Goal: Task Accomplishment & Management: Manage account settings

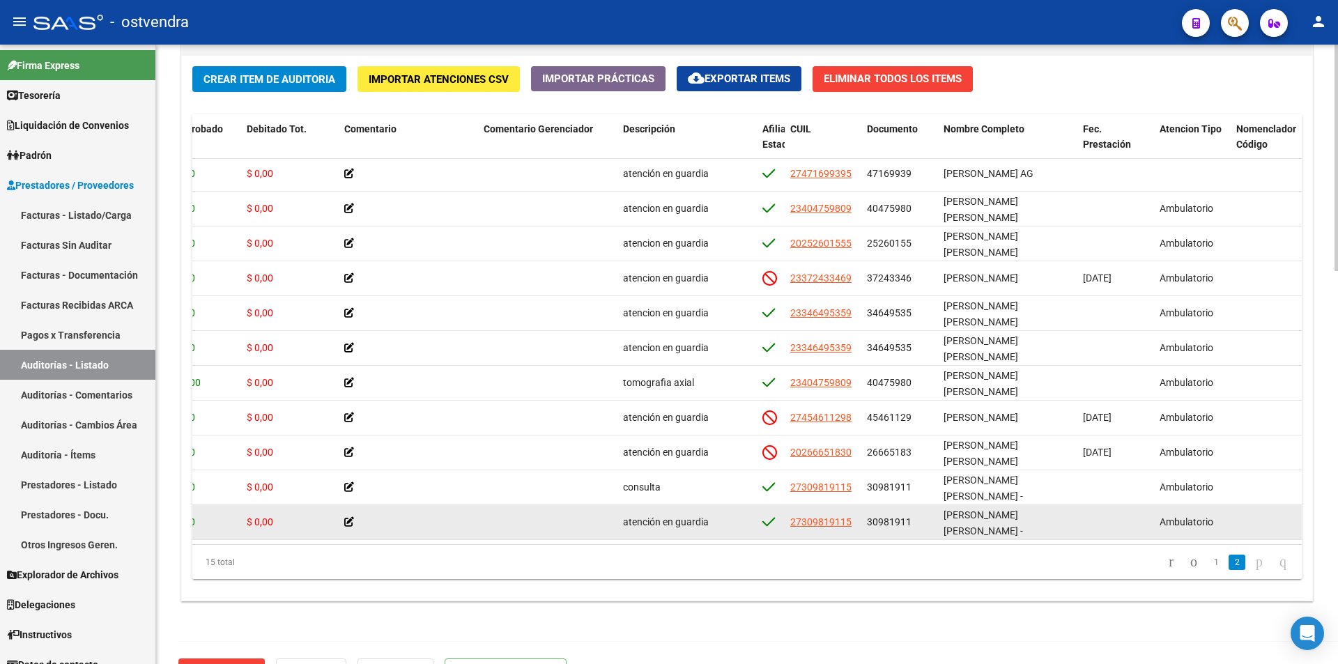
scroll to position [152, 378]
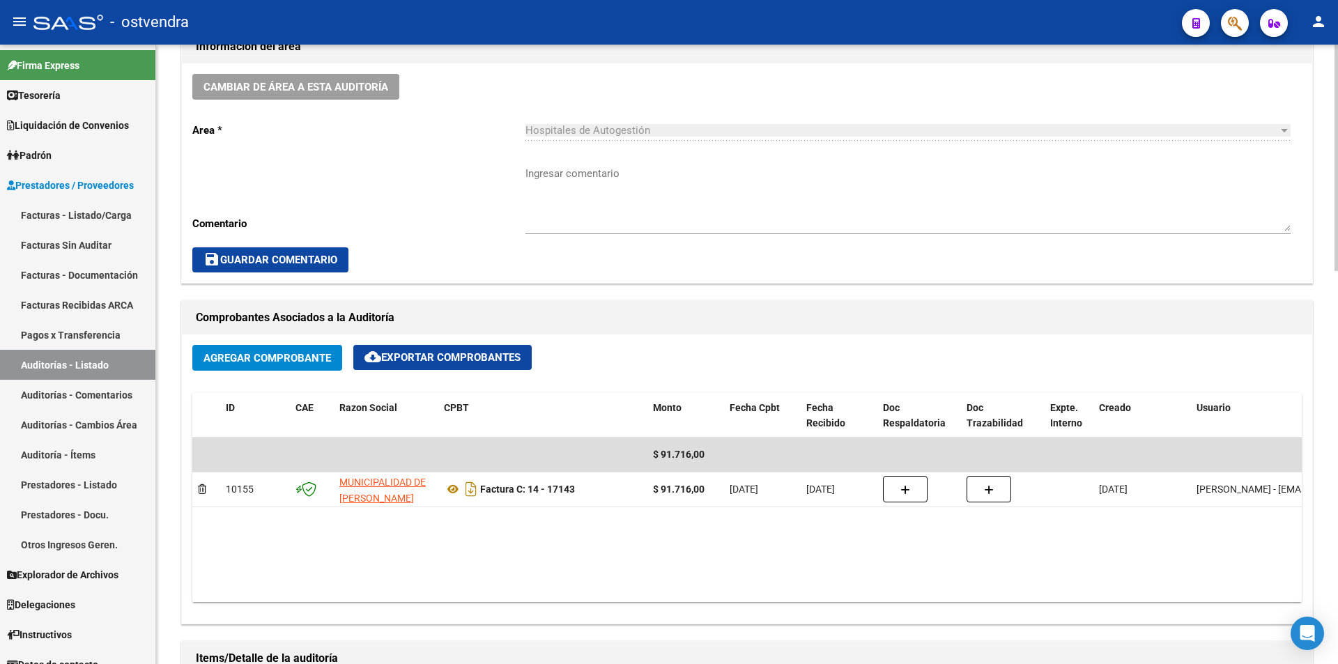
click at [1338, 453] on div at bounding box center [1336, 355] width 3 height 620
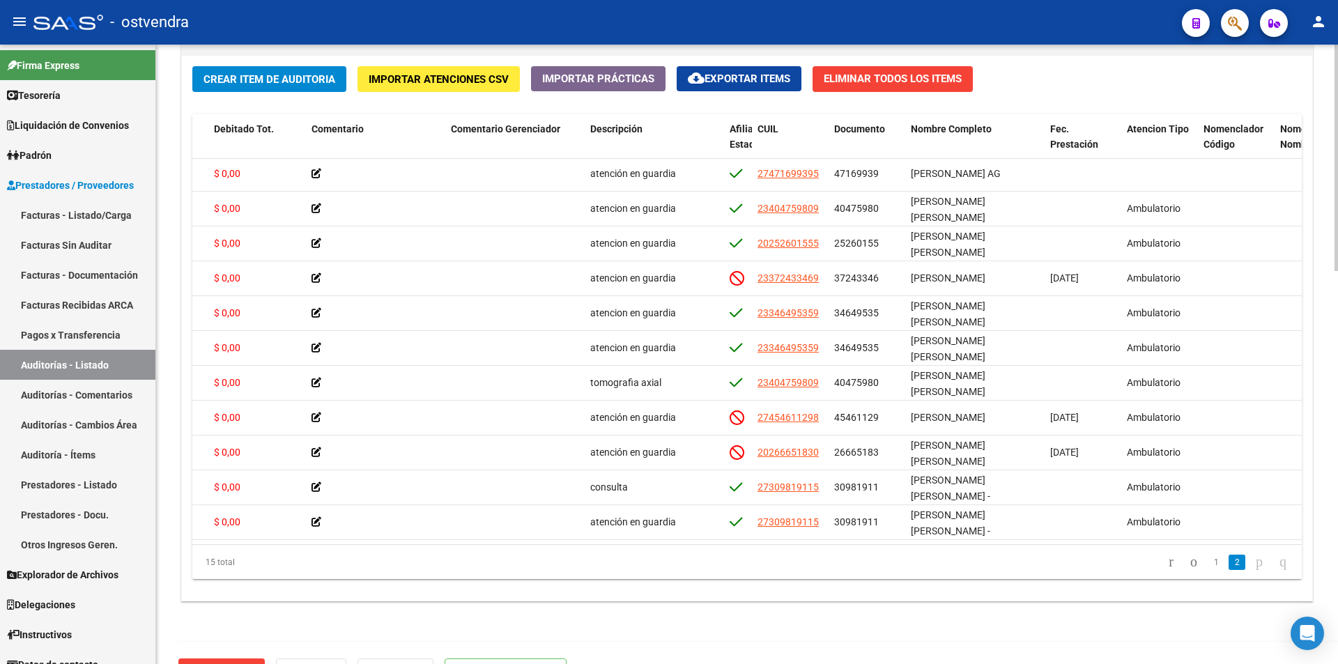
click at [1338, 413] on div at bounding box center [1336, 355] width 3 height 620
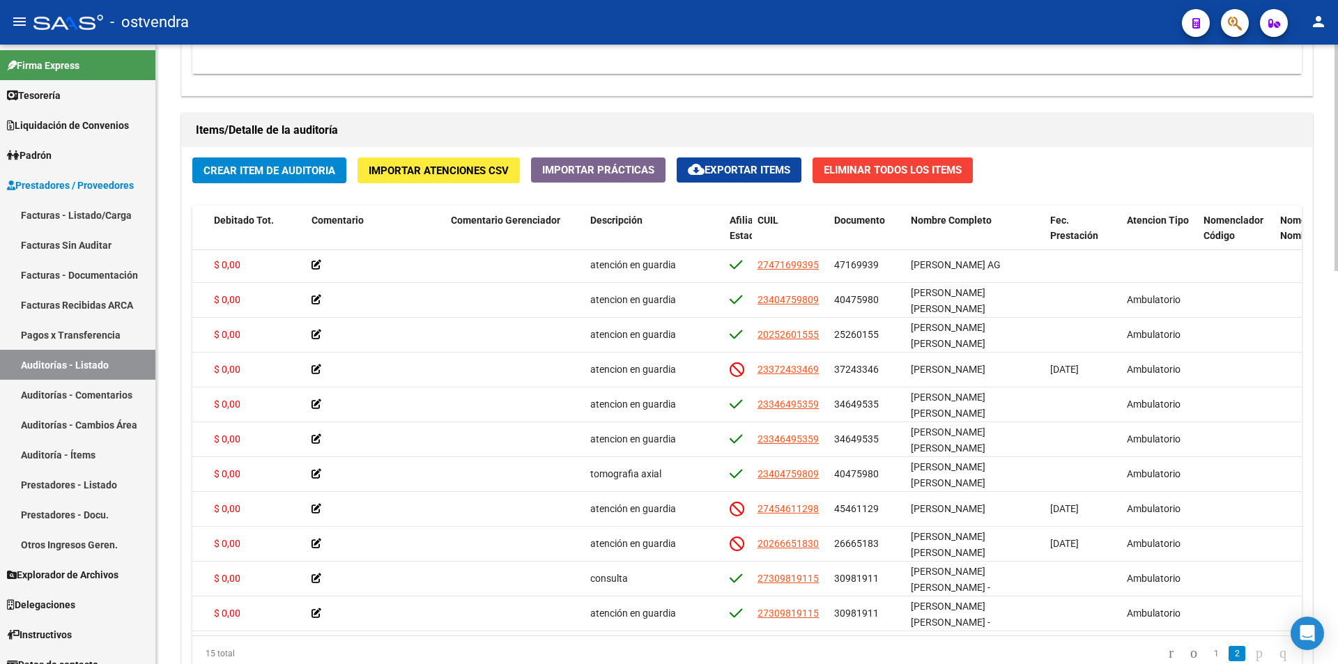
scroll to position [1009, 0]
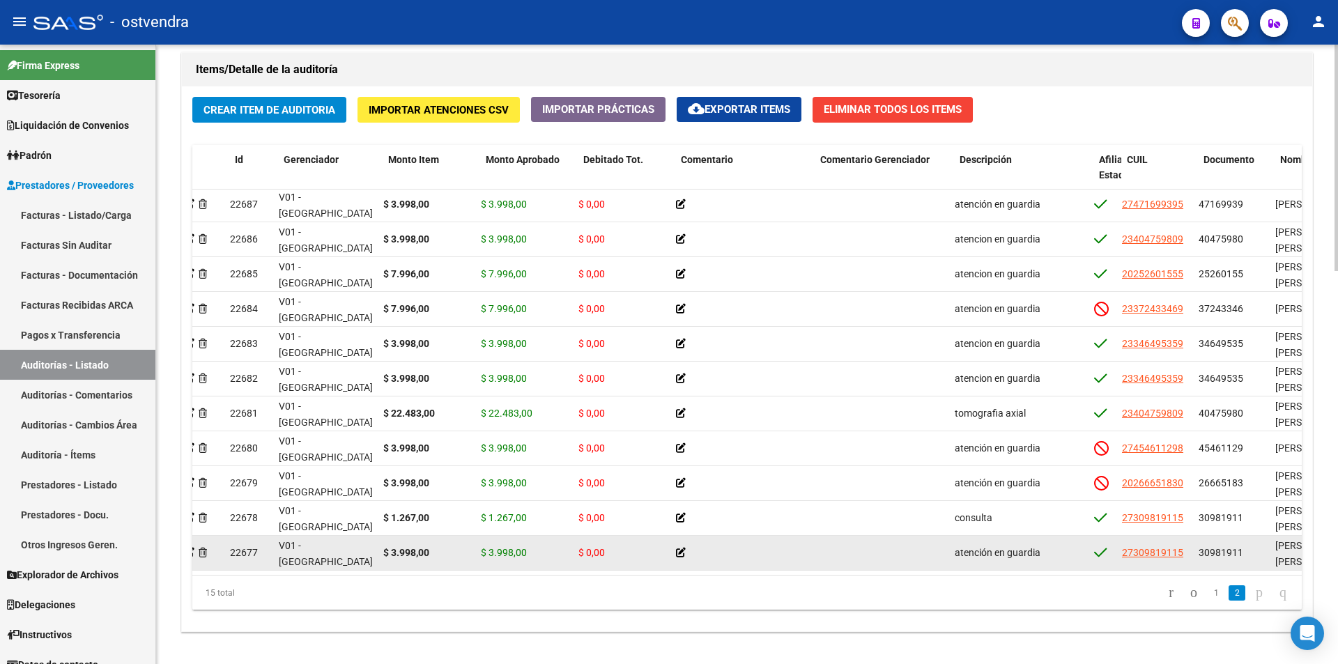
scroll to position [152, 8]
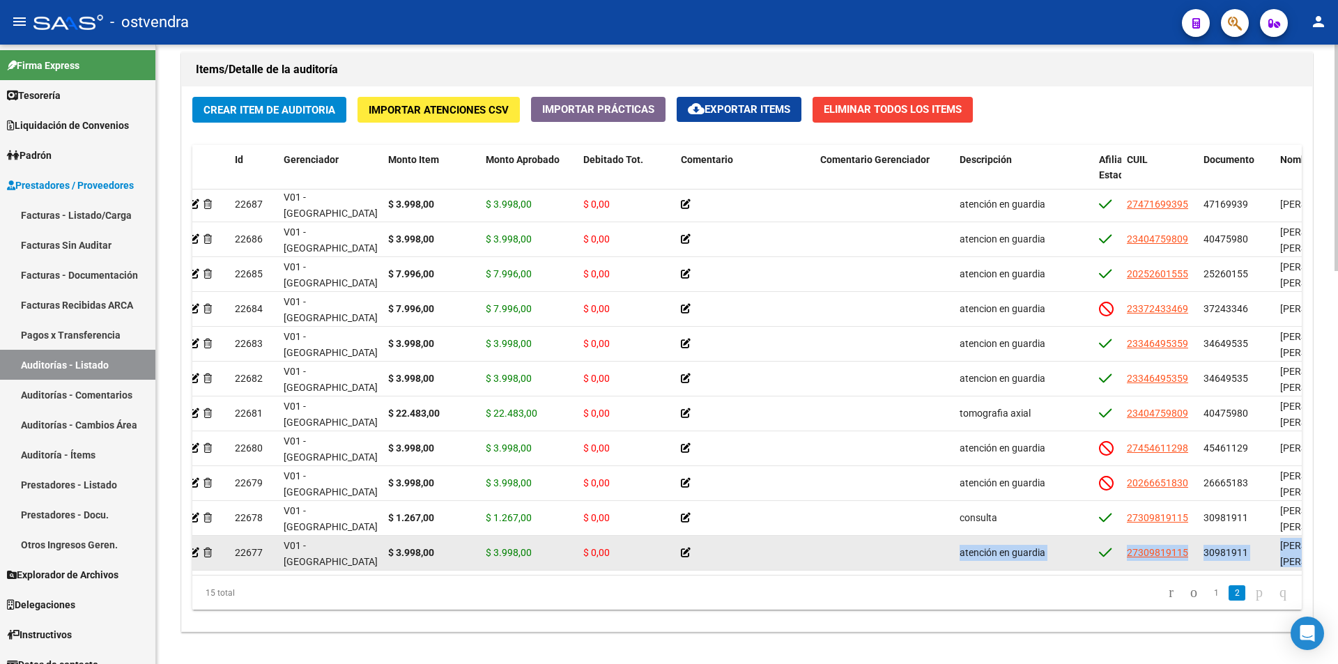
drag, startPoint x: 781, startPoint y: 563, endPoint x: 849, endPoint y: 560, distance: 68.4
click at [849, 560] on datatable-body "22687 V01 - Viasano $ 3.998,00 $ 3.998,00 $ 0,00 atención en guardia 2747169939…" at bounding box center [747, 382] width 1110 height 385
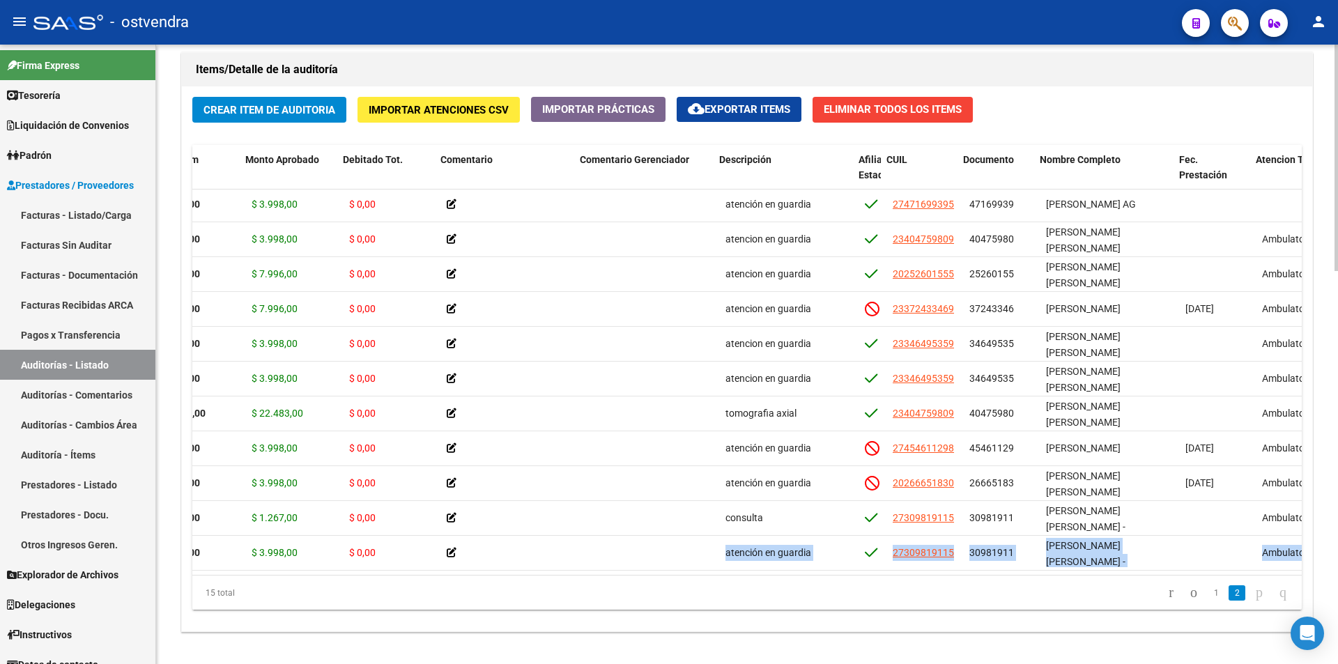
scroll to position [152, 240]
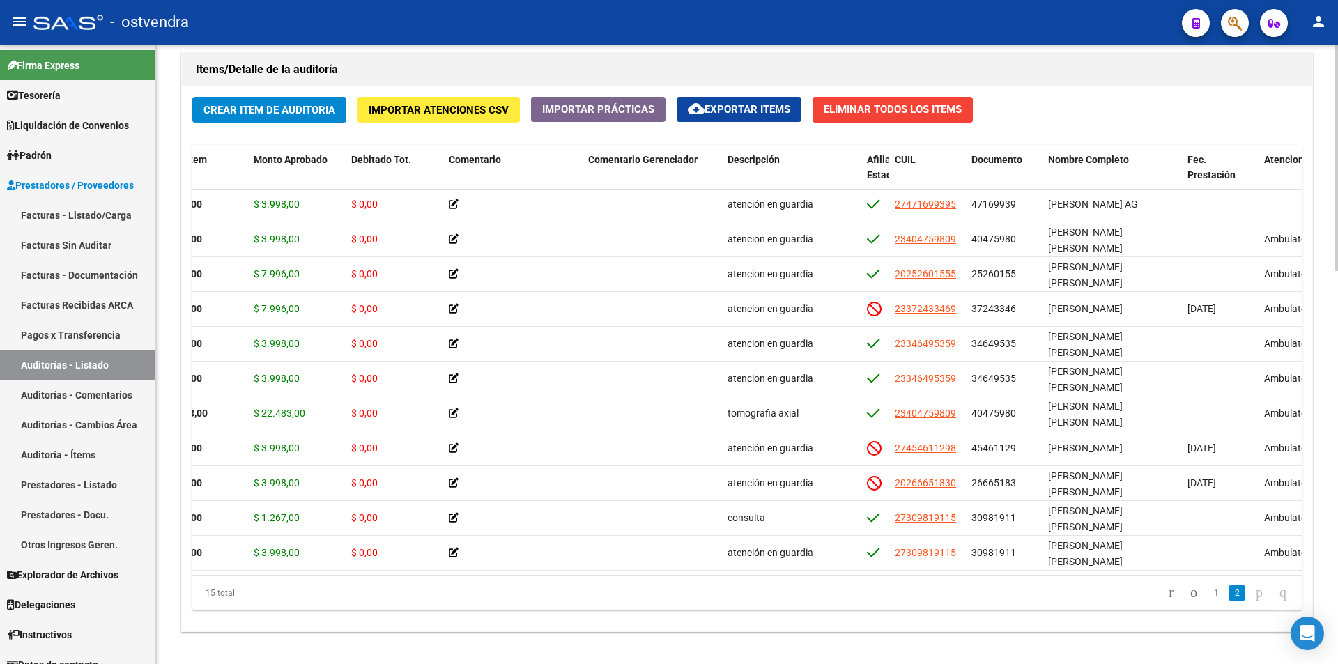
click at [931, 611] on div "Crear Item de Auditoria Importar Atenciones CSV Importar Prácticas cloud_downlo…" at bounding box center [747, 358] width 1131 height 545
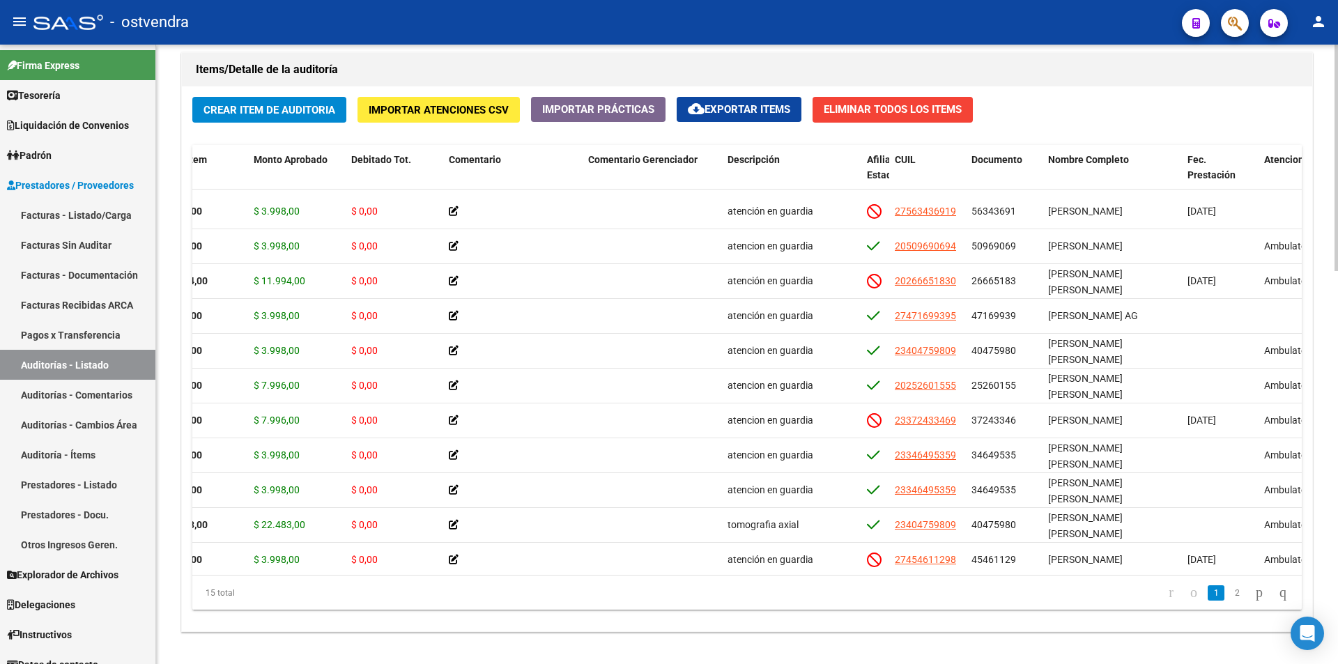
scroll to position [0, 240]
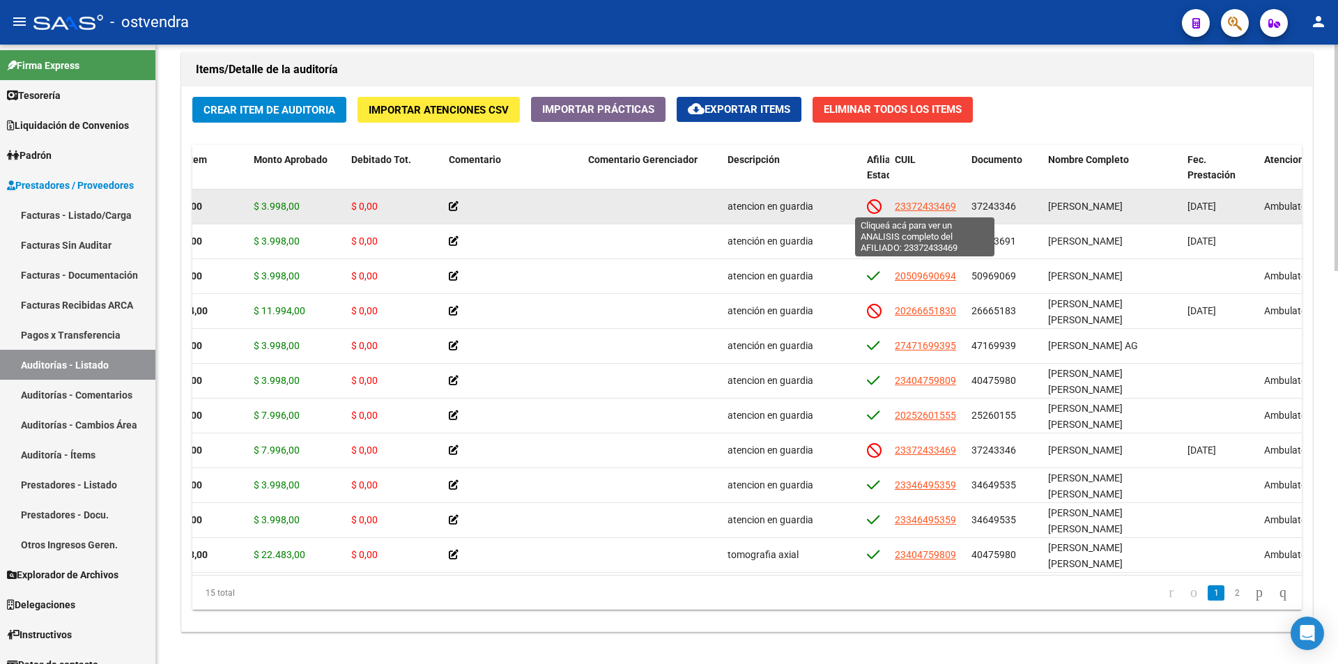
click at [935, 209] on span "23372433469" at bounding box center [925, 206] width 61 height 11
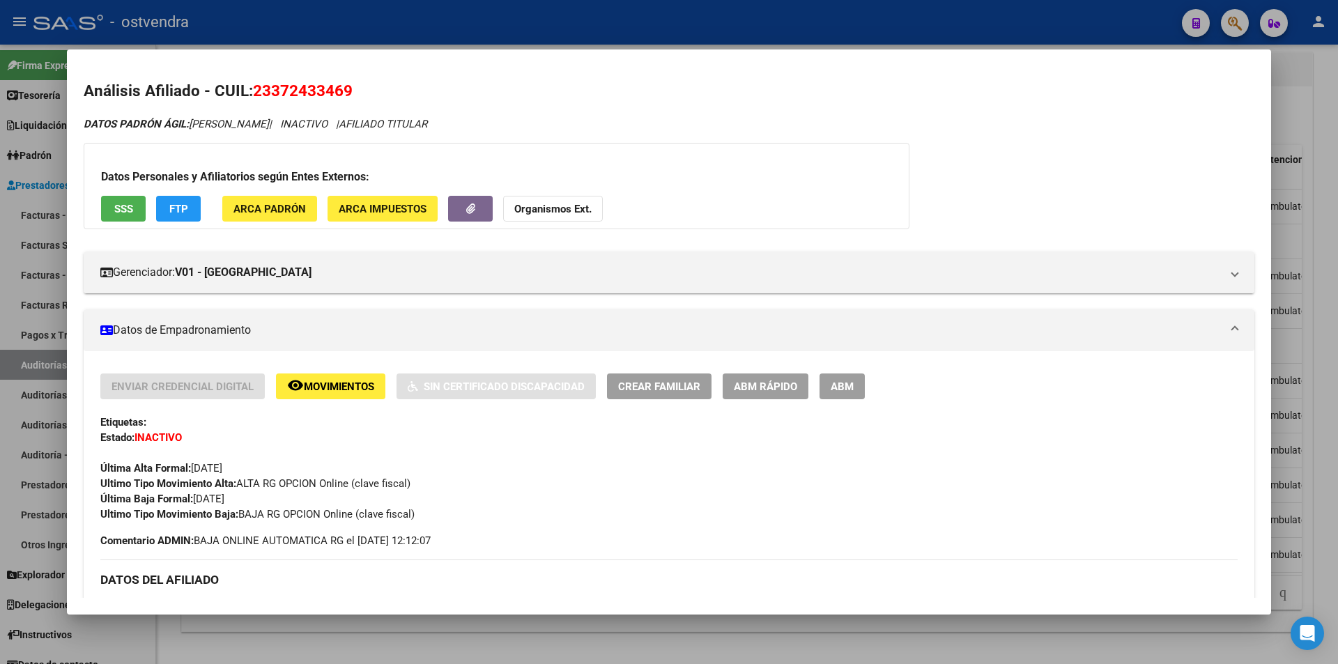
drag, startPoint x: 517, startPoint y: 612, endPoint x: 726, endPoint y: 507, distance: 233.8
click at [517, 611] on mat-dialog-container "Análisis Afiliado - CUIL: 23372433469 DATOS PADRÓN ÁGIL: SOSA CLAUDIO EZEQUIEL …" at bounding box center [669, 331] width 1204 height 565
drag, startPoint x: 1280, startPoint y: 374, endPoint x: 1274, endPoint y: 365, distance: 11.0
click at [1280, 374] on div at bounding box center [669, 332] width 1338 height 664
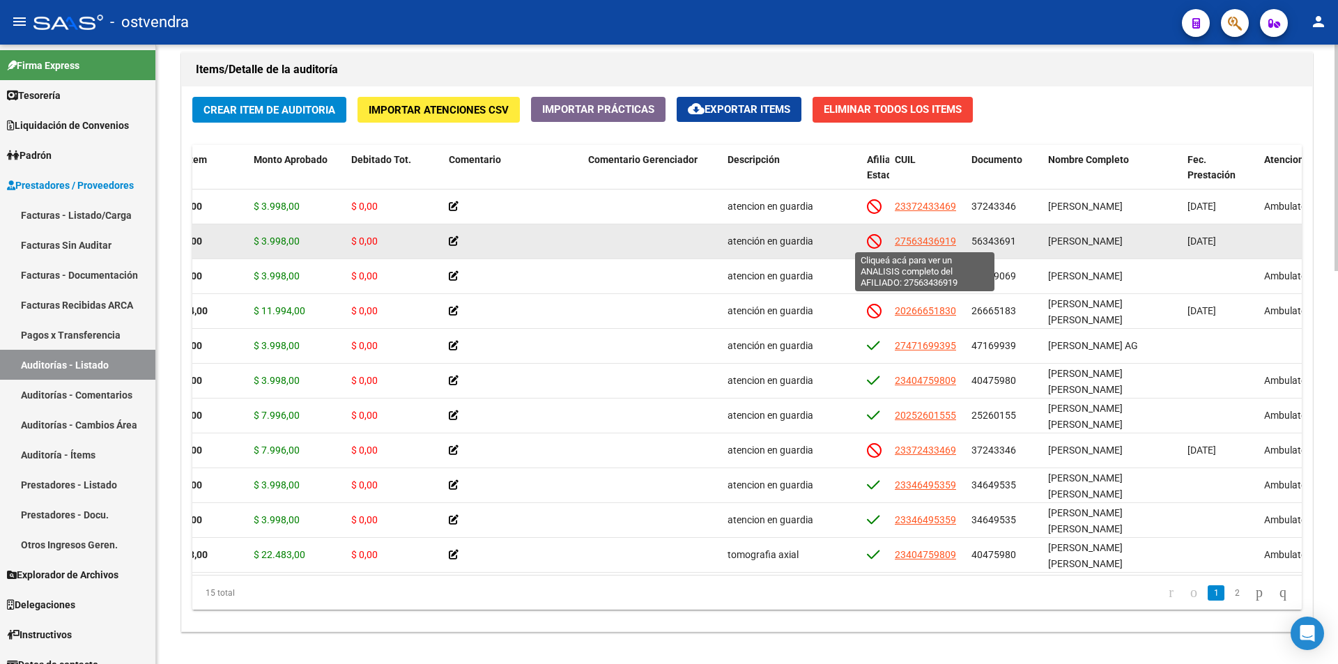
click at [947, 236] on span "27563436919" at bounding box center [925, 241] width 61 height 11
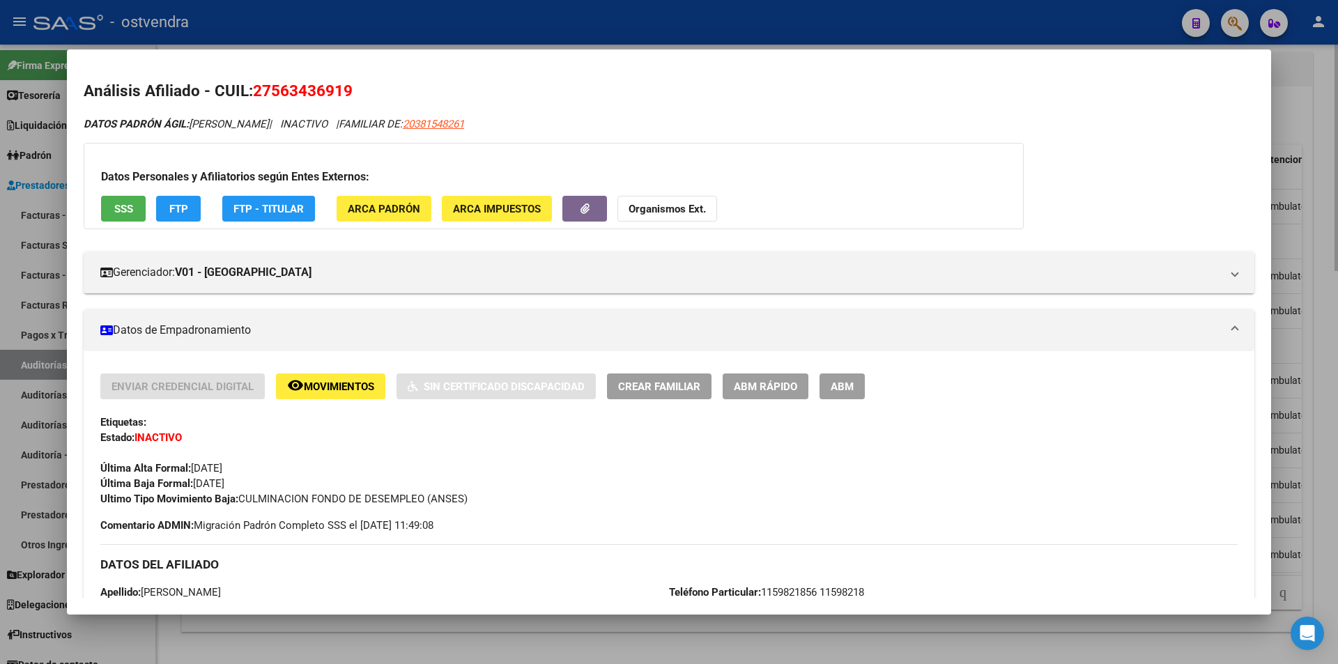
click at [680, 634] on div at bounding box center [669, 332] width 1338 height 664
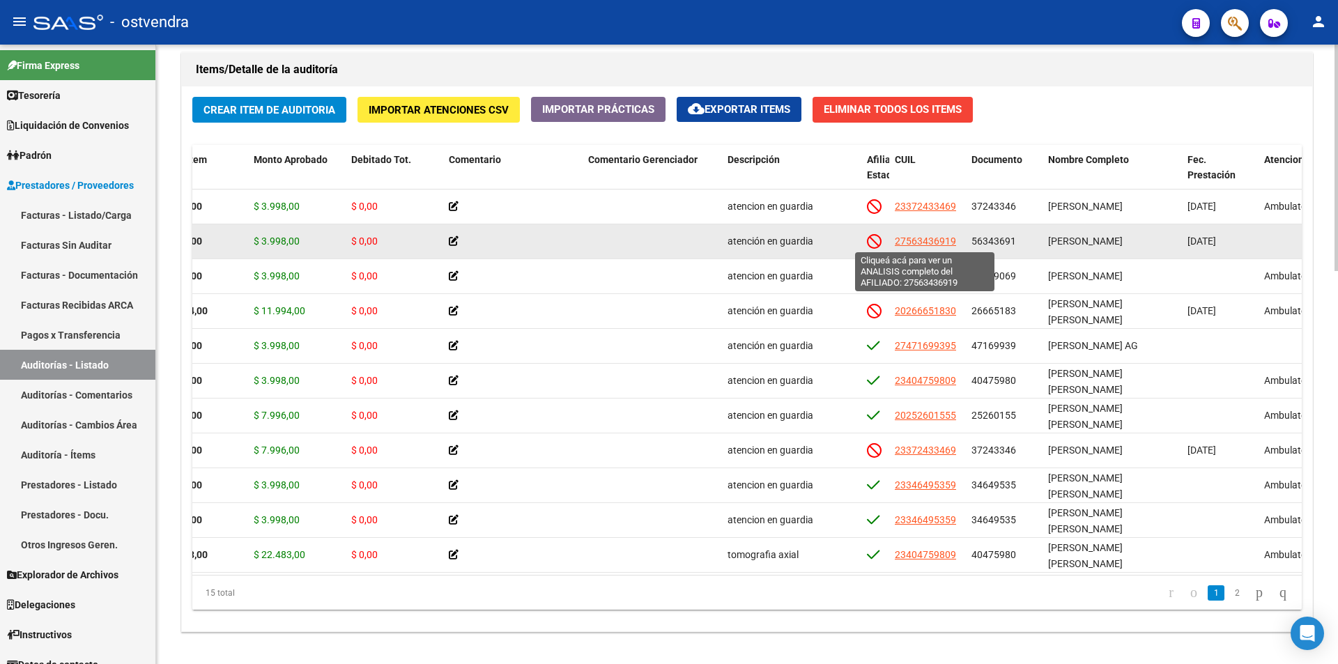
click at [947, 236] on span "27563436919" at bounding box center [925, 241] width 61 height 11
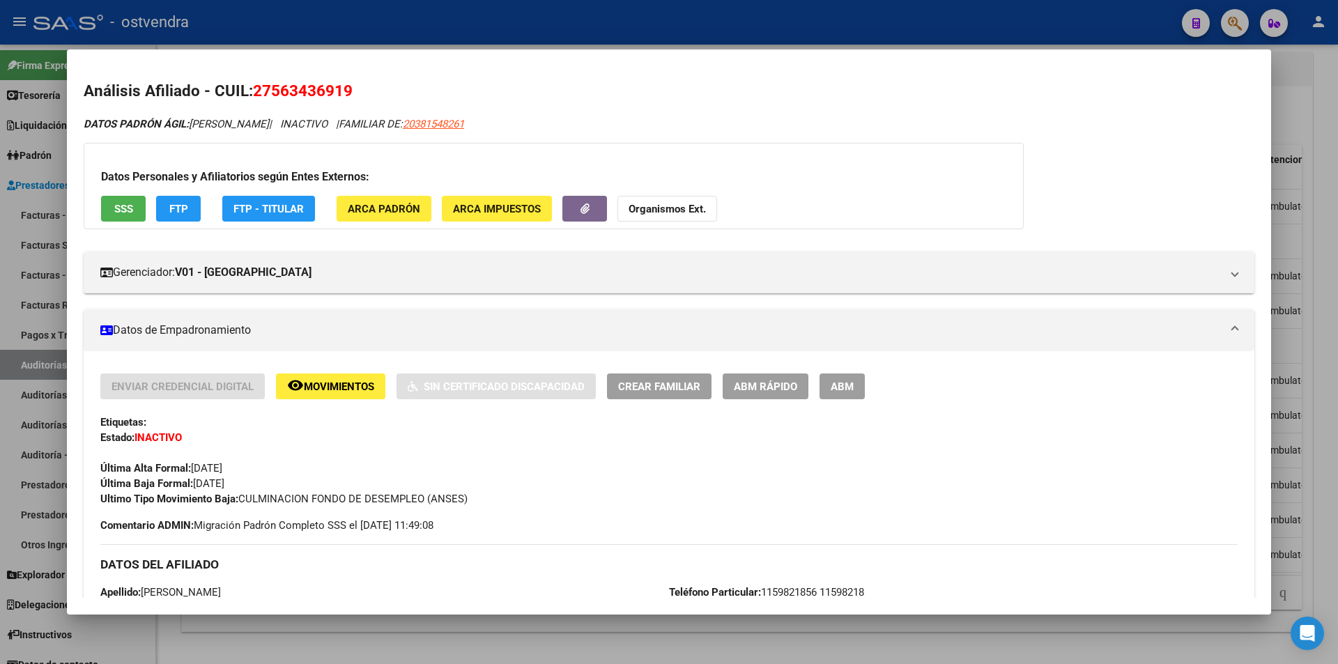
click at [444, 619] on div at bounding box center [669, 332] width 1338 height 664
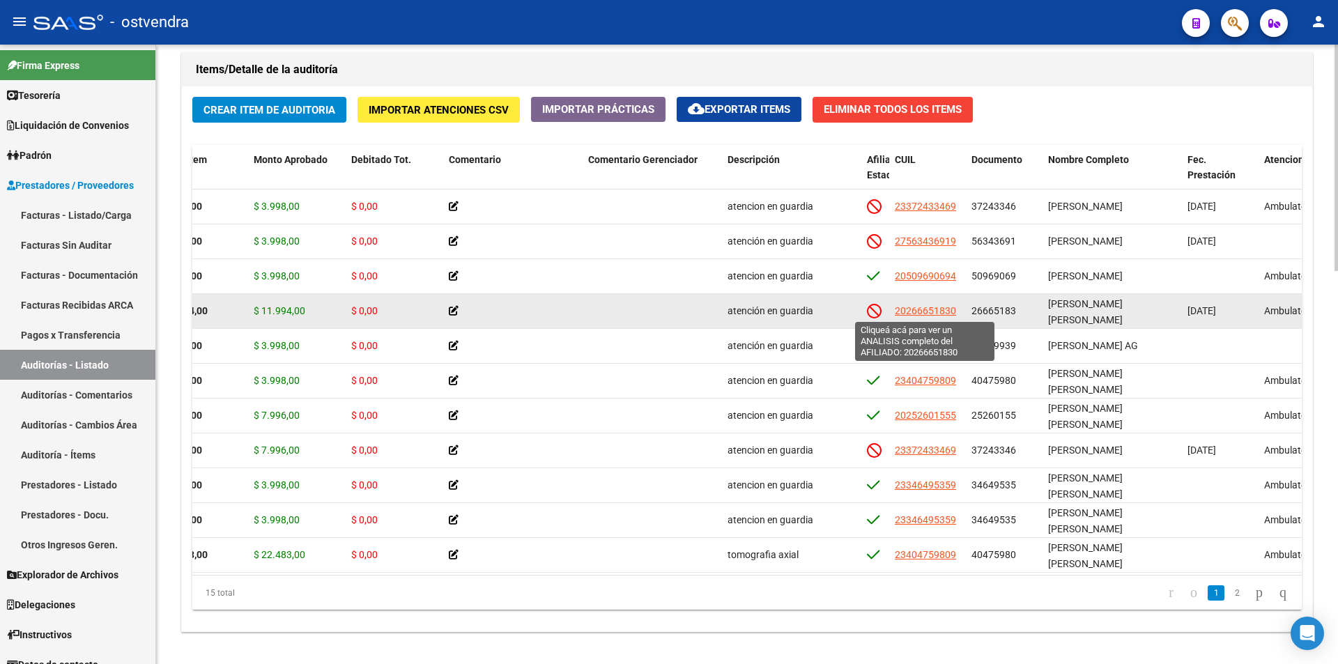
click at [939, 315] on span "20266651830" at bounding box center [925, 310] width 61 height 11
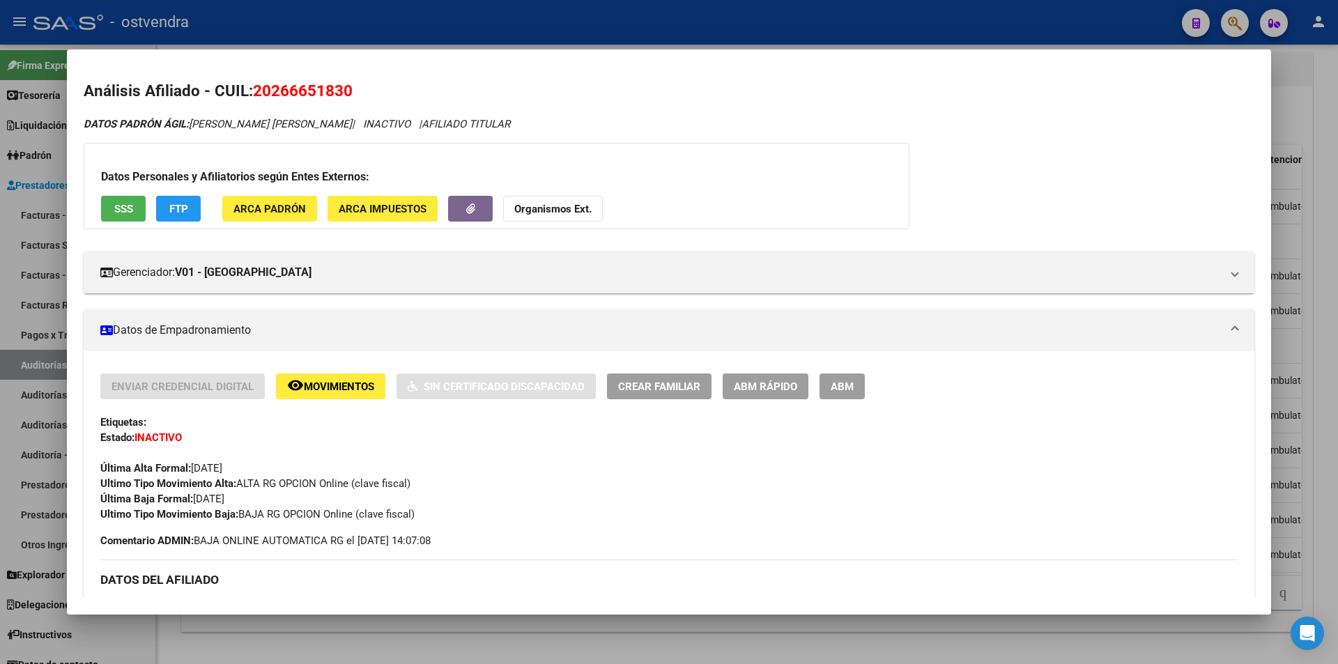
click at [780, 637] on div at bounding box center [669, 332] width 1338 height 664
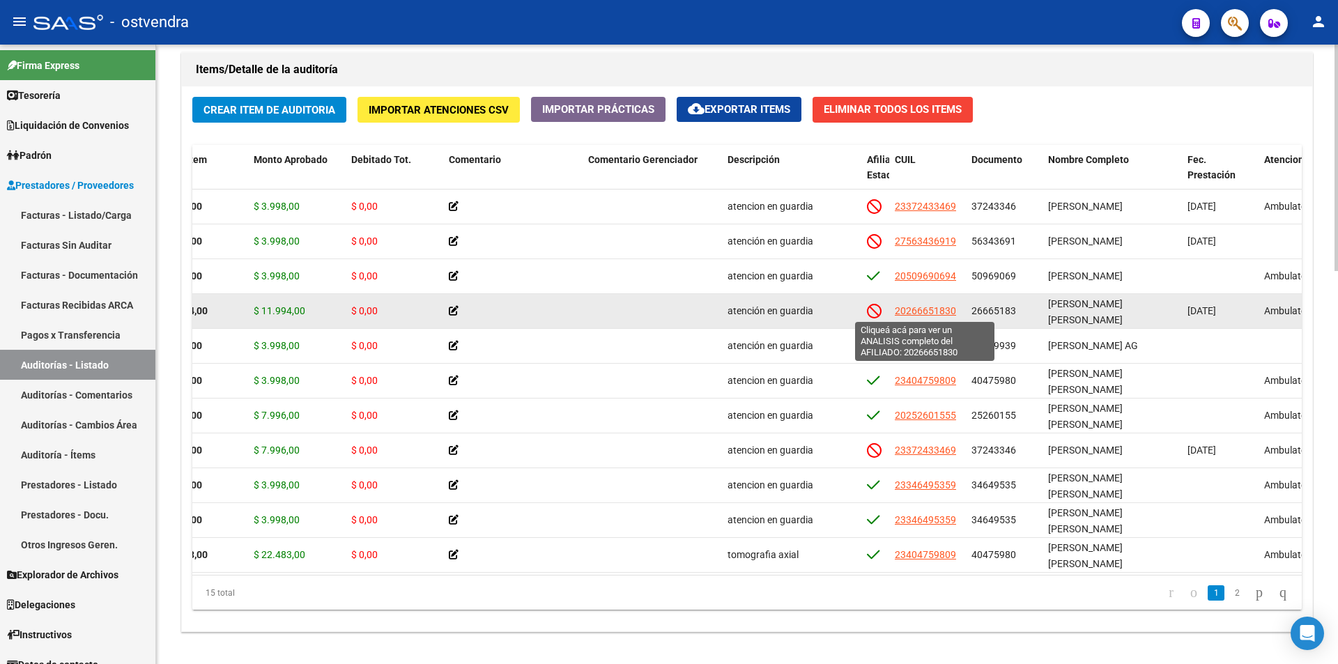
click at [919, 310] on span "20266651830" at bounding box center [925, 310] width 61 height 11
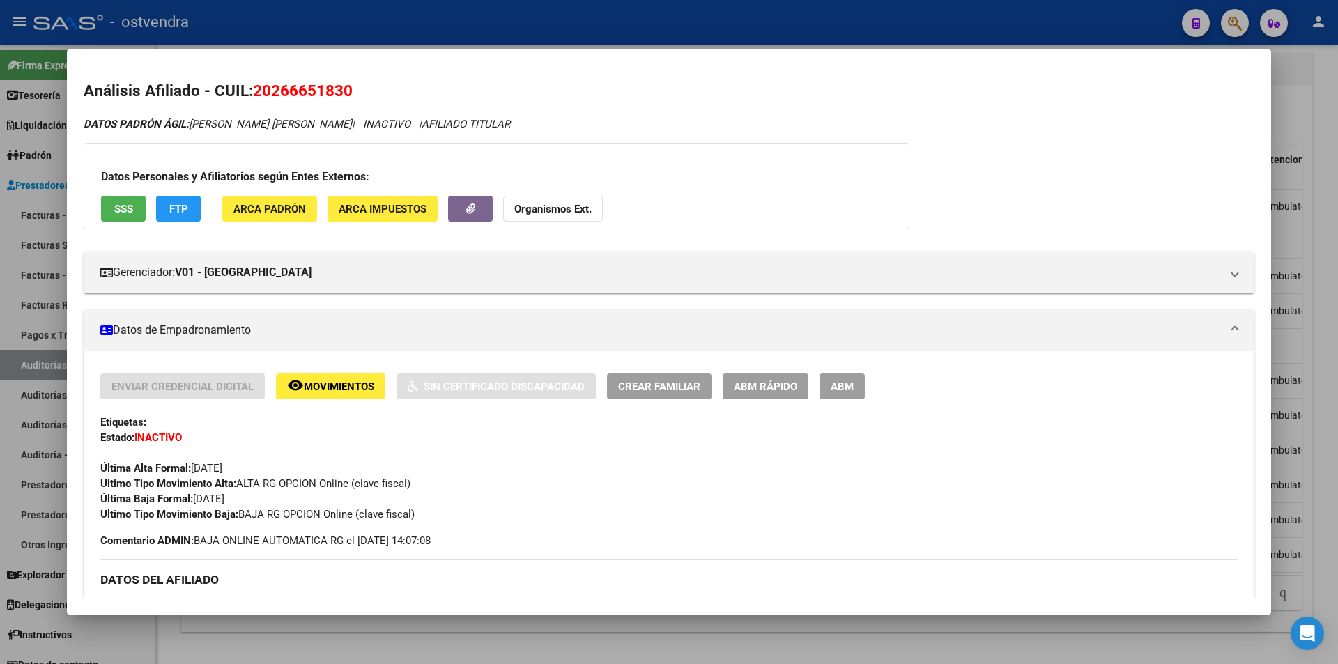
drag, startPoint x: 834, startPoint y: 625, endPoint x: 848, endPoint y: 613, distance: 18.8
click at [832, 622] on div at bounding box center [669, 332] width 1338 height 664
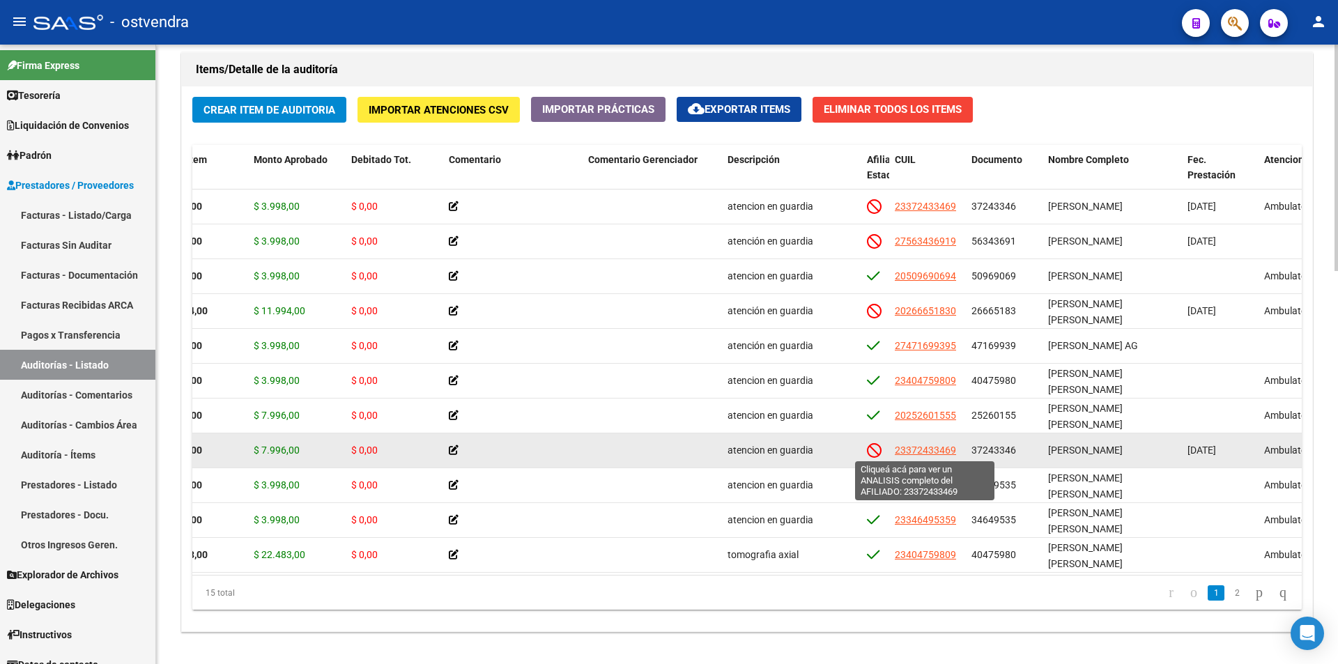
click at [901, 450] on span "23372433469" at bounding box center [925, 450] width 61 height 11
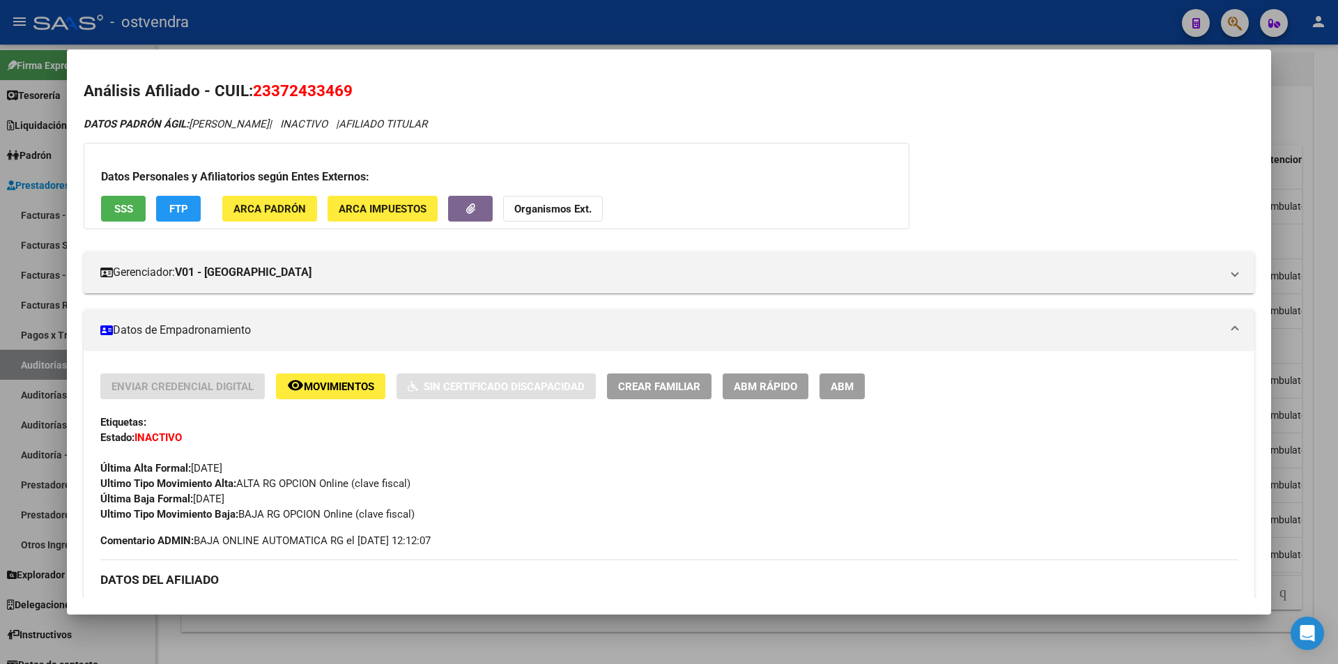
click at [1309, 376] on div at bounding box center [669, 332] width 1338 height 664
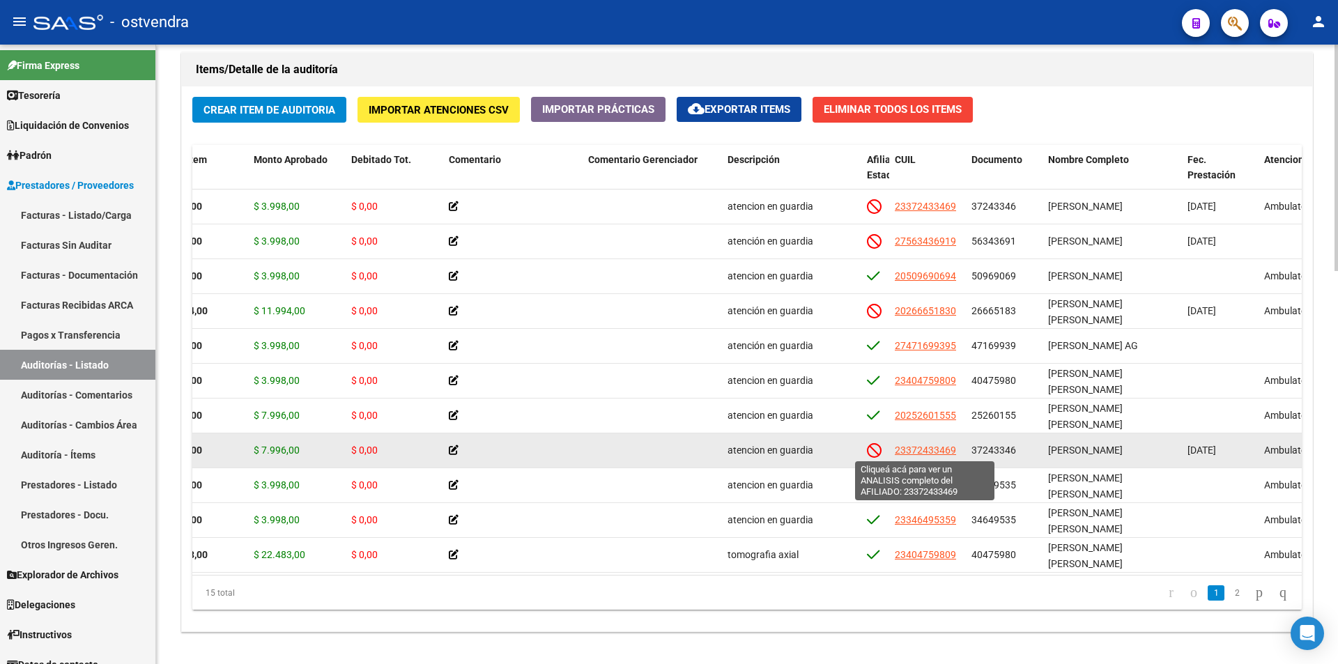
click at [944, 452] on span "23372433469" at bounding box center [925, 450] width 61 height 11
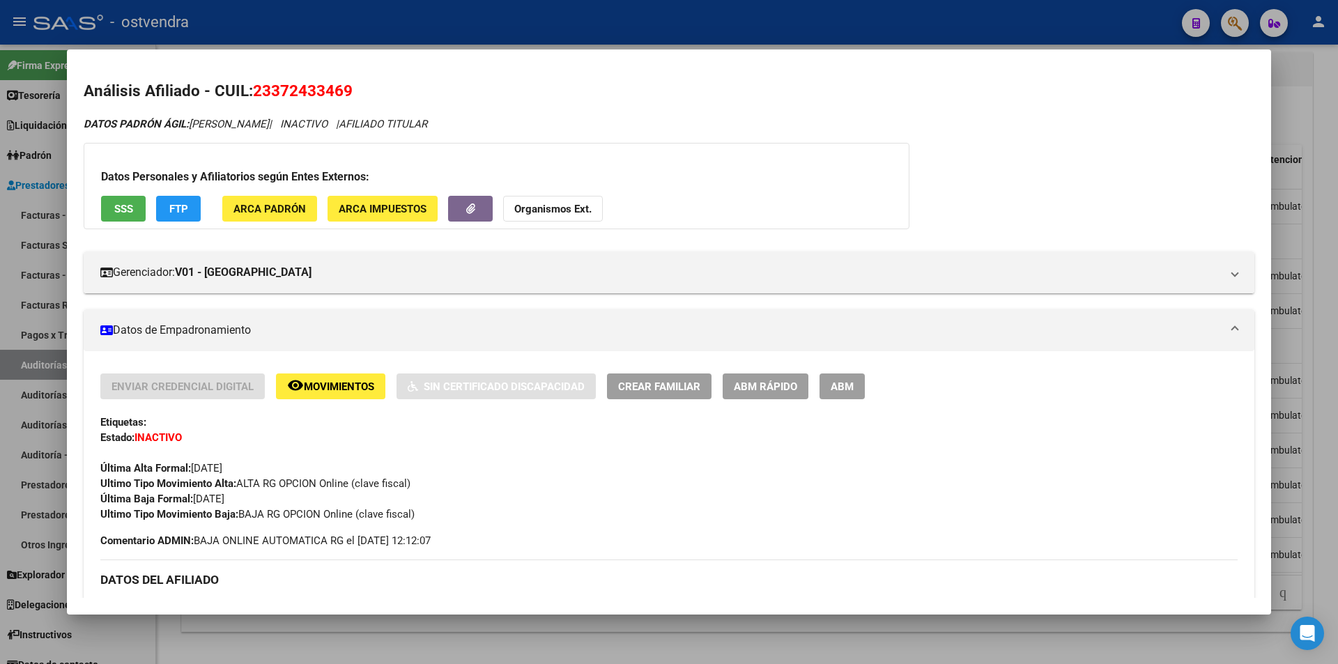
click at [800, 605] on mat-dialog-container "Análisis Afiliado - CUIL: 23372433469 DATOS PADRÓN ÁGIL: SOSA CLAUDIO EZEQUIEL …" at bounding box center [669, 331] width 1204 height 565
click at [1318, 406] on div at bounding box center [669, 332] width 1338 height 664
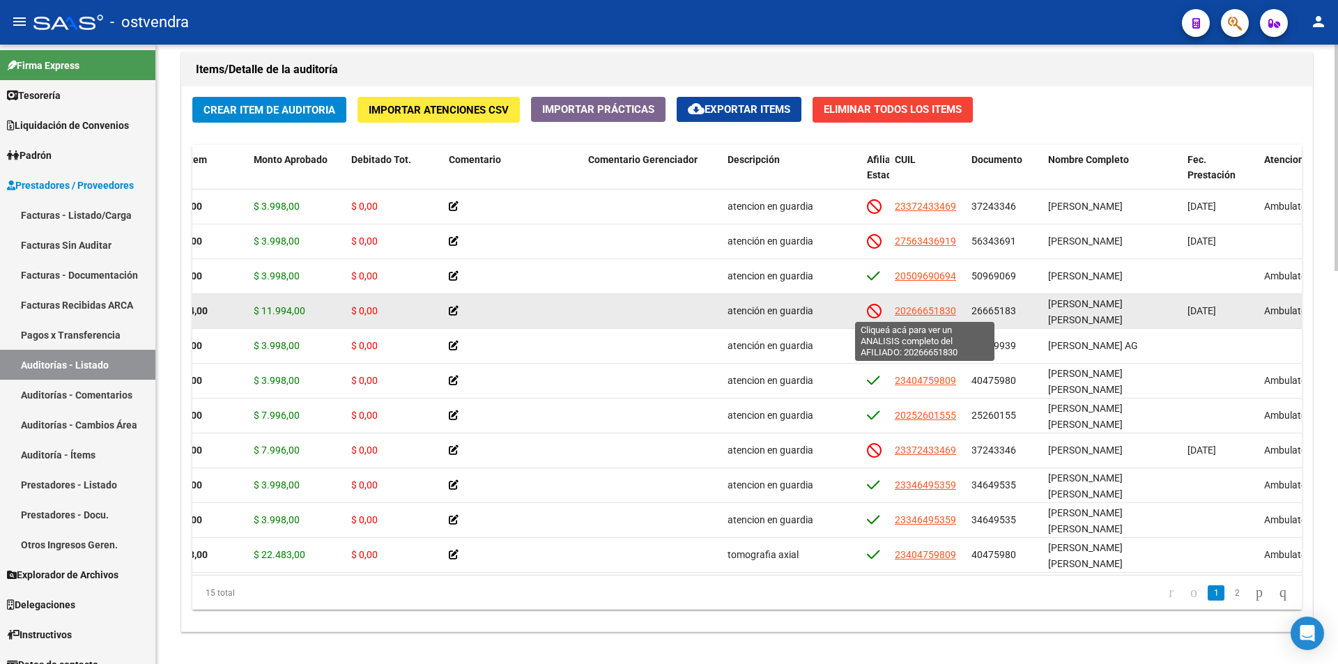
click at [938, 307] on span "20266651830" at bounding box center [925, 310] width 61 height 11
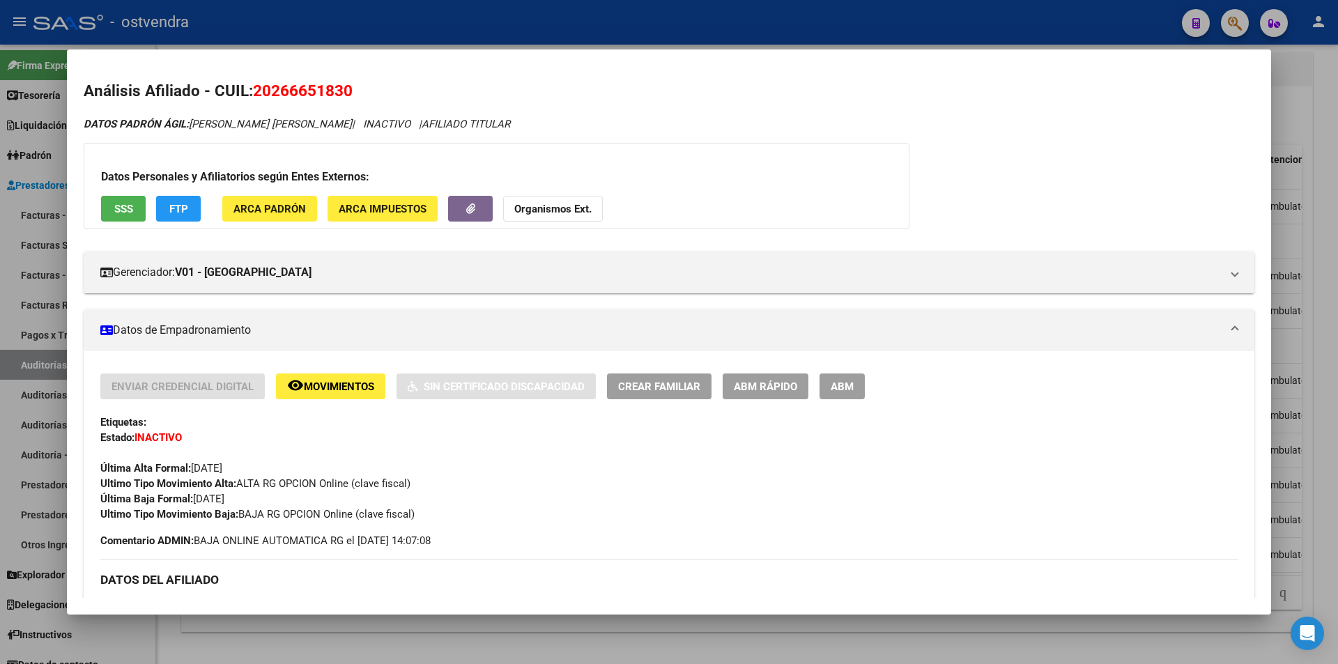
click at [888, 599] on mat-dialog-container "Análisis Afiliado - CUIL: 20266651830 DATOS PADRÓN ÁGIL: ESCOBAR , MARIO DAMIAN…" at bounding box center [669, 331] width 1204 height 565
drag, startPoint x: 1338, startPoint y: 487, endPoint x: 1325, endPoint y: 485, distance: 12.6
click at [1334, 487] on div at bounding box center [669, 332] width 1338 height 664
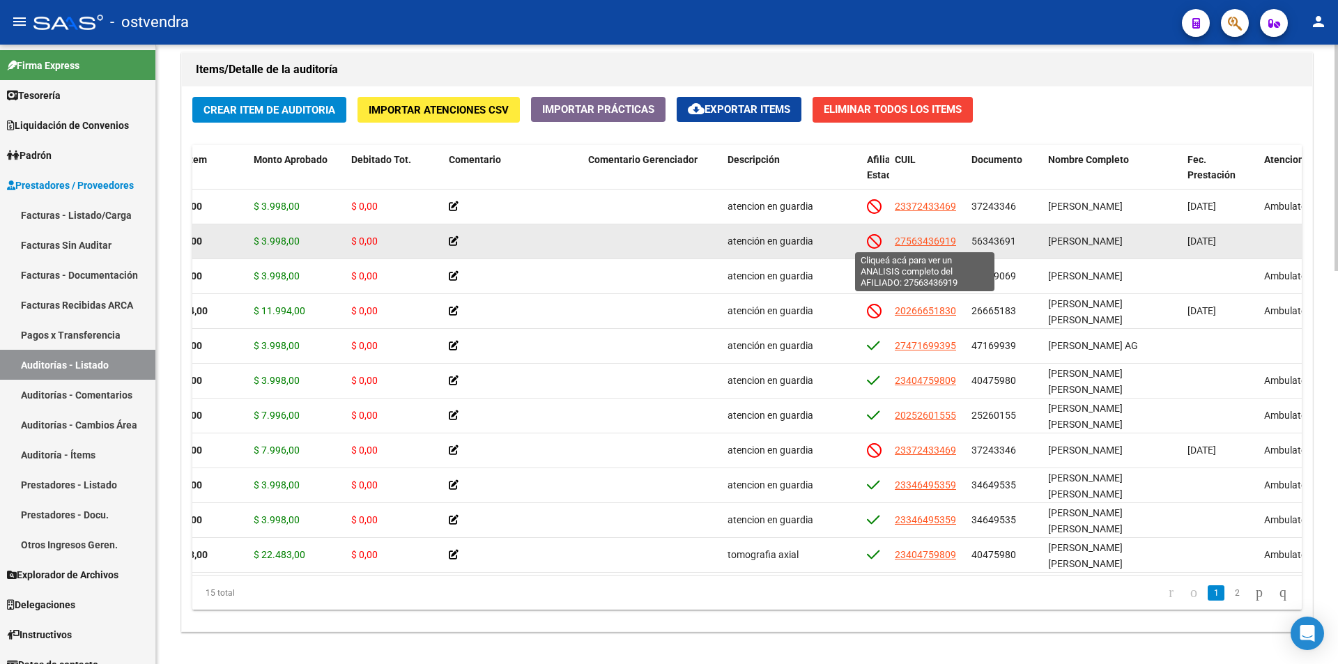
click at [949, 240] on span "27563436919" at bounding box center [925, 241] width 61 height 11
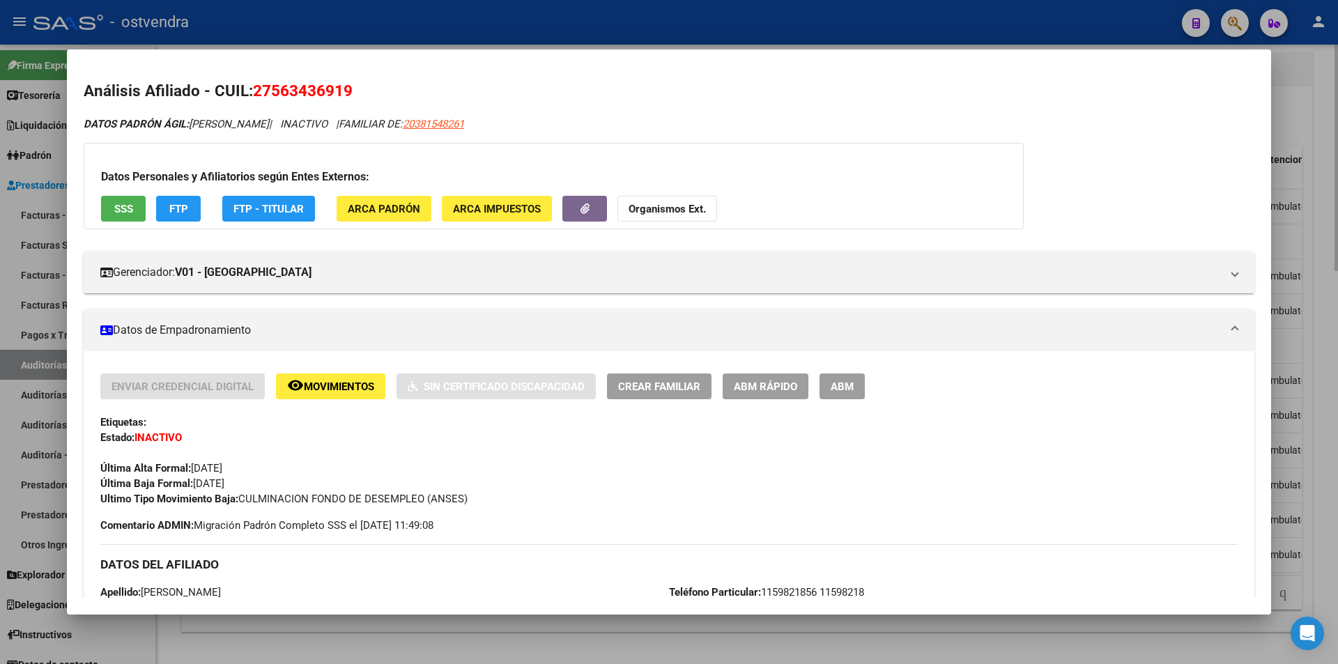
click at [606, 627] on div at bounding box center [669, 332] width 1338 height 664
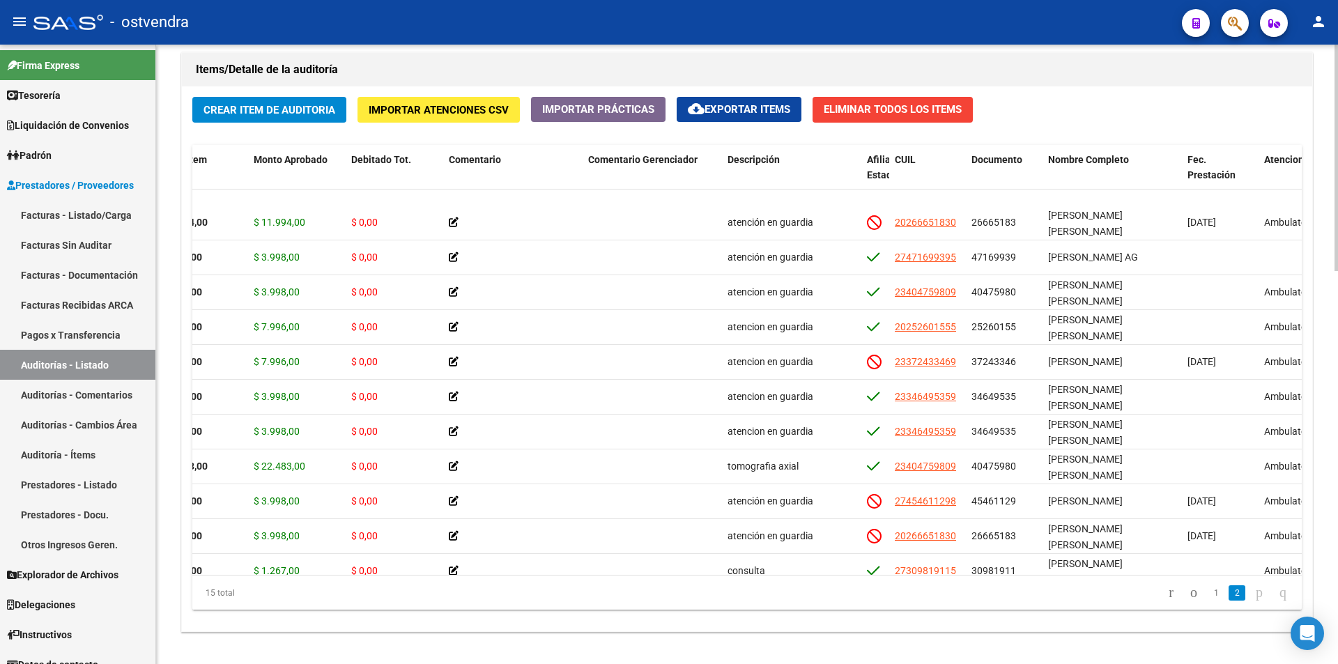
scroll to position [152, 240]
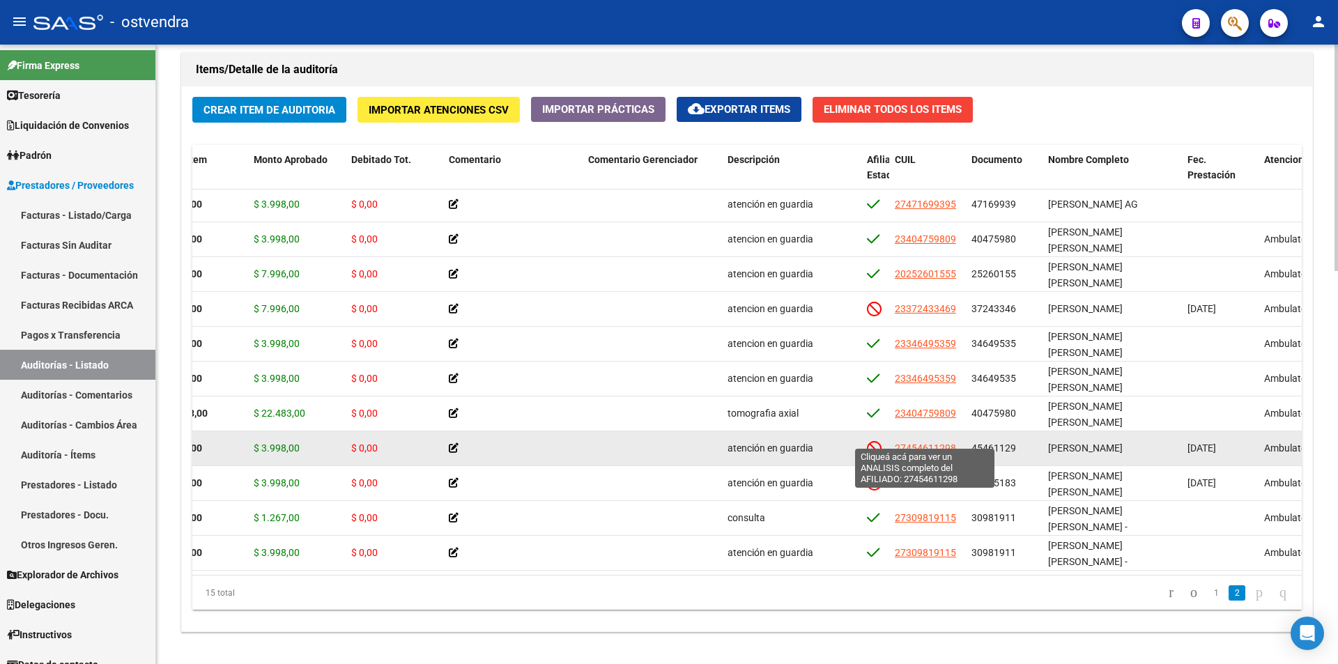
click at [900, 443] on span "27454611298" at bounding box center [925, 448] width 61 height 11
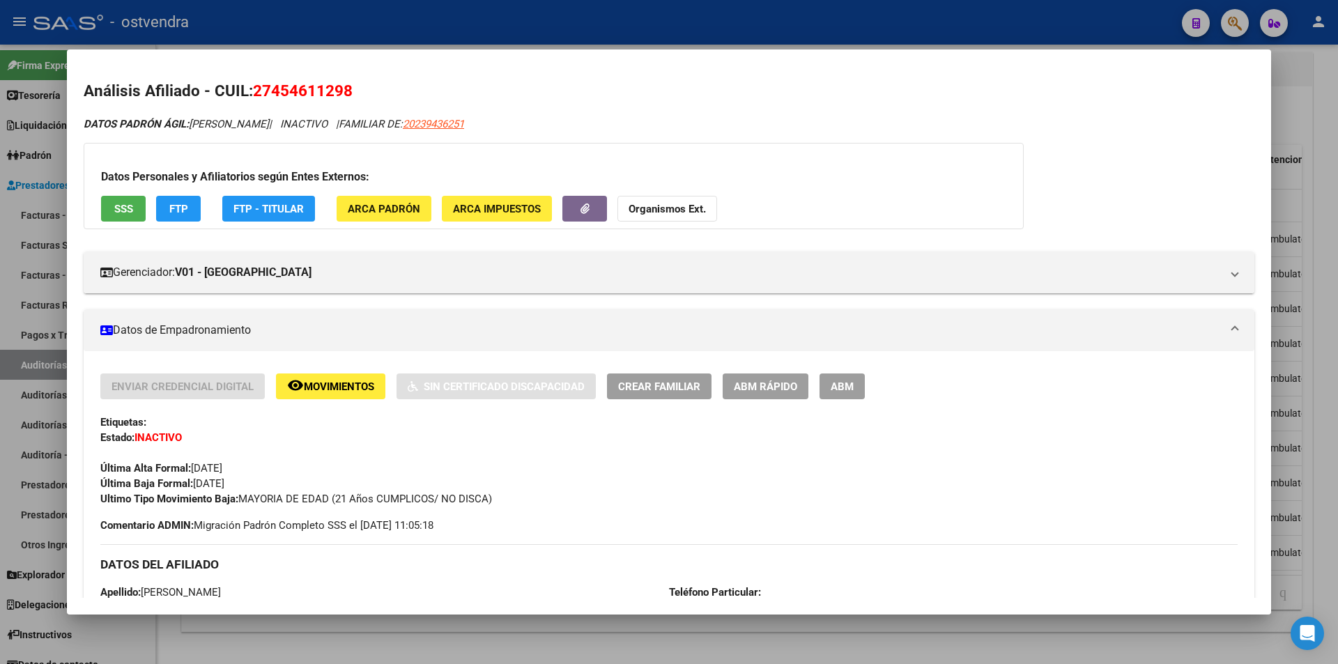
click at [675, 622] on div at bounding box center [669, 332] width 1338 height 664
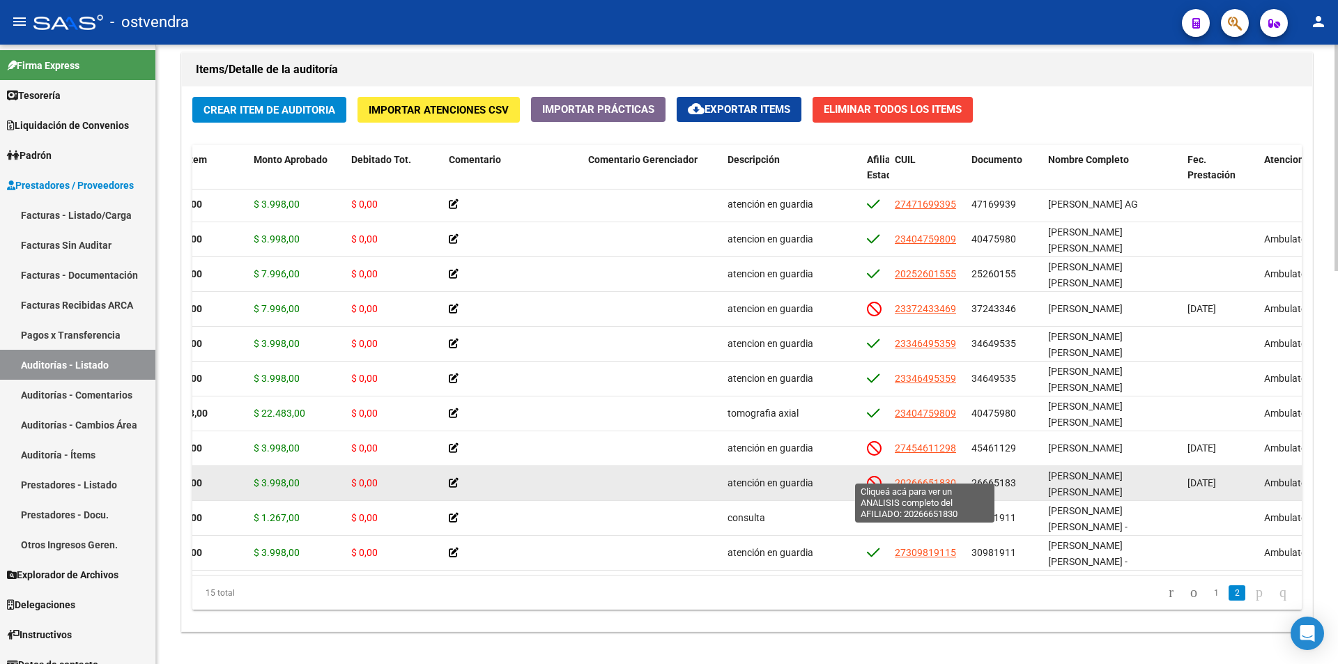
click at [919, 477] on span "20266651830" at bounding box center [925, 482] width 61 height 11
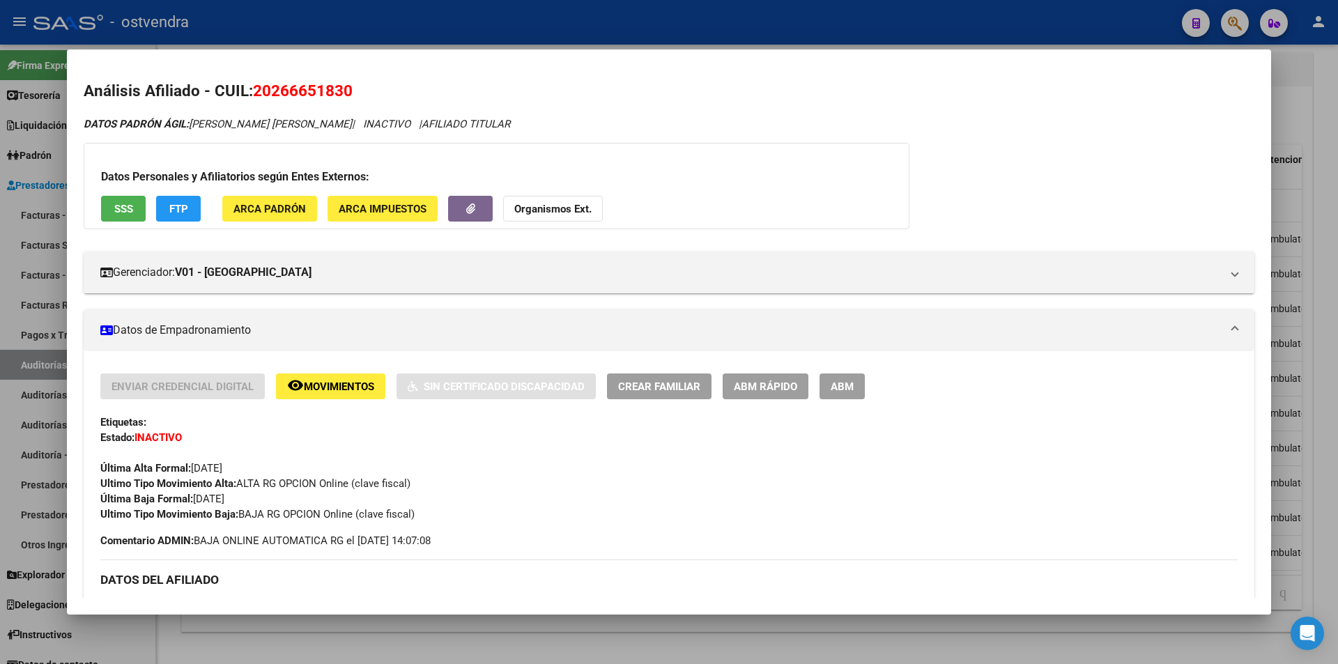
click at [770, 638] on div at bounding box center [669, 332] width 1338 height 664
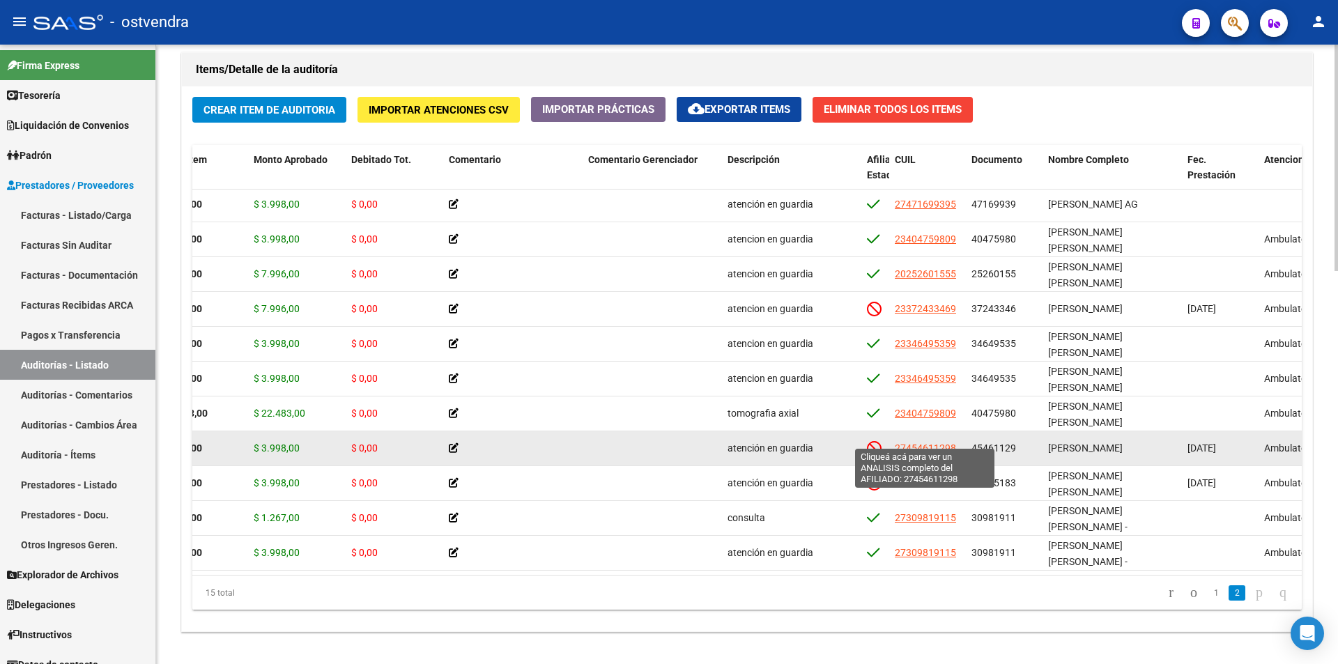
click at [931, 443] on span "27454611298" at bounding box center [925, 448] width 61 height 11
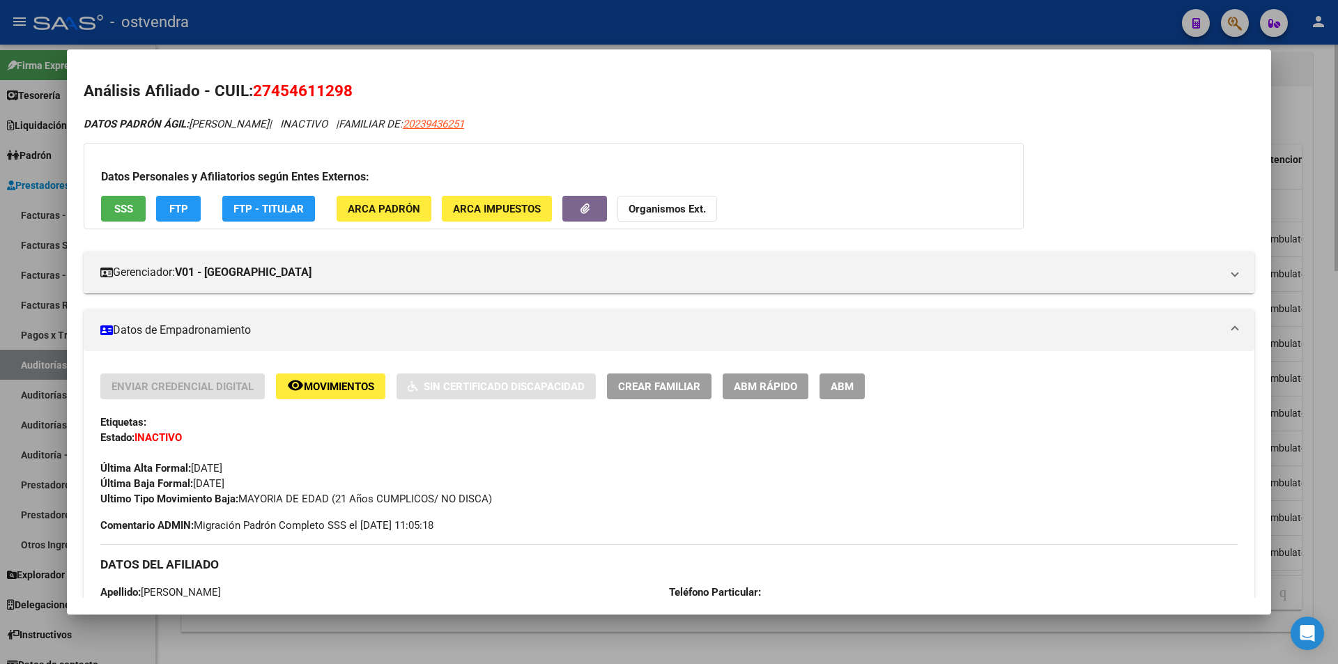
click at [912, 617] on div at bounding box center [669, 332] width 1338 height 664
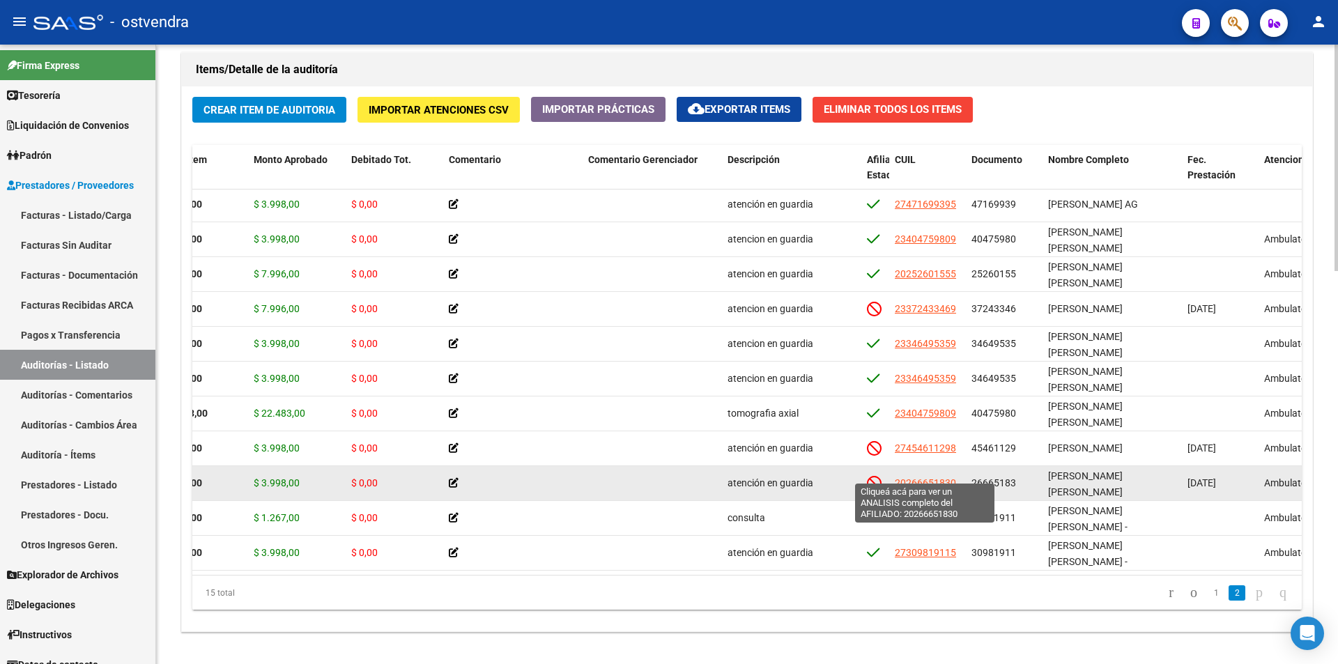
click at [941, 477] on span "20266651830" at bounding box center [925, 482] width 61 height 11
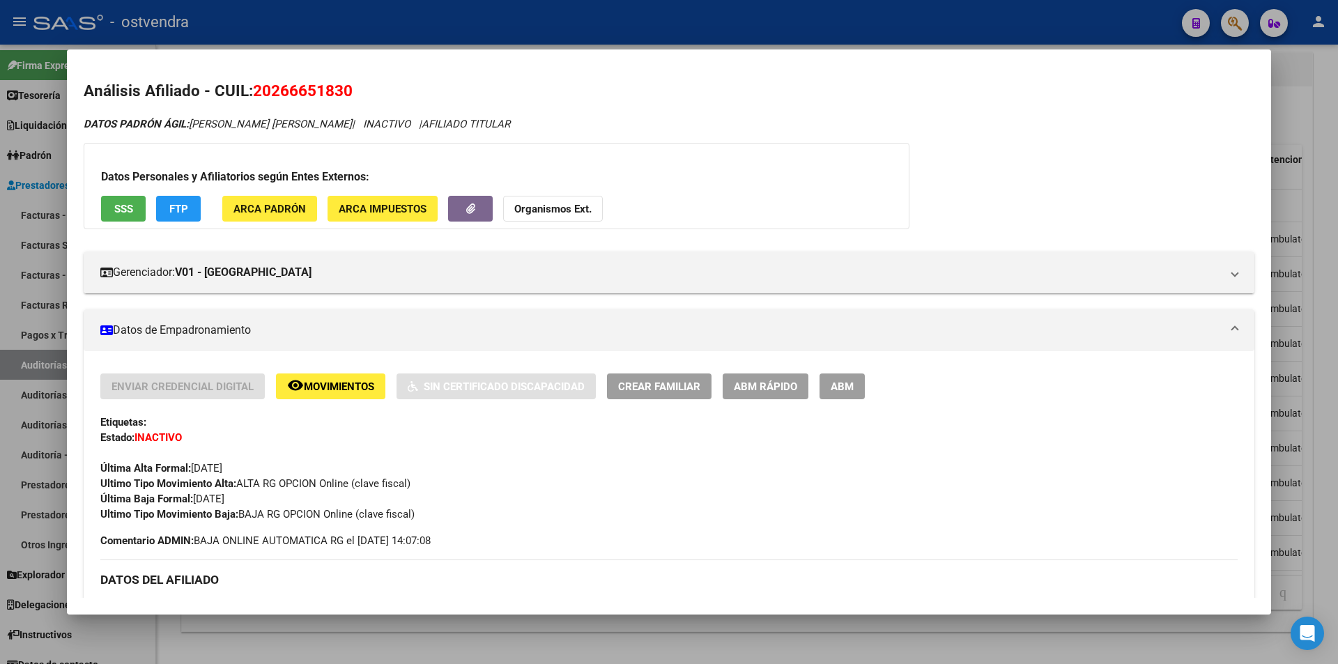
click at [879, 627] on div at bounding box center [669, 332] width 1338 height 664
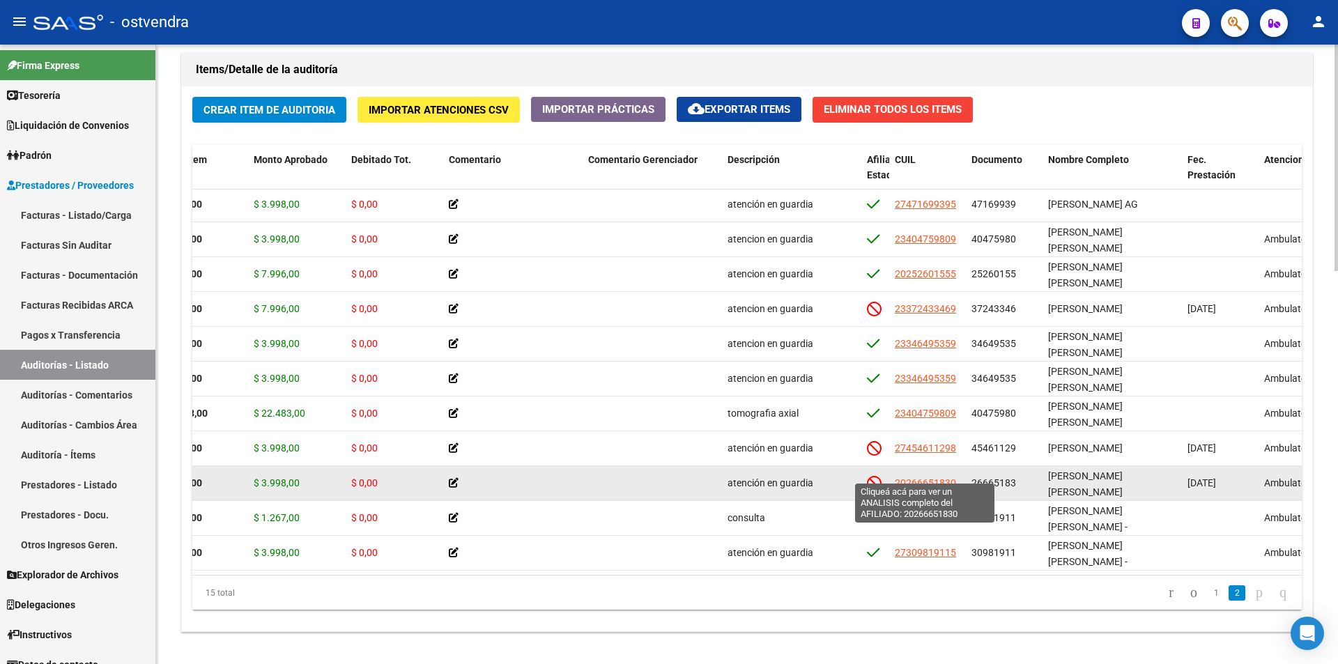
click at [942, 477] on span "20266651830" at bounding box center [925, 482] width 61 height 11
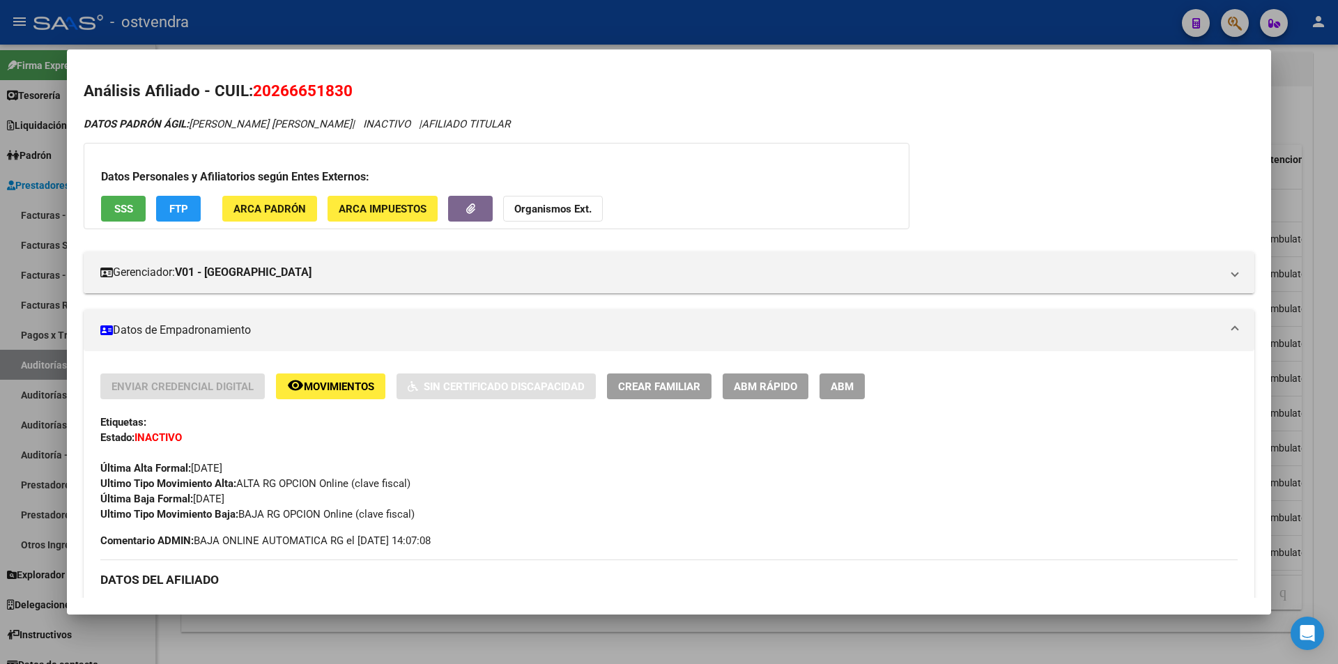
click at [902, 613] on mat-dialog-container "Análisis Afiliado - CUIL: 20266651830 DATOS PADRÓN ÁGIL: ESCOBAR , MARIO DAMIAN…" at bounding box center [669, 331] width 1204 height 565
click at [1338, 561] on div at bounding box center [669, 332] width 1338 height 664
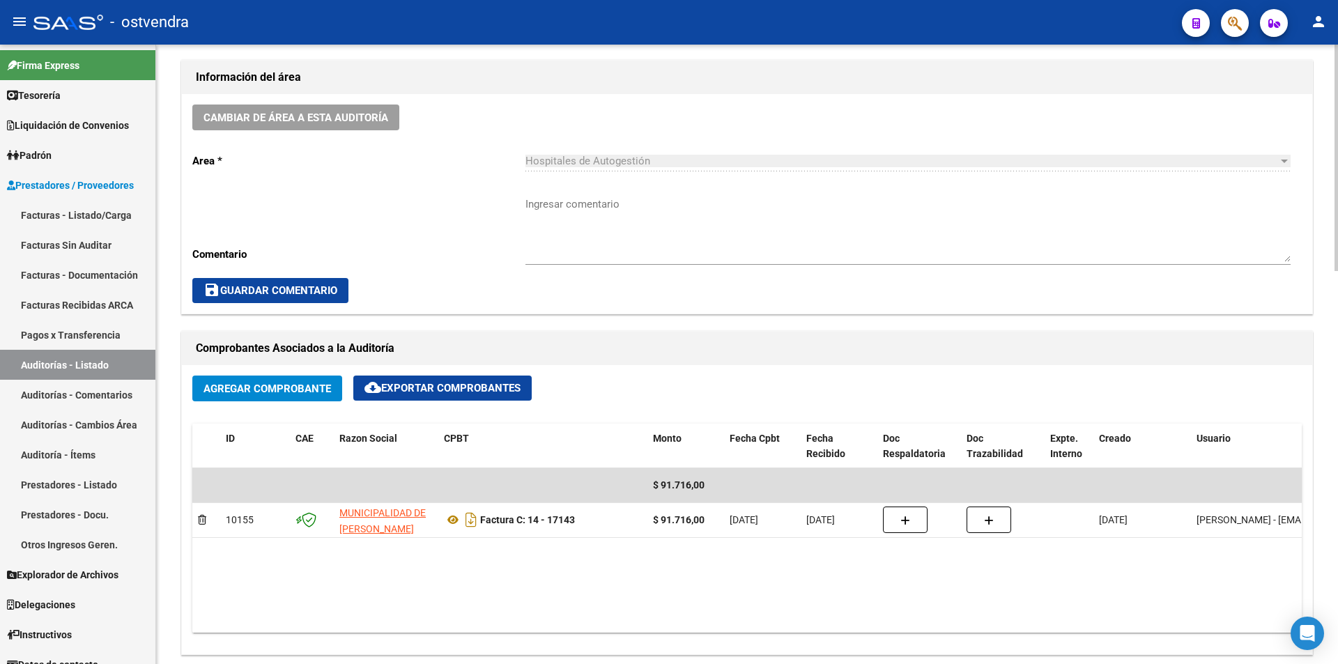
scroll to position [0, 0]
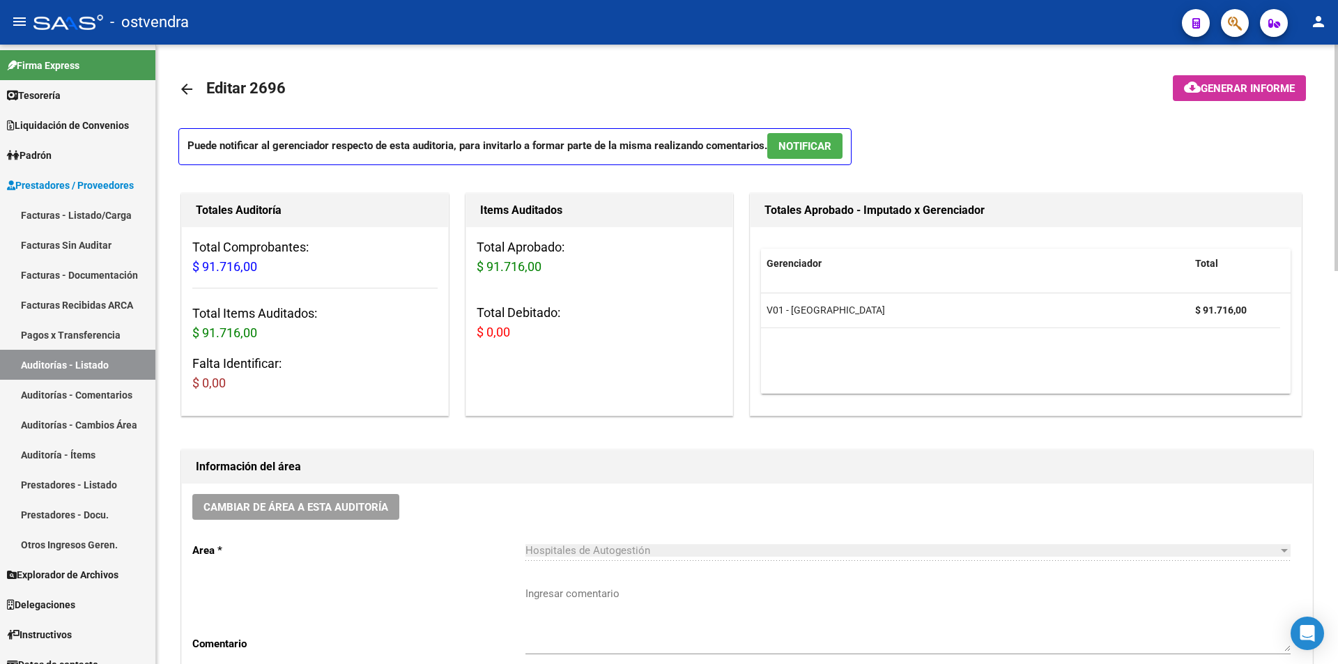
click at [1338, 204] on div at bounding box center [1336, 355] width 3 height 620
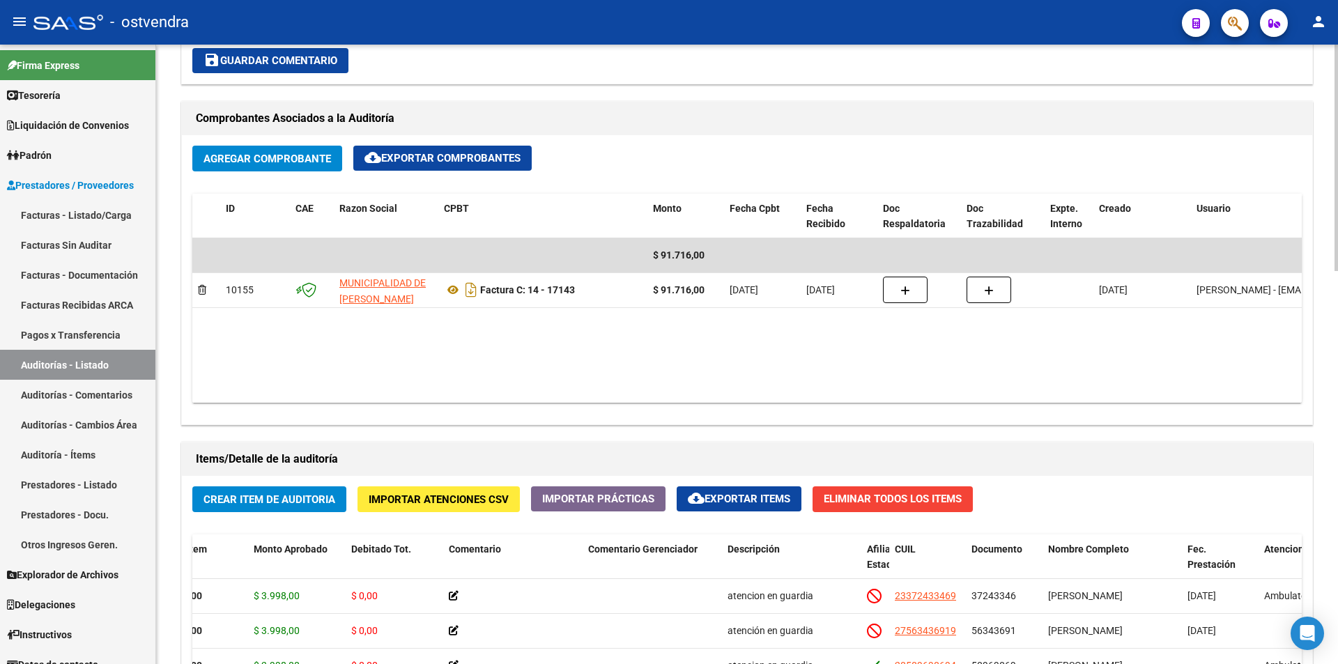
scroll to position [1076, 0]
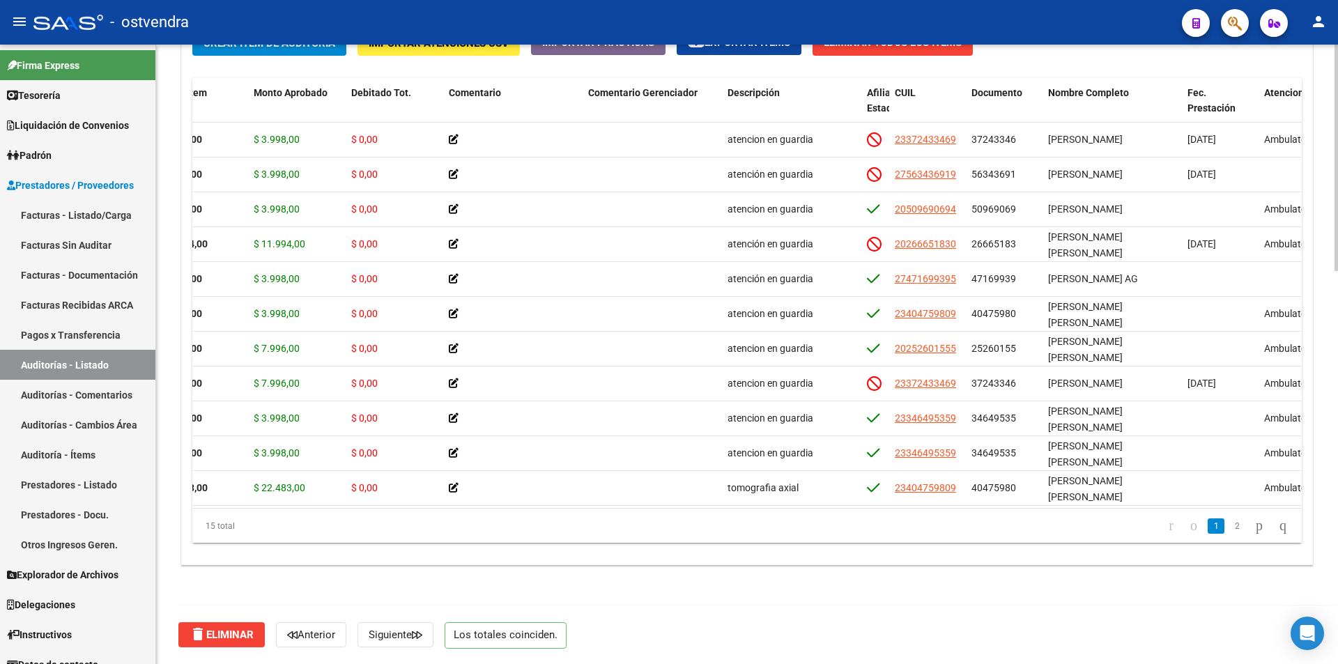
click at [1338, 549] on div at bounding box center [1336, 355] width 3 height 620
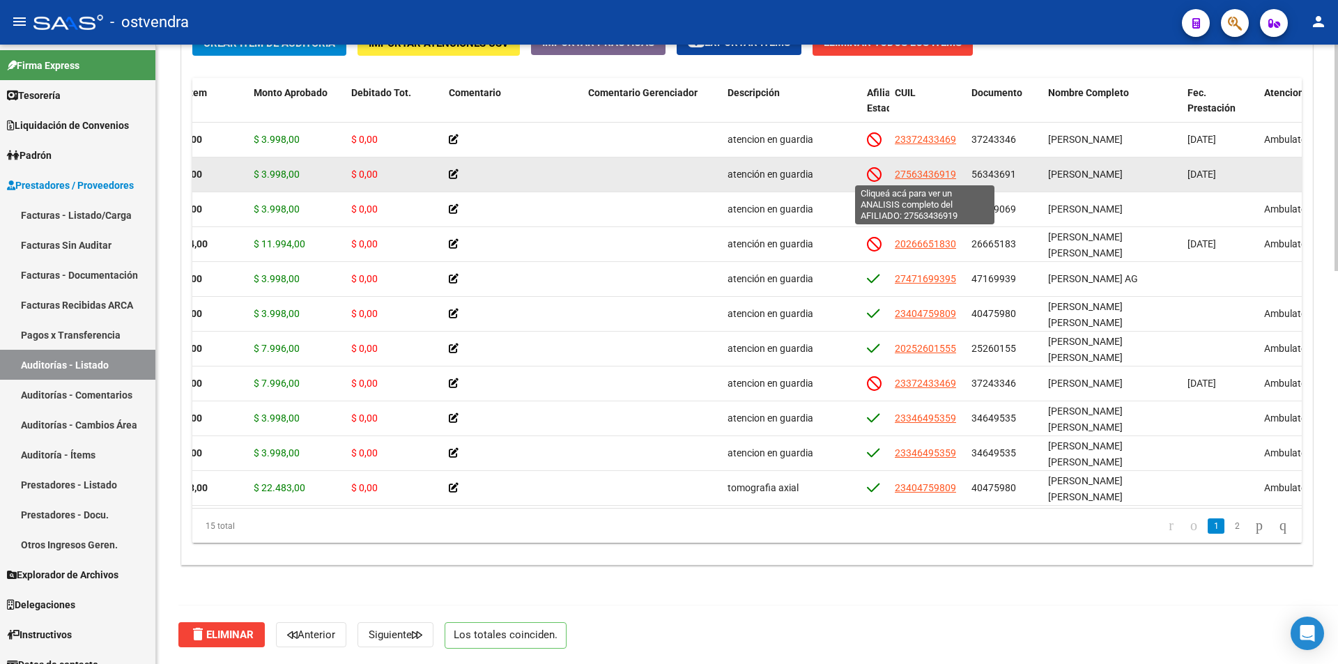
click at [946, 178] on span "27563436919" at bounding box center [925, 174] width 61 height 11
type textarea "27563436919"
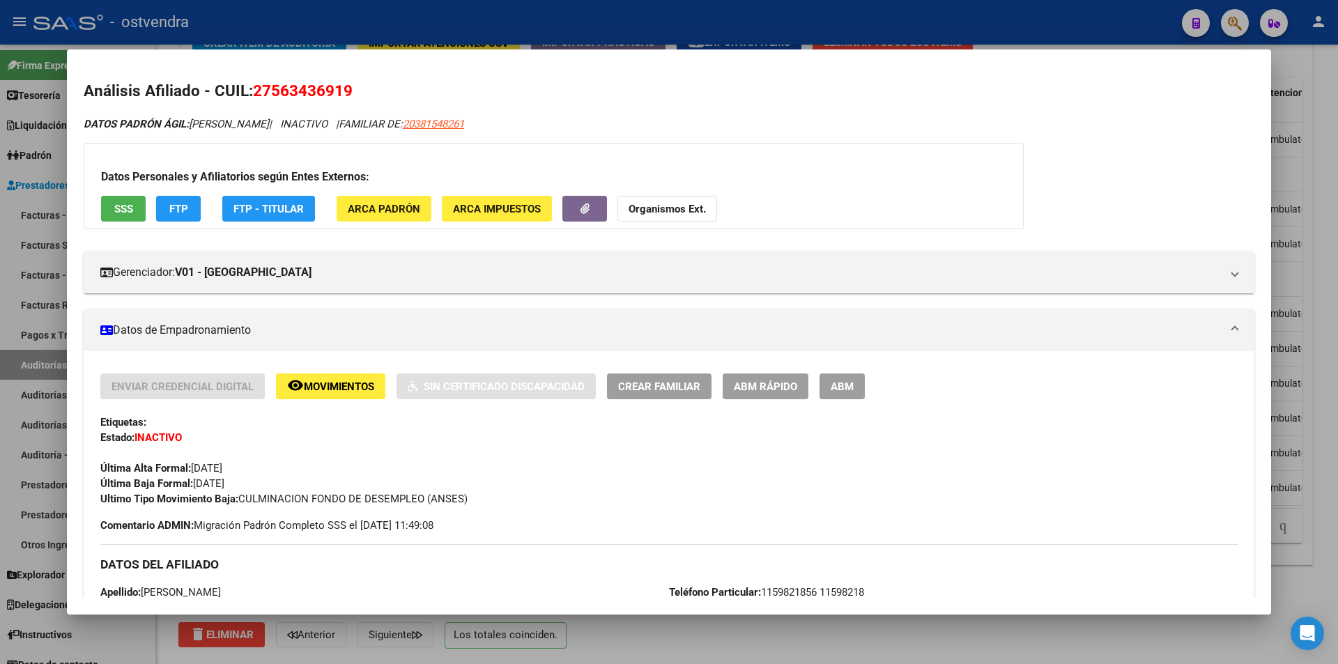
click at [505, 627] on div at bounding box center [669, 332] width 1338 height 664
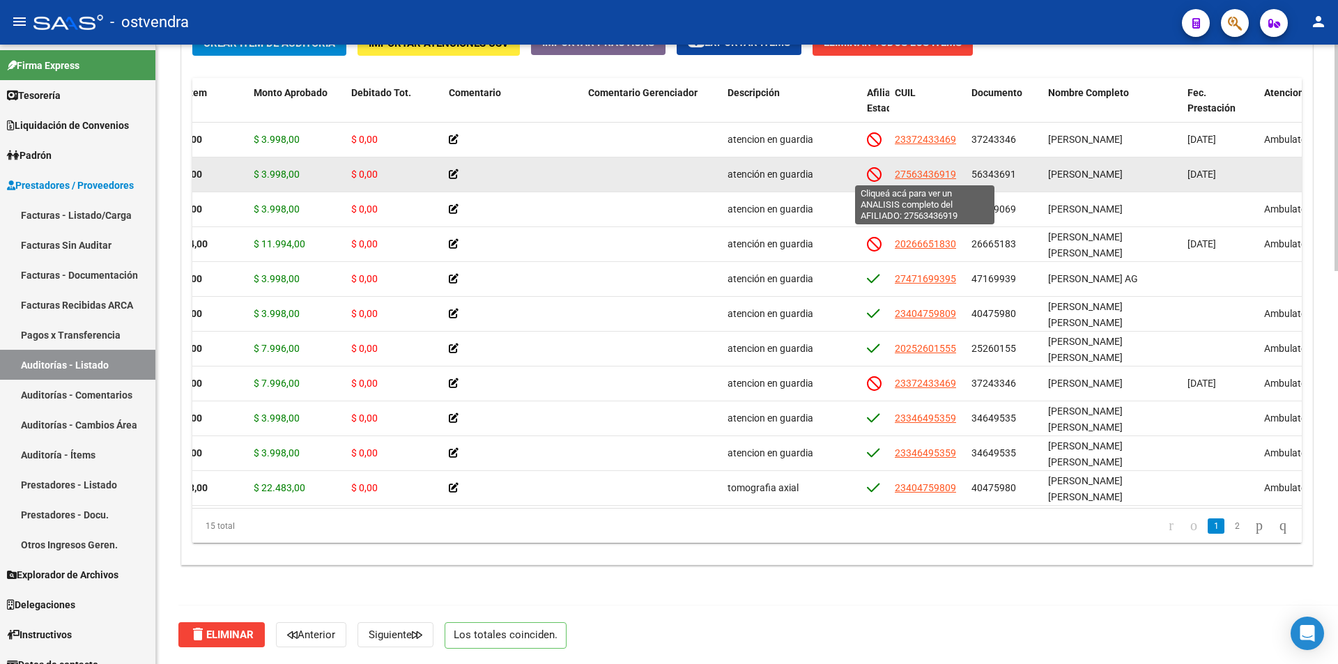
click at [943, 172] on span "27563436919" at bounding box center [925, 174] width 61 height 11
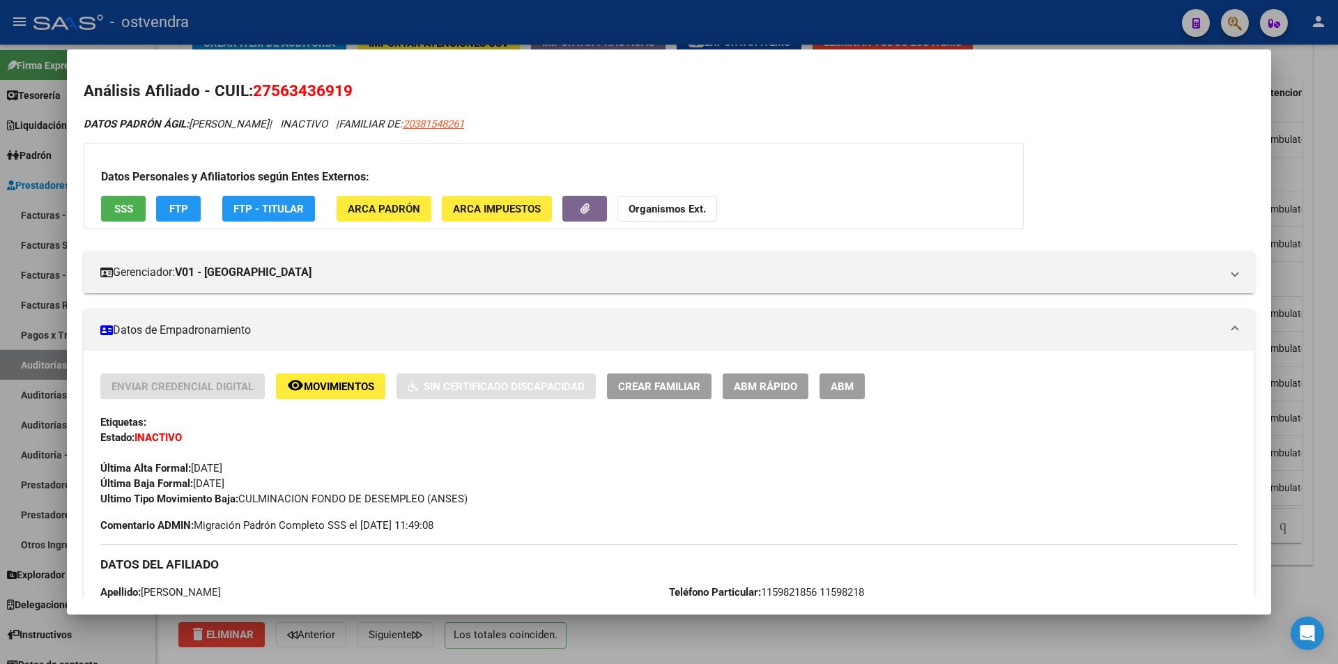
click at [394, 634] on div at bounding box center [669, 332] width 1338 height 664
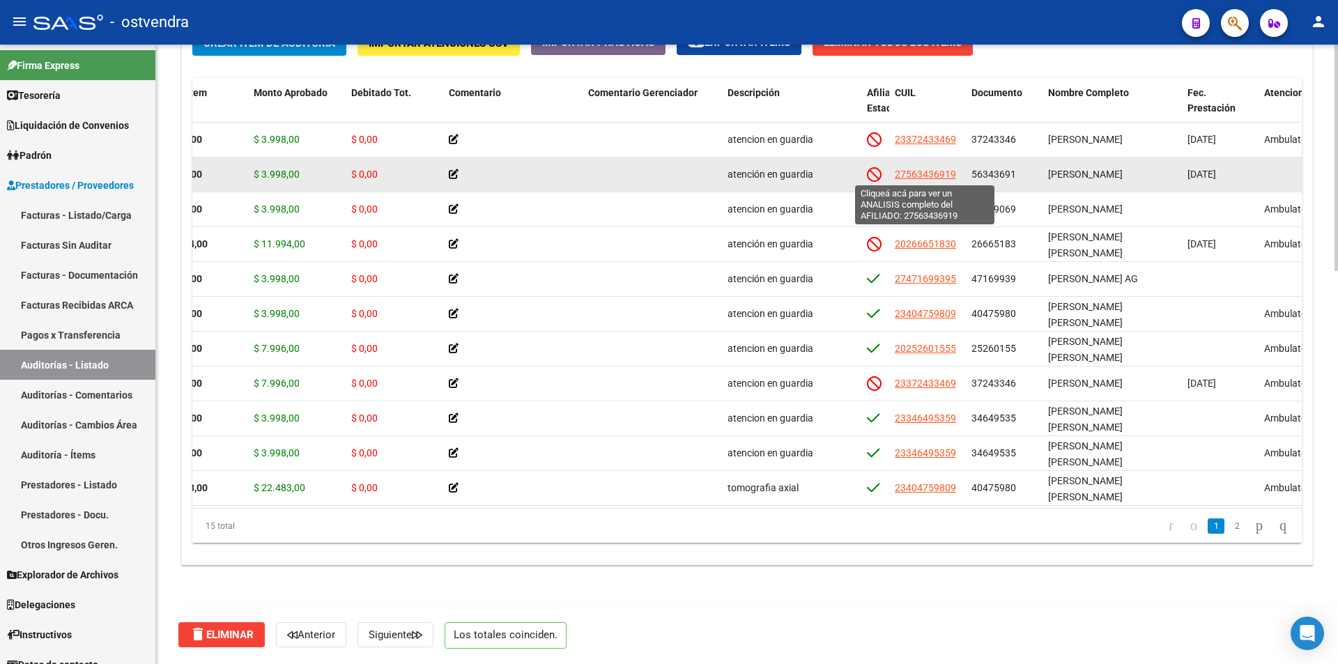
click at [936, 176] on span "27563436919" at bounding box center [925, 174] width 61 height 11
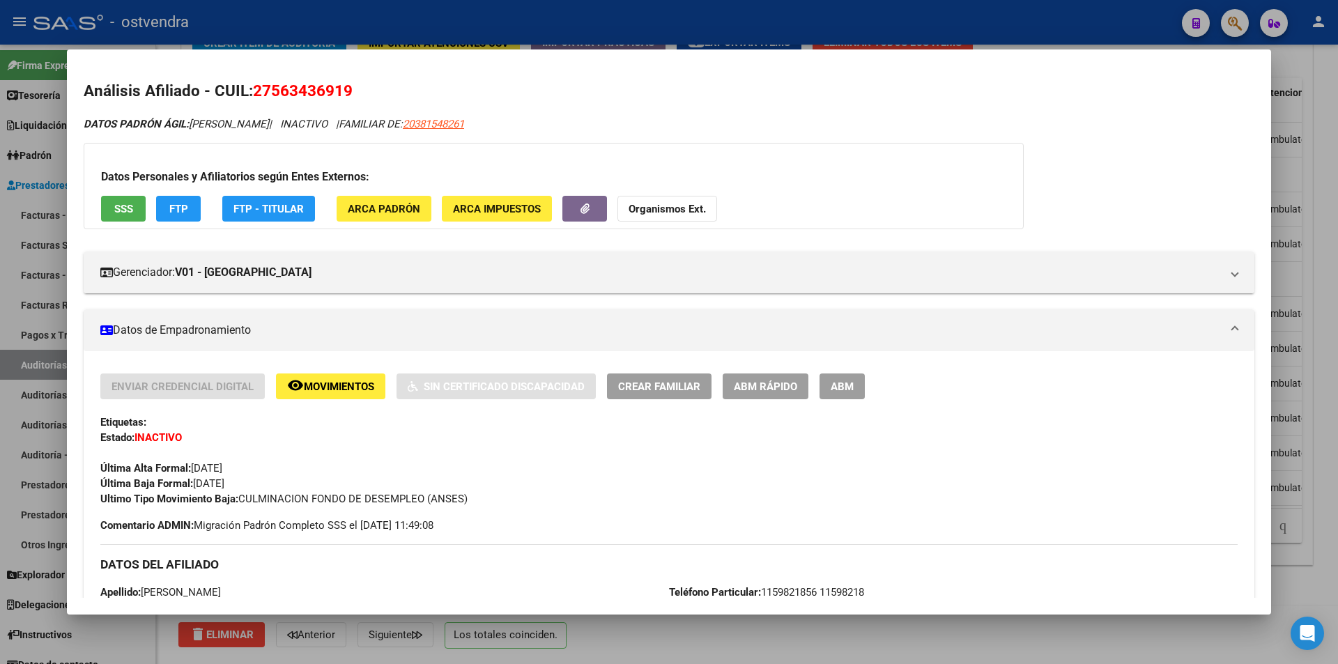
click at [109, 197] on button "SSS" at bounding box center [123, 209] width 45 height 26
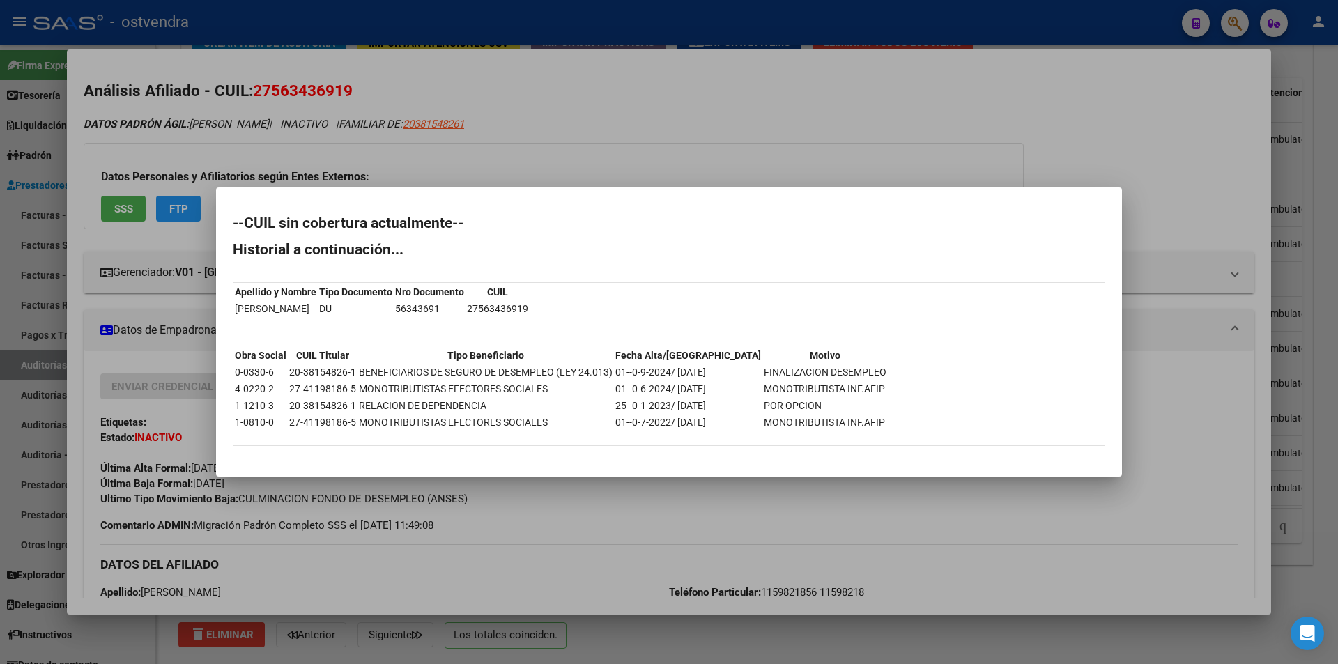
drag, startPoint x: 676, startPoint y: 420, endPoint x: 725, endPoint y: 423, distance: 48.9
click at [725, 423] on tr "1-0810-0 27-41198186-5 MONOTRIBUTISTAS EFECTORES SOCIALES 01--0-7-2022/ 30-04-2…" at bounding box center [560, 422] width 653 height 15
click at [716, 480] on div at bounding box center [669, 332] width 1338 height 664
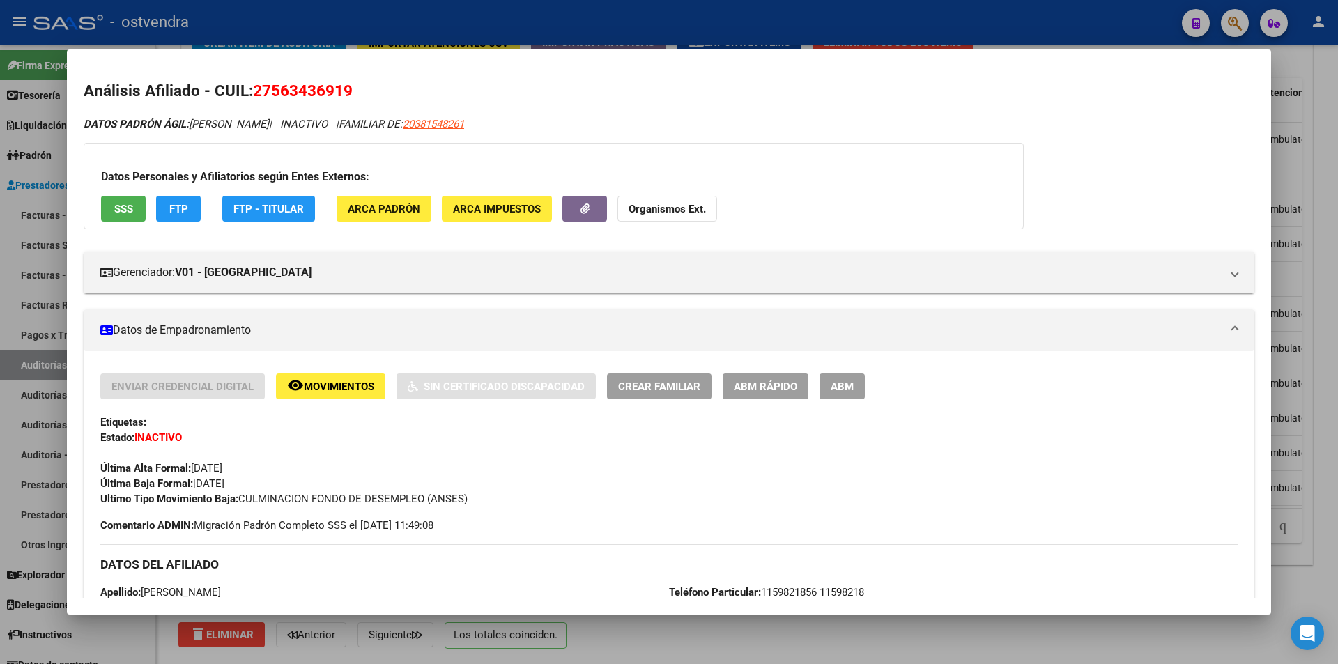
click at [107, 202] on button "SSS" at bounding box center [123, 209] width 45 height 26
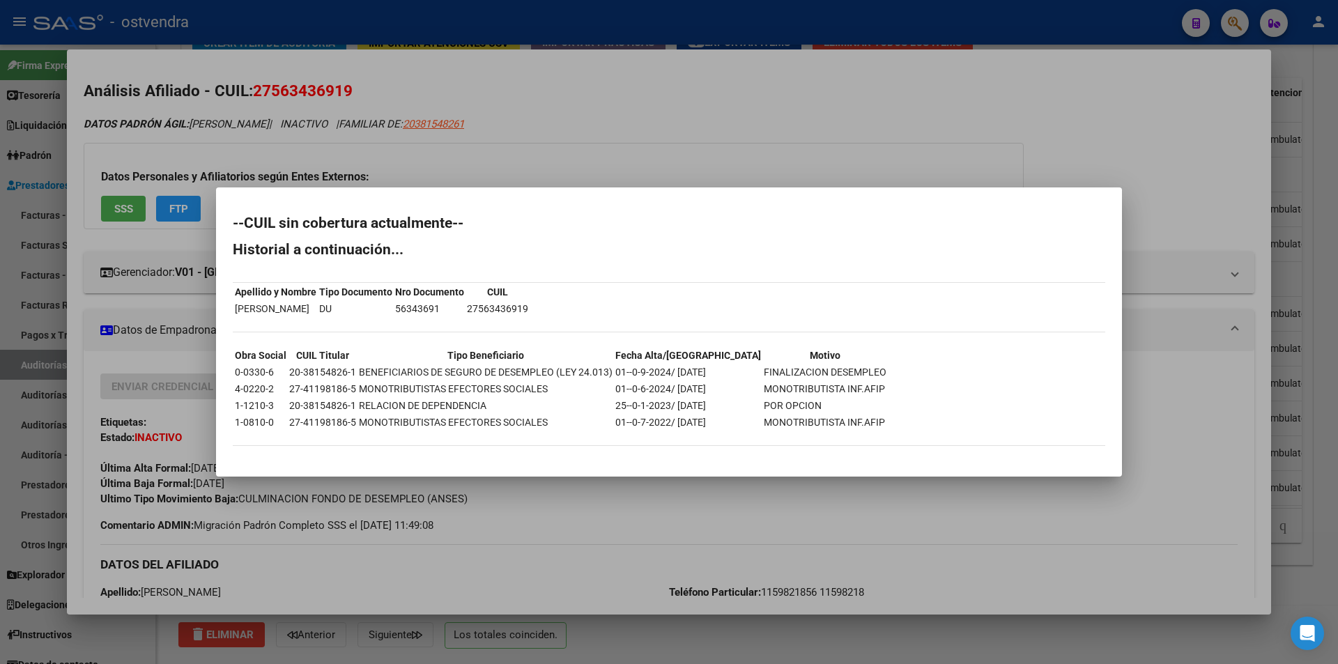
click at [1338, 184] on div at bounding box center [669, 332] width 1338 height 664
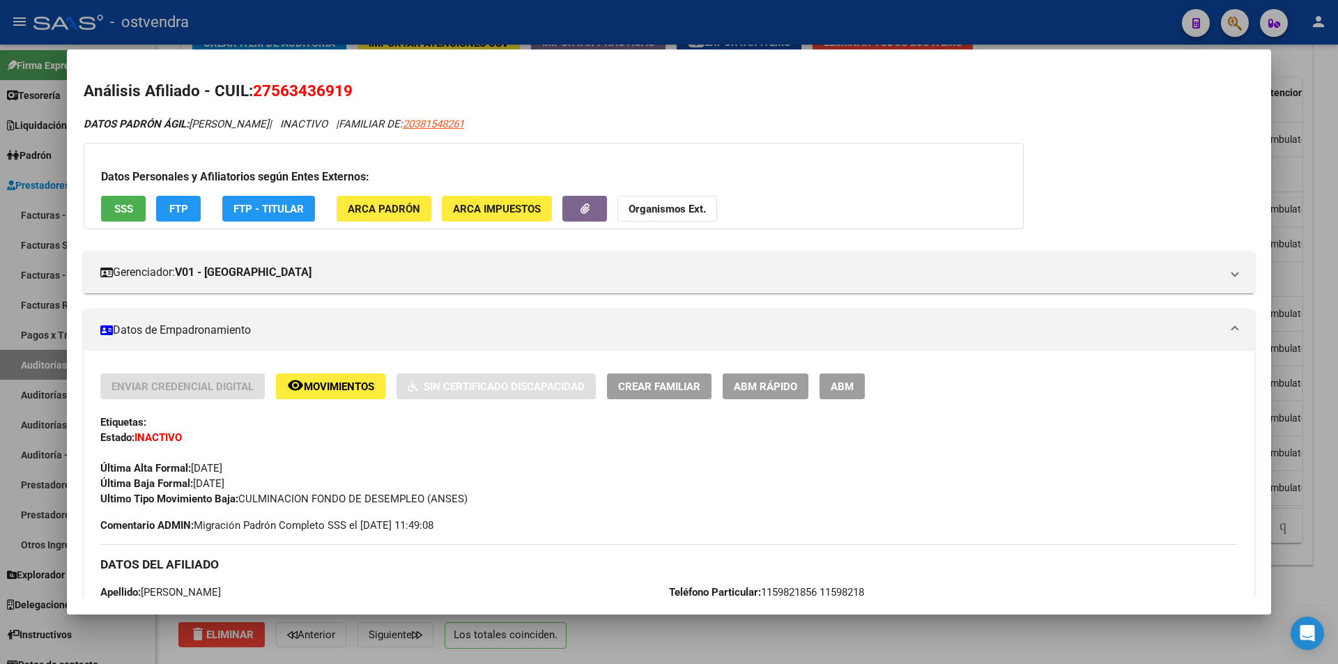
click at [1322, 198] on div at bounding box center [669, 332] width 1338 height 664
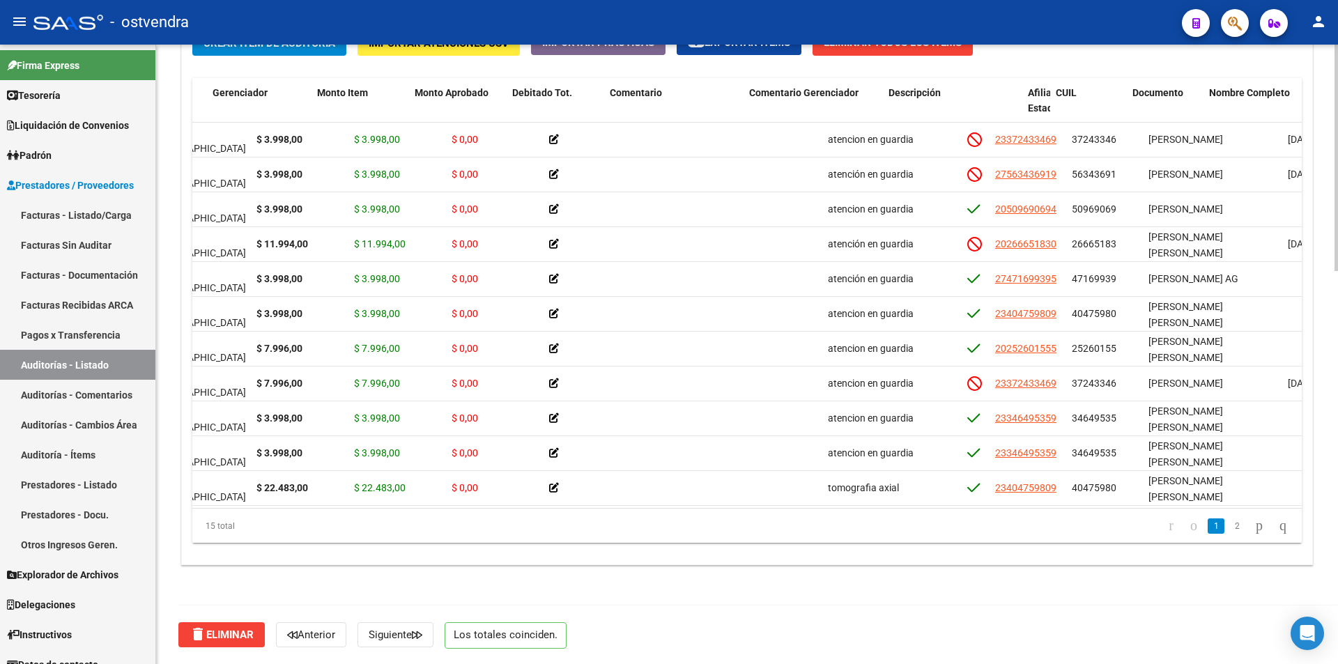
scroll to position [0, 0]
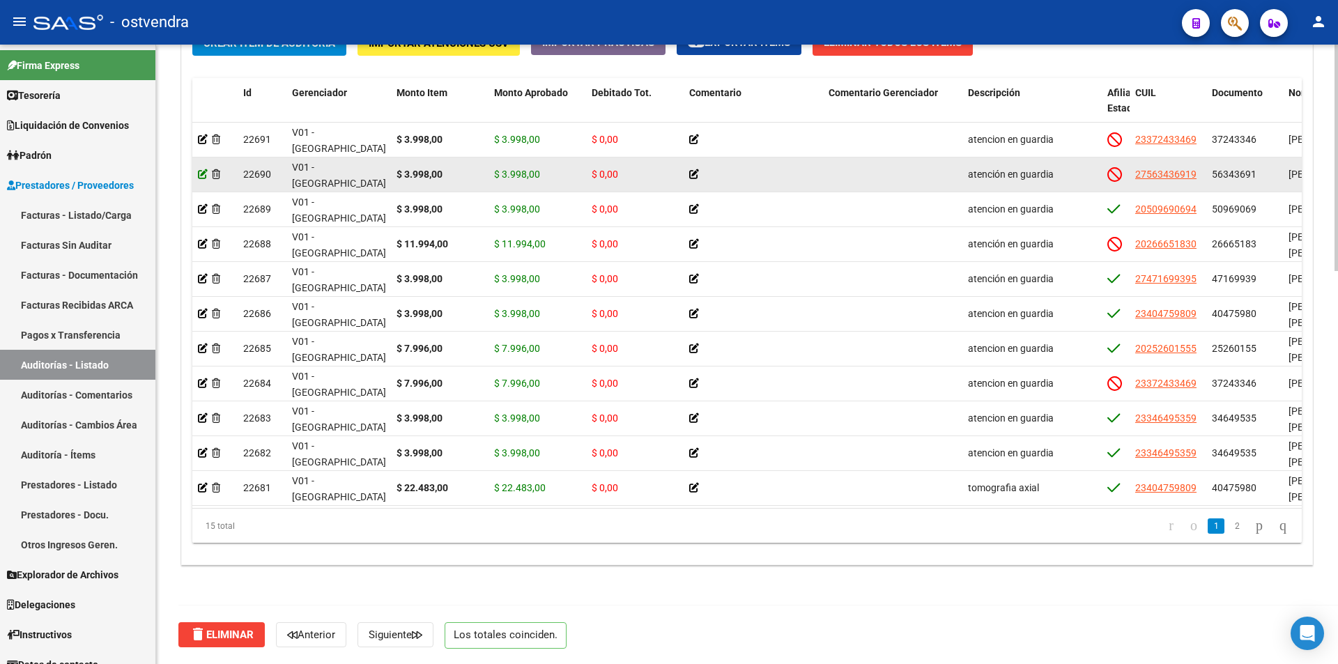
click at [204, 174] on icon at bounding box center [203, 174] width 10 height 10
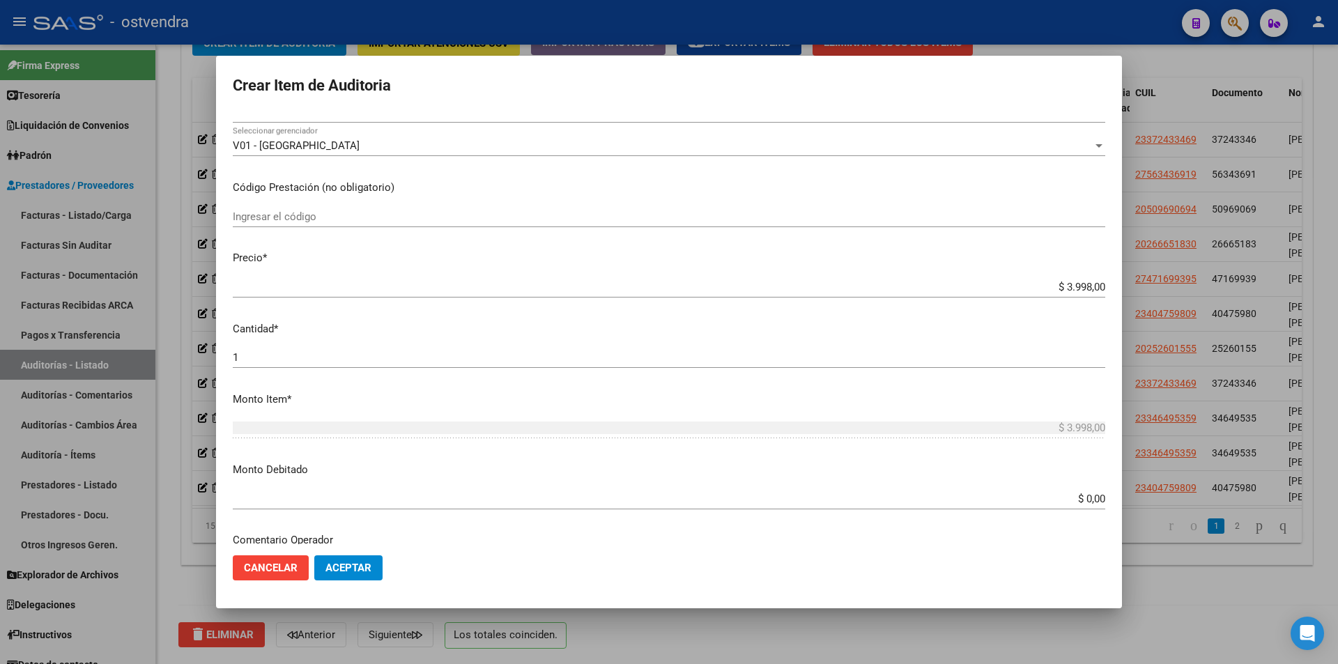
scroll to position [326, 0]
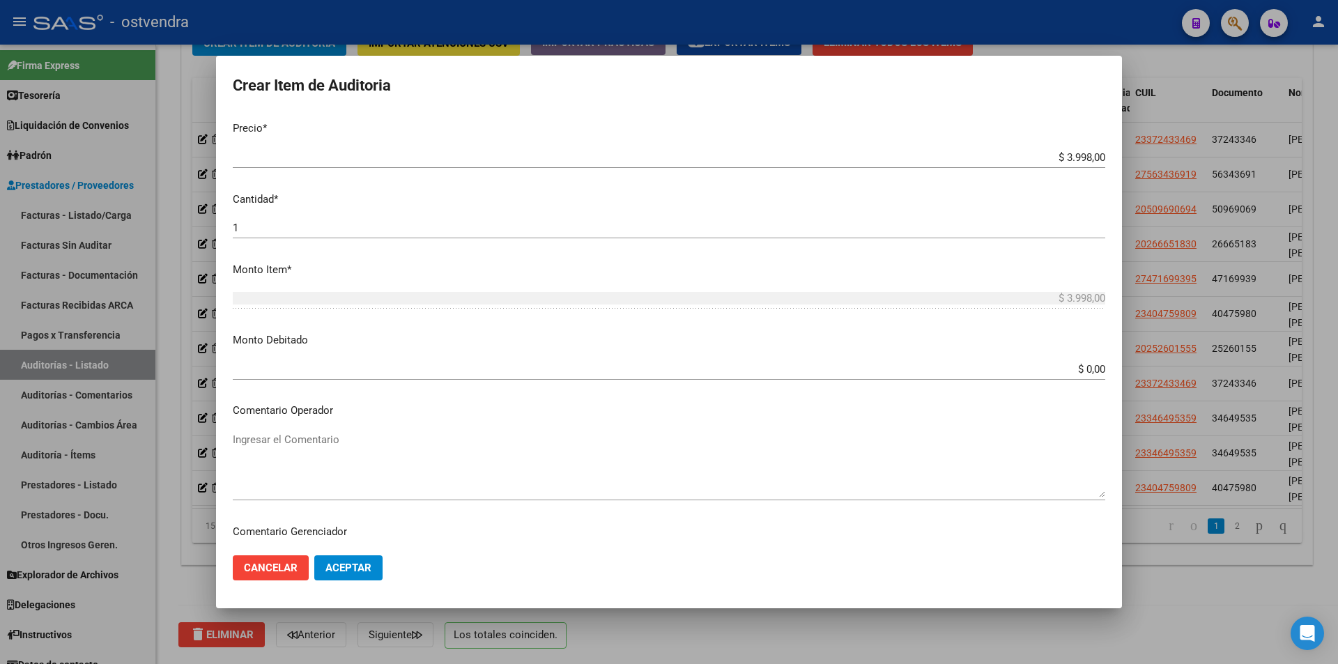
click at [1092, 365] on input "$ 0,00" at bounding box center [669, 369] width 873 height 13
click at [1095, 367] on app-form-text-field "Monto Debitado $ 0,00 Ingresar el monto" at bounding box center [675, 353] width 884 height 43
click at [1094, 367] on input "$ 0,00" at bounding box center [669, 369] width 873 height 13
type input "$ 3.998,00"
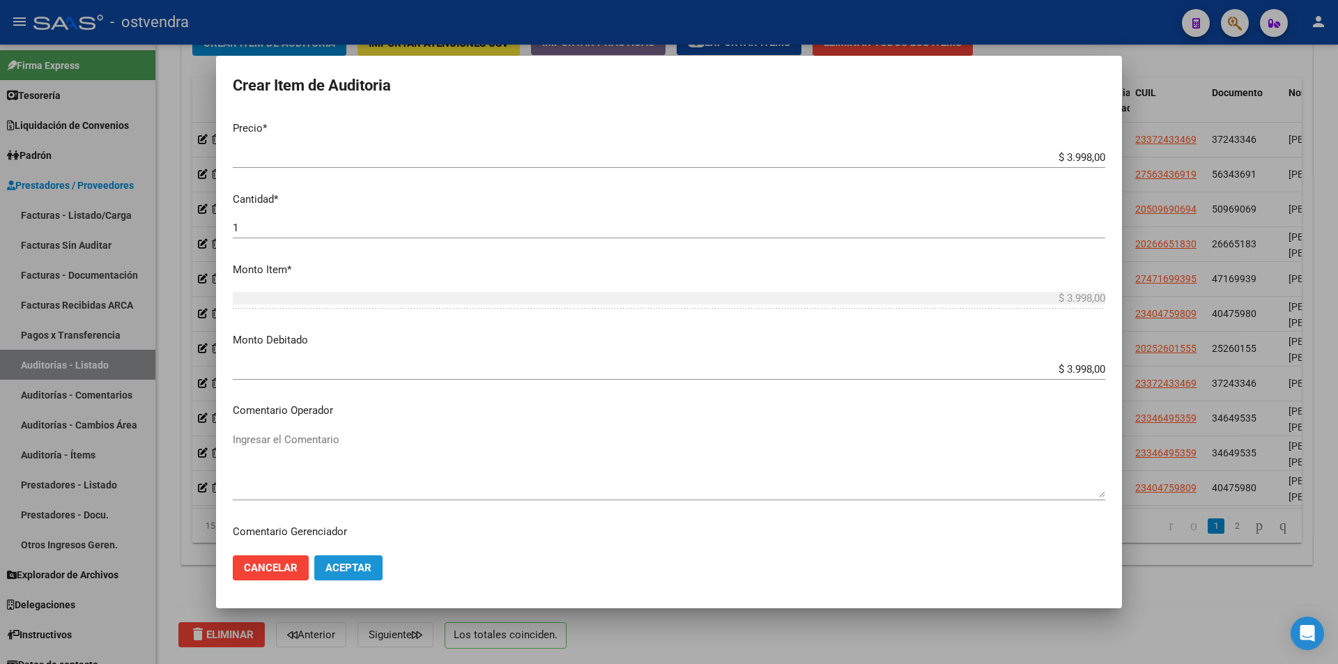
click at [375, 564] on button "Aceptar" at bounding box center [348, 568] width 68 height 25
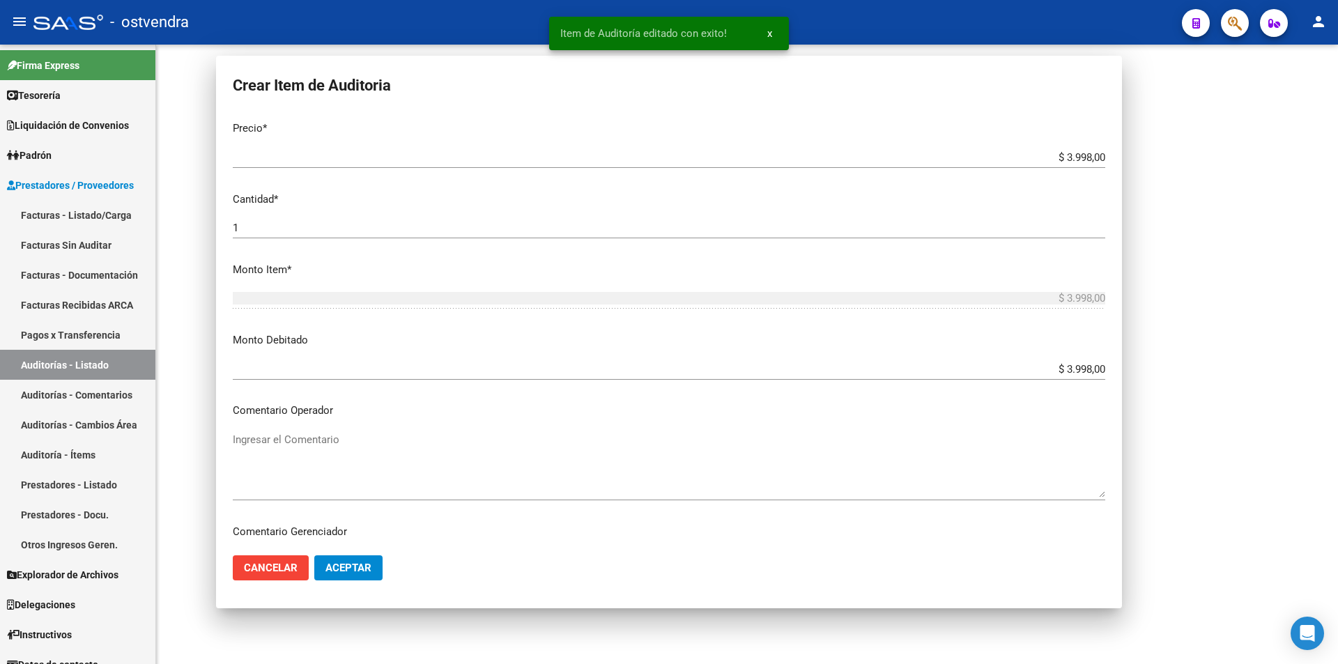
scroll to position [0, 0]
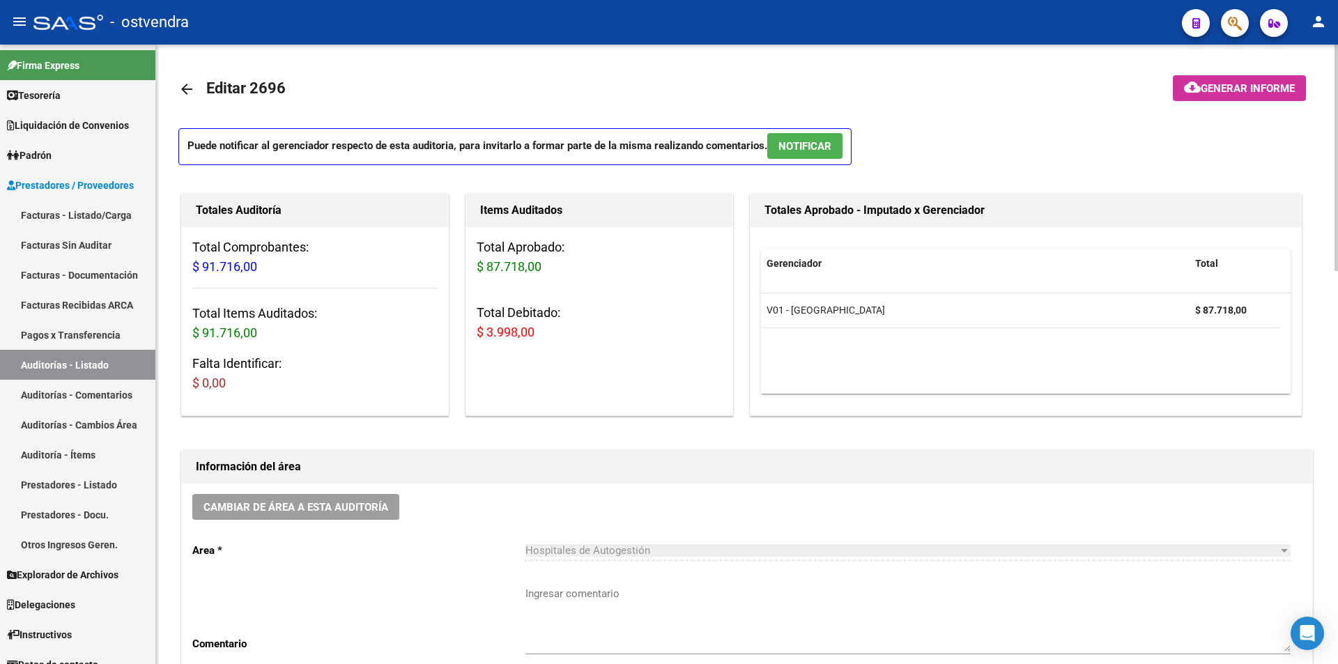
click at [839, 143] on button "NOTIFICAR" at bounding box center [804, 146] width 75 height 26
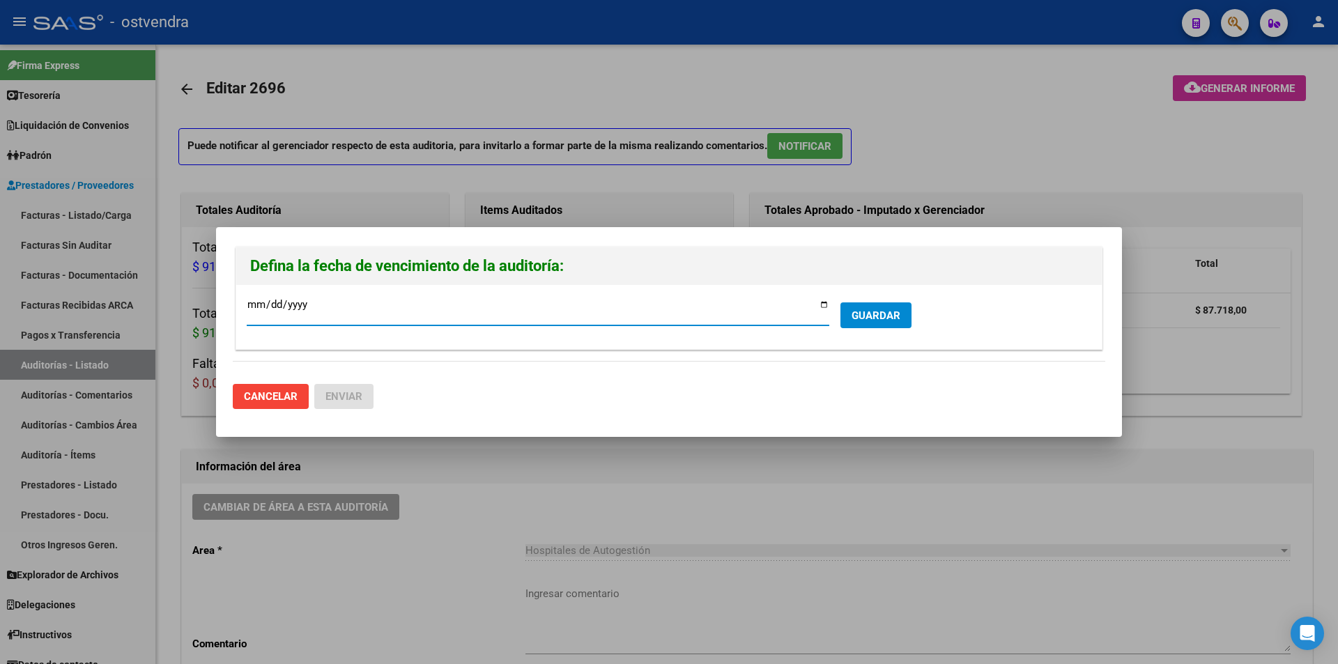
type input "2025-08-17"
click at [857, 316] on span "GUARDAR" at bounding box center [876, 315] width 49 height 13
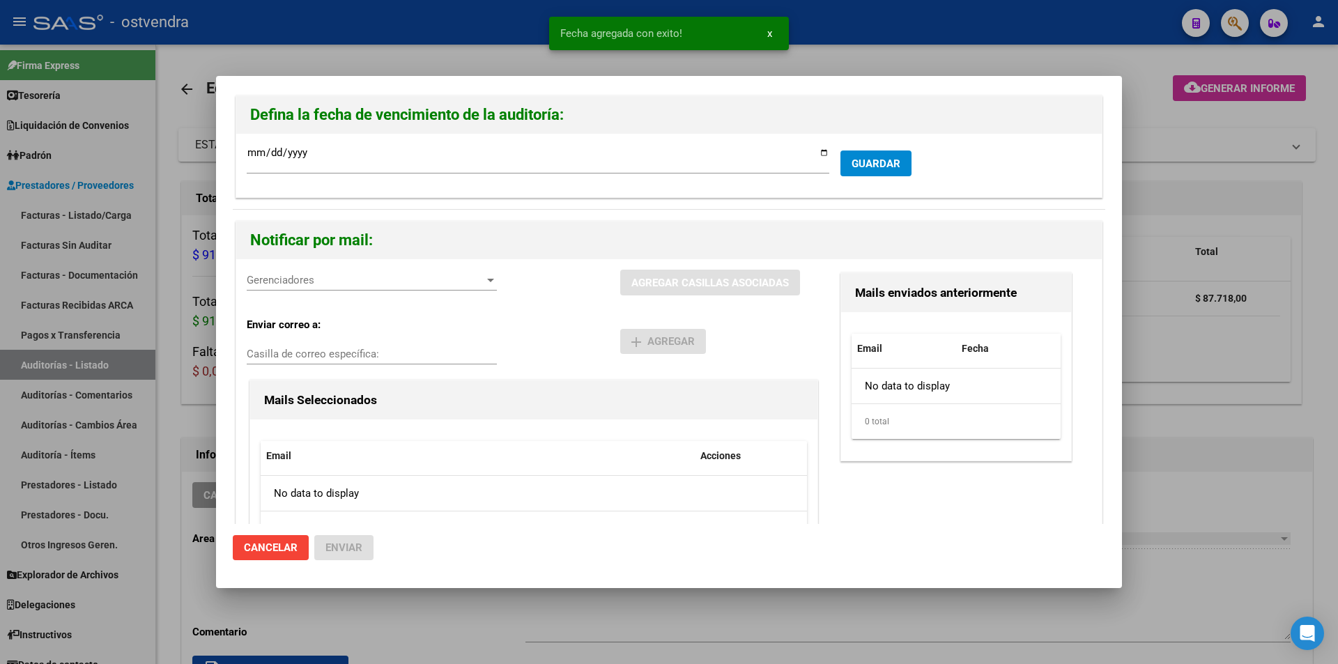
click at [392, 281] on span "Gerenciadores" at bounding box center [366, 280] width 238 height 13
click at [395, 307] on span "V01 - Viasano - $ 91.716,00" at bounding box center [373, 311] width 251 height 31
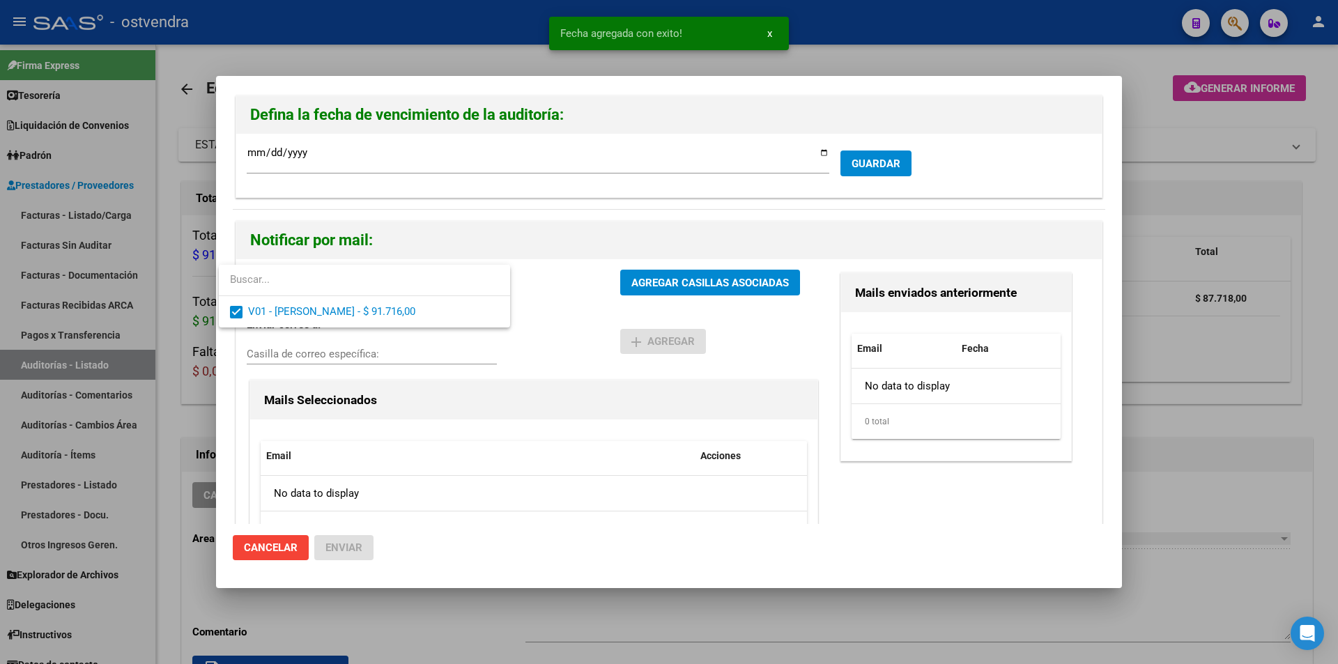
click at [667, 279] on div at bounding box center [669, 332] width 1338 height 664
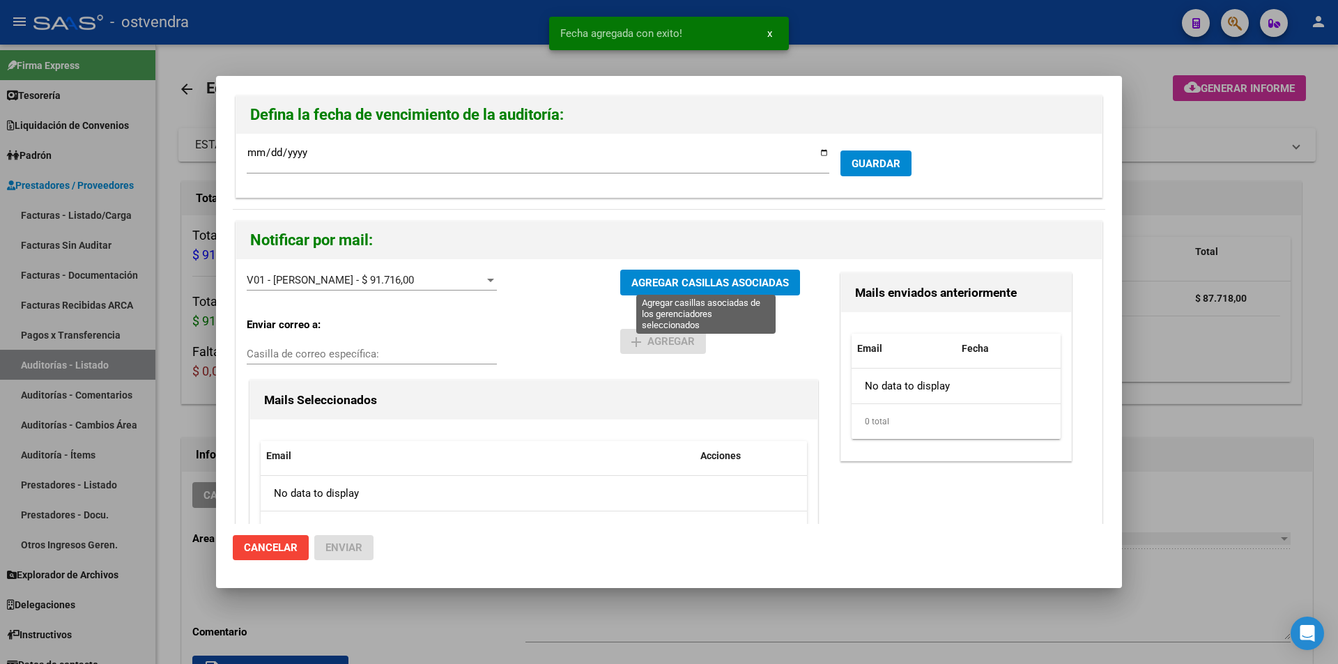
click at [667, 279] on span "AGREGAR CASILLAS ASOCIADAS" at bounding box center [711, 283] width 158 height 13
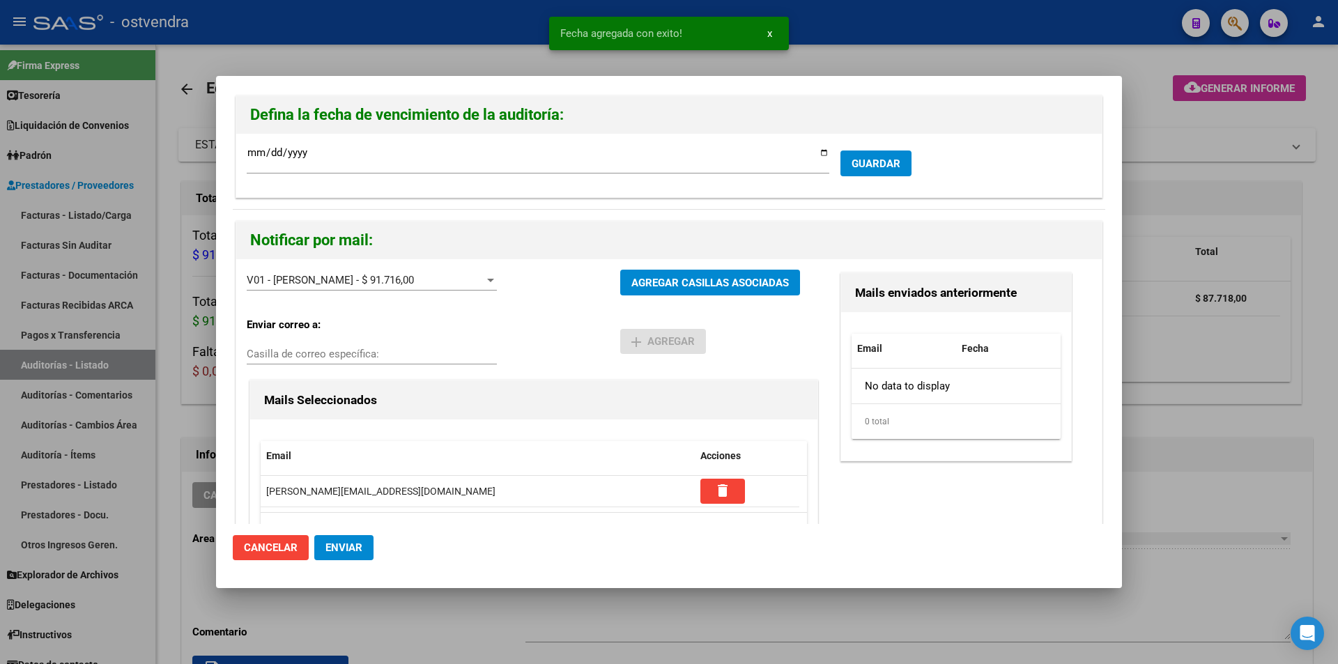
click at [330, 546] on span "Enviar" at bounding box center [344, 548] width 37 height 13
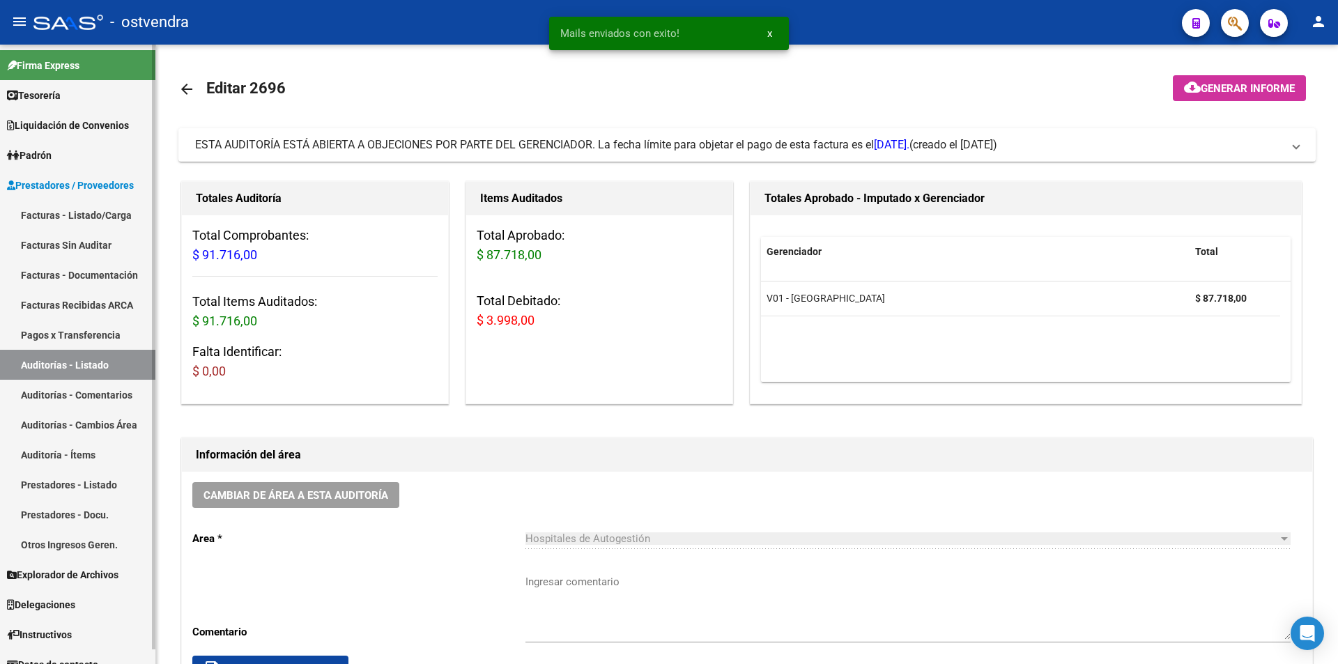
click at [109, 349] on link "Pagos x Transferencia" at bounding box center [77, 335] width 155 height 30
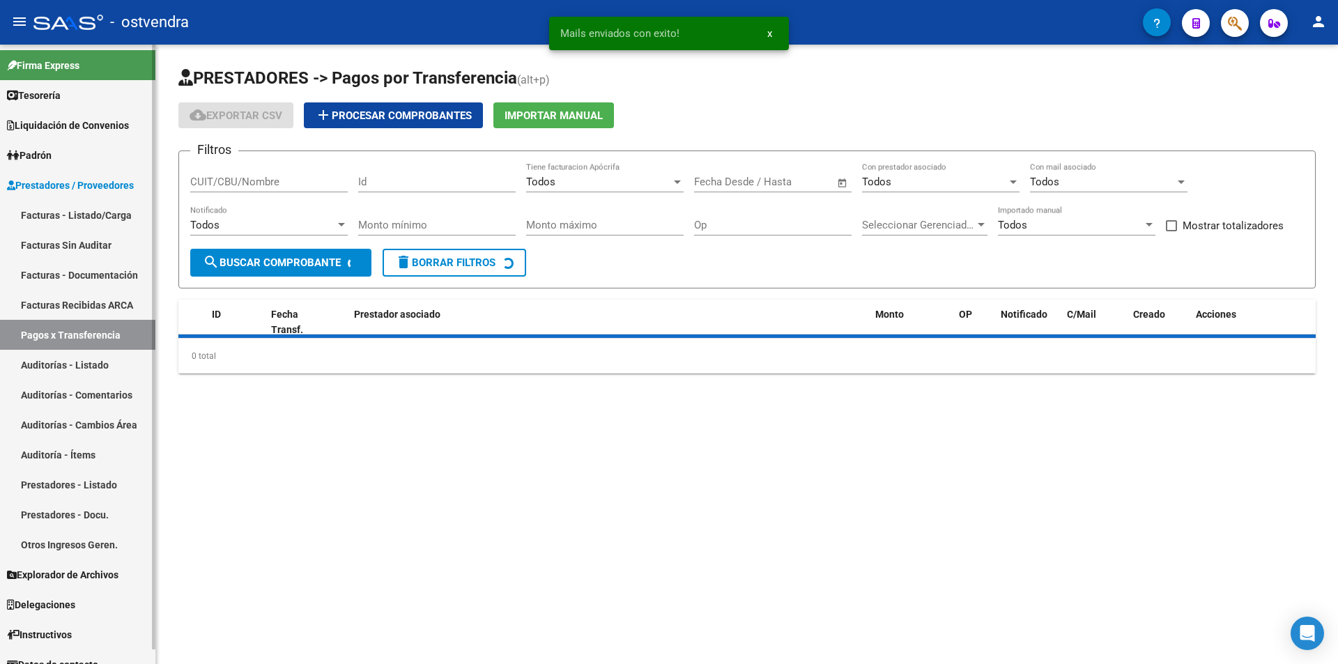
click at [107, 364] on link "Auditorías - Listado" at bounding box center [77, 365] width 155 height 30
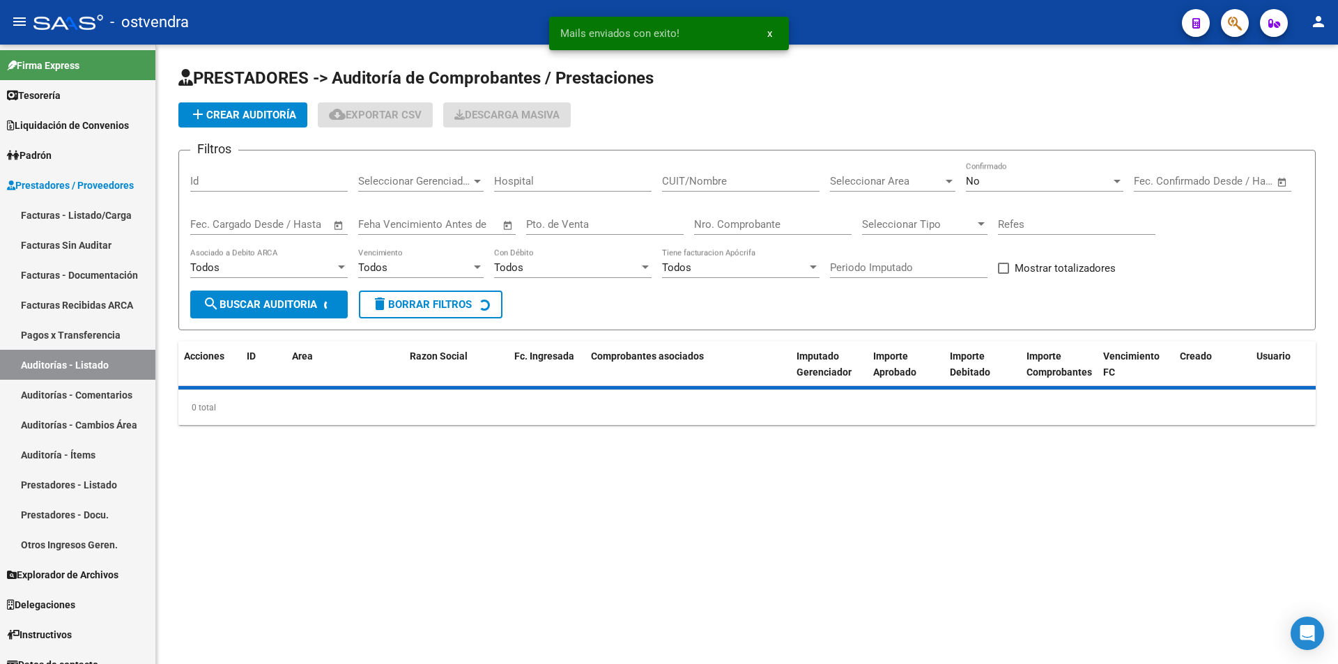
click at [710, 218] on input "Nro. Comprobante" at bounding box center [773, 224] width 158 height 13
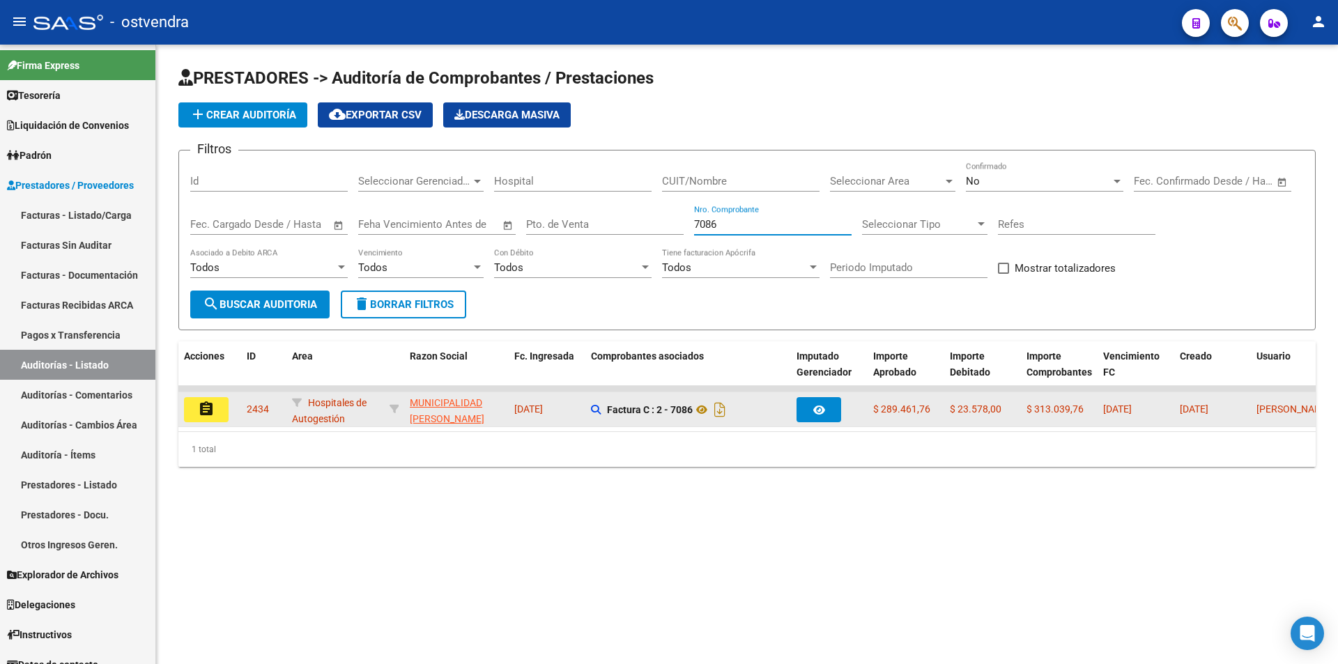
type input "7086"
click at [211, 415] on mat-icon "assignment" at bounding box center [206, 409] width 17 height 17
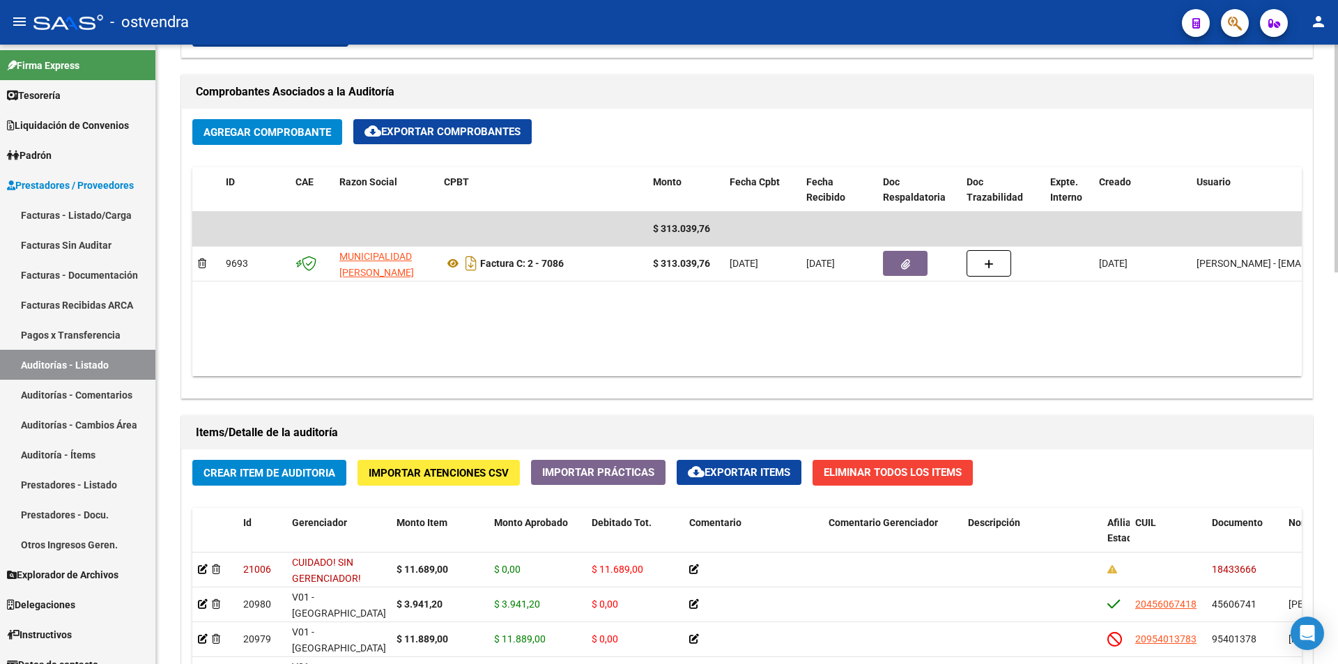
scroll to position [742, 0]
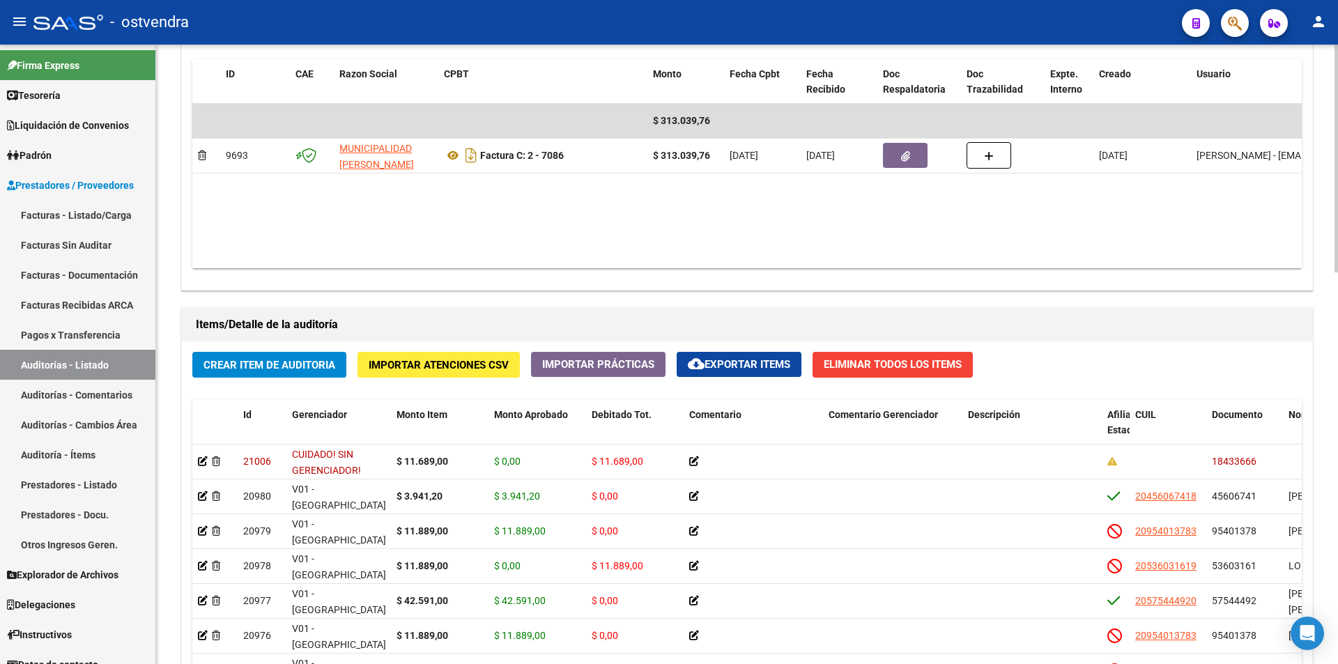
click at [1338, 421] on div at bounding box center [1336, 432] width 3 height 228
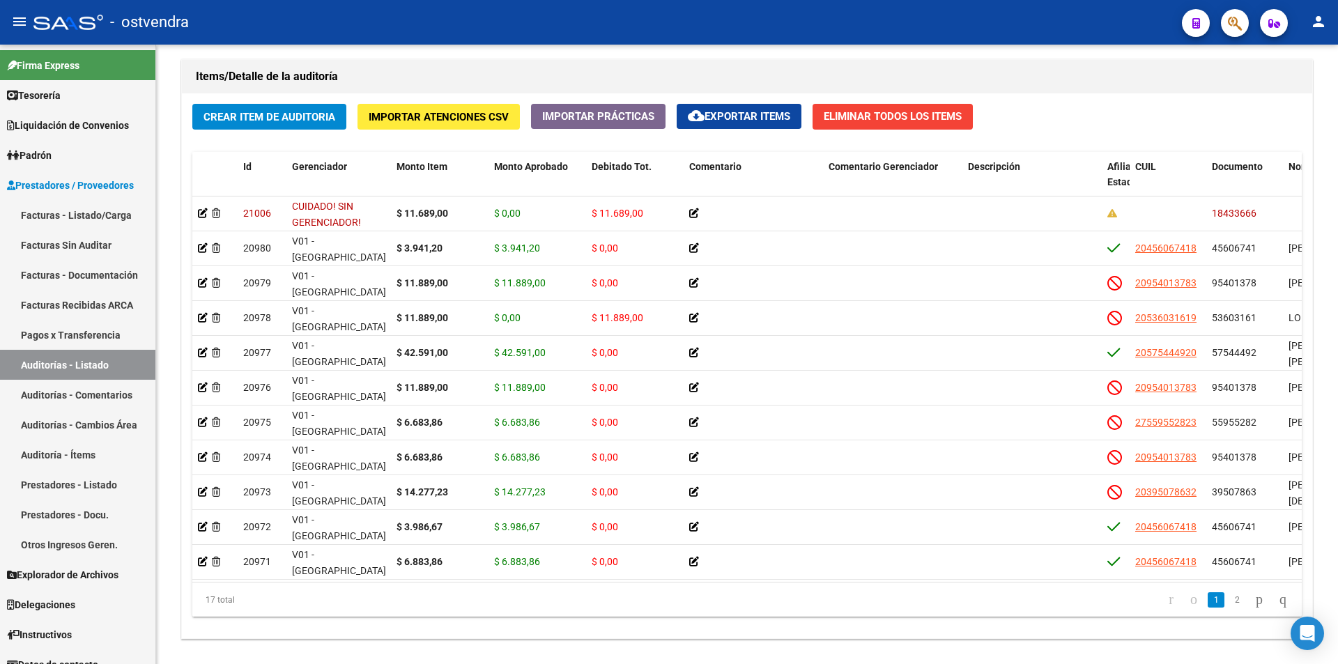
scroll to position [1002, 0]
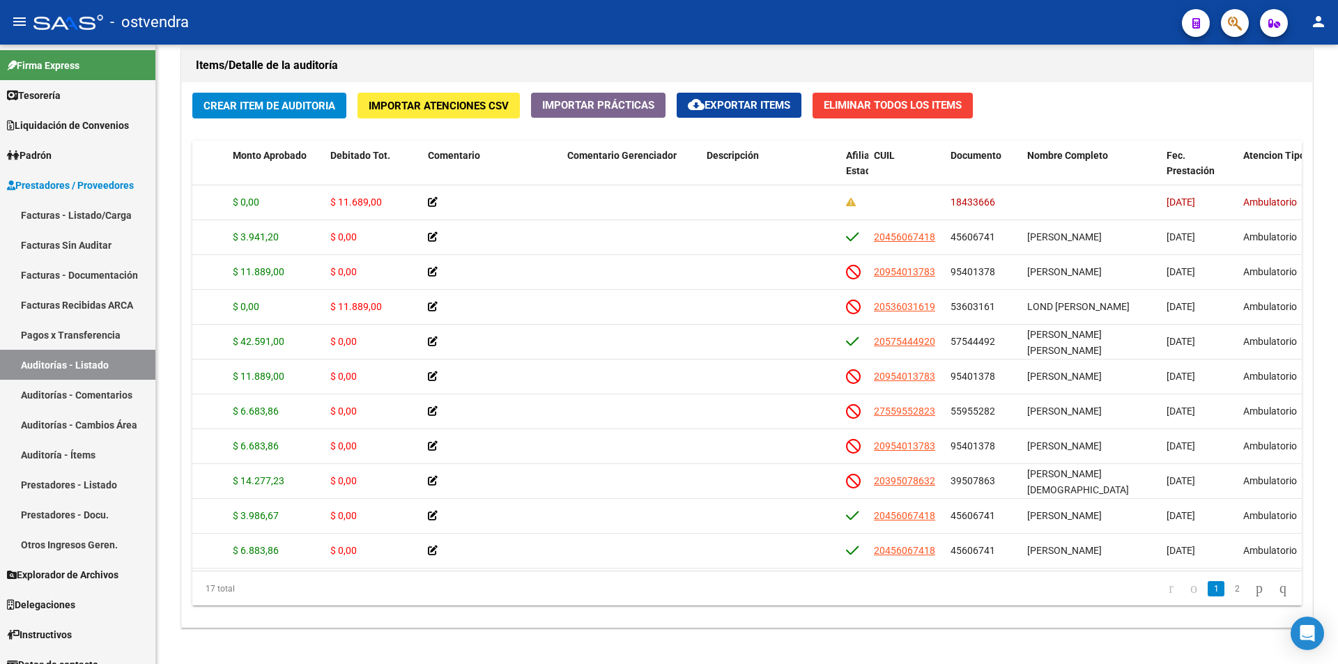
scroll to position [0, 335]
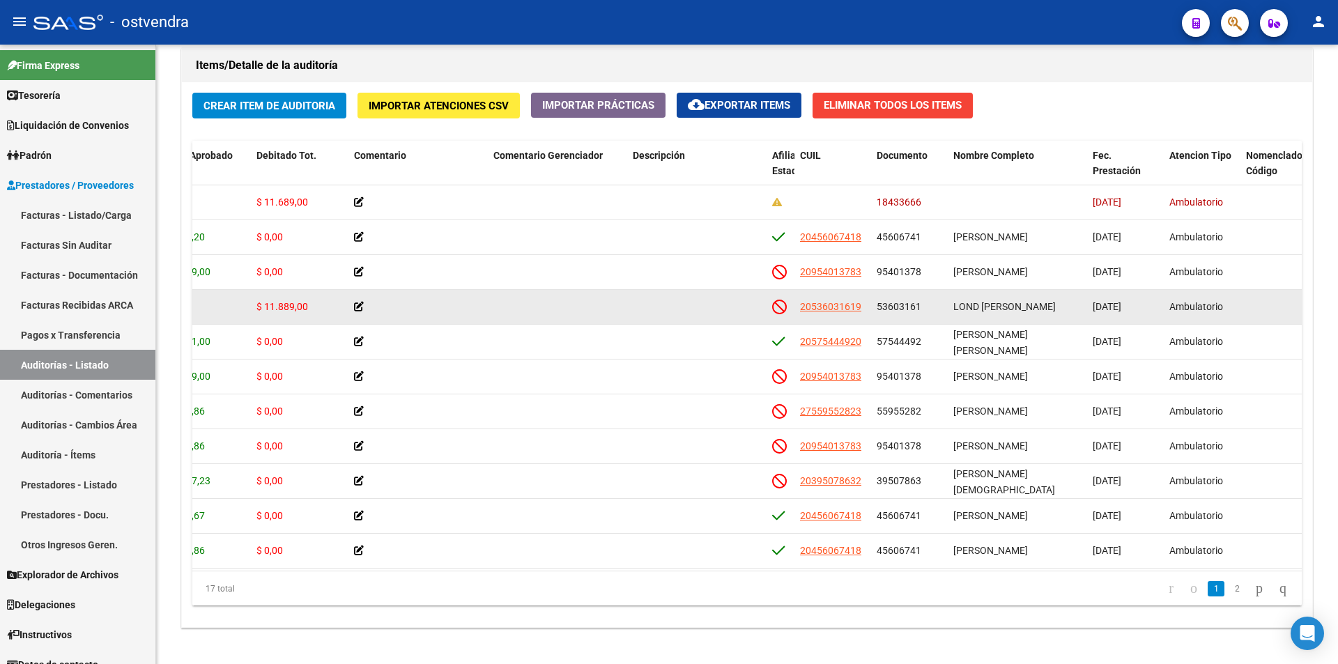
click at [834, 299] on app-link-go-to "20536031619" at bounding box center [830, 307] width 61 height 16
click at [835, 303] on span "20536031619" at bounding box center [830, 306] width 61 height 11
type textarea "20536031619"
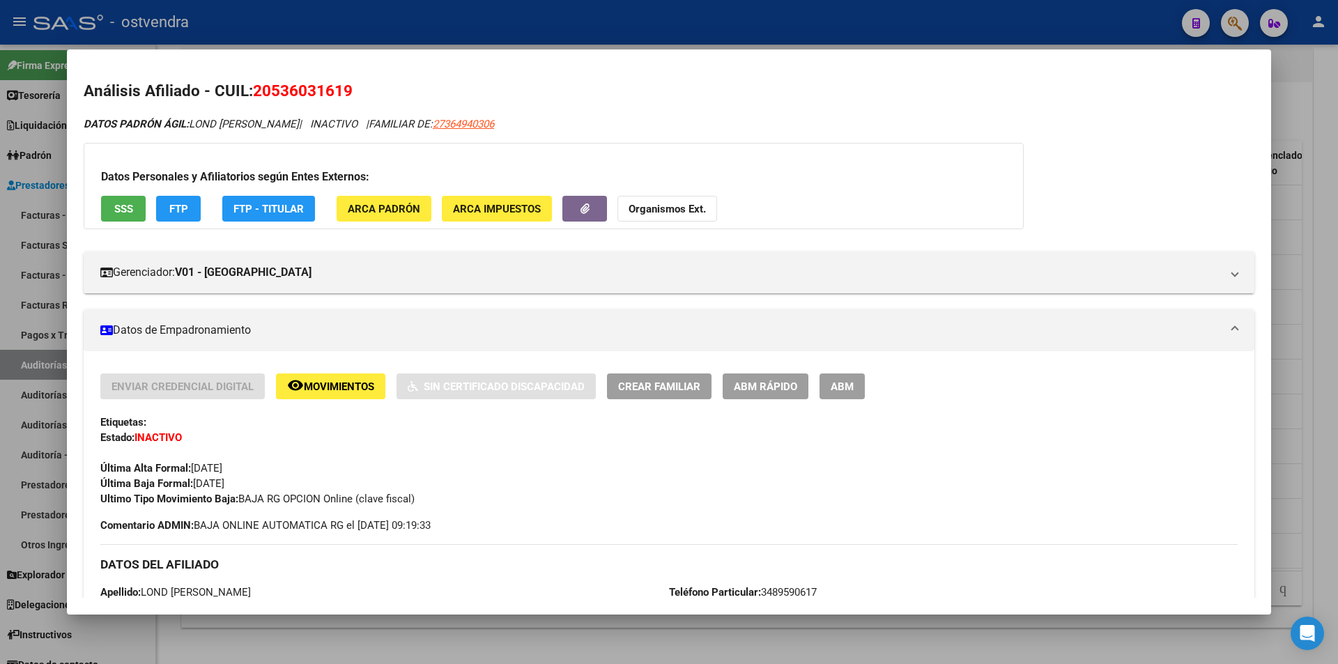
click at [574, 618] on div at bounding box center [669, 332] width 1338 height 664
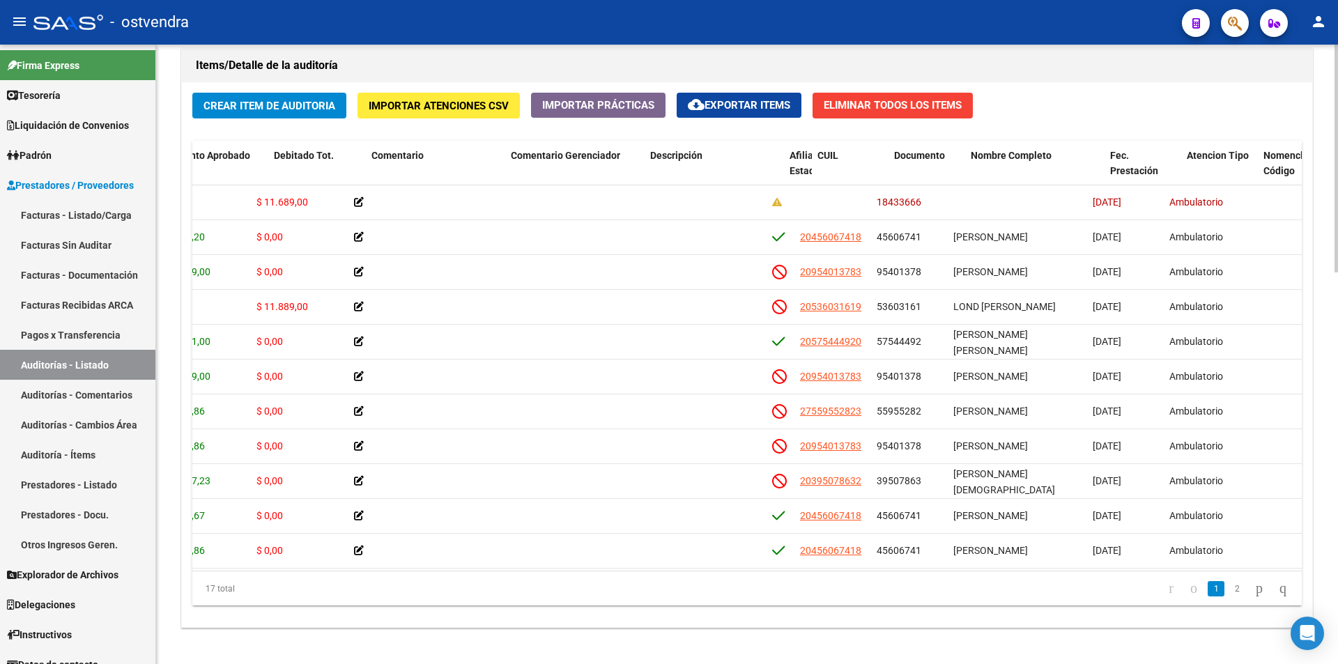
scroll to position [0, 235]
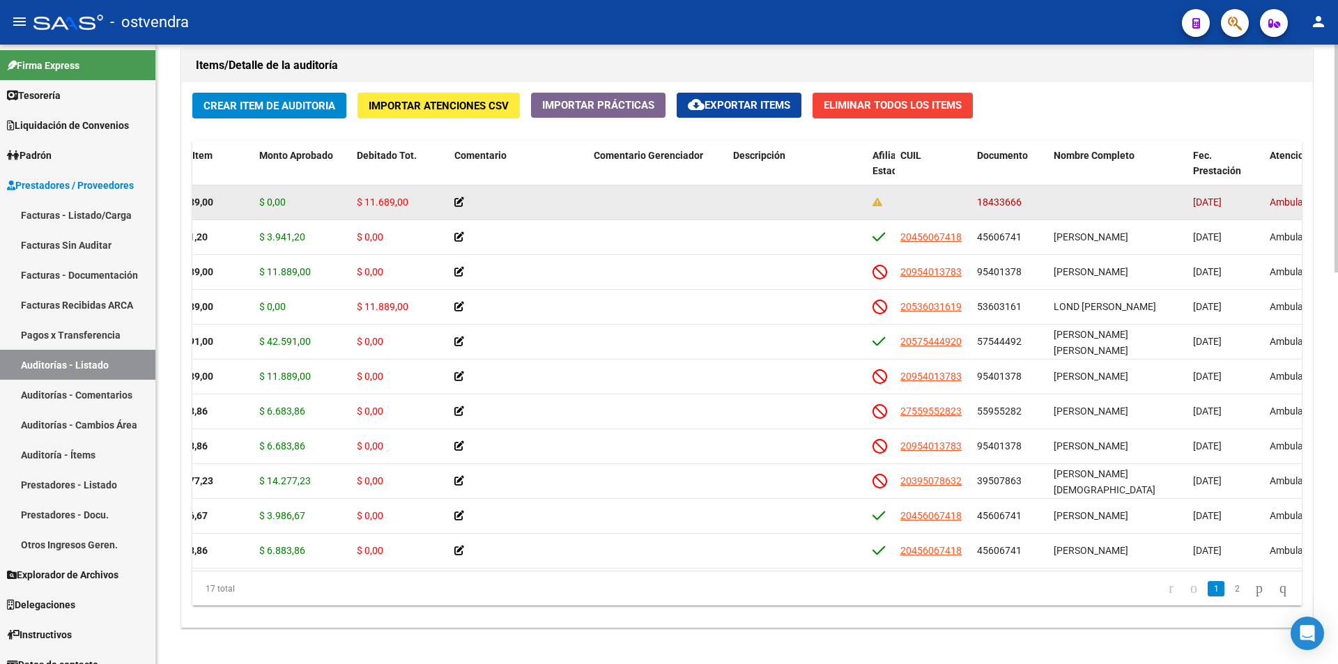
drag, startPoint x: 977, startPoint y: 201, endPoint x: 1020, endPoint y: 205, distance: 43.4
click at [1020, 205] on datatable-body-cell "18433666" at bounding box center [1010, 202] width 77 height 34
copy span "18433666"
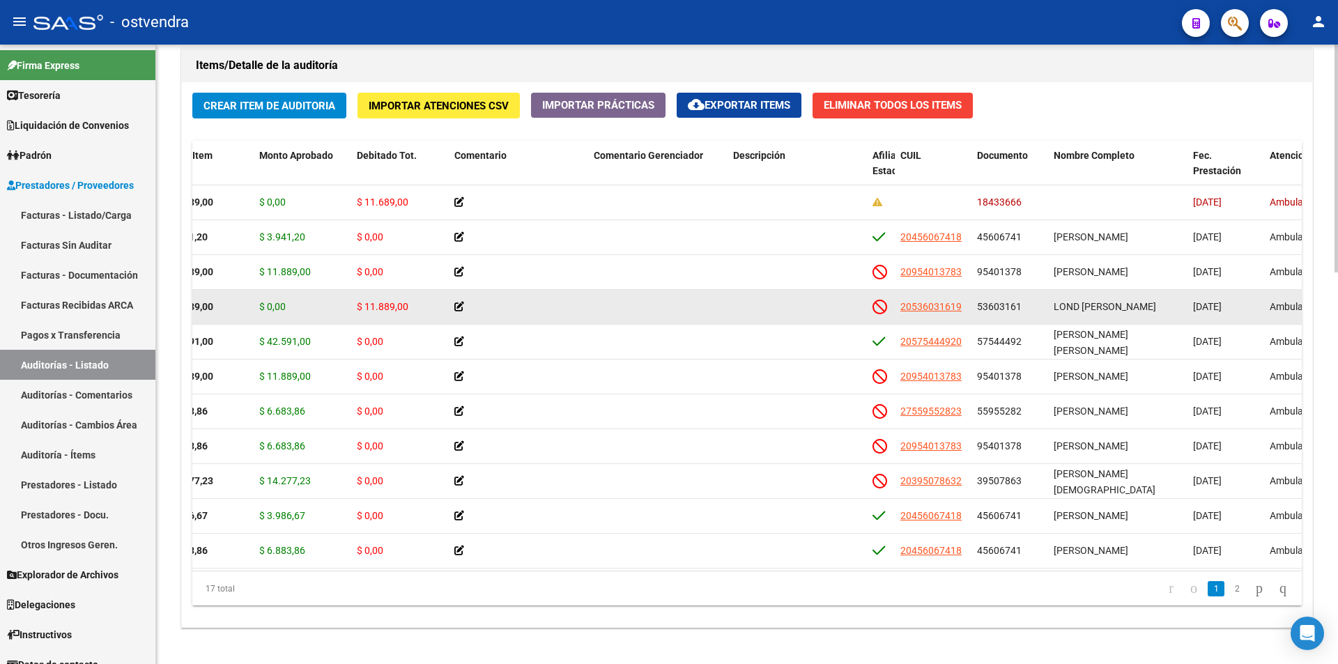
drag, startPoint x: 978, startPoint y: 304, endPoint x: 1025, endPoint y: 303, distance: 46.7
click at [1025, 303] on datatable-body-cell "53603161" at bounding box center [1010, 307] width 77 height 34
copy span "53603161"
drag, startPoint x: 1055, startPoint y: 305, endPoint x: 1137, endPoint y: 305, distance: 81.6
click at [1137, 305] on div "LOND CIRO LEON" at bounding box center [1118, 307] width 128 height 16
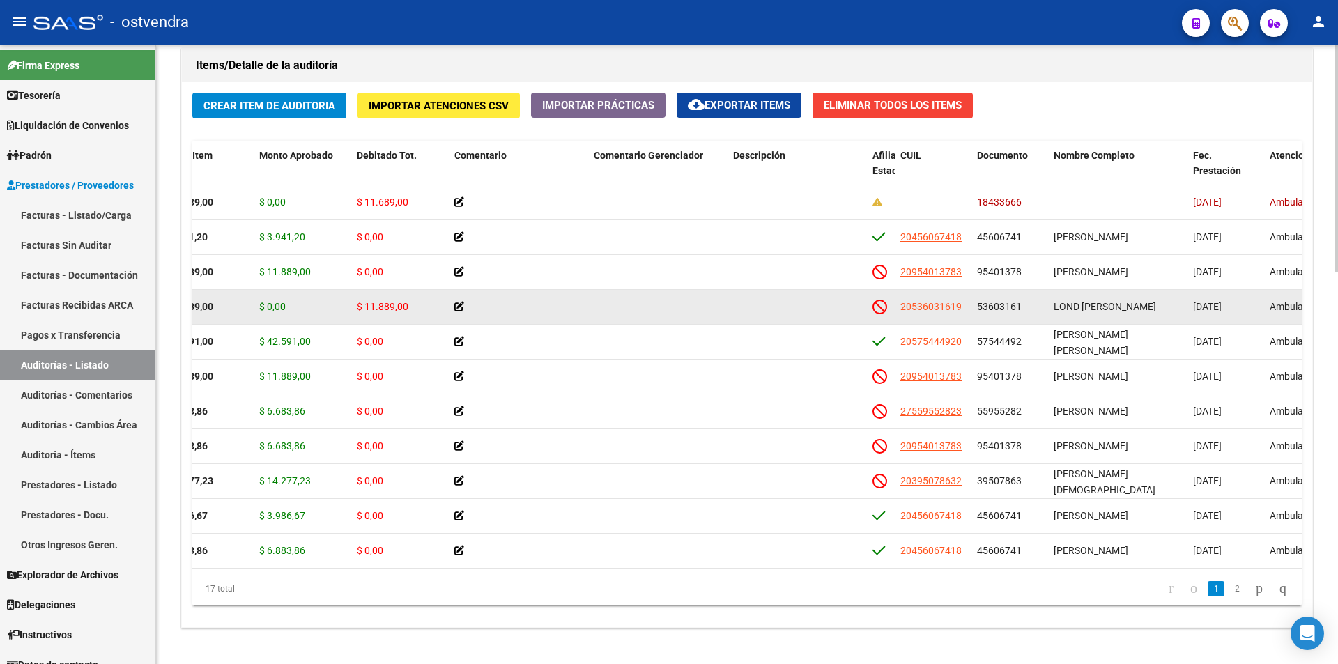
copy span "LOND CIRO LEON"
drag, startPoint x: 977, startPoint y: 305, endPoint x: 1022, endPoint y: 308, distance: 45.4
click at [1022, 308] on datatable-body-cell "53603161" at bounding box center [1010, 307] width 77 height 34
copy span "53603161"
drag, startPoint x: 408, startPoint y: 306, endPoint x: 351, endPoint y: 307, distance: 57.2
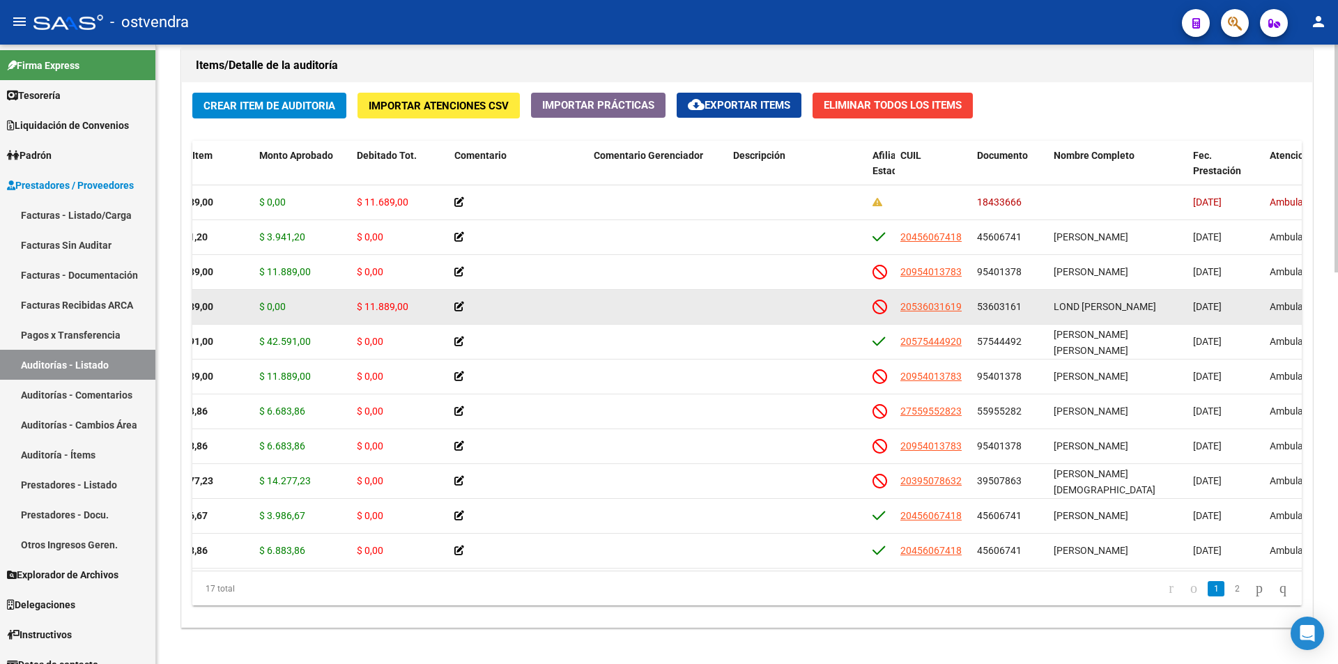
click at [351, 307] on datatable-body-cell "$ 11.889,00" at bounding box center [400, 307] width 98 height 34
copy span "$ 11.889,00"
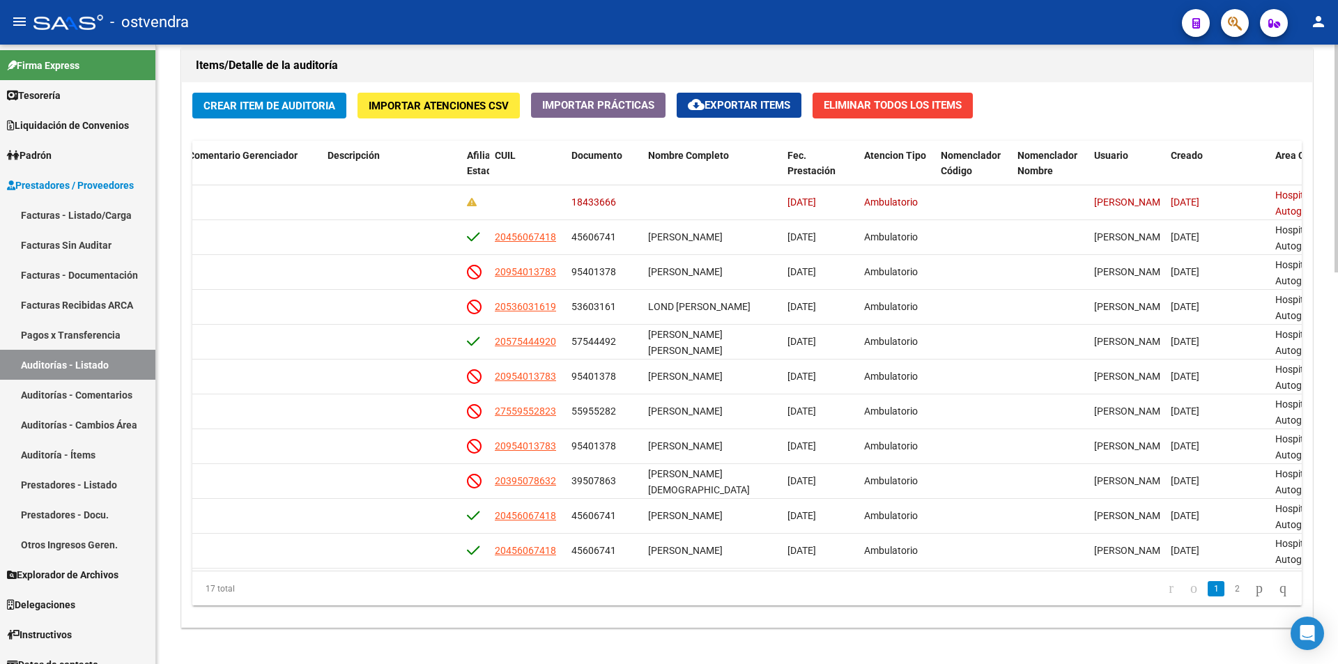
scroll to position [0, 644]
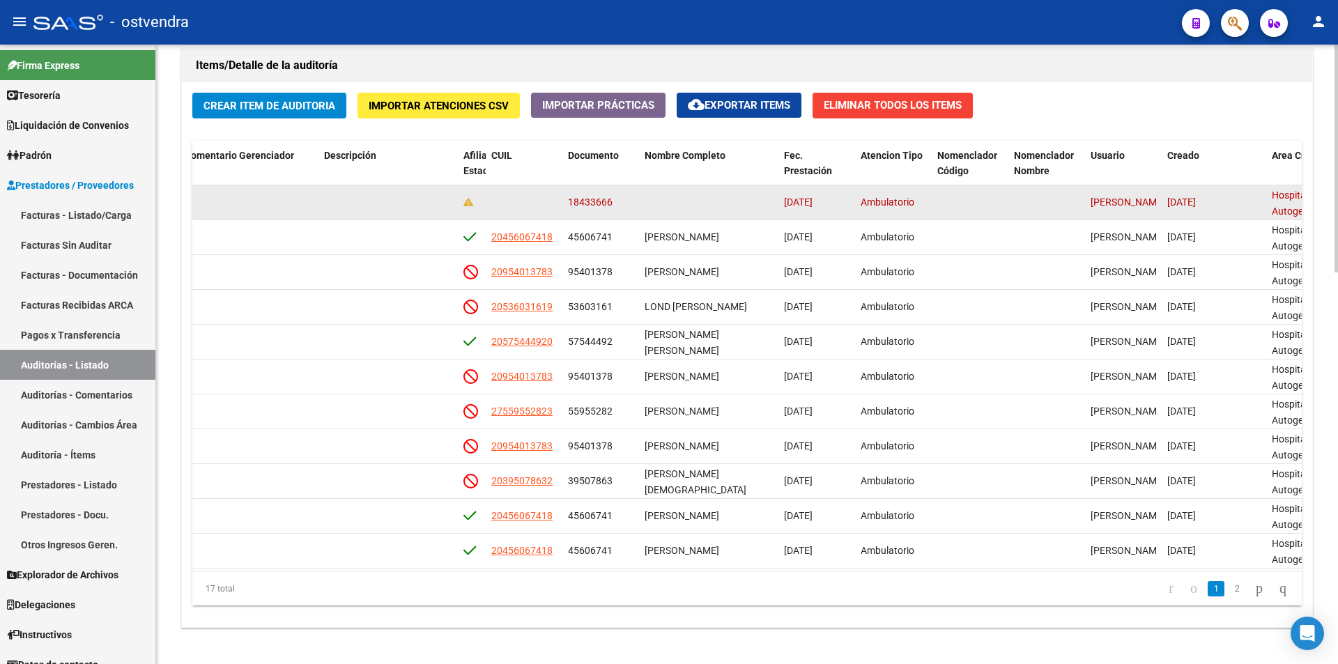
drag, startPoint x: 567, startPoint y: 199, endPoint x: 616, endPoint y: 203, distance: 49.0
click at [616, 203] on datatable-body-cell "18433666" at bounding box center [601, 202] width 77 height 34
copy span "18433666"
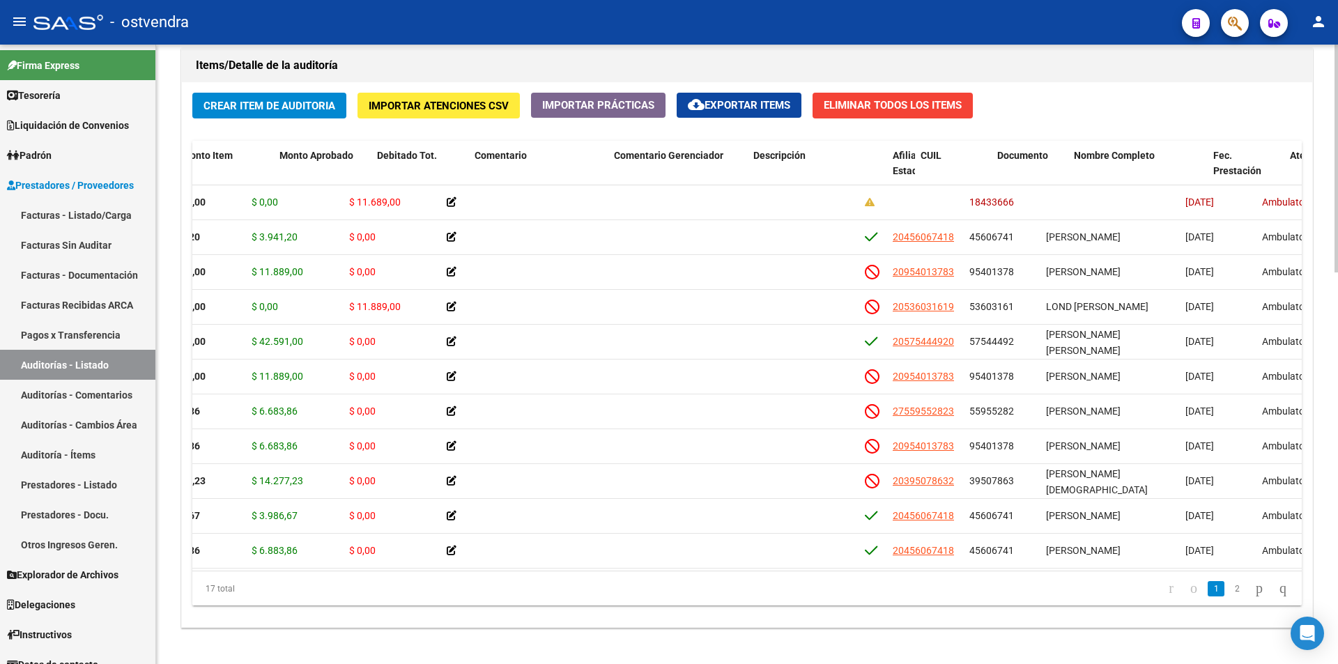
scroll to position [0, 294]
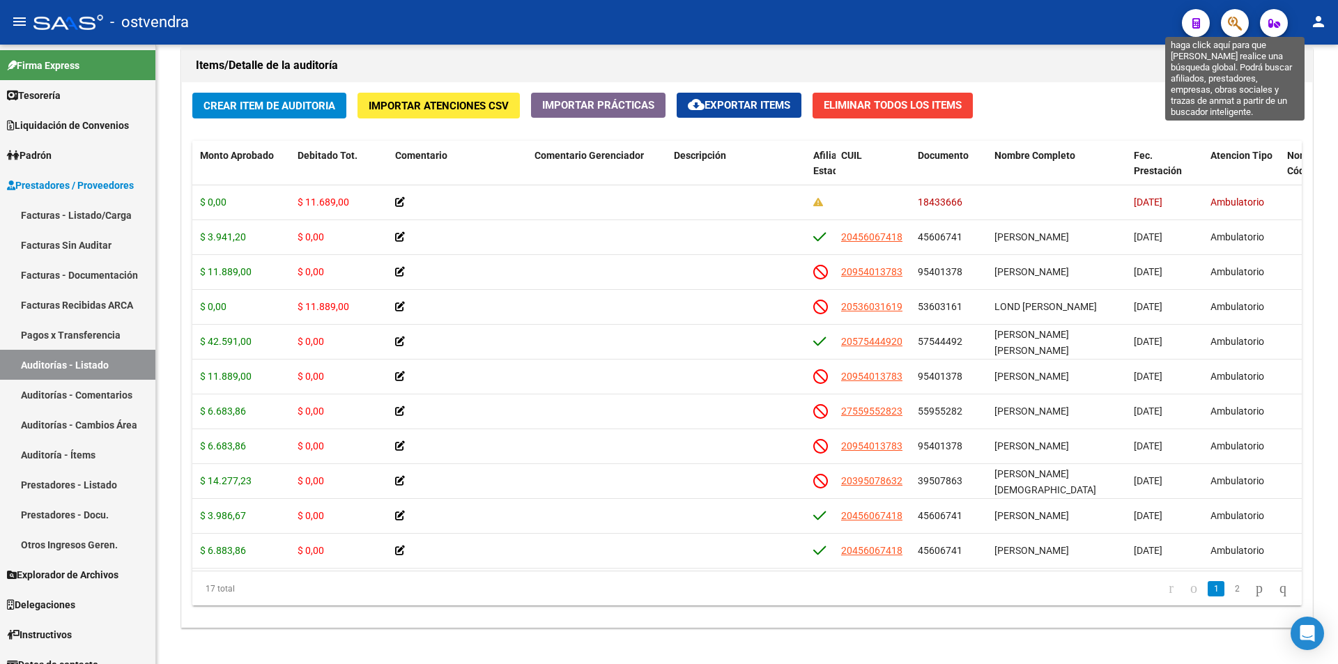
click at [1234, 21] on icon "button" at bounding box center [1235, 23] width 14 height 16
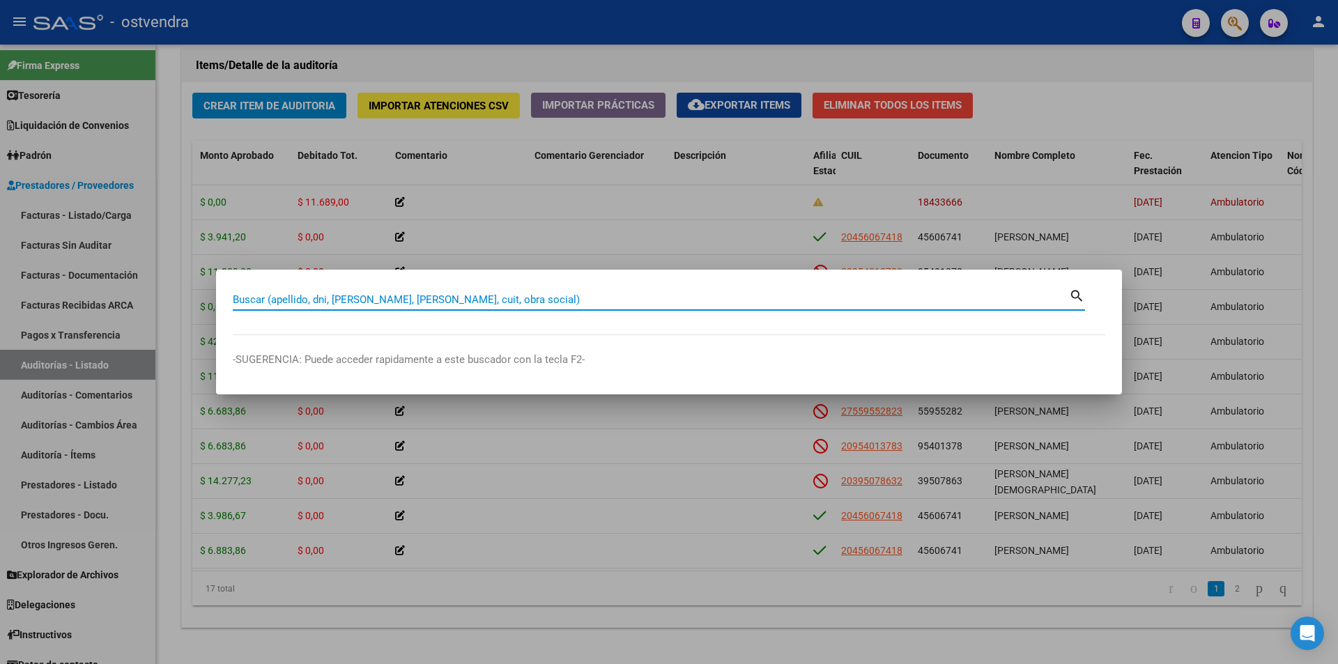
paste input "18433666"
type input "18433666"
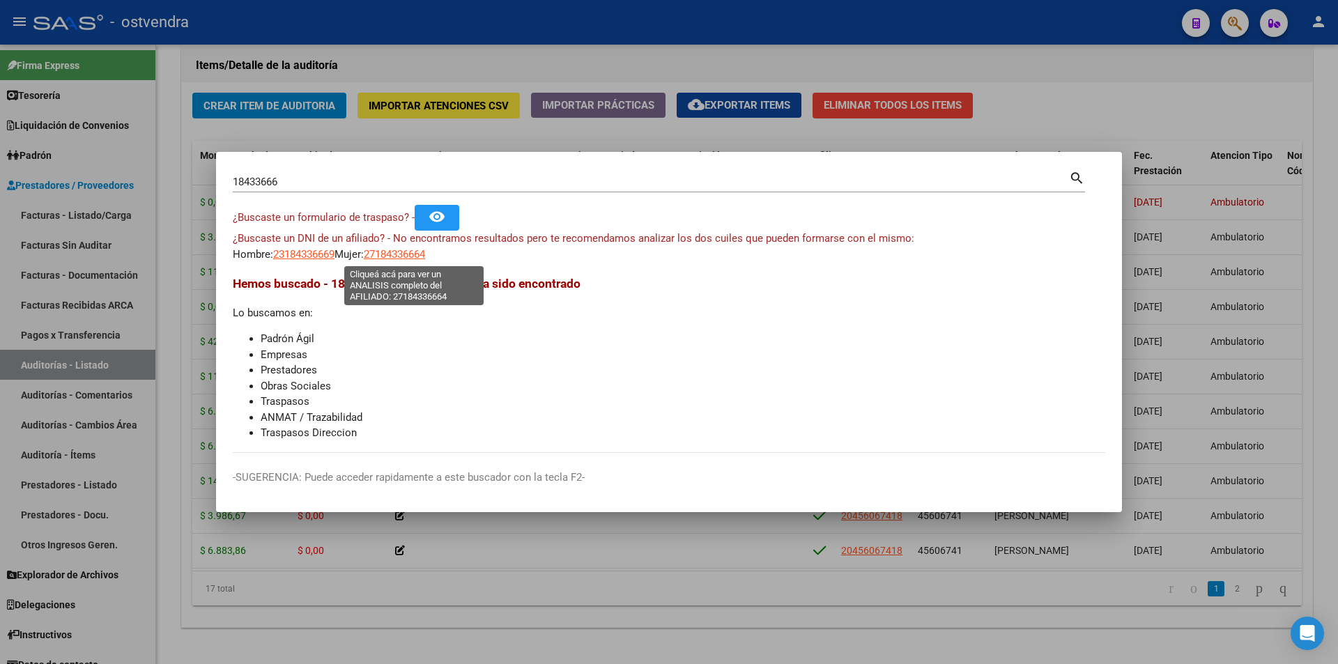
click at [415, 250] on span "27184336664" at bounding box center [394, 254] width 61 height 13
type textarea "27184336664"
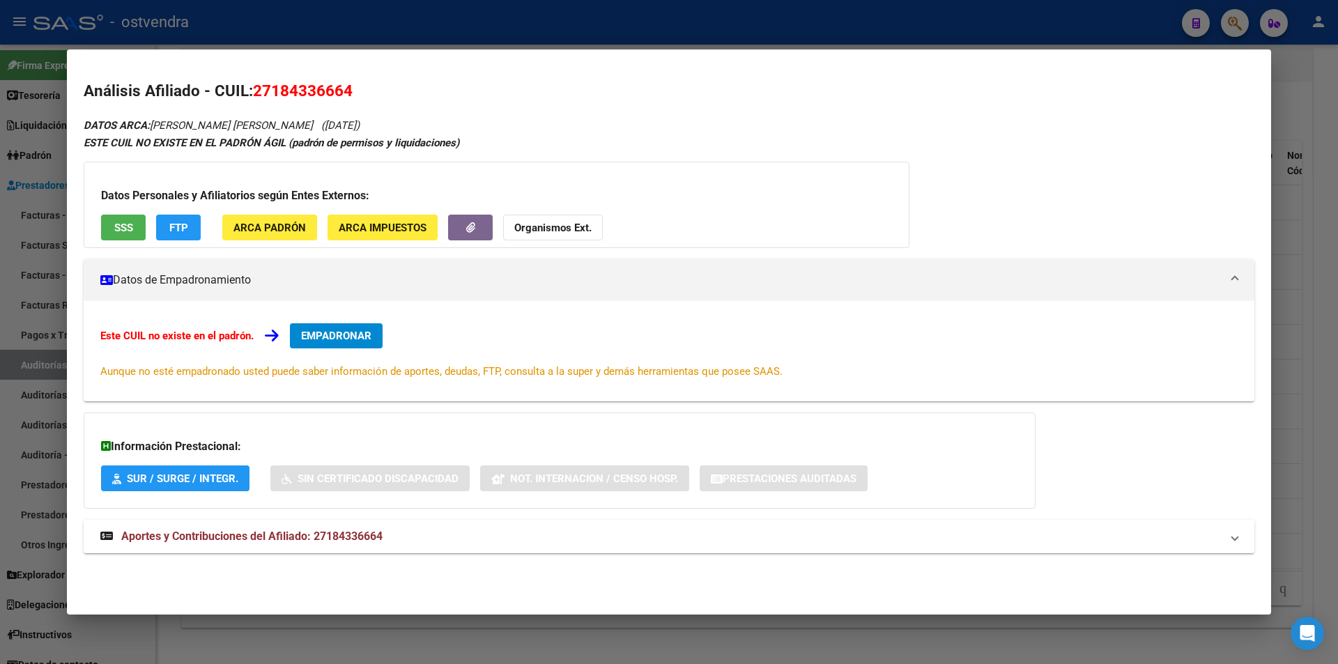
click at [130, 226] on span "SSS" at bounding box center [123, 228] width 19 height 13
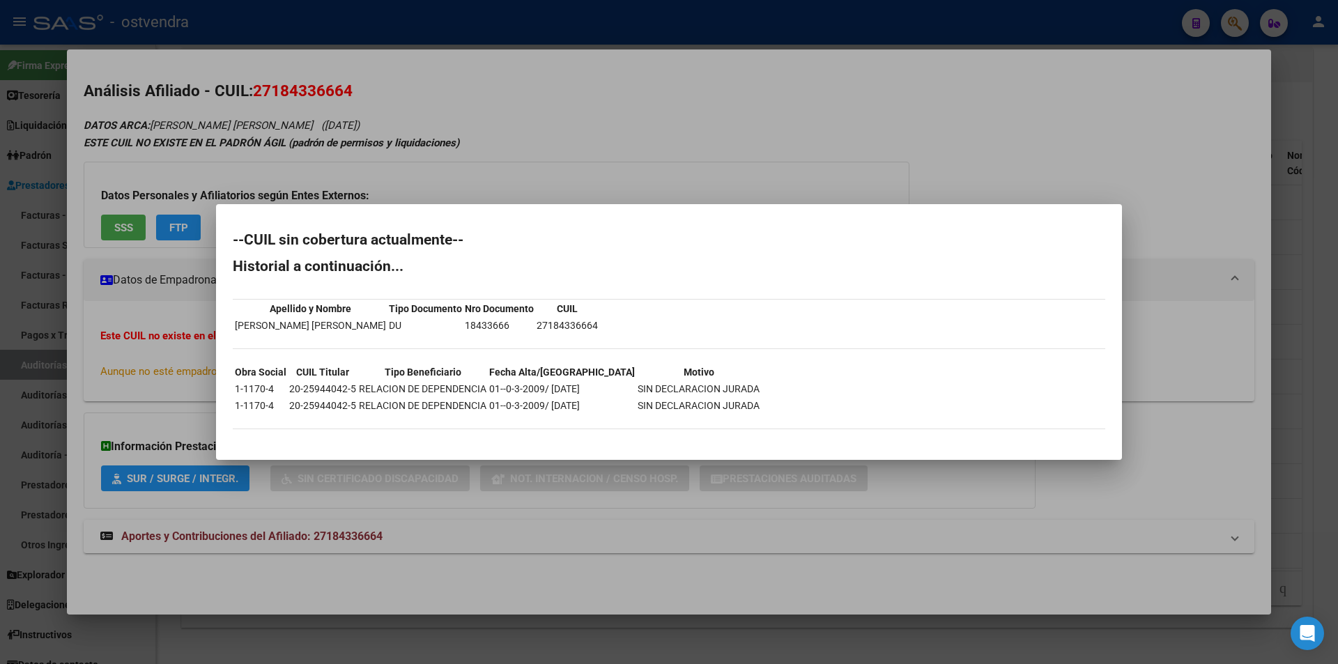
click at [339, 576] on div at bounding box center [669, 332] width 1338 height 664
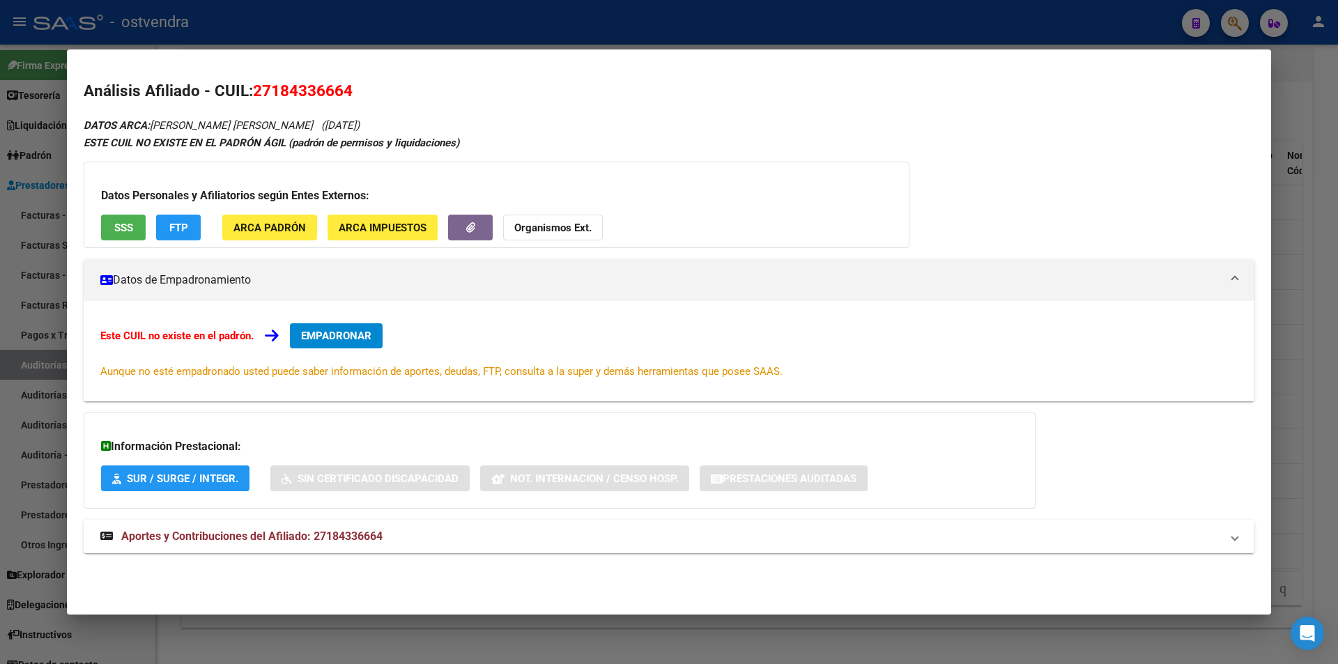
click at [390, 636] on div at bounding box center [669, 332] width 1338 height 664
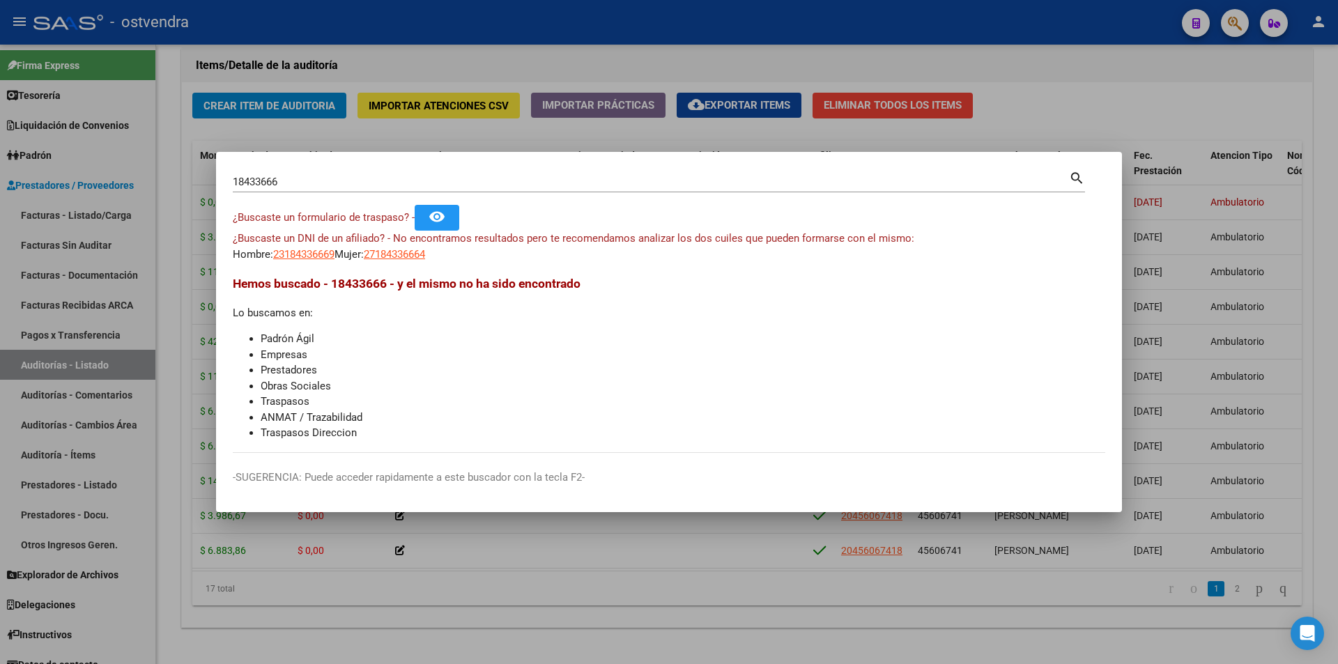
click at [592, 517] on div at bounding box center [669, 332] width 1338 height 664
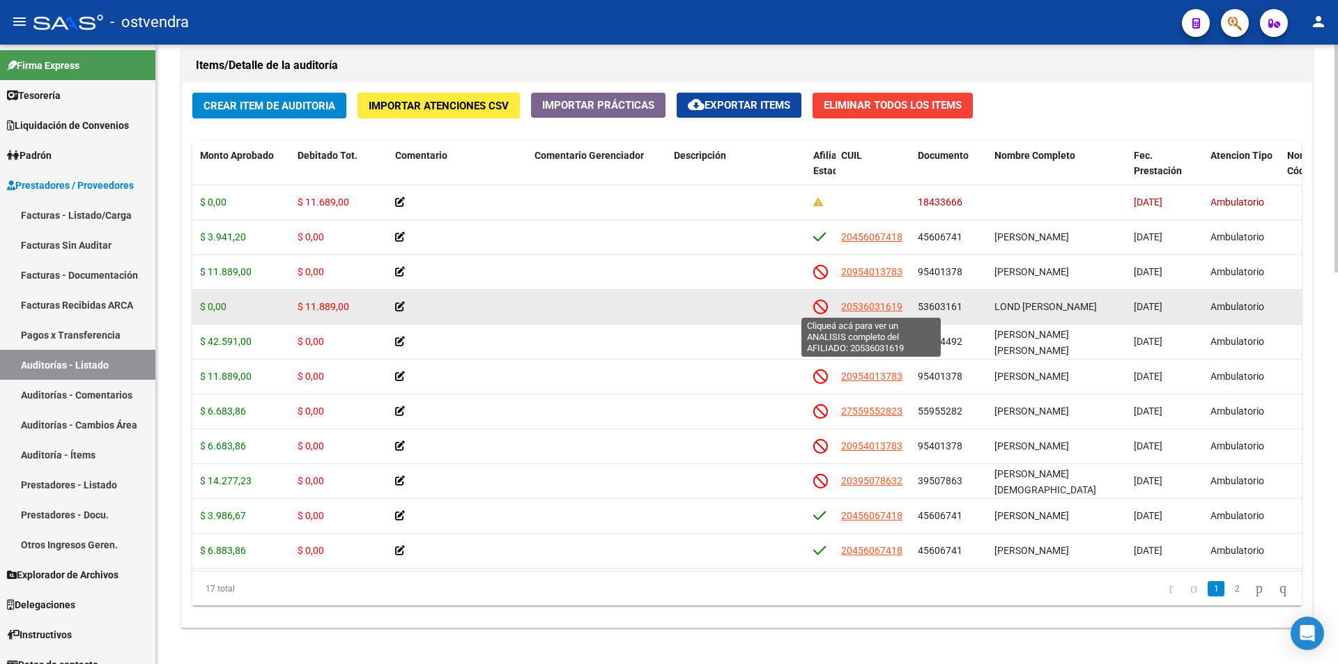
click at [897, 309] on span "20536031619" at bounding box center [871, 306] width 61 height 11
type textarea "20536031619"
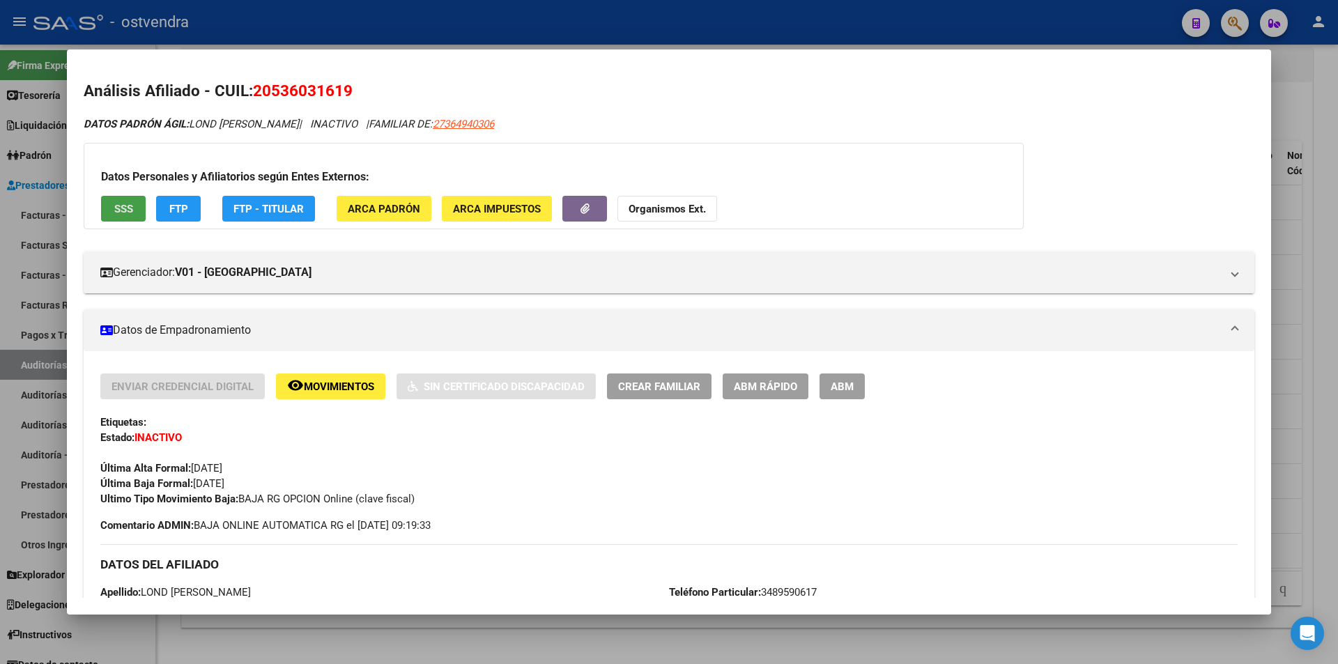
click at [142, 204] on button "SSS" at bounding box center [123, 209] width 45 height 26
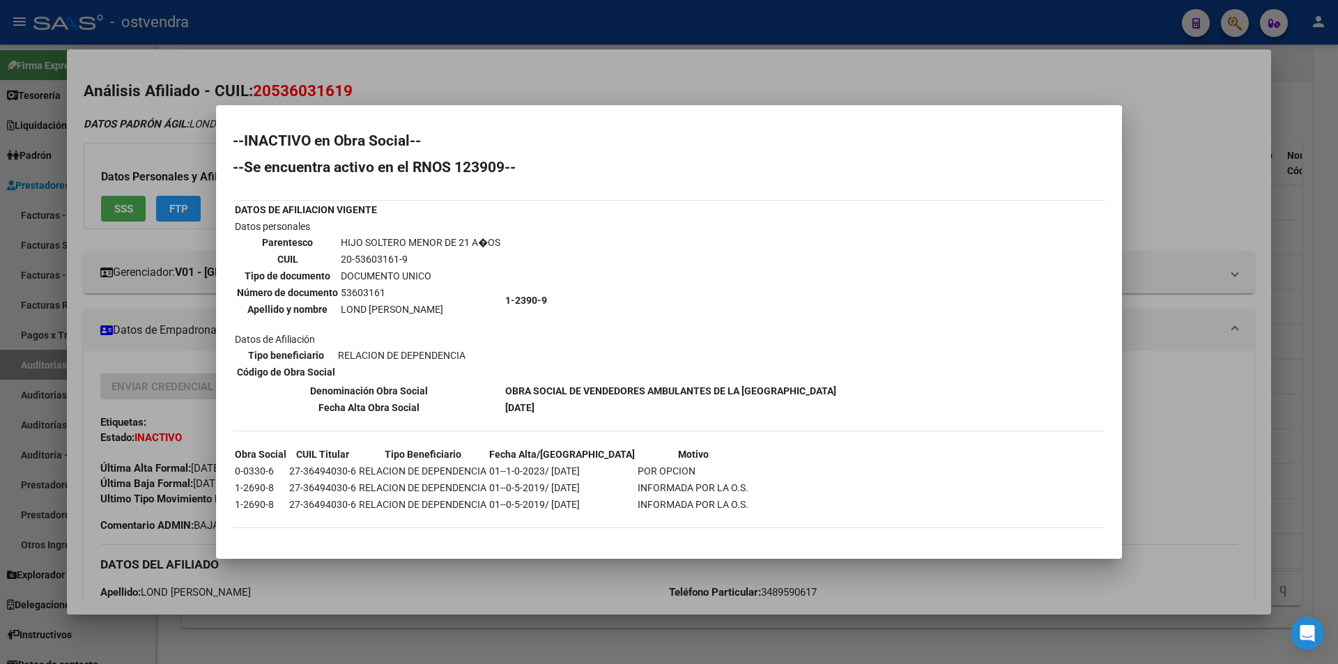
click at [1306, 450] on div at bounding box center [669, 332] width 1338 height 664
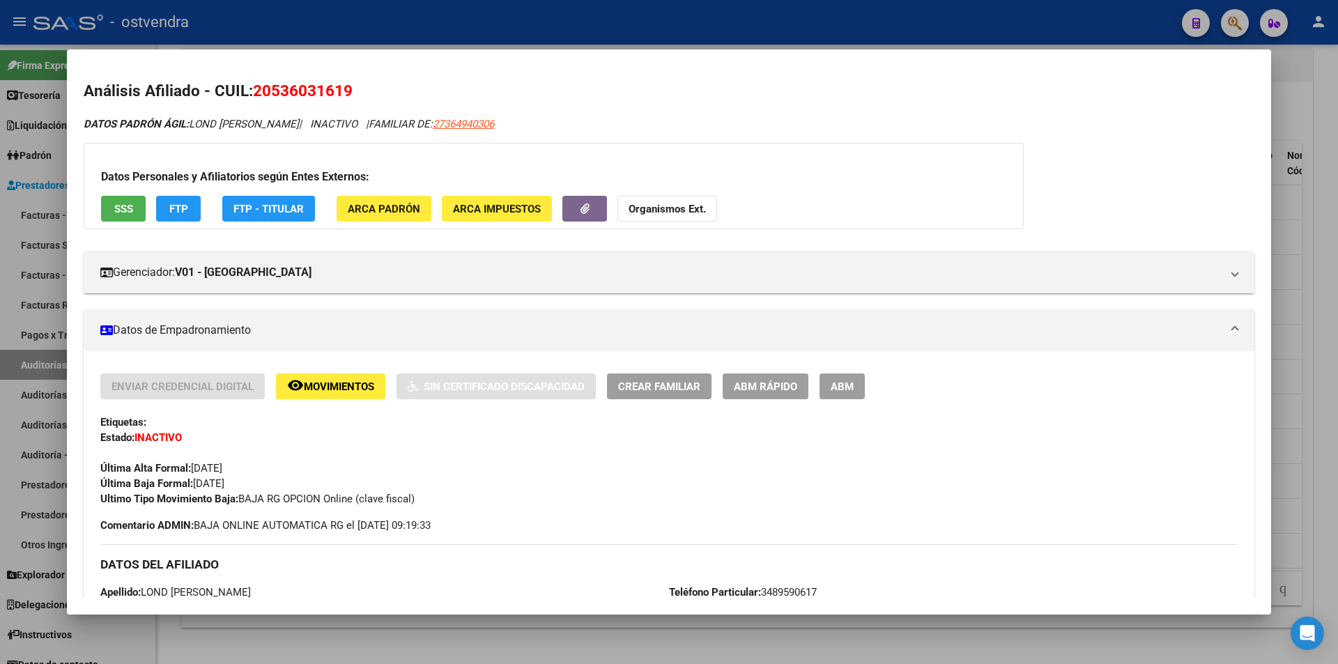
click at [1306, 450] on div at bounding box center [669, 332] width 1338 height 664
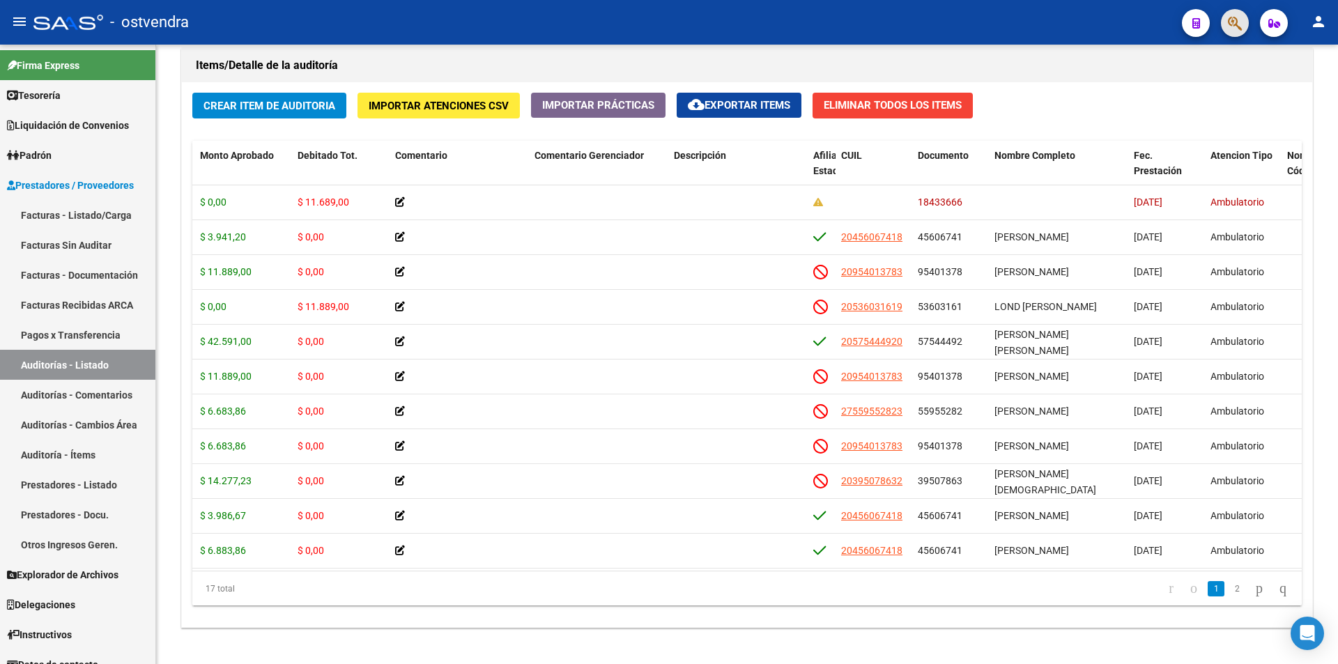
click at [1226, 25] on button "button" at bounding box center [1235, 23] width 28 height 28
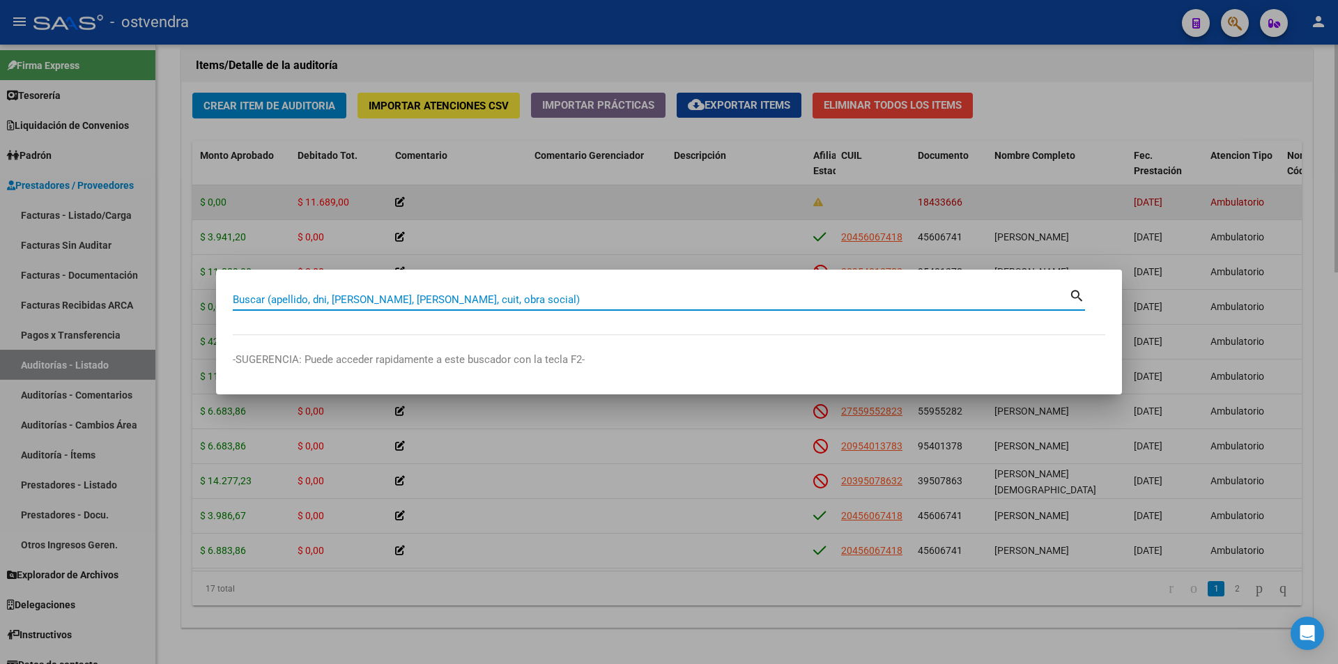
drag, startPoint x: 586, startPoint y: 201, endPoint x: 605, endPoint y: 201, distance: 18.8
click at [592, 201] on div at bounding box center [669, 332] width 1338 height 664
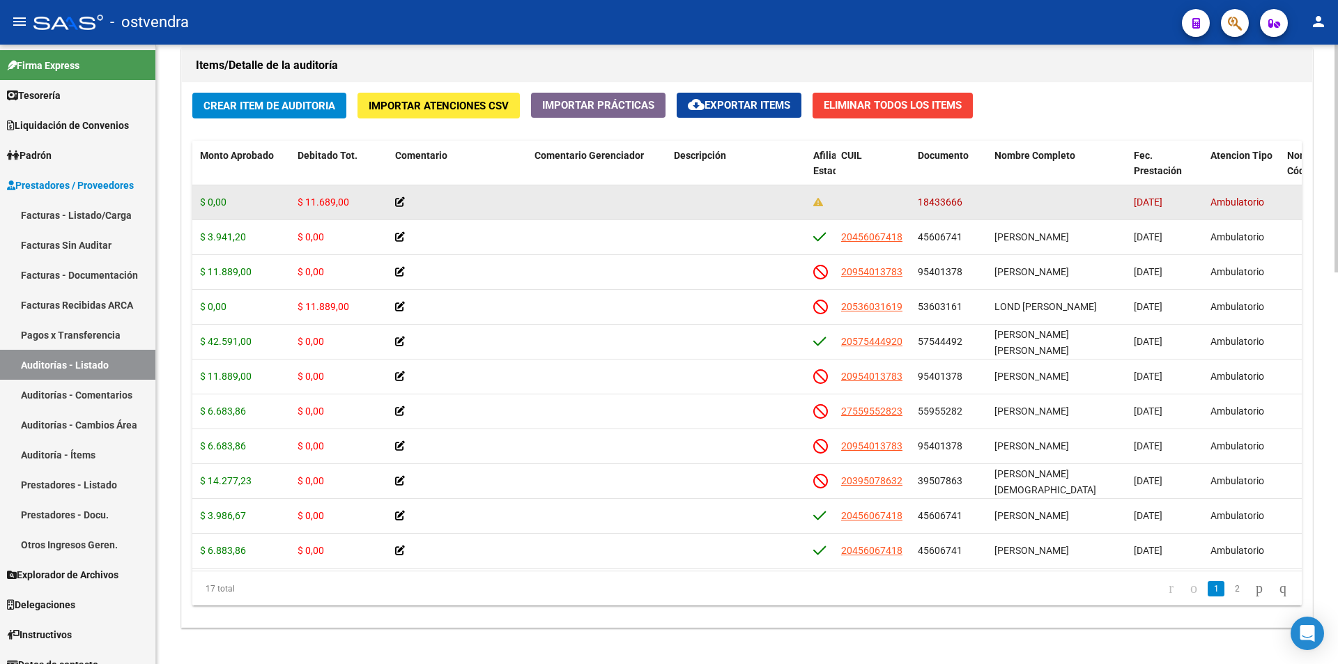
drag, startPoint x: 915, startPoint y: 198, endPoint x: 975, endPoint y: 208, distance: 60.7
click at [975, 208] on datatable-body-cell "18433666" at bounding box center [950, 202] width 77 height 34
copy span "18433666"
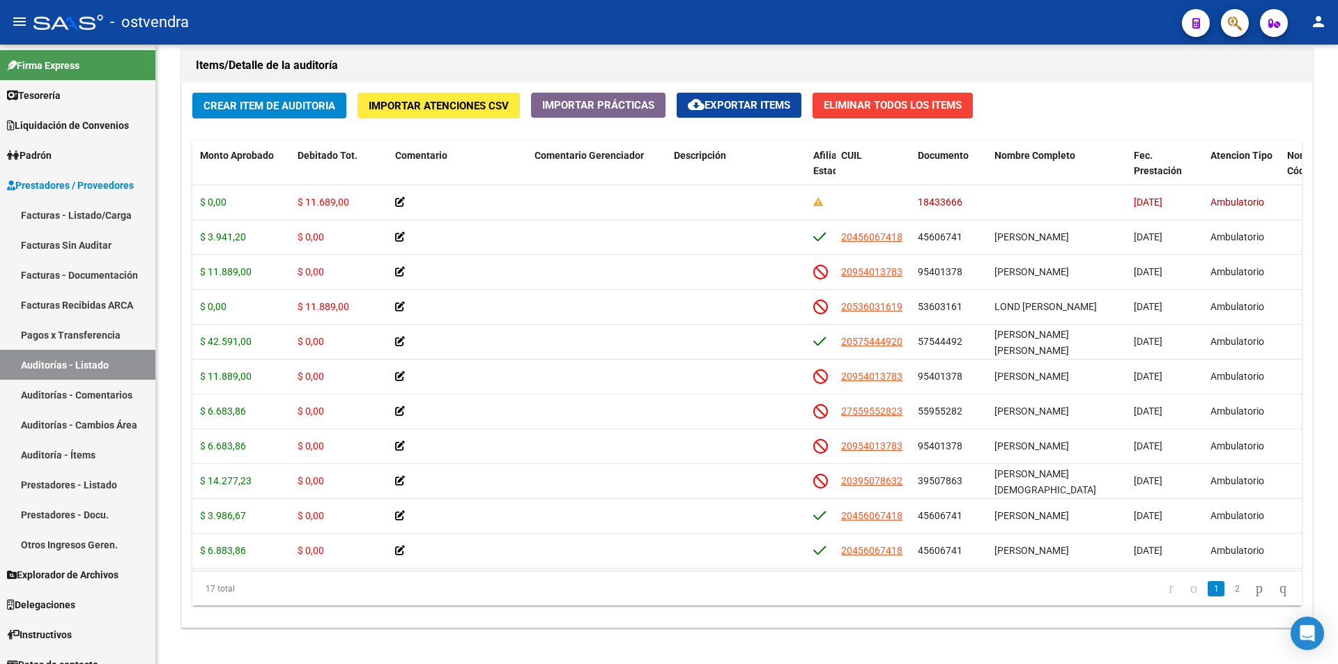
click at [1227, 29] on button "button" at bounding box center [1235, 23] width 28 height 28
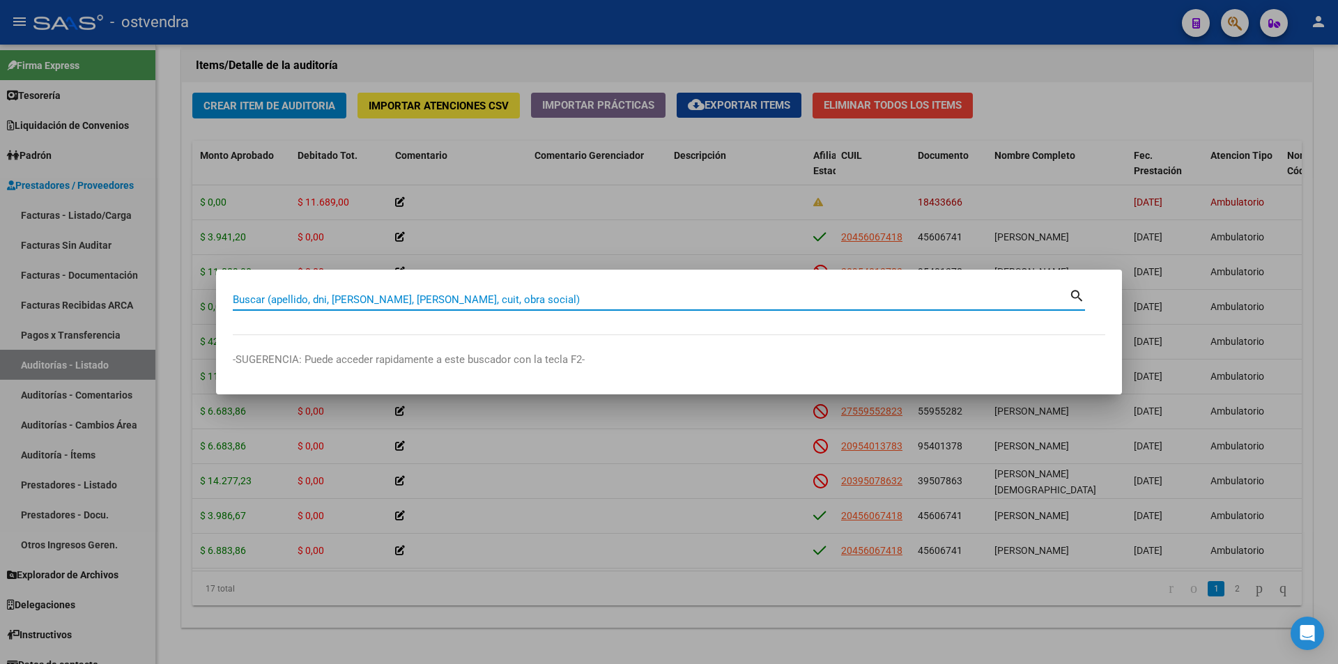
paste input "18433666"
type input "18433666"
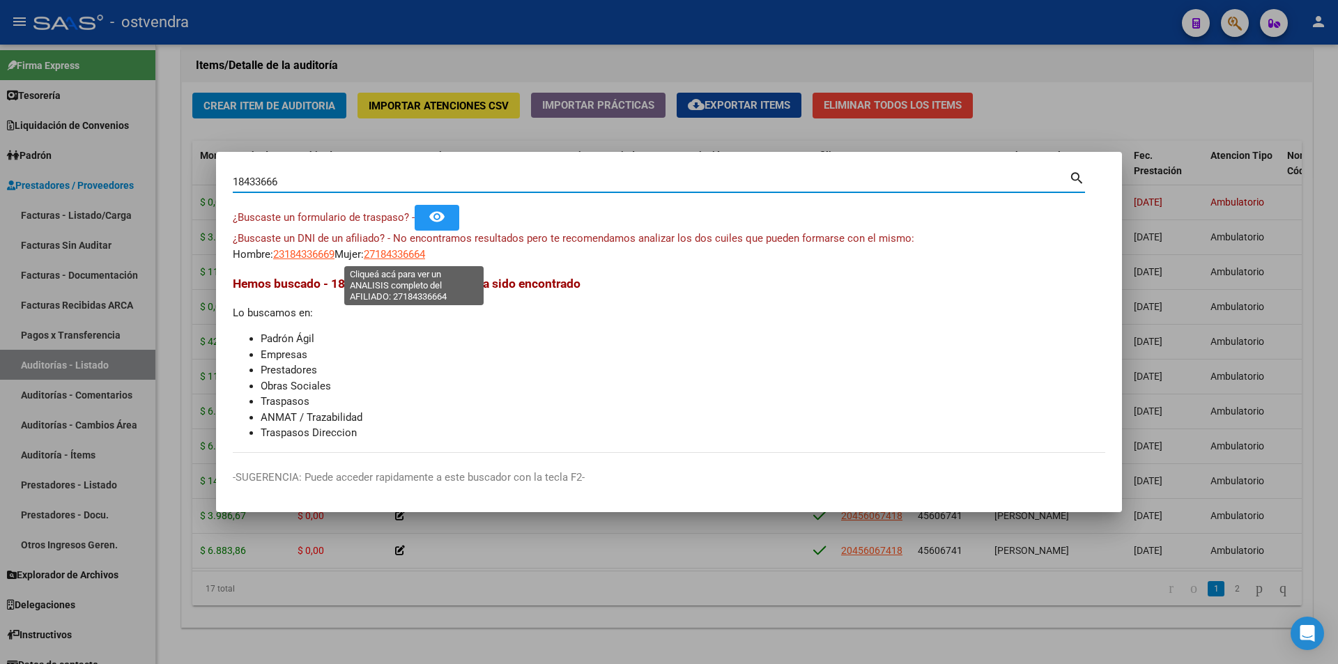
click at [425, 252] on span "27184336664" at bounding box center [394, 254] width 61 height 13
type textarea "27184336664"
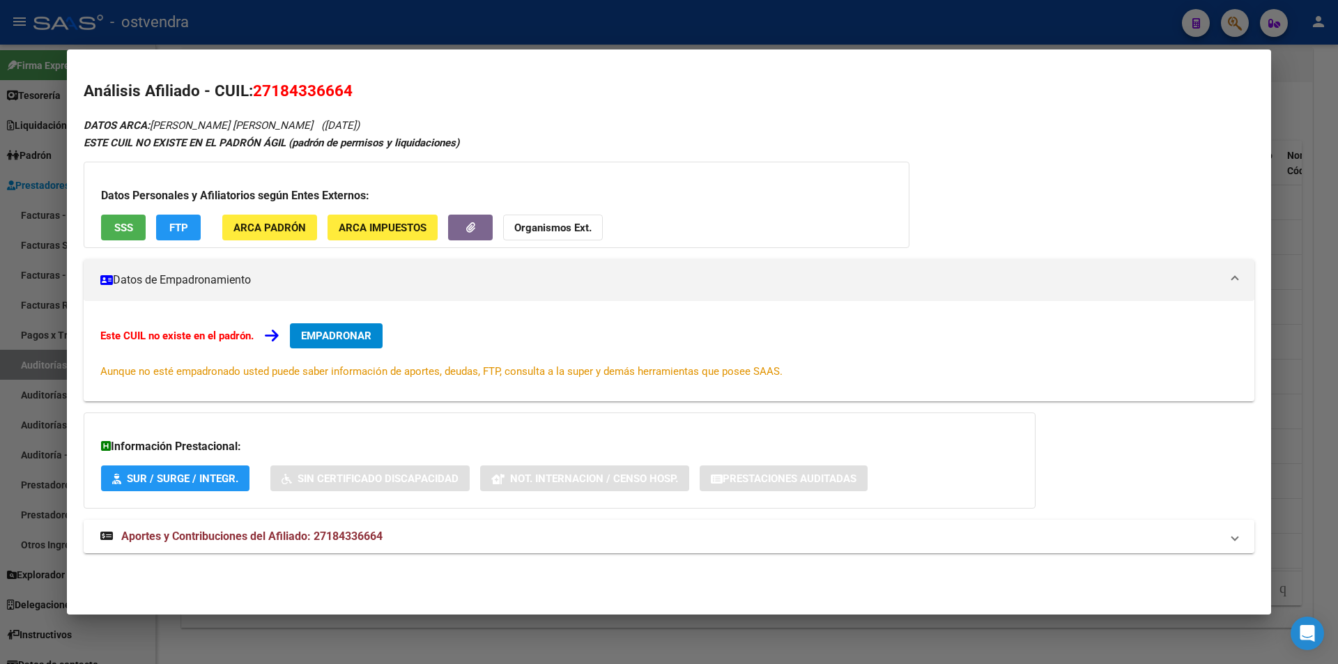
drag, startPoint x: 156, startPoint y: 121, endPoint x: 299, endPoint y: 117, distance: 143.0
click at [299, 117] on div "DATOS ARCA: DEFELICE MARIA ALEJANDRA (17/08/1967) ESTE CUIL NO EXISTE EN EL PAD…" at bounding box center [669, 342] width 1171 height 453
click at [293, 117] on div "DATOS ARCA: DEFELICE MARIA ALEJANDRA (17/08/1967) ESTE CUIL NO EXISTE EN EL PAD…" at bounding box center [669, 342] width 1171 height 453
drag, startPoint x: 153, startPoint y: 122, endPoint x: 293, endPoint y: 116, distance: 140.2
click at [293, 116] on div "DATOS ARCA: DEFELICE MARIA ALEJANDRA (17/08/1967) ESTE CUIL NO EXISTE EN EL PAD…" at bounding box center [669, 342] width 1171 height 453
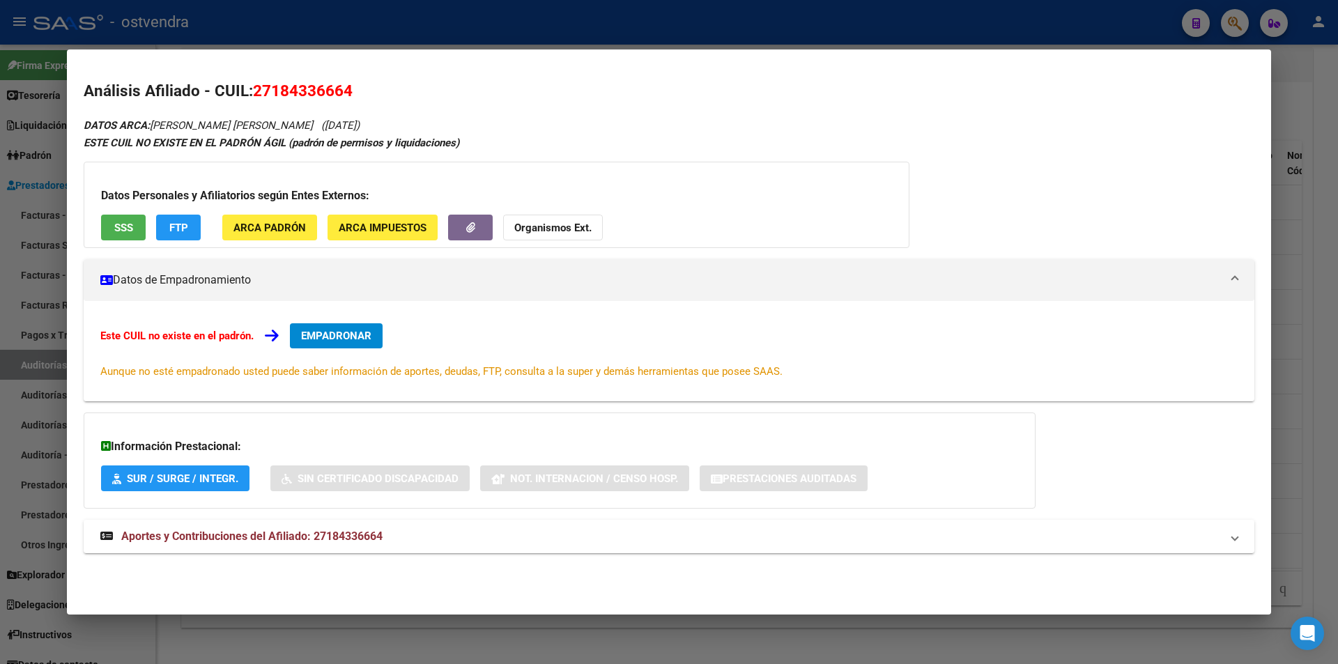
click at [1325, 286] on div at bounding box center [669, 332] width 1338 height 664
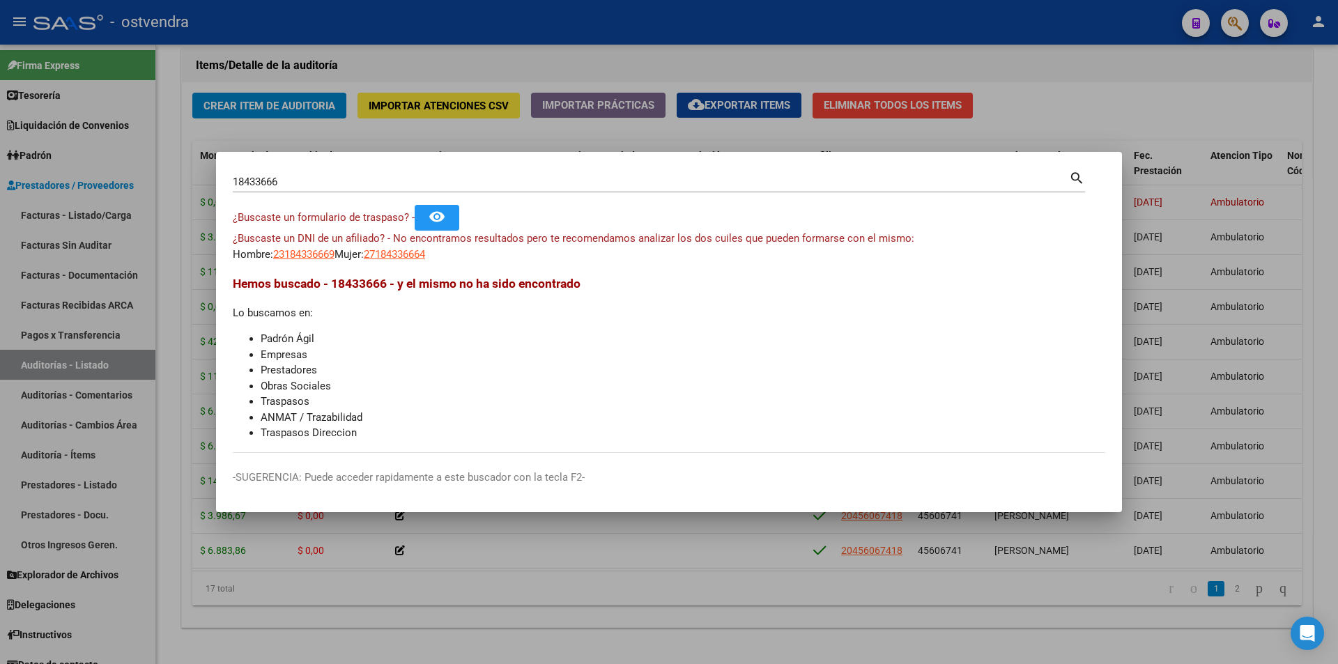
click at [1170, 227] on div at bounding box center [669, 332] width 1338 height 664
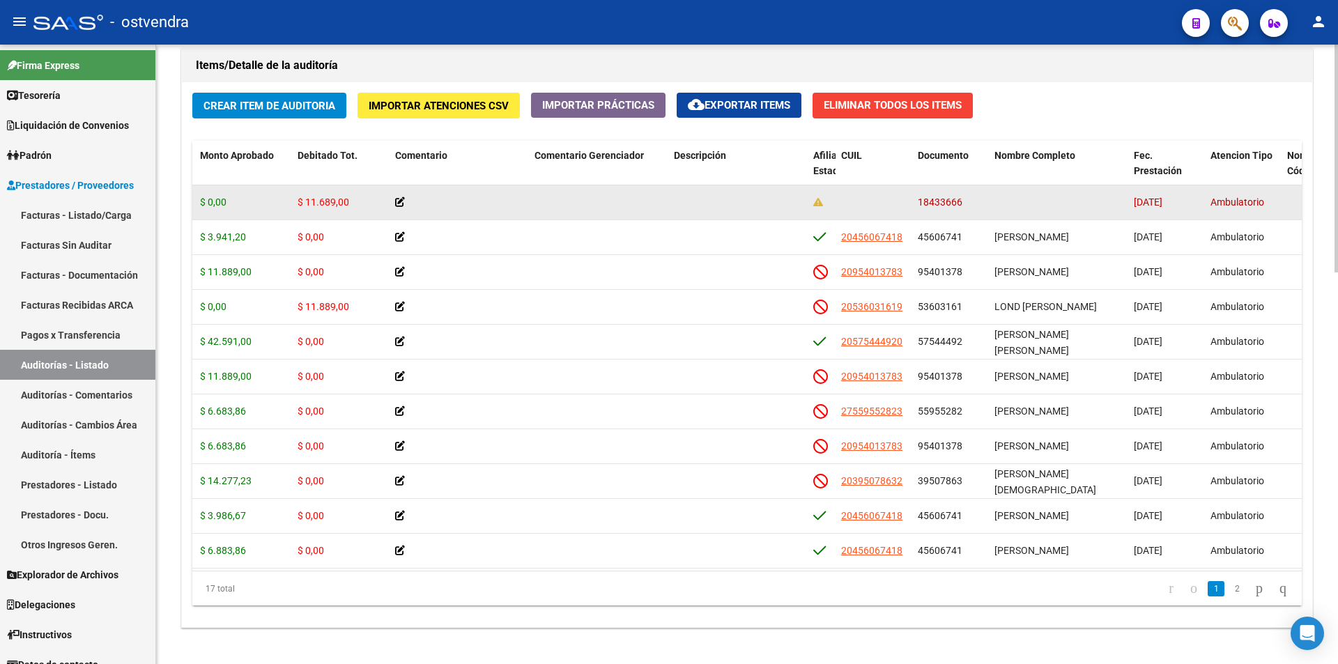
drag, startPoint x: 923, startPoint y: 199, endPoint x: 964, endPoint y: 204, distance: 41.5
click at [964, 204] on div "18433666" at bounding box center [951, 202] width 66 height 16
copy span "18433666"
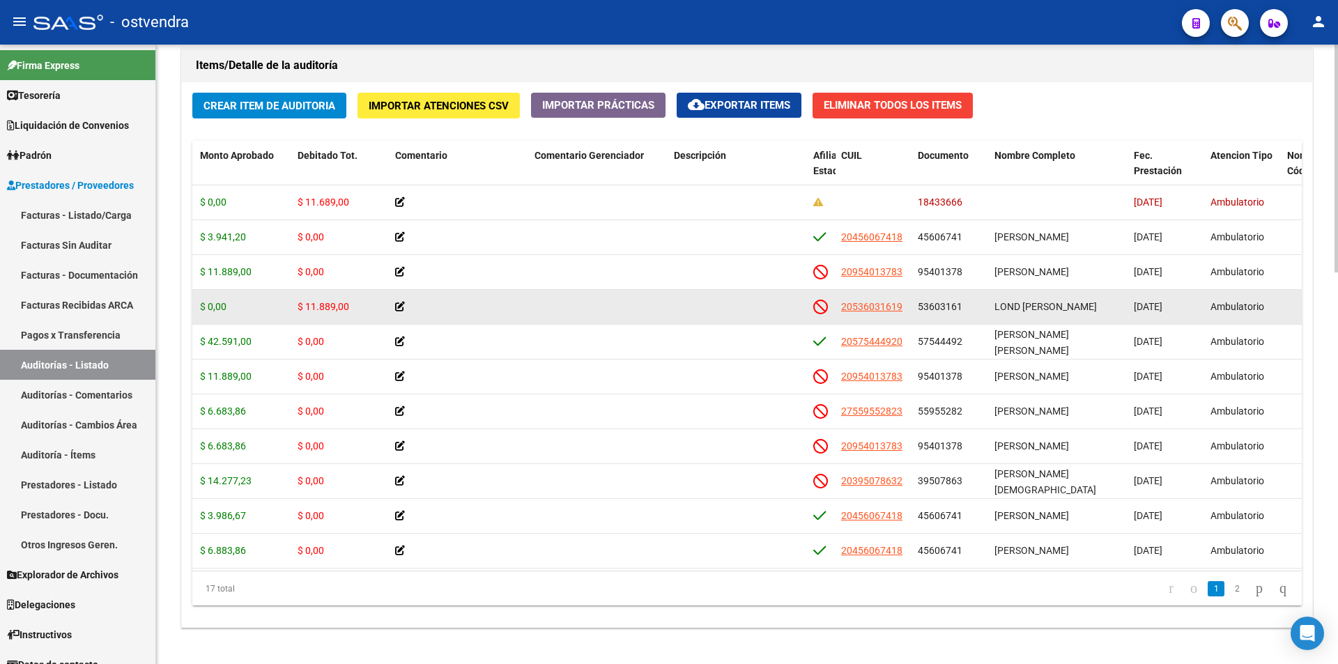
drag, startPoint x: 919, startPoint y: 305, endPoint x: 954, endPoint y: 307, distance: 34.9
click at [964, 310] on div "53603161" at bounding box center [951, 307] width 66 height 16
copy span "53603161"
drag, startPoint x: 995, startPoint y: 302, endPoint x: 1074, endPoint y: 309, distance: 79.1
click at [1074, 309] on div "LOND CIRO LEON" at bounding box center [1059, 307] width 128 height 16
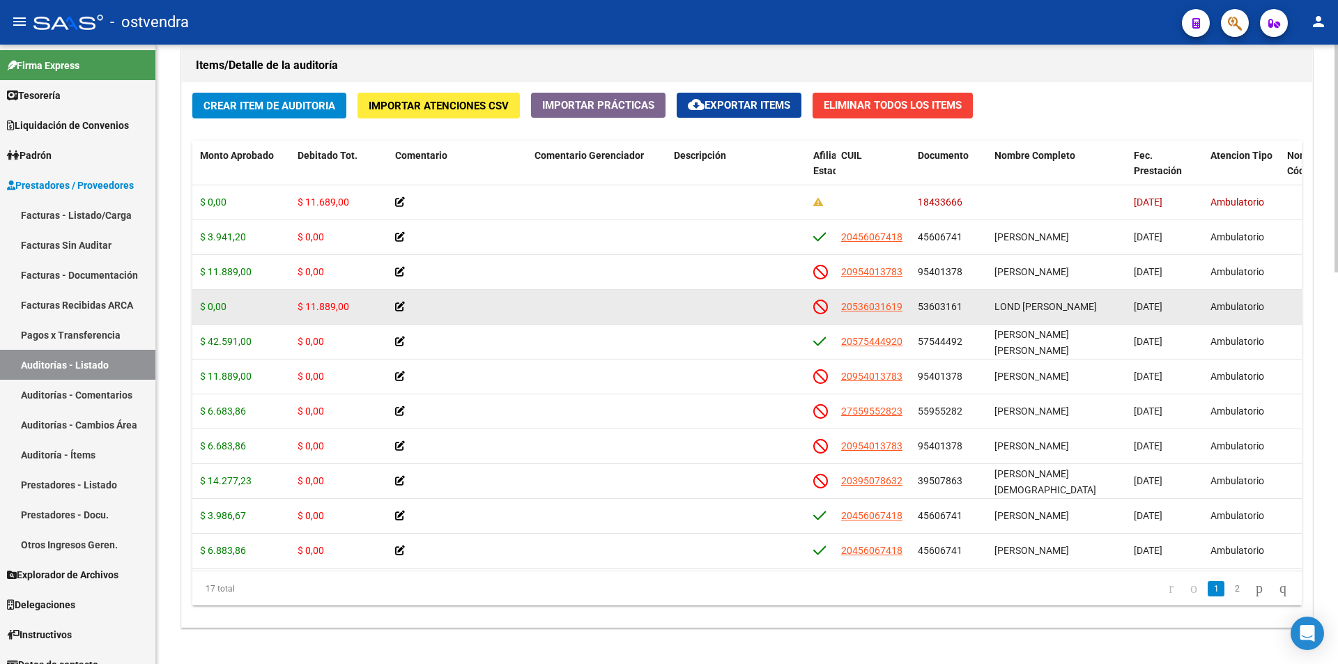
drag, startPoint x: 921, startPoint y: 306, endPoint x: 958, endPoint y: 314, distance: 37.7
click at [961, 314] on div "53603161" at bounding box center [951, 307] width 66 height 16
click at [951, 304] on span "53603161" at bounding box center [940, 306] width 45 height 11
drag, startPoint x: 960, startPoint y: 304, endPoint x: 915, endPoint y: 302, distance: 44.7
click at [915, 302] on datatable-body-cell "53603161" at bounding box center [950, 307] width 77 height 34
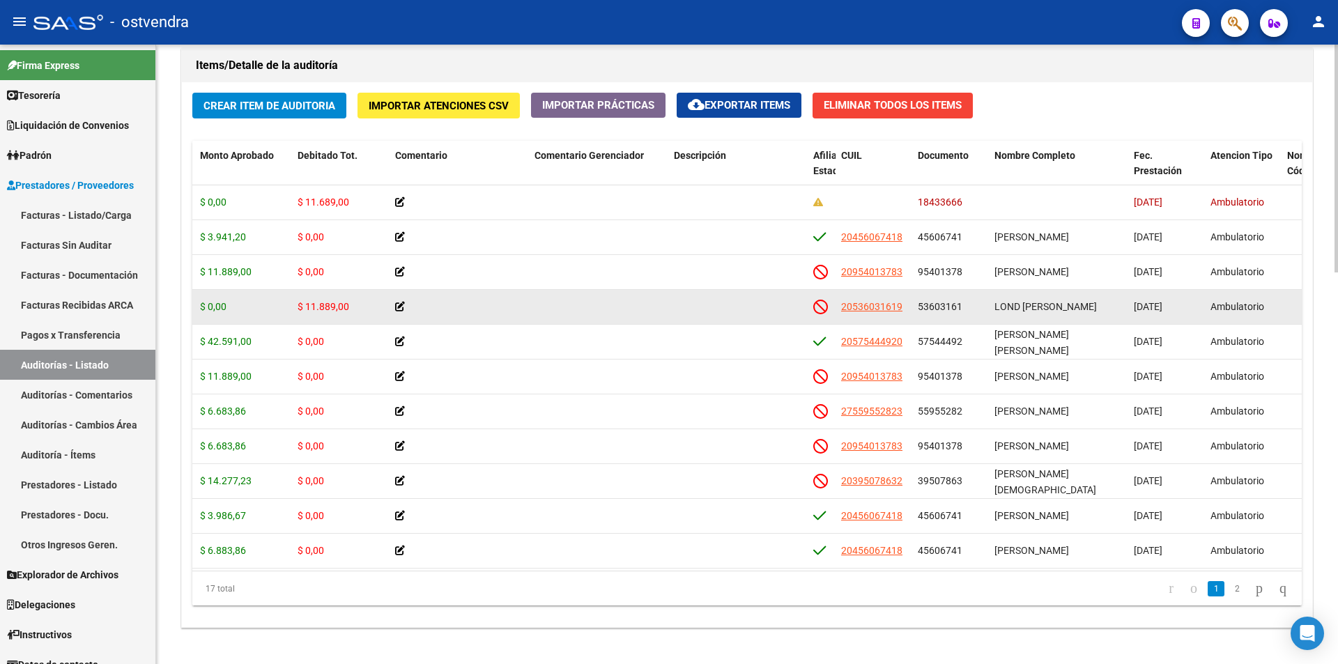
drag, startPoint x: 352, startPoint y: 303, endPoint x: 298, endPoint y: 298, distance: 54.6
click at [298, 298] on datatable-body-cell "$ 11.889,00" at bounding box center [341, 307] width 98 height 34
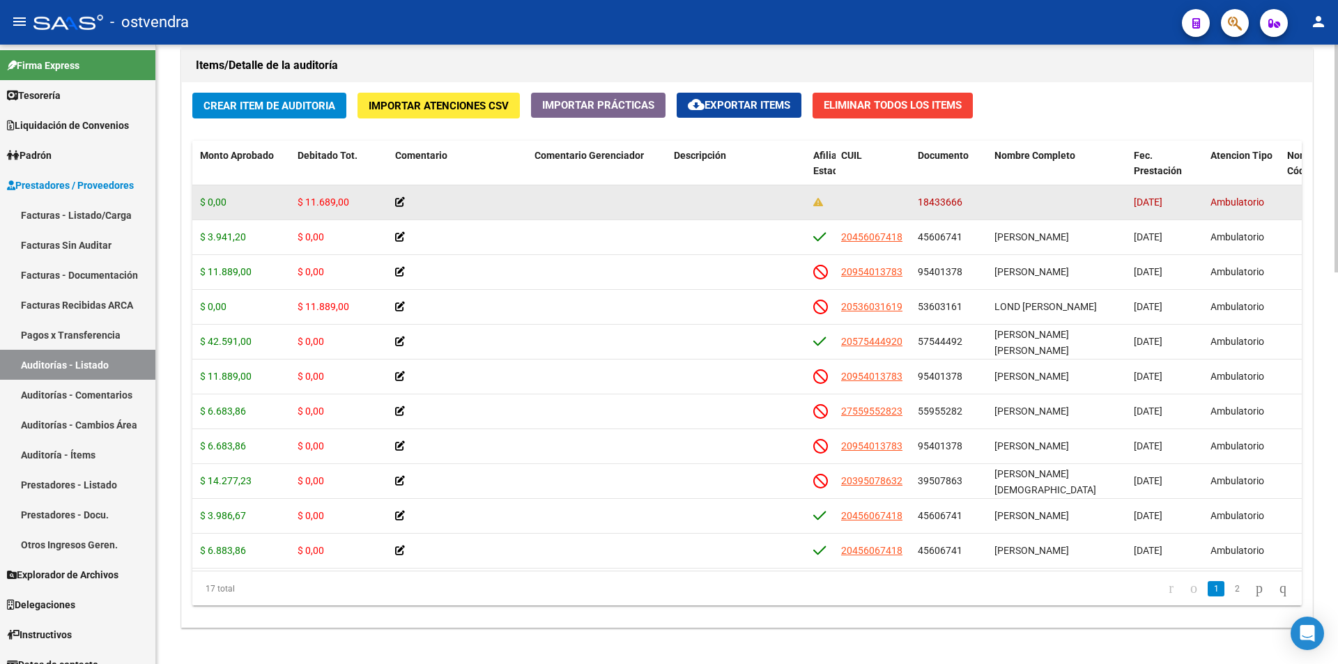
drag, startPoint x: 963, startPoint y: 202, endPoint x: 915, endPoint y: 203, distance: 47.4
click at [915, 203] on datatable-body-cell "18433666" at bounding box center [950, 202] width 77 height 34
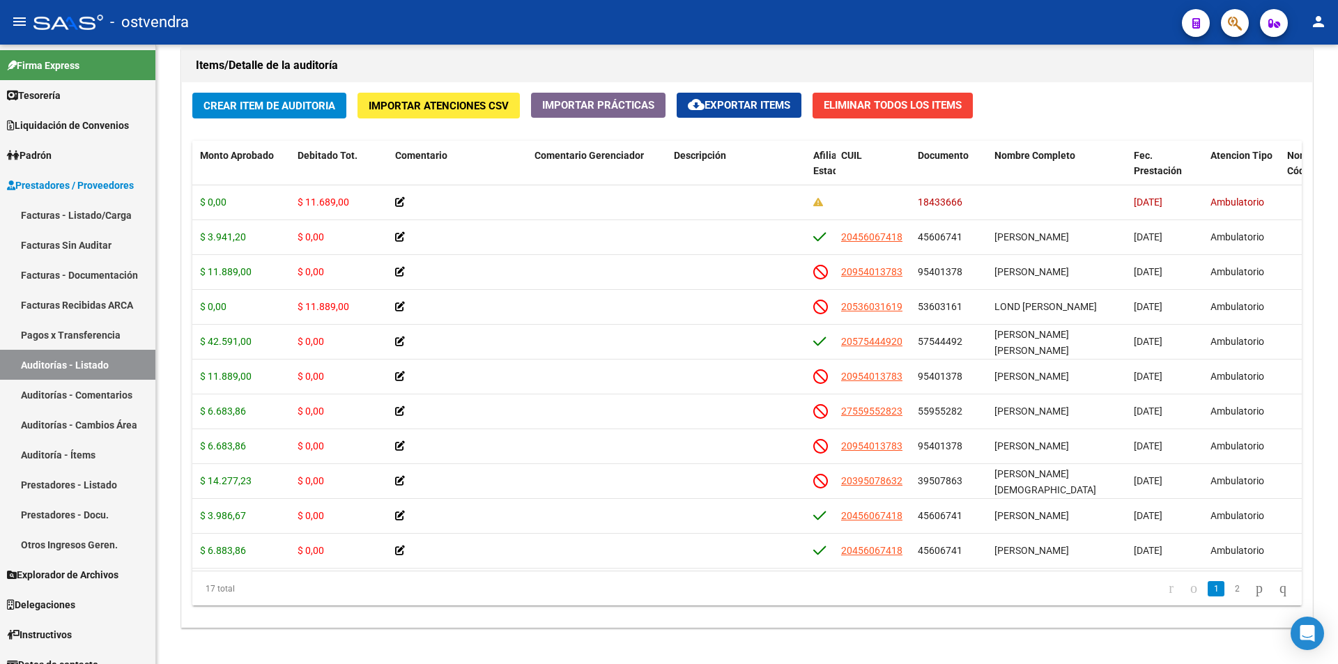
click at [1243, 32] on button "button" at bounding box center [1235, 23] width 28 height 28
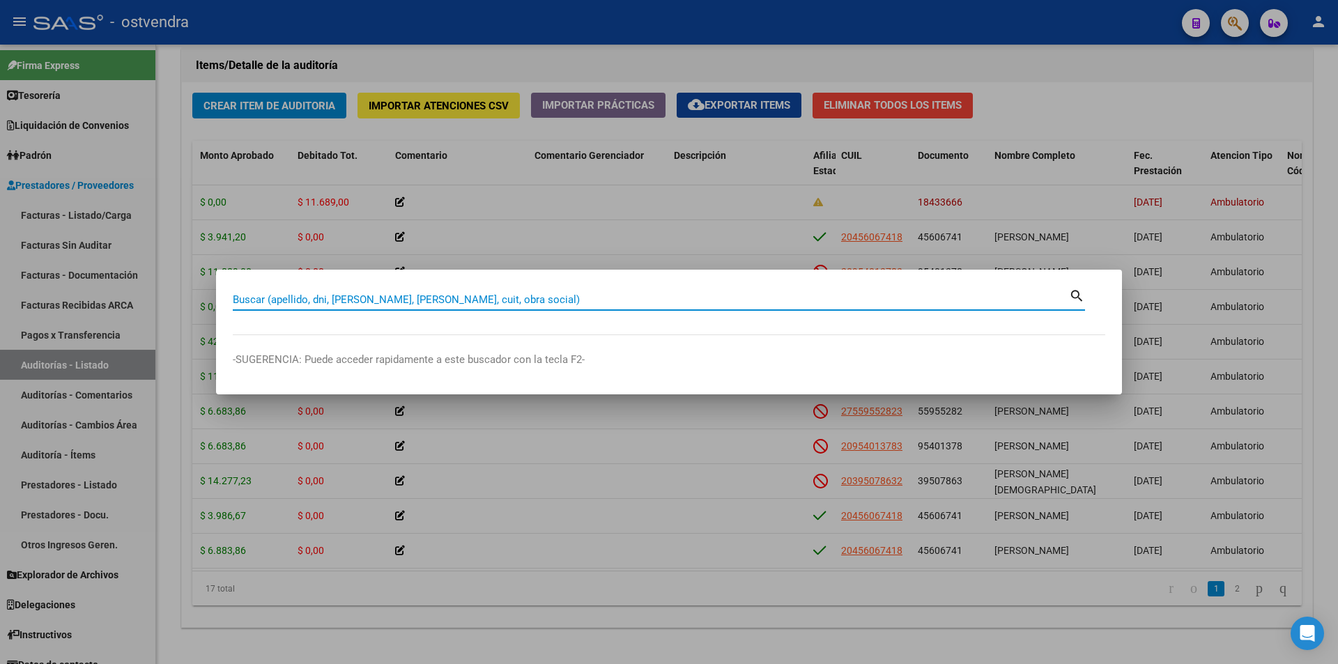
paste input "18433666"
type input "18433666"
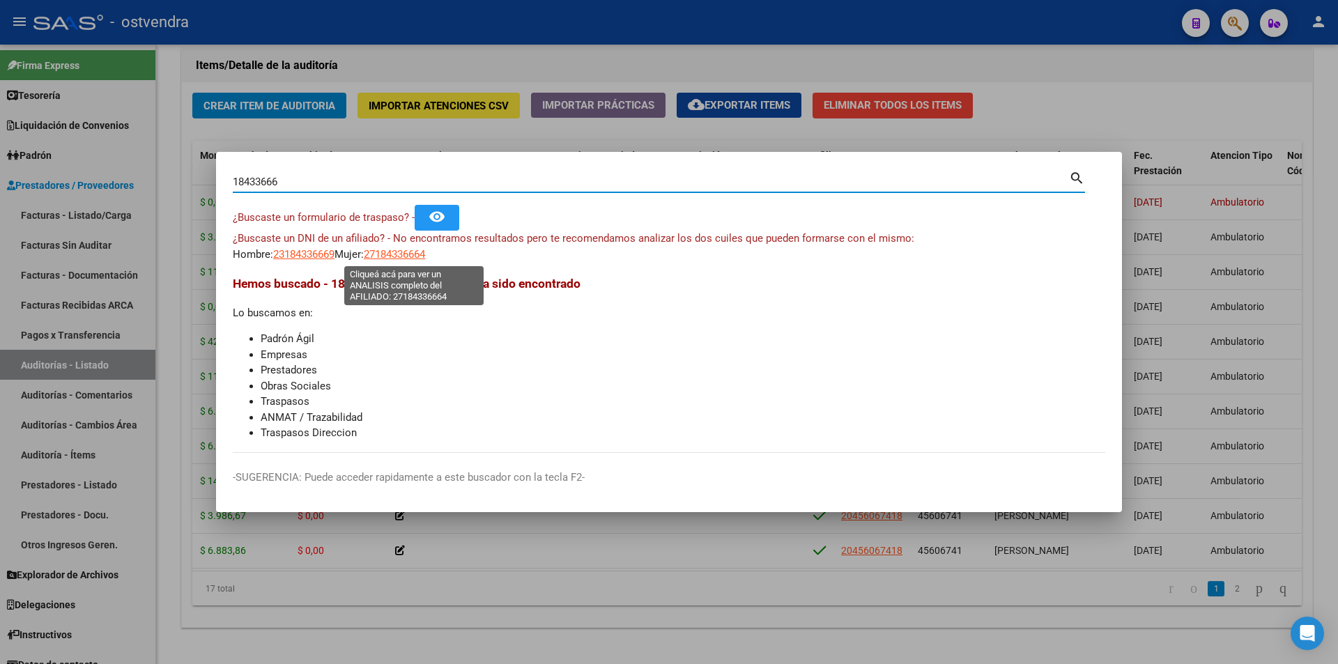
click at [425, 259] on span "27184336664" at bounding box center [394, 254] width 61 height 13
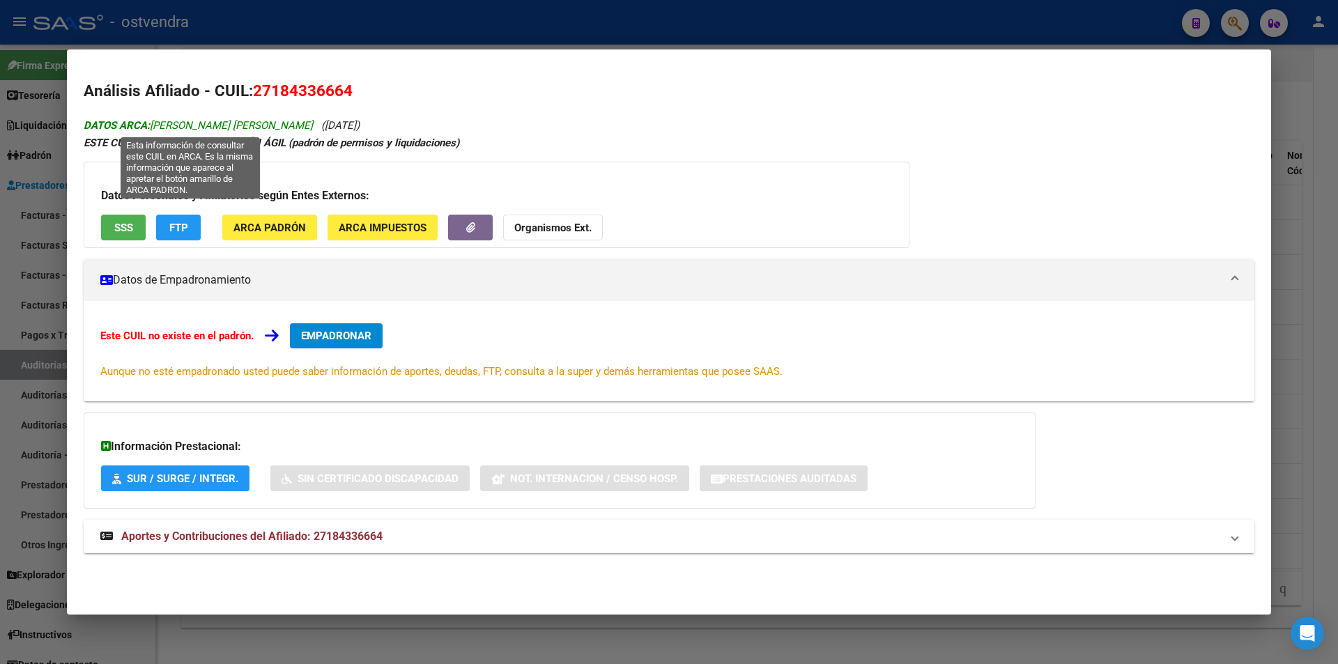
drag, startPoint x: 155, startPoint y: 124, endPoint x: 296, endPoint y: 128, distance: 140.2
click at [296, 128] on span "DATOS ARCA: DEFELICE MARIA ALEJANDRA" at bounding box center [198, 125] width 229 height 13
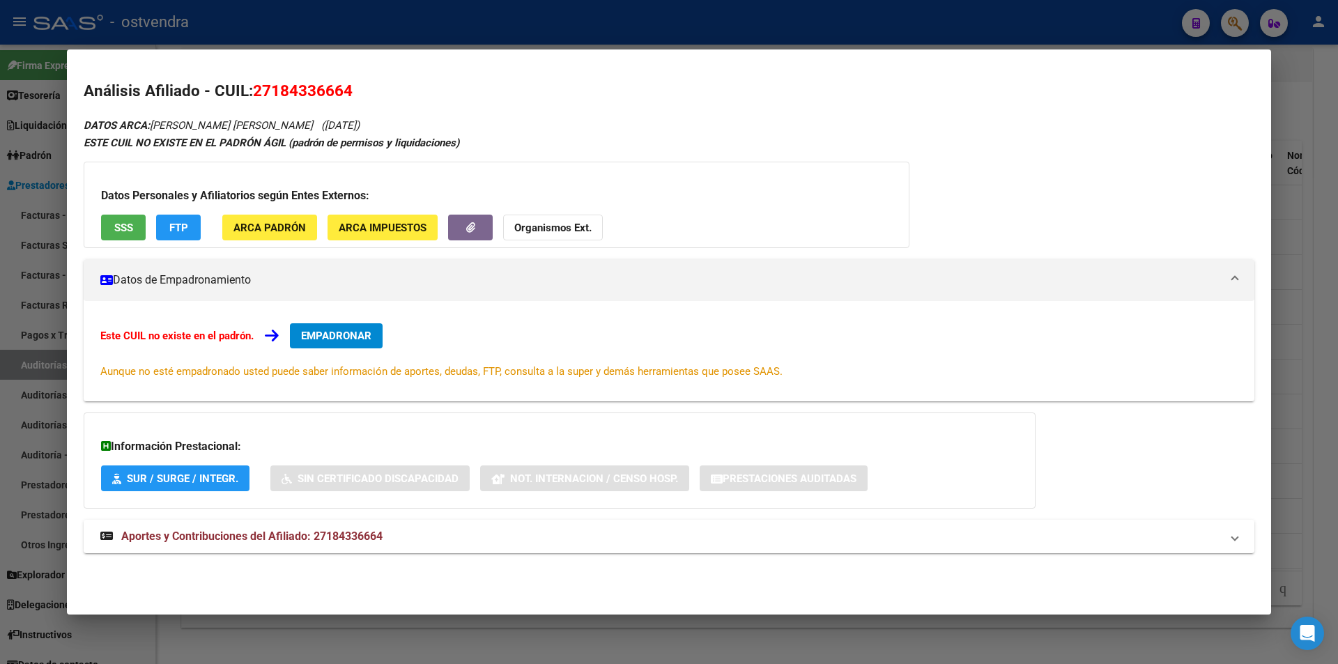
click at [1338, 187] on div at bounding box center [669, 332] width 1338 height 664
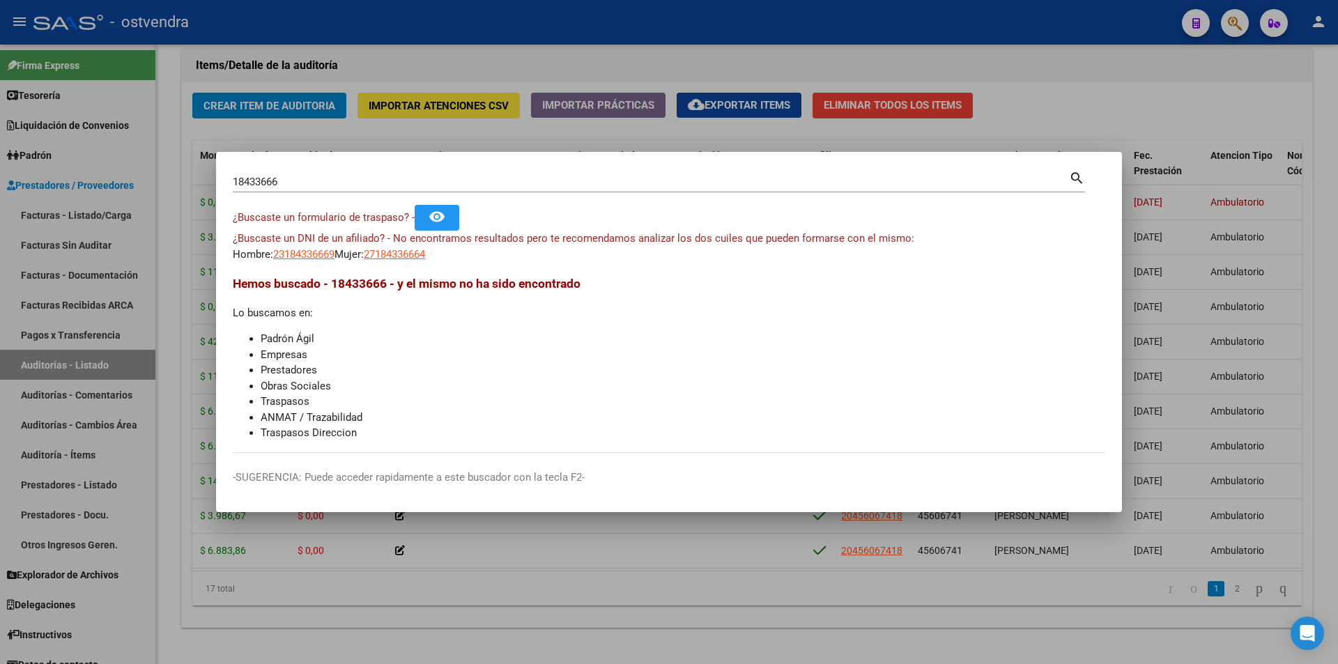
click at [1179, 245] on div at bounding box center [669, 332] width 1338 height 664
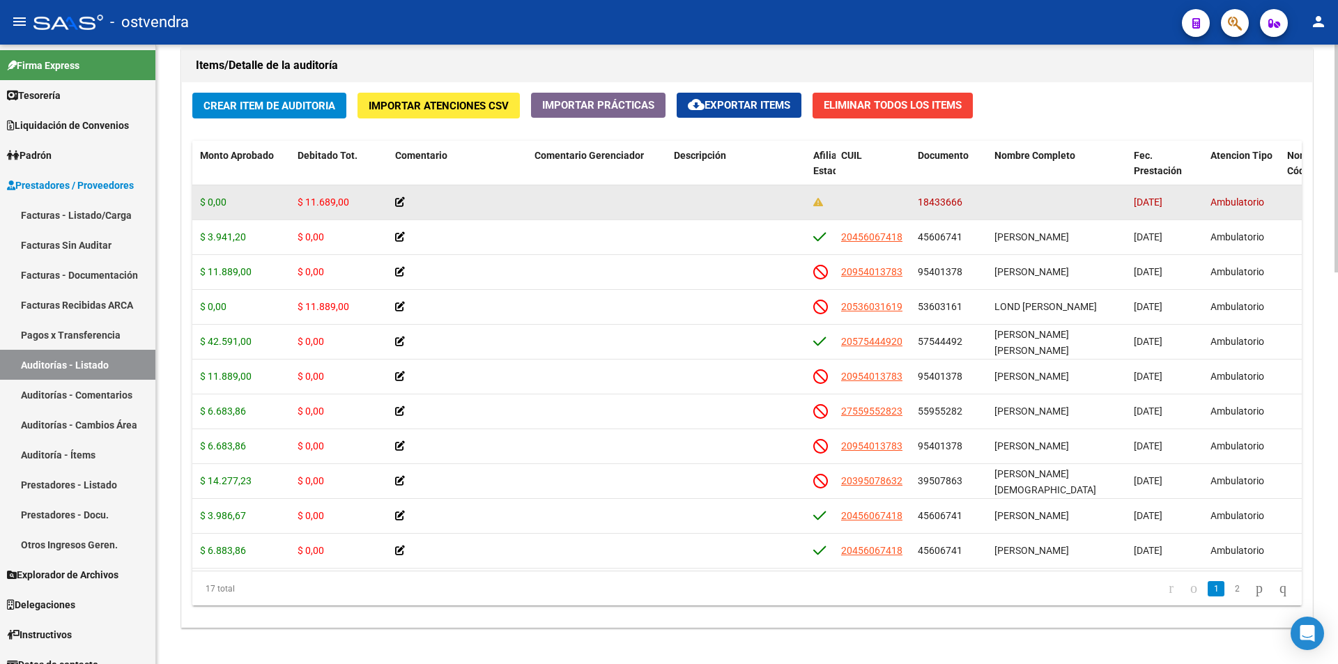
drag, startPoint x: 959, startPoint y: 200, endPoint x: 915, endPoint y: 197, distance: 44.1
click at [915, 197] on datatable-body-cell "18433666" at bounding box center [950, 202] width 77 height 34
drag, startPoint x: 950, startPoint y: 210, endPoint x: 949, endPoint y: 203, distance: 7.0
drag, startPoint x: 351, startPoint y: 197, endPoint x: 299, endPoint y: 197, distance: 51.6
click at [299, 197] on div "$ 11.689,00" at bounding box center [341, 202] width 86 height 16
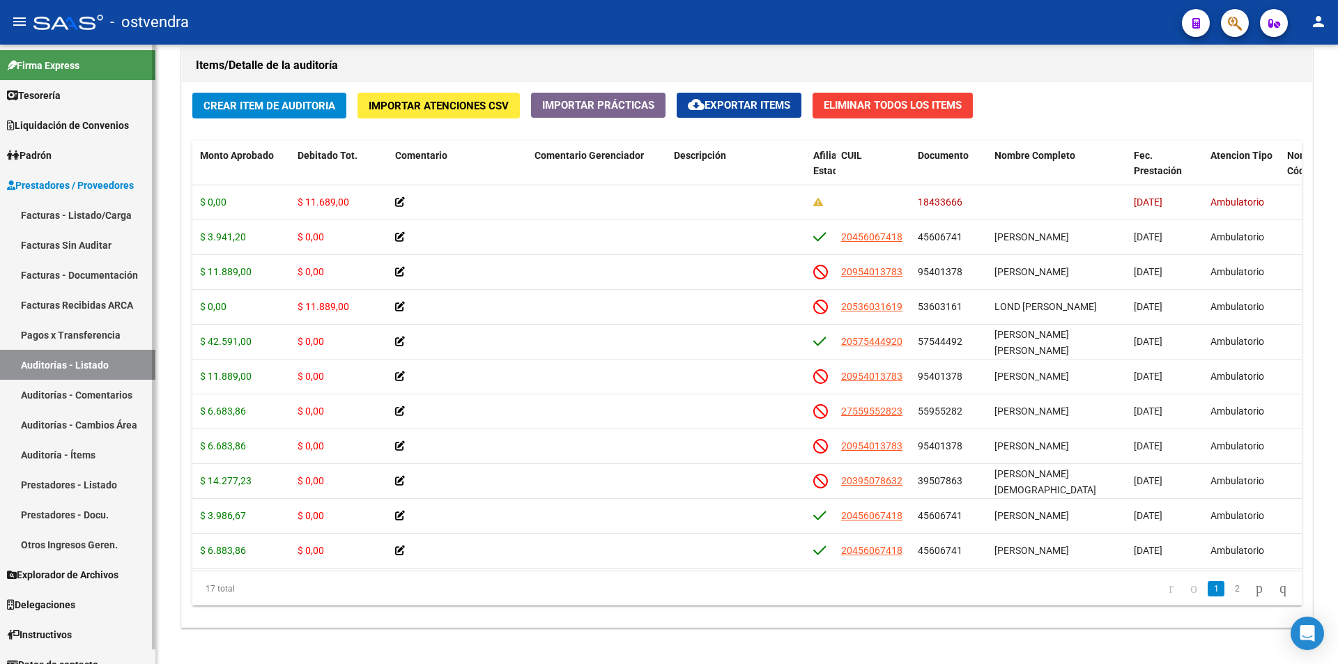
click at [119, 354] on link "Auditorías - Listado" at bounding box center [77, 365] width 155 height 30
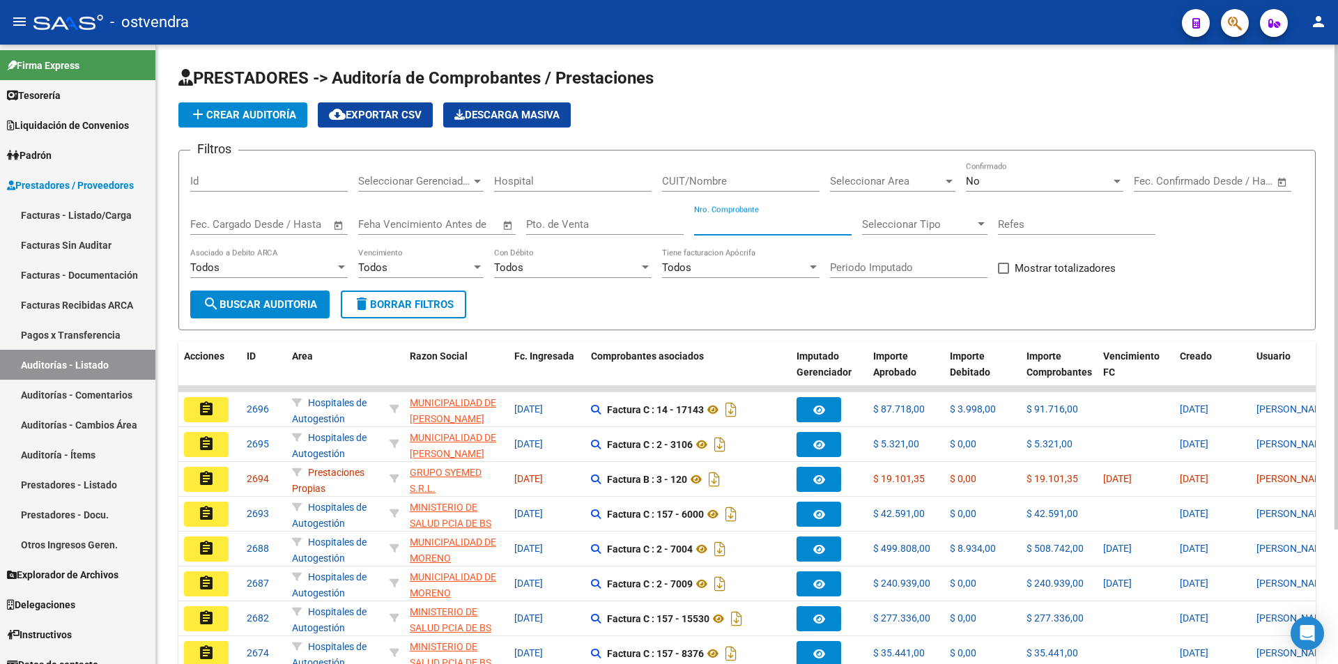
click at [710, 227] on input "Nro. Comprobante" at bounding box center [773, 224] width 158 height 13
paste input "11834"
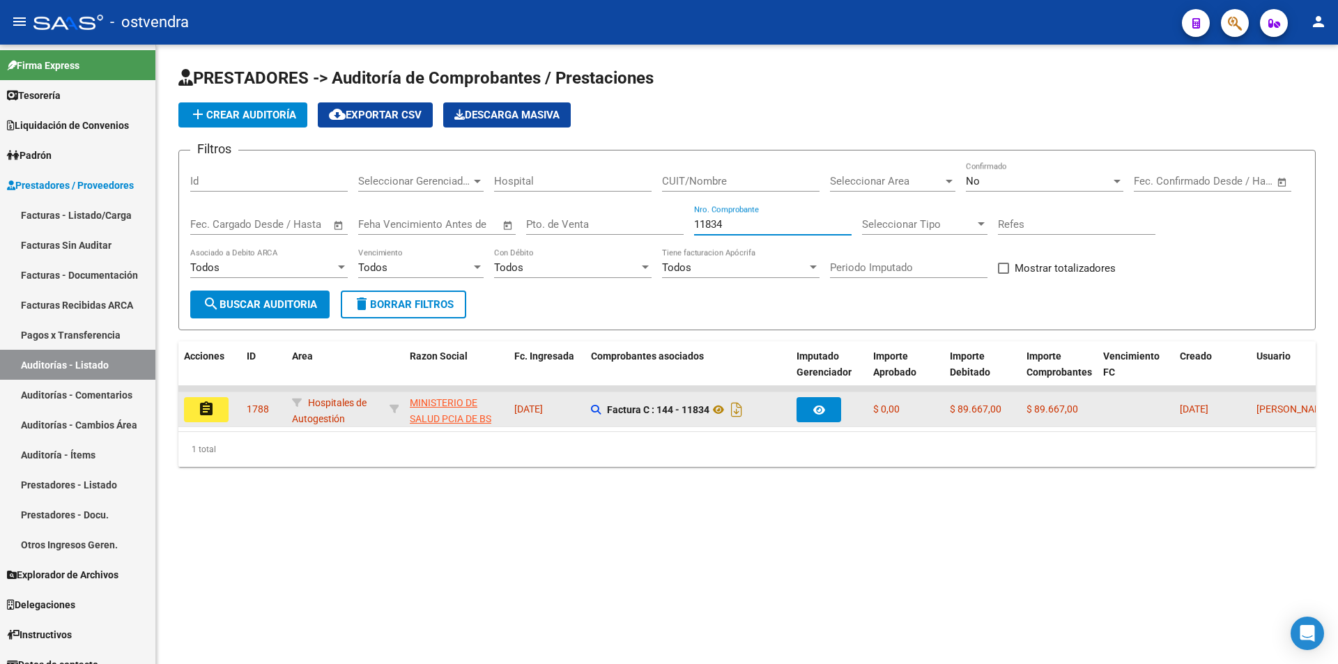
type input "11834"
click at [212, 401] on mat-icon "assignment" at bounding box center [206, 409] width 17 height 17
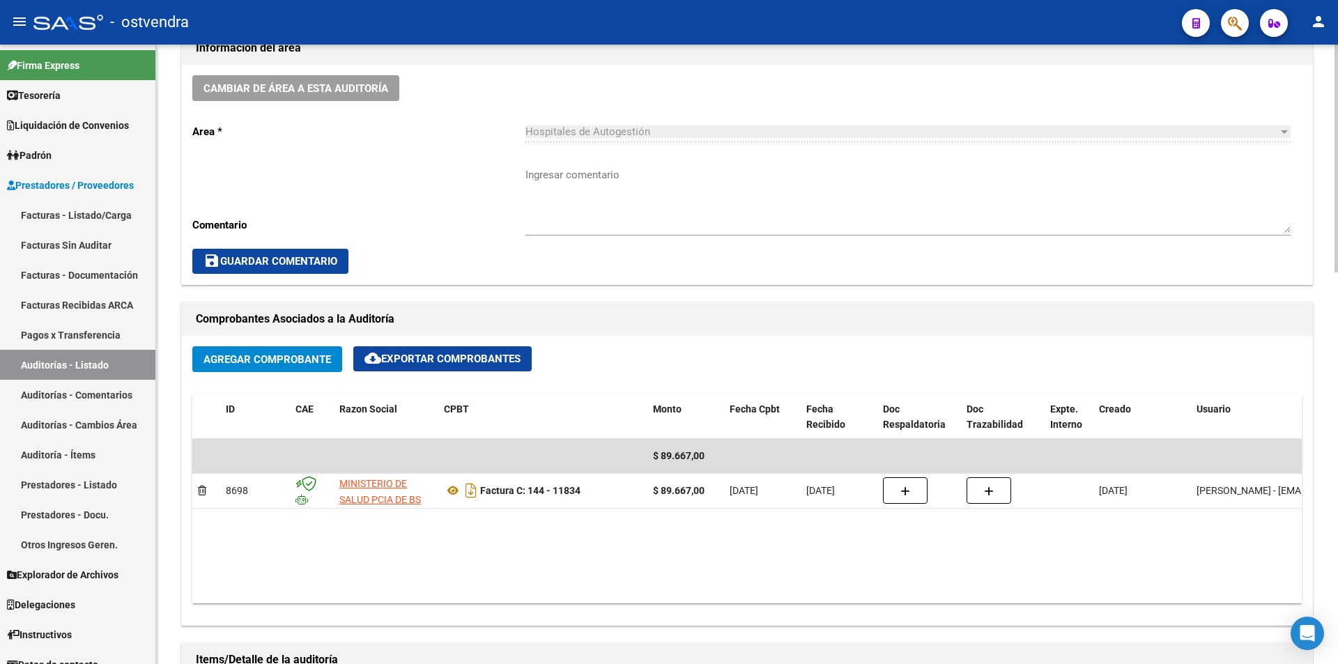
scroll to position [411, 0]
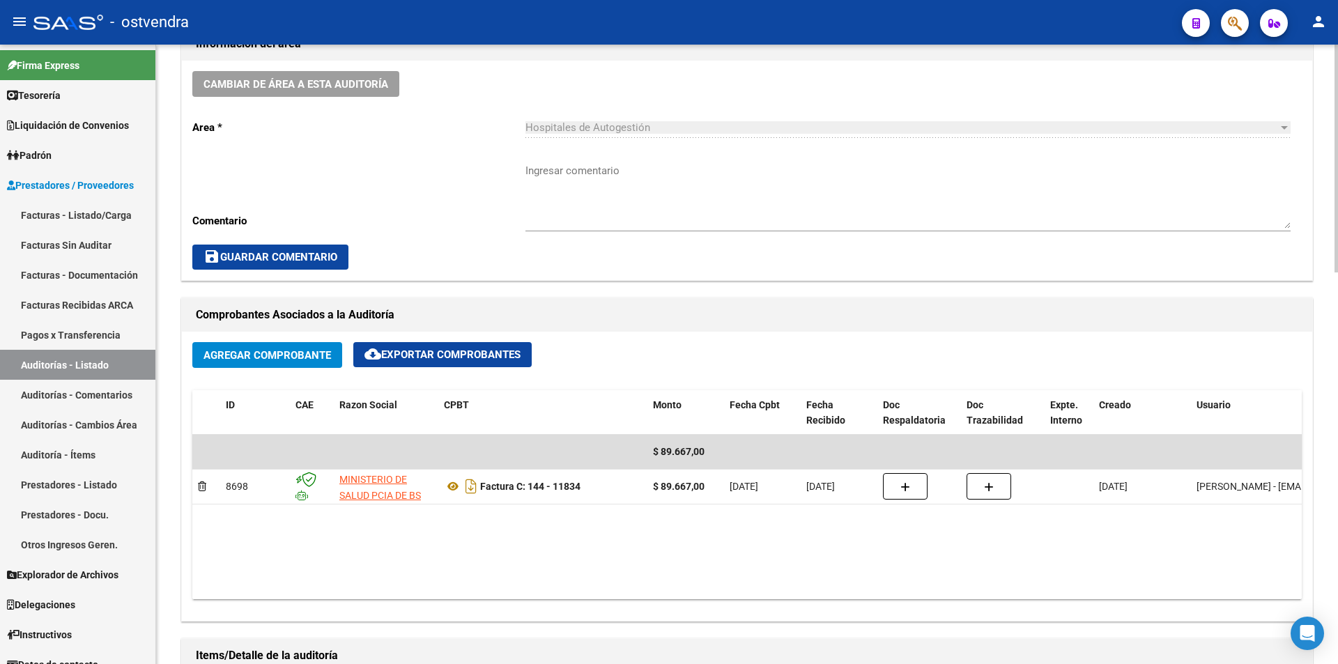
click at [1336, 347] on div at bounding box center [1336, 310] width 3 height 228
click at [117, 213] on link "Facturas - Listado/Carga" at bounding box center [77, 215] width 155 height 30
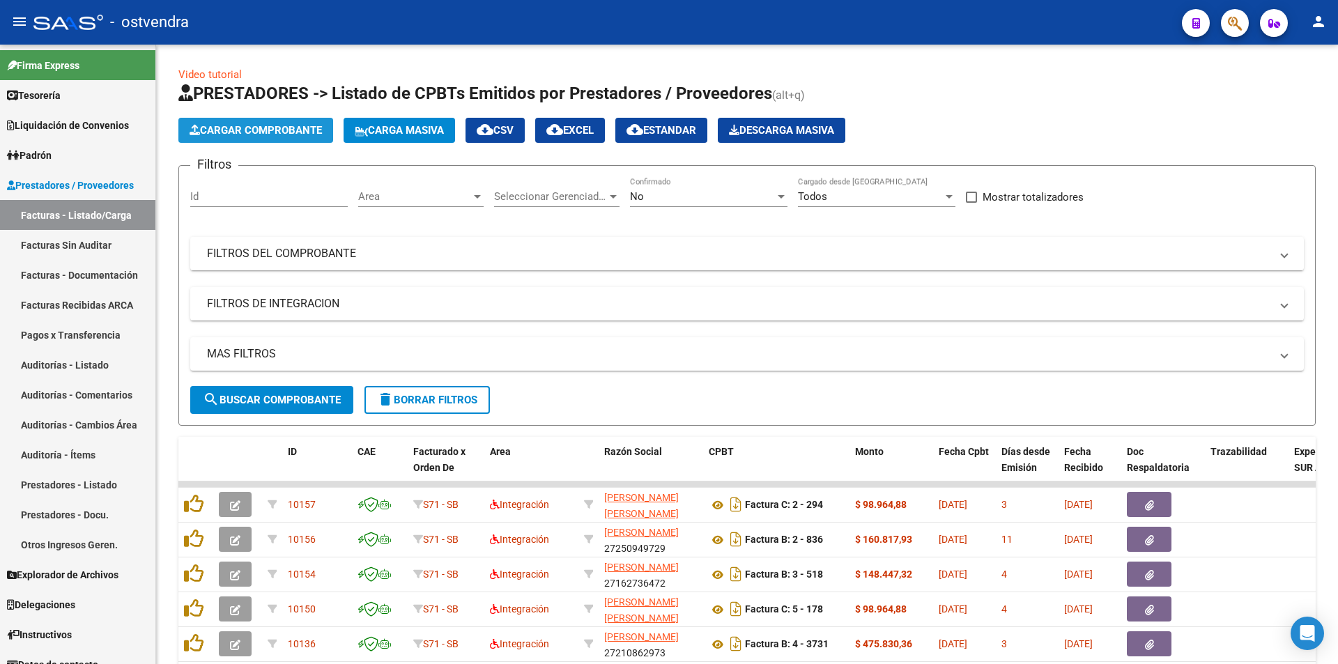
click at [302, 137] on button "Cargar Comprobante" at bounding box center [255, 130] width 155 height 25
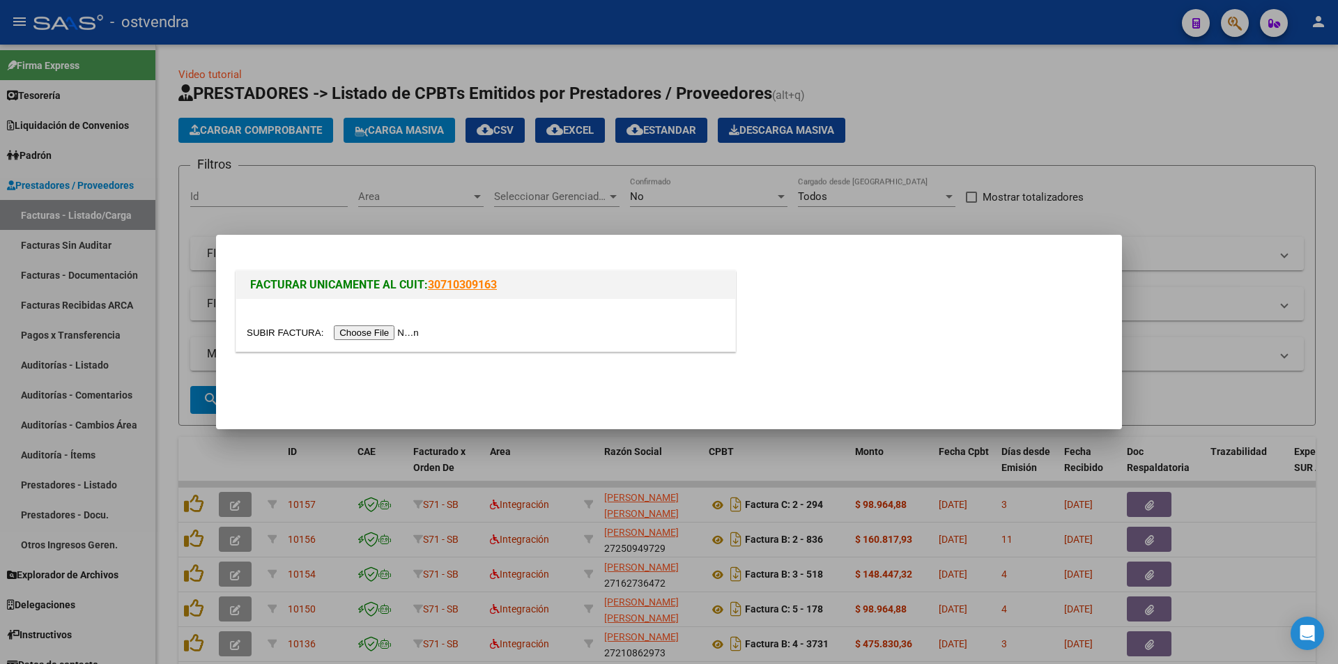
click at [381, 328] on input "file" at bounding box center [335, 333] width 176 height 15
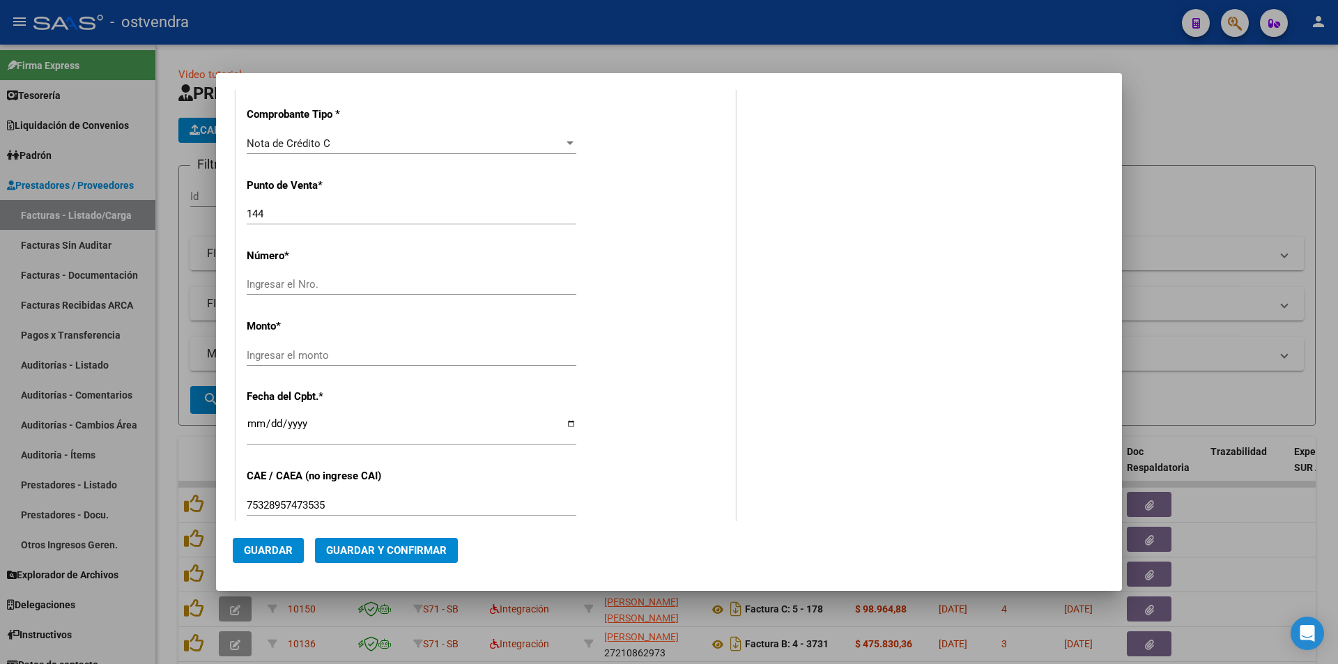
scroll to position [340, 0]
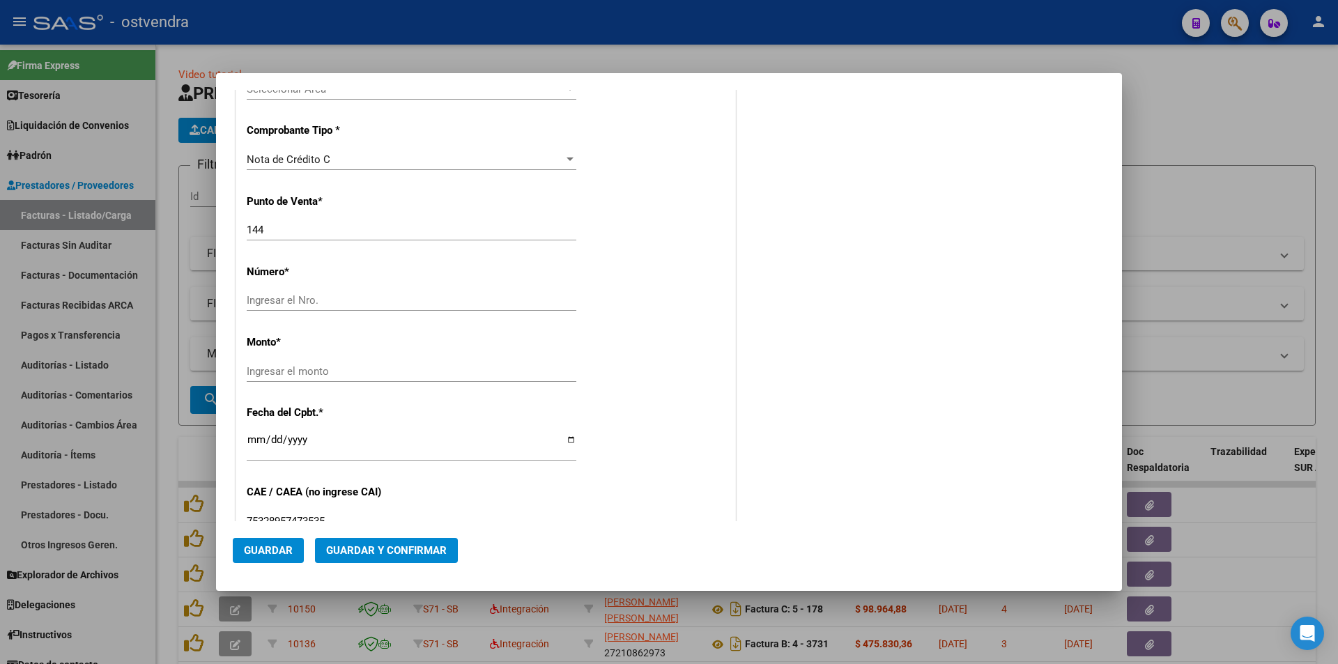
click at [309, 300] on input "Ingresar el Nro." at bounding box center [412, 300] width 330 height 13
paste input "1105"
type input "1105"
drag, startPoint x: 355, startPoint y: 376, endPoint x: 397, endPoint y: 335, distance: 58.2
click at [355, 375] on input "Ingresar el monto" at bounding box center [412, 371] width 330 height 13
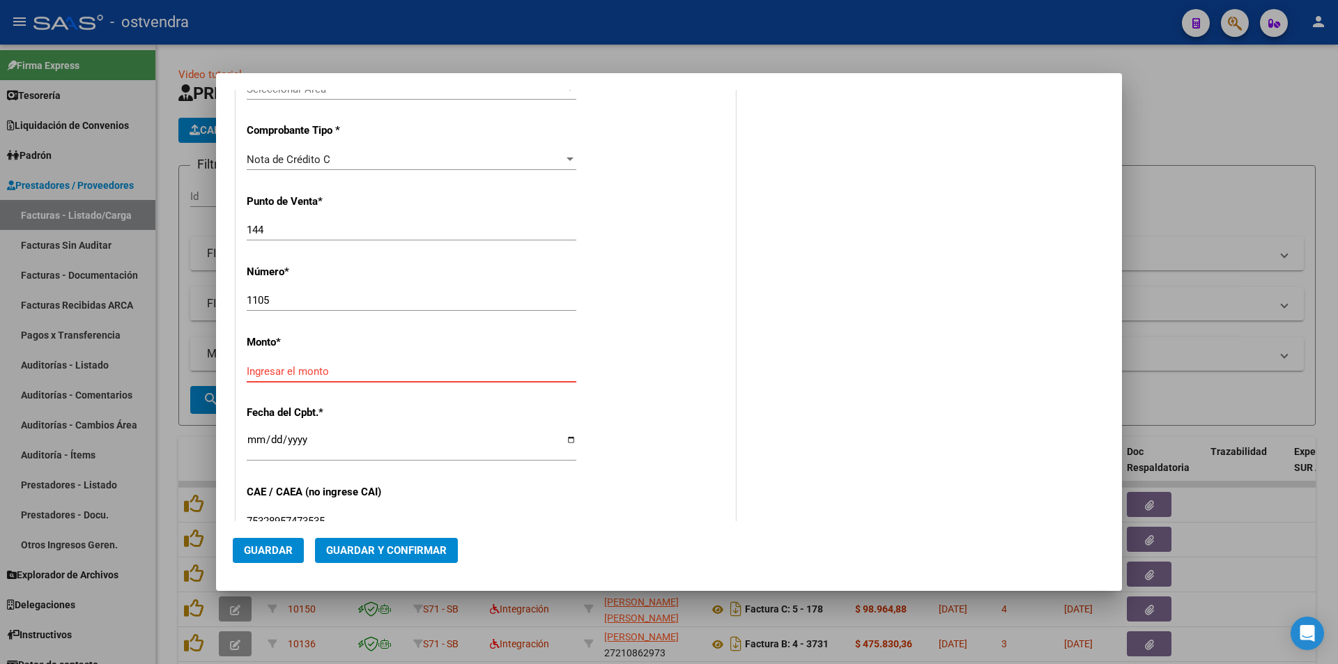
paste input "$ 89667.00"
type input "$ 89.667,00"
click at [261, 433] on div "Ingresar la fecha" at bounding box center [412, 446] width 330 height 30
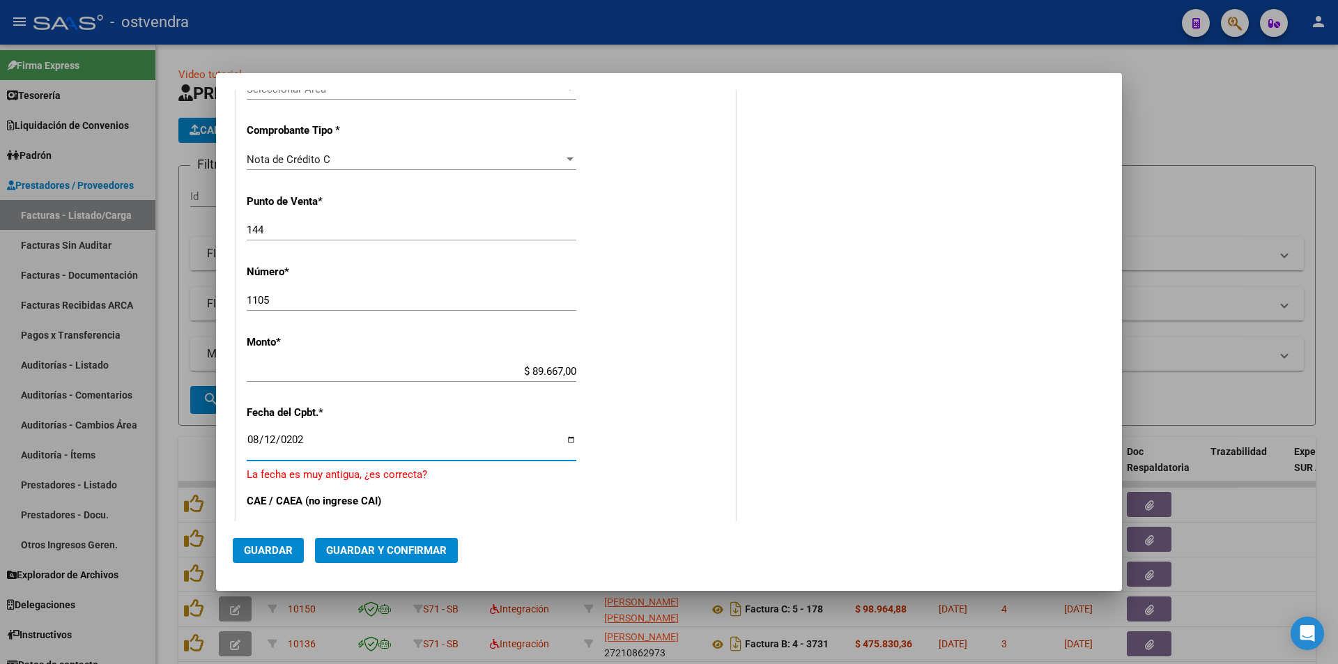
type input "[DATE]"
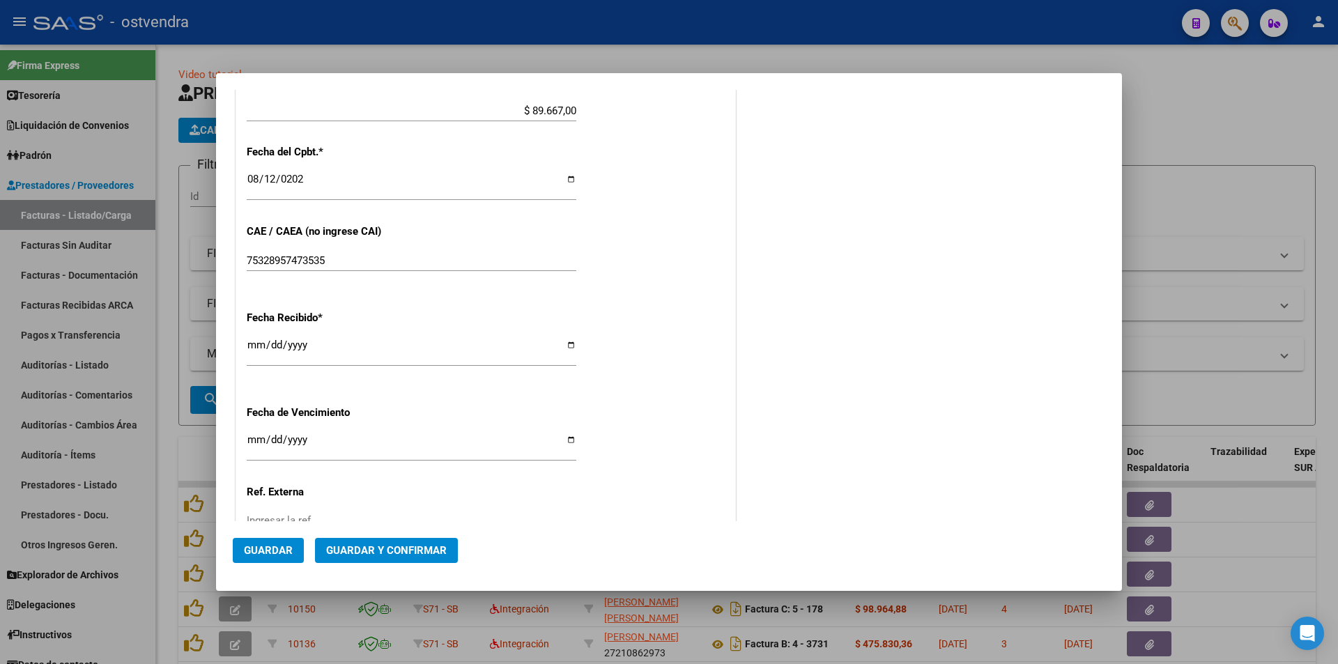
scroll to position [708, 0]
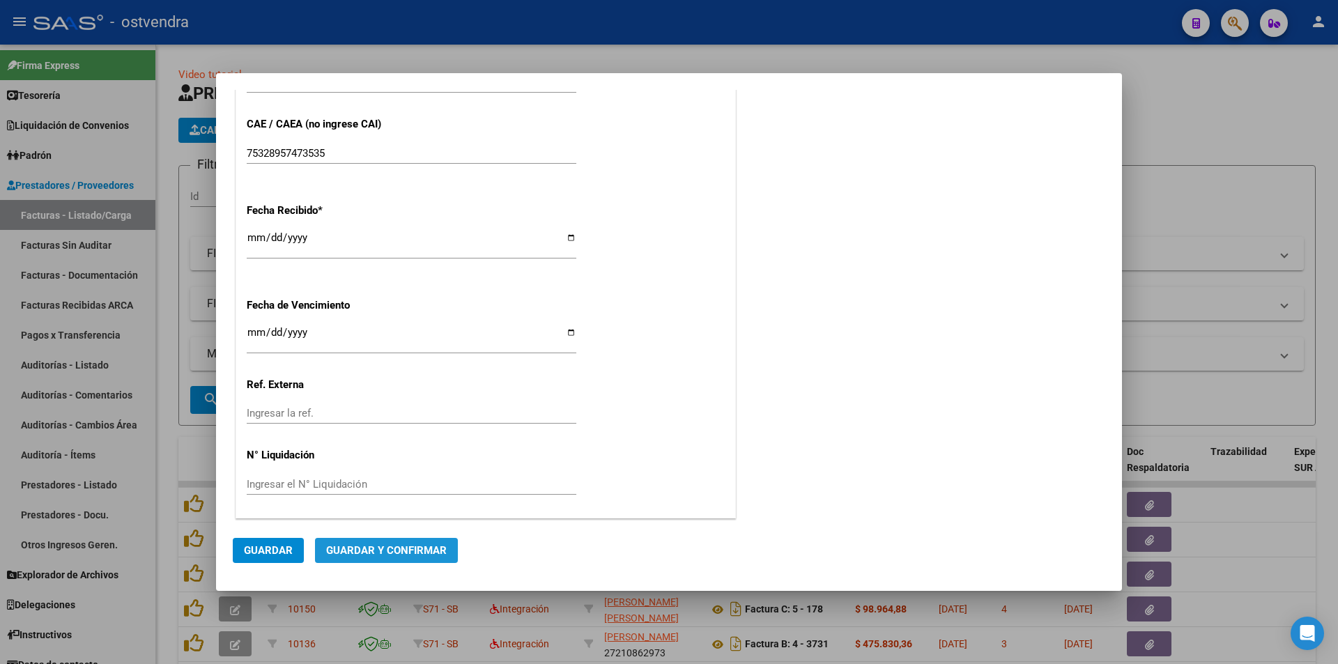
click at [388, 558] on button "Guardar y Confirmar" at bounding box center [386, 550] width 143 height 25
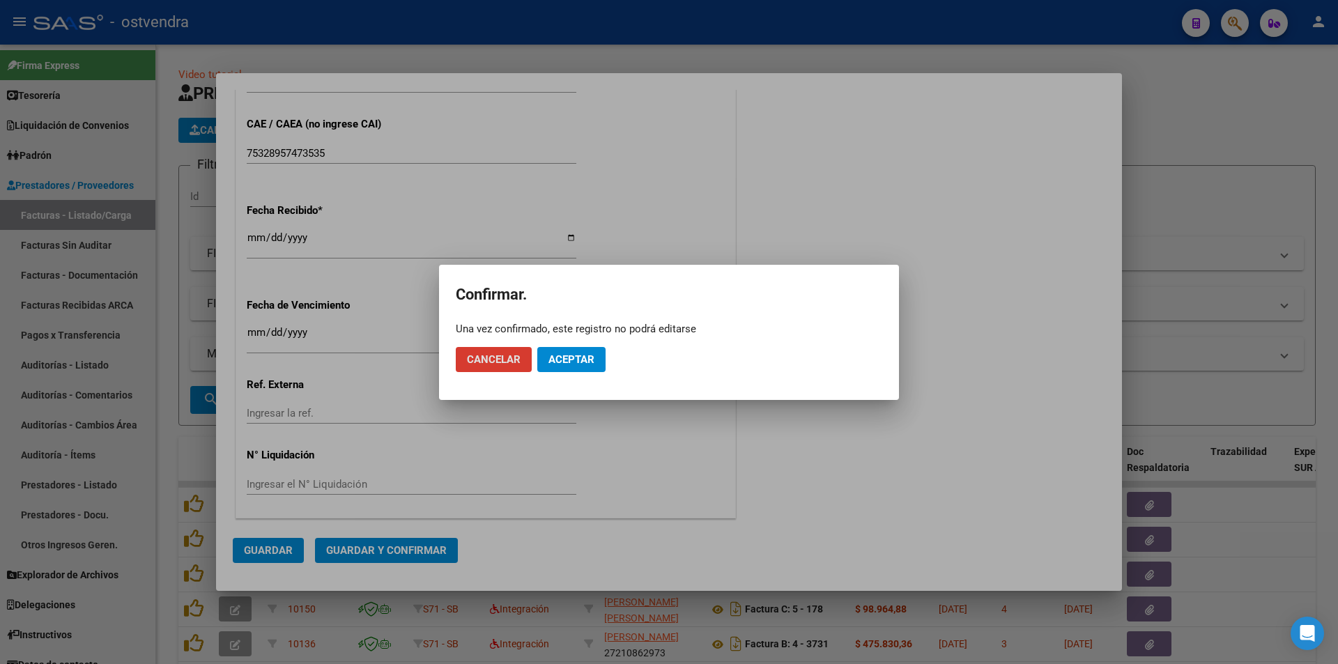
click at [599, 360] on button "Aceptar" at bounding box center [571, 359] width 68 height 25
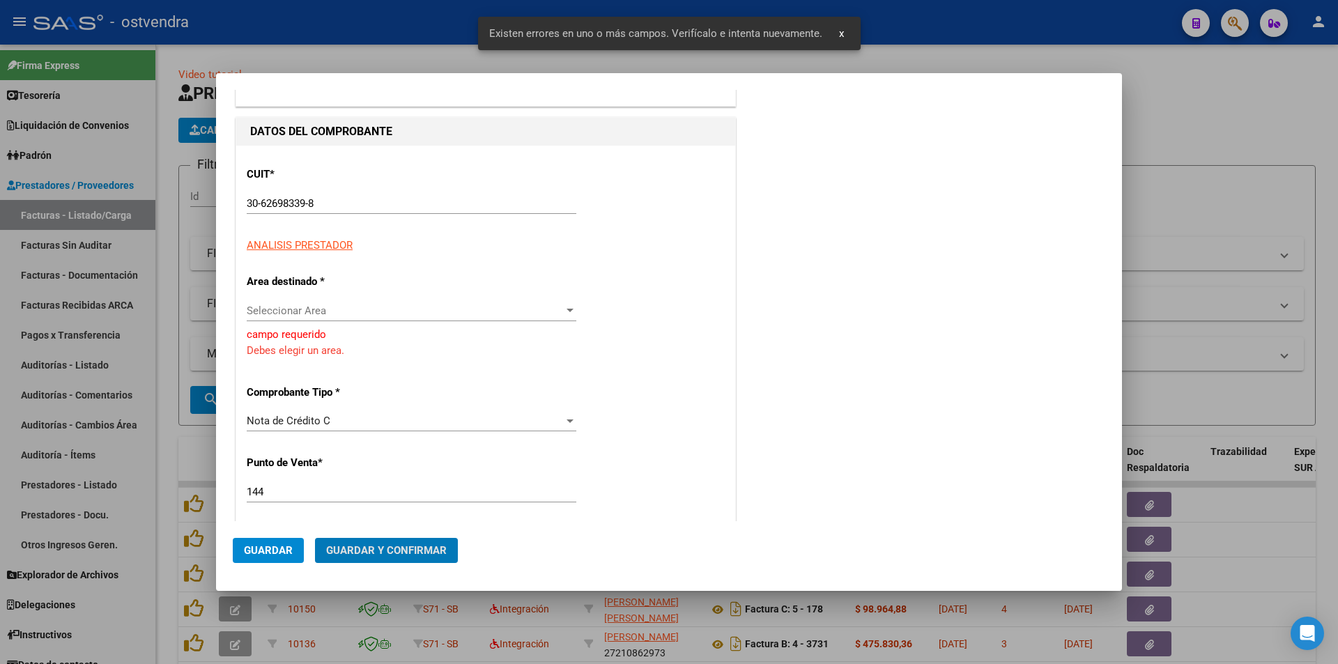
scroll to position [117, 0]
click at [395, 317] on span "Seleccionar Area" at bounding box center [405, 312] width 317 height 13
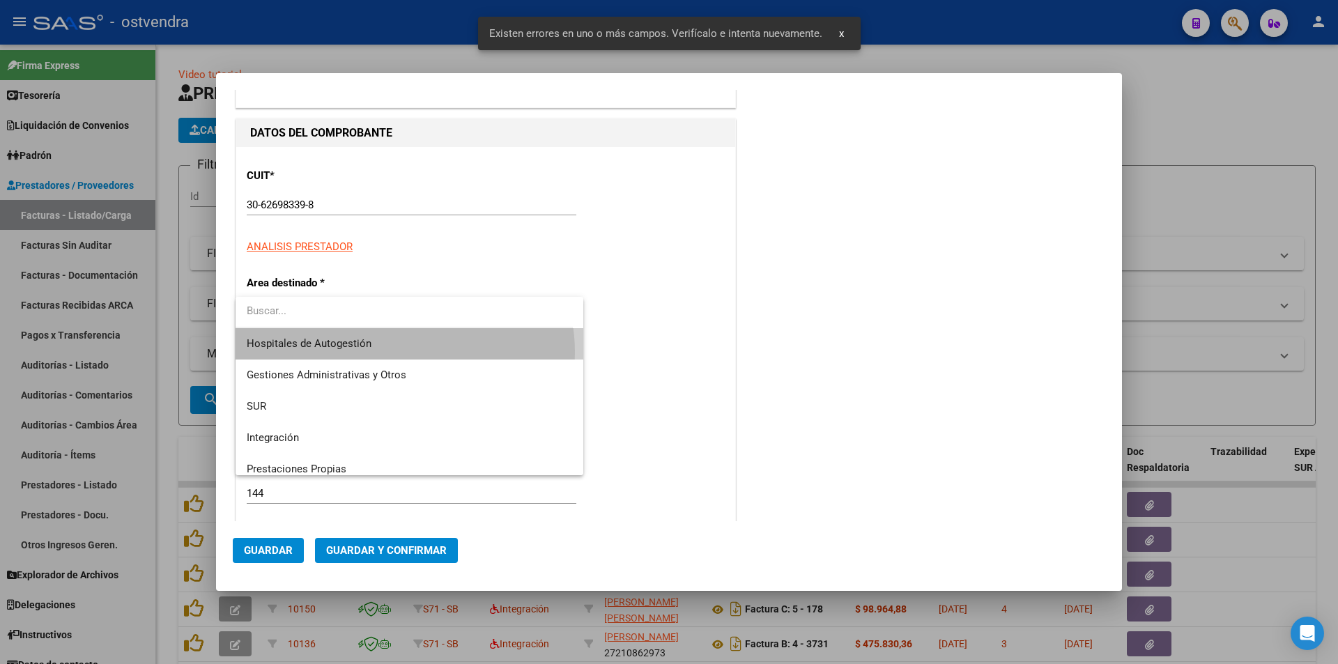
click at [395, 353] on span "Hospitales de Autogestión" at bounding box center [410, 343] width 326 height 31
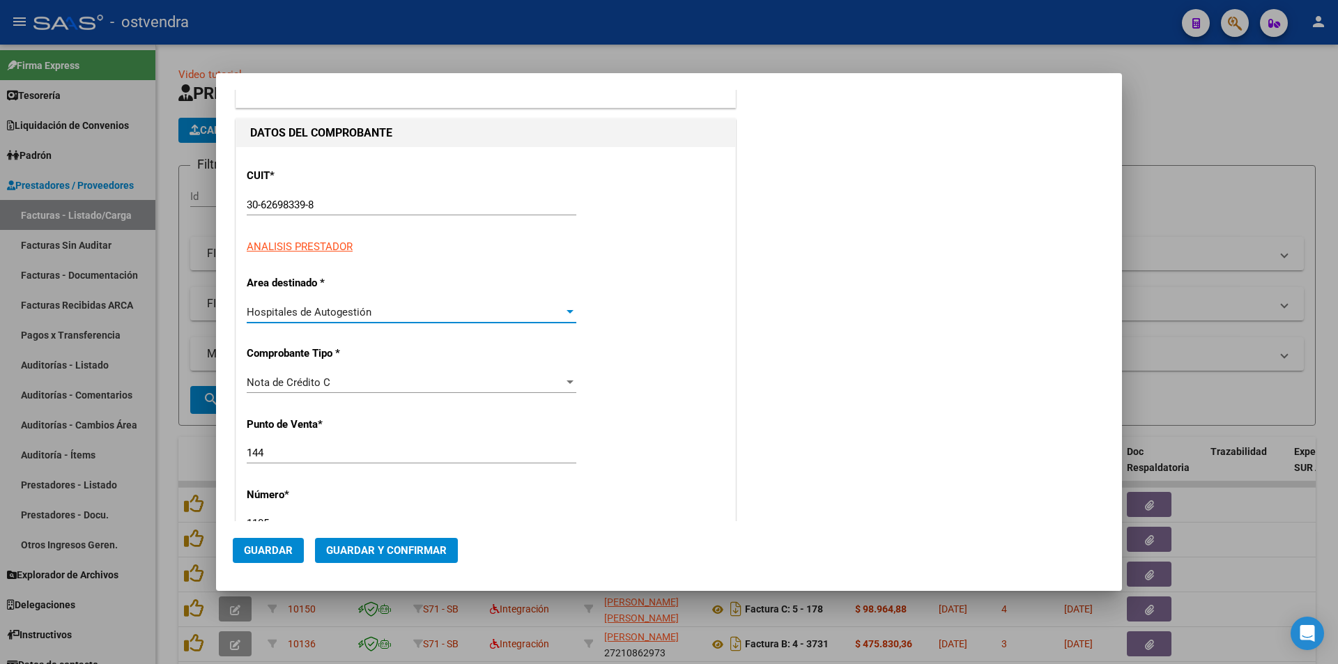
click at [443, 320] on div "Hospitales de Autogestión Seleccionar Area" at bounding box center [412, 312] width 330 height 21
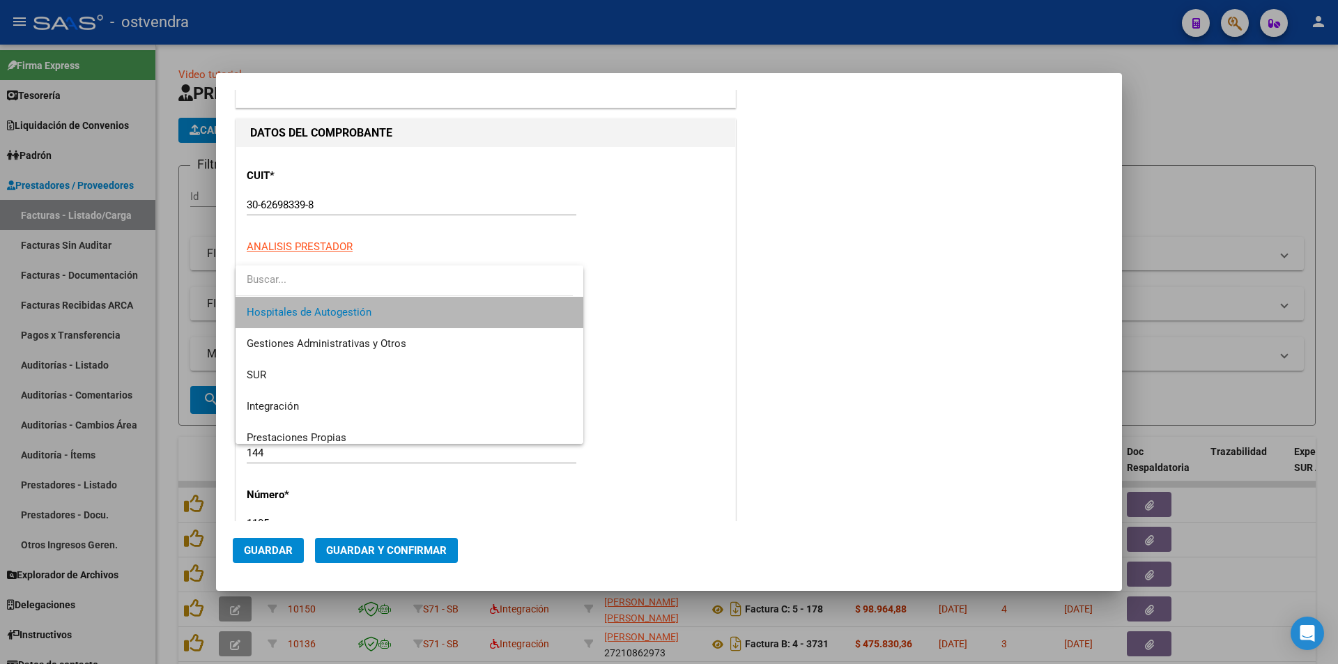
click at [450, 300] on span "Hospitales de Autogestión" at bounding box center [410, 312] width 326 height 31
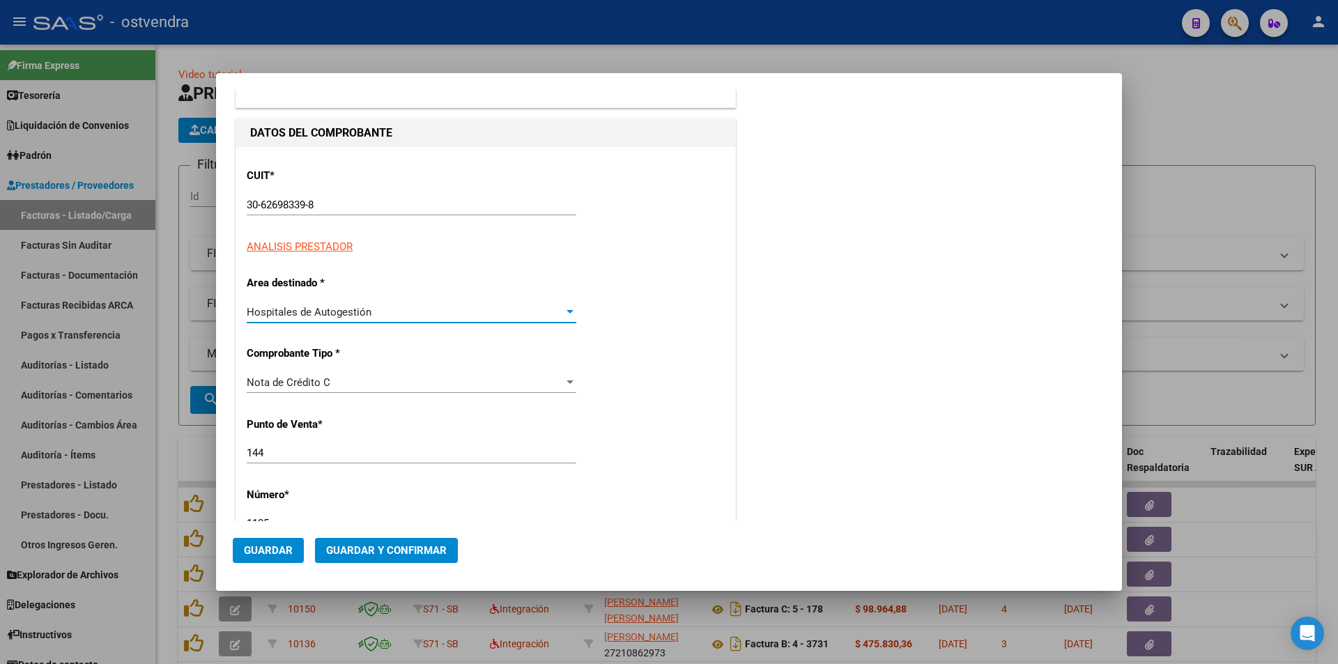
click at [395, 547] on span "Guardar y Confirmar" at bounding box center [386, 550] width 121 height 13
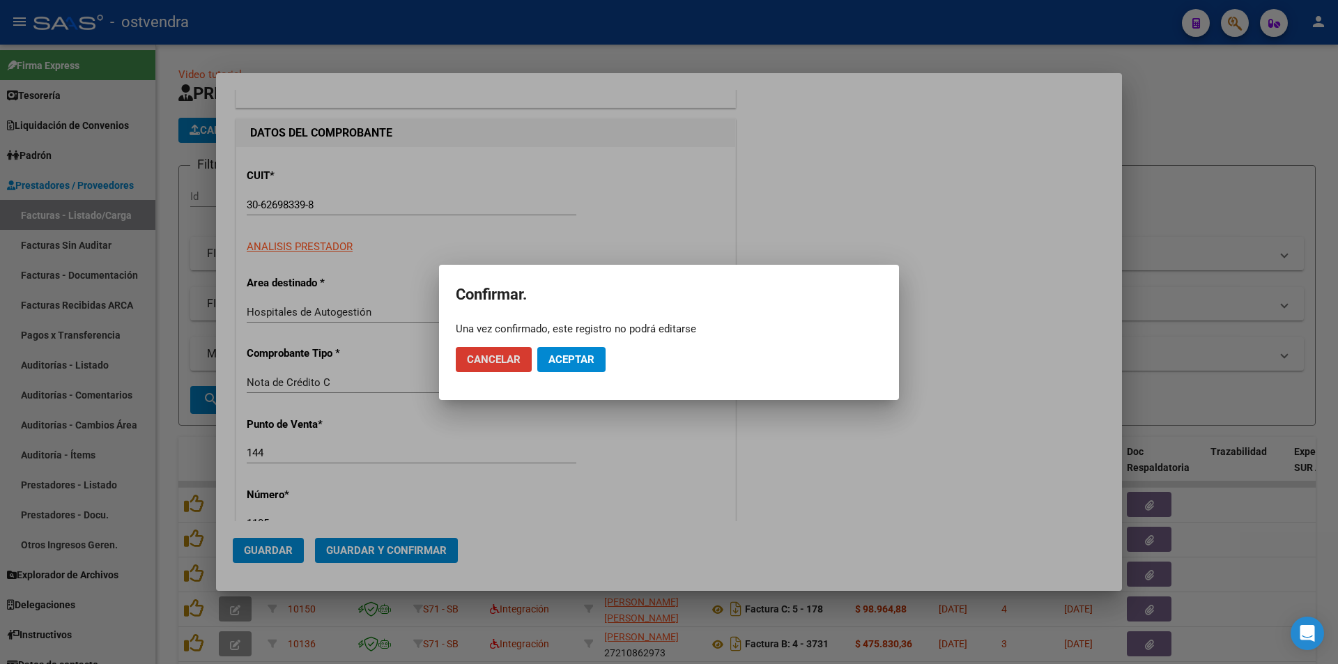
click at [574, 362] on span "Aceptar" at bounding box center [572, 359] width 46 height 13
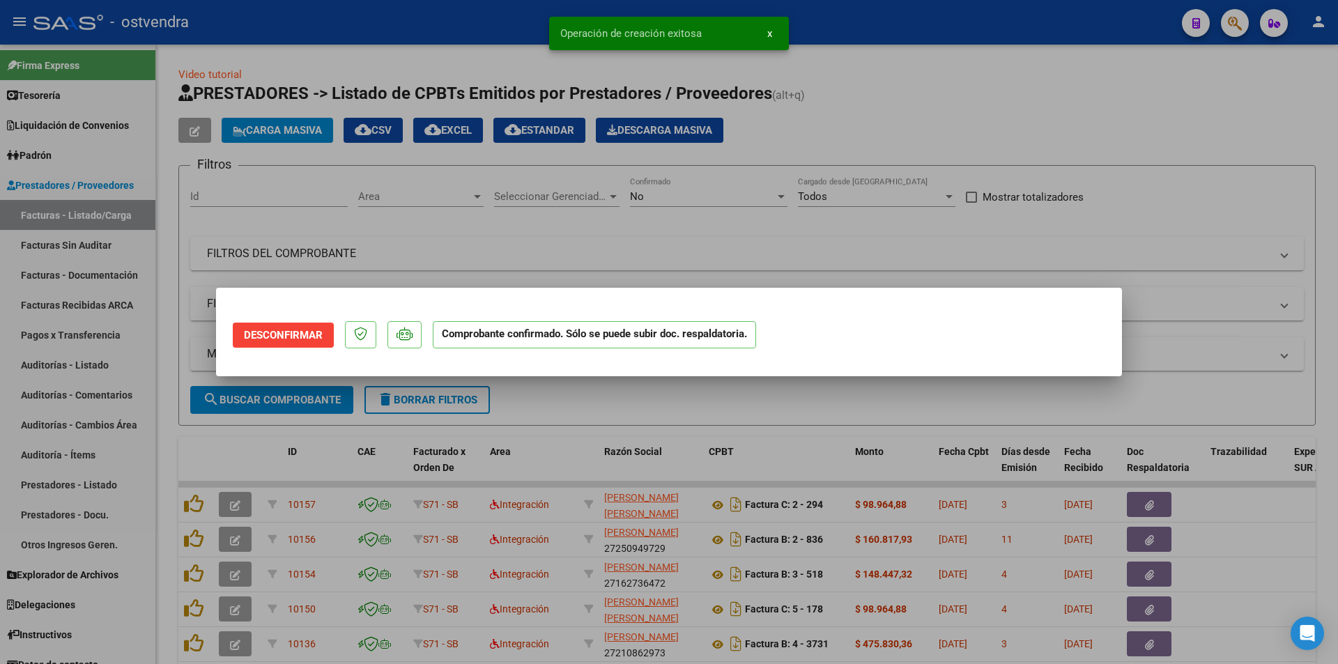
scroll to position [0, 0]
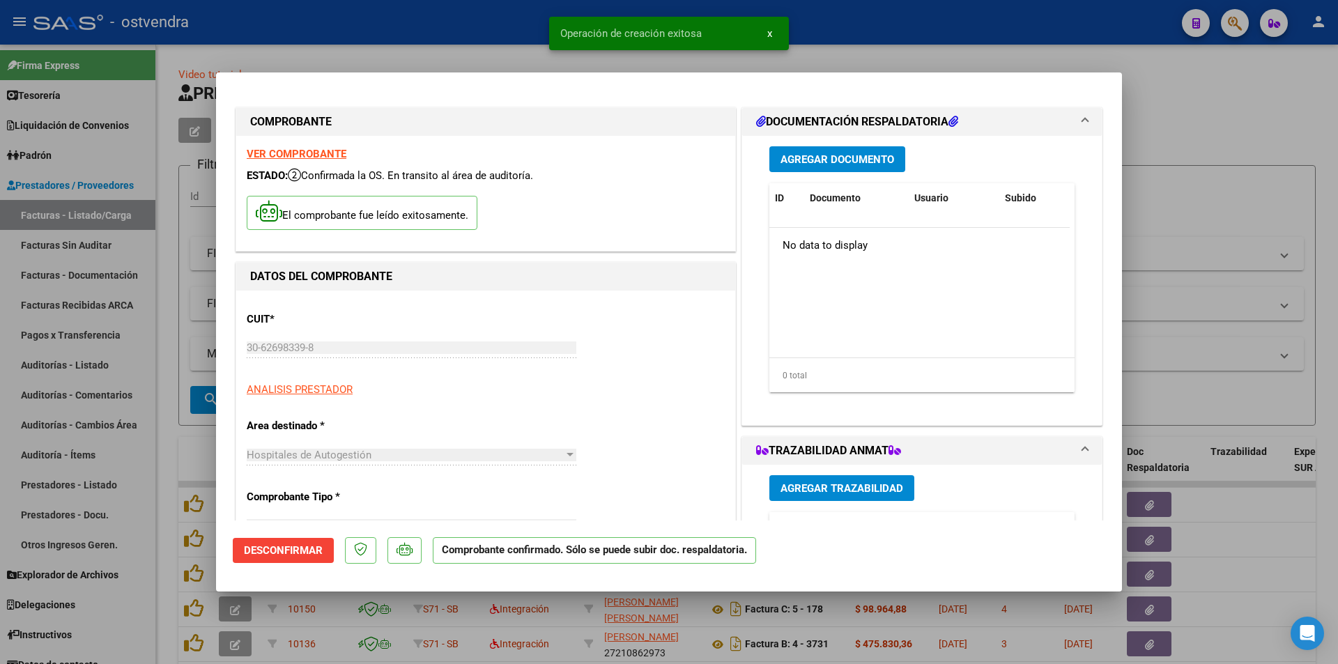
type input "2025-10-11"
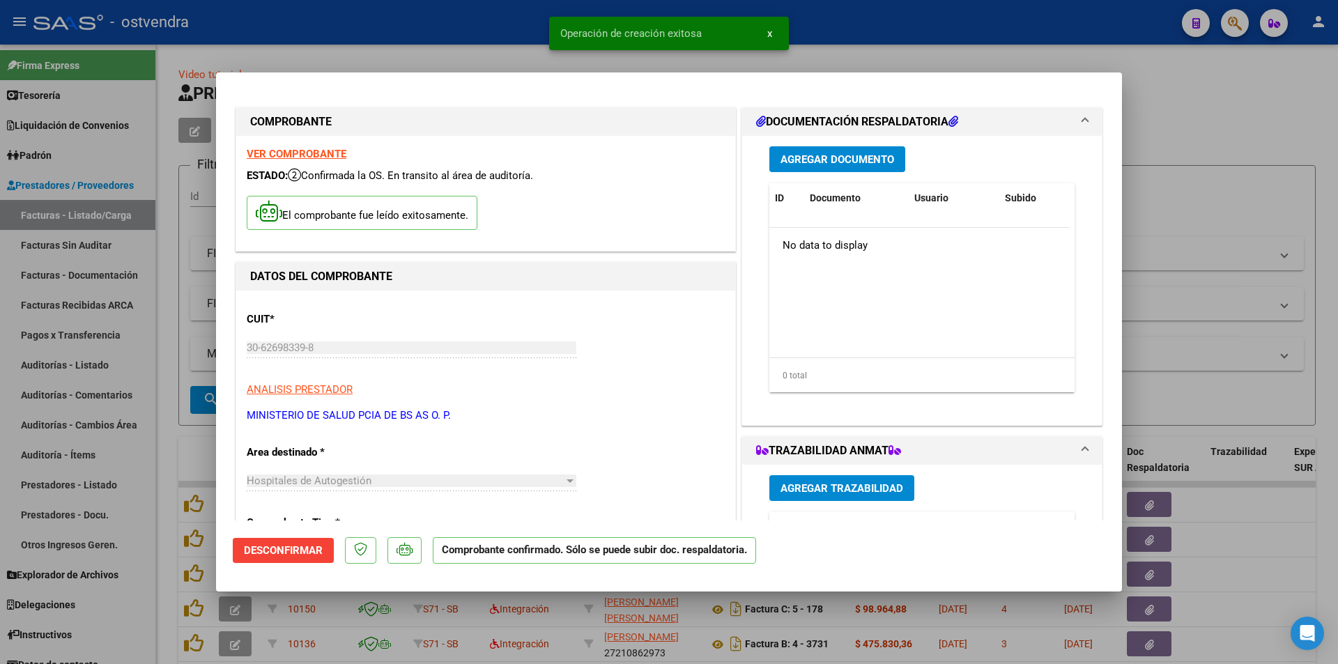
click at [138, 367] on div at bounding box center [669, 332] width 1338 height 664
type input "$ 0,00"
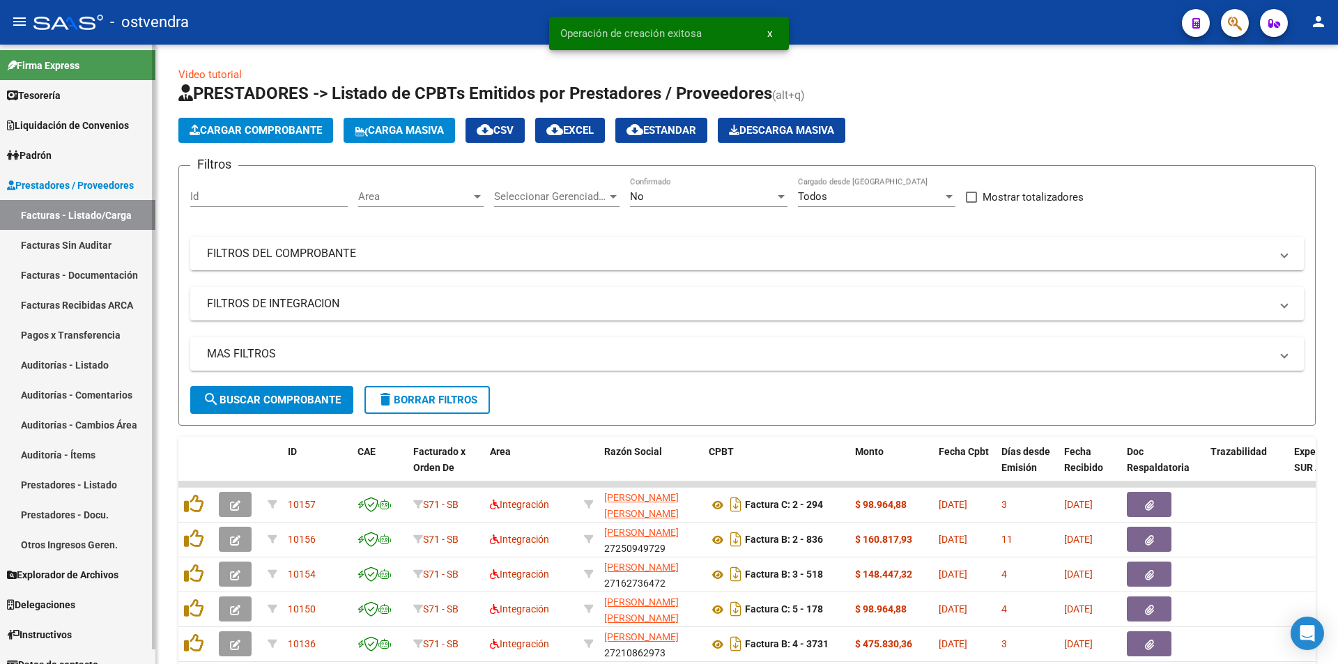
click at [132, 367] on link "Auditorías - Listado" at bounding box center [77, 365] width 155 height 30
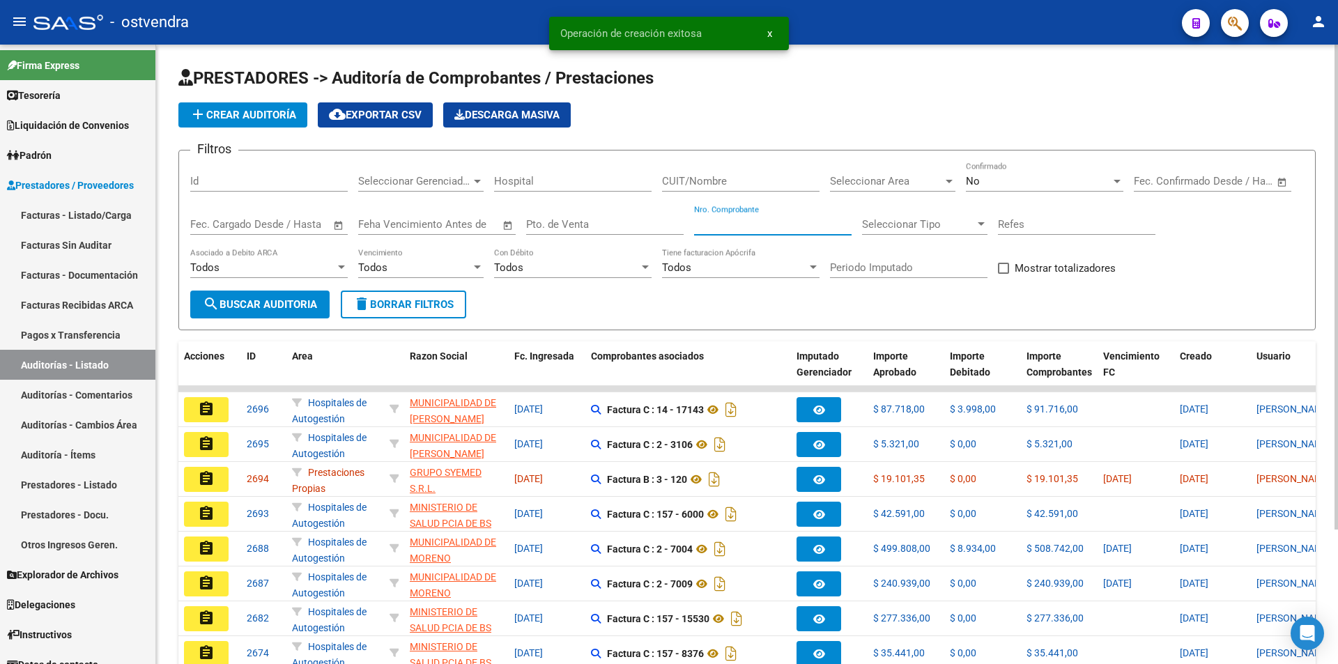
click at [740, 228] on input "Nro. Comprobante" at bounding box center [773, 224] width 158 height 13
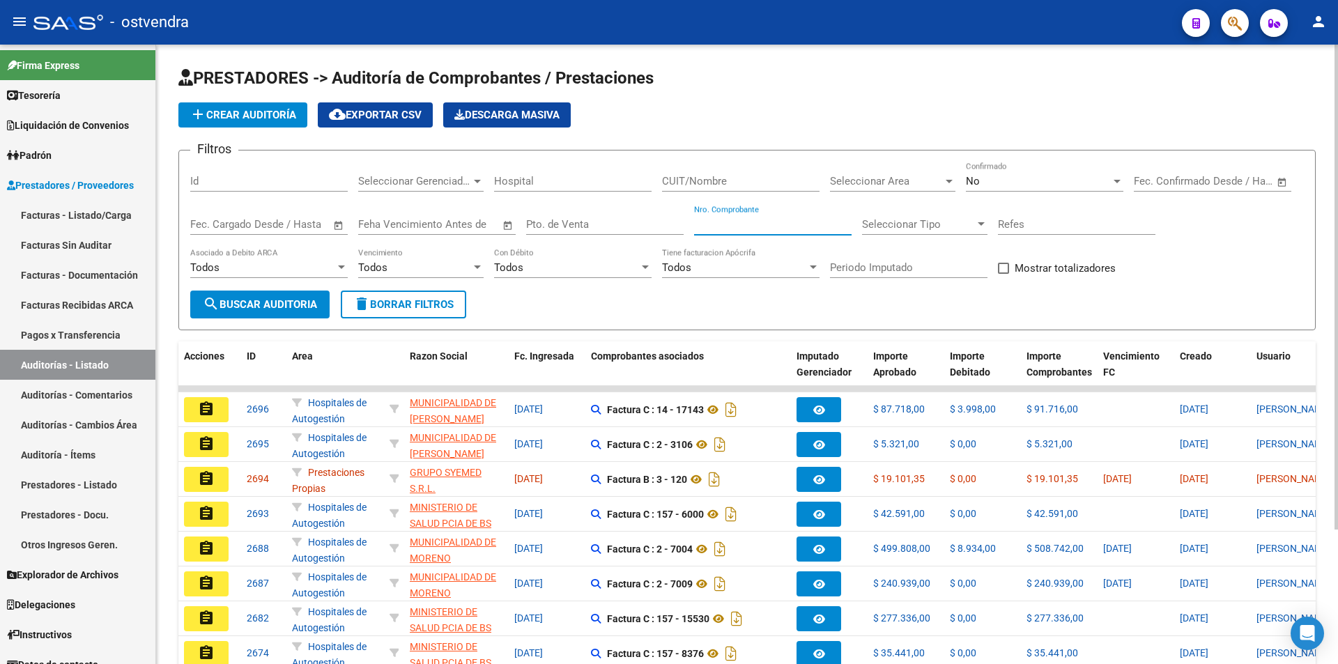
paste input "11834"
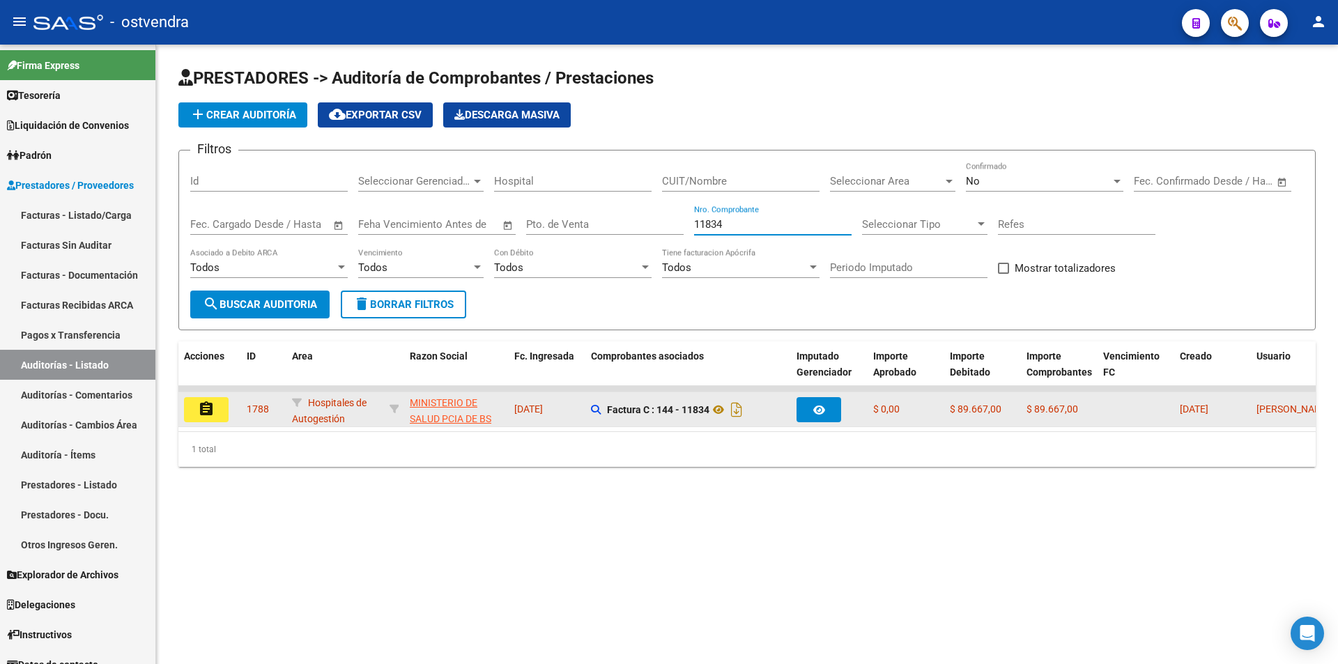
type input "11834"
click at [219, 418] on button "assignment" at bounding box center [206, 409] width 45 height 25
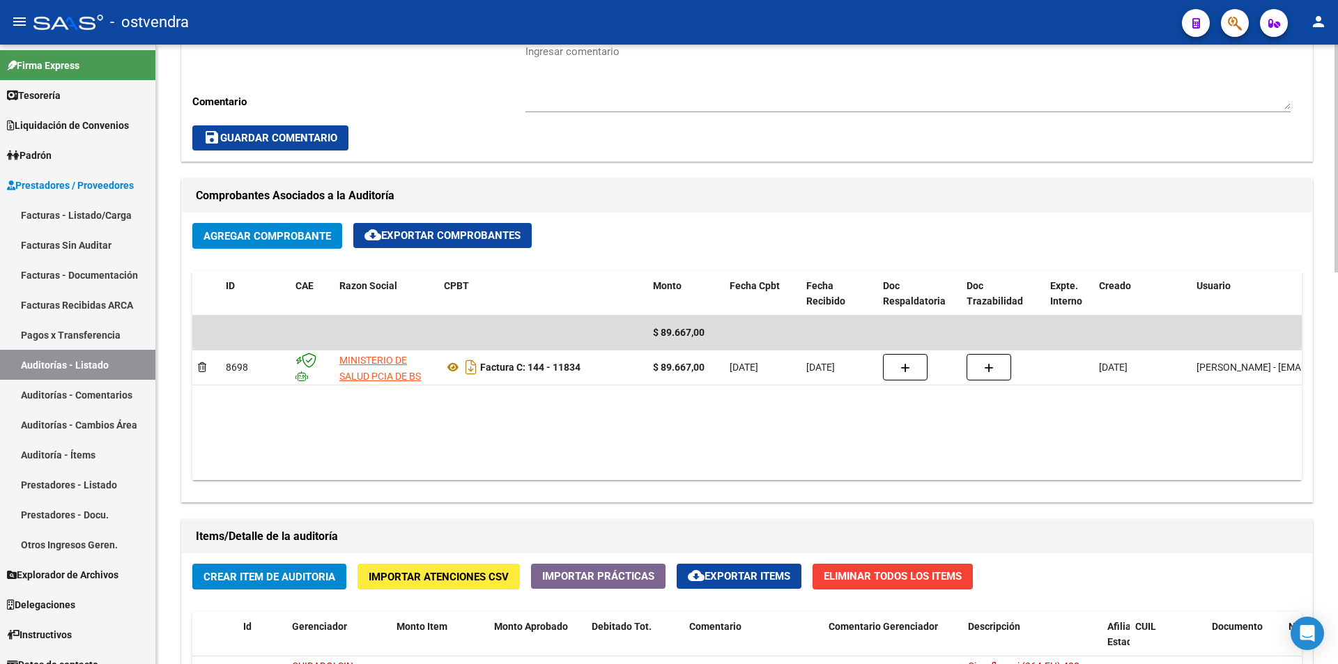
scroll to position [563, 0]
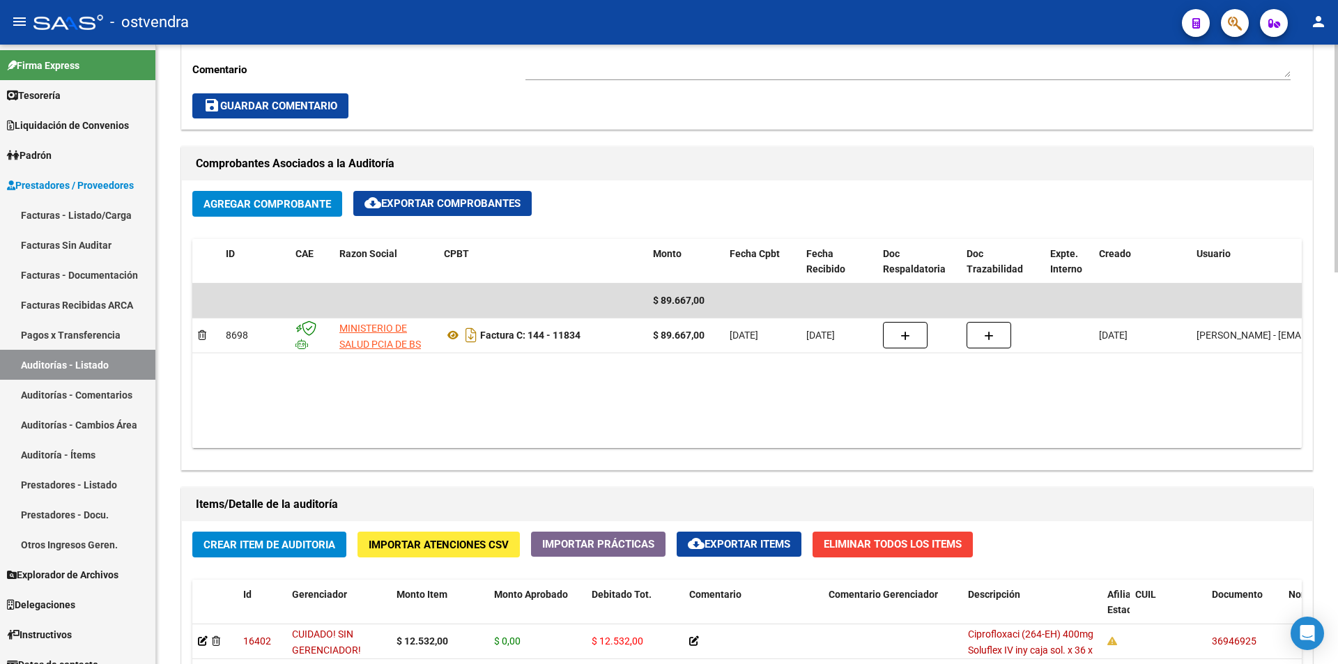
click at [1316, 412] on div "arrow_back Editar 1788 cloud_download Generar informe Esta auditoría venció el …" at bounding box center [749, 324] width 1186 height 1684
click at [282, 212] on button "Agregar Comprobante" at bounding box center [267, 204] width 150 height 26
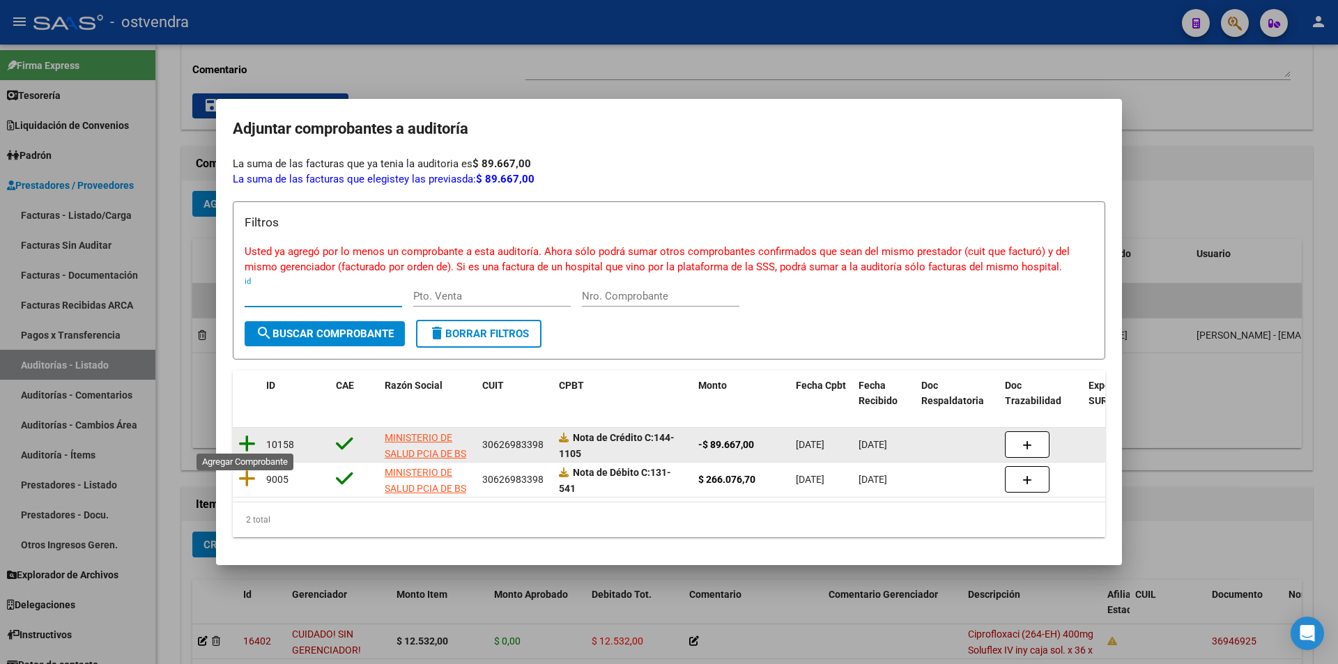
click at [252, 441] on icon at bounding box center [246, 444] width 17 height 20
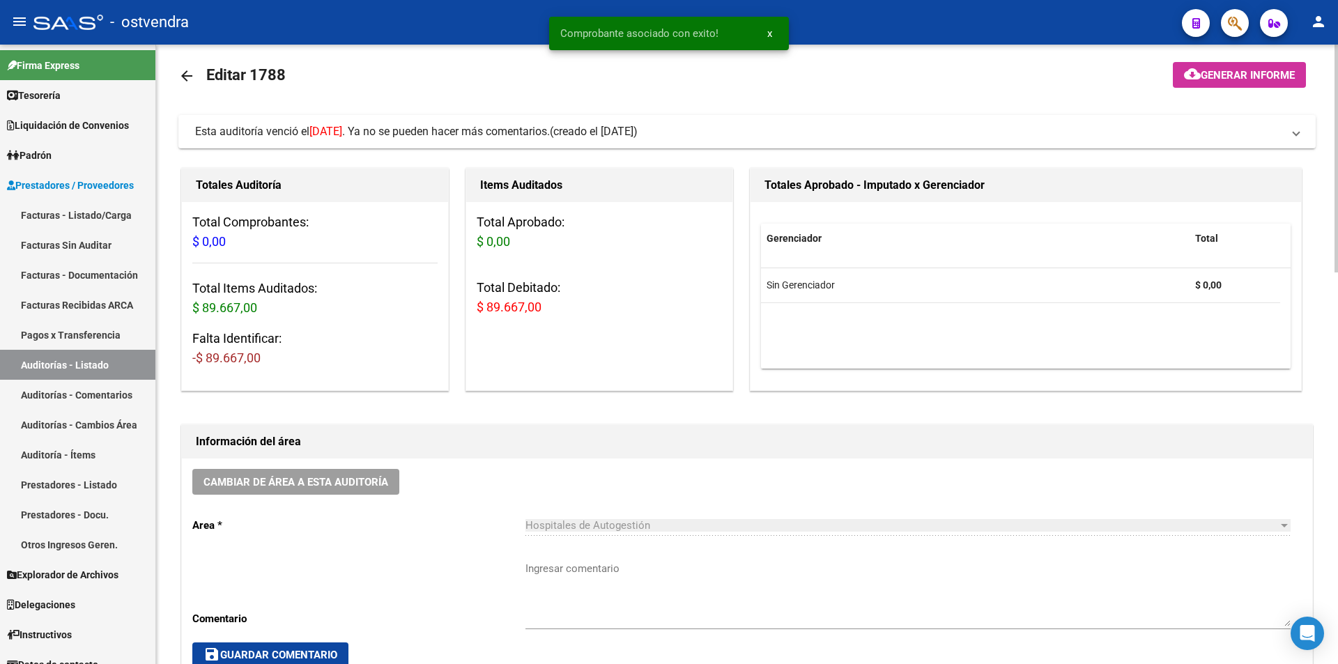
scroll to position [0, 0]
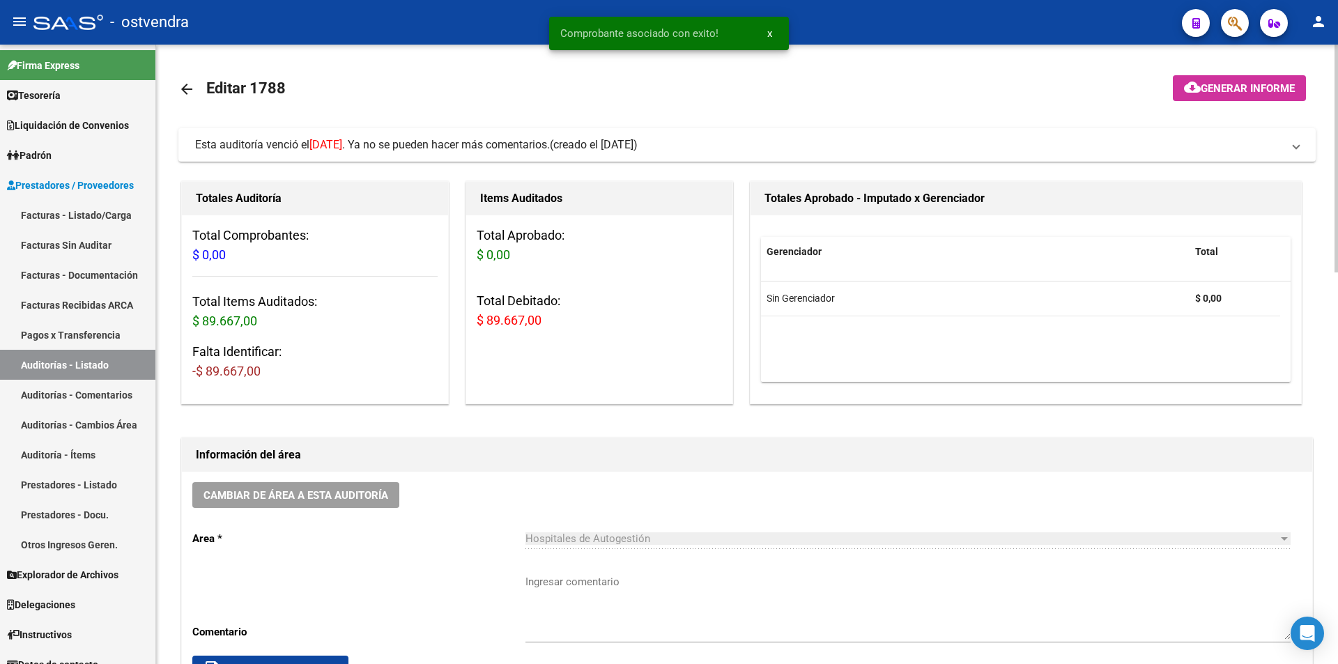
click at [818, 128] on mat-expansion-panel-header "Esta auditoría venció el 05/05/2025 . Ya no se pueden hacer más comentarios. (c…" at bounding box center [747, 144] width 1138 height 33
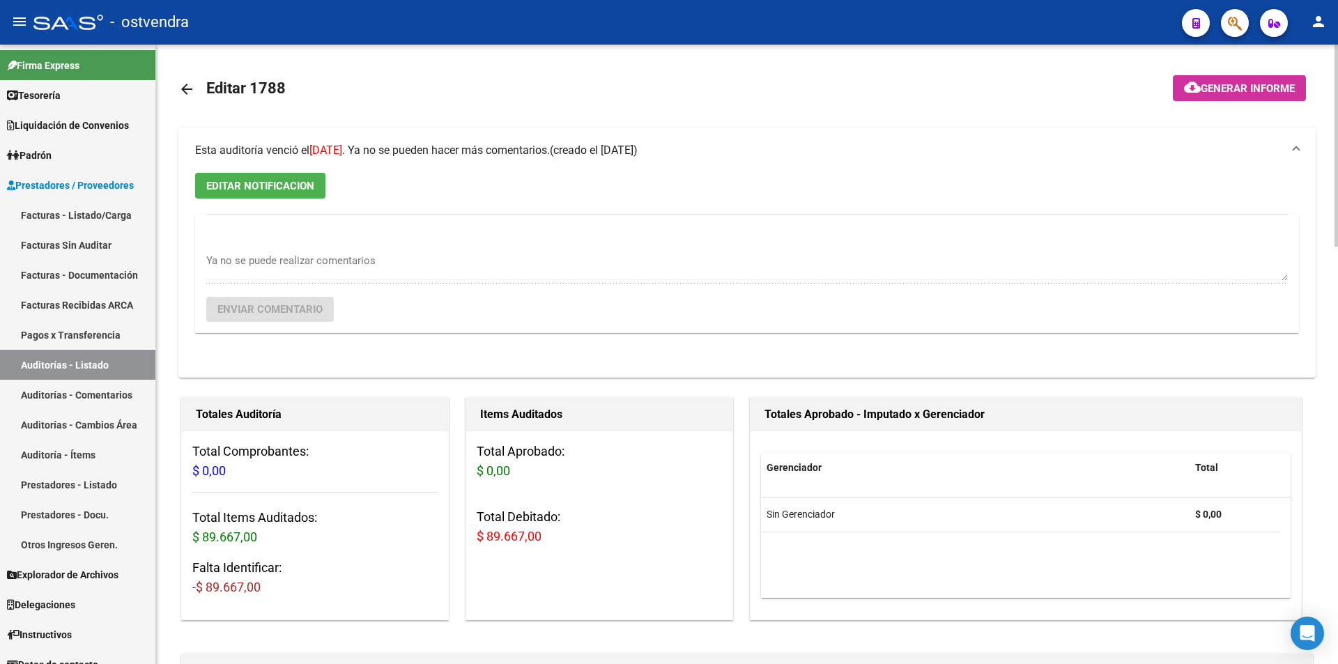
click at [298, 171] on mat-expansion-panel-header "Esta auditoría venció el 05/05/2025 . Ya no se pueden hacer más comentarios. (c…" at bounding box center [747, 150] width 1138 height 45
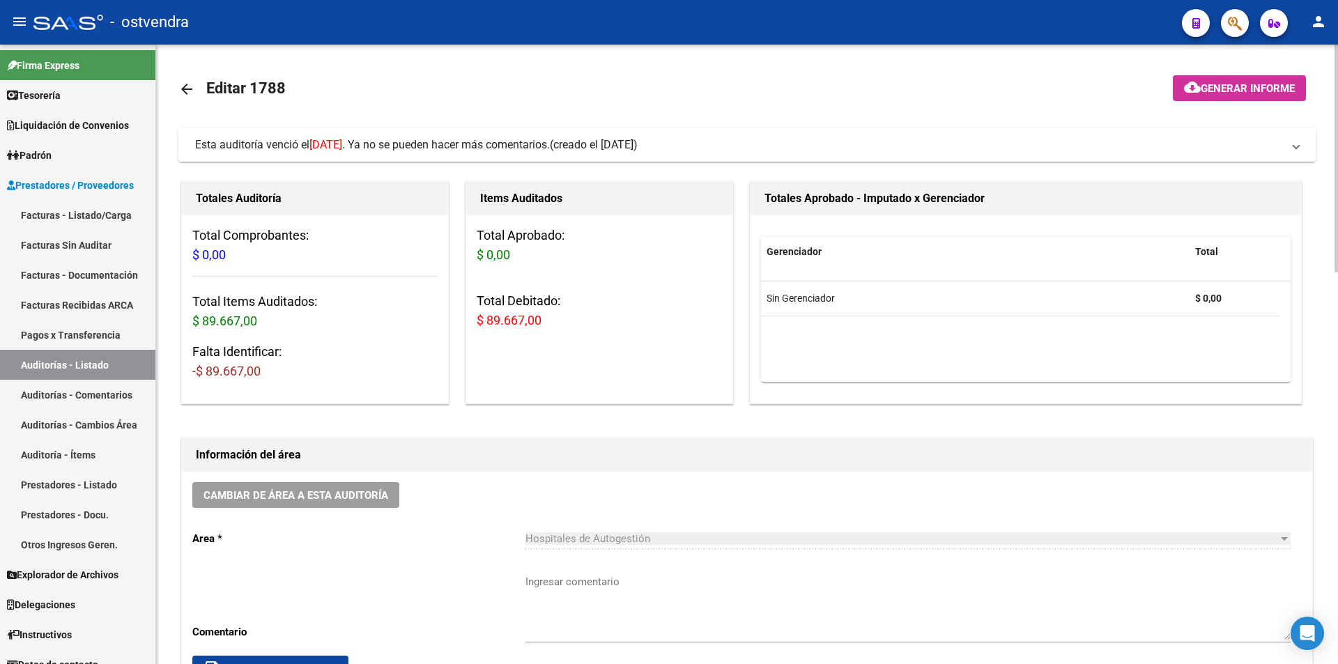
click at [312, 149] on span "Esta auditoría venció el 05/05/2025 . Ya no se pueden hacer más comentarios." at bounding box center [372, 144] width 355 height 13
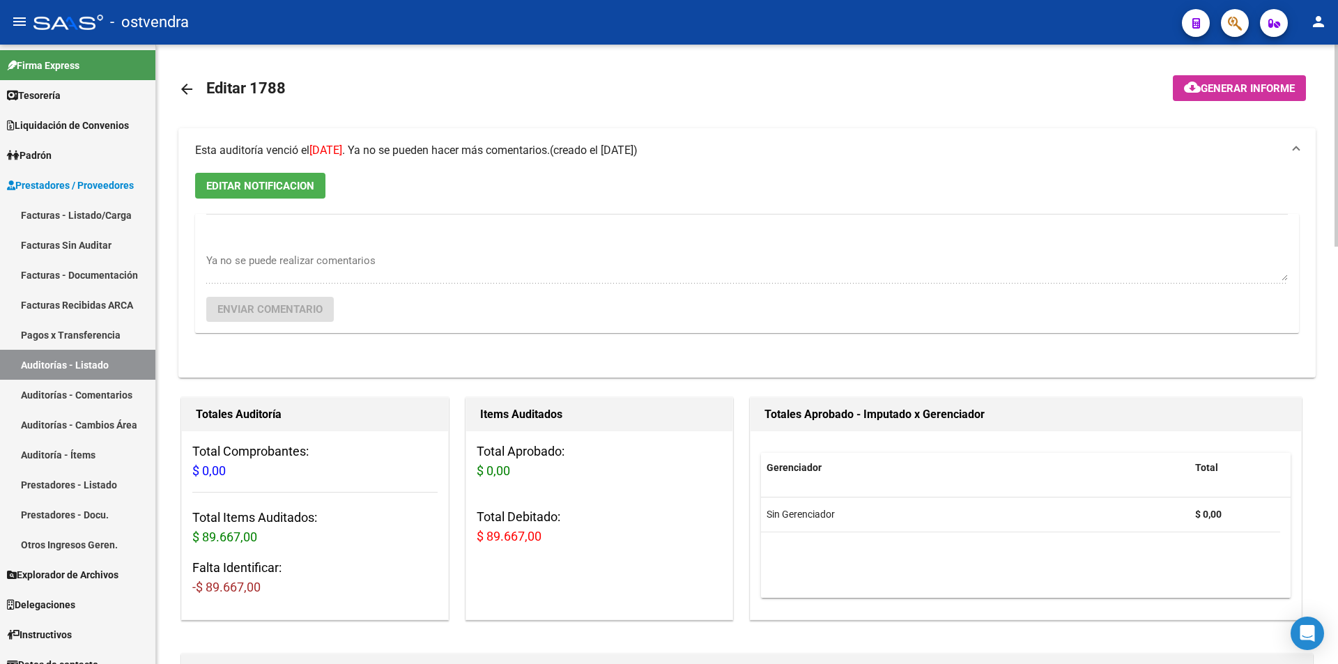
click at [297, 183] on span "EDITAR NOTIFICACION" at bounding box center [260, 186] width 108 height 13
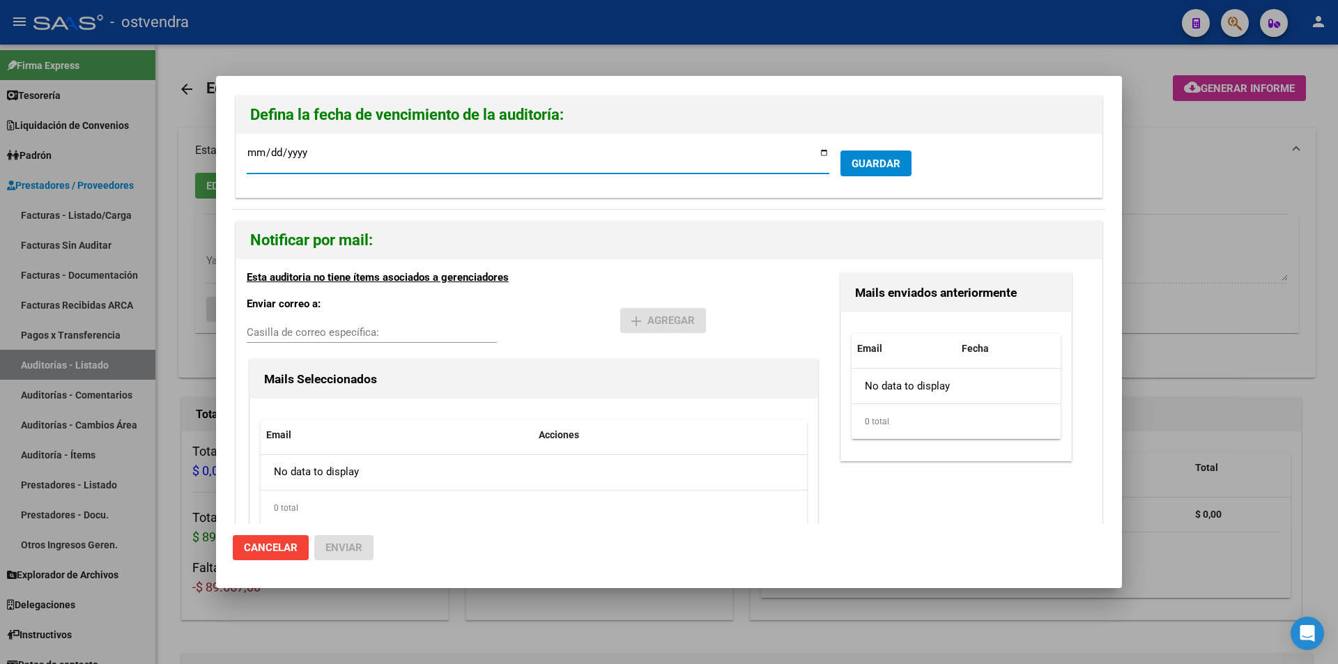
type input "2025-05-12"
type input "[DATE]"
click at [872, 176] on button "GUARDAR" at bounding box center [876, 164] width 71 height 26
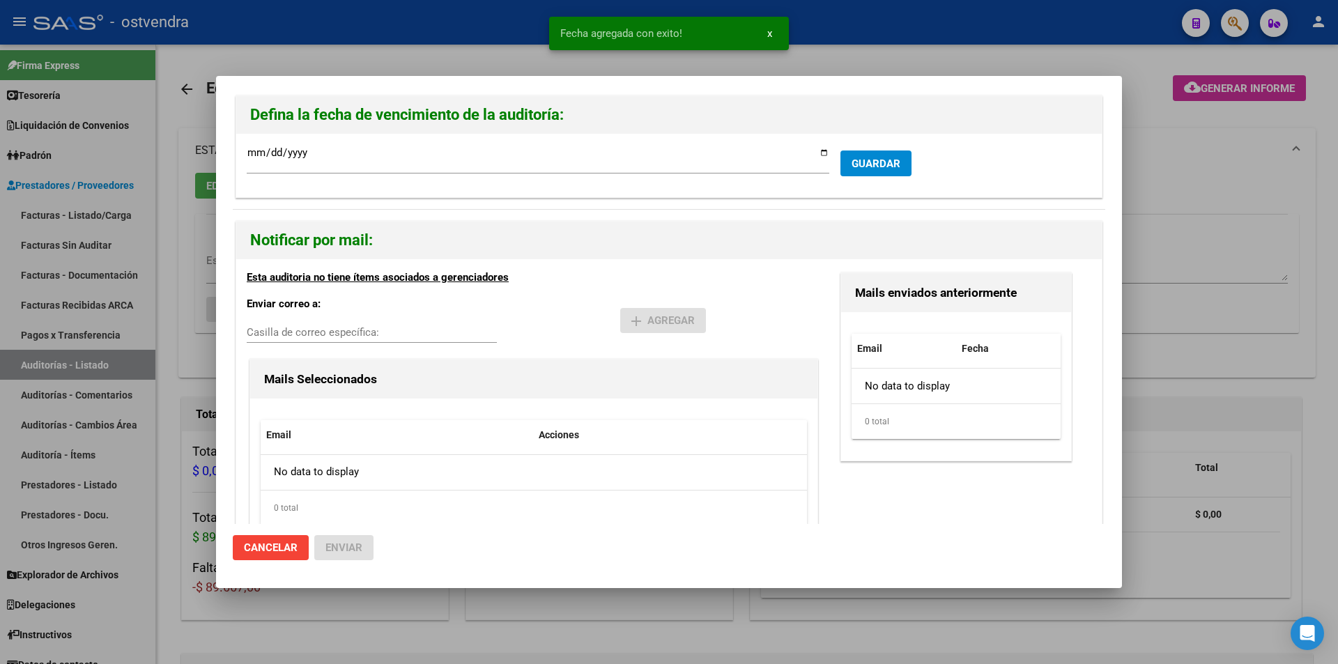
click at [392, 323] on div "Casilla de correo específica:" at bounding box center [372, 332] width 250 height 21
drag, startPoint x: 1140, startPoint y: 316, endPoint x: 1338, endPoint y: 229, distance: 215.4
click at [1142, 315] on div at bounding box center [669, 332] width 1338 height 664
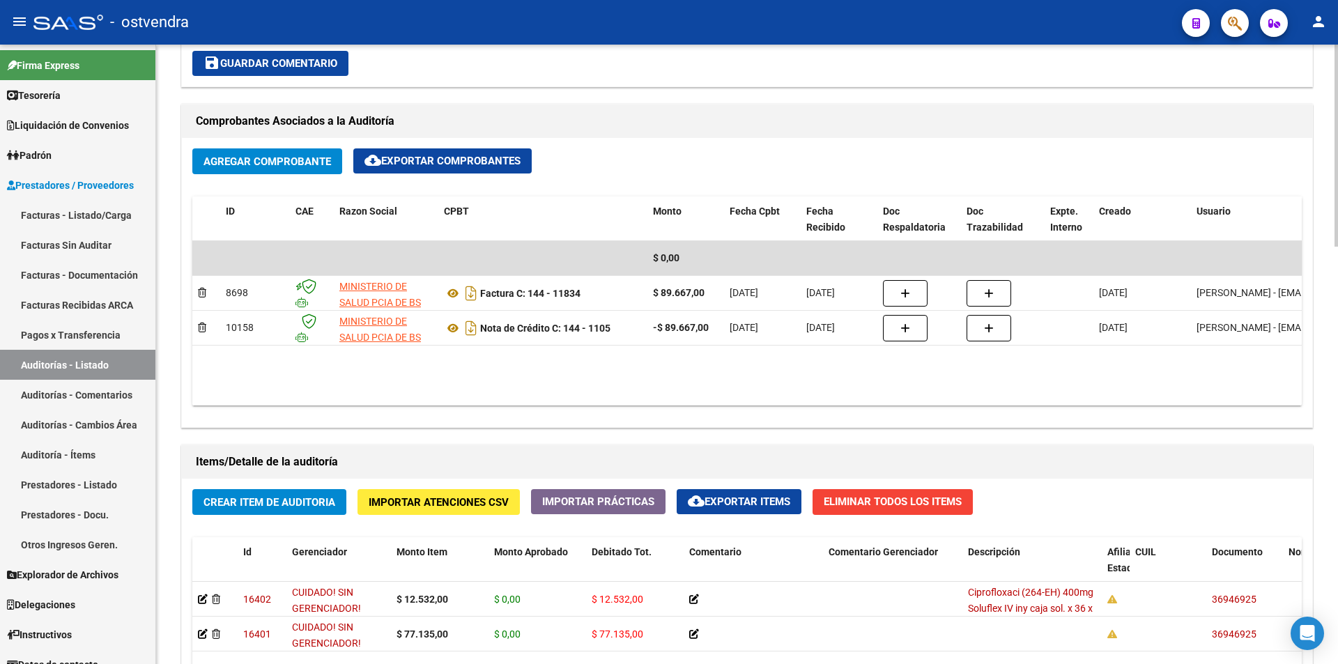
scroll to position [823, 0]
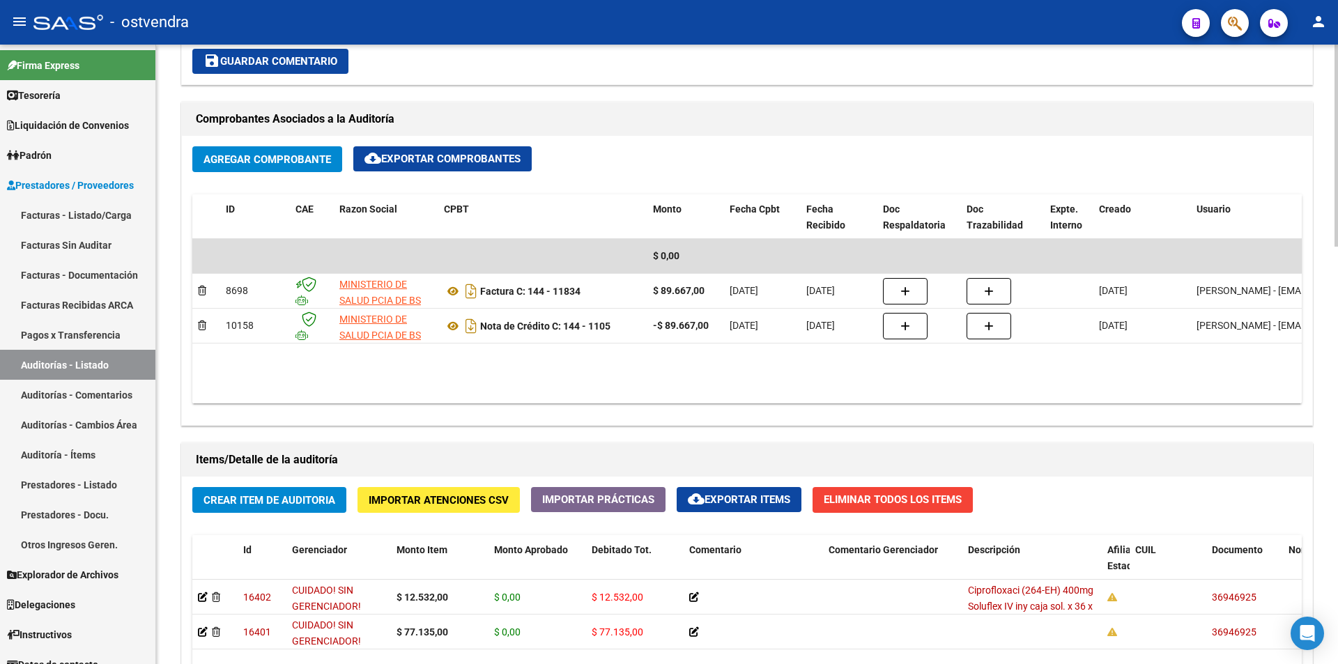
click at [1338, 481] on div at bounding box center [1336, 414] width 3 height 202
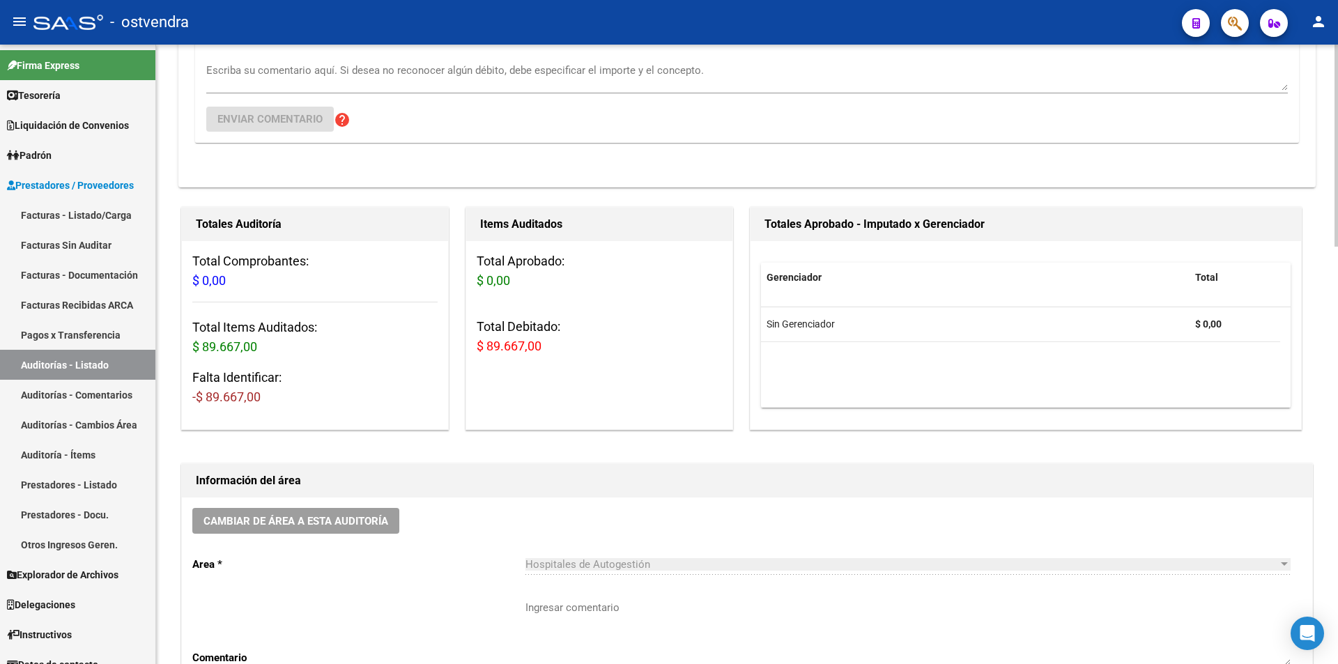
scroll to position [209, 0]
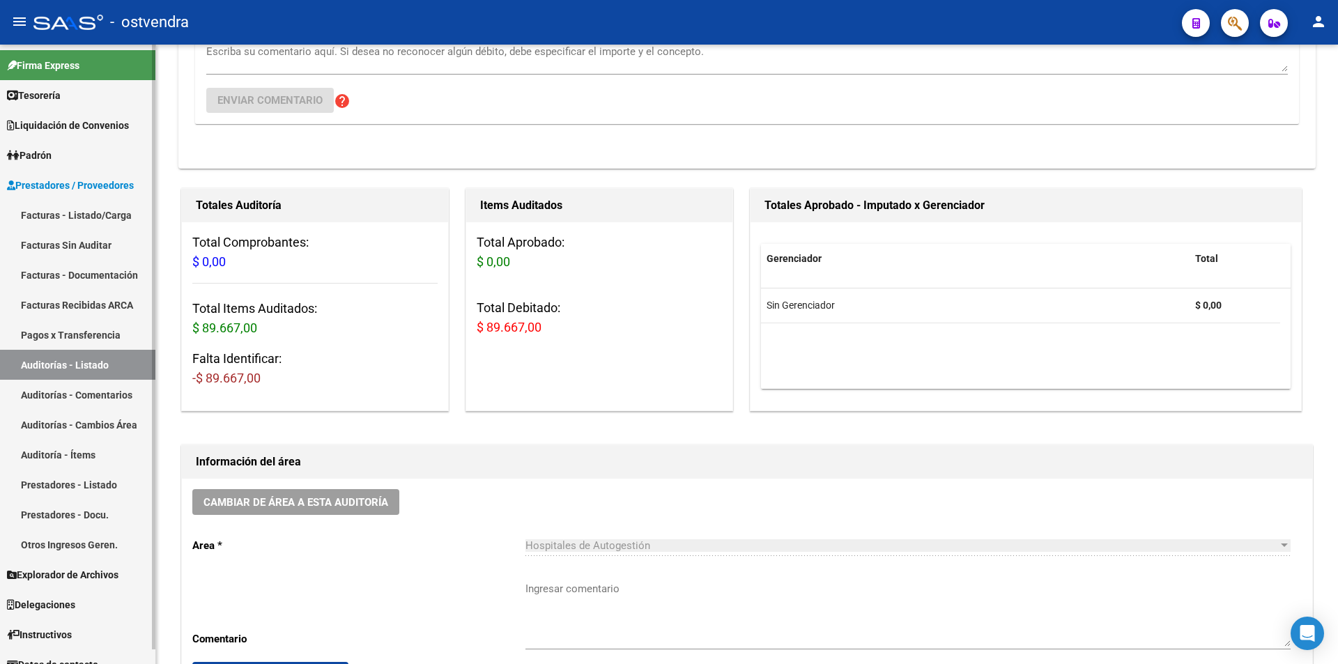
click at [98, 221] on link "Facturas - Listado/Carga" at bounding box center [77, 215] width 155 height 30
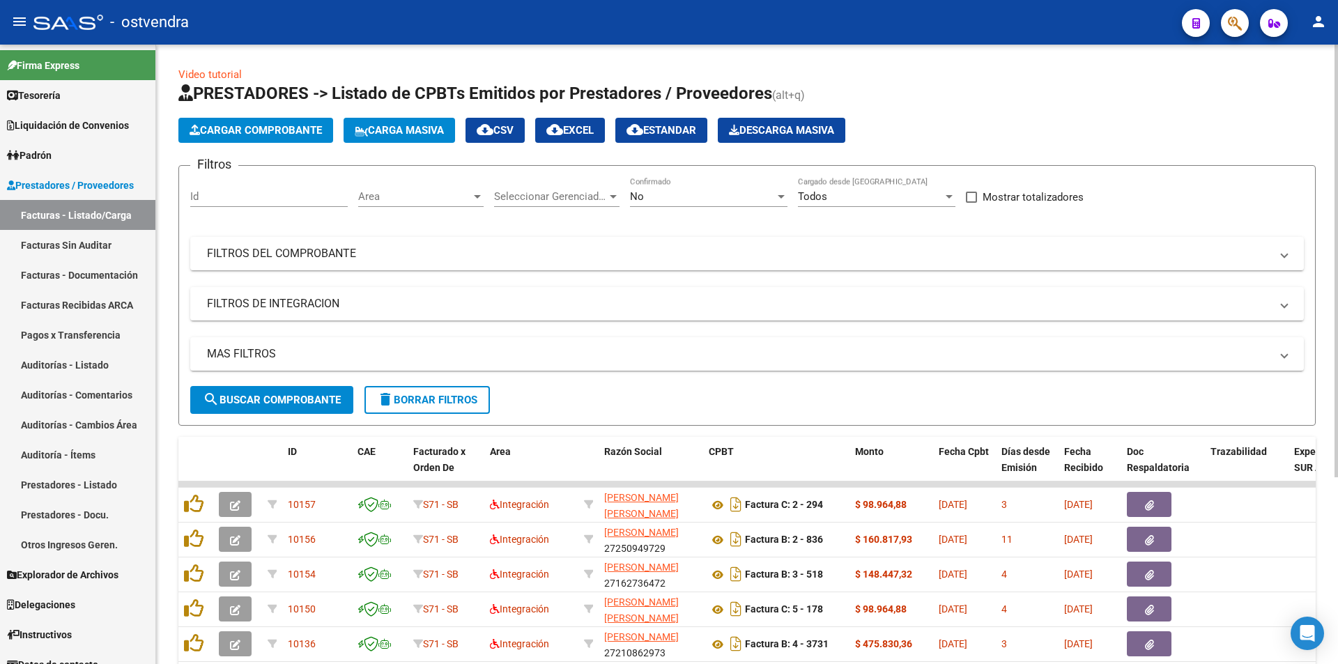
click at [1125, 103] on h1 "PRESTADORES -> Listado de CPBTs Emitidos por Prestadores / Proveedores (alt+q)" at bounding box center [747, 94] width 1138 height 24
click at [309, 128] on span "Cargar Comprobante" at bounding box center [256, 130] width 132 height 13
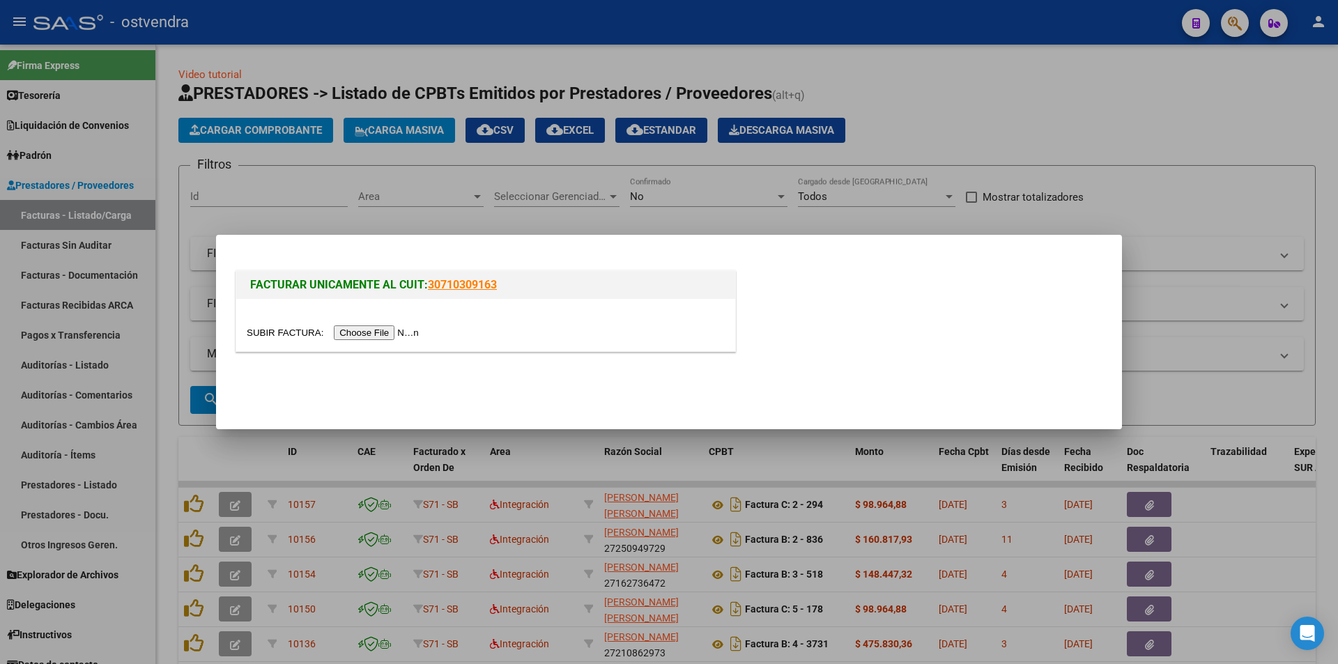
click at [403, 335] on input "file" at bounding box center [335, 333] width 176 height 15
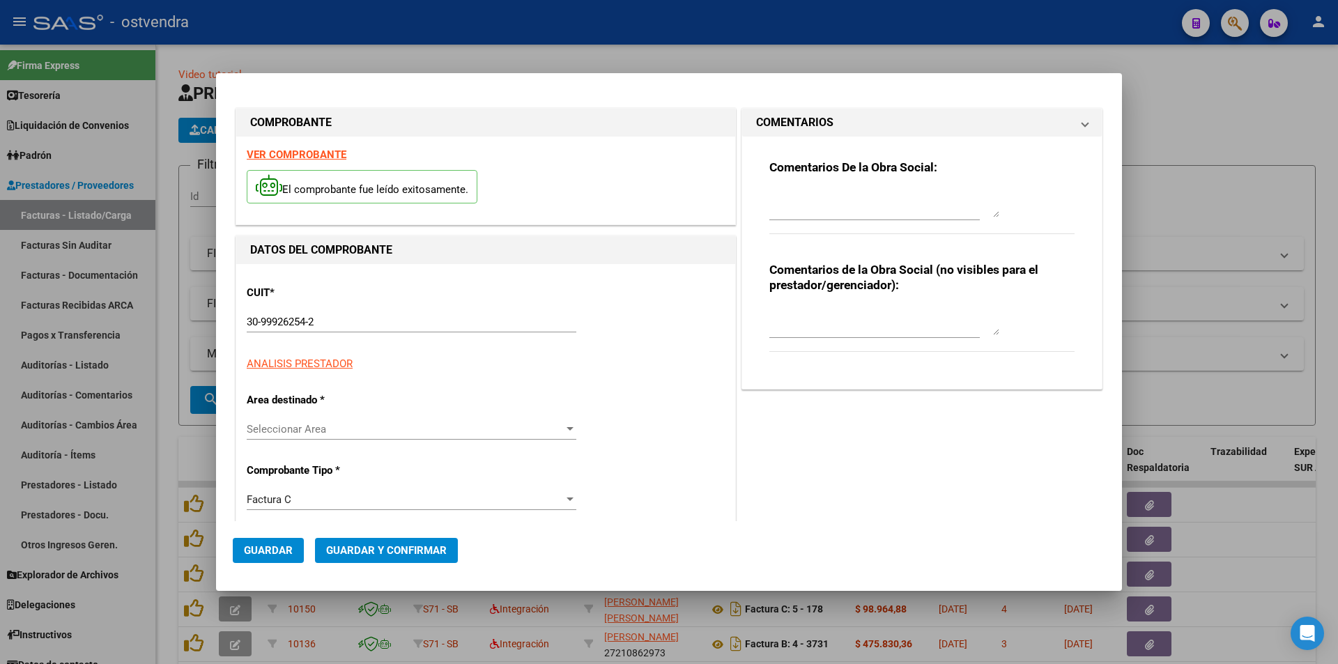
type input "106871"
type input "$ 100.619,40"
type input "[DATE]"
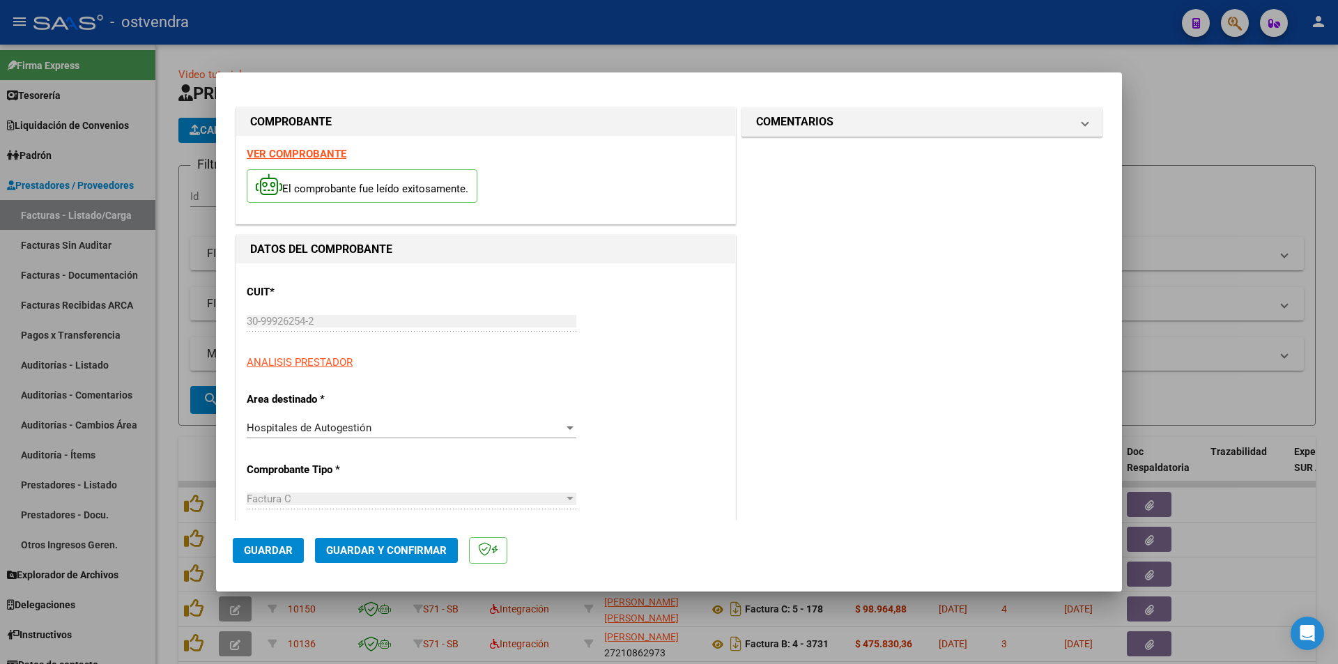
type input "[DATE]"
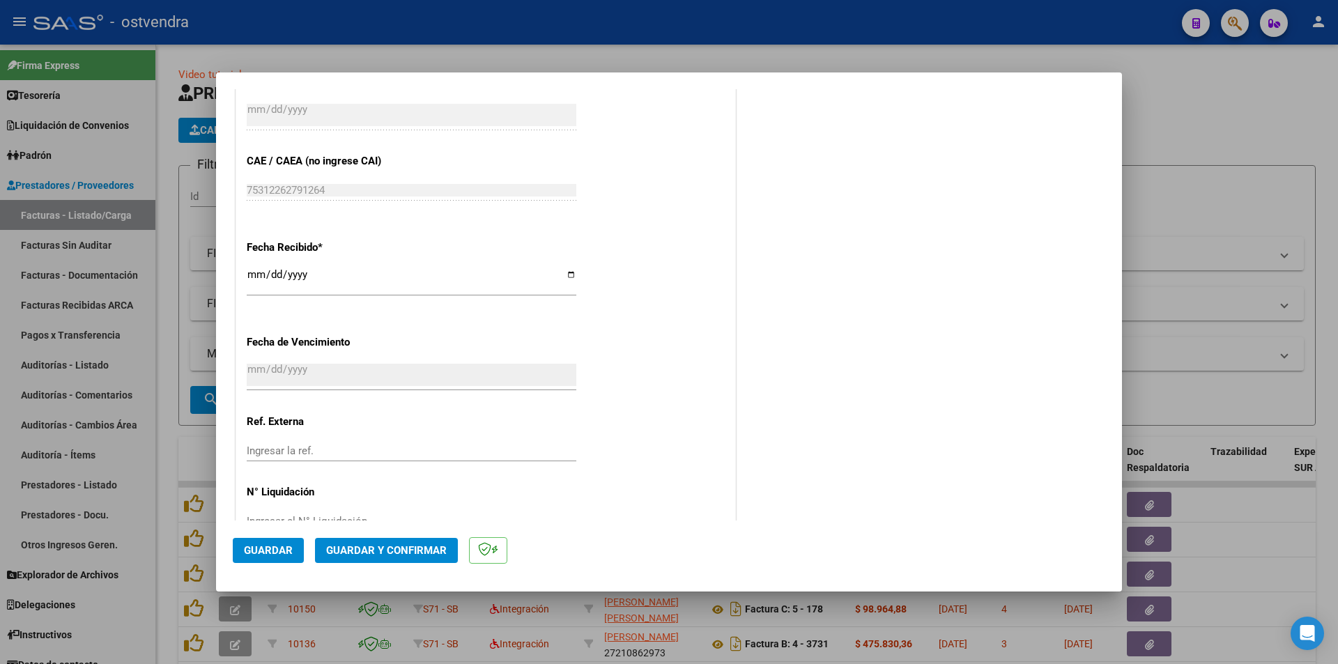
scroll to position [735, 0]
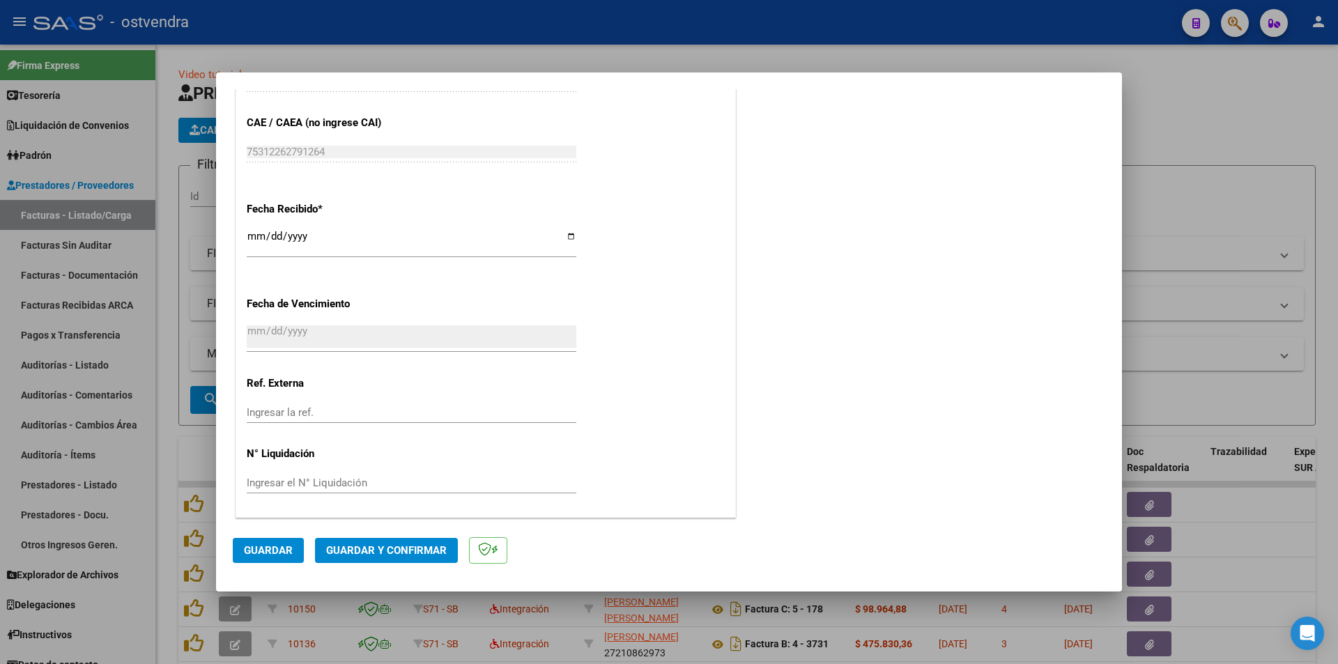
click at [264, 551] on span "Guardar" at bounding box center [268, 550] width 49 height 13
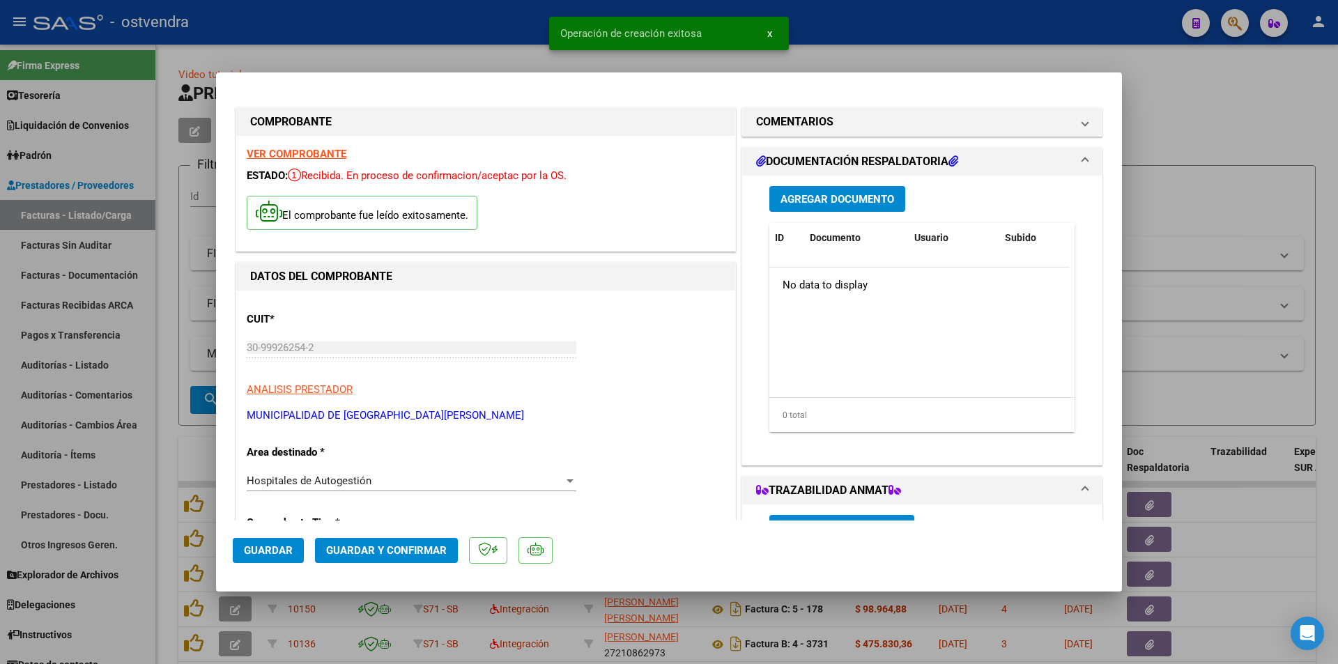
click at [825, 206] on button "Agregar Documento" at bounding box center [838, 199] width 136 height 26
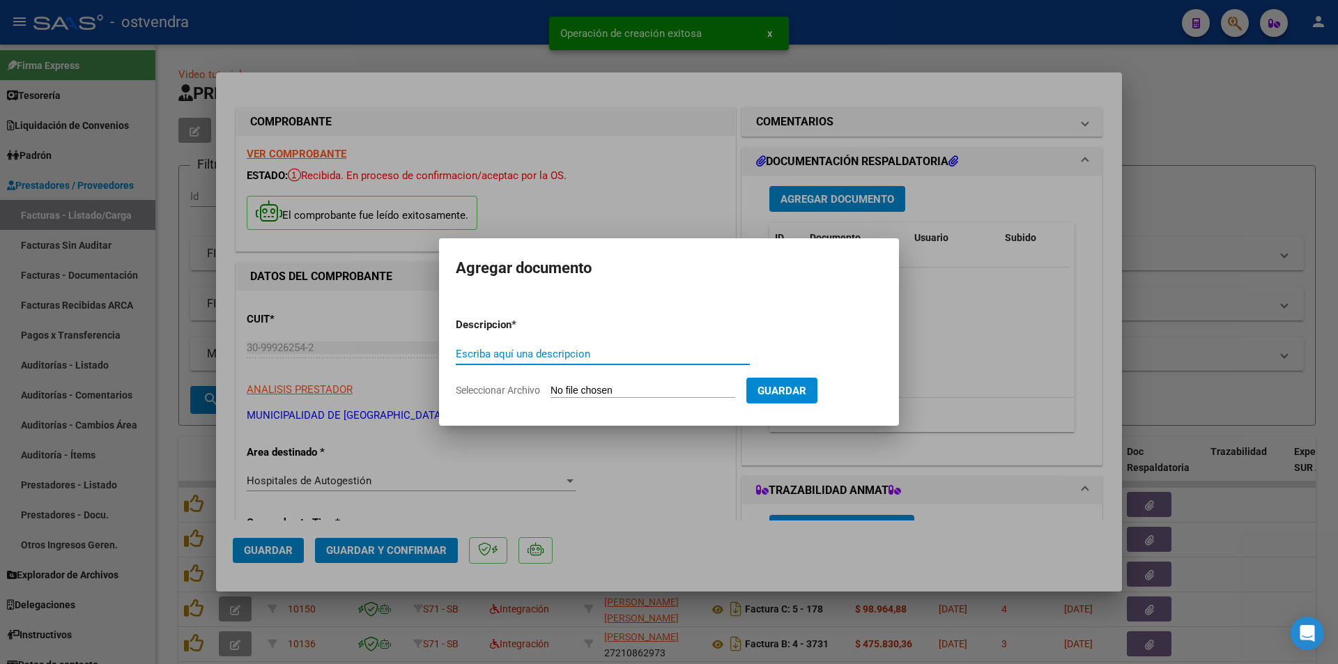
click at [586, 392] on input "Seleccionar Archivo" at bounding box center [643, 391] width 185 height 13
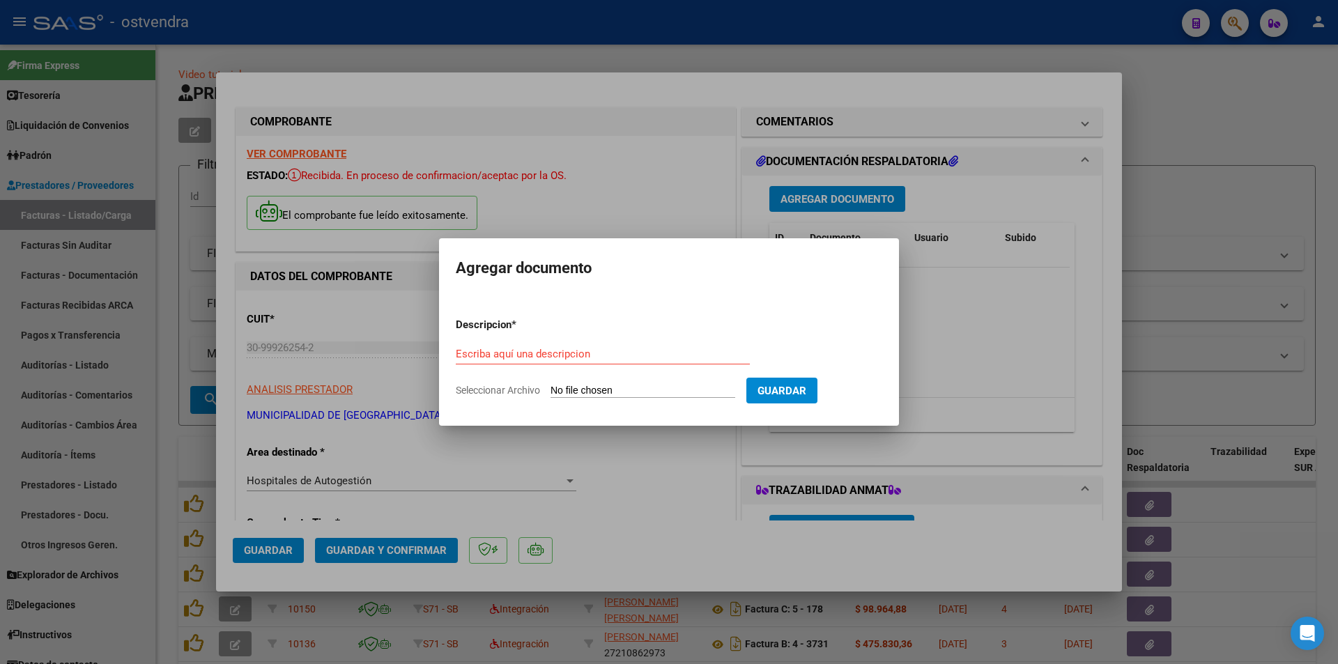
type input "C:\fakepath\documentacion respaldatoria de 106871.pdf"
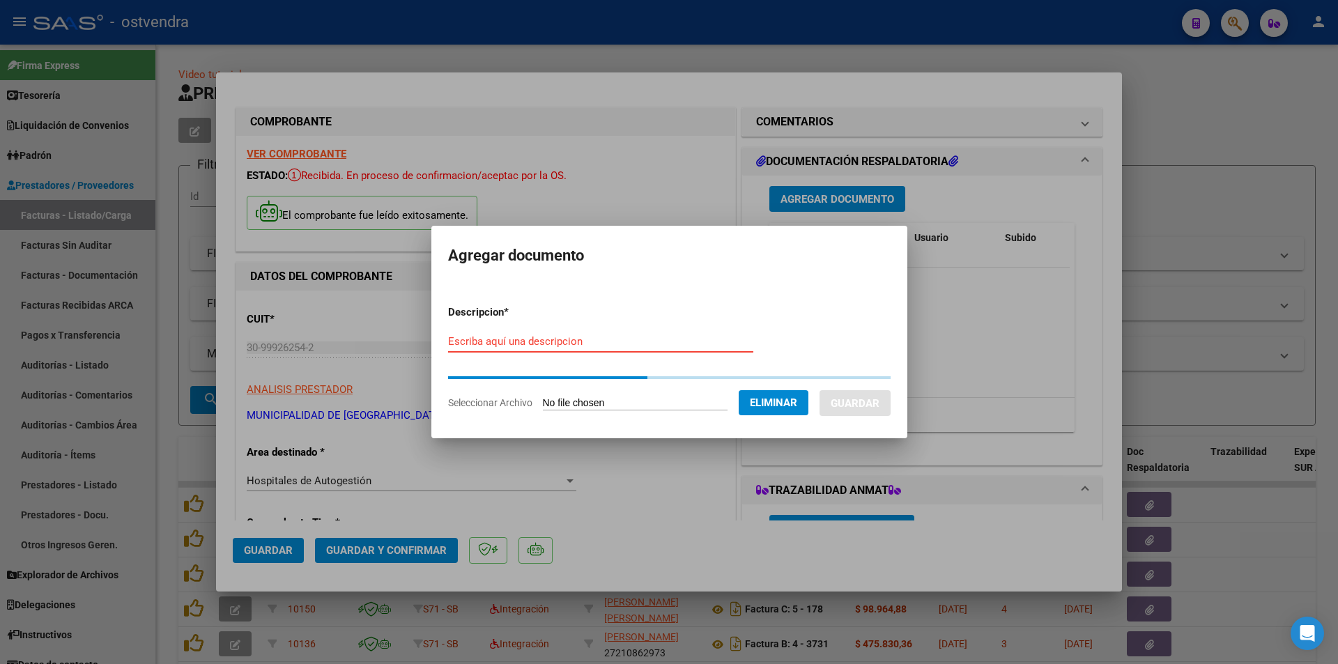
click at [602, 339] on input "Escriba aquí una descripcion" at bounding box center [600, 341] width 305 height 13
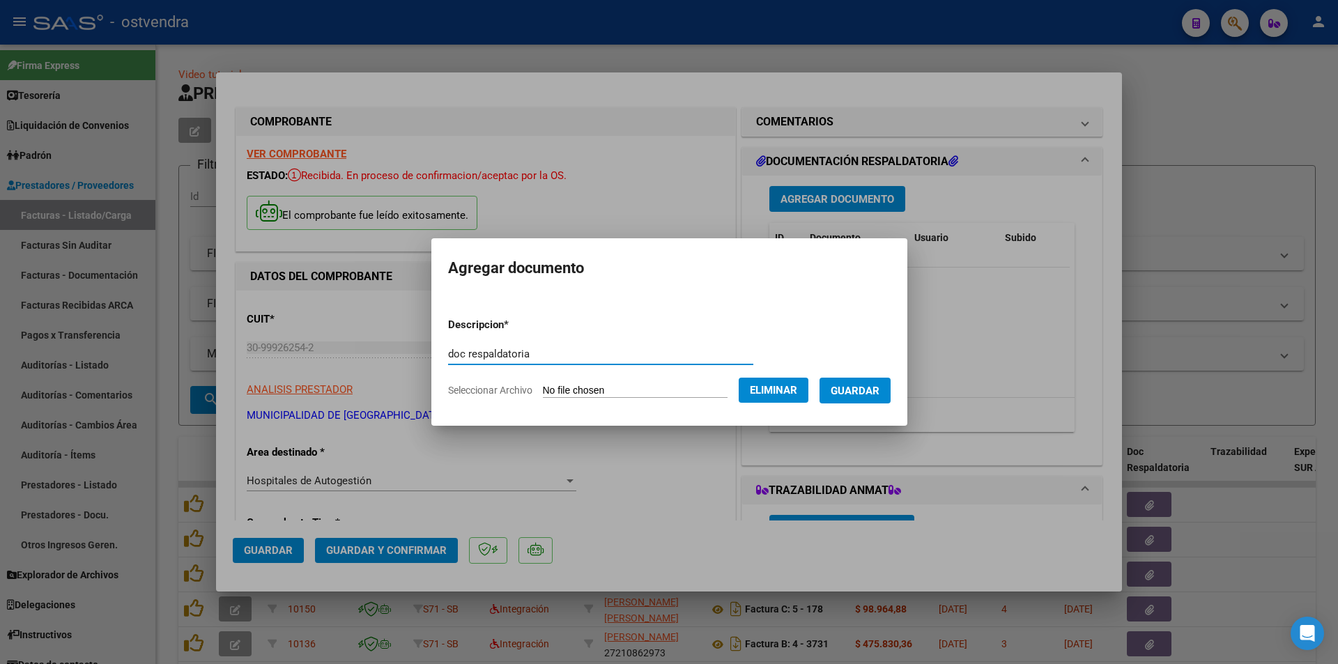
type input "doc respaldatoria"
click at [861, 388] on span "Guardar" at bounding box center [855, 391] width 49 height 13
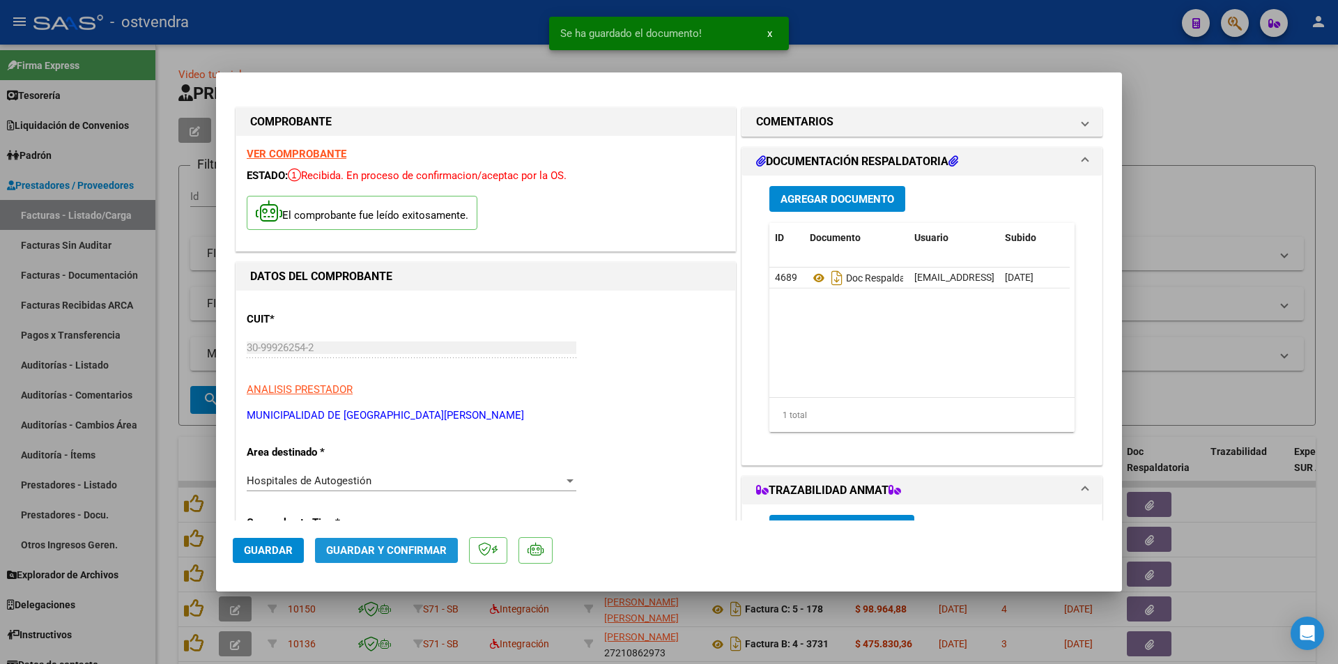
click at [341, 540] on button "Guardar y Confirmar" at bounding box center [386, 550] width 143 height 25
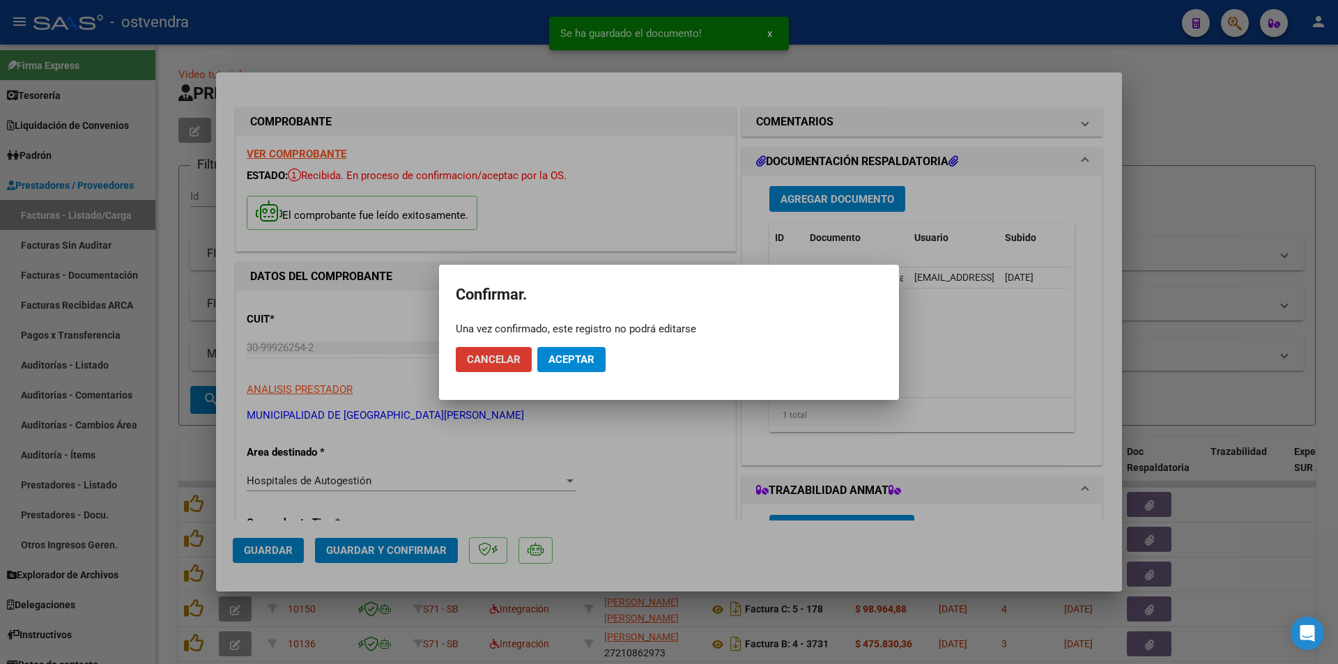
click at [551, 362] on span "Aceptar" at bounding box center [572, 359] width 46 height 13
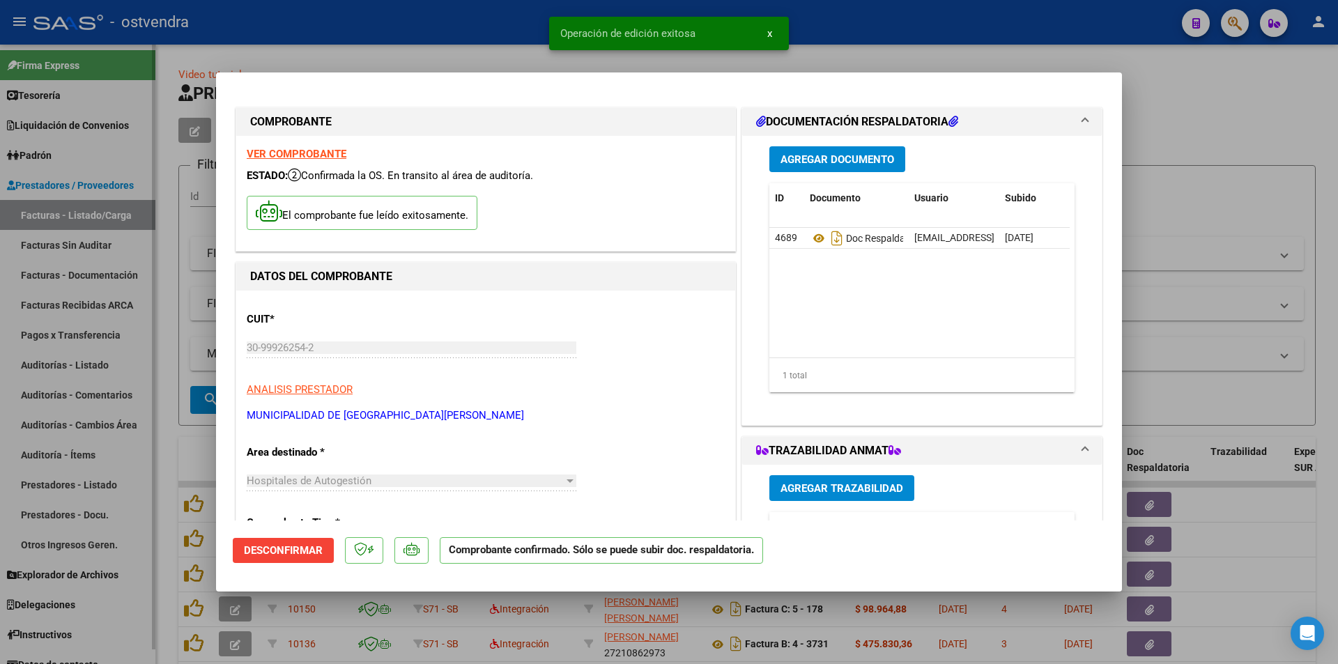
click at [139, 262] on div at bounding box center [669, 332] width 1338 height 664
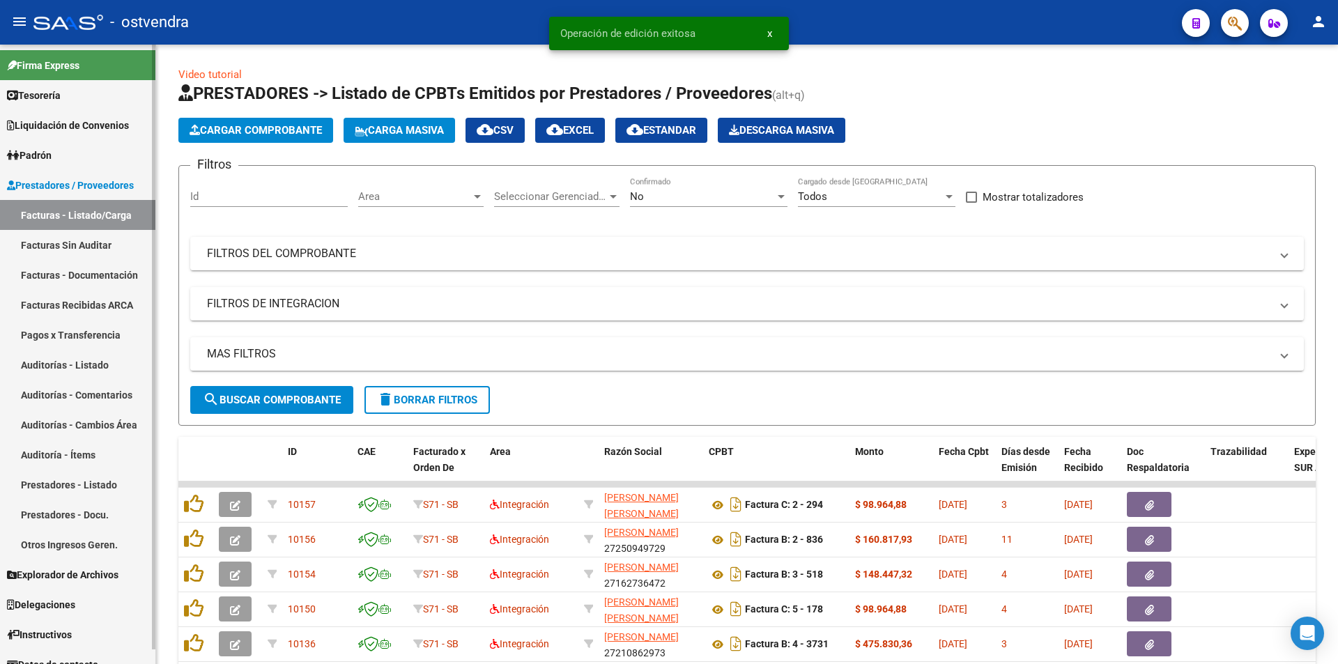
click at [132, 254] on link "Facturas Sin Auditar" at bounding box center [77, 245] width 155 height 30
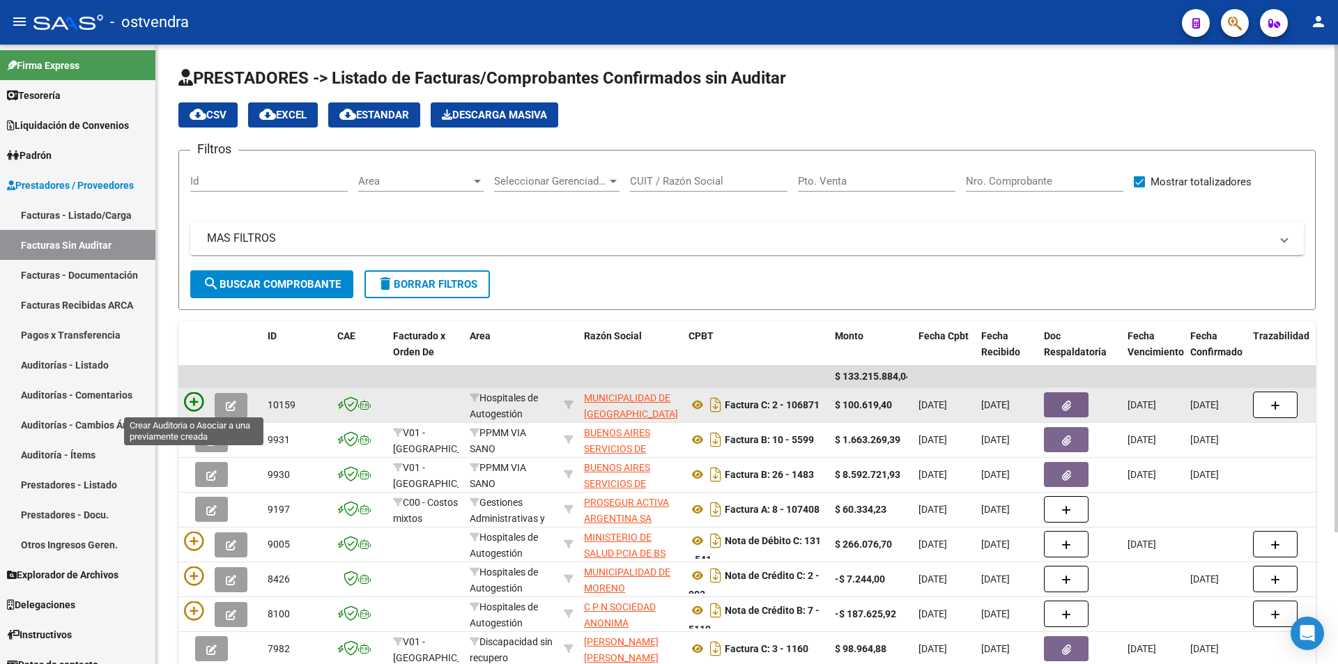
click at [190, 394] on icon at bounding box center [194, 402] width 20 height 20
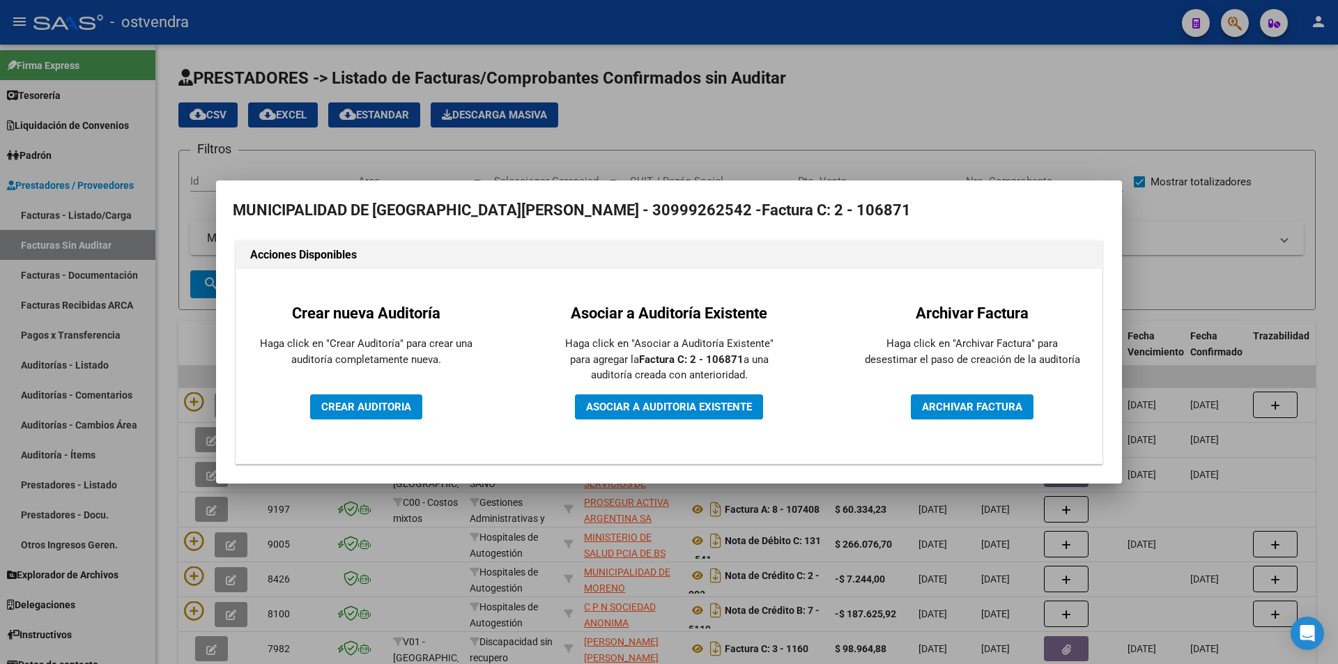
click at [412, 392] on div "Crear nueva Auditoría Haga click en "Crear Auditoría" para crear una auditoría …" at bounding box center [366, 367] width 238 height 174
click at [414, 395] on button "CREAR AUDITORIA" at bounding box center [366, 407] width 112 height 25
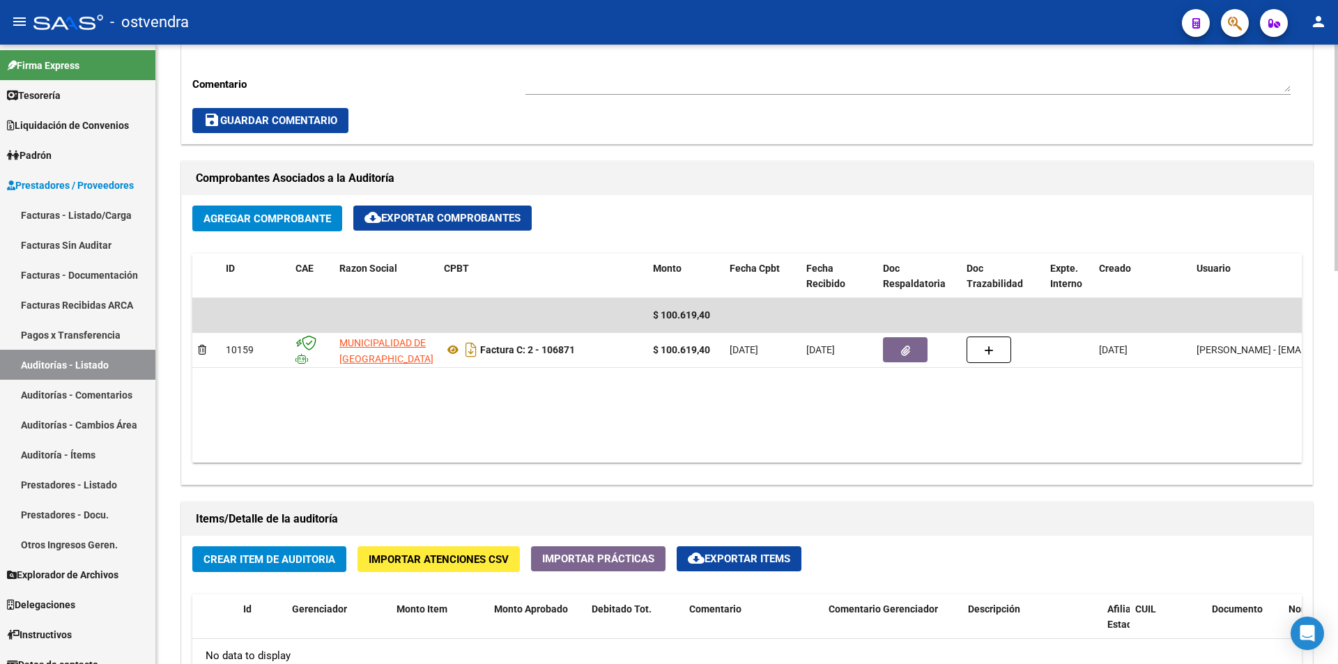
click at [1318, 414] on div "arrow_back Editar 2697 cloud_download Generar informe Puede notificar al gerenc…" at bounding box center [749, 333] width 1186 height 1695
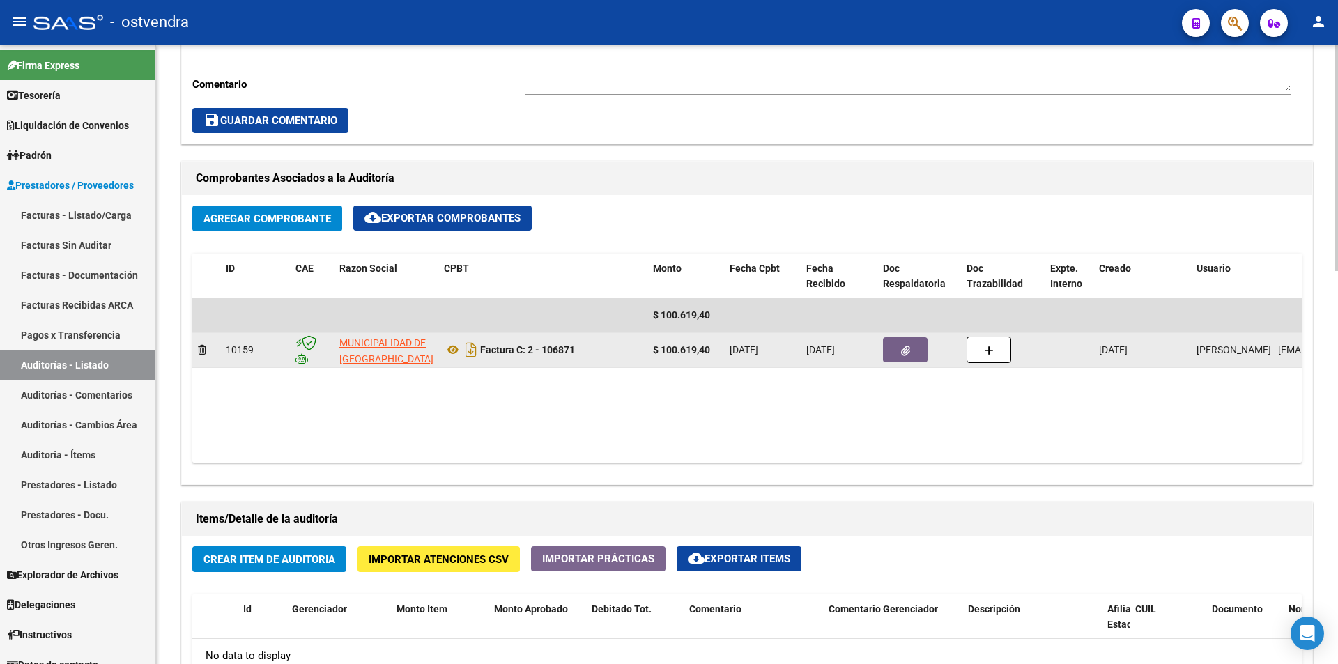
scroll to position [557, 0]
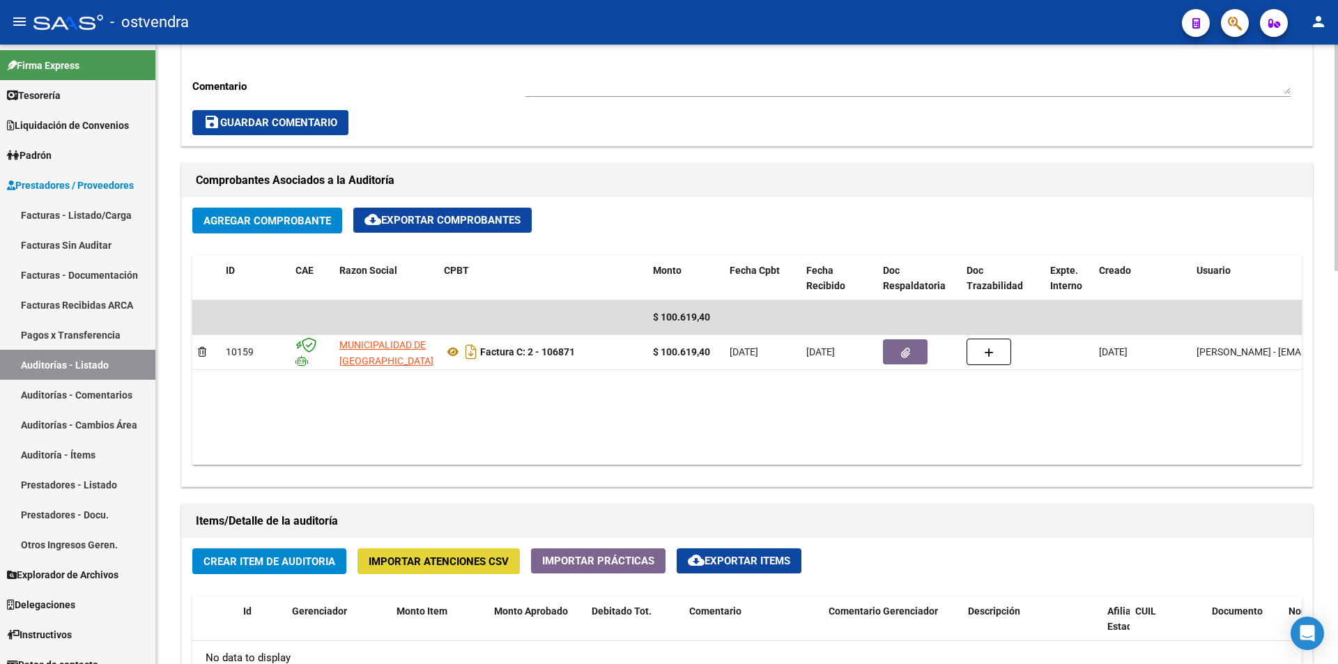
click at [367, 553] on button "Importar Atenciones CSV" at bounding box center [439, 562] width 162 height 26
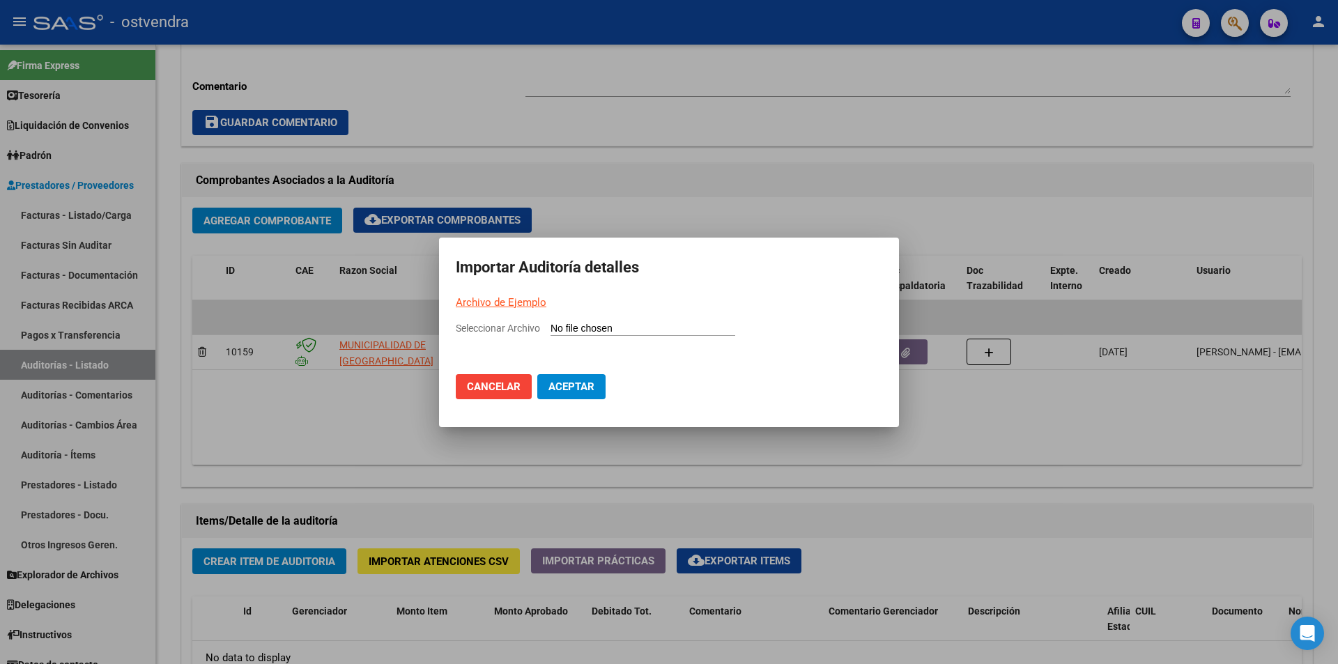
click at [569, 319] on mat-dialog-container "Importar Auditoría detalles Archivo de Ejemplo Seleccionar Archivo Cancelar Ace…" at bounding box center [669, 333] width 460 height 190
click at [507, 302] on link "Archivo de Ejemplo" at bounding box center [501, 302] width 91 height 13
click at [568, 330] on input "Seleccionar Archivo" at bounding box center [643, 329] width 185 height 13
type input "C:\fakepath\Auditoria-demo-saas-total (15).csv"
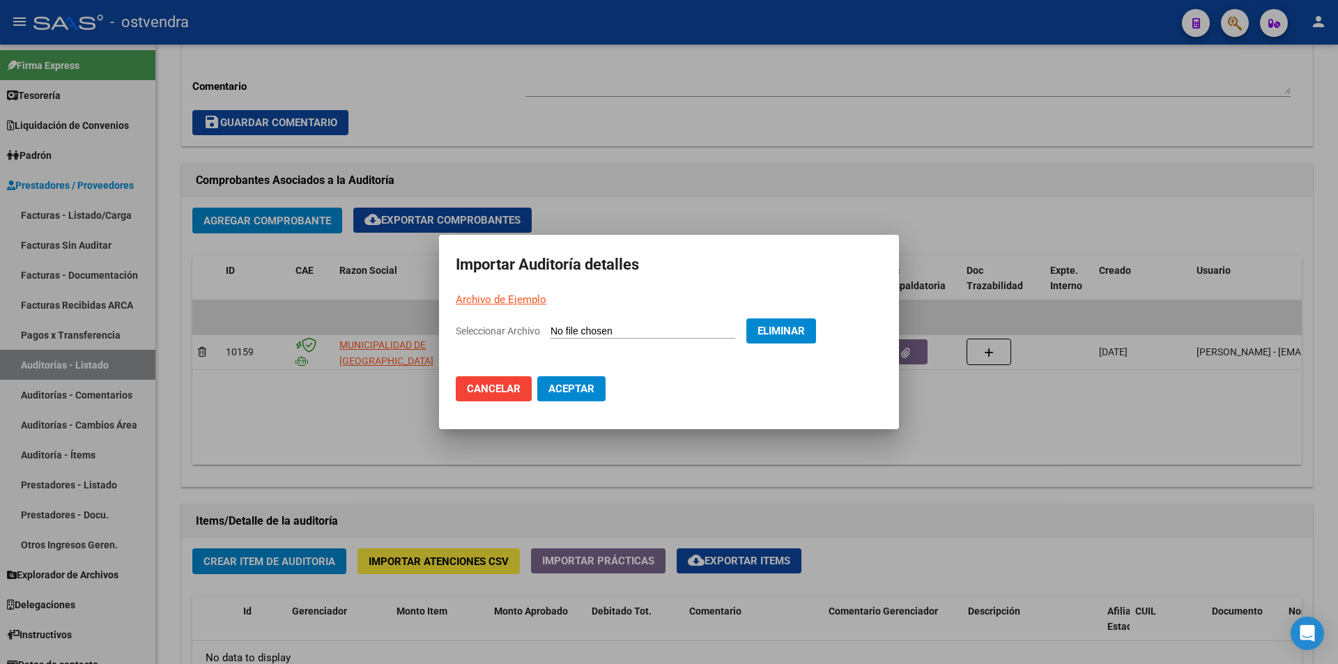
click at [562, 378] on button "Aceptar" at bounding box center [571, 388] width 68 height 25
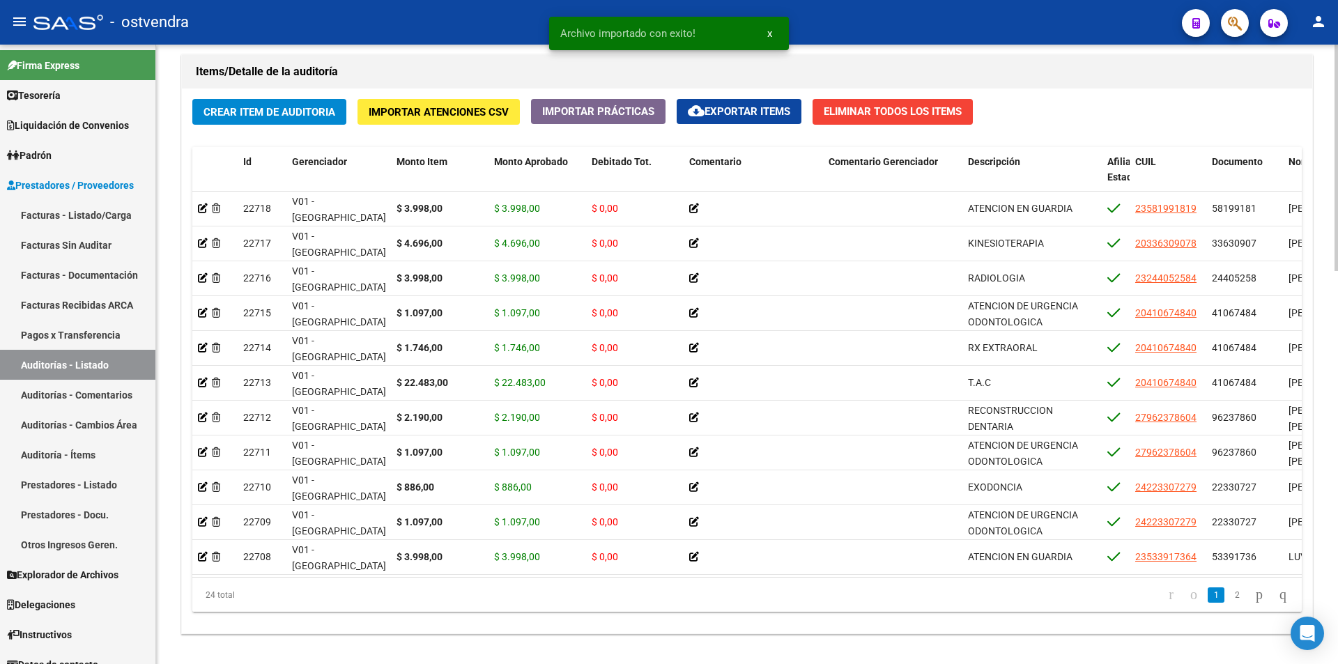
scroll to position [1076, 0]
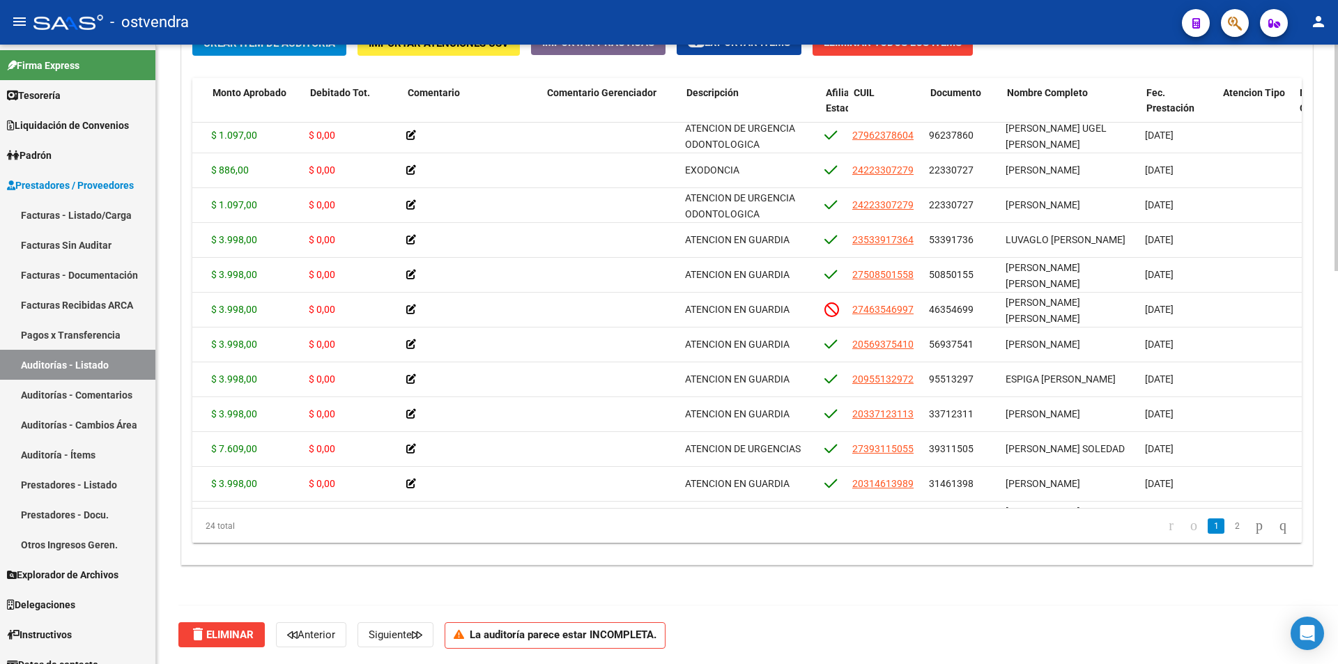
scroll to position [248, 284]
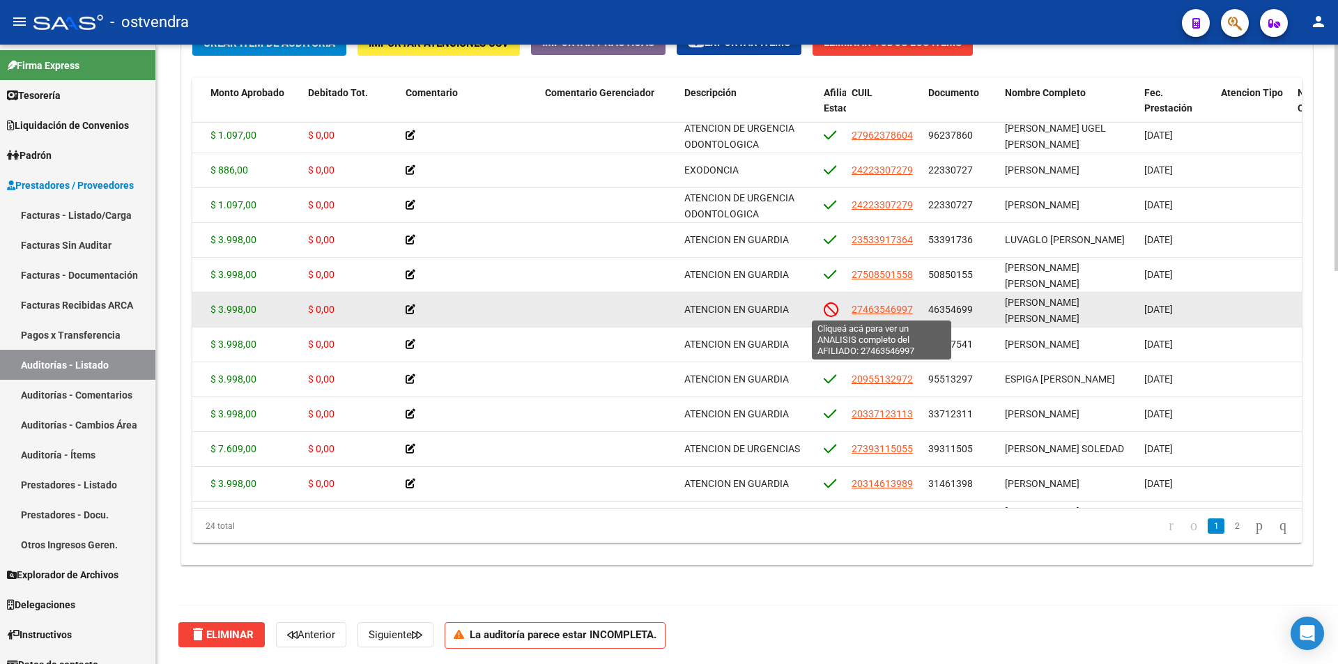
click at [879, 307] on span "27463546997" at bounding box center [882, 309] width 61 height 11
type textarea "27463546997"
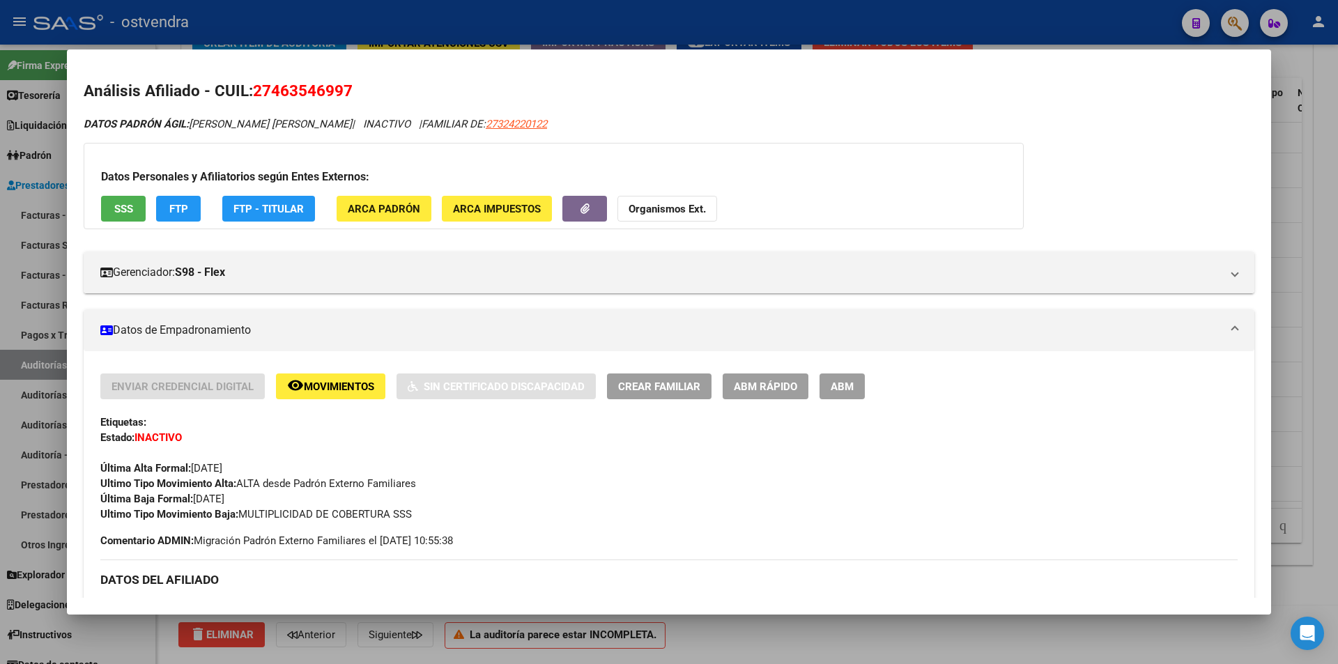
click at [574, 617] on div at bounding box center [669, 332] width 1338 height 664
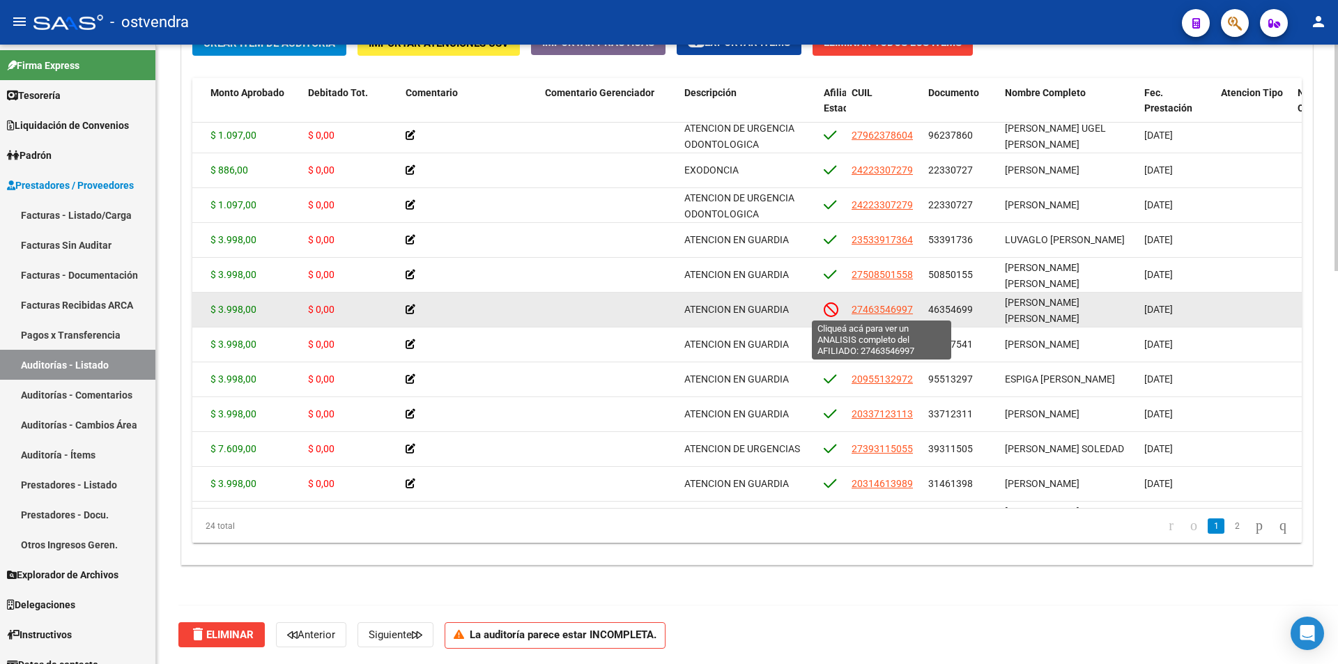
click at [893, 313] on span "27463546997" at bounding box center [882, 309] width 61 height 11
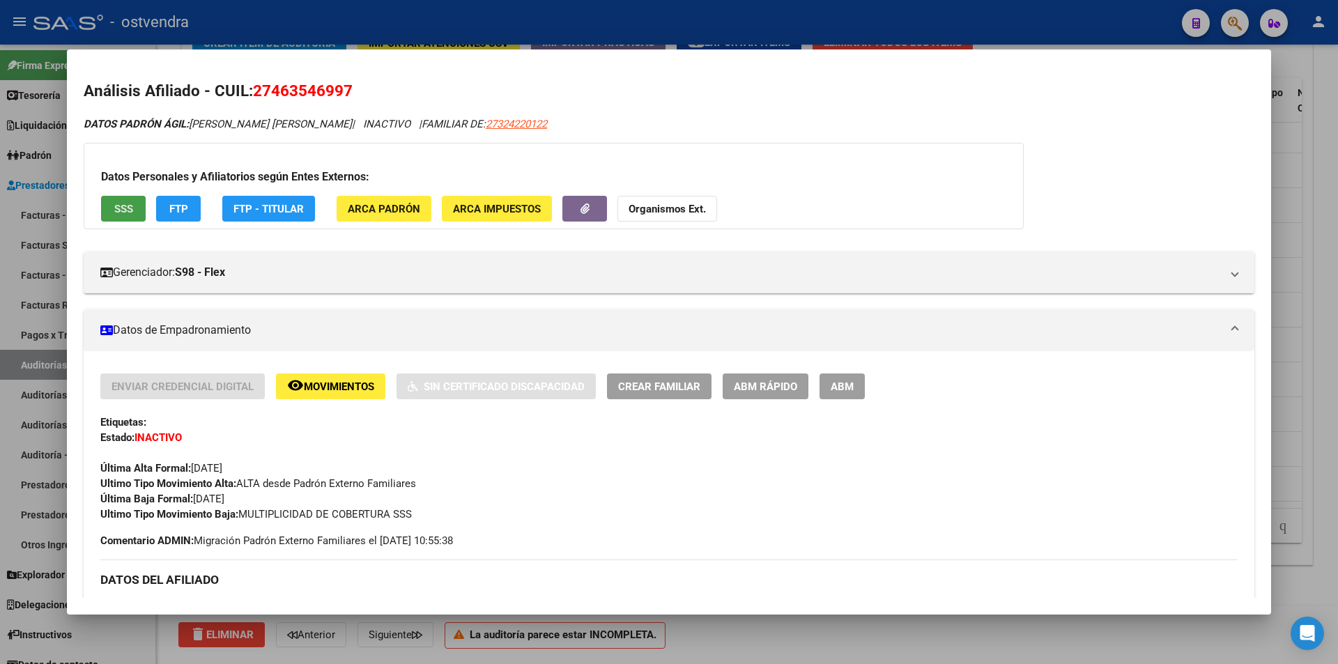
click at [121, 209] on span "SSS" at bounding box center [123, 209] width 19 height 13
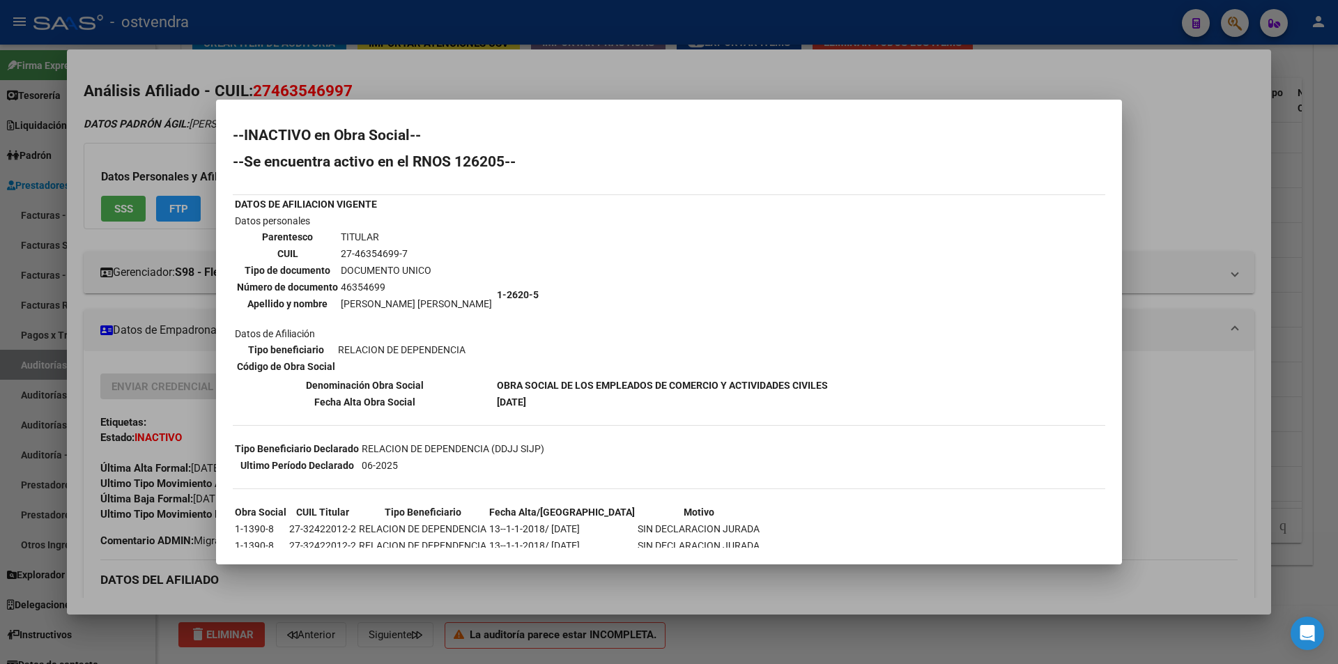
click at [1150, 158] on div at bounding box center [669, 332] width 1338 height 664
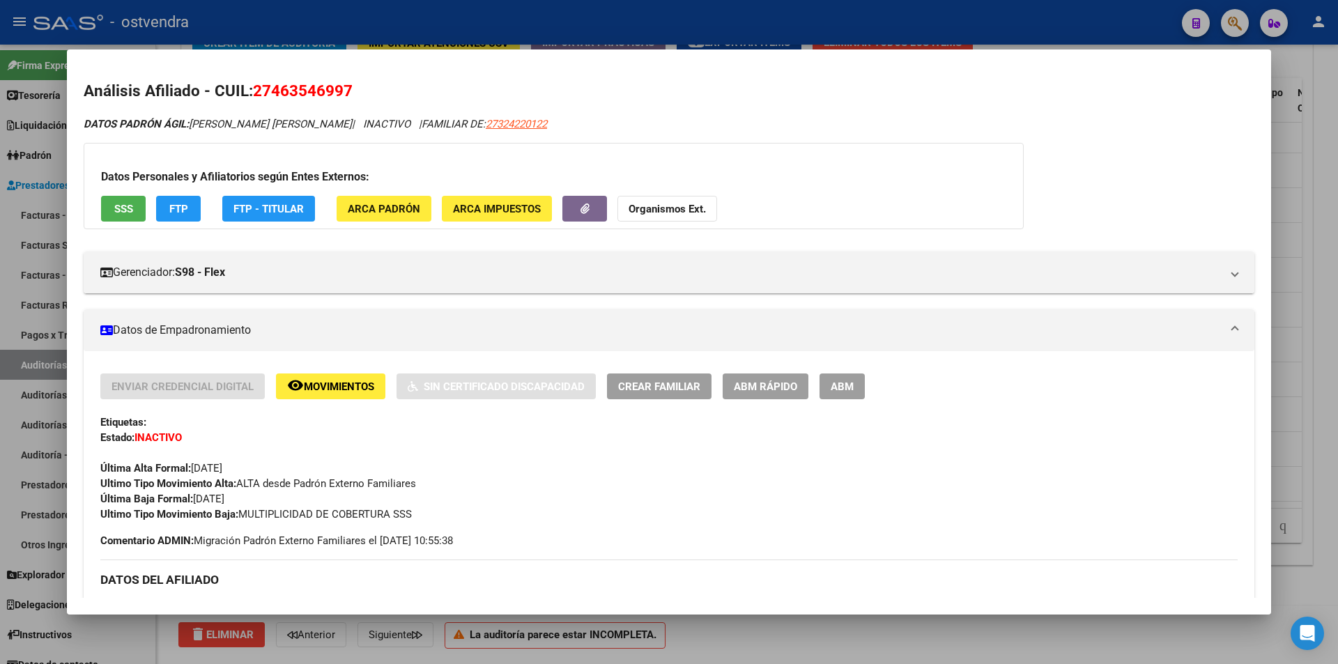
click at [1333, 228] on div at bounding box center [669, 332] width 1338 height 664
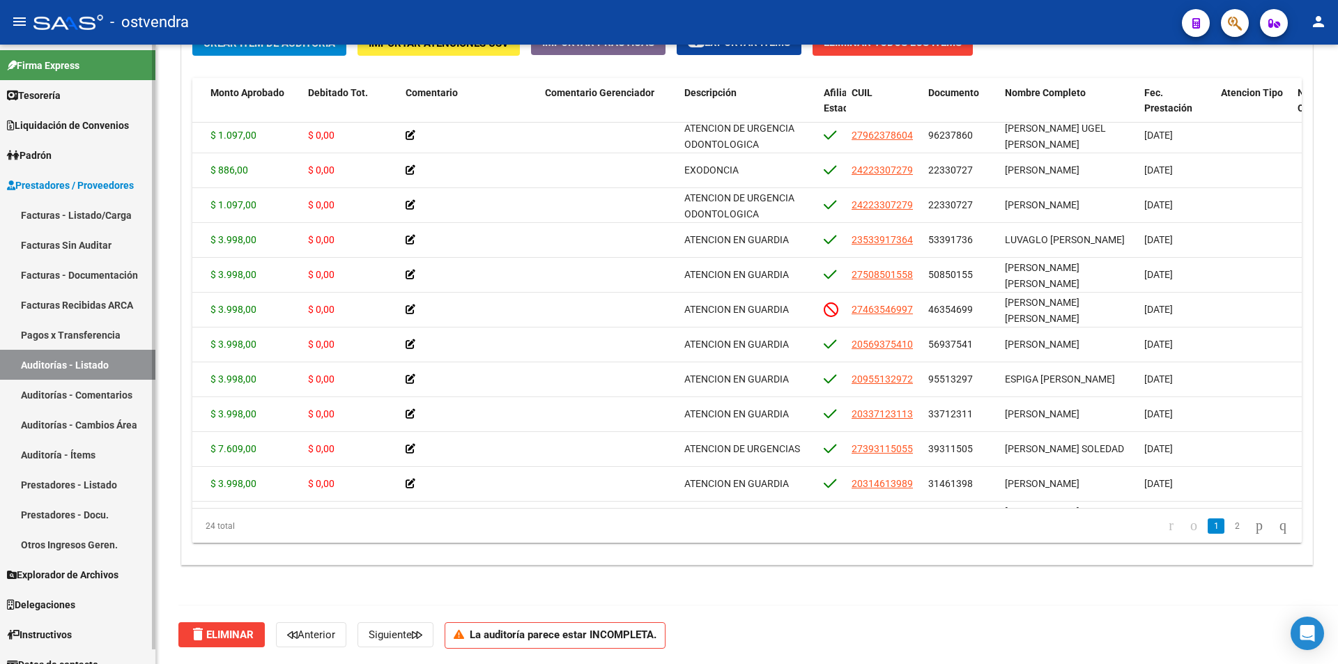
click at [102, 393] on link "Auditorías - Comentarios" at bounding box center [77, 395] width 155 height 30
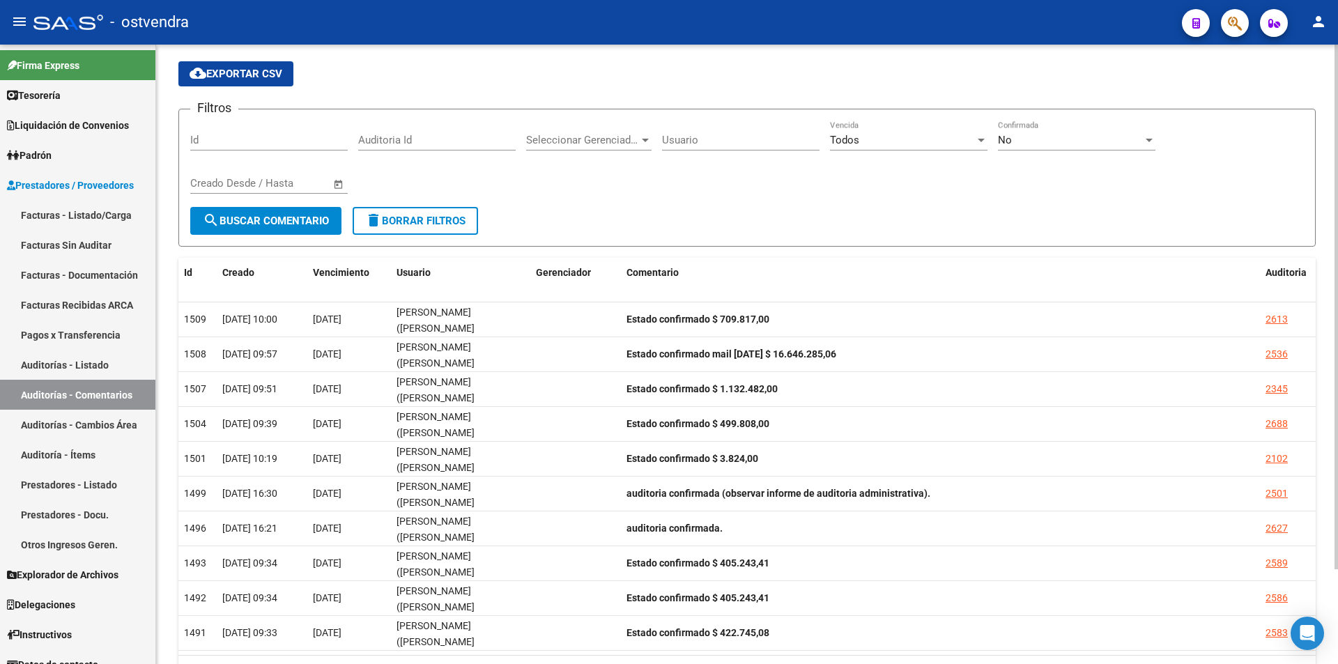
scroll to position [112, 0]
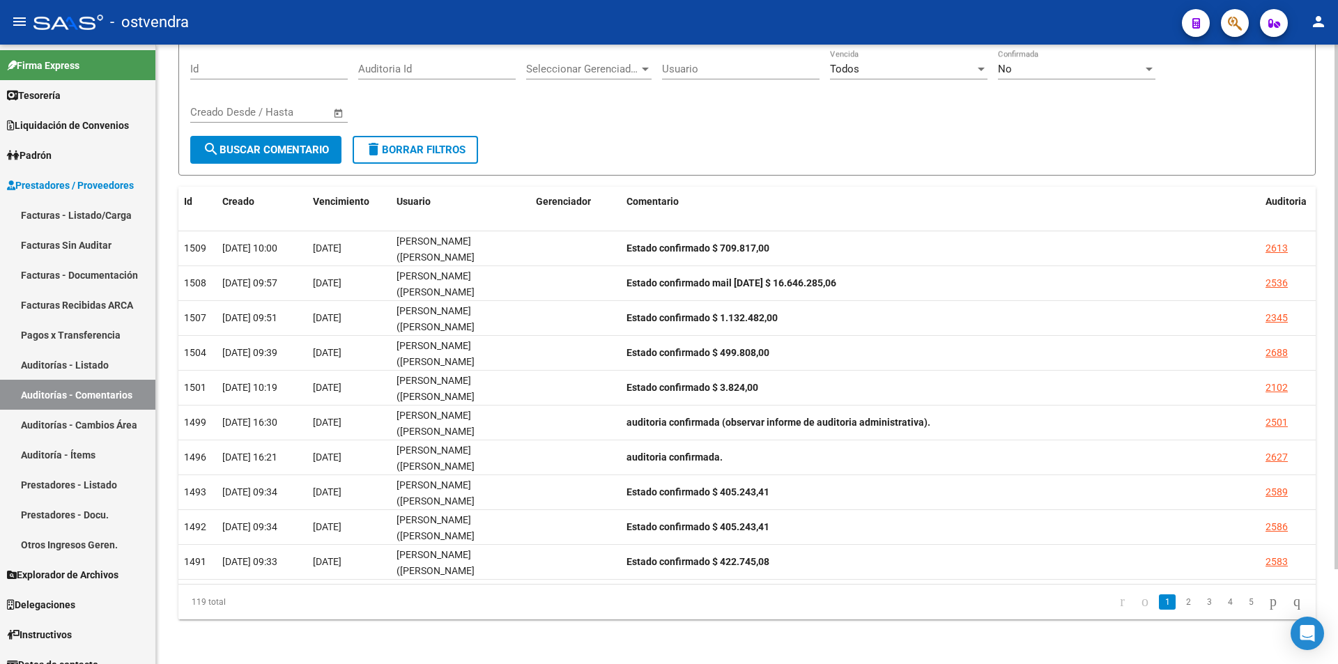
click at [1329, 565] on div "PRESTADORES -> Listado de Comentarios de Auditoria cloud_download Exportar CSV …" at bounding box center [749, 298] width 1186 height 732
click at [1180, 605] on link "2" at bounding box center [1188, 602] width 17 height 15
click at [1201, 606] on link "3" at bounding box center [1209, 602] width 17 height 15
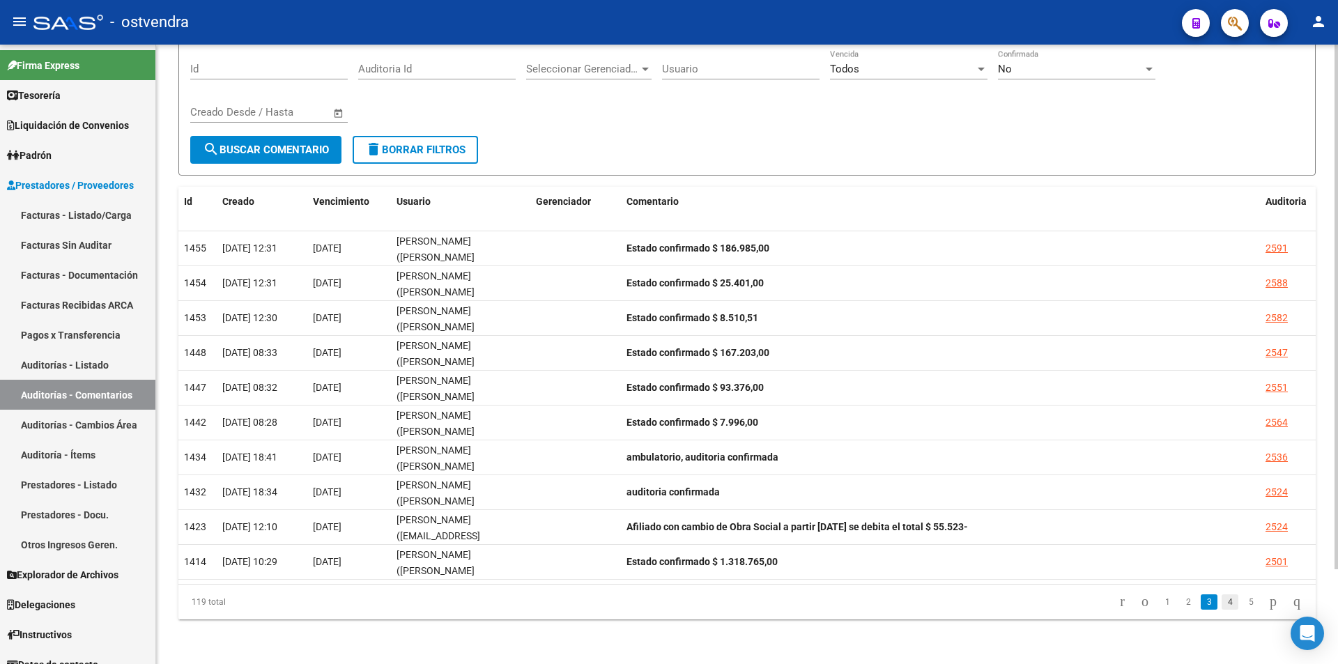
click at [1222, 606] on link "4" at bounding box center [1230, 602] width 17 height 15
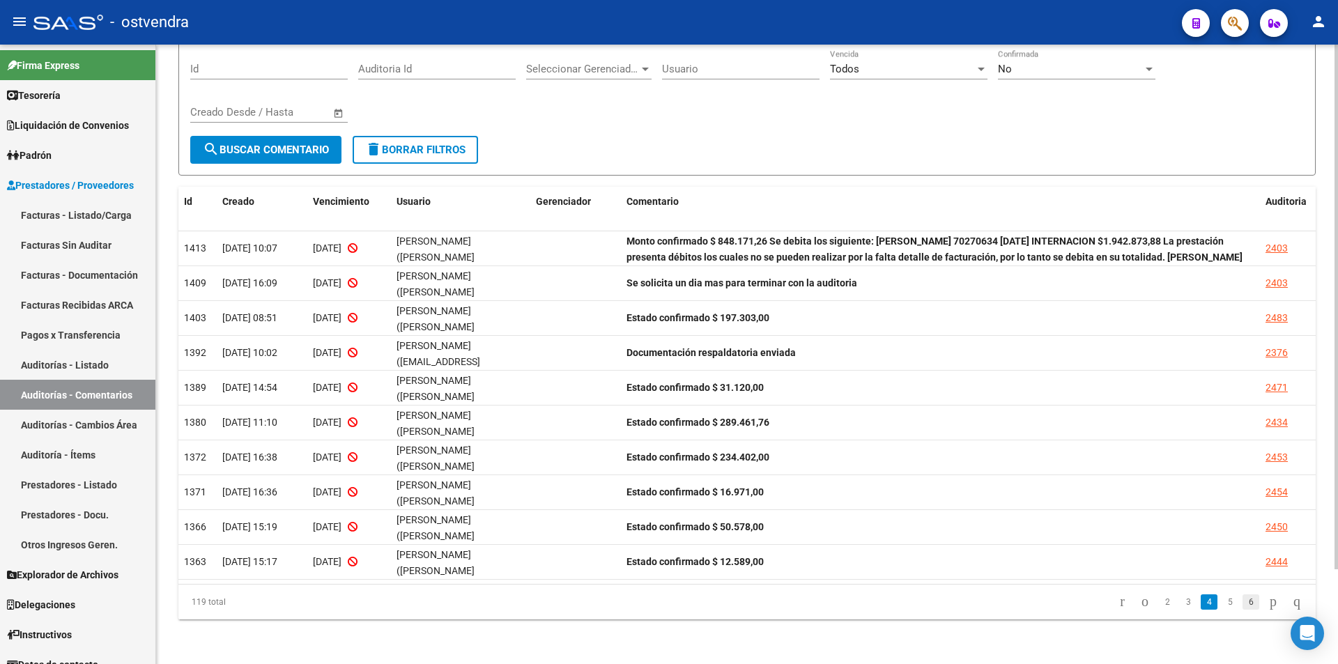
click at [1243, 602] on link "6" at bounding box center [1251, 602] width 17 height 15
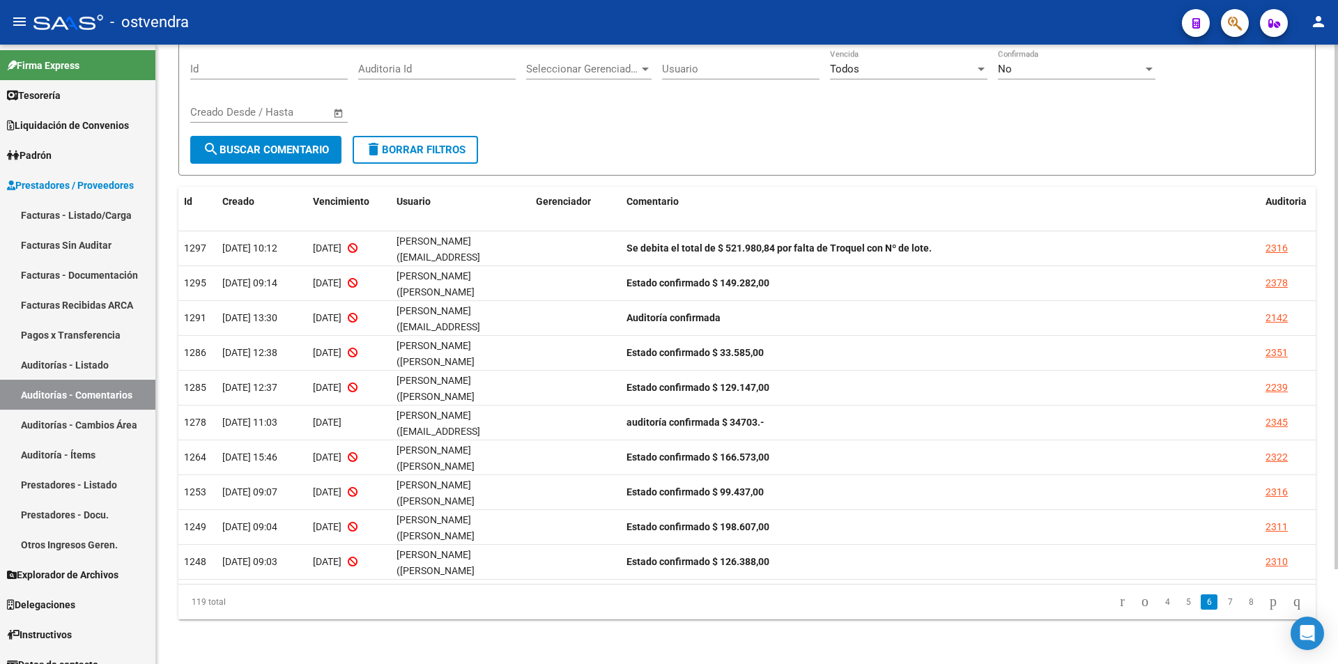
click at [1201, 602] on link "6" at bounding box center [1209, 602] width 17 height 15
click at [1181, 604] on link "5" at bounding box center [1188, 602] width 17 height 15
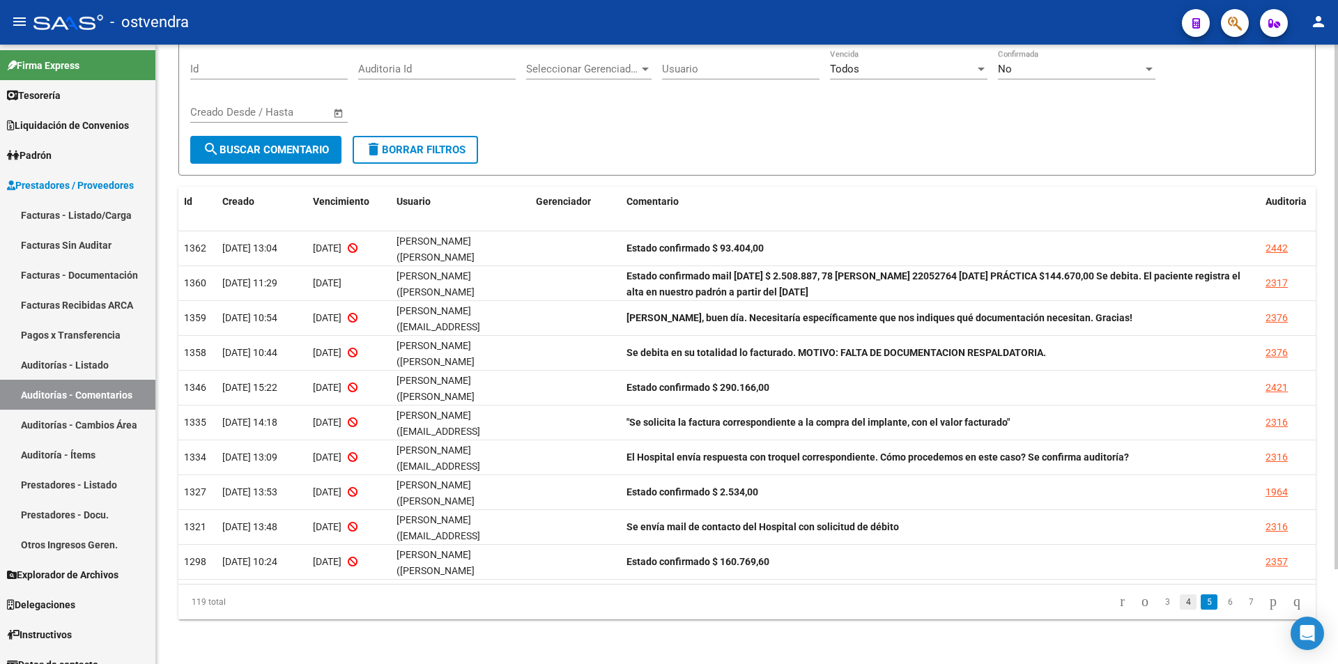
click at [1180, 597] on link "4" at bounding box center [1188, 602] width 17 height 15
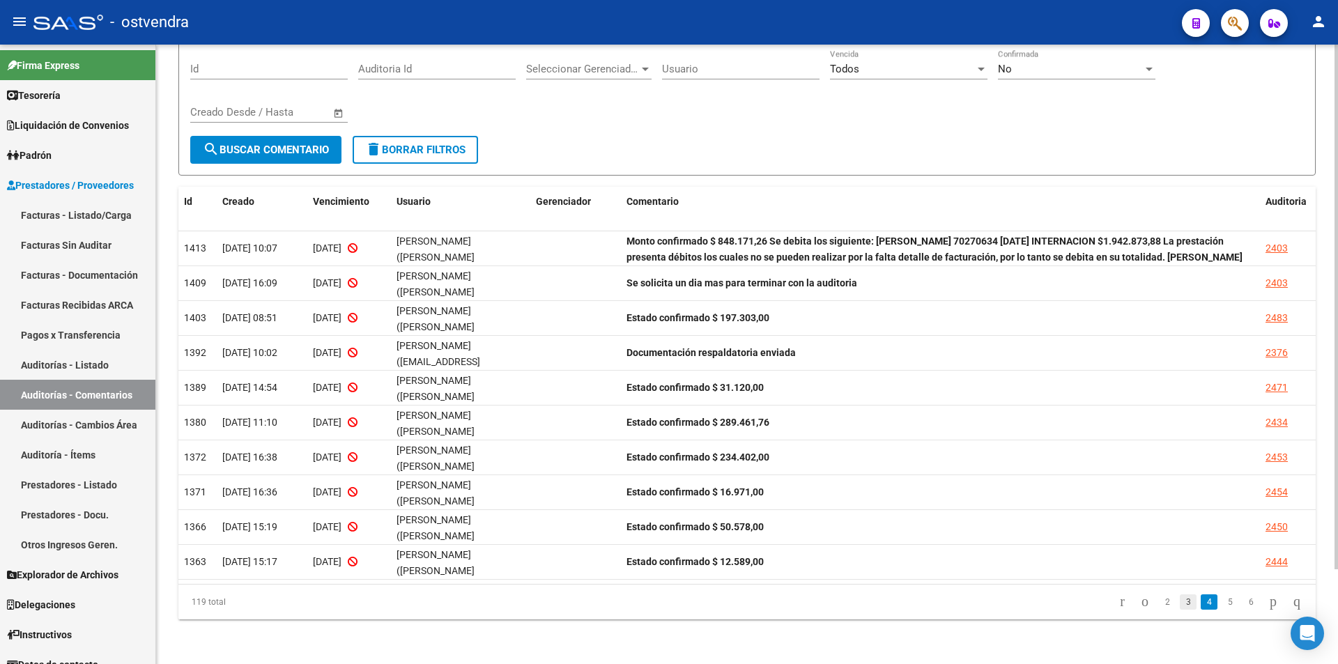
click at [1180, 604] on link "3" at bounding box center [1188, 602] width 17 height 15
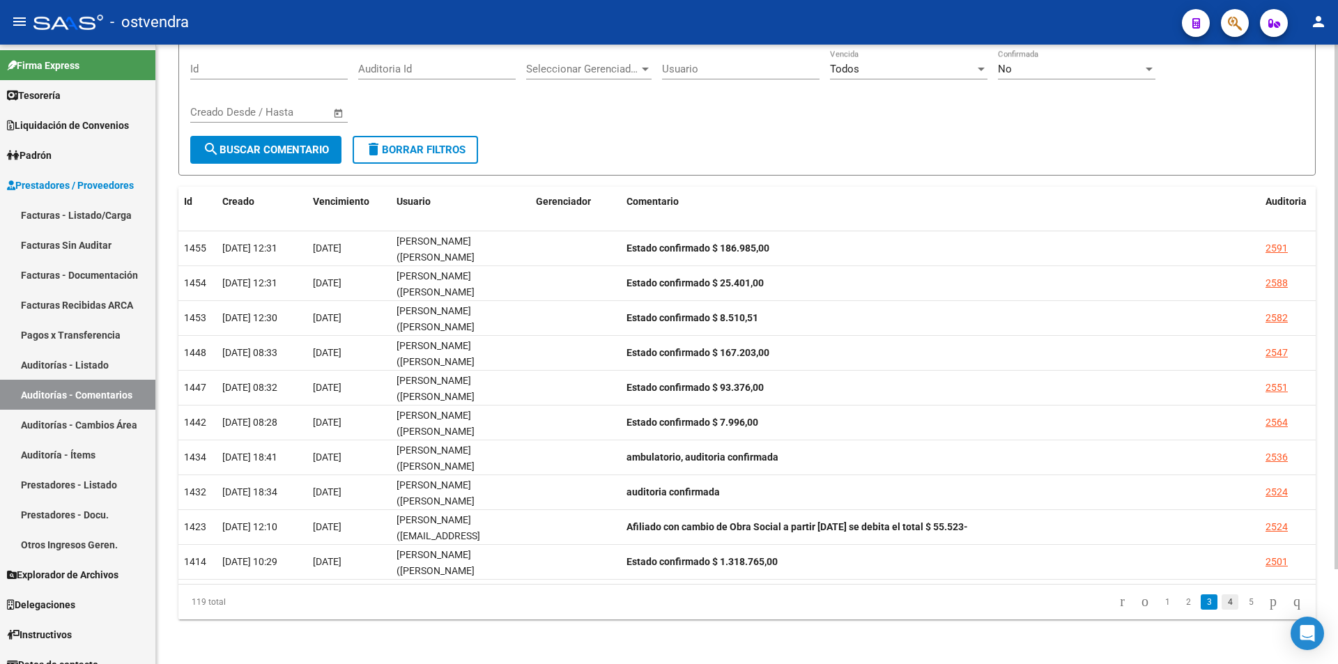
click at [1222, 602] on link "4" at bounding box center [1230, 602] width 17 height 15
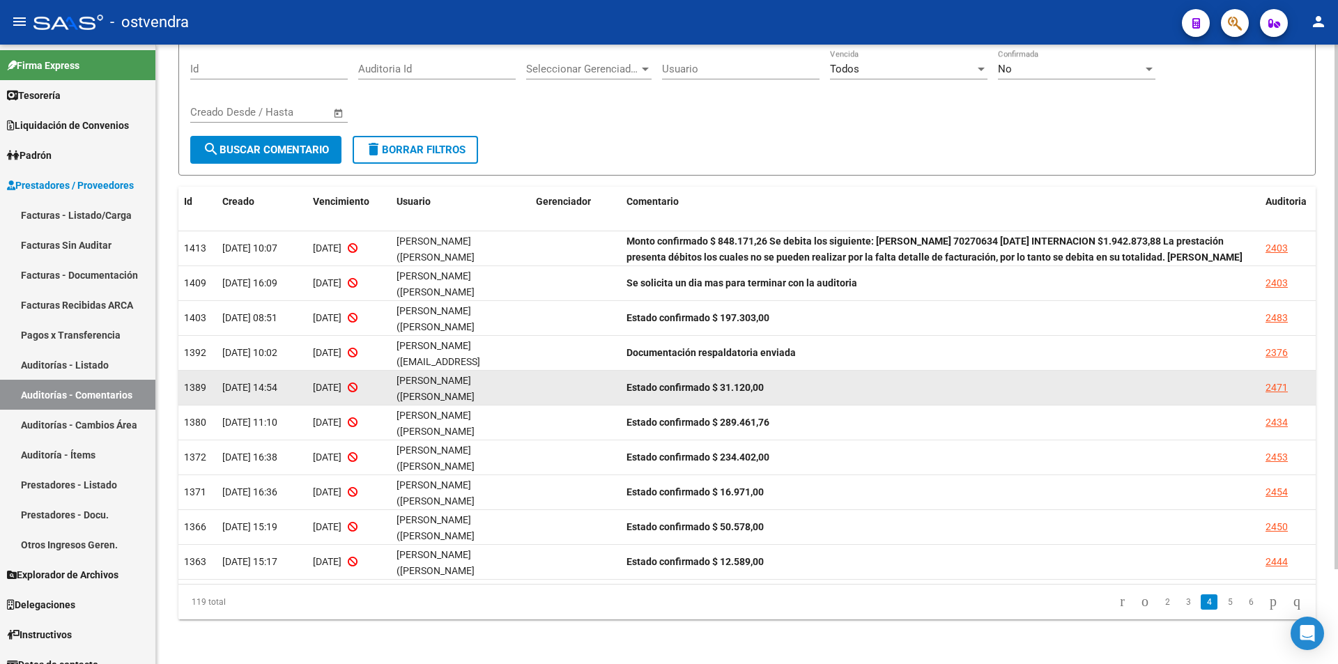
click at [358, 383] on icon at bounding box center [353, 388] width 10 height 10
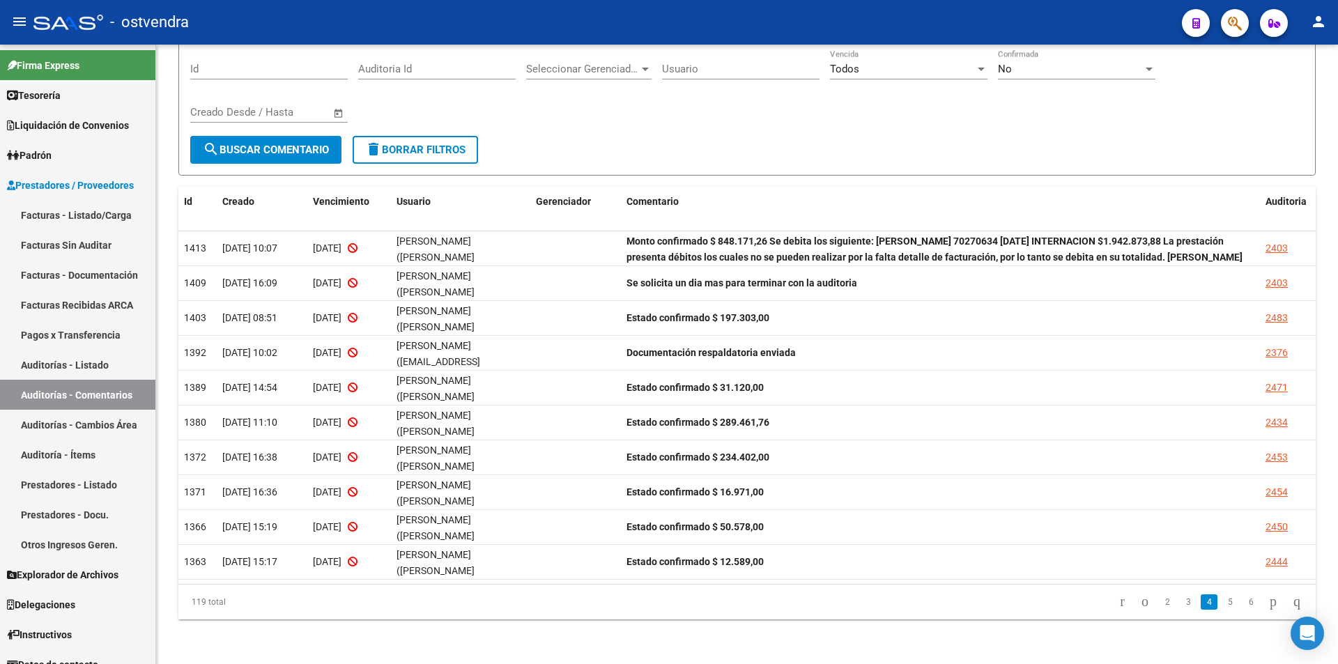
click at [1180, 603] on link "3" at bounding box center [1188, 602] width 17 height 15
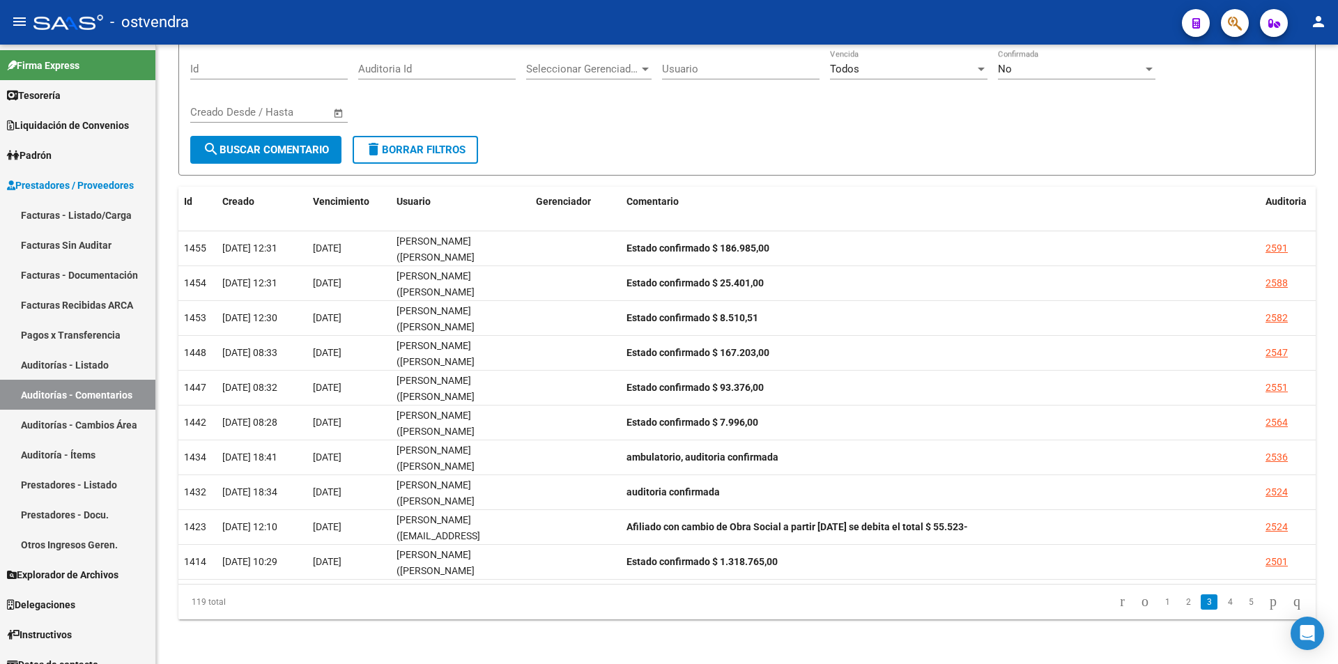
click at [1226, 601] on li "4" at bounding box center [1230, 602] width 21 height 24
click at [1180, 604] on link "2" at bounding box center [1188, 602] width 17 height 15
click at [1222, 601] on link "4" at bounding box center [1230, 602] width 17 height 15
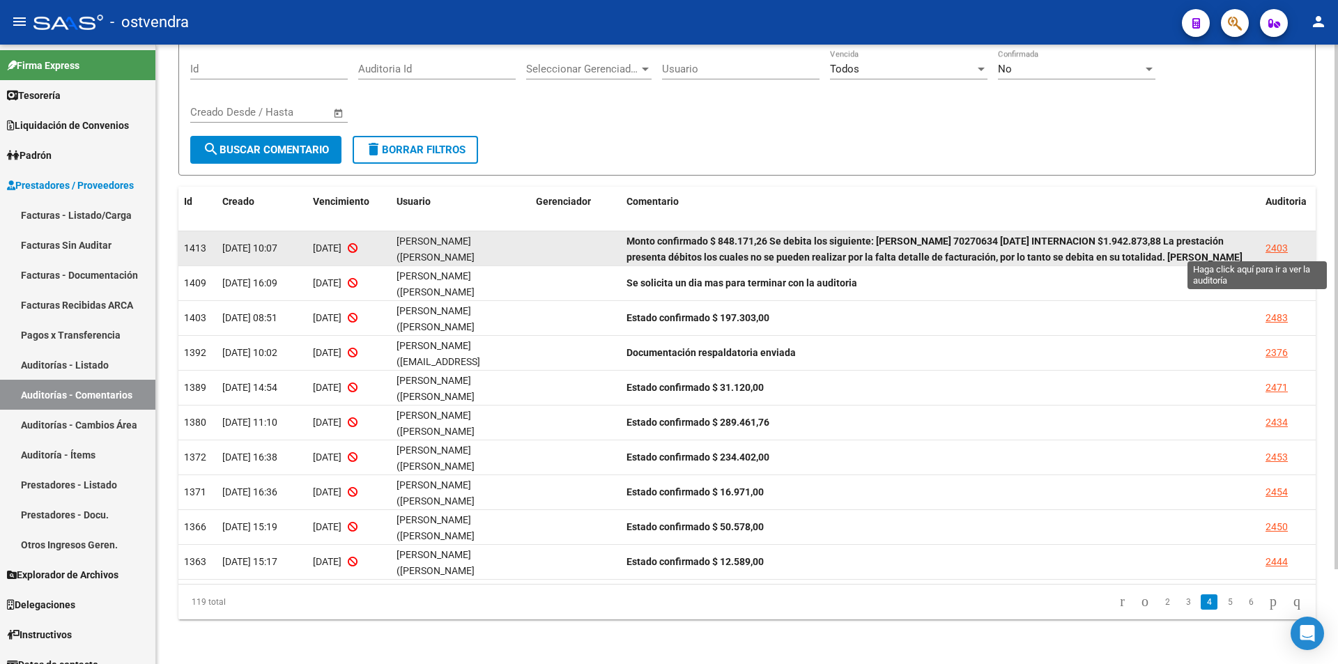
click at [1276, 243] on div "2403" at bounding box center [1277, 248] width 22 height 16
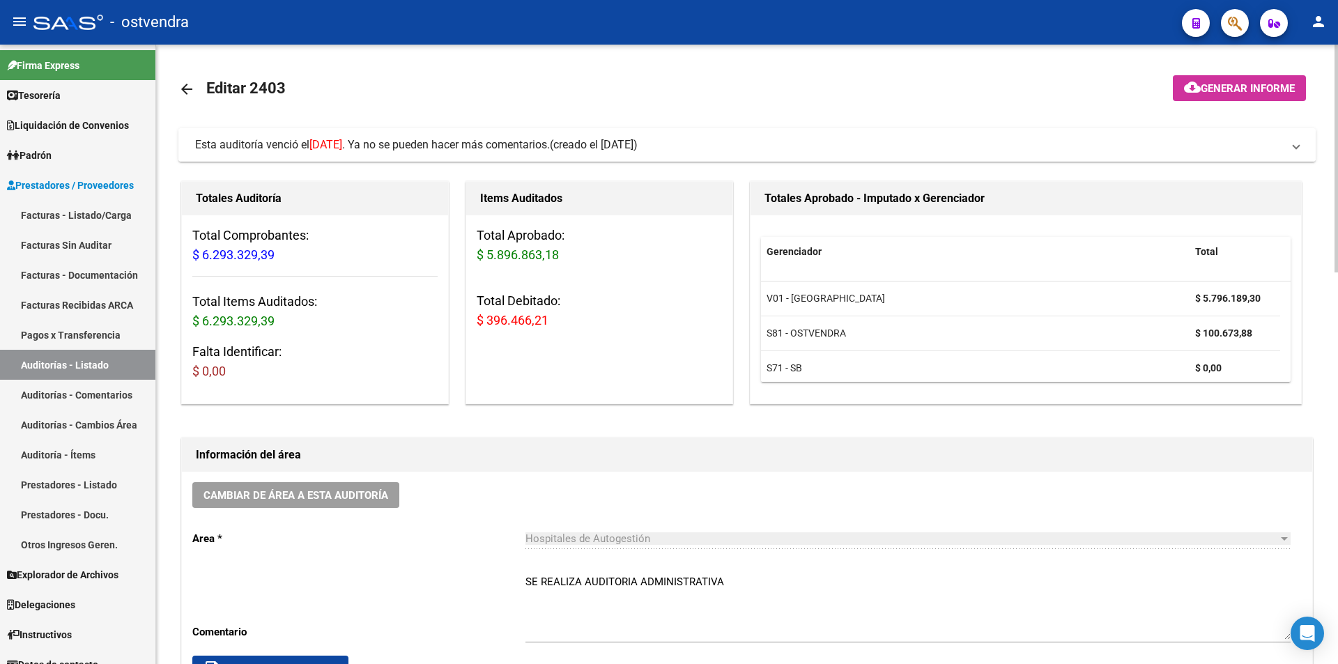
click at [342, 150] on span "25/07/2025" at bounding box center [325, 144] width 33 height 13
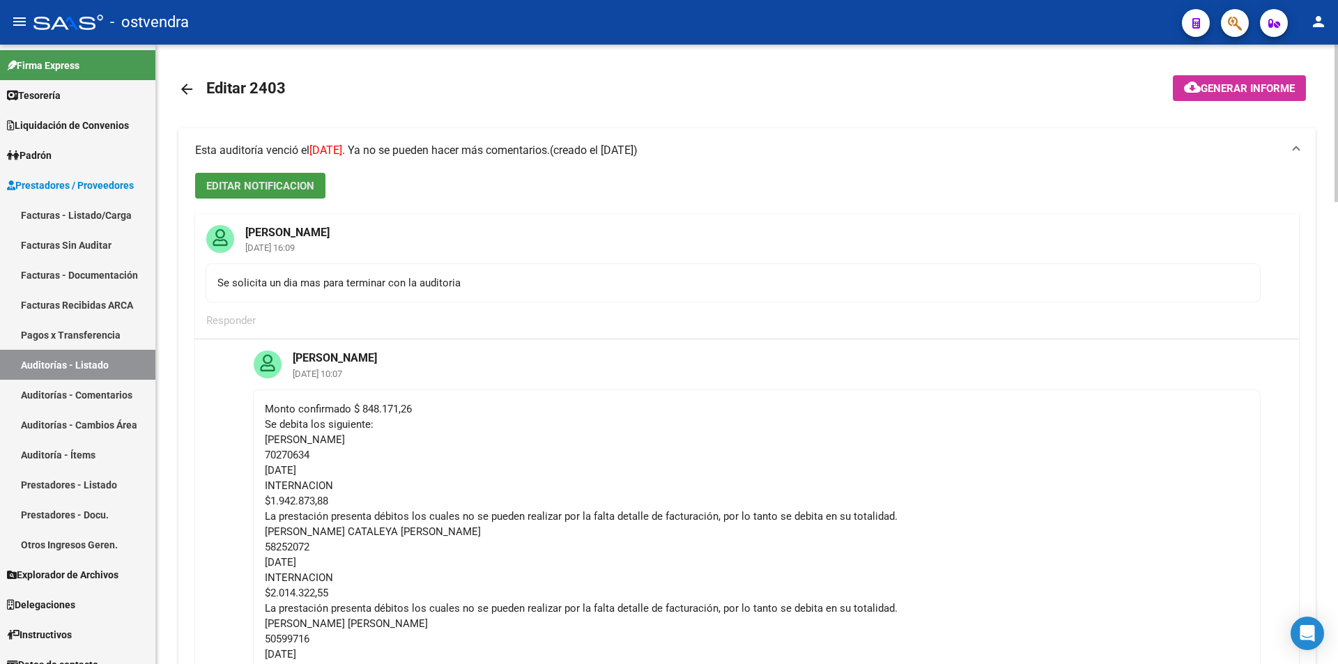
click at [297, 194] on button "EDITAR NOTIFICACION" at bounding box center [260, 186] width 130 height 26
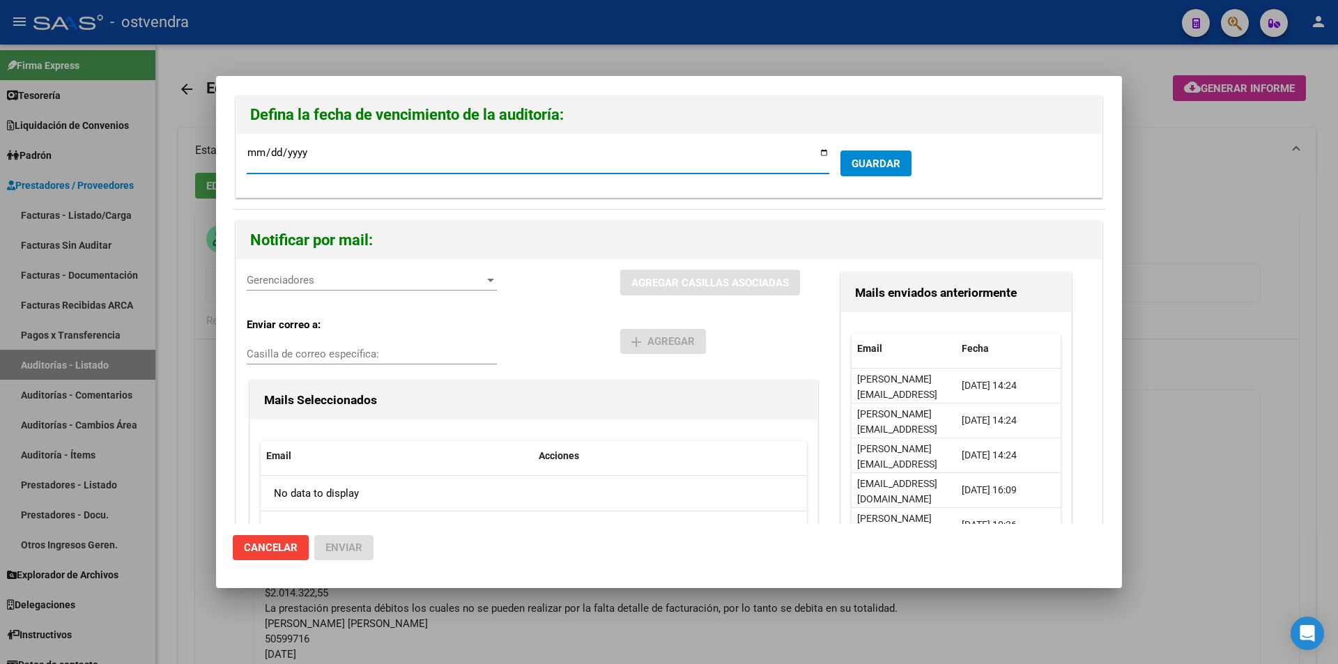
click at [256, 153] on input "2025-07-25" at bounding box center [538, 158] width 583 height 22
click at [259, 153] on input "2025-07-25" at bounding box center [538, 158] width 583 height 22
click at [274, 148] on input "2025-07-25" at bounding box center [538, 158] width 583 height 22
type input "2025-08-25"
click at [247, 155] on input "2025-08-25" at bounding box center [538, 158] width 583 height 22
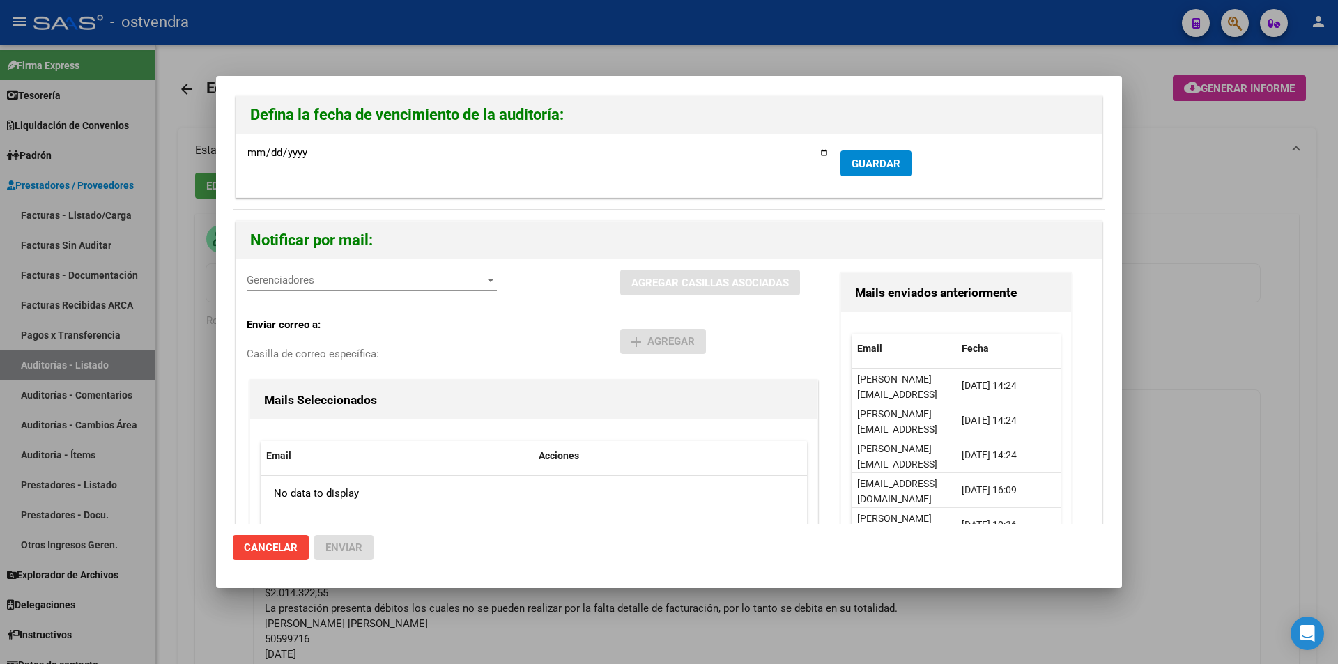
click at [374, 293] on div "Gerenciadores Gerenciadores" at bounding box center [372, 287] width 250 height 34
click at [372, 291] on div "Gerenciadores Gerenciadores" at bounding box center [372, 280] width 250 height 21
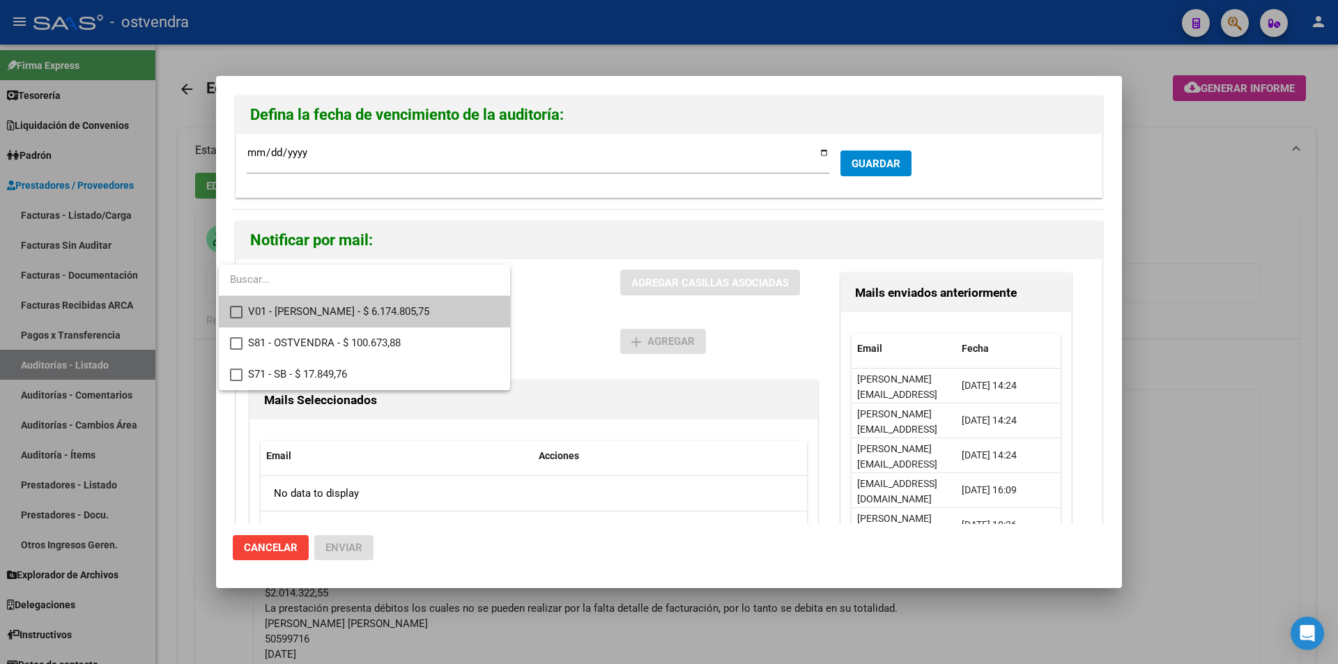
click at [371, 309] on span "V01 - Viasano - $ 6.174.805,75" at bounding box center [373, 311] width 251 height 31
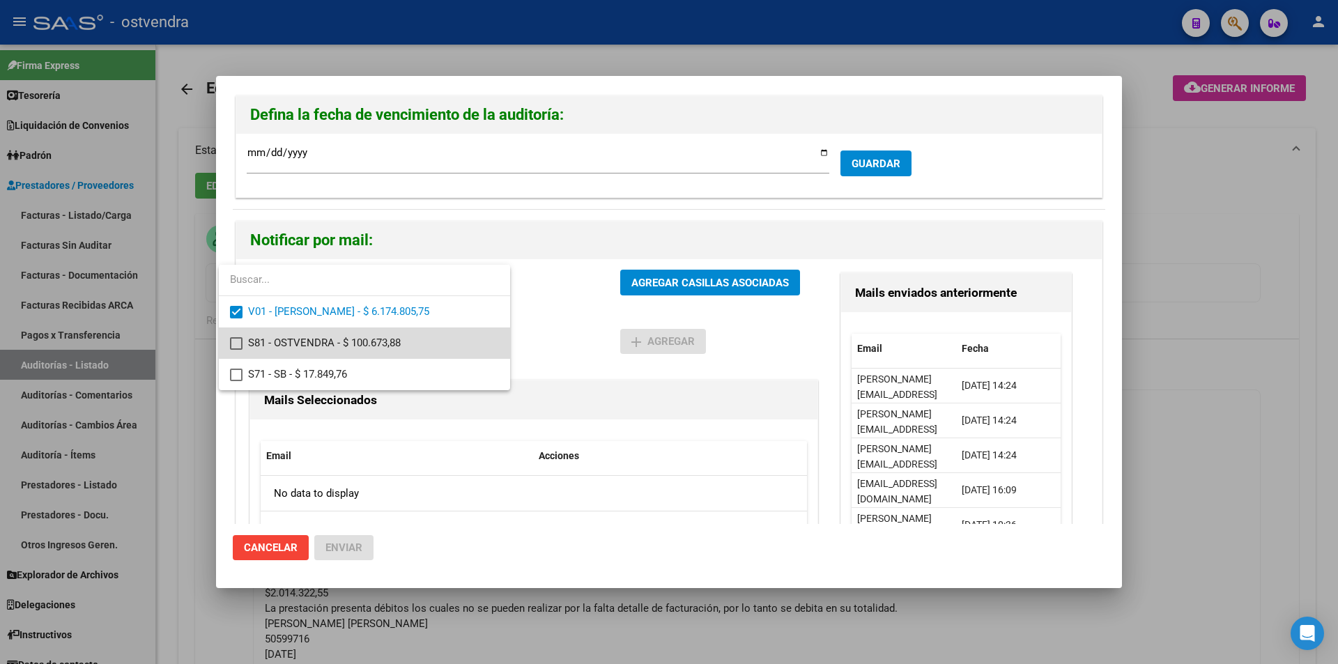
click at [372, 331] on span "S81 - OSTVENDRA - $ 100.673,88" at bounding box center [373, 343] width 251 height 31
click at [369, 356] on span "S81 - OSTVENDRA - $ 100.673,88" at bounding box center [373, 343] width 251 height 31
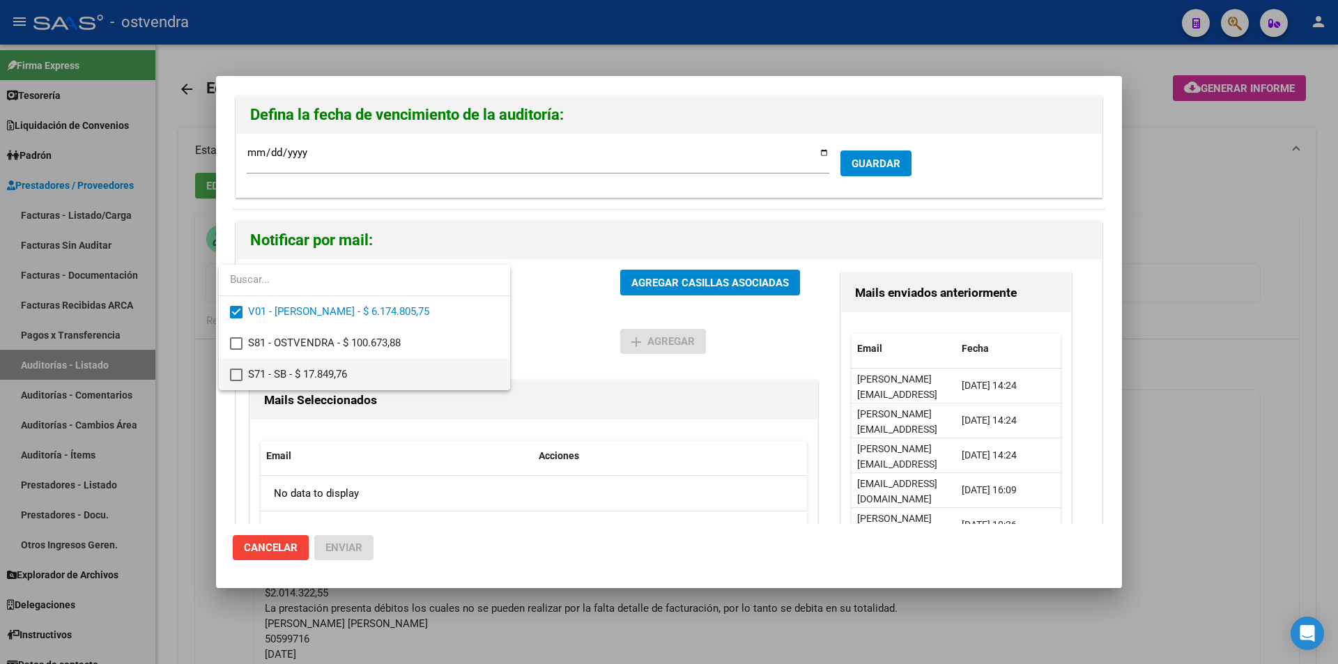
click at [371, 364] on span "S71 - SB - $ 17.849,76" at bounding box center [373, 374] width 251 height 31
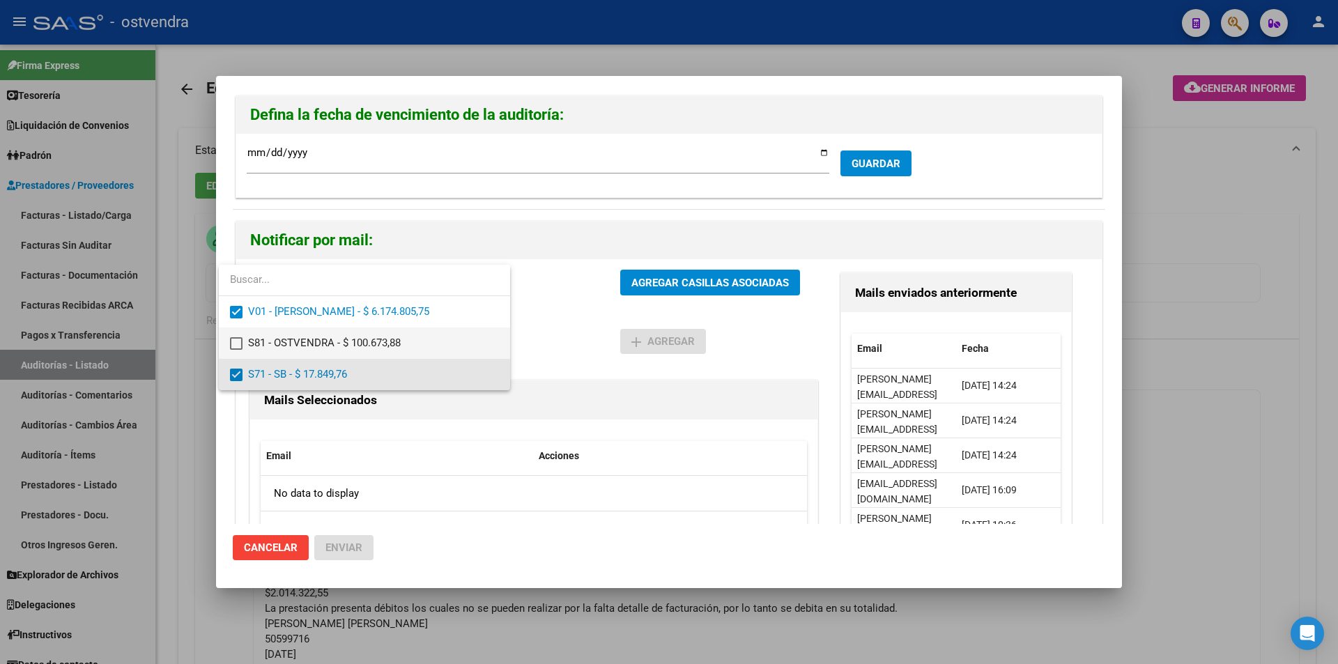
click at [376, 345] on span "S81 - OSTVENDRA - $ 100.673,88" at bounding box center [373, 343] width 251 height 31
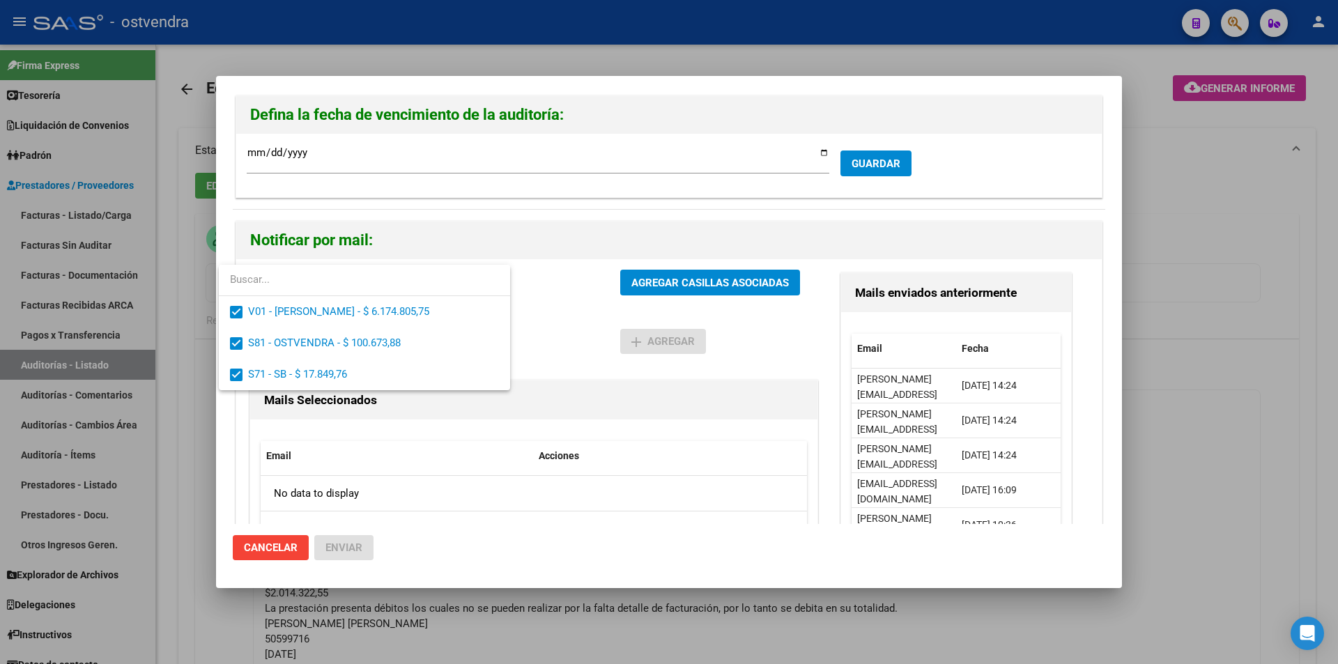
click at [659, 273] on div at bounding box center [669, 332] width 1338 height 664
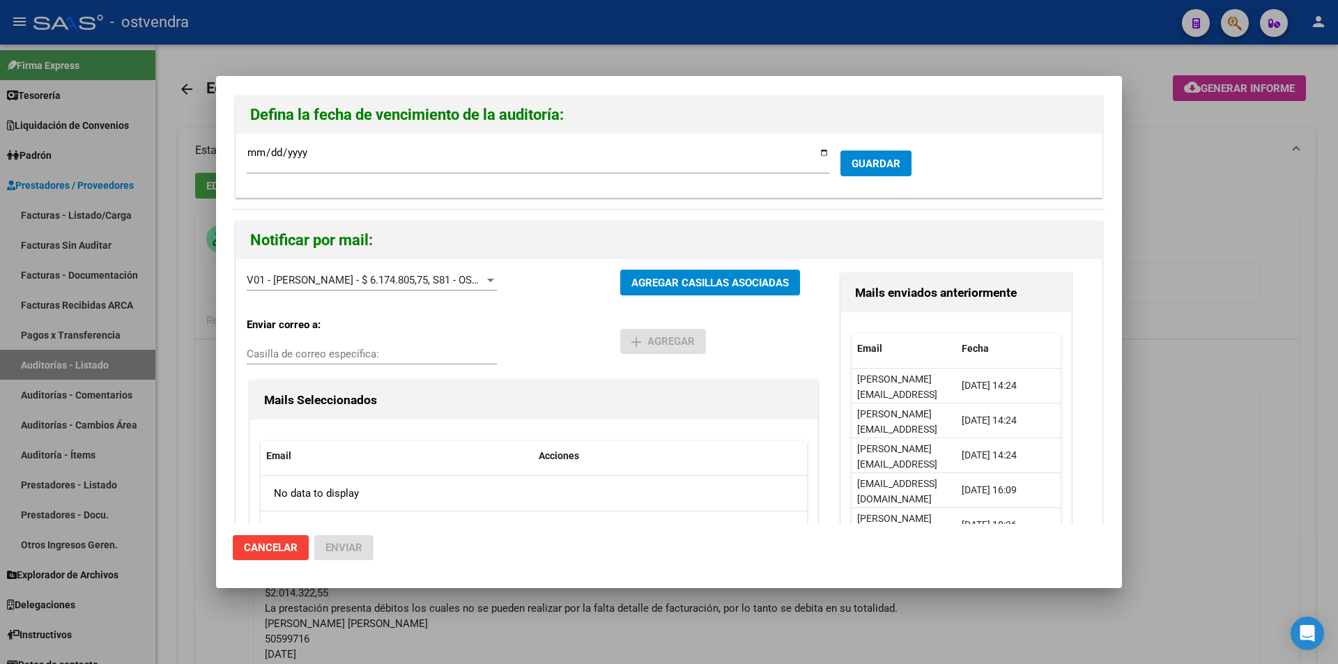
click at [659, 273] on button "AGREGAR CASILLAS ASOCIADAS" at bounding box center [710, 283] width 180 height 26
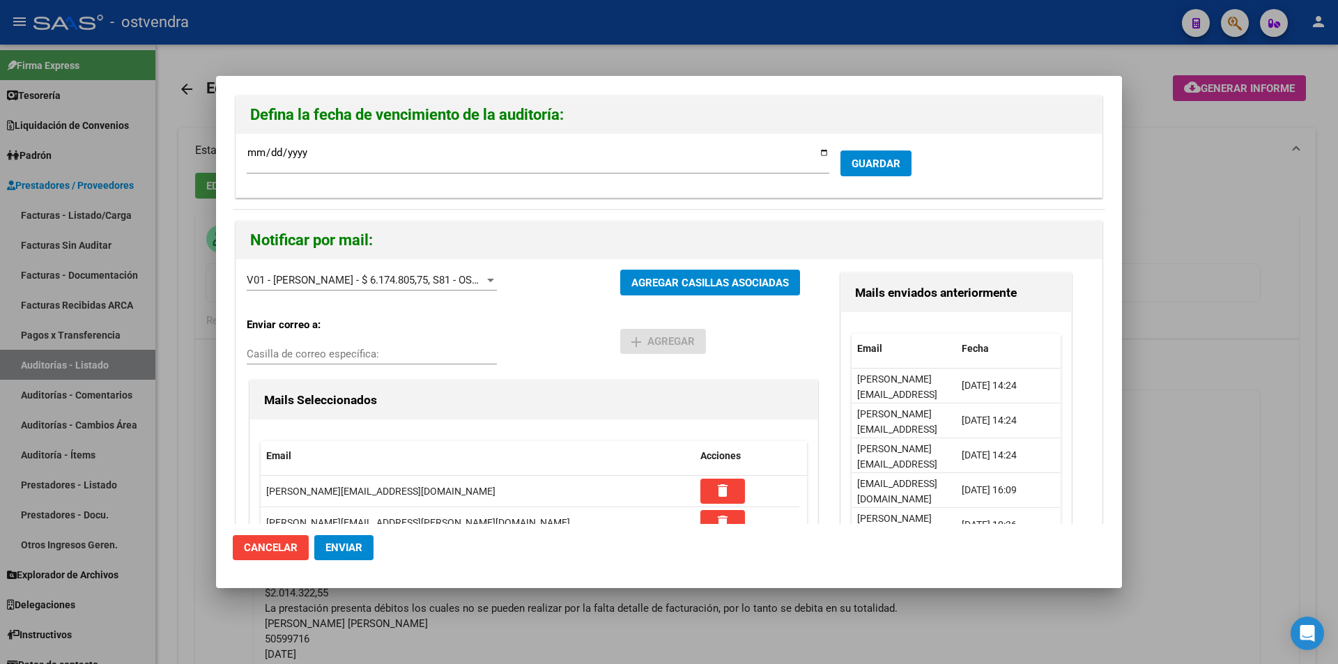
click at [341, 551] on span "Enviar" at bounding box center [344, 548] width 37 height 13
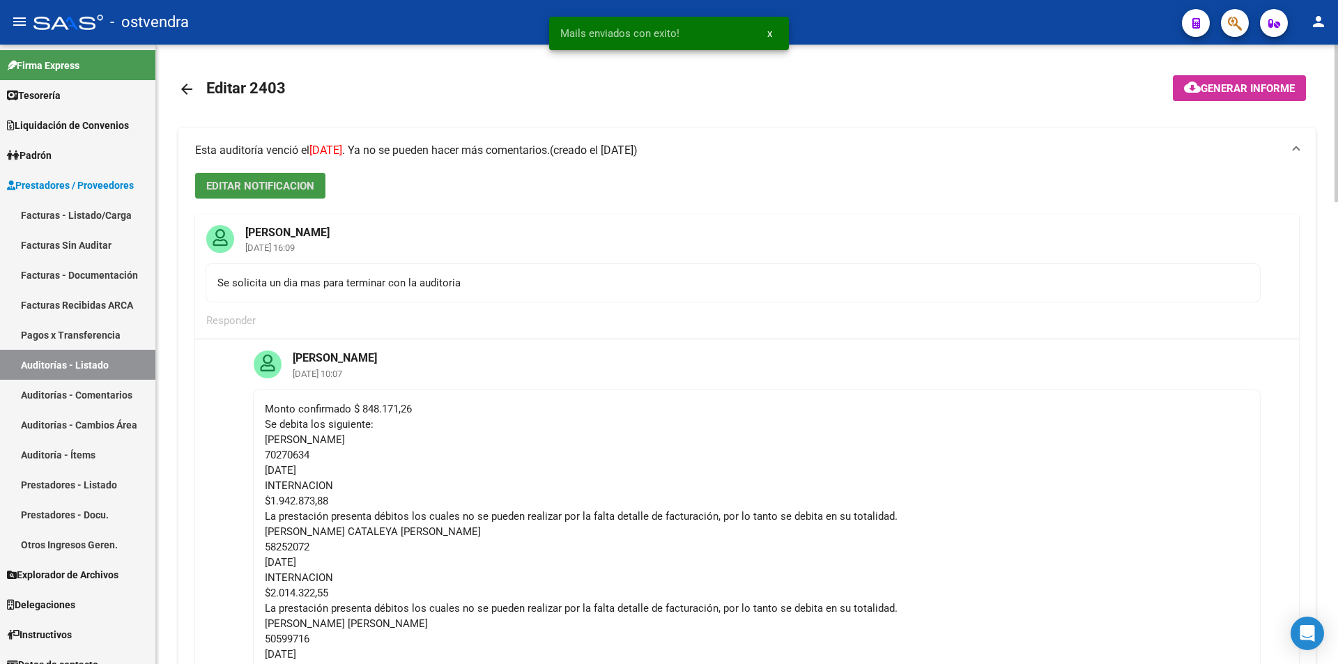
click at [190, 86] on mat-icon "arrow_back" at bounding box center [186, 89] width 17 height 17
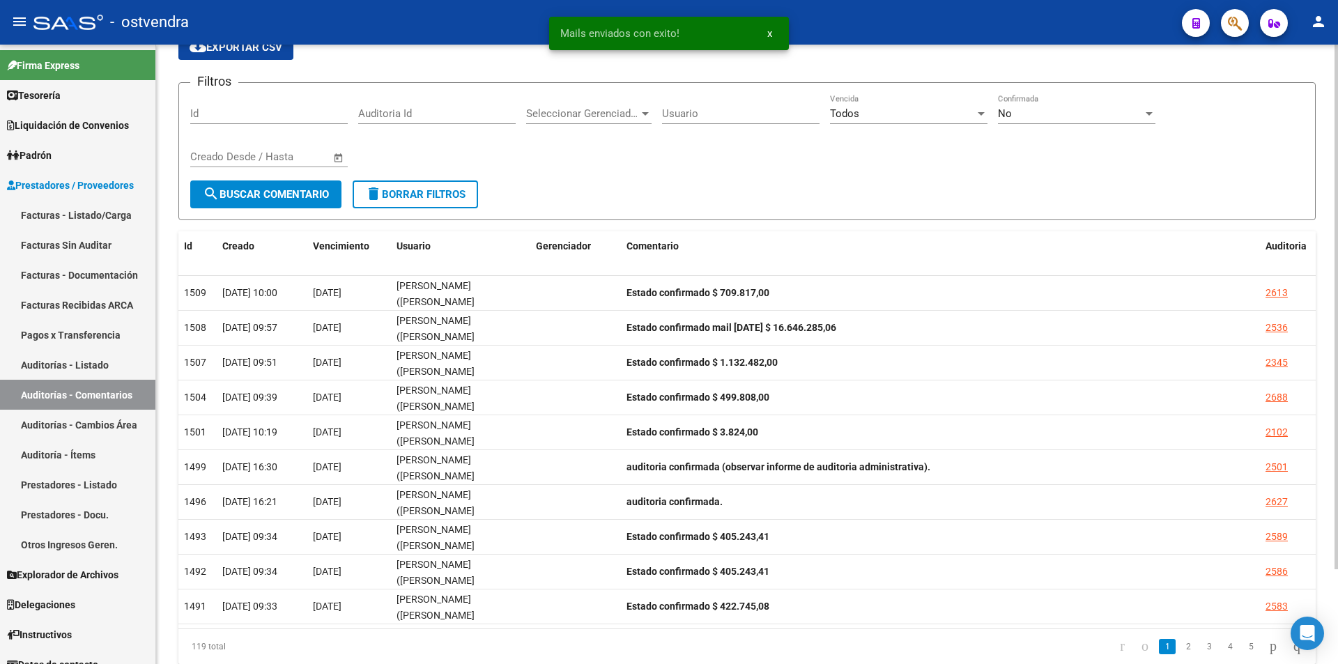
scroll to position [112, 0]
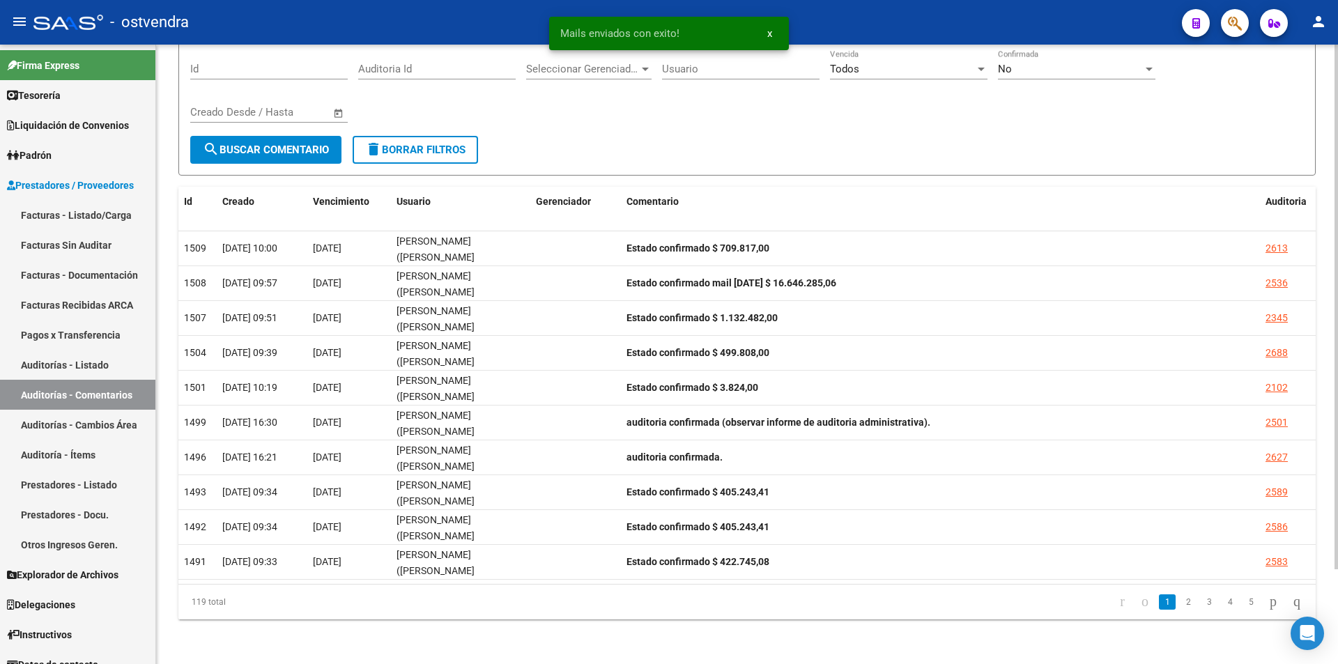
click at [1290, 521] on div "PRESTADORES -> Listado de Comentarios de Auditoria cloud_download Exportar CSV …" at bounding box center [749, 298] width 1186 height 732
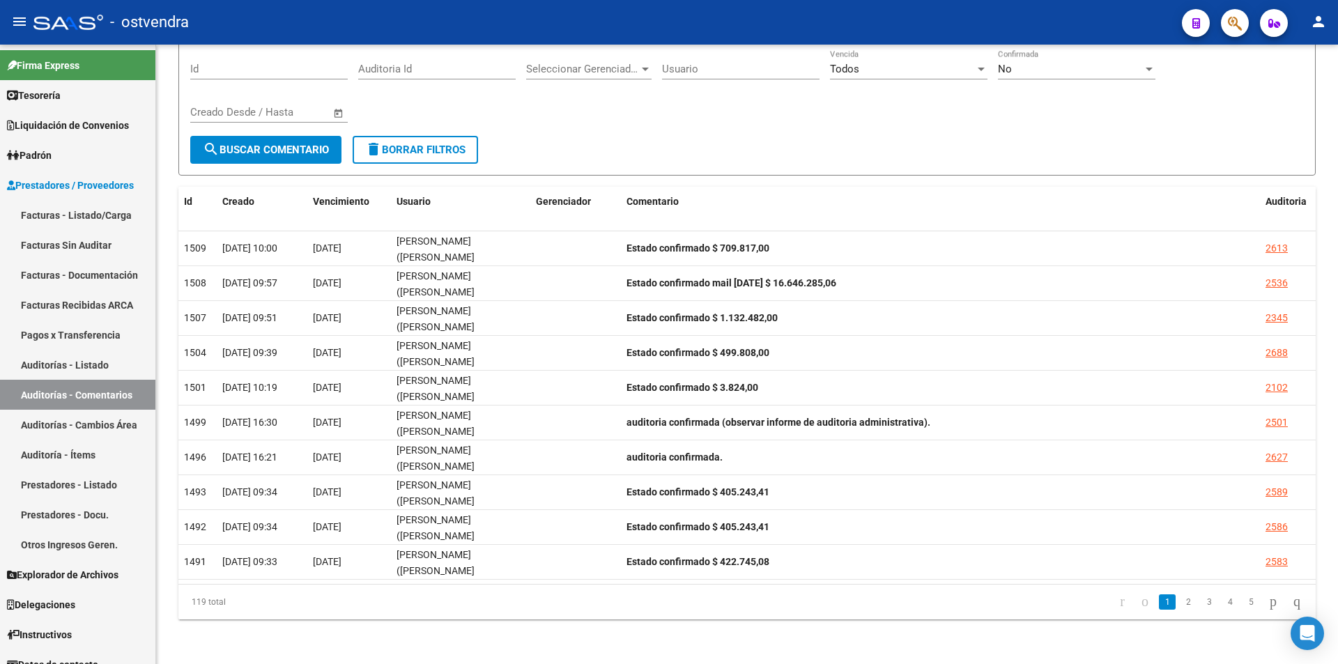
click at [1178, 593] on li "2" at bounding box center [1188, 602] width 21 height 24
click at [1180, 595] on link "2" at bounding box center [1188, 602] width 17 height 15
click at [1199, 610] on li "3" at bounding box center [1209, 602] width 21 height 24
click at [1159, 600] on link "1" at bounding box center [1167, 602] width 17 height 15
click at [1180, 601] on link "2" at bounding box center [1188, 602] width 17 height 15
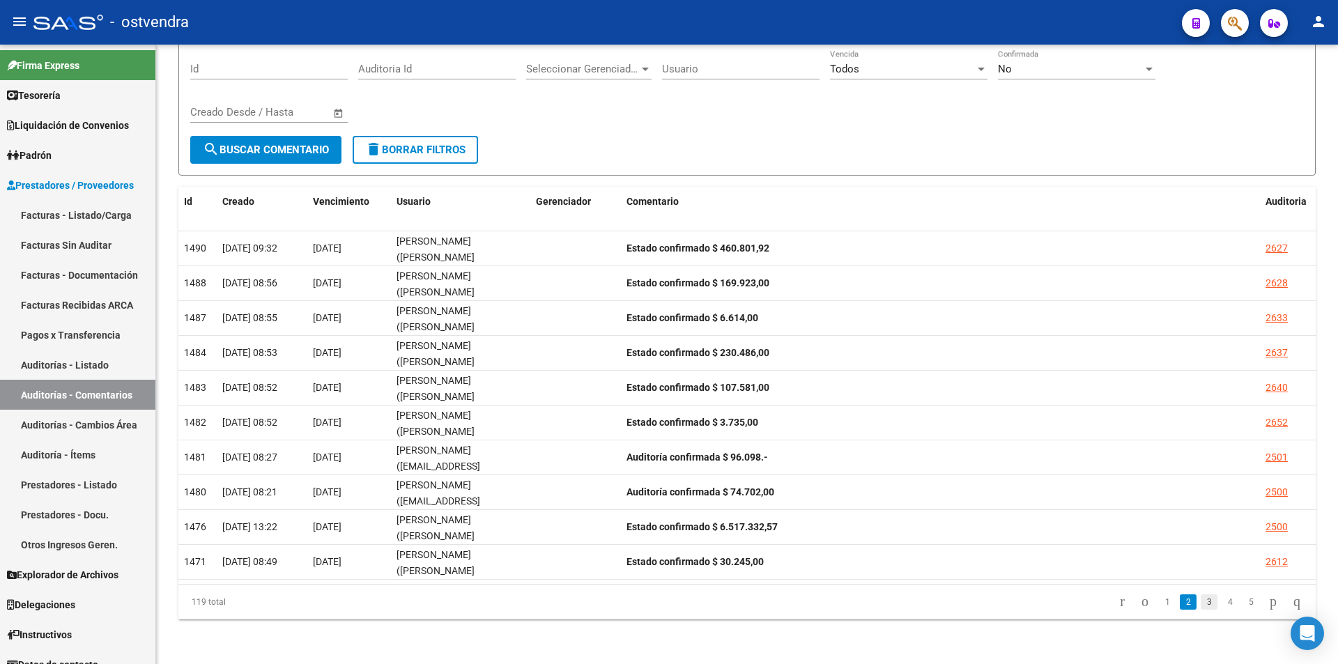
click at [1201, 598] on link "3" at bounding box center [1209, 602] width 17 height 15
click at [1222, 599] on link "4" at bounding box center [1230, 602] width 17 height 15
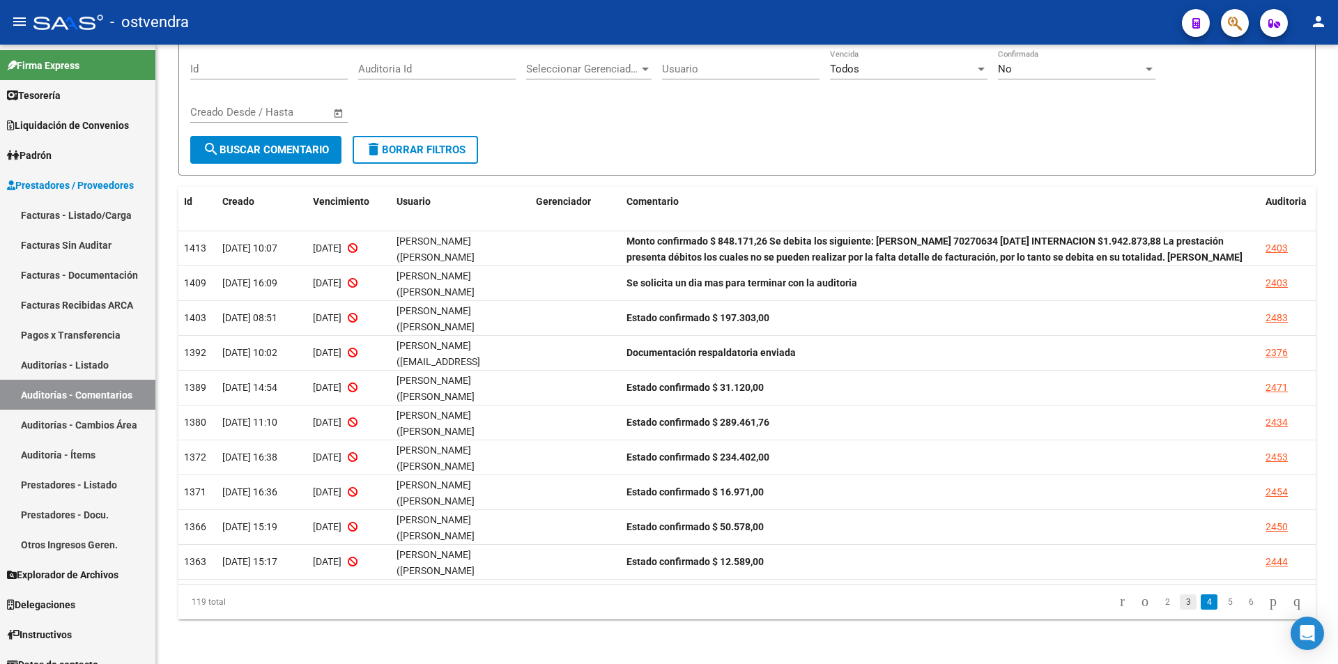
click at [1180, 604] on link "3" at bounding box center [1188, 602] width 17 height 15
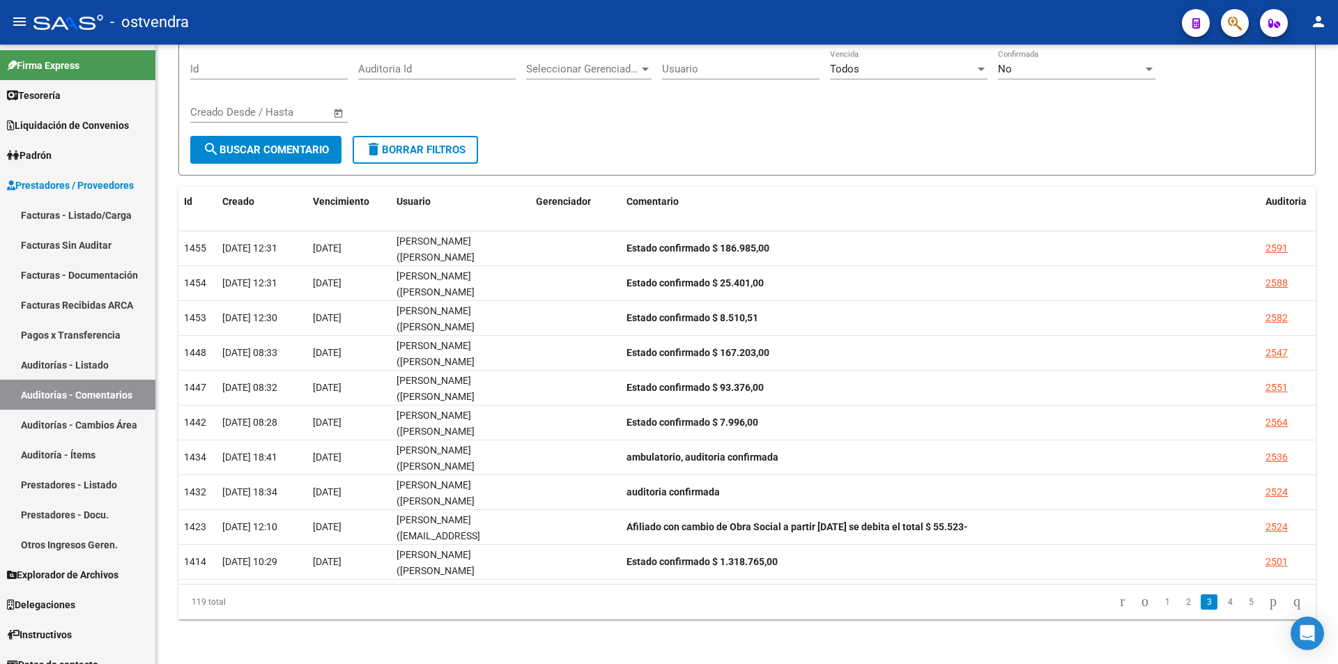
click at [1201, 596] on link "3" at bounding box center [1209, 602] width 17 height 15
click at [1180, 600] on link "2" at bounding box center [1188, 602] width 17 height 15
click at [1159, 609] on link "1" at bounding box center [1167, 602] width 17 height 15
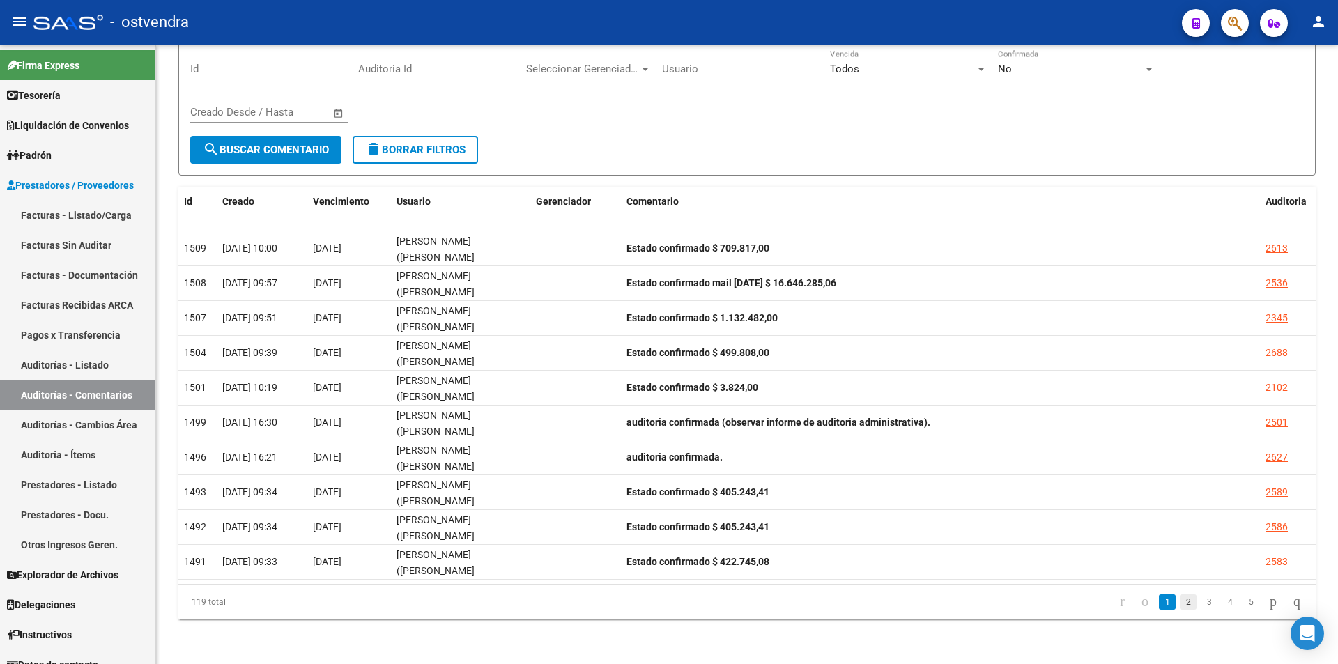
click at [1180, 606] on link "2" at bounding box center [1188, 602] width 17 height 15
click at [1161, 604] on link "1" at bounding box center [1167, 602] width 17 height 15
click at [1180, 606] on link "2" at bounding box center [1188, 602] width 17 height 15
click at [1201, 601] on link "3" at bounding box center [1209, 602] width 17 height 15
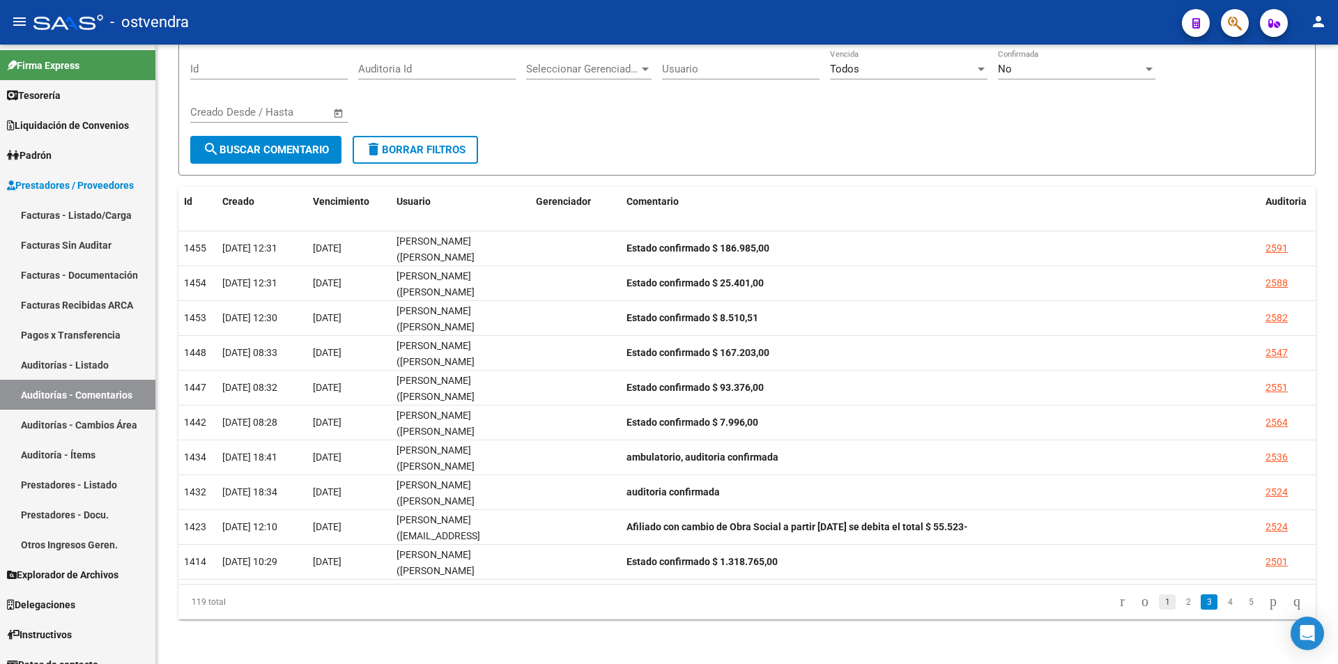
click at [1159, 597] on link "1" at bounding box center [1167, 602] width 17 height 15
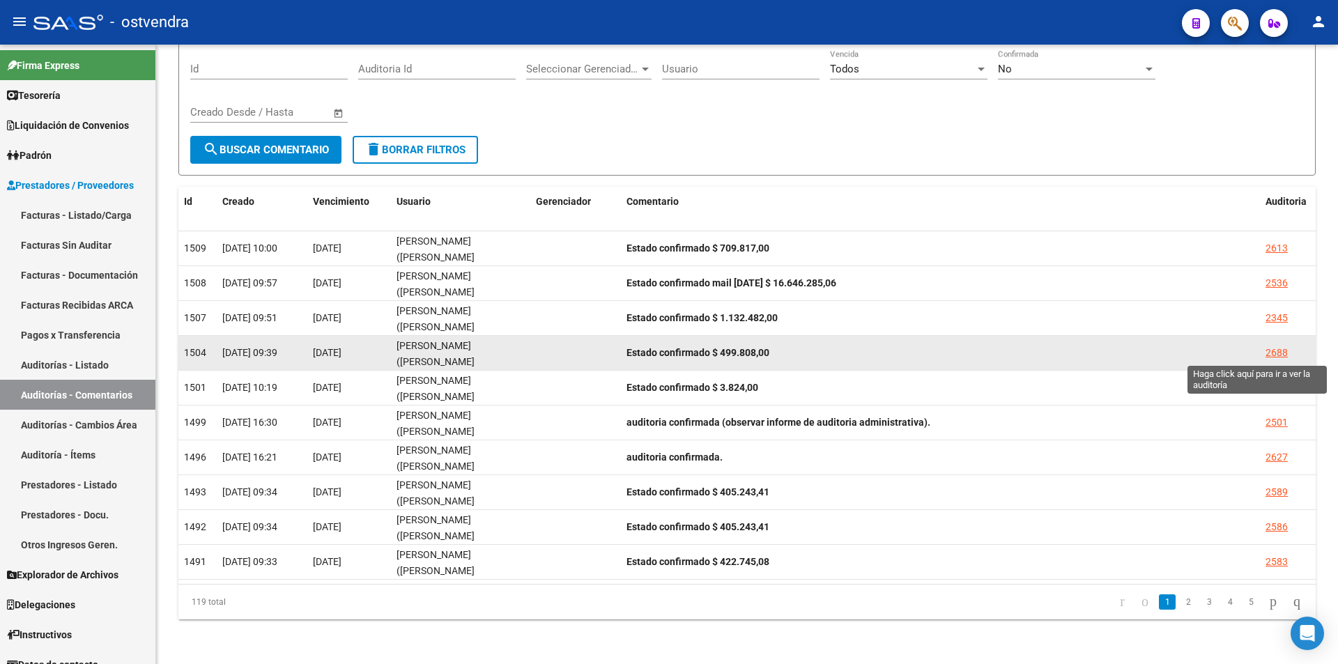
click at [1280, 349] on div "2688" at bounding box center [1277, 353] width 22 height 16
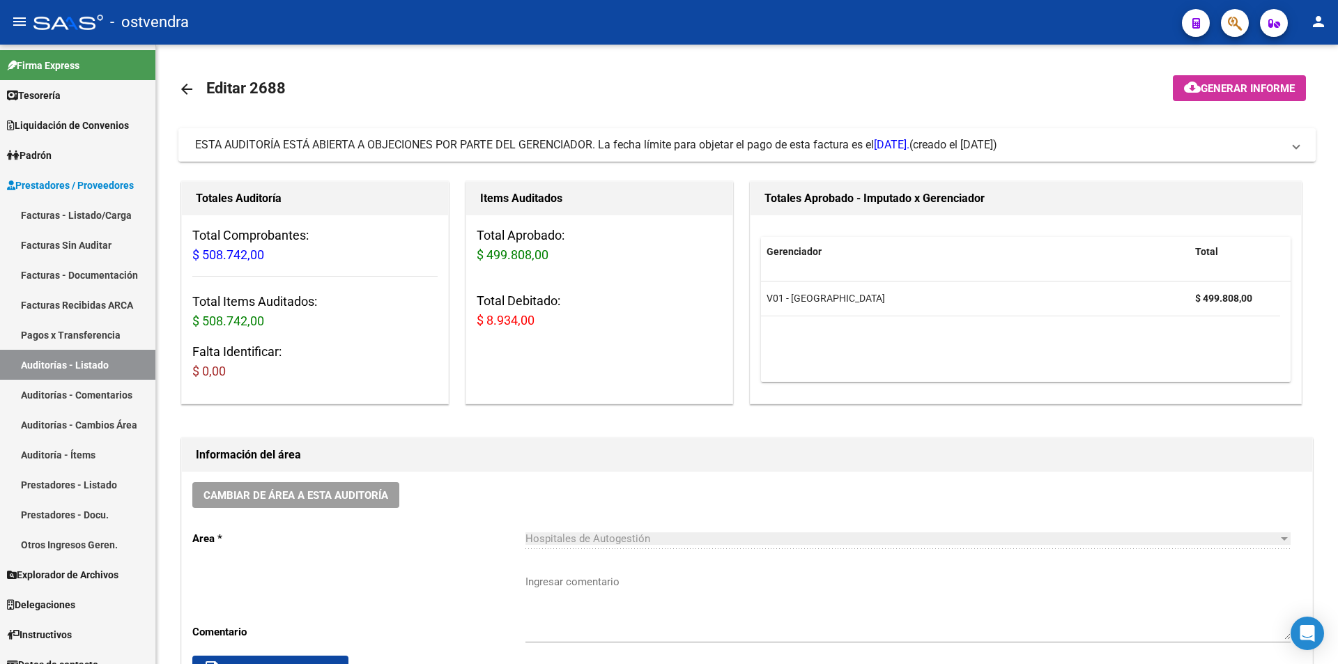
click at [365, 153] on mat-expansion-panel-header "ESTA AUDITORÍA ESTÁ ABIERTA A OBJECIONES POR PARTE DEL GERENCIADOR. La fecha lí…" at bounding box center [747, 144] width 1138 height 33
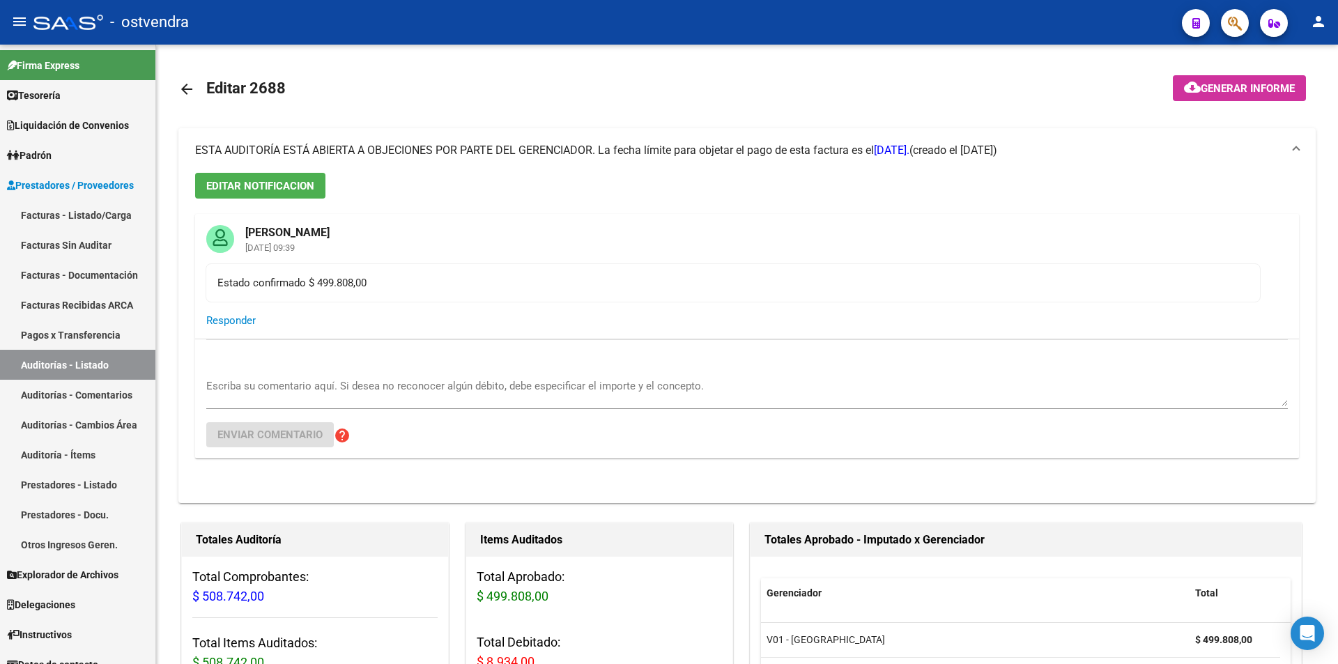
click at [188, 91] on mat-icon "arrow_back" at bounding box center [186, 89] width 17 height 17
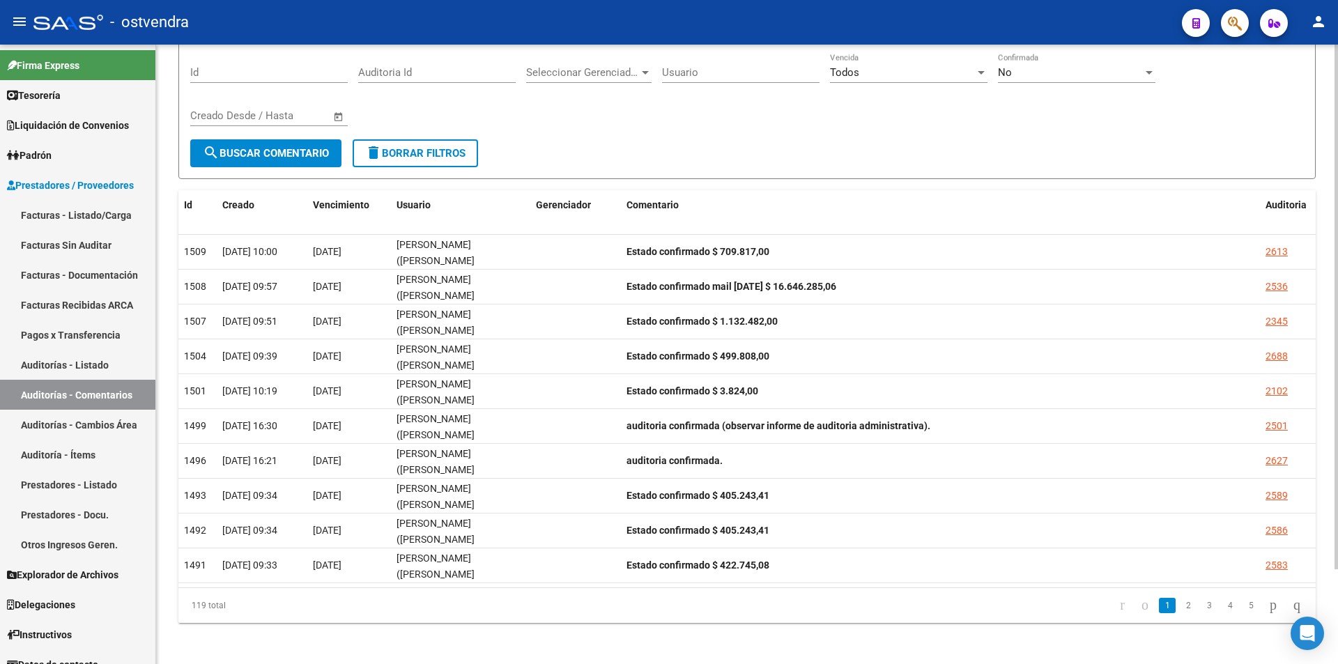
scroll to position [112, 0]
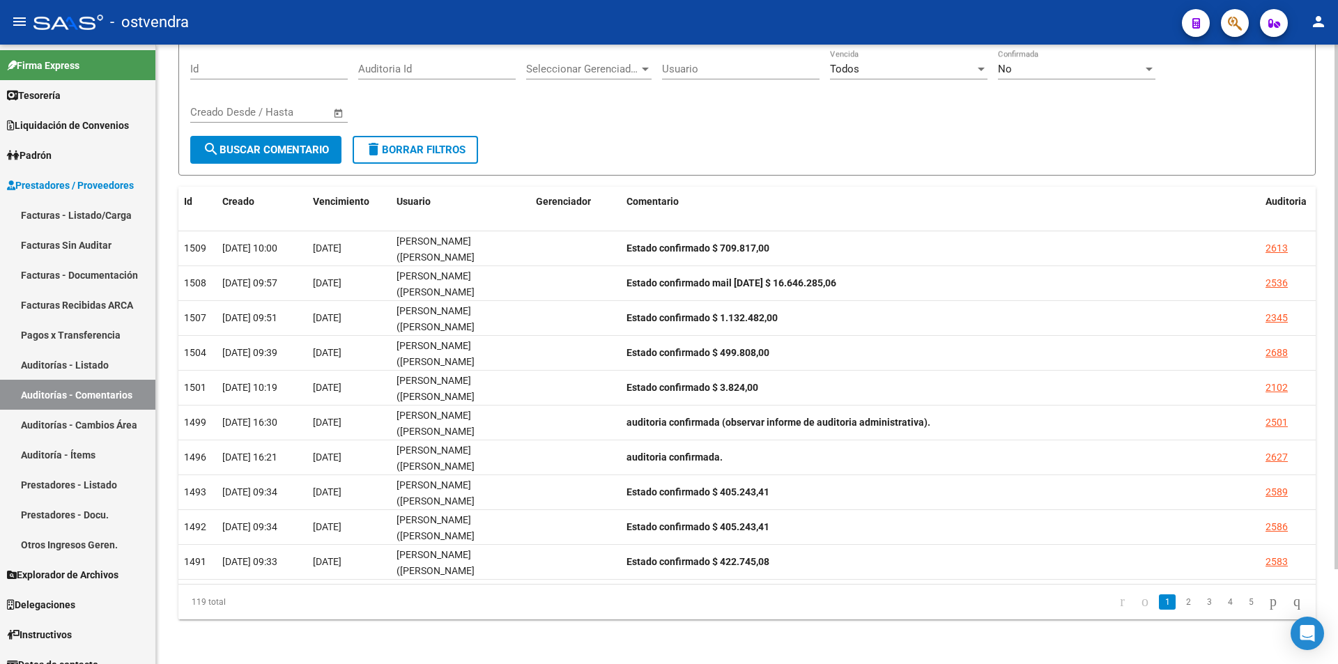
click at [1304, 542] on div "PRESTADORES -> Listado de Comentarios de Auditoria cloud_download Exportar CSV …" at bounding box center [749, 298] width 1186 height 732
click at [1335, 429] on div at bounding box center [1336, 401] width 3 height 525
drag, startPoint x: 1328, startPoint y: 372, endPoint x: 1338, endPoint y: 320, distance: 53.2
click at [1338, 320] on div "PRESTADORES -> Listado de Comentarios de Auditoria cloud_download Exportar CSV …" at bounding box center [749, 298] width 1186 height 732
click at [1338, 399] on div at bounding box center [1336, 401] width 3 height 525
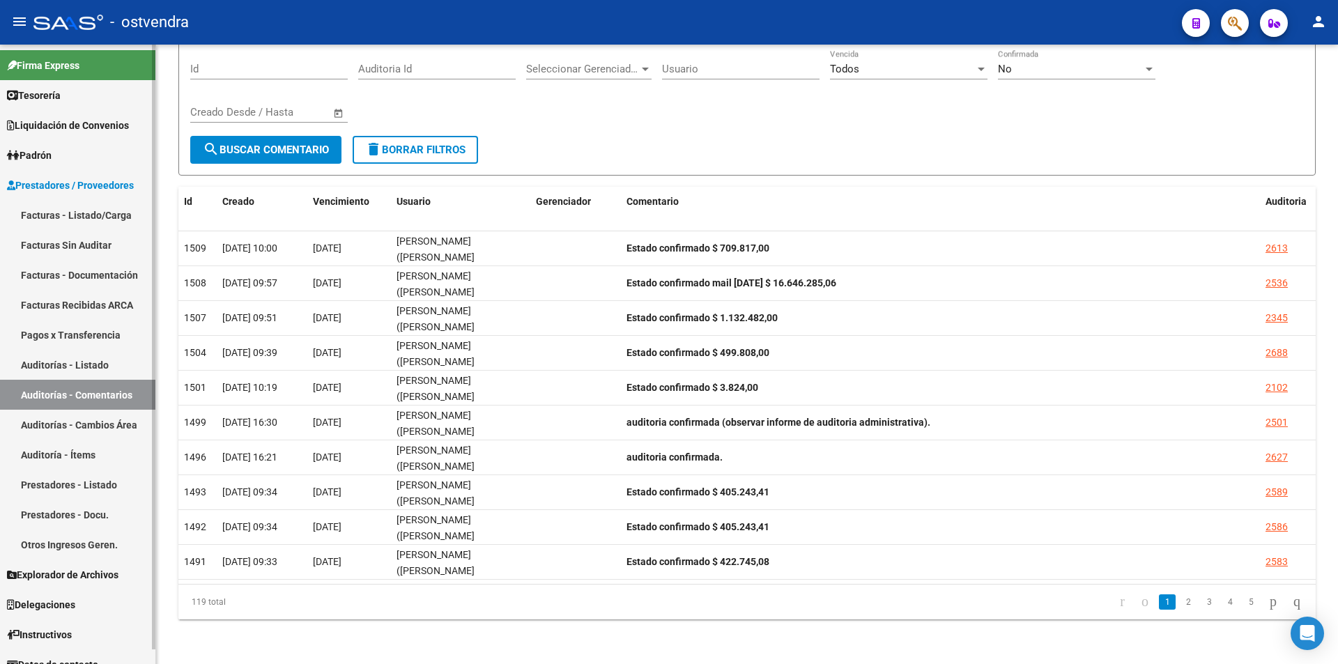
click at [93, 361] on link "Auditorías - Listado" at bounding box center [77, 365] width 155 height 30
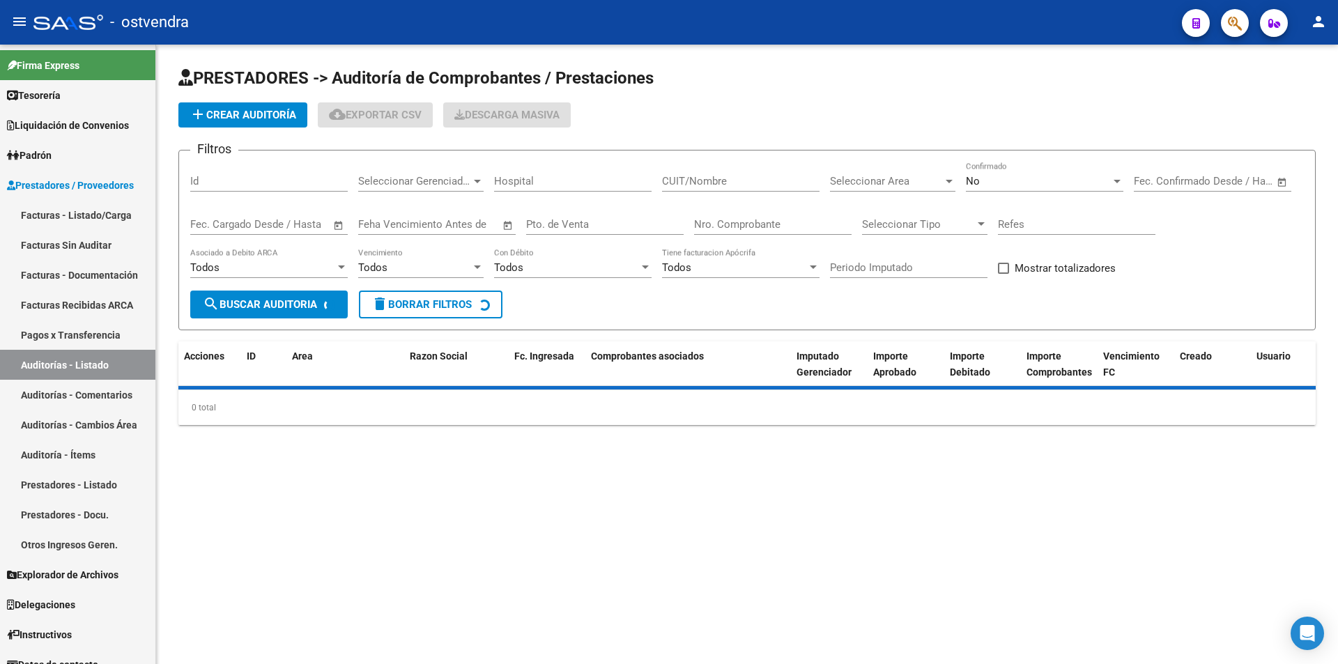
click at [714, 231] on div "Nro. Comprobante" at bounding box center [773, 220] width 158 height 30
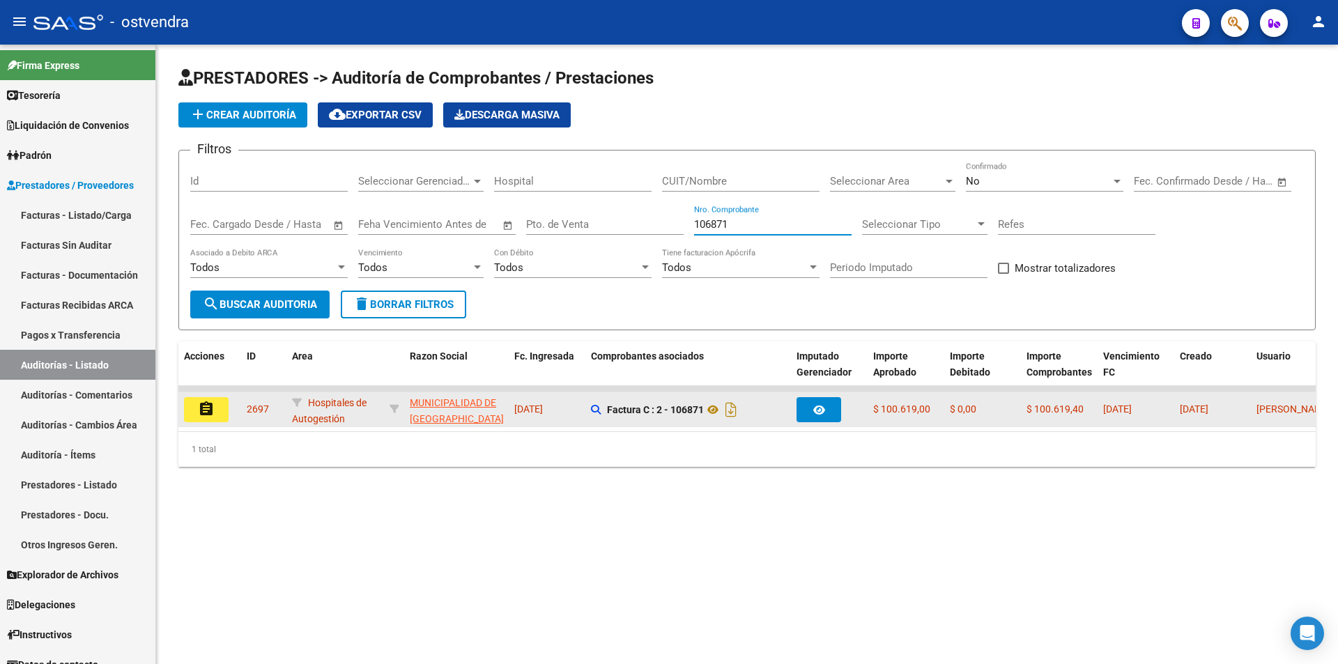
type input "106871"
click at [200, 409] on mat-icon "assignment" at bounding box center [206, 409] width 17 height 17
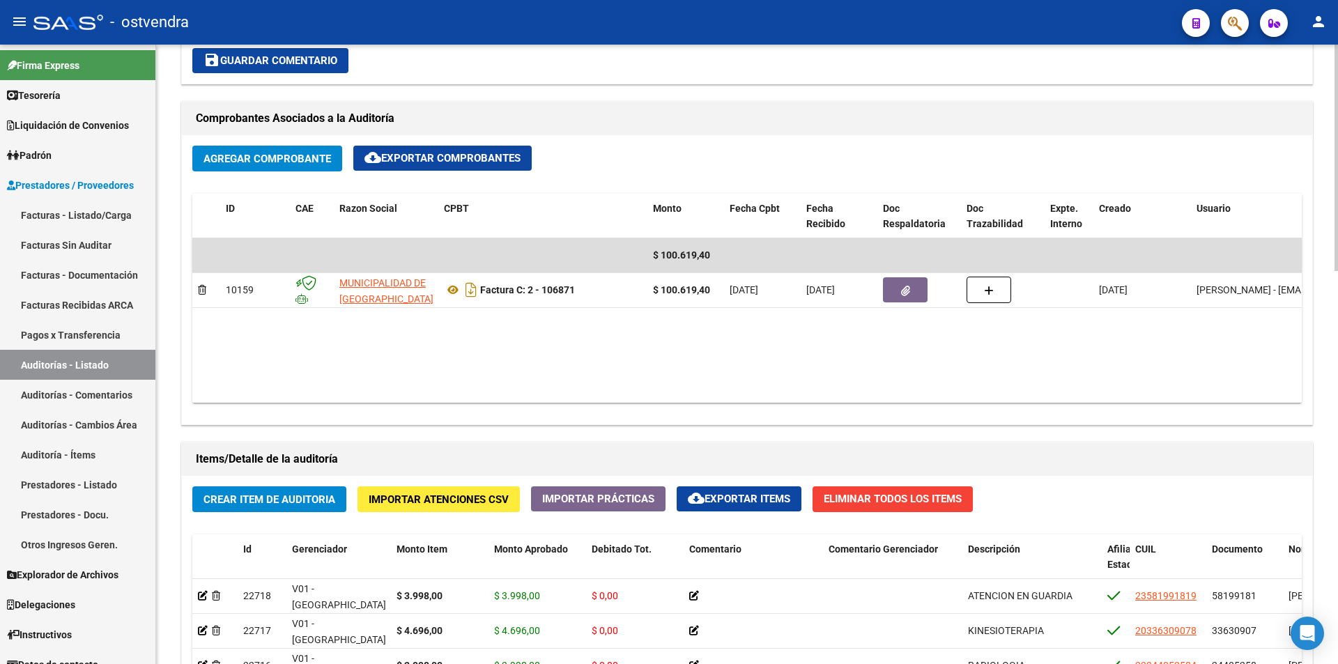
scroll to position [1076, 0]
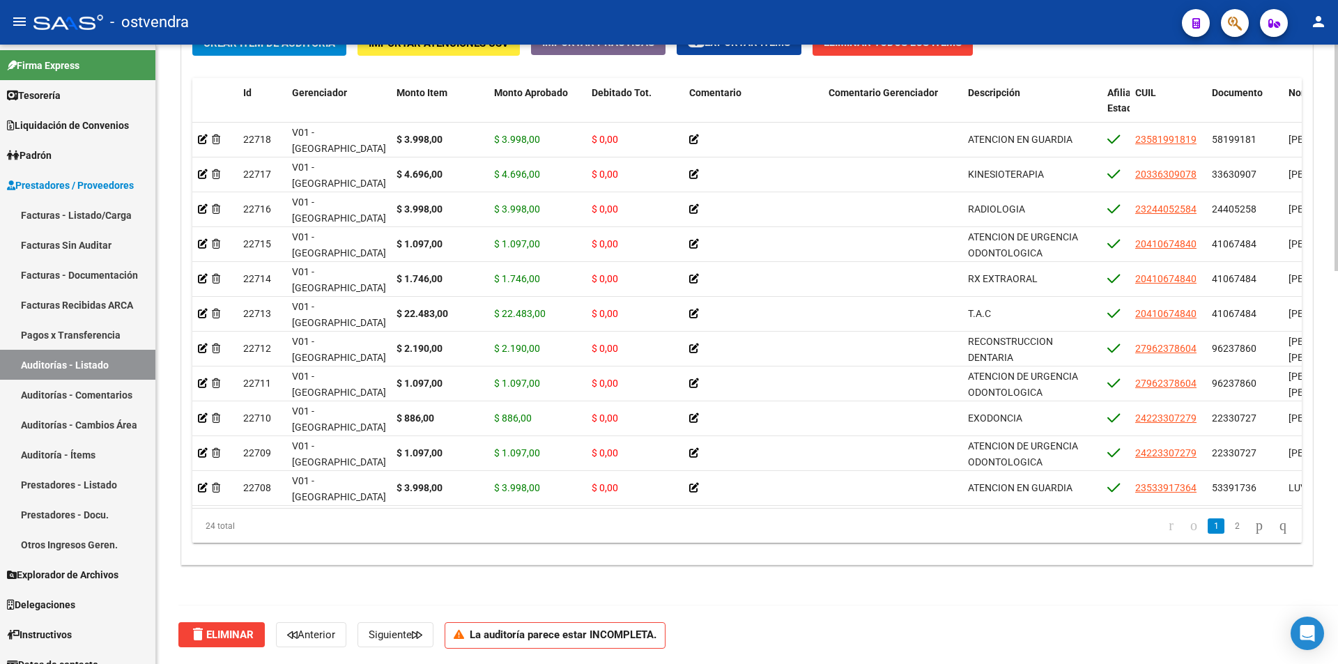
click at [1338, 562] on div at bounding box center [1336, 355] width 3 height 620
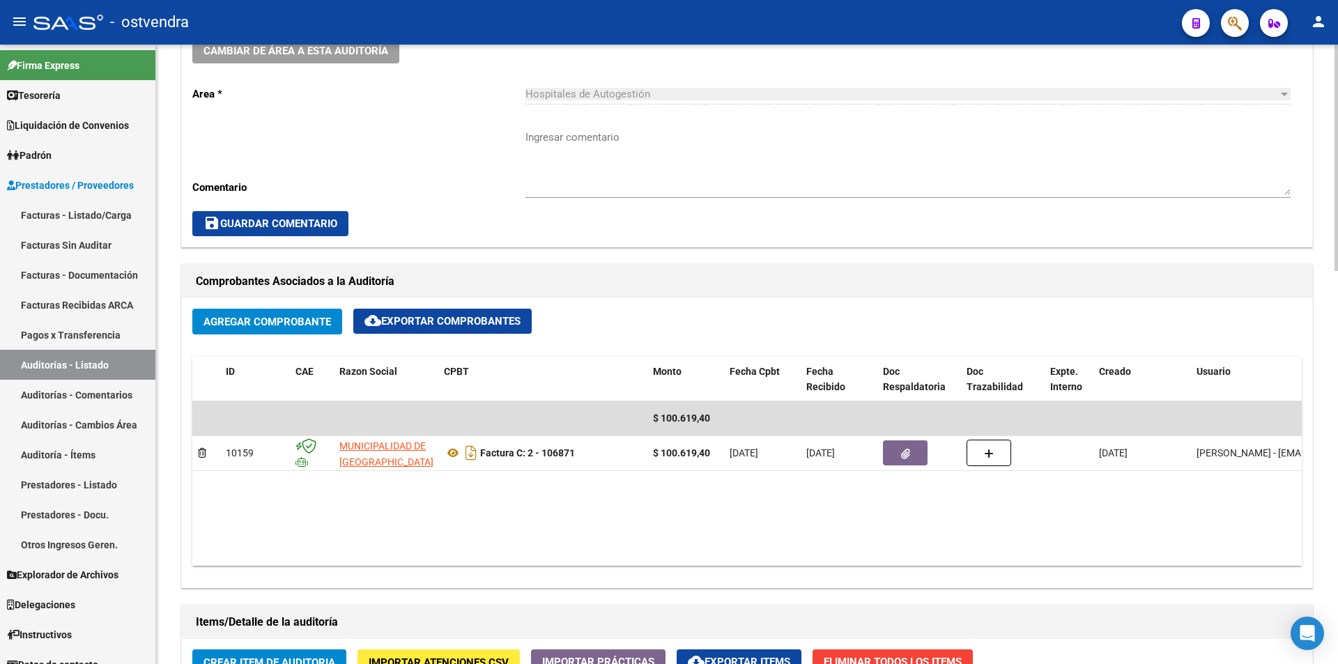
click at [1338, 513] on div at bounding box center [1336, 355] width 3 height 620
drag, startPoint x: 1333, startPoint y: 303, endPoint x: 1334, endPoint y: 335, distance: 31.4
click at [1334, 351] on div "arrow_back Editar 2697 cloud_download Generar informe Puede notificar al gerenc…" at bounding box center [747, 436] width 1182 height 1696
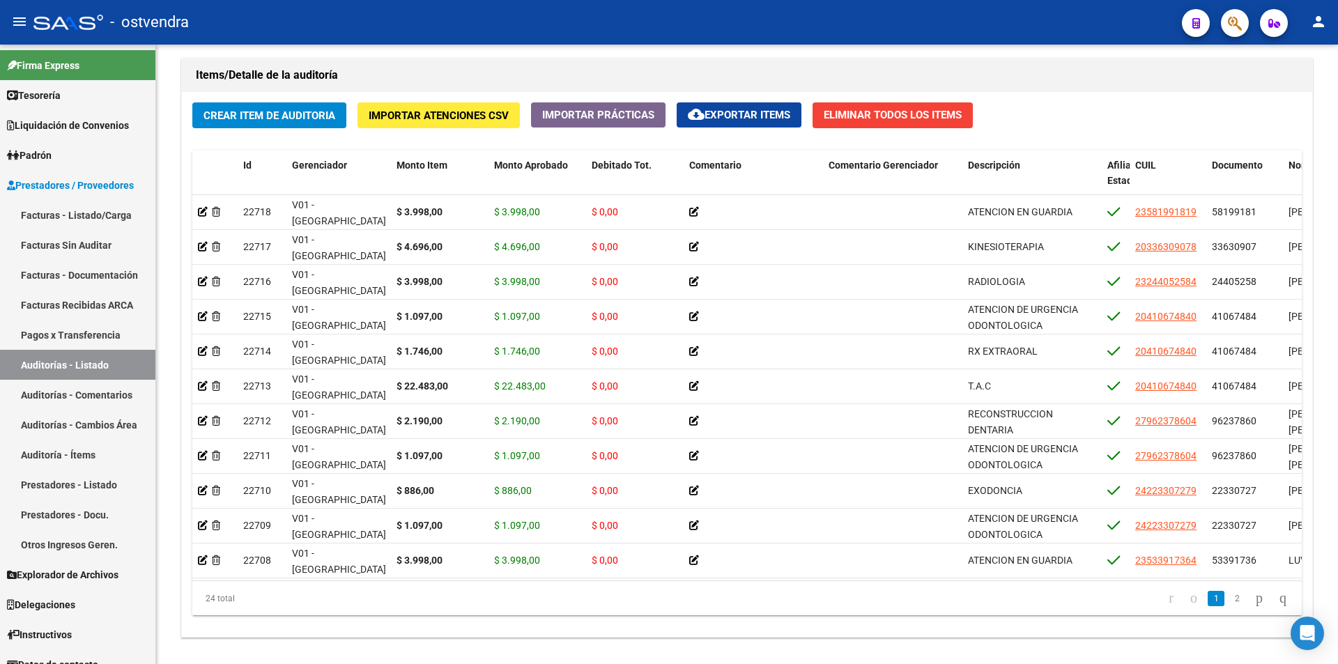
scroll to position [1076, 0]
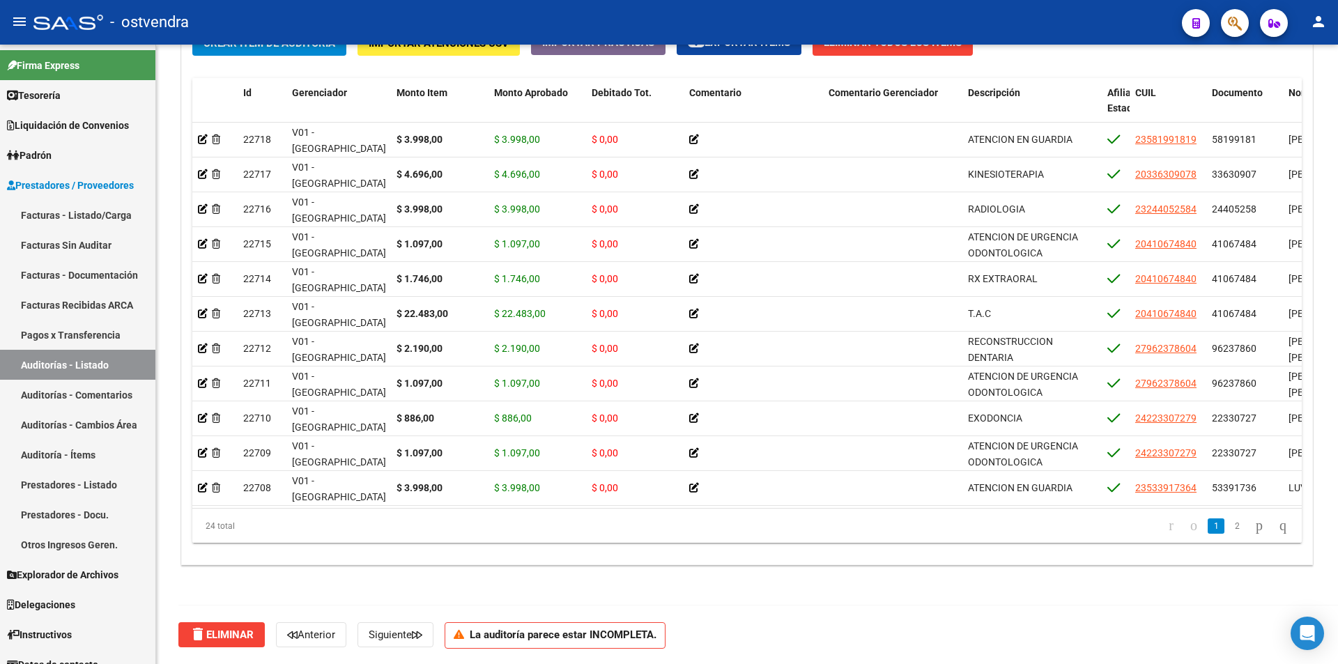
click at [1337, 528] on div at bounding box center [1336, 551] width 3 height 227
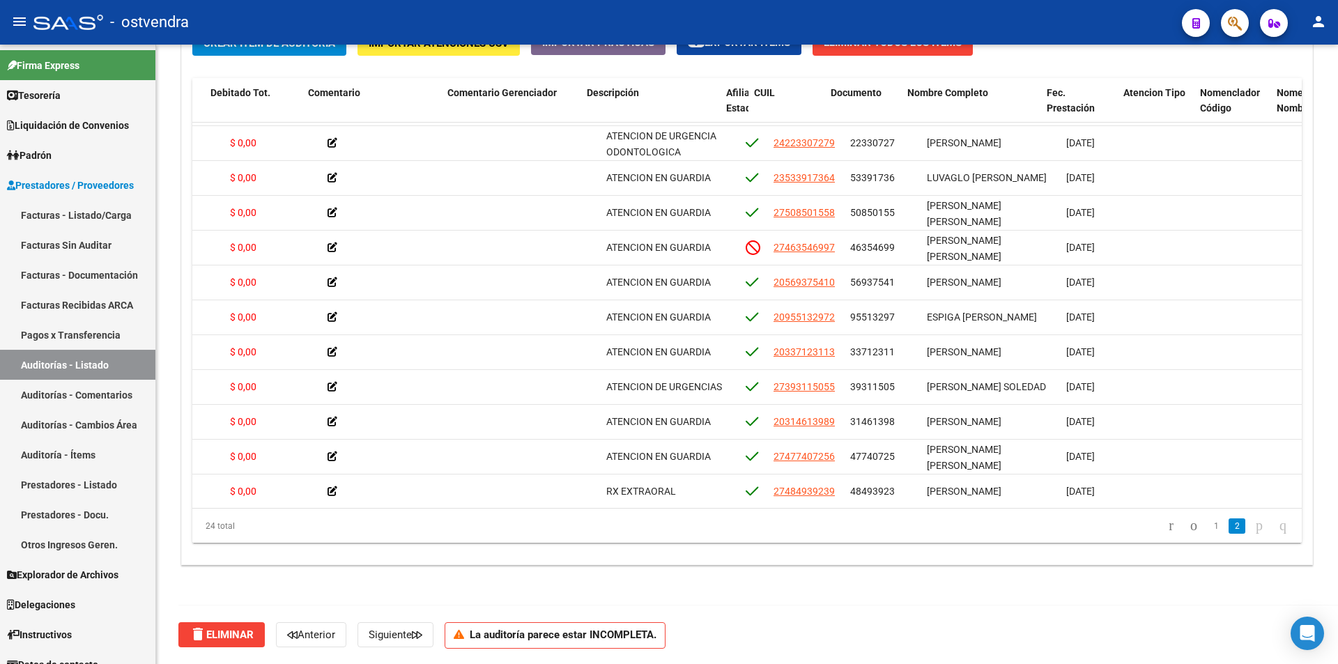
scroll to position [310, 389]
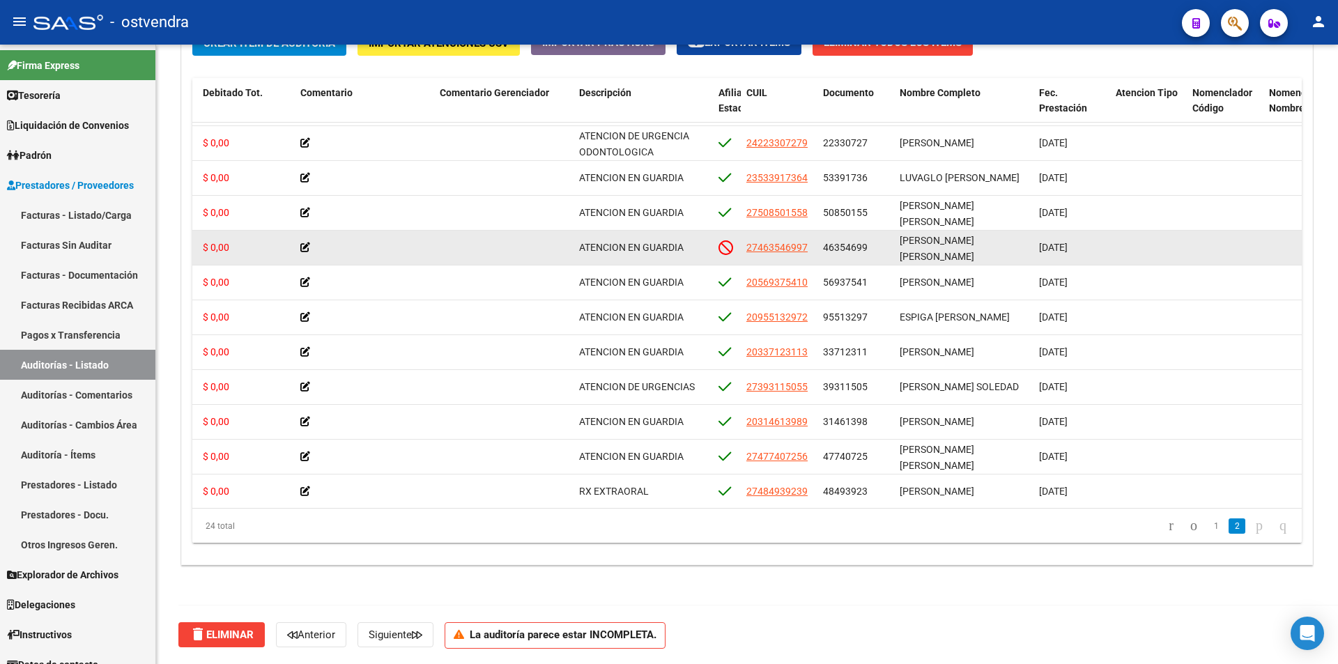
drag, startPoint x: 933, startPoint y: 249, endPoint x: 1013, endPoint y: 263, distance: 80.7
click at [1013, 263] on datatable-body-cell "RUIZ DIAZ ABRIL AILEN" at bounding box center [963, 248] width 139 height 34
drag, startPoint x: 823, startPoint y: 244, endPoint x: 868, endPoint y: 240, distance: 45.4
click at [868, 240] on datatable-body-cell "46354699" at bounding box center [856, 248] width 77 height 34
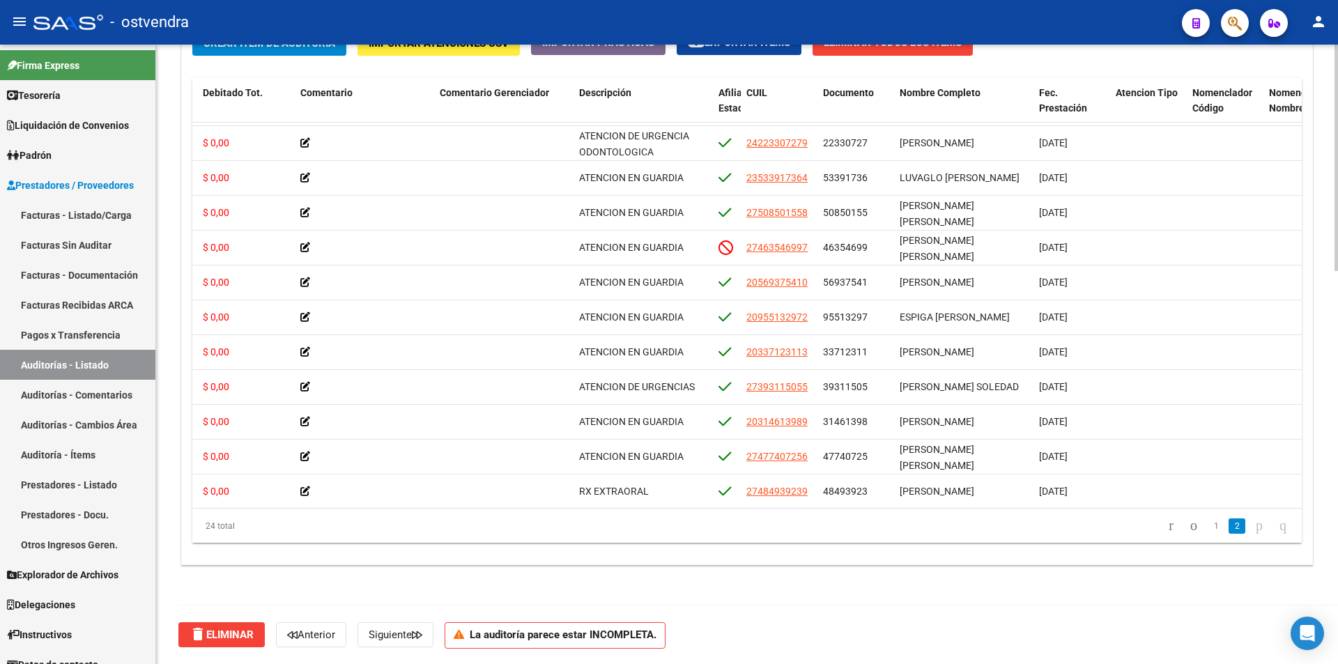
scroll to position [457, 0]
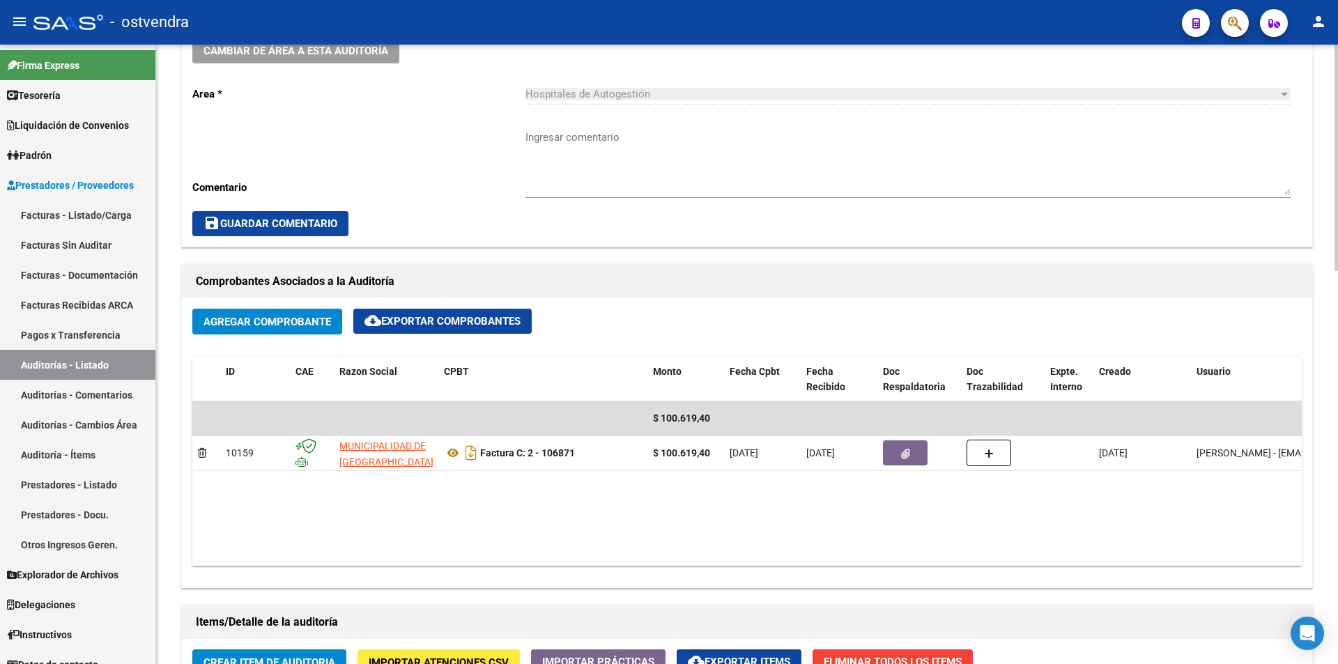
click at [1338, 355] on div at bounding box center [1336, 355] width 3 height 620
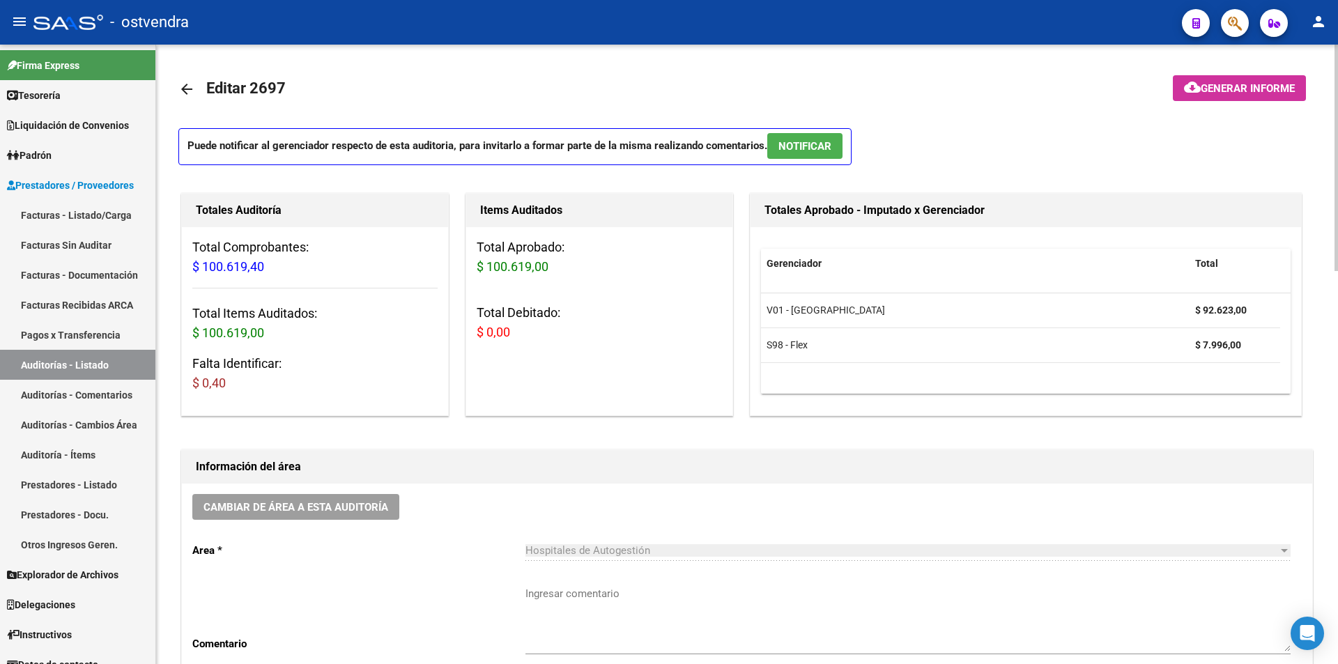
scroll to position [620, 0]
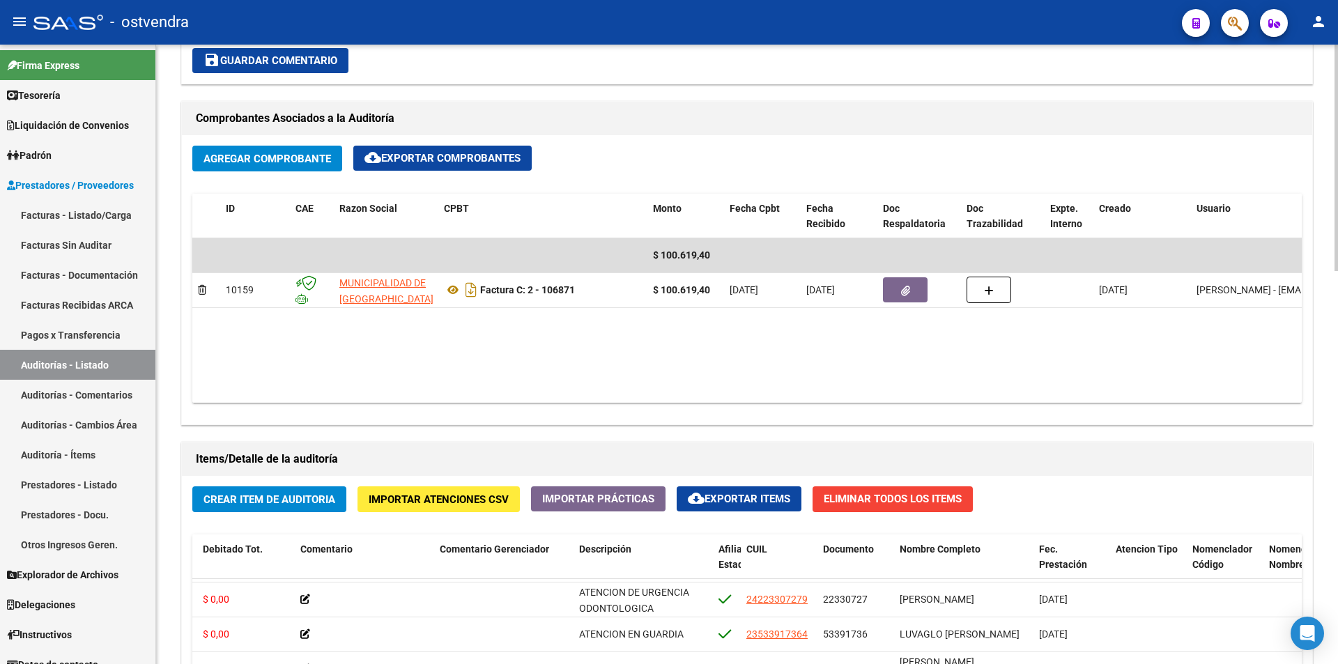
click at [1338, 487] on div at bounding box center [1336, 355] width 3 height 620
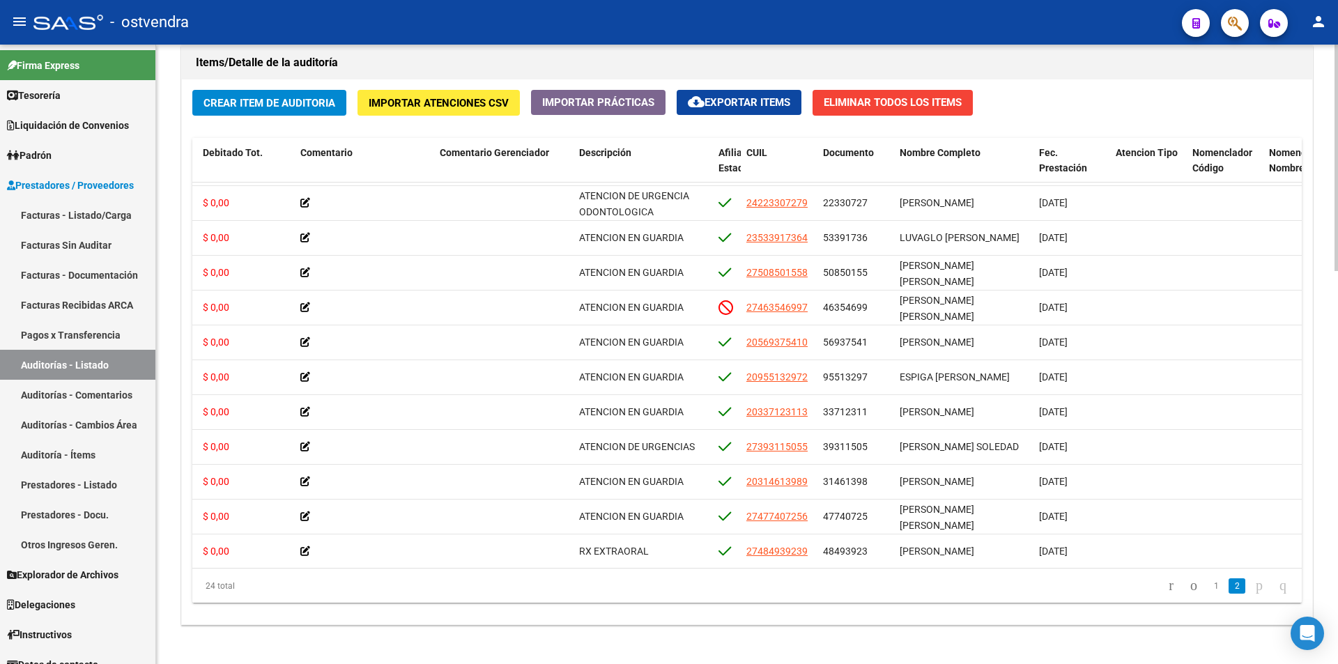
scroll to position [1076, 0]
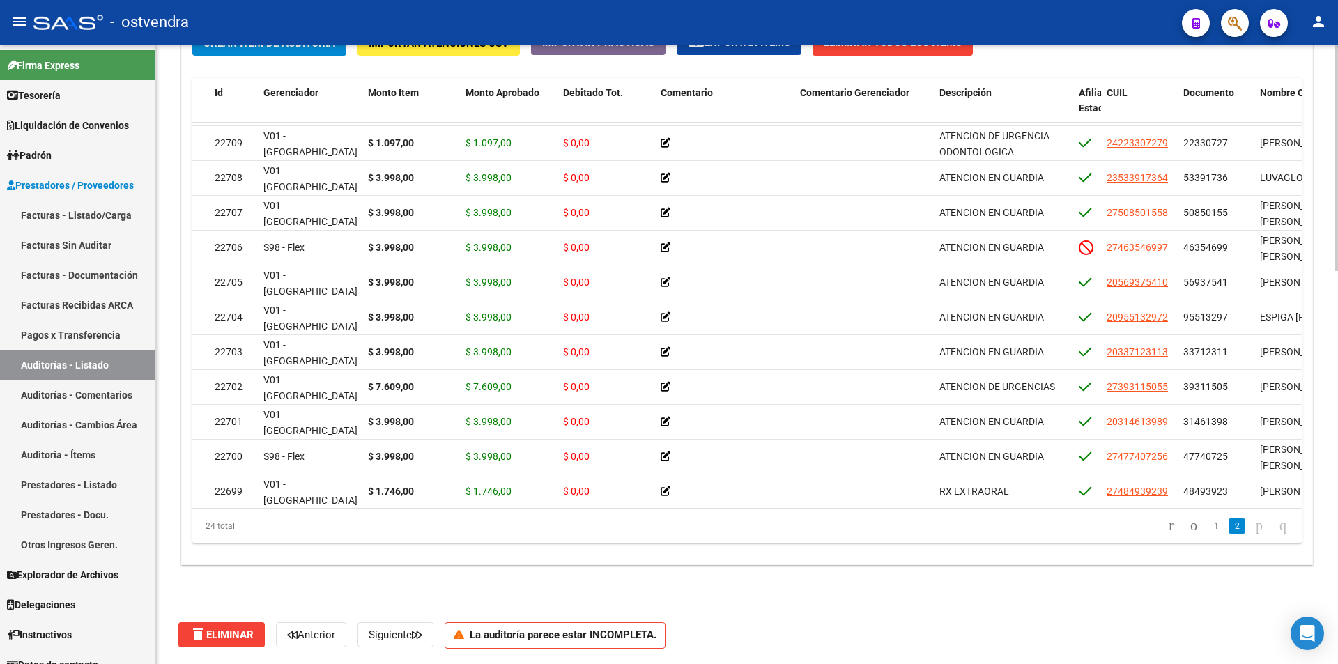
scroll to position [310, 0]
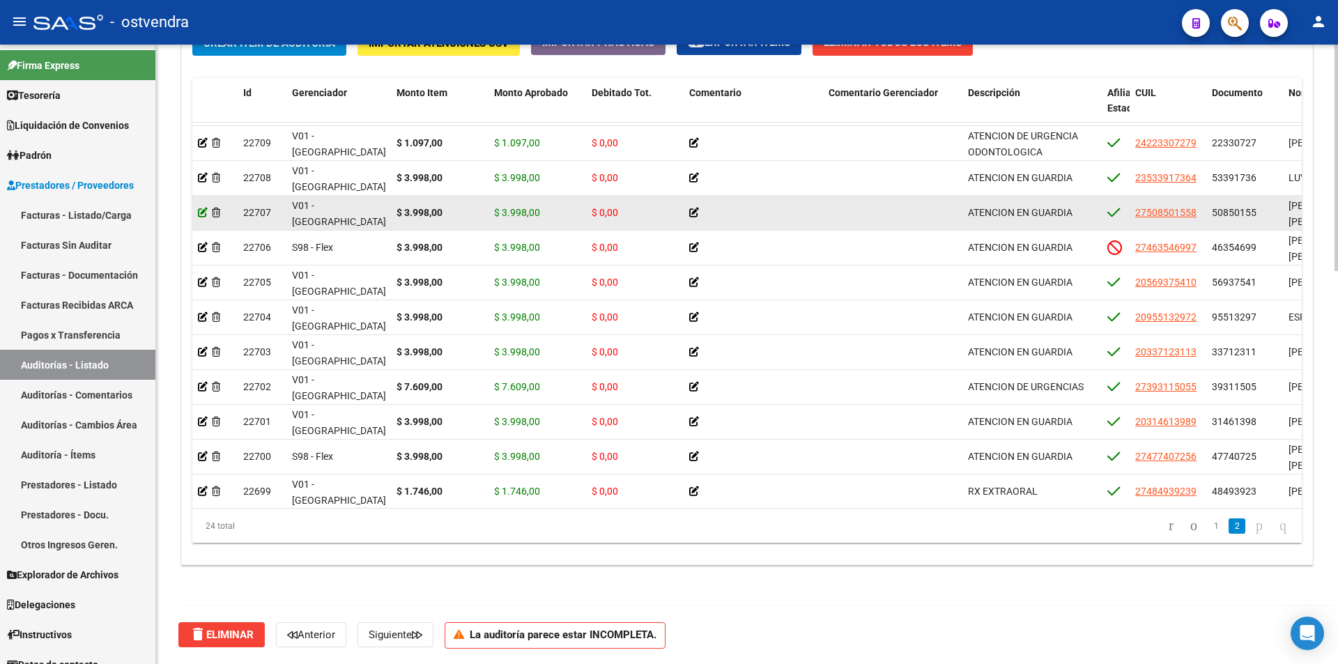
click at [201, 215] on icon at bounding box center [203, 213] width 10 height 10
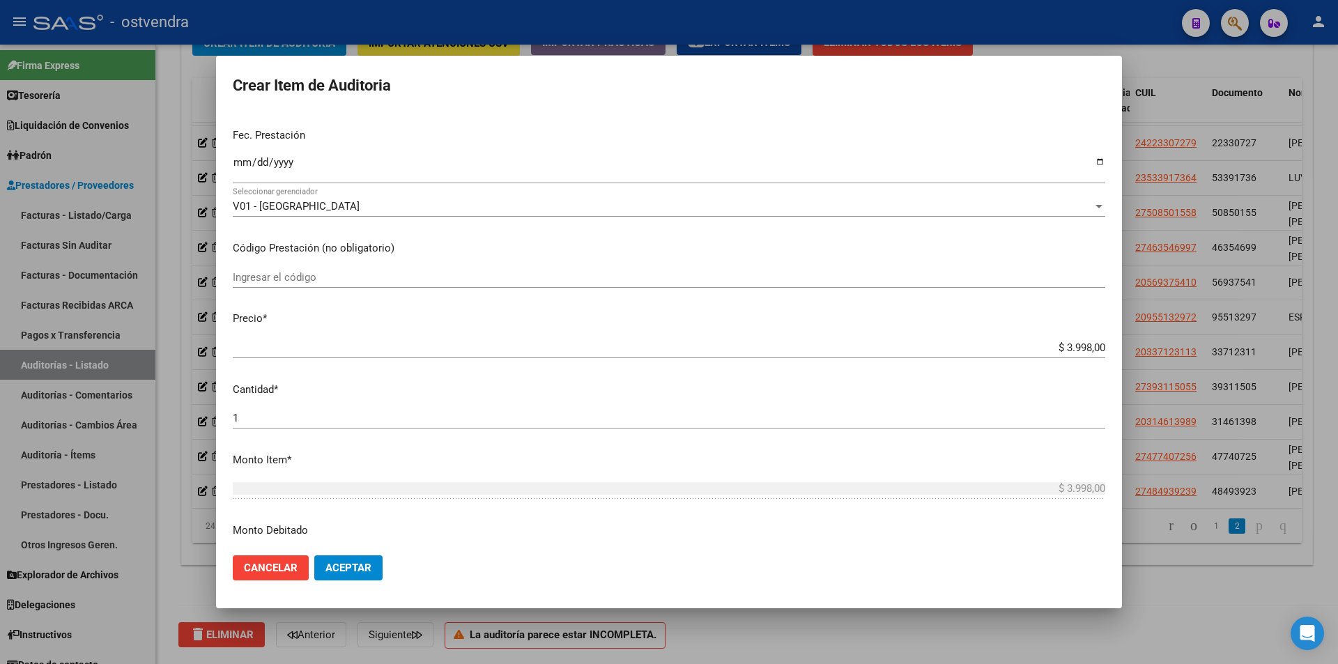
scroll to position [354, 0]
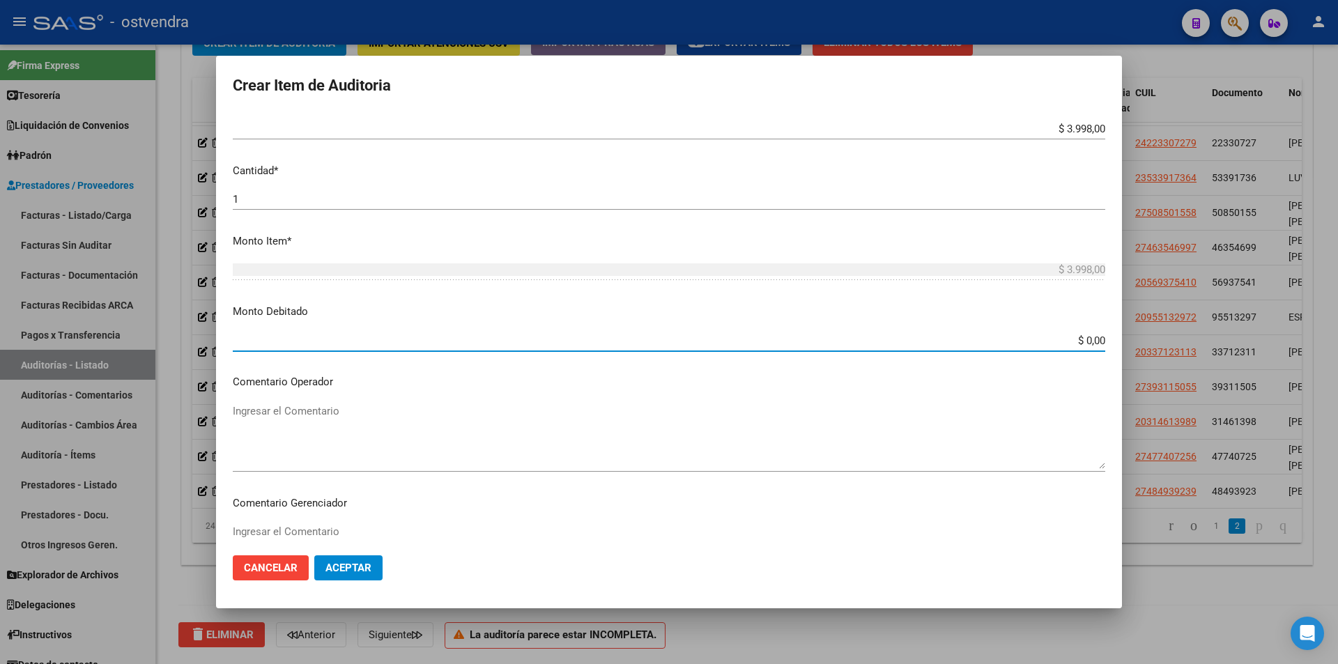
click at [1091, 337] on input "$ 0,00" at bounding box center [669, 341] width 873 height 13
click at [1093, 340] on input "$ 0,00" at bounding box center [669, 341] width 873 height 13
type input "$ 3.998,00"
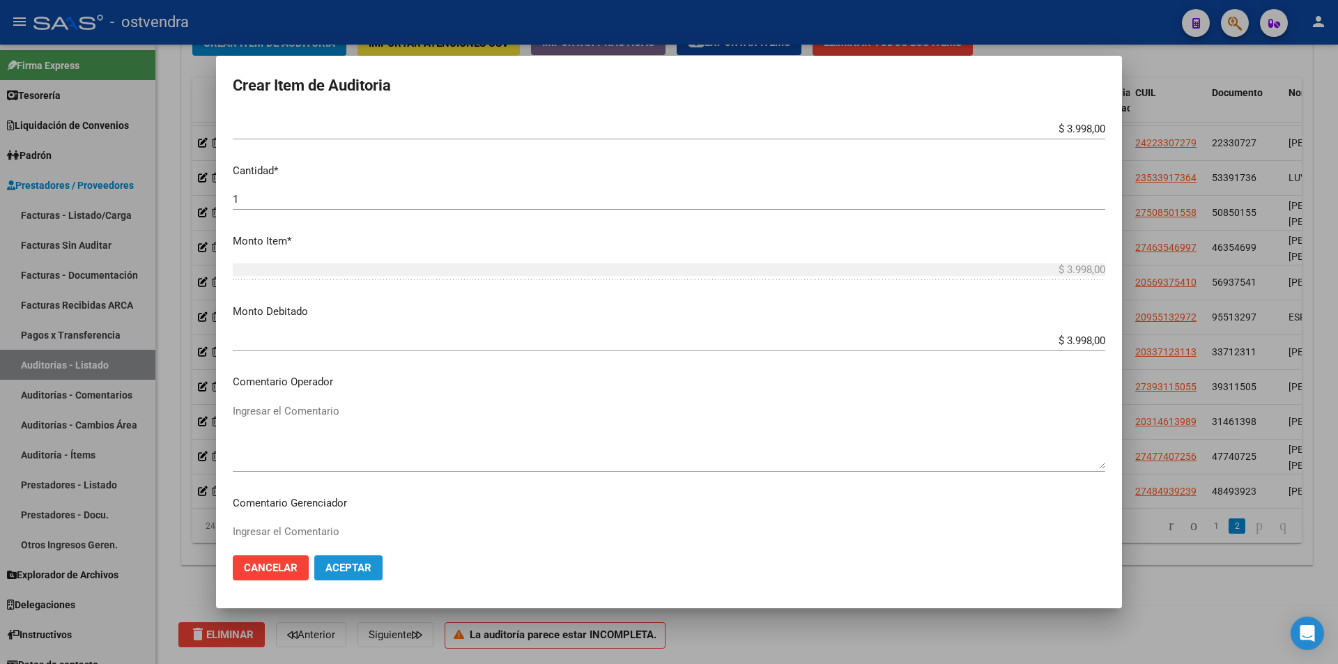
click at [331, 563] on span "Aceptar" at bounding box center [349, 568] width 46 height 13
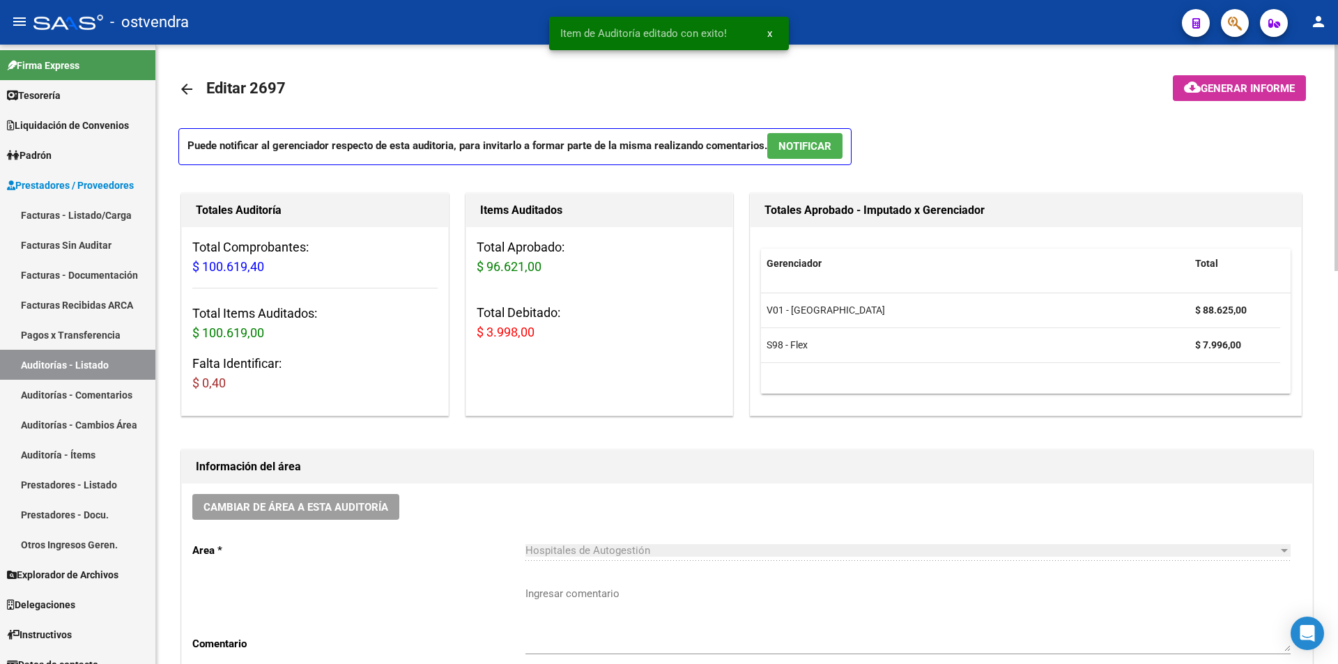
scroll to position [620, 0]
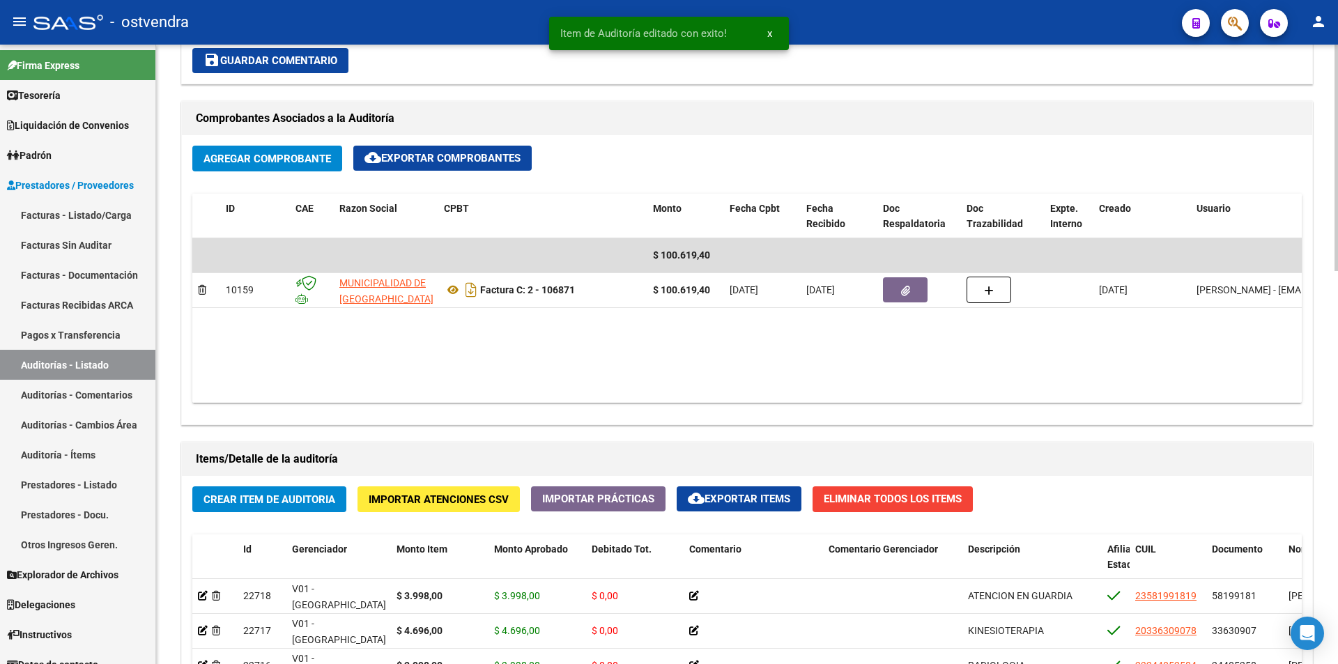
click at [1338, 483] on div at bounding box center [1336, 355] width 3 height 620
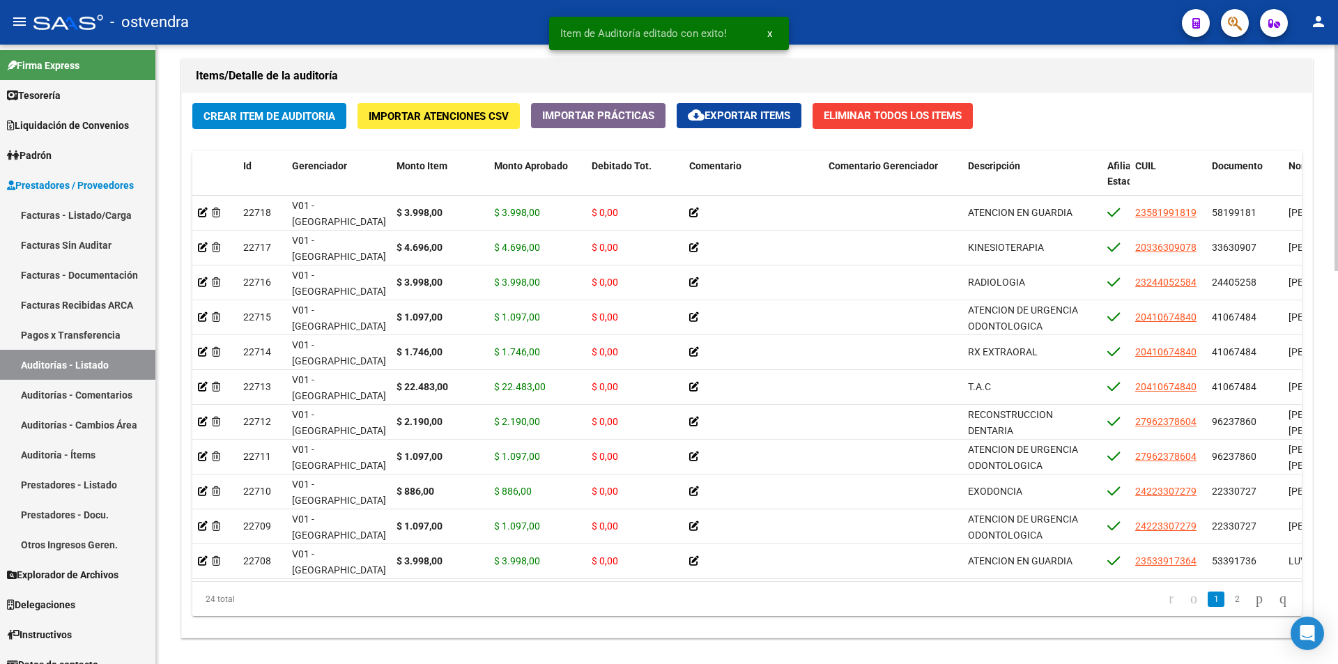
scroll to position [982, 0]
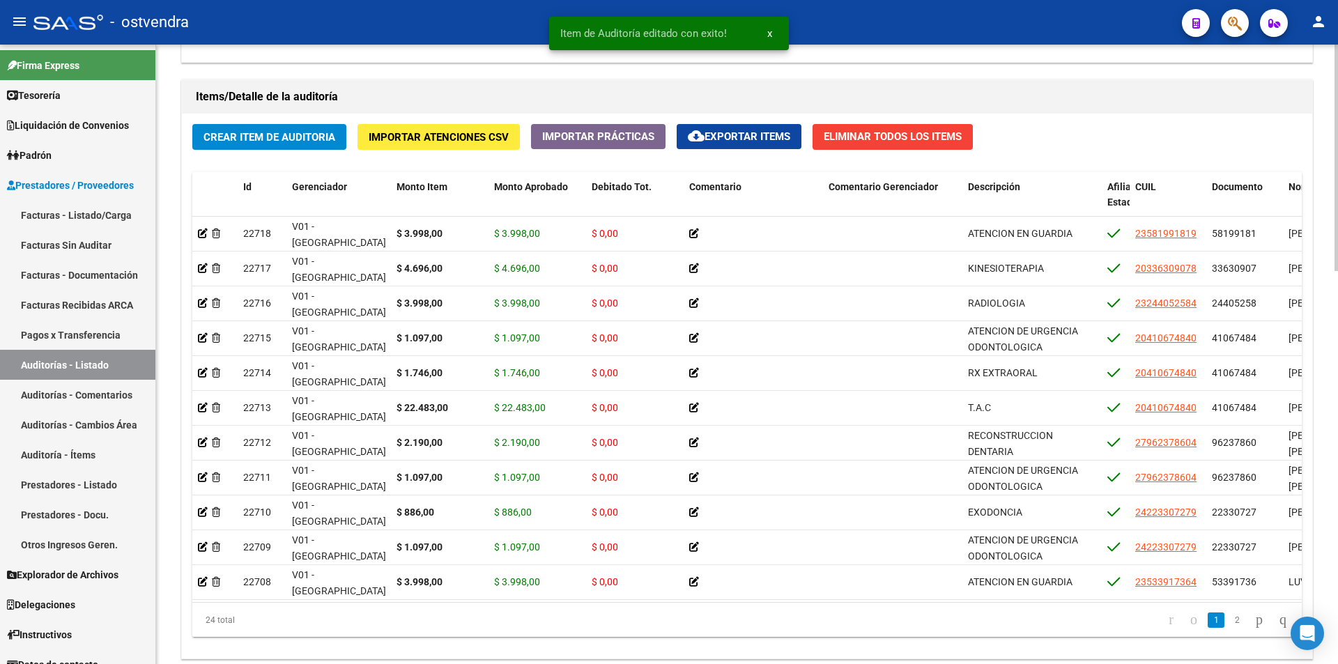
click at [1338, 535] on div at bounding box center [1336, 517] width 3 height 227
click at [214, 135] on span "Crear Item de Auditoria" at bounding box center [270, 137] width 132 height 13
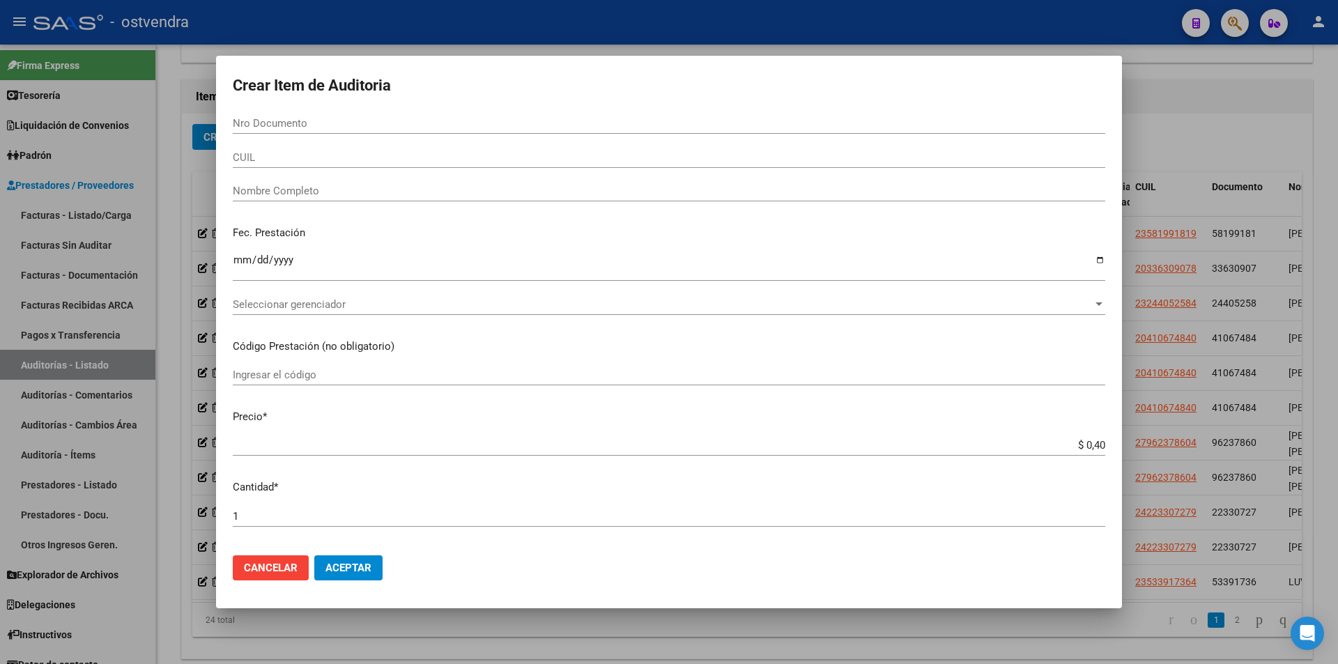
click at [1129, 485] on div at bounding box center [669, 332] width 1338 height 664
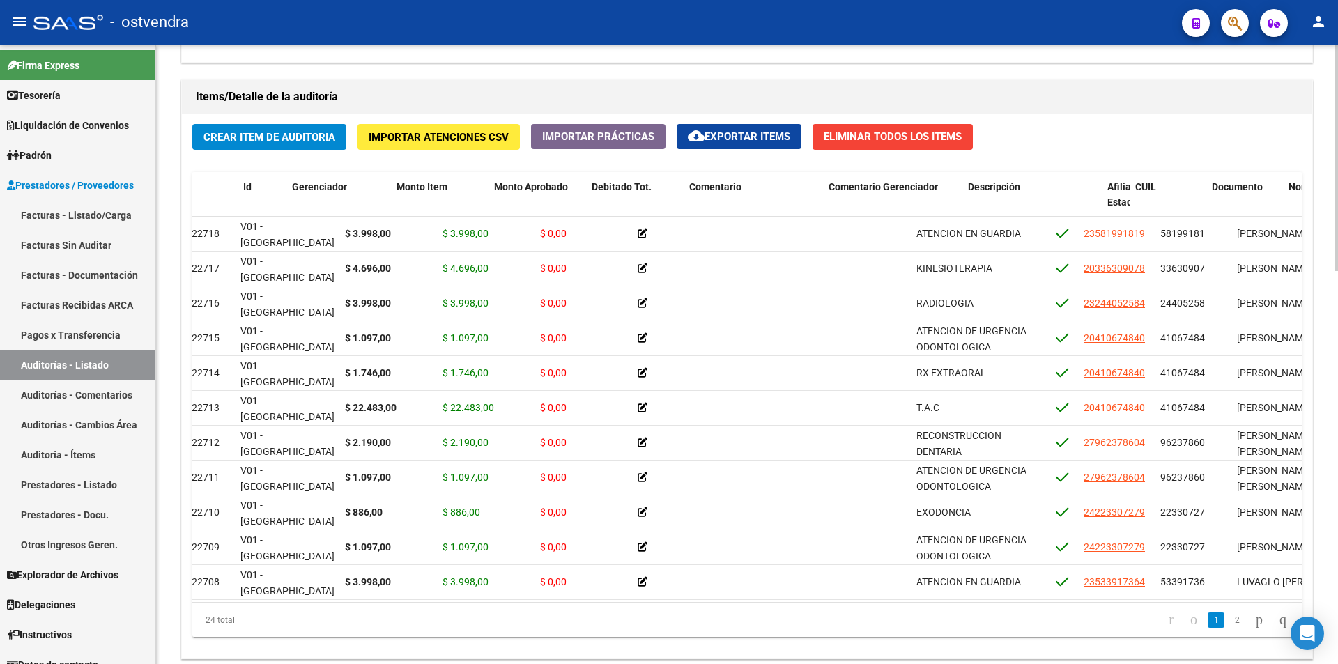
scroll to position [0, 0]
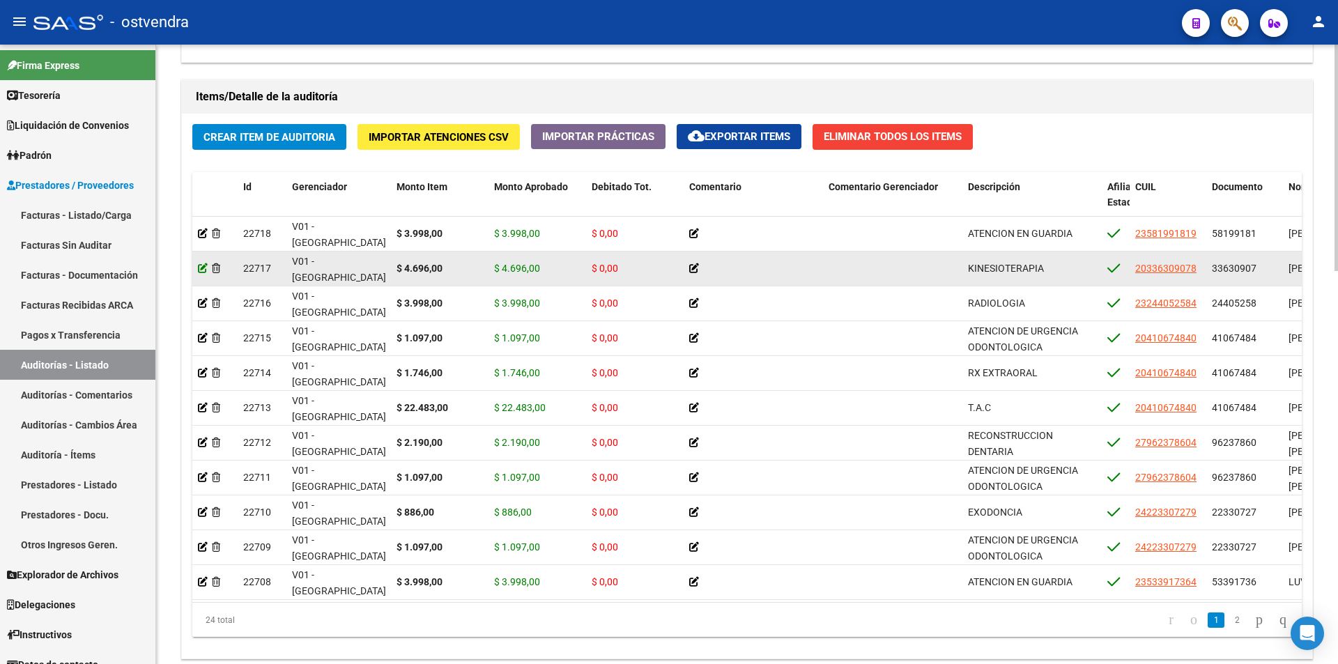
click at [205, 270] on icon at bounding box center [203, 268] width 10 height 10
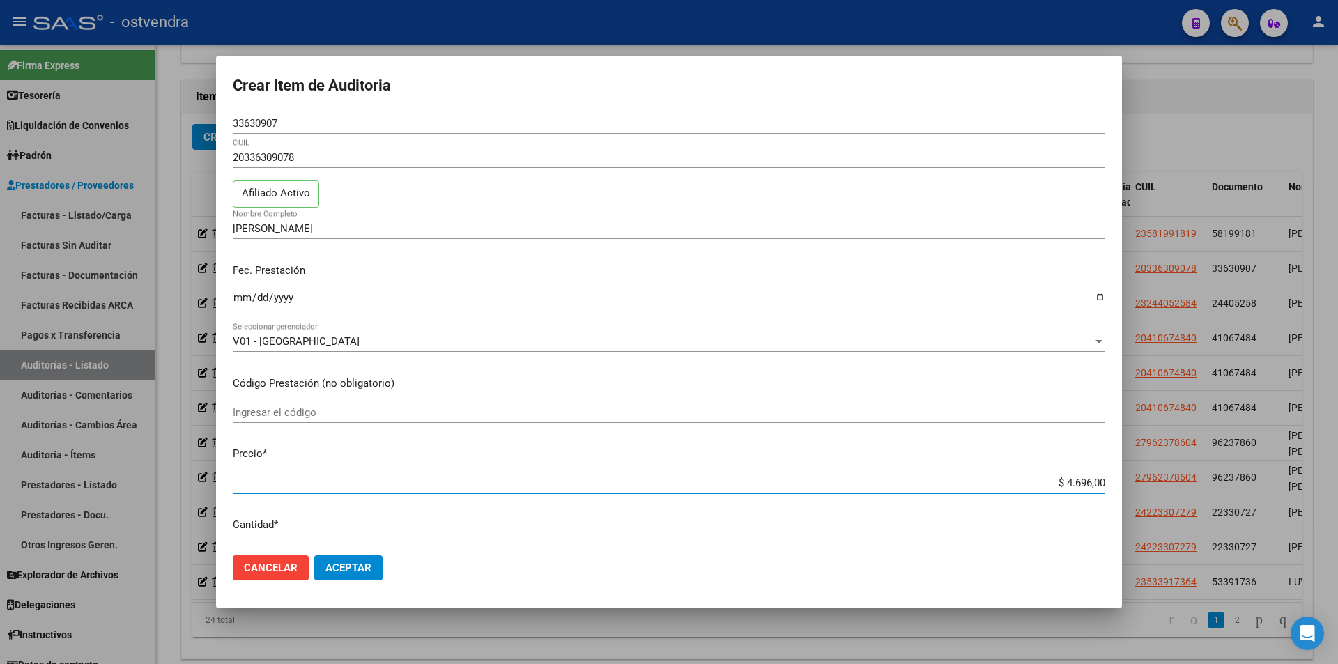
click at [1085, 483] on input "$ 4.696,00" at bounding box center [669, 483] width 873 height 13
click at [1097, 481] on app-form-text-field "Precio * $ 4.696,00 Ingresar el precio" at bounding box center [675, 467] width 884 height 43
click at [1095, 482] on app-form-text-field "Precio * $ 4.696,00 Ingresar el precio" at bounding box center [675, 467] width 884 height 43
click at [1093, 482] on input "$ 4.696,00" at bounding box center [669, 483] width 873 height 13
type input "$ 46.960,04"
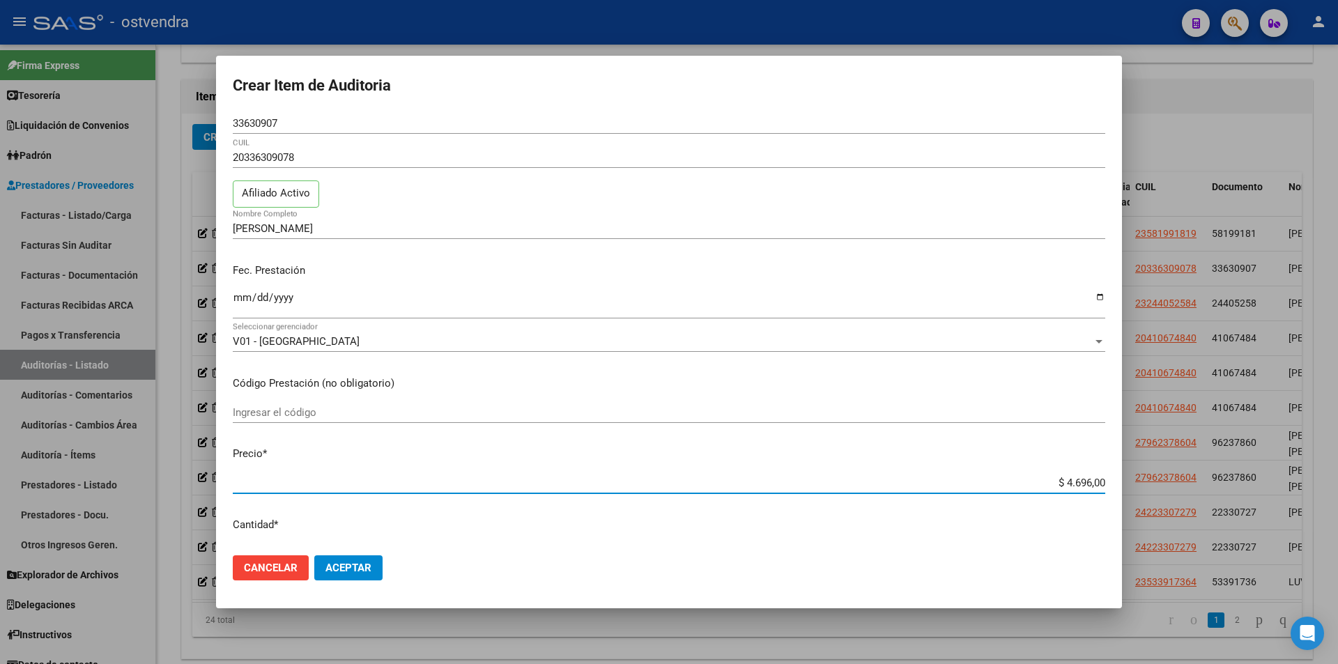
type input "$ 46.960,04"
type input "$ 469.600,40"
type input "$ 46.960,04"
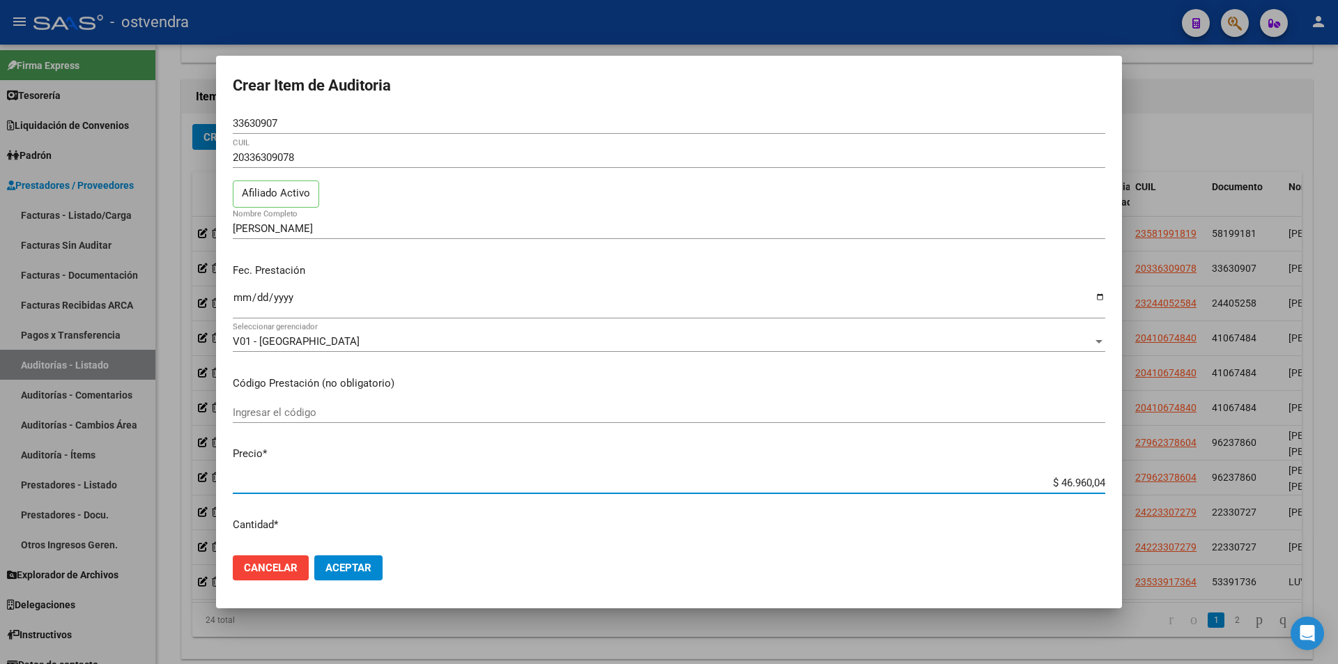
type input "$ 4.696,00"
click at [1085, 484] on input "$ 4.696,00" at bounding box center [669, 483] width 873 height 13
type input "$ 46.964,00"
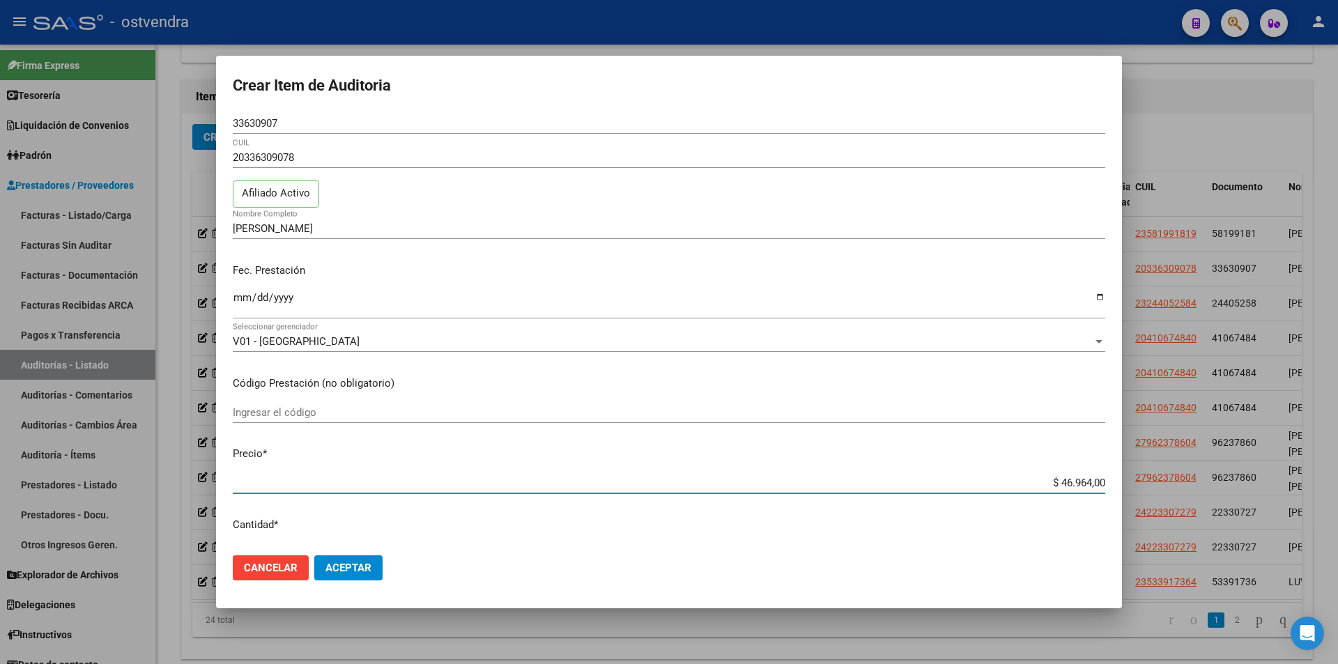
type input "$ 4.696,00"
click at [1086, 484] on input "$ 4.696,00" at bounding box center [669, 483] width 873 height 13
click at [1089, 485] on input "$ 4.696,00" at bounding box center [669, 483] width 873 height 13
type input "$ 469,60"
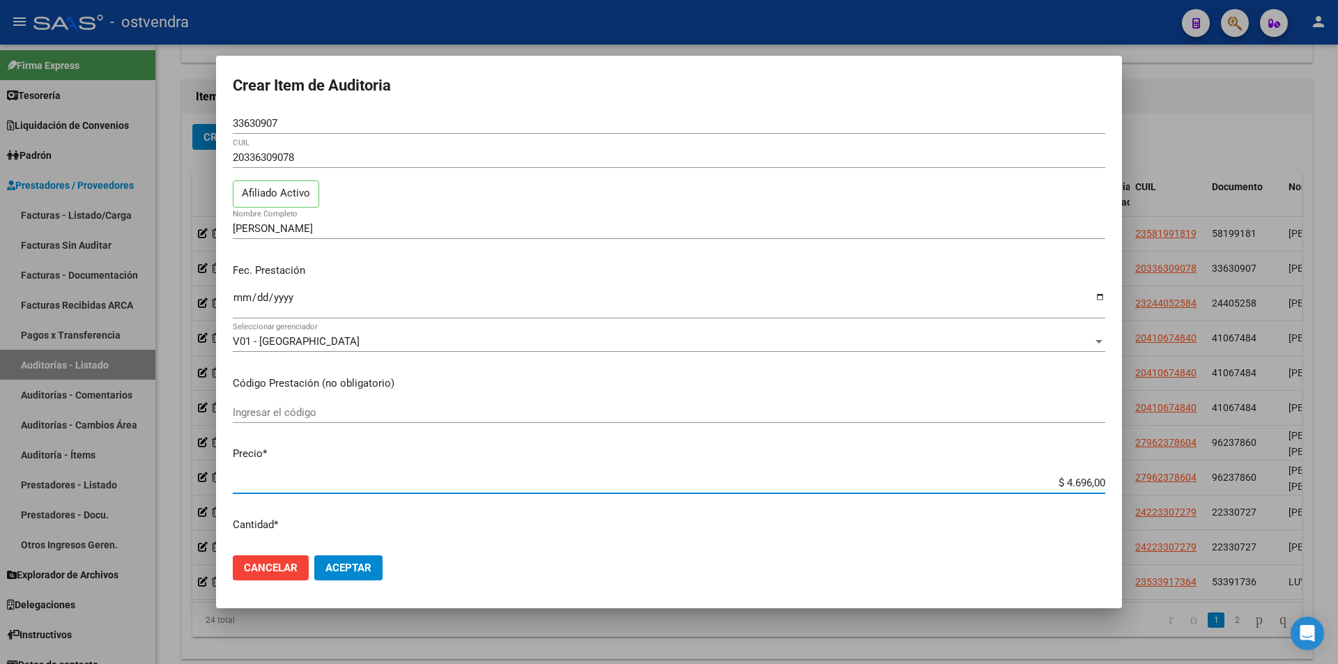
type input "$ 469,60"
type input "$ 4.696,40"
click at [340, 562] on span "Aceptar" at bounding box center [349, 568] width 46 height 13
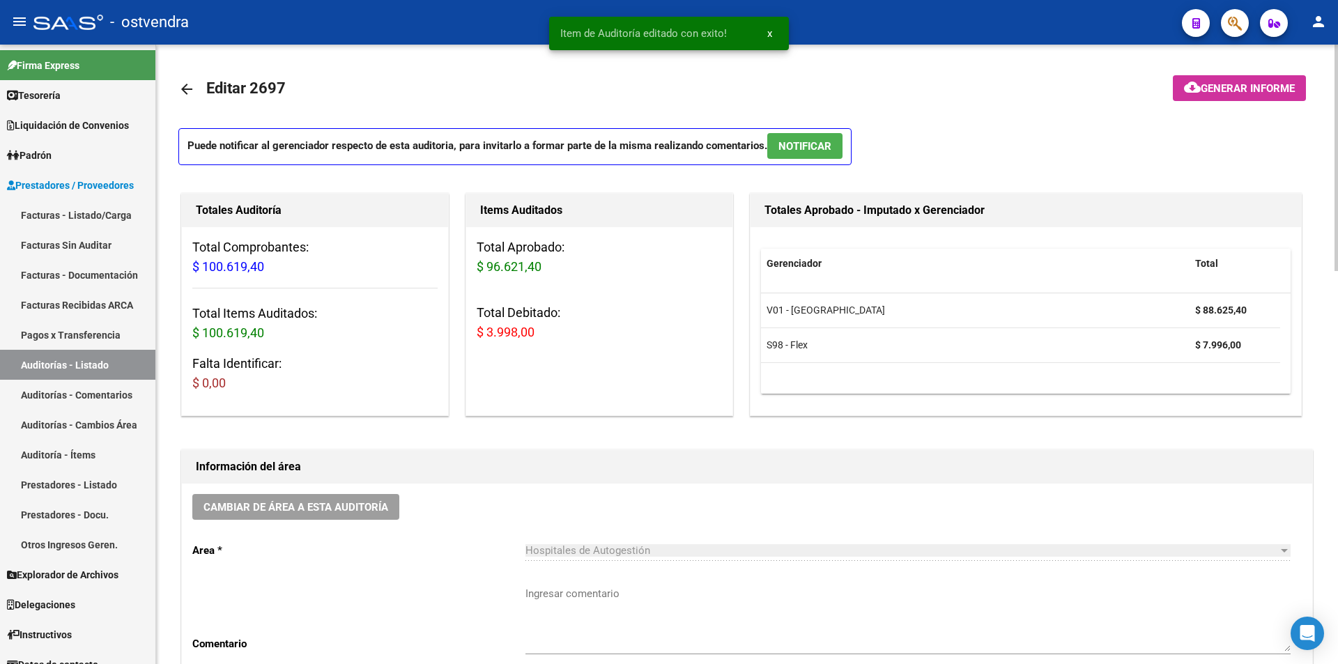
click at [827, 148] on span "NOTIFICAR" at bounding box center [805, 146] width 53 height 13
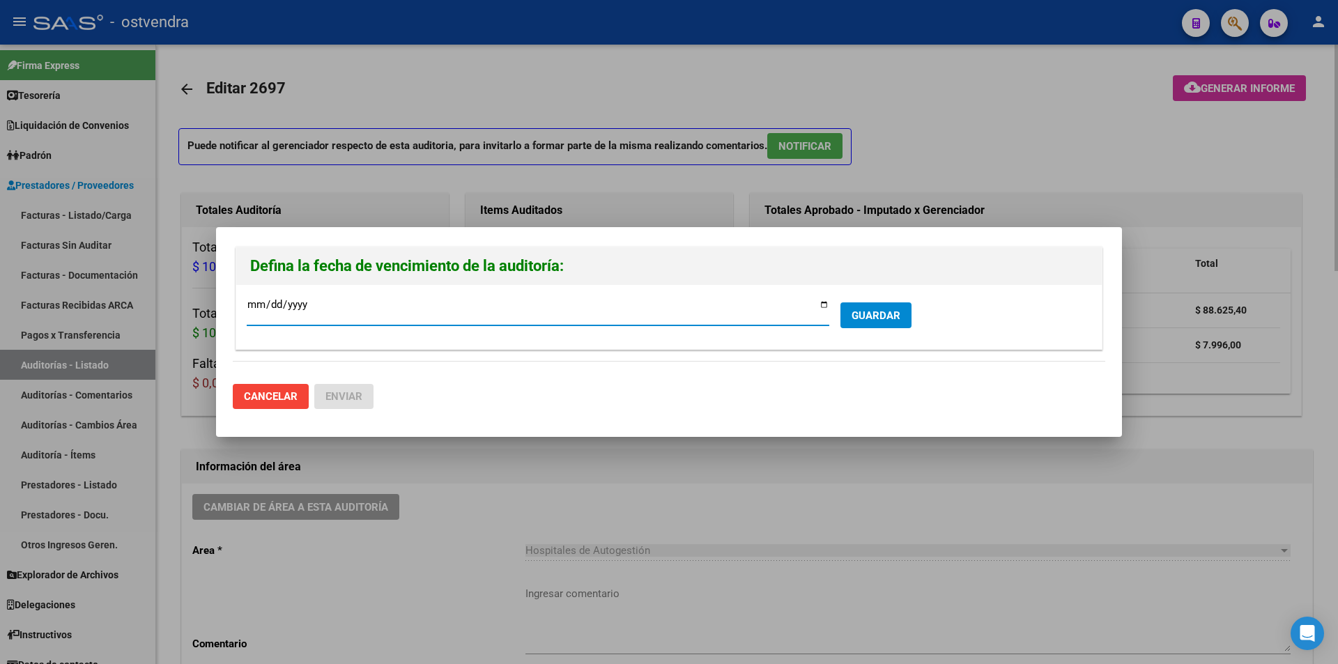
type input "[DATE]"
click at [868, 326] on button "GUARDAR" at bounding box center [876, 316] width 71 height 26
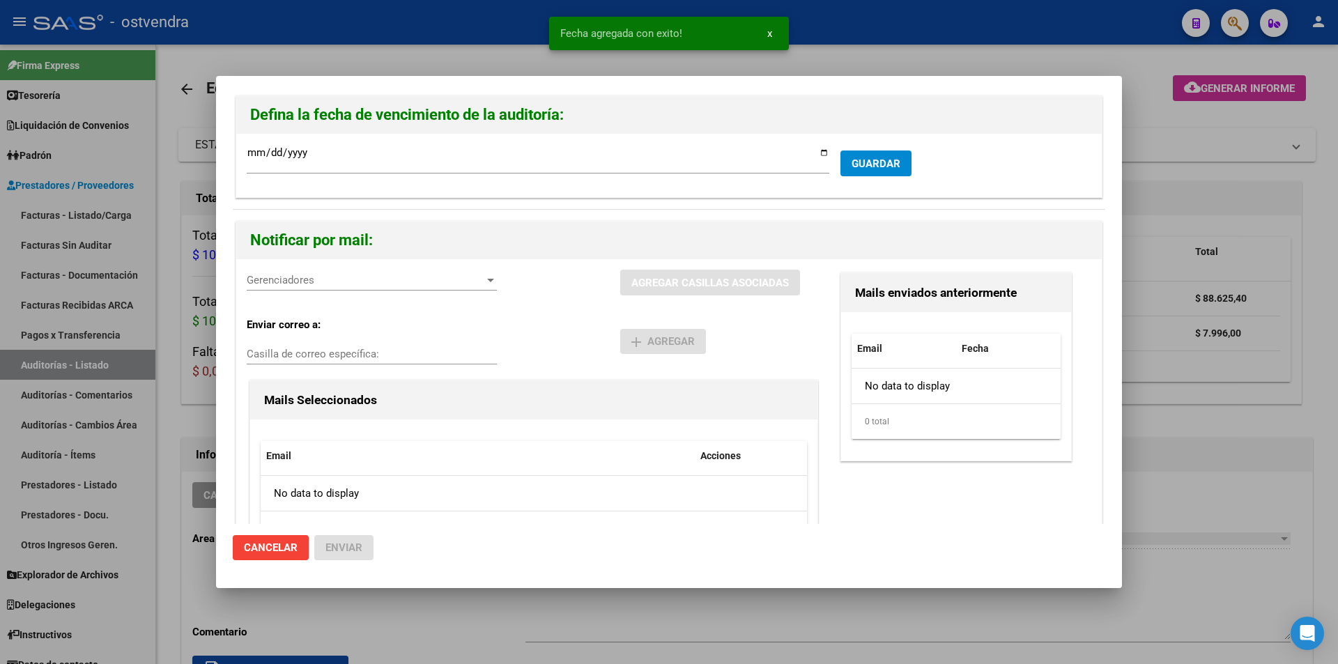
click at [341, 284] on span "Gerenciadores" at bounding box center [366, 280] width 238 height 13
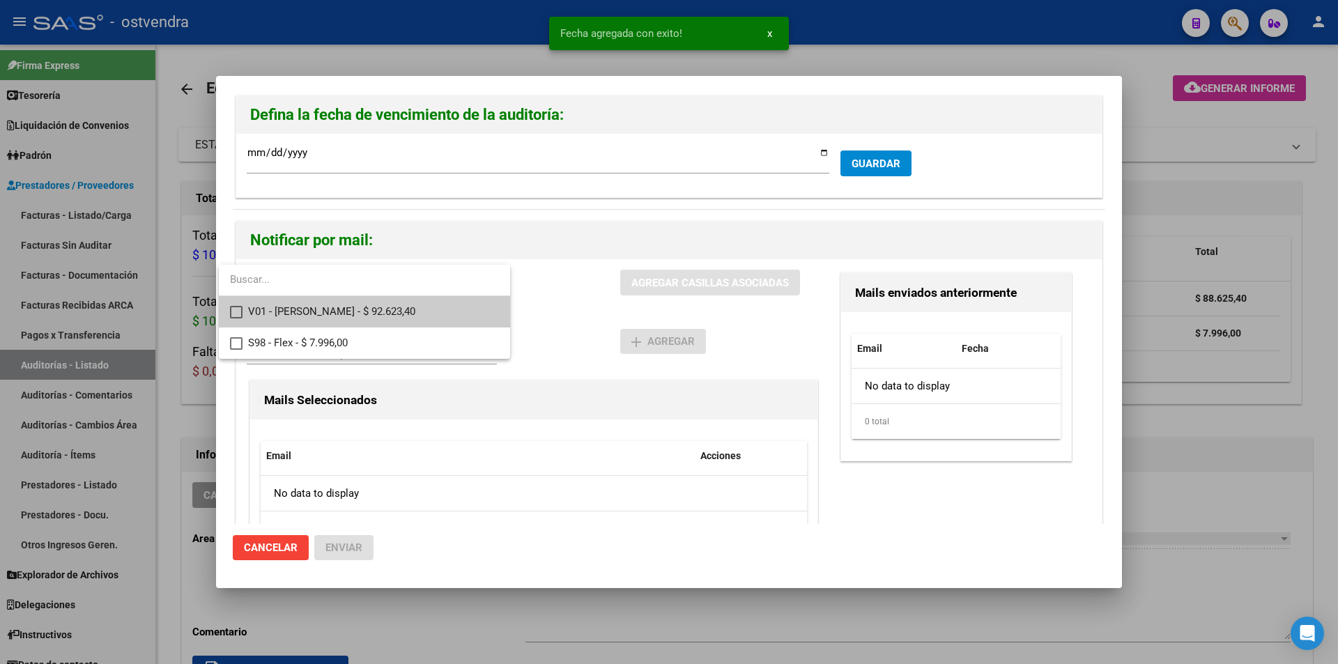
click at [339, 316] on span "V01 - Viasano - $ 92.623,40" at bounding box center [373, 311] width 251 height 31
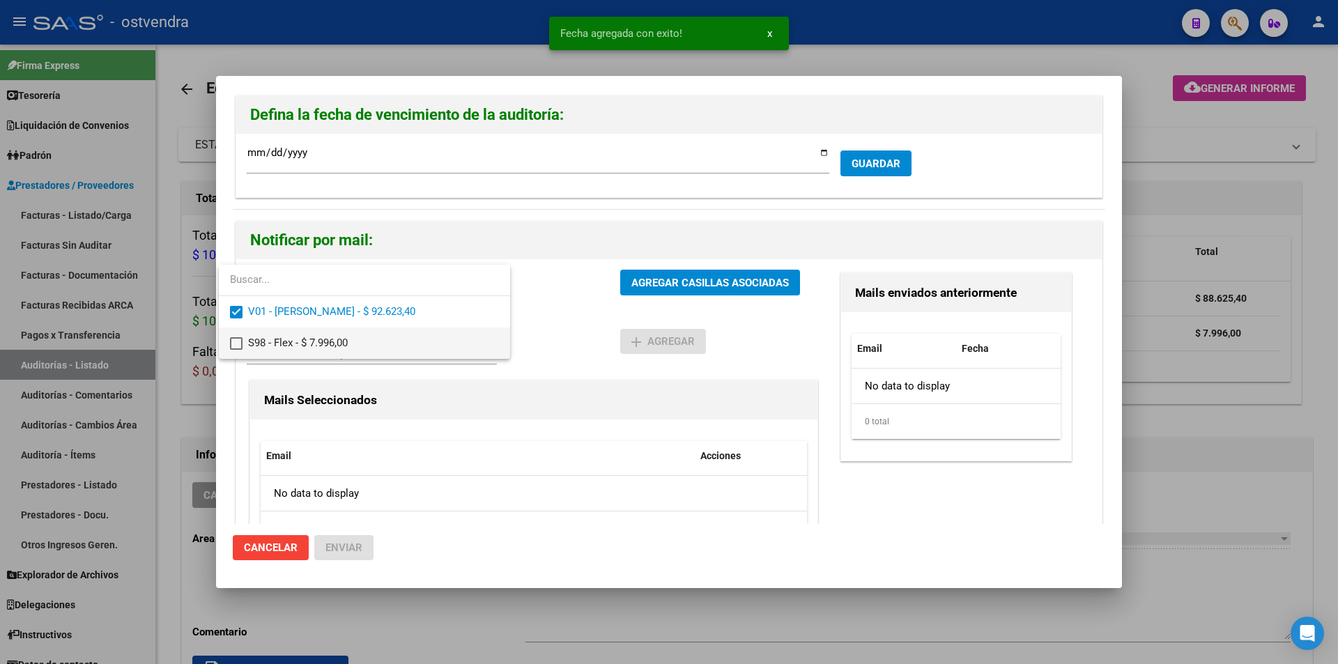
click at [335, 330] on span "S98 - Flex - $ 7.996,00" at bounding box center [373, 343] width 251 height 31
click at [655, 290] on div at bounding box center [669, 332] width 1338 height 664
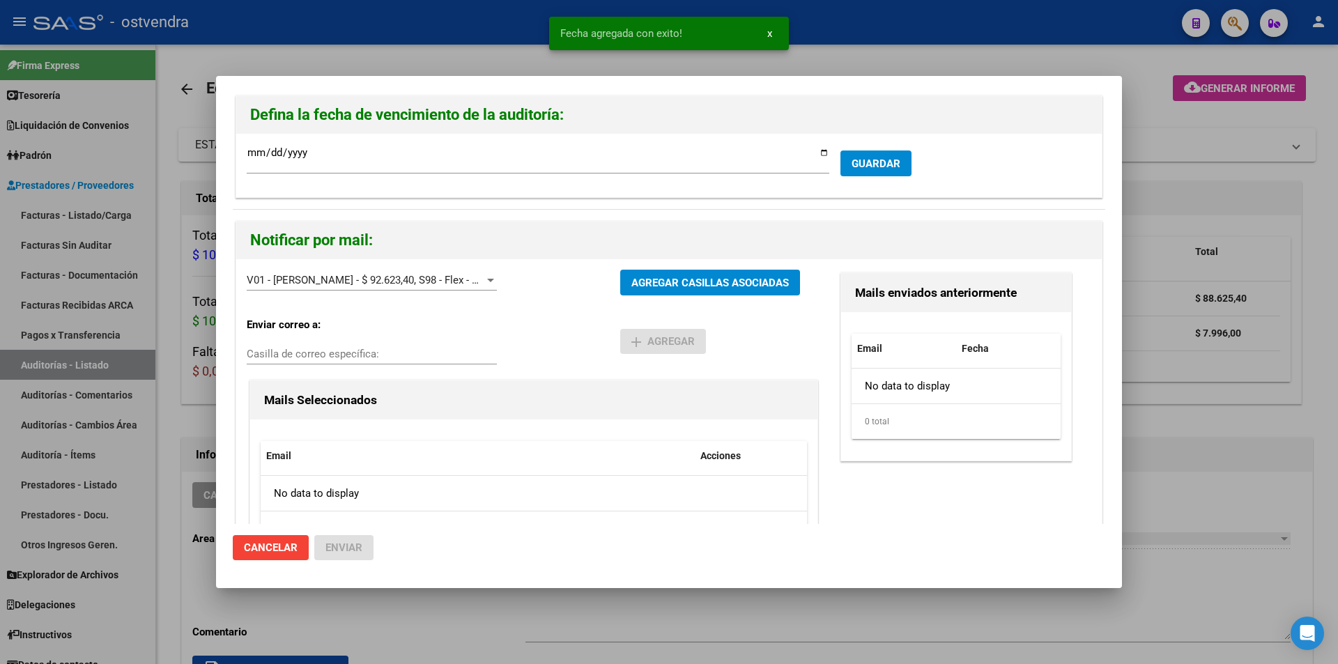
click at [655, 290] on button "AGREGAR CASILLAS ASOCIADAS" at bounding box center [710, 283] width 180 height 26
click at [346, 550] on span "Enviar" at bounding box center [344, 548] width 37 height 13
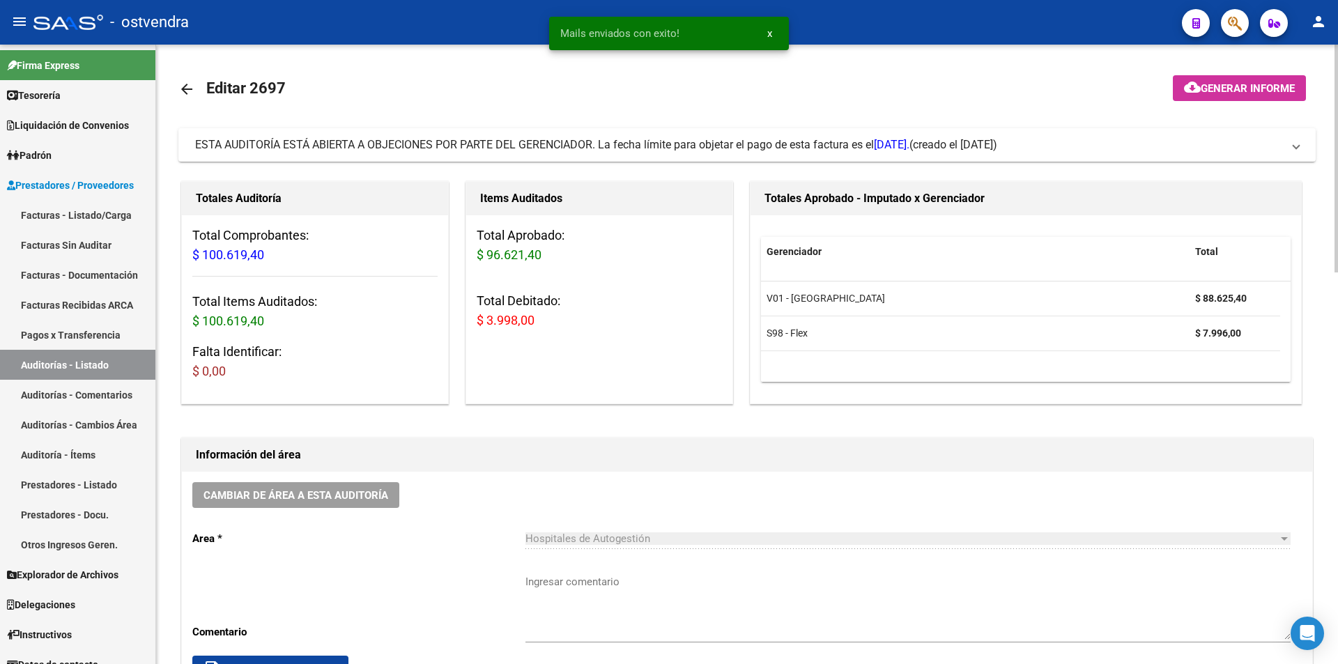
click at [191, 72] on link "arrow_back" at bounding box center [192, 88] width 28 height 33
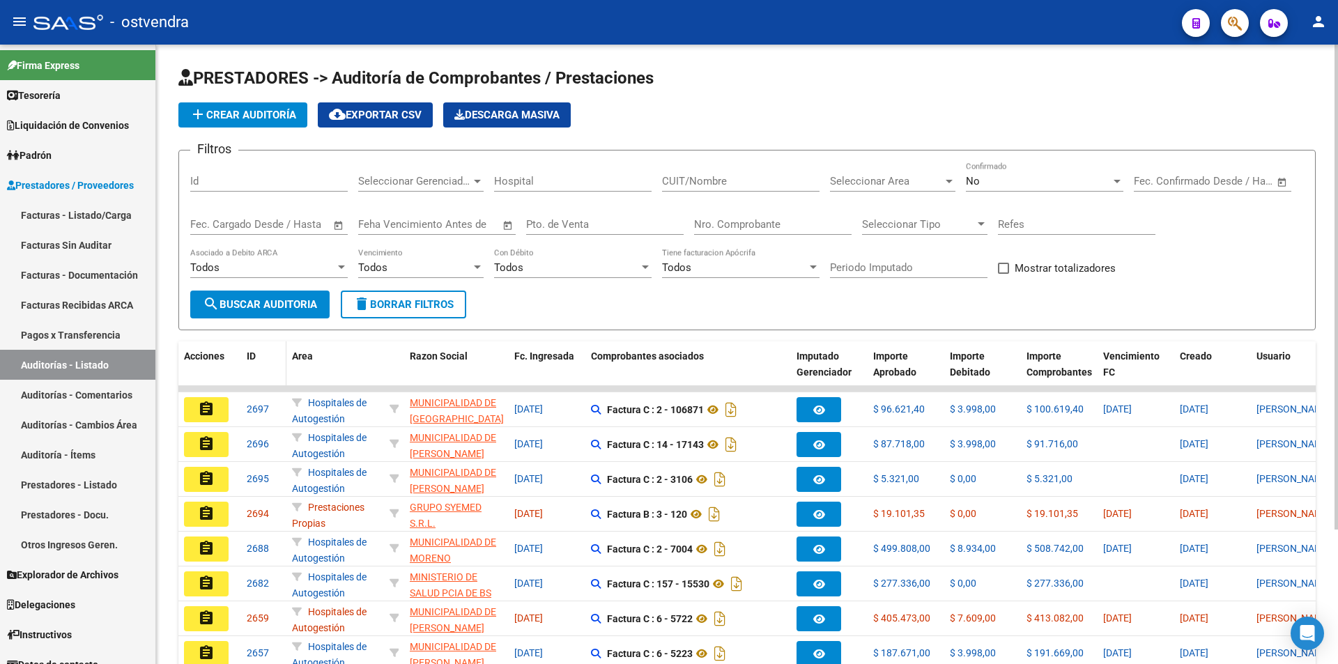
click at [243, 383] on datatable-header-cell "ID" at bounding box center [263, 372] width 45 height 61
click at [248, 112] on span "add Crear Auditoría" at bounding box center [243, 115] width 107 height 13
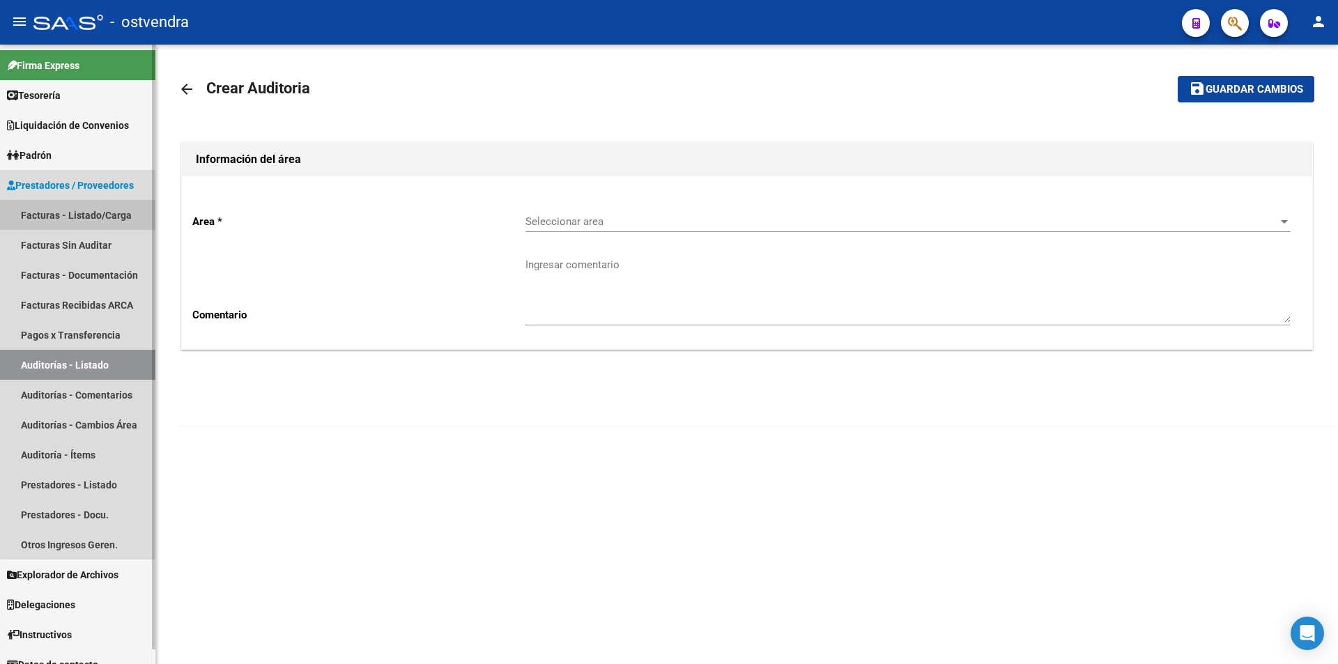
click at [95, 216] on link "Facturas - Listado/Carga" at bounding box center [77, 215] width 155 height 30
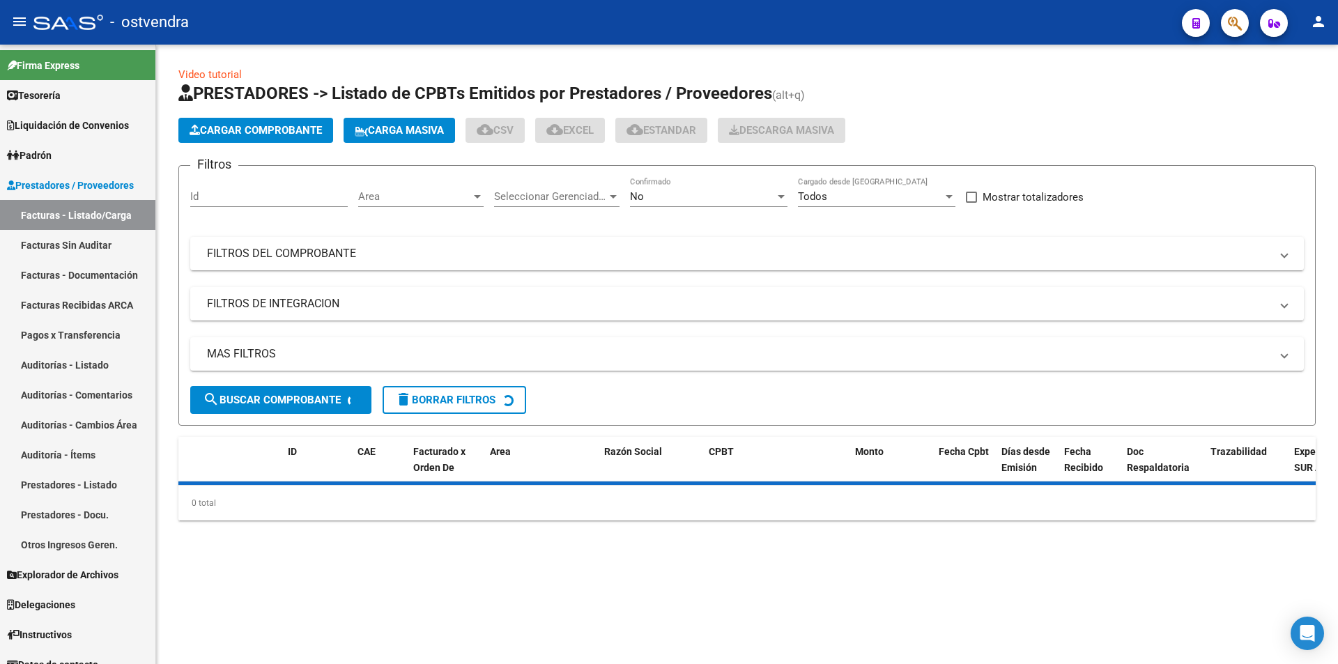
click at [255, 125] on span "Cargar Comprobante" at bounding box center [256, 130] width 132 height 13
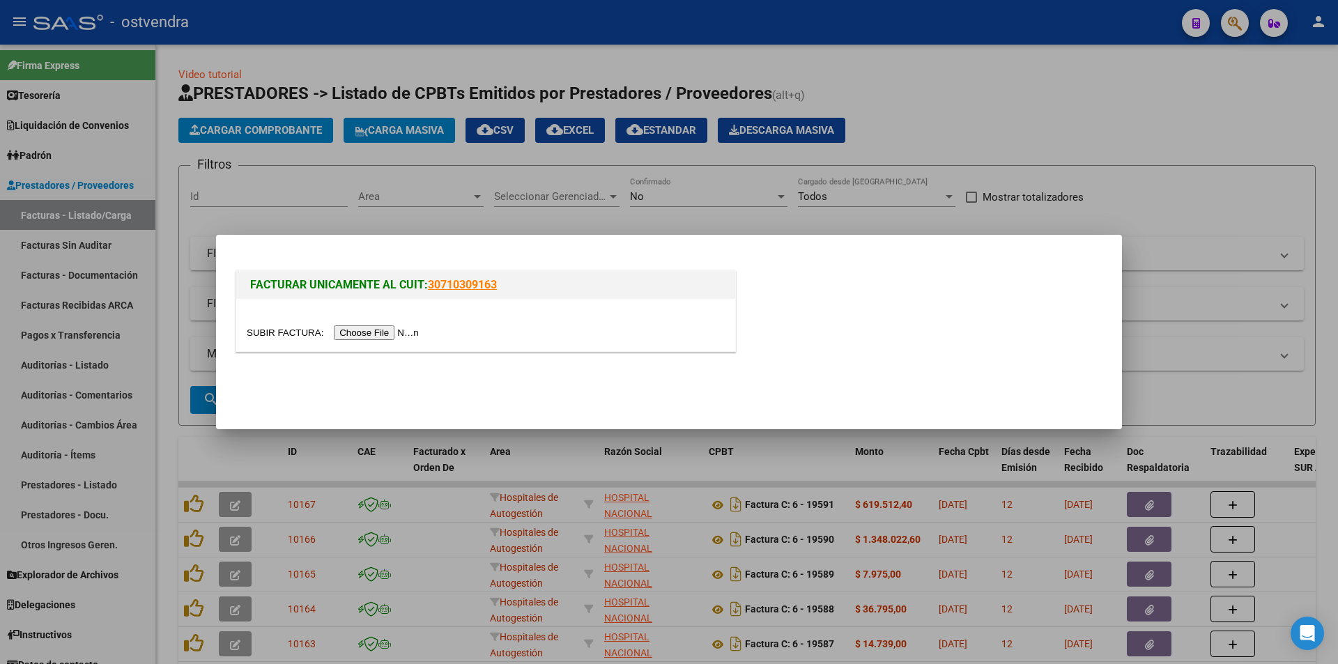
click at [351, 328] on input "file" at bounding box center [335, 333] width 176 height 15
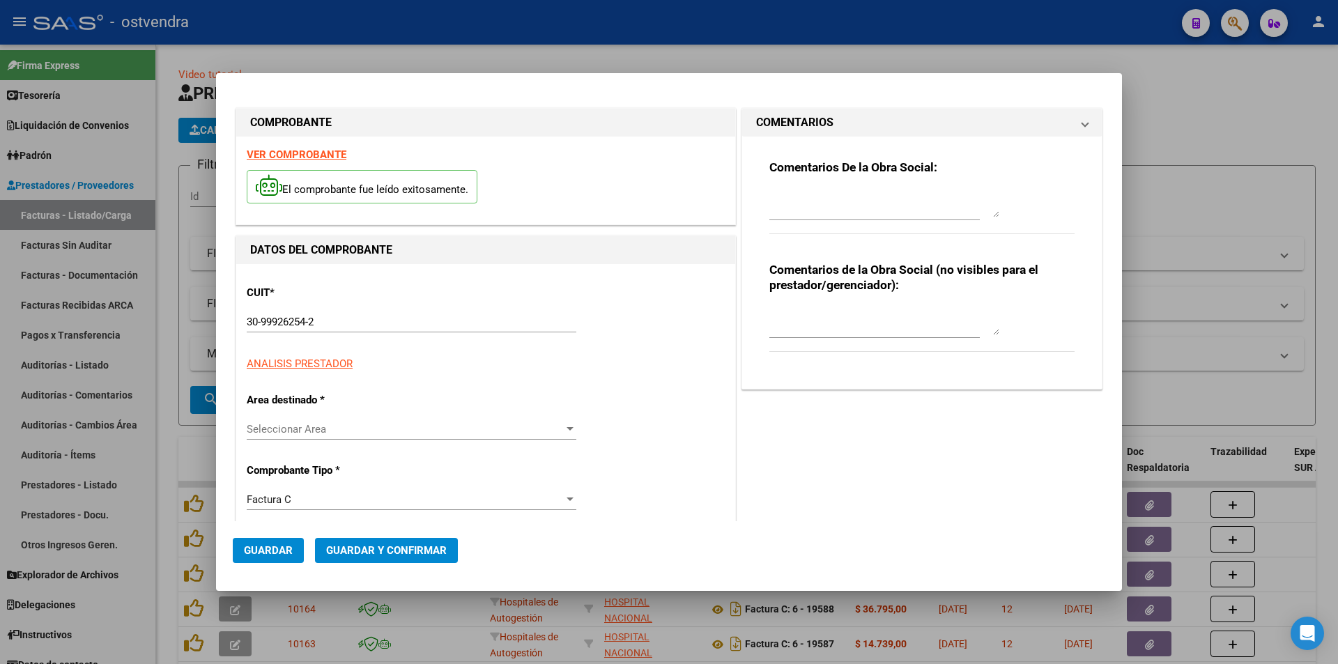
type input "106872"
type input "$ 6.080,00"
type input "[DATE]"
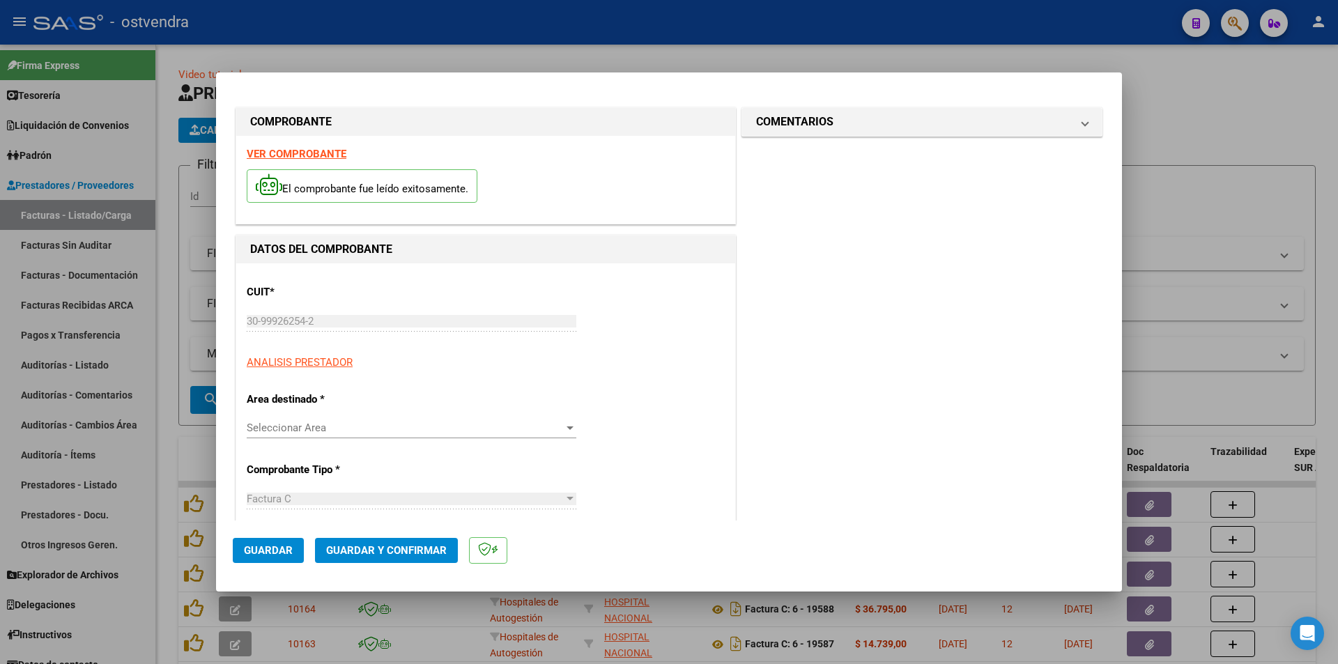
type input "[DATE]"
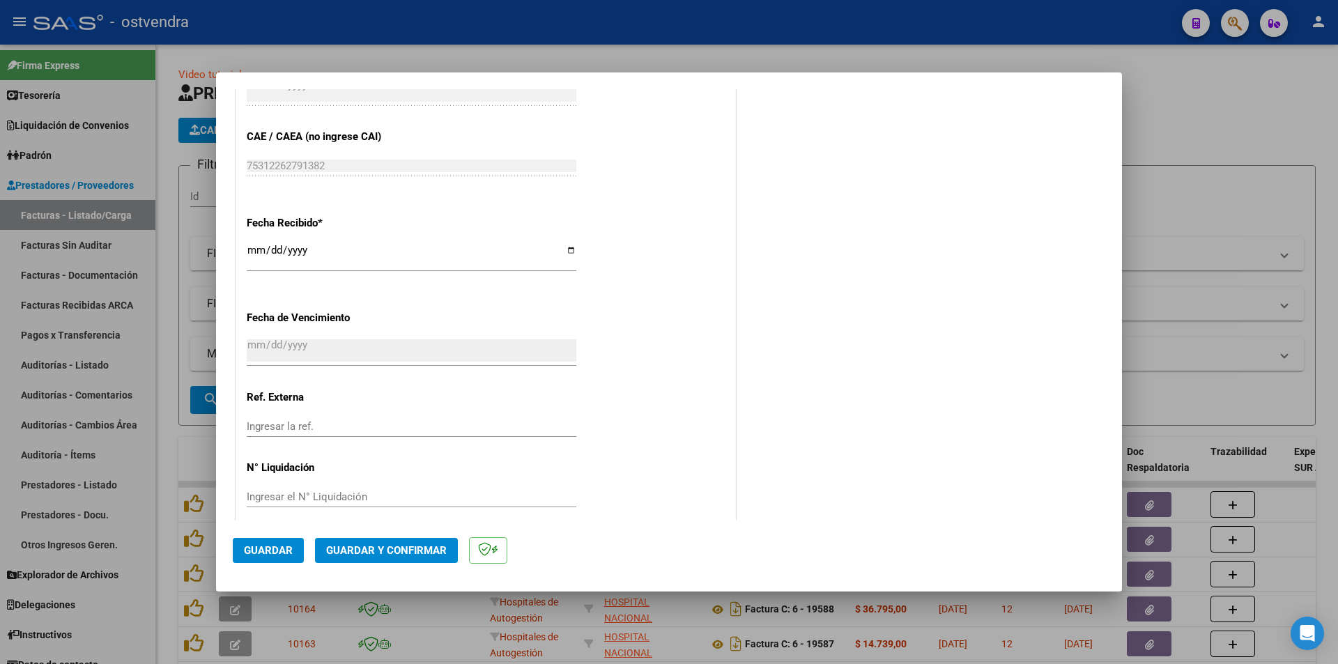
scroll to position [735, 0]
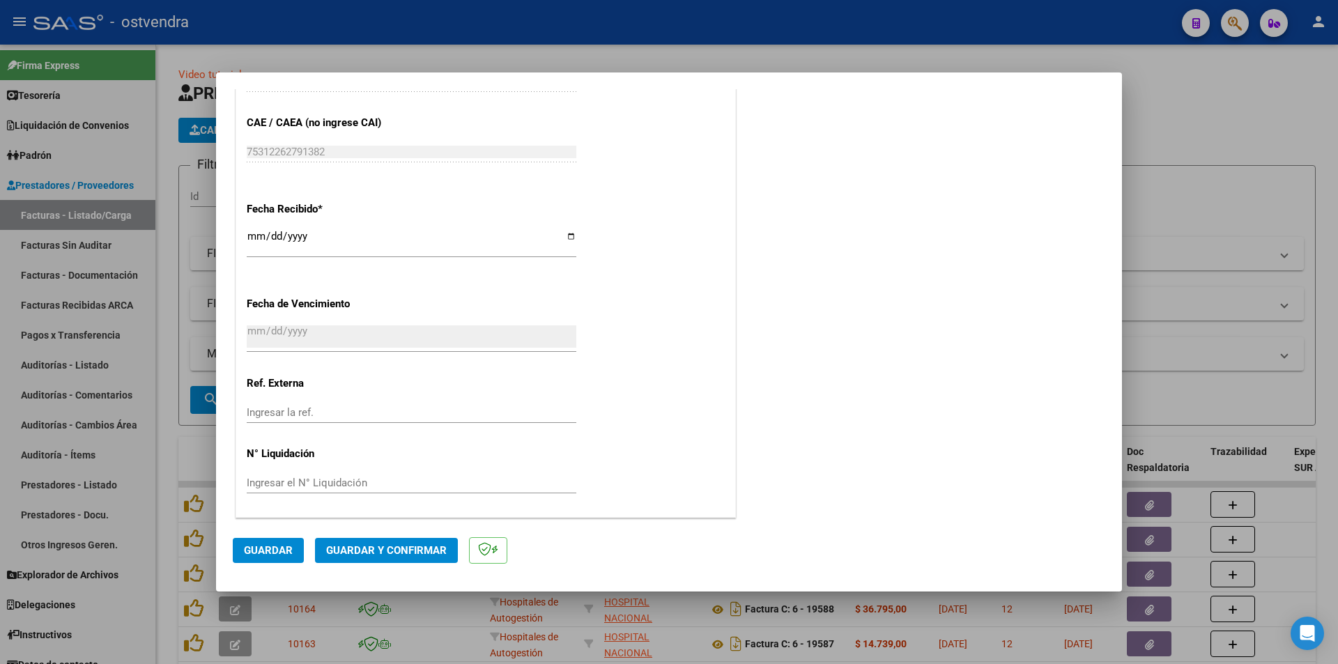
click at [426, 550] on span "Guardar y Confirmar" at bounding box center [386, 550] width 121 height 13
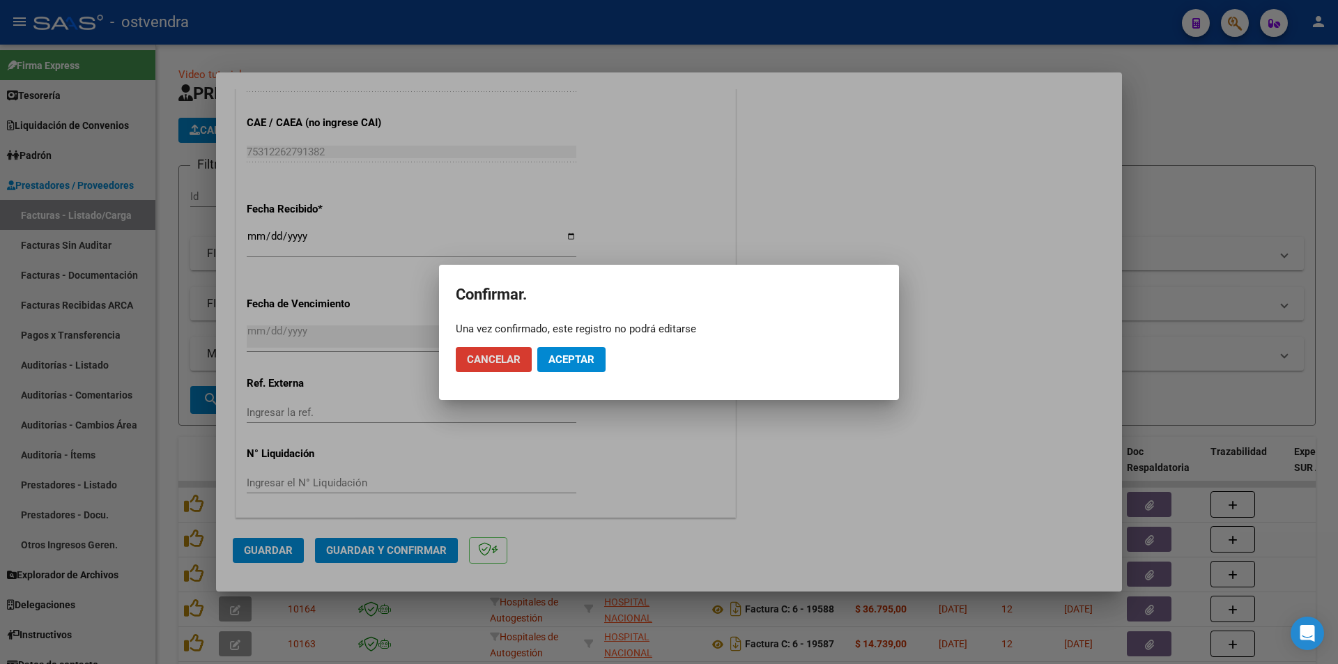
click at [560, 362] on span "Aceptar" at bounding box center [572, 359] width 46 height 13
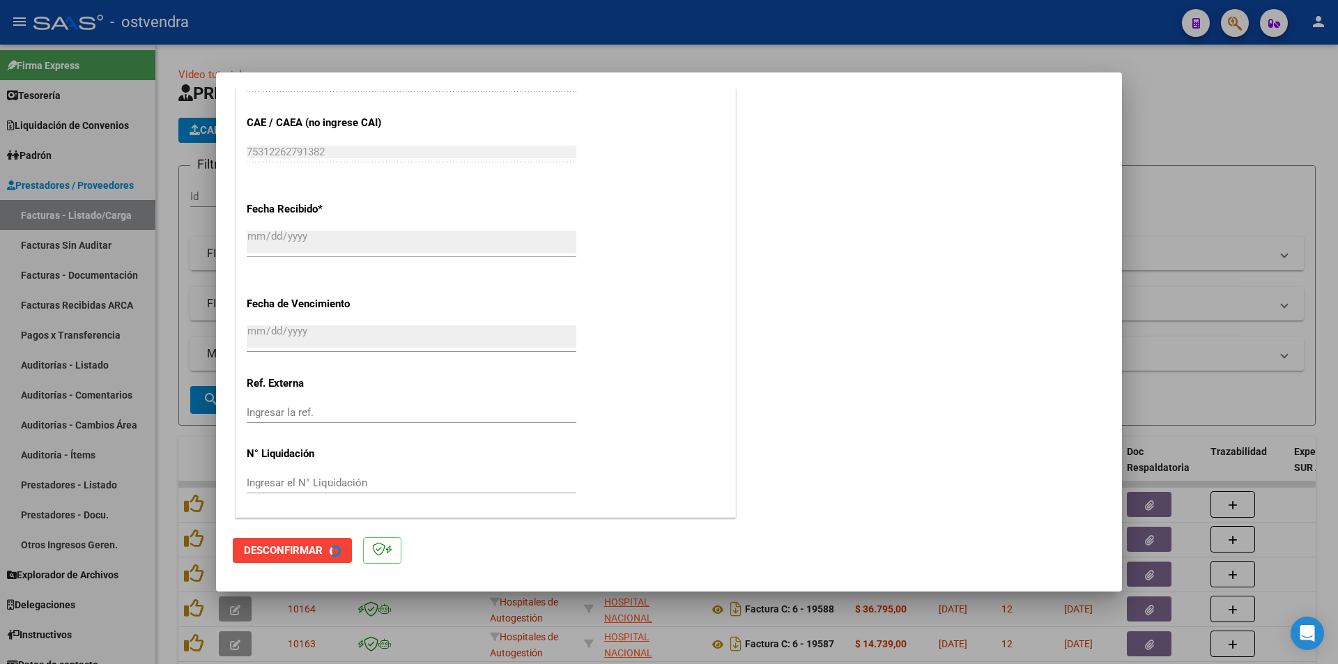
scroll to position [0, 0]
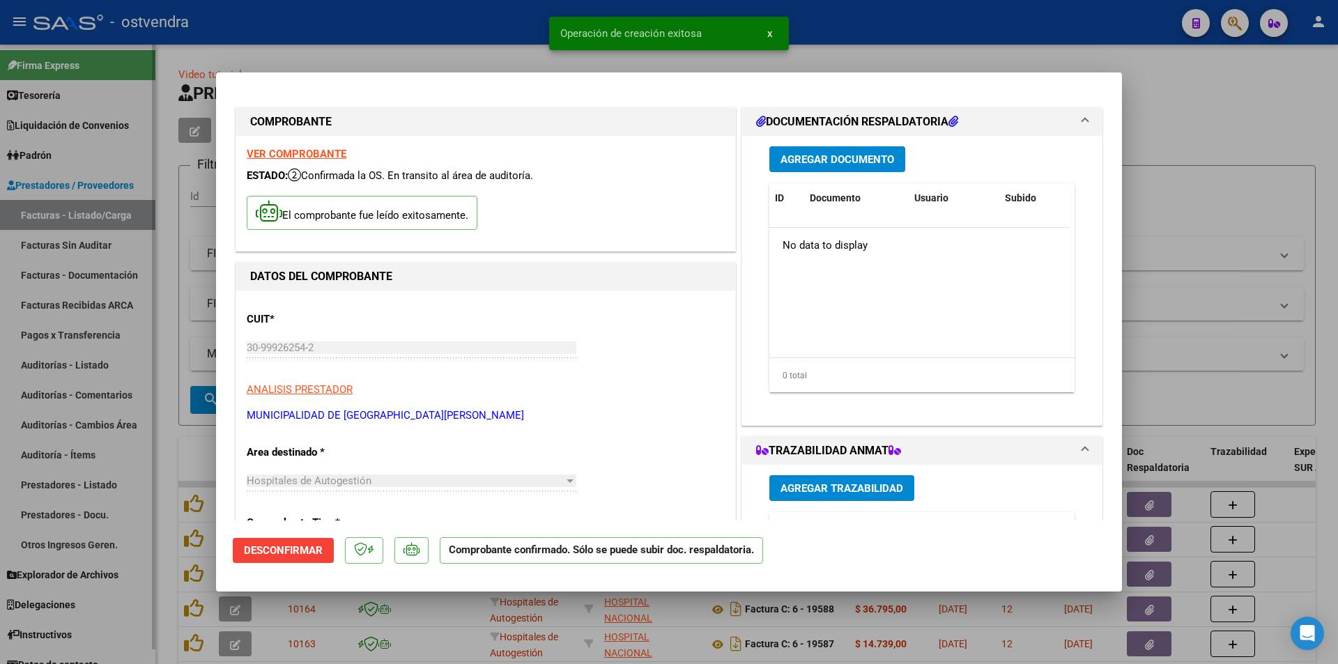
drag, startPoint x: 143, startPoint y: 358, endPoint x: 128, endPoint y: 283, distance: 76.1
click at [143, 355] on div at bounding box center [669, 332] width 1338 height 664
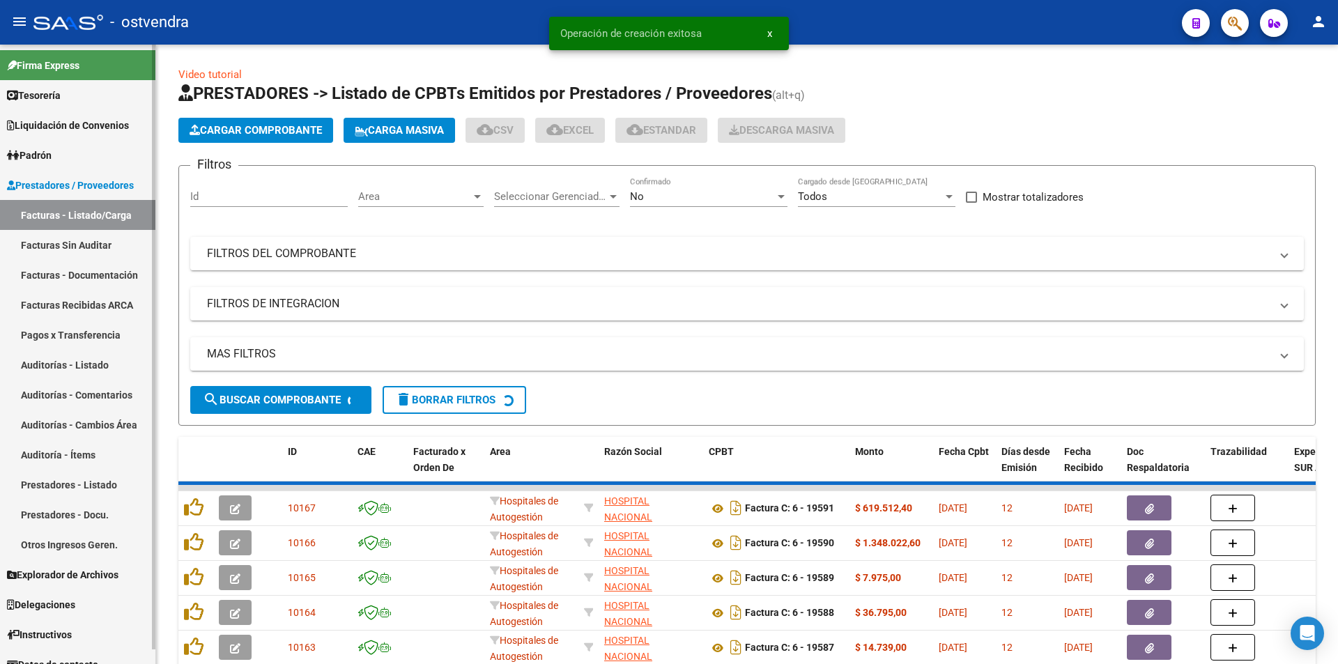
click at [89, 225] on link "Facturas - Listado/Carga" at bounding box center [77, 215] width 155 height 30
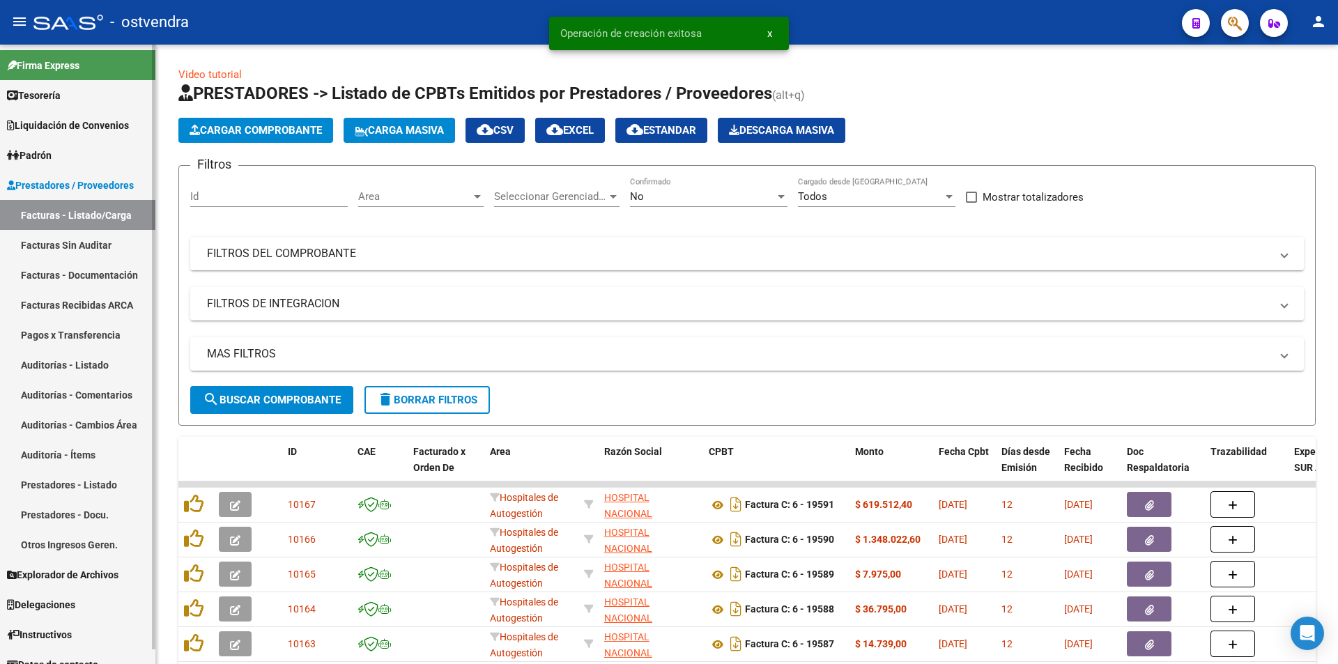
click at [91, 229] on link "Facturas - Listado/Carga" at bounding box center [77, 215] width 155 height 30
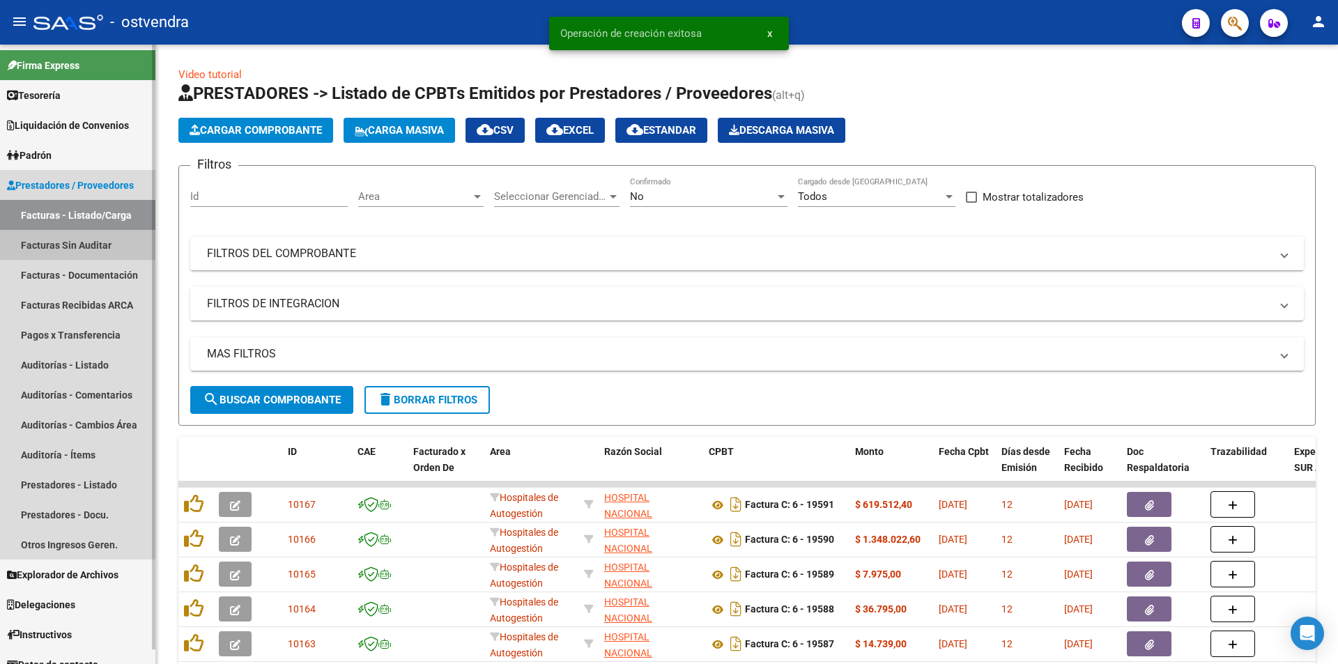
click at [93, 235] on link "Facturas Sin Auditar" at bounding box center [77, 245] width 155 height 30
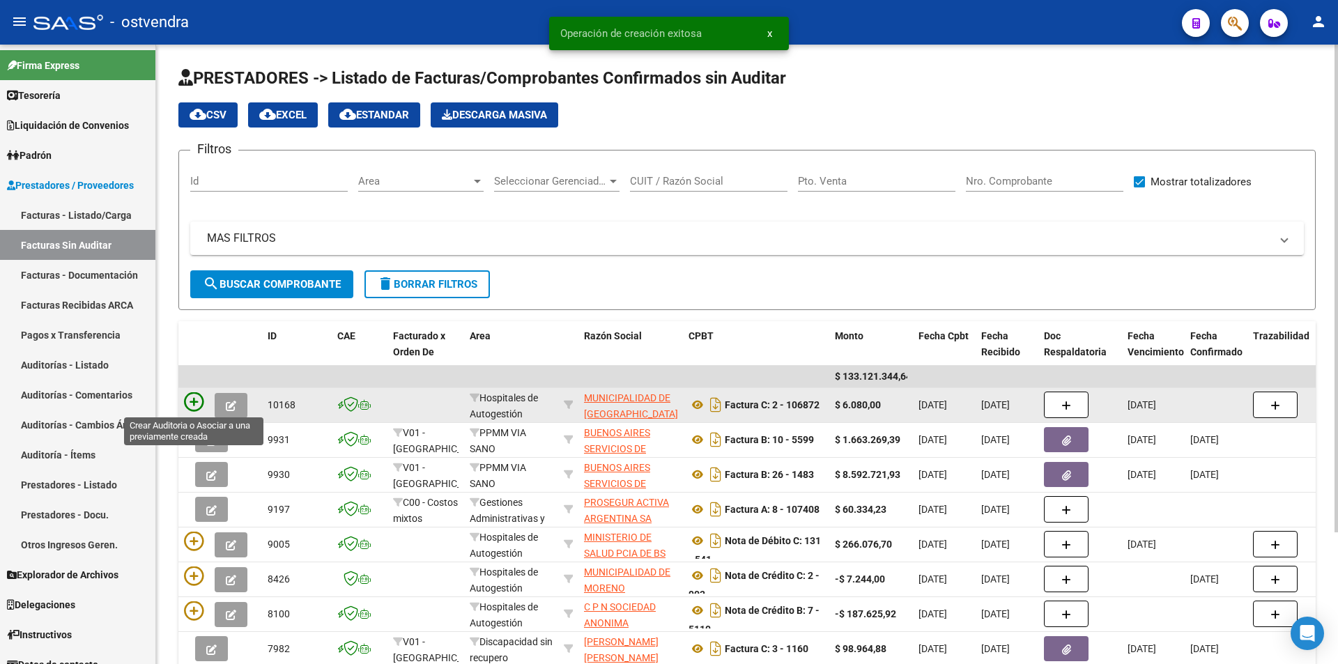
click at [199, 406] on icon at bounding box center [194, 402] width 20 height 20
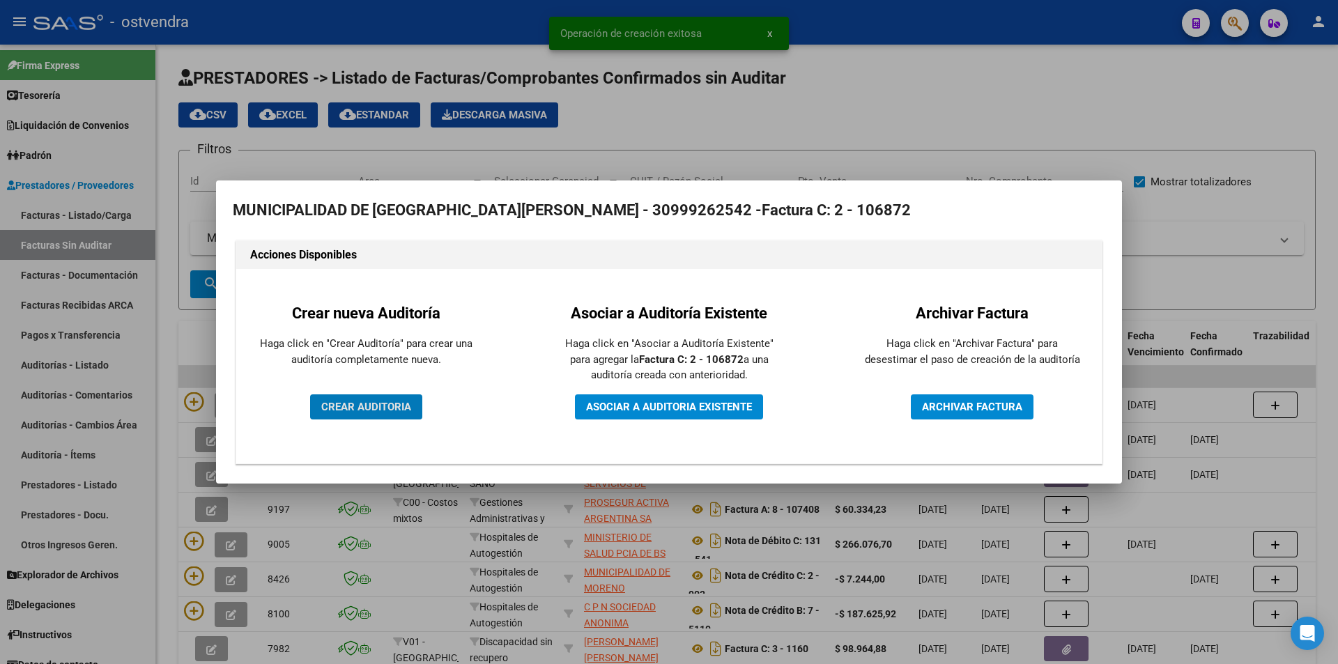
click at [372, 408] on span "CREAR AUDITORIA" at bounding box center [366, 407] width 90 height 13
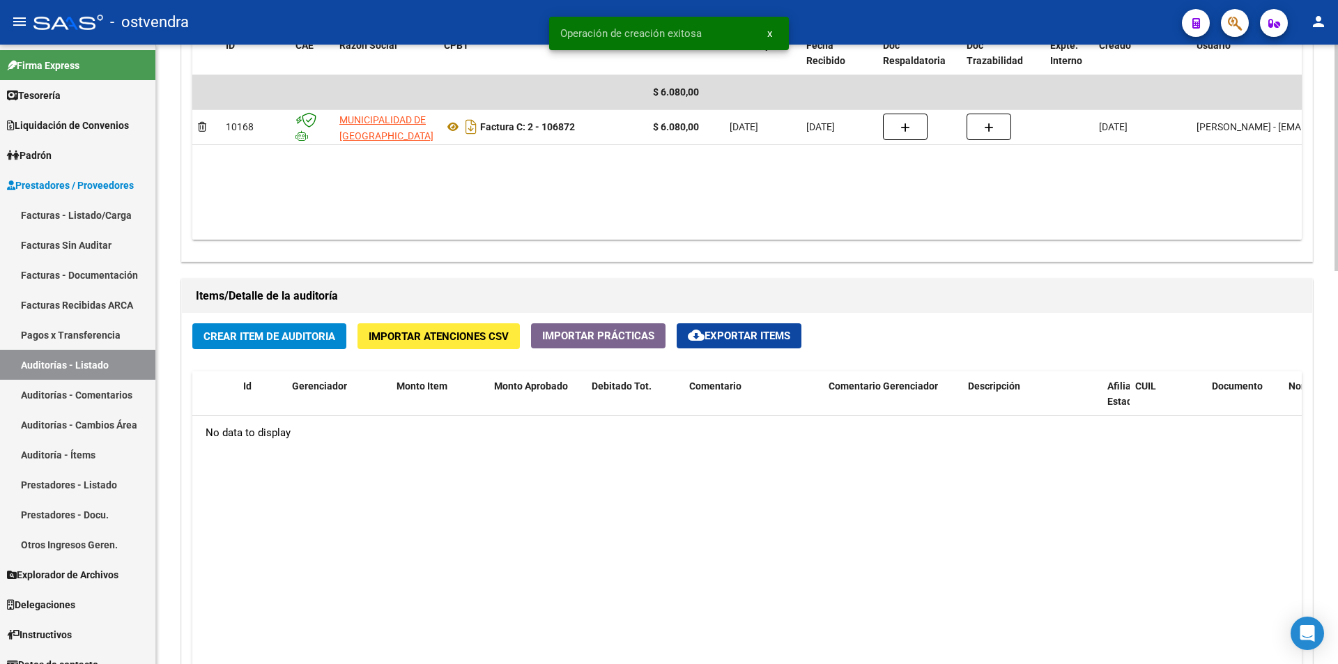
scroll to position [816, 0]
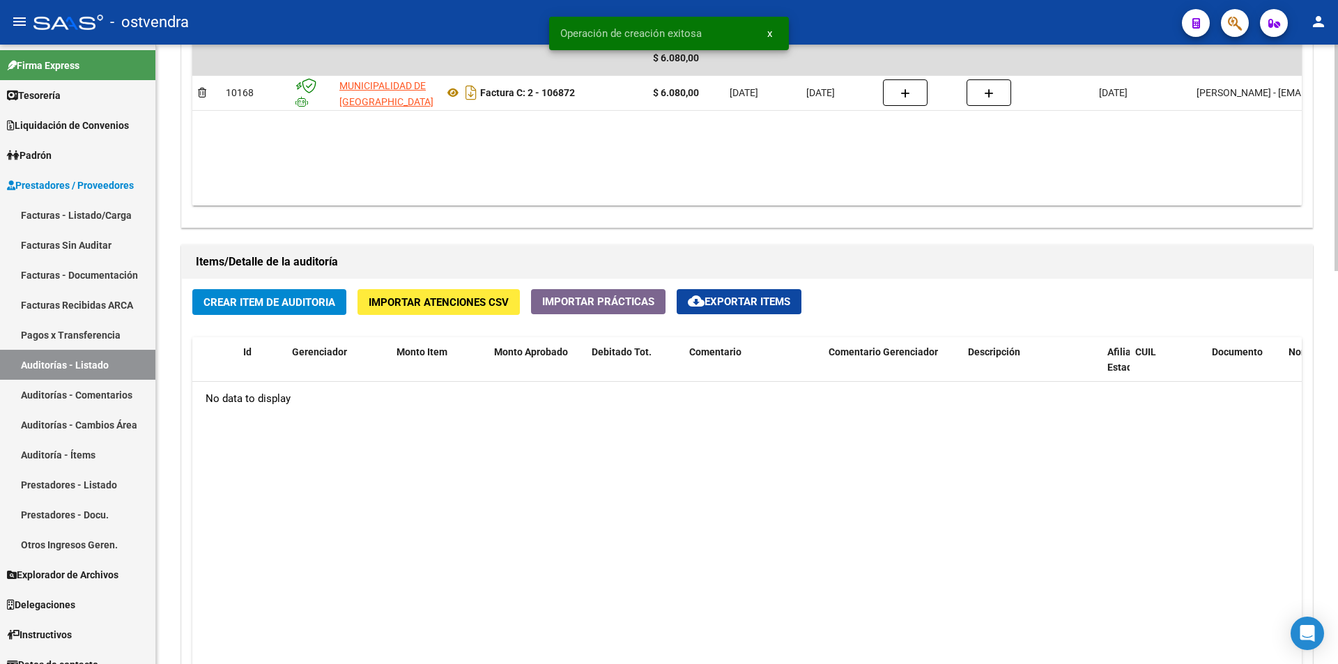
click at [1336, 495] on div at bounding box center [1336, 456] width 3 height 227
click at [267, 291] on button "Crear Item de Auditoria" at bounding box center [269, 302] width 154 height 26
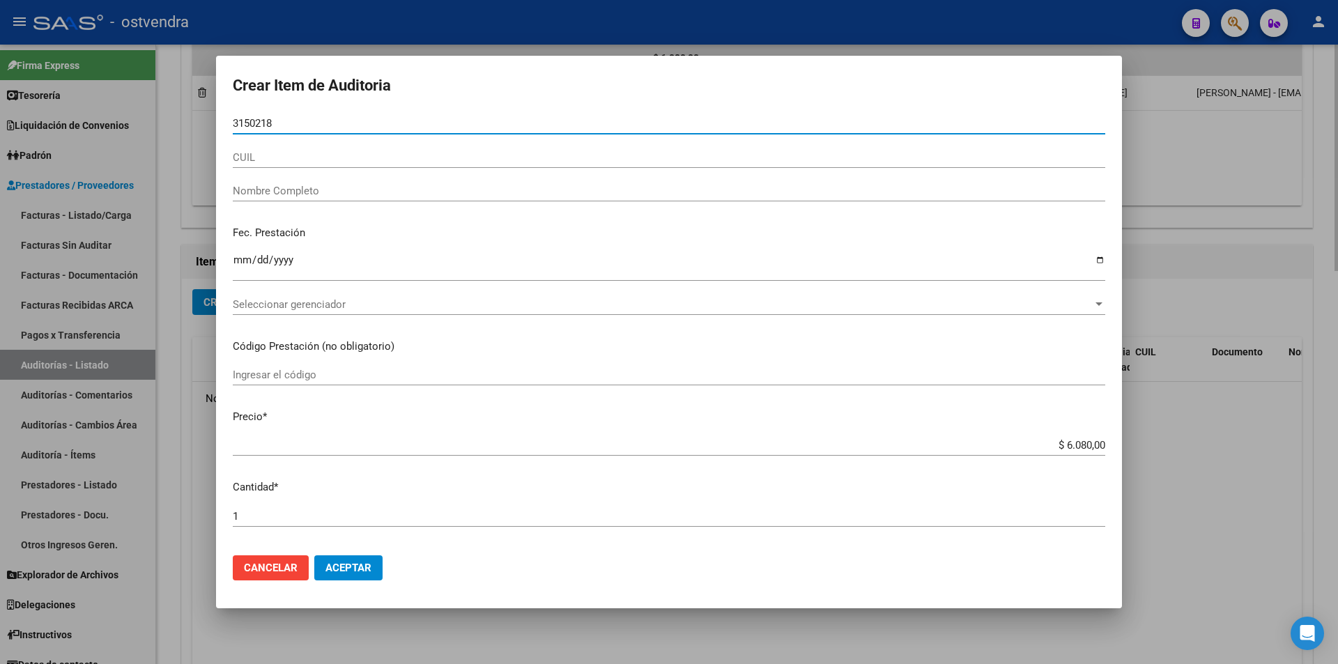
type input "31502187"
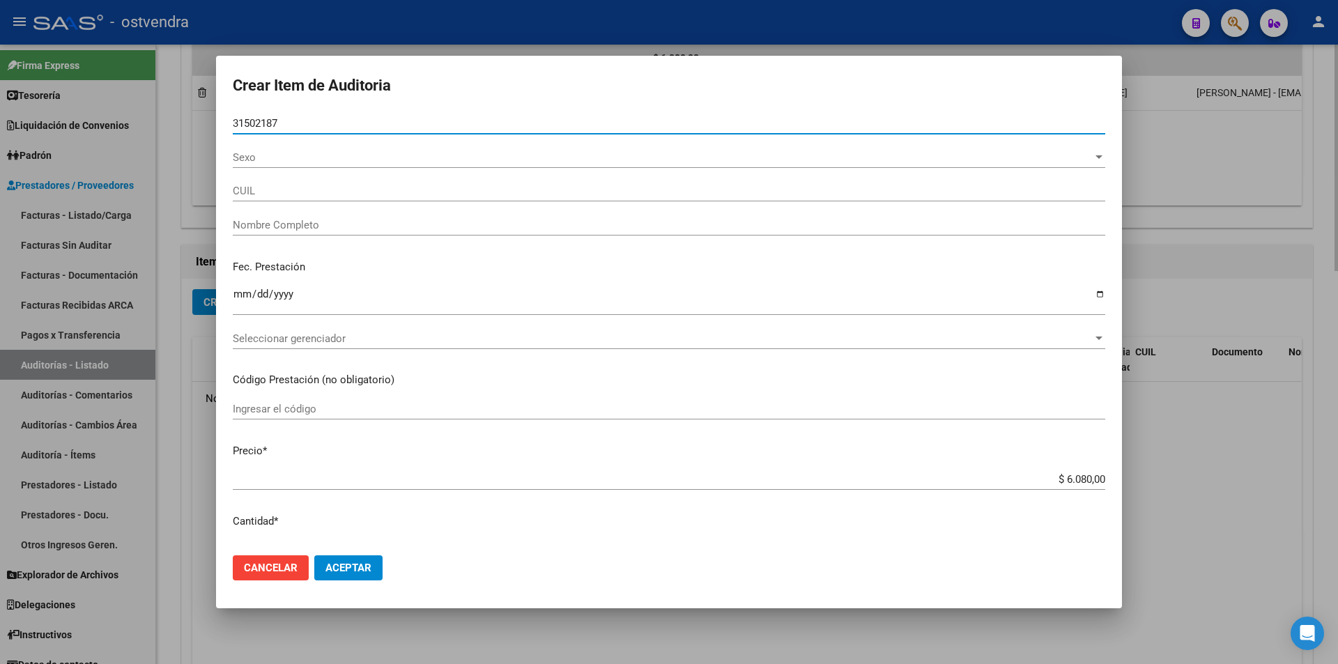
type input "27315021877"
type input "ENCINA RAMONA ESTER"
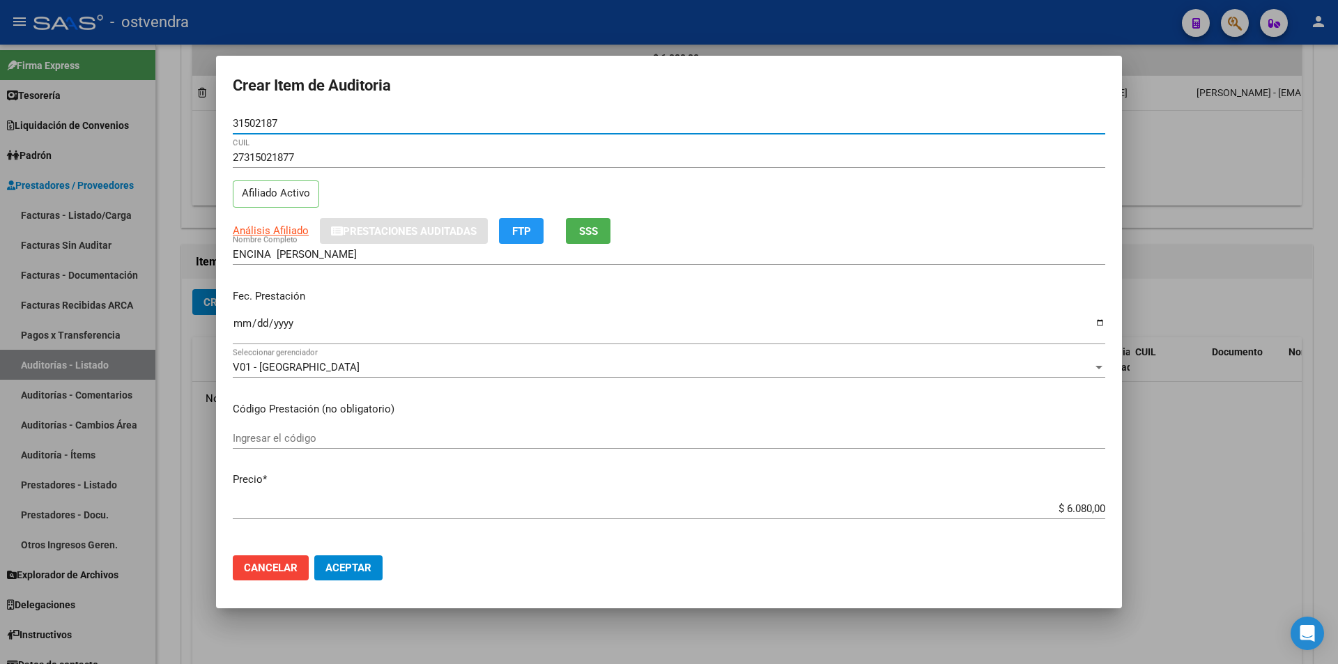
type input "31502187"
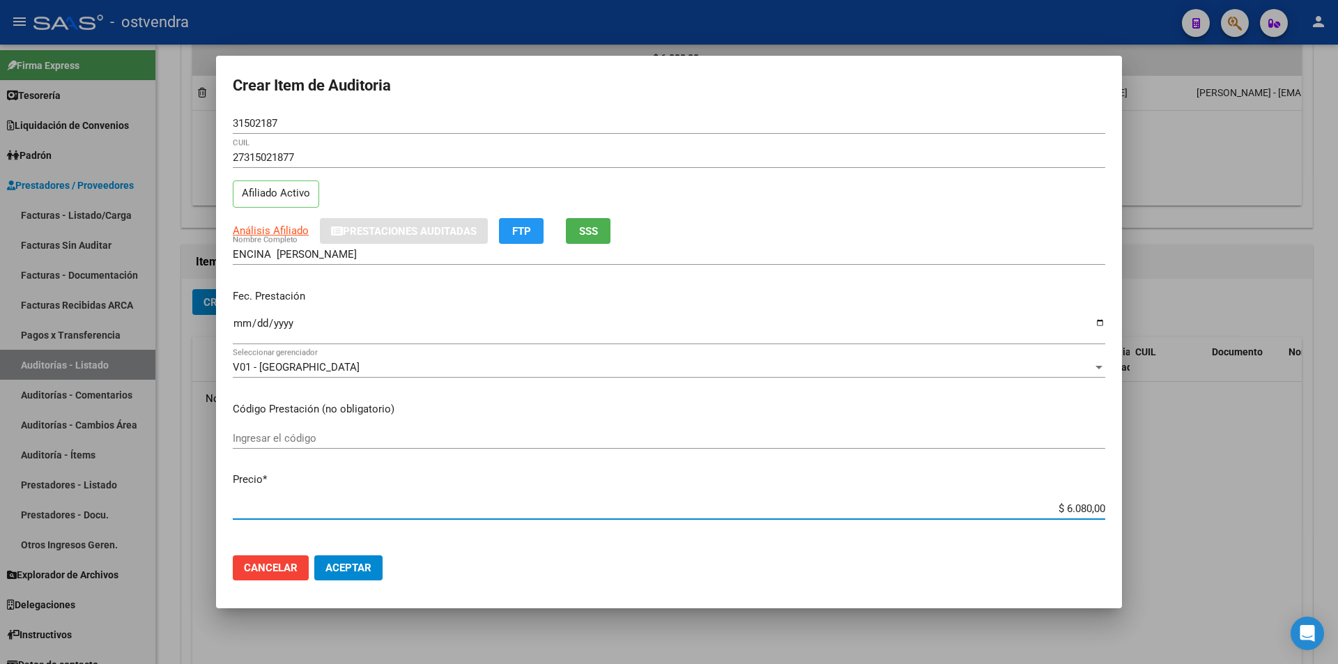
click at [1082, 510] on input "$ 6.080,00" at bounding box center [669, 509] width 873 height 13
type input "$ 608,00"
type input "$ 60,00"
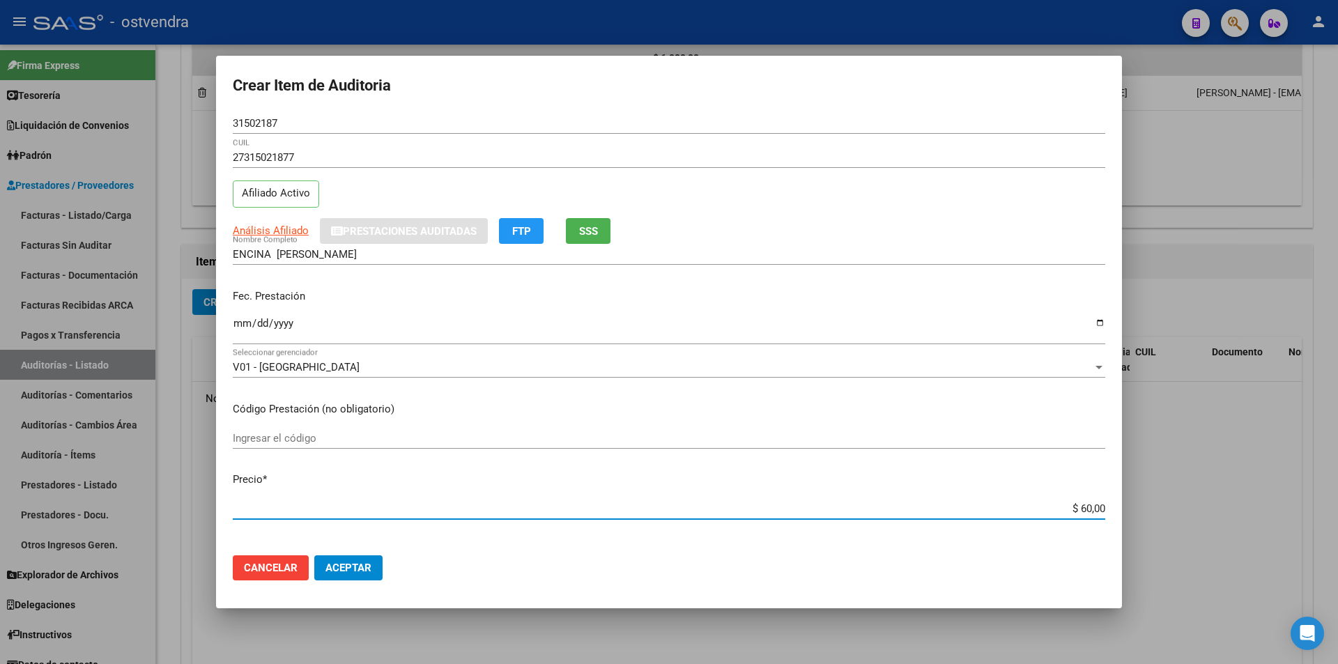
type input "$ 6,00"
type input "$ 1,00"
type input "$ 15,00"
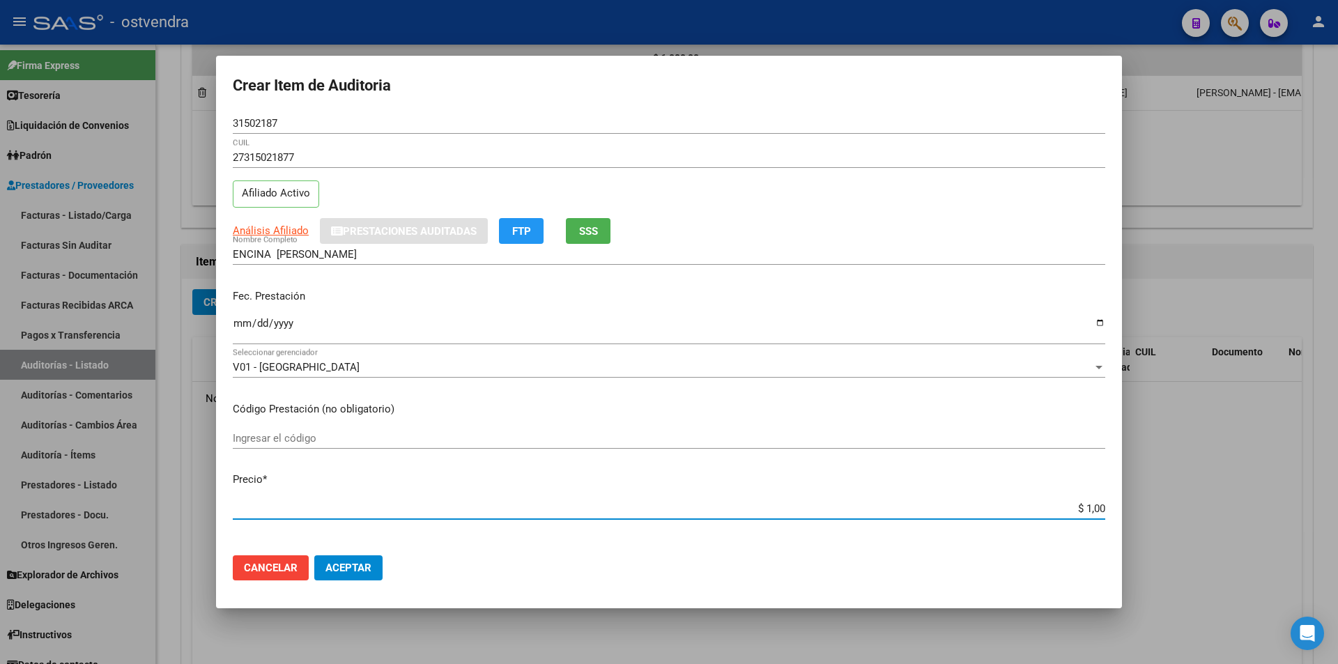
type input "$ 15,00"
type input "$ 152,00"
type input "$ 1.520,00"
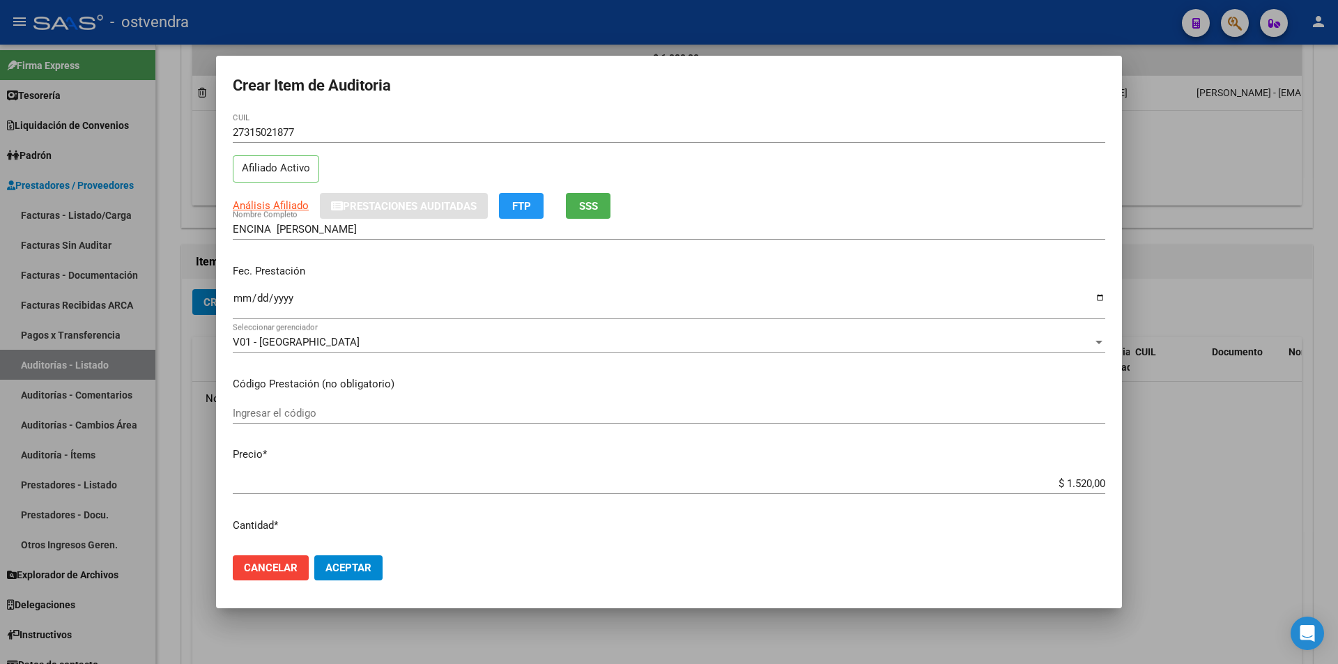
scroll to position [52, 0]
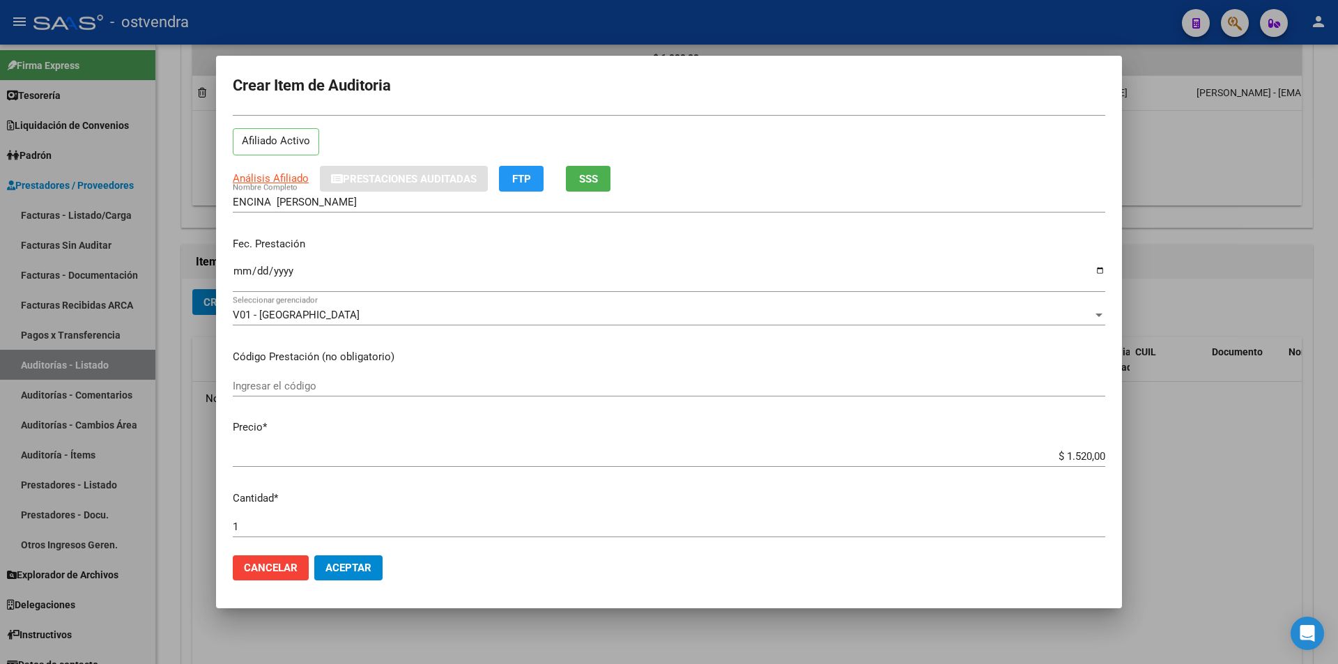
click at [243, 275] on input "Ingresar la fecha" at bounding box center [669, 277] width 873 height 22
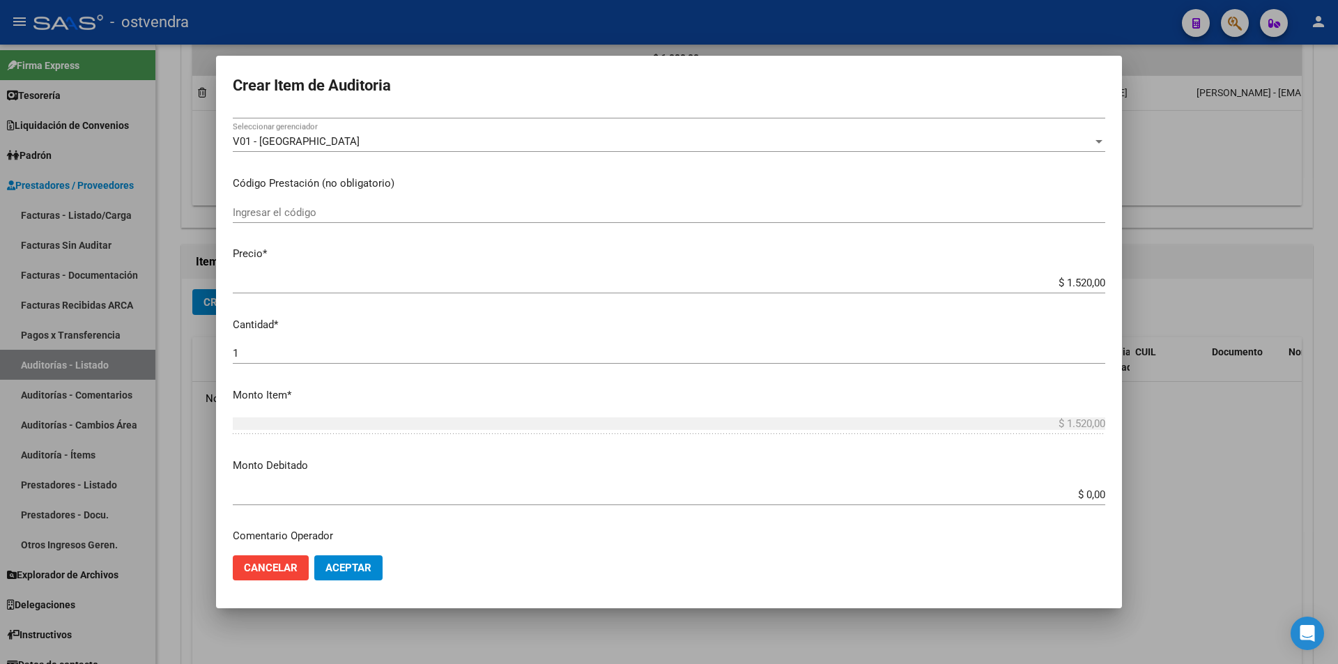
scroll to position [228, 0]
click at [425, 362] on div "1 Ingresar la cantidad" at bounding box center [669, 351] width 873 height 21
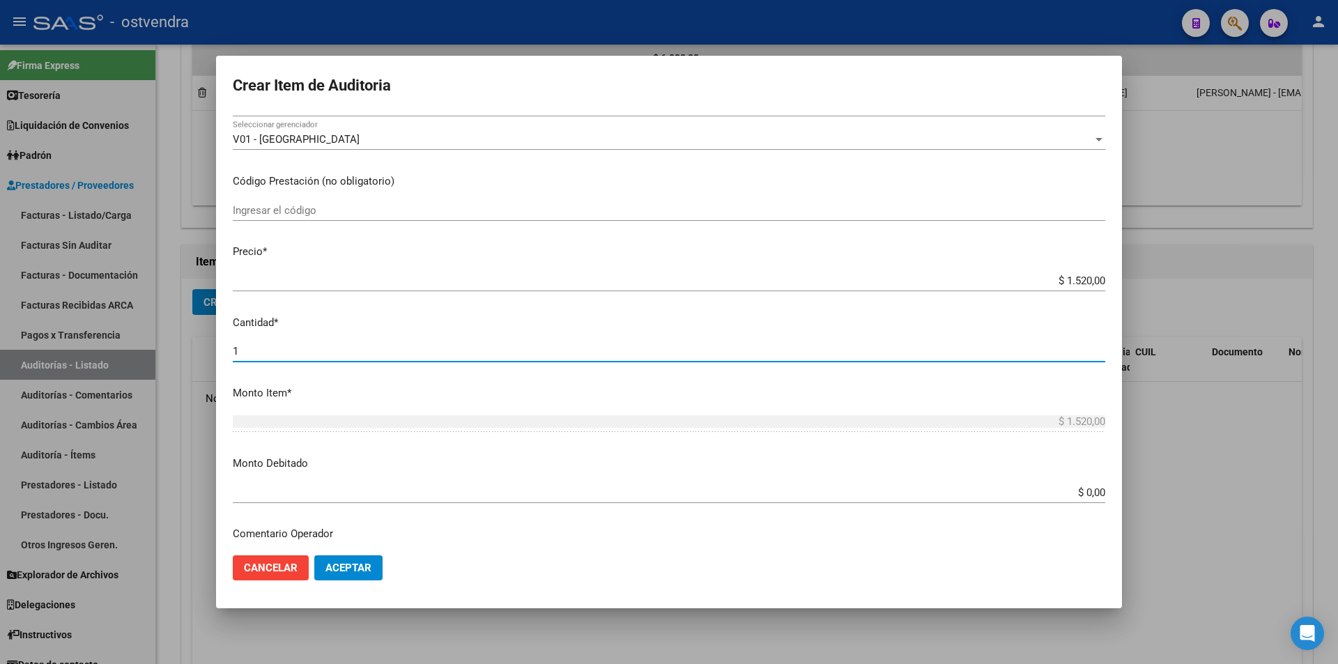
click at [425, 359] on div "1 Ingresar la cantidad" at bounding box center [669, 351] width 873 height 21
type input "4"
type input "$ 6.080,00"
type input "4"
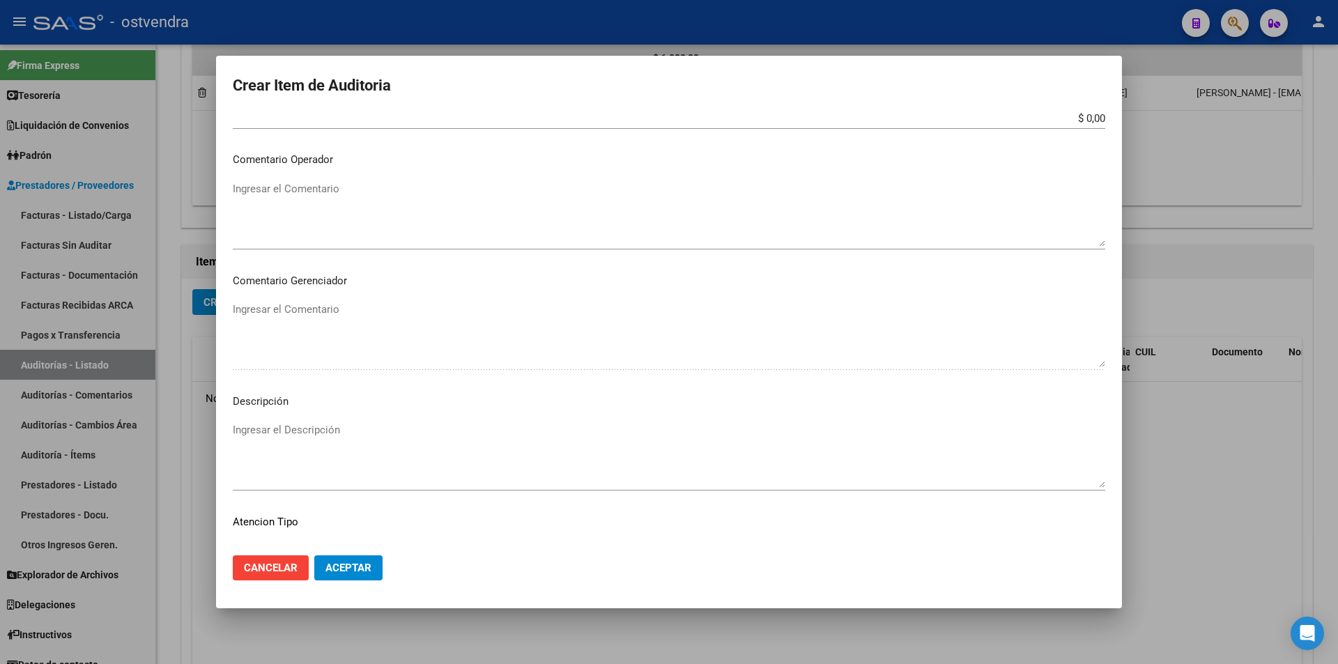
scroll to position [604, 0]
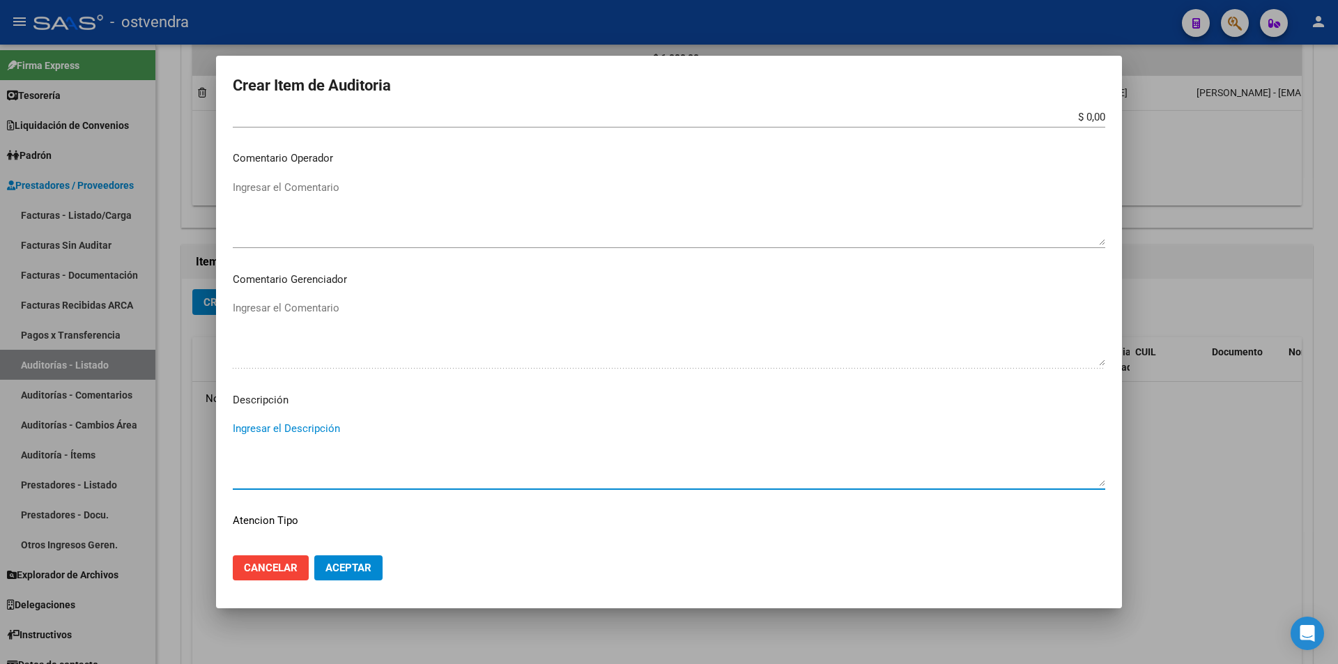
click at [424, 438] on textarea "Ingresar el Descripción" at bounding box center [669, 454] width 873 height 66
type textarea "consulta"
click at [424, 525] on p "Atencion Tipo" at bounding box center [669, 521] width 873 height 16
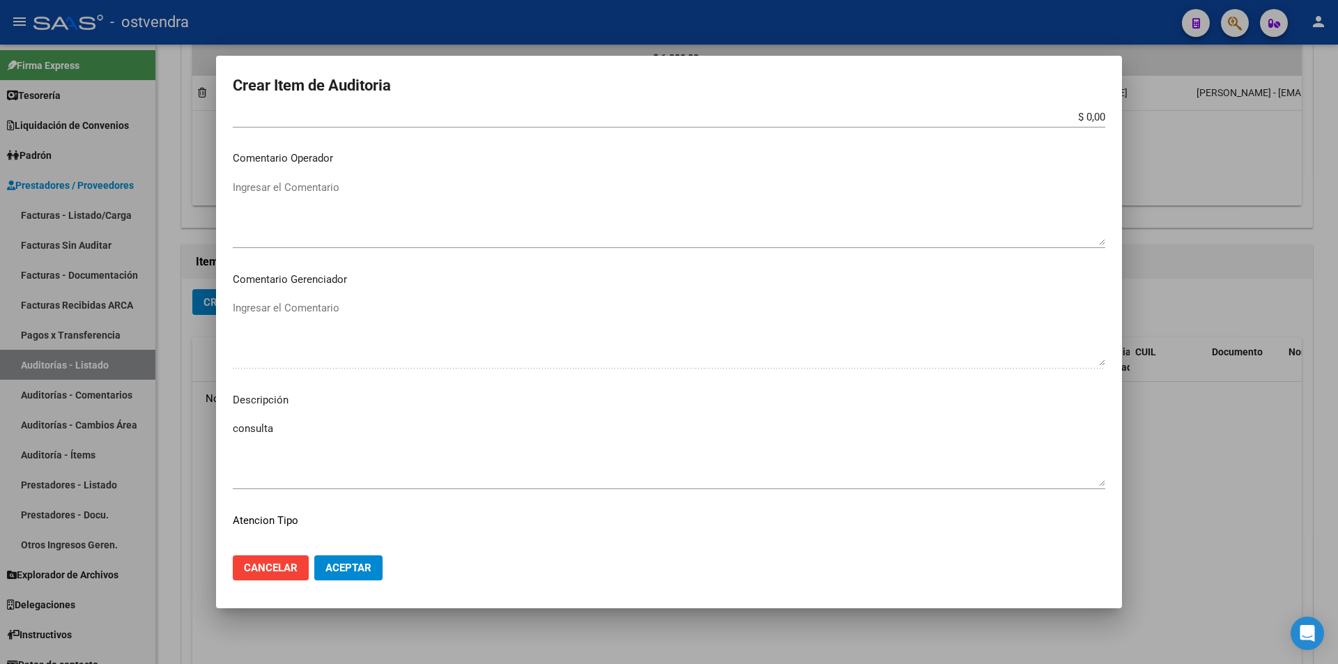
scroll to position [703, 0]
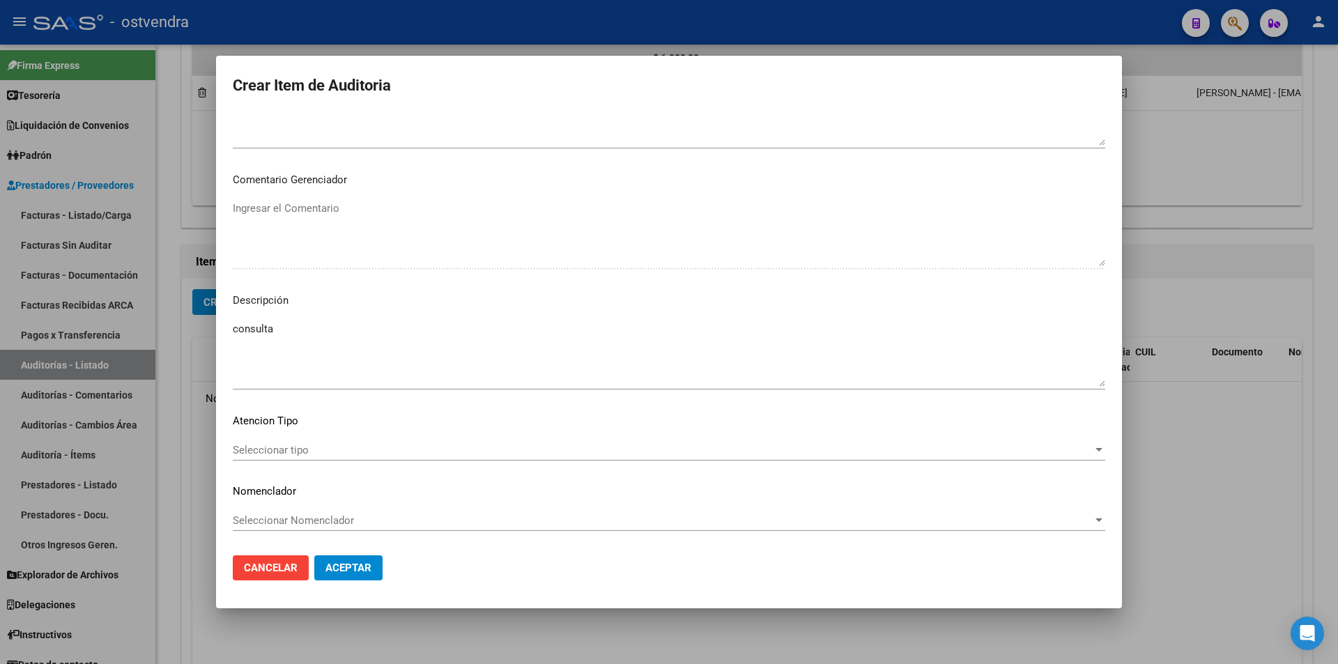
click at [1050, 460] on div "Seleccionar tipo Seleccionar tipo" at bounding box center [669, 450] width 873 height 21
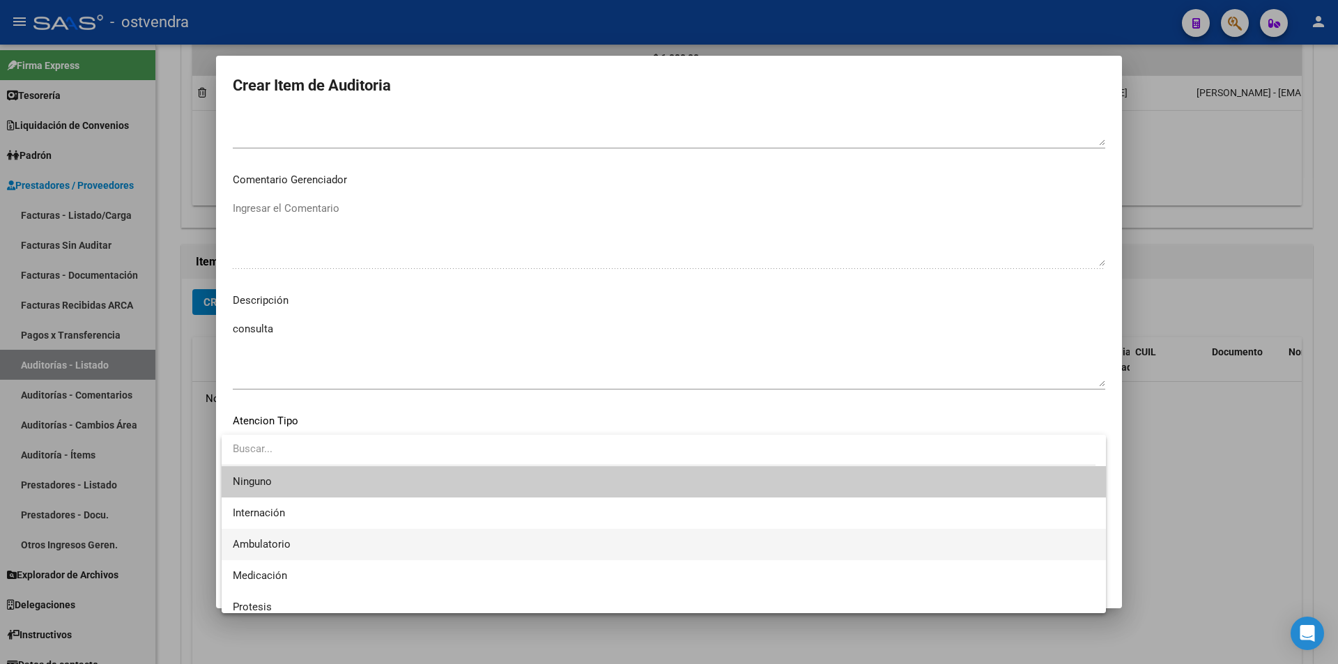
click at [392, 540] on span "Ambulatorio" at bounding box center [664, 544] width 862 height 31
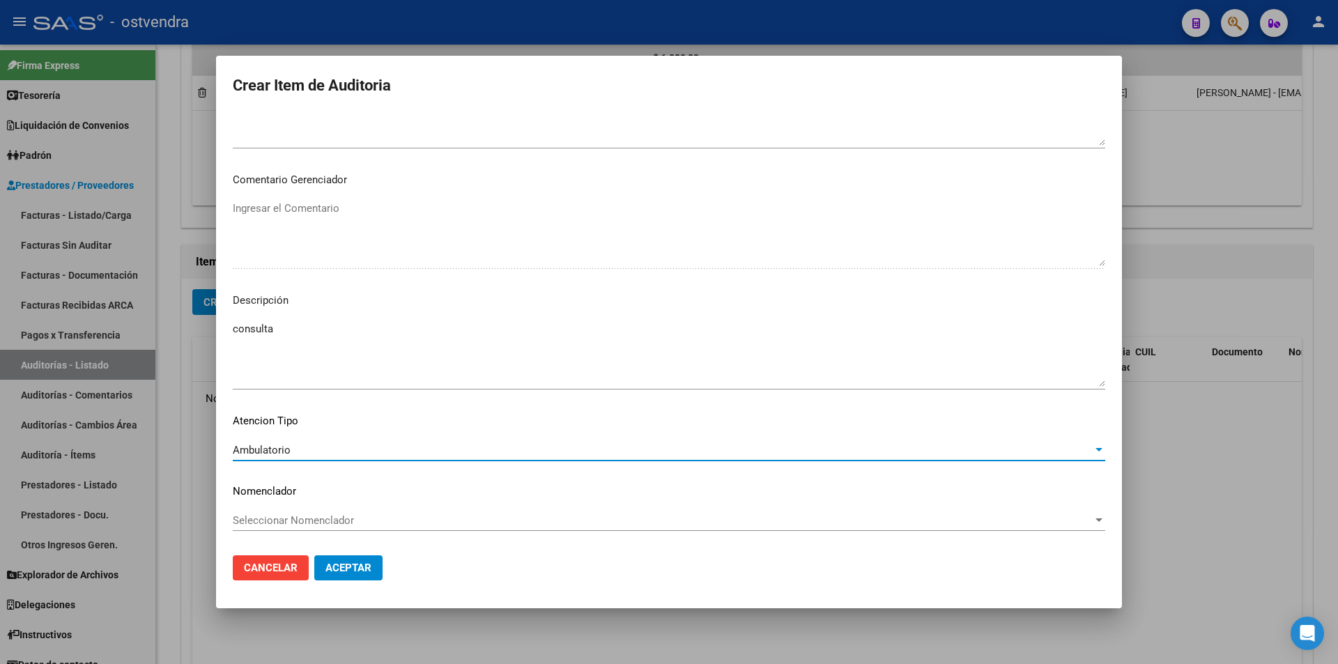
click at [368, 568] on span "Aceptar" at bounding box center [349, 568] width 46 height 13
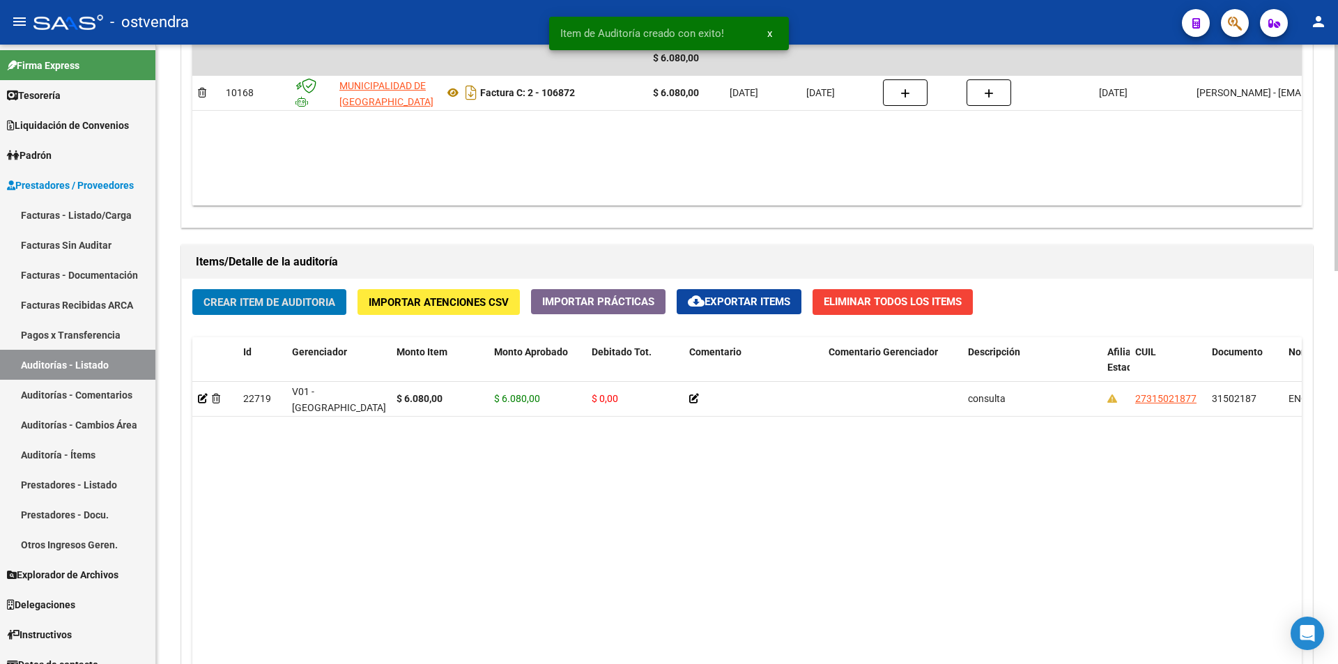
scroll to position [817, 0]
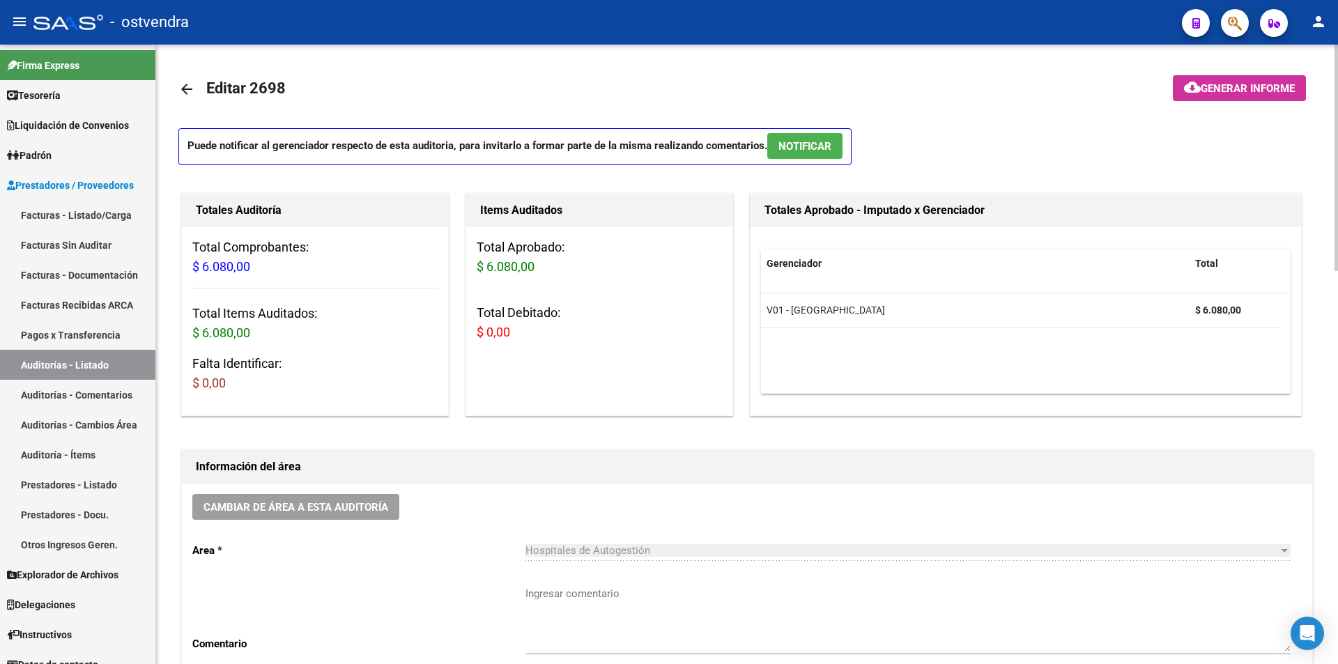
click at [800, 141] on span "NOTIFICAR" at bounding box center [805, 146] width 53 height 13
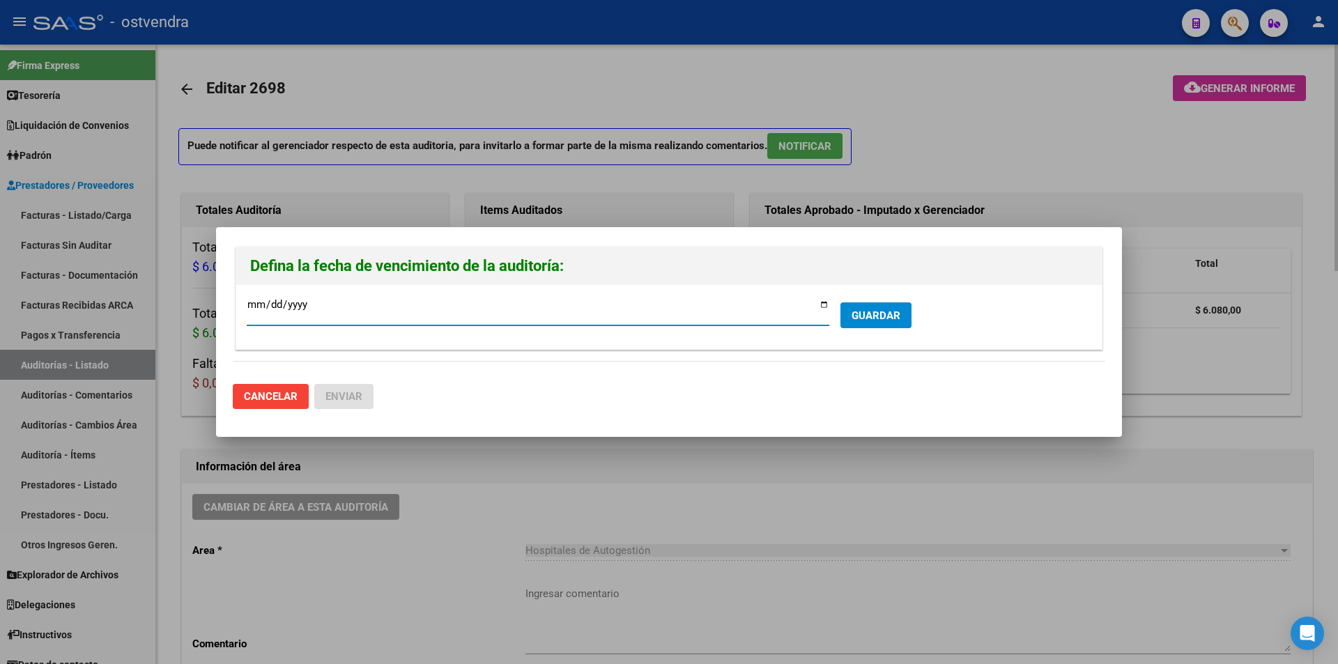
type input "[DATE]"
click at [893, 310] on span "GUARDAR" at bounding box center [876, 315] width 49 height 13
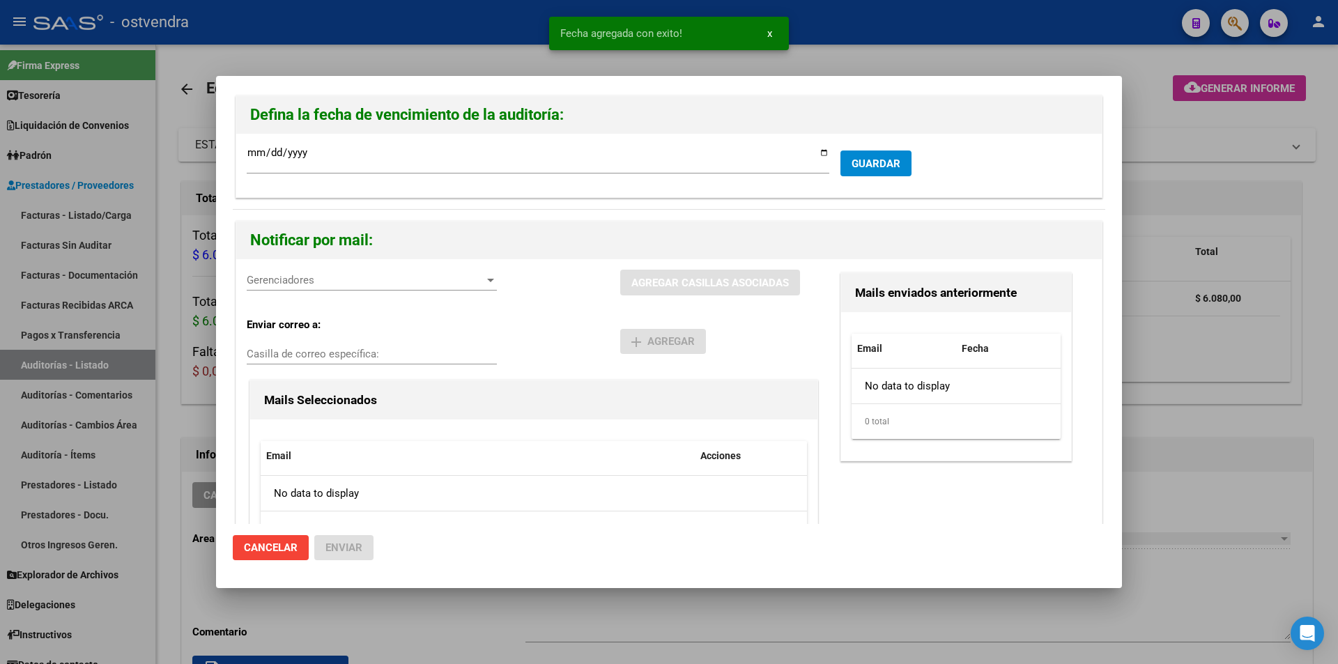
click at [327, 287] on div "Gerenciadores Gerenciadores" at bounding box center [372, 280] width 250 height 21
click at [328, 301] on span "V01 - Viasano - $ 6.080,00" at bounding box center [373, 311] width 251 height 31
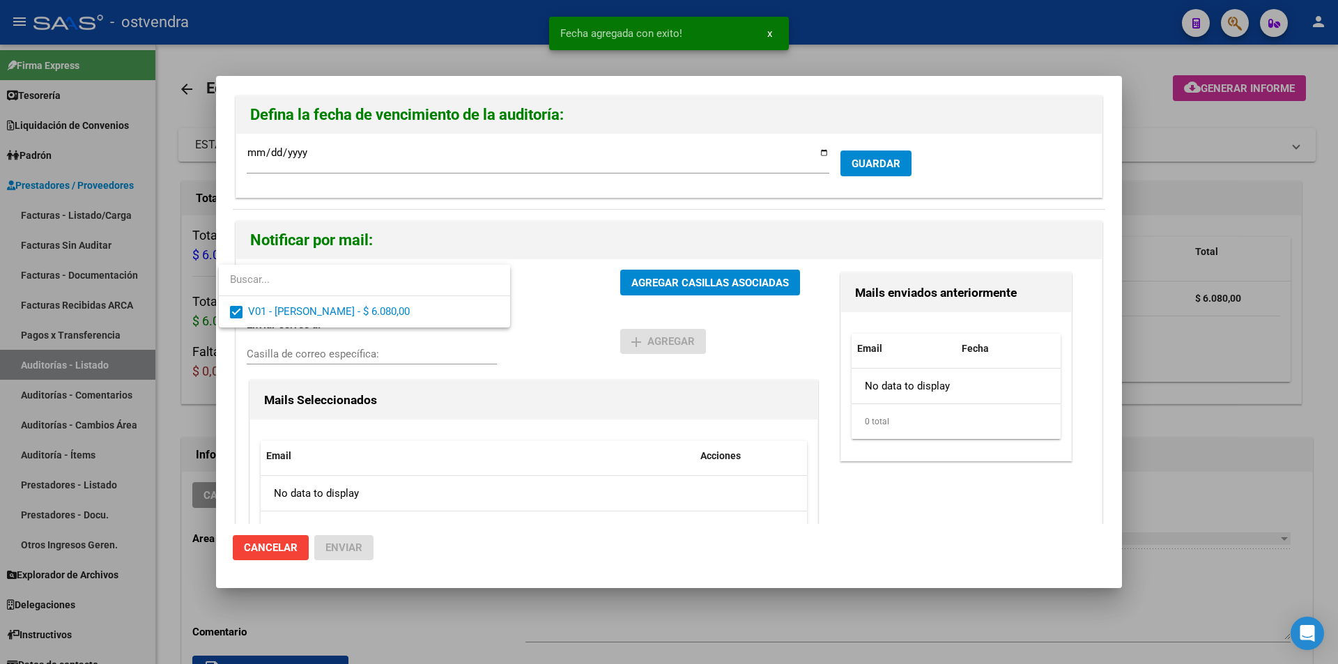
click at [720, 291] on div at bounding box center [669, 332] width 1338 height 664
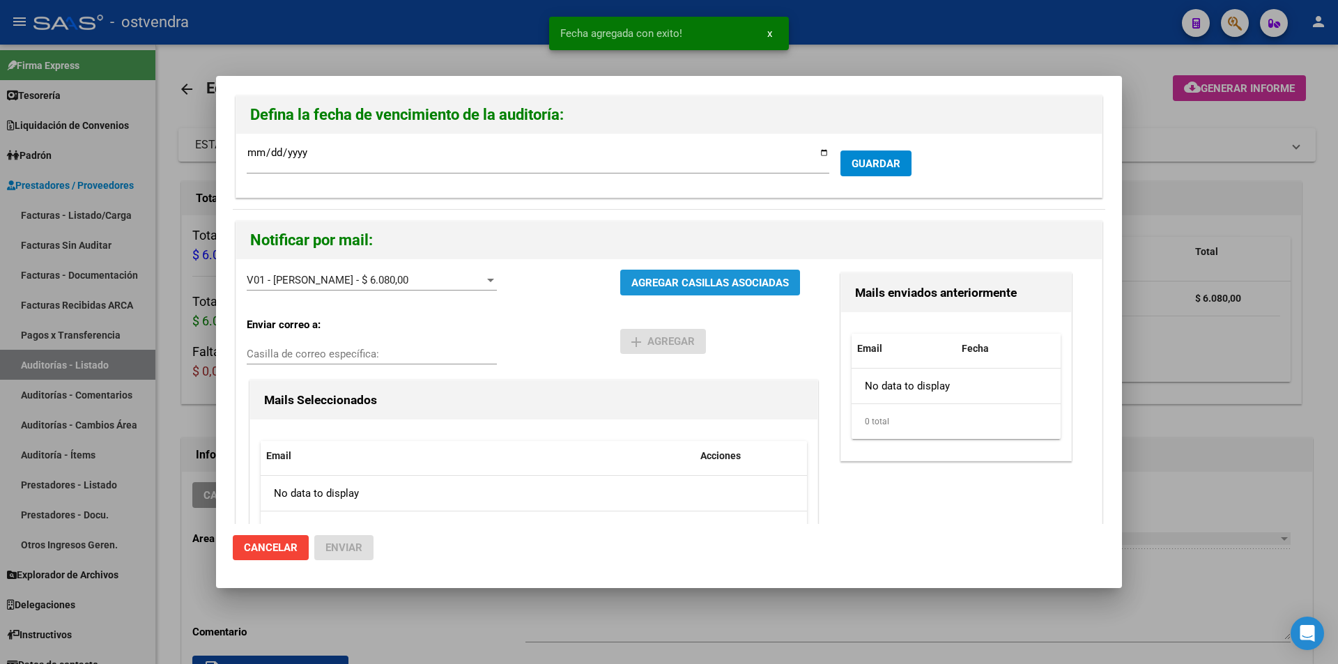
click at [720, 291] on button "AGREGAR CASILLAS ASOCIADAS" at bounding box center [710, 283] width 180 height 26
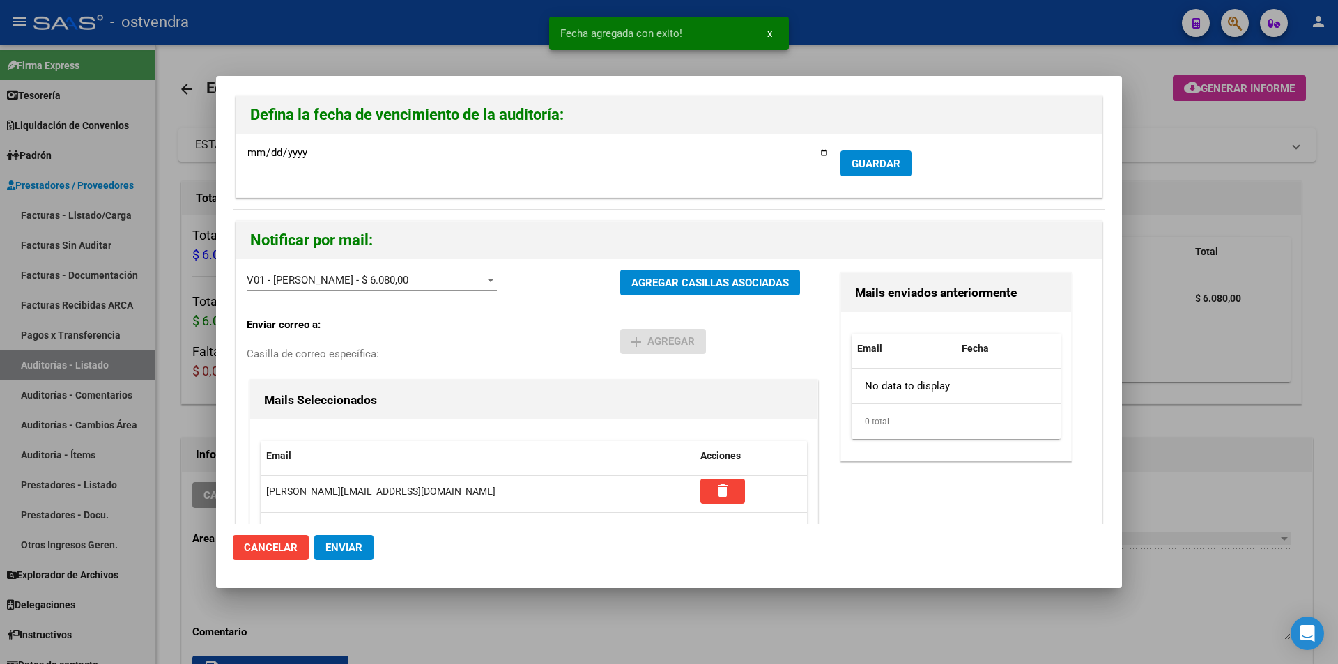
click at [365, 545] on button "Enviar" at bounding box center [343, 547] width 59 height 25
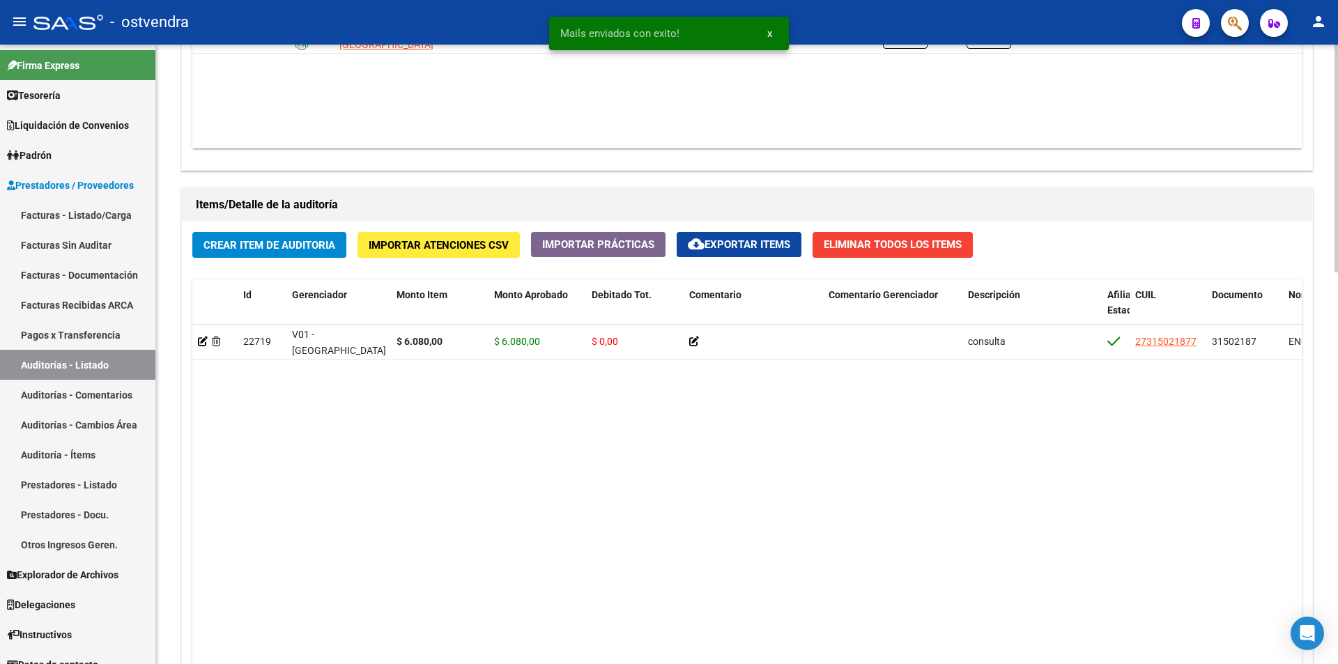
scroll to position [866, 0]
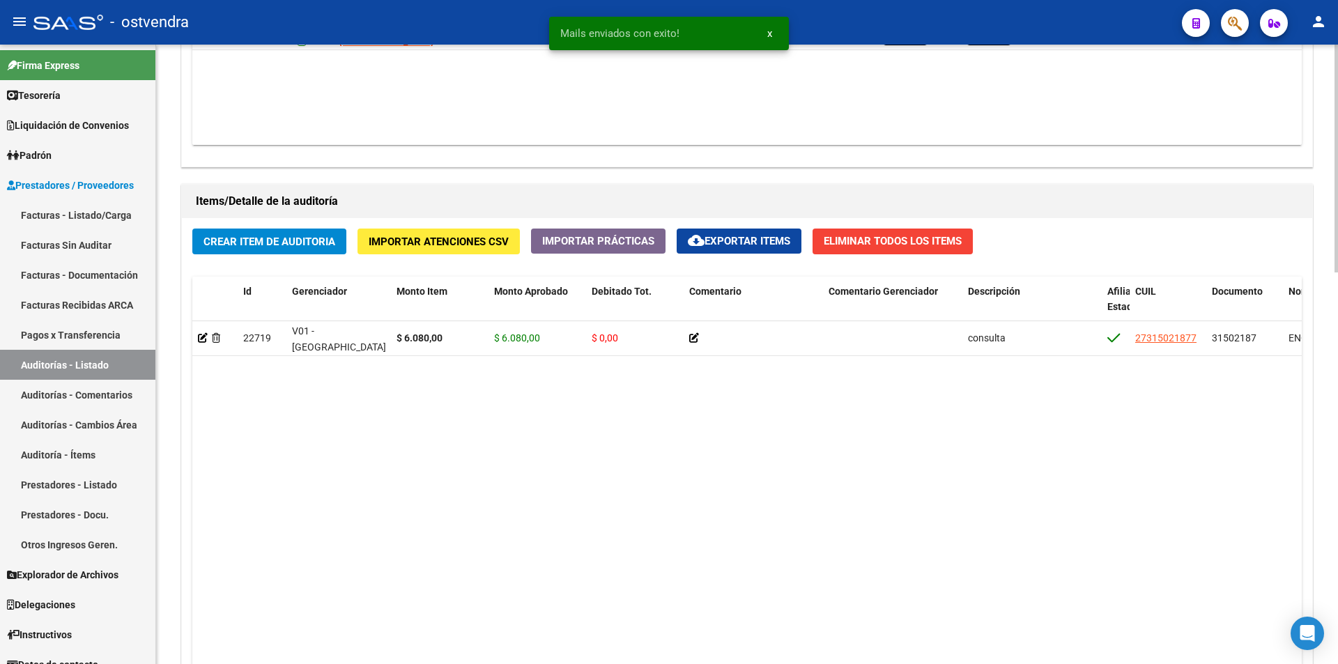
click at [1334, 510] on div "arrow_back Editar 2698 cloud_download Generar informe ESTA AUDITORÍA ESTÁ ABIER…" at bounding box center [749, 21] width 1186 height 1684
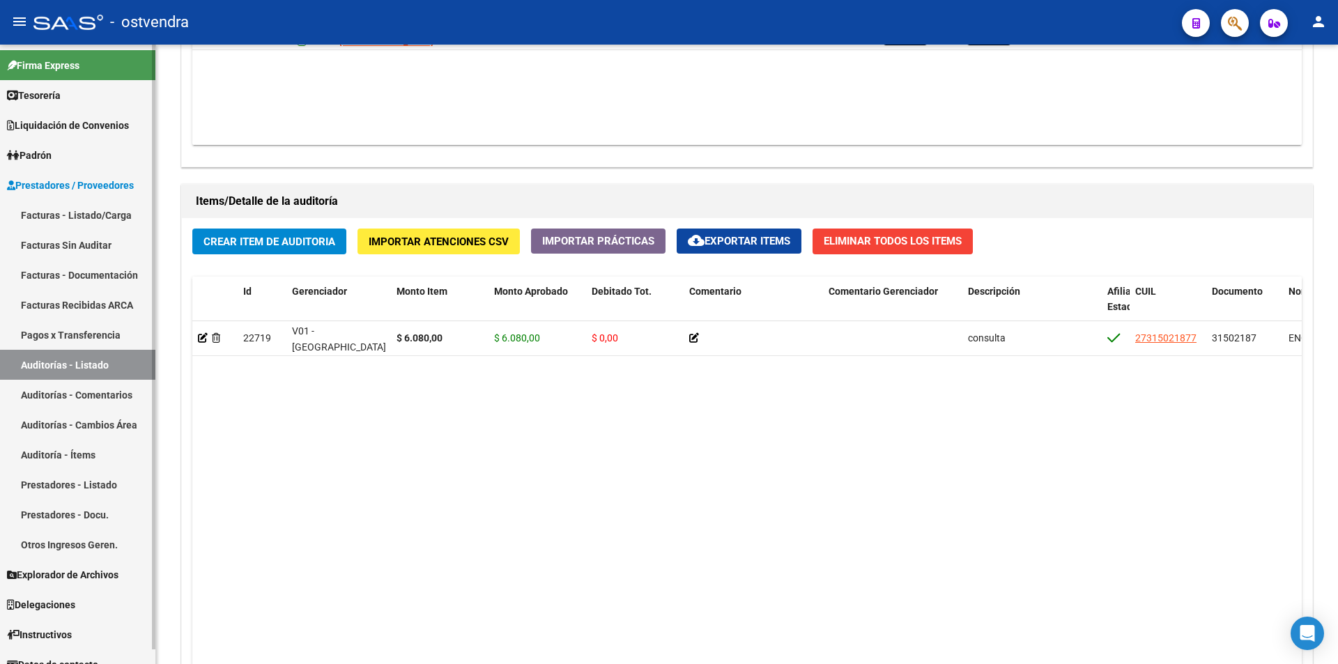
click at [108, 202] on link "Facturas - Listado/Carga" at bounding box center [77, 215] width 155 height 30
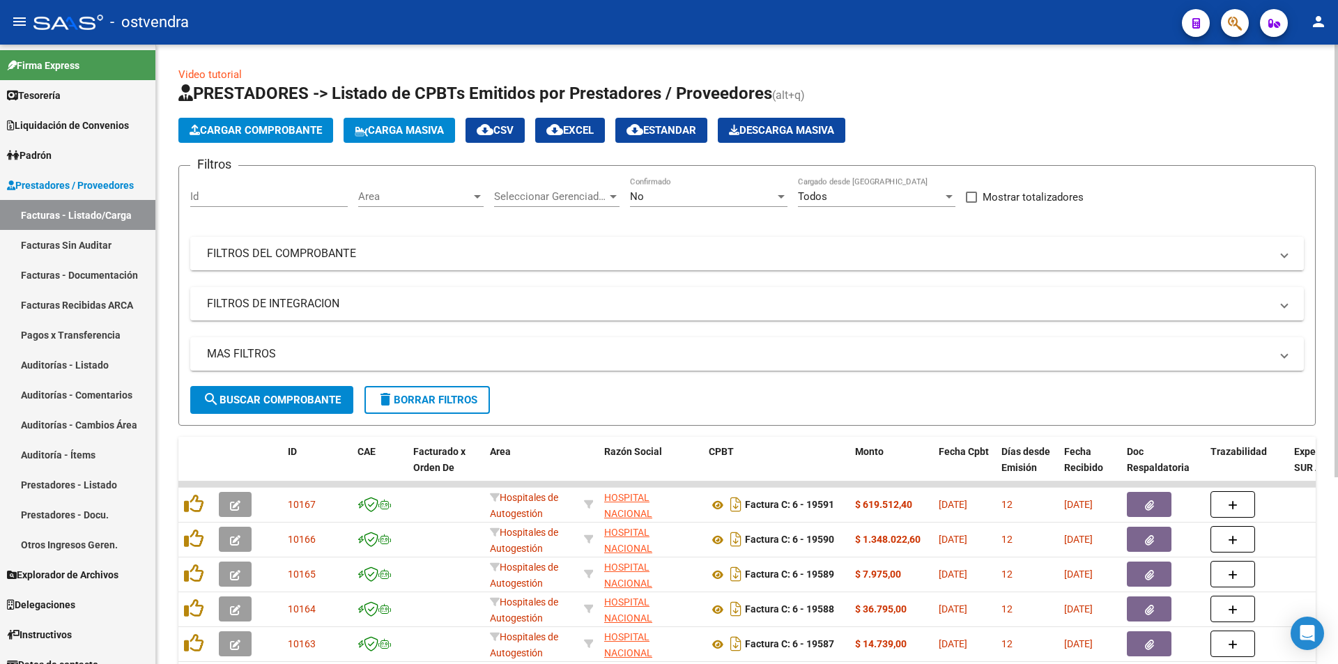
click at [274, 250] on mat-panel-title "FILTROS DEL COMPROBANTE" at bounding box center [739, 253] width 1064 height 15
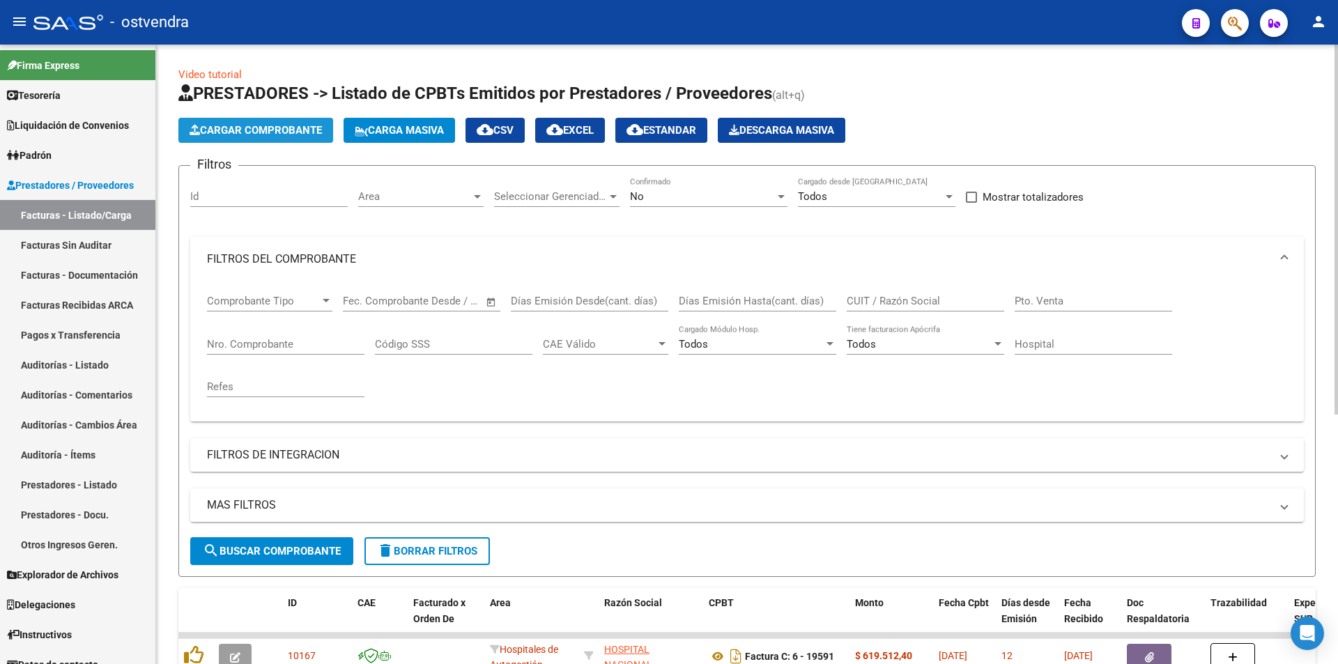
click at [269, 123] on button "Cargar Comprobante" at bounding box center [255, 130] width 155 height 25
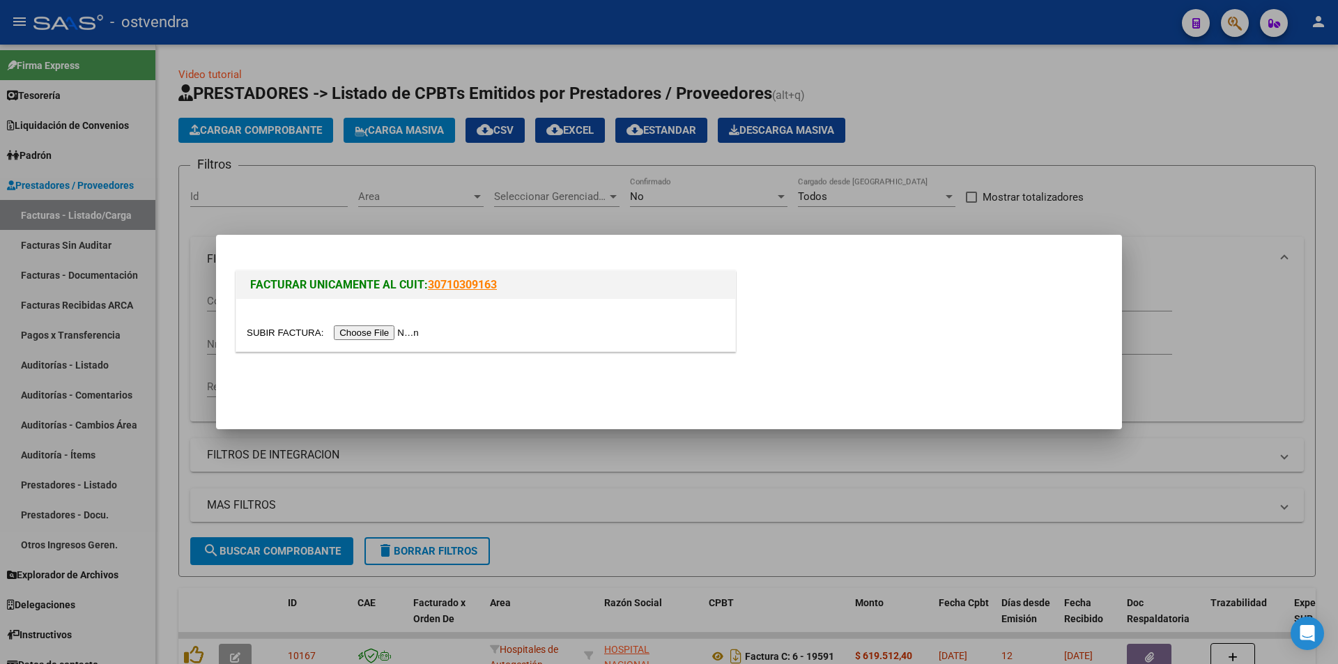
click at [404, 343] on div at bounding box center [485, 325] width 499 height 52
click at [404, 332] on input "file" at bounding box center [335, 333] width 176 height 15
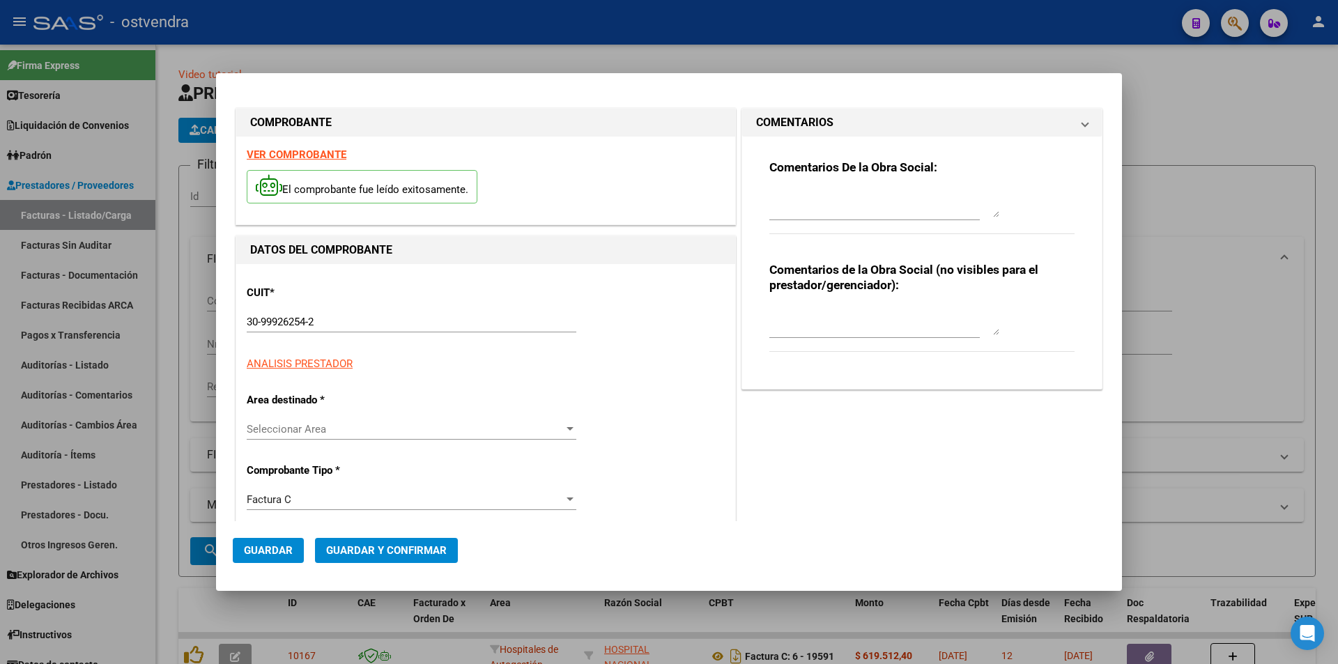
type input "106873"
type input "$ 12.704,00"
type input "[DATE]"
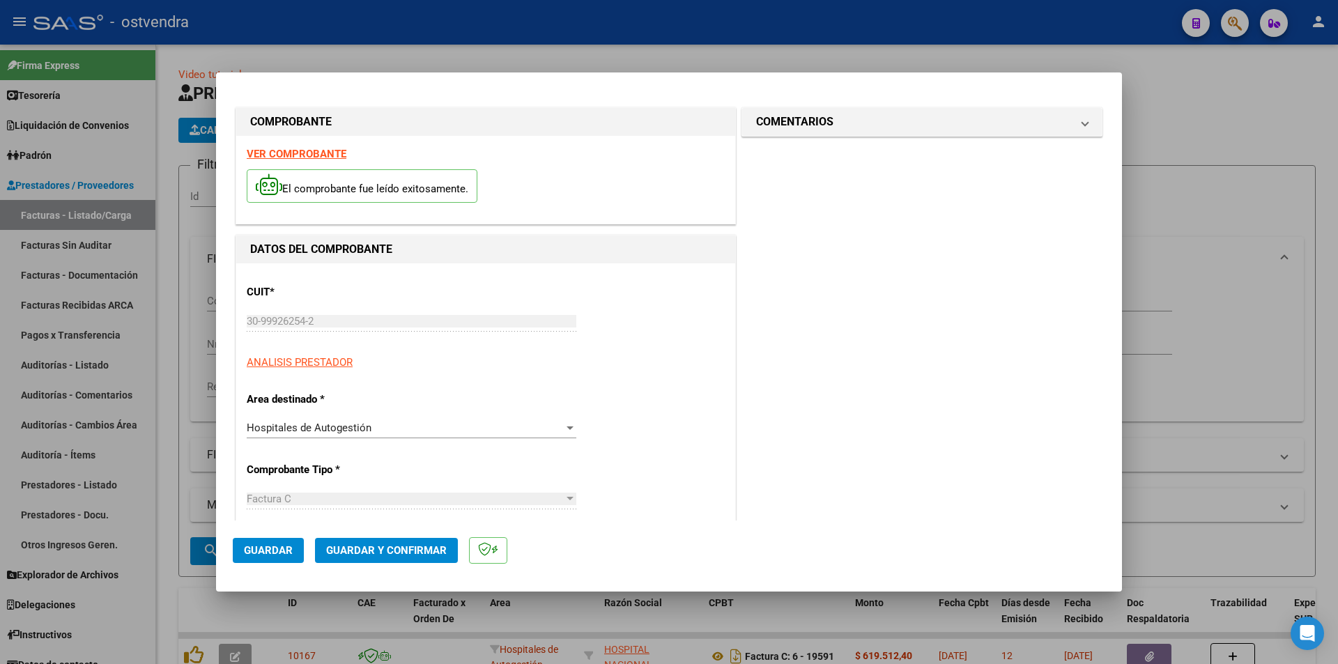
type input "[DATE]"
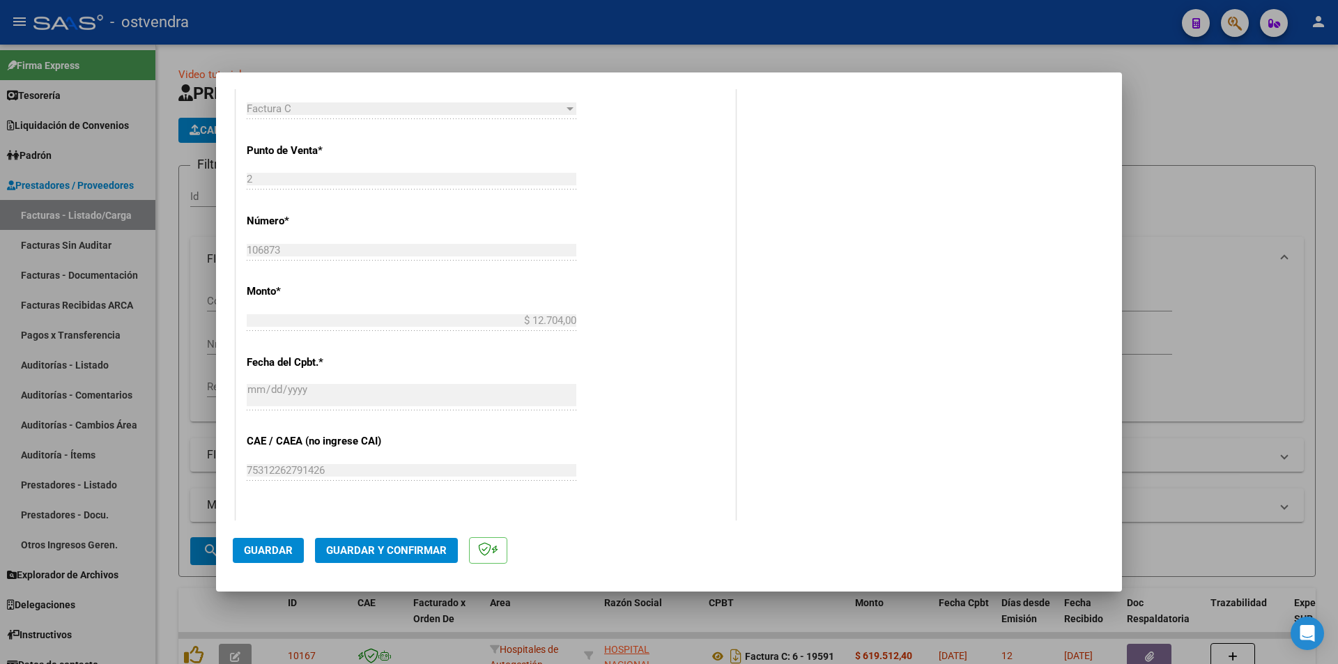
scroll to position [434, 0]
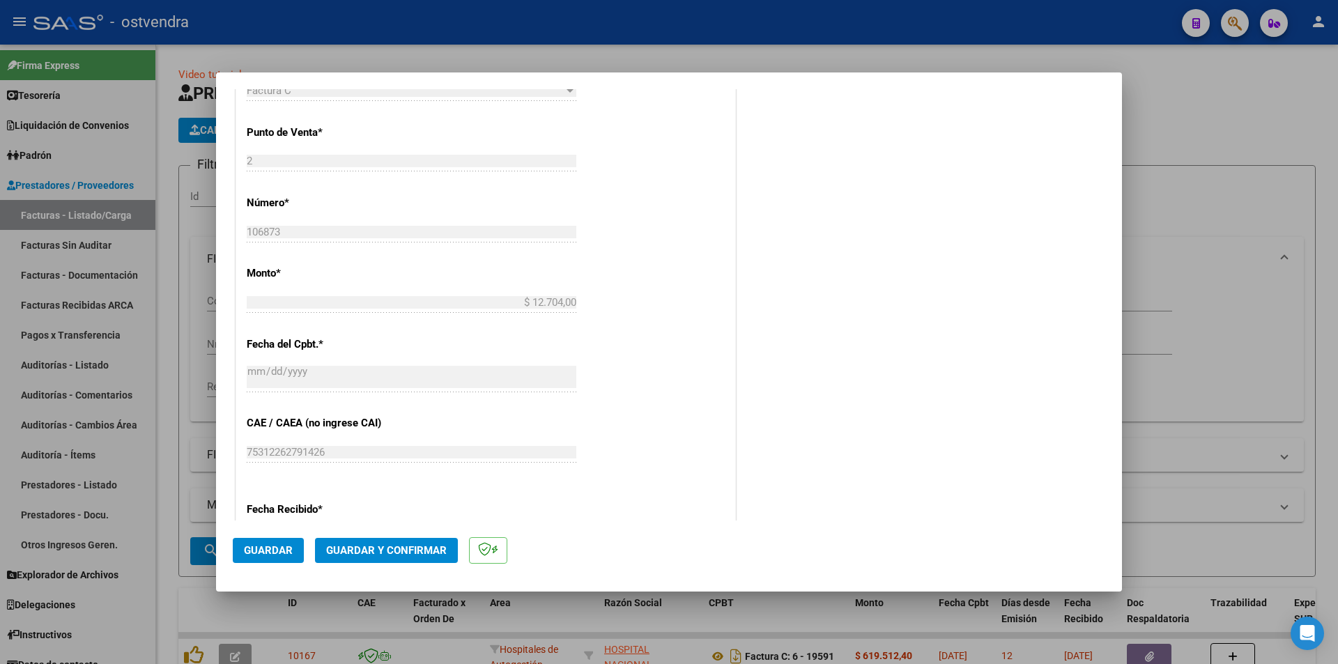
click at [435, 553] on span "Guardar y Confirmar" at bounding box center [386, 550] width 121 height 13
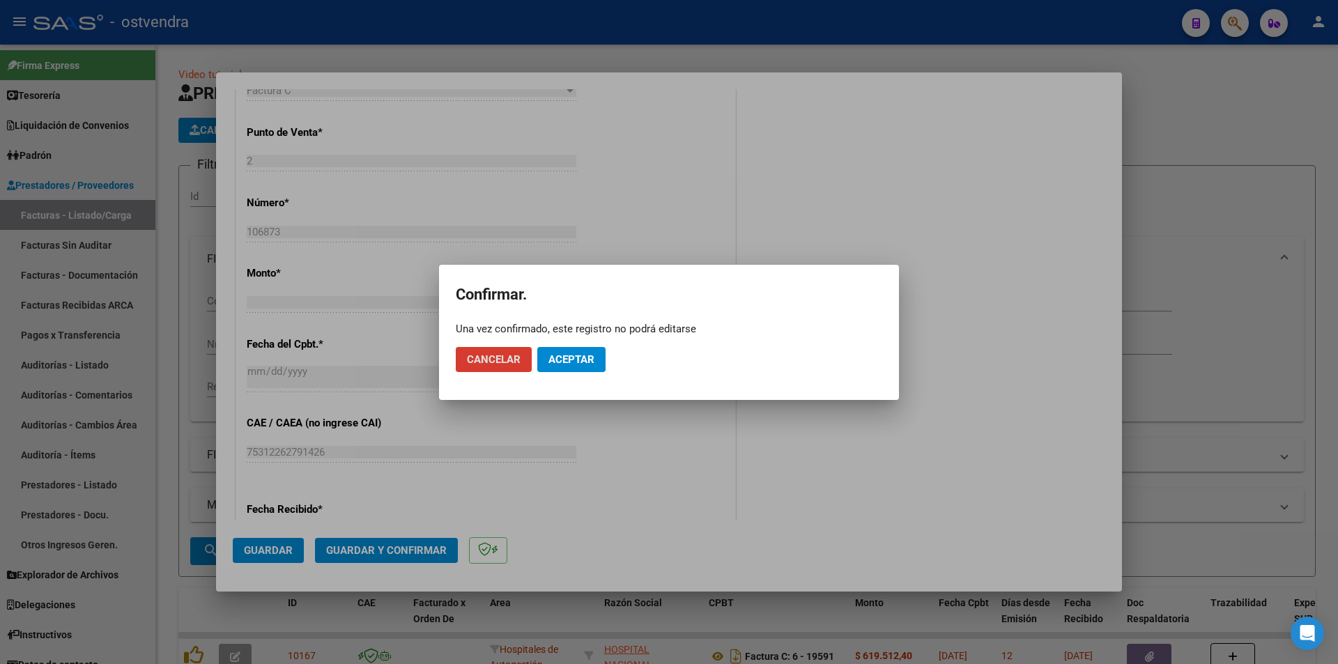
click at [572, 366] on button "Aceptar" at bounding box center [571, 359] width 68 height 25
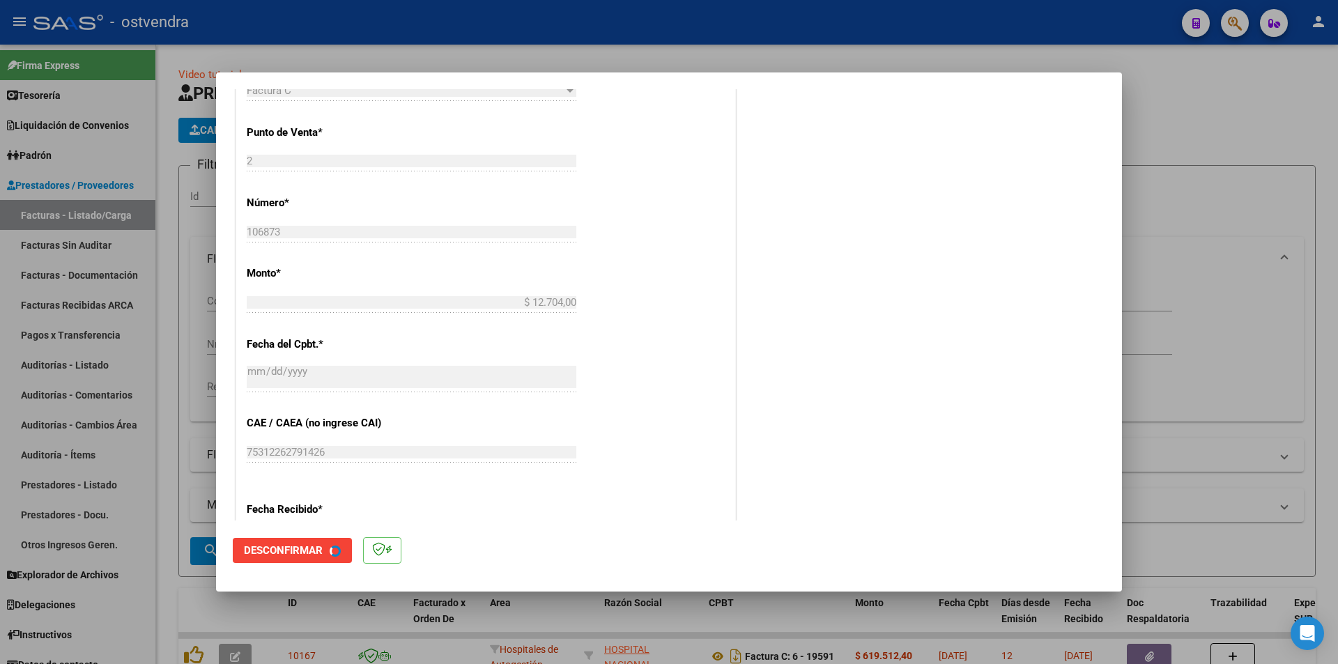
scroll to position [0, 0]
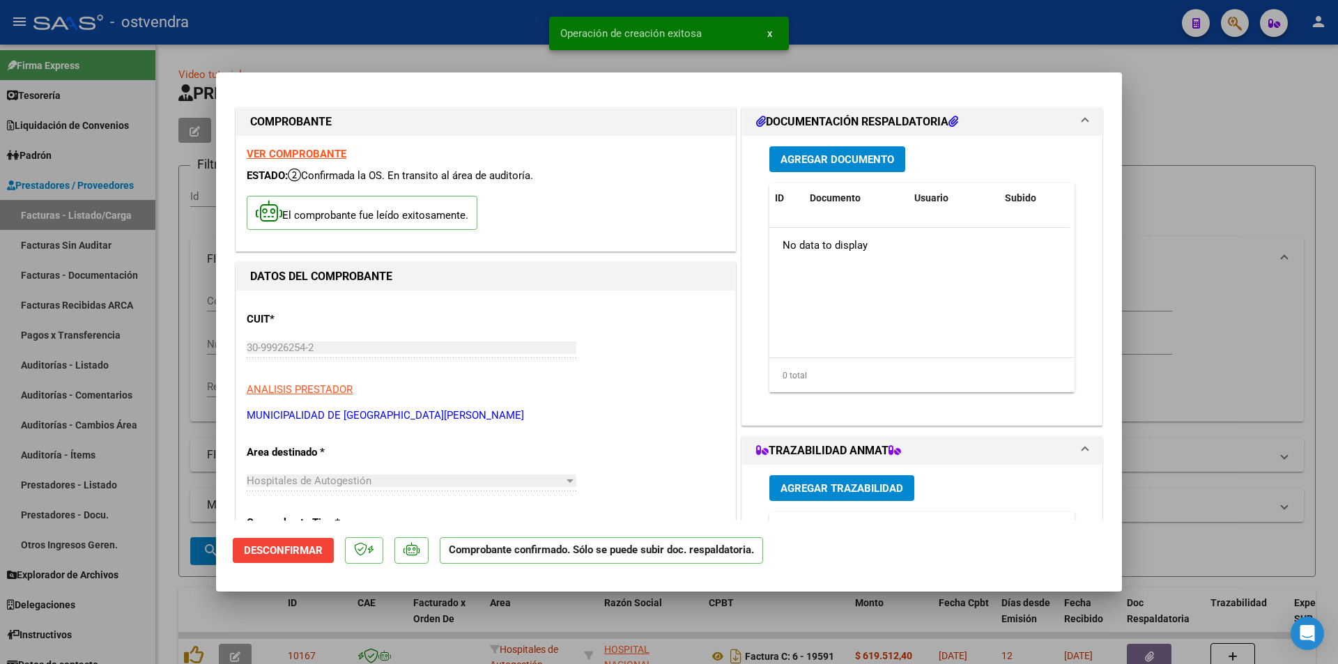
click at [180, 372] on div at bounding box center [669, 332] width 1338 height 664
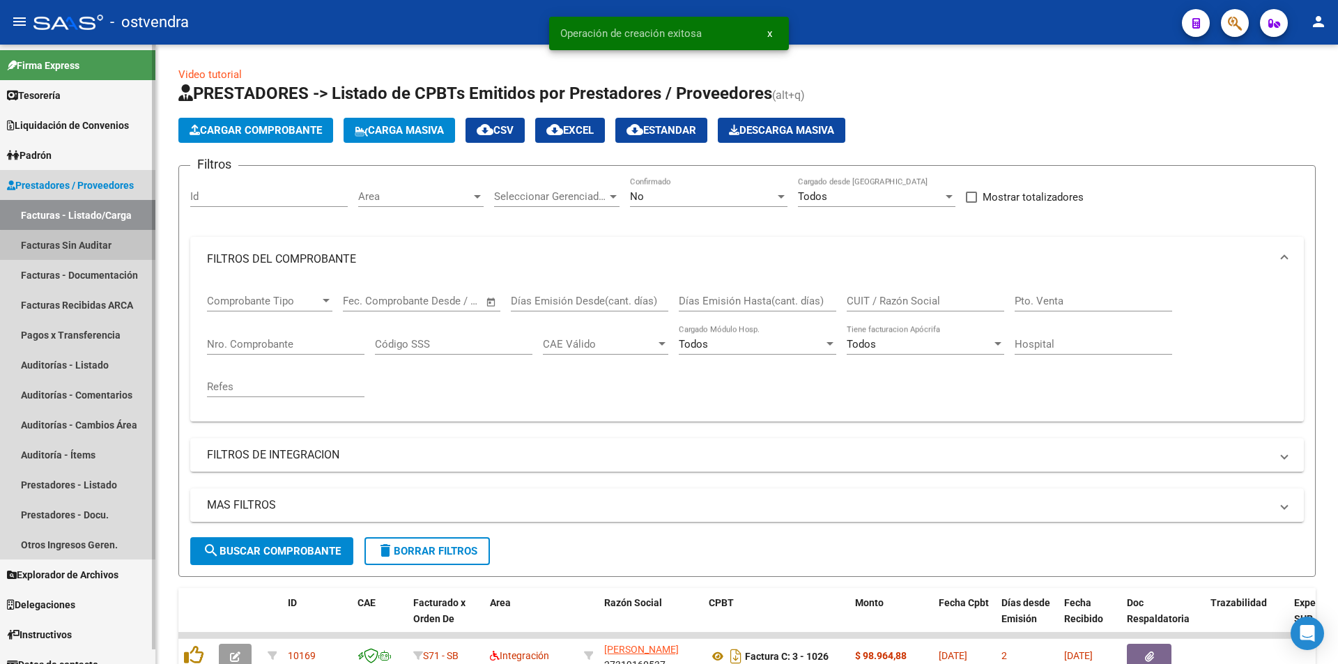
click at [78, 252] on link "Facturas Sin Auditar" at bounding box center [77, 245] width 155 height 30
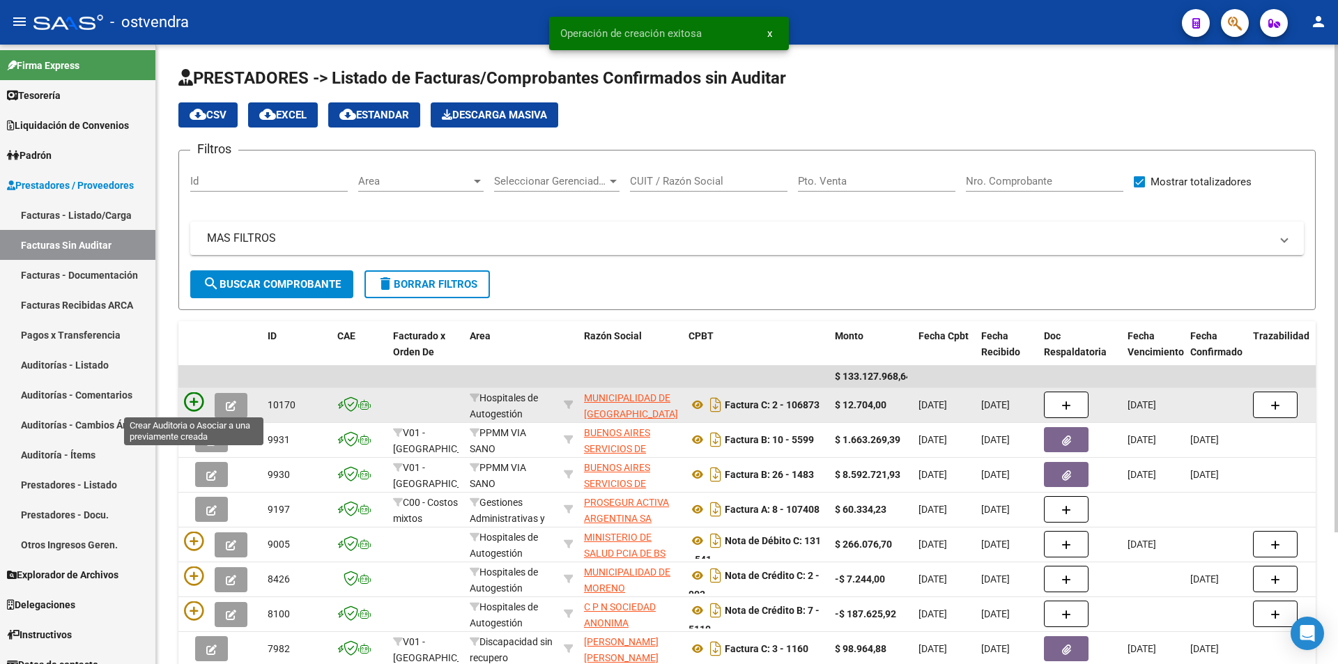
click at [194, 404] on icon at bounding box center [194, 402] width 20 height 20
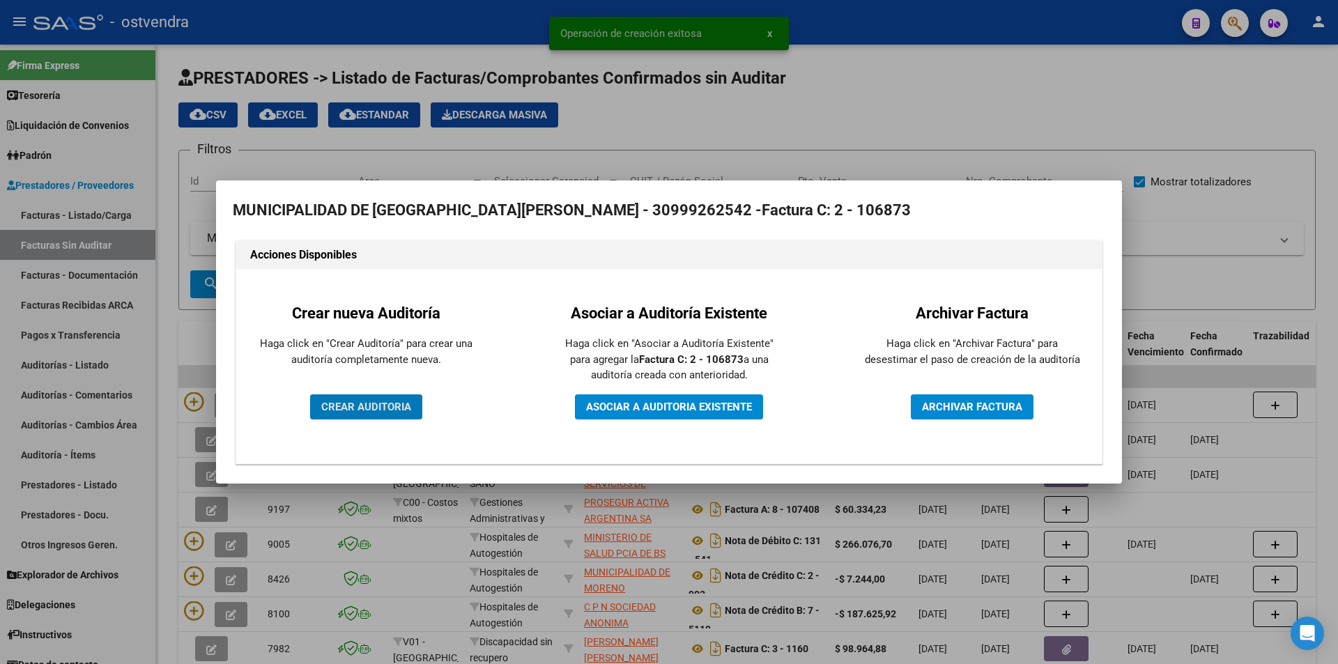
click at [404, 417] on button "CREAR AUDITORIA" at bounding box center [366, 407] width 112 height 25
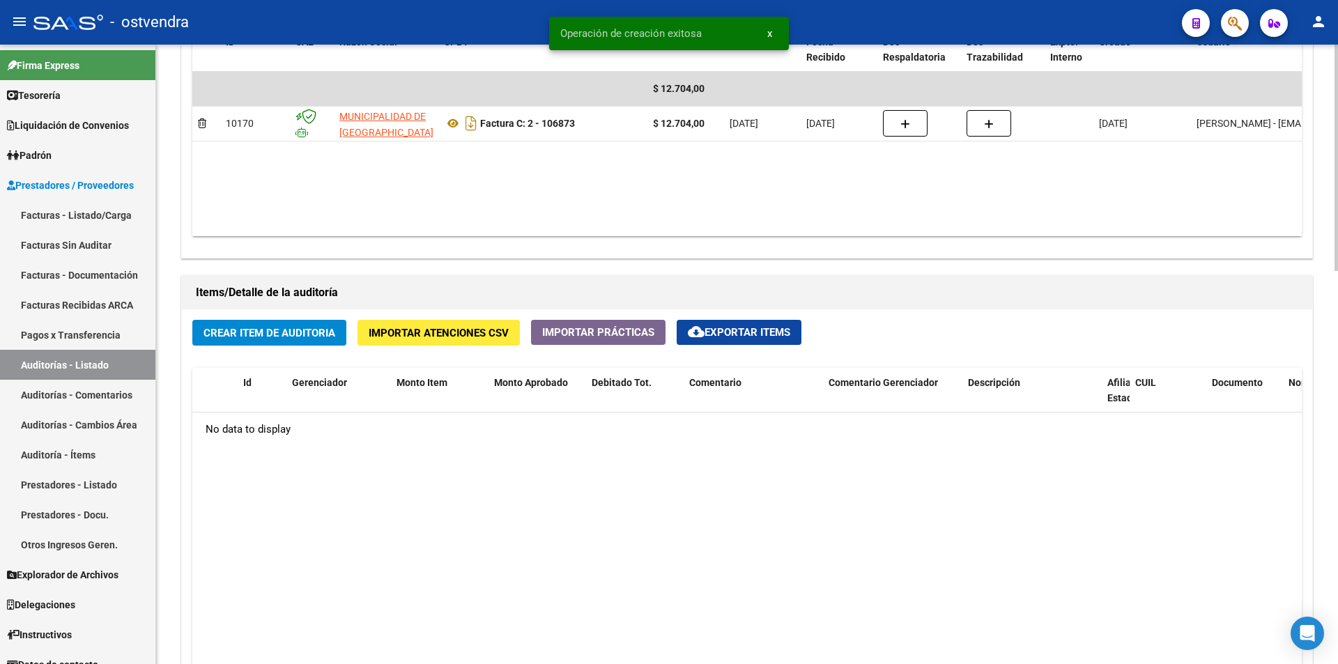
scroll to position [902, 0]
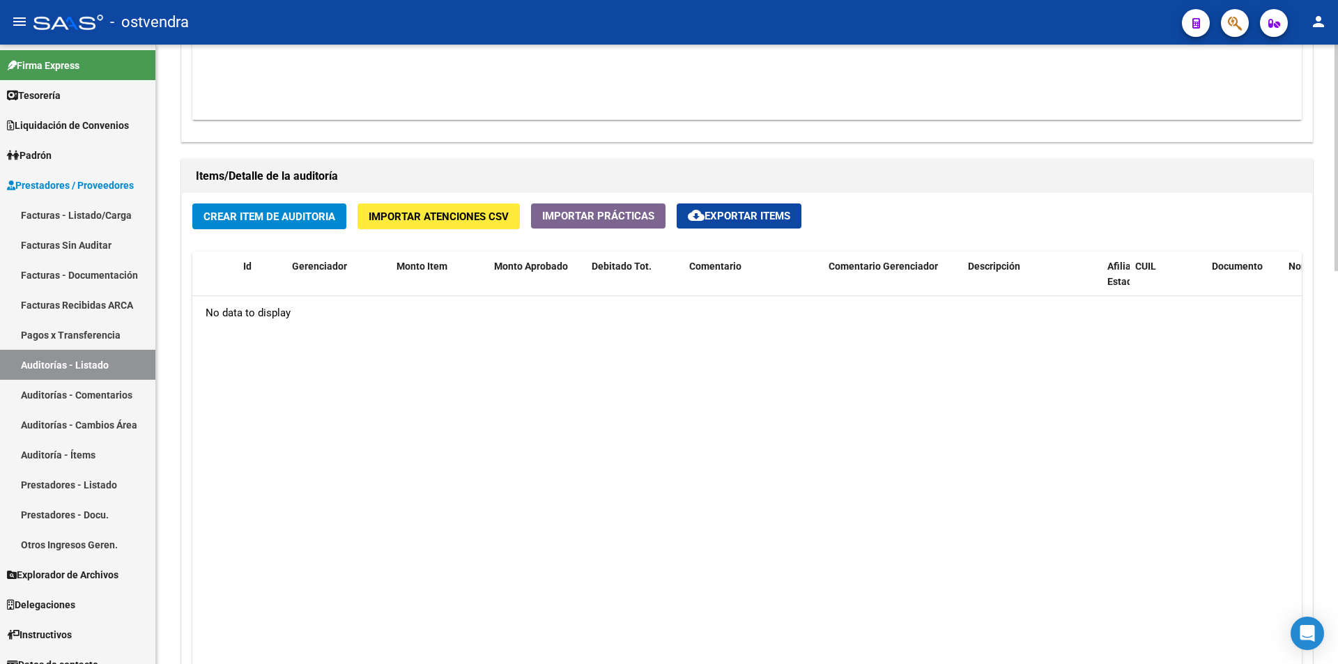
click at [402, 215] on span "Importar Atenciones CSV" at bounding box center [439, 217] width 140 height 13
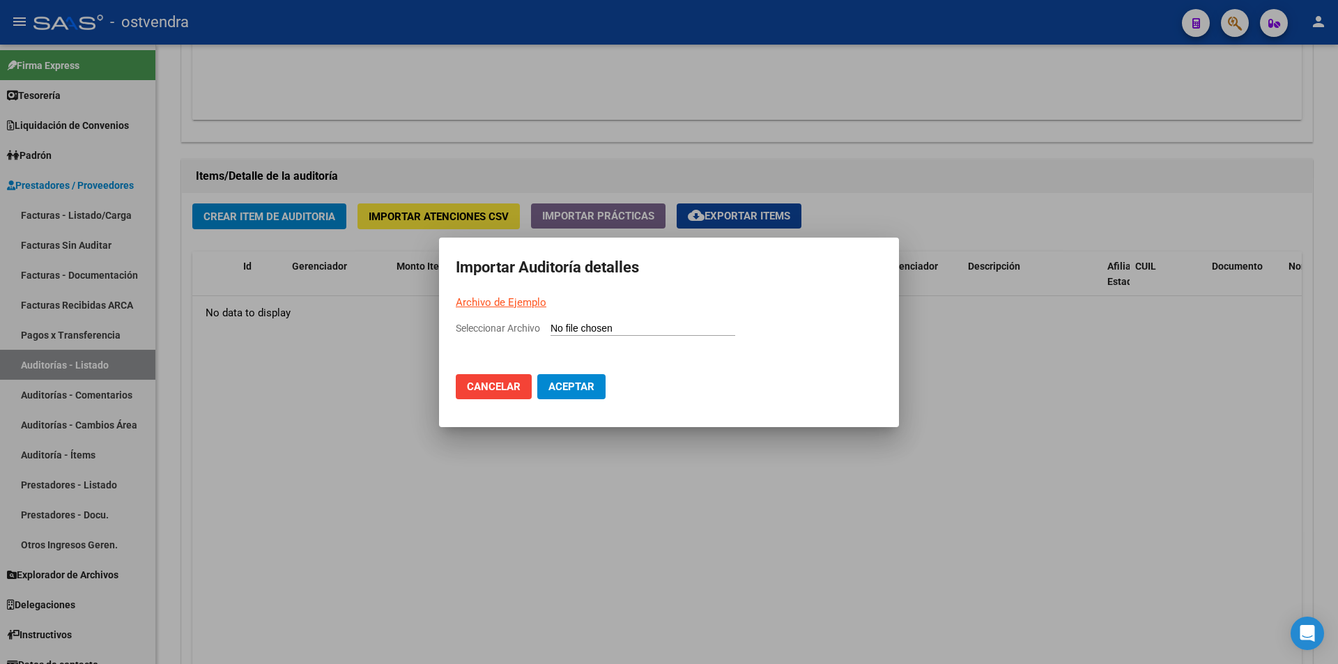
click at [490, 303] on link "Archivo de Ejemplo" at bounding box center [501, 302] width 91 height 13
click at [568, 331] on input "Seleccionar Archivo" at bounding box center [643, 329] width 185 height 13
type input "C:\fakepath\Auditoria-demo-saas-total (16).csv"
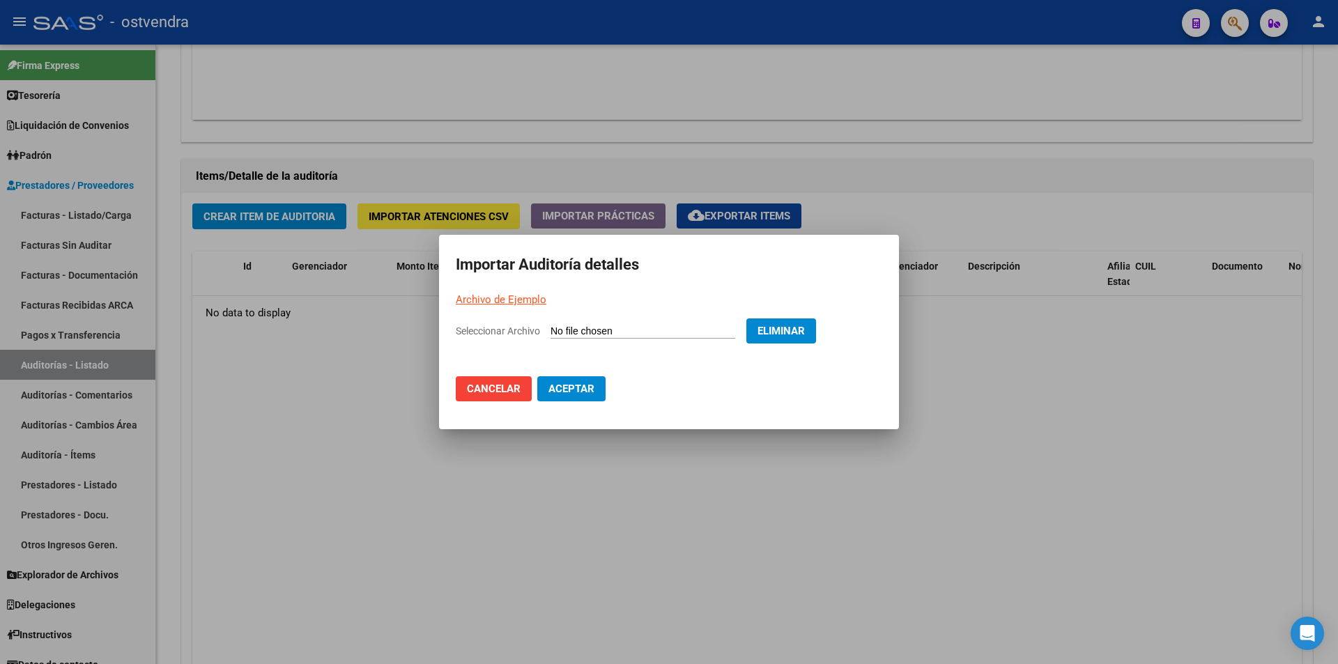
click at [579, 380] on button "Aceptar" at bounding box center [571, 388] width 68 height 25
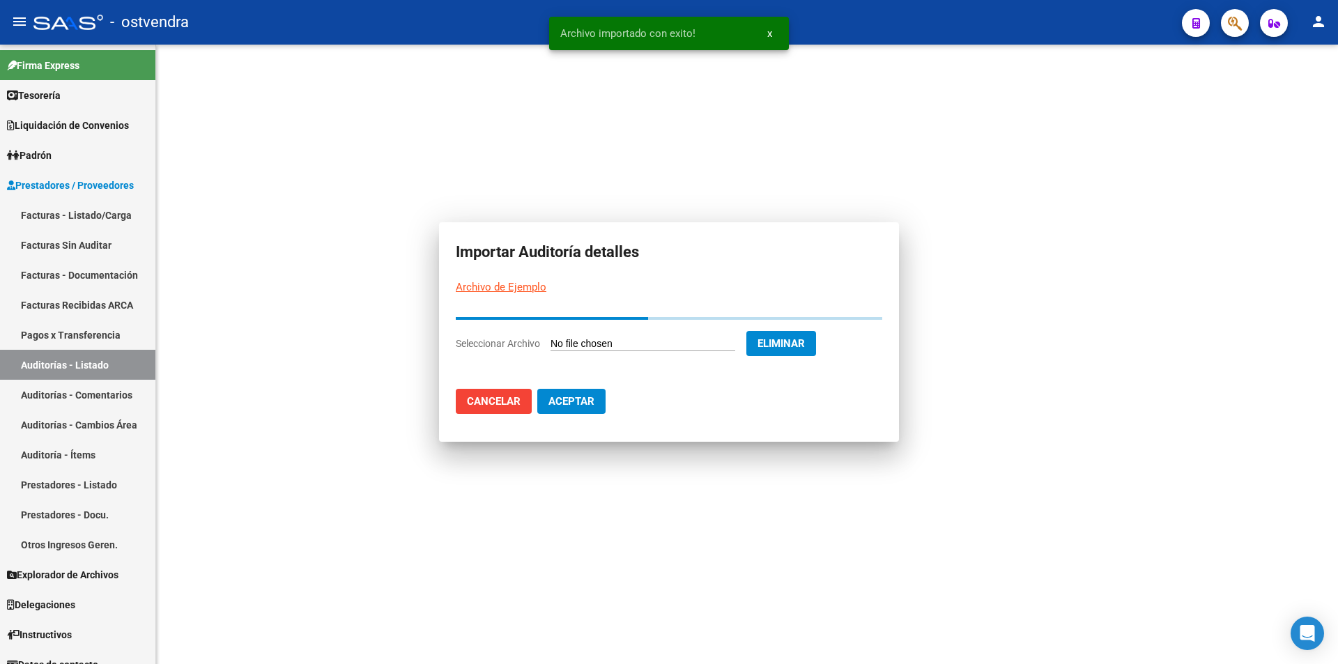
scroll to position [0, 0]
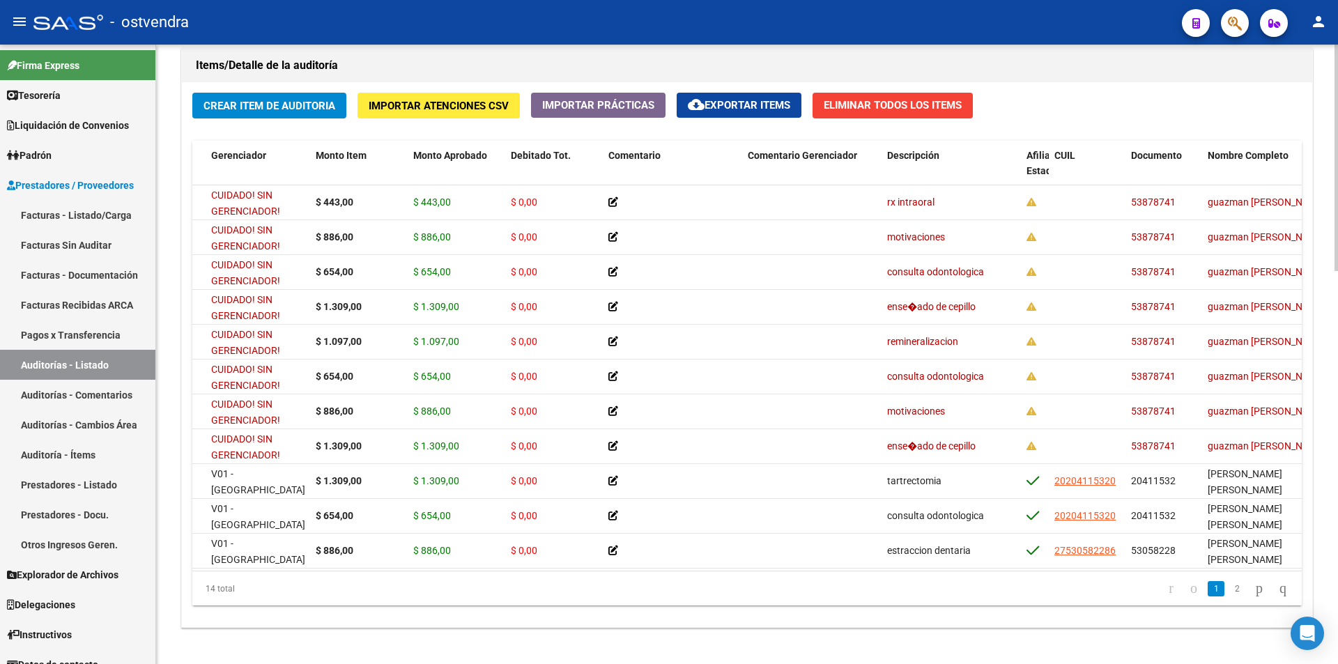
scroll to position [1011, 0]
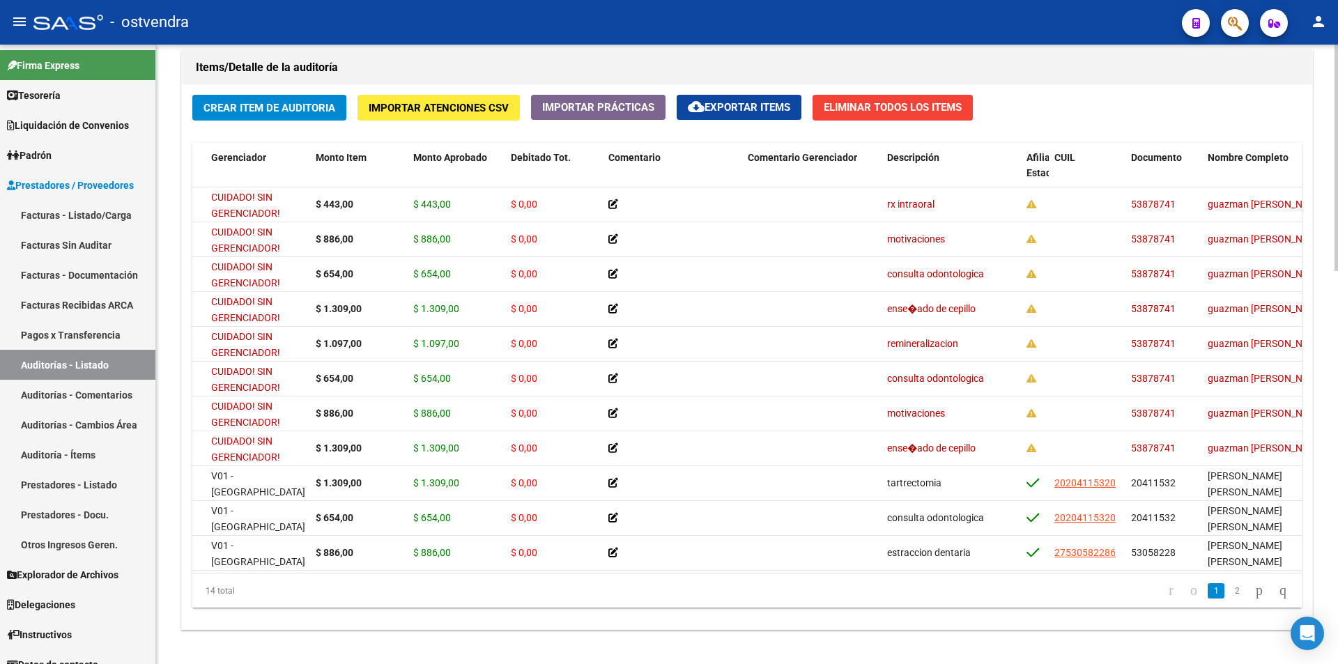
click at [1338, 429] on div at bounding box center [1336, 527] width 3 height 227
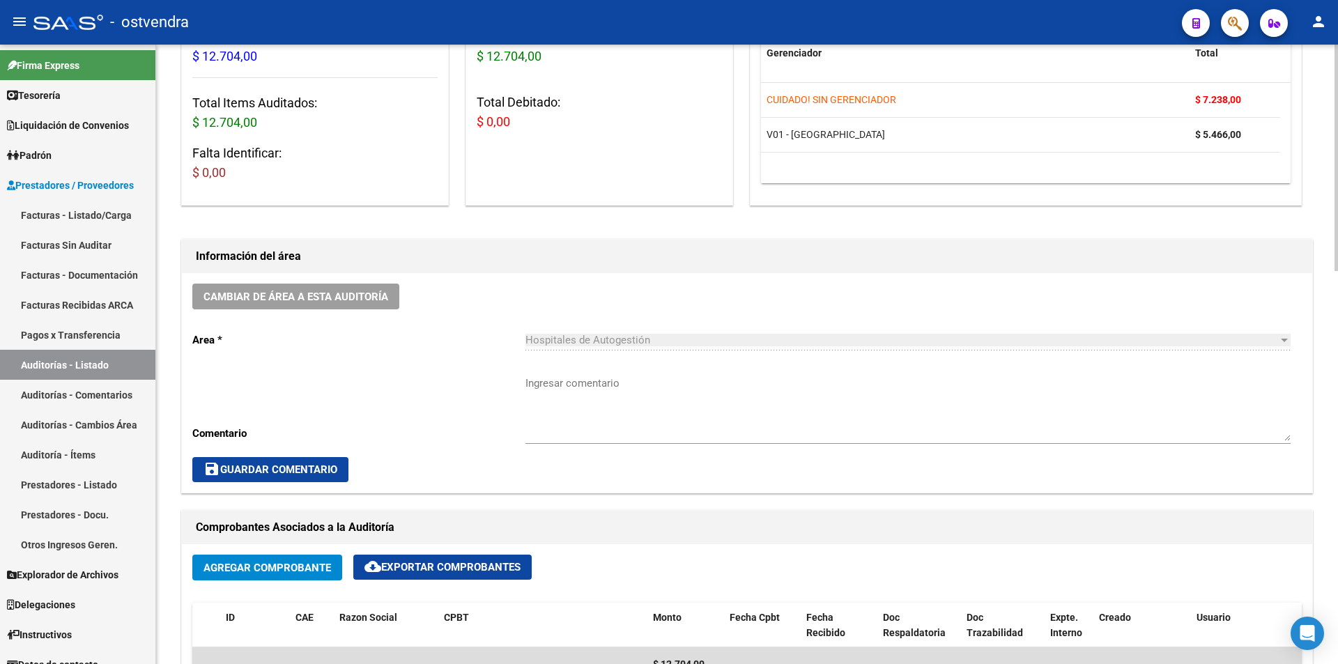
scroll to position [172, 0]
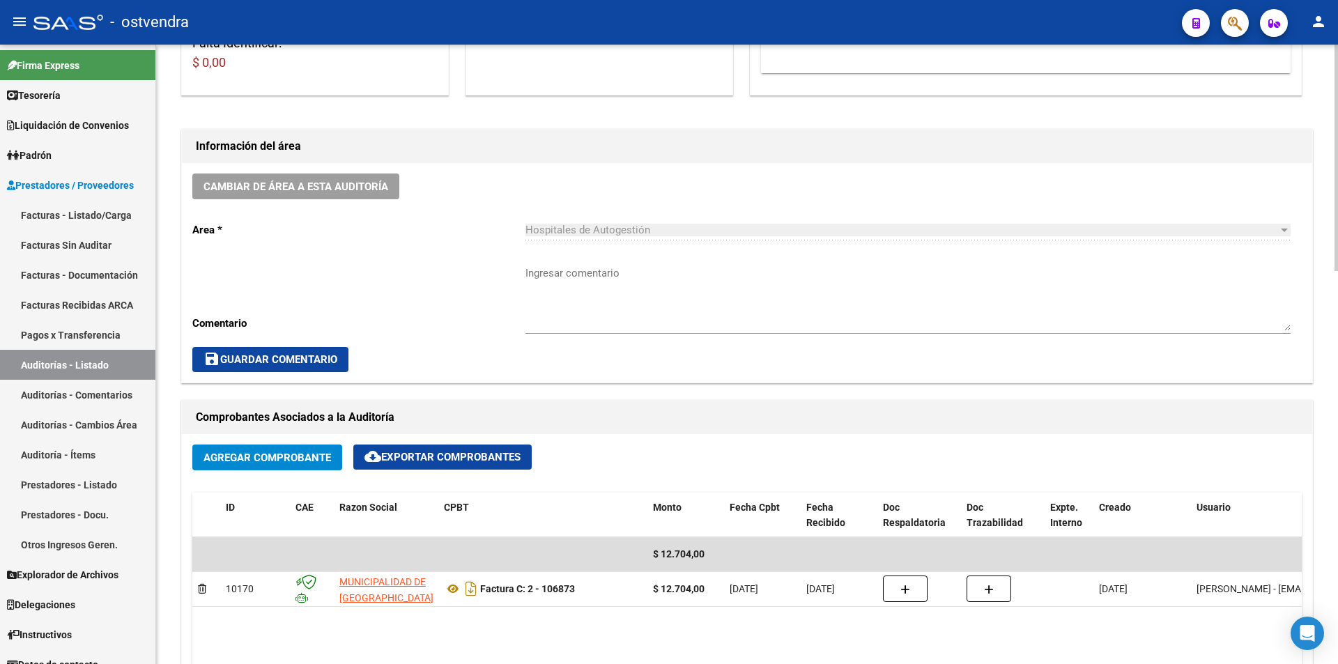
click at [1335, 282] on div at bounding box center [1336, 275] width 3 height 227
drag, startPoint x: 1319, startPoint y: 323, endPoint x: 1338, endPoint y: 276, distance: 50.4
click at [1324, 314] on div "arrow_back Editar 2699 cloud_download Generar informe Puede notificar al gerenc…" at bounding box center [747, 572] width 1182 height 1696
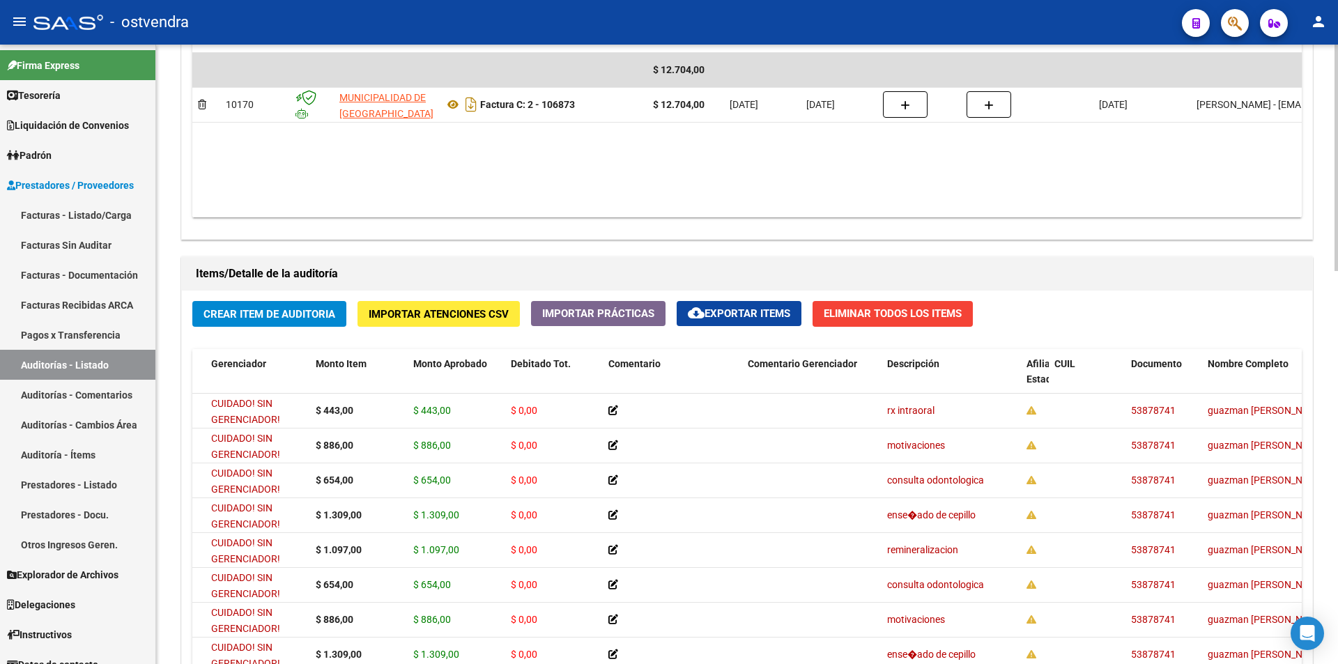
scroll to position [838, 0]
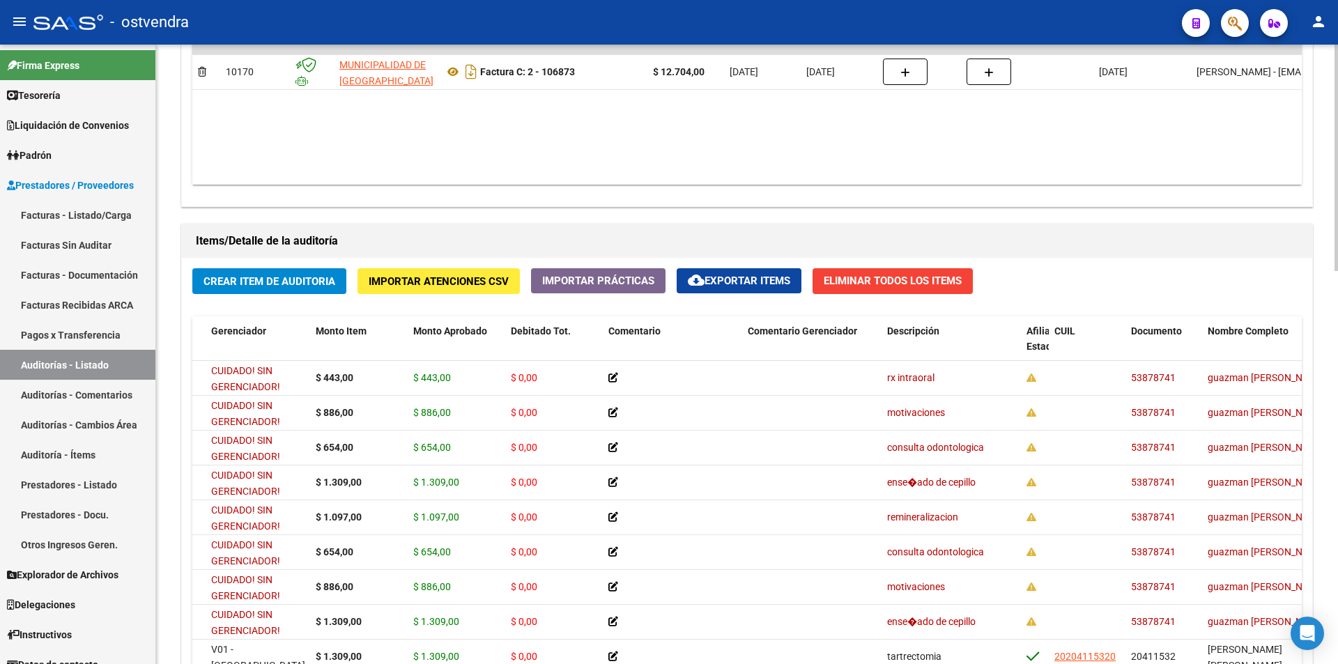
click at [1310, 465] on div "arrow_back Editar 2699 cloud_download Generar informe Puede notificar al gerenc…" at bounding box center [749, 55] width 1186 height 1696
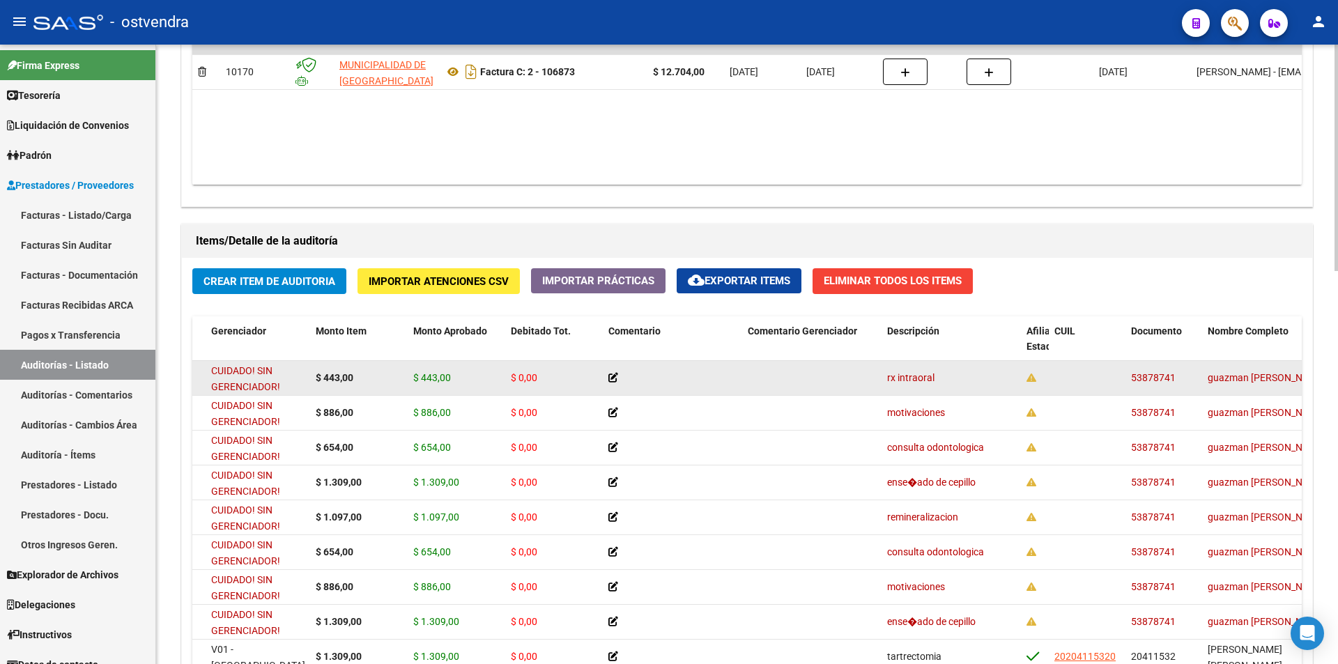
drag, startPoint x: 1131, startPoint y: 375, endPoint x: 1175, endPoint y: 384, distance: 44.2
click at [1175, 384] on div "53878741" at bounding box center [1164, 378] width 66 height 16
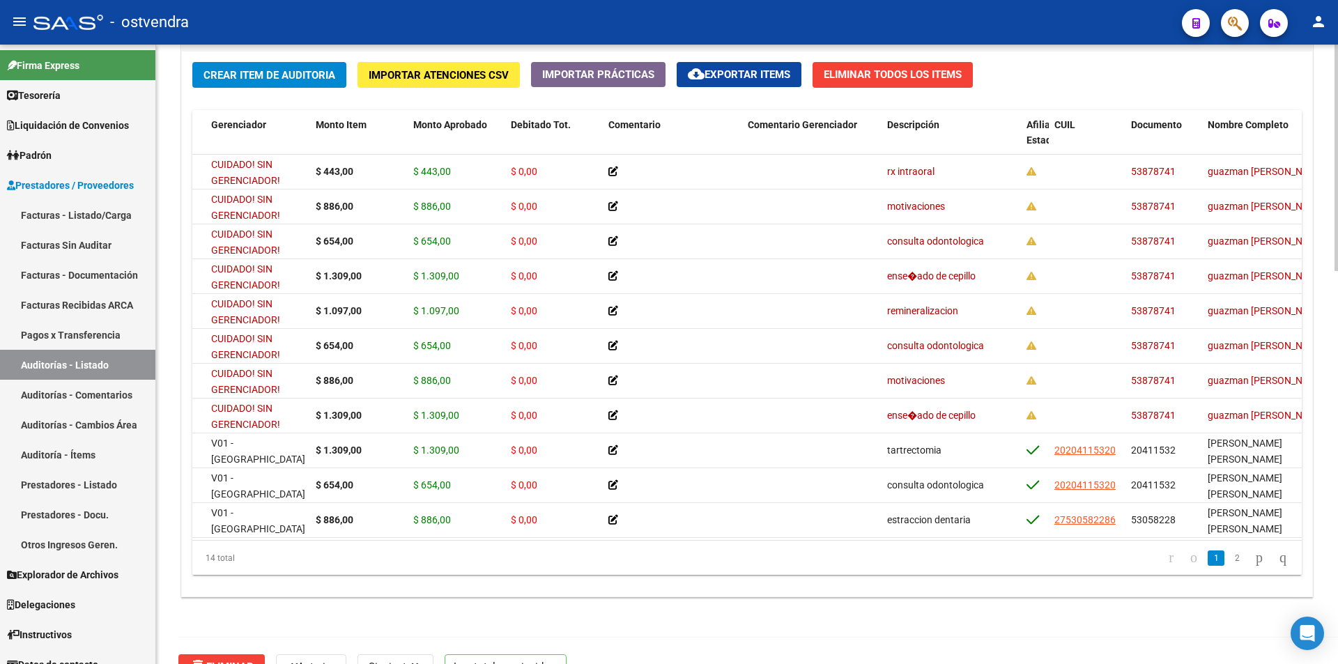
scroll to position [0, 0]
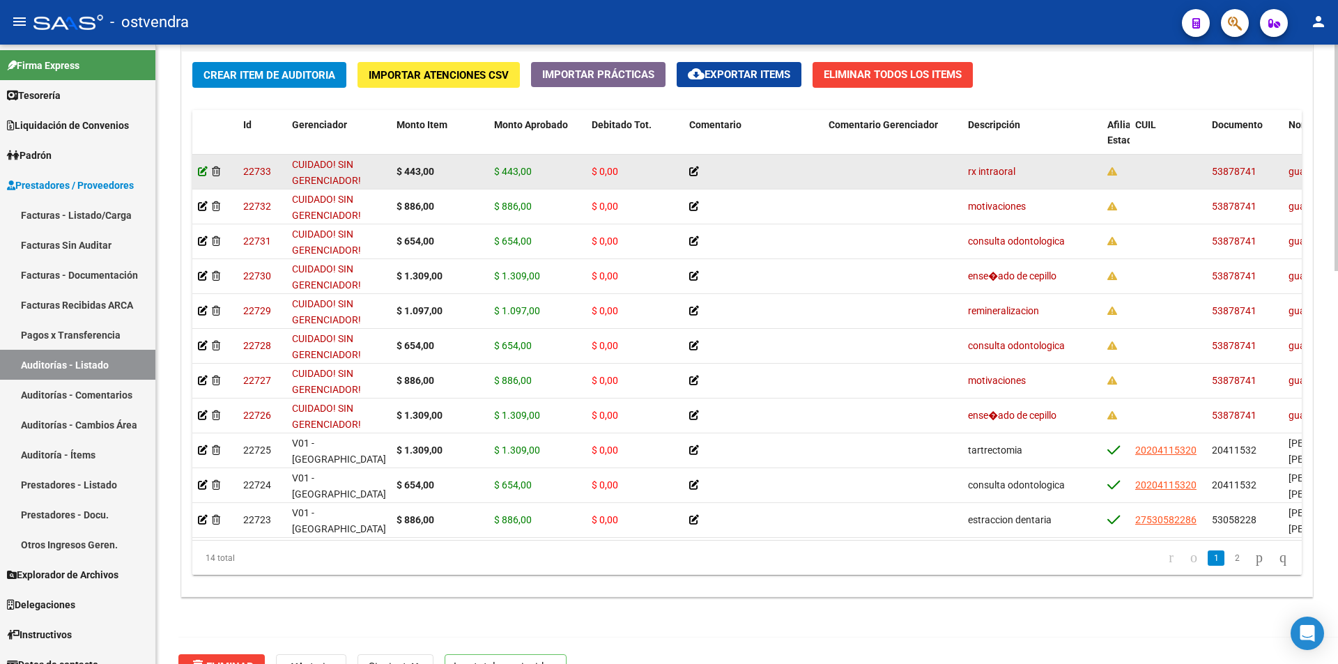
click at [203, 170] on icon at bounding box center [203, 172] width 10 height 10
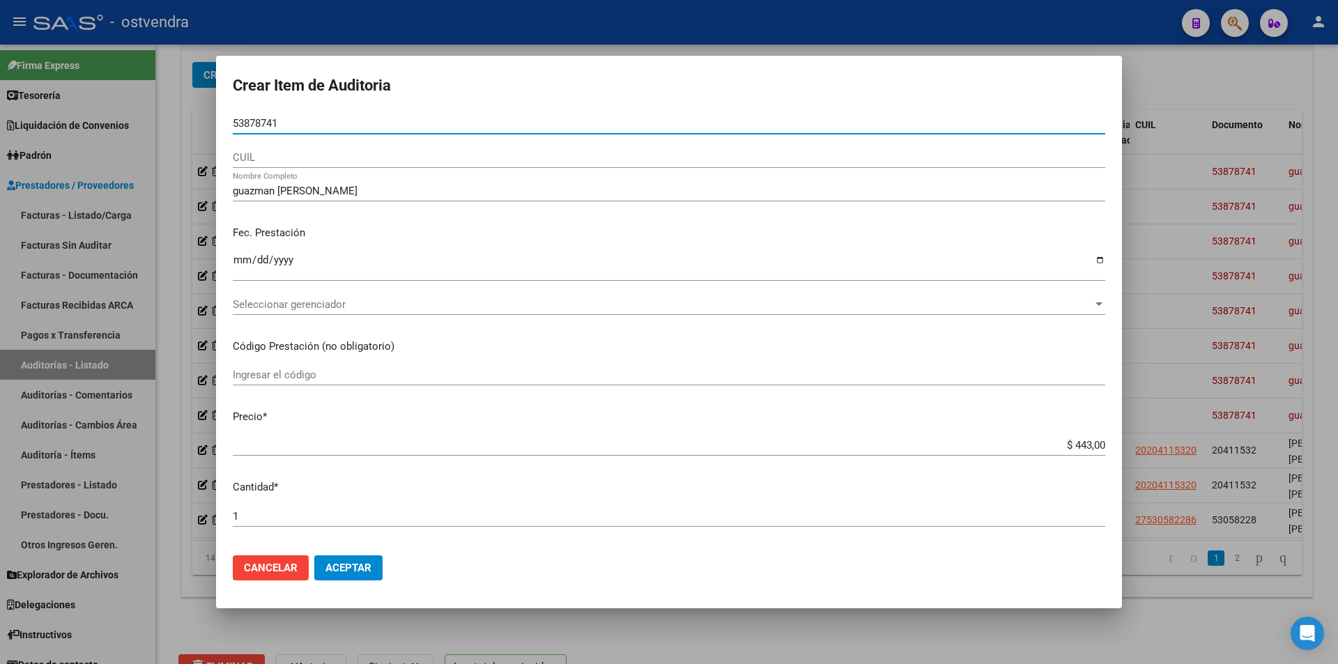
click at [264, 123] on input "53878741" at bounding box center [669, 123] width 873 height 13
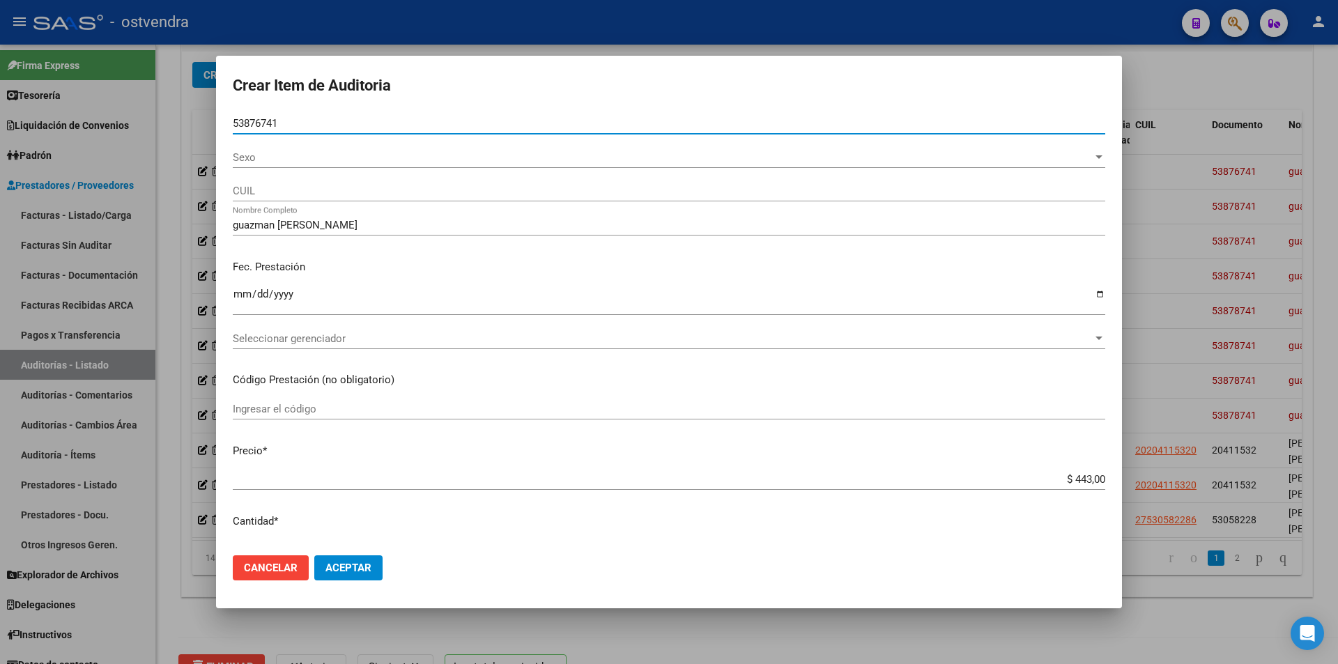
type input "53876741"
click at [347, 565] on span "Aceptar" at bounding box center [349, 568] width 46 height 13
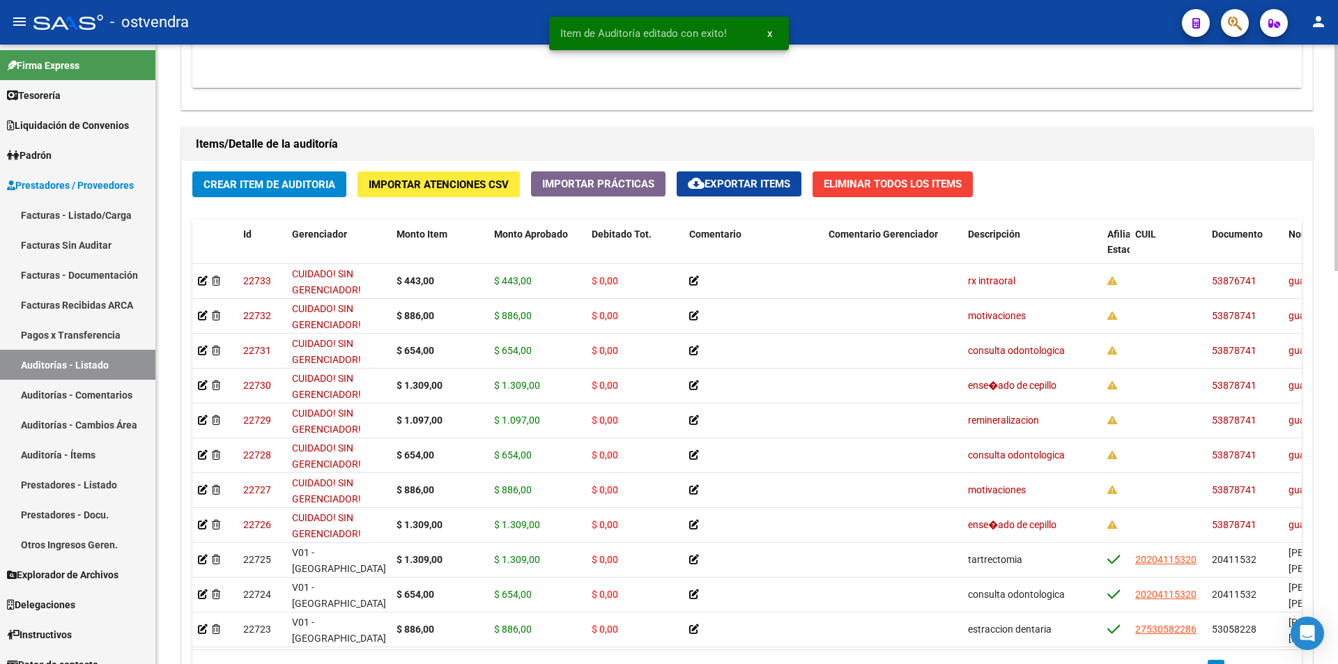
scroll to position [938, 0]
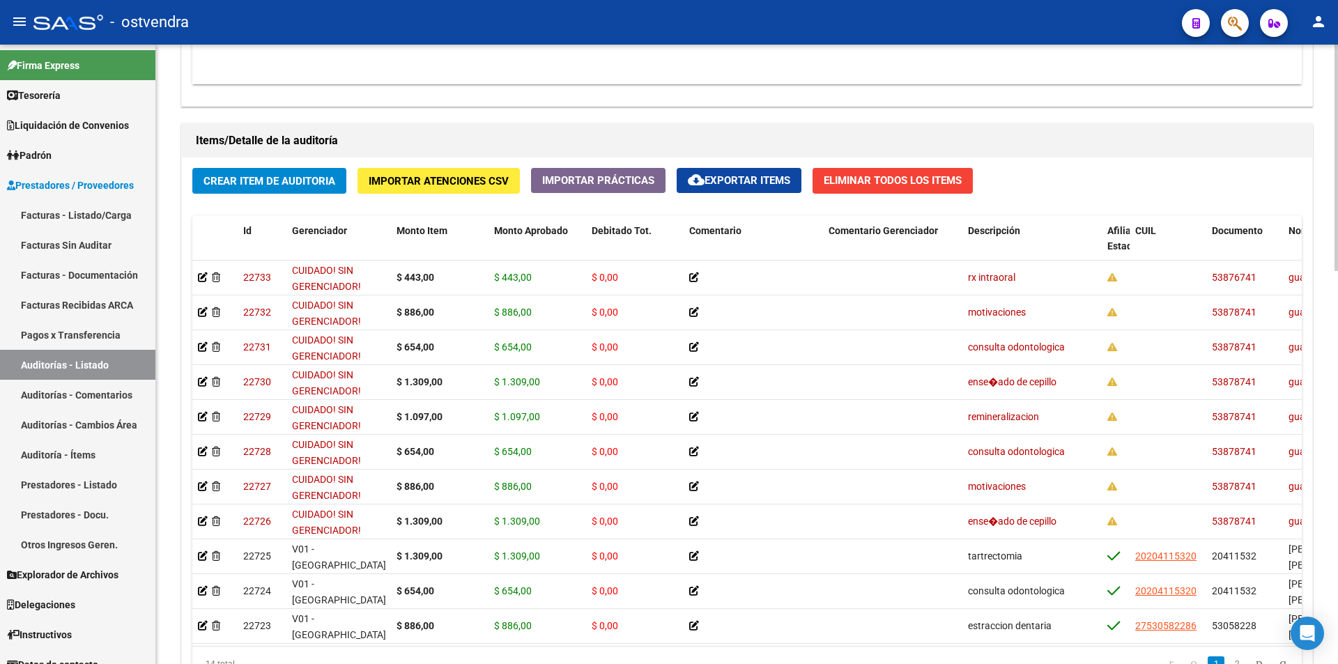
scroll to position [1076, 0]
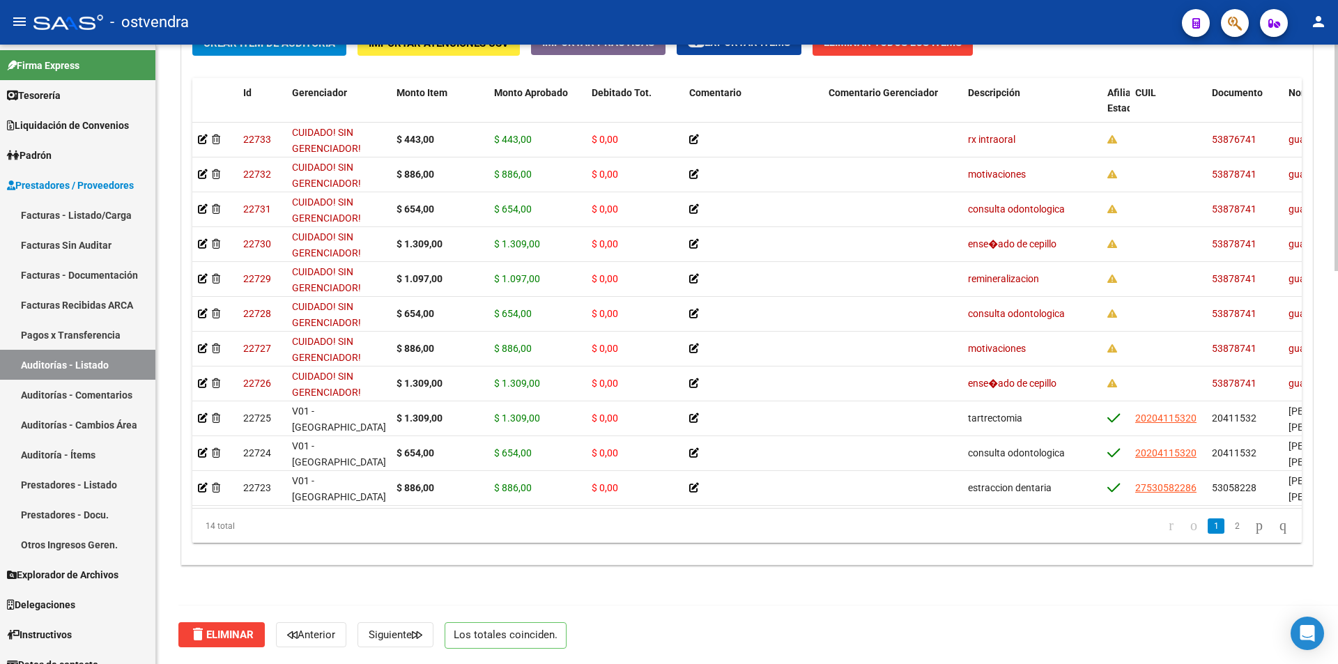
click at [1336, 492] on div at bounding box center [1336, 551] width 3 height 227
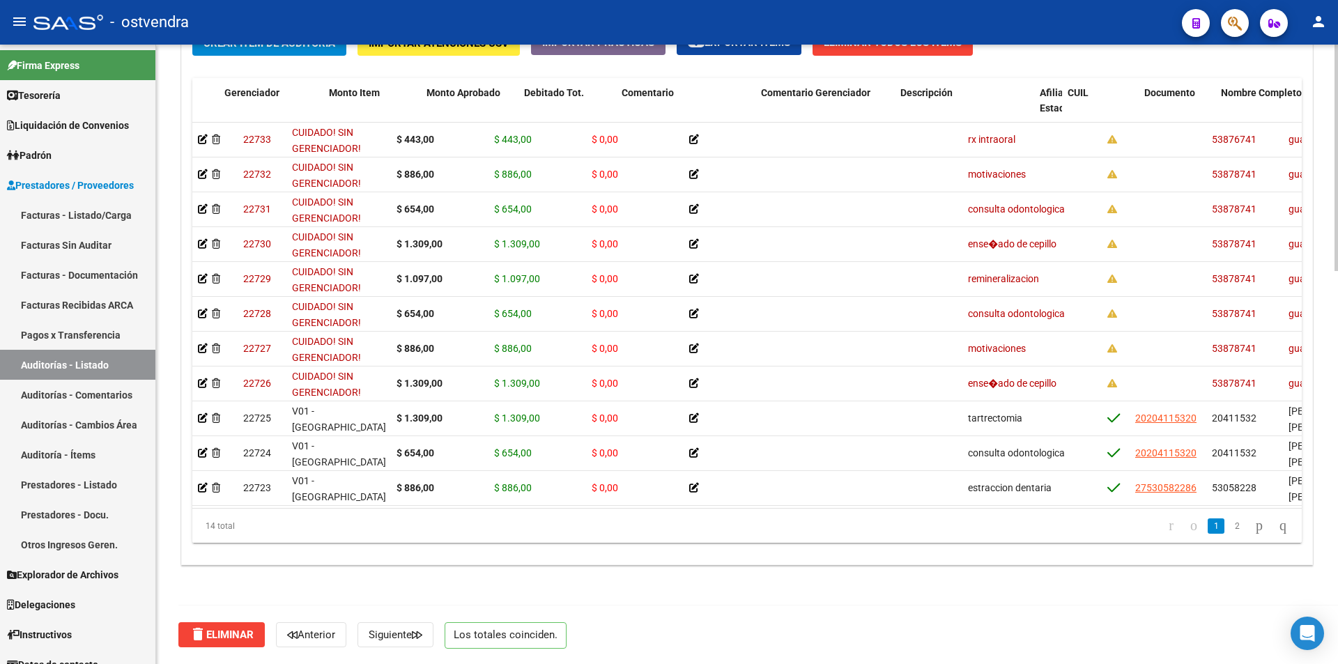
scroll to position [0, 234]
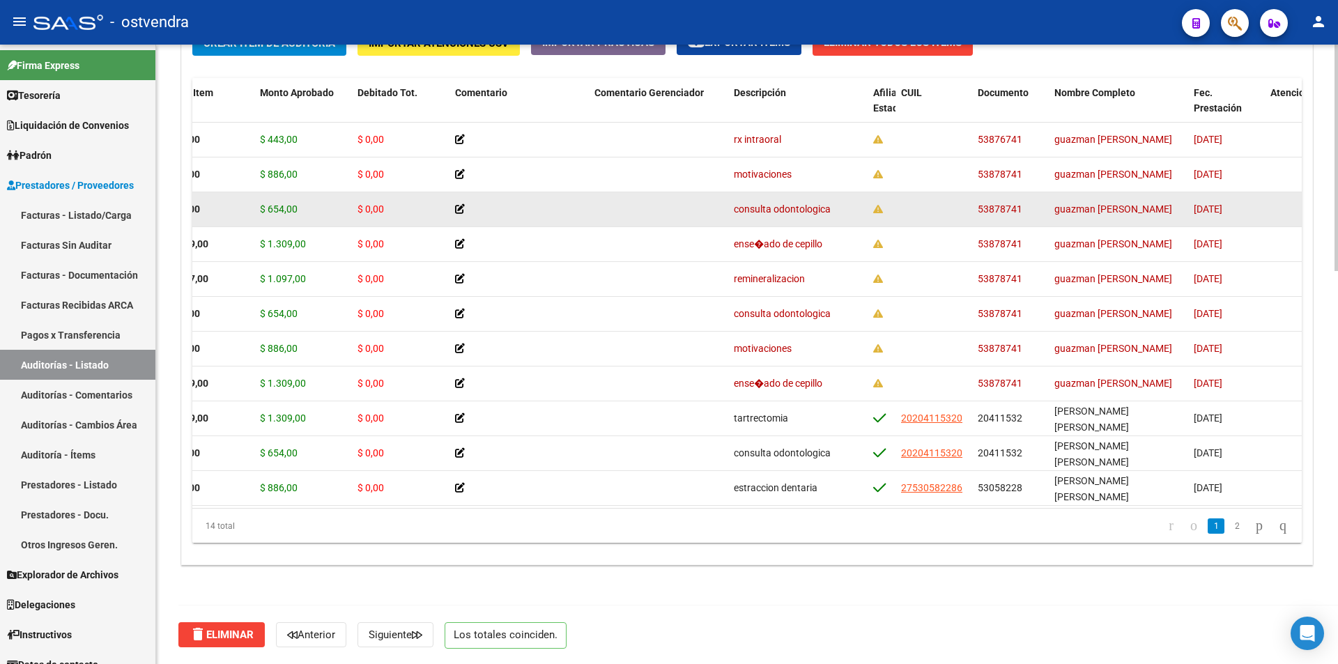
drag, startPoint x: 1013, startPoint y: 211, endPoint x: 1023, endPoint y: 210, distance: 9.8
click at [1023, 210] on datatable-body-cell "53878741" at bounding box center [1010, 209] width 77 height 34
drag, startPoint x: 1017, startPoint y: 210, endPoint x: 1004, endPoint y: 207, distance: 13.5
click at [1004, 207] on span "53878741" at bounding box center [1000, 209] width 45 height 11
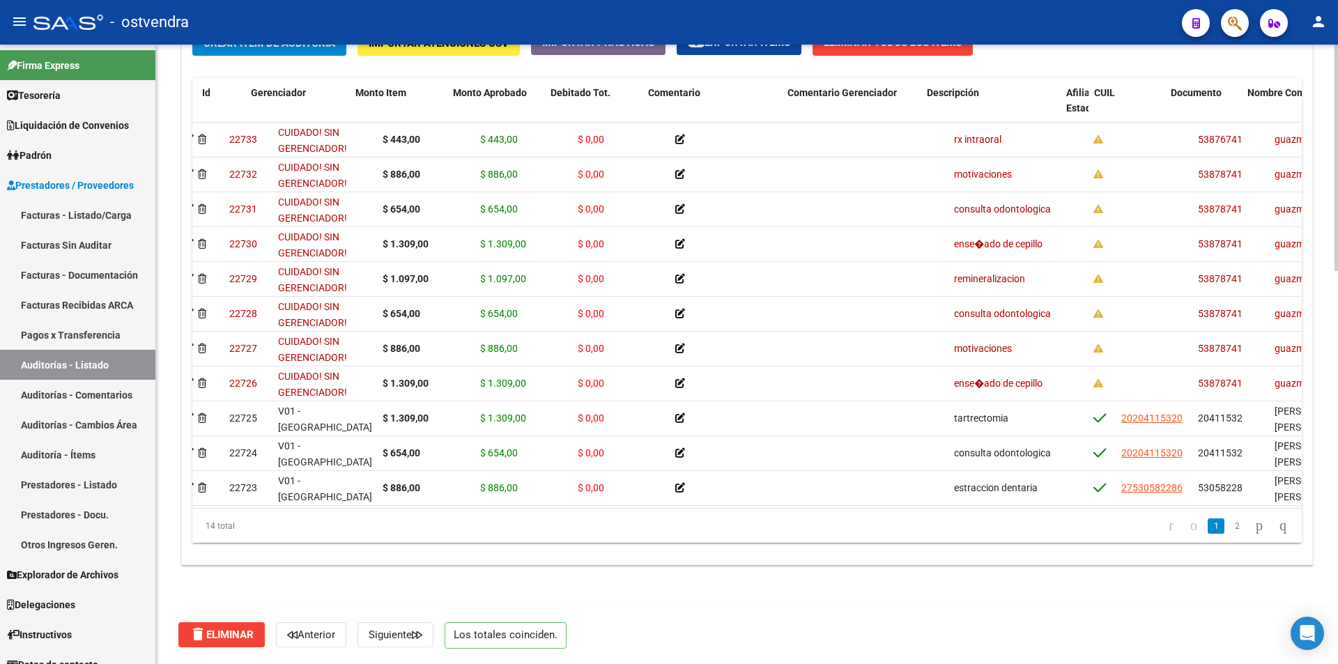
scroll to position [0, 0]
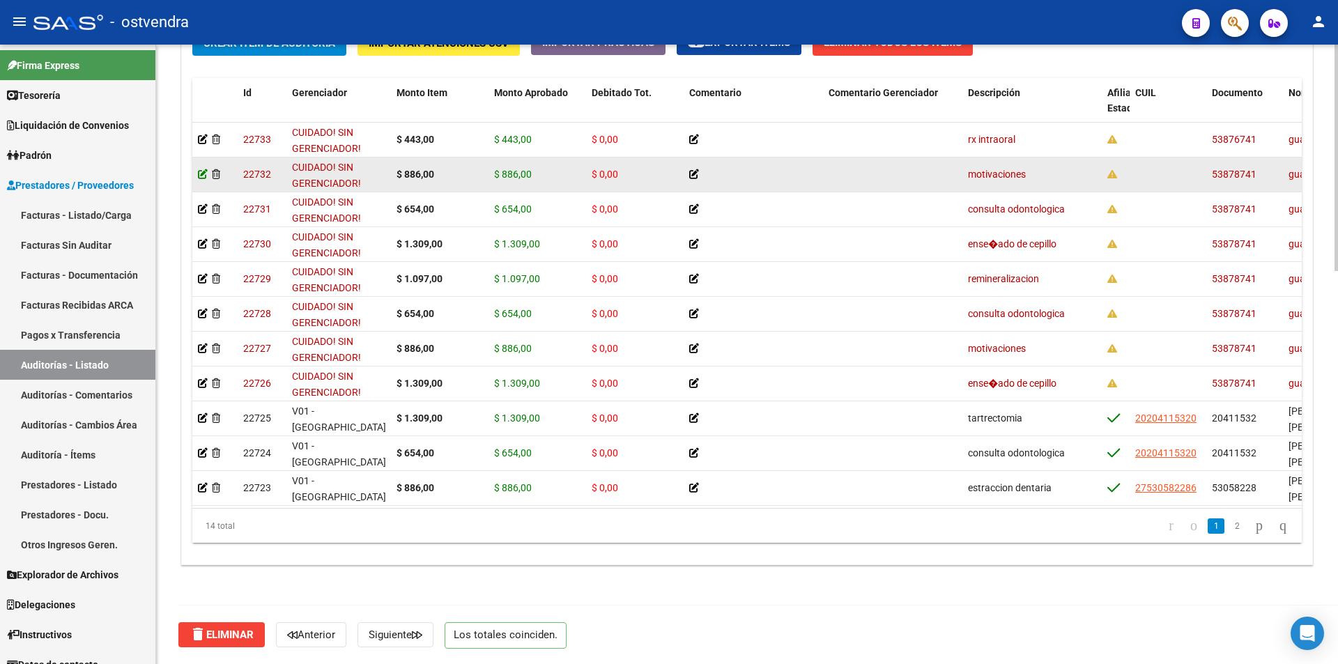
click at [206, 171] on icon at bounding box center [203, 174] width 10 height 10
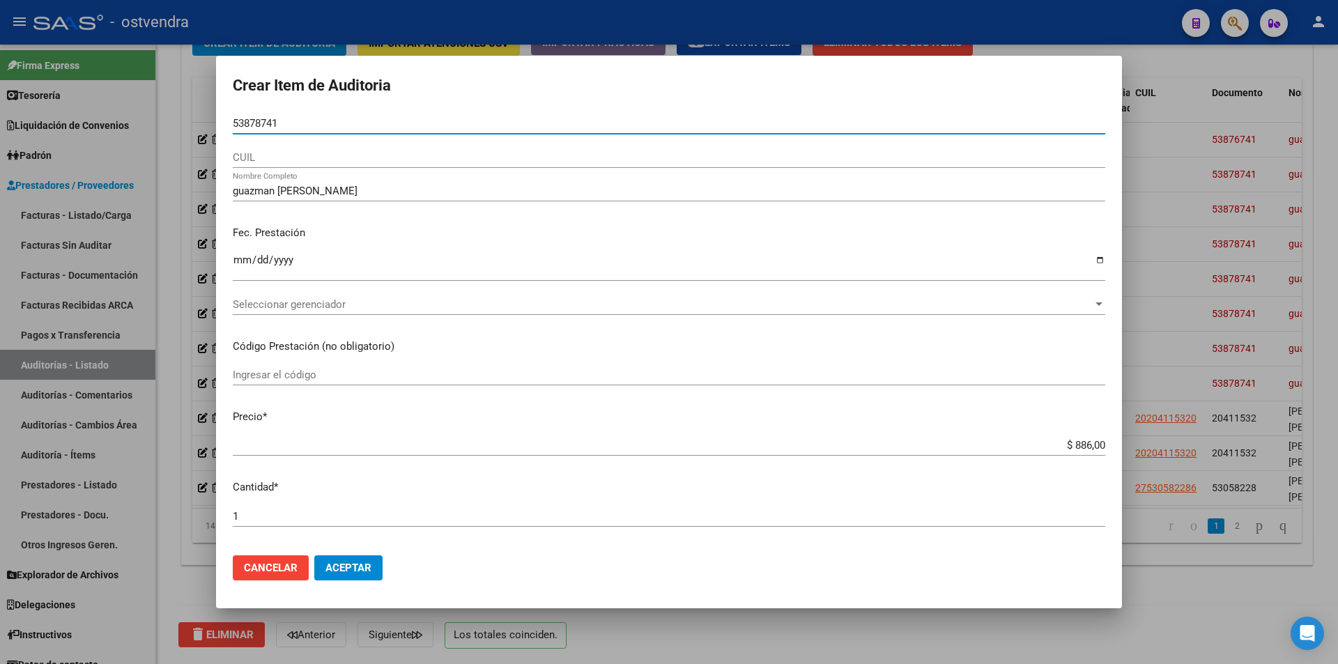
click at [261, 125] on input "53878741" at bounding box center [669, 123] width 873 height 13
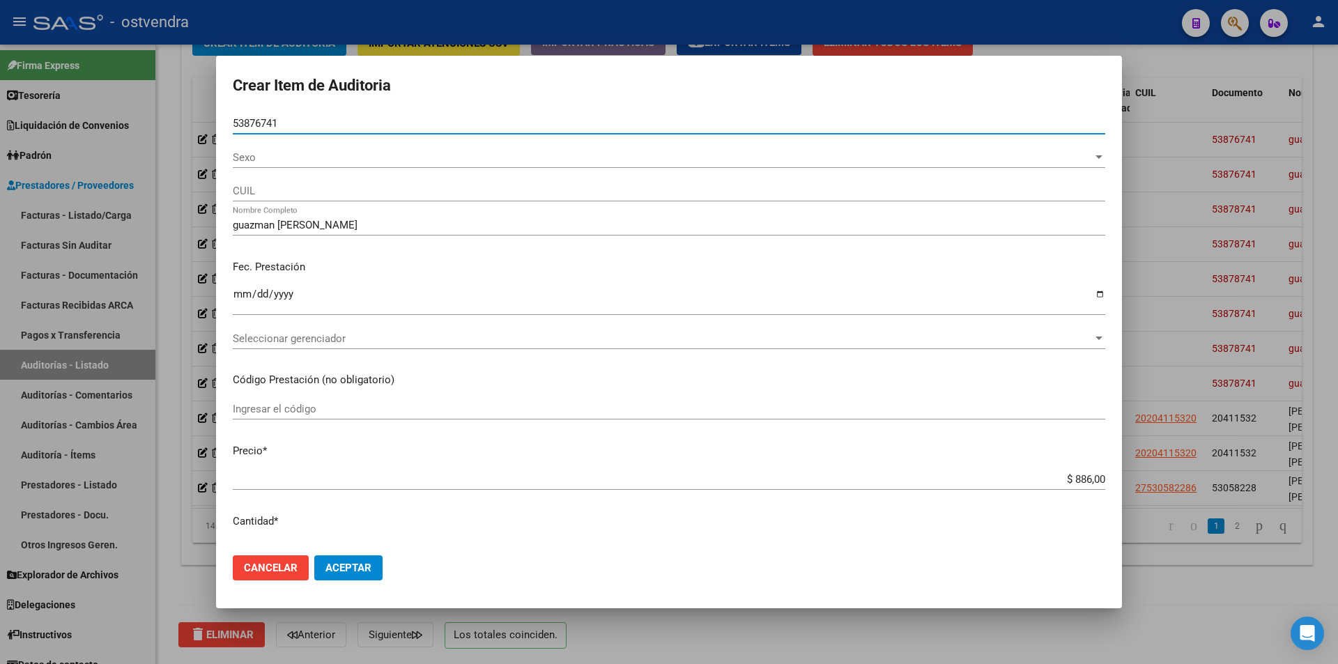
type input "53876741"
click at [340, 574] on span "Aceptar" at bounding box center [349, 568] width 46 height 13
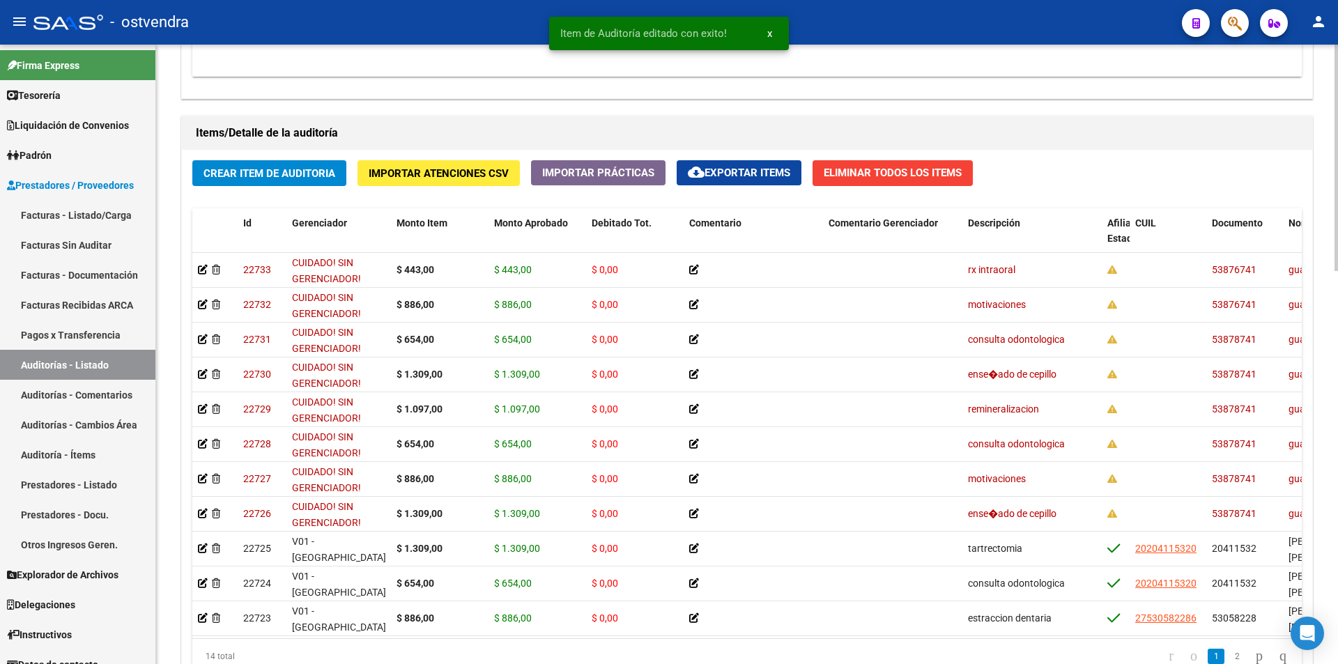
scroll to position [992, 0]
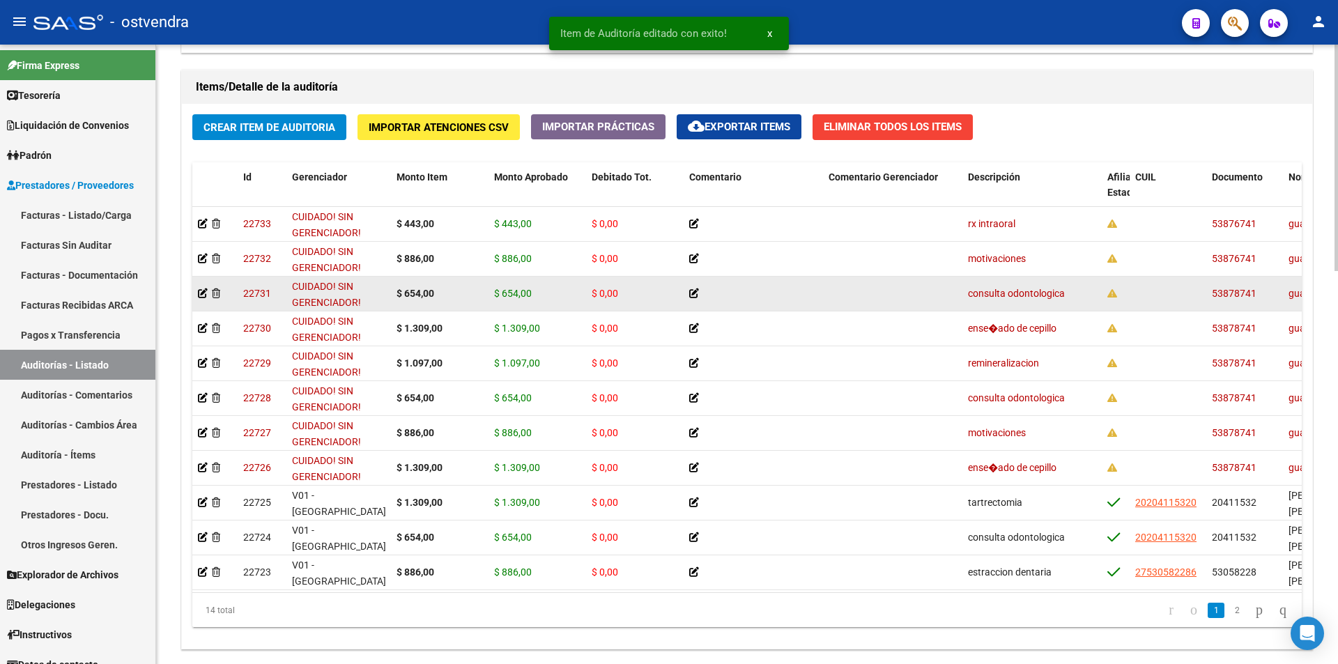
click at [197, 293] on datatable-body-cell at bounding box center [214, 294] width 45 height 34
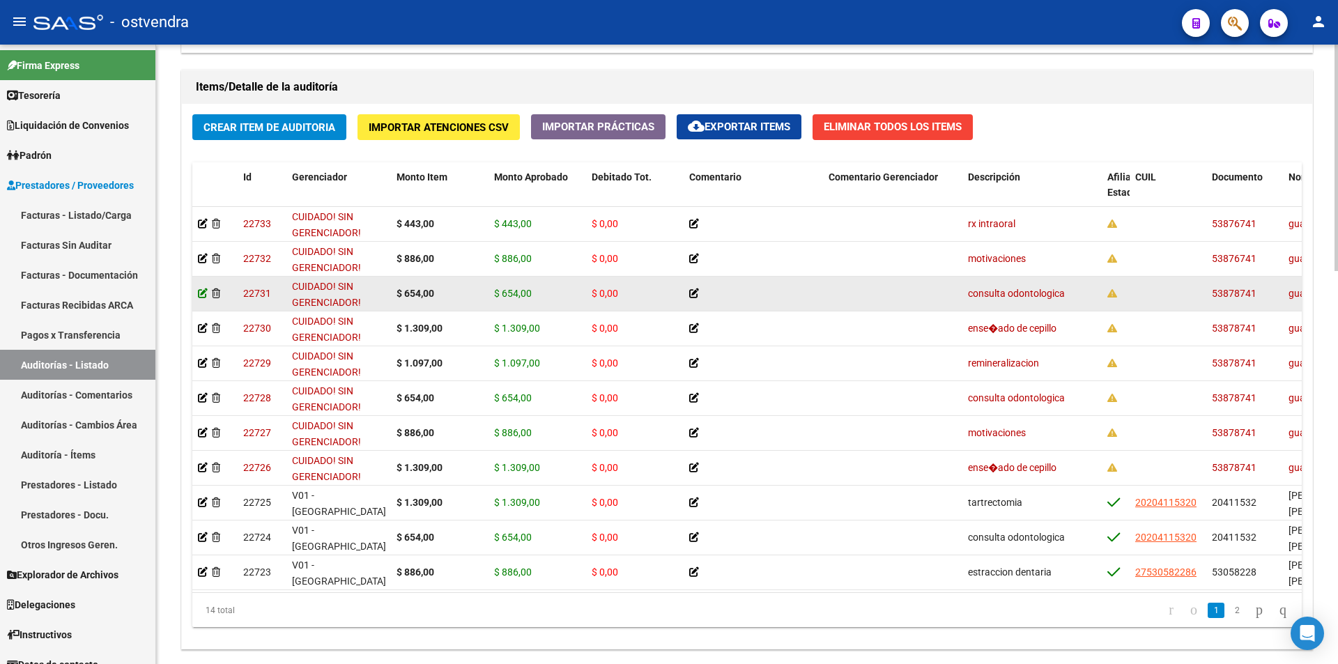
click at [201, 292] on icon at bounding box center [203, 294] width 10 height 10
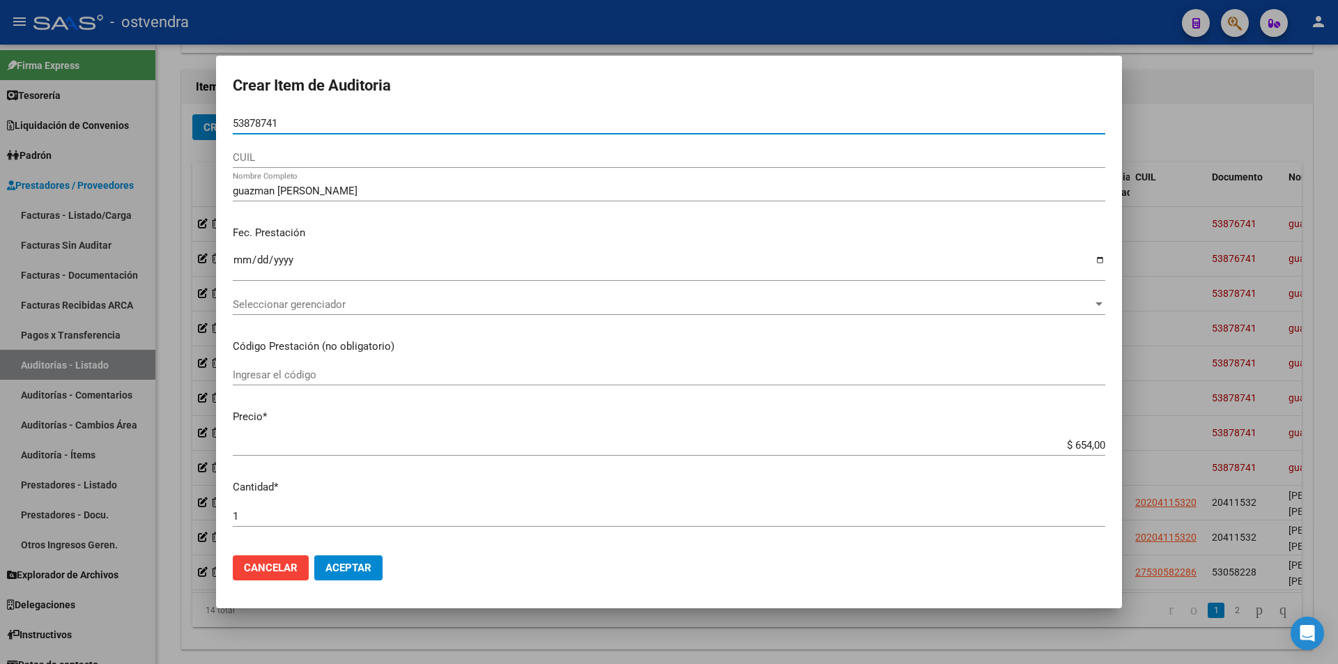
click at [264, 122] on input "53878741" at bounding box center [669, 123] width 873 height 13
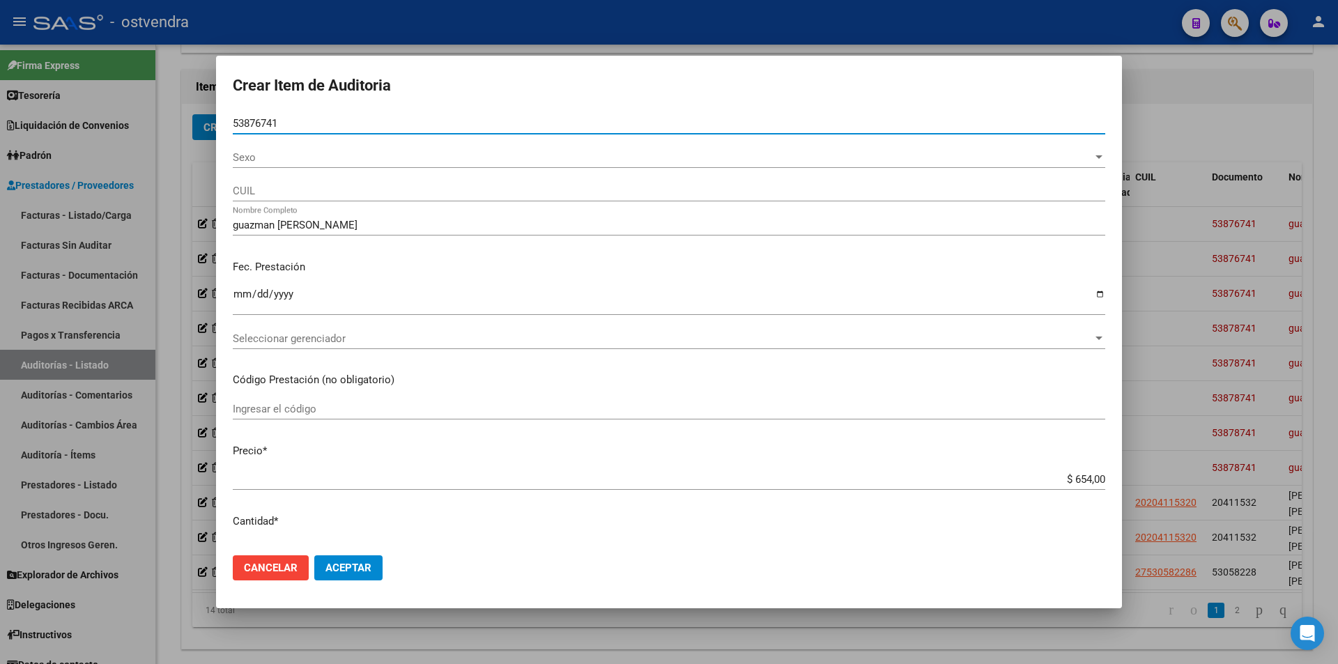
type input "53876741"
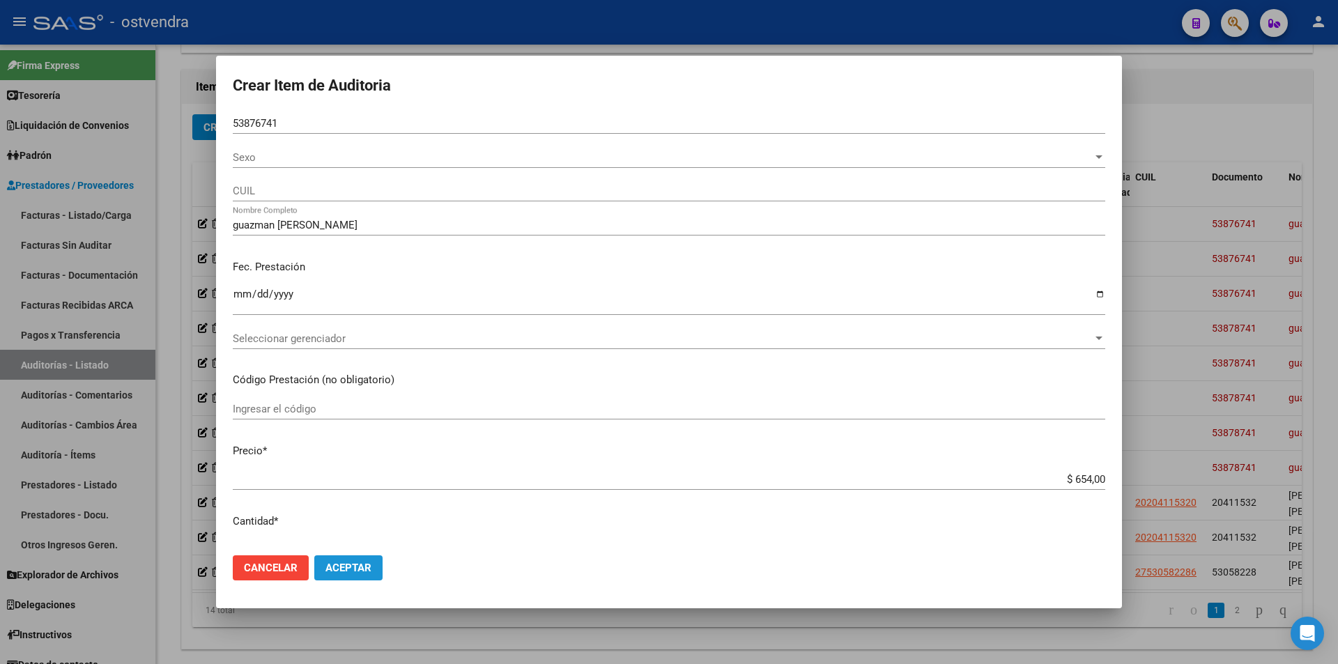
click at [337, 573] on span "Aceptar" at bounding box center [349, 568] width 46 height 13
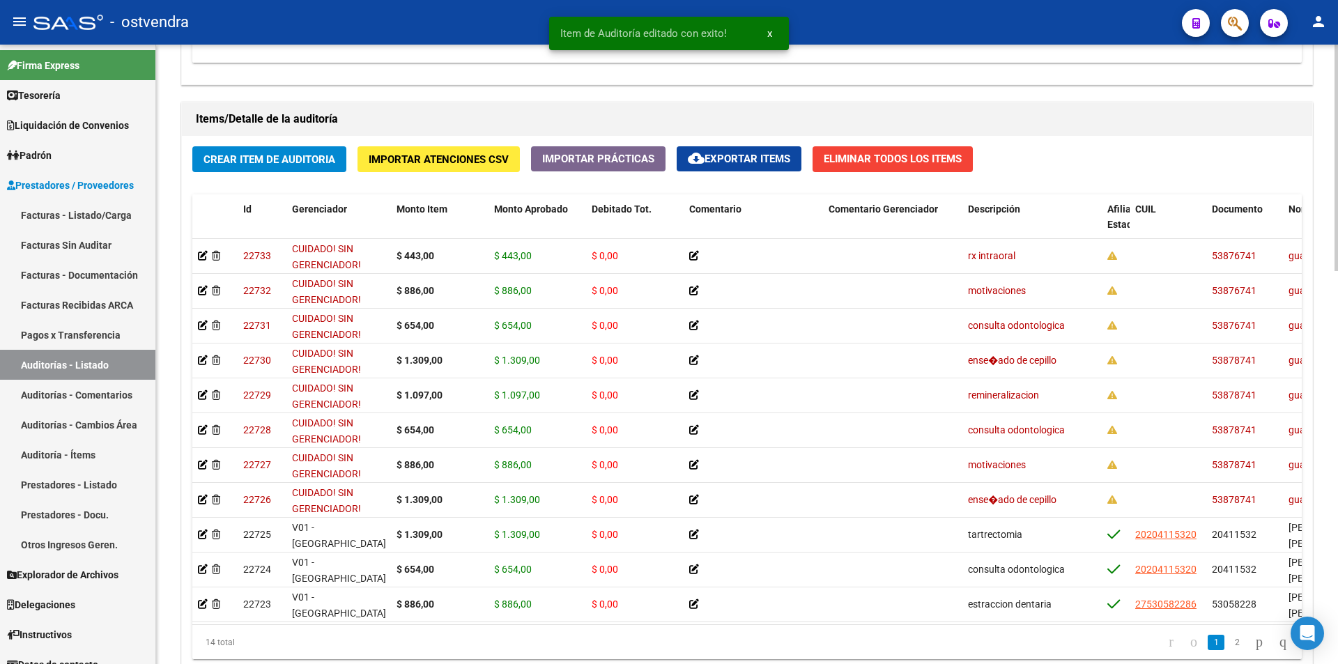
scroll to position [986, 0]
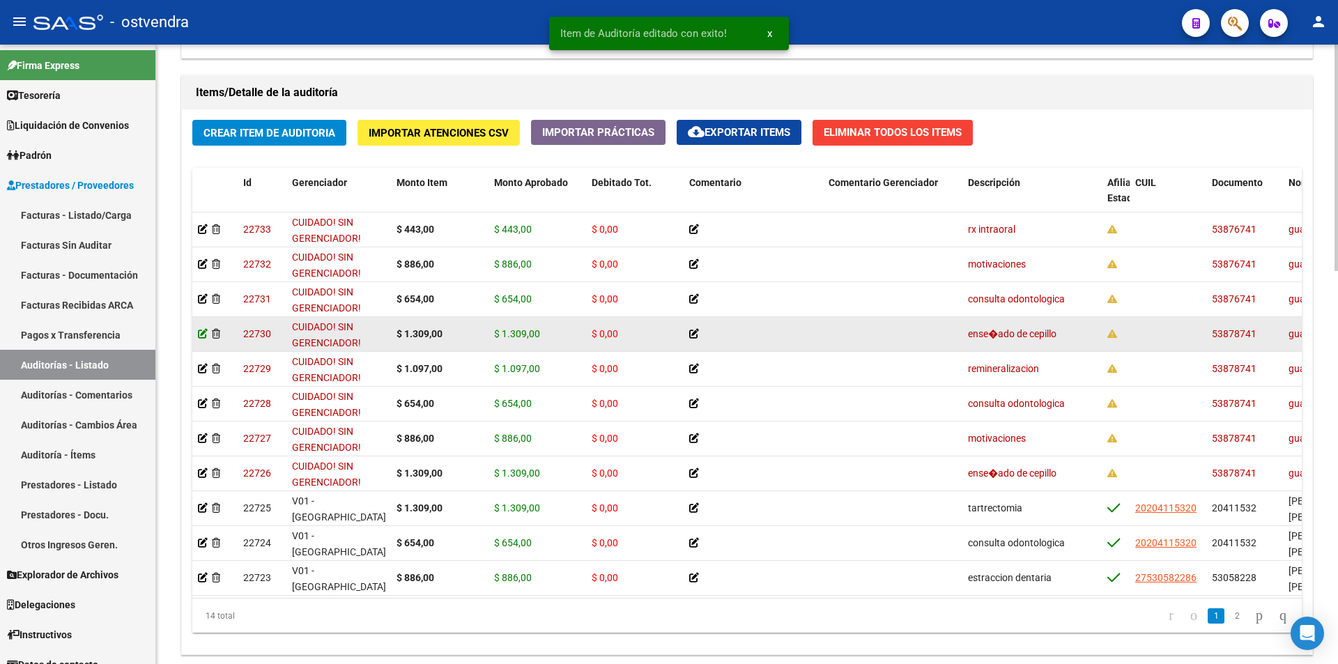
click at [202, 333] on icon at bounding box center [203, 334] width 10 height 10
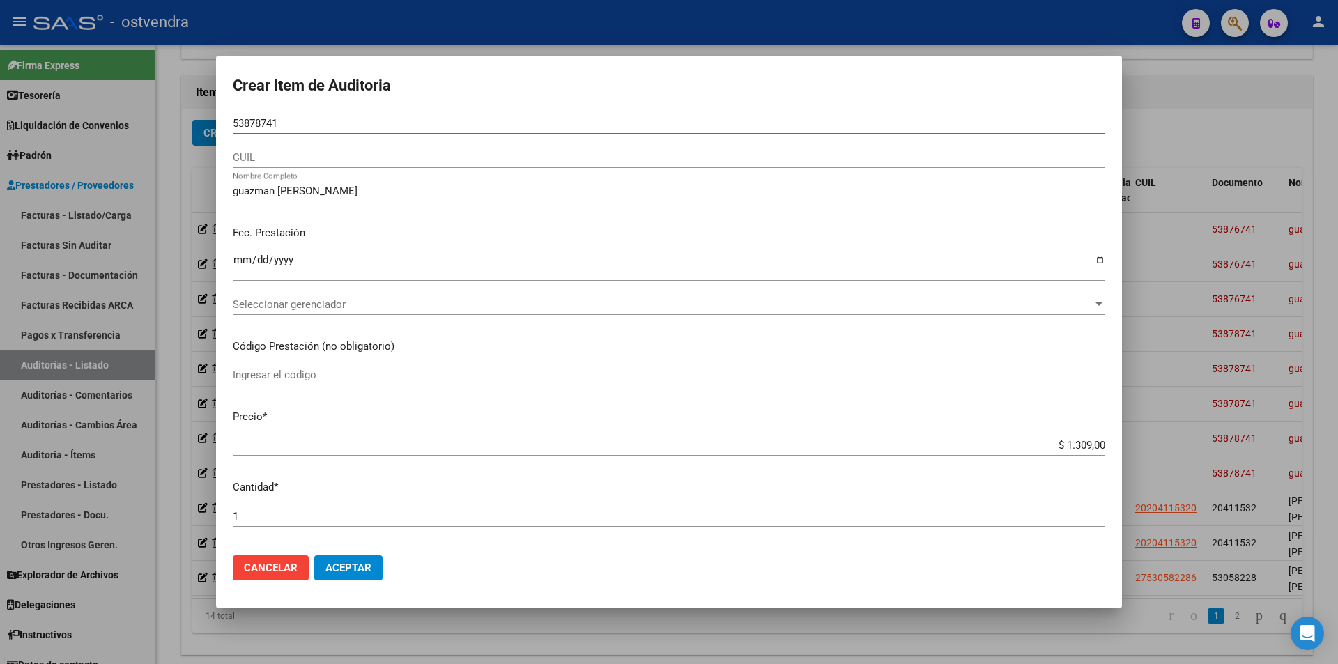
click at [260, 117] on input "53878741" at bounding box center [669, 123] width 873 height 13
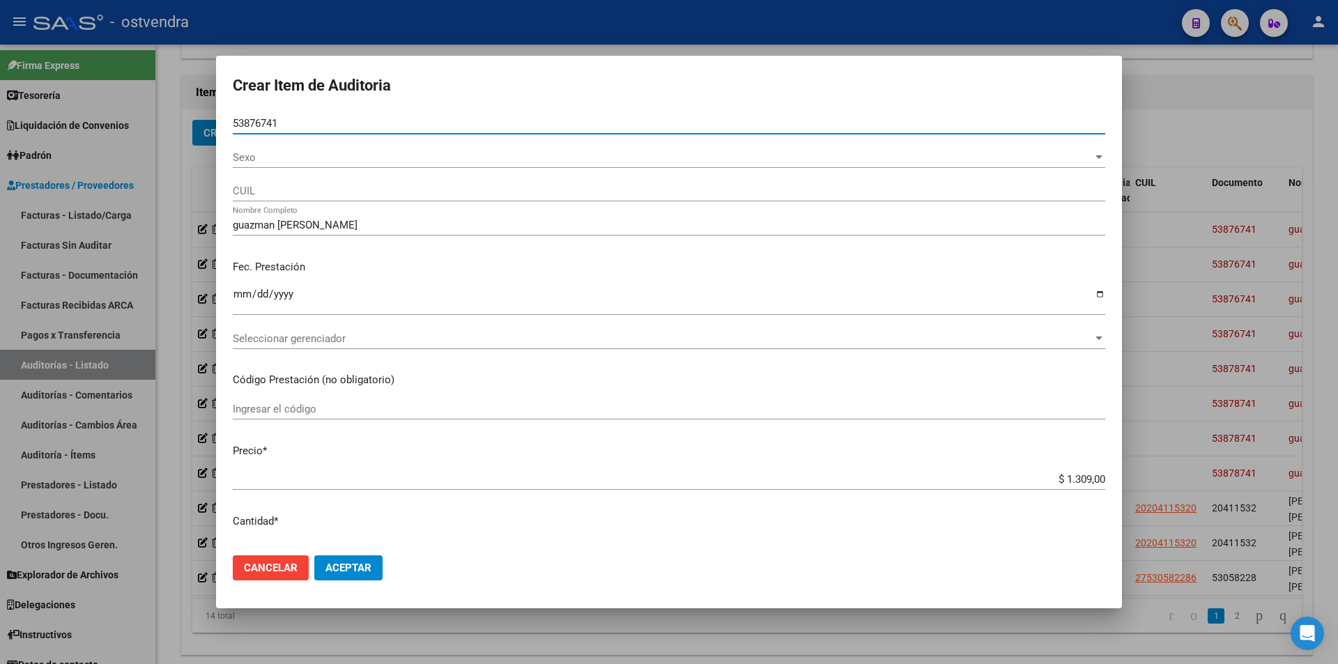
type input "53876741"
click at [349, 571] on span "Aceptar" at bounding box center [349, 568] width 46 height 13
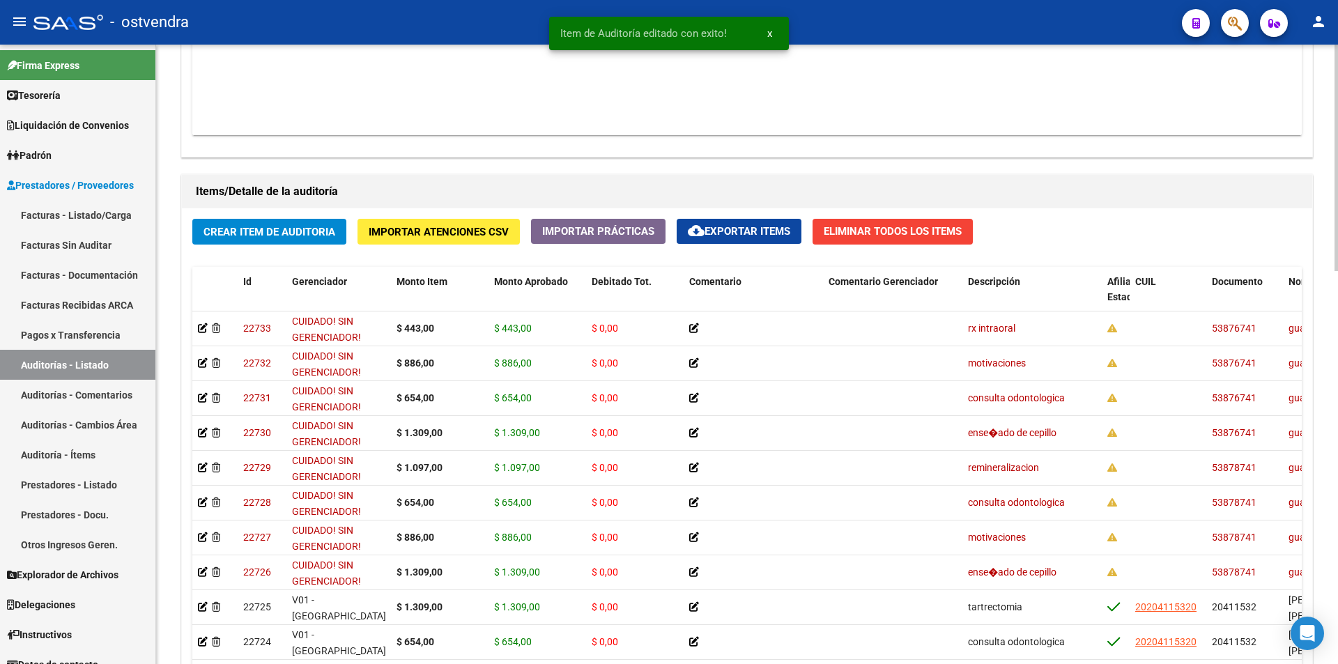
scroll to position [946, 0]
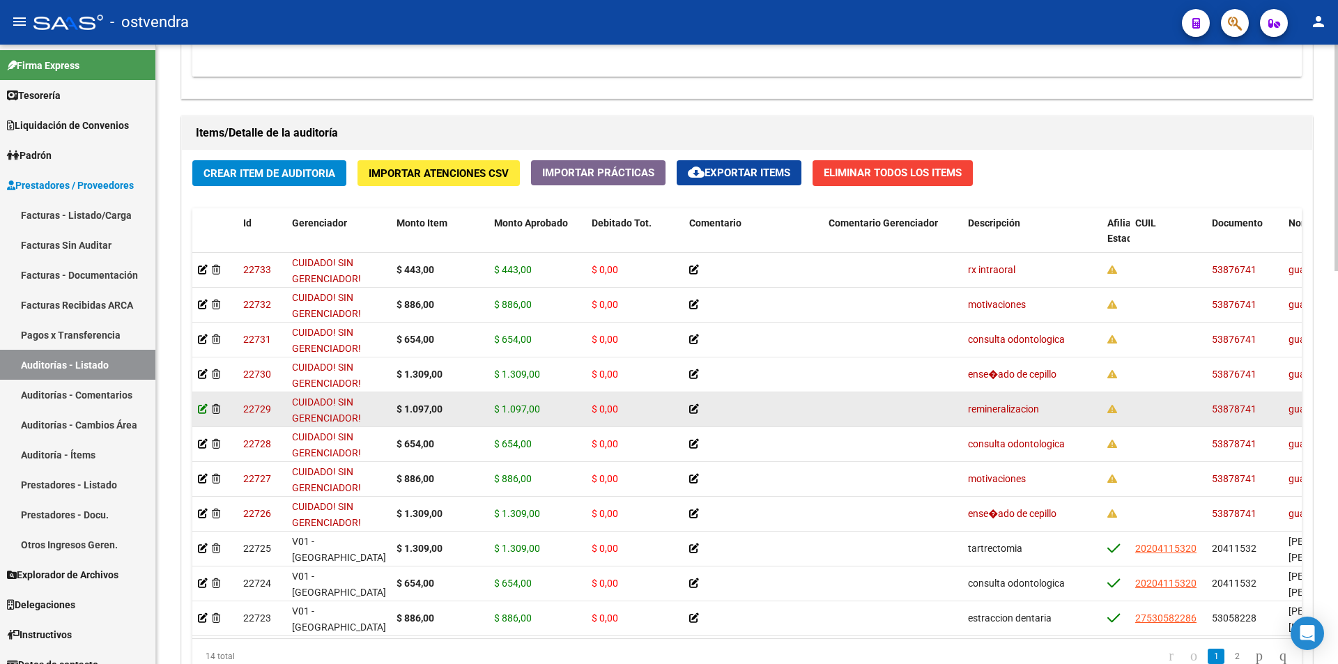
click at [201, 404] on icon at bounding box center [203, 409] width 10 height 10
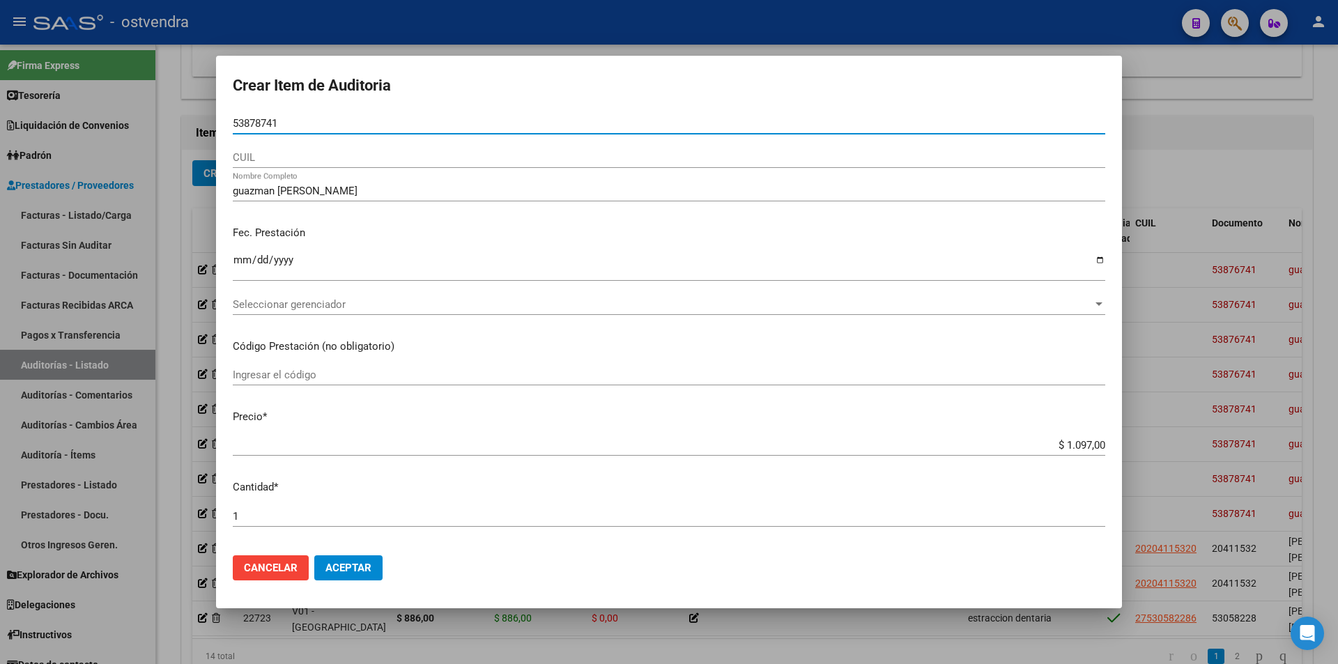
click at [261, 122] on input "53878741" at bounding box center [669, 123] width 873 height 13
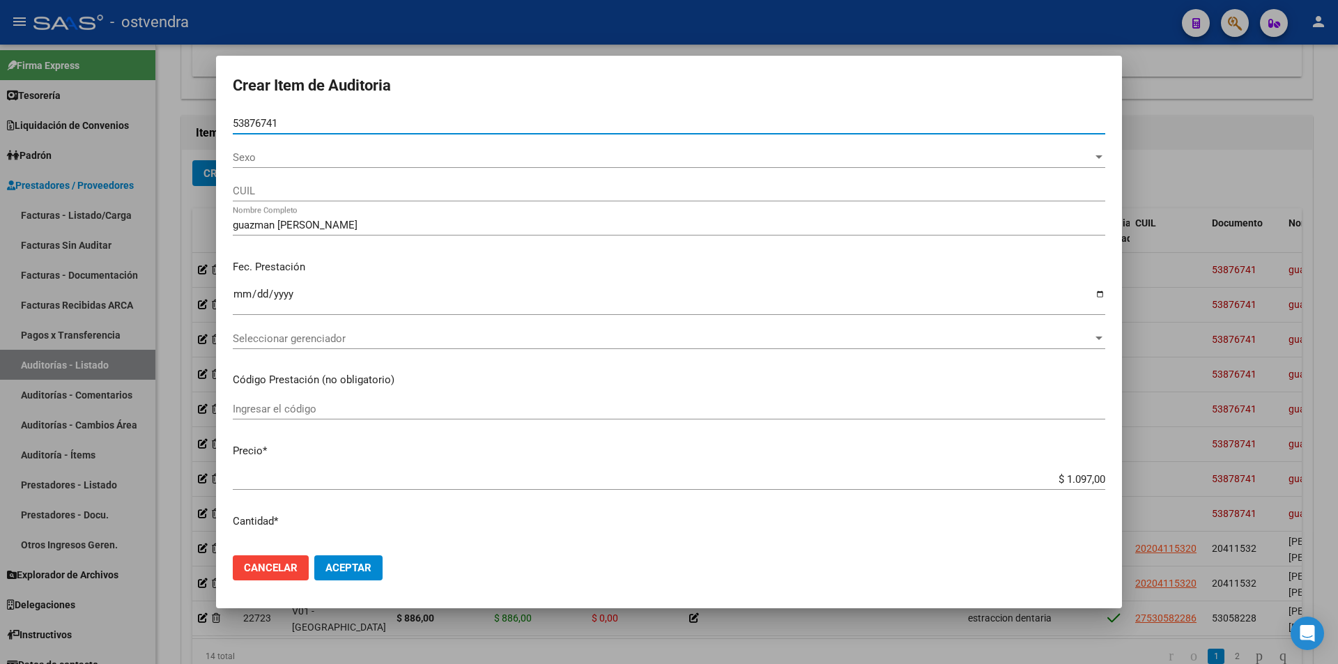
type input "53876741"
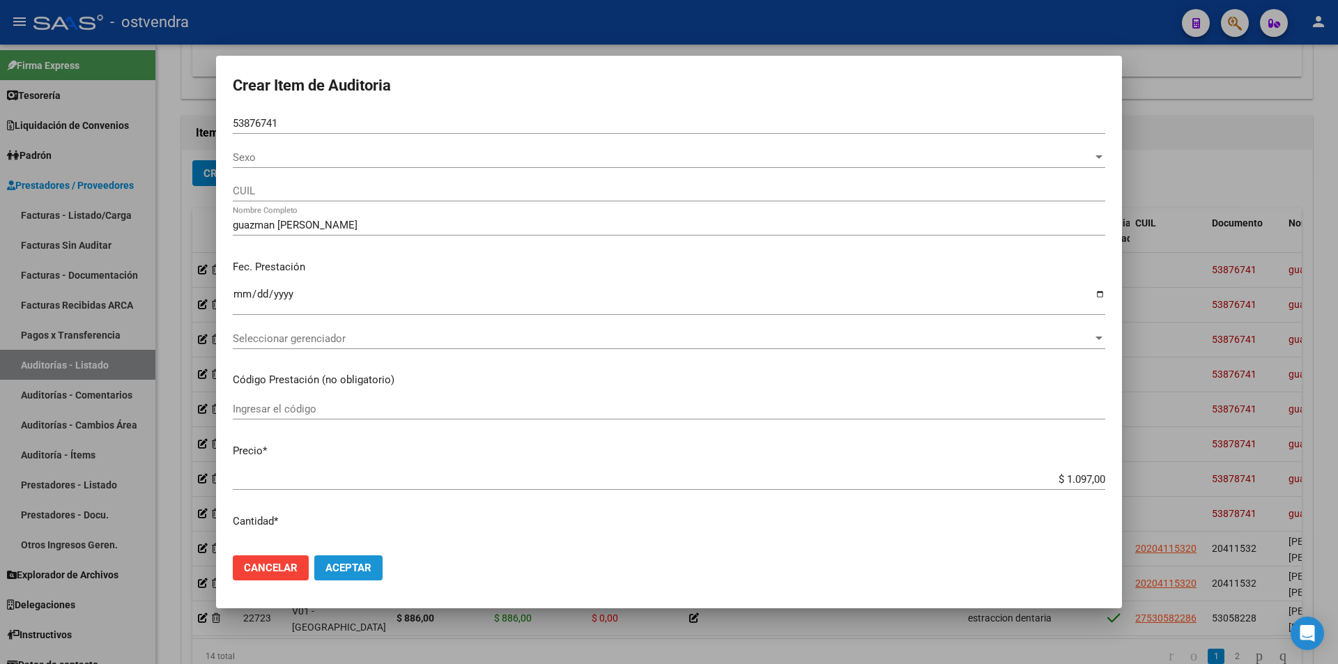
click at [336, 561] on button "Aceptar" at bounding box center [348, 568] width 68 height 25
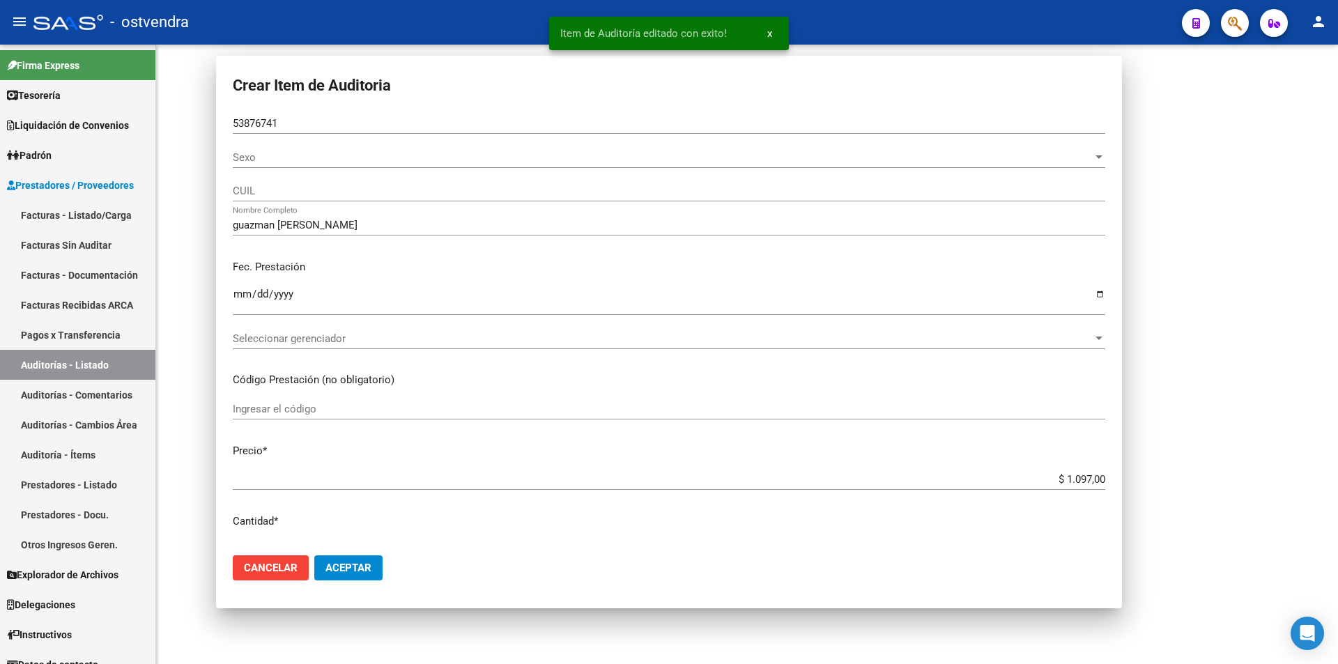
scroll to position [0, 0]
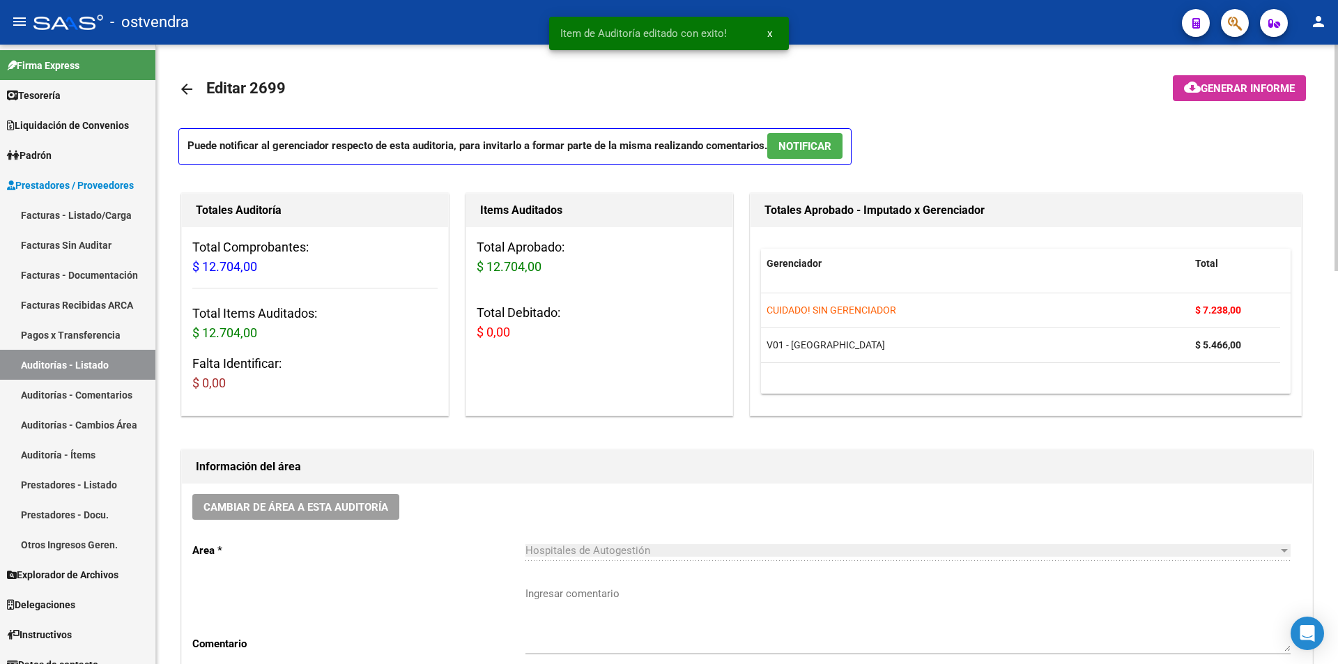
drag, startPoint x: 1338, startPoint y: 201, endPoint x: 1338, endPoint y: 211, distance: 9.8
click at [1338, 203] on div at bounding box center [1336, 158] width 3 height 227
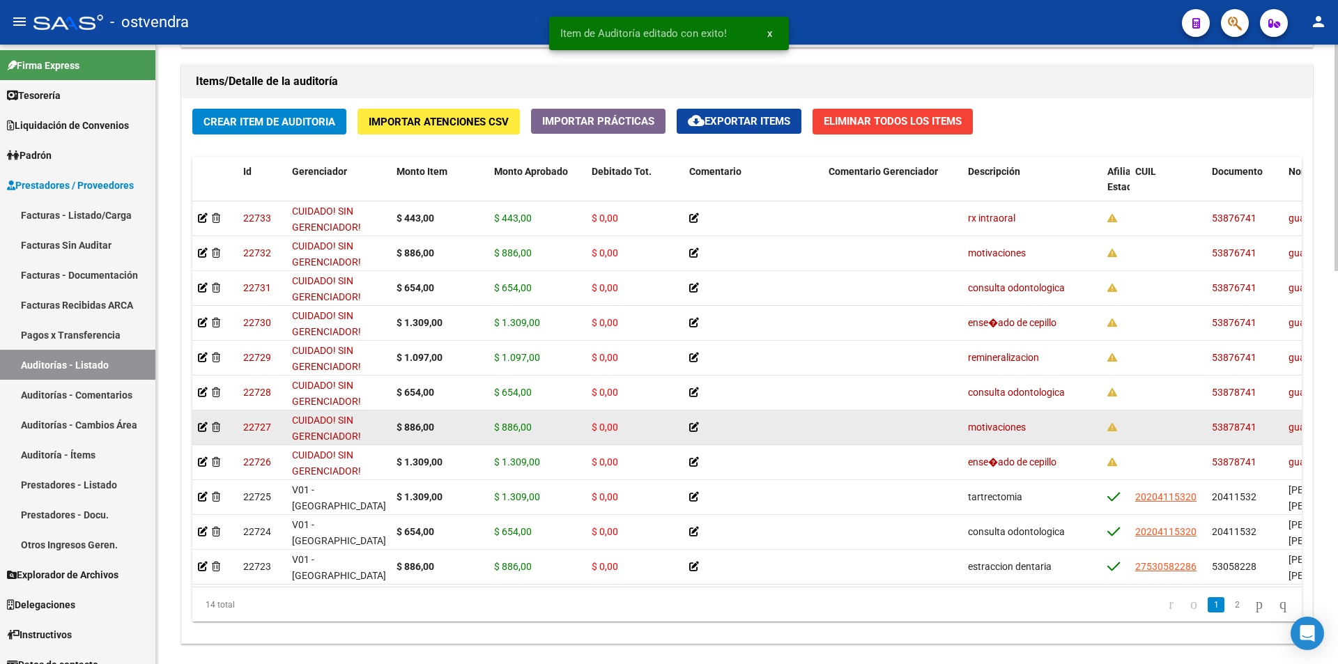
scroll to position [996, 0]
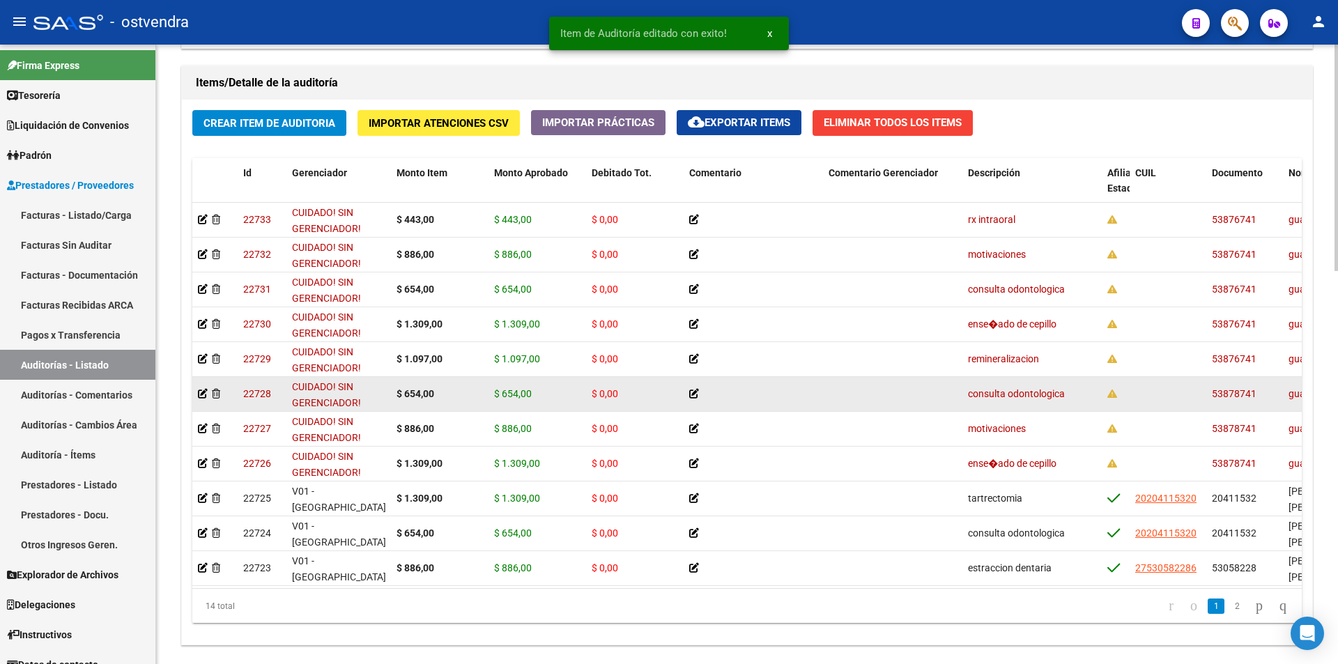
drag, startPoint x: 1317, startPoint y: 335, endPoint x: 1276, endPoint y: 399, distance: 76.8
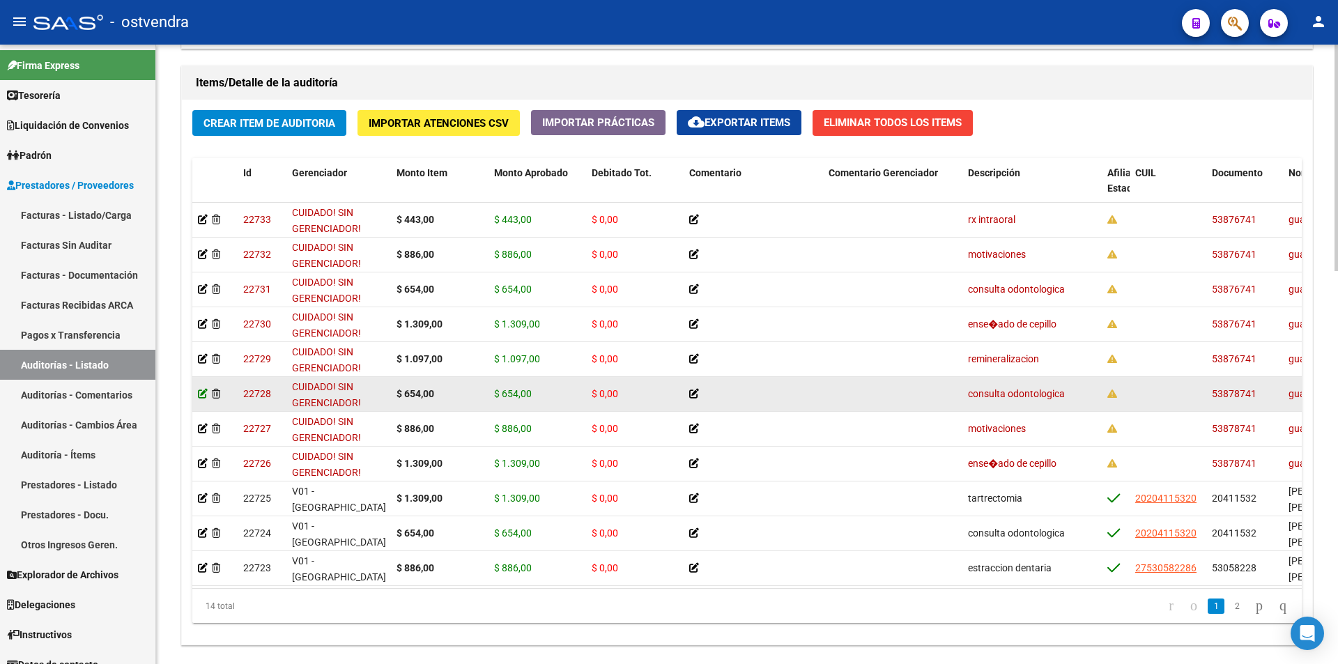
click at [199, 393] on icon at bounding box center [203, 394] width 10 height 10
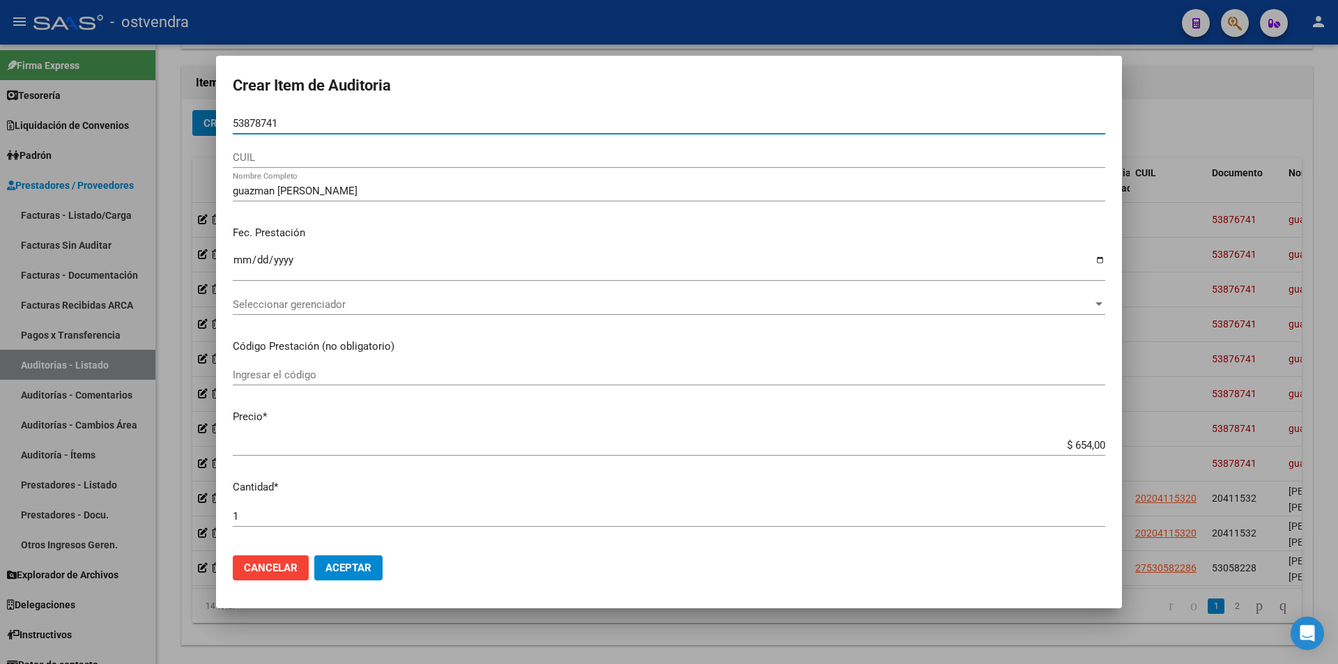
click at [264, 120] on input "53878741" at bounding box center [669, 123] width 873 height 13
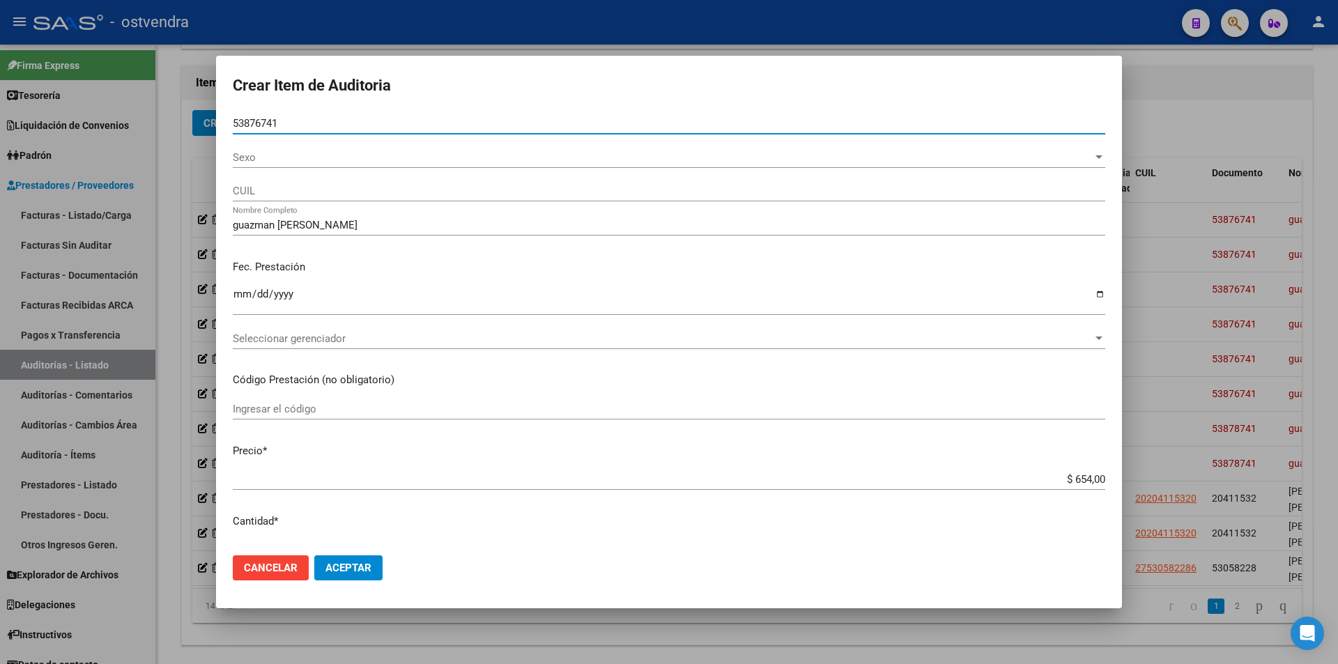
type input "53876741"
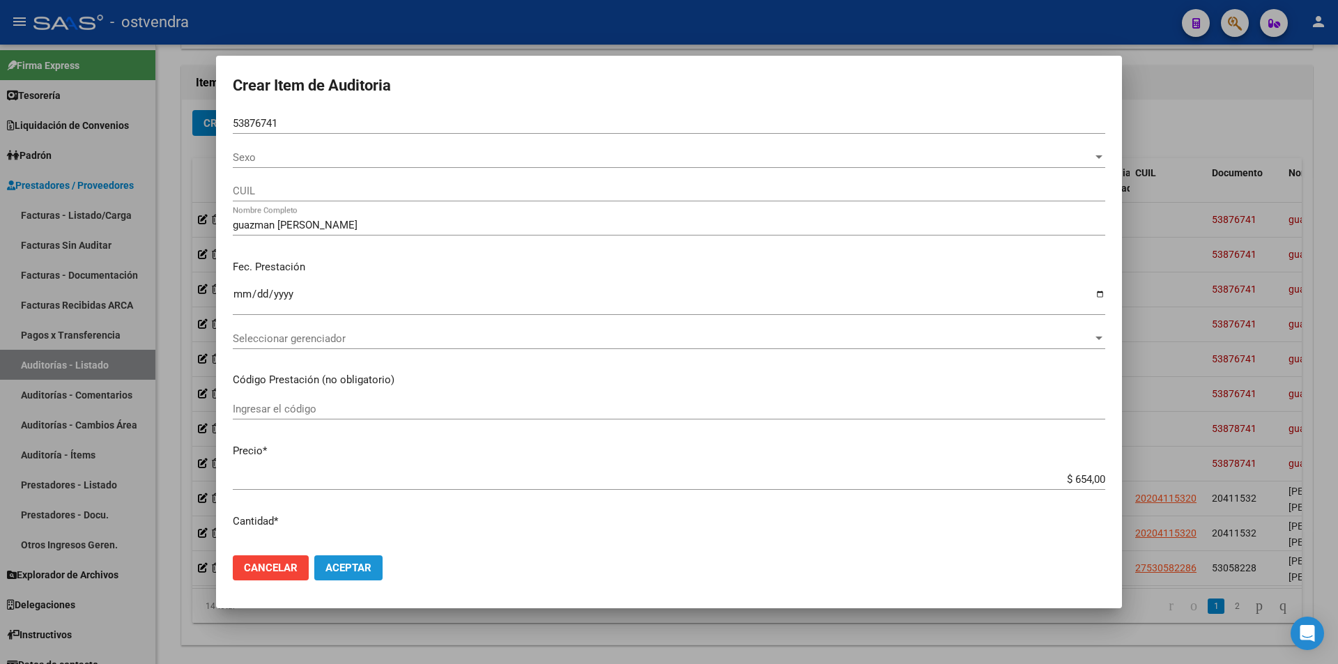
click at [326, 563] on span "Aceptar" at bounding box center [349, 568] width 46 height 13
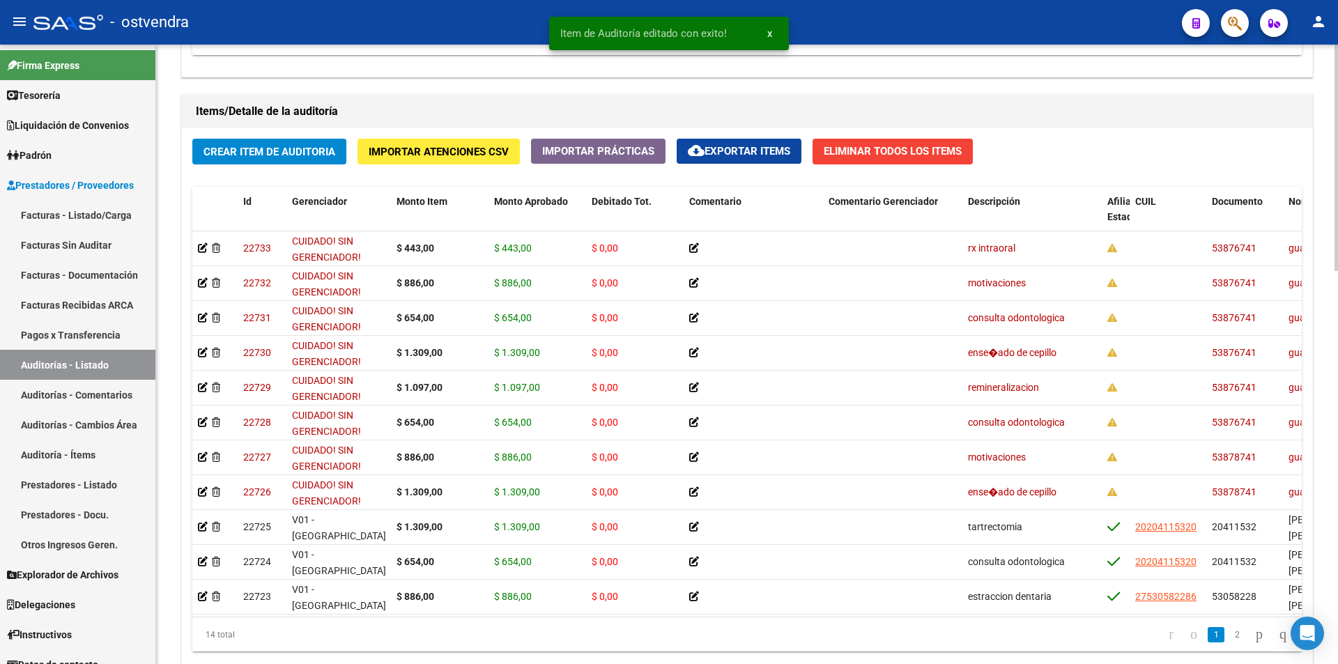
scroll to position [981, 0]
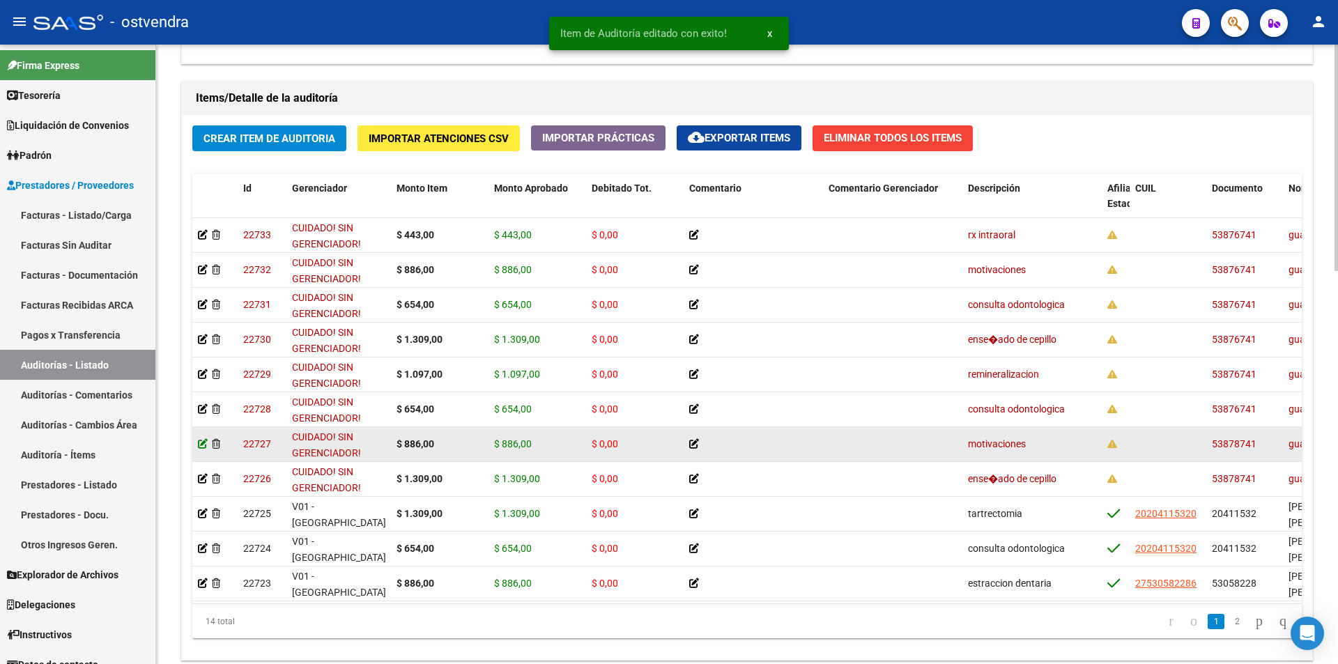
click at [202, 443] on icon at bounding box center [203, 444] width 10 height 10
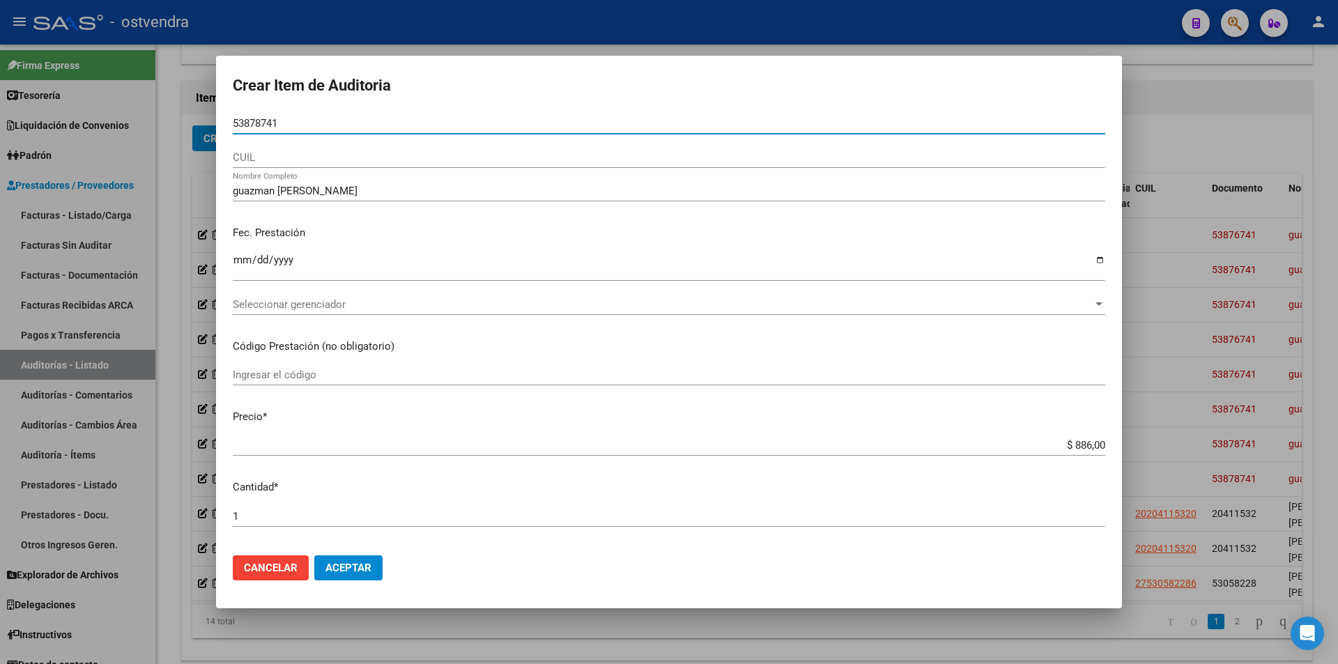
click at [264, 123] on input "53878741" at bounding box center [669, 123] width 873 height 13
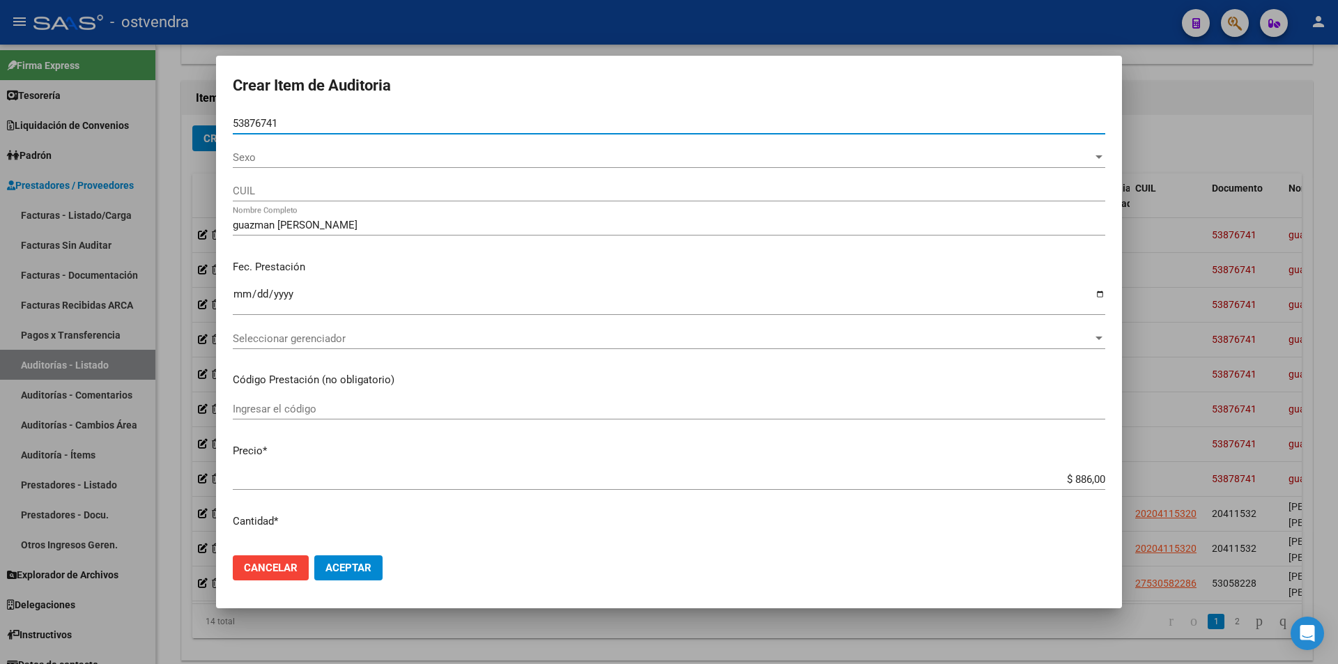
type input "53876741"
click at [340, 562] on span "Aceptar" at bounding box center [349, 568] width 46 height 13
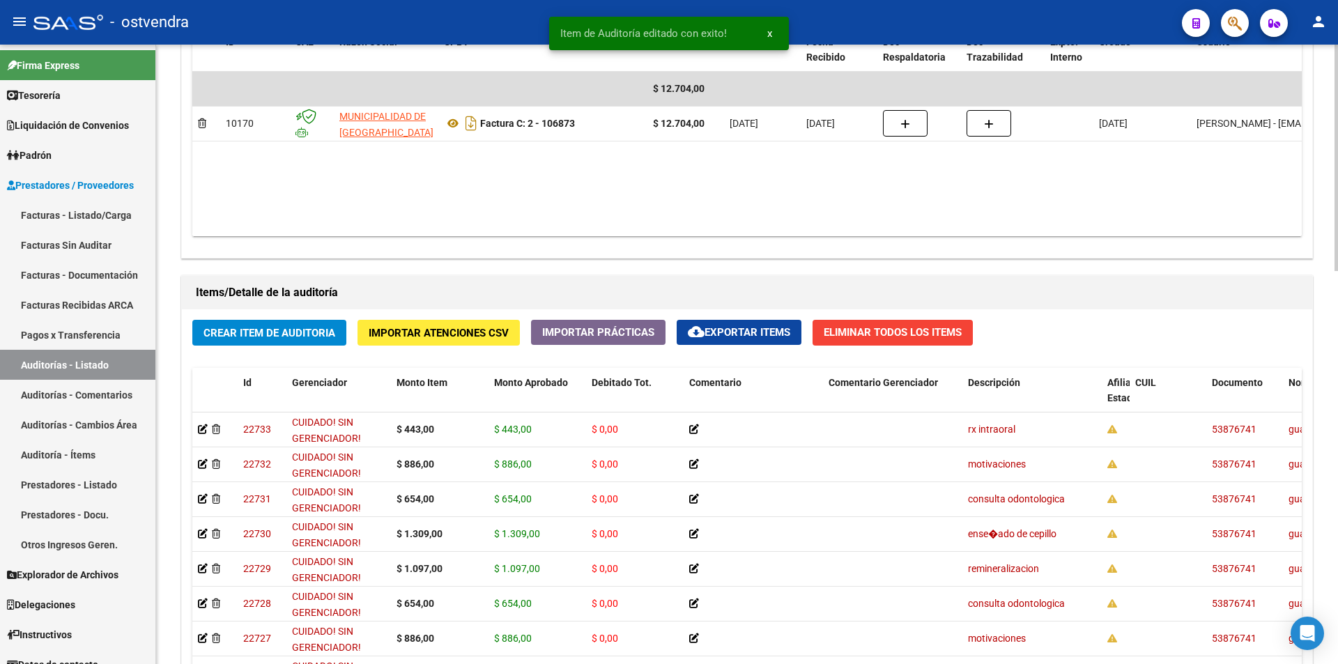
scroll to position [1076, 0]
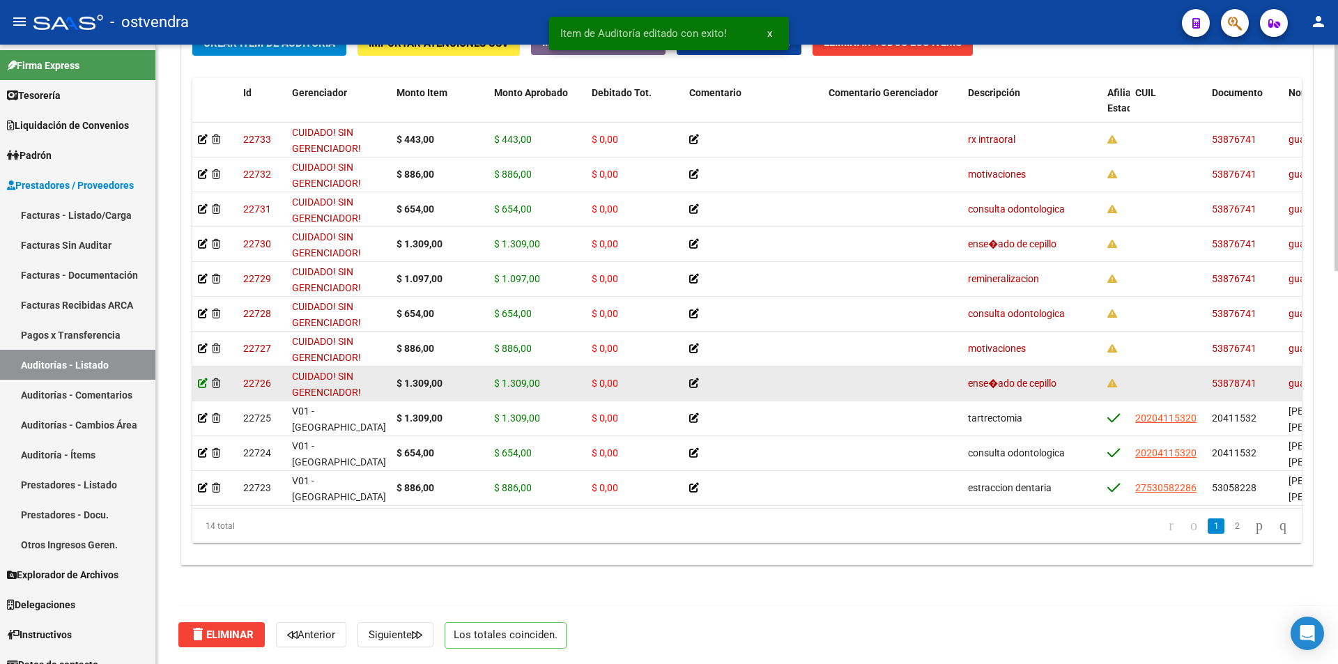
click at [206, 381] on icon at bounding box center [203, 383] width 10 height 10
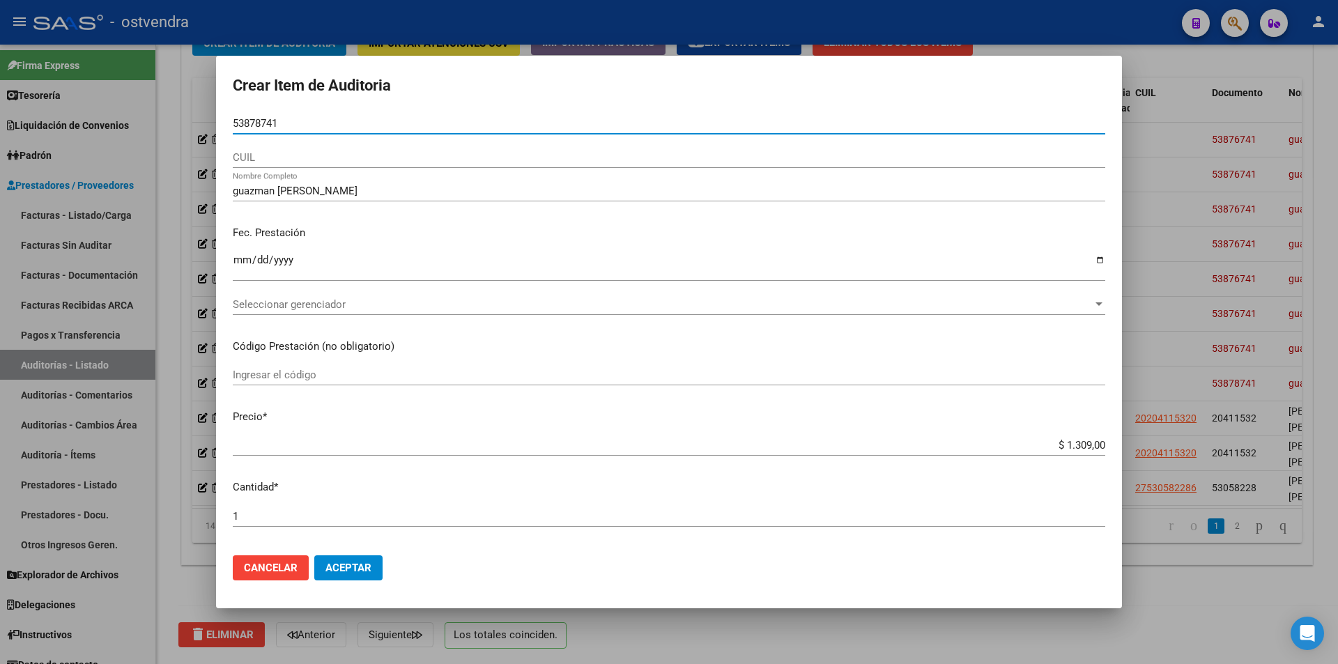
click at [265, 124] on input "53878741" at bounding box center [669, 123] width 873 height 13
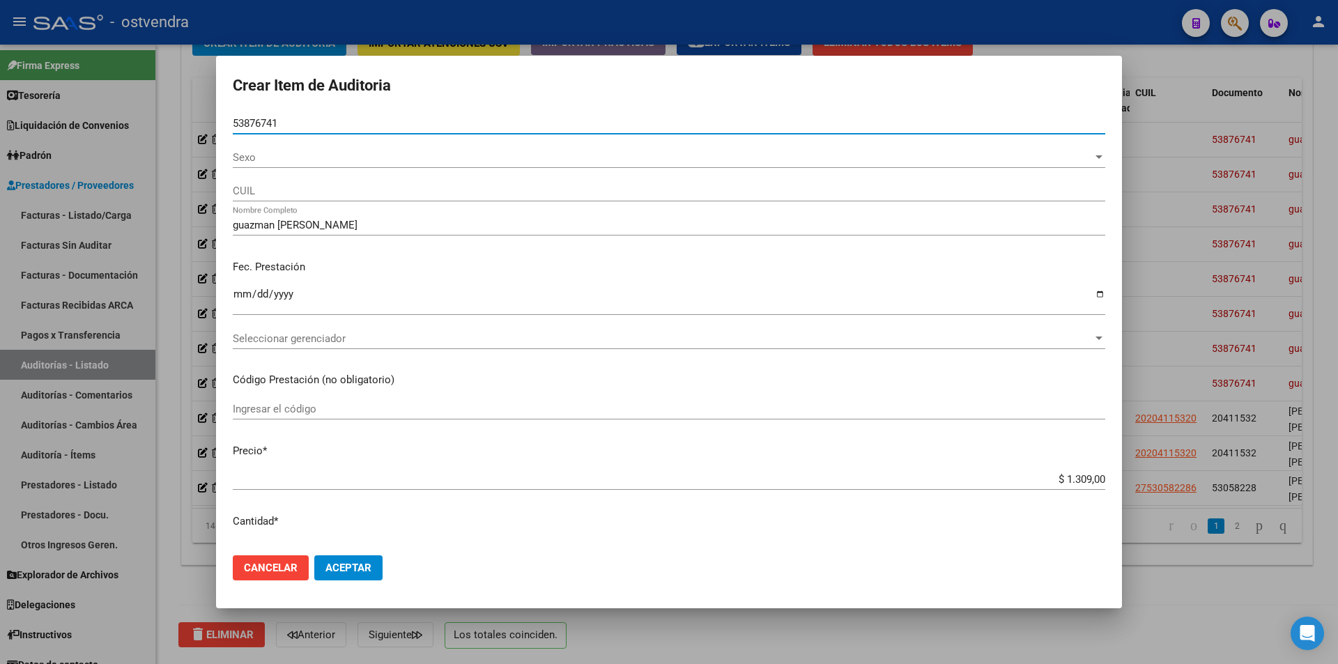
type input "53876741"
click at [337, 572] on span "Aceptar" at bounding box center [349, 568] width 46 height 13
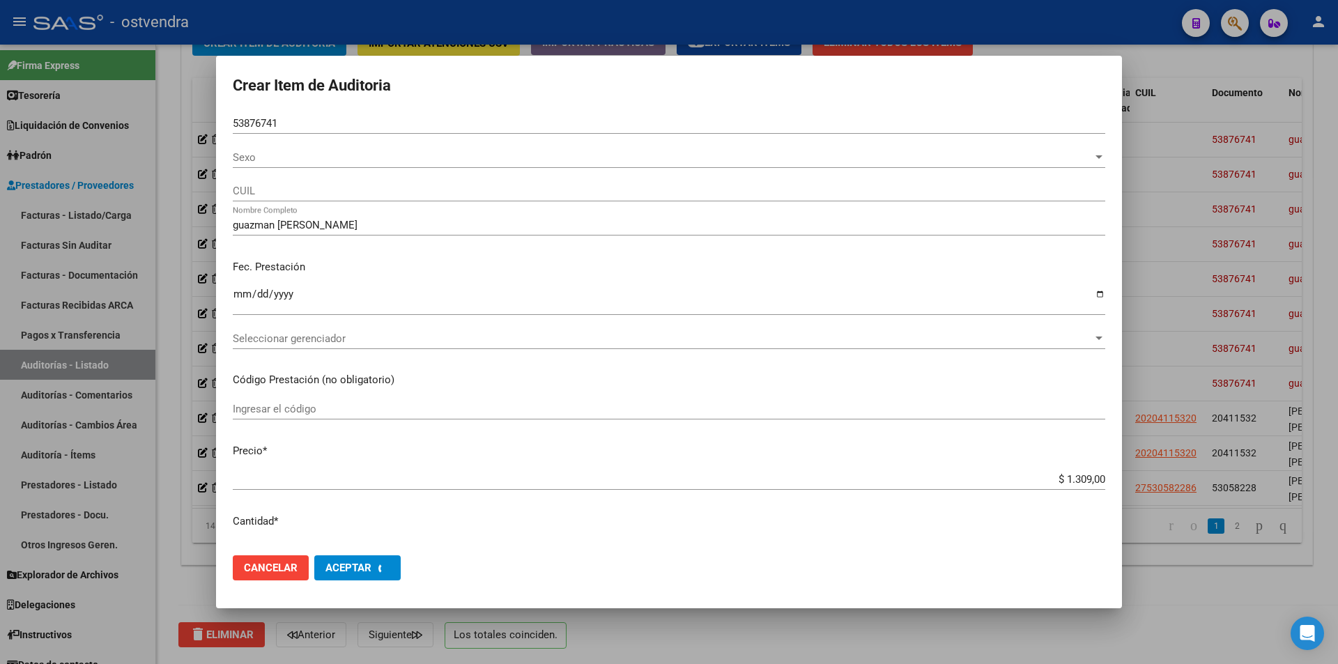
scroll to position [0, 0]
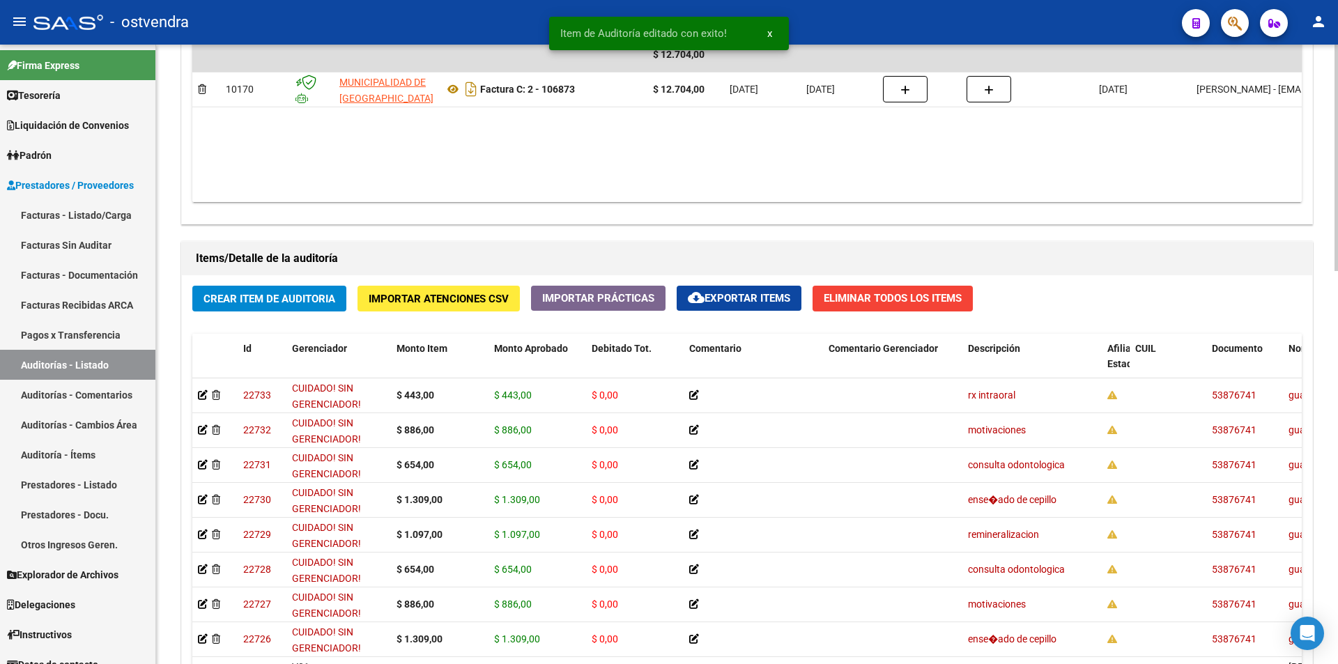
click at [1287, 465] on div "arrow_back Editar 2699 cloud_download Generar informe Puede notificar al gerenc…" at bounding box center [749, 72] width 1186 height 1696
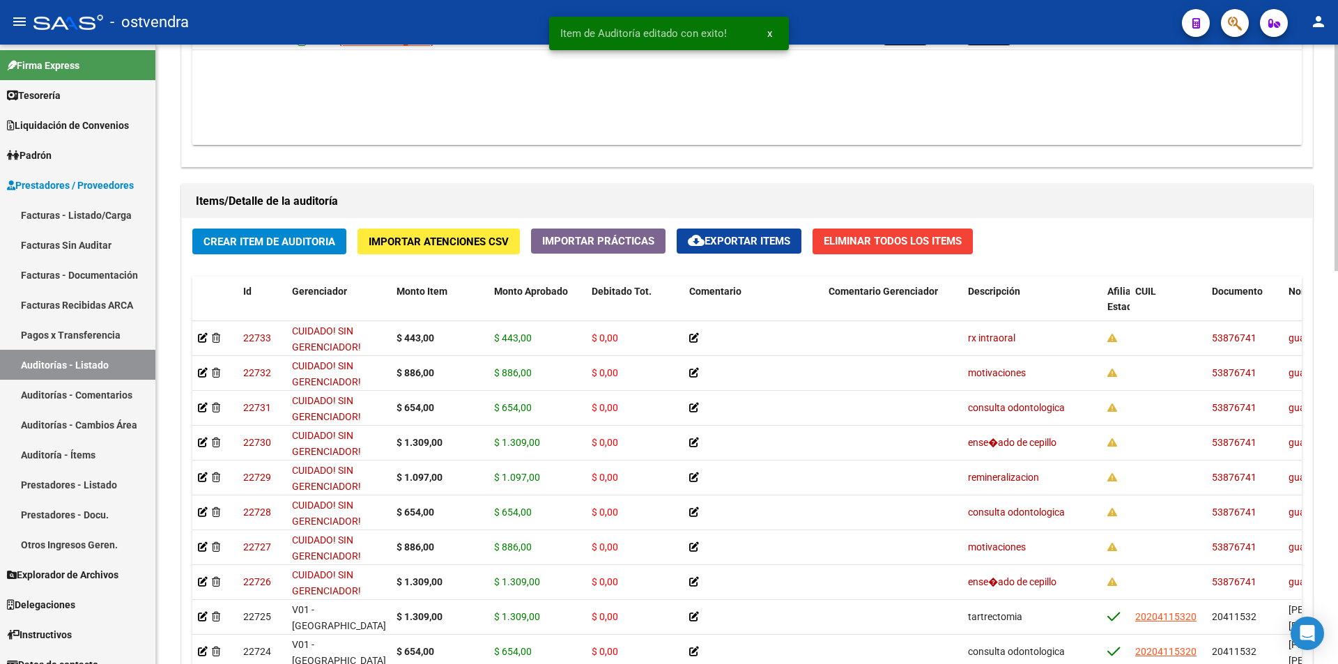
scroll to position [887, 0]
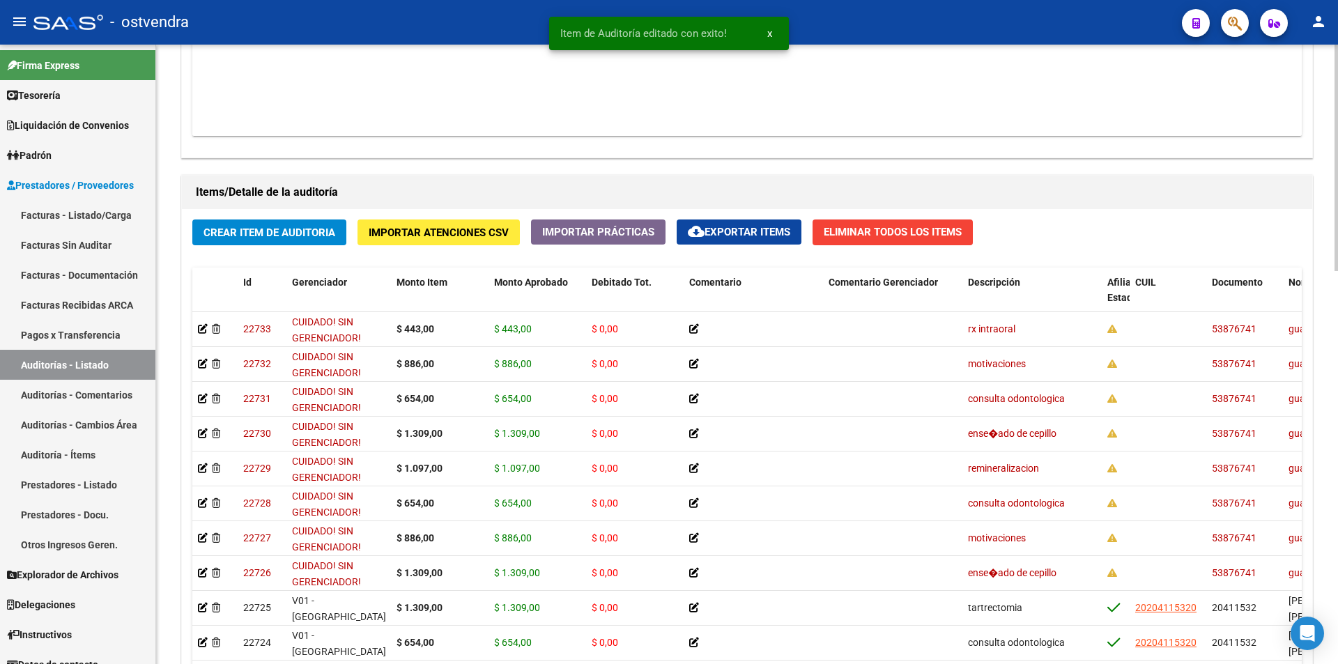
click at [1336, 429] on div at bounding box center [1336, 482] width 3 height 227
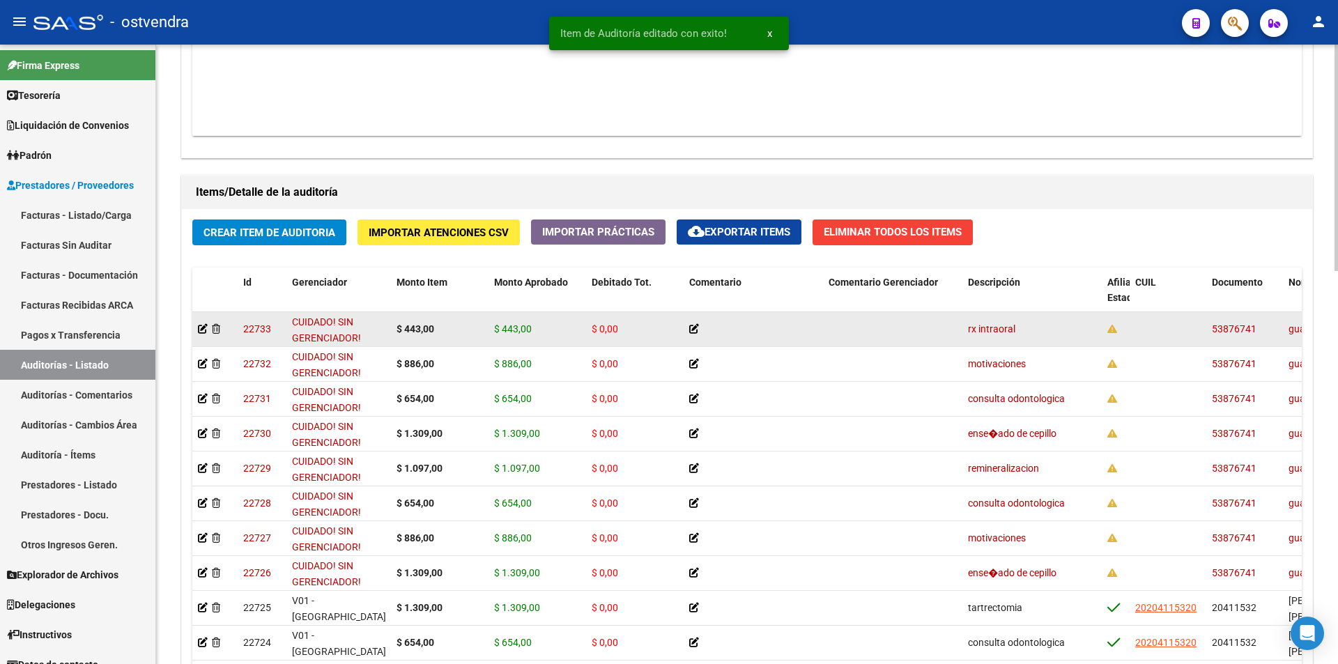
drag, startPoint x: 1213, startPoint y: 326, endPoint x: 1260, endPoint y: 327, distance: 46.7
click at [1260, 327] on div "53876741" at bounding box center [1245, 329] width 66 height 16
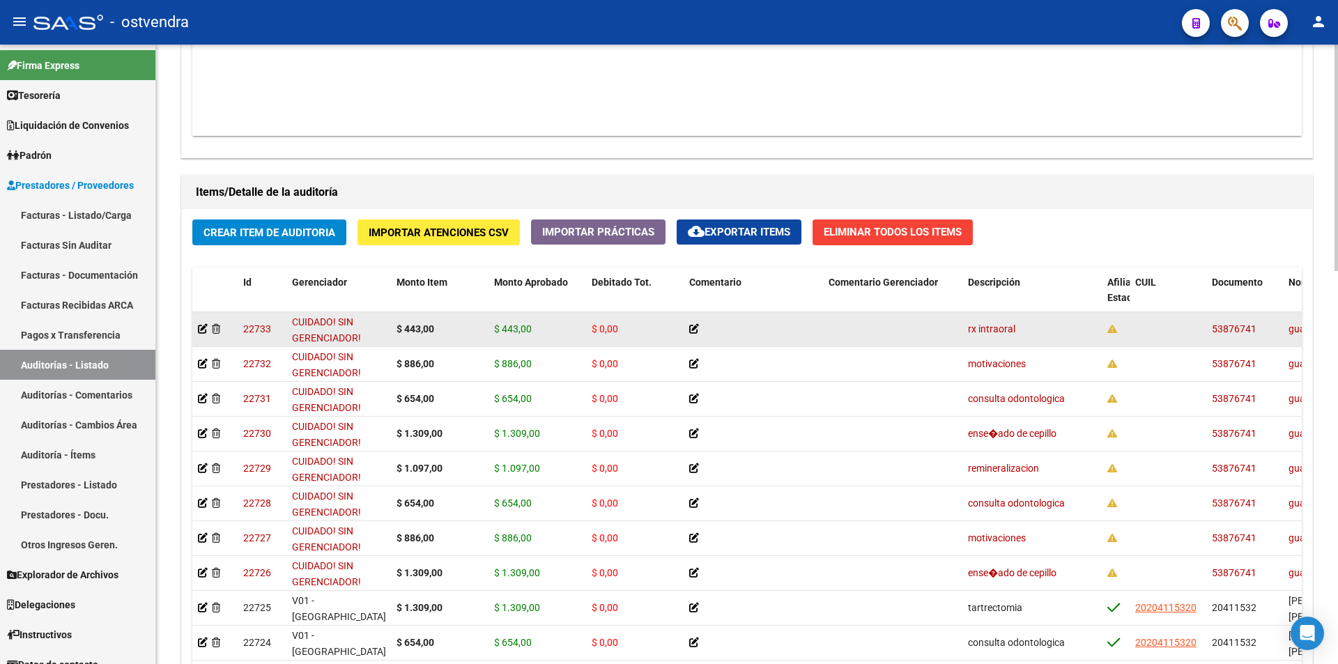
copy span "53876741"
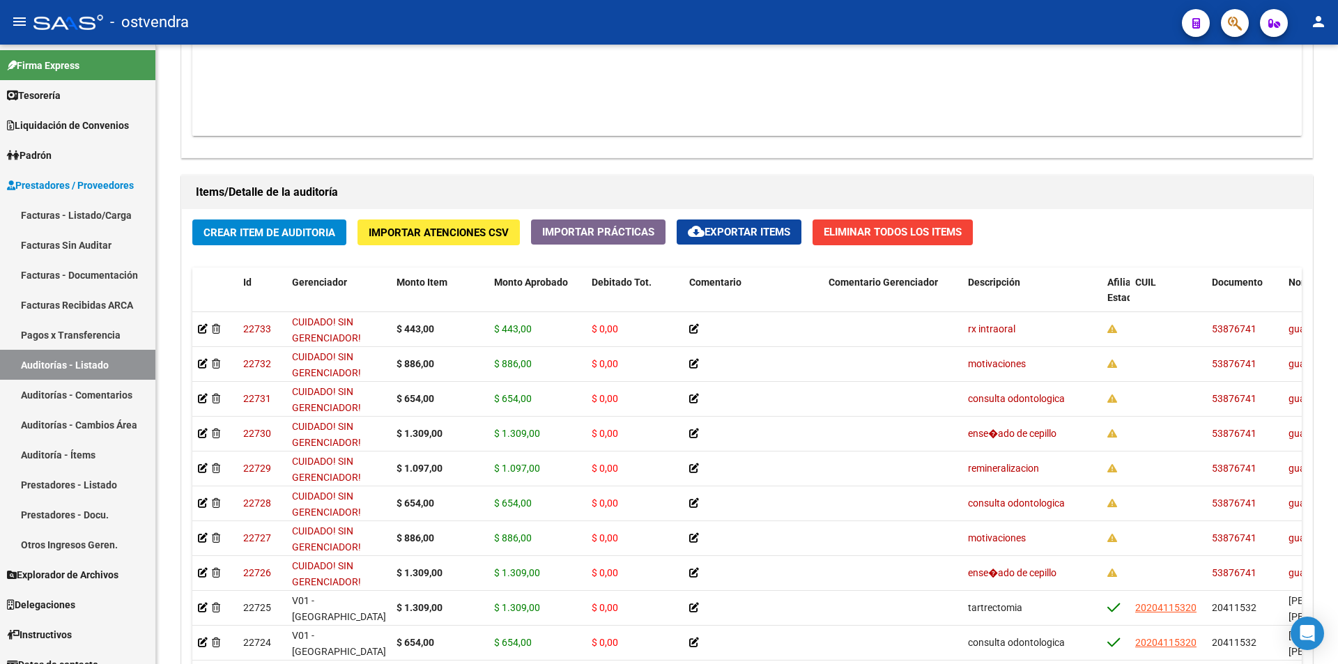
click at [1227, 24] on button "button" at bounding box center [1235, 23] width 28 height 28
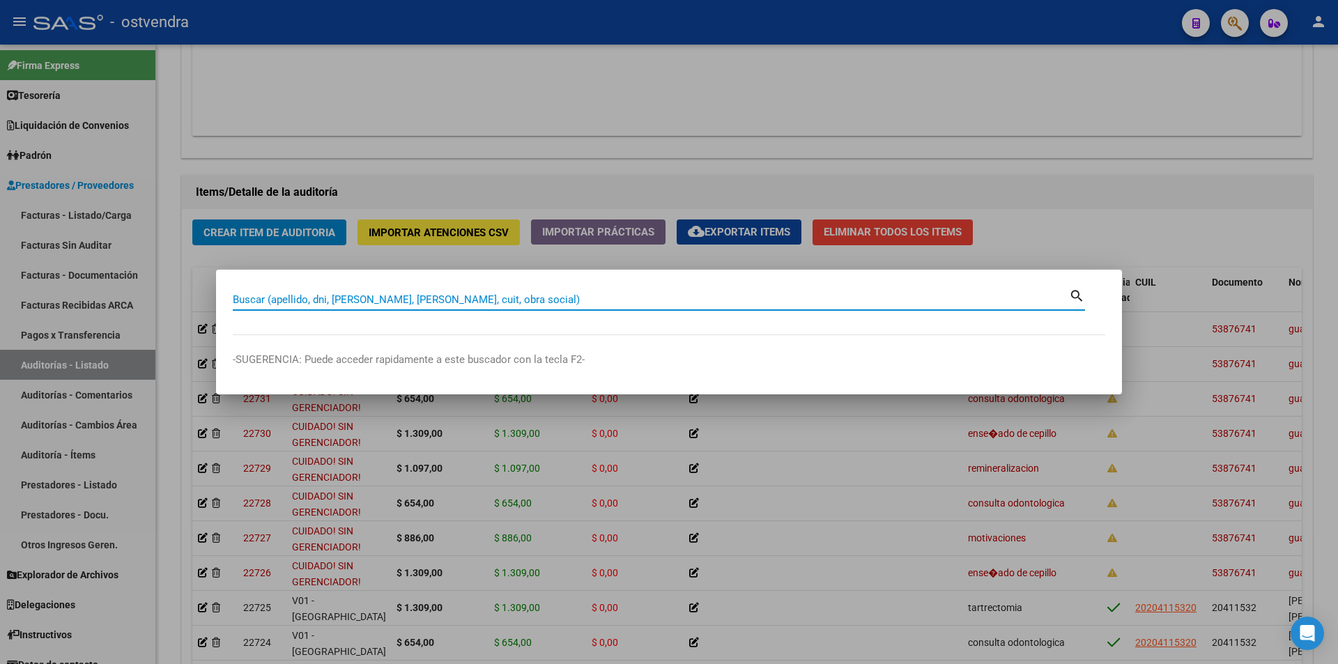
paste input "53876741"
type input "53876741"
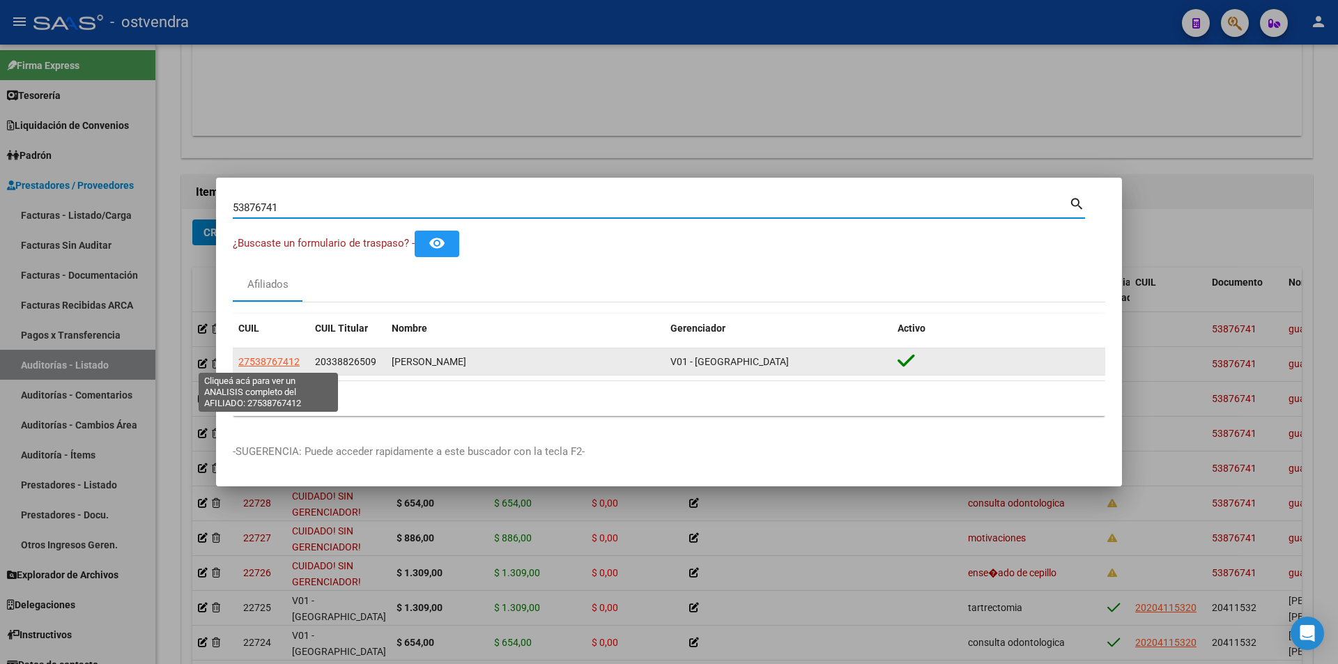
click at [285, 363] on span "27538767412" at bounding box center [268, 361] width 61 height 11
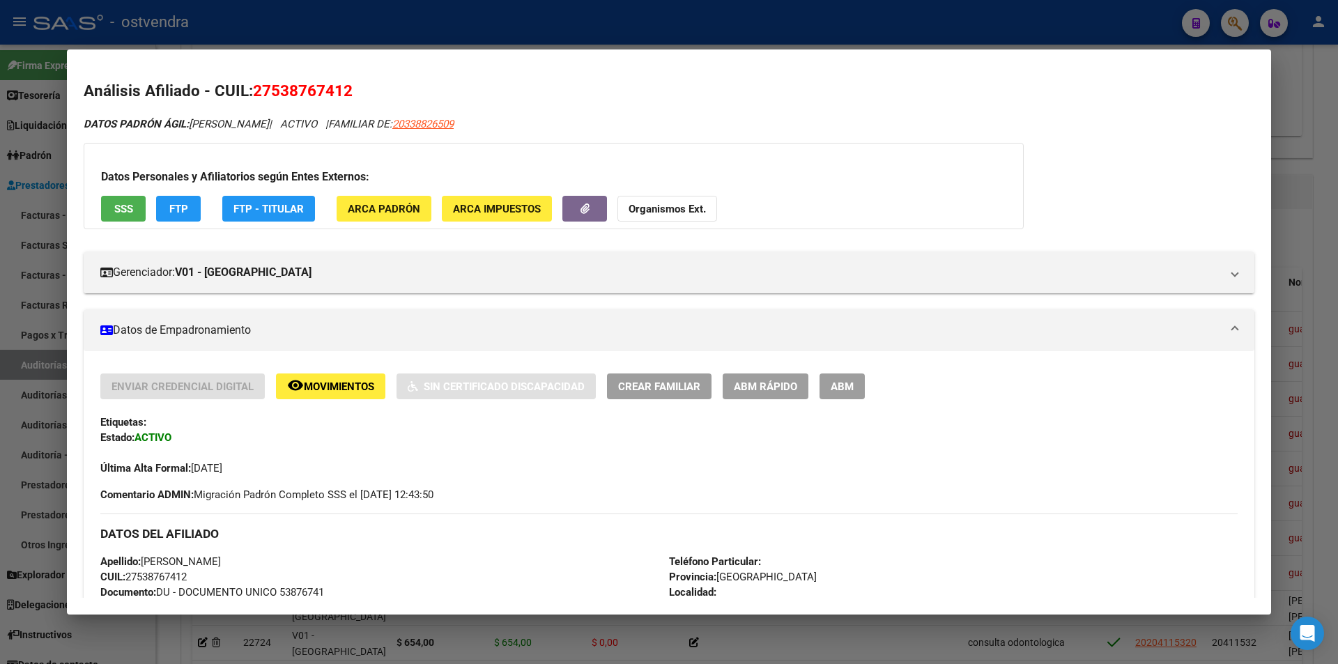
click at [1303, 281] on div at bounding box center [669, 332] width 1338 height 664
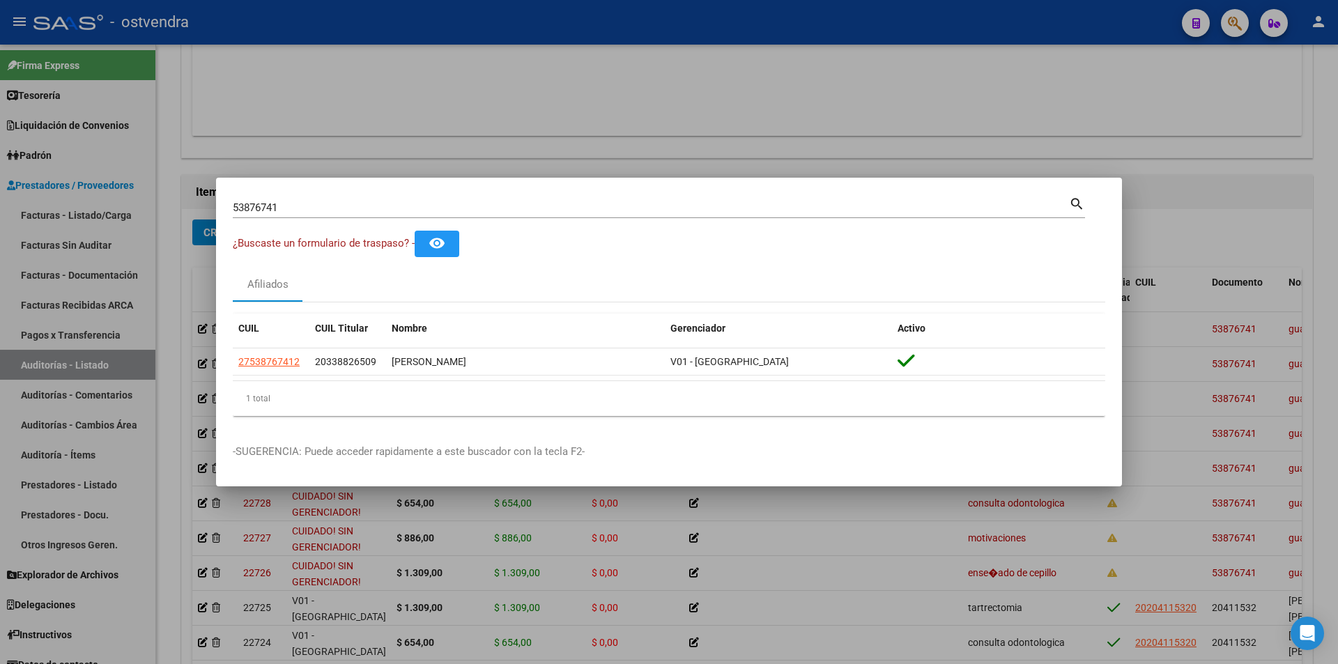
click at [1317, 280] on div at bounding box center [669, 332] width 1338 height 664
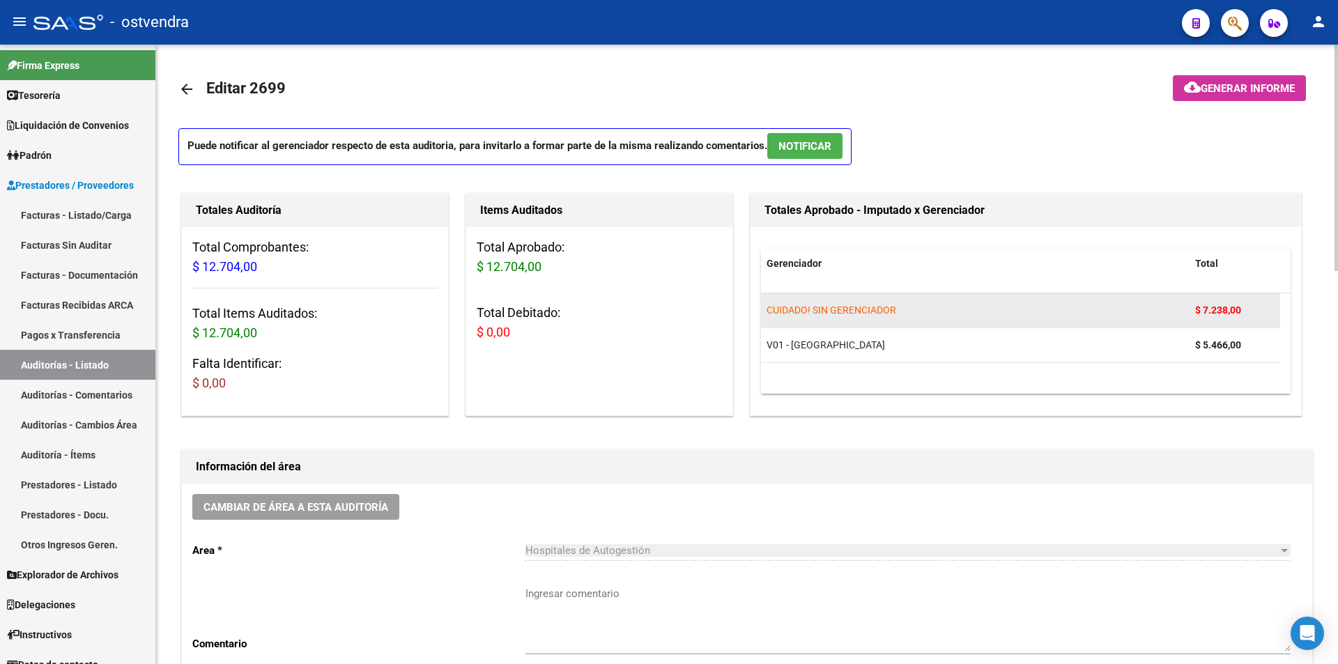
click at [1241, 312] on strong "$ 7.238,00" at bounding box center [1218, 310] width 46 height 11
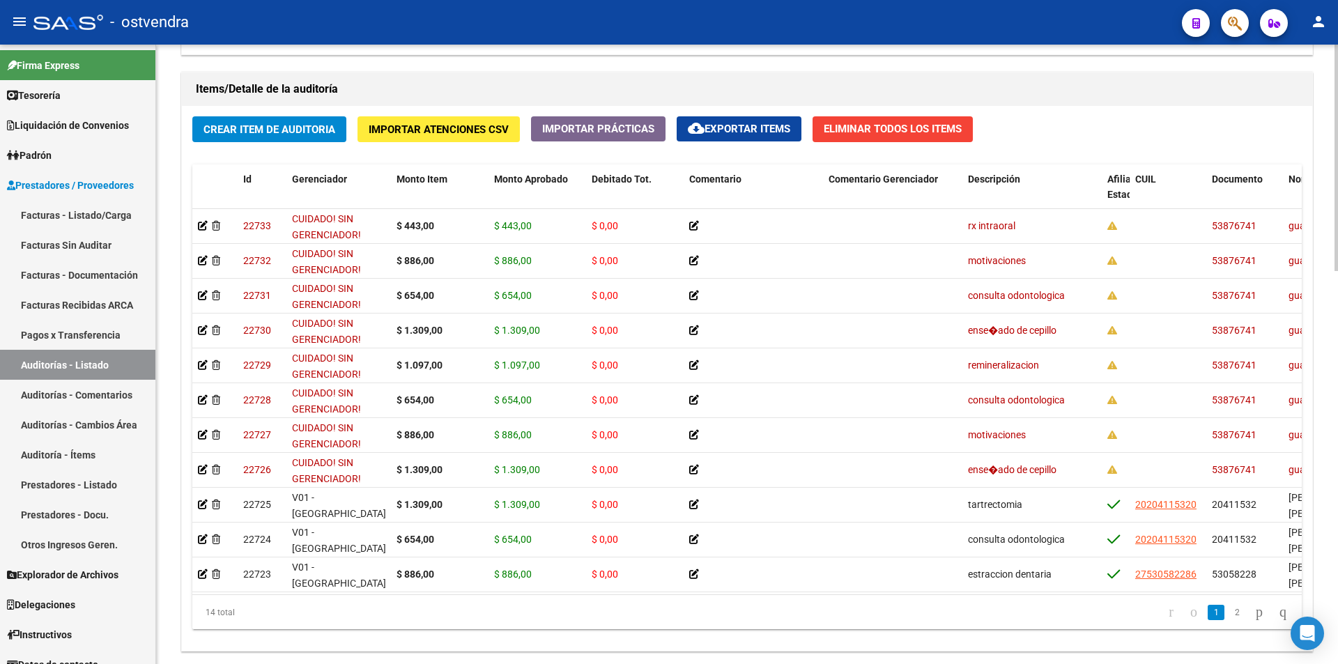
scroll to position [992, 0]
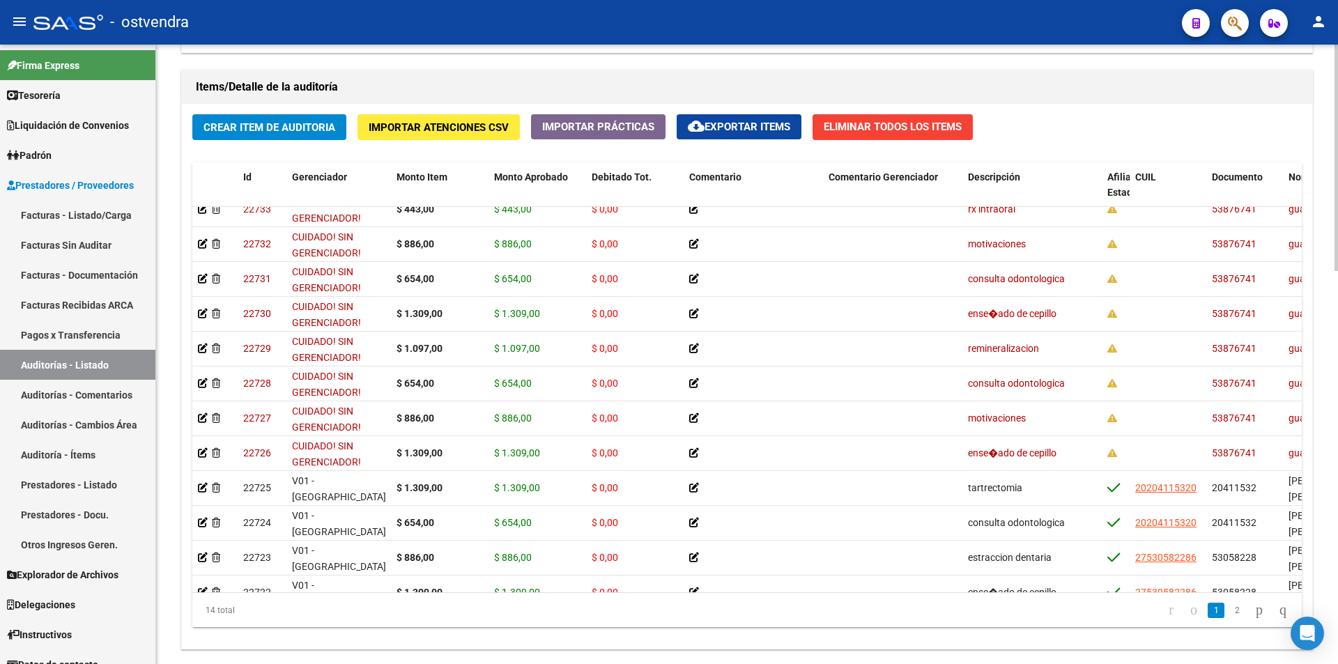
scroll to position [0, 0]
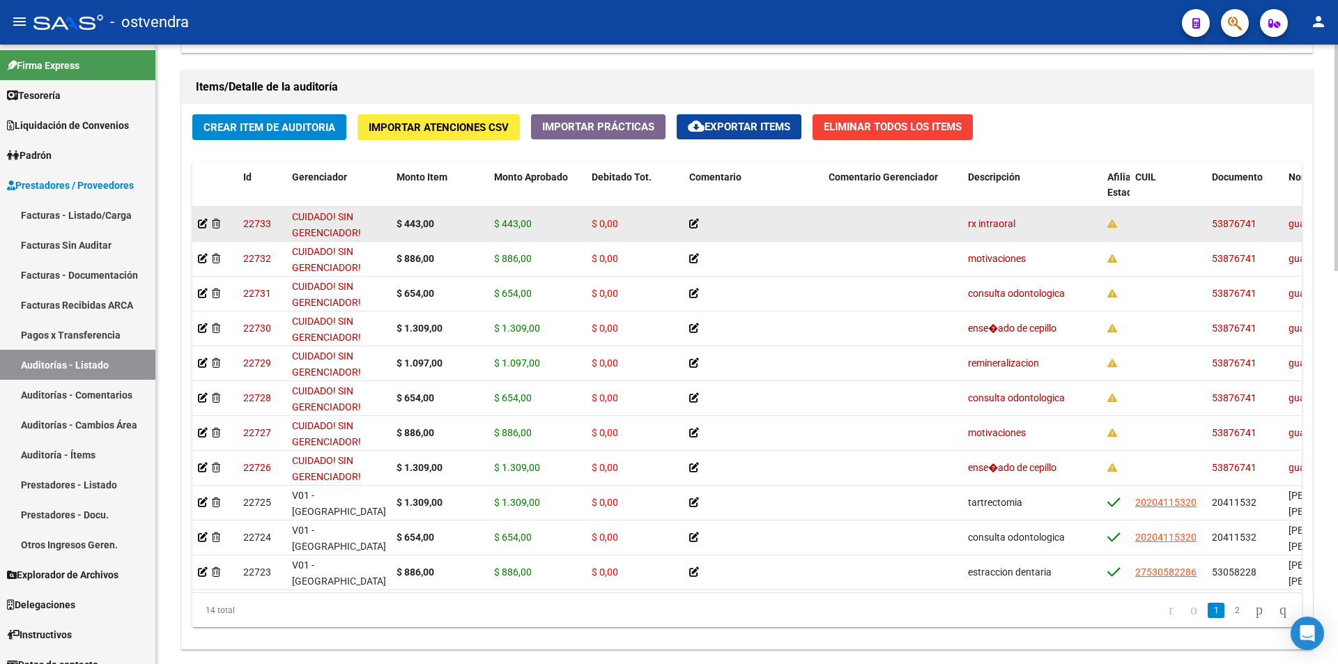
drag, startPoint x: 1211, startPoint y: 222, endPoint x: 1257, endPoint y: 220, distance: 45.4
click at [1257, 220] on datatable-body-cell "53876741" at bounding box center [1245, 224] width 77 height 34
copy span "53876741"
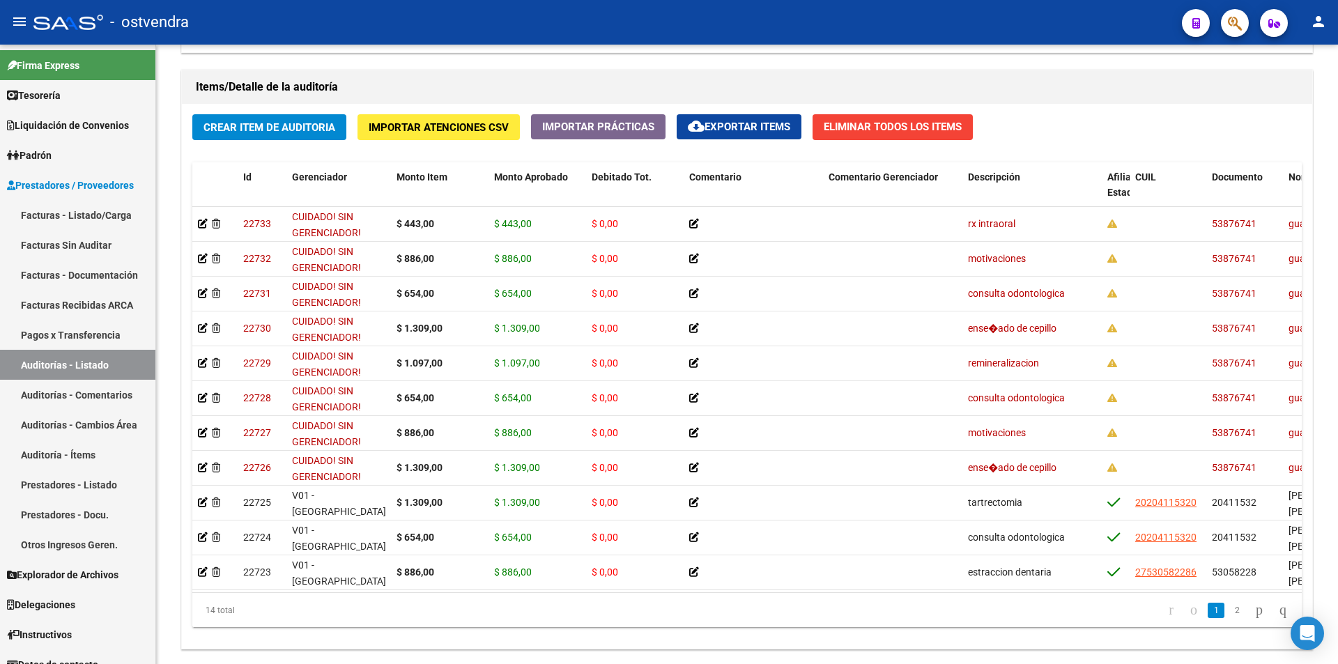
click at [1226, 33] on button "button" at bounding box center [1235, 23] width 28 height 28
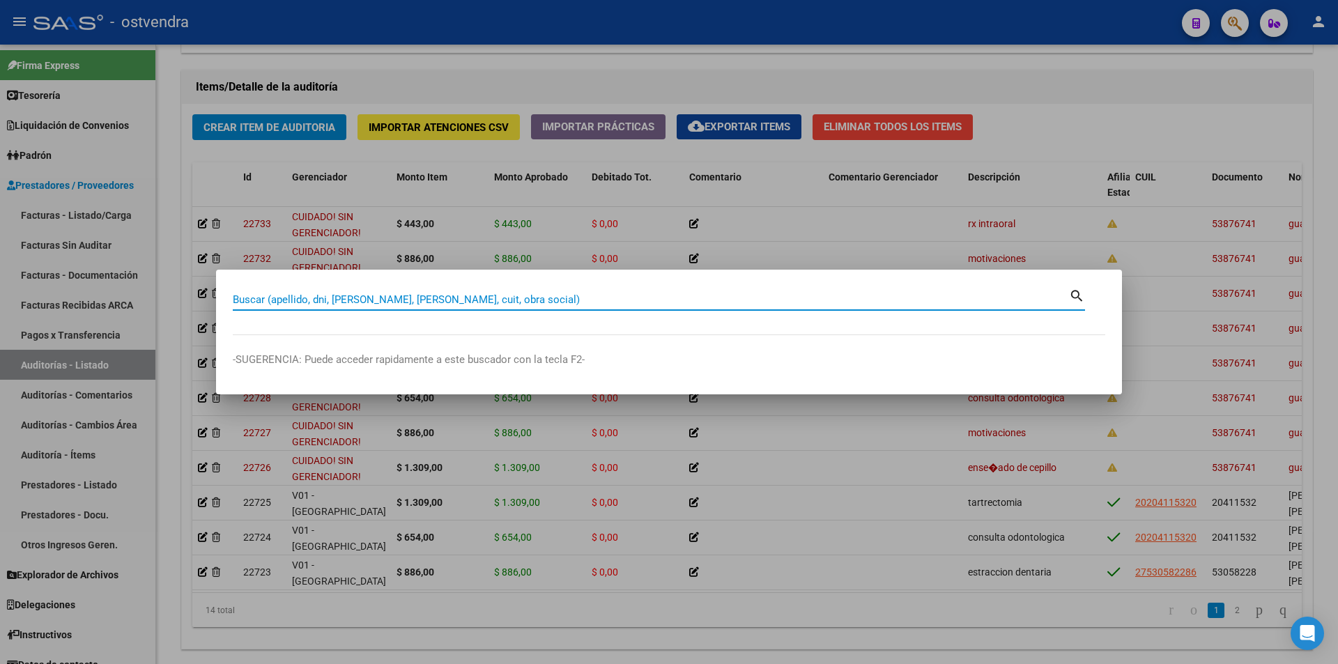
click at [549, 301] on input "Buscar (apellido, dni, cuil, nro traspaso, cuit, obra social)" at bounding box center [651, 299] width 836 height 13
paste input "53876741"
type input "53876741"
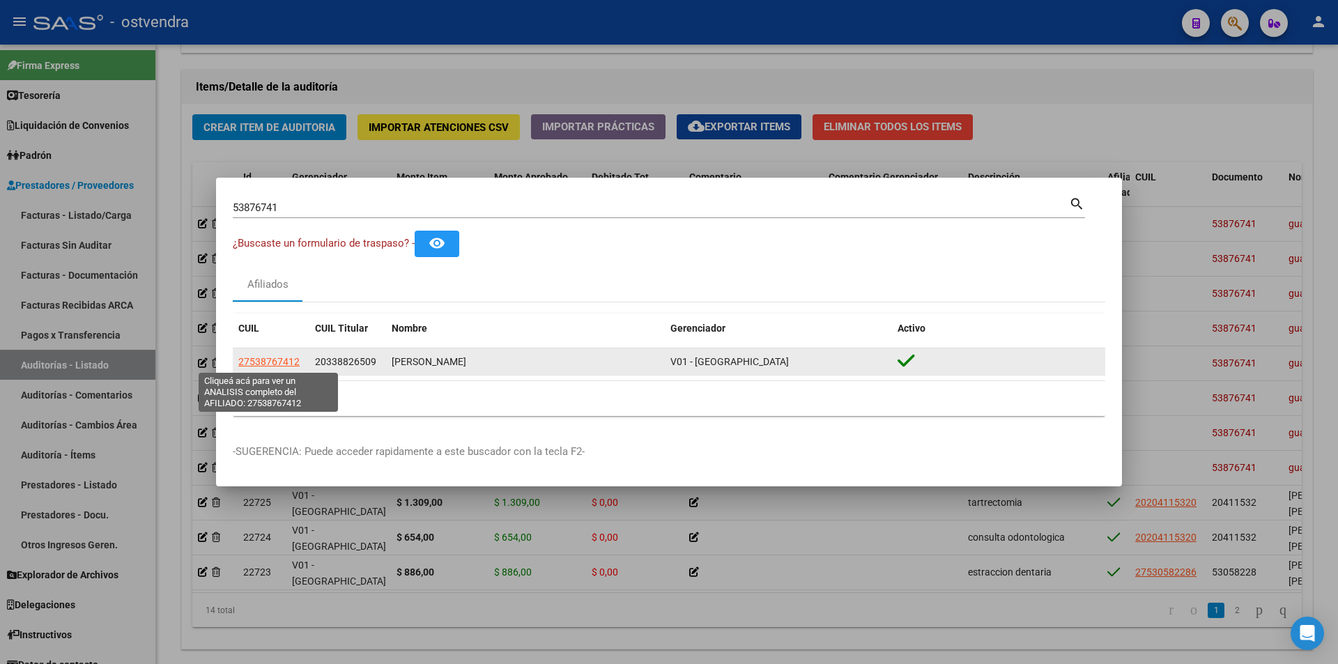
click at [284, 362] on span "27538767412" at bounding box center [268, 361] width 61 height 11
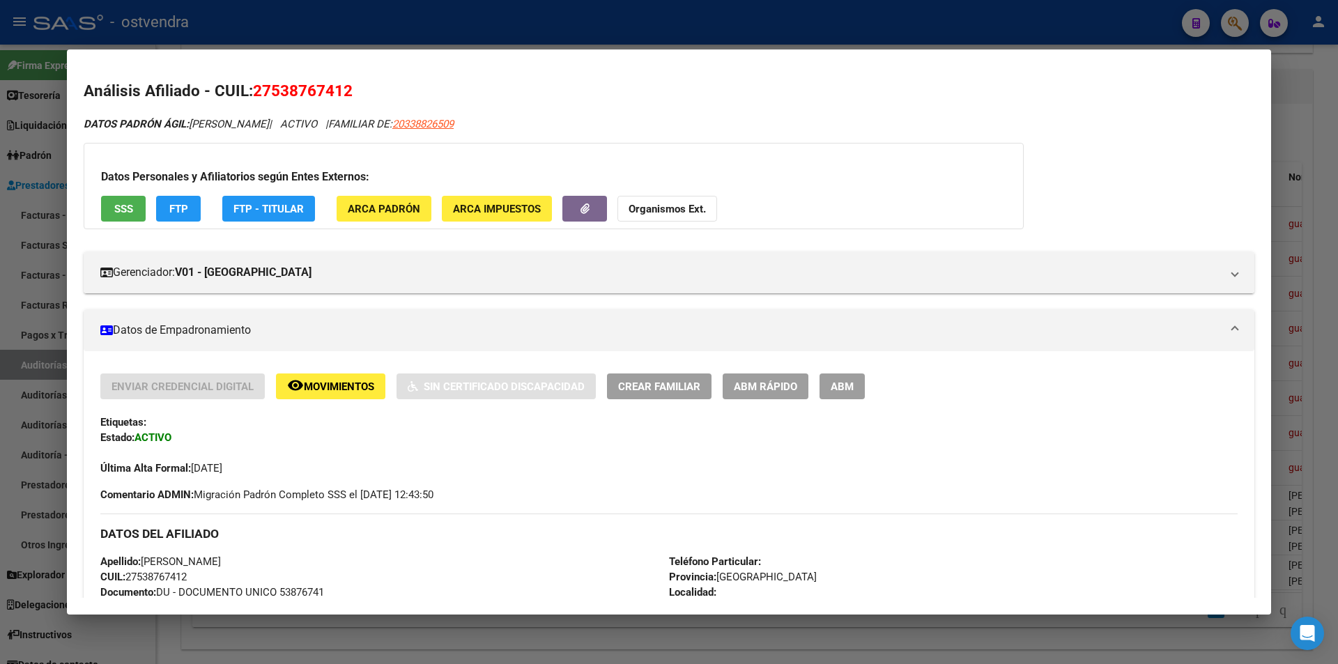
click at [1290, 261] on div at bounding box center [669, 332] width 1338 height 664
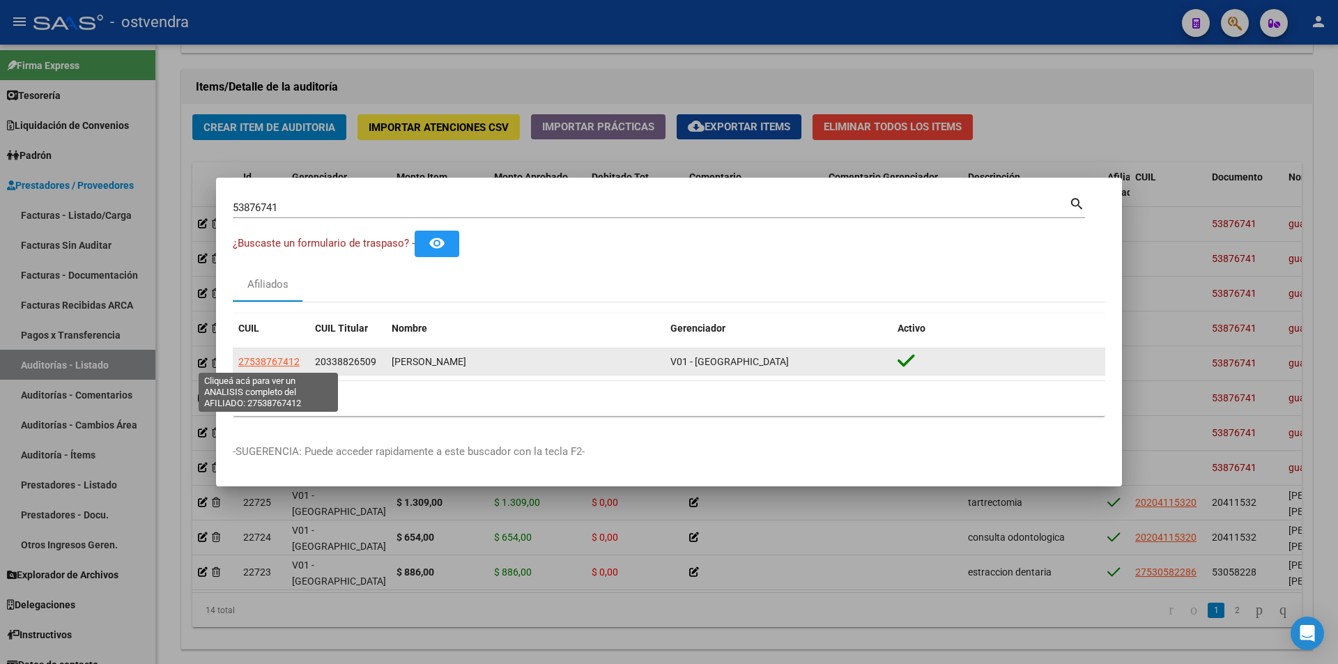
click at [282, 362] on span "27538767412" at bounding box center [268, 361] width 61 height 11
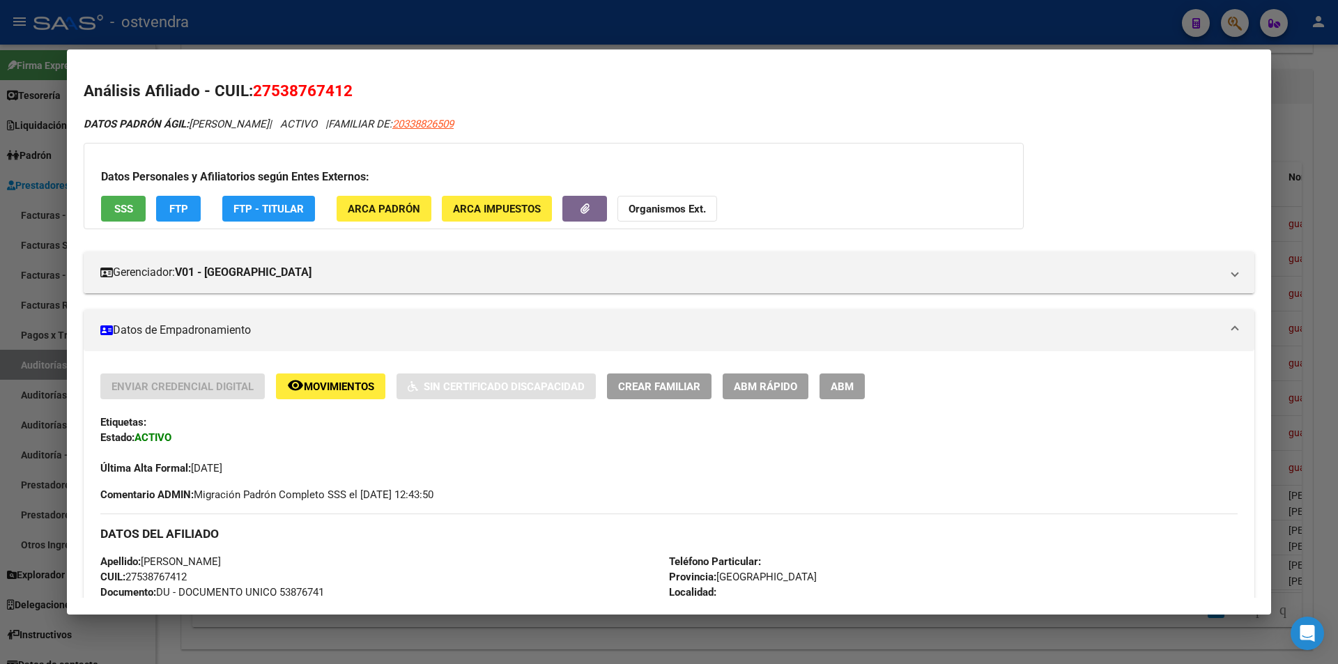
drag, startPoint x: 491, startPoint y: 123, endPoint x: 484, endPoint y: 169, distance: 46.5
click at [486, 176] on h3 "Datos Personales y Afiliatorios según Entes Externos:" at bounding box center [553, 177] width 905 height 17
drag, startPoint x: 477, startPoint y: 126, endPoint x: 550, endPoint y: 125, distance: 72.5
click at [551, 125] on div "DATOS PADRÓN ÁGIL: GUZMAN LUCRECIA AGUSTINA | ACTIVO | FAMILIAR DE: 20338826509" at bounding box center [669, 124] width 1171 height 16
copy span "20338826509"
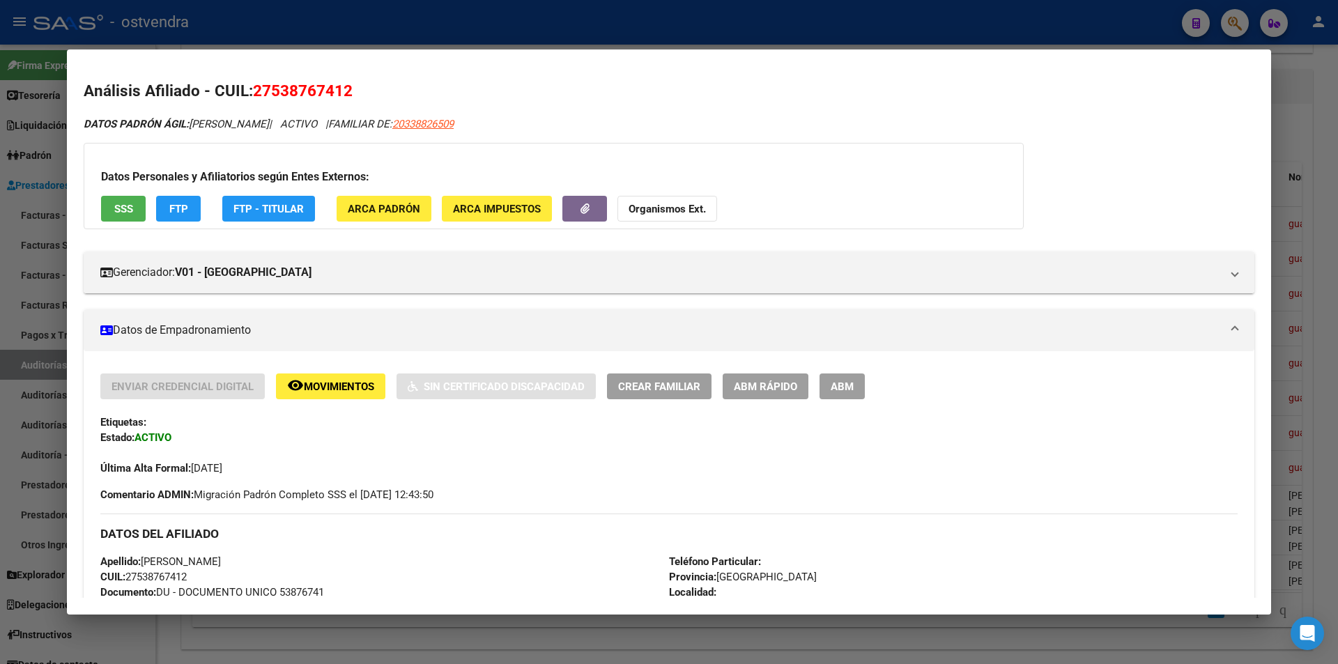
click at [1285, 125] on div at bounding box center [669, 332] width 1338 height 664
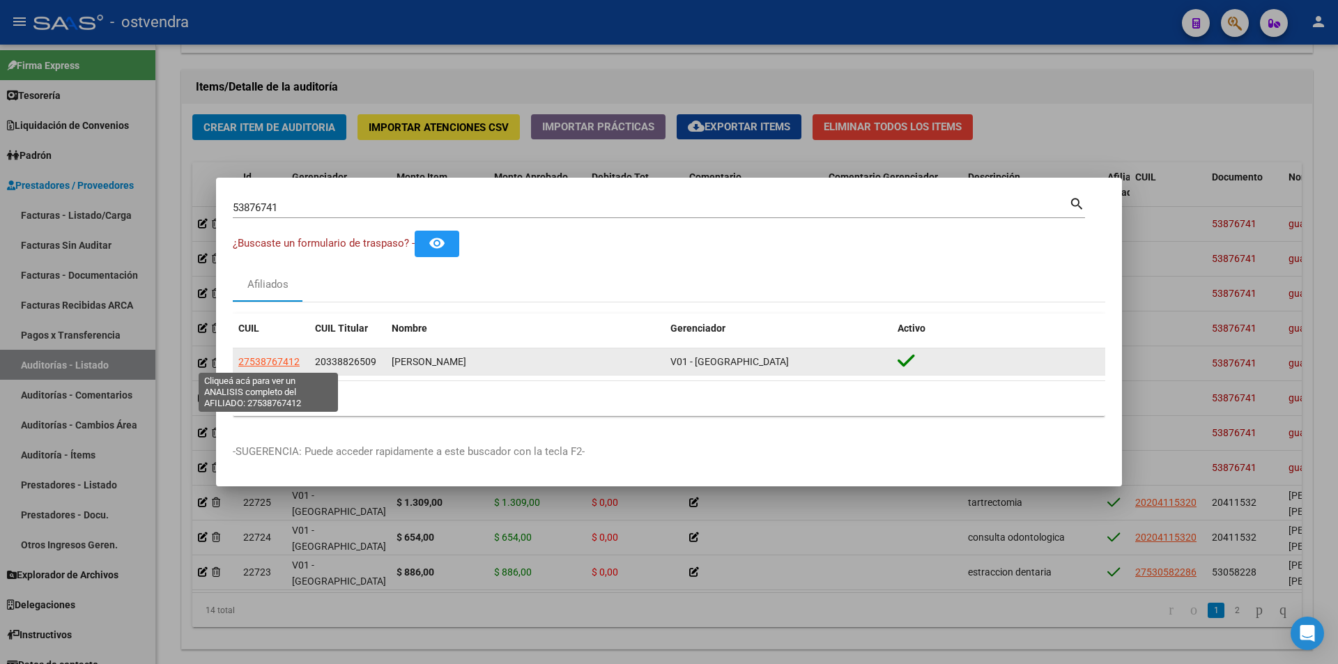
click at [282, 365] on span "27538767412" at bounding box center [268, 361] width 61 height 11
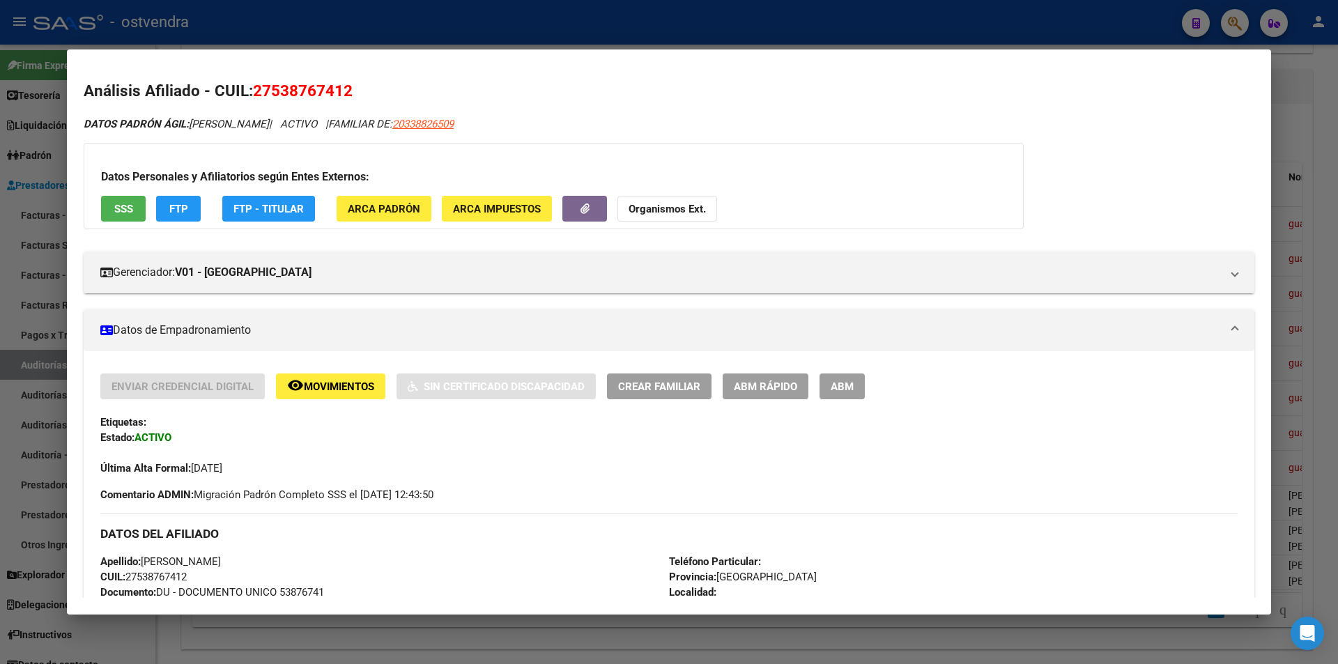
drag, startPoint x: 257, startPoint y: 89, endPoint x: 377, endPoint y: 96, distance: 120.8
click at [377, 96] on h2 "Análisis Afiliado - CUIL: 27538767412" at bounding box center [669, 91] width 1171 height 24
copy span "27538767412"
click at [1286, 182] on div at bounding box center [669, 332] width 1338 height 664
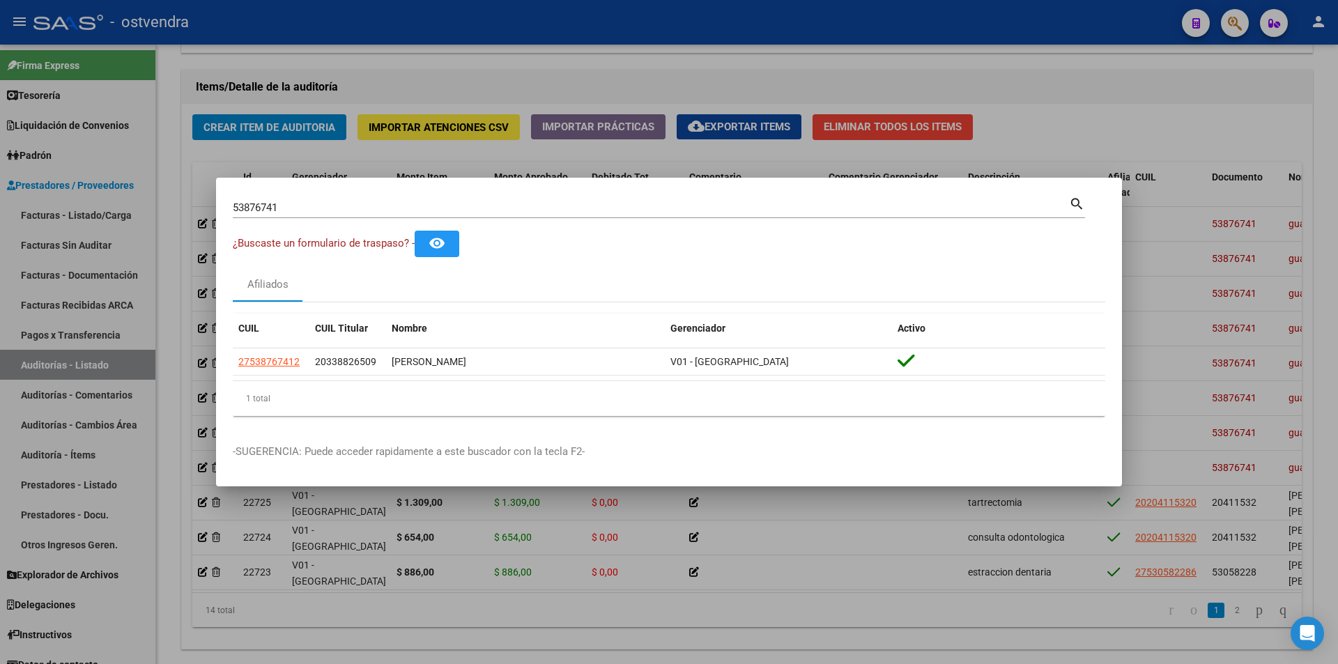
click at [1280, 221] on div at bounding box center [669, 332] width 1338 height 664
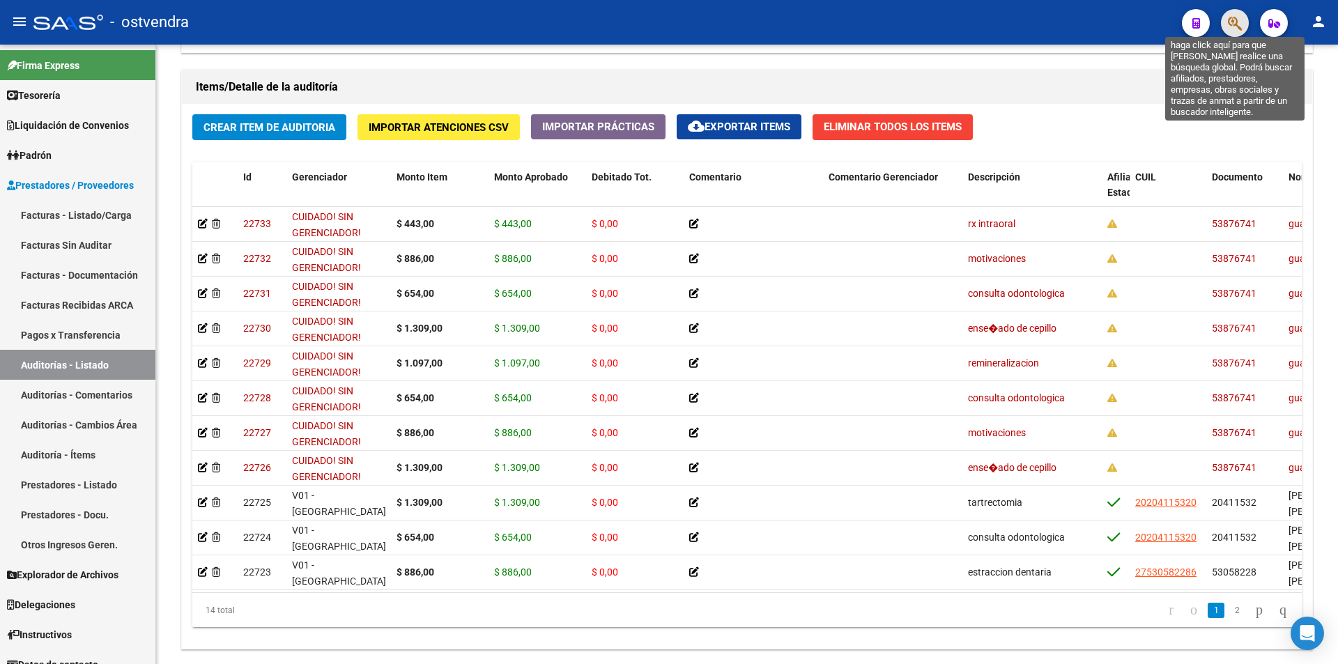
click at [1228, 22] on icon "button" at bounding box center [1235, 23] width 14 height 16
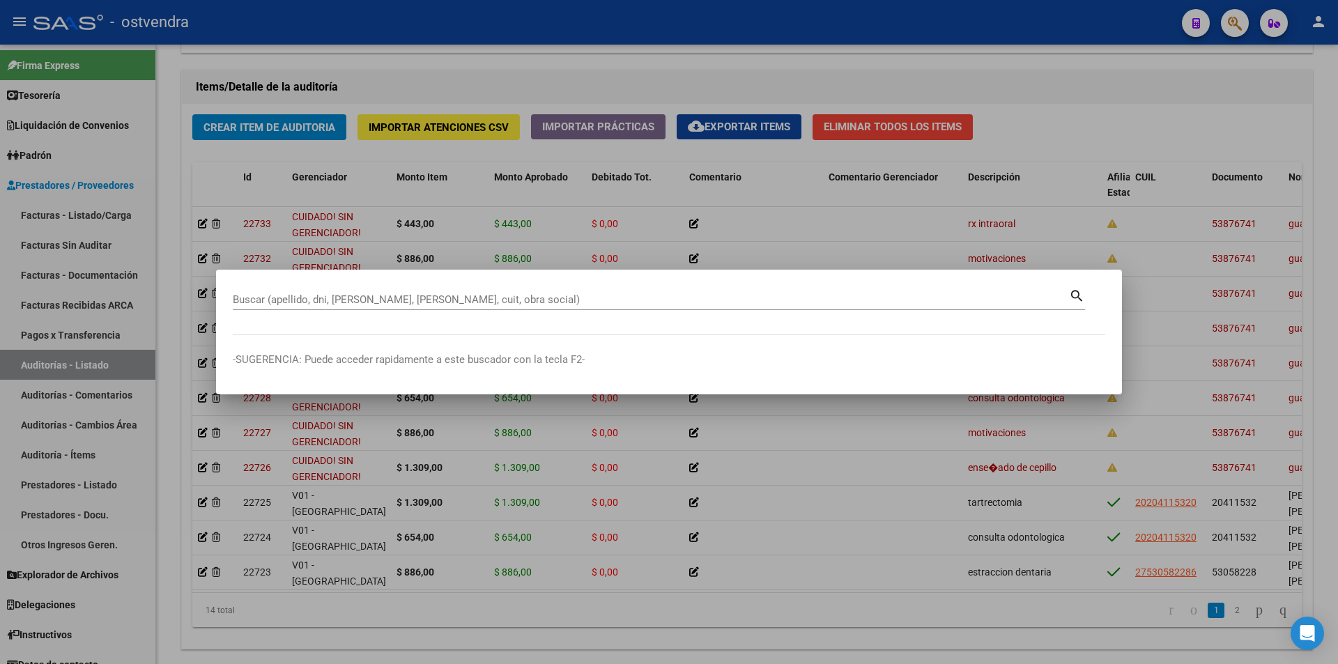
click at [1058, 245] on div at bounding box center [669, 332] width 1338 height 664
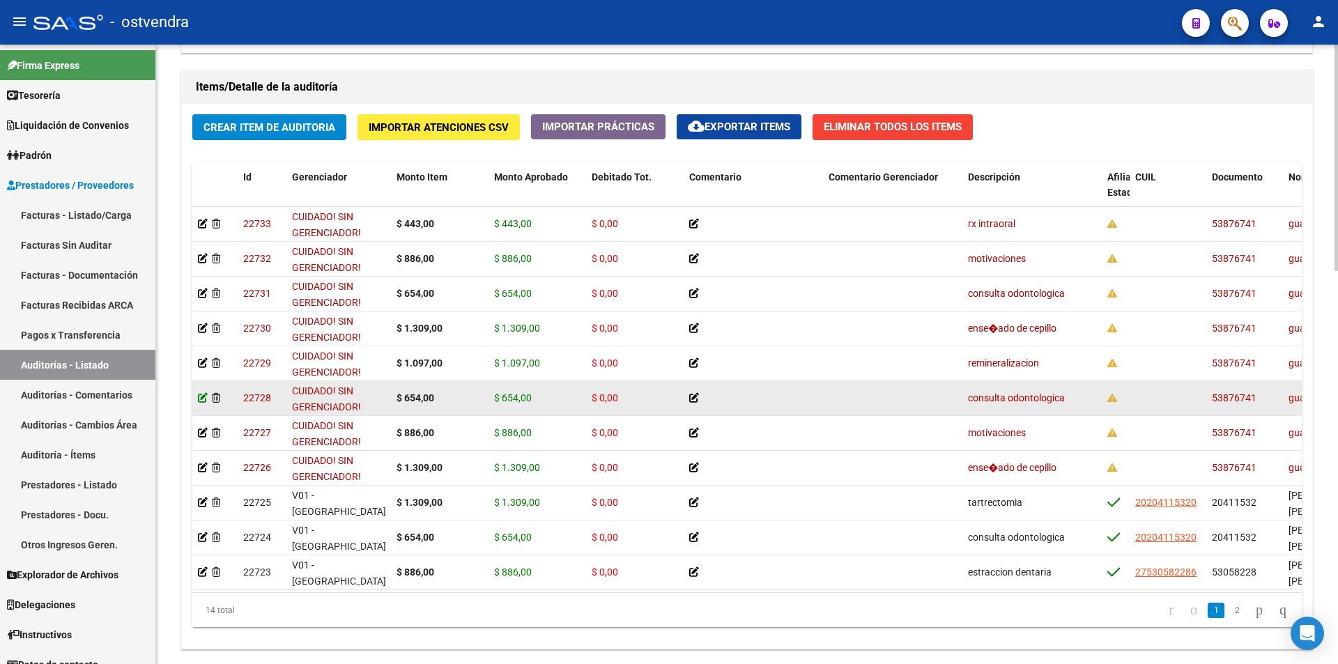
click at [199, 400] on icon at bounding box center [203, 398] width 10 height 10
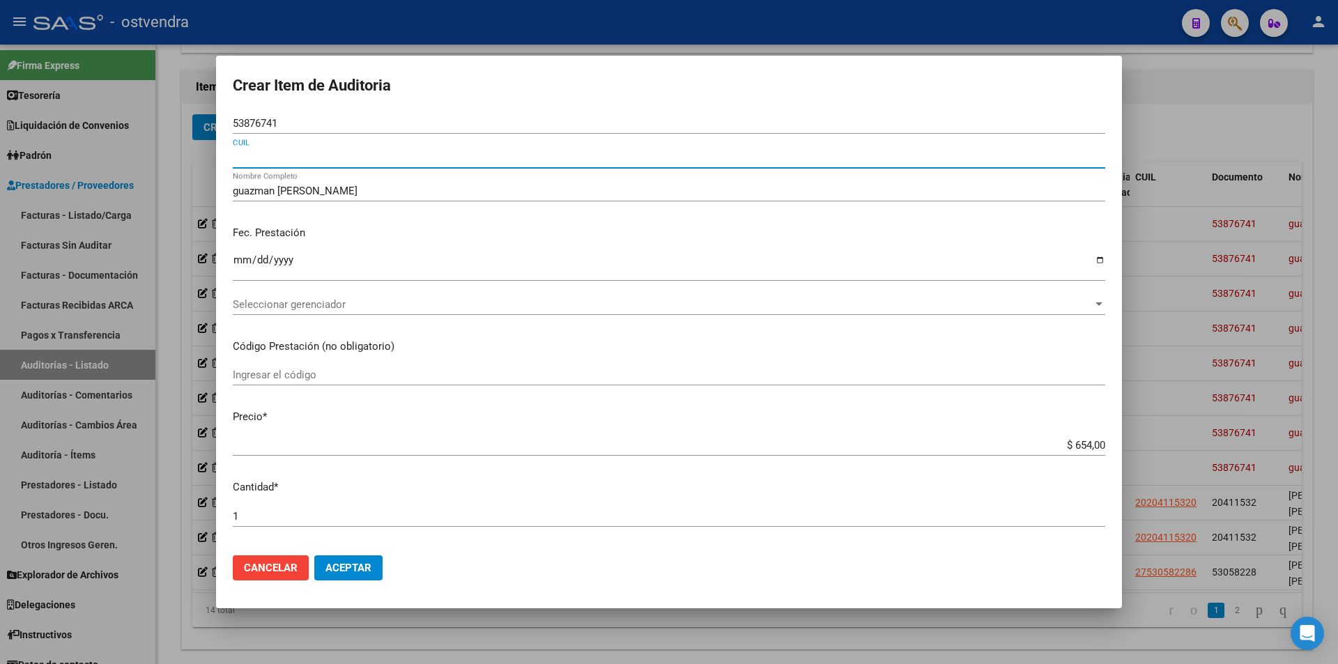
click at [292, 156] on input "CUIL" at bounding box center [669, 157] width 873 height 13
paste input "27538767412"
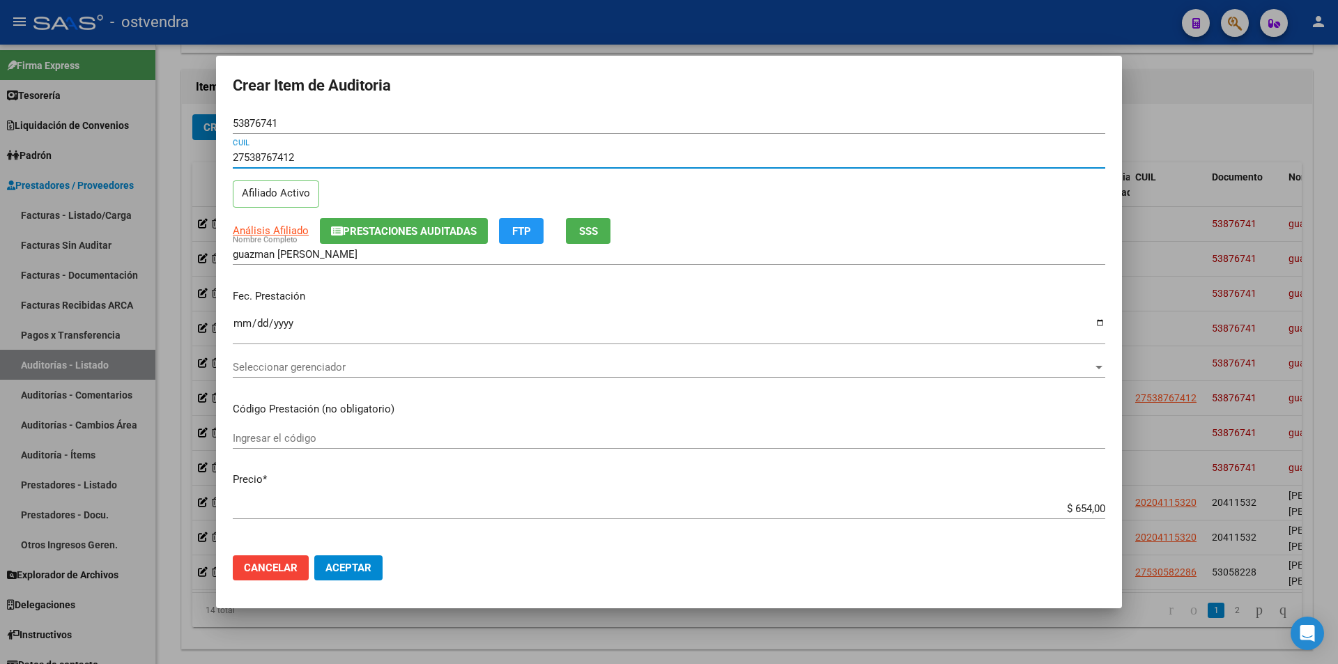
type input "27538767412"
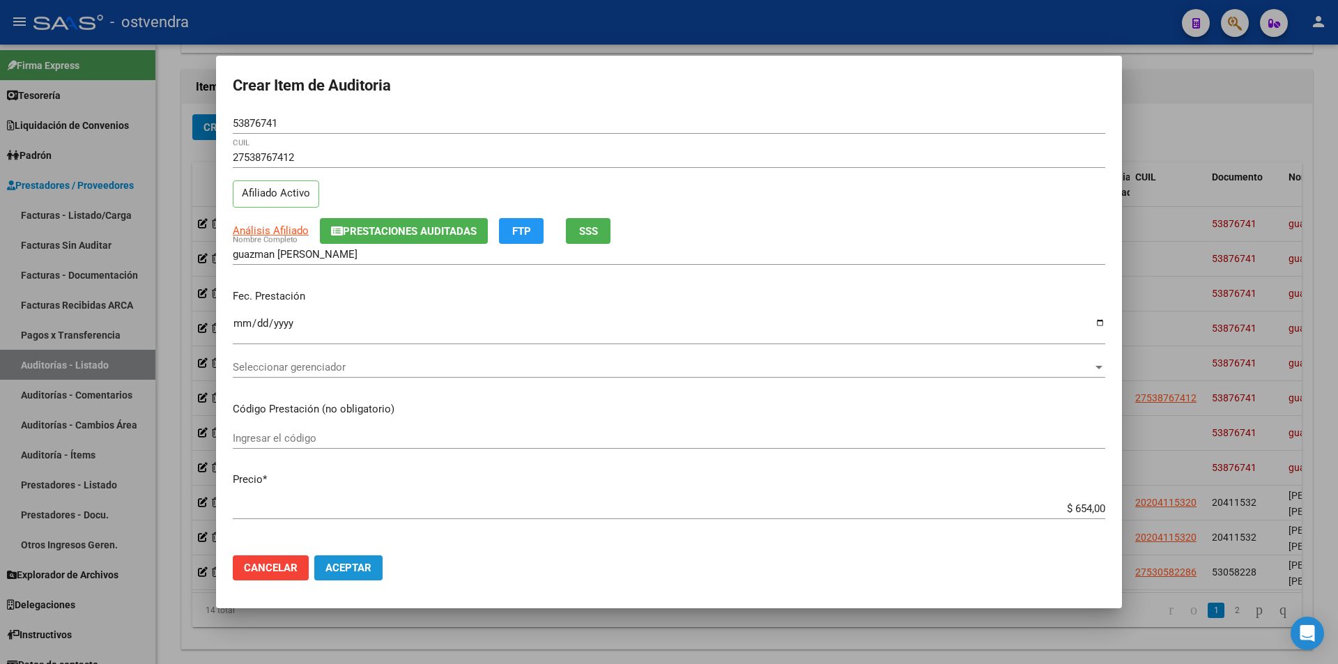
click at [373, 567] on button "Aceptar" at bounding box center [348, 568] width 68 height 25
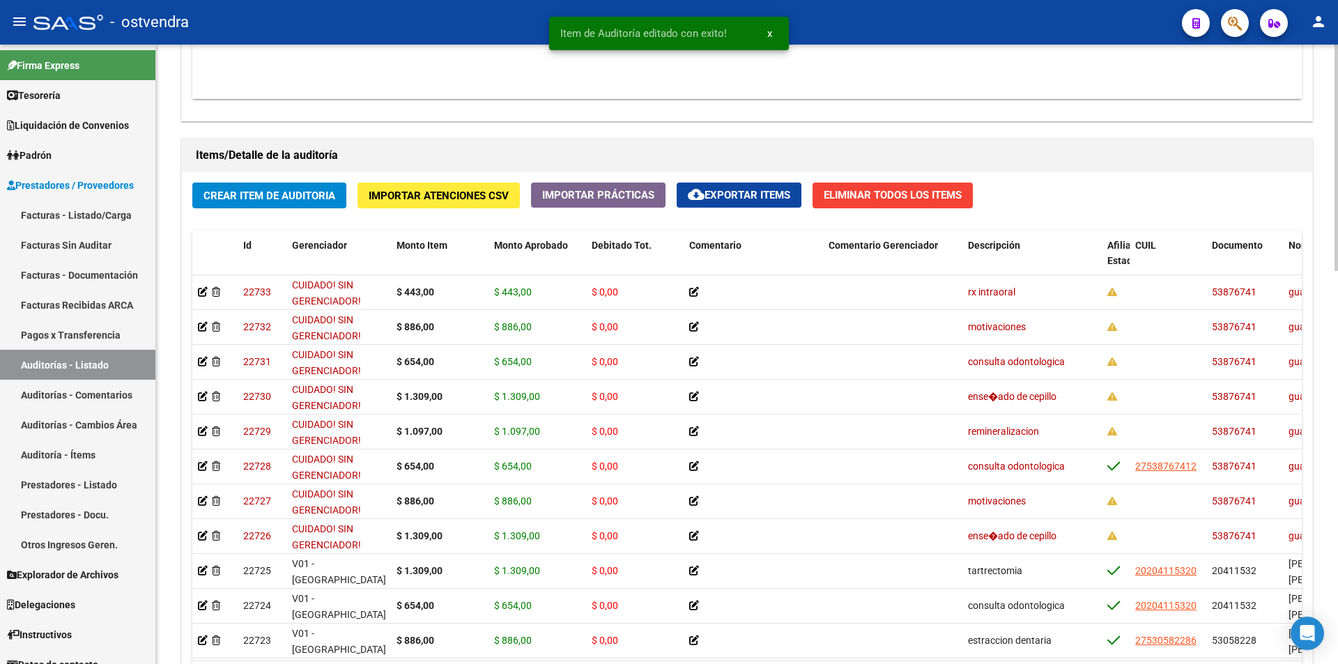
scroll to position [981, 0]
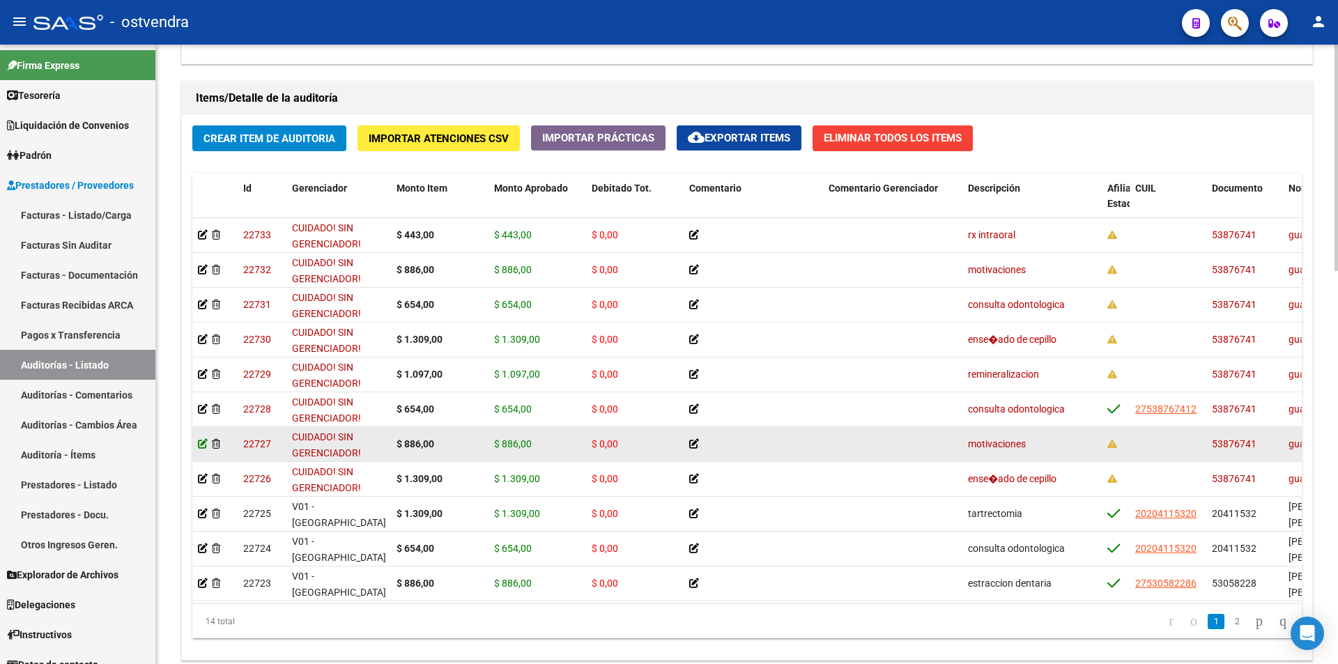
click at [206, 443] on icon at bounding box center [203, 444] width 10 height 10
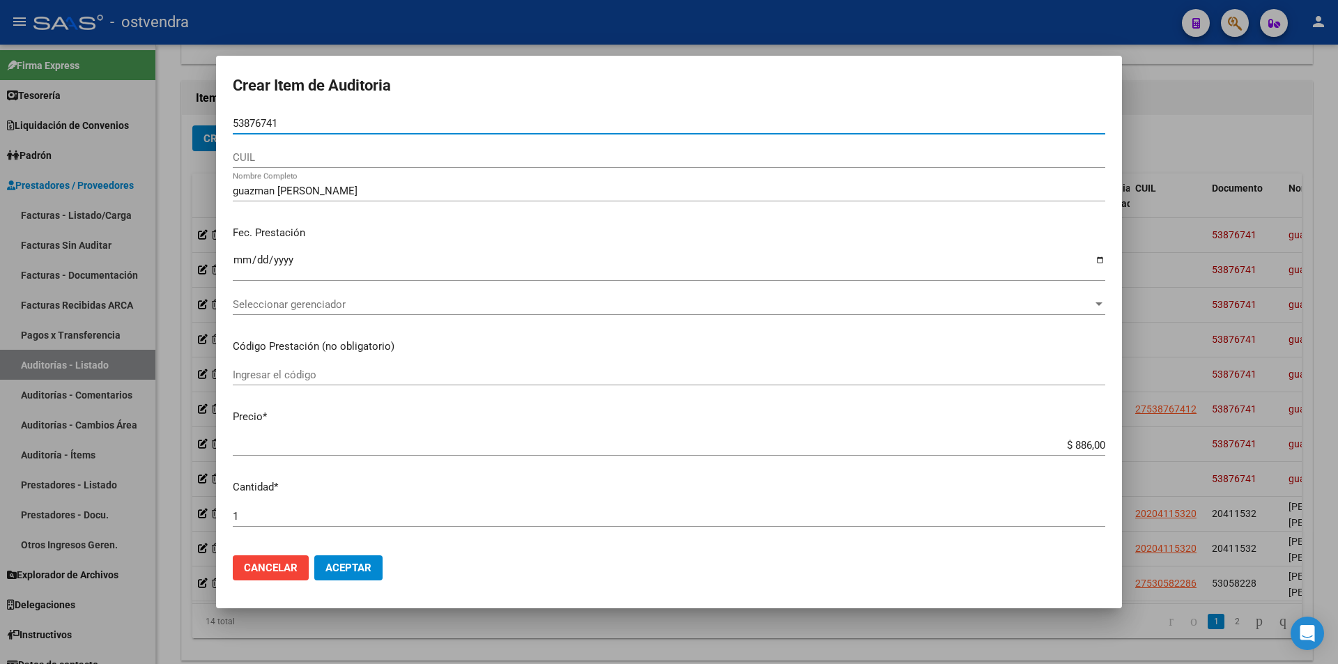
click at [400, 151] on input "CUIL" at bounding box center [669, 157] width 873 height 13
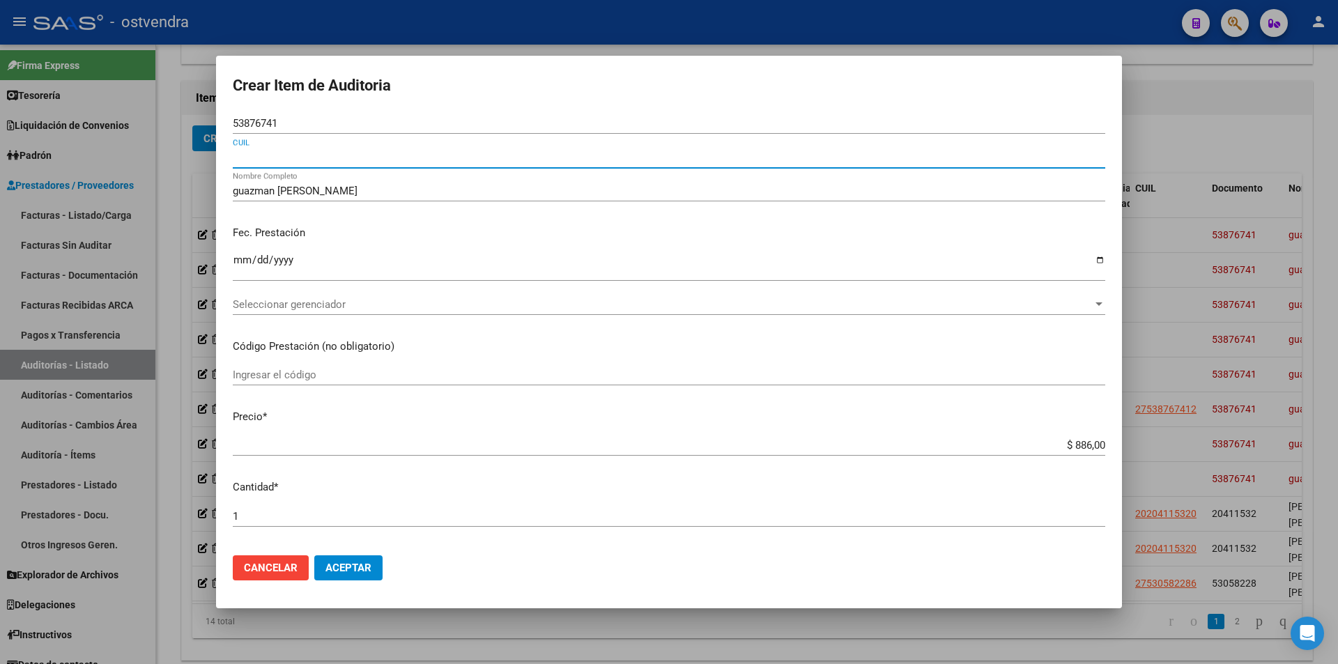
paste input "27538767412"
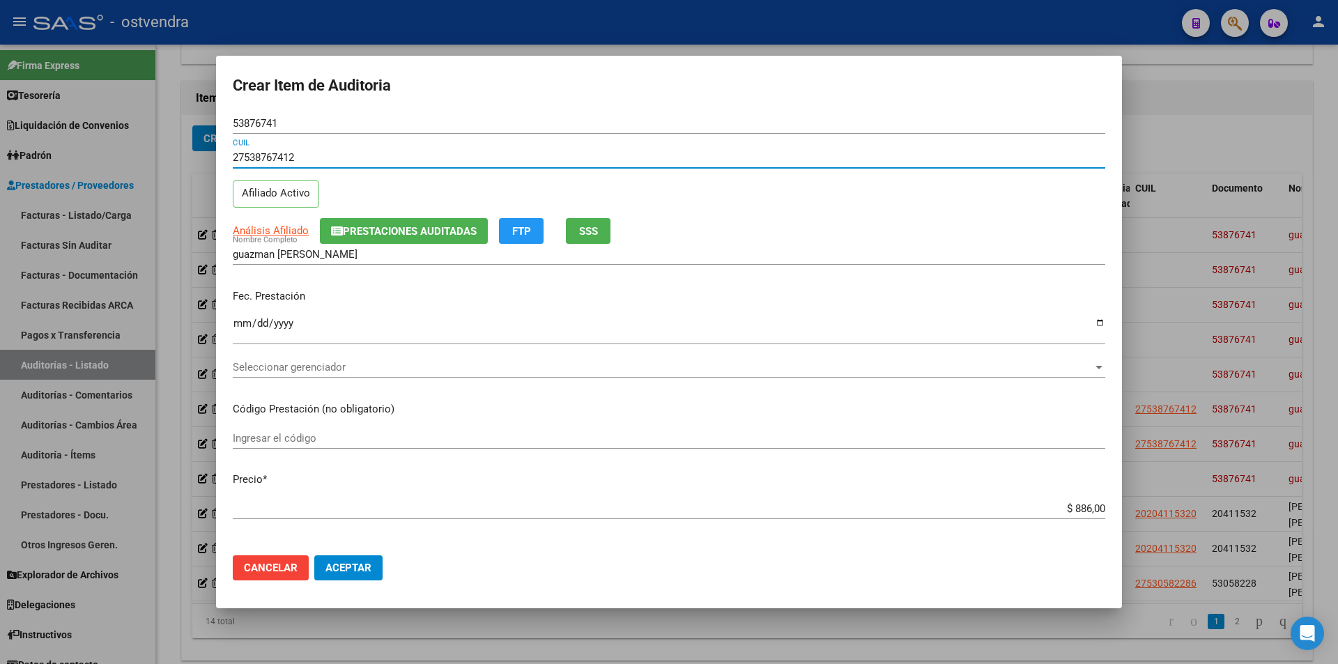
type input "27538767412"
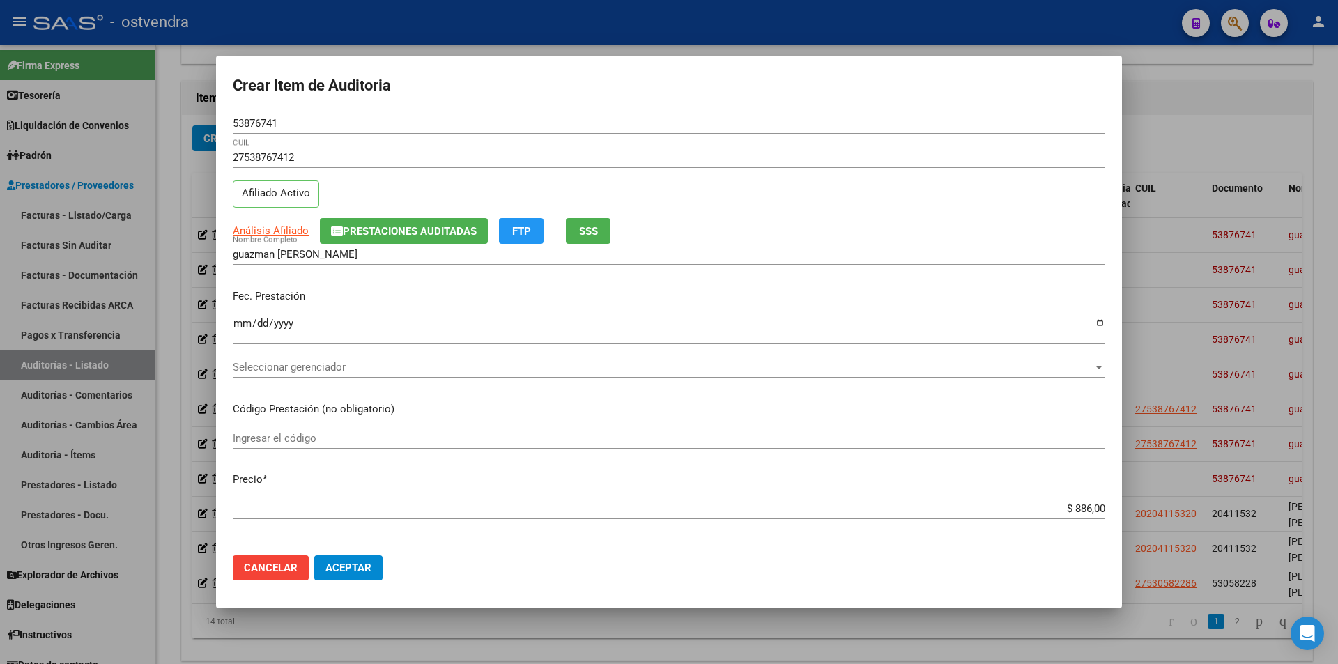
click at [366, 553] on mat-dialog-actions "Cancelar Aceptar" at bounding box center [669, 567] width 873 height 47
click at [356, 558] on button "Aceptar" at bounding box center [348, 568] width 68 height 25
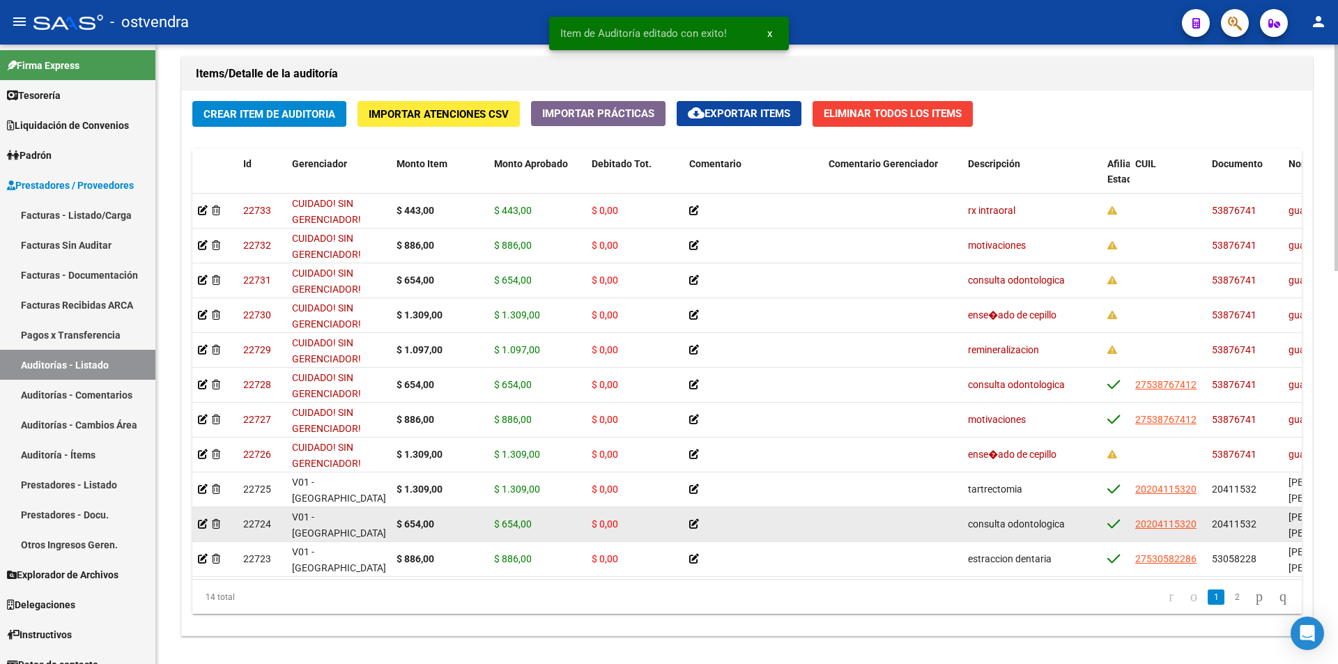
scroll to position [1004, 0]
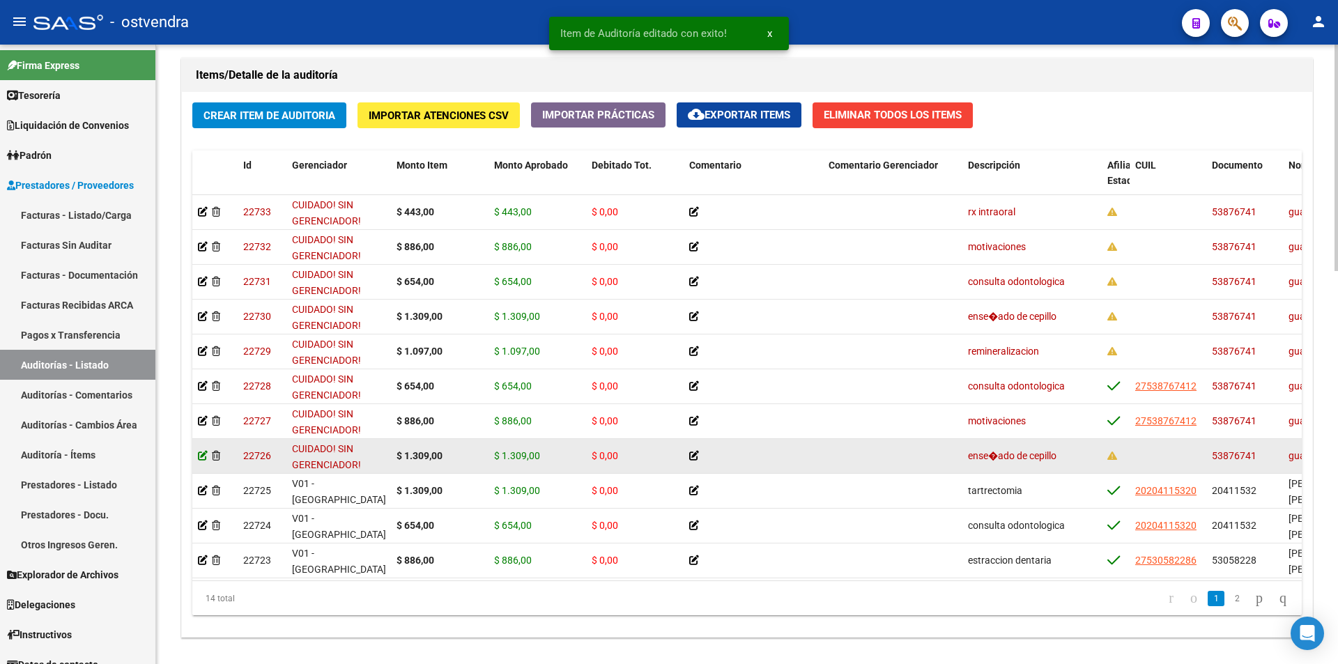
click at [204, 456] on icon at bounding box center [203, 456] width 10 height 10
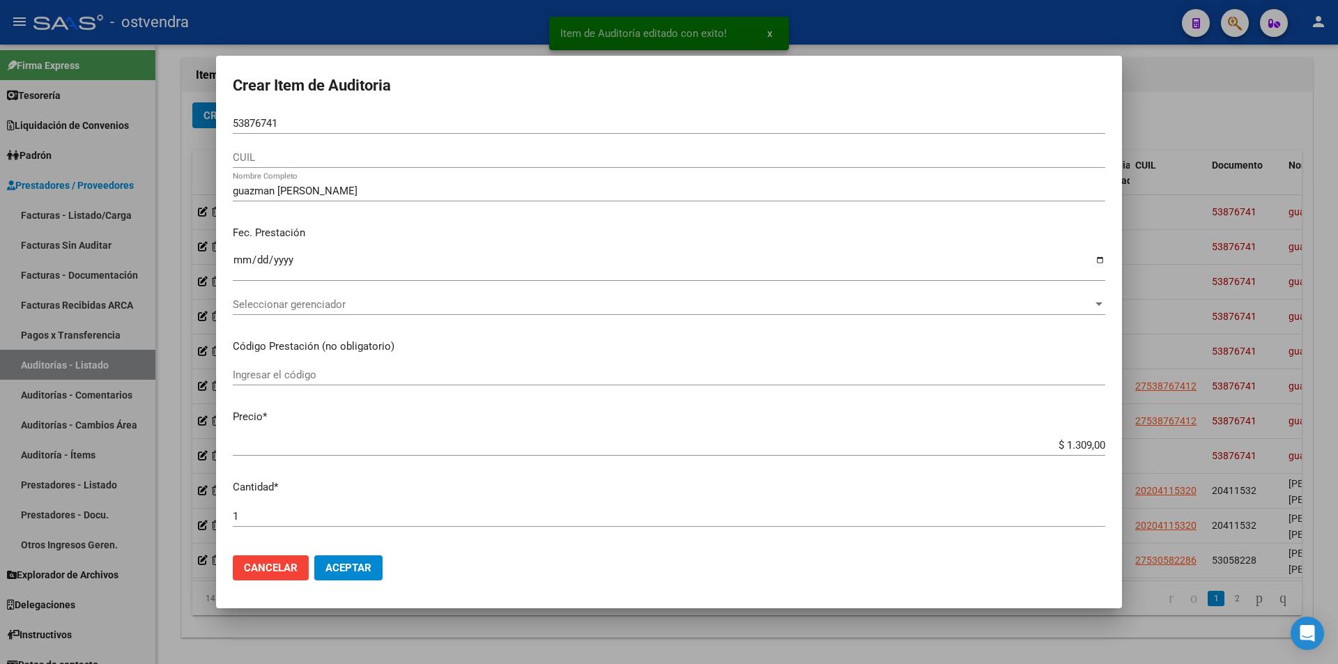
click at [292, 150] on div "CUIL" at bounding box center [669, 157] width 873 height 21
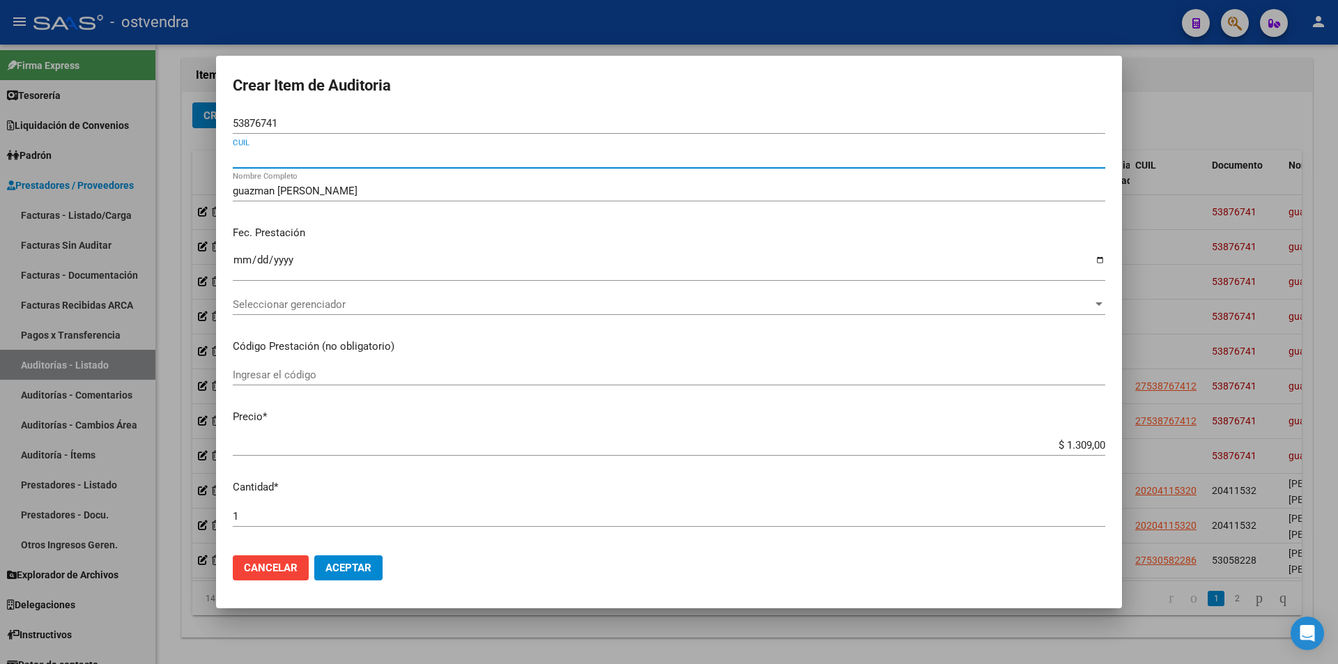
paste input "27538767412"
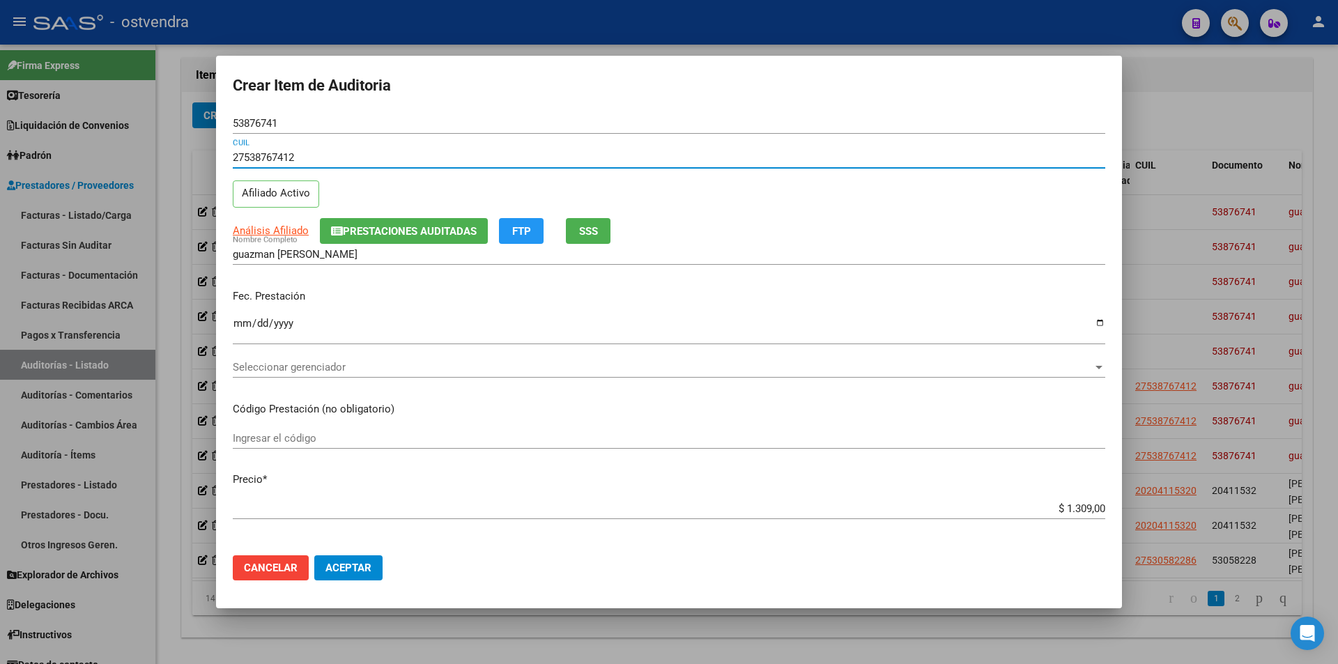
type input "27538767412"
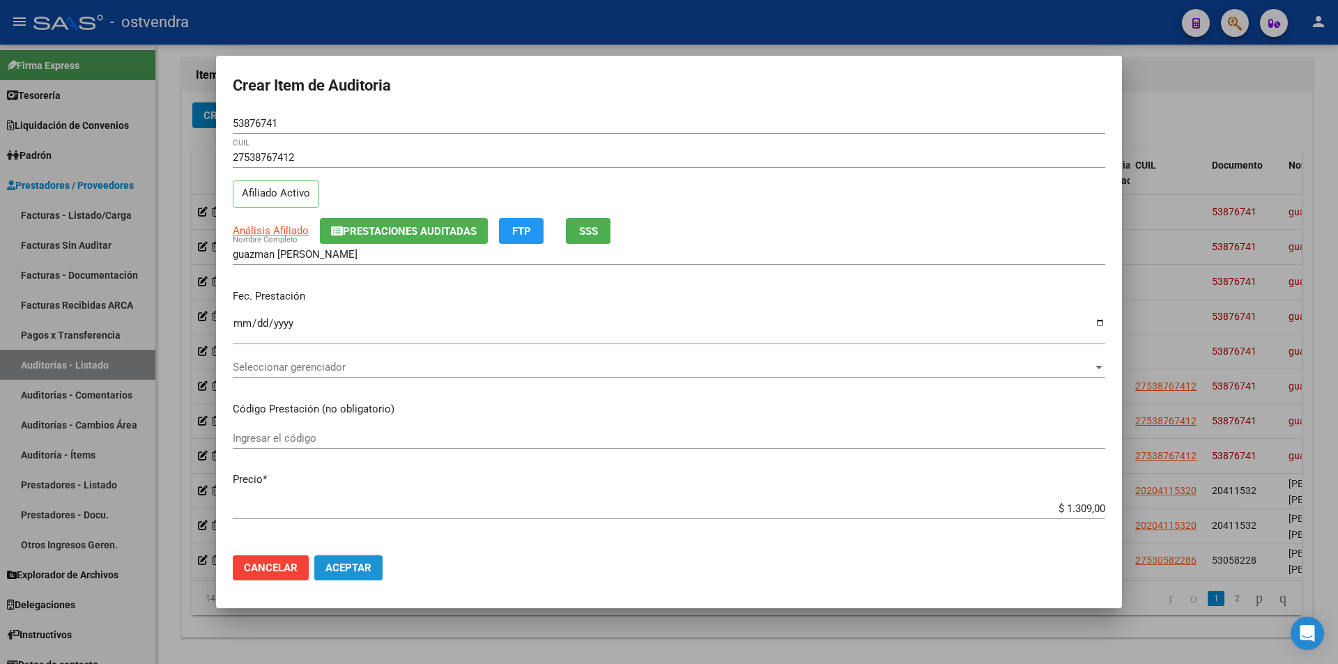
drag, startPoint x: 353, startPoint y: 560, endPoint x: 358, endPoint y: 552, distance: 9.7
click at [354, 558] on button "Aceptar" at bounding box center [348, 568] width 68 height 25
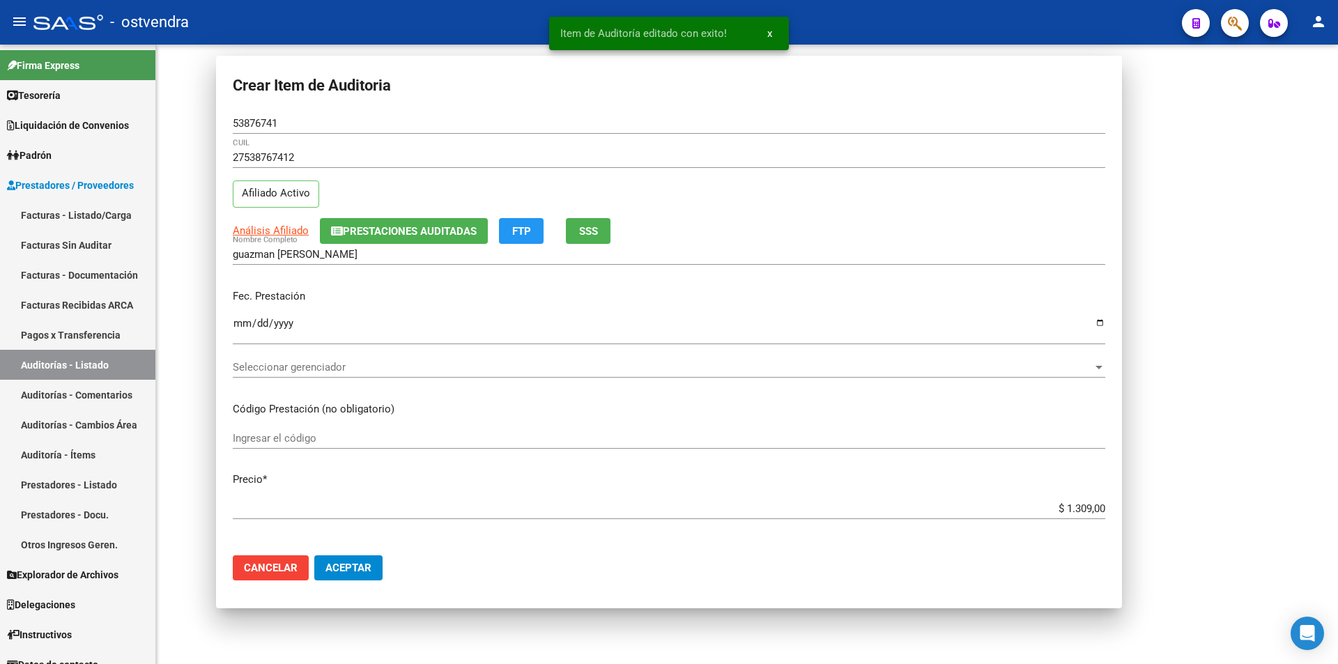
scroll to position [0, 0]
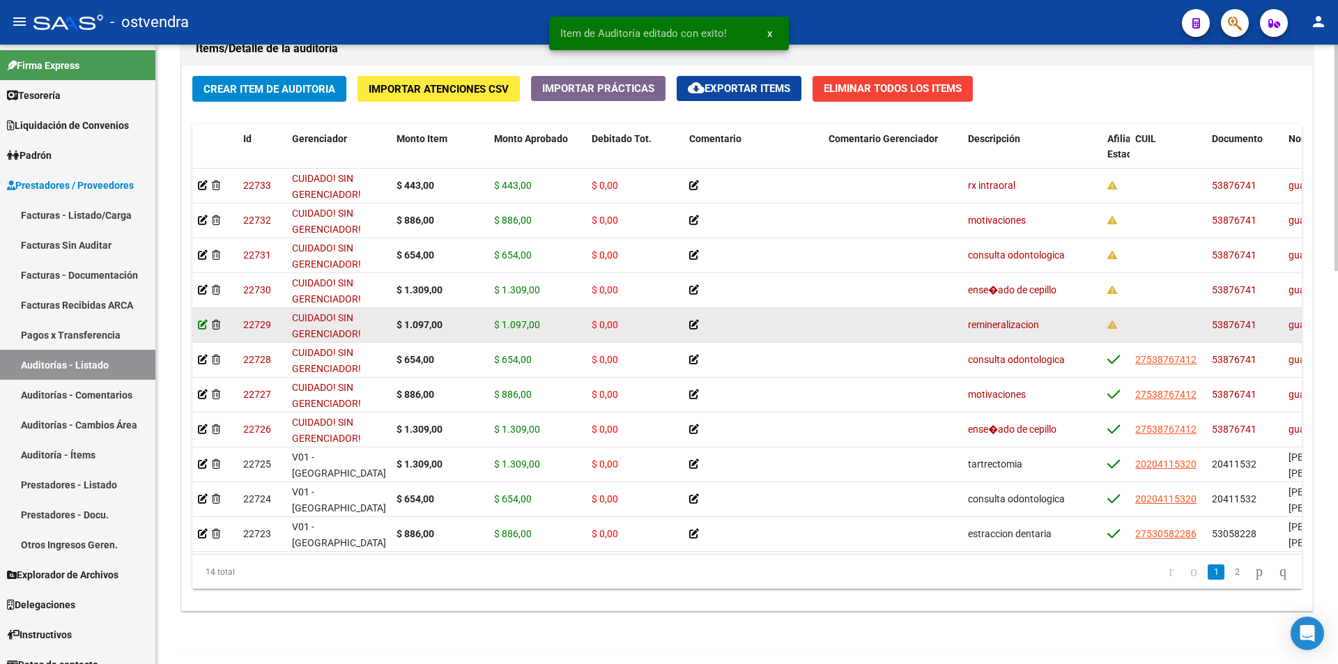
click at [199, 321] on icon at bounding box center [203, 325] width 10 height 10
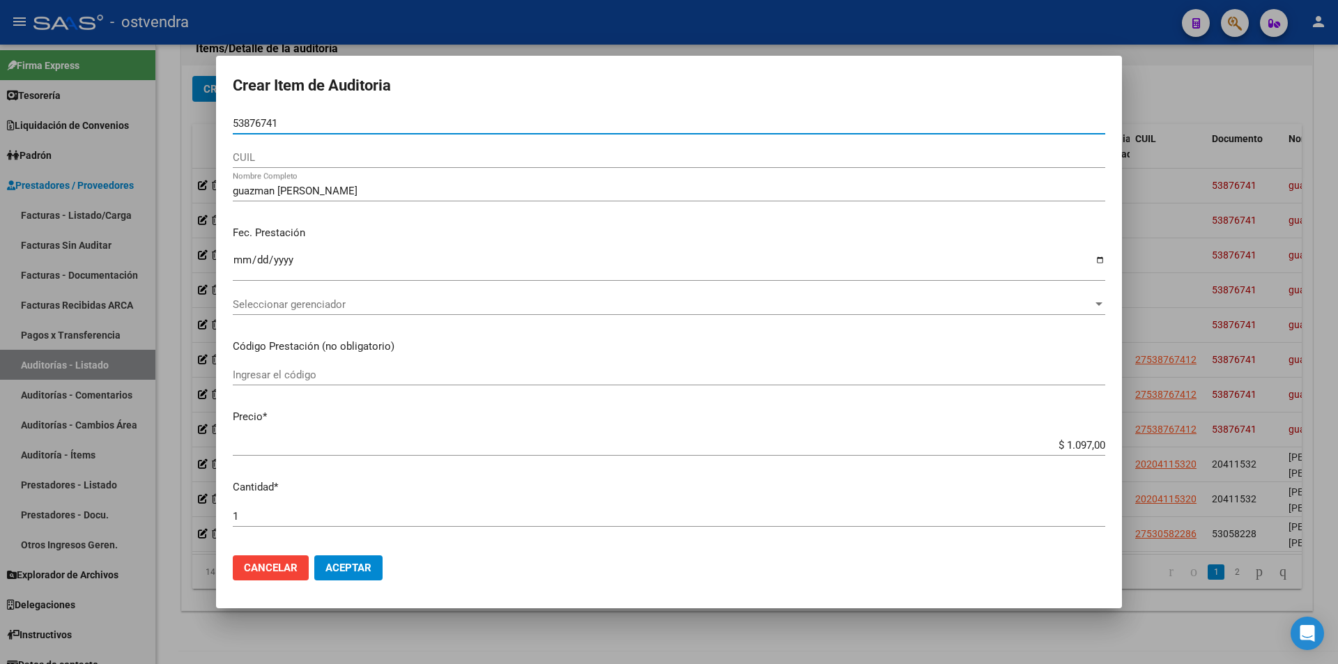
click at [275, 150] on div "CUIL" at bounding box center [669, 157] width 873 height 21
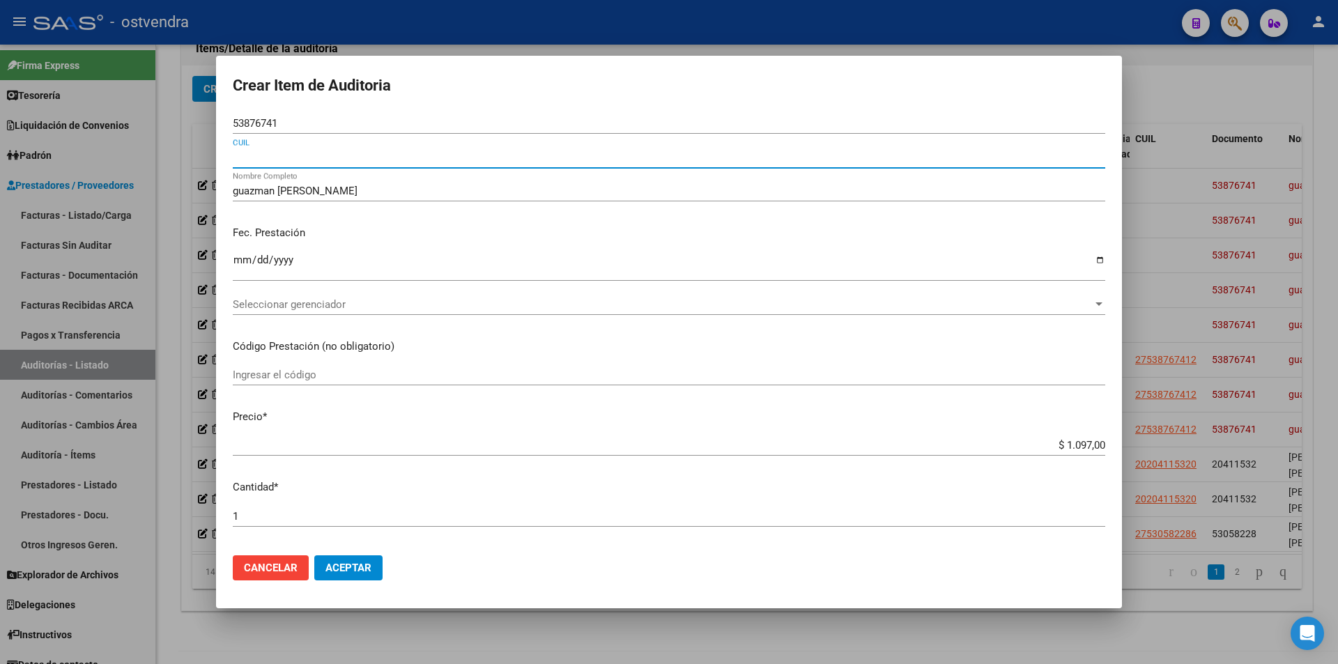
paste input "27538767412"
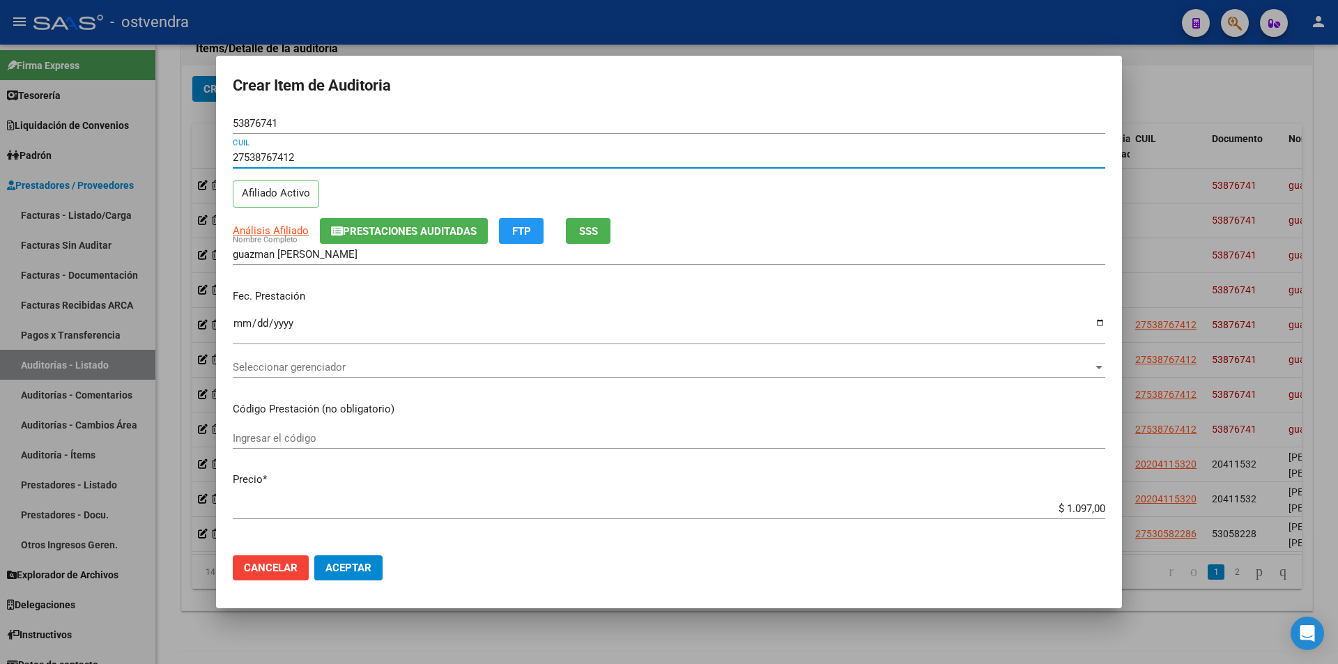
type input "27538767412"
click at [351, 563] on span "Aceptar" at bounding box center [349, 568] width 46 height 13
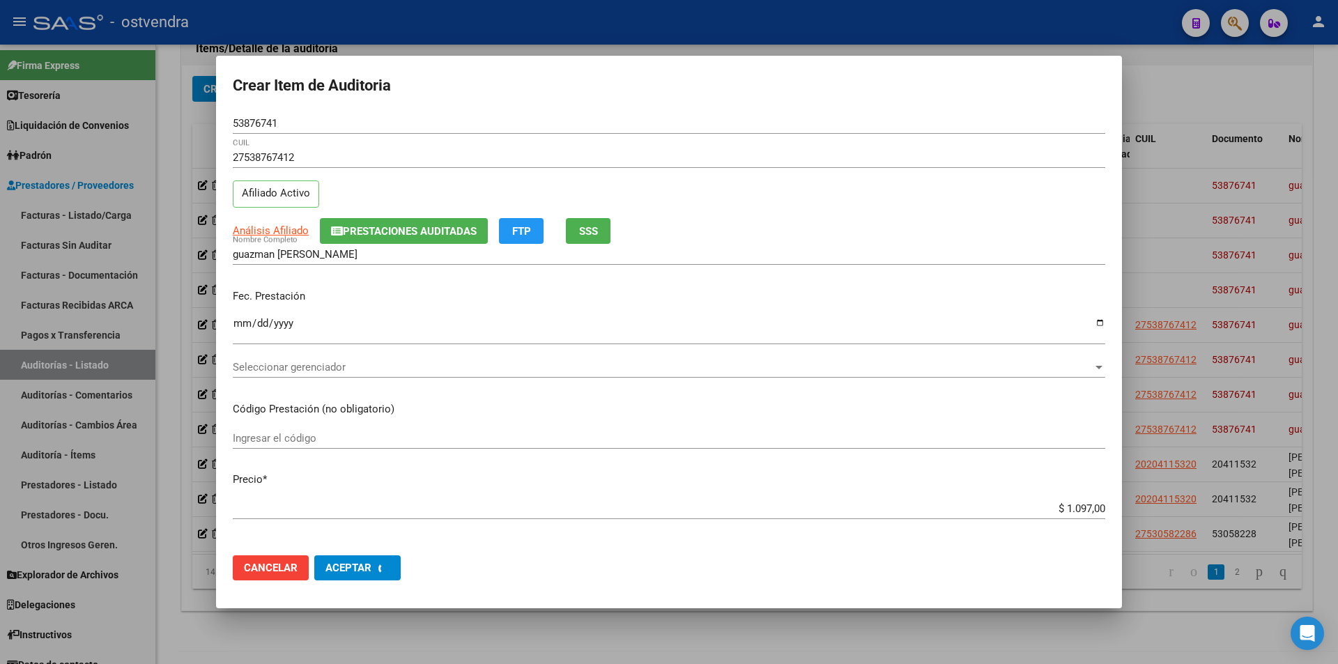
scroll to position [0, 0]
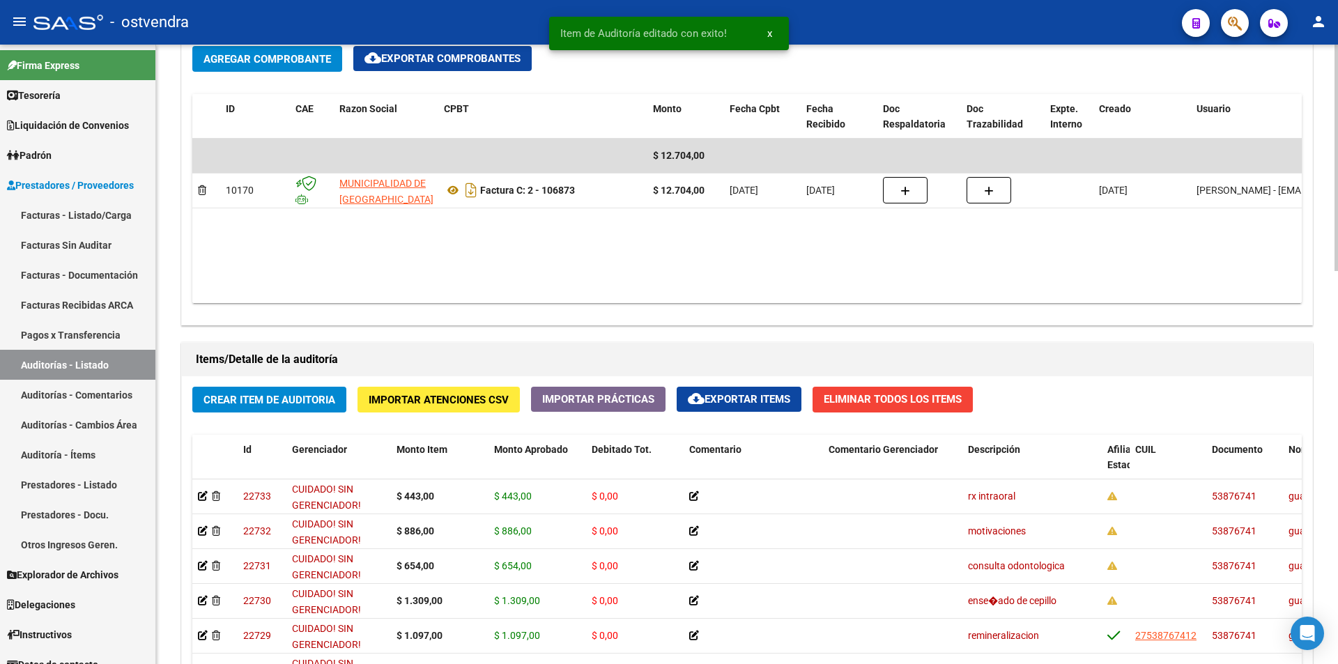
click at [1323, 411] on div "arrow_back Editar 2699 cloud_download Generar informe Puede notificar al gerenc…" at bounding box center [749, 173] width 1186 height 1696
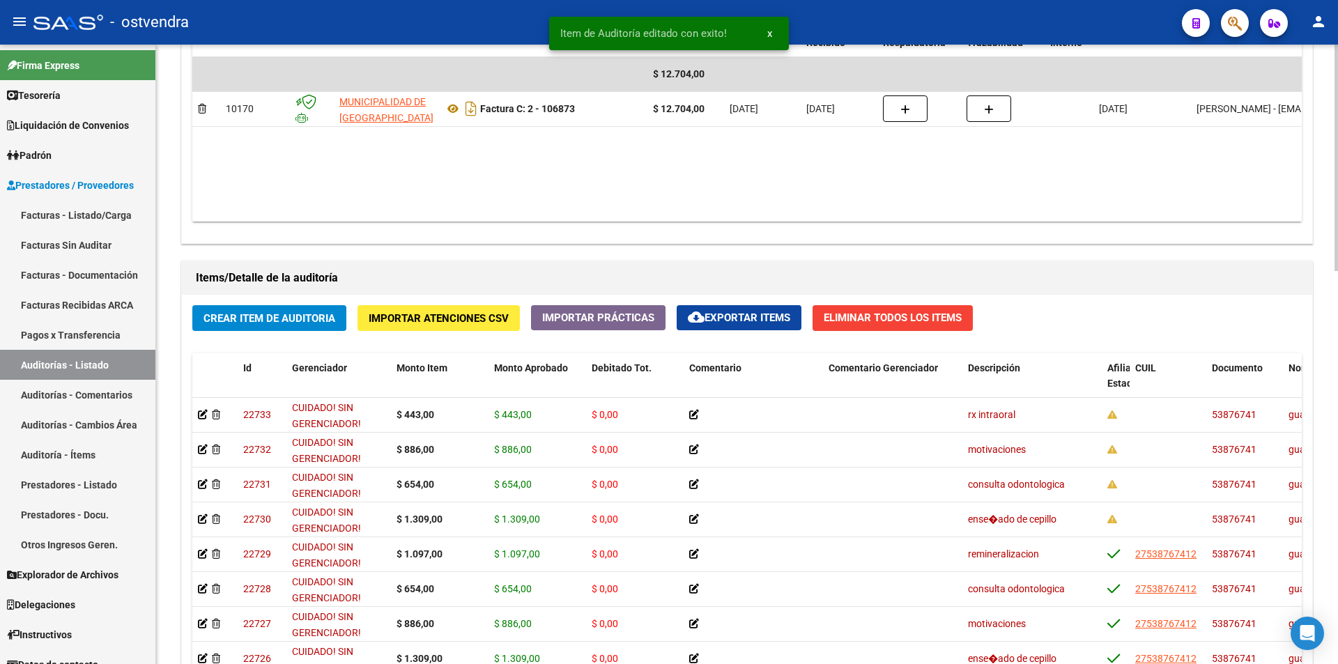
scroll to position [901, 0]
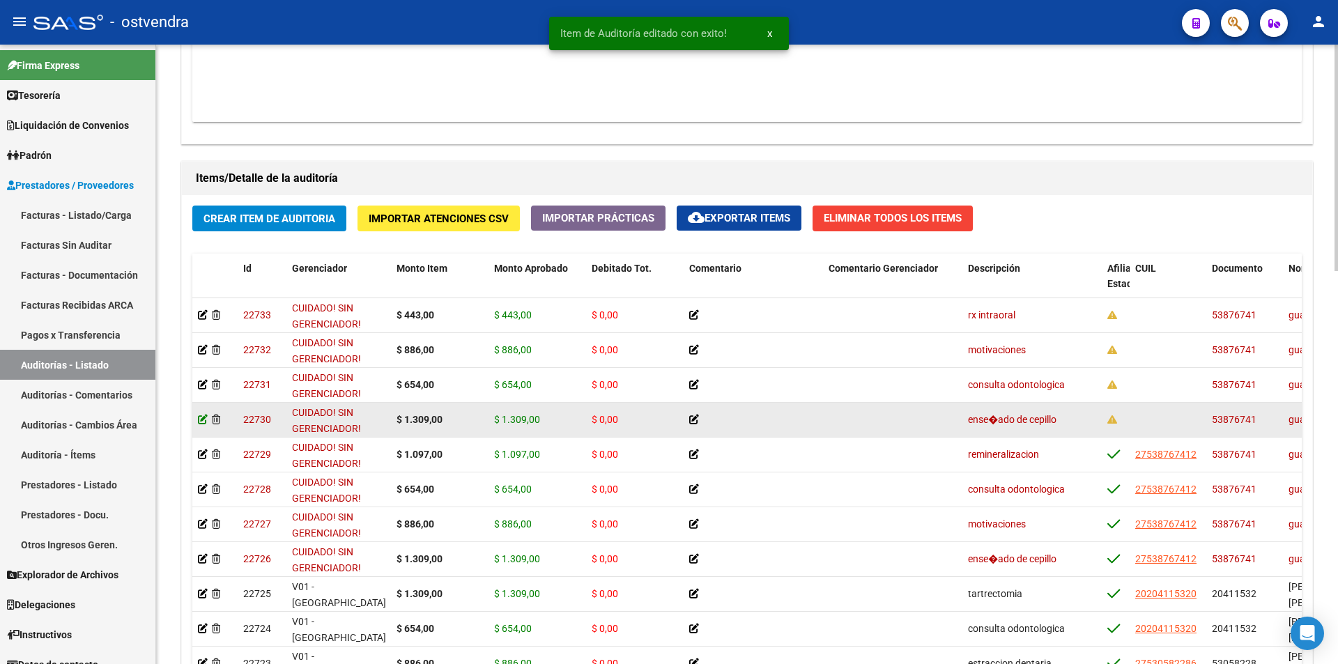
click at [198, 422] on icon at bounding box center [203, 420] width 10 height 10
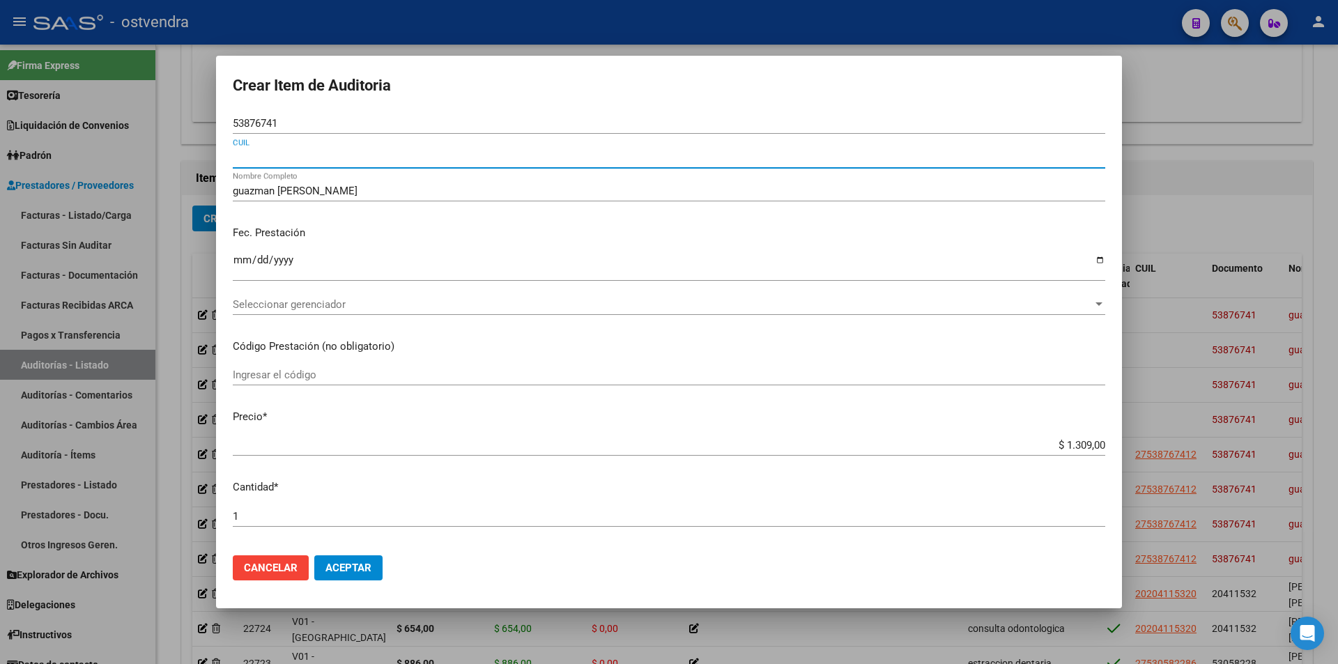
click at [326, 156] on input "CUIL" at bounding box center [669, 157] width 873 height 13
paste input "27538767412"
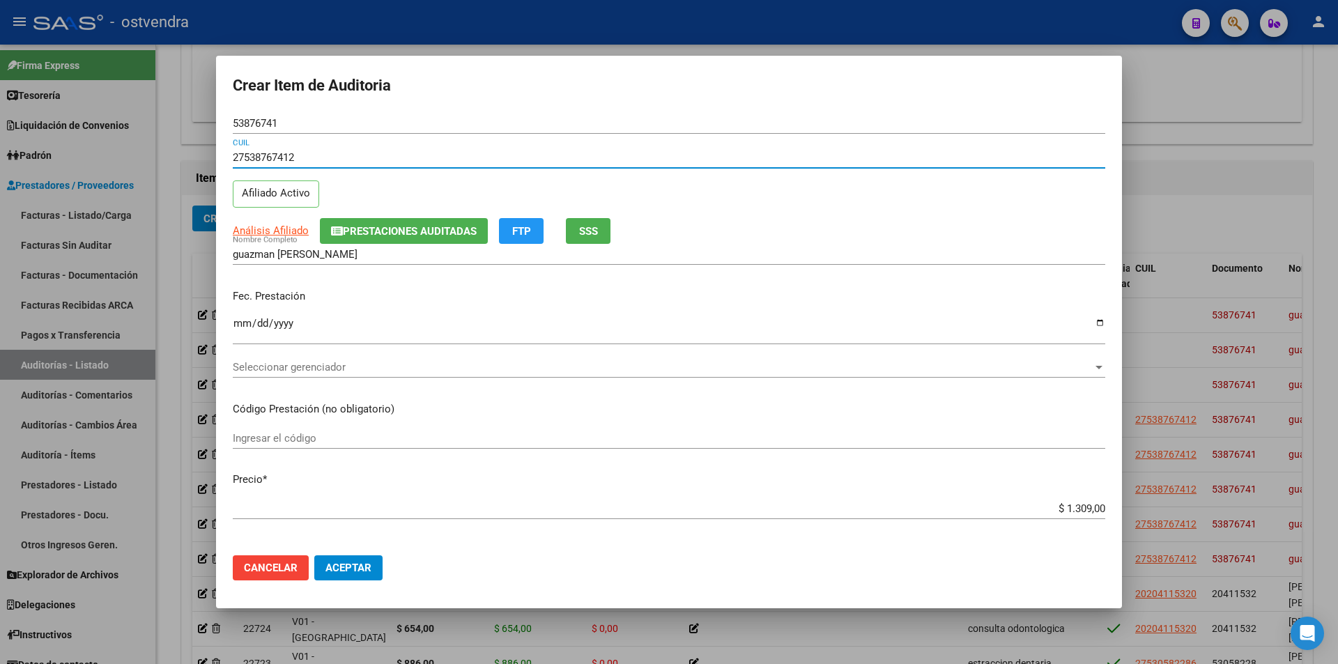
type input "27538767412"
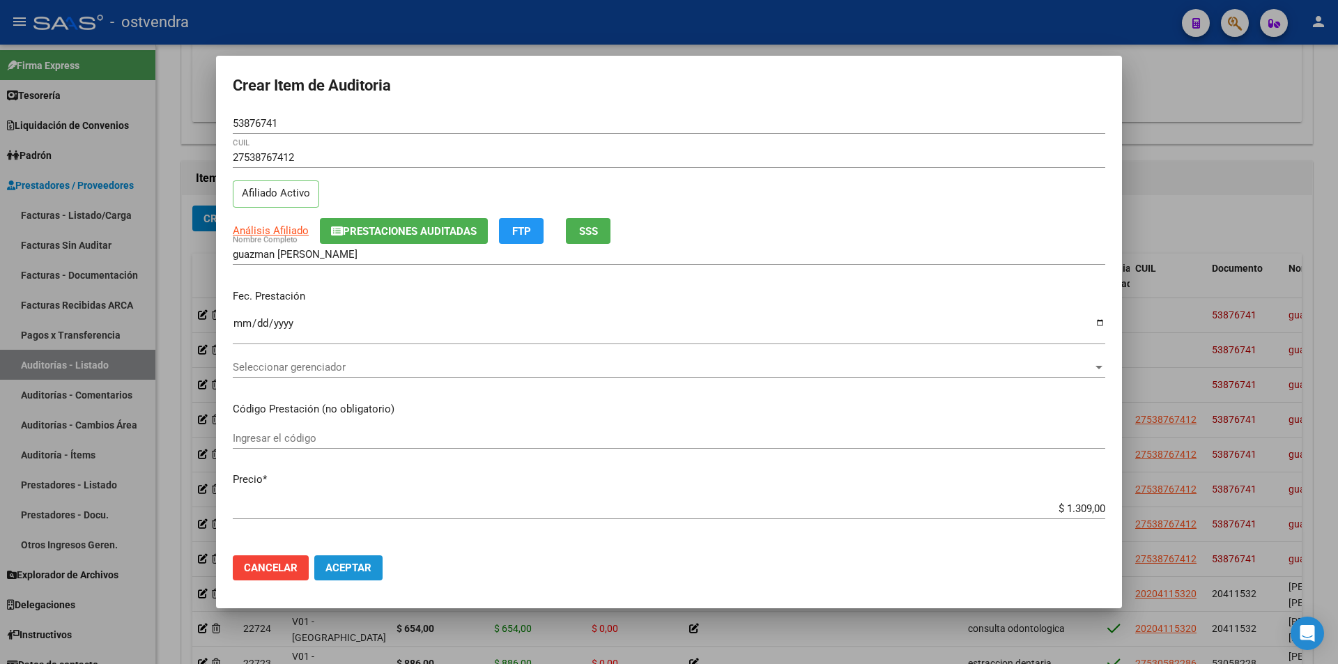
click at [378, 563] on button "Aceptar" at bounding box center [348, 568] width 68 height 25
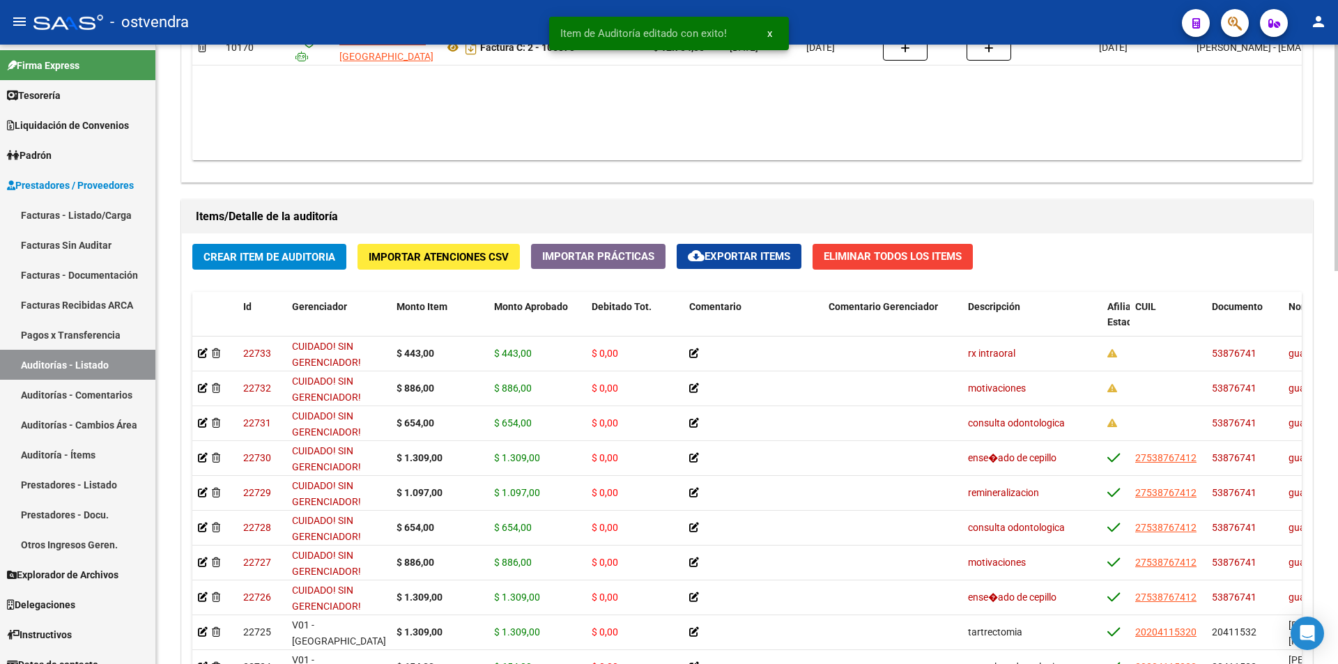
scroll to position [868, 0]
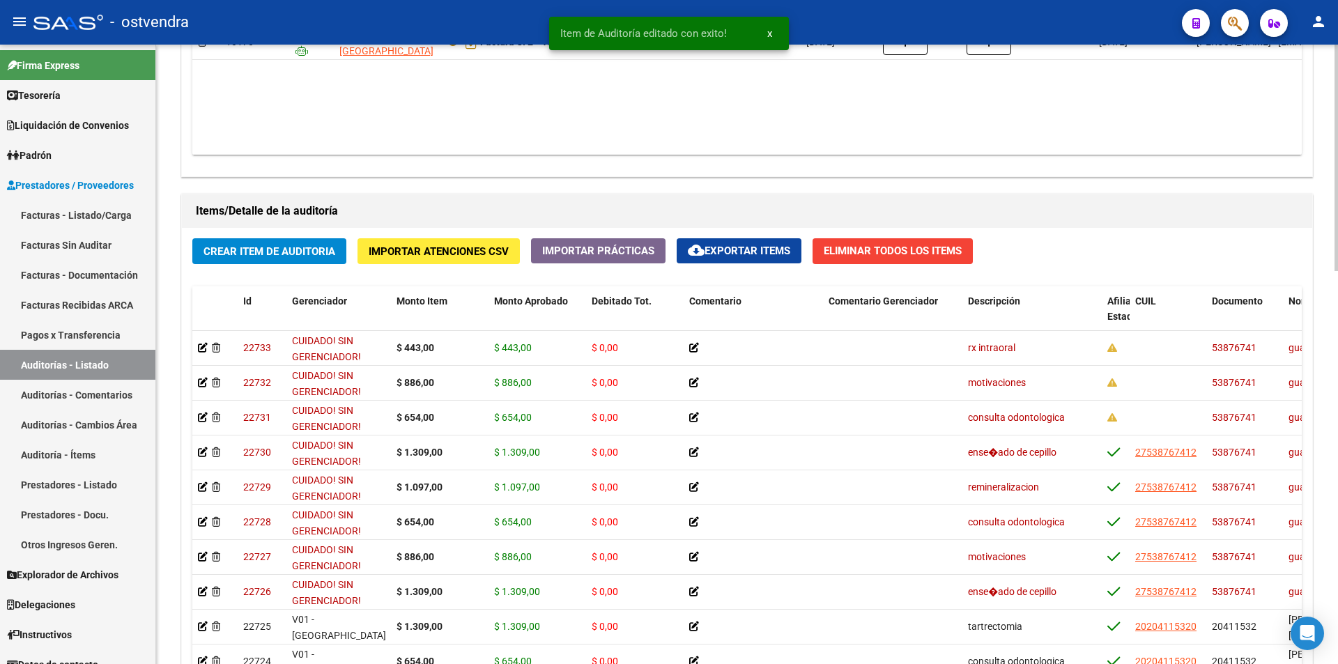
click at [1298, 477] on div "arrow_back Editar 2699 cloud_download Generar informe Puede notificar al gerenc…" at bounding box center [749, 25] width 1186 height 1696
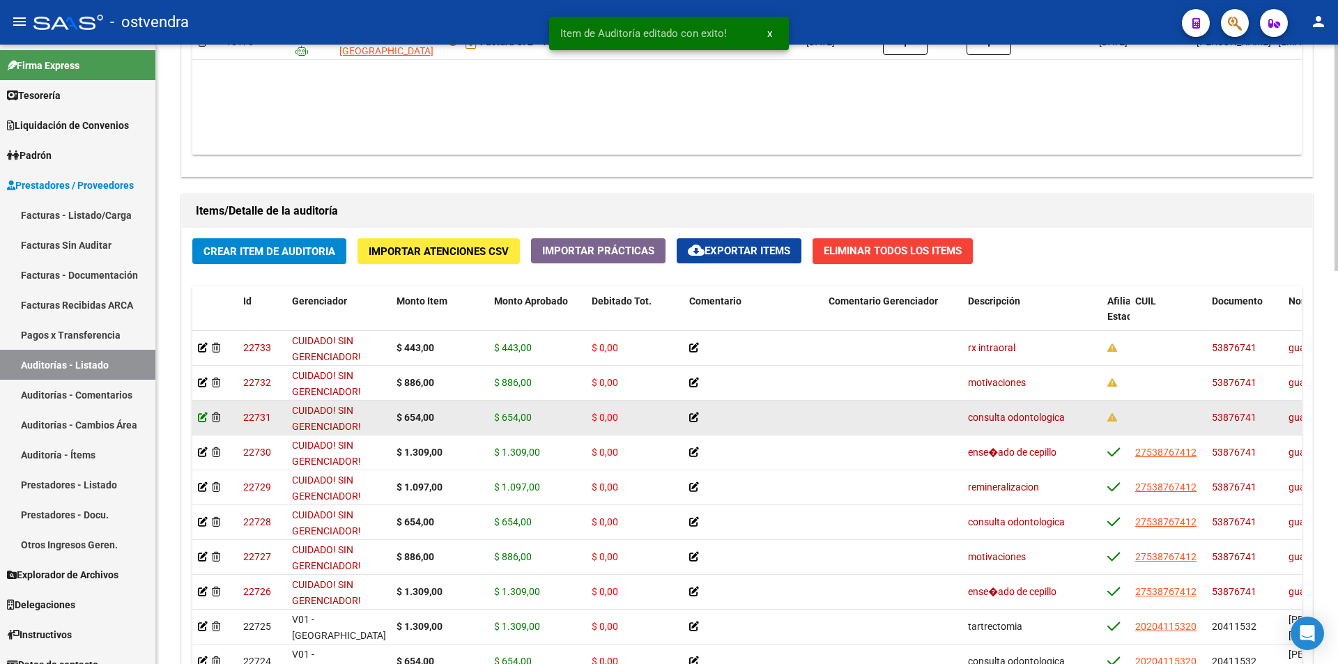
click at [199, 418] on icon at bounding box center [203, 418] width 10 height 10
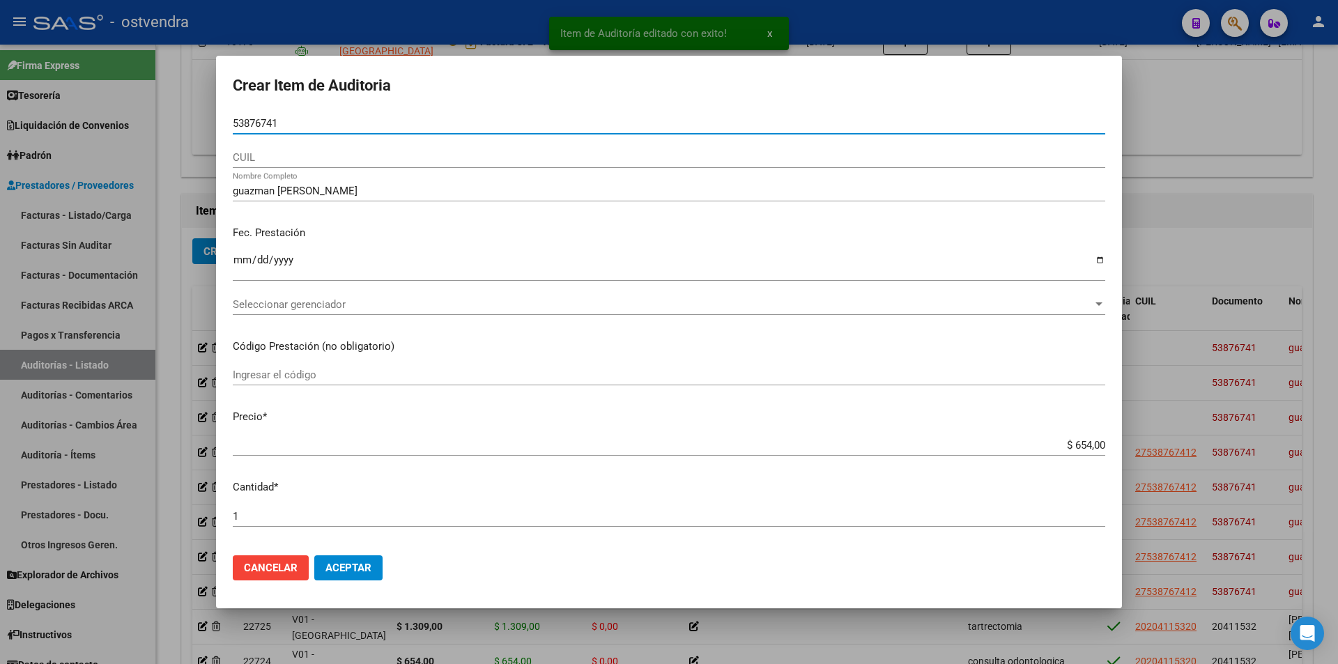
click at [352, 158] on input "CUIL" at bounding box center [669, 157] width 873 height 13
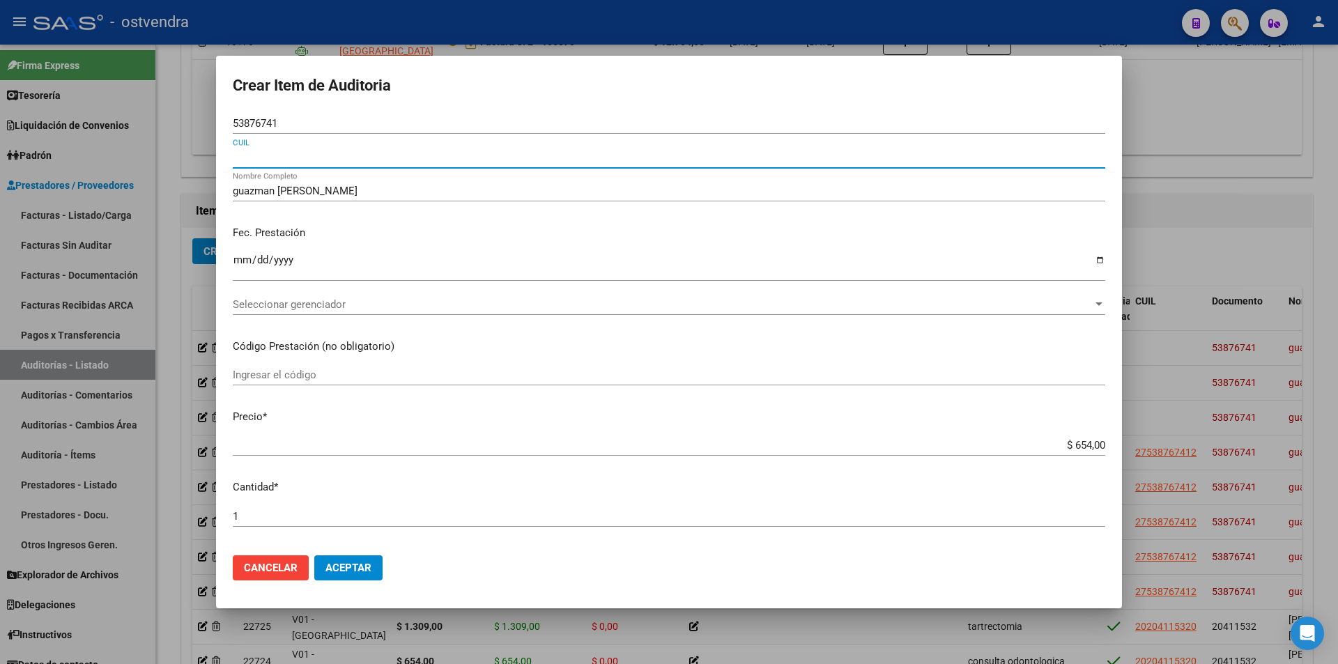
paste input "27538767412"
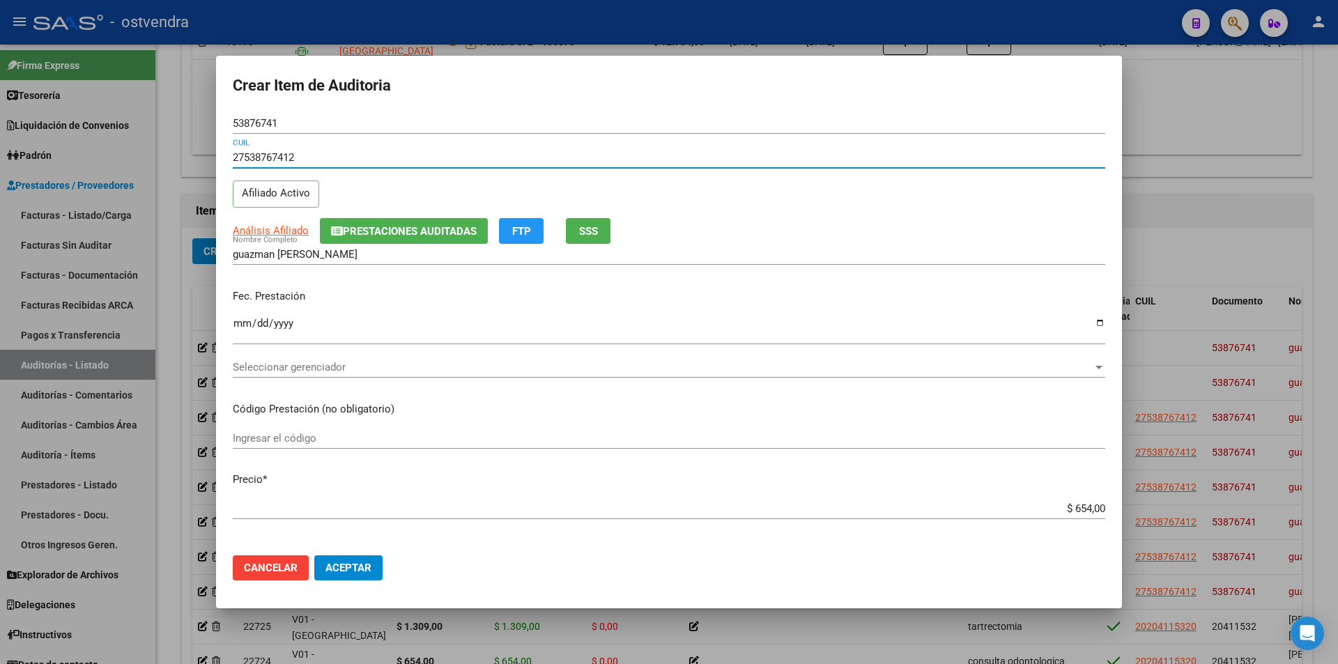
type input "27538767412"
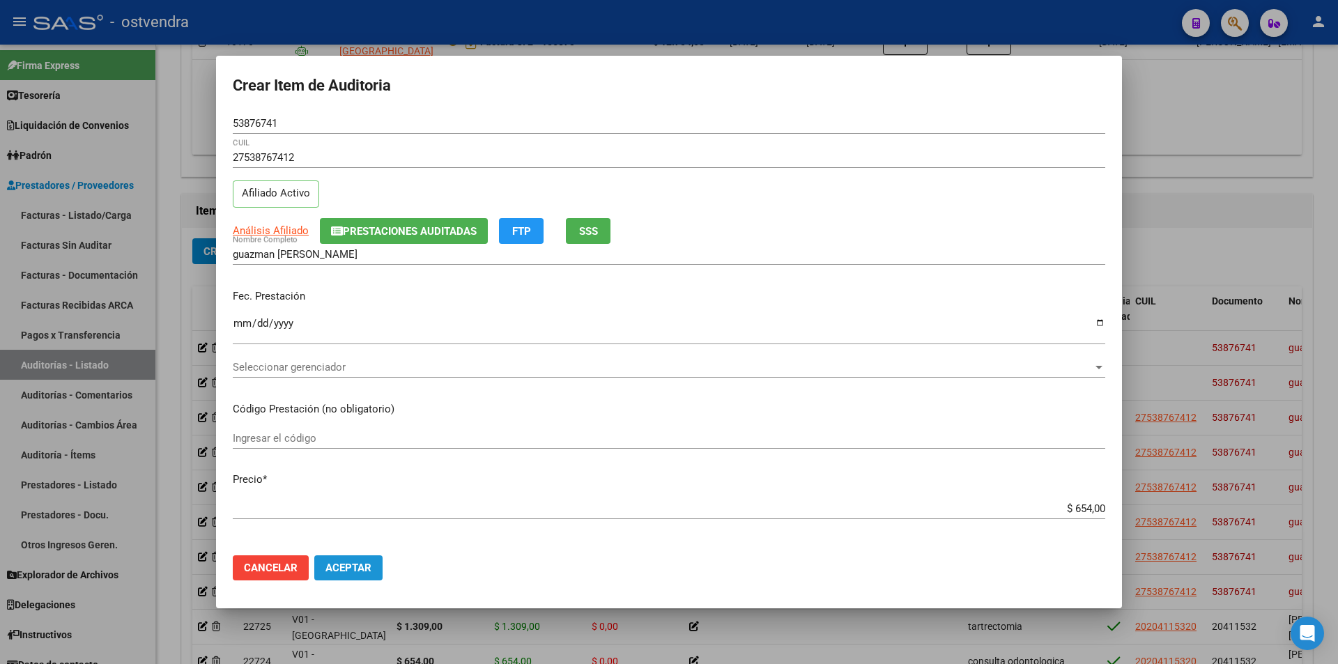
click at [355, 567] on span "Aceptar" at bounding box center [349, 568] width 46 height 13
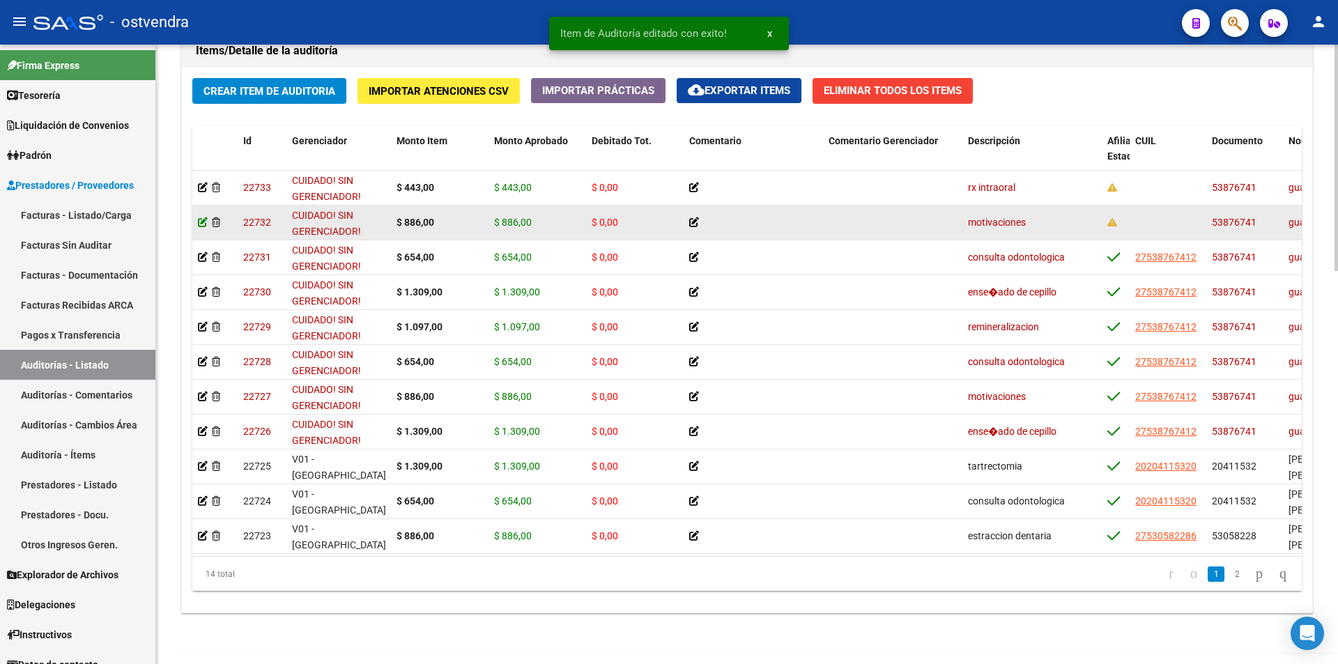
click at [204, 221] on icon at bounding box center [203, 222] width 10 height 10
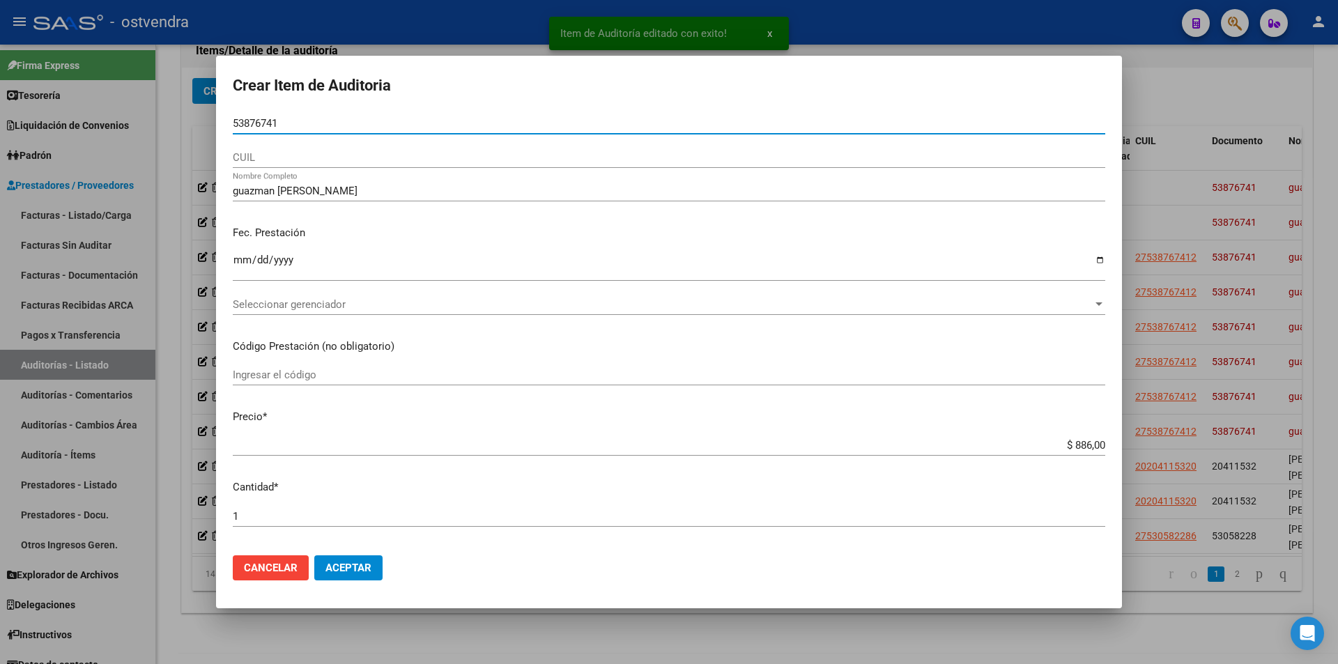
click at [324, 153] on input "CUIL" at bounding box center [669, 157] width 873 height 13
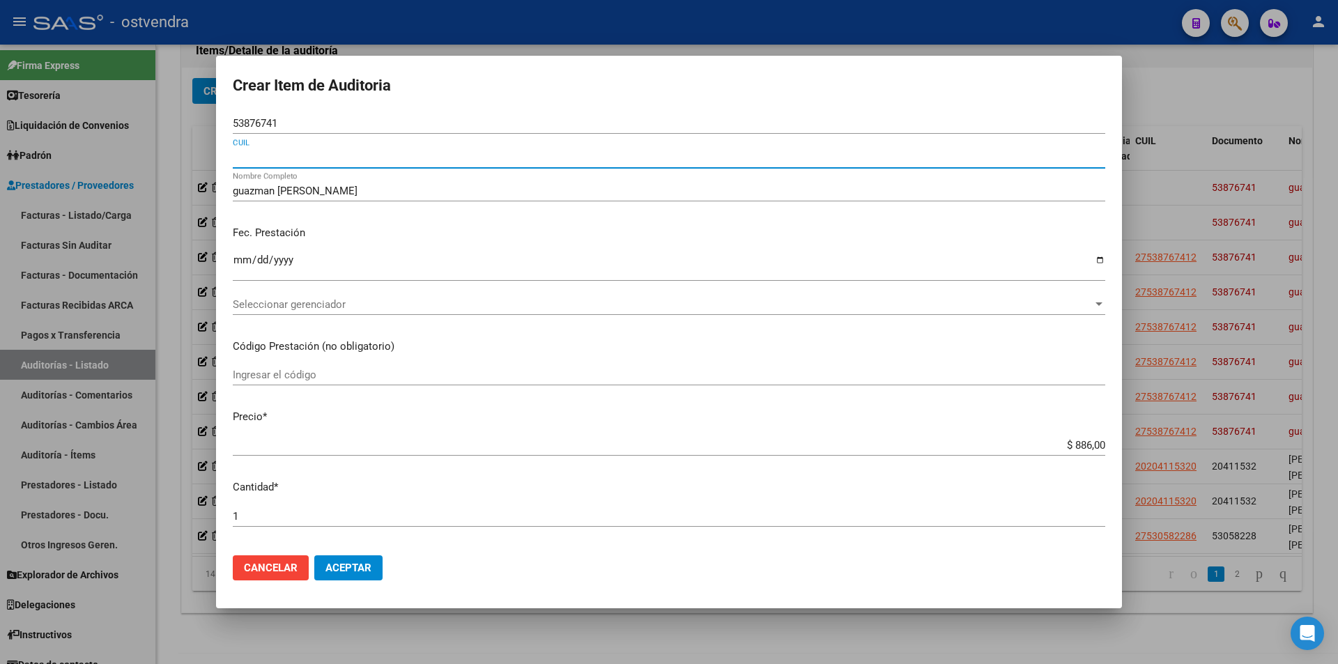
paste input "27538767412"
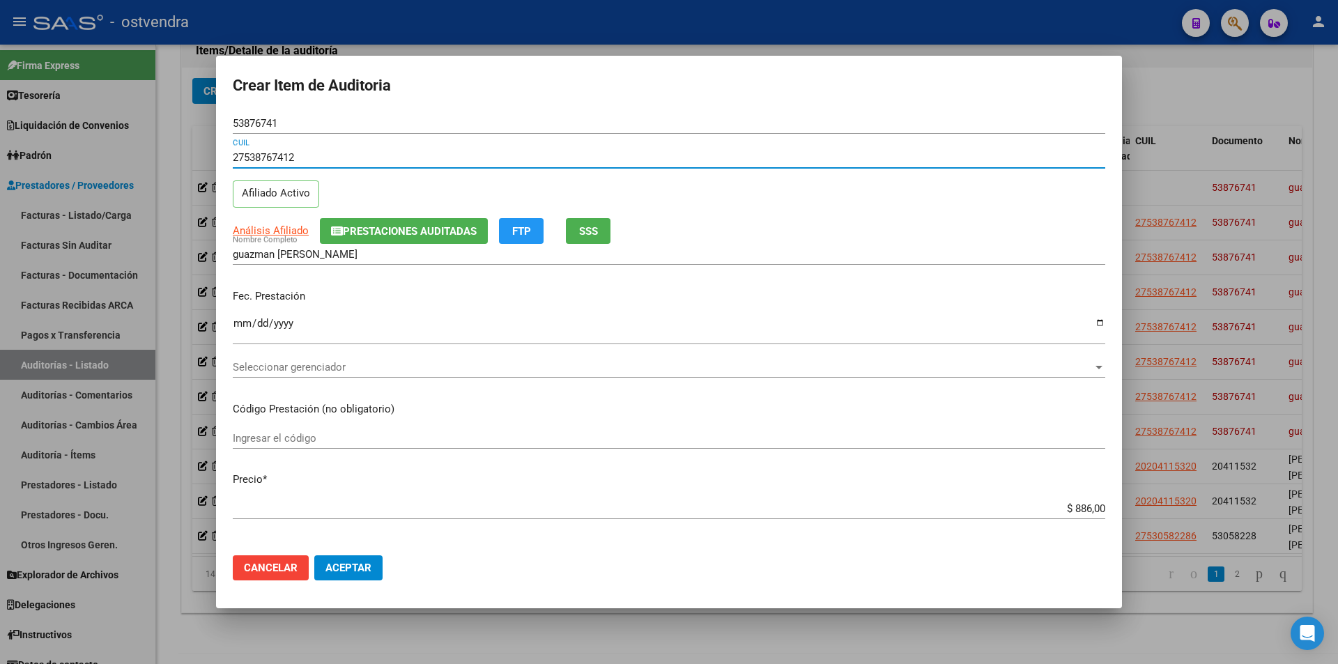
type input "27538767412"
click at [378, 575] on button "Aceptar" at bounding box center [348, 568] width 68 height 25
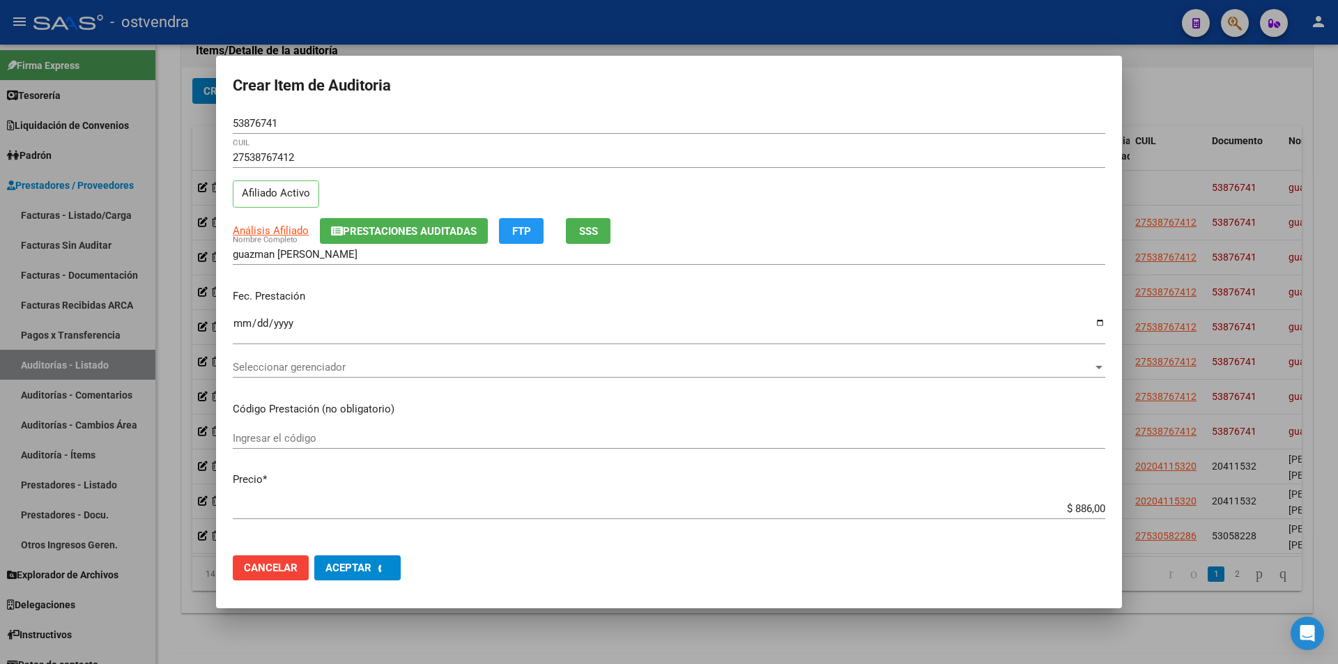
scroll to position [0, 0]
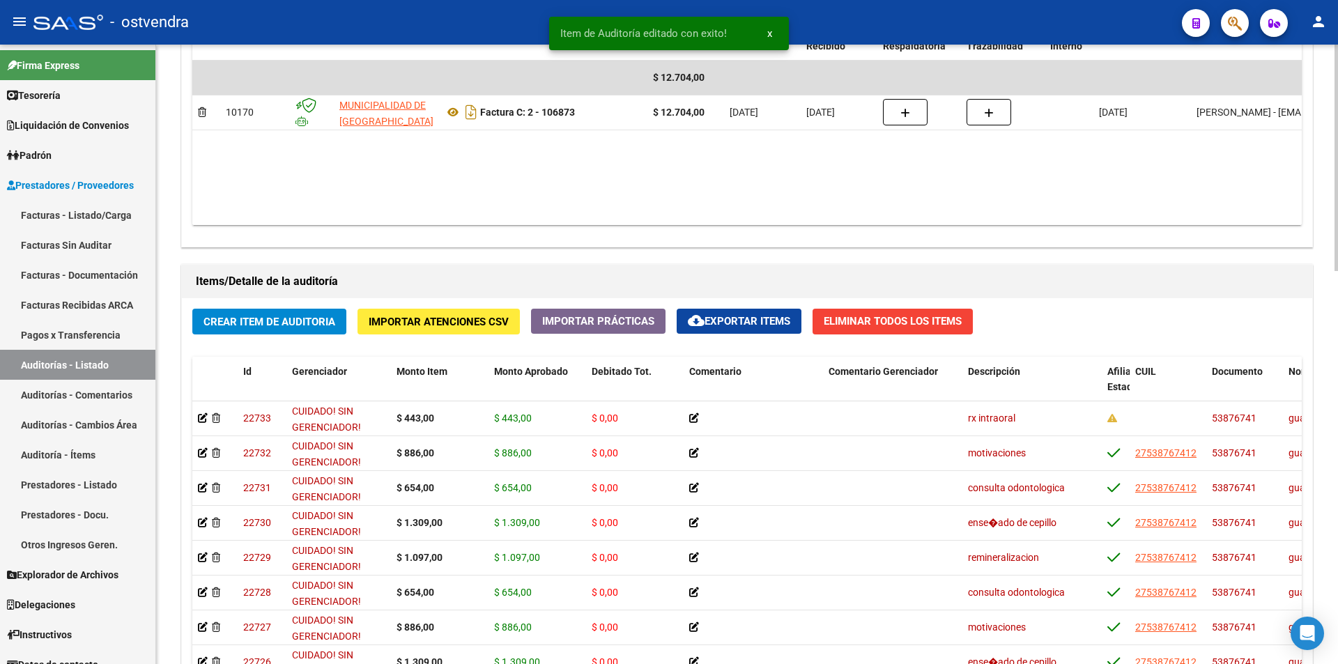
click at [1259, 425] on div "arrow_back Editar 2699 cloud_download Generar informe Puede notificar al gerenc…" at bounding box center [749, 95] width 1186 height 1696
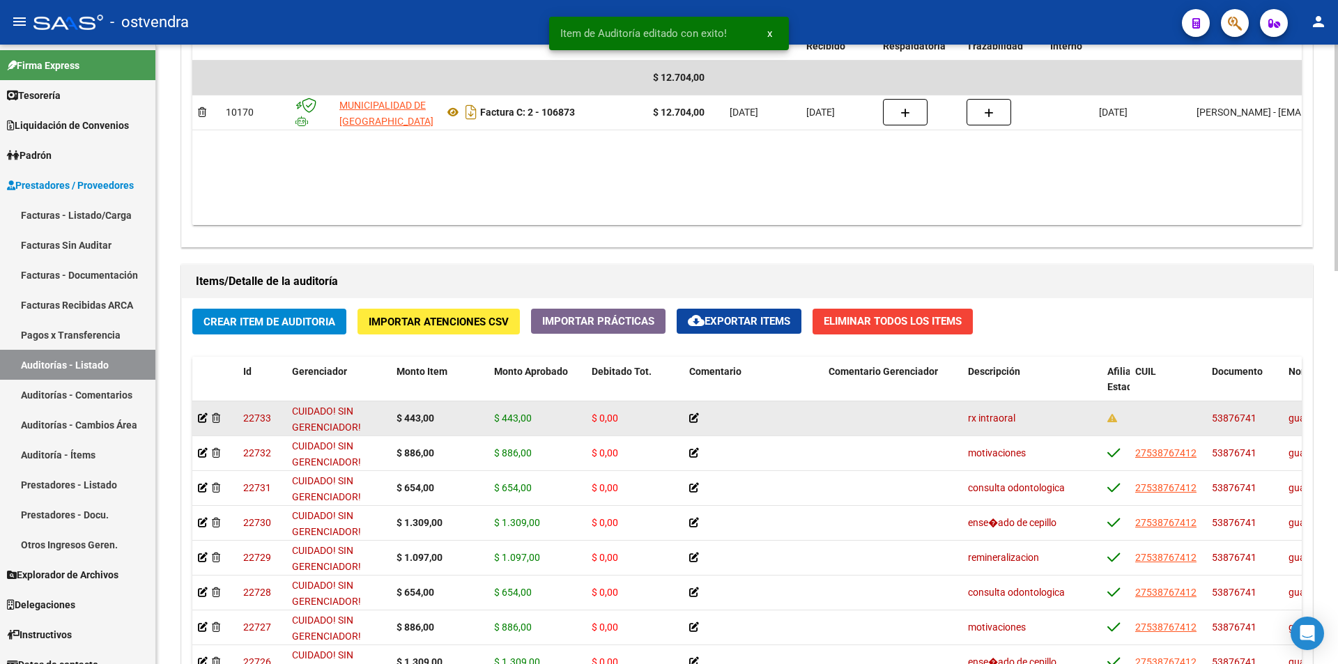
scroll to position [795, 0]
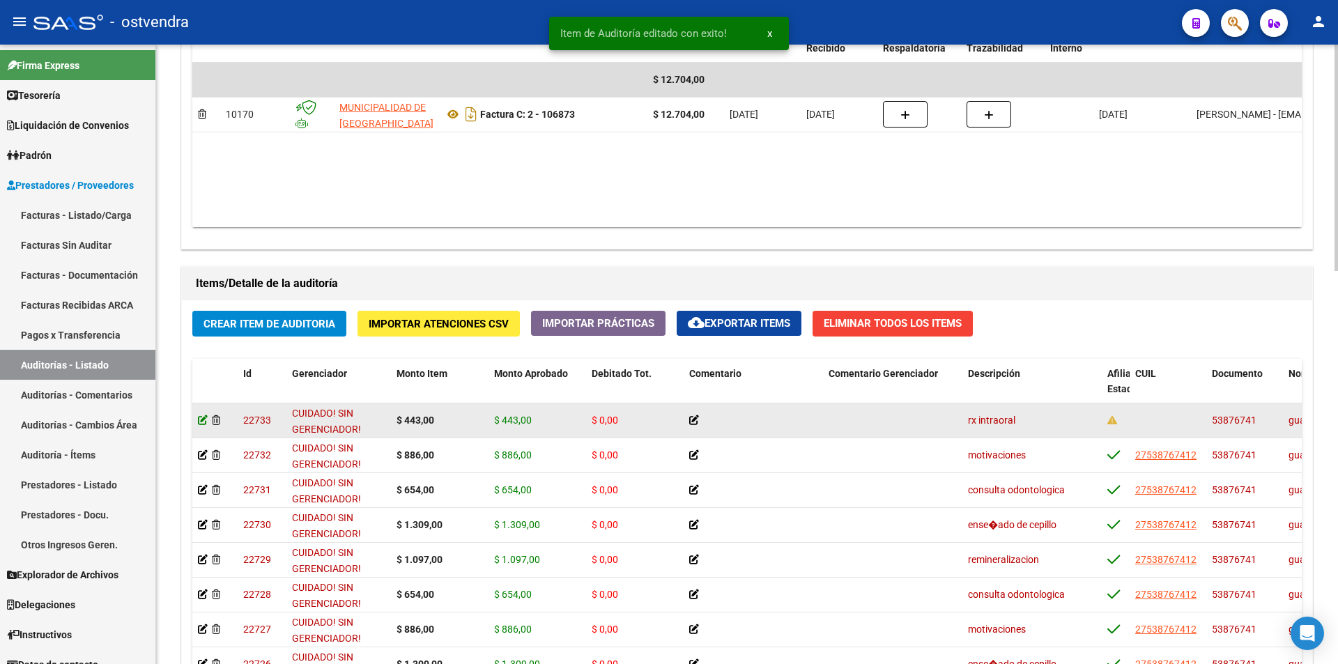
click at [200, 415] on icon at bounding box center [203, 420] width 10 height 10
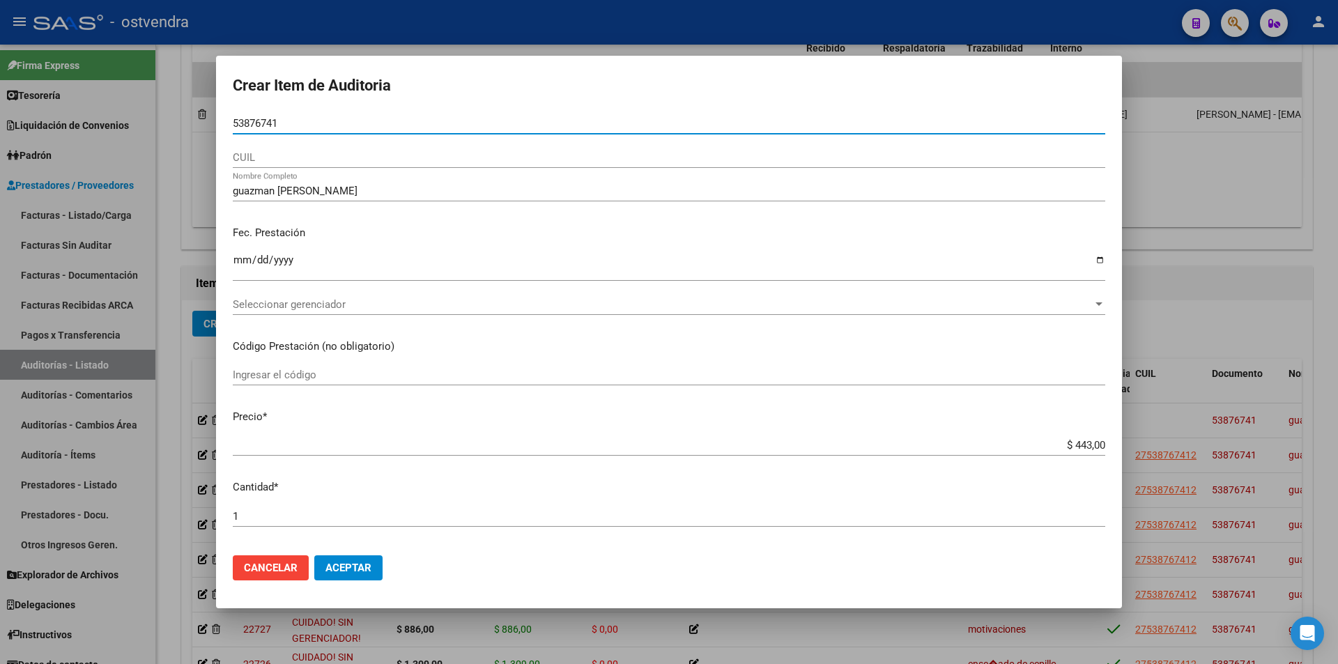
click at [300, 163] on div "CUIL" at bounding box center [669, 157] width 873 height 21
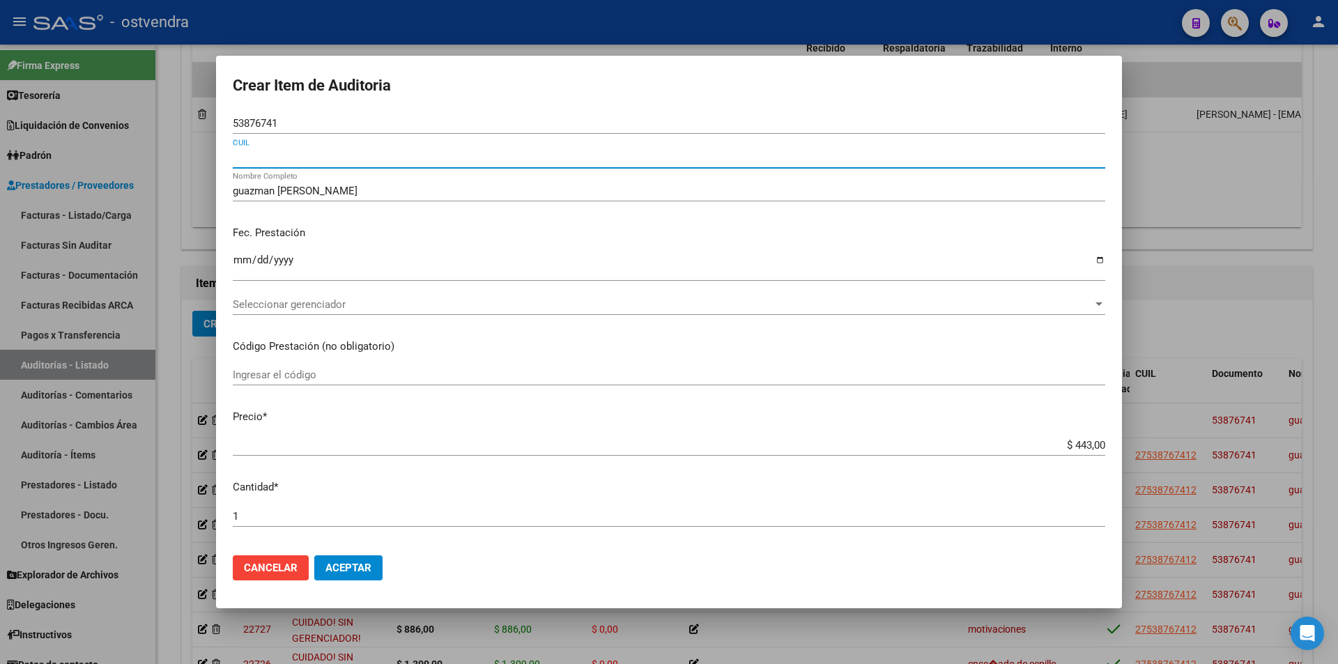
click at [298, 162] on input "CUIL" at bounding box center [669, 157] width 873 height 13
paste input "27538767412"
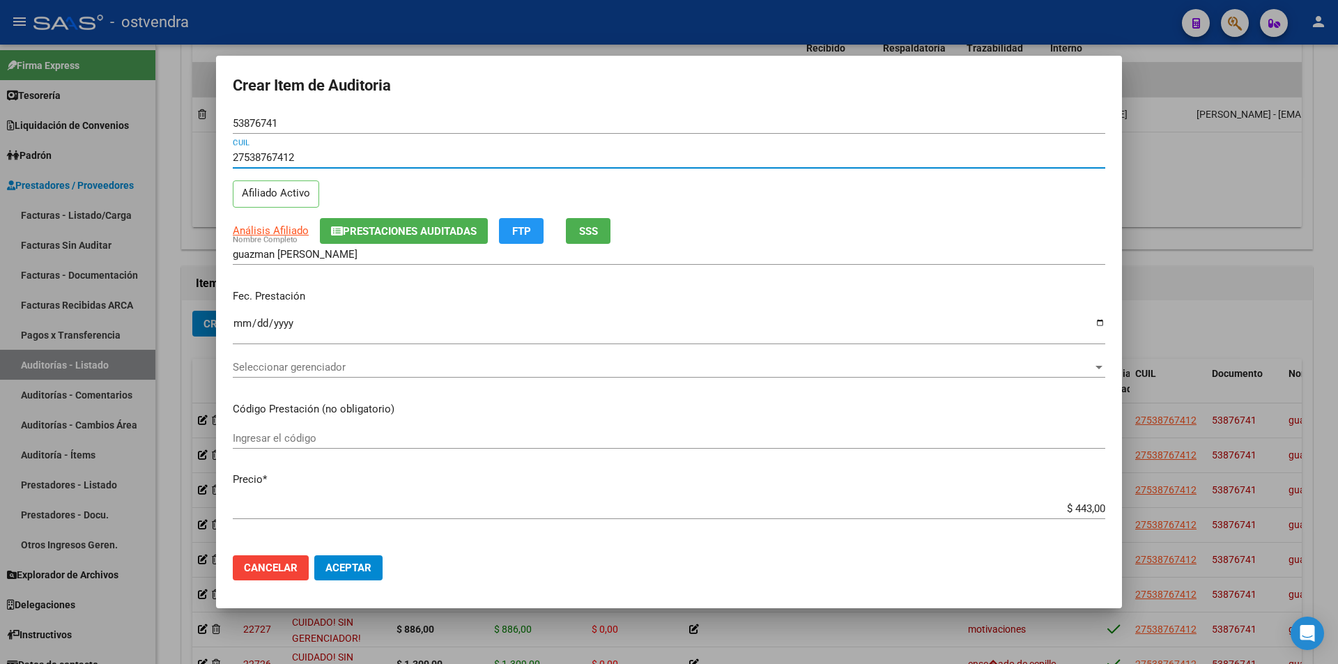
type input "27538767412"
click at [330, 557] on button "Aceptar" at bounding box center [348, 568] width 68 height 25
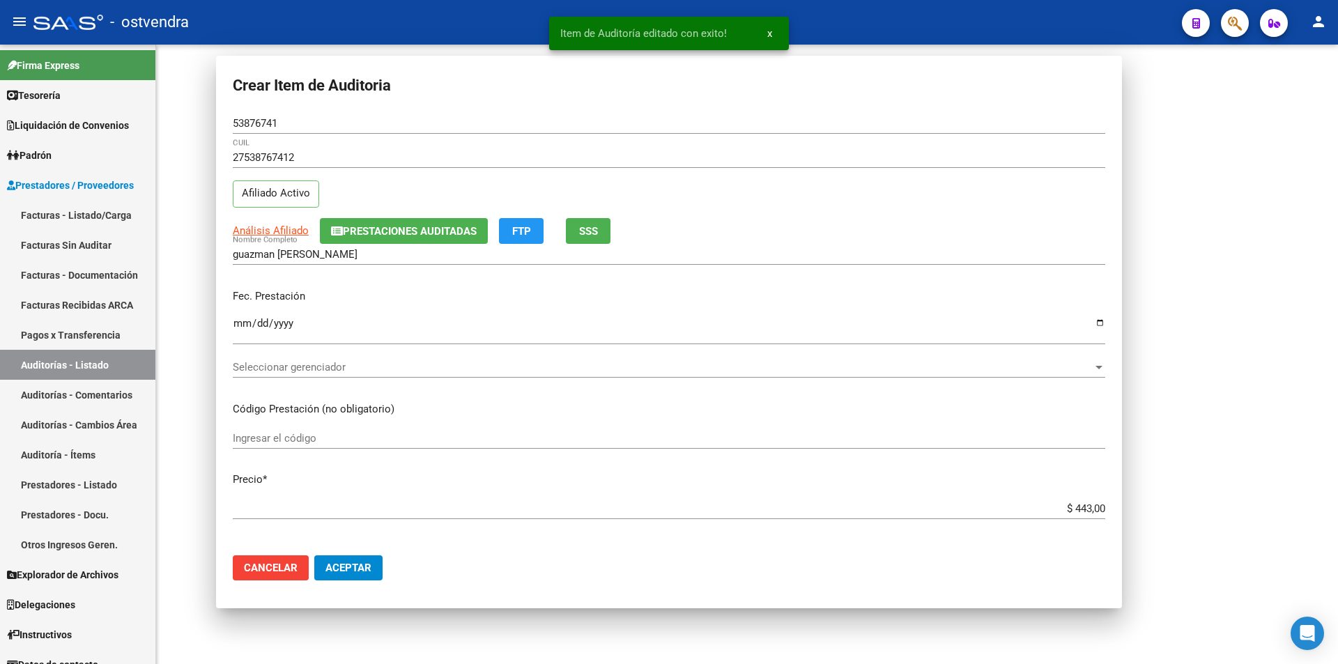
scroll to position [0, 0]
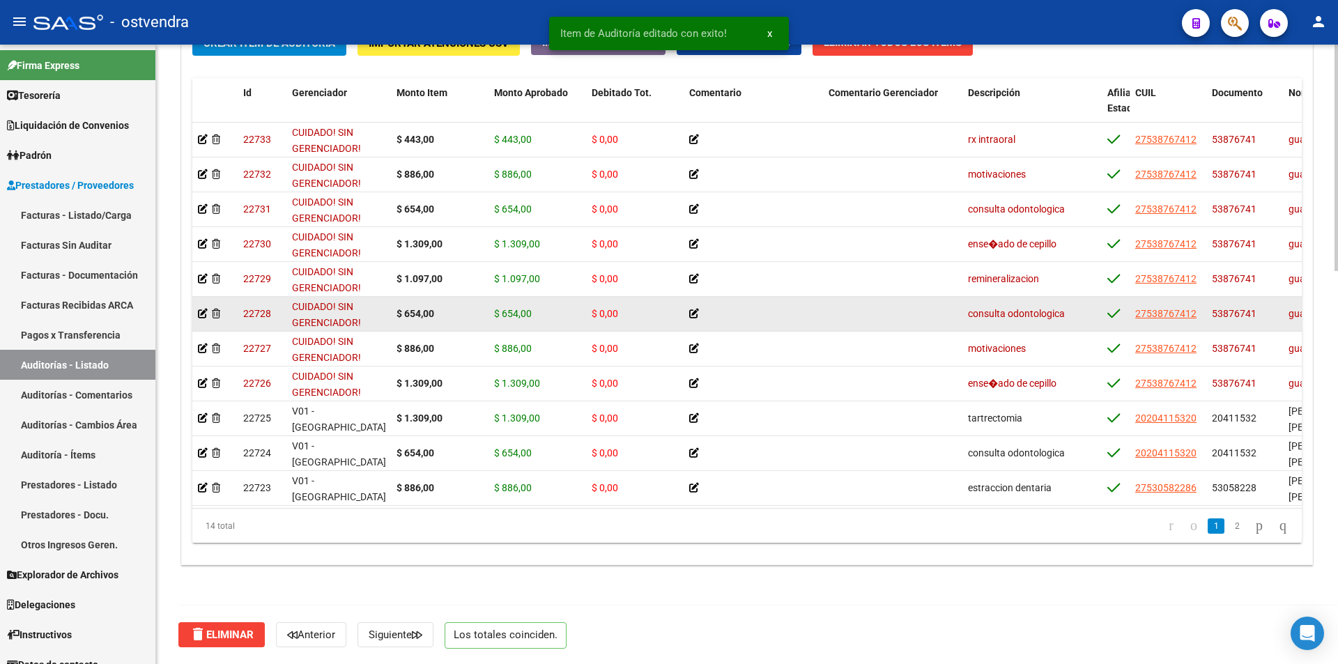
scroll to position [1041, 0]
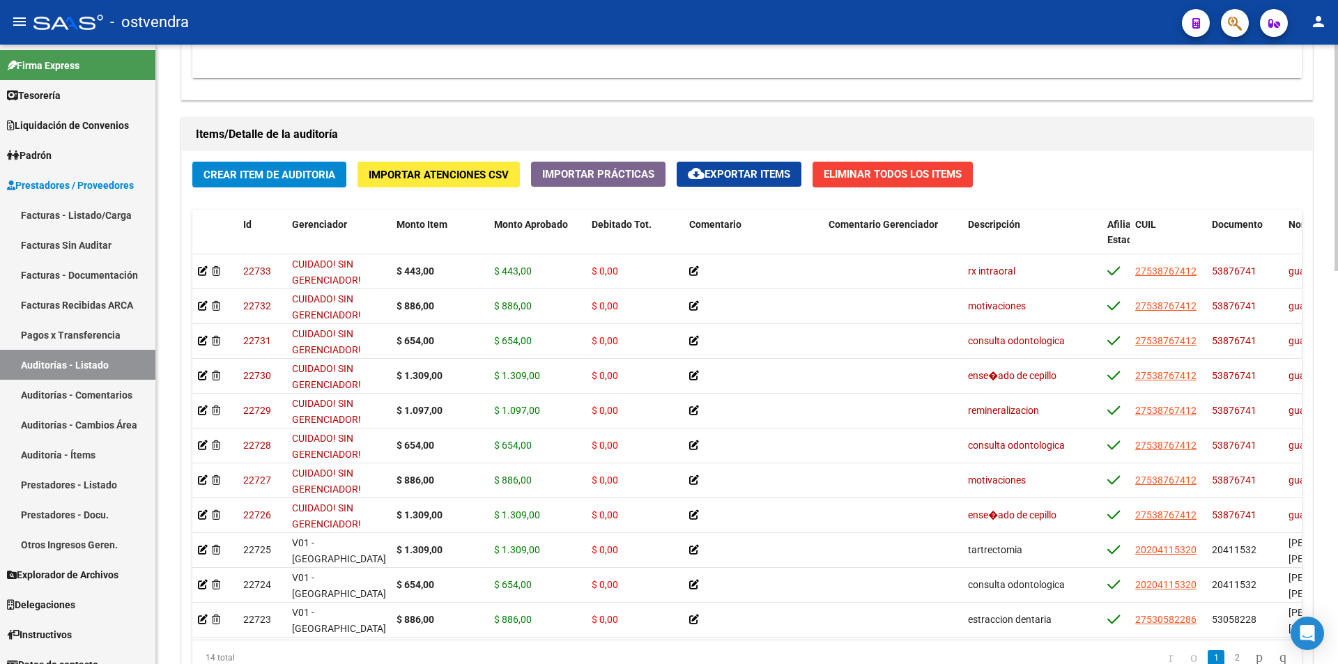
scroll to position [974, 0]
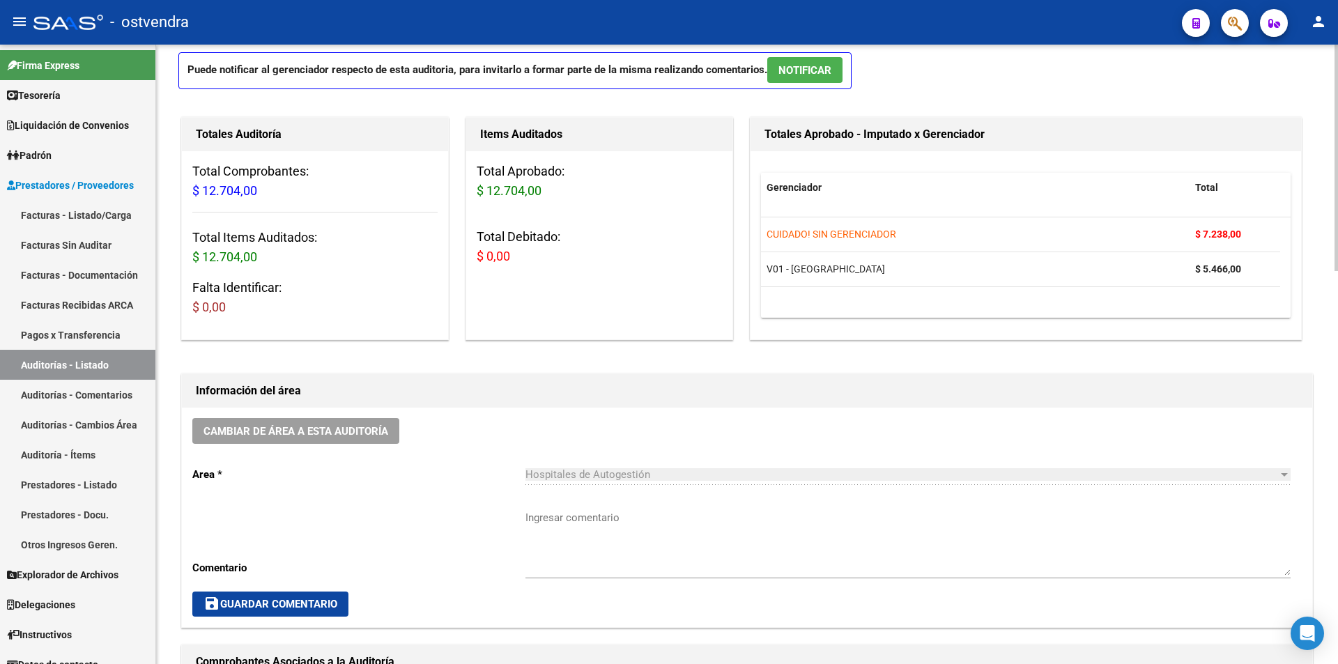
scroll to position [0, 0]
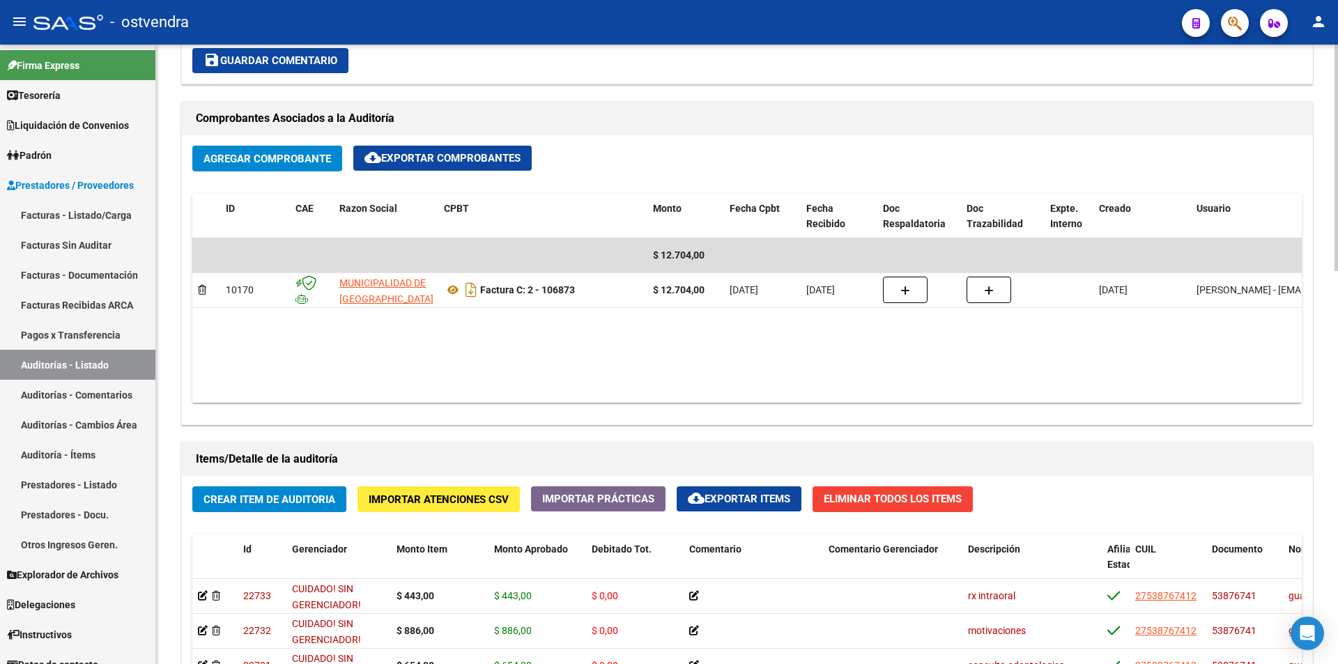
click at [1330, 344] on div "arrow_back Editar 2699 cloud_download Generar informe Puede notificar al gerenc…" at bounding box center [749, 273] width 1186 height 1696
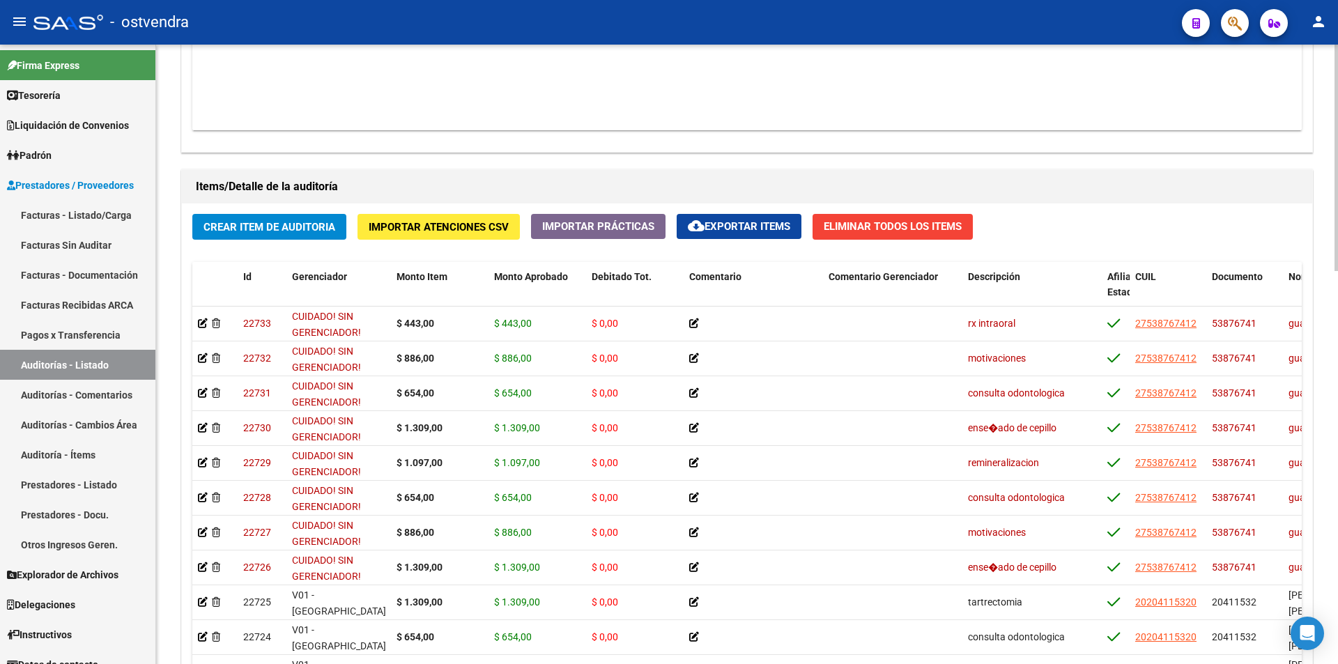
scroll to position [1076, 0]
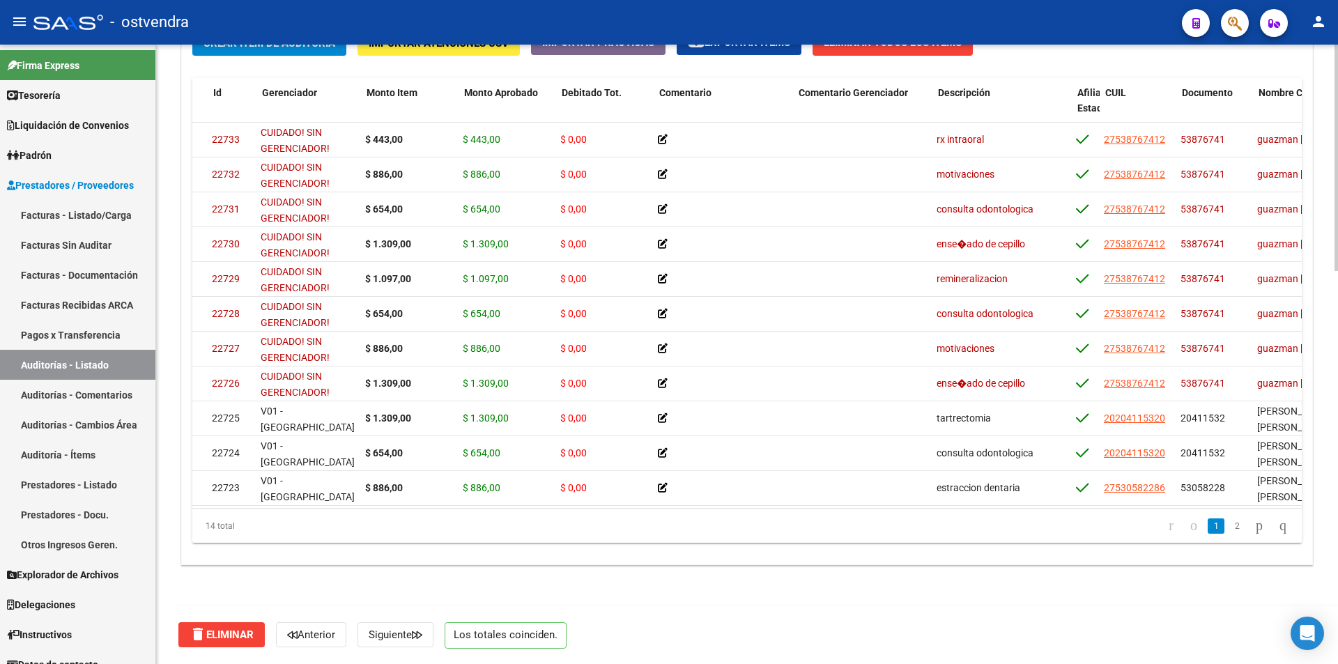
scroll to position [0, 0]
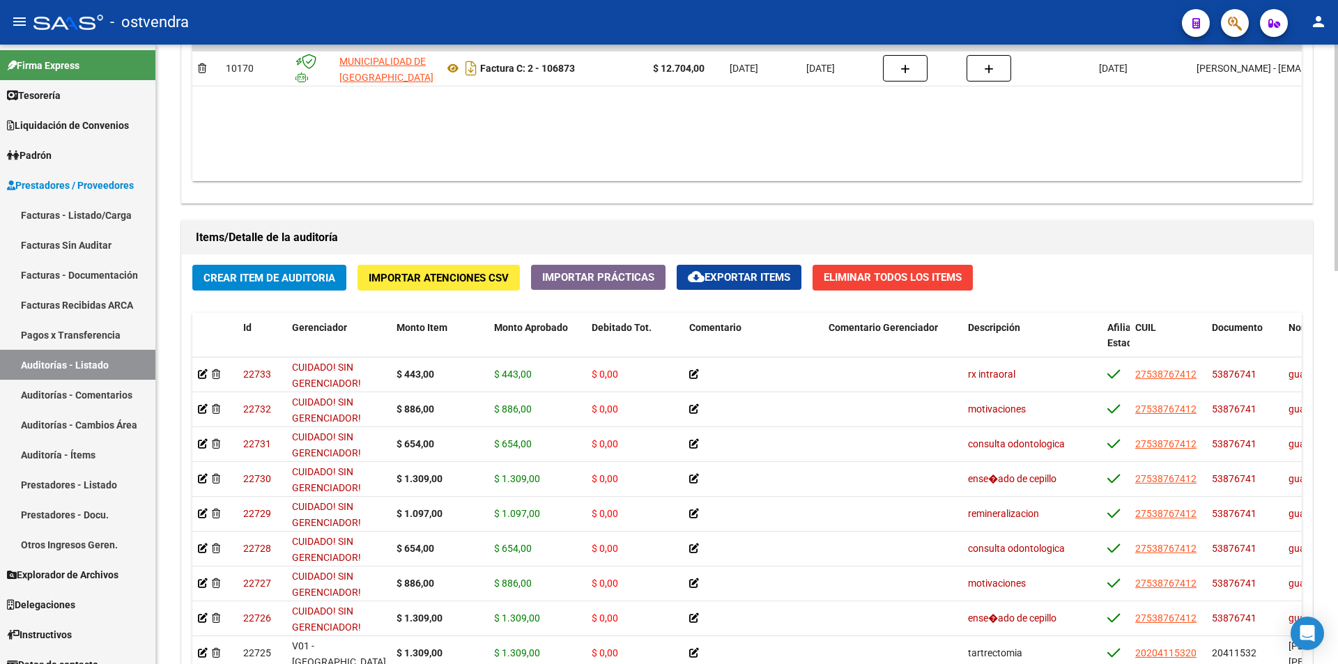
click at [1278, 359] on div "arrow_back Editar 2699 cloud_download Generar informe Puede notificar al gerenc…" at bounding box center [749, 51] width 1186 height 1696
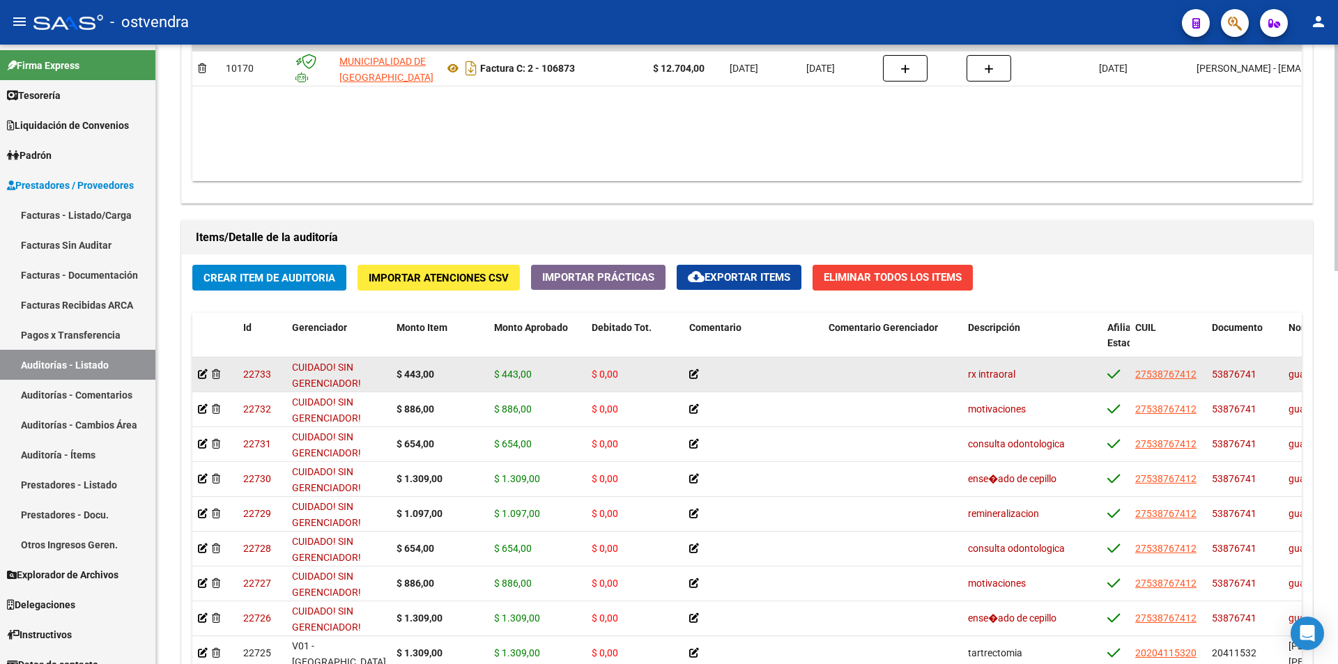
scroll to position [852, 0]
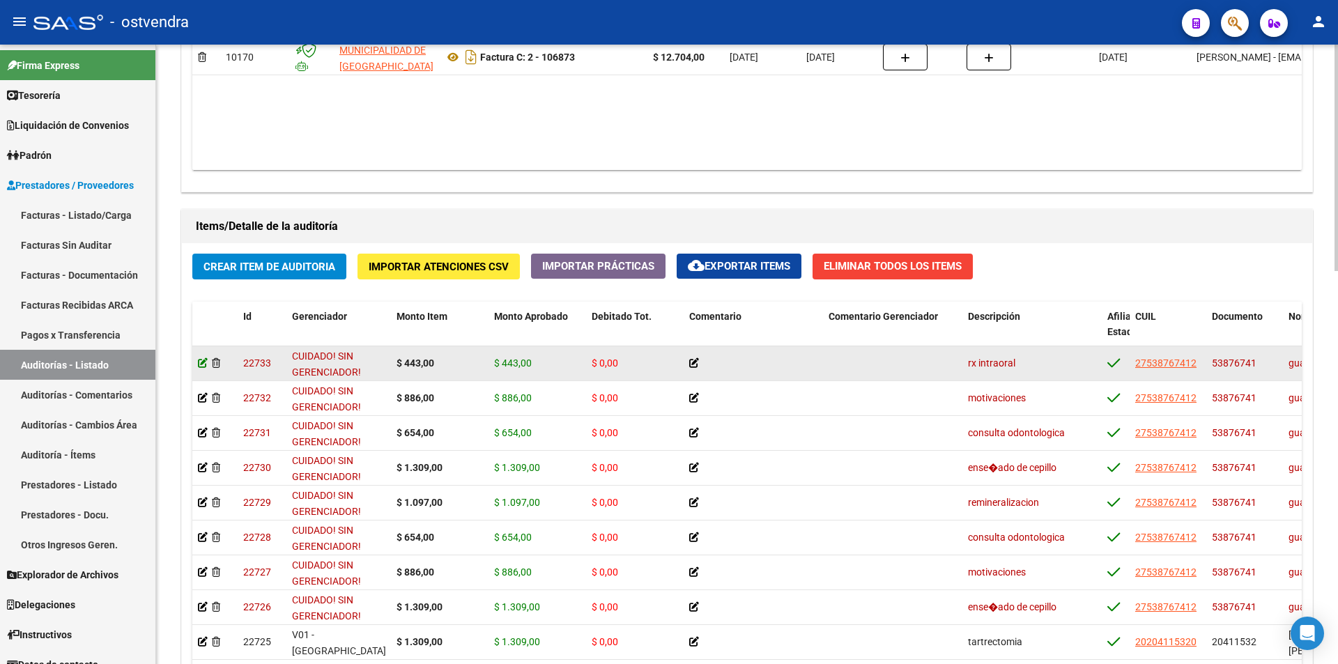
click at [206, 362] on icon at bounding box center [203, 363] width 10 height 10
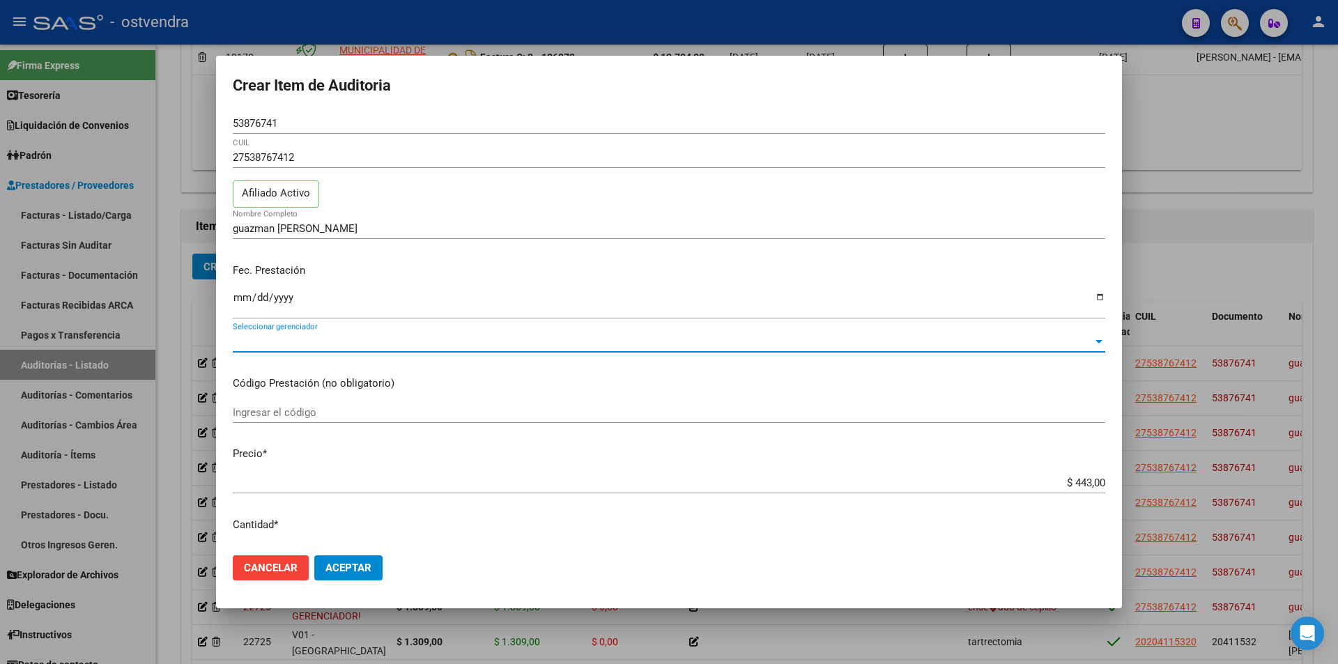
click at [327, 346] on span "Seleccionar gerenciador" at bounding box center [663, 341] width 860 height 13
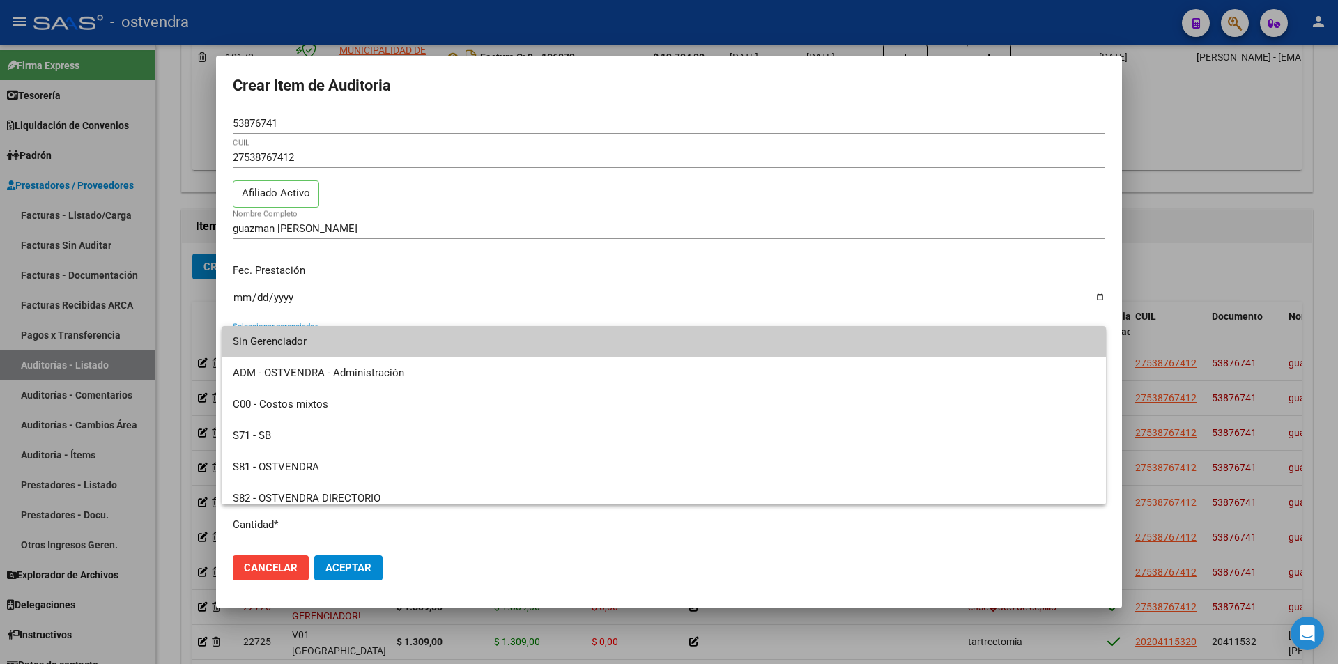
scroll to position [104, 0]
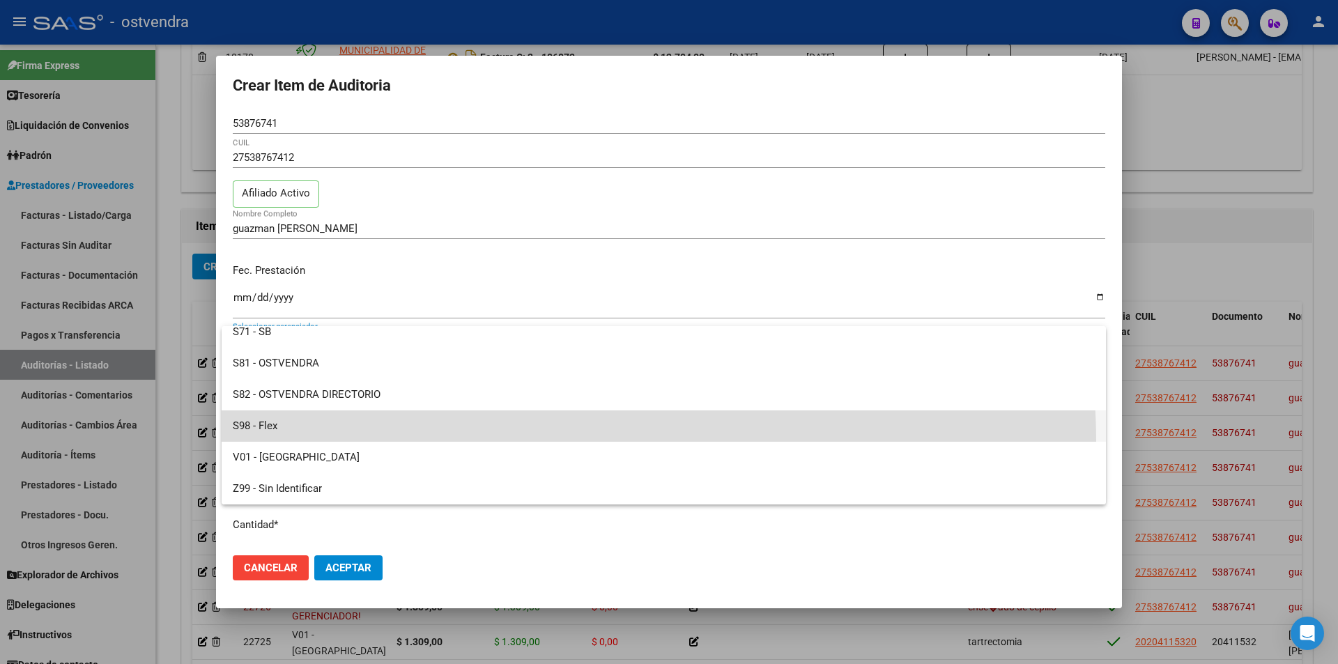
click at [544, 441] on span "S98 - Flex" at bounding box center [664, 426] width 862 height 31
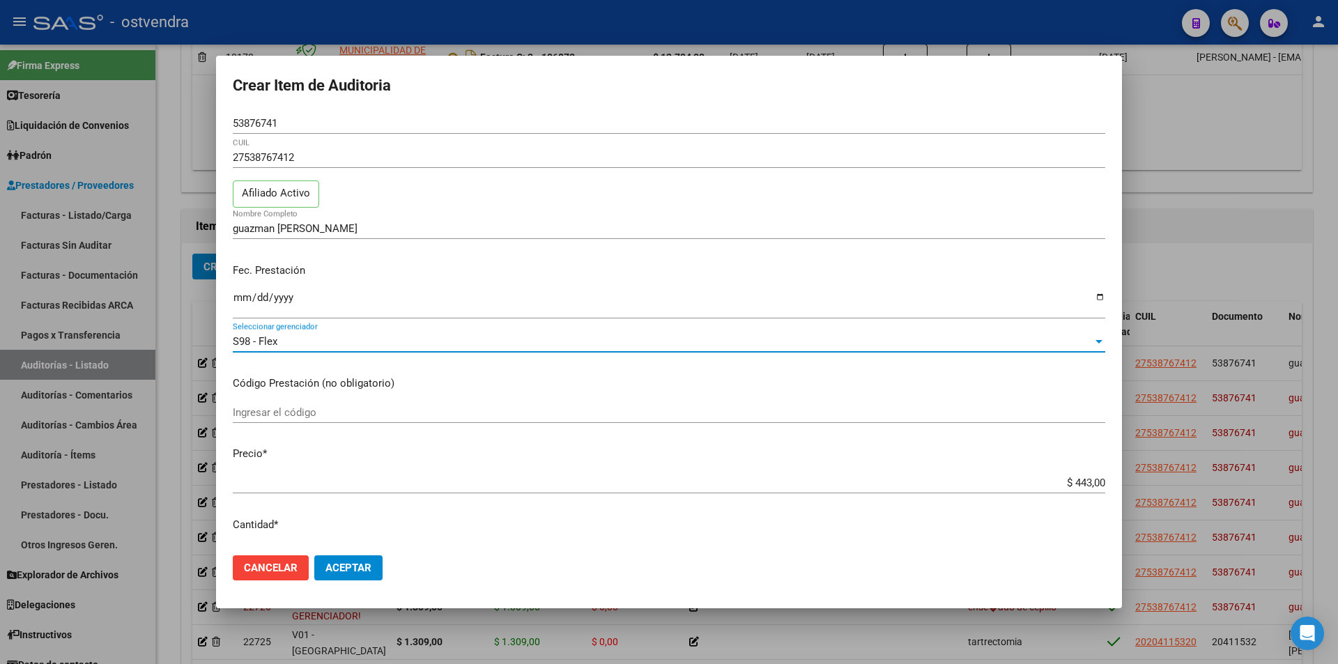
click at [395, 349] on div "S98 - Flex Seleccionar gerenciador" at bounding box center [669, 341] width 873 height 21
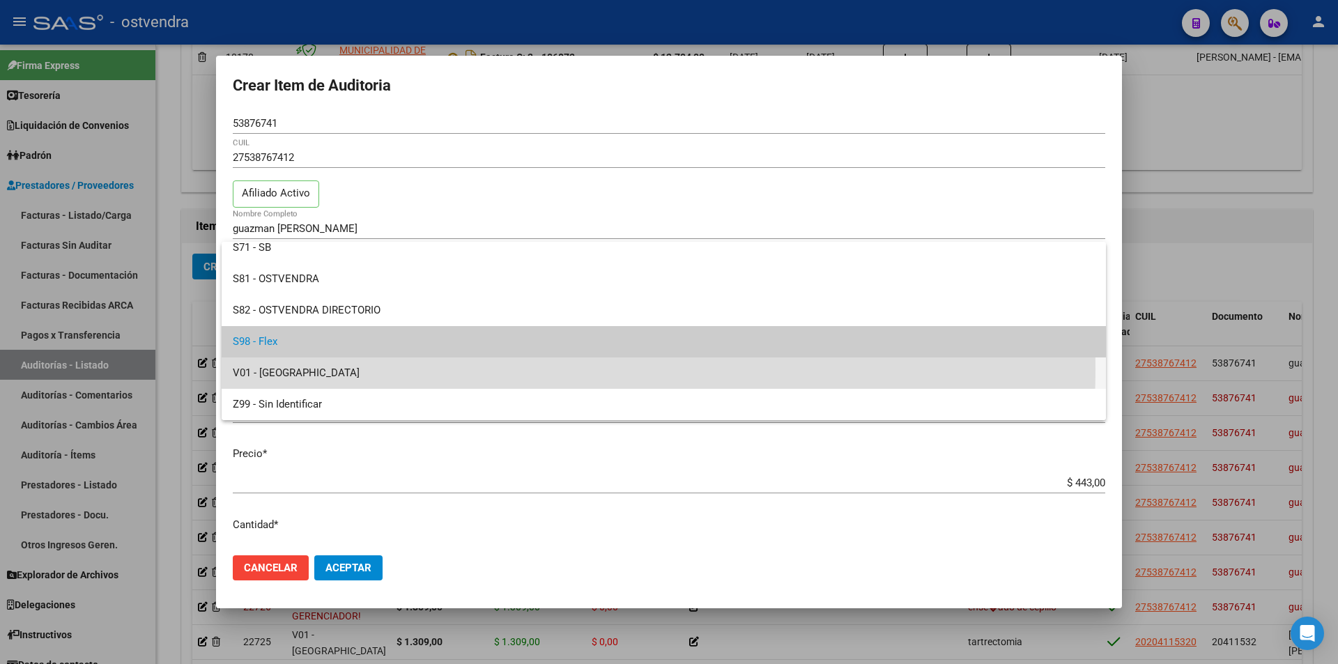
click at [477, 369] on span "V01 - [GEOGRAPHIC_DATA]" at bounding box center [664, 373] width 862 height 31
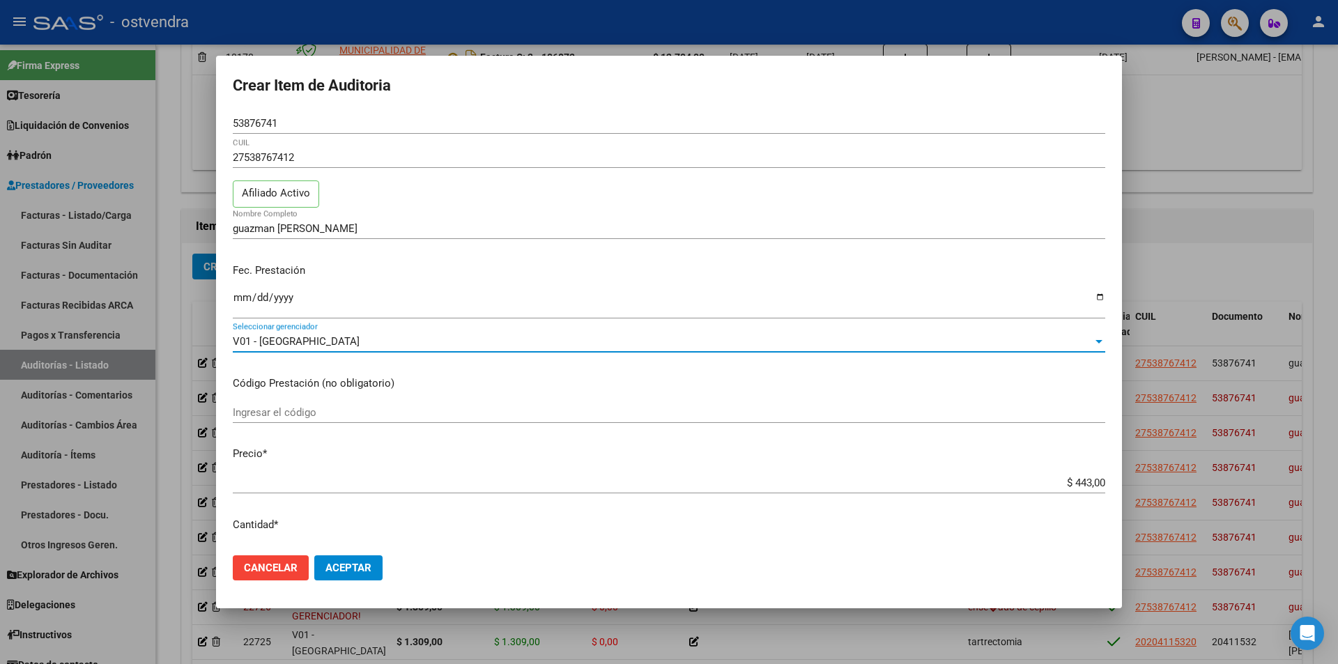
click at [365, 567] on span "Aceptar" at bounding box center [349, 568] width 46 height 13
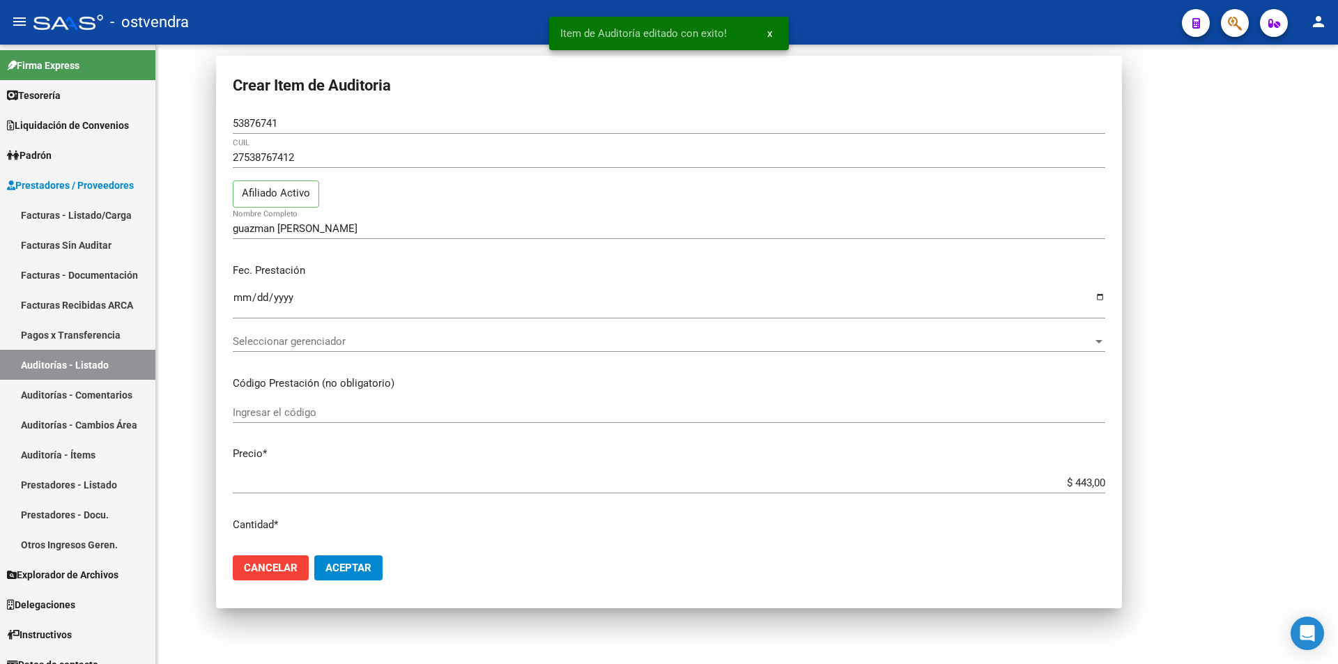
scroll to position [0, 0]
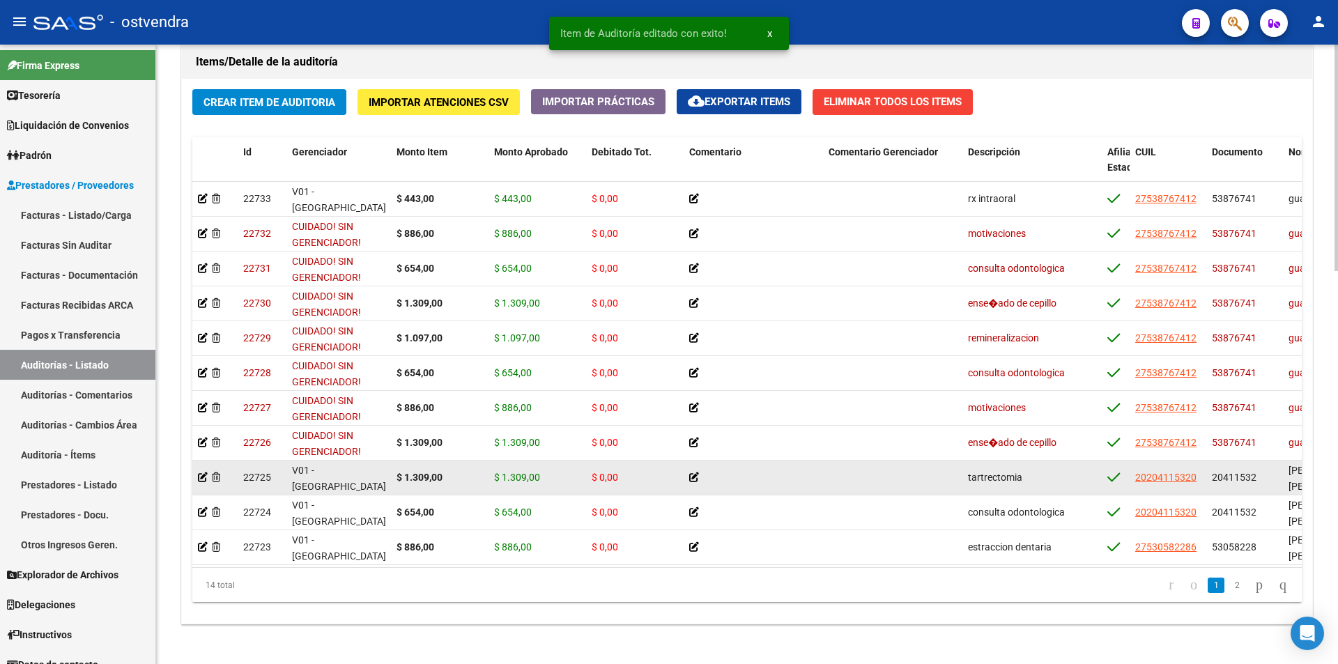
scroll to position [1038, 0]
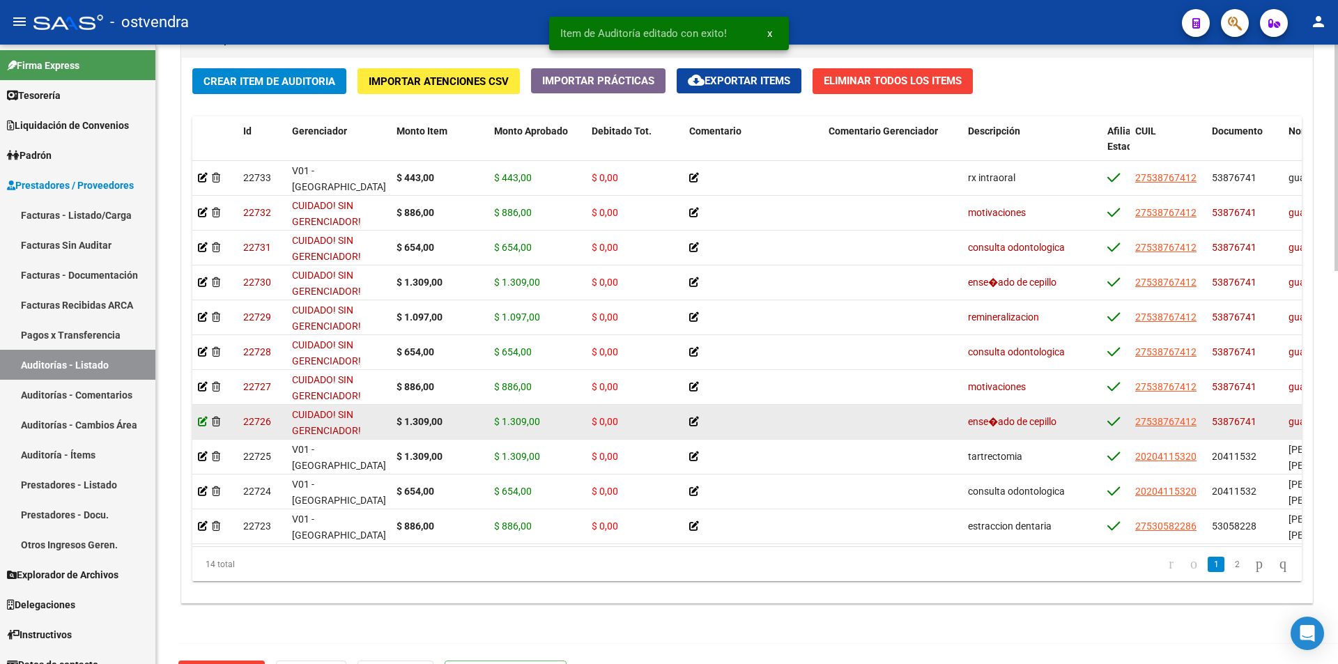
click at [204, 422] on icon at bounding box center [203, 422] width 10 height 10
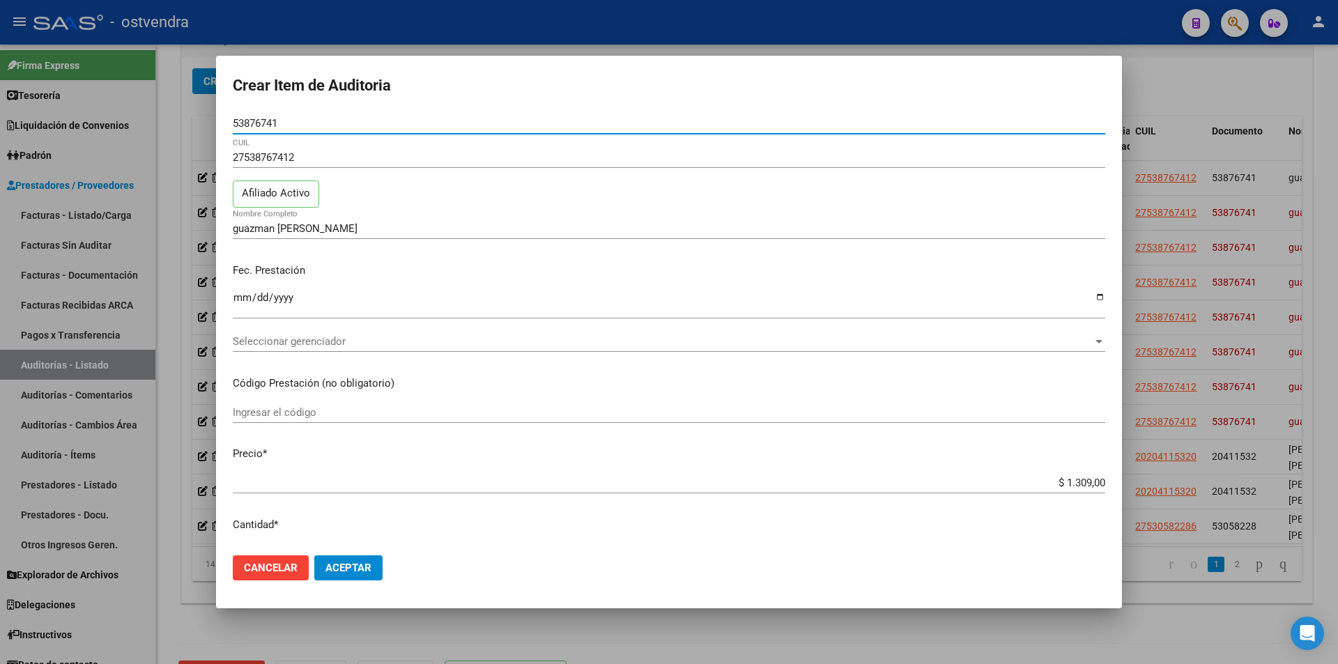
click at [419, 340] on span "Seleccionar gerenciador" at bounding box center [663, 341] width 860 height 13
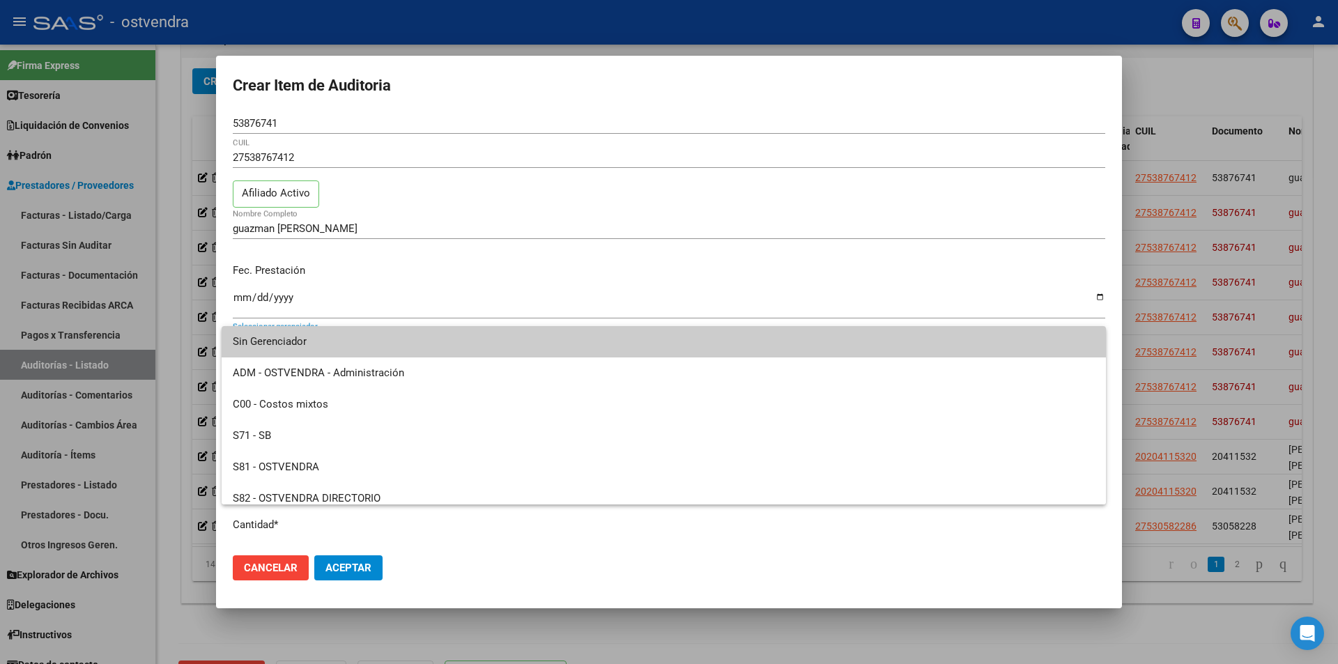
scroll to position [104, 0]
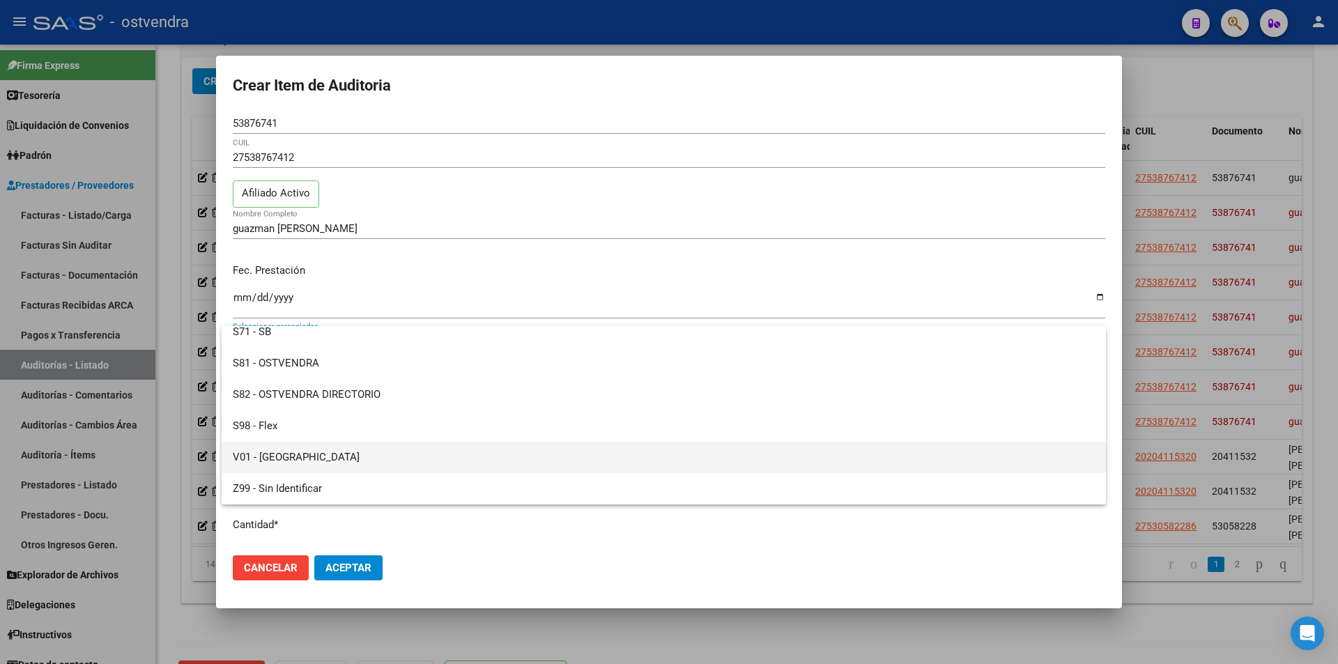
click at [564, 466] on span "V01 - [GEOGRAPHIC_DATA]" at bounding box center [664, 457] width 862 height 31
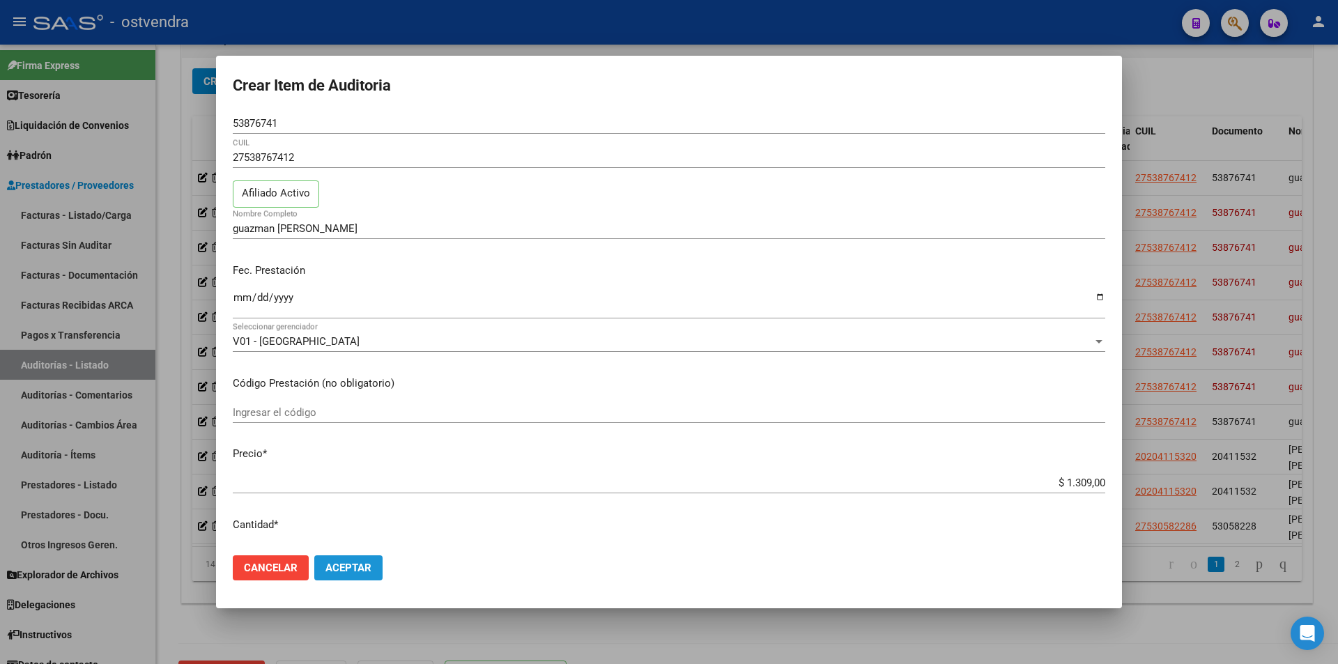
click at [366, 581] on button "Aceptar" at bounding box center [348, 568] width 68 height 25
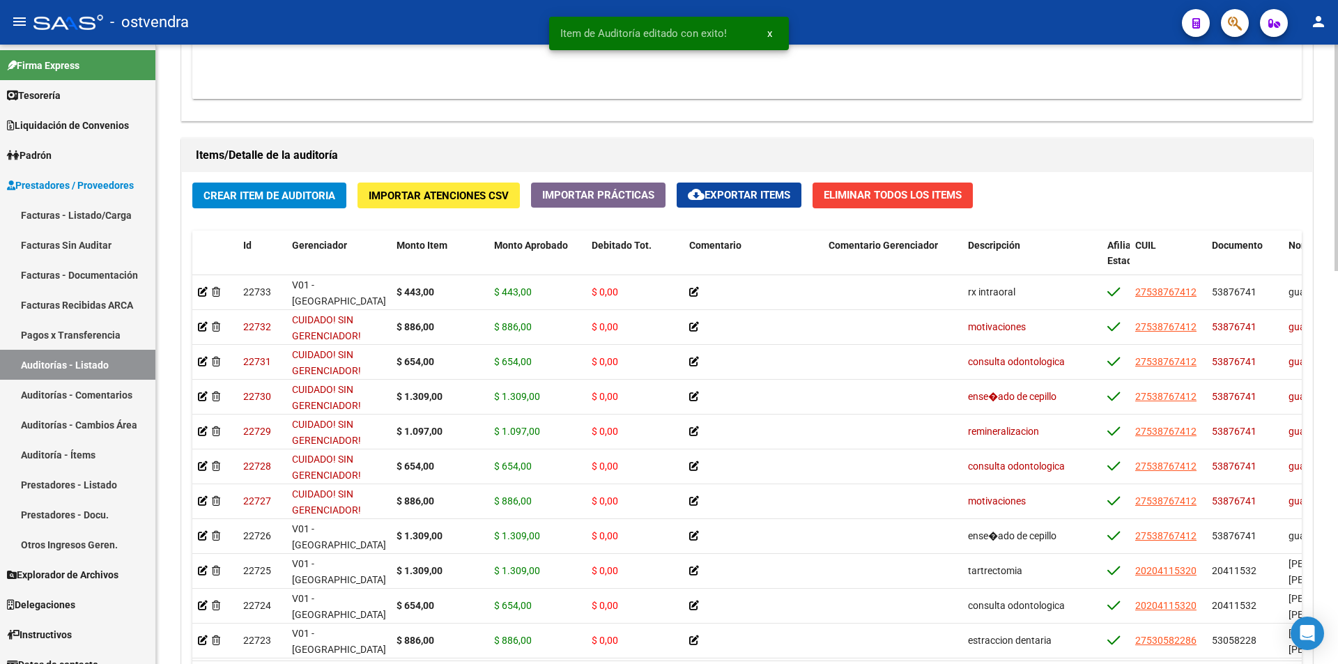
scroll to position [971, 0]
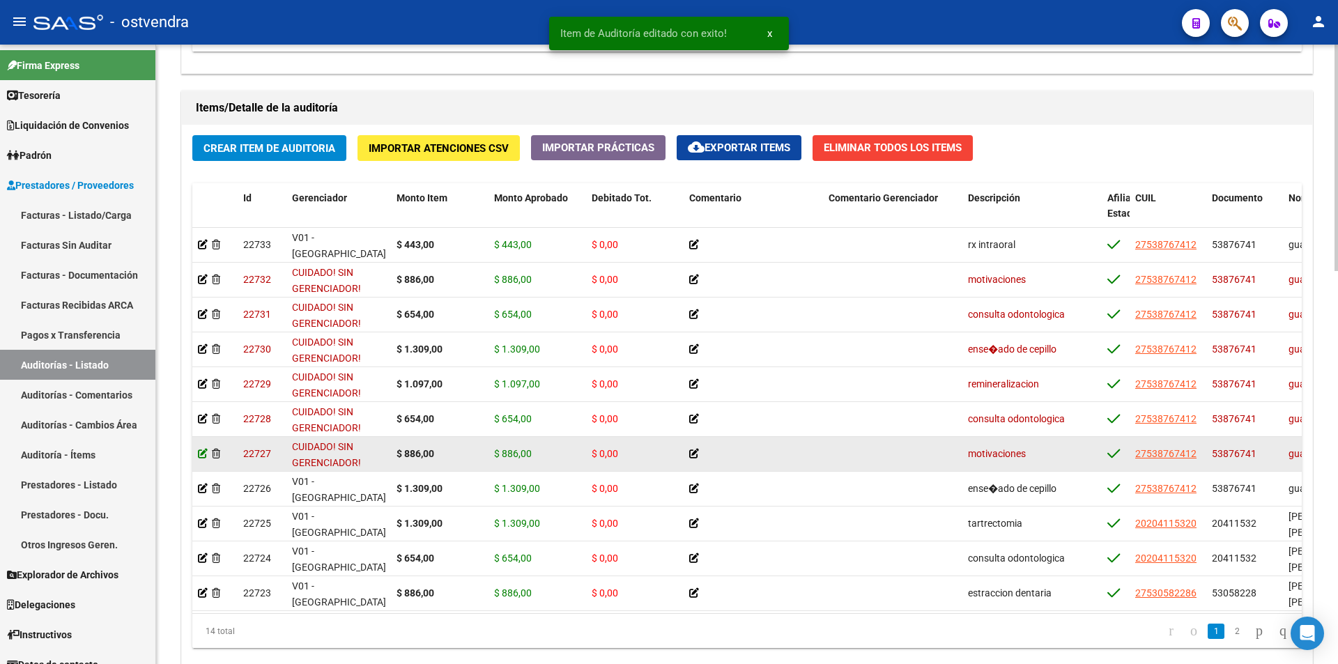
click at [204, 454] on icon at bounding box center [203, 454] width 10 height 10
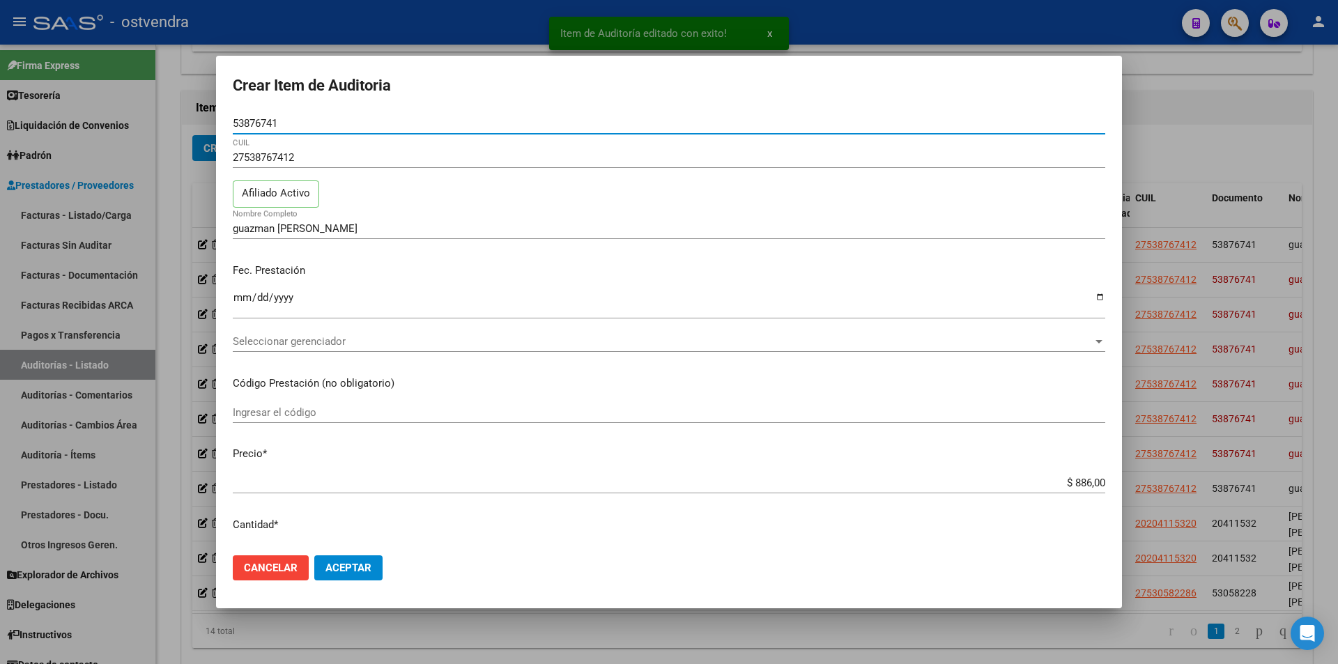
click at [344, 339] on span "Seleccionar gerenciador" at bounding box center [663, 341] width 860 height 13
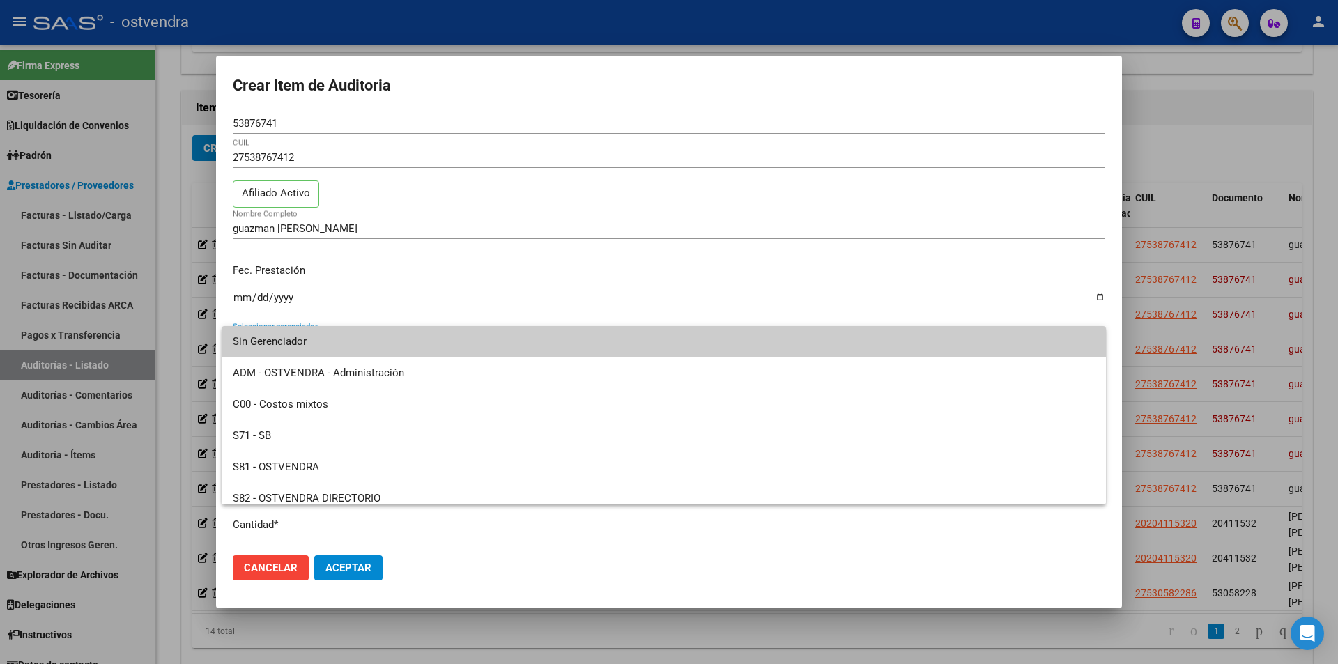
scroll to position [104, 0]
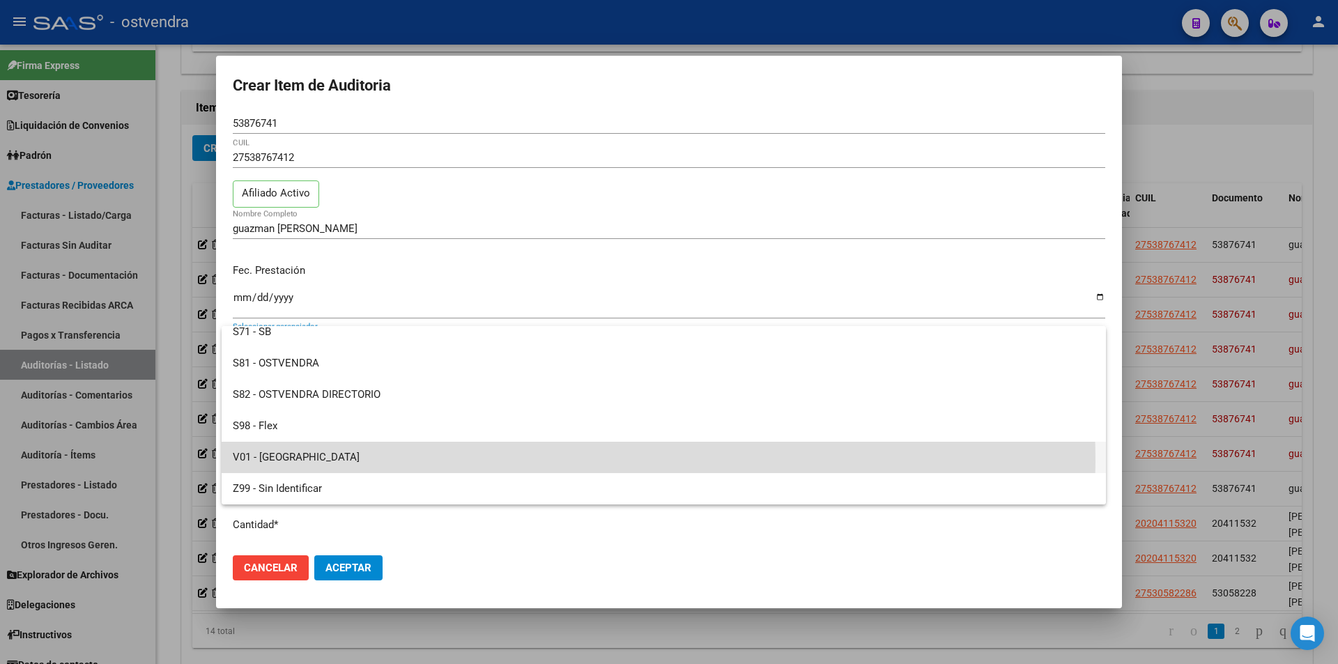
click at [439, 462] on span "V01 - [GEOGRAPHIC_DATA]" at bounding box center [664, 457] width 862 height 31
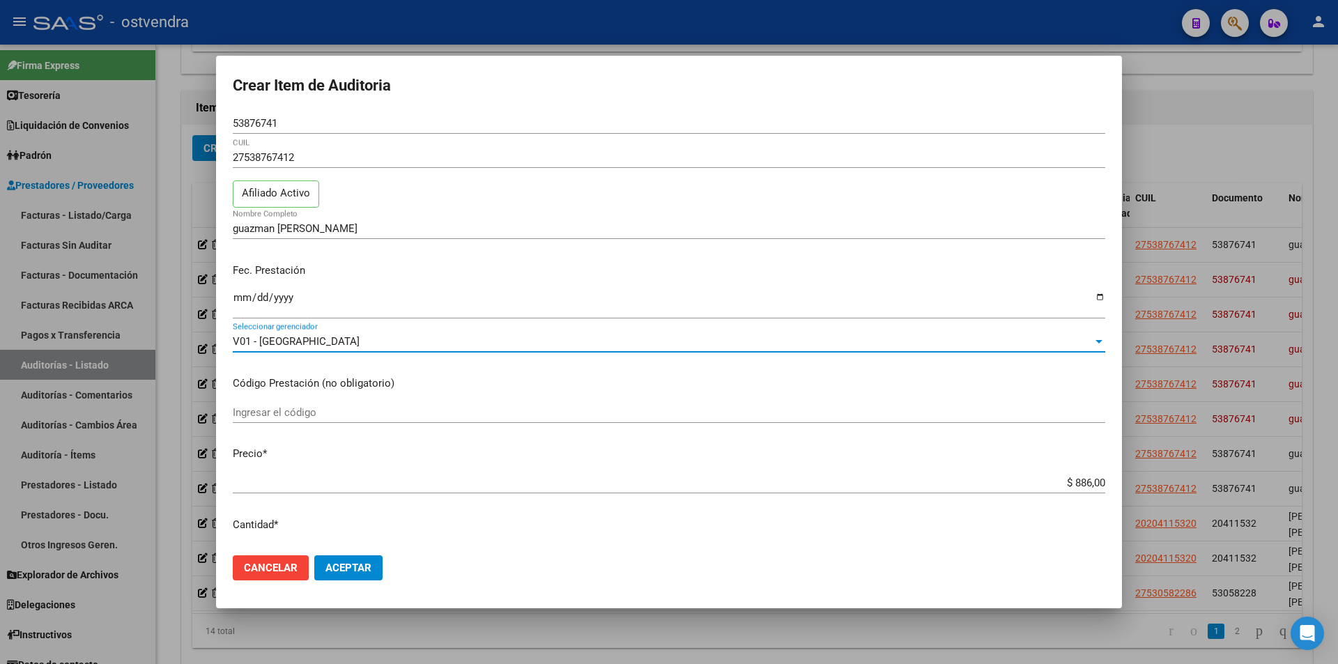
click at [371, 569] on span "Aceptar" at bounding box center [349, 568] width 46 height 13
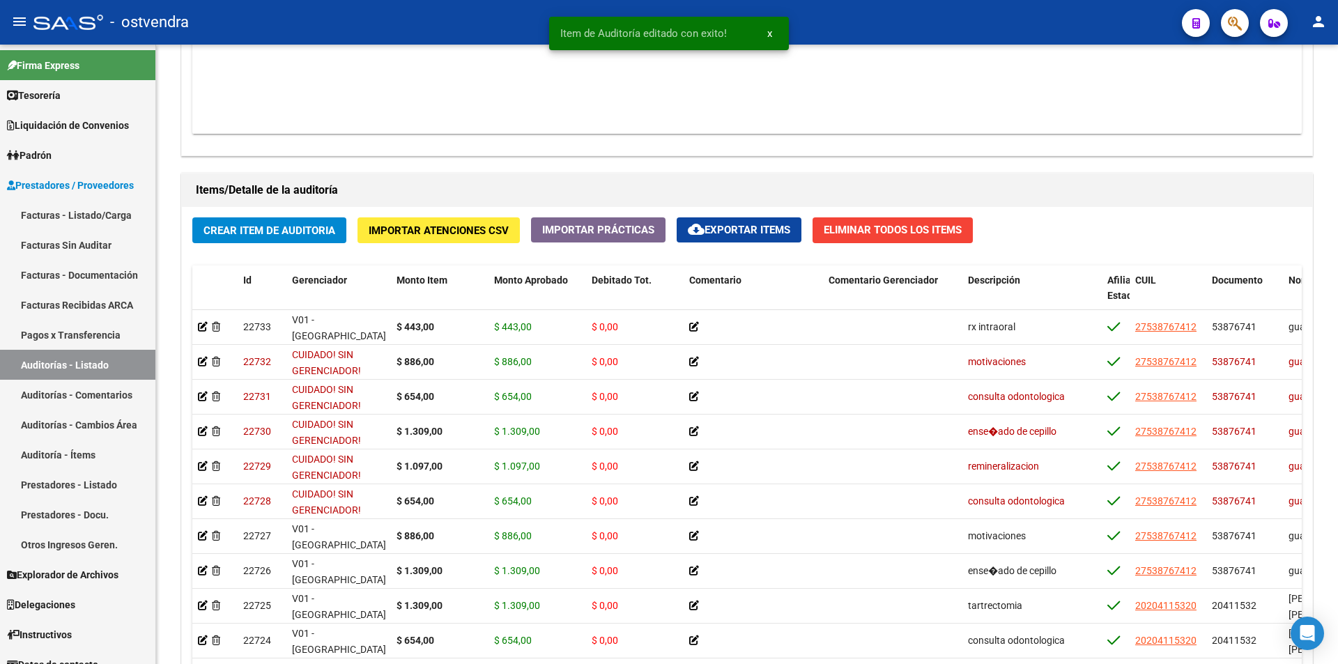
scroll to position [958, 0]
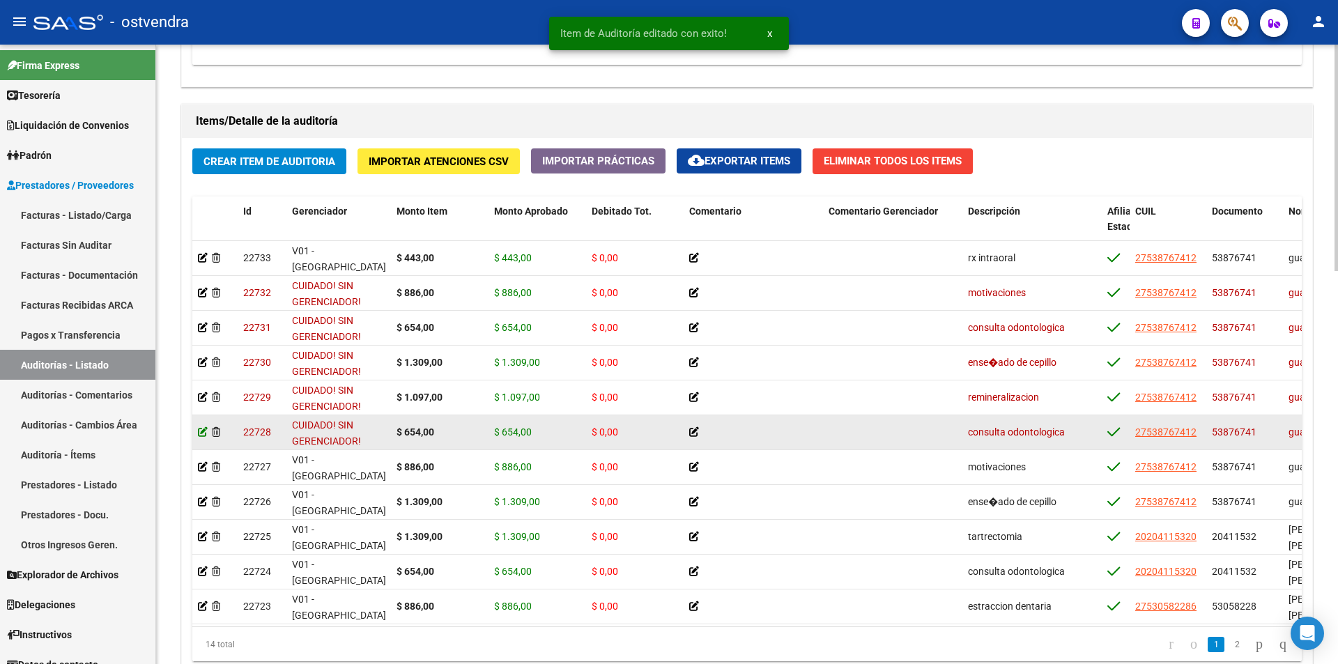
click at [204, 427] on icon at bounding box center [203, 432] width 10 height 10
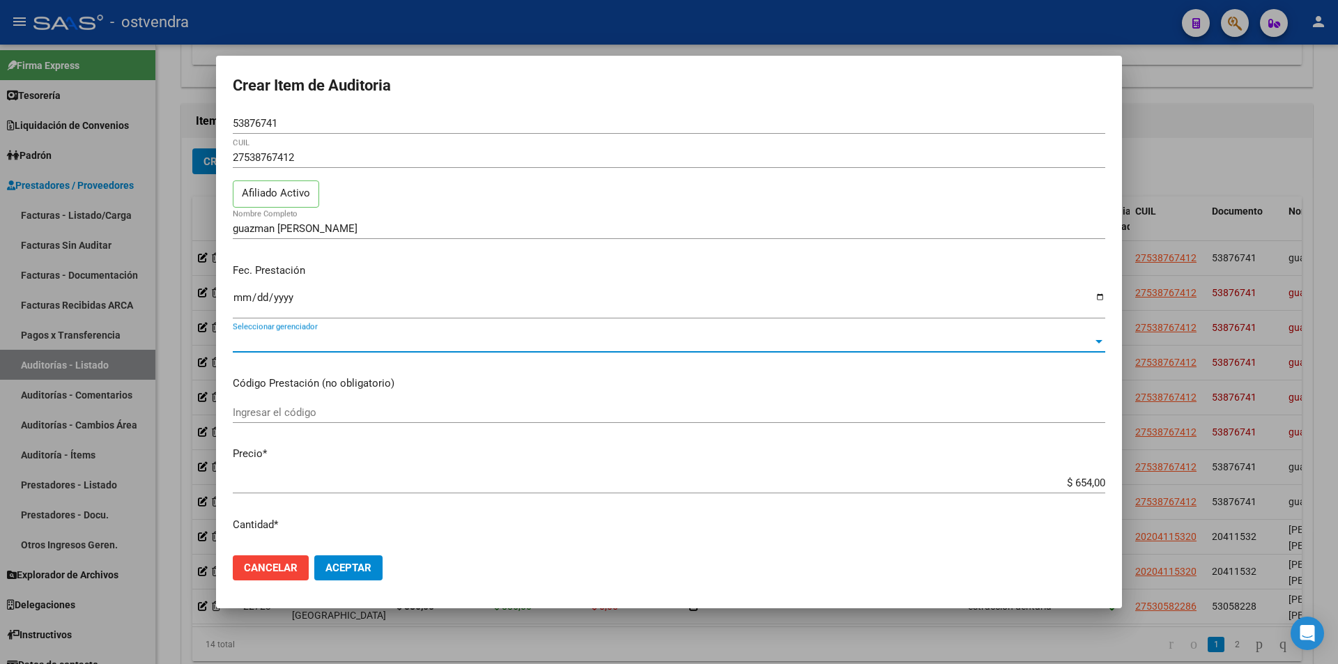
click at [786, 343] on span "Seleccionar gerenciador" at bounding box center [663, 341] width 860 height 13
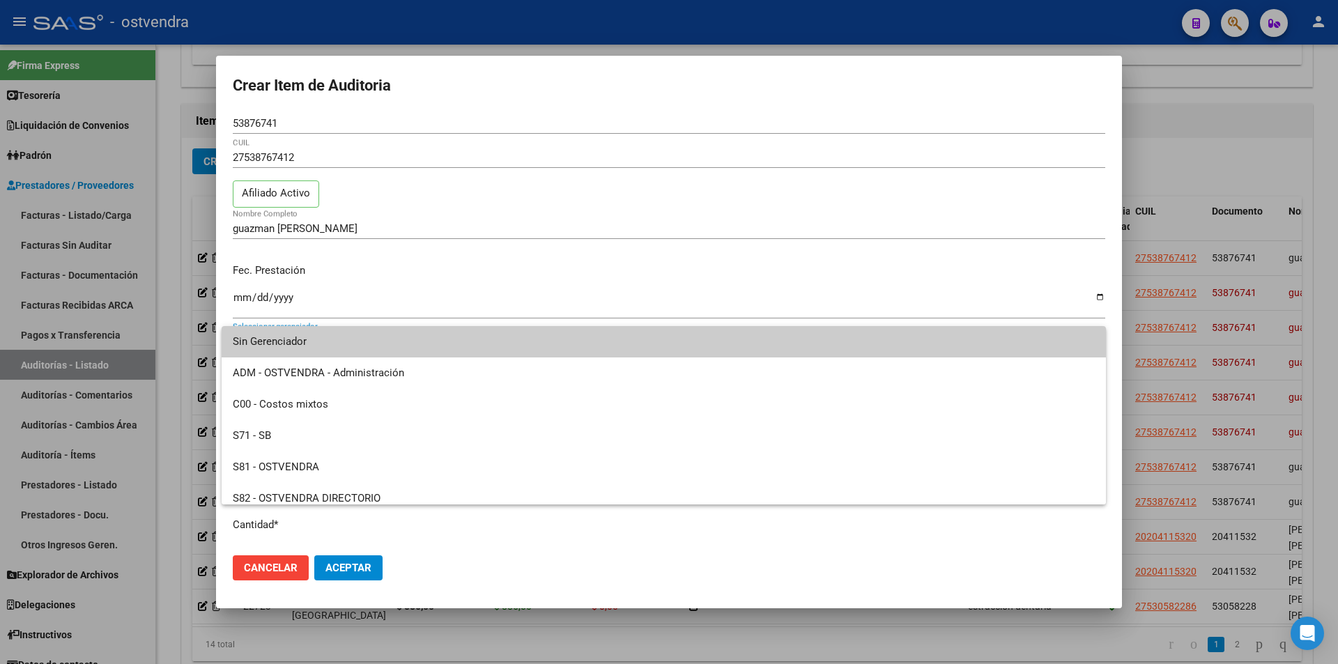
scroll to position [104, 0]
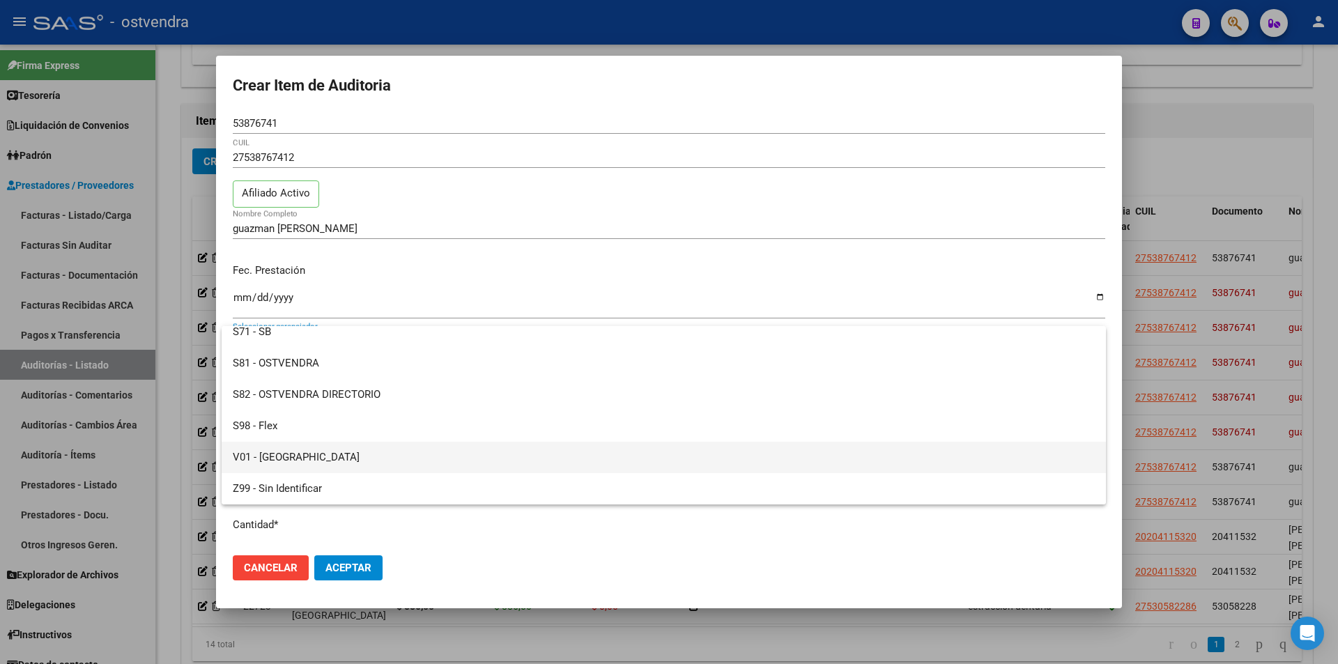
click at [767, 463] on span "V01 - [GEOGRAPHIC_DATA]" at bounding box center [664, 457] width 862 height 31
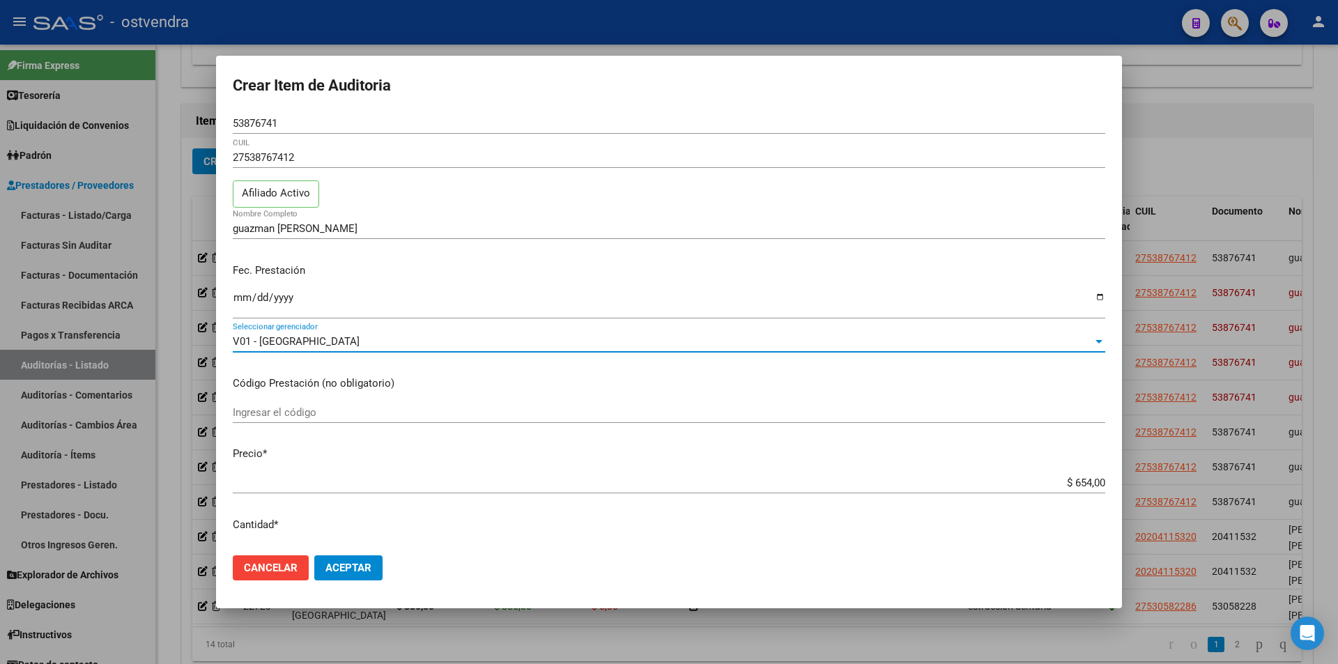
click at [326, 567] on span "Aceptar" at bounding box center [349, 568] width 46 height 13
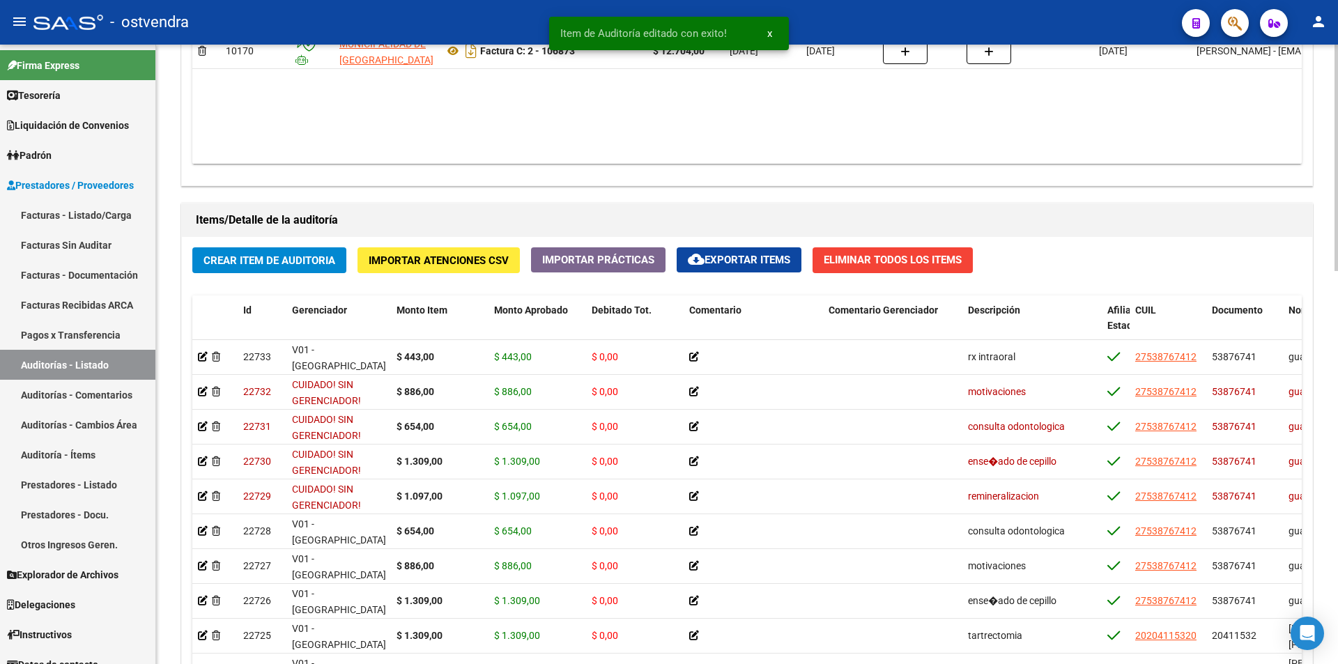
scroll to position [870, 0]
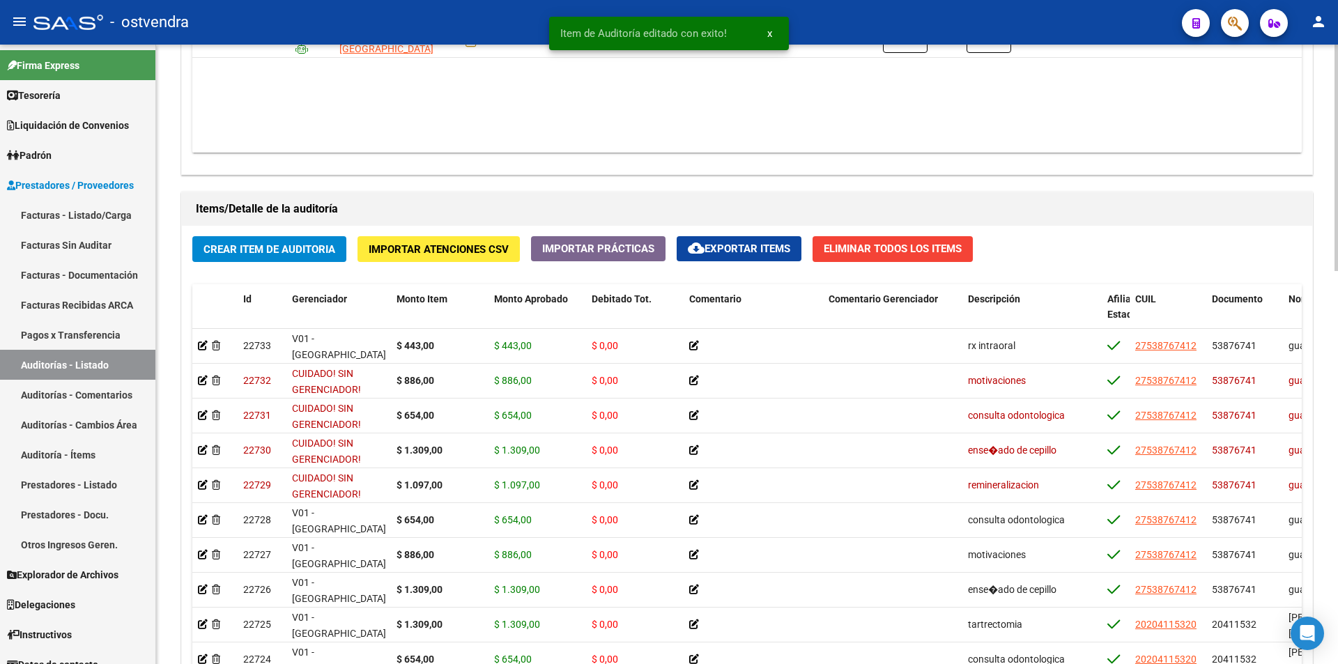
click at [1295, 527] on div "arrow_back Editar 2699 cloud_download Generar informe Puede notificar al gerenc…" at bounding box center [749, 23] width 1186 height 1696
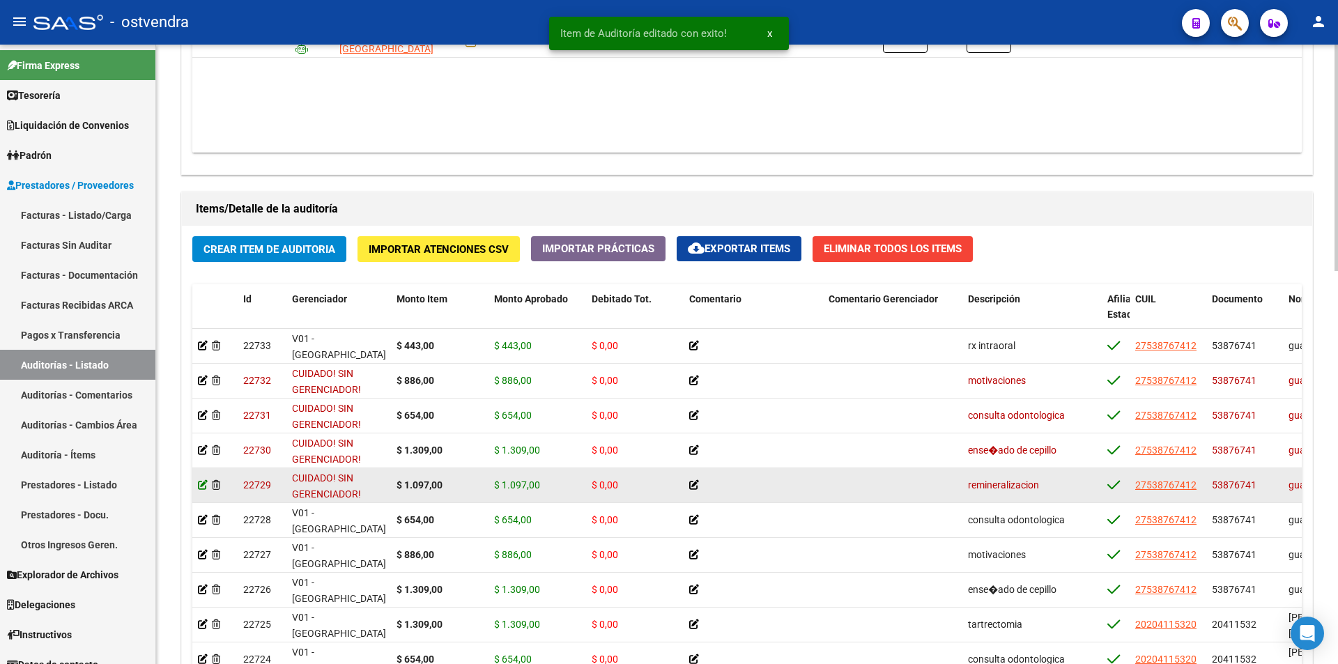
click at [201, 486] on icon at bounding box center [203, 485] width 10 height 10
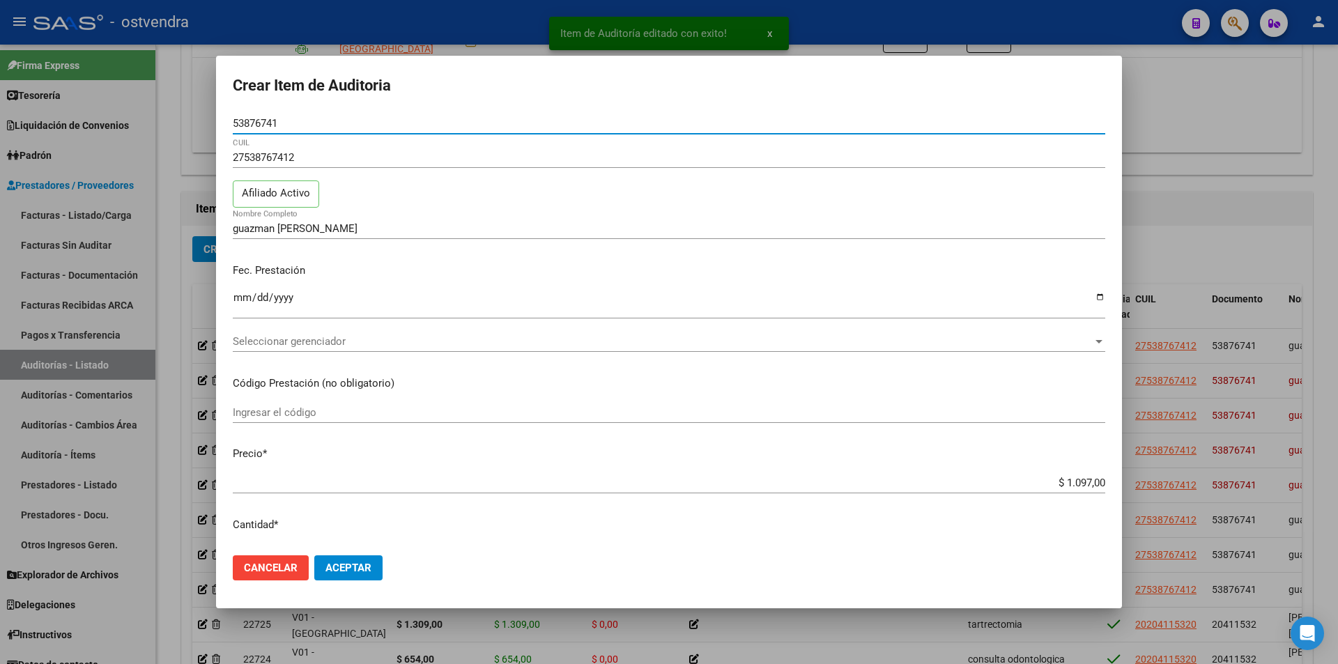
click at [417, 342] on span "Seleccionar gerenciador" at bounding box center [663, 341] width 860 height 13
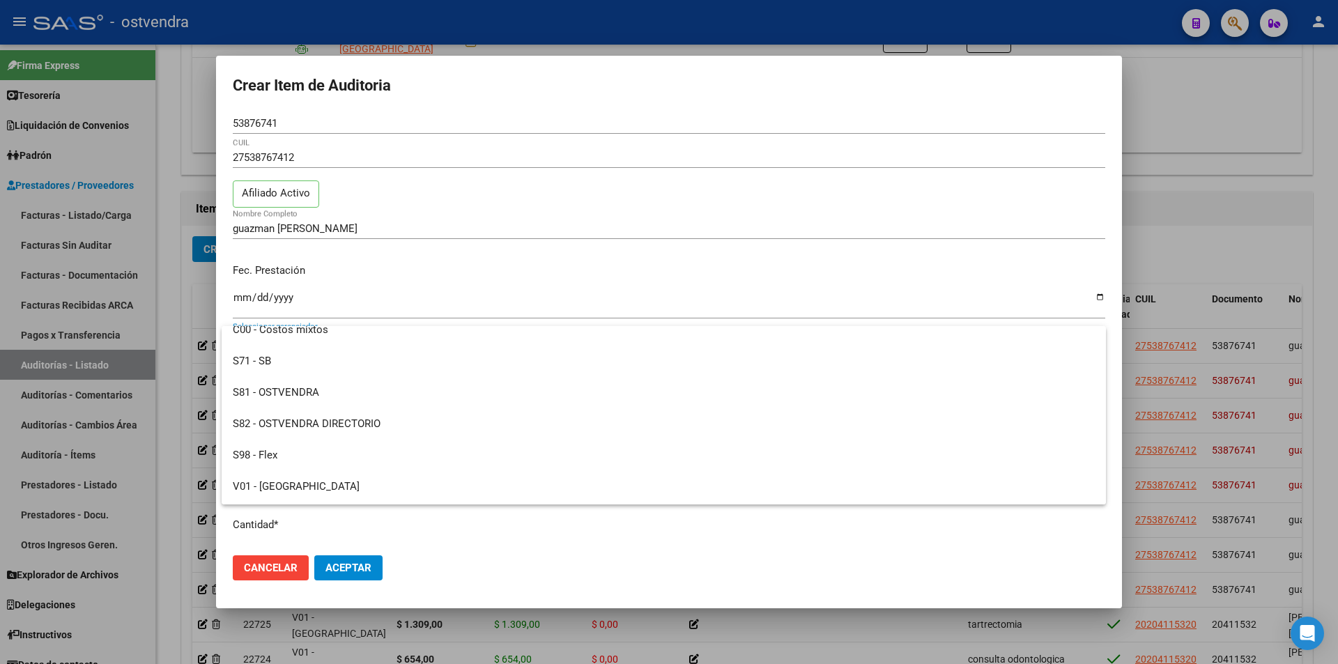
scroll to position [104, 0]
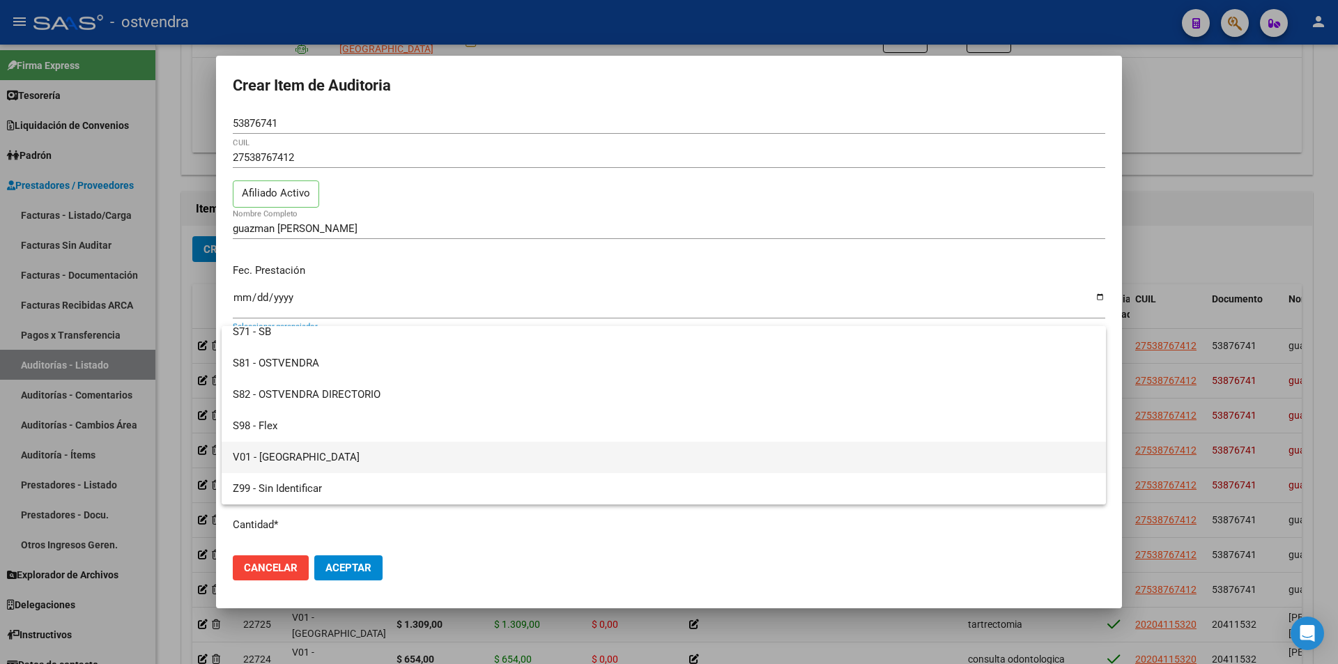
click at [748, 455] on span "V01 - [GEOGRAPHIC_DATA]" at bounding box center [664, 457] width 862 height 31
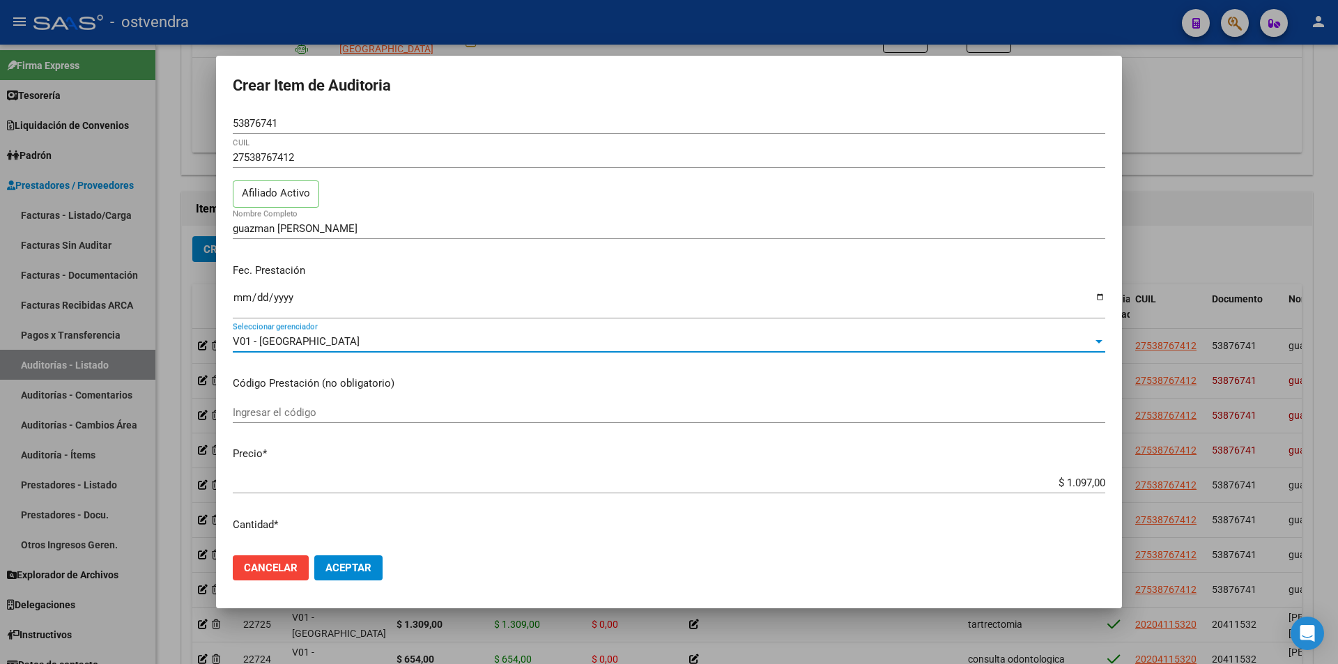
click at [359, 560] on button "Aceptar" at bounding box center [348, 568] width 68 height 25
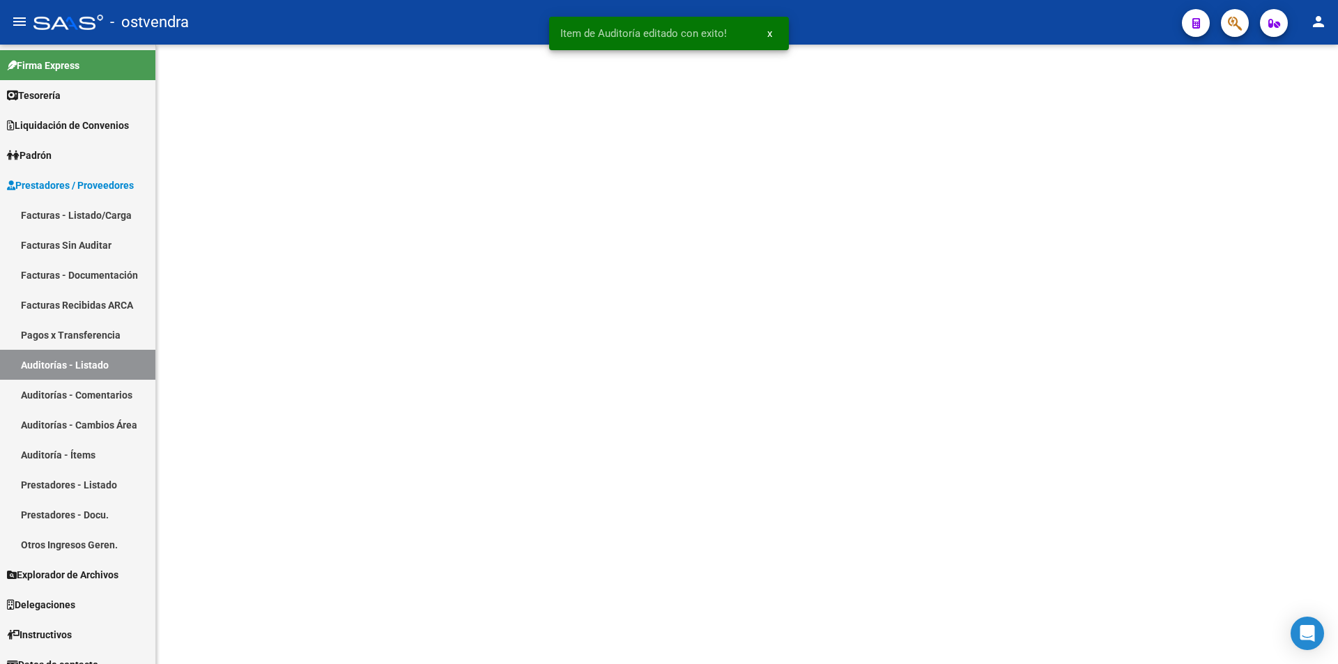
scroll to position [0, 0]
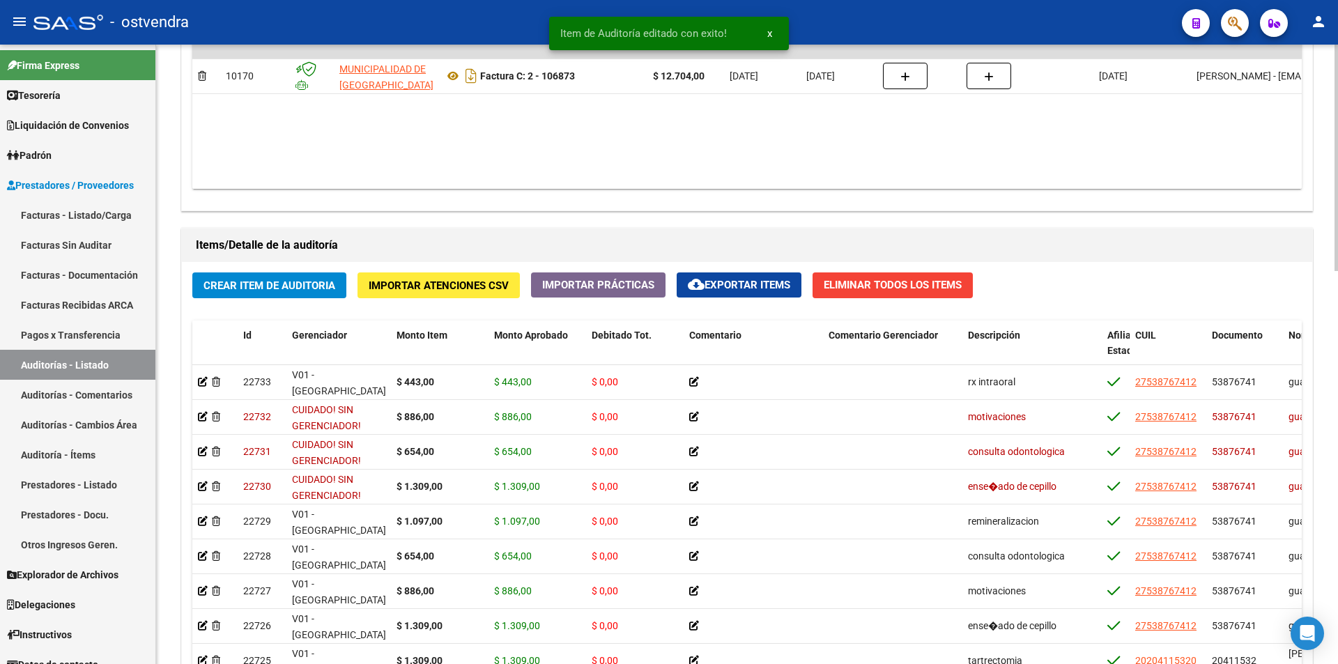
click at [1284, 507] on div "arrow_back Editar 2699 cloud_download Generar informe Puede notificar al gerenc…" at bounding box center [749, 59] width 1186 height 1696
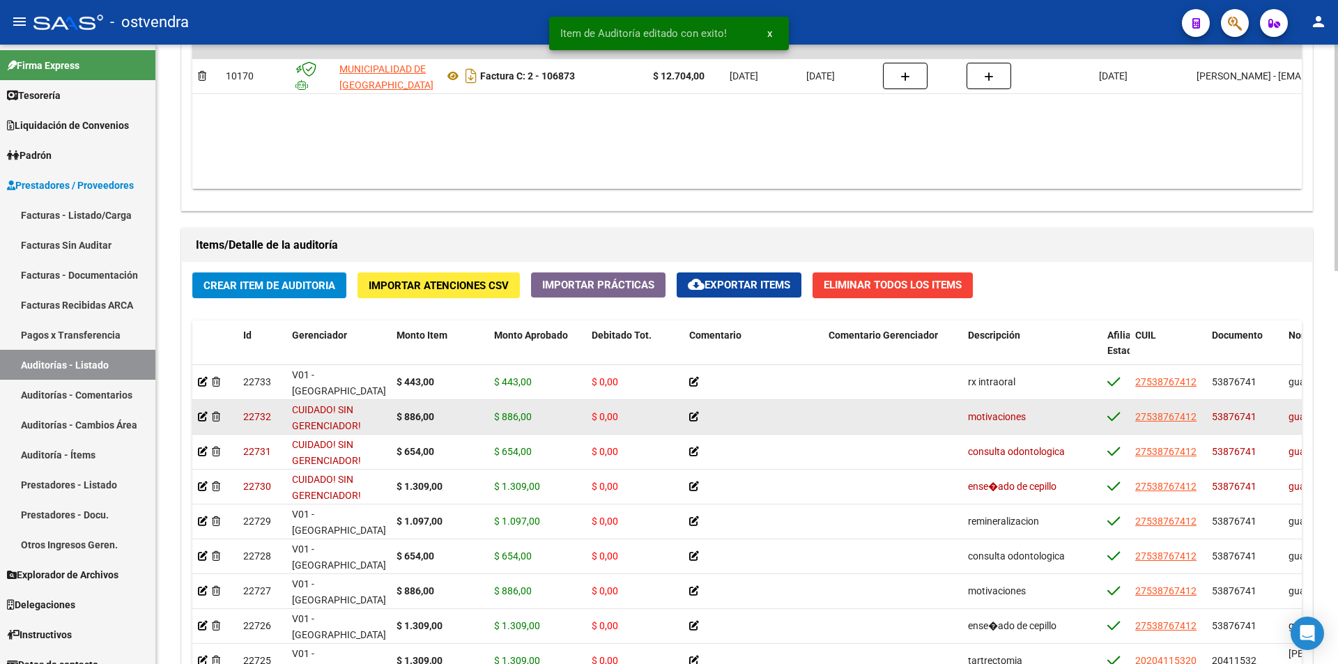
scroll to position [841, 0]
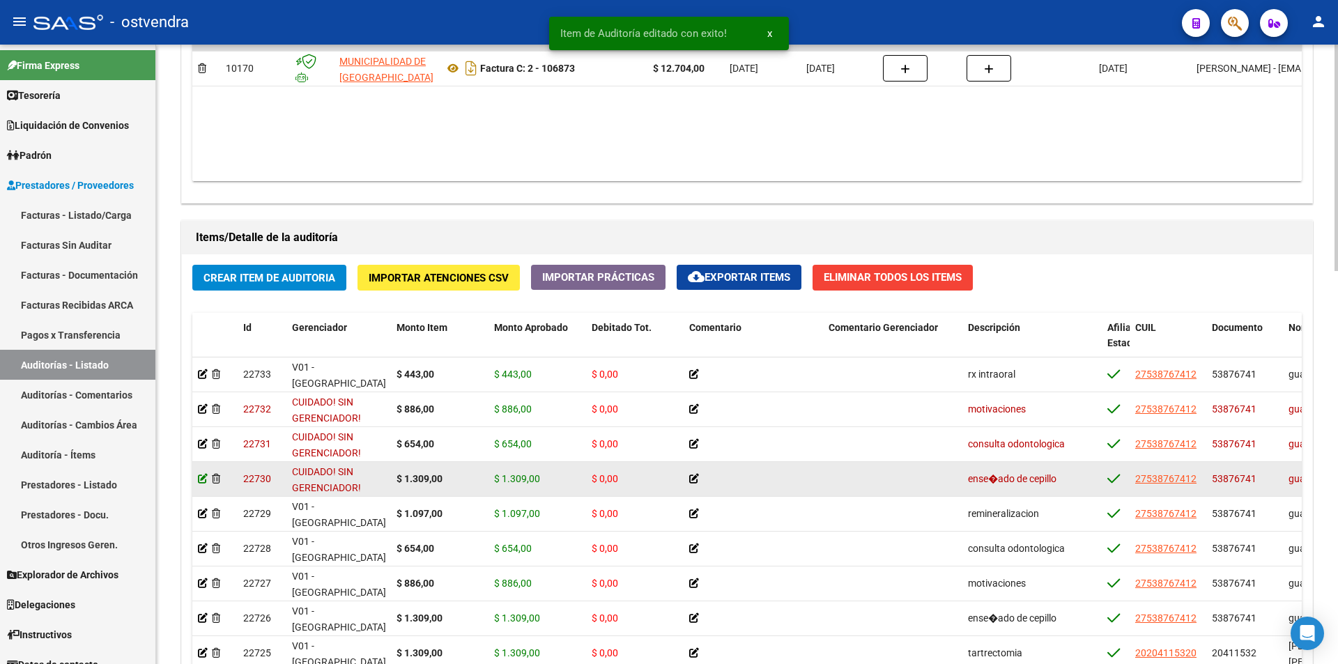
click at [201, 475] on icon at bounding box center [203, 479] width 10 height 10
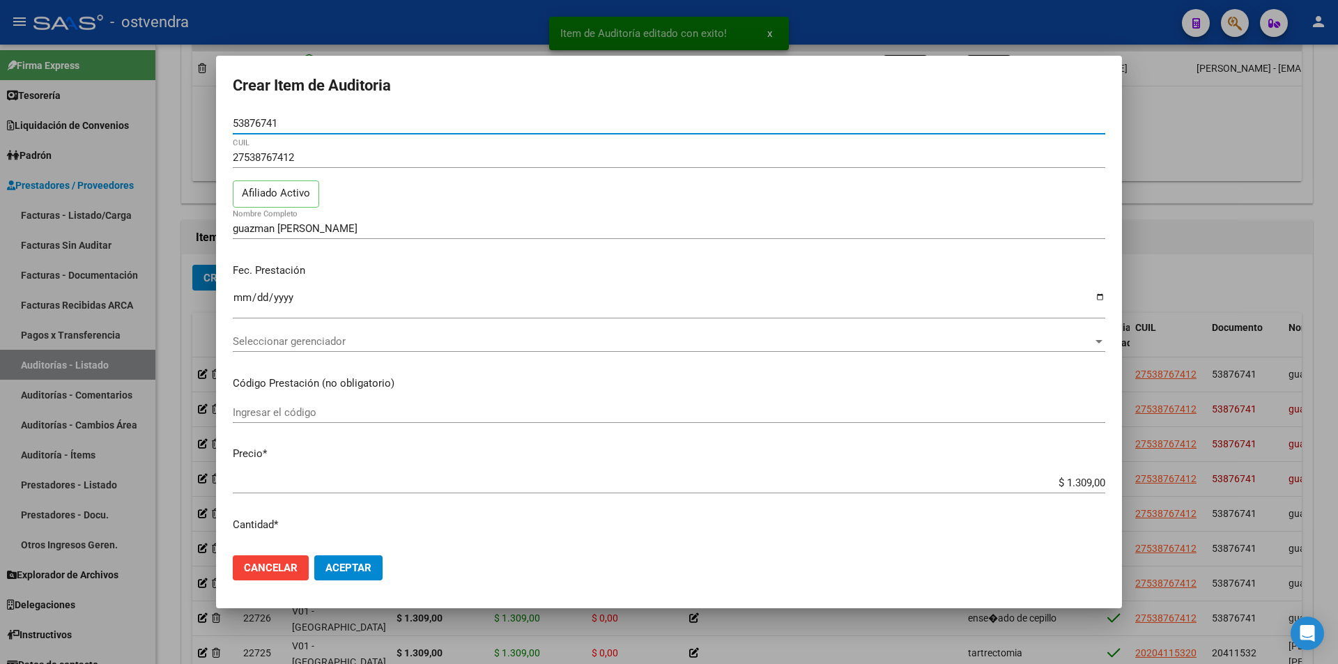
click at [398, 335] on div "Seleccionar gerenciador Seleccionar gerenciador" at bounding box center [669, 341] width 873 height 21
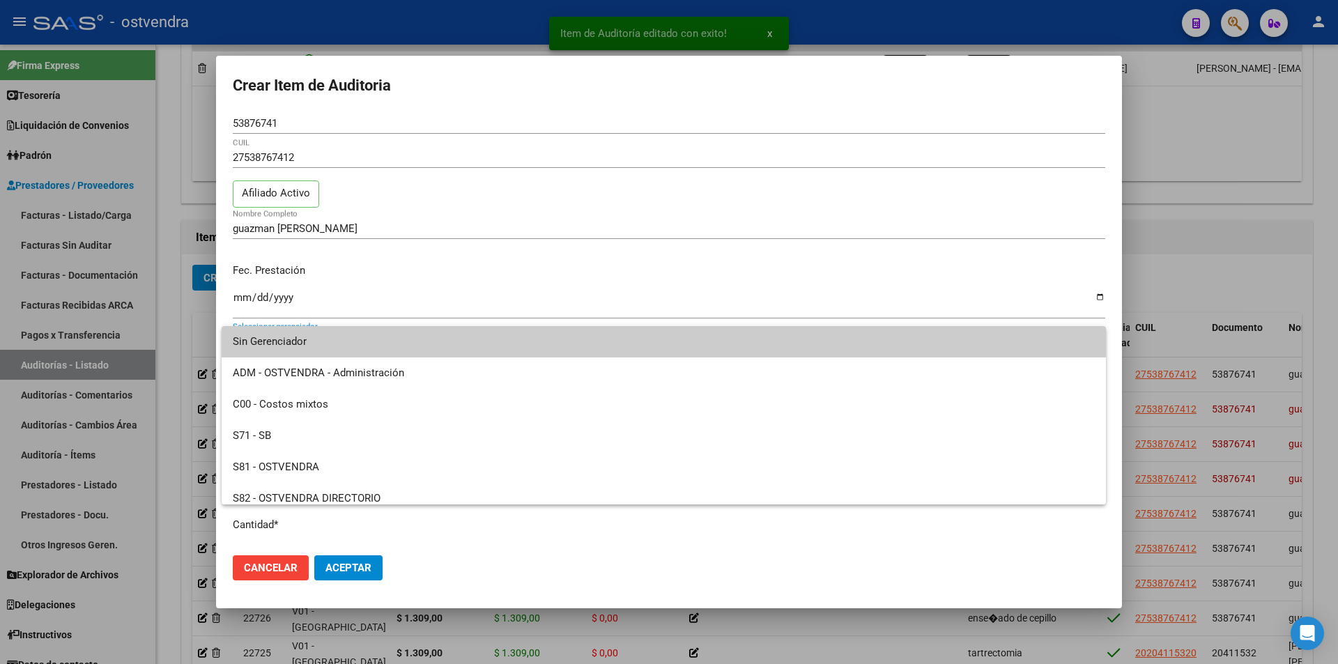
scroll to position [104, 0]
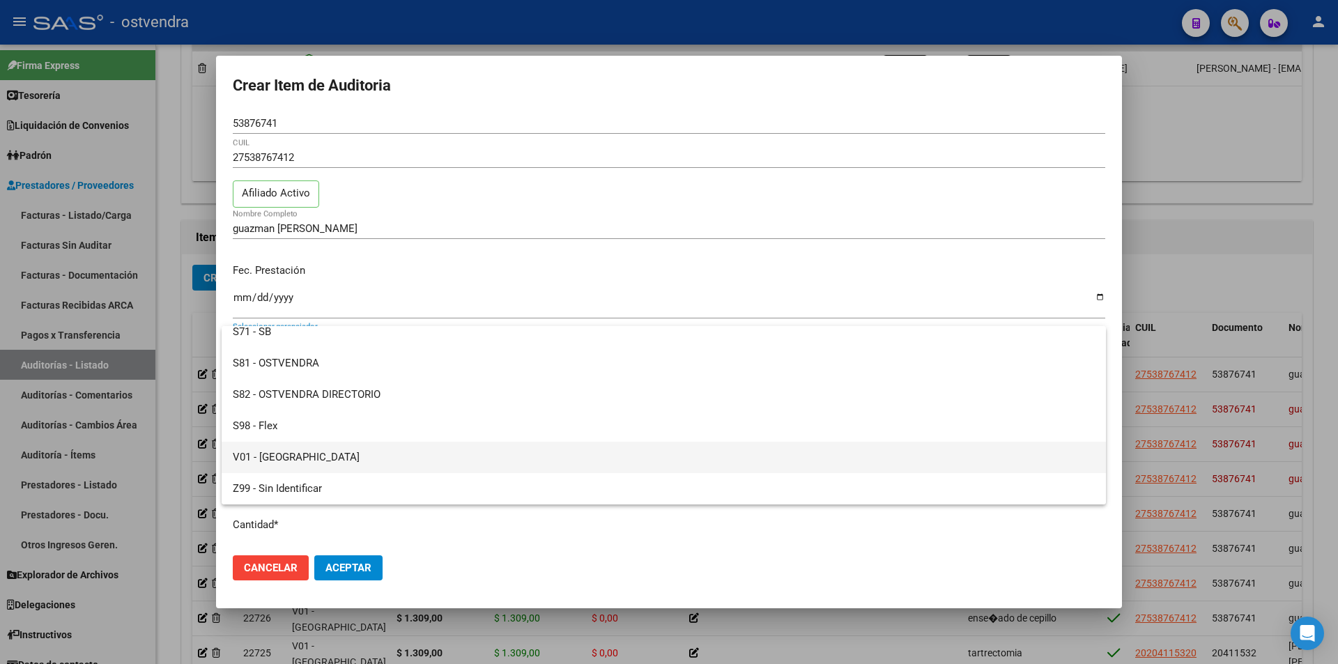
click at [713, 466] on span "V01 - [GEOGRAPHIC_DATA]" at bounding box center [664, 457] width 862 height 31
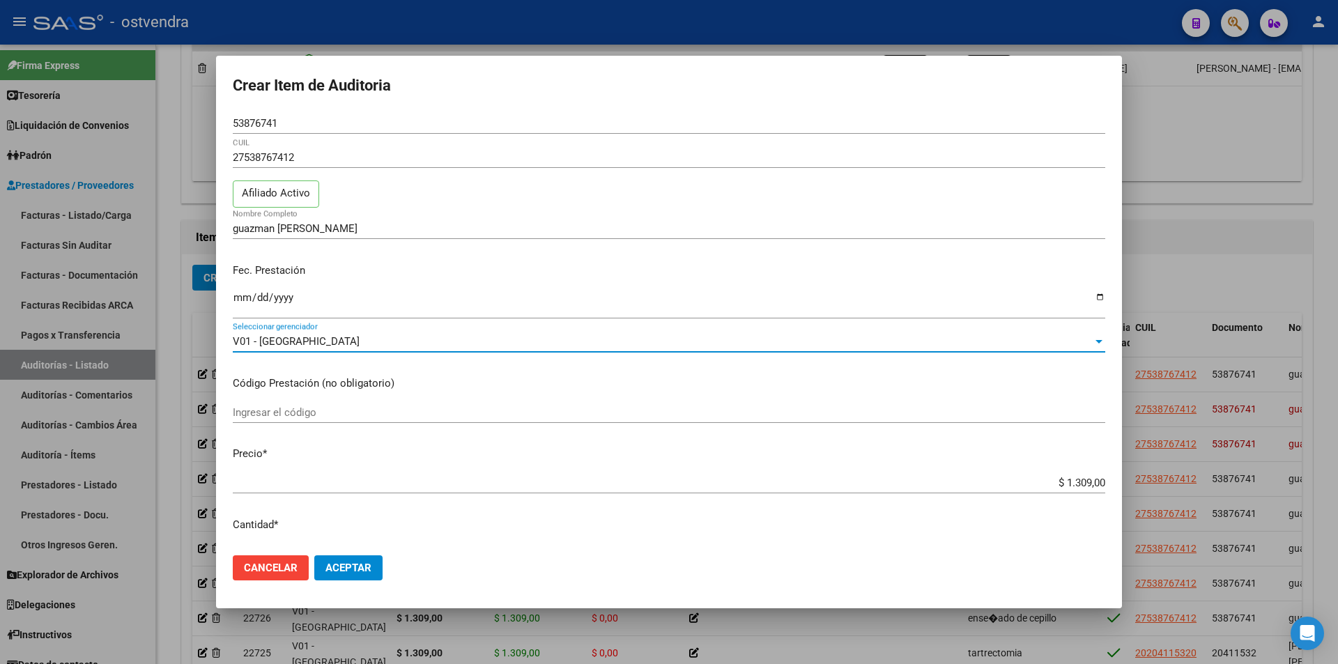
click at [337, 557] on button "Aceptar" at bounding box center [348, 568] width 68 height 25
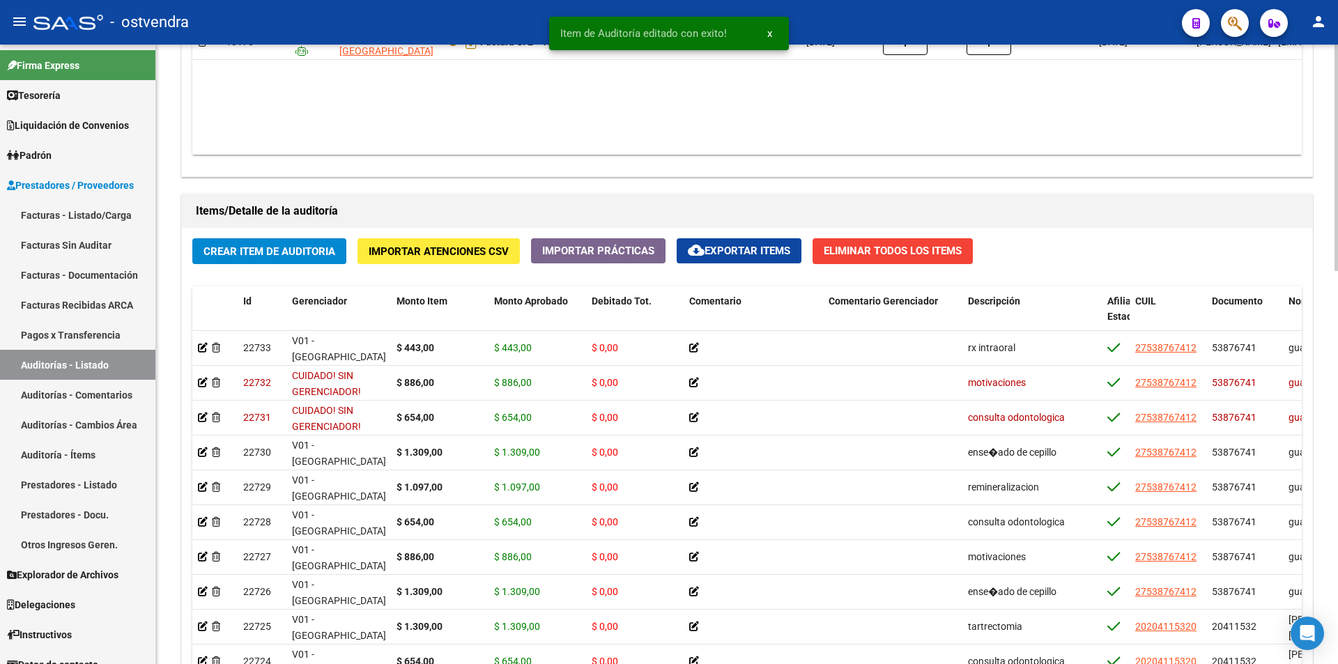
scroll to position [872, 0]
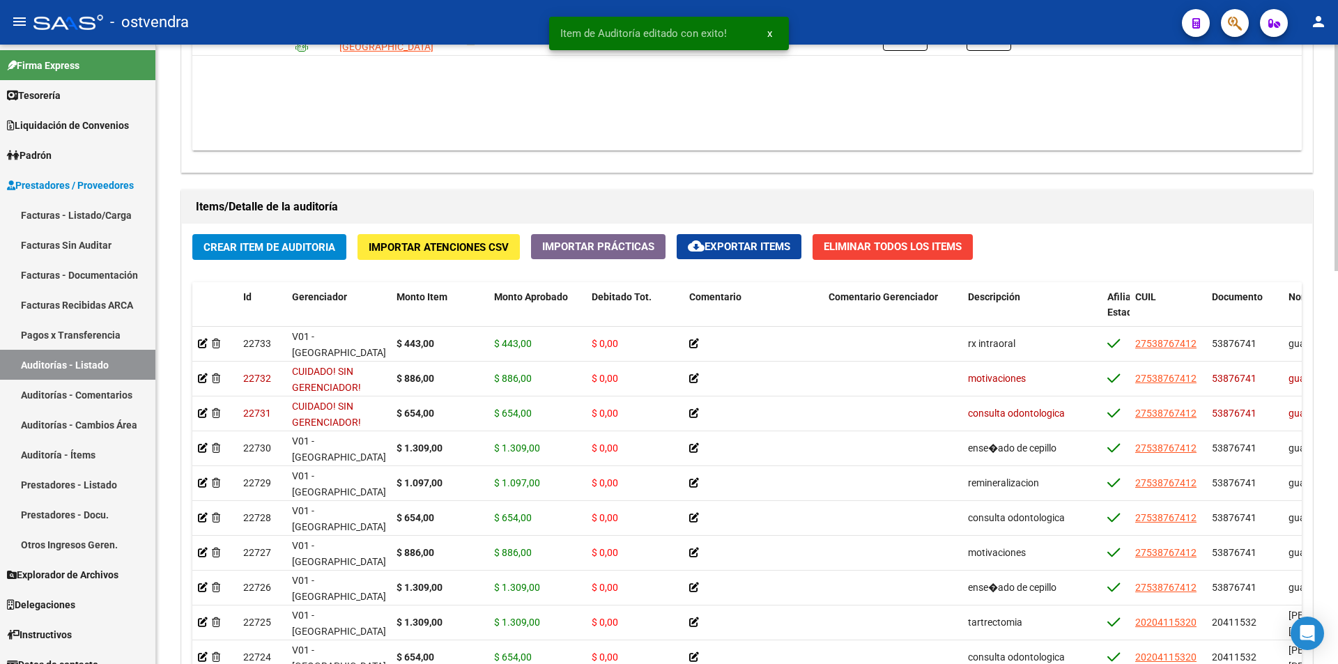
click at [1290, 538] on div "arrow_back Editar 2699 cloud_download Generar informe Puede notificar al gerenc…" at bounding box center [749, 21] width 1186 height 1696
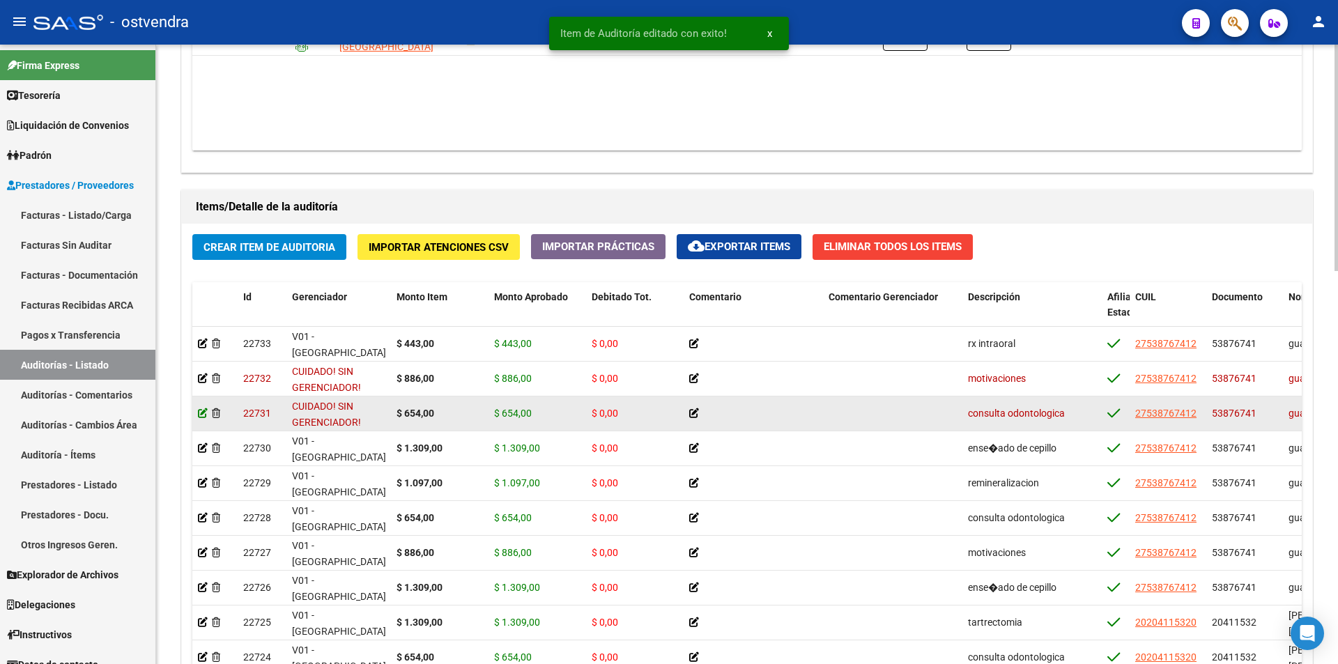
click at [198, 408] on icon at bounding box center [203, 413] width 10 height 10
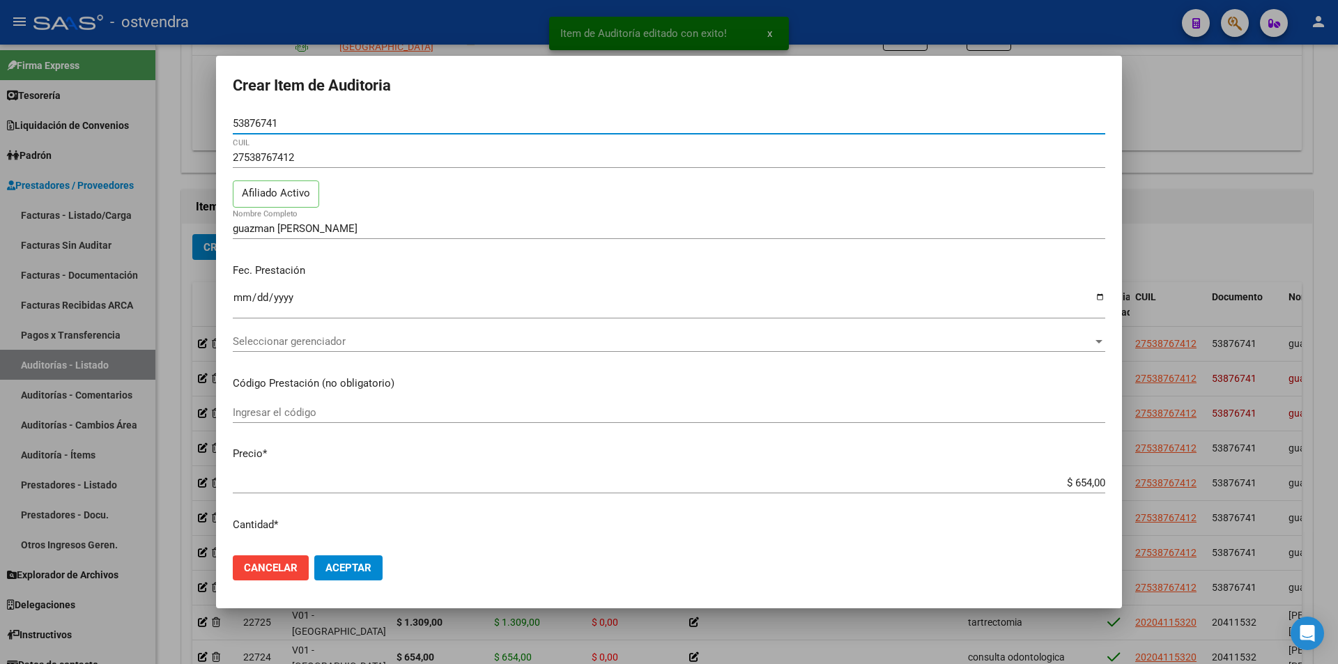
click at [393, 344] on span "Seleccionar gerenciador" at bounding box center [663, 341] width 860 height 13
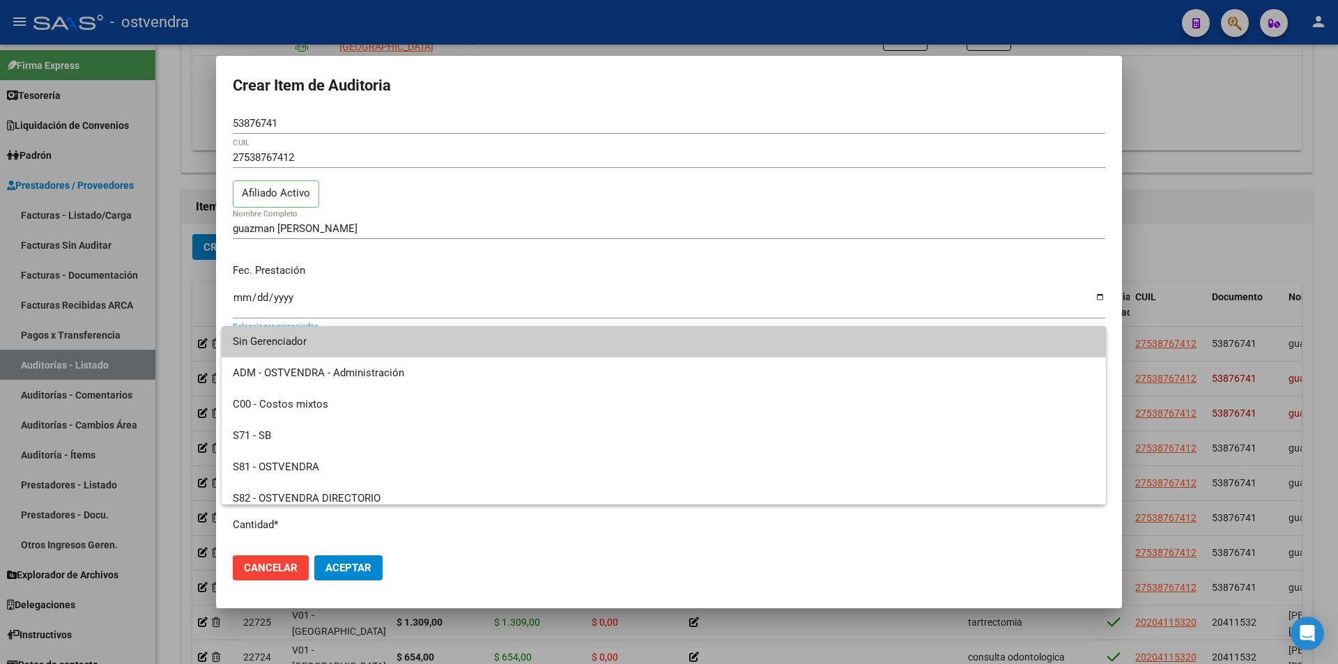
scroll to position [104, 0]
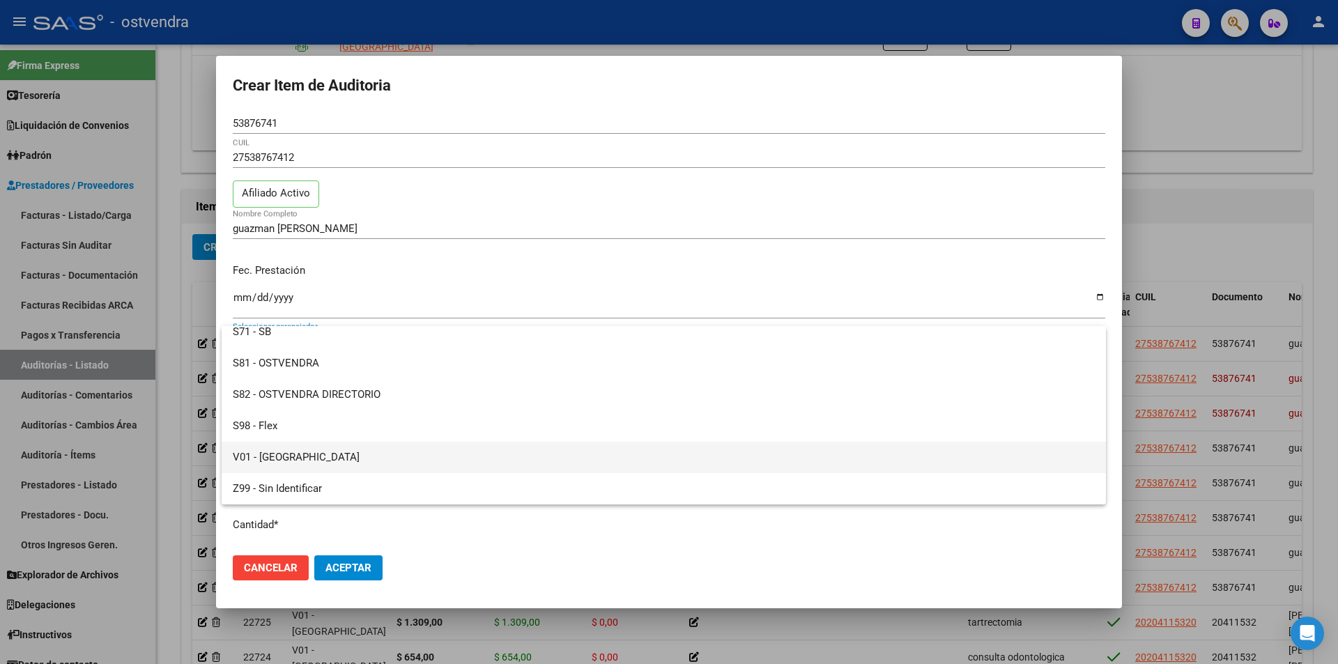
click at [694, 443] on span "V01 - [GEOGRAPHIC_DATA]" at bounding box center [664, 457] width 862 height 31
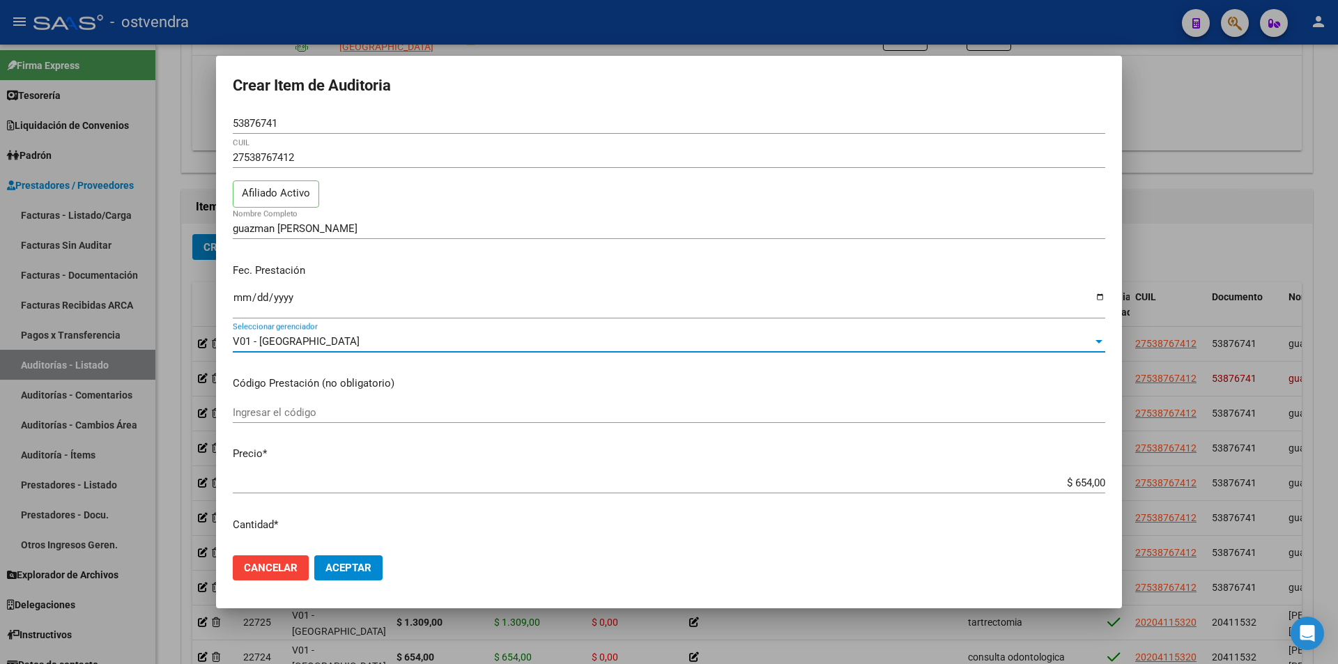
click at [357, 559] on button "Aceptar" at bounding box center [348, 568] width 68 height 25
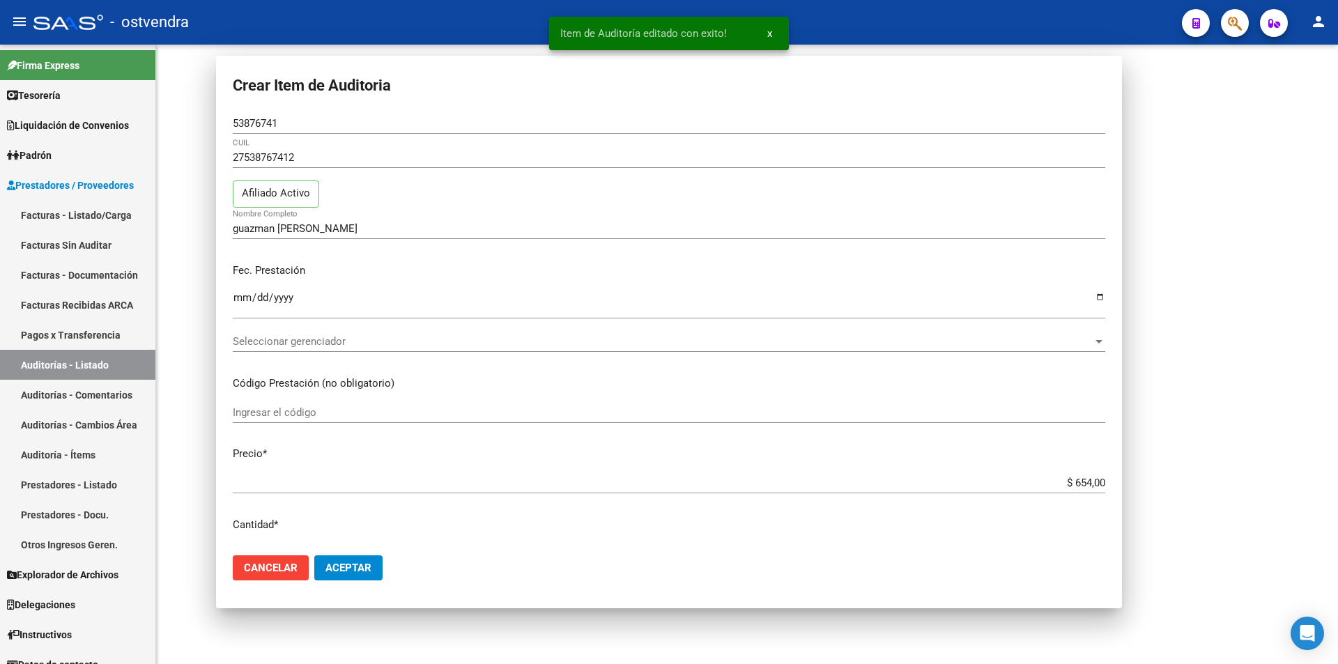
scroll to position [0, 0]
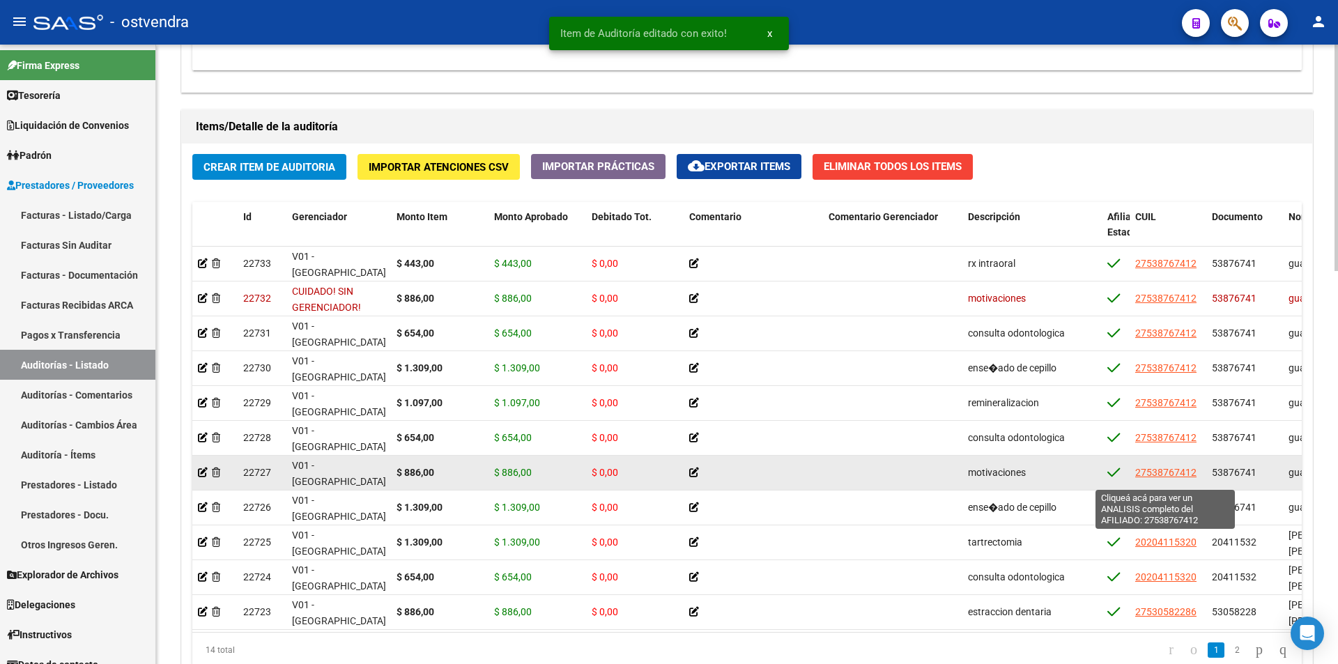
scroll to position [946, 0]
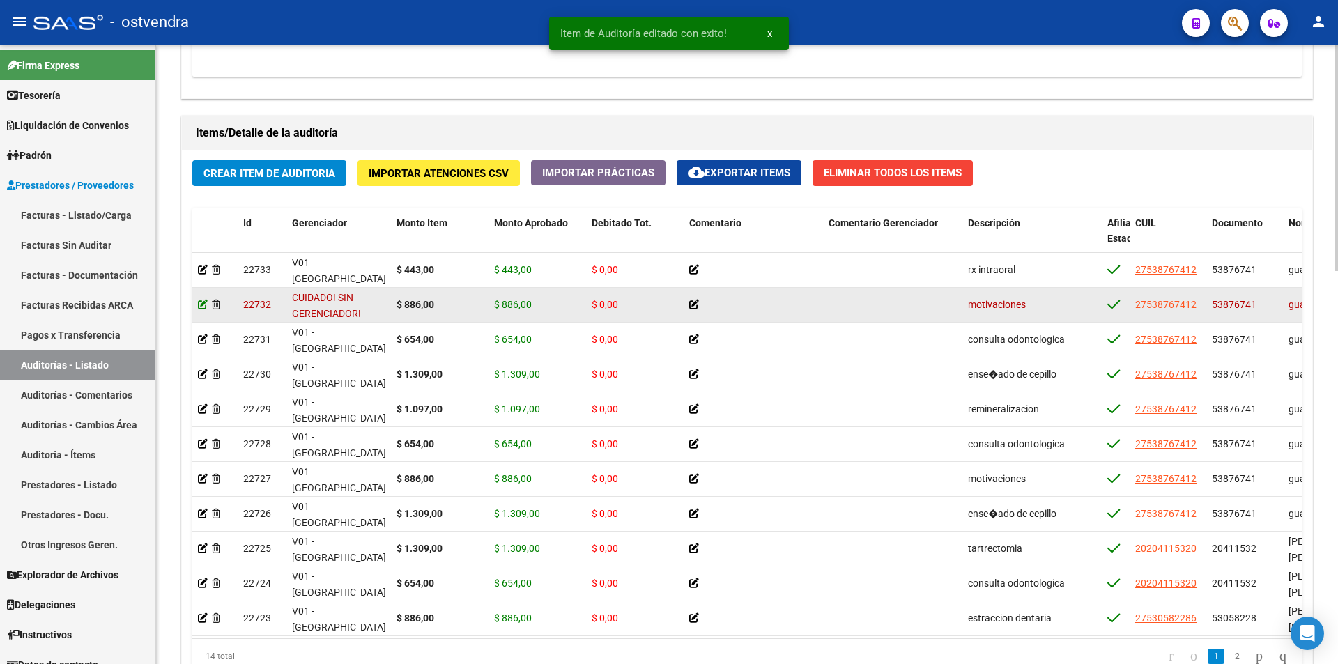
click at [204, 304] on icon at bounding box center [203, 305] width 10 height 10
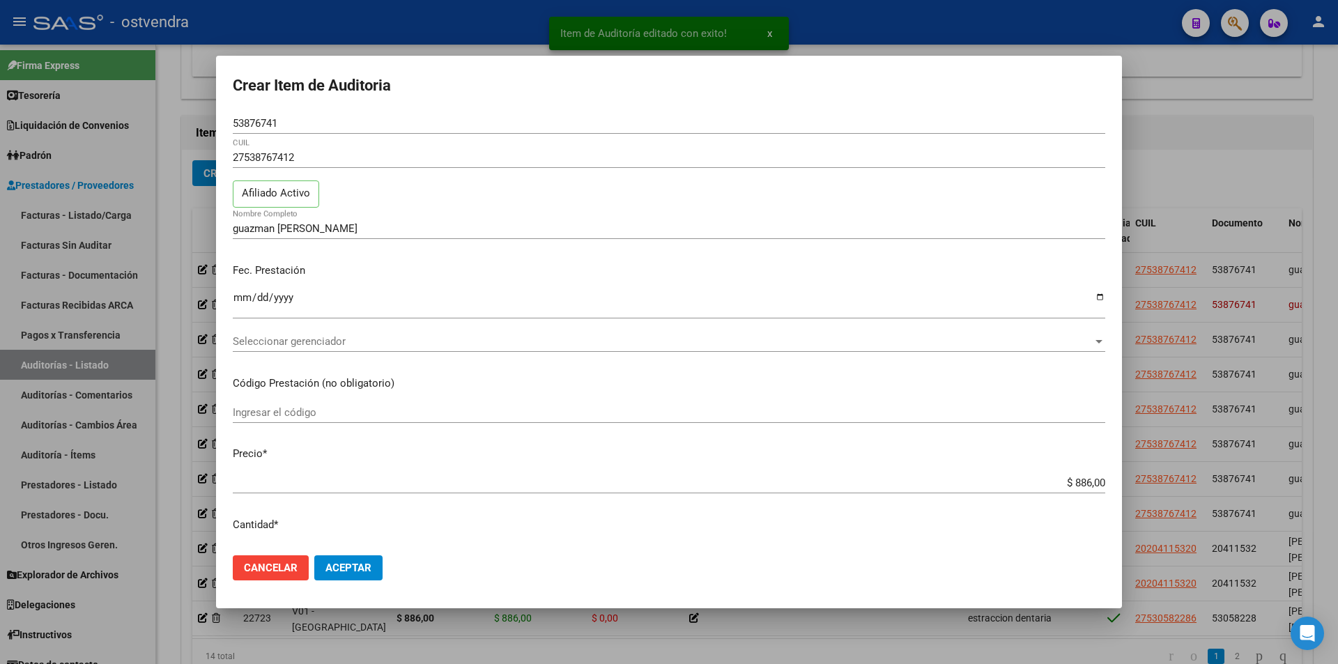
click at [545, 360] on div "Seleccionar gerenciador Seleccionar gerenciador" at bounding box center [669, 348] width 873 height 34
click at [554, 349] on div "Seleccionar gerenciador Seleccionar gerenciador" at bounding box center [669, 341] width 873 height 21
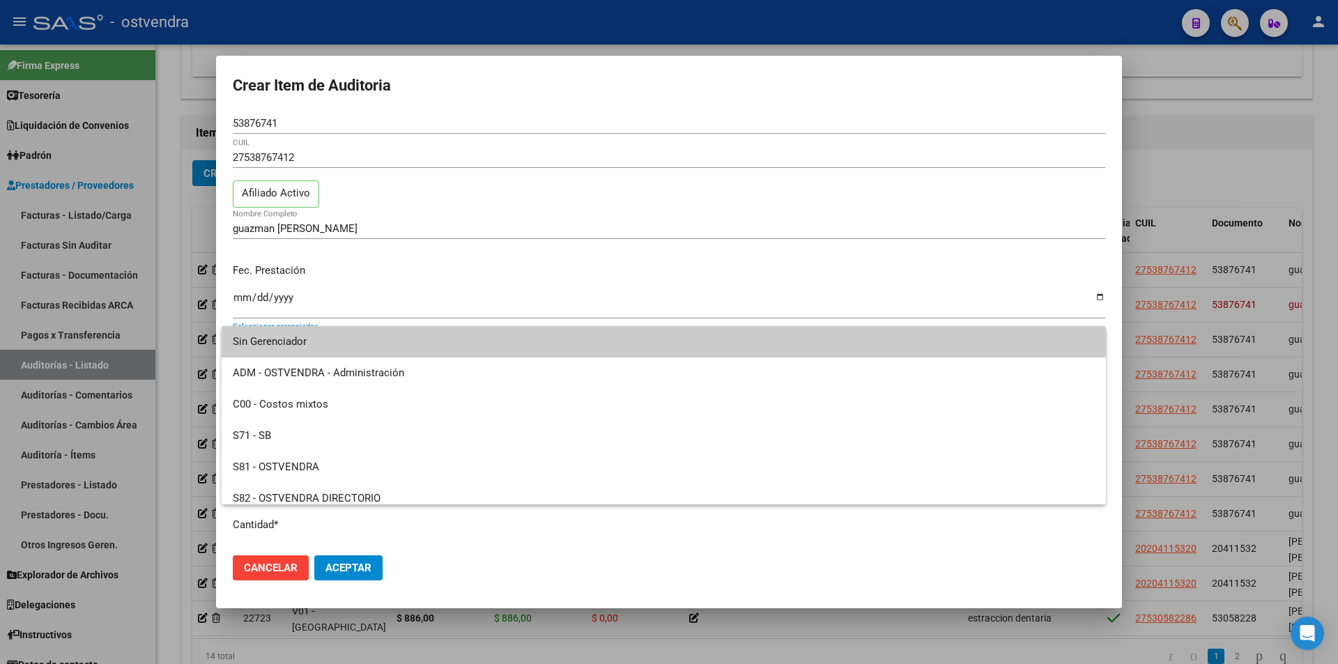
scroll to position [104, 0]
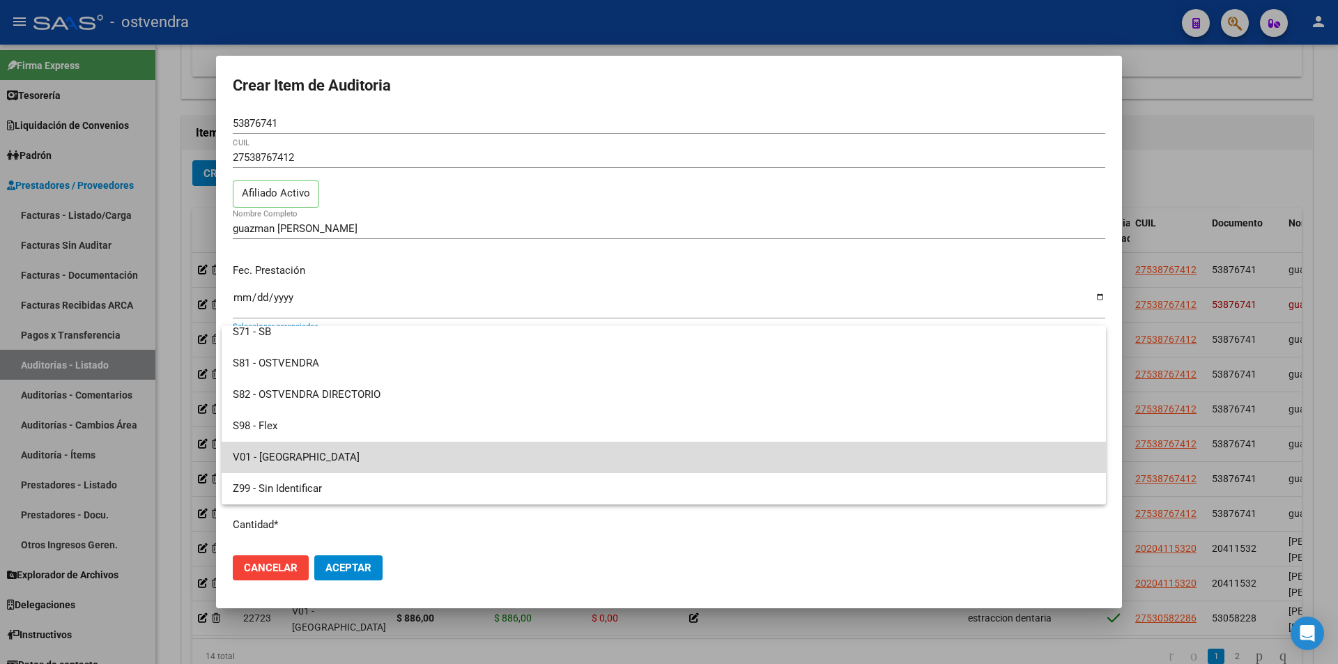
click at [668, 461] on span "V01 - [GEOGRAPHIC_DATA]" at bounding box center [664, 457] width 862 height 31
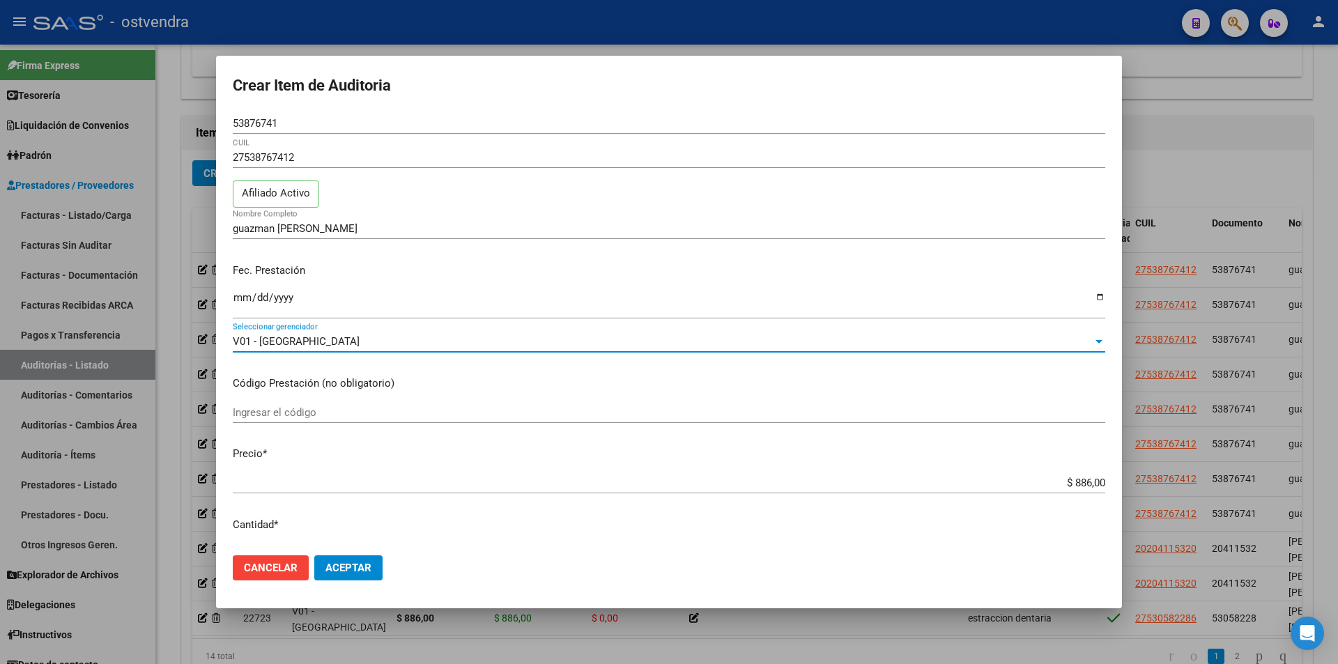
click at [376, 561] on button "Aceptar" at bounding box center [348, 568] width 68 height 25
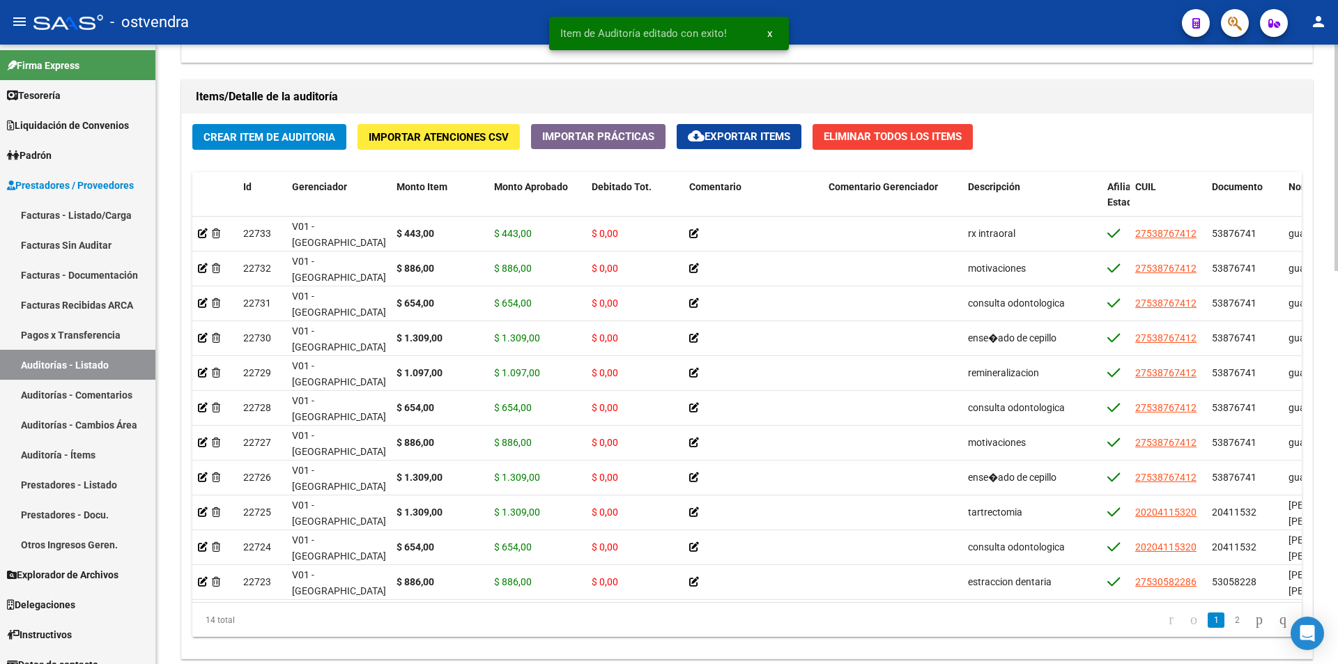
scroll to position [1076, 0]
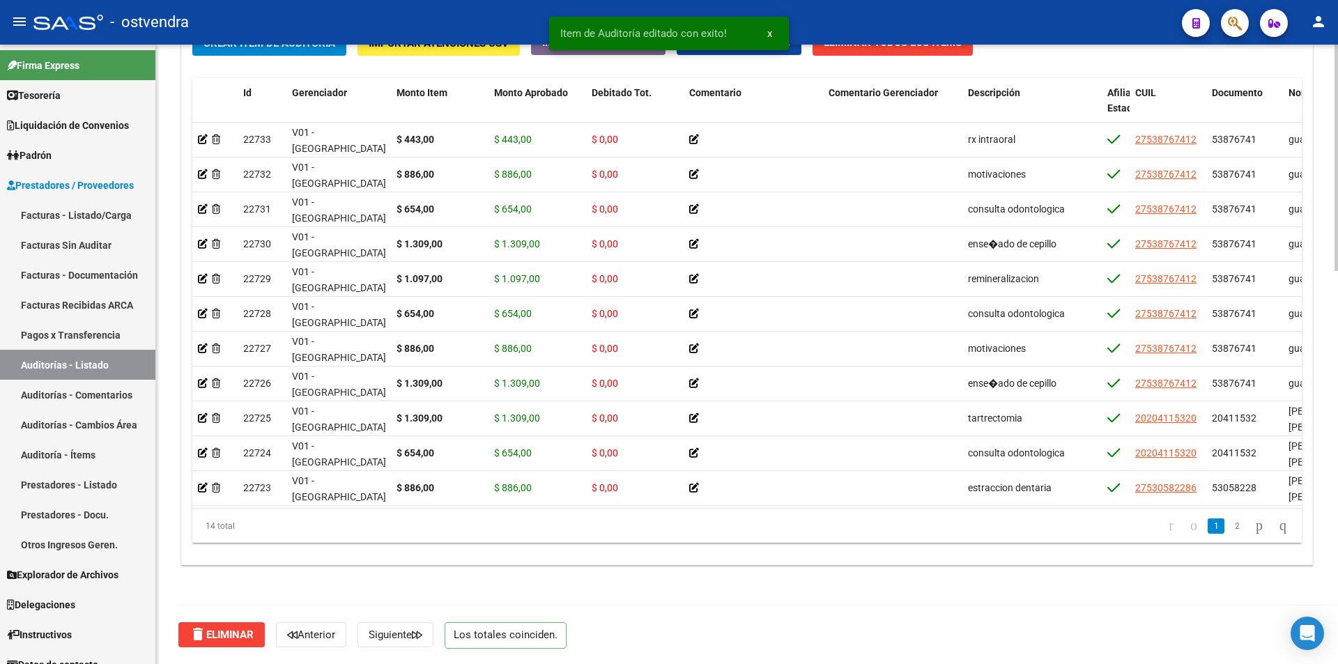
click at [1308, 638] on body "menu - ostvendra person Firma Express Tesorería Auditorías Confirmadas Liquidac…" at bounding box center [669, 332] width 1338 height 664
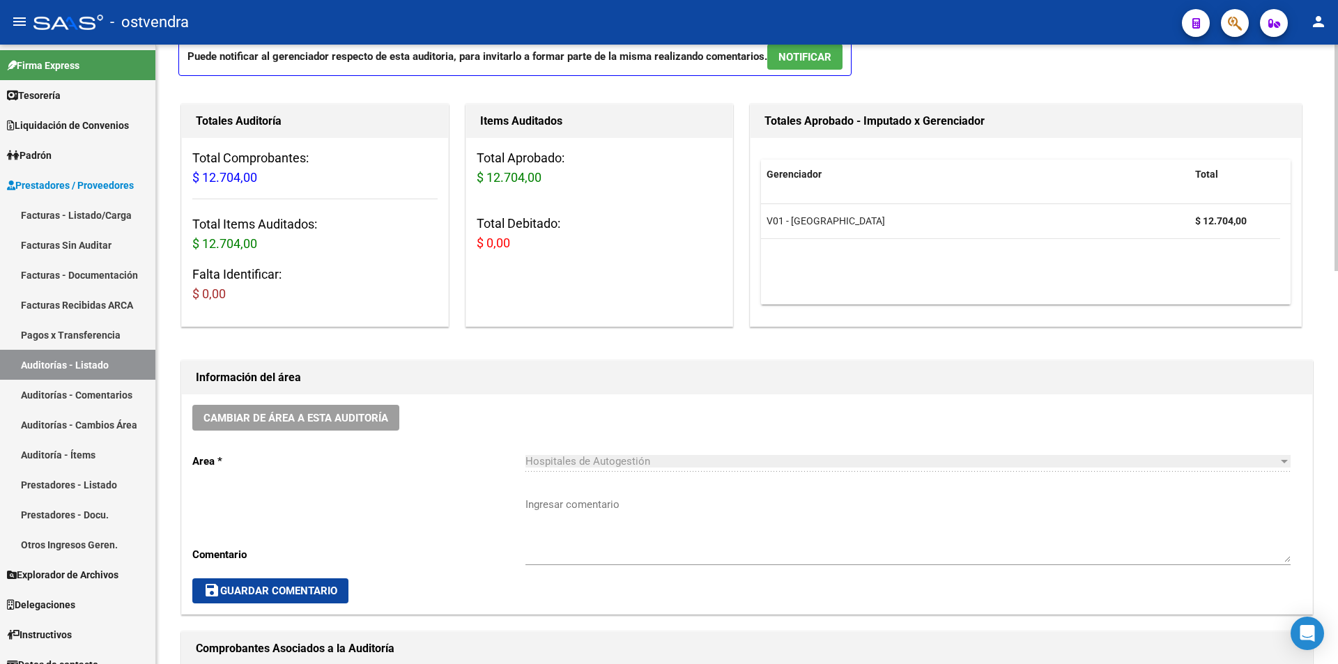
scroll to position [0, 0]
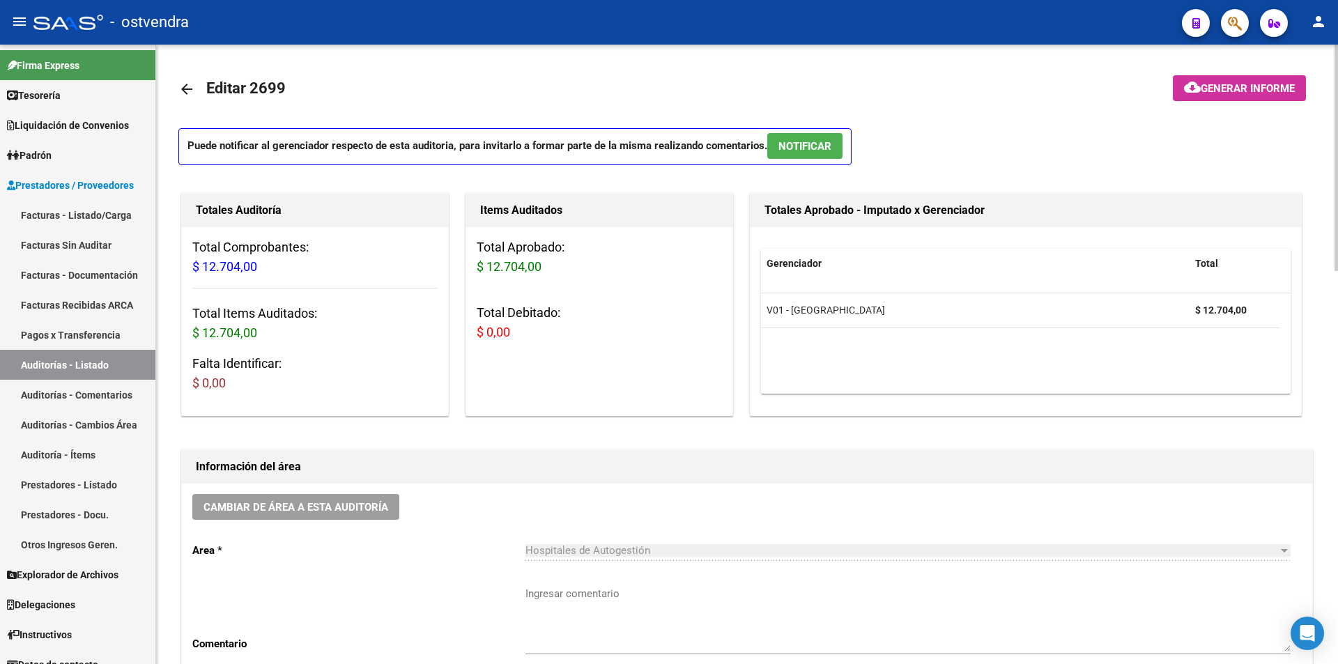
click at [829, 154] on button "NOTIFICAR" at bounding box center [804, 146] width 75 height 26
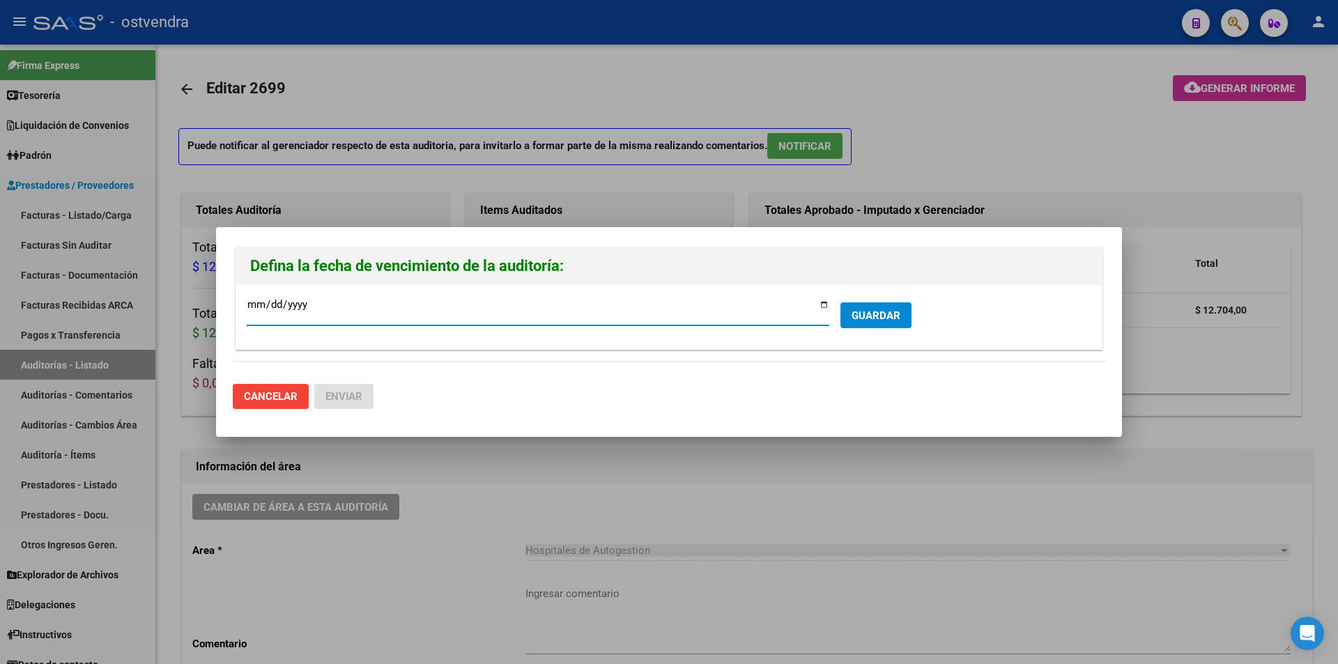
type input "[DATE]"
click at [851, 325] on button "GUARDAR" at bounding box center [876, 316] width 71 height 26
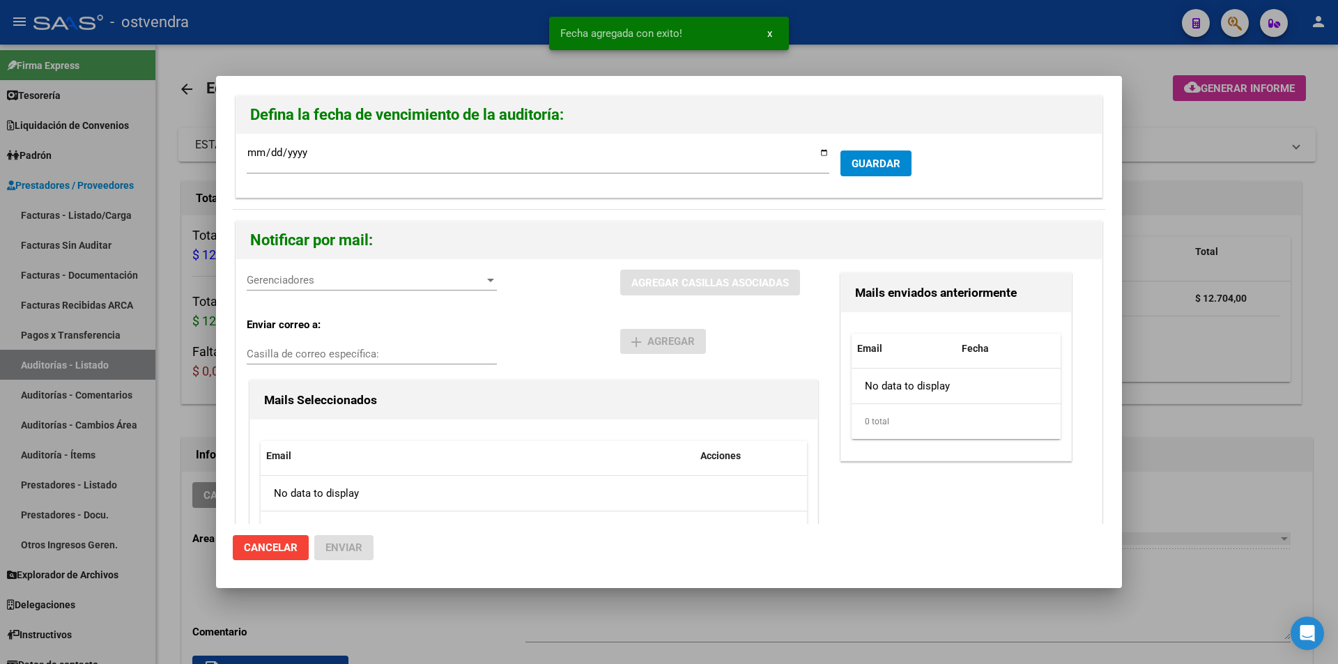
click at [312, 293] on div "Gerenciadores Gerenciadores" at bounding box center [372, 287] width 250 height 34
click at [321, 286] on span "Gerenciadores" at bounding box center [366, 280] width 238 height 13
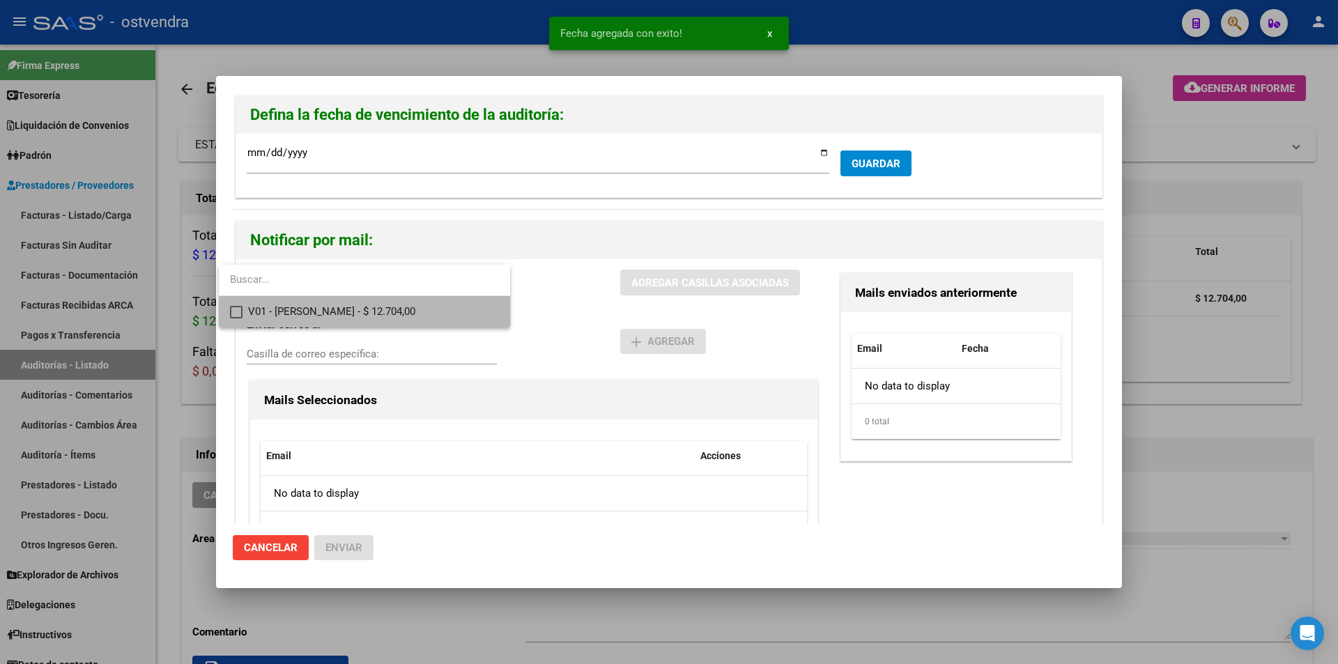
click at [323, 302] on span "V01 - [PERSON_NAME] - $ 12.704,00" at bounding box center [373, 311] width 251 height 31
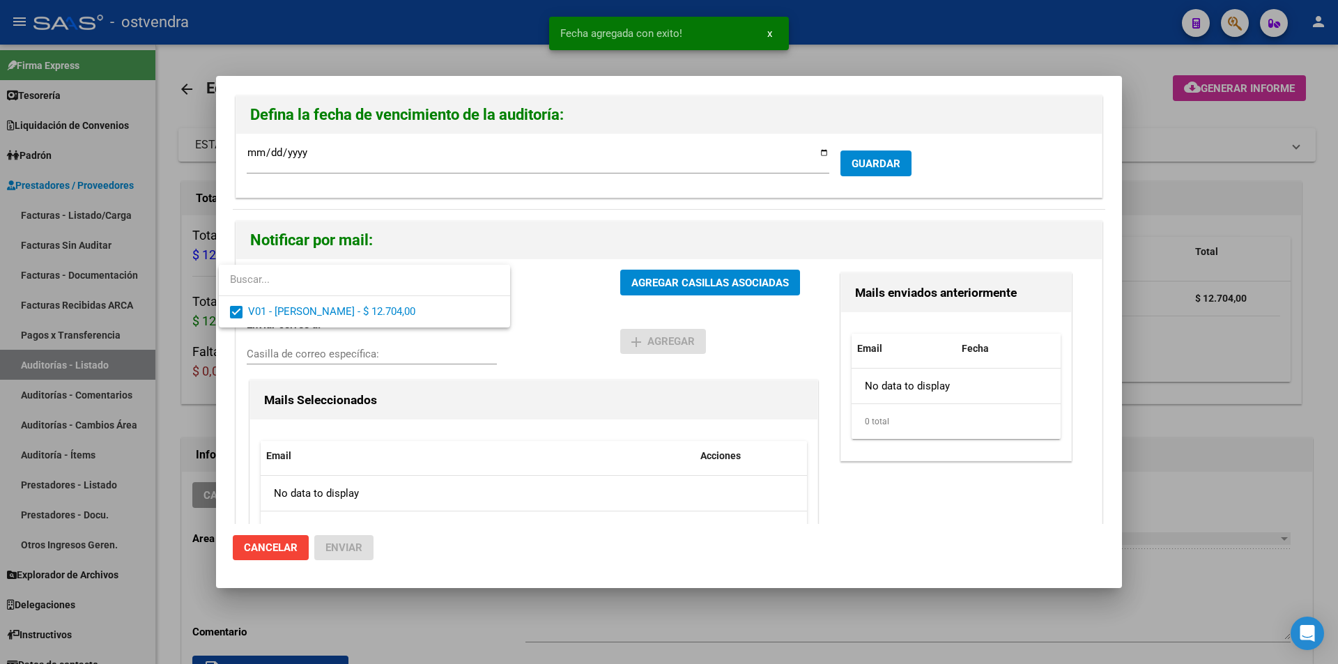
click at [644, 284] on div at bounding box center [669, 332] width 1338 height 664
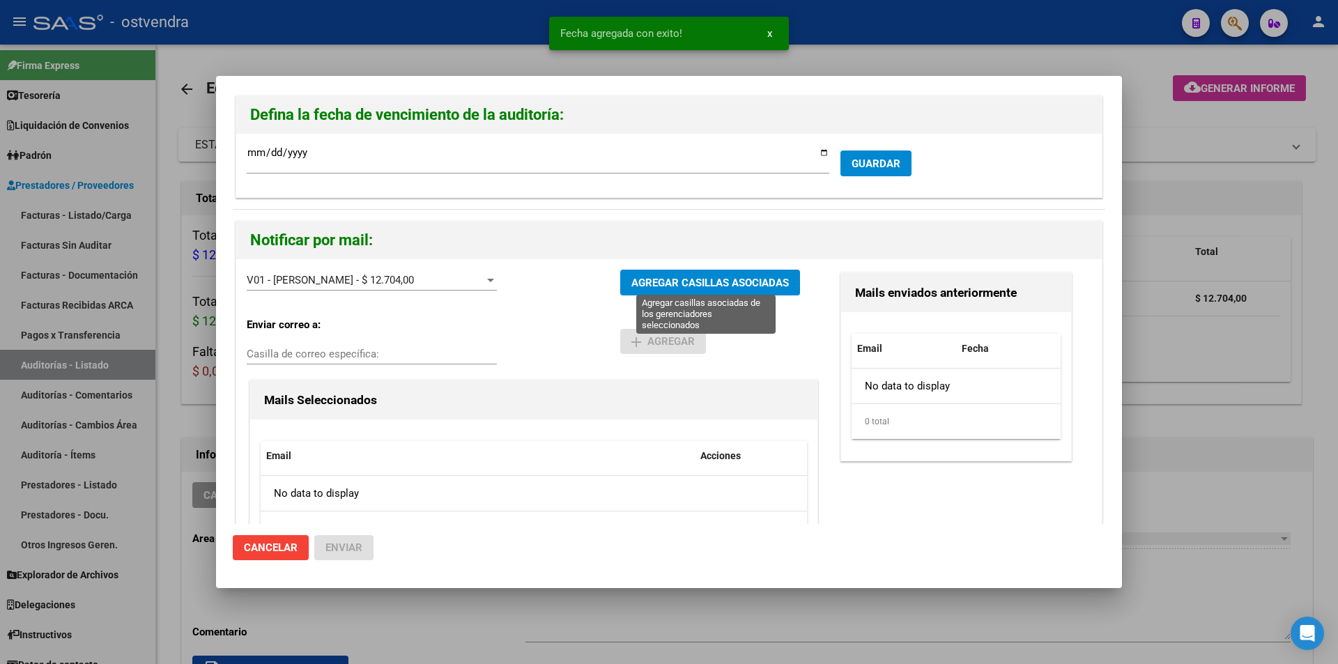
click at [644, 284] on span "AGREGAR CASILLAS ASOCIADAS" at bounding box center [711, 283] width 158 height 13
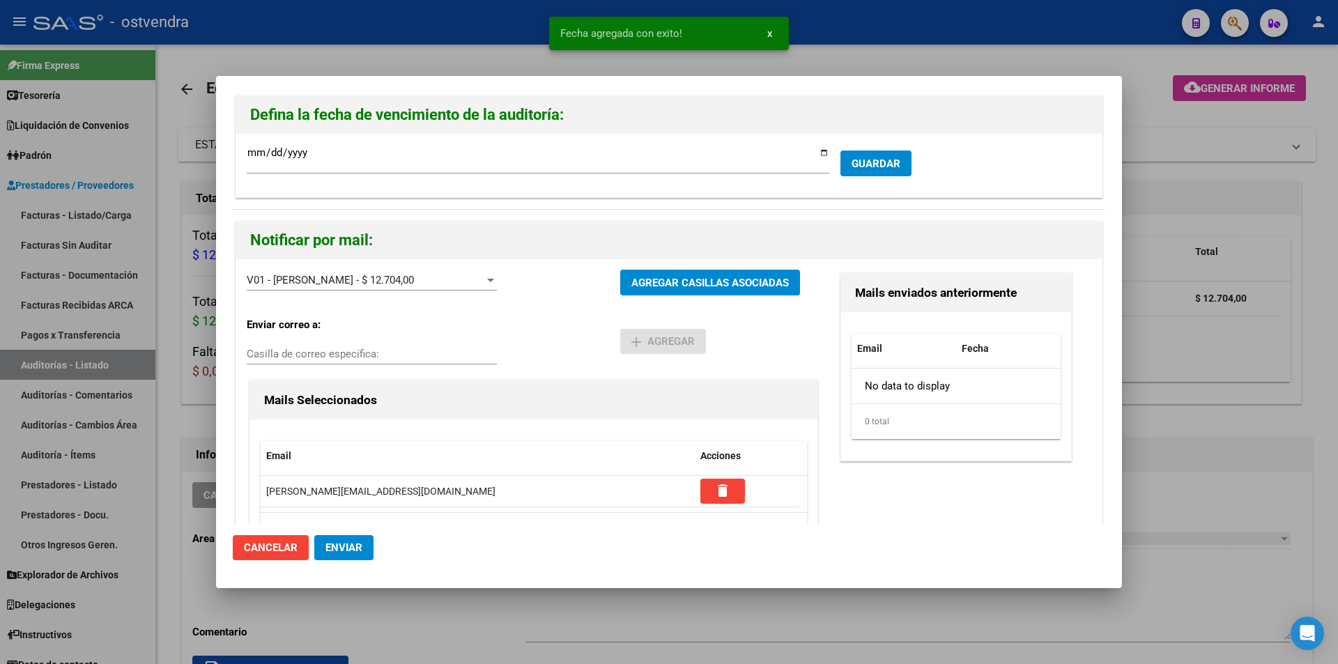
click at [368, 544] on button "Enviar" at bounding box center [343, 547] width 59 height 25
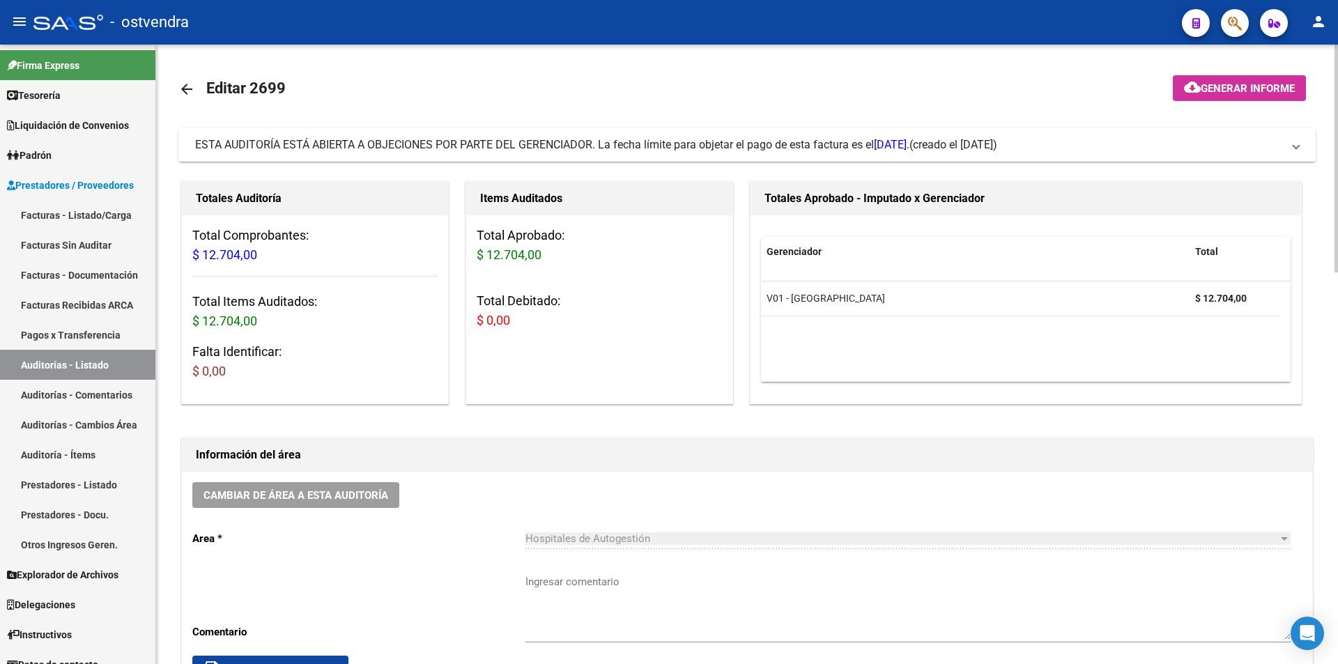
click at [201, 355] on h3 "Falta Identificar: $ 0,00" at bounding box center [314, 361] width 245 height 39
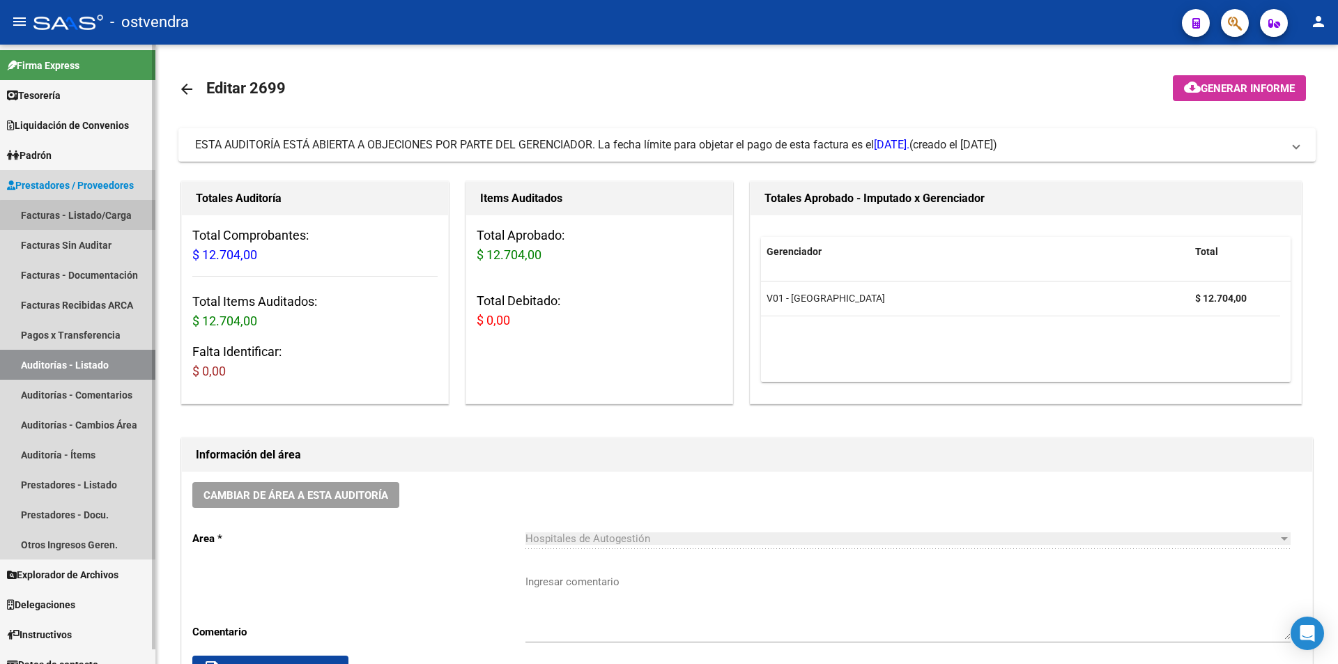
click at [122, 223] on link "Facturas - Listado/Carga" at bounding box center [77, 215] width 155 height 30
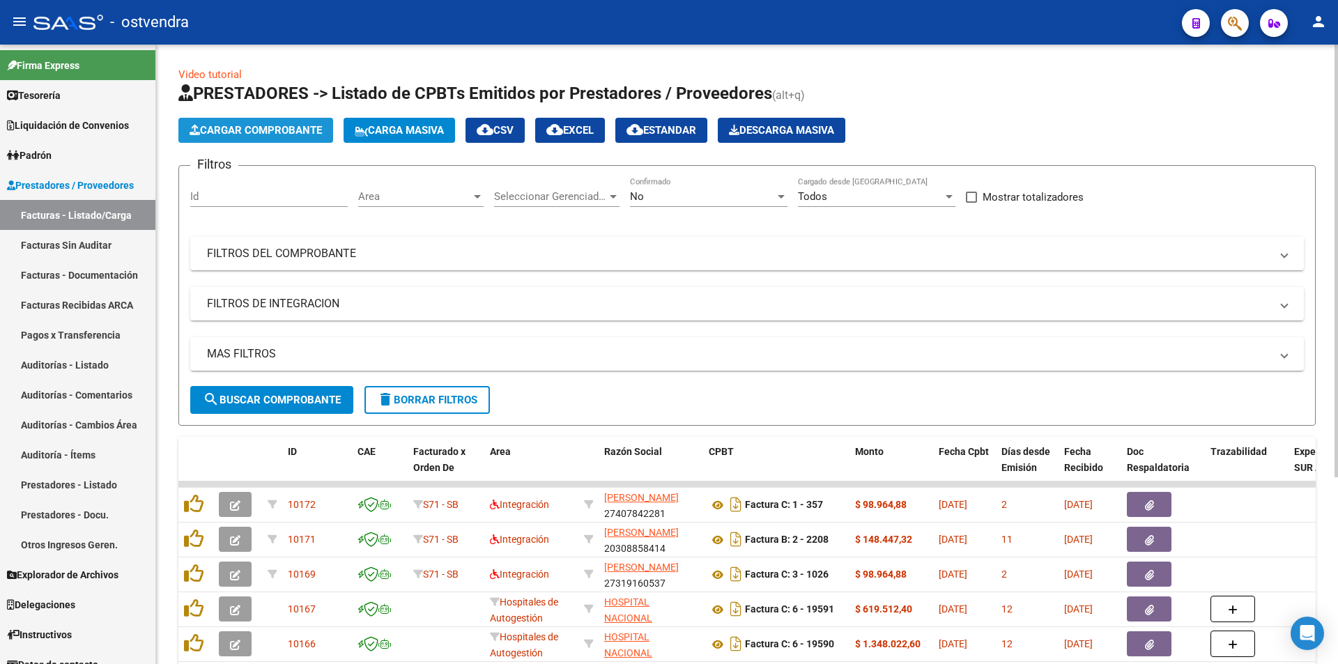
click at [259, 137] on button "Cargar Comprobante" at bounding box center [255, 130] width 155 height 25
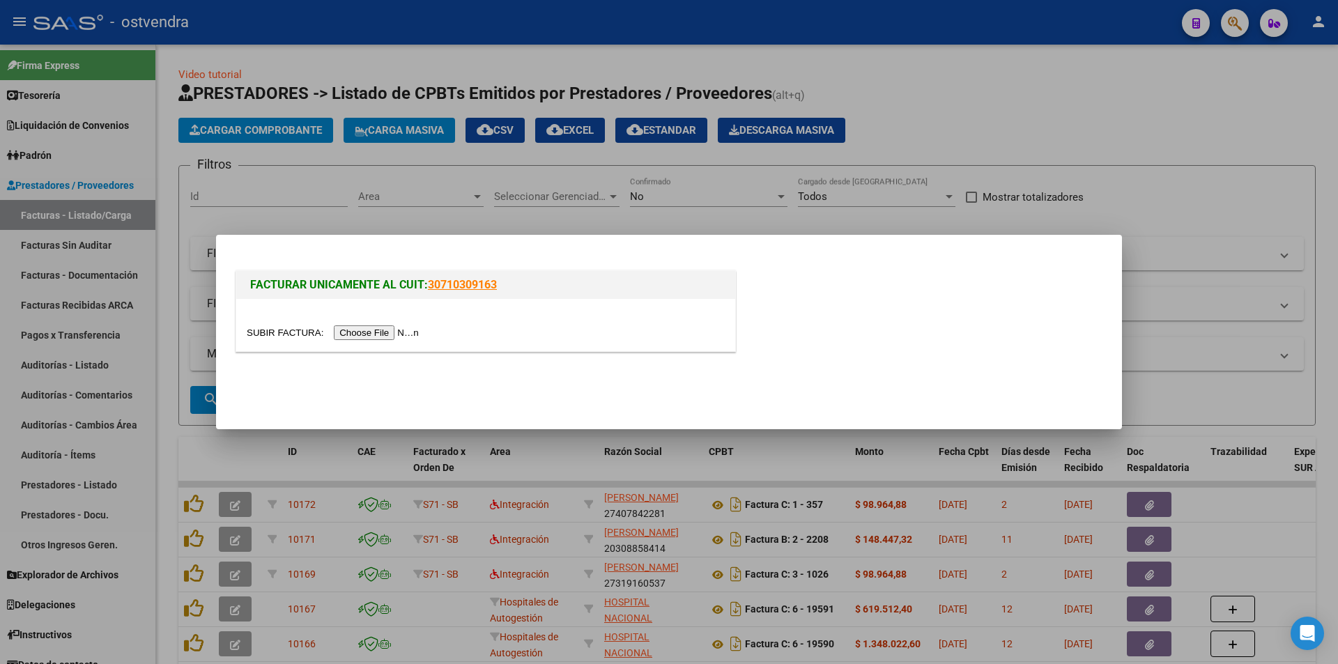
click at [379, 332] on input "file" at bounding box center [335, 333] width 176 height 15
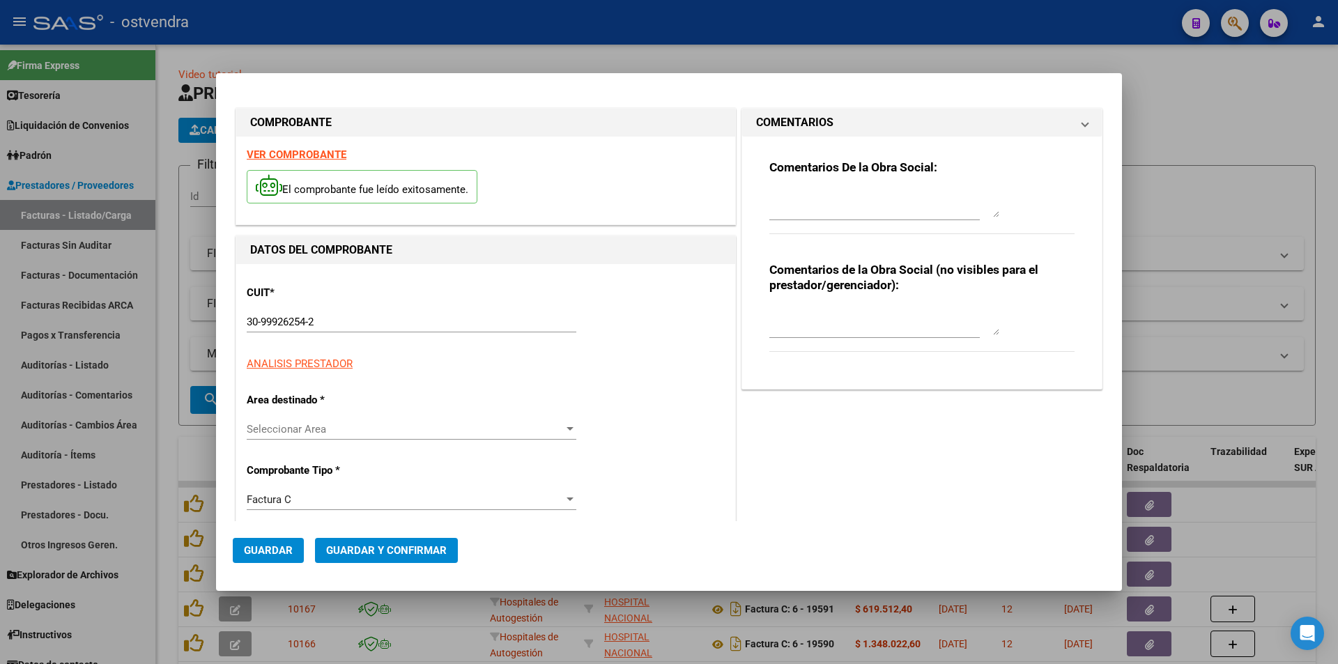
type input "106874"
type input "$ 1.520,00"
type input "[DATE]"
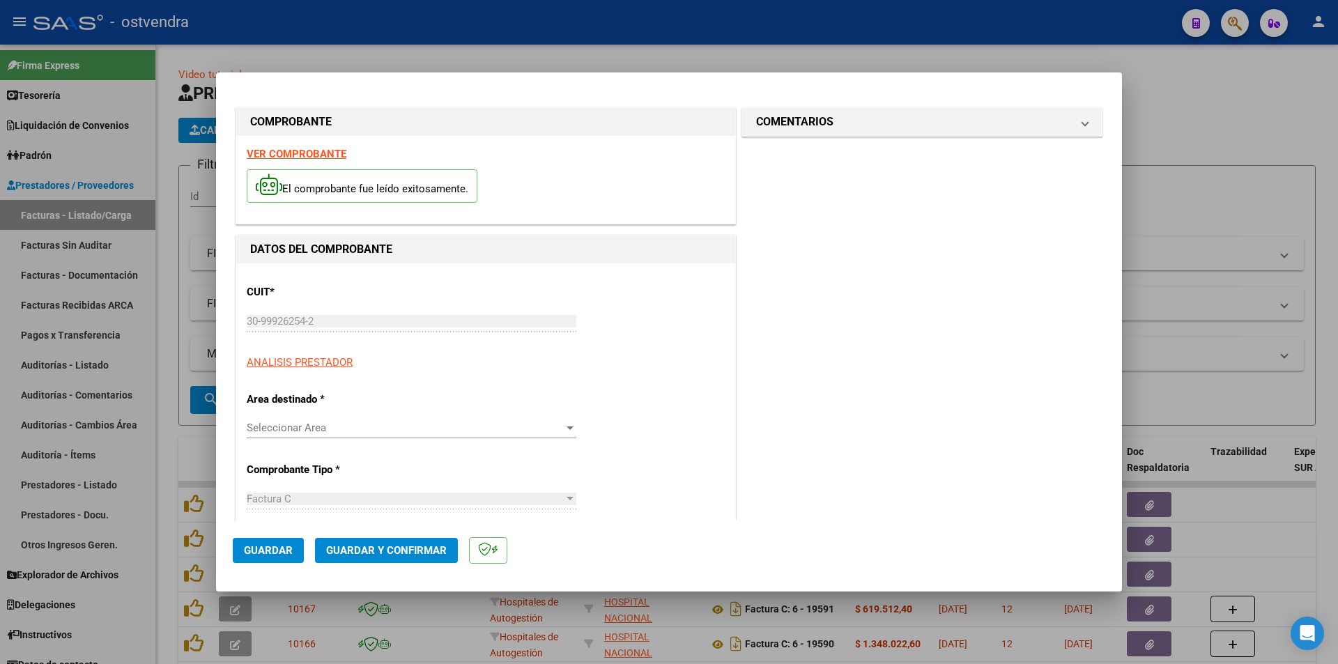
type input "[DATE]"
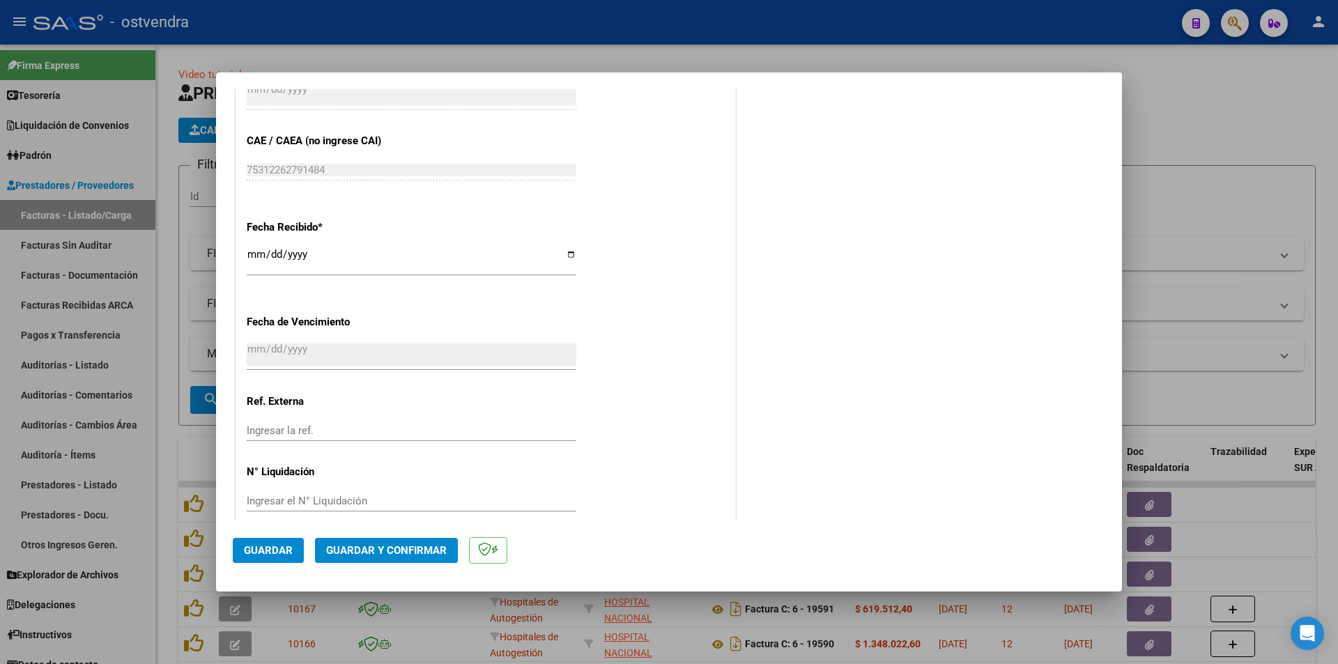
scroll to position [721, 0]
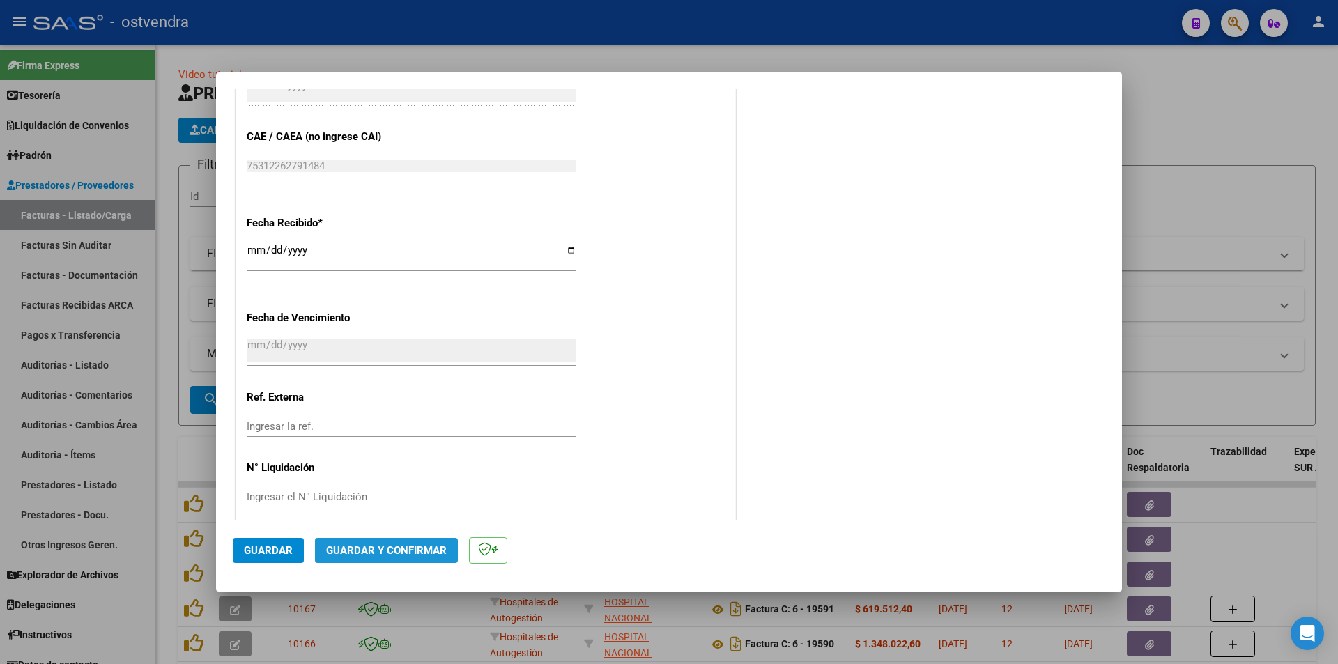
click at [415, 552] on span "Guardar y Confirmar" at bounding box center [386, 550] width 121 height 13
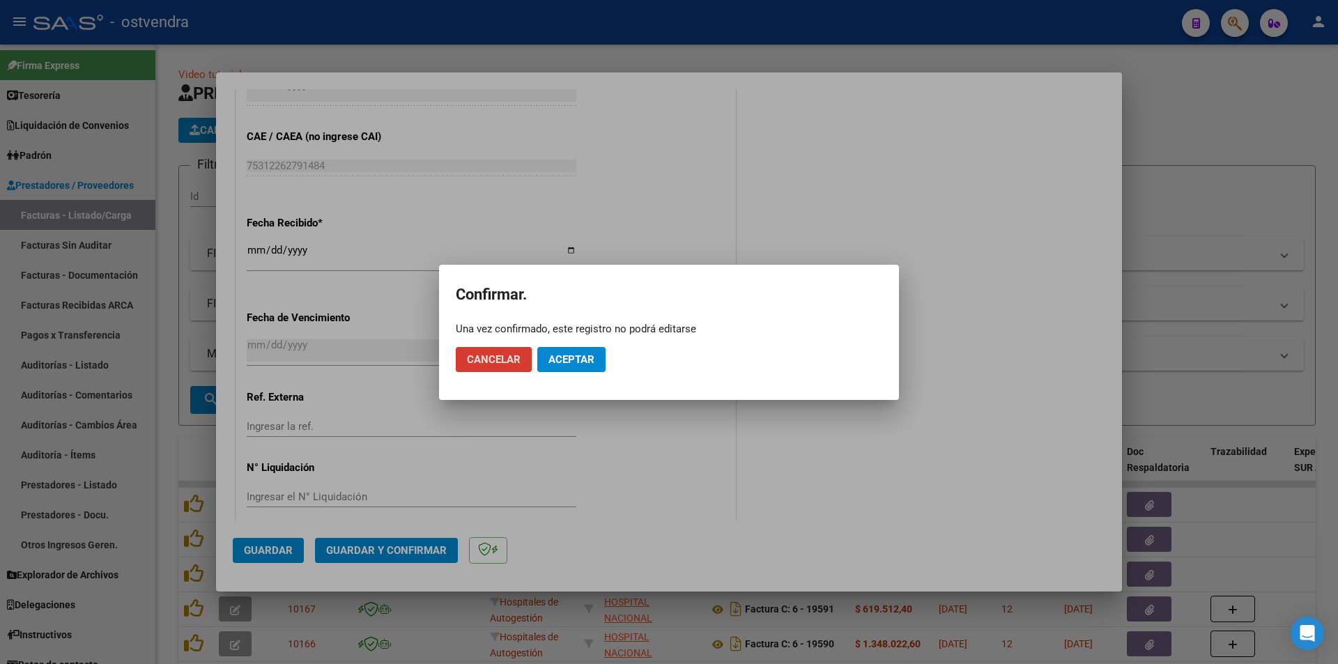
click at [583, 356] on span "Aceptar" at bounding box center [572, 359] width 46 height 13
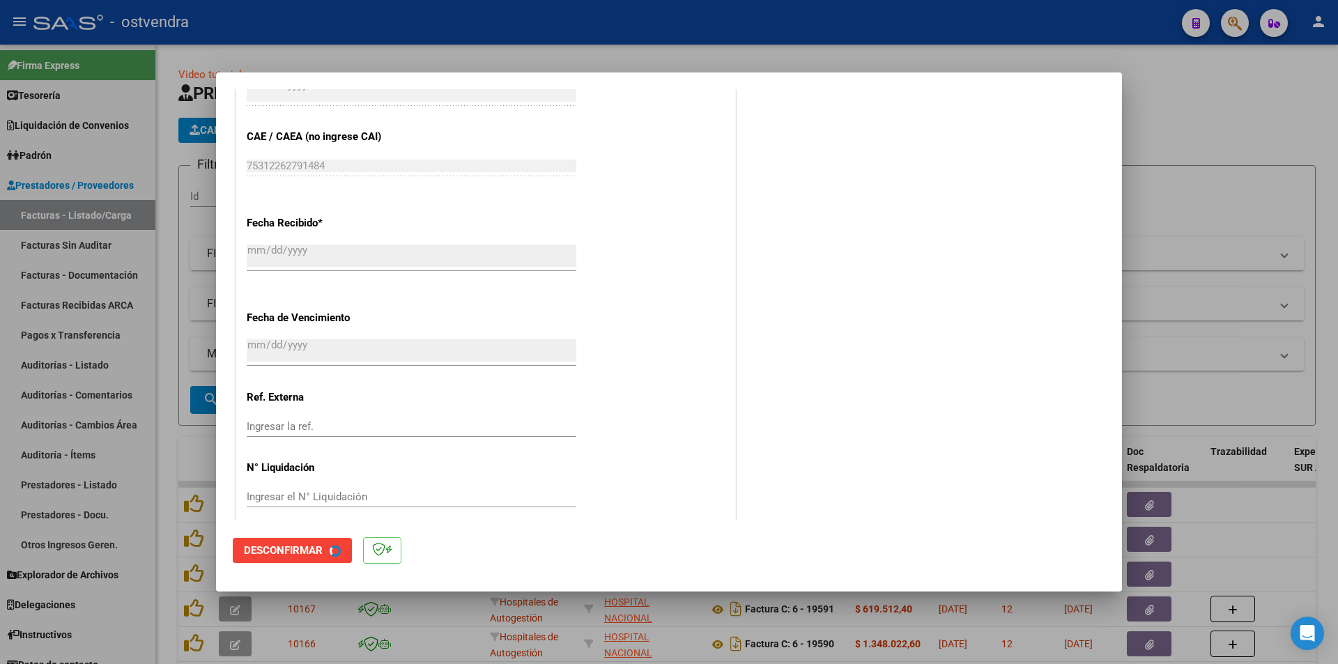
scroll to position [0, 0]
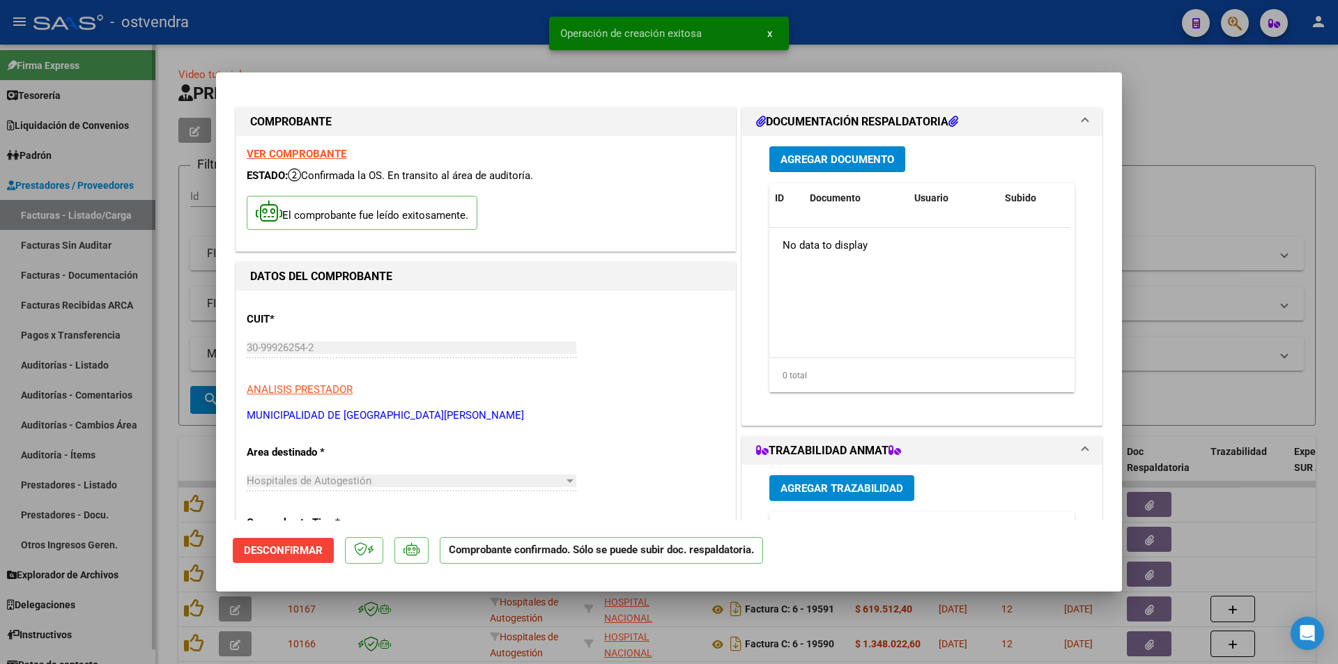
drag, startPoint x: 137, startPoint y: 259, endPoint x: 118, endPoint y: 249, distance: 22.1
click at [135, 261] on div at bounding box center [669, 332] width 1338 height 664
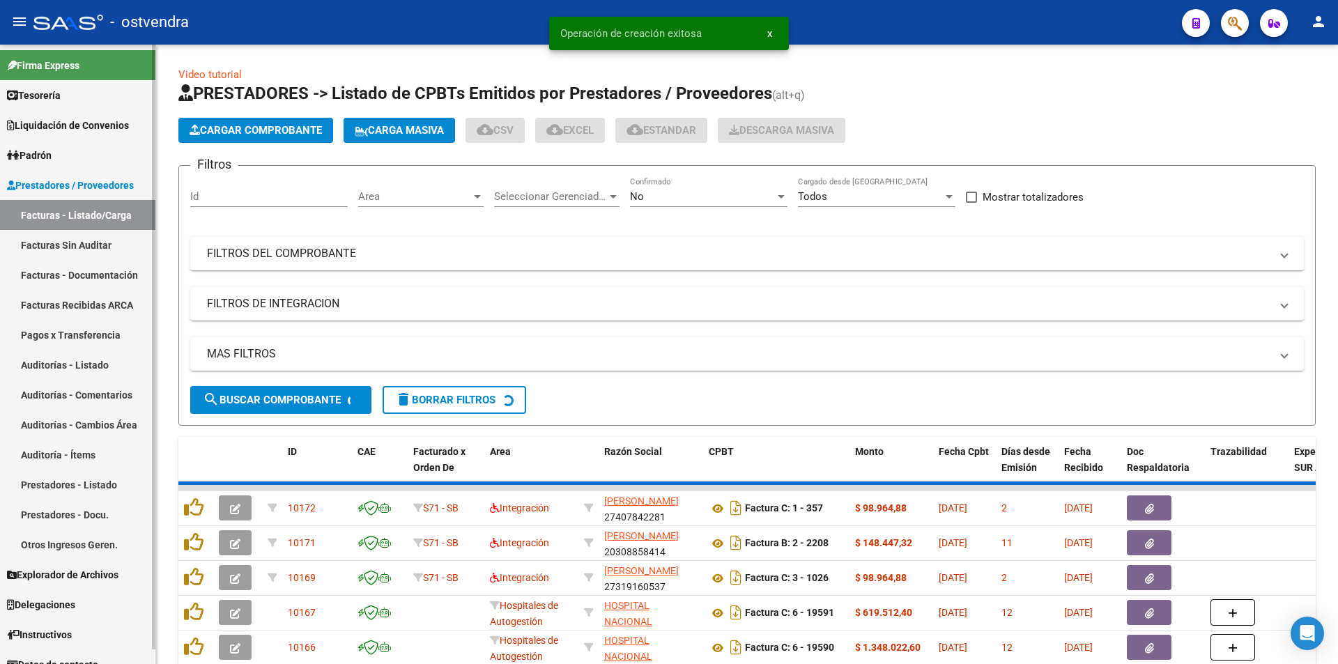
click at [114, 247] on link "Facturas Sin Auditar" at bounding box center [77, 245] width 155 height 30
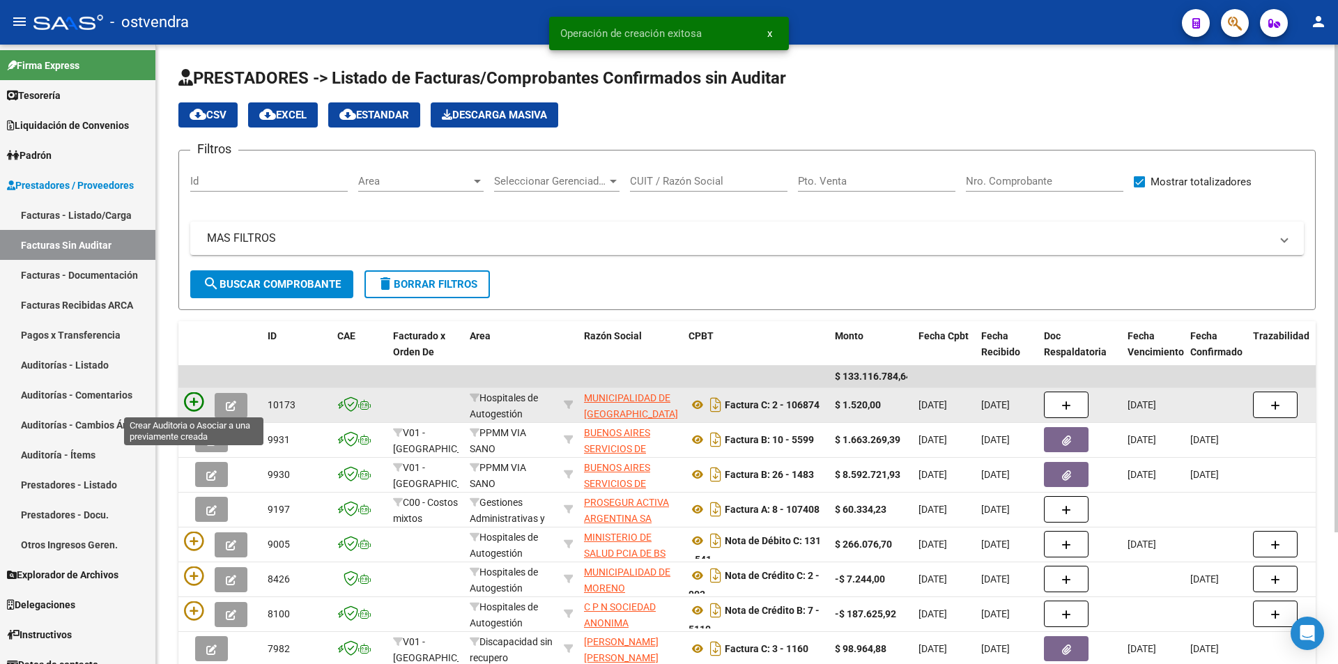
click at [200, 402] on icon at bounding box center [194, 402] width 20 height 20
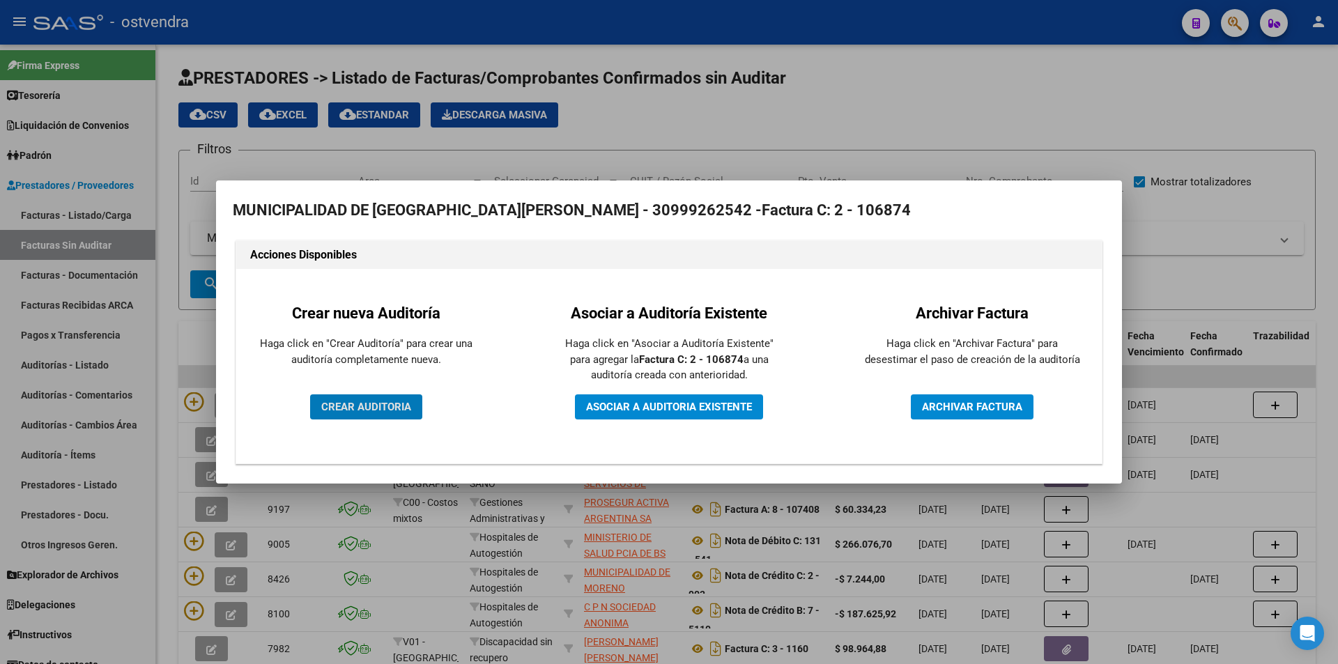
click at [382, 413] on button "CREAR AUDITORIA" at bounding box center [366, 407] width 112 height 25
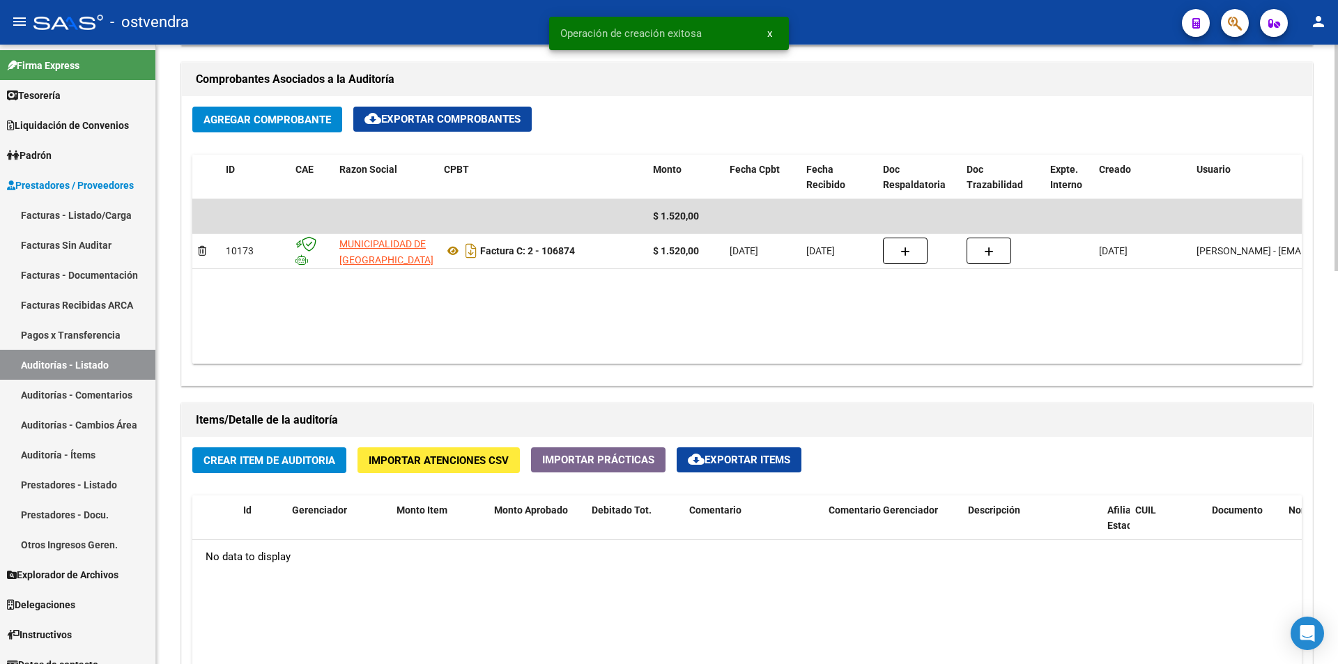
scroll to position [881, 0]
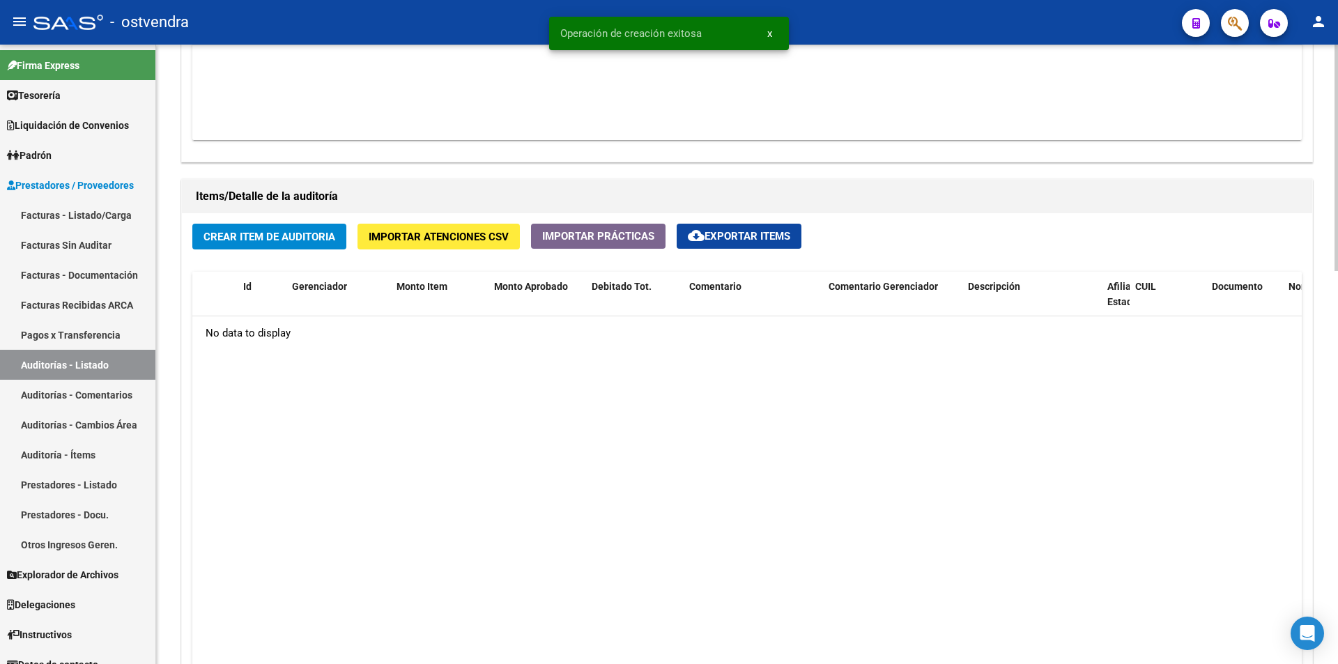
click at [1326, 519] on div "arrow_back Editar 2700 cloud_download Generar informe Puede notificar al gerenc…" at bounding box center [749, 10] width 1186 height 1695
click at [307, 231] on span "Crear Item de Auditoria" at bounding box center [270, 237] width 132 height 13
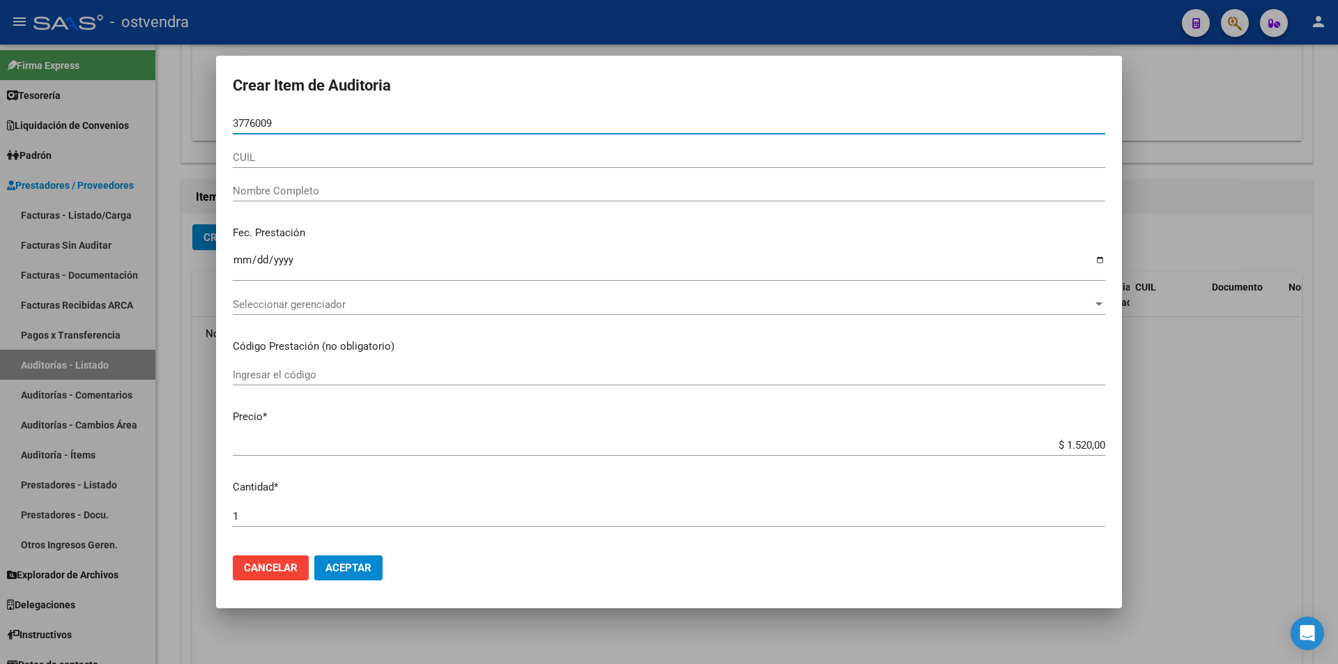
type input "37760093"
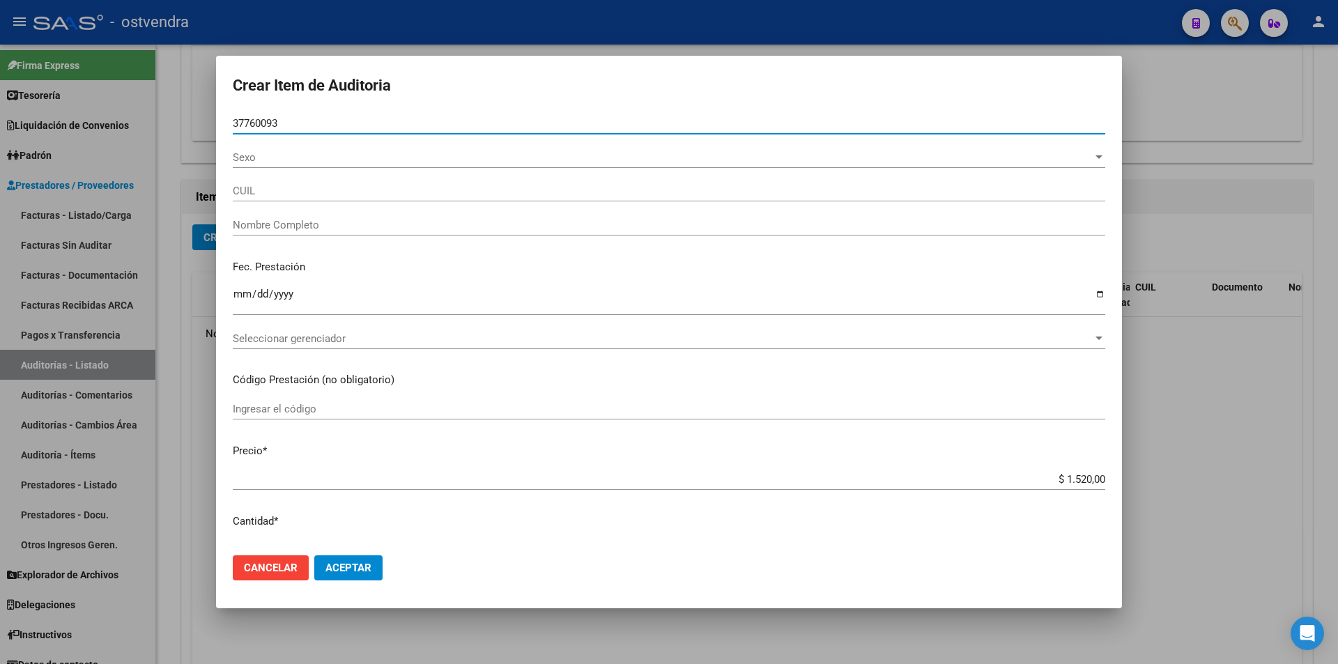
type input "27377600938"
type input "[PERSON_NAME]"
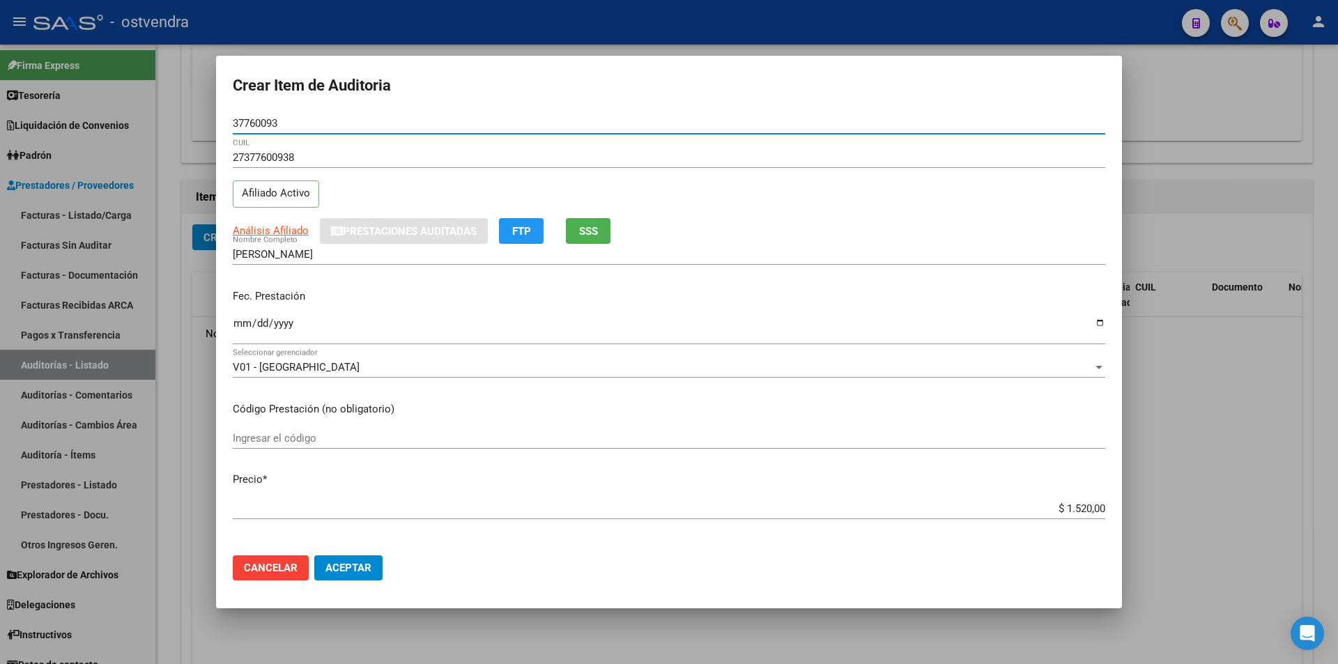
type input "37760093"
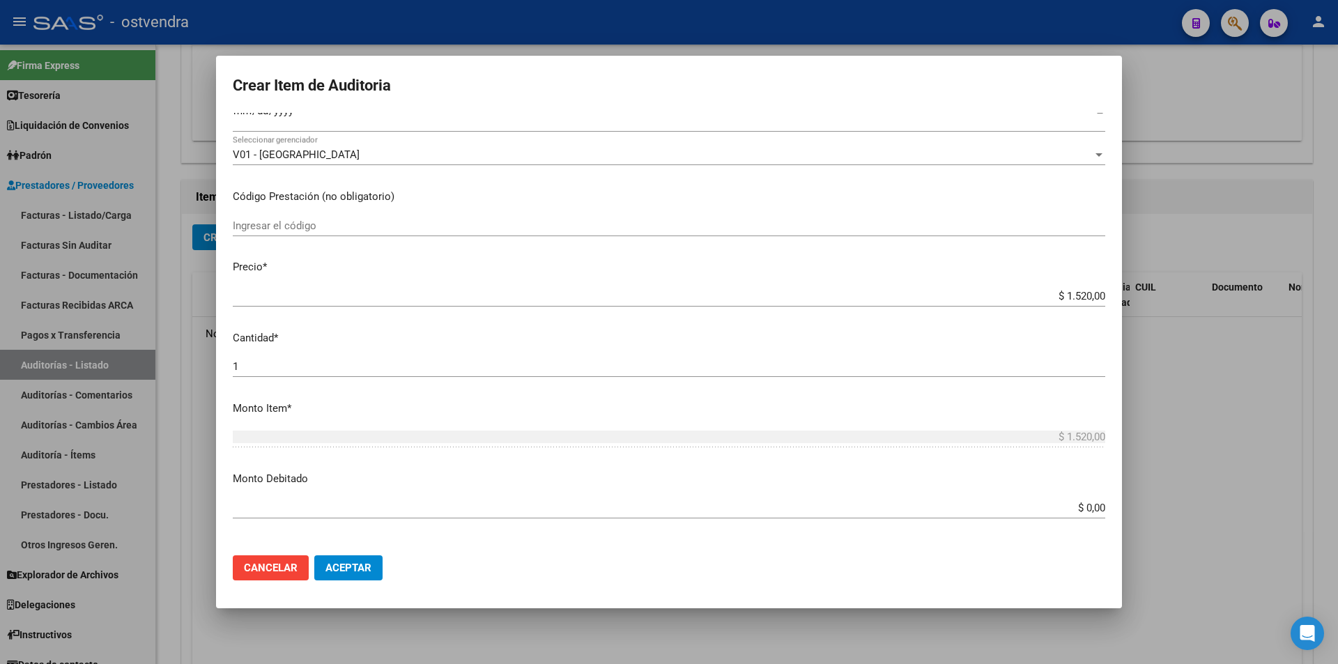
scroll to position [703, 0]
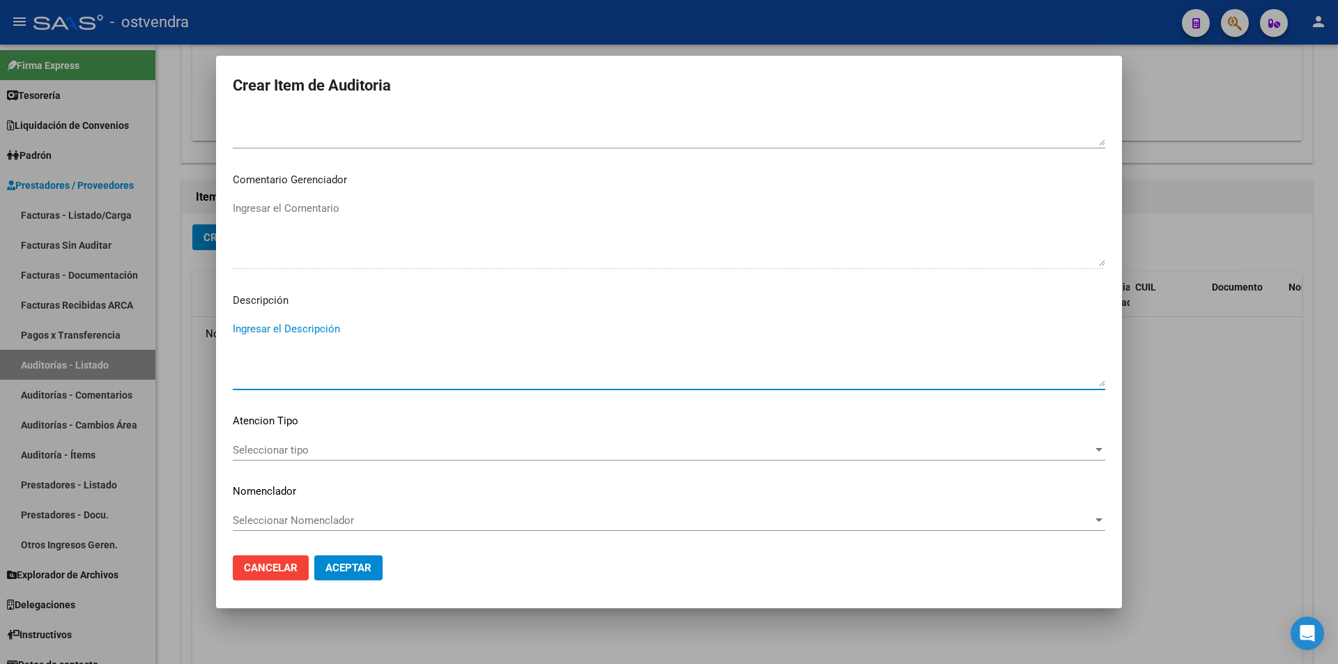
click at [515, 346] on textarea "Ingresar el Descripción" at bounding box center [669, 354] width 873 height 66
type textarea "consulta"
click at [459, 455] on span "Seleccionar tipo" at bounding box center [663, 450] width 860 height 13
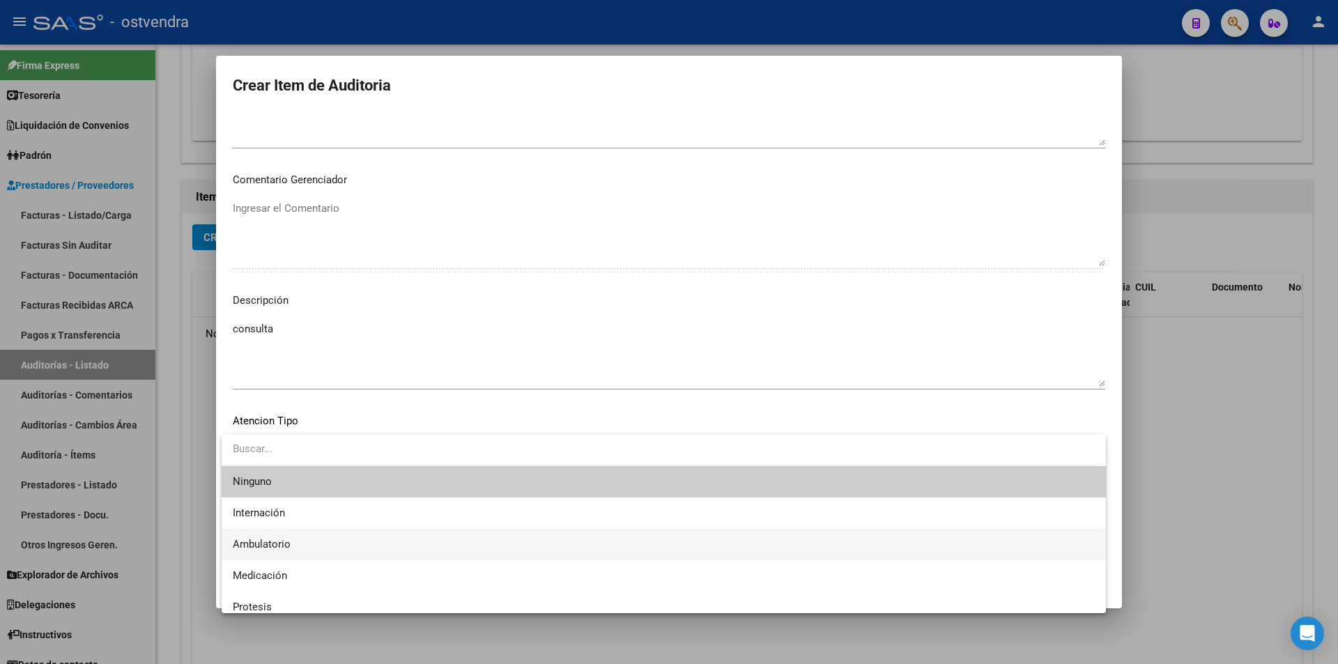
click at [365, 557] on span "Ambulatorio" at bounding box center [664, 544] width 862 height 31
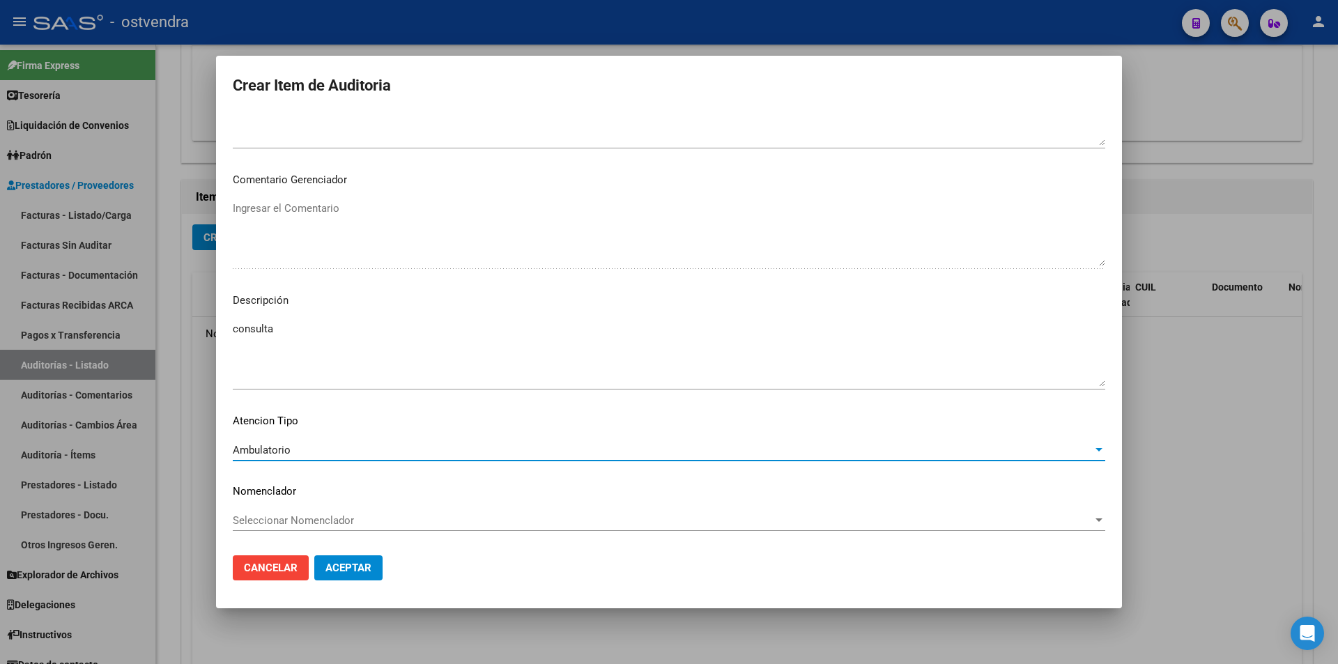
click at [362, 568] on span "Aceptar" at bounding box center [349, 568] width 46 height 13
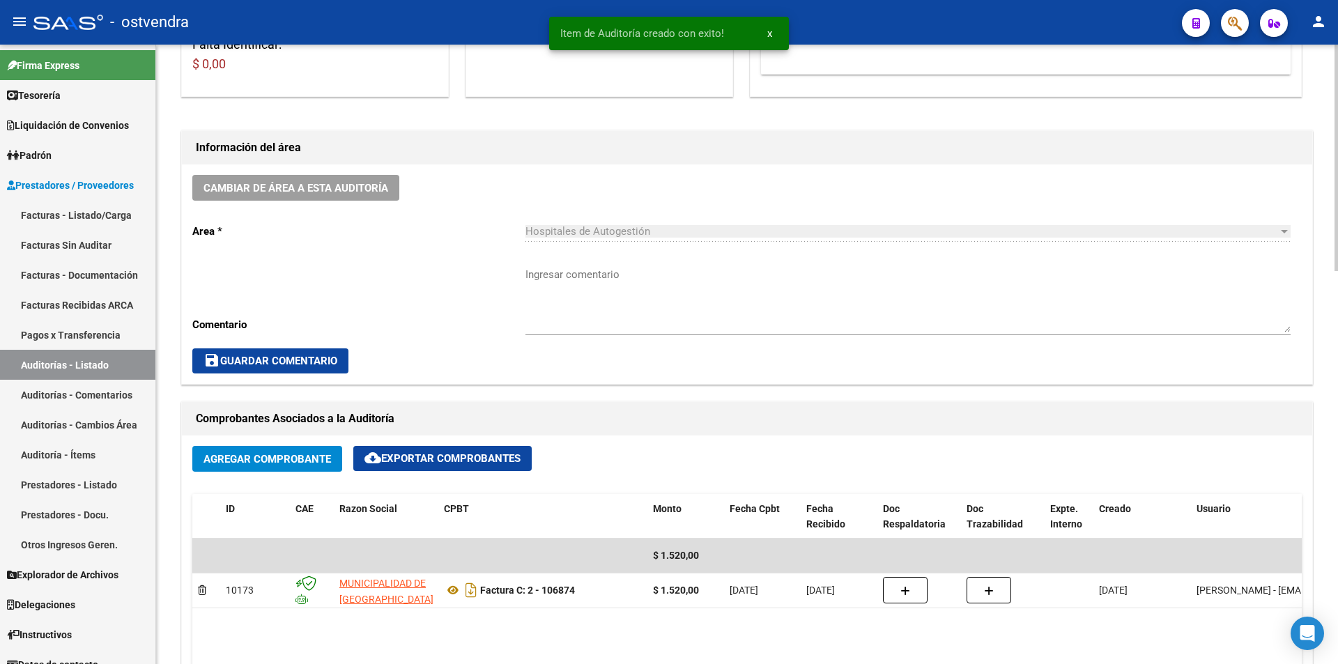
scroll to position [296, 0]
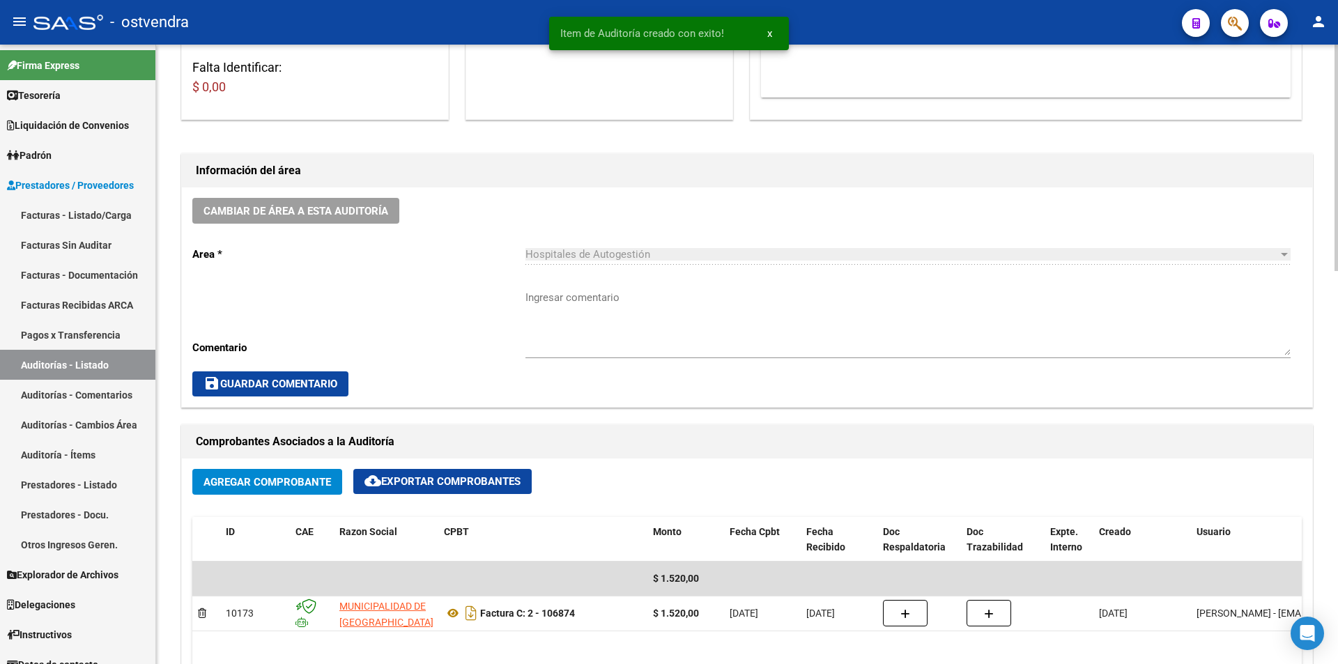
click at [1327, 260] on div "arrow_back Editar 2700 cloud_download Generar informe Puede notificar al gerenc…" at bounding box center [749, 596] width 1186 height 1696
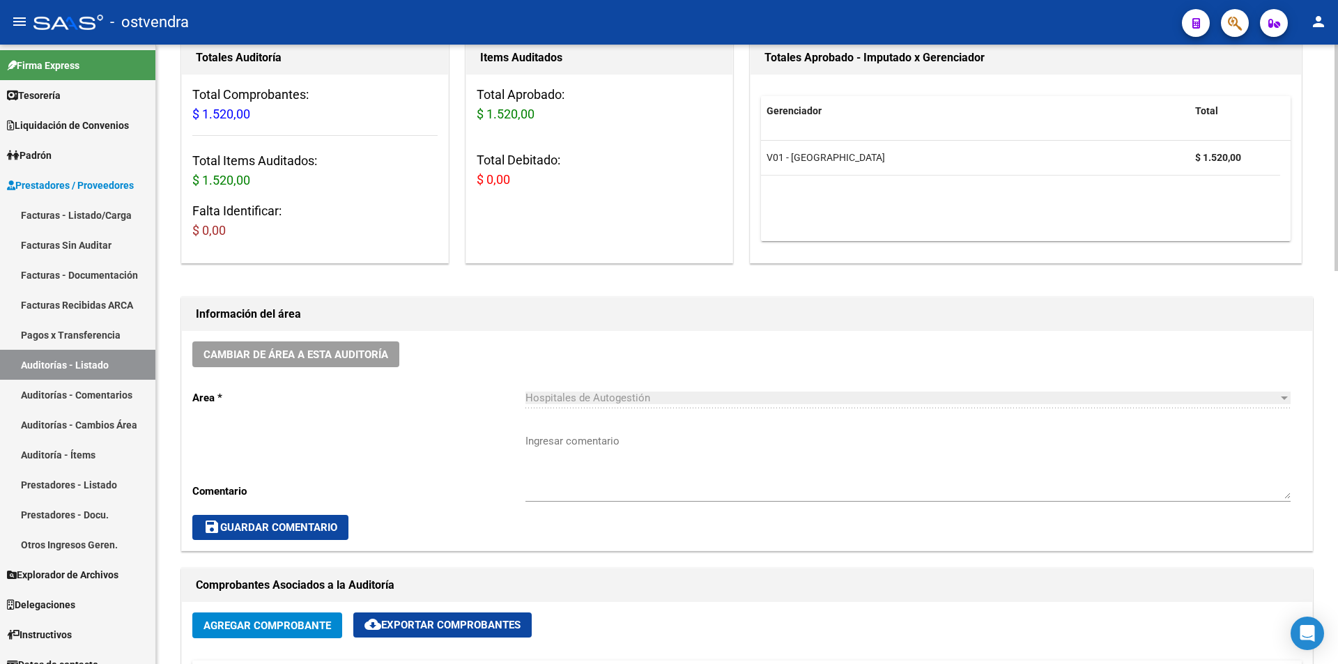
click at [1338, 251] on div at bounding box center [1336, 213] width 3 height 227
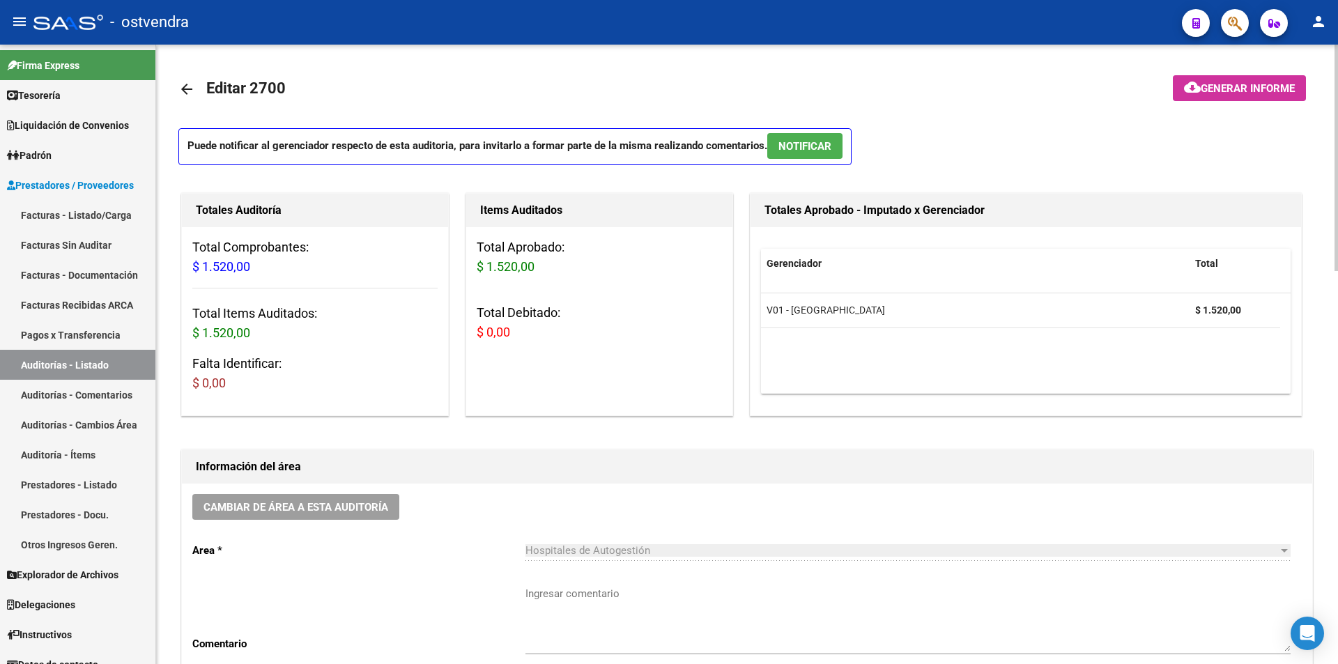
click at [1338, 247] on div at bounding box center [1336, 158] width 3 height 227
click at [793, 139] on button "NOTIFICAR" at bounding box center [804, 146] width 75 height 26
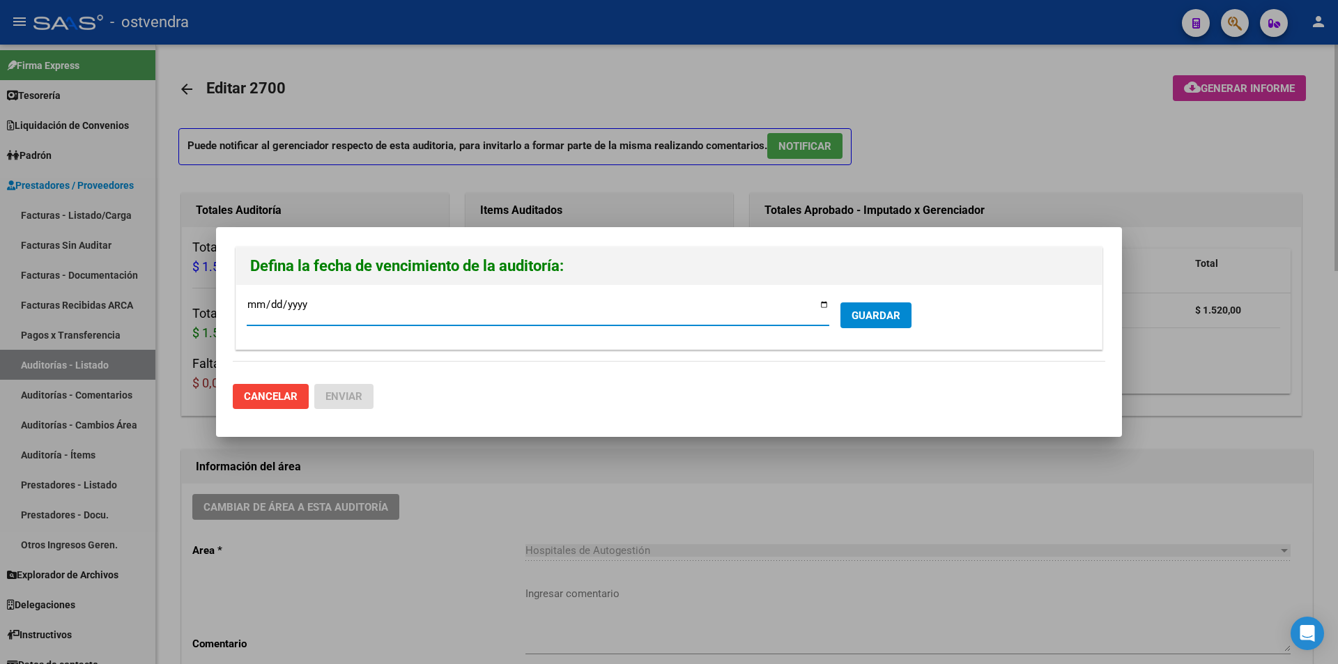
type input "[DATE]"
click at [895, 307] on button "GUARDAR" at bounding box center [876, 316] width 71 height 26
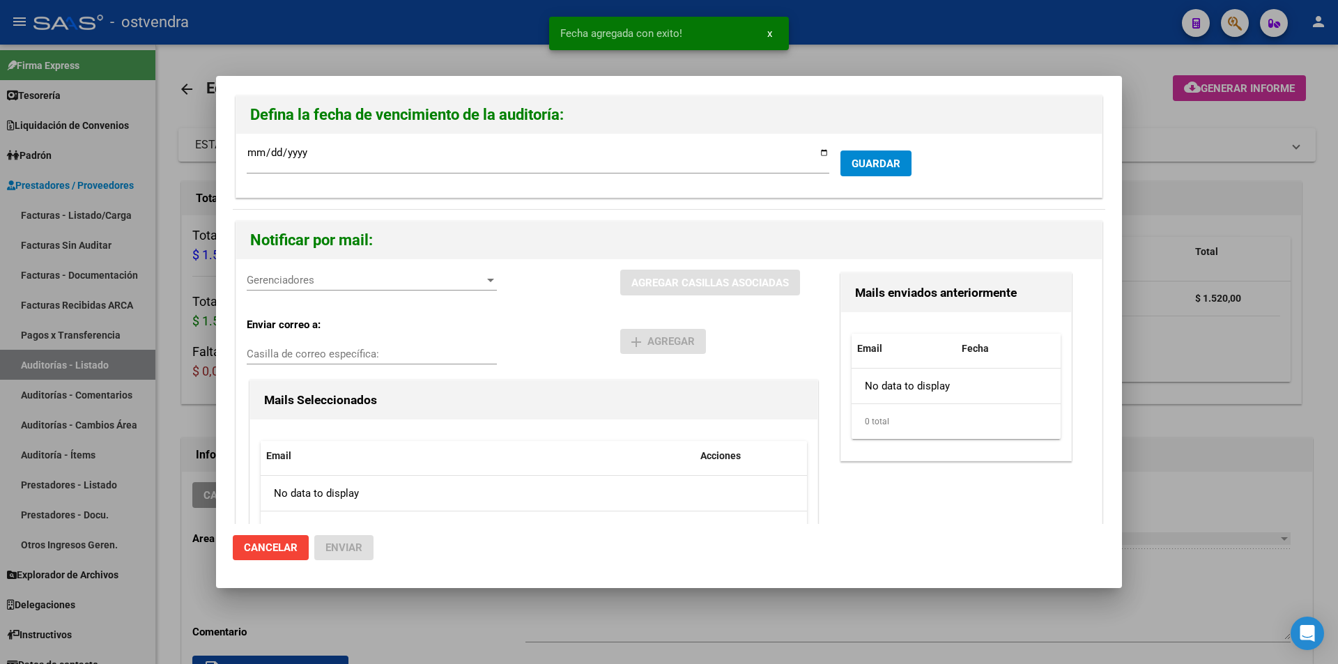
click at [296, 288] on div "Gerenciadores Gerenciadores" at bounding box center [372, 280] width 250 height 21
click at [303, 303] on span "V01 - Viasano - $ 1.520,00" at bounding box center [373, 311] width 251 height 31
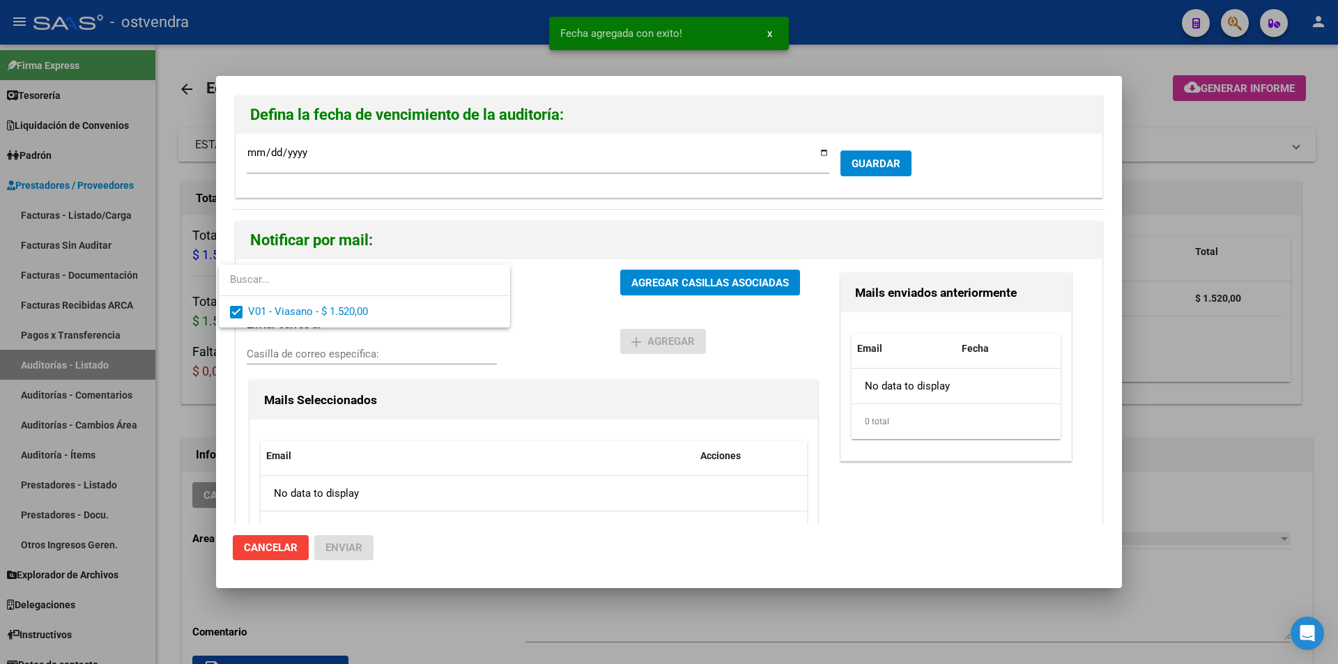
click at [620, 286] on div at bounding box center [669, 332] width 1338 height 664
click at [620, 286] on button "AGREGAR CASILLAS ASOCIADAS" at bounding box center [710, 283] width 180 height 26
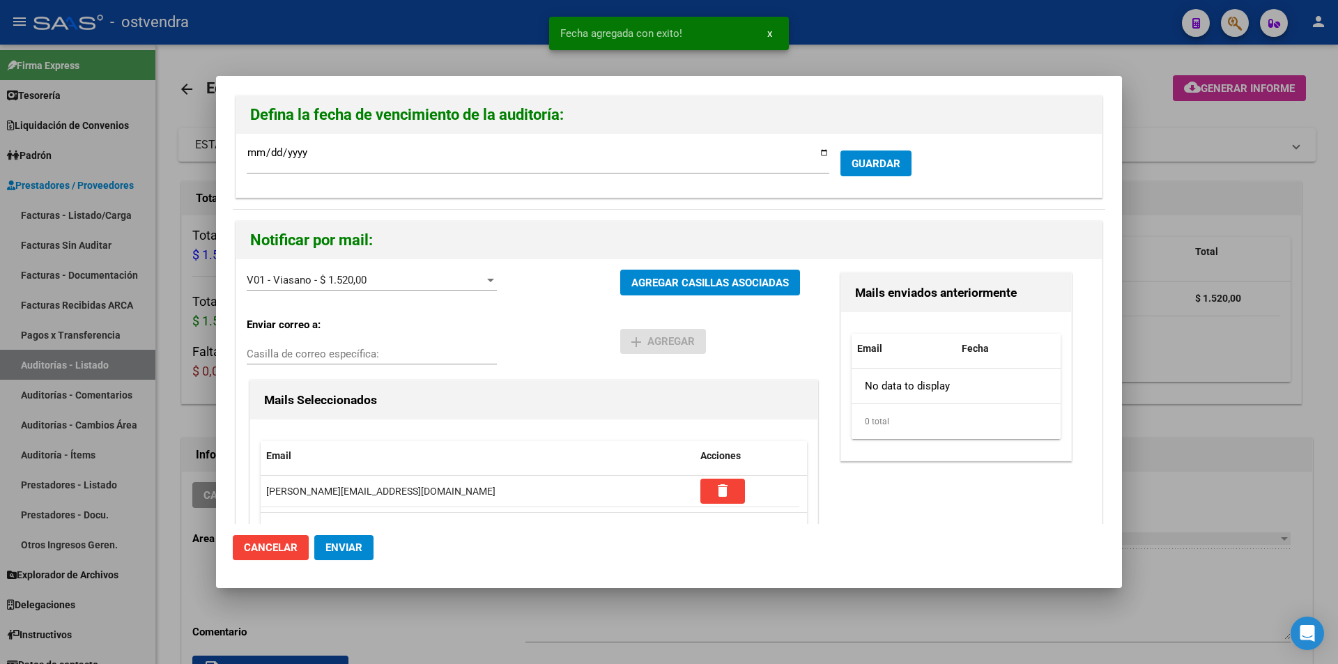
click at [348, 540] on button "Enviar" at bounding box center [343, 547] width 59 height 25
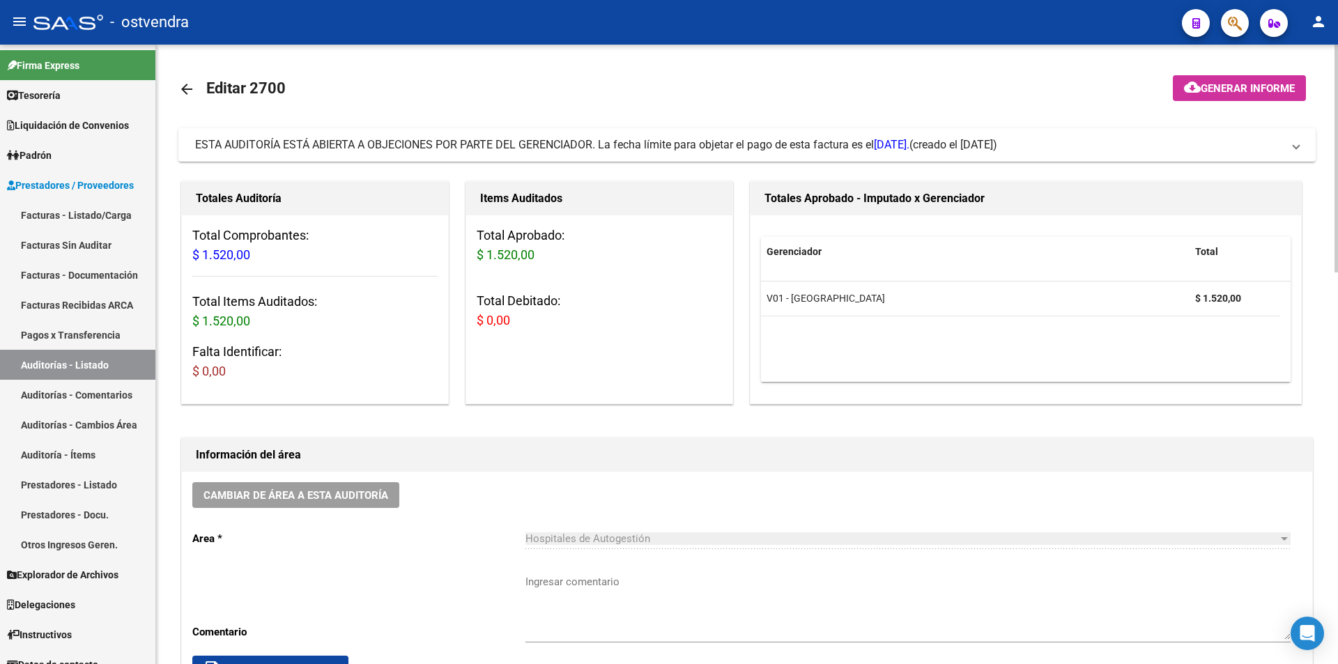
drag, startPoint x: 275, startPoint y: 381, endPoint x: 182, endPoint y: 307, distance: 119.1
click at [275, 381] on h3 "Falta Identificar: $ 0,00" at bounding box center [314, 361] width 245 height 39
click at [125, 199] on link "Prestadores / Proveedores" at bounding box center [77, 185] width 155 height 30
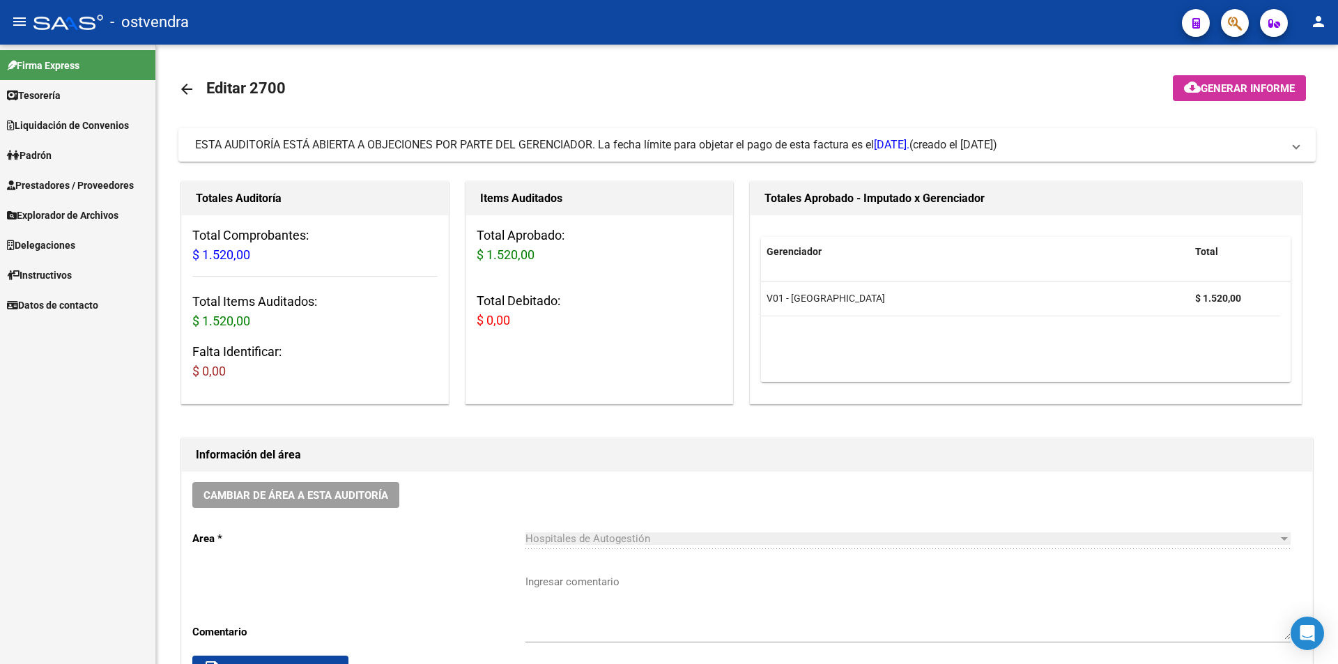
click at [143, 213] on link "Explorador de Archivos" at bounding box center [77, 215] width 155 height 30
click at [128, 188] on span "Prestadores / Proveedores" at bounding box center [70, 185] width 127 height 15
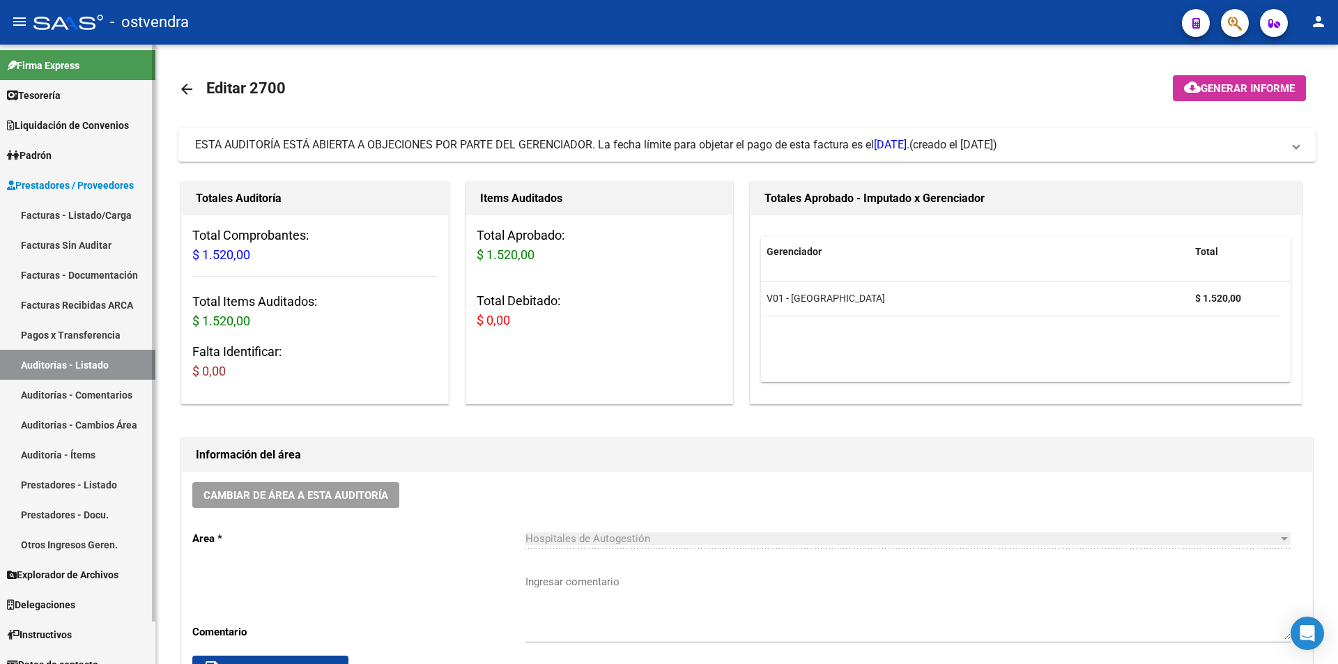
click at [128, 204] on link "Facturas - Listado/Carga" at bounding box center [77, 215] width 155 height 30
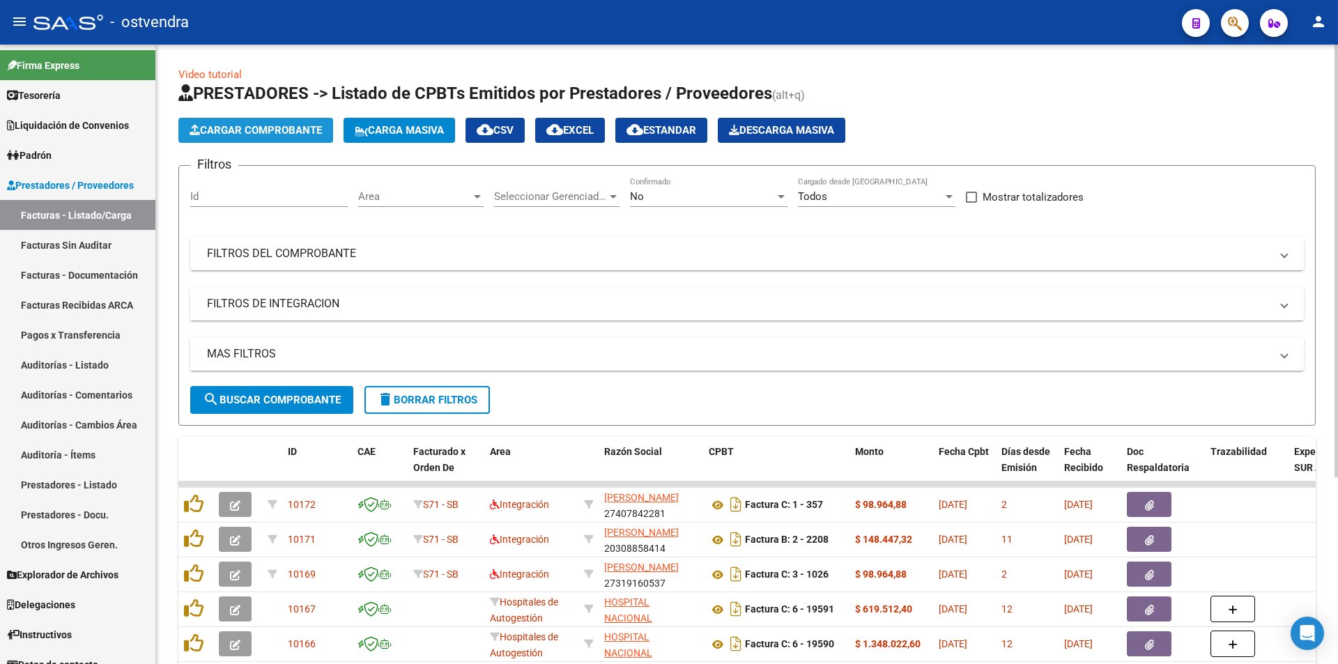
click at [257, 125] on span "Cargar Comprobante" at bounding box center [256, 130] width 132 height 13
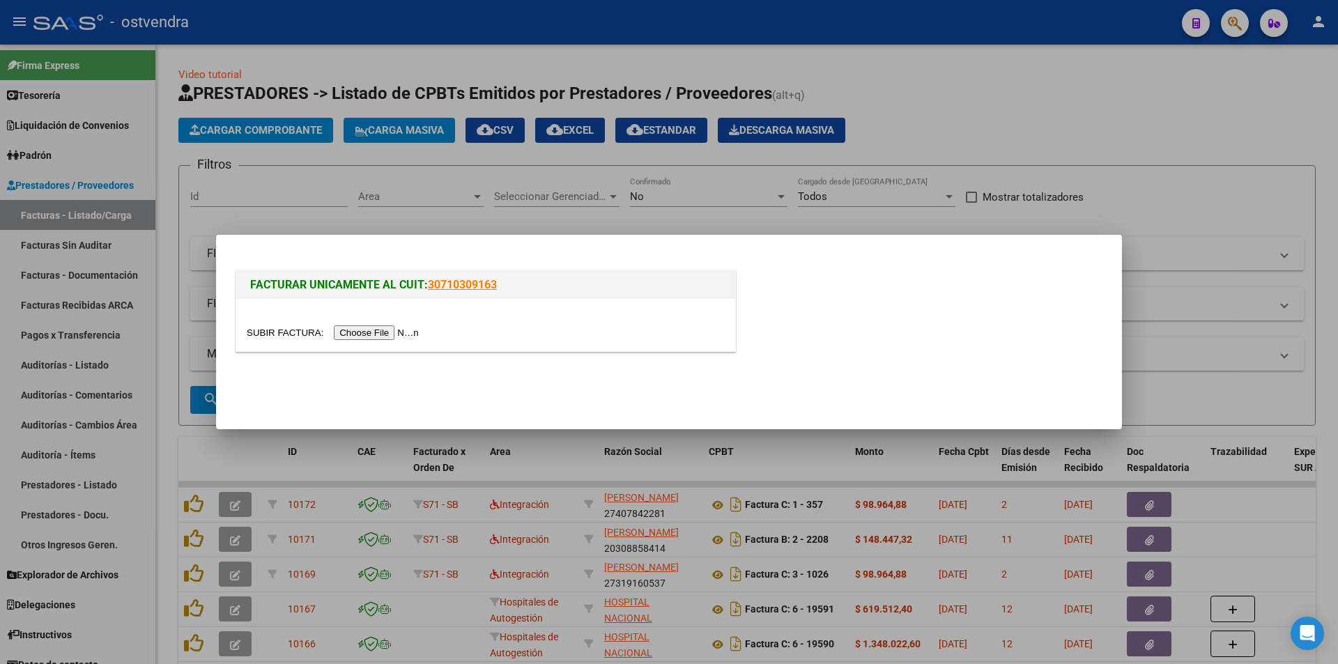
click at [362, 321] on div at bounding box center [485, 325] width 499 height 52
click at [362, 328] on input "file" at bounding box center [335, 333] width 176 height 15
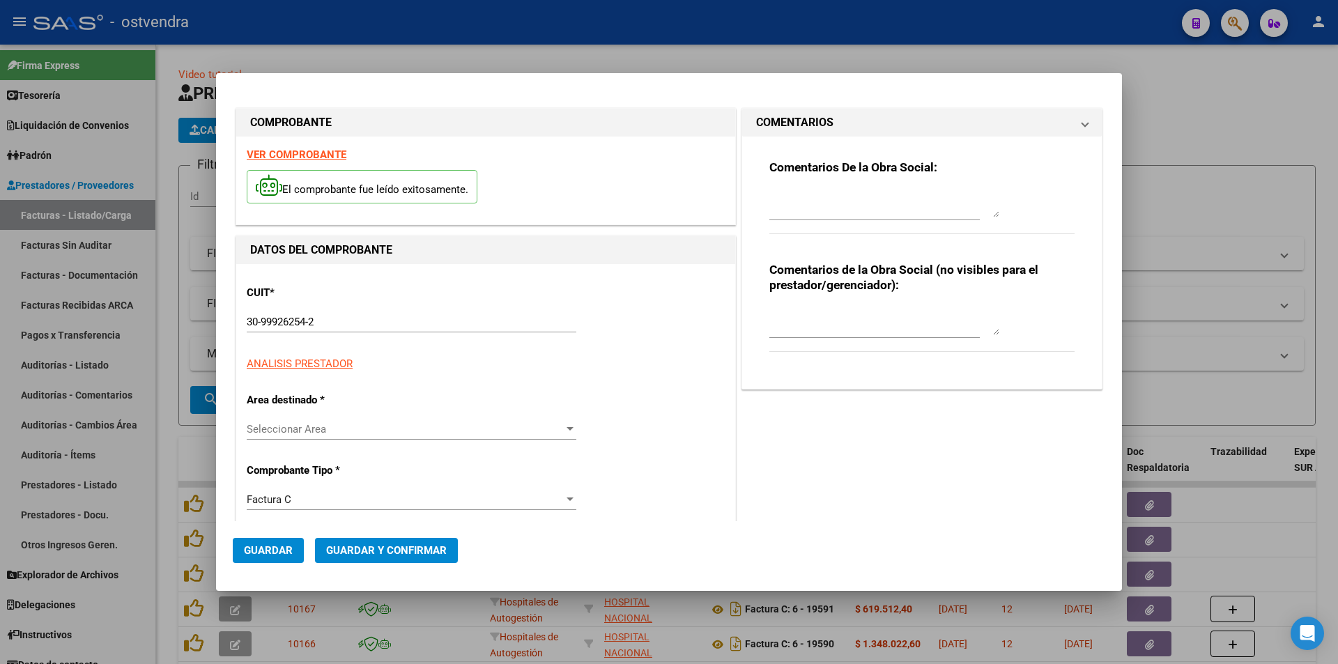
type input "106875"
type input "$ 1.520,00"
type input "[DATE]"
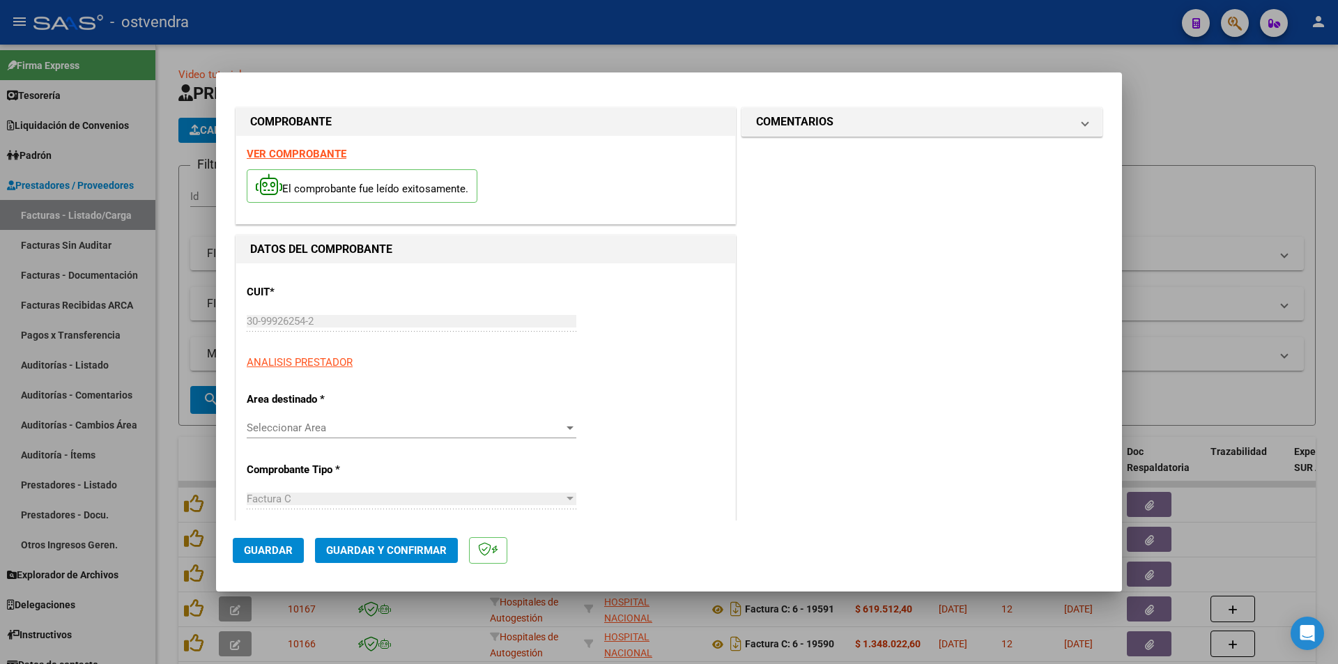
type input "[DATE]"
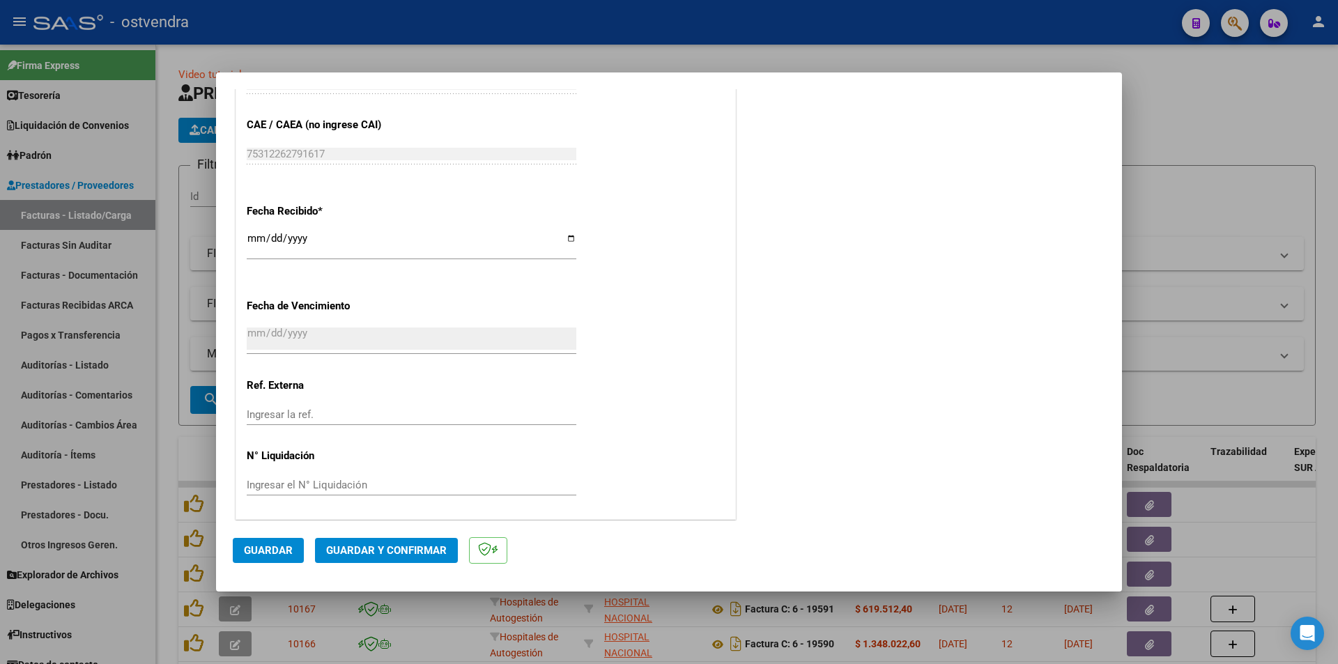
scroll to position [735, 0]
click at [426, 553] on span "Guardar y Confirmar" at bounding box center [386, 550] width 121 height 13
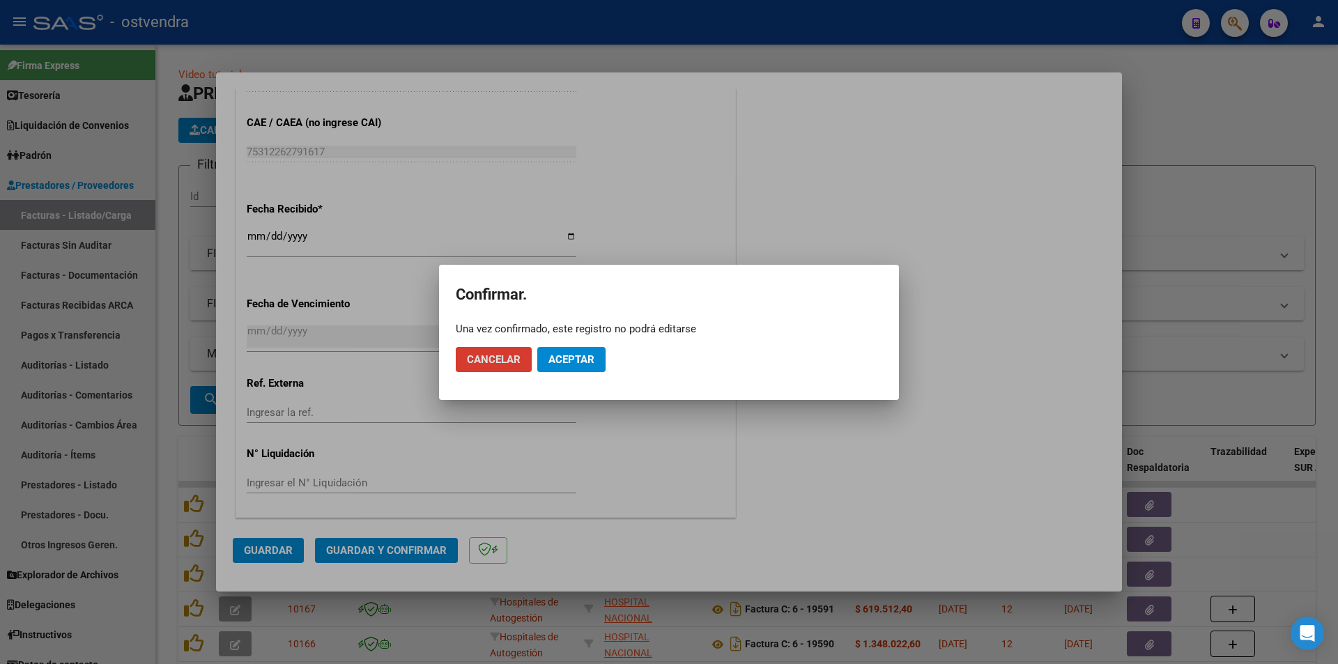
click at [593, 362] on span "Aceptar" at bounding box center [572, 359] width 46 height 13
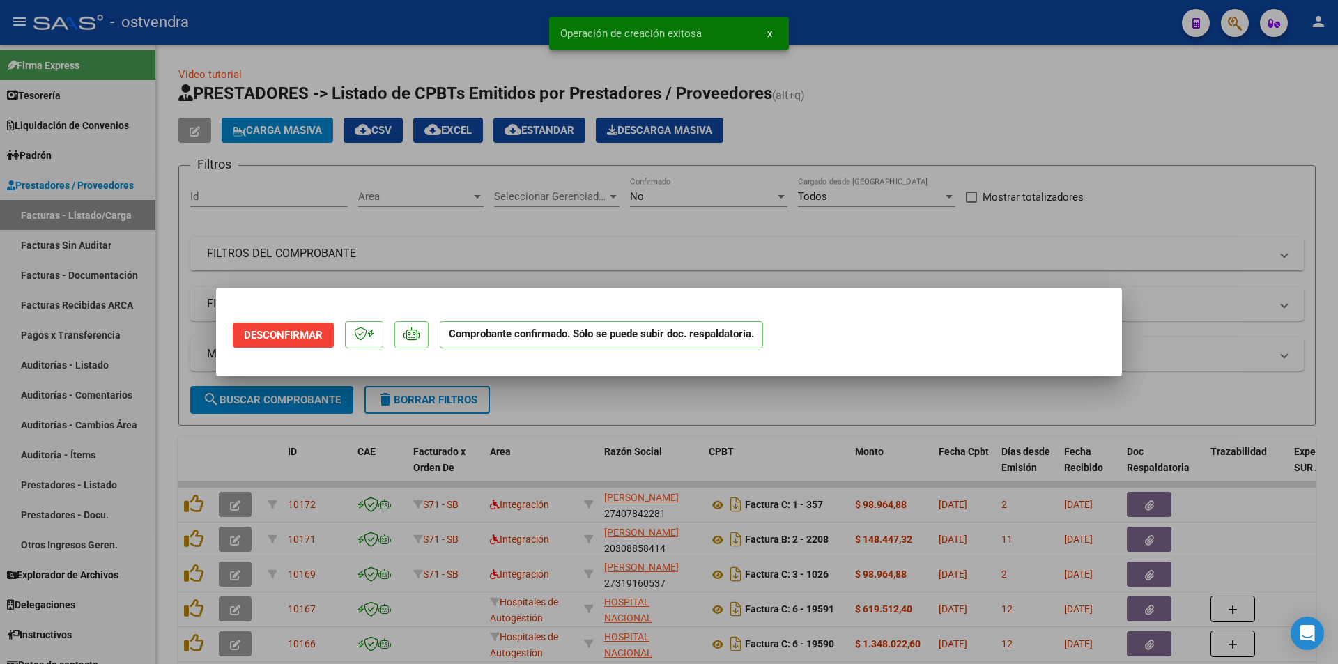
scroll to position [0, 0]
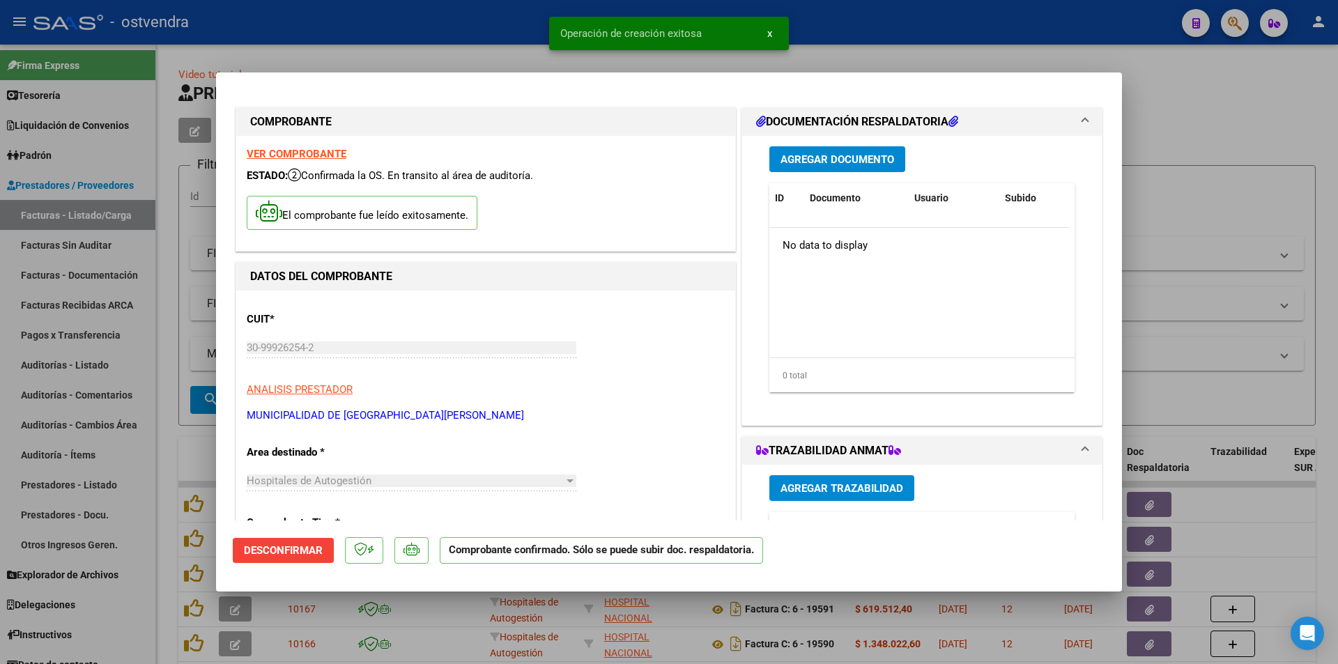
click at [137, 334] on div at bounding box center [669, 332] width 1338 height 664
type input "$ 0,00"
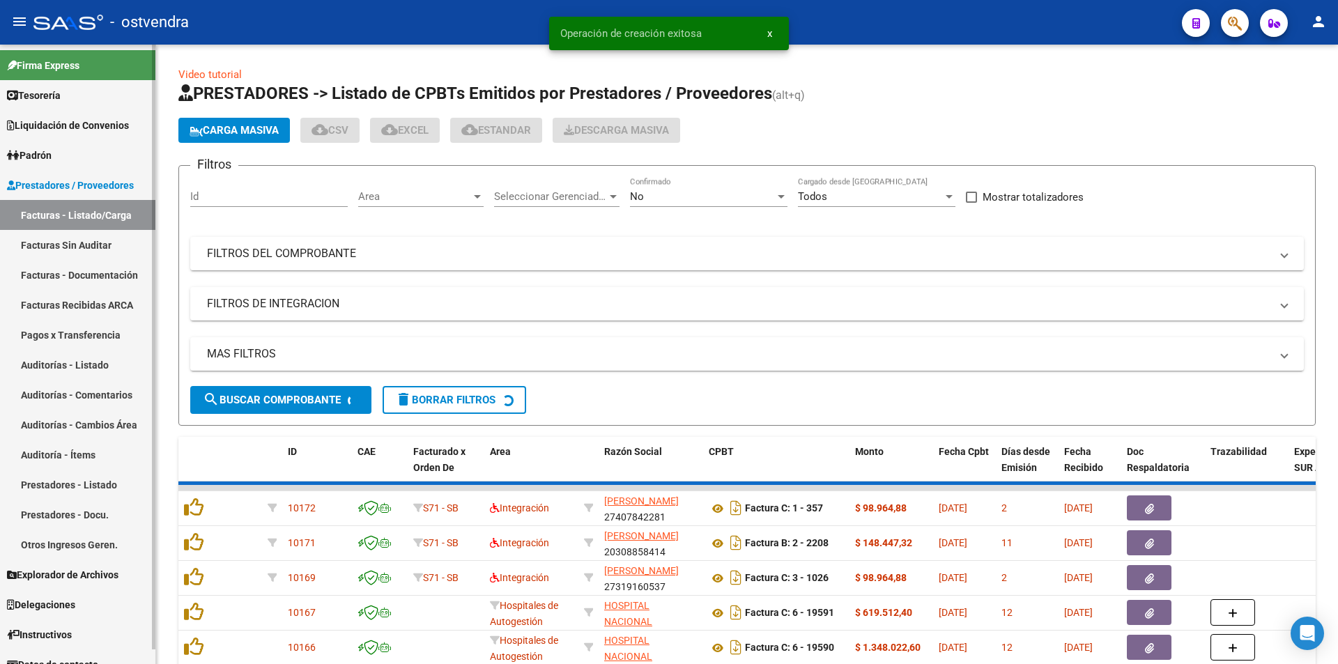
click at [135, 257] on link "Facturas Sin Auditar" at bounding box center [77, 245] width 155 height 30
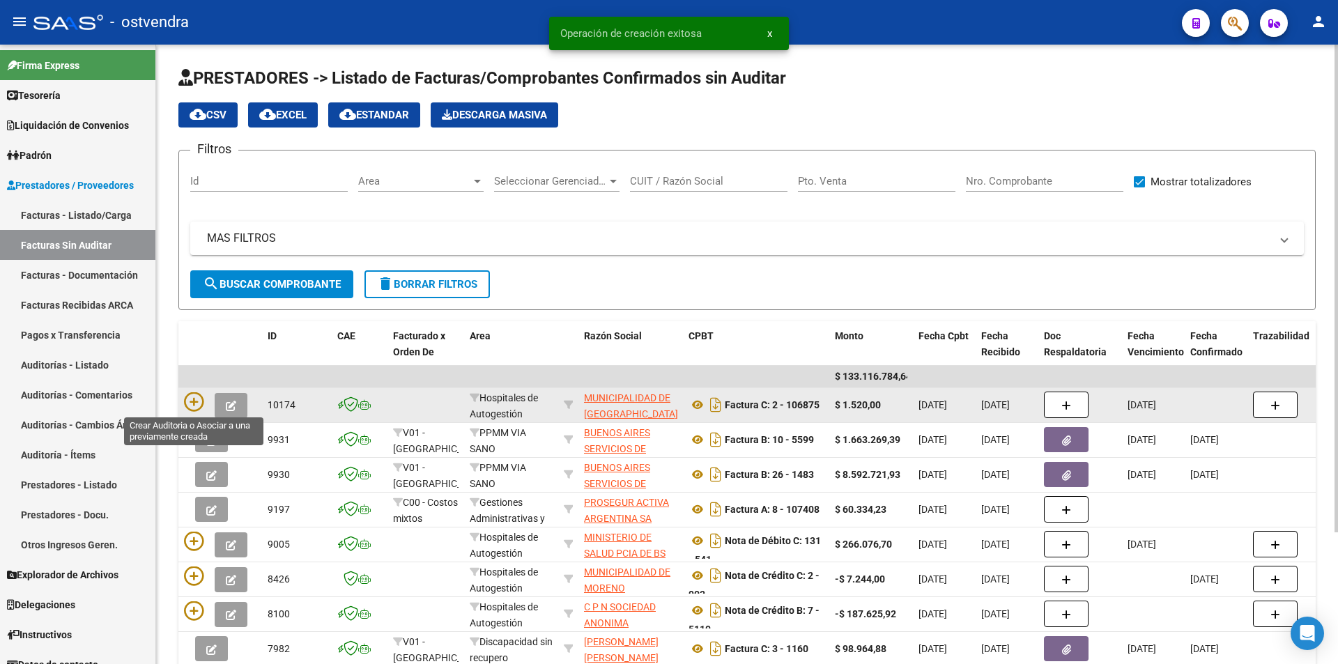
click at [183, 399] on datatable-body-cell at bounding box center [220, 405] width 84 height 34
click at [192, 405] on icon at bounding box center [194, 402] width 20 height 20
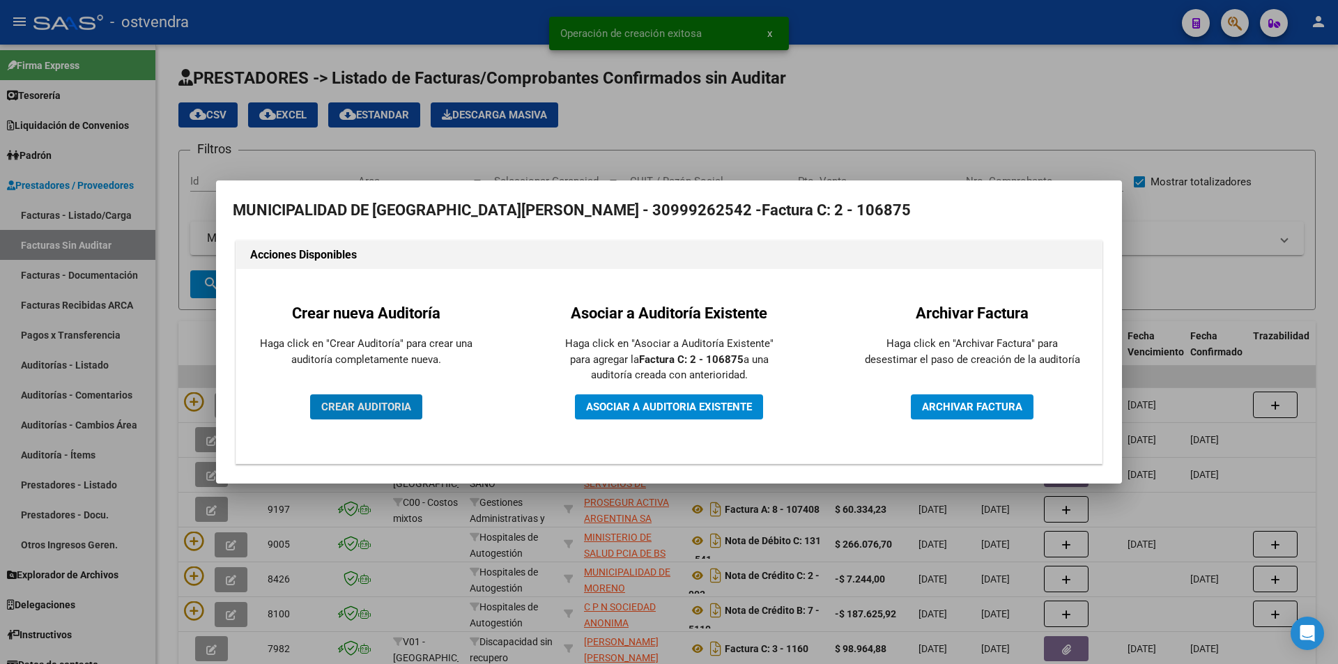
click at [420, 407] on button "CREAR AUDITORIA" at bounding box center [366, 407] width 112 height 25
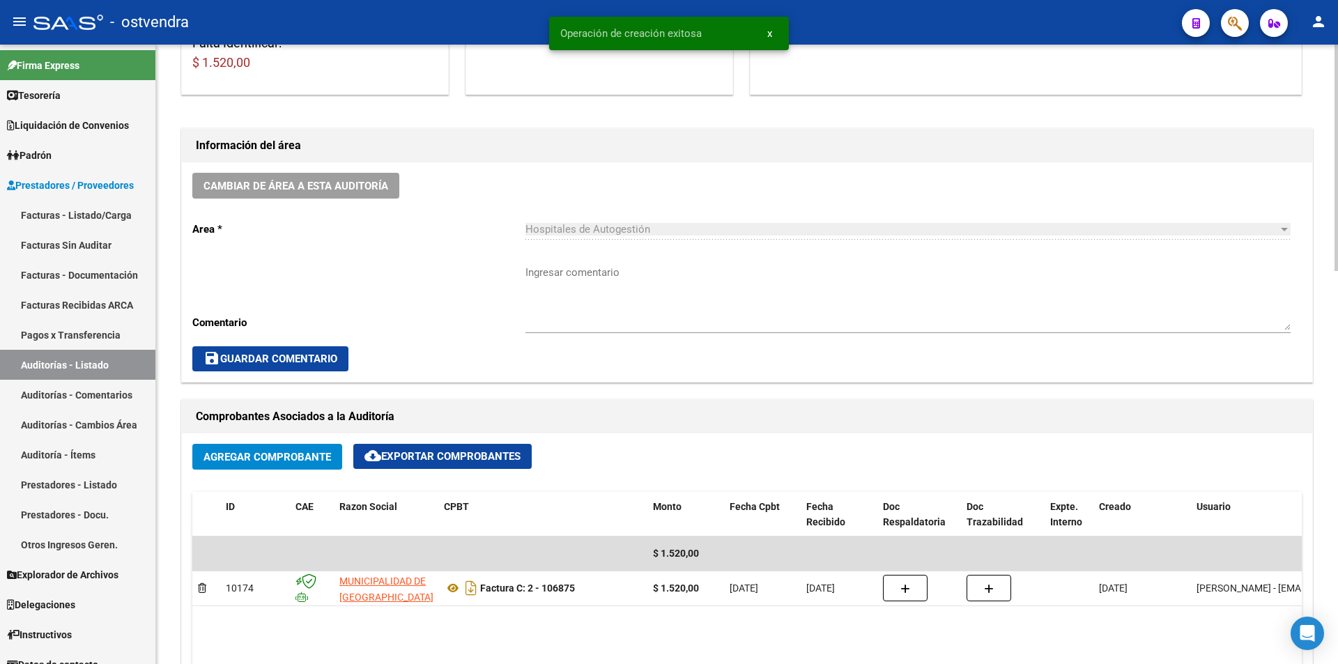
scroll to position [671, 0]
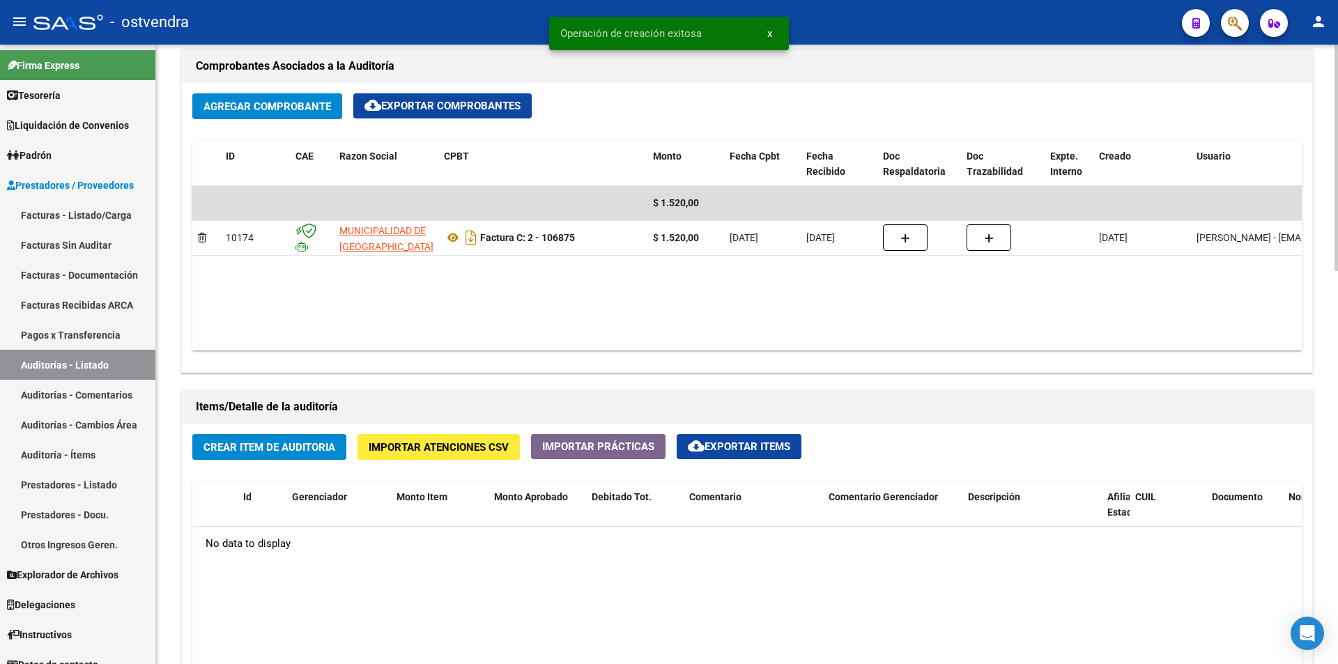
click at [1285, 418] on div "arrow_back Editar 2701 cloud_download Generar informe Puede notificar al gerenc…" at bounding box center [749, 220] width 1186 height 1695
drag, startPoint x: 304, startPoint y: 436, endPoint x: 290, endPoint y: 428, distance: 16.3
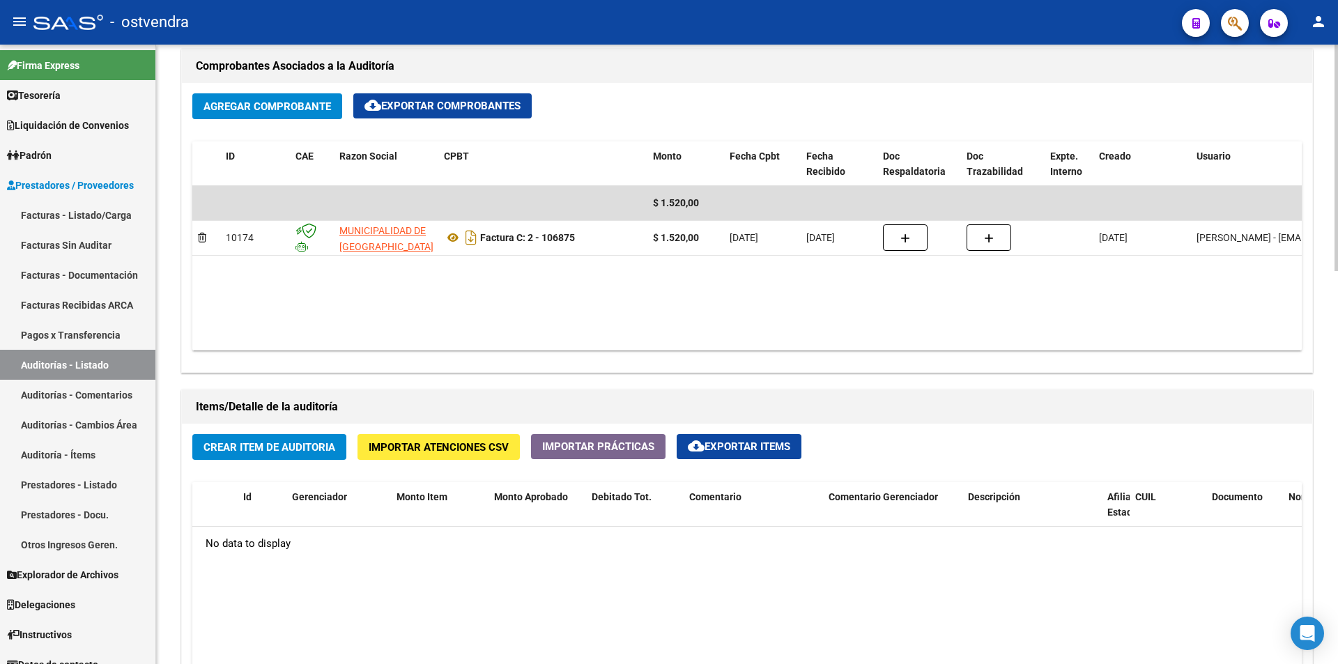
click at [293, 445] on span "Crear Item de Auditoria" at bounding box center [270, 447] width 132 height 13
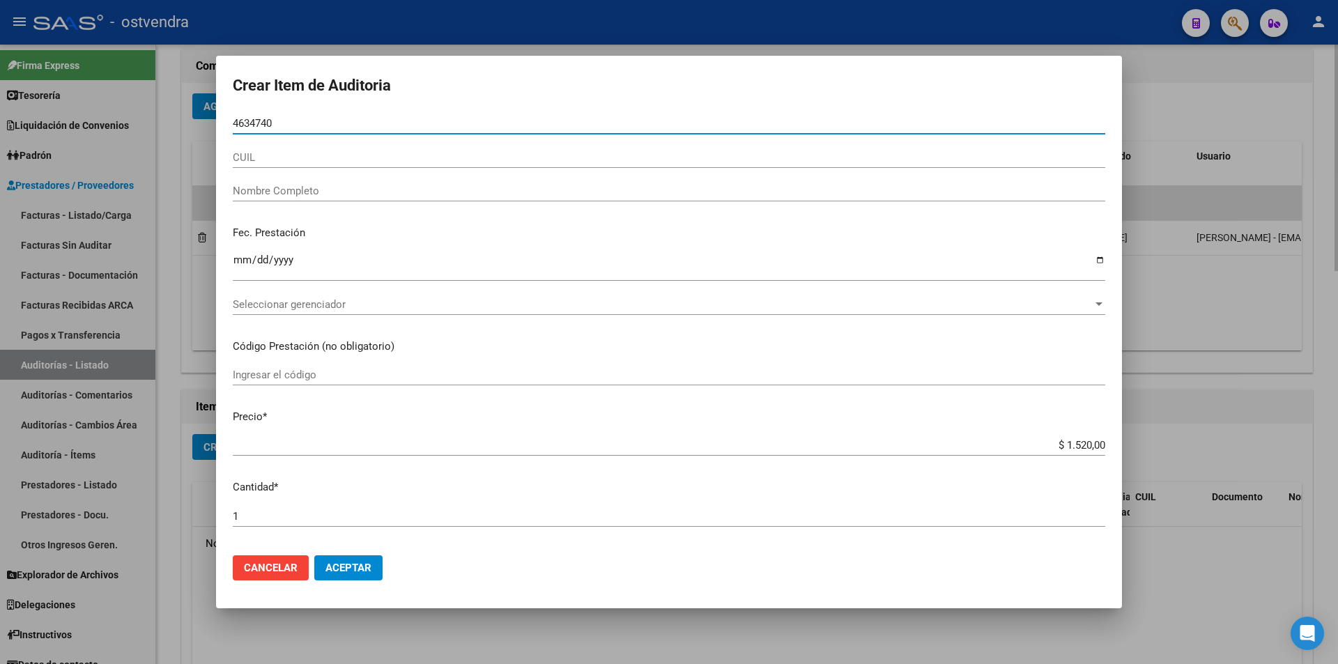
type input "46347402"
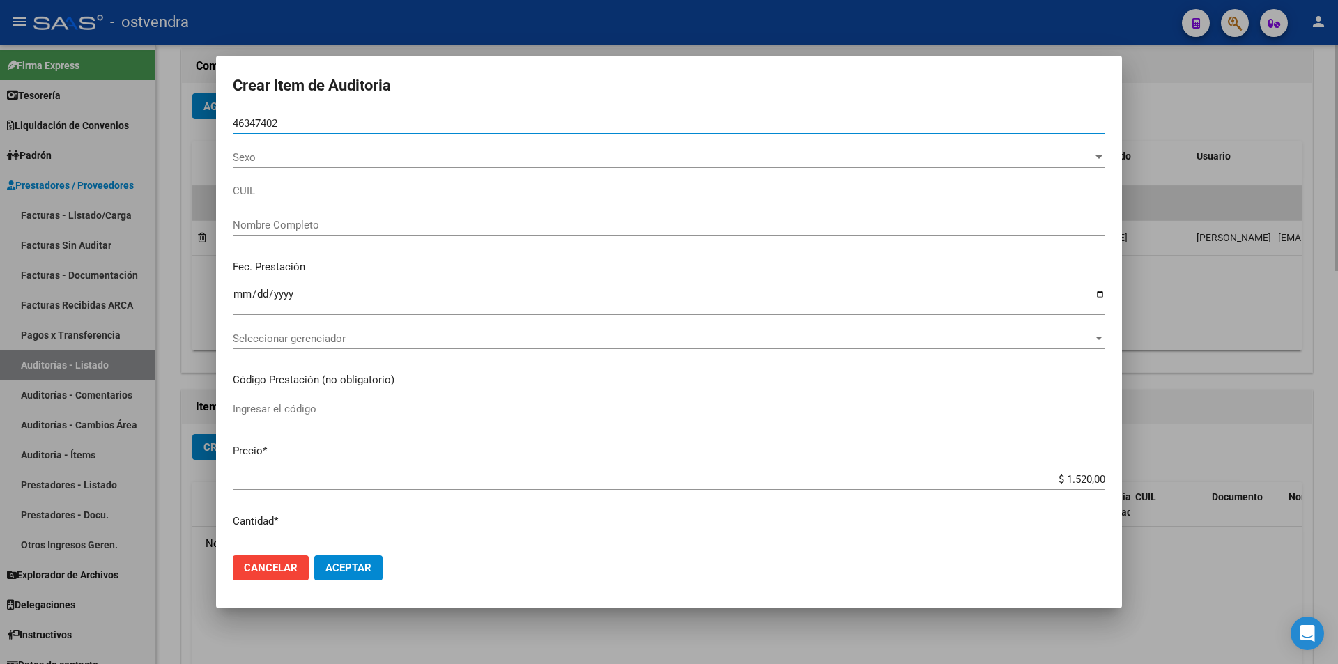
type input "27463474023"
type input "[PERSON_NAME]� [PERSON_NAME]�"
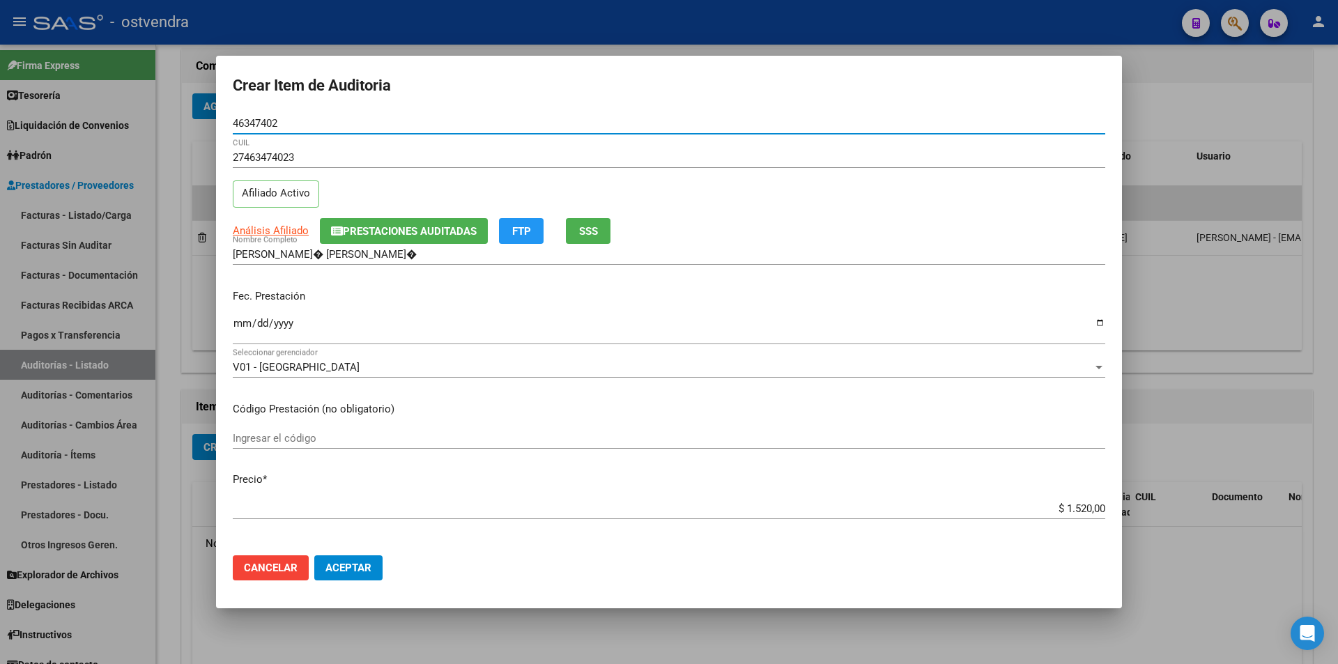
type input "46347402"
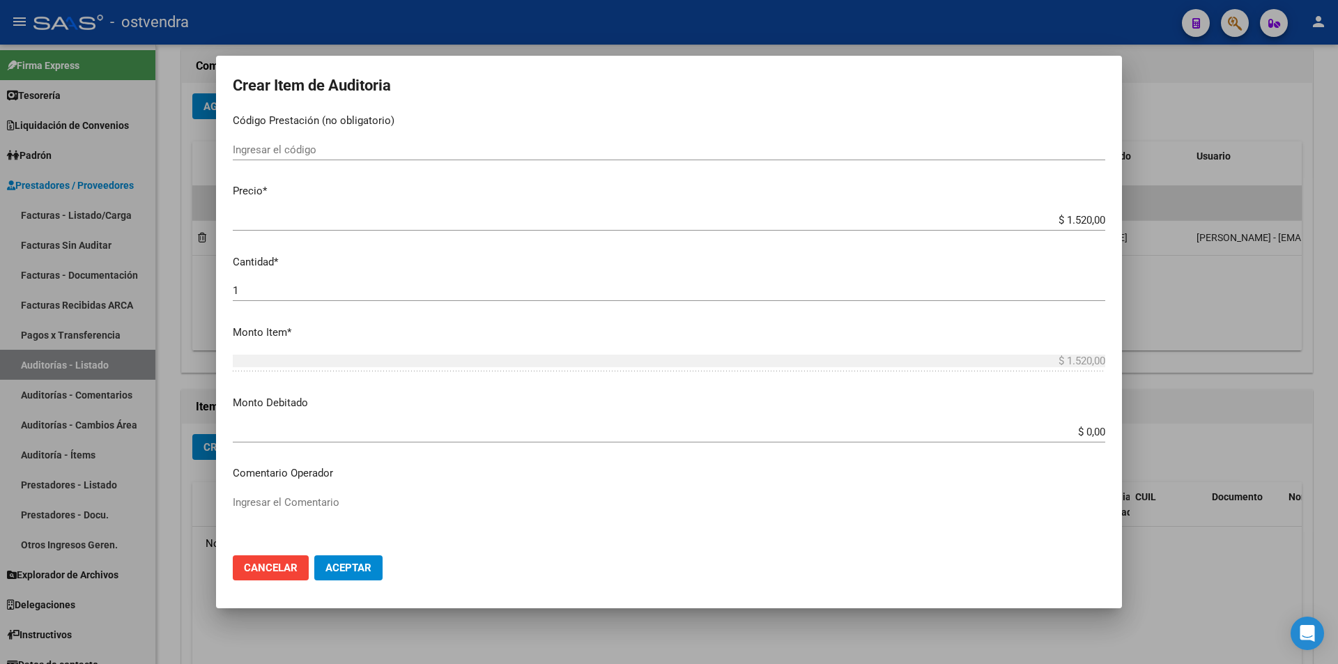
scroll to position [672, 0]
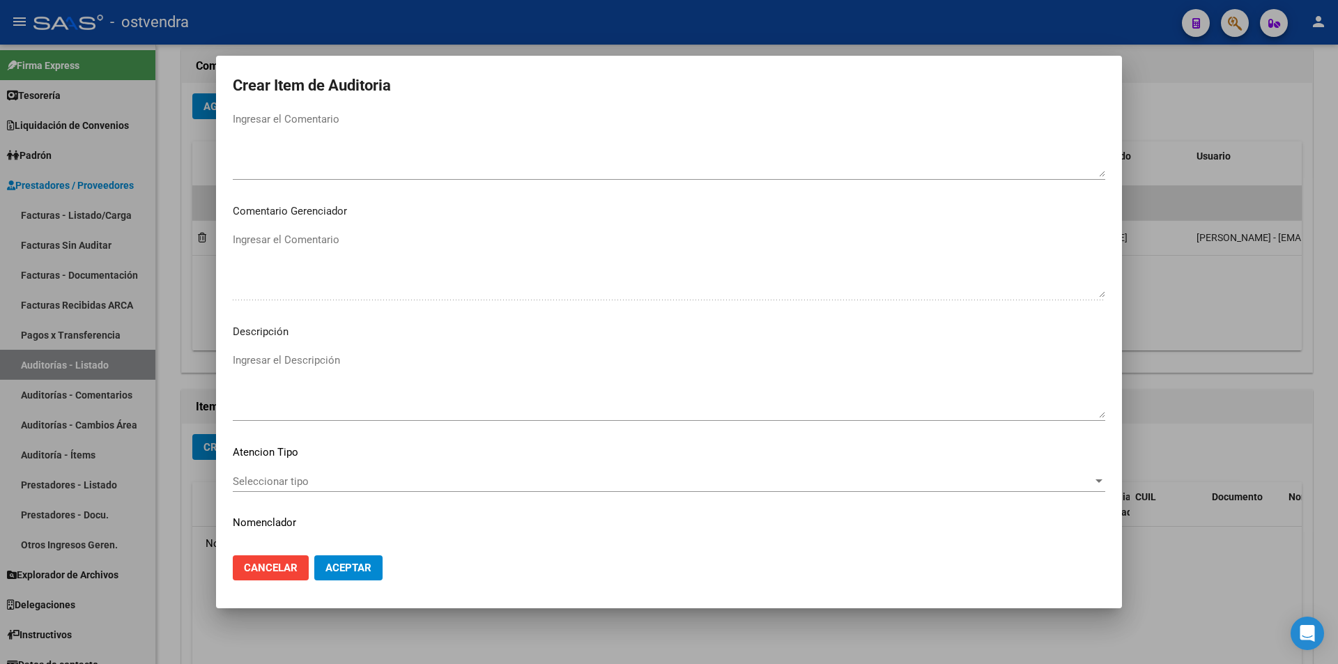
click at [567, 383] on textarea "Ingresar el Descripción" at bounding box center [669, 386] width 873 height 66
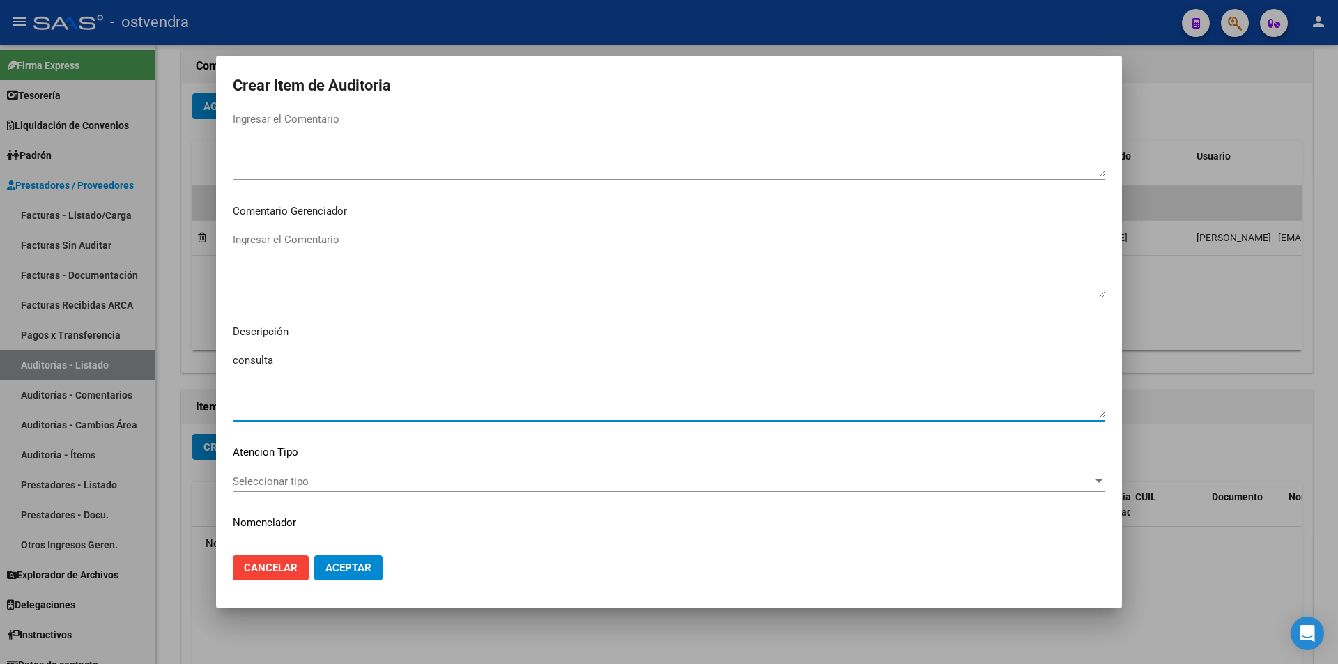
type textarea "consulta"
click at [535, 492] on div "Seleccionar tipo Seleccionar tipo" at bounding box center [669, 488] width 873 height 34
click at [535, 488] on div "Seleccionar tipo Seleccionar tipo" at bounding box center [669, 481] width 873 height 21
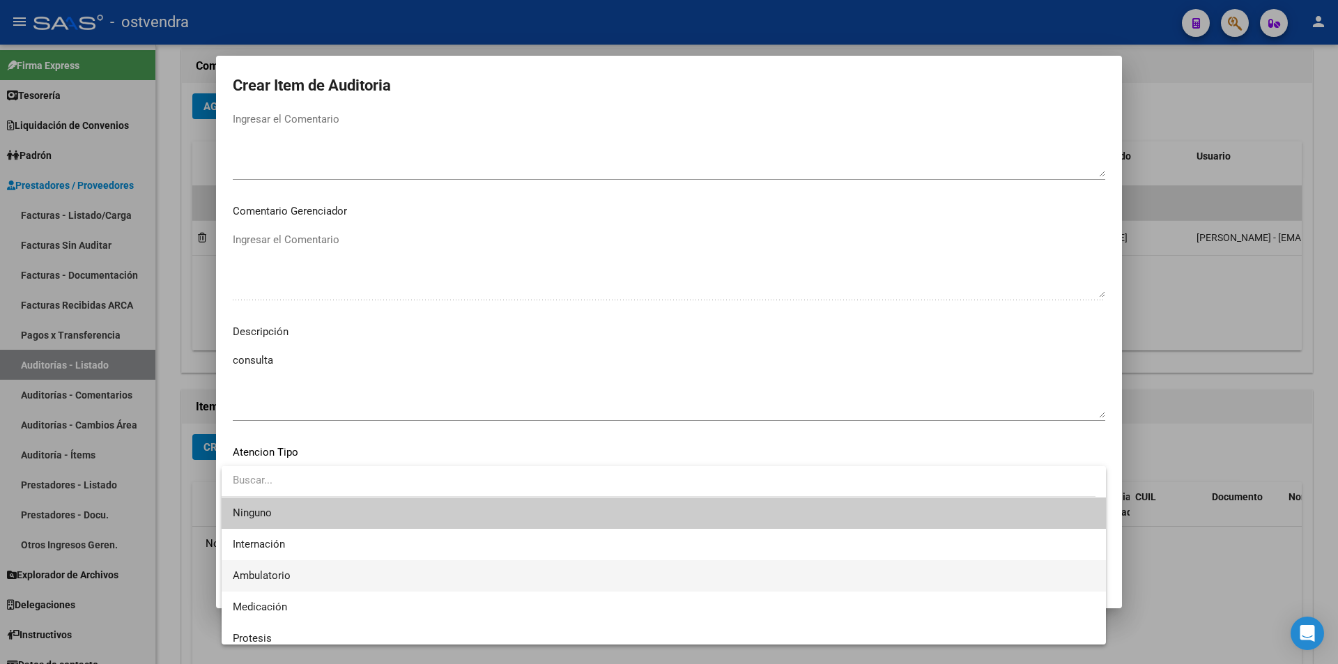
click at [410, 572] on span "Ambulatorio" at bounding box center [664, 575] width 862 height 31
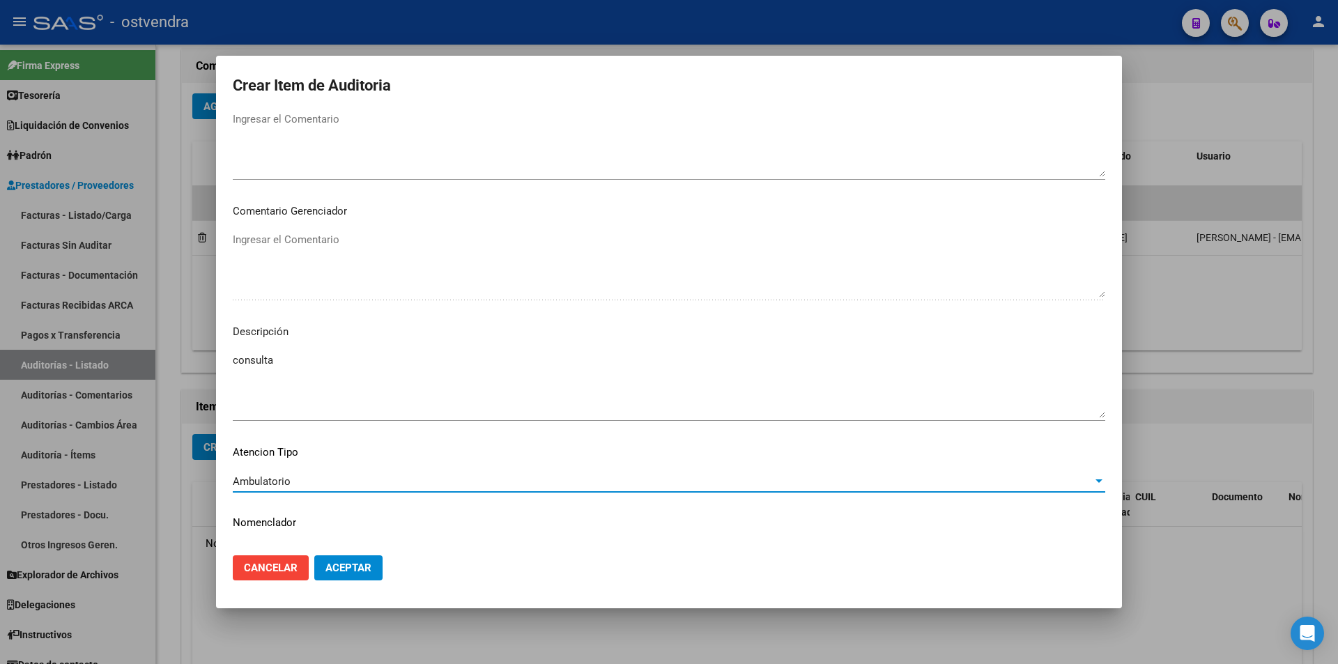
click at [351, 568] on span "Aceptar" at bounding box center [349, 568] width 46 height 13
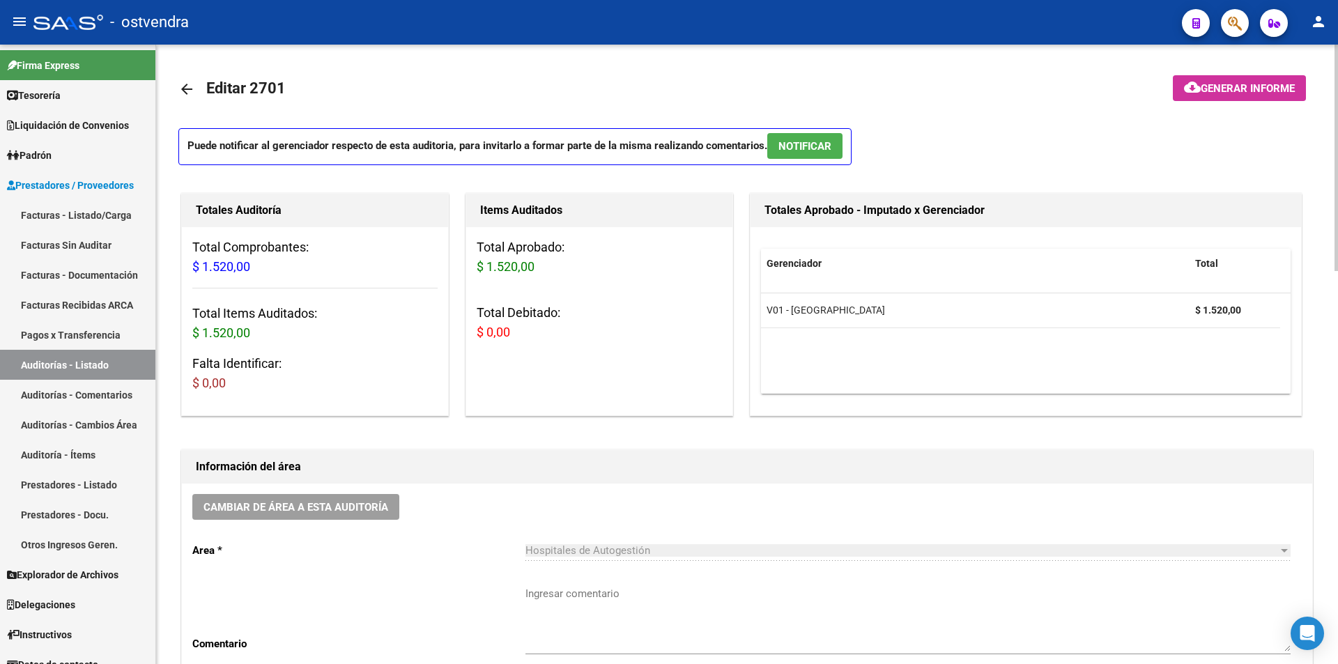
click at [798, 153] on button "NOTIFICAR" at bounding box center [804, 146] width 75 height 26
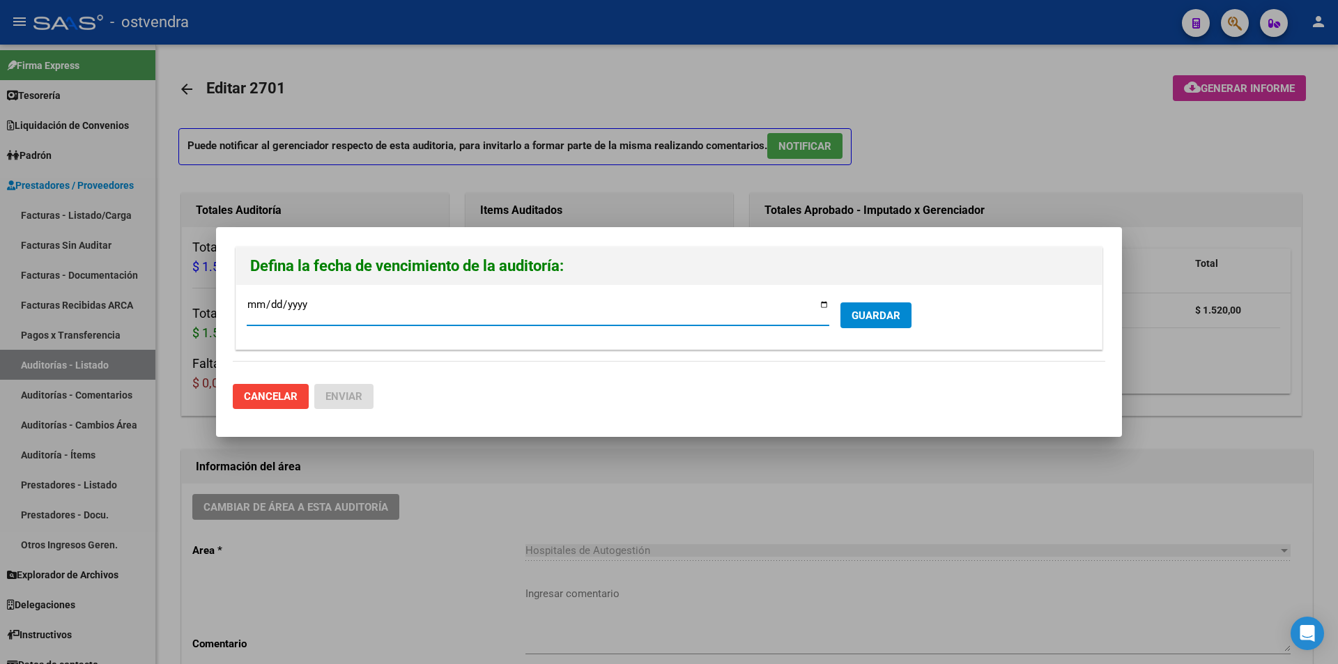
type input "[DATE]"
click at [910, 308] on button "GUARDAR" at bounding box center [876, 316] width 71 height 26
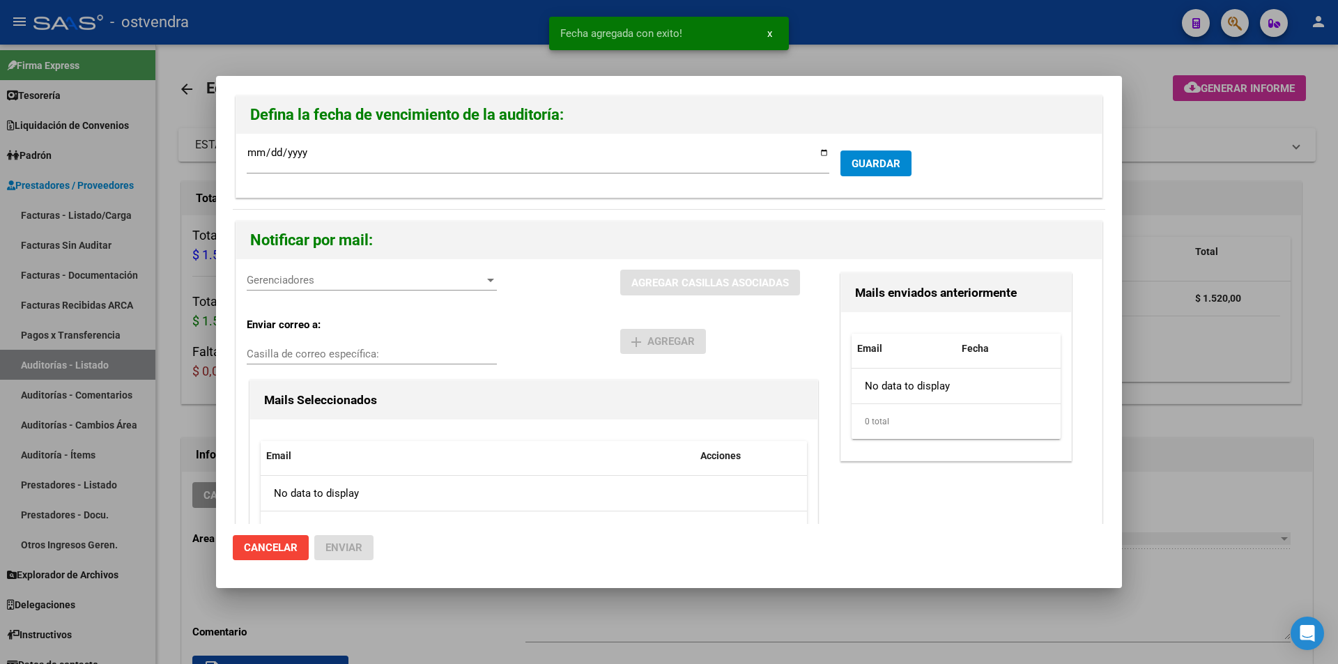
click at [335, 289] on div "Gerenciadores Gerenciadores" at bounding box center [372, 280] width 250 height 21
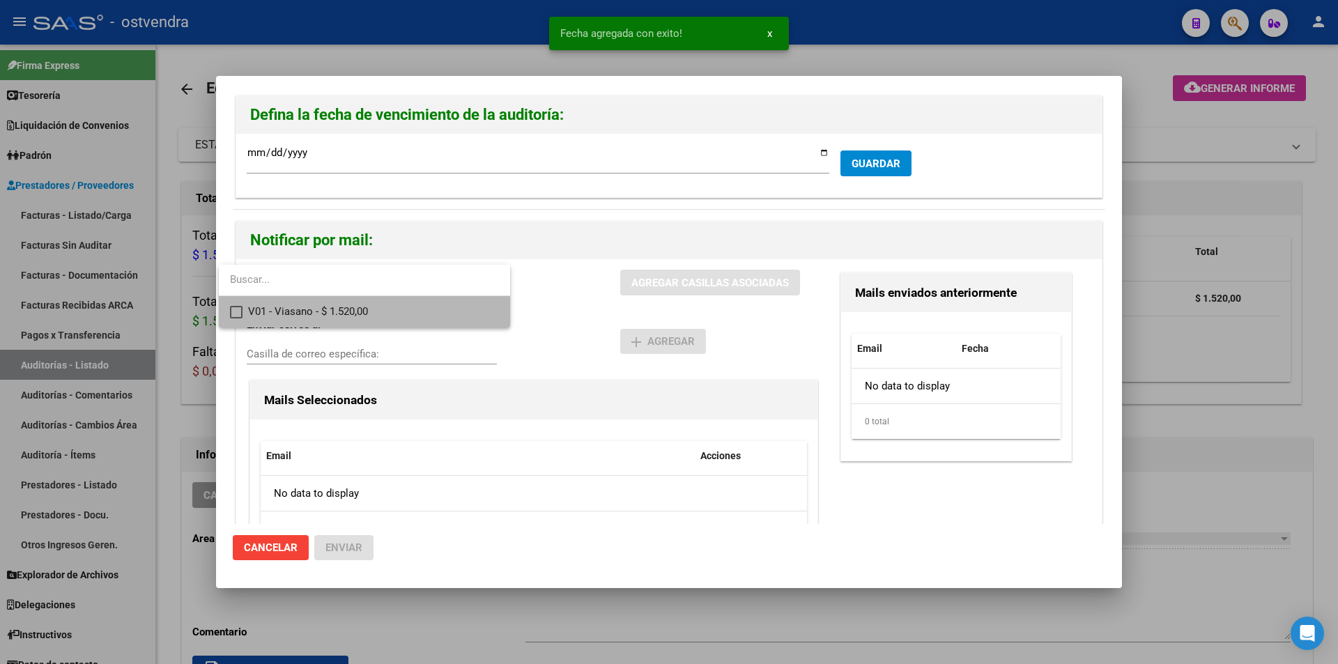
click at [348, 309] on span "V01 - Viasano - $ 1.520,00" at bounding box center [373, 311] width 251 height 31
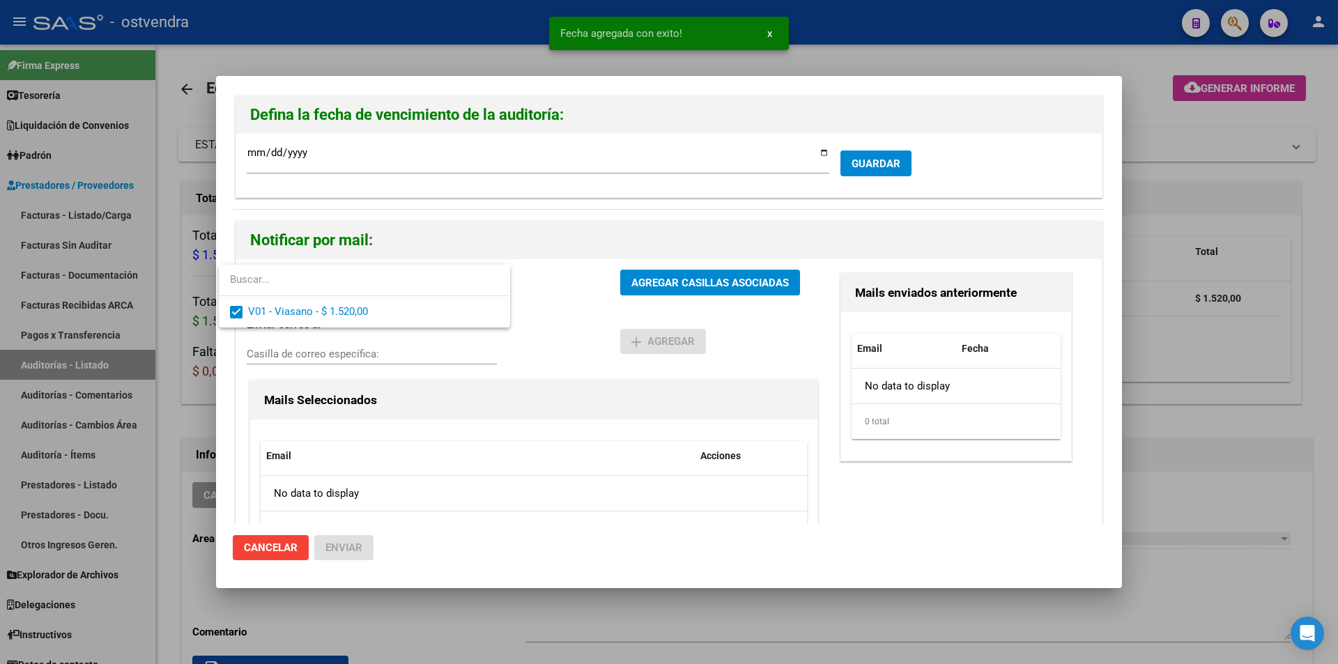
click at [626, 277] on div at bounding box center [669, 332] width 1338 height 664
click at [626, 277] on button "AGREGAR CASILLAS ASOCIADAS" at bounding box center [710, 283] width 180 height 26
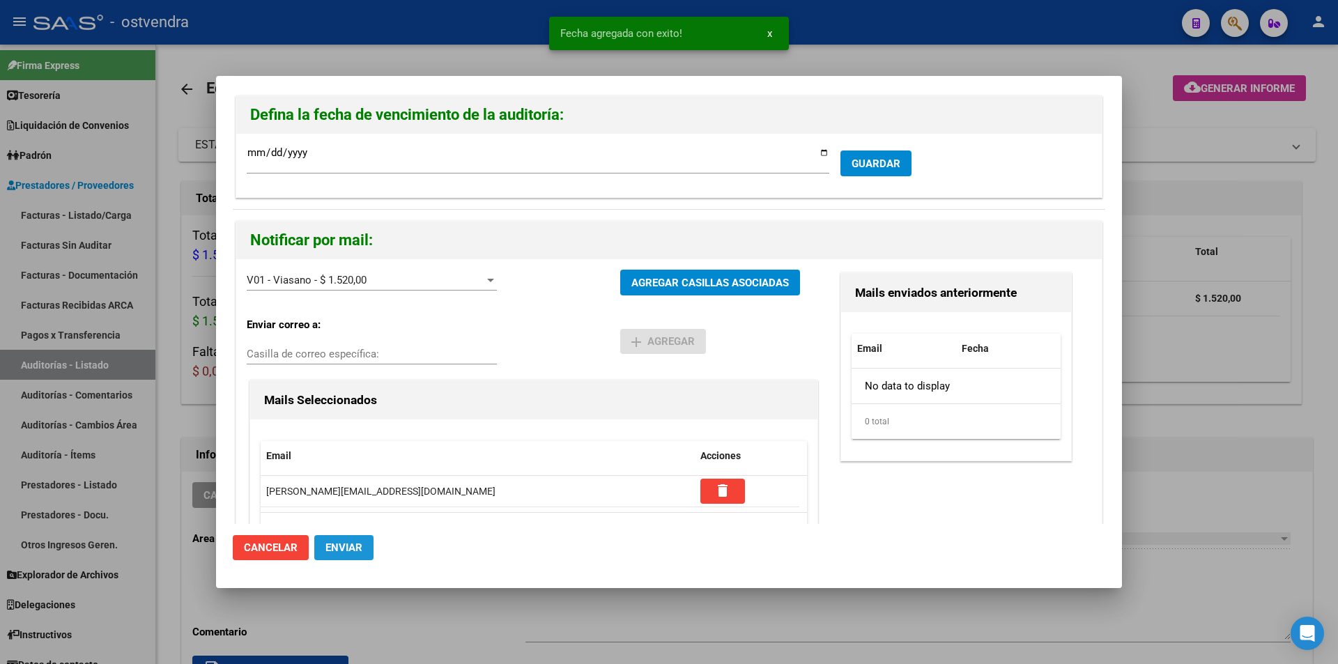
click at [360, 542] on button "Enviar" at bounding box center [343, 547] width 59 height 25
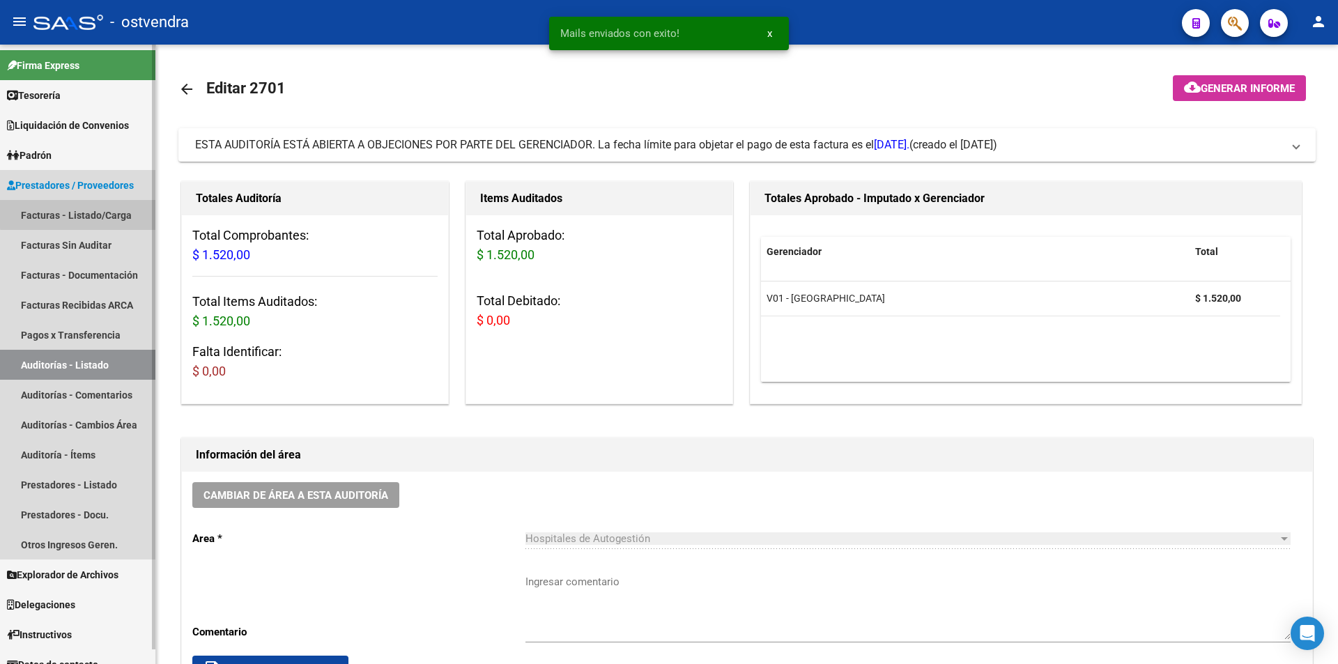
click at [120, 211] on link "Facturas - Listado/Carga" at bounding box center [77, 215] width 155 height 30
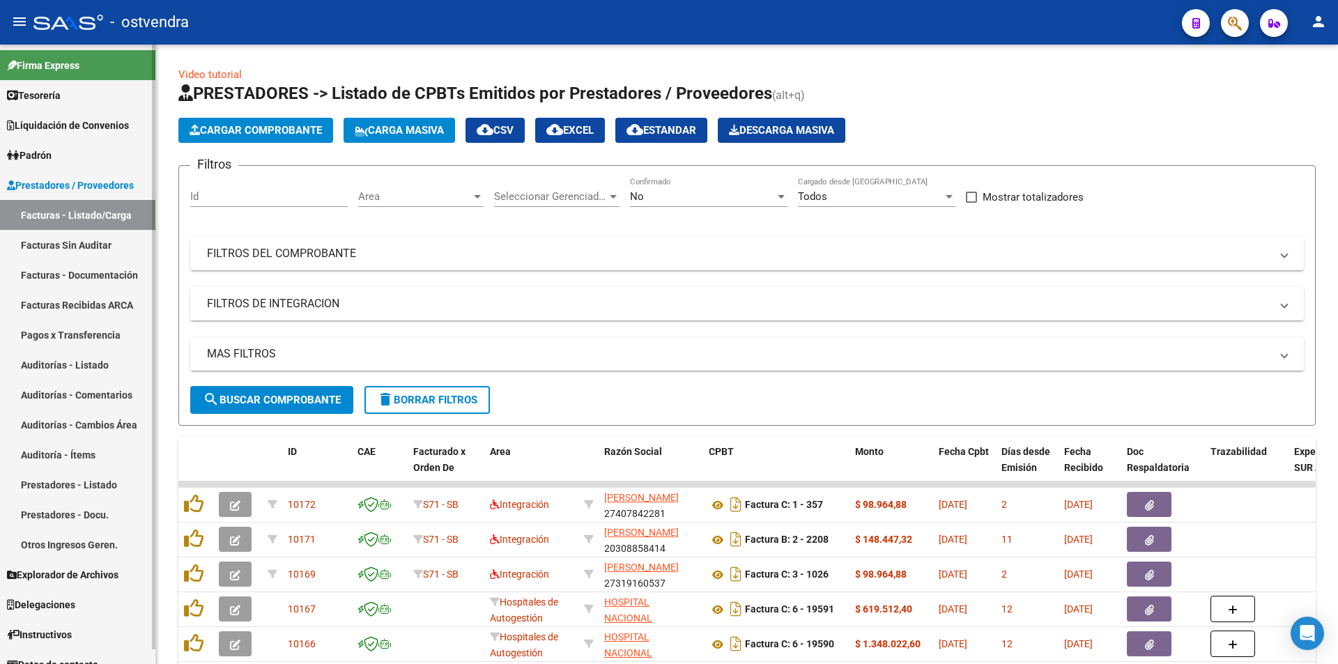
click at [20, 234] on link "Facturas Sin Auditar" at bounding box center [77, 245] width 155 height 30
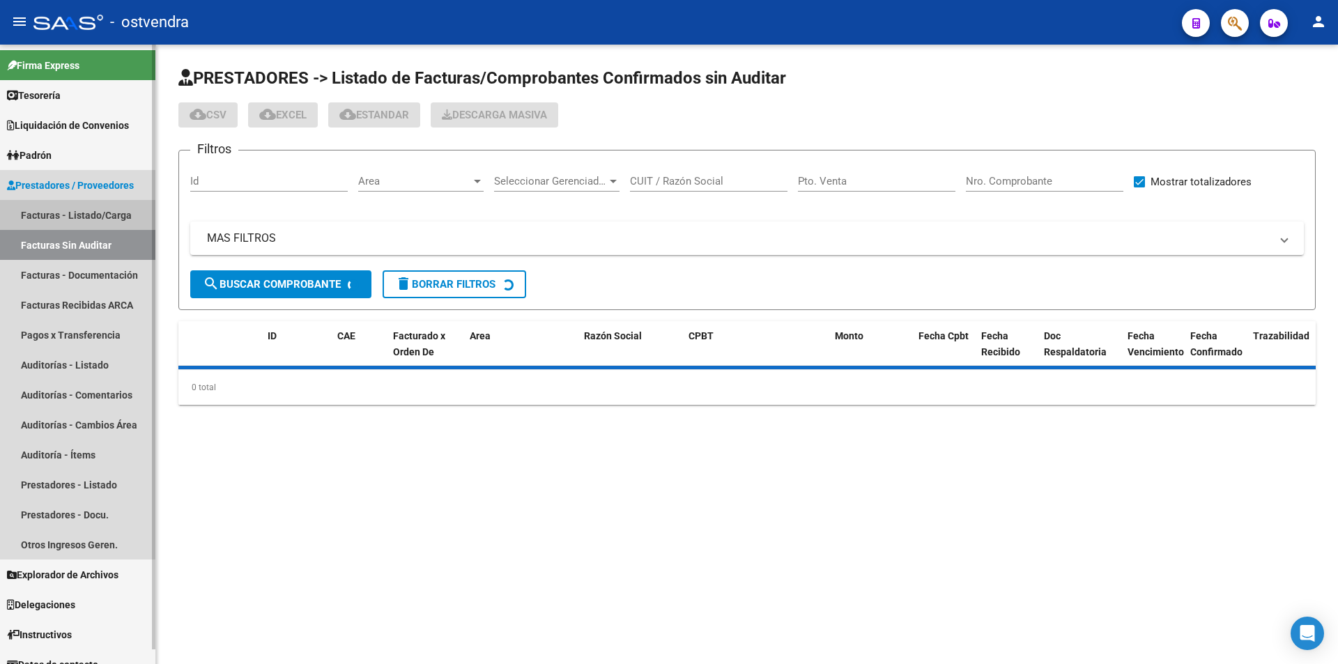
click at [55, 217] on link "Facturas - Listado/Carga" at bounding box center [77, 215] width 155 height 30
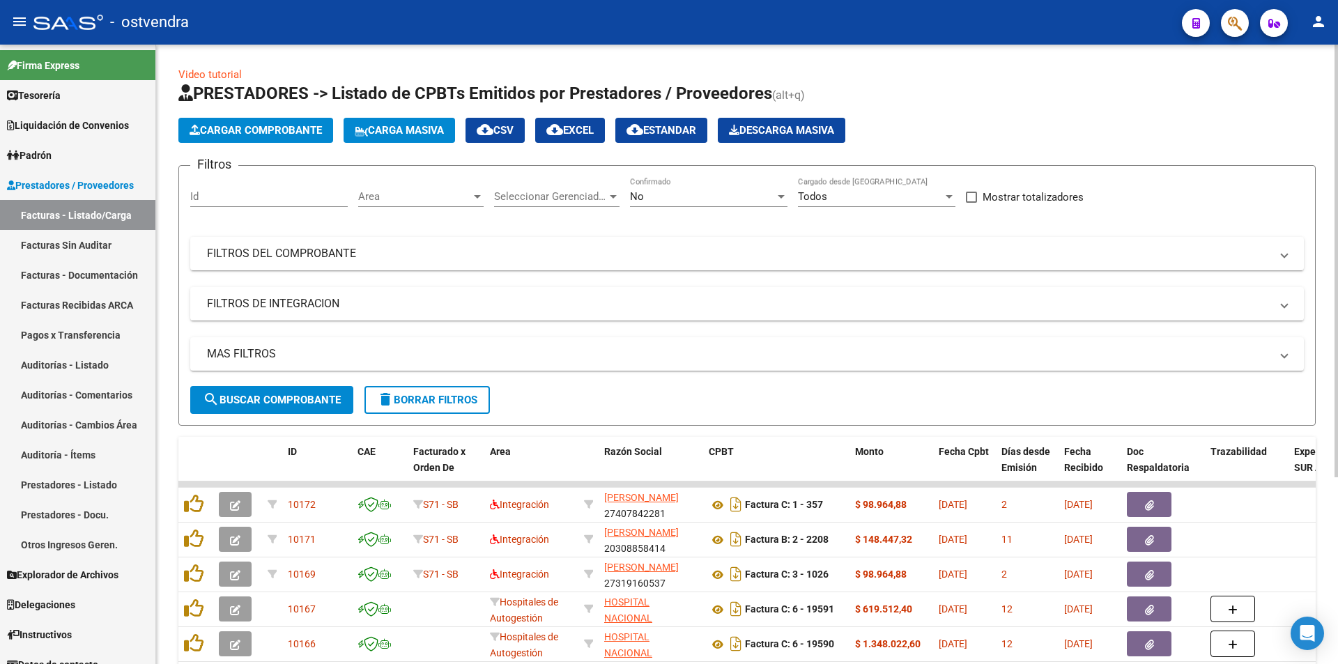
click at [229, 132] on span "Cargar Comprobante" at bounding box center [256, 130] width 132 height 13
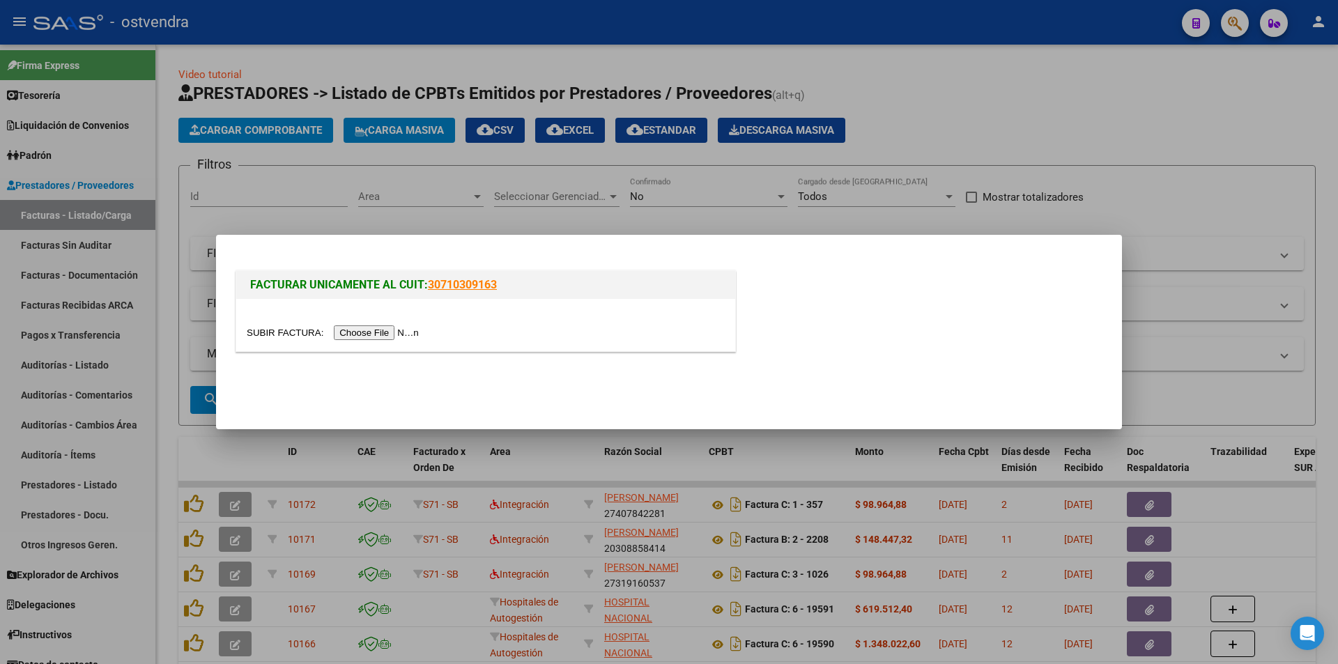
click at [267, 445] on div at bounding box center [669, 332] width 1338 height 664
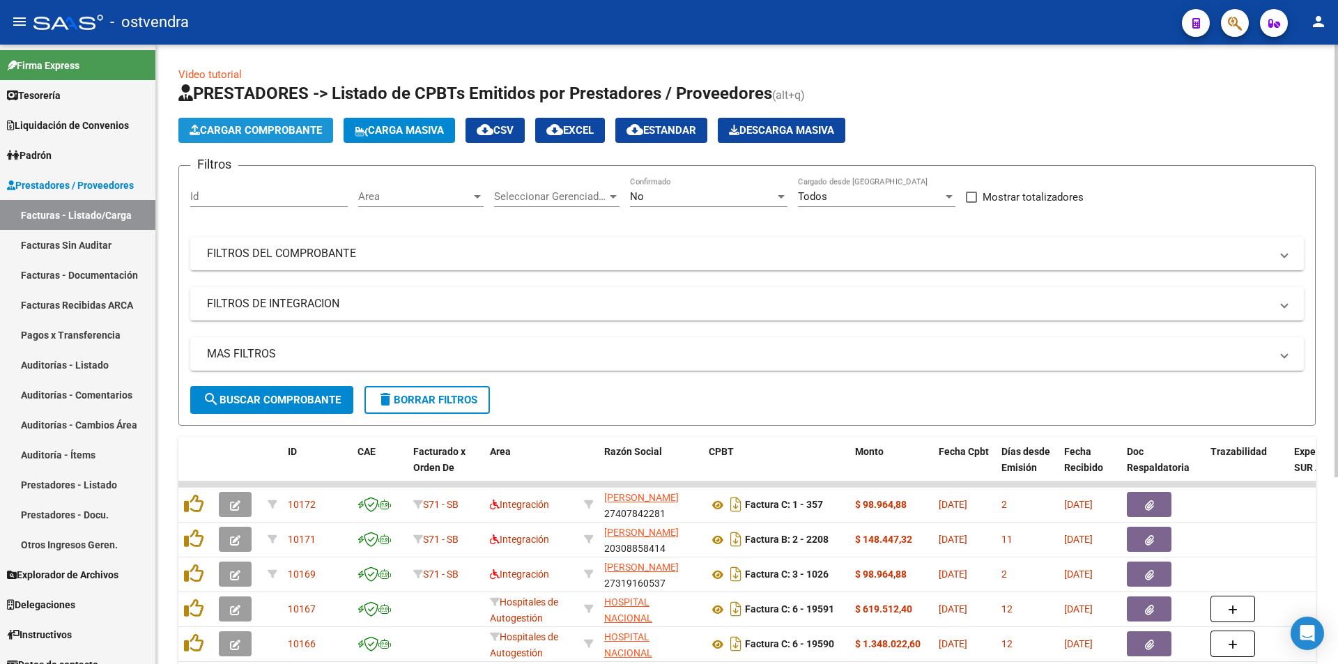
click at [275, 123] on button "Cargar Comprobante" at bounding box center [255, 130] width 155 height 25
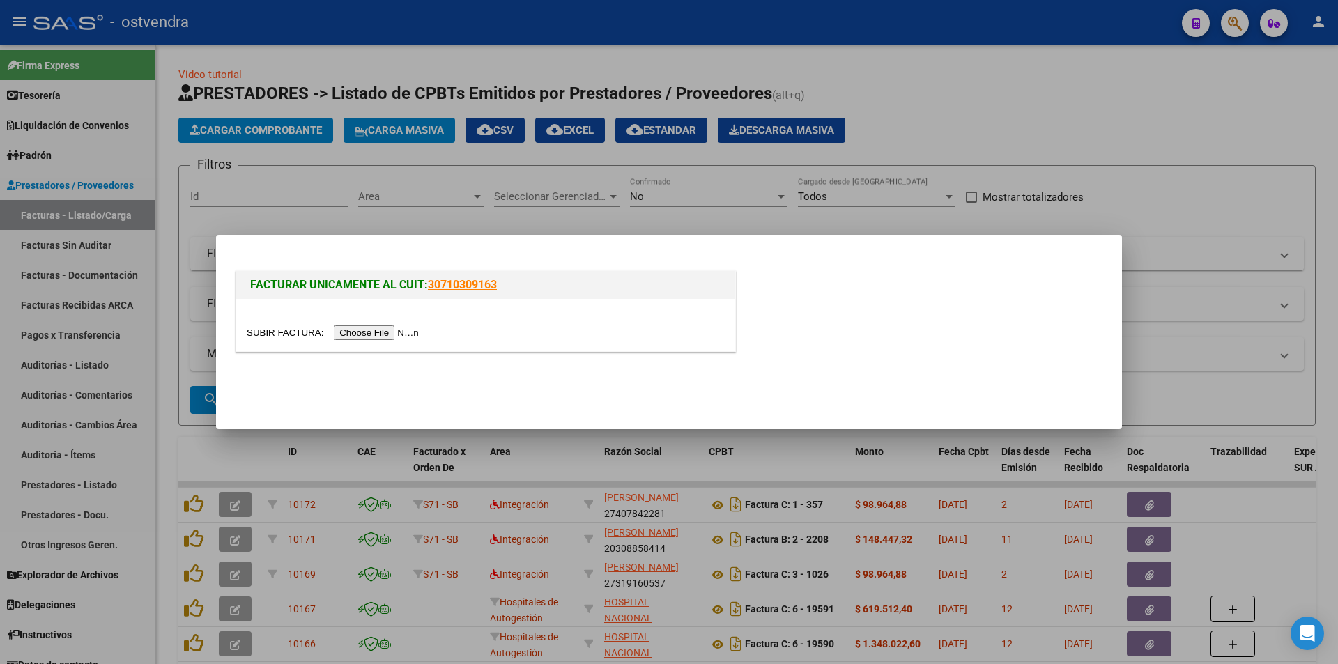
click at [406, 336] on input "file" at bounding box center [335, 333] width 176 height 15
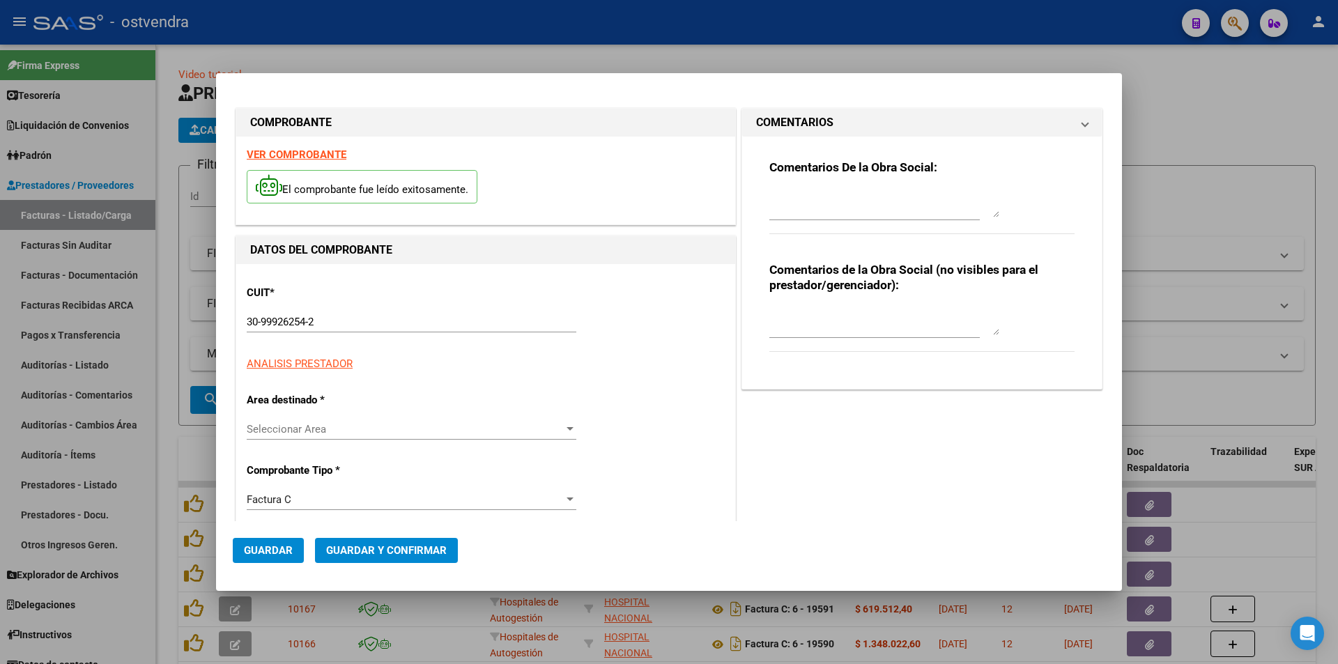
type input "106876"
type input "$ 11.994,00"
type input "[DATE]"
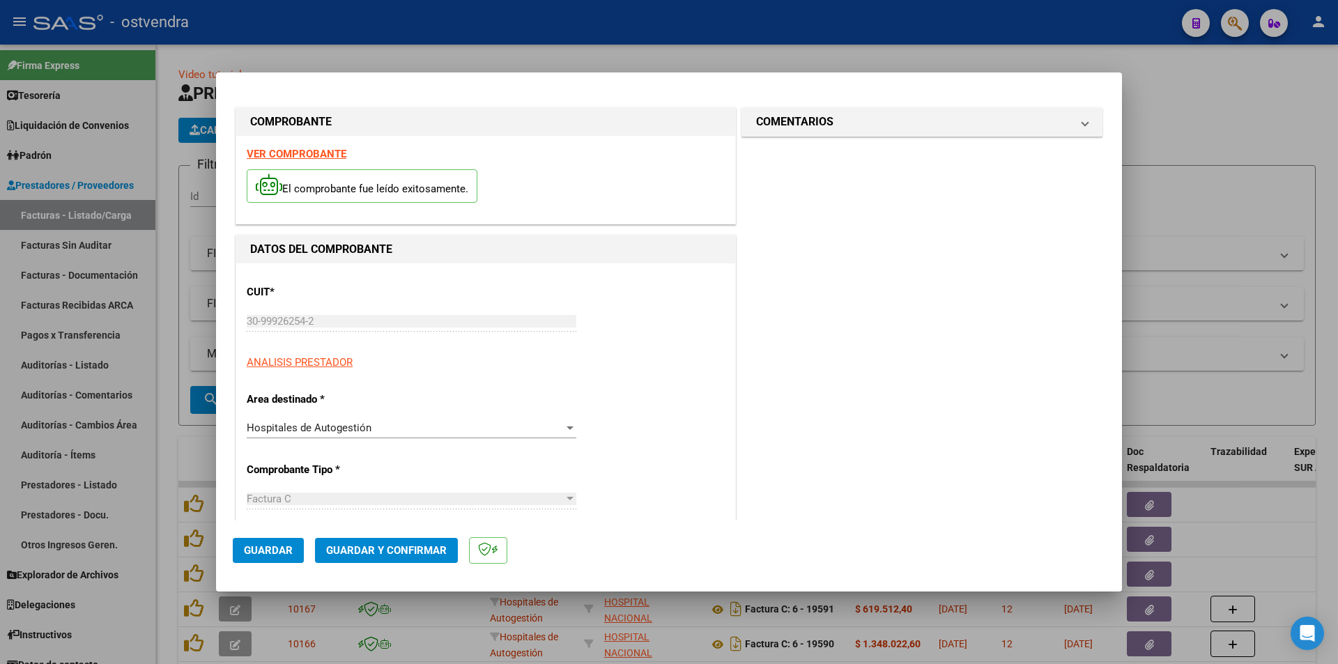
type input "[DATE]"
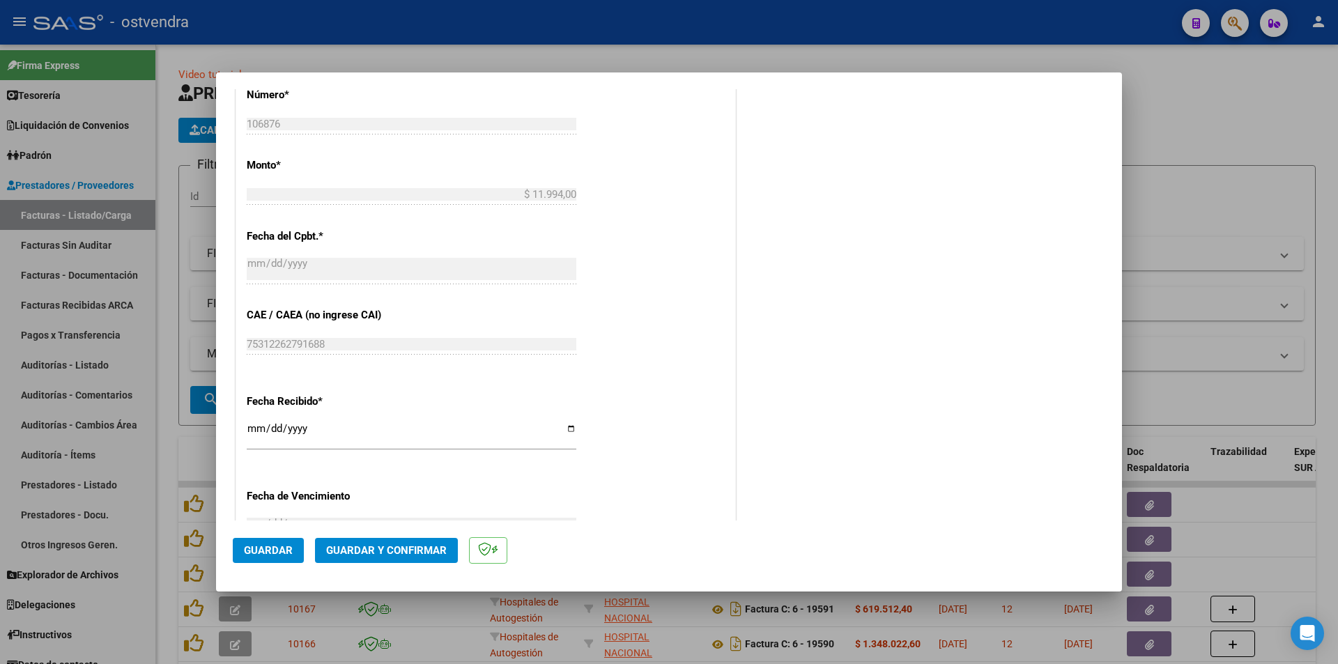
scroll to position [735, 0]
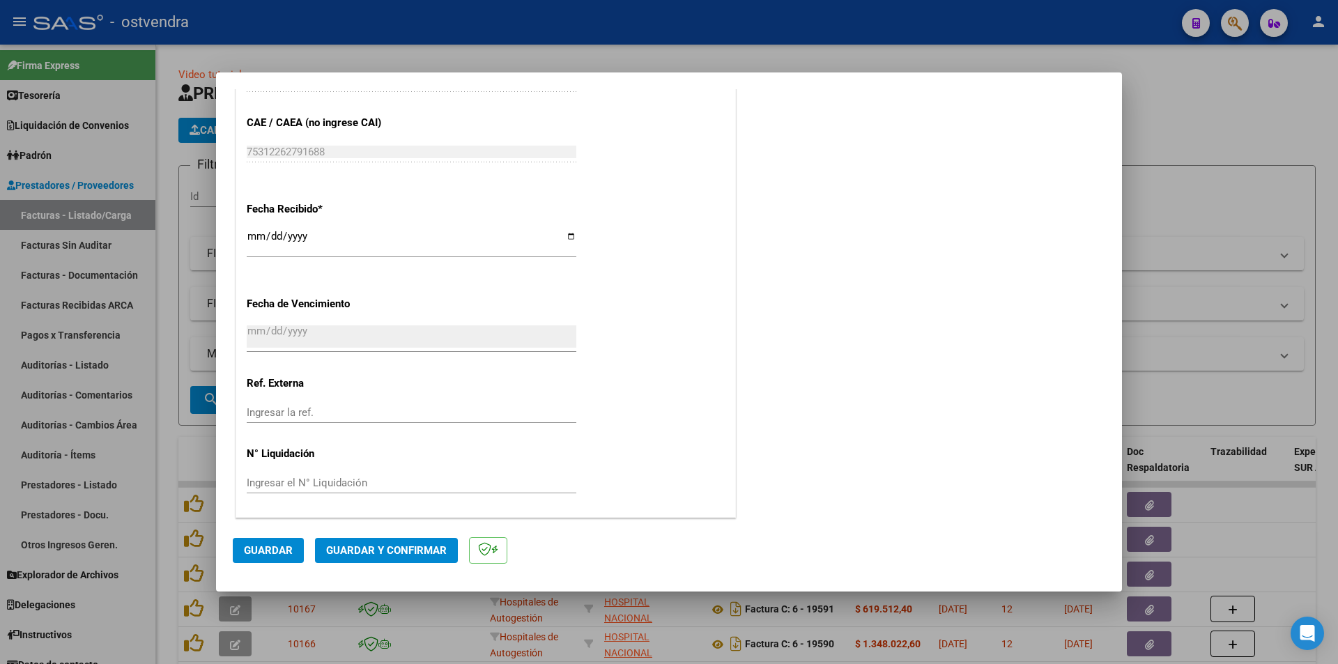
click at [349, 555] on span "Guardar y Confirmar" at bounding box center [386, 550] width 121 height 13
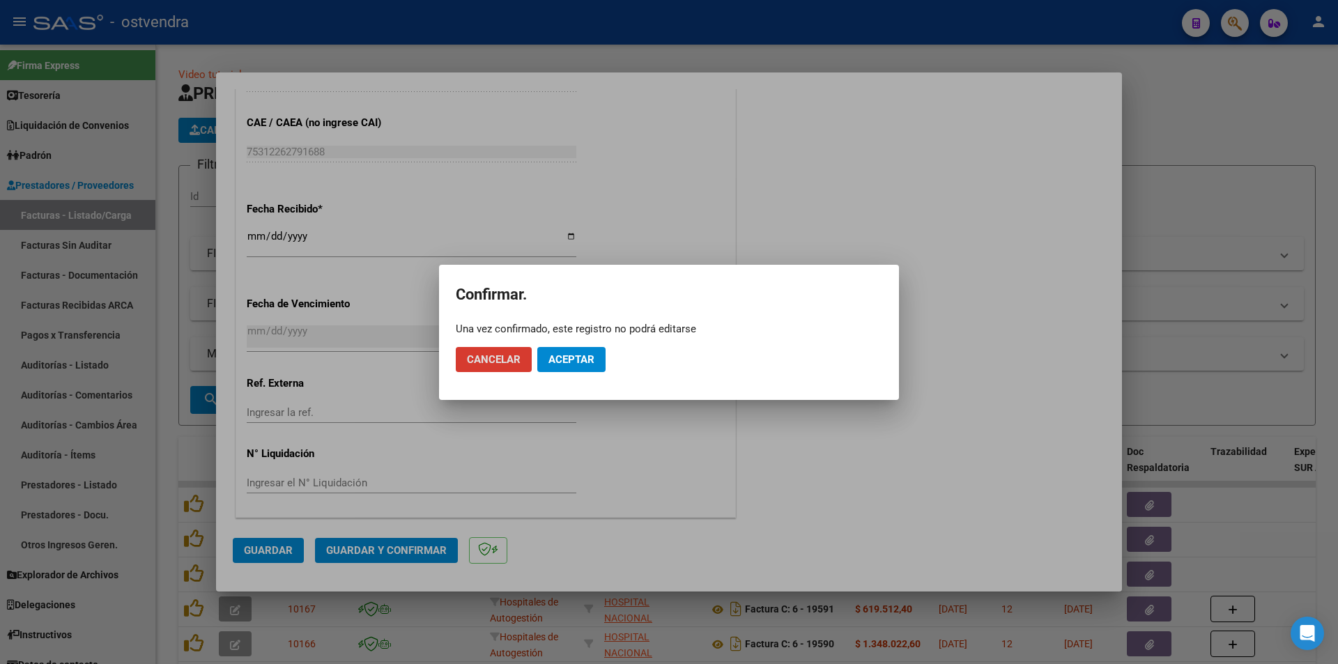
click at [564, 362] on span "Aceptar" at bounding box center [572, 359] width 46 height 13
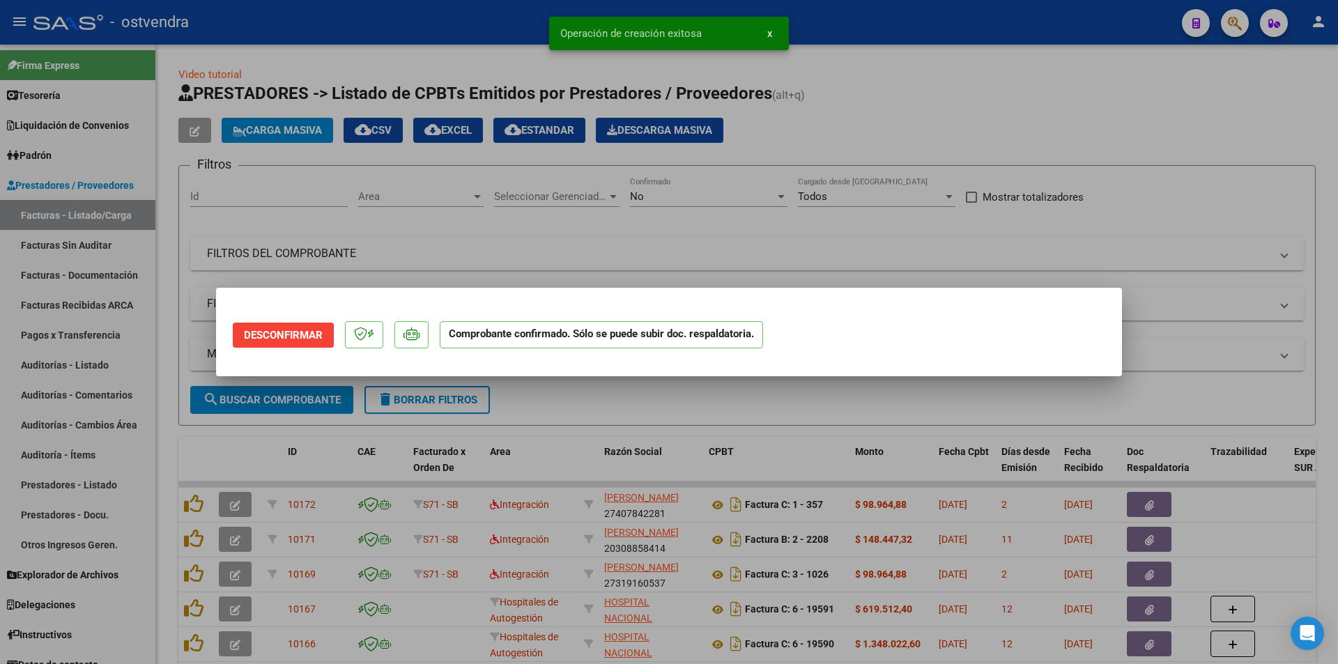
scroll to position [0, 0]
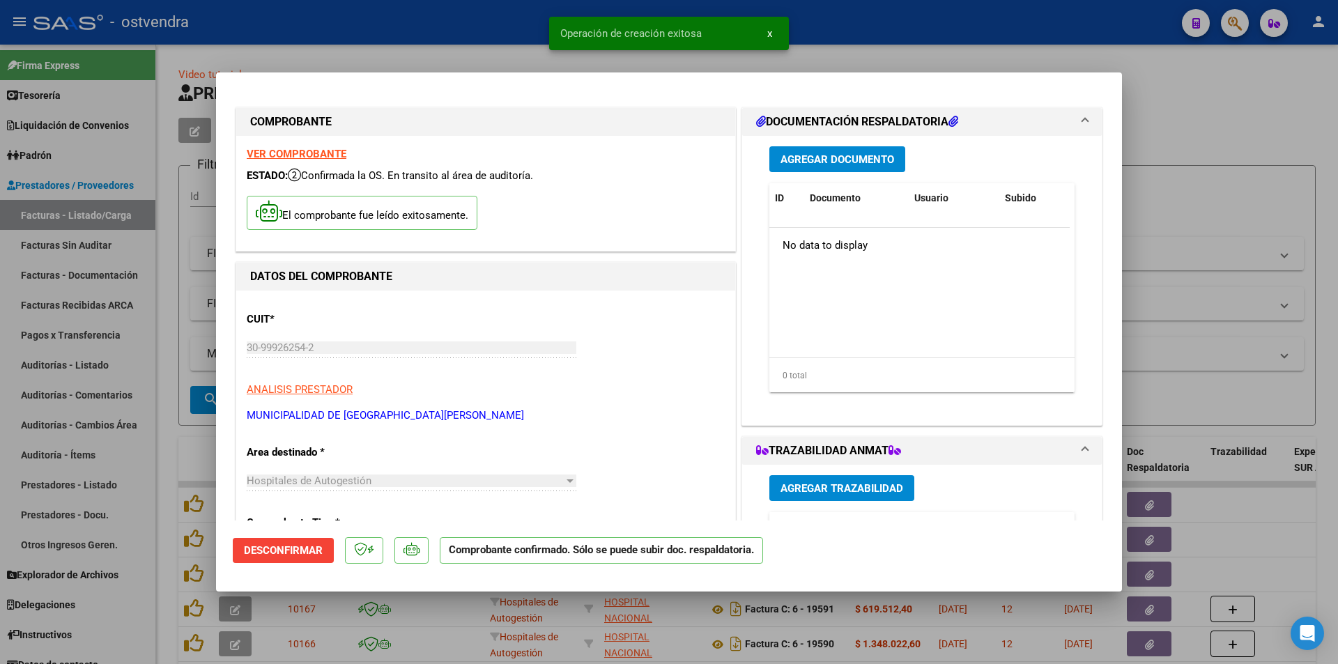
click at [145, 321] on div at bounding box center [669, 332] width 1338 height 664
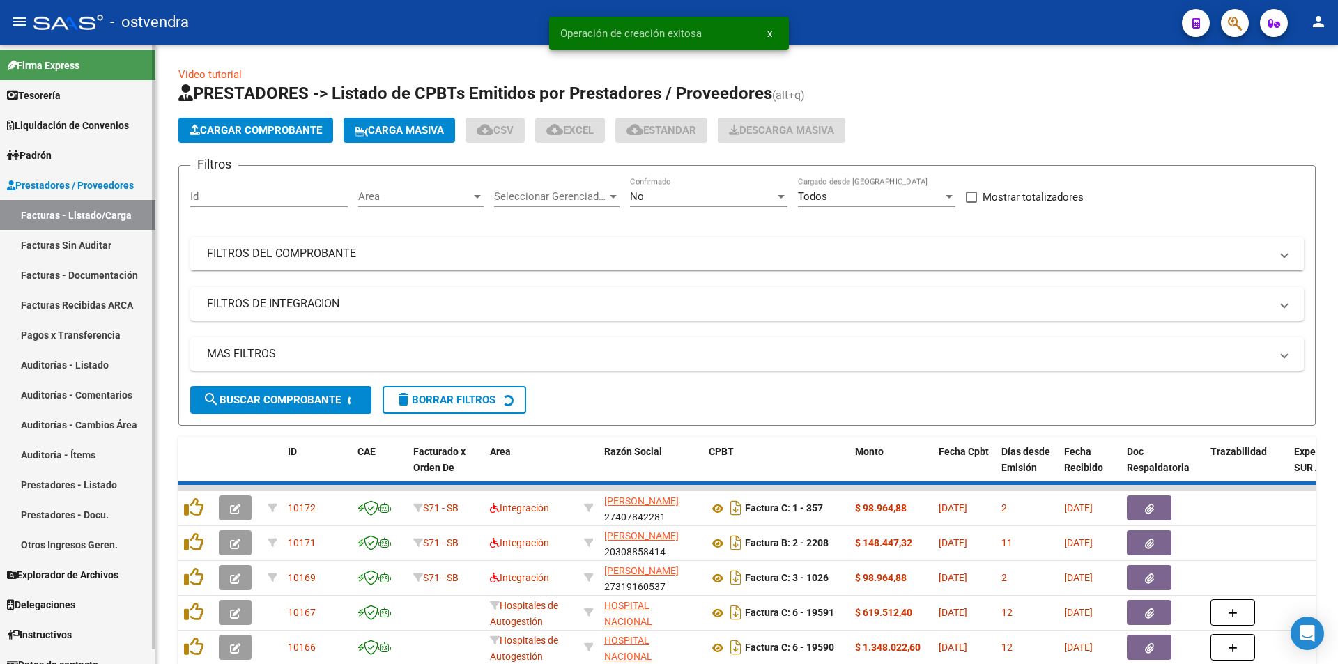
click at [117, 244] on link "Facturas Sin Auditar" at bounding box center [77, 245] width 155 height 30
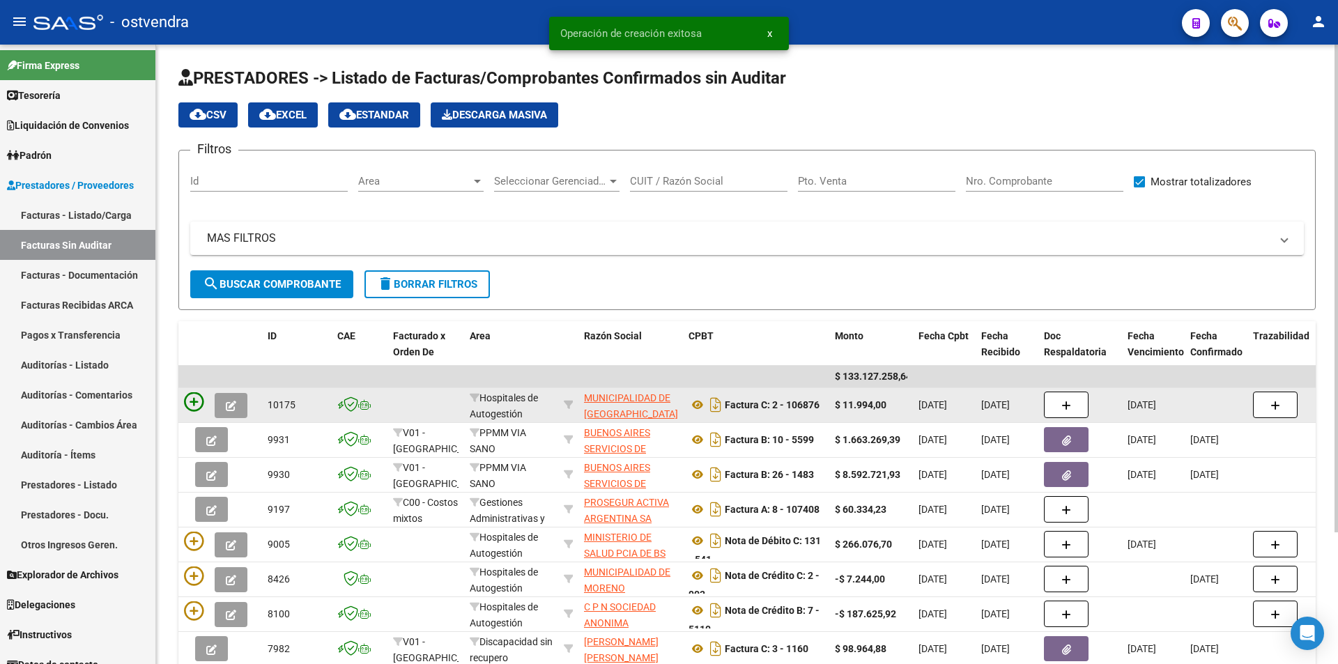
click at [199, 411] on icon at bounding box center [194, 402] width 20 height 20
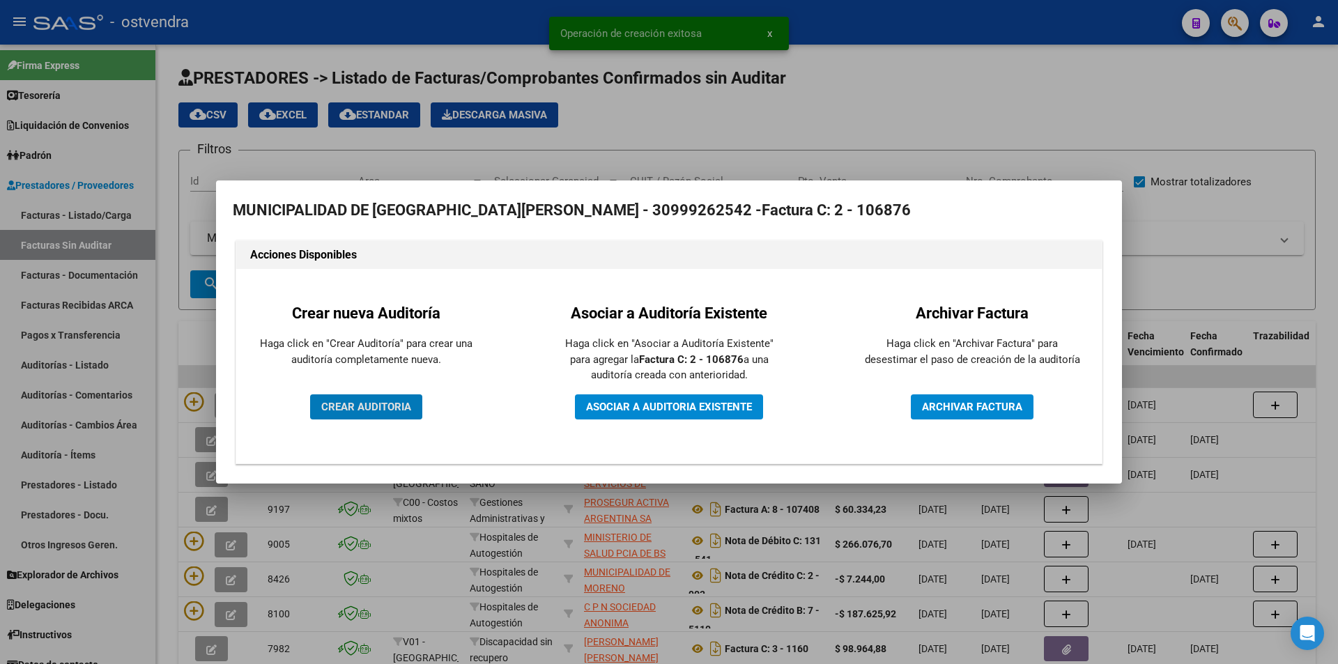
click at [387, 412] on span "CREAR AUDITORIA" at bounding box center [366, 407] width 90 height 13
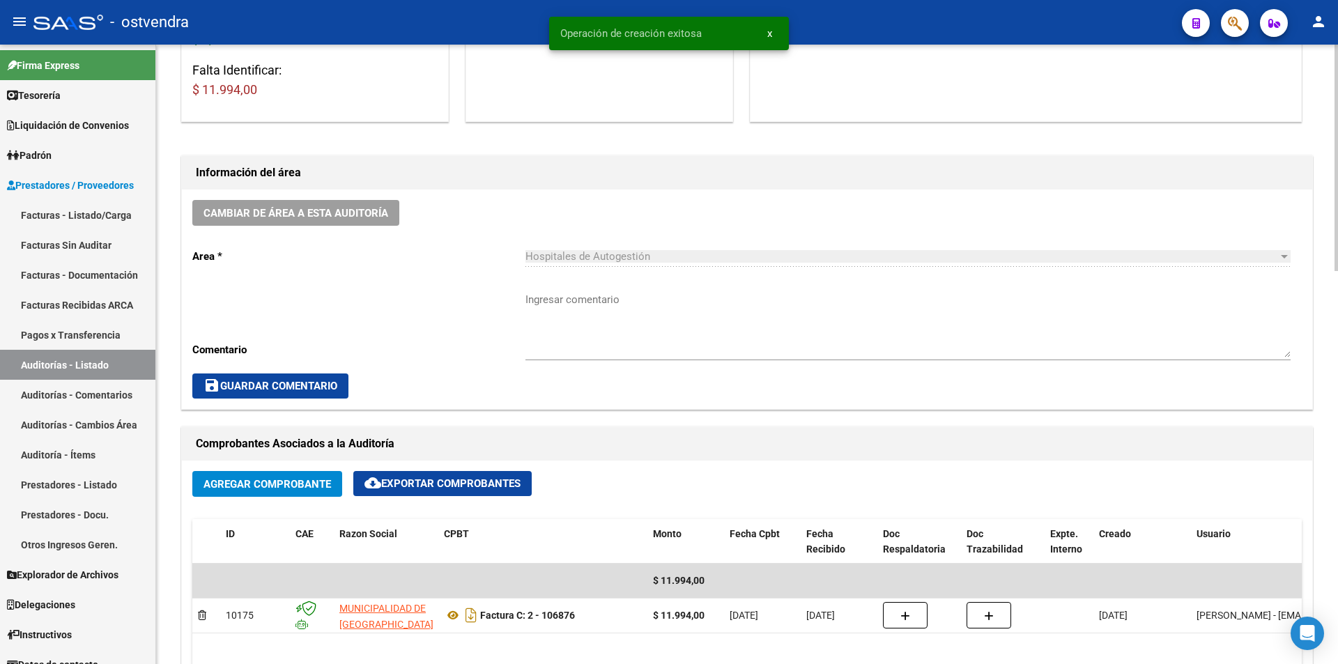
scroll to position [661, 0]
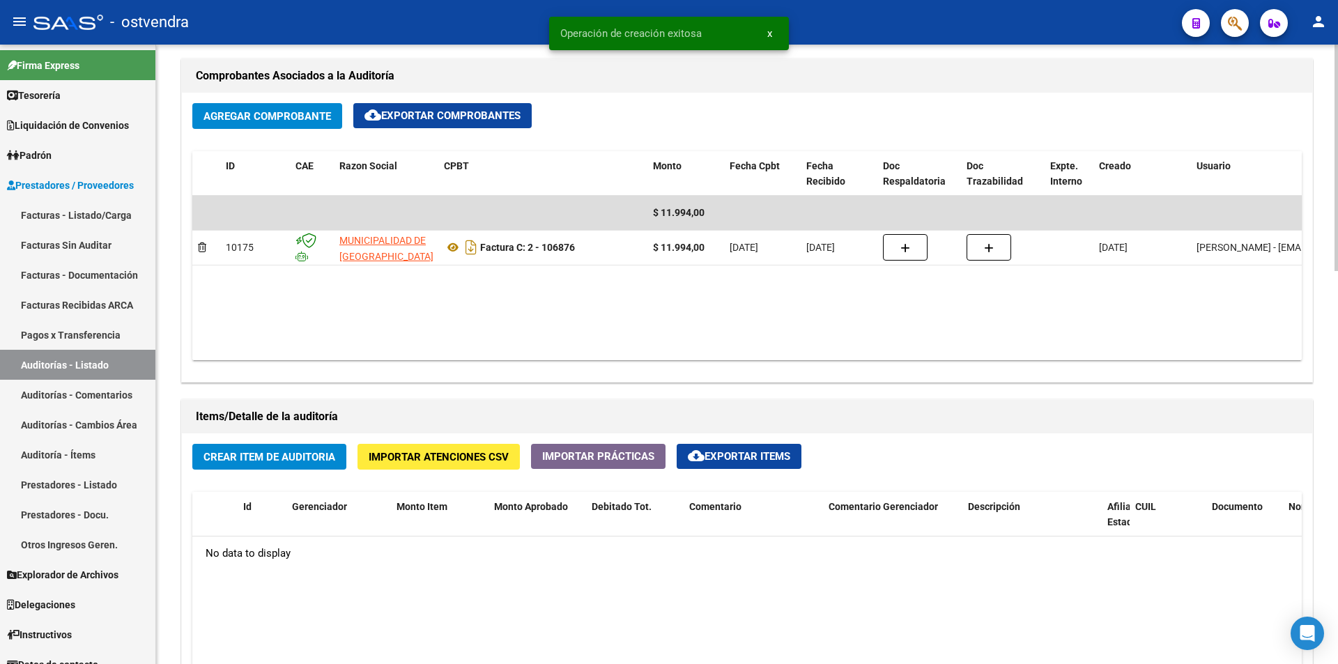
click at [1325, 428] on div "arrow_back Editar 2702 cloud_download Generar informe Puede notificar al gerenc…" at bounding box center [749, 230] width 1186 height 1695
click at [337, 459] on button "Crear Item de Auditoria" at bounding box center [269, 457] width 154 height 26
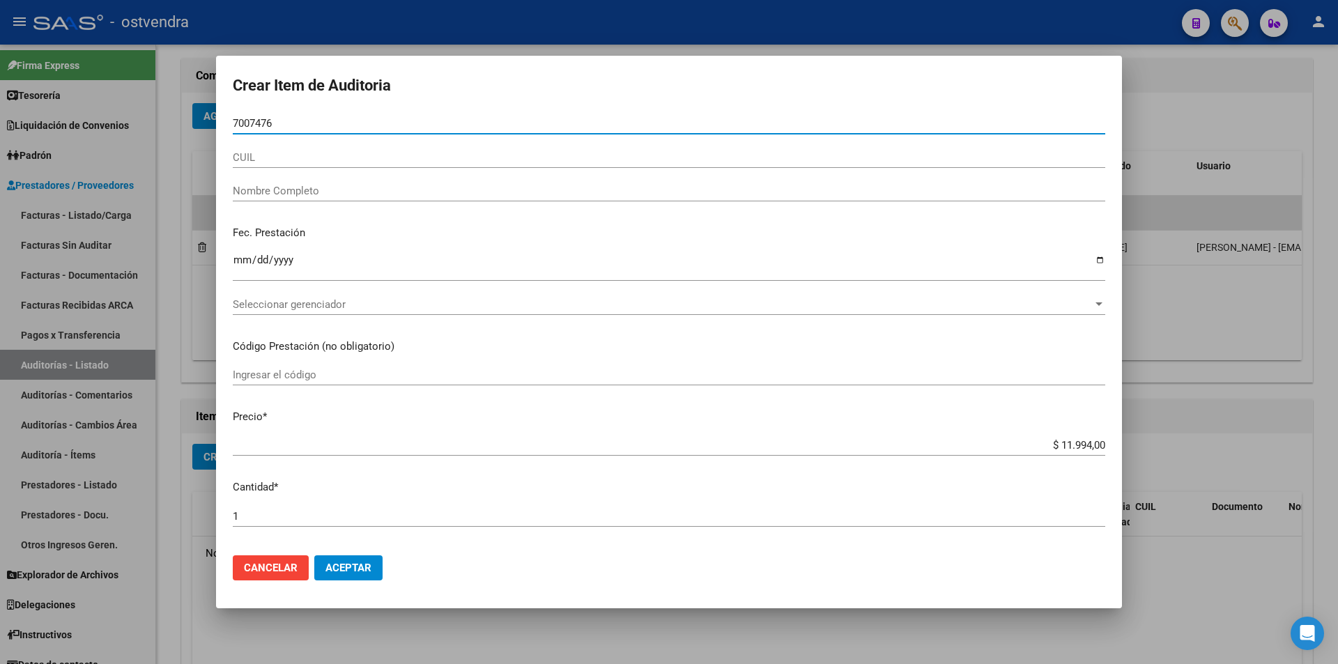
type input "70074764"
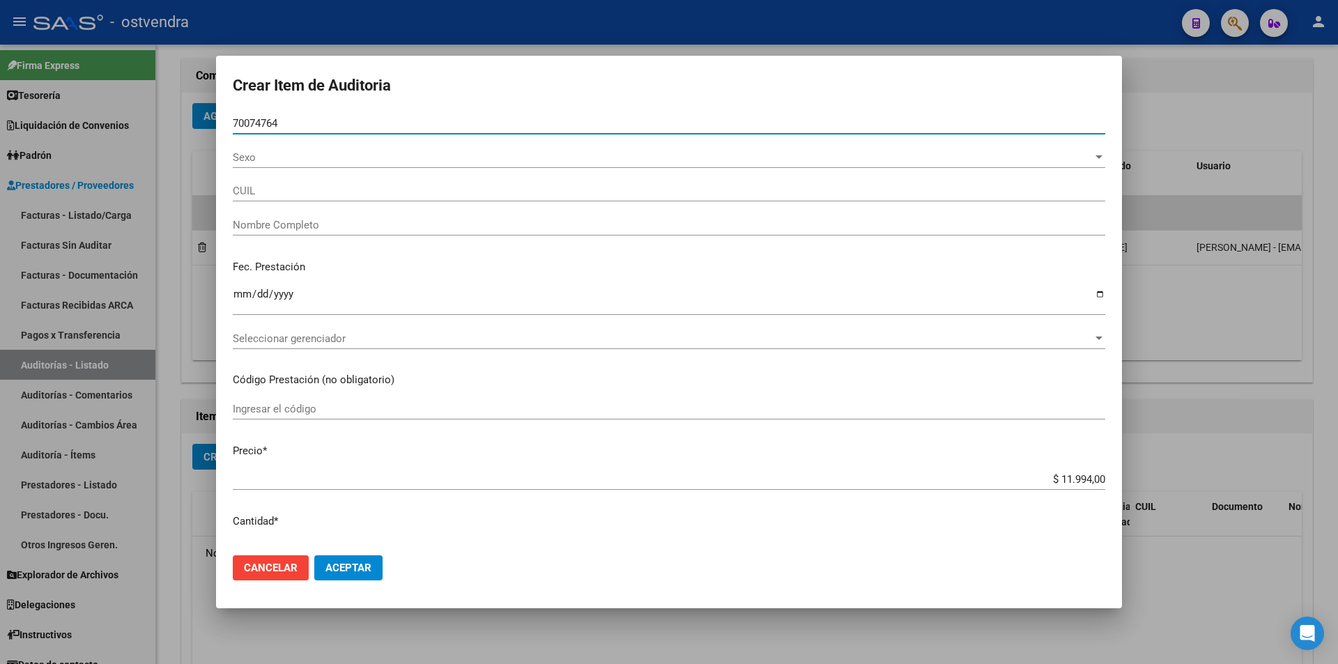
type input "27700747641"
type input "[PERSON_NAME]"
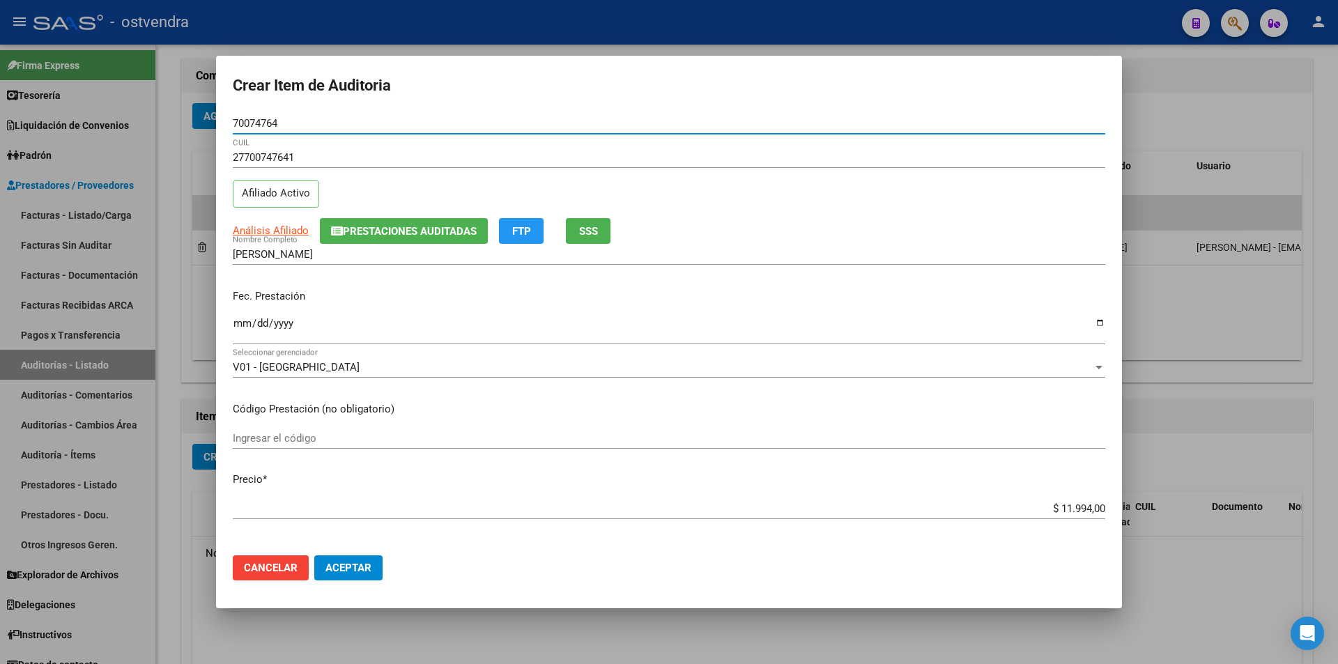
type input "70074764"
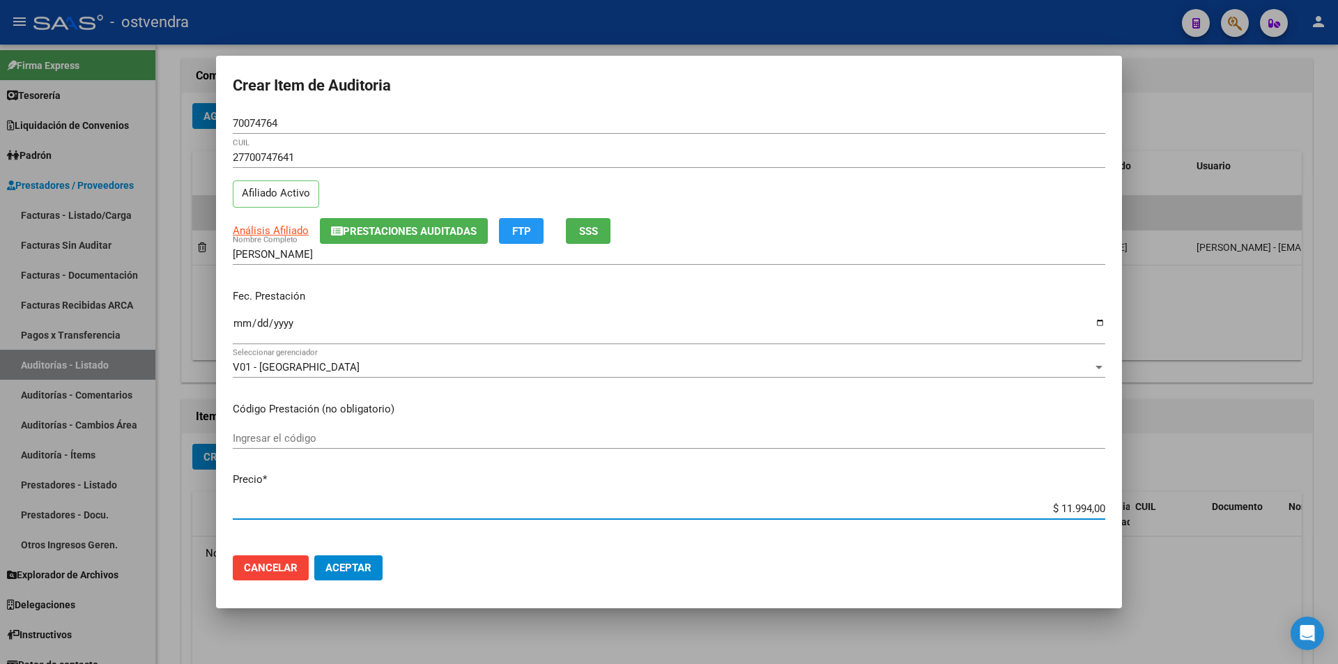
click at [1082, 508] on input "$ 11.994,00" at bounding box center [669, 509] width 873 height 13
type input "$ 1.199,00"
type input "$ 119,00"
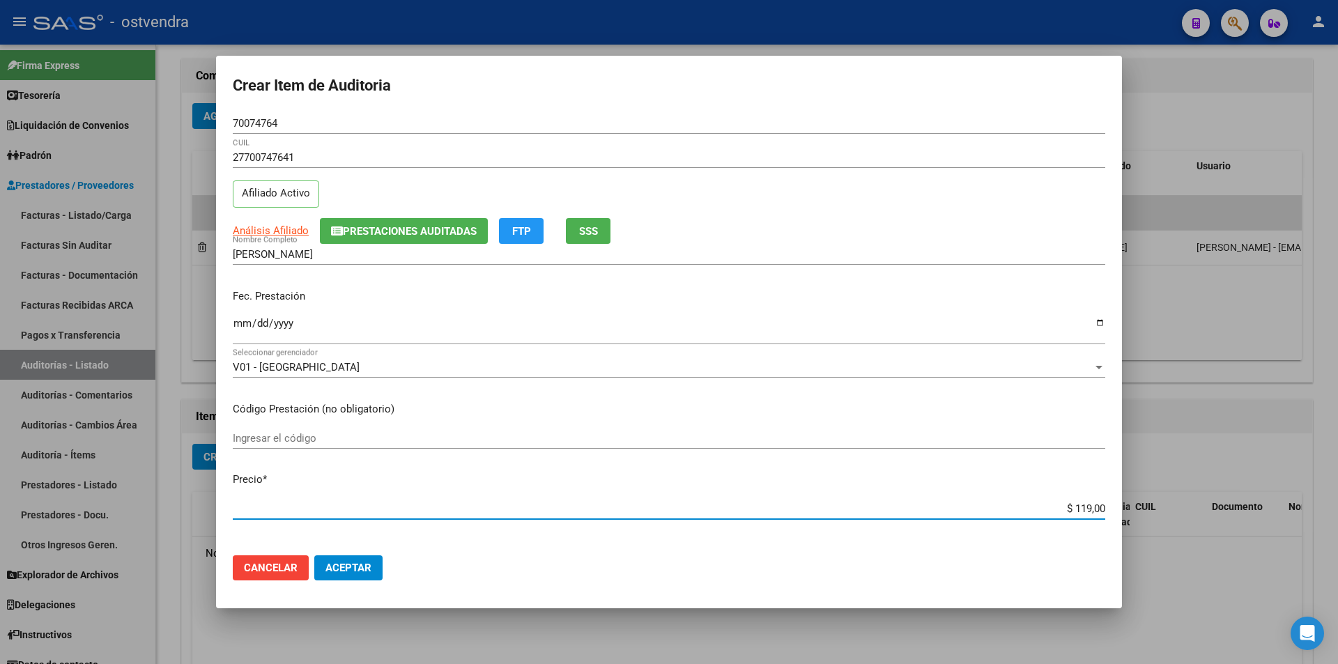
type input "$ 11,00"
type input "$ 1,00"
type input "$ 3,00"
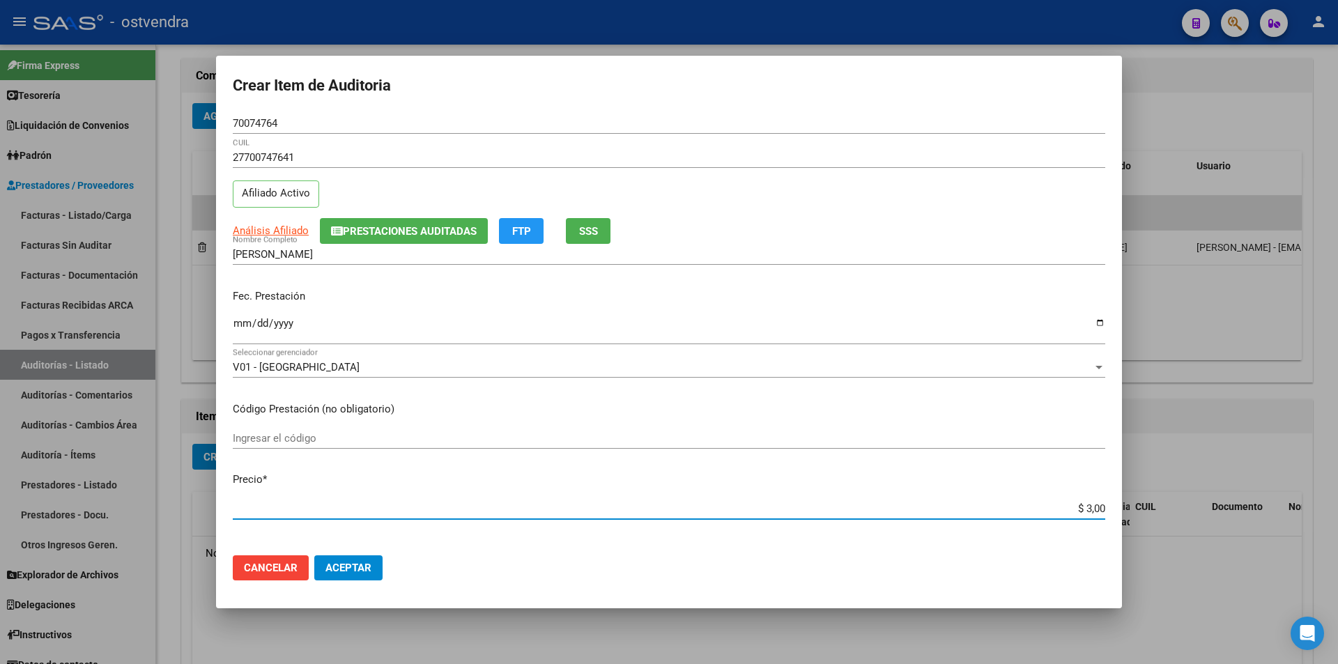
type input "$ 3,00"
type input "$ 39,00"
type input "$ 399,00"
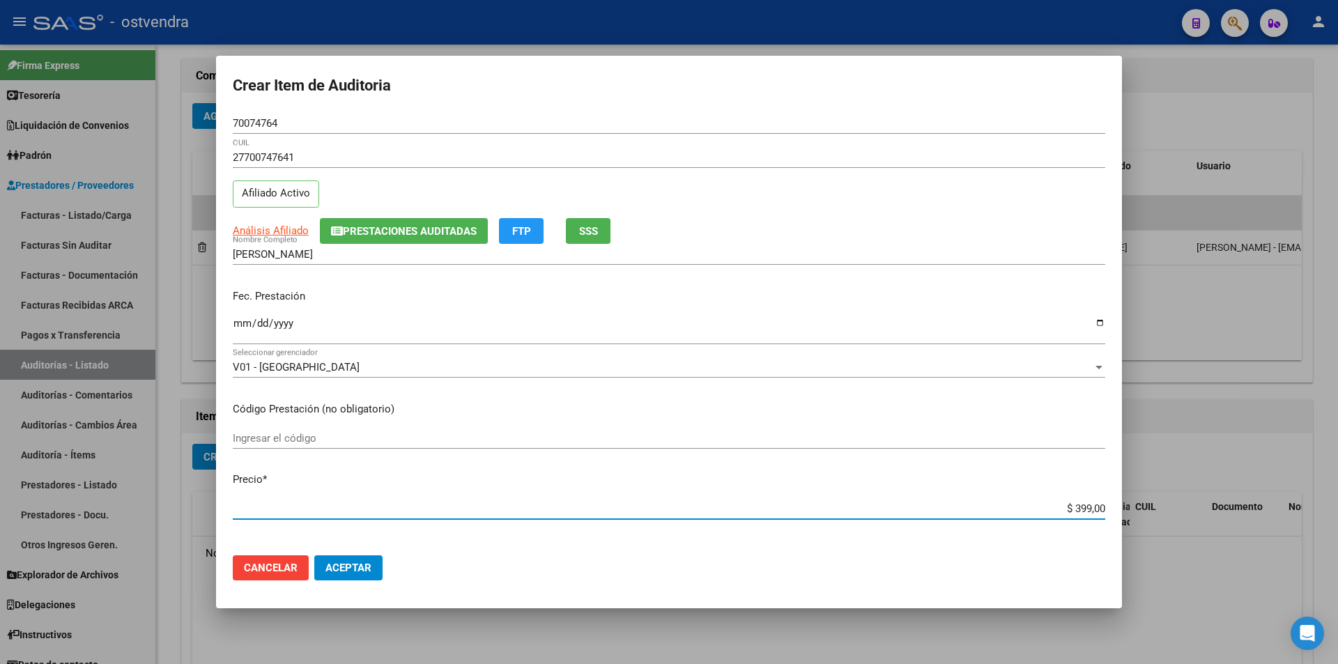
type input "$ 3.998,00"
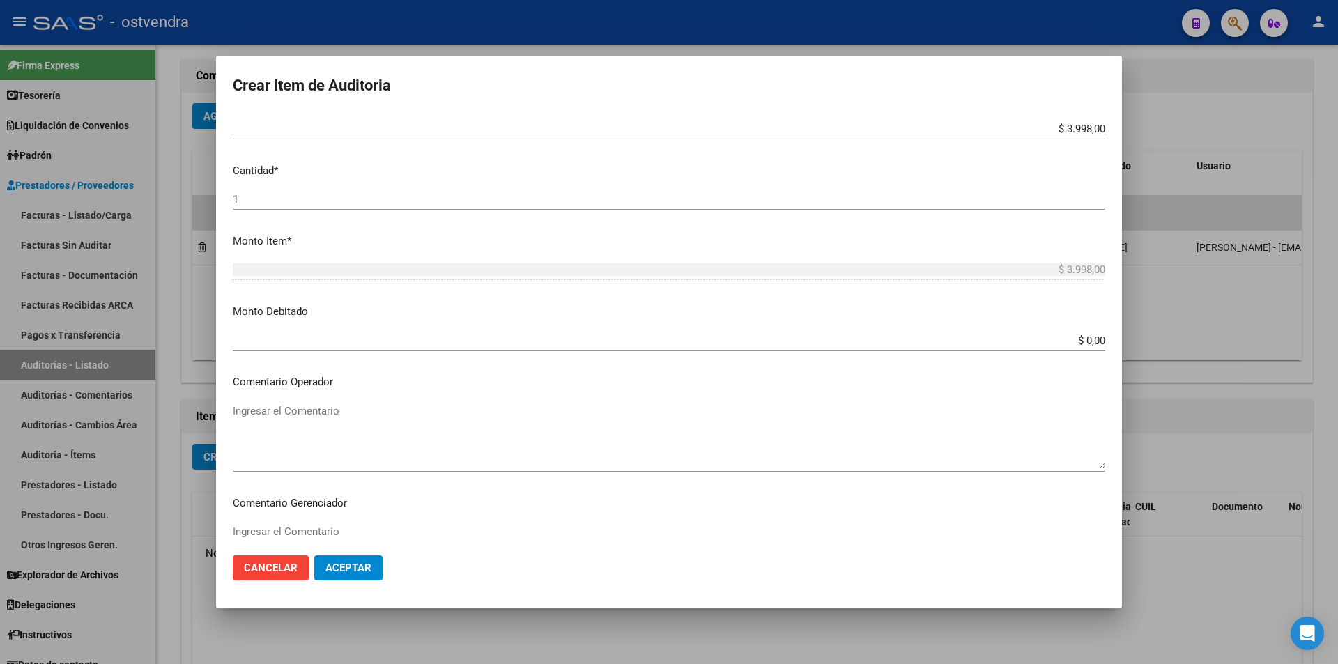
scroll to position [503, 0]
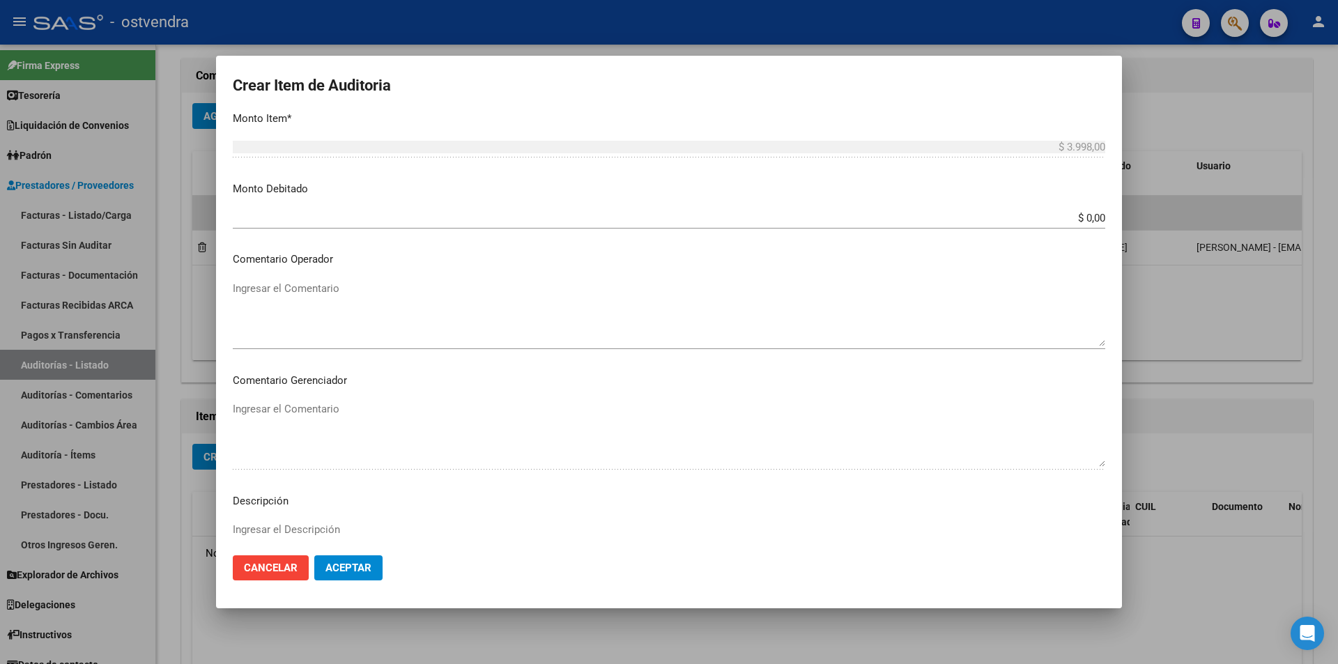
click at [611, 526] on textarea "Ingresar el Descripción" at bounding box center [669, 555] width 873 height 66
type textarea "atencion en consultorios"
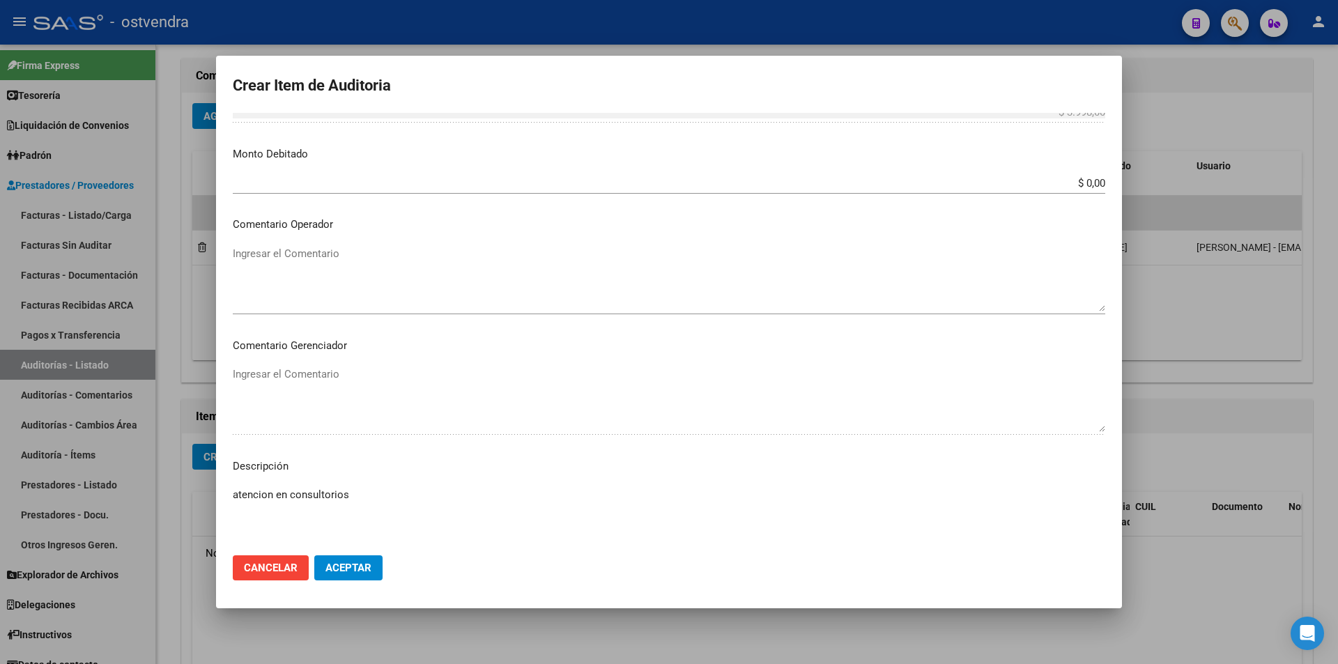
scroll to position [703, 0]
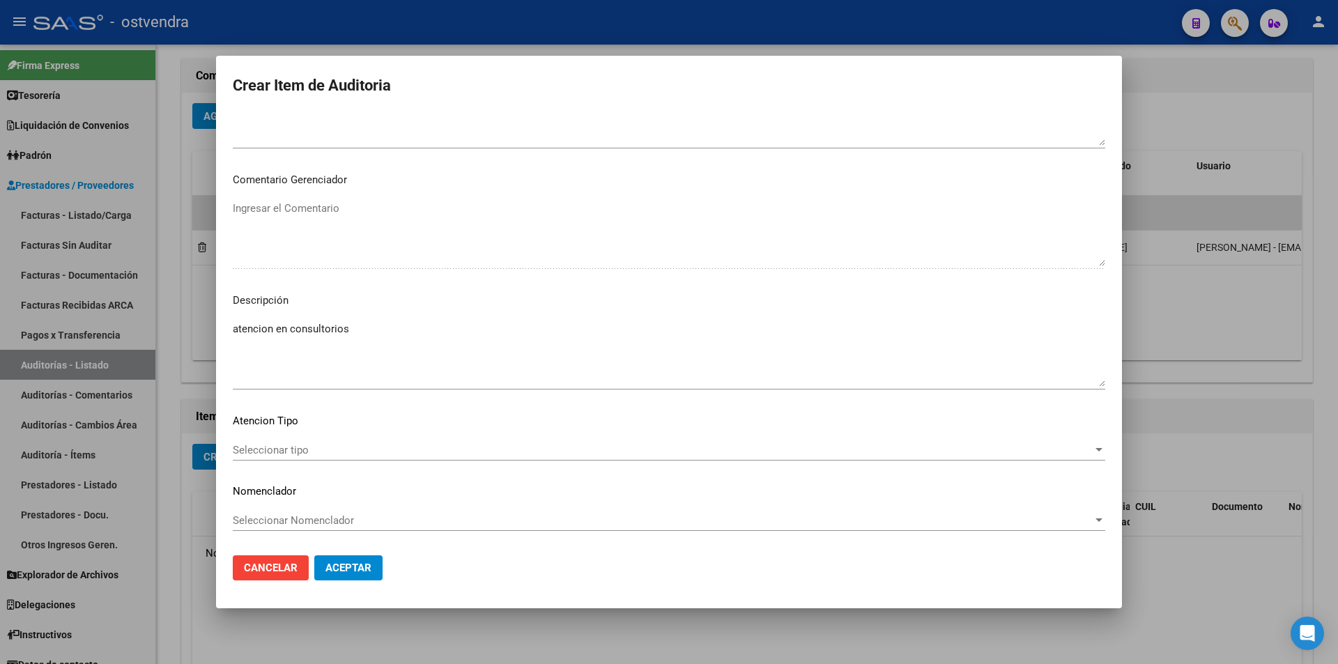
click at [608, 452] on span "Seleccionar tipo" at bounding box center [663, 450] width 860 height 13
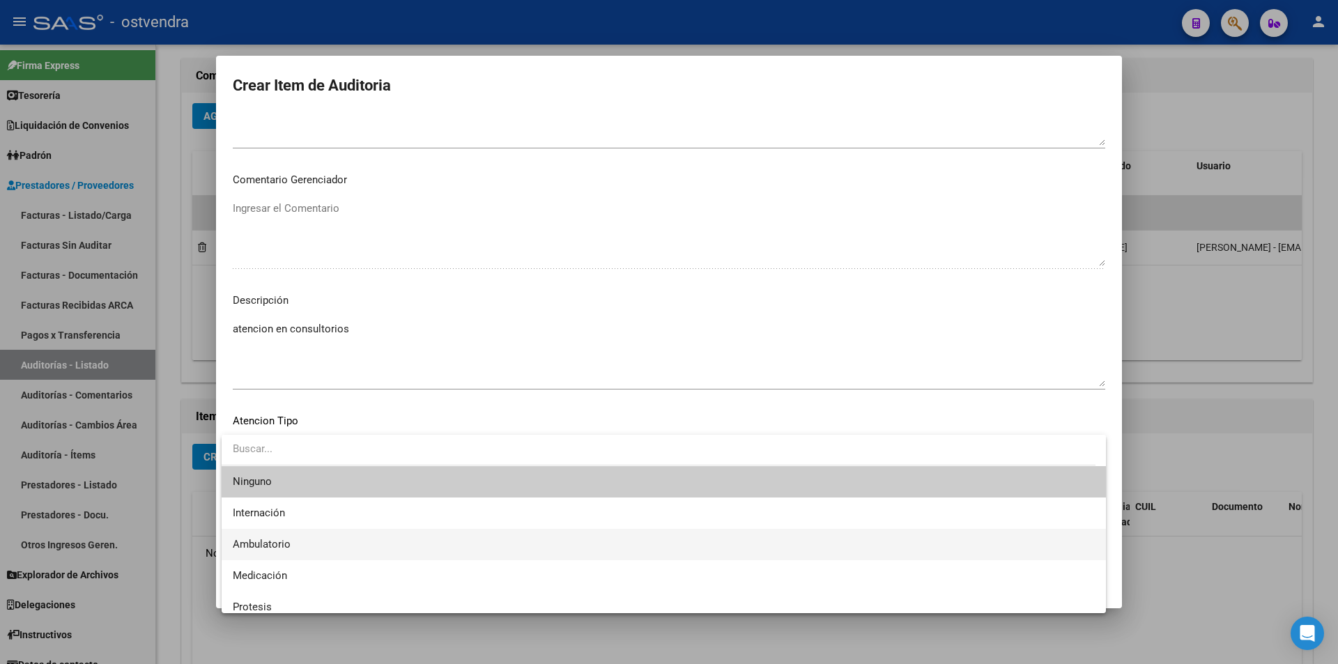
click at [482, 541] on span "Ambulatorio" at bounding box center [664, 544] width 862 height 31
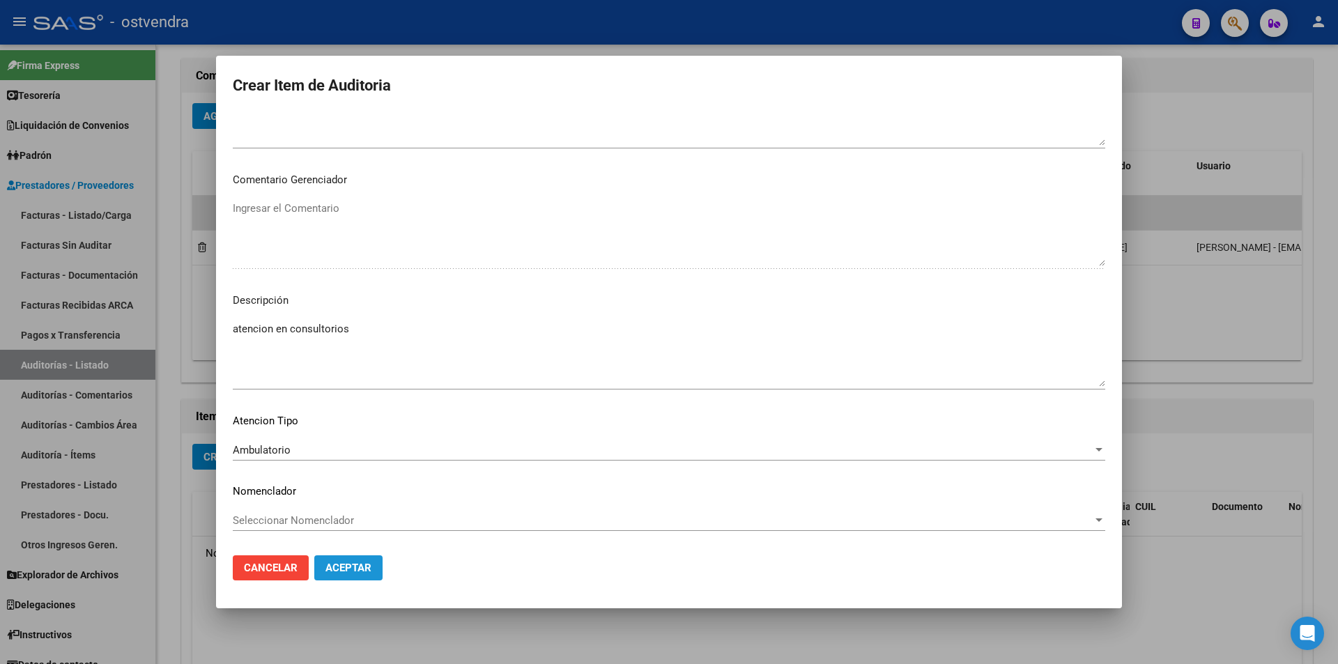
click at [370, 563] on span "Aceptar" at bounding box center [349, 568] width 46 height 13
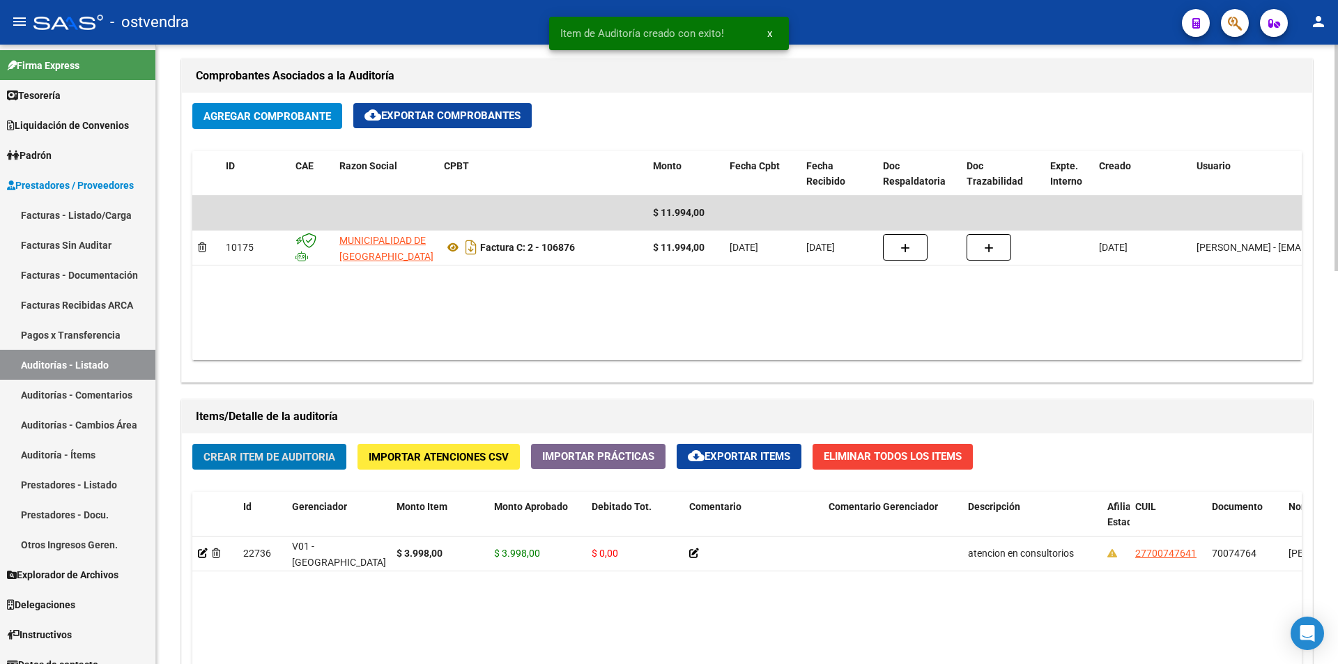
scroll to position [662, 0]
click at [315, 456] on span "Crear Item de Auditoria" at bounding box center [270, 457] width 132 height 13
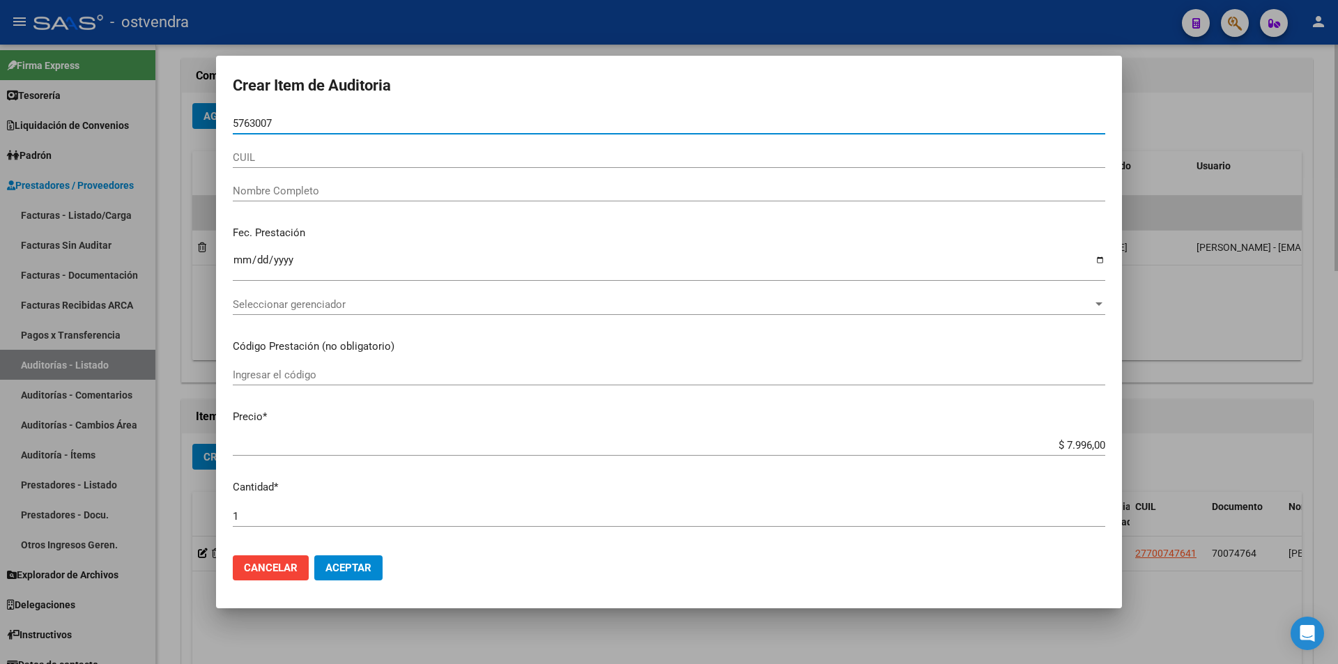
type input "57630073"
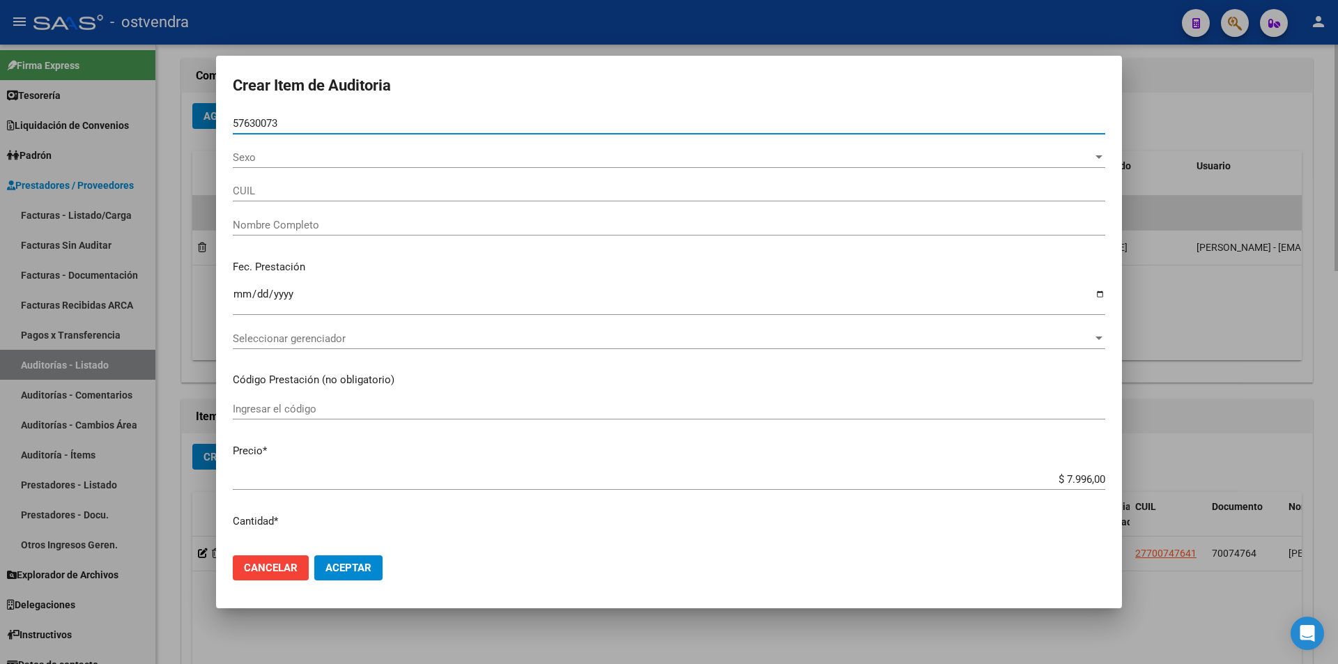
type input "27576300730"
type input "RIANDO [PERSON_NAME]"
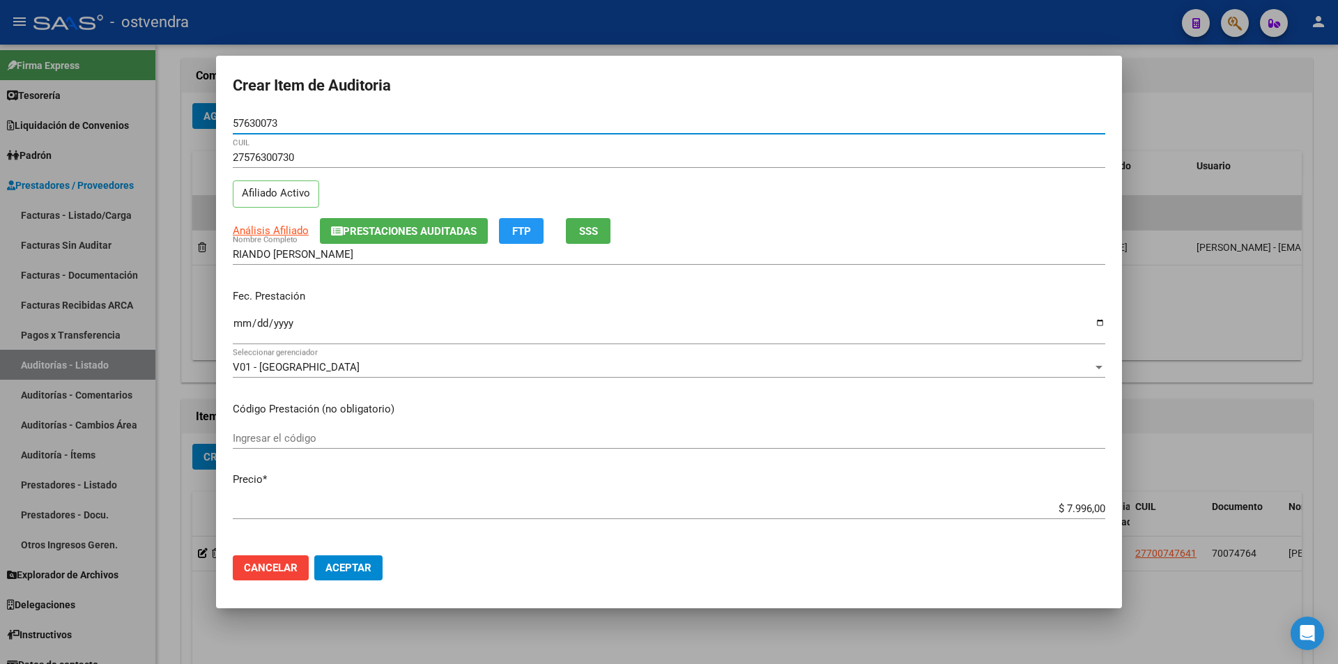
type input "57630073"
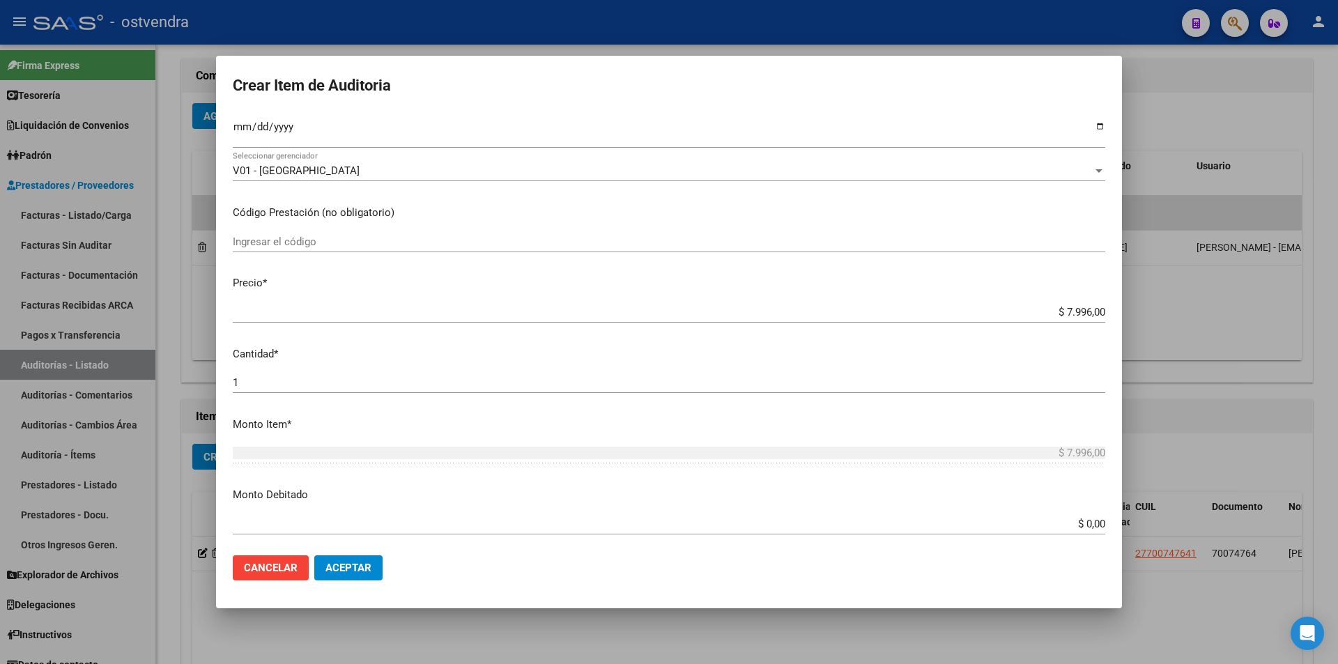
scroll to position [277, 0]
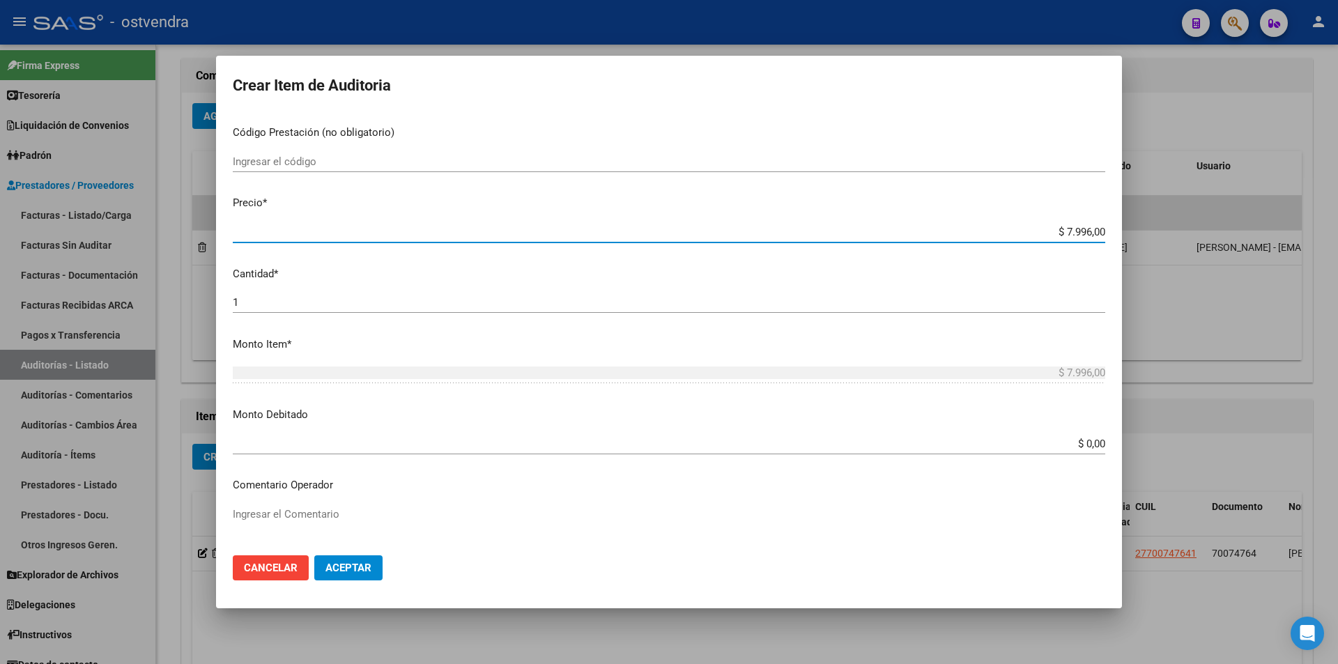
click at [1080, 235] on input "$ 7.996,00" at bounding box center [669, 232] width 873 height 13
type input "$ 799,00"
type input "$ 79,00"
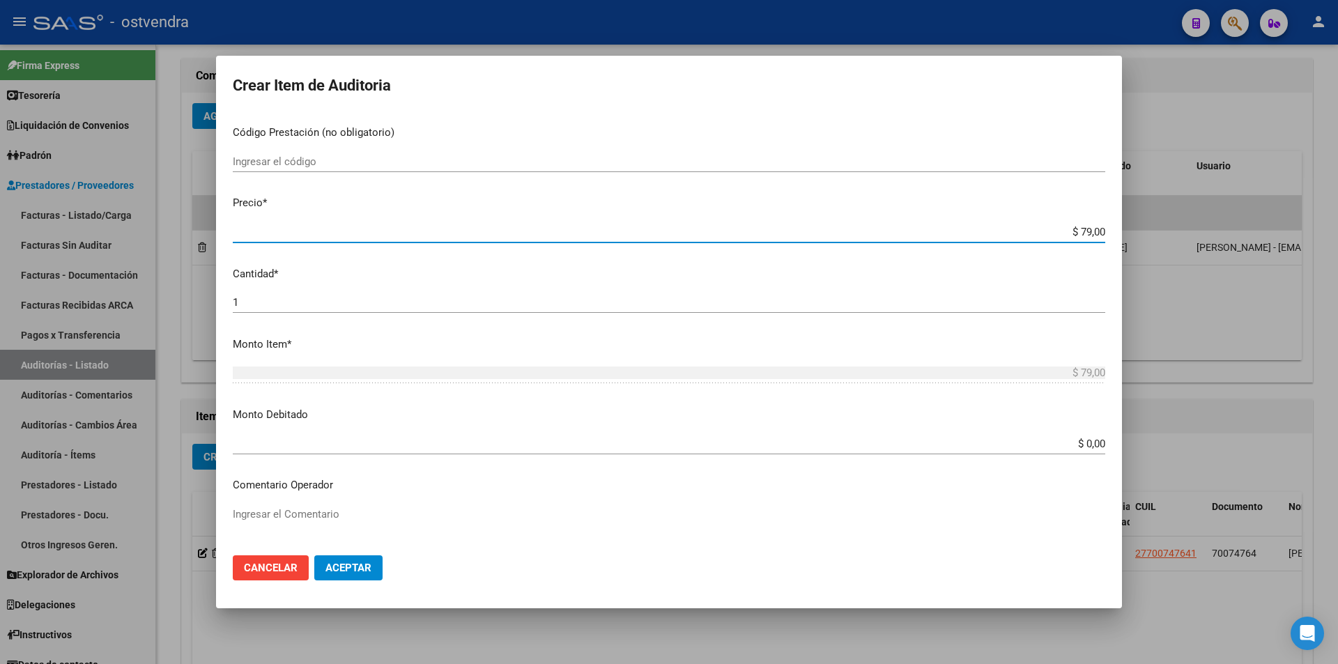
type input "$ 7,00"
type input "$ 3,00"
type input "$ 39,00"
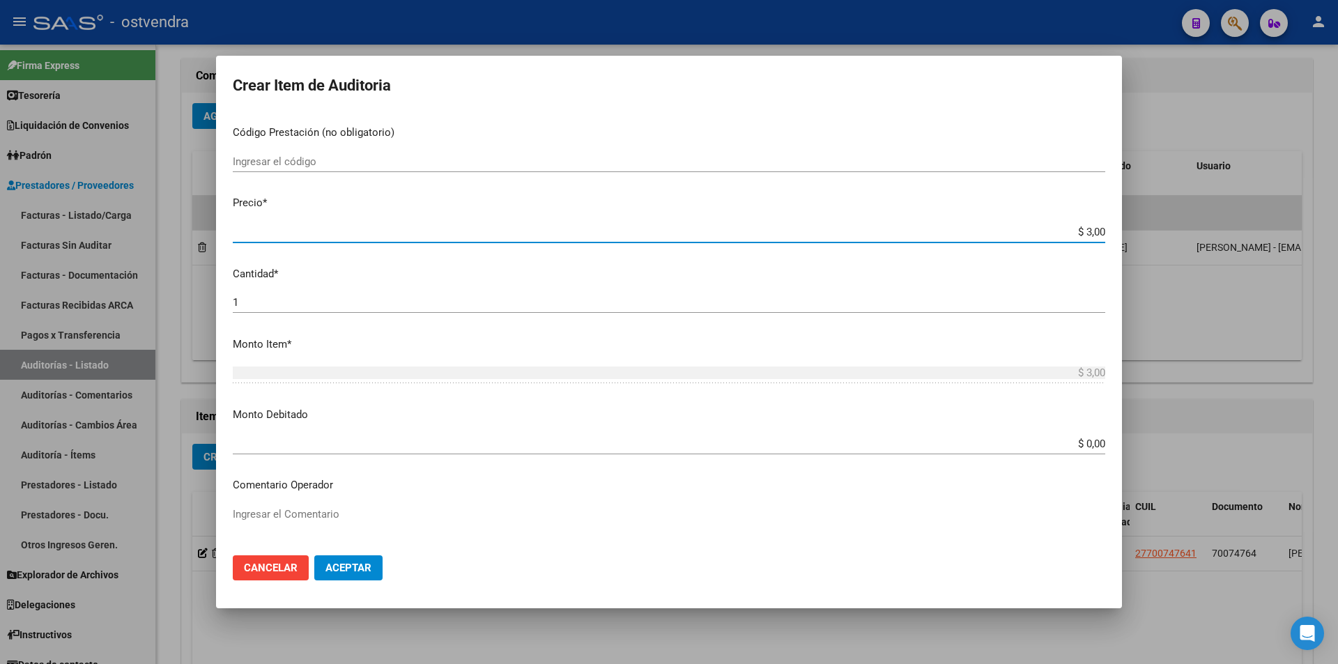
type input "$ 39,00"
type input "$ 399,00"
type input "$ 3.998,00"
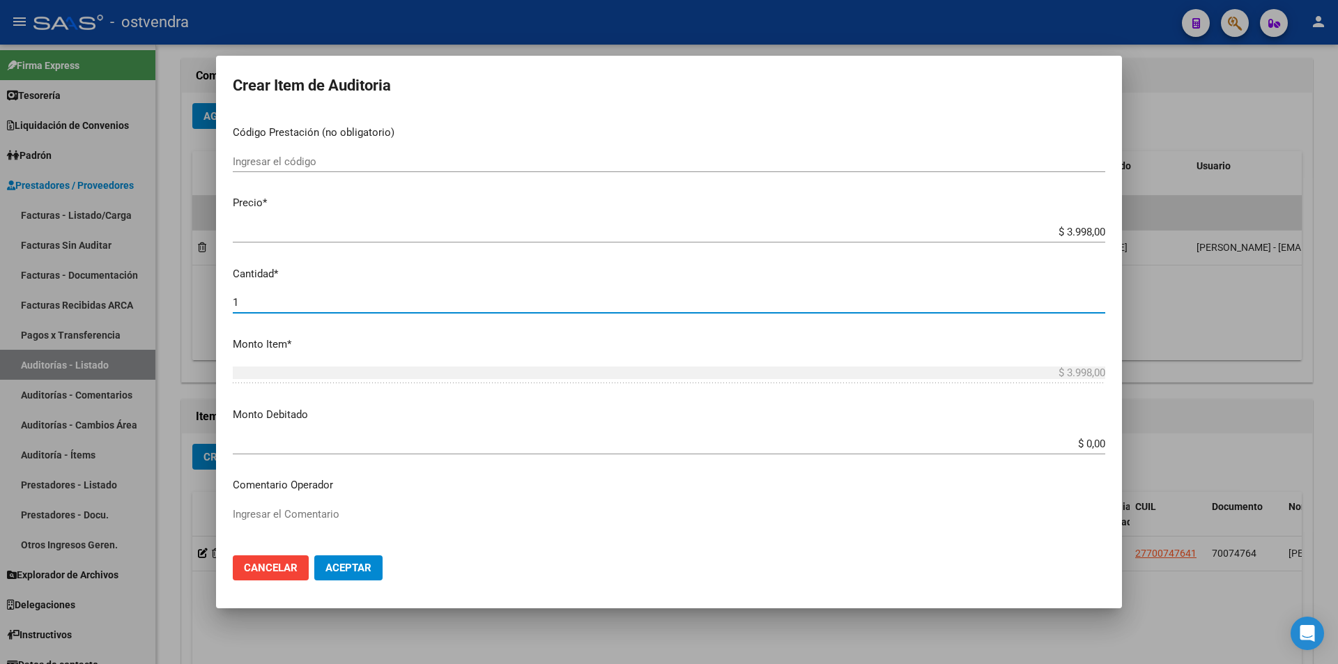
click at [524, 300] on input "1" at bounding box center [669, 302] width 873 height 13
type input "2"
type input "$ 7.996,00"
type input "2"
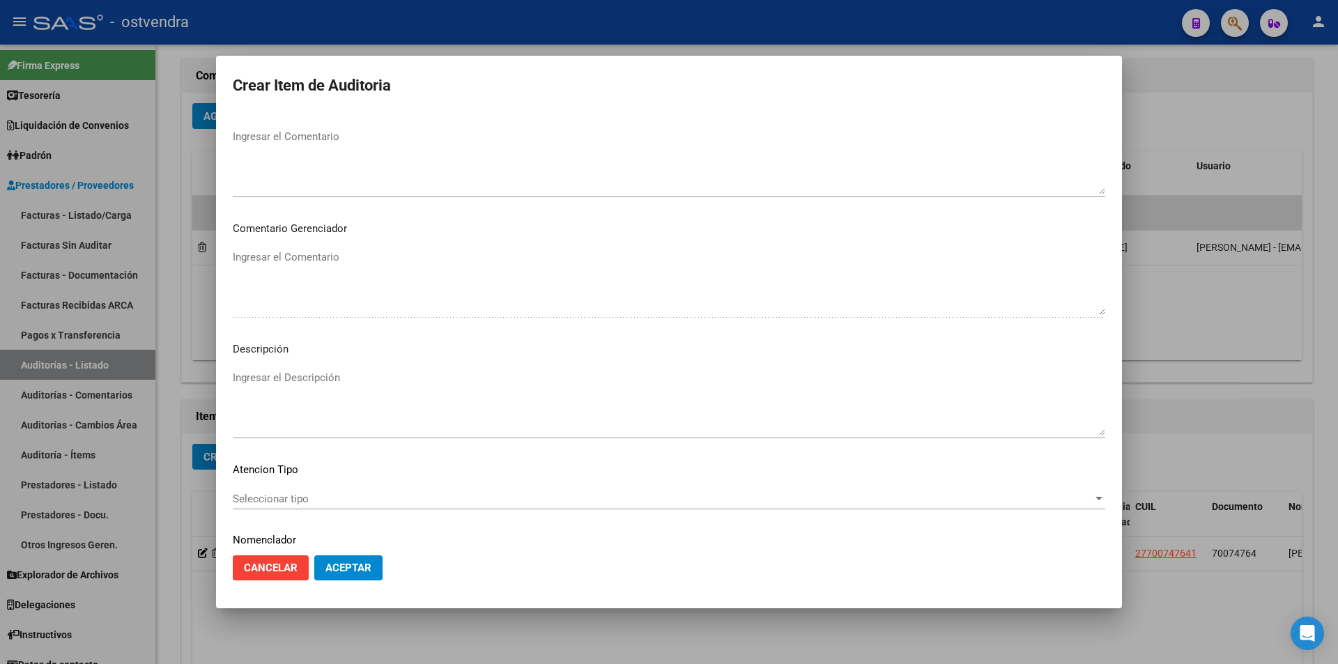
scroll to position [703, 0]
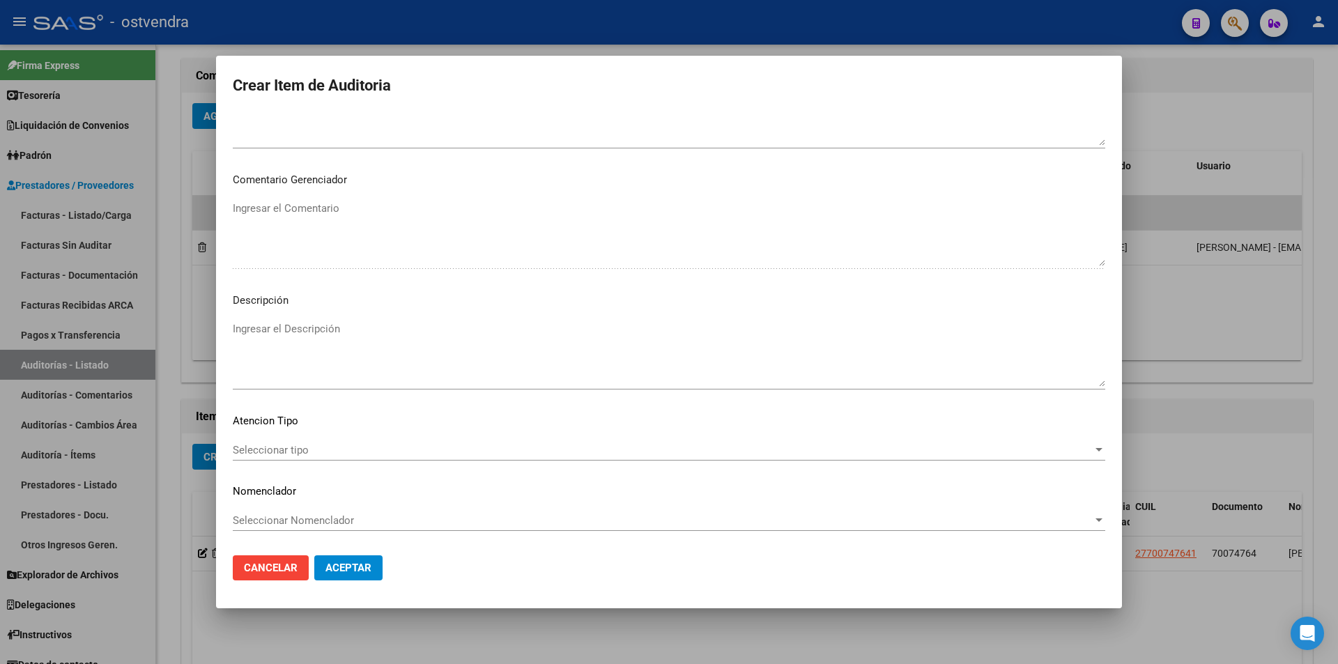
click at [462, 323] on textarea "Ingresar el Descripción" at bounding box center [669, 354] width 873 height 66
type textarea "atencion en consultorios"
click at [397, 452] on span "Seleccionar tipo" at bounding box center [663, 450] width 860 height 13
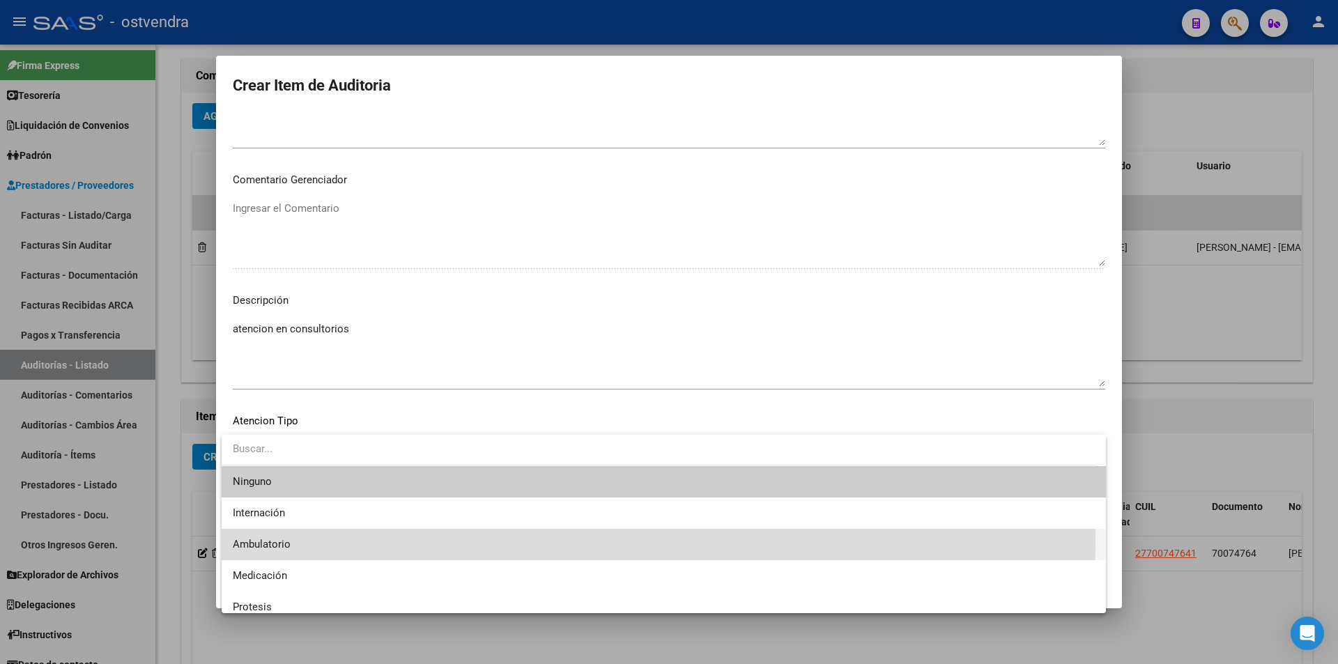
click at [363, 542] on span "Ambulatorio" at bounding box center [664, 544] width 862 height 31
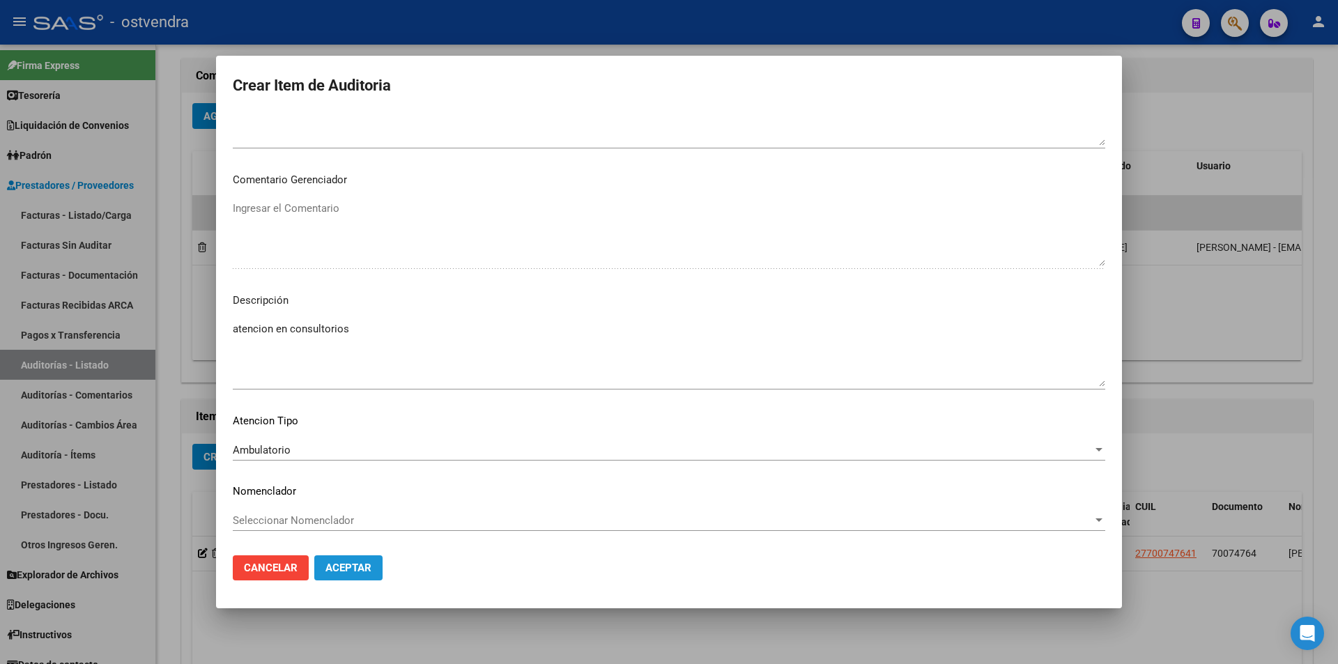
click at [343, 563] on span "Aceptar" at bounding box center [349, 568] width 46 height 13
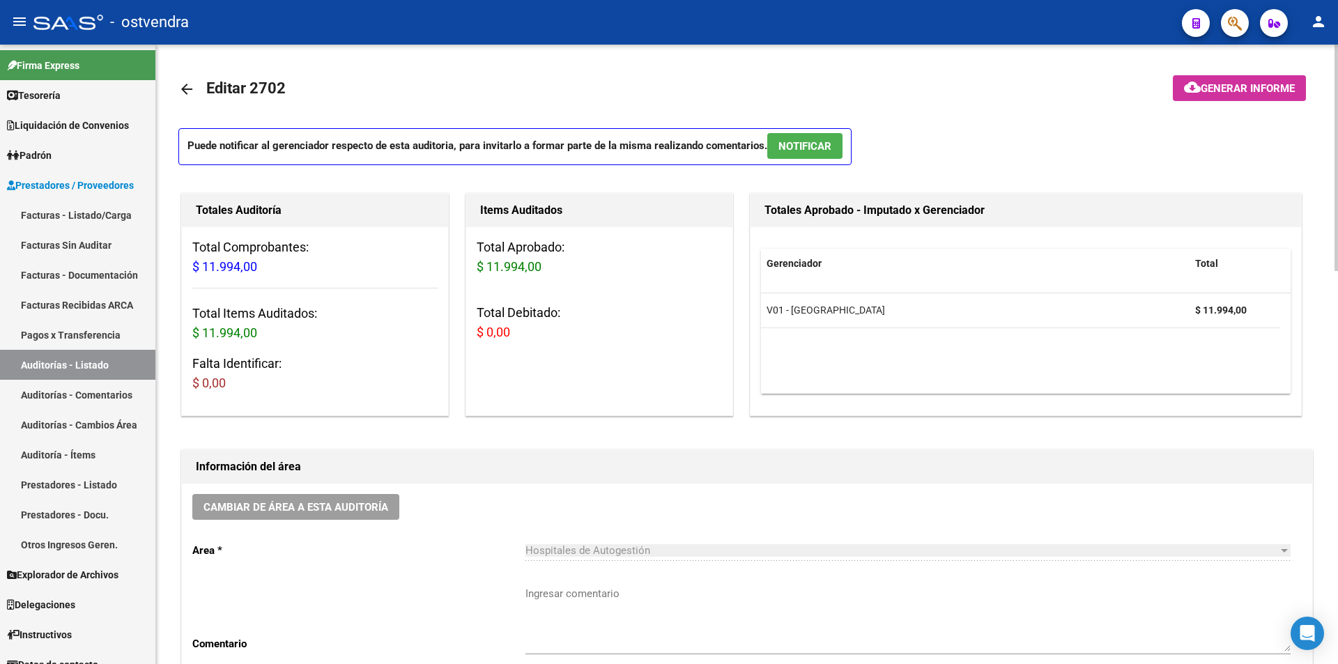
click at [848, 148] on p "Puede notificar al gerenciador respecto de esta auditoria, para invitarlo a for…" at bounding box center [514, 146] width 673 height 37
click at [830, 146] on span "NOTIFICAR" at bounding box center [805, 146] width 53 height 13
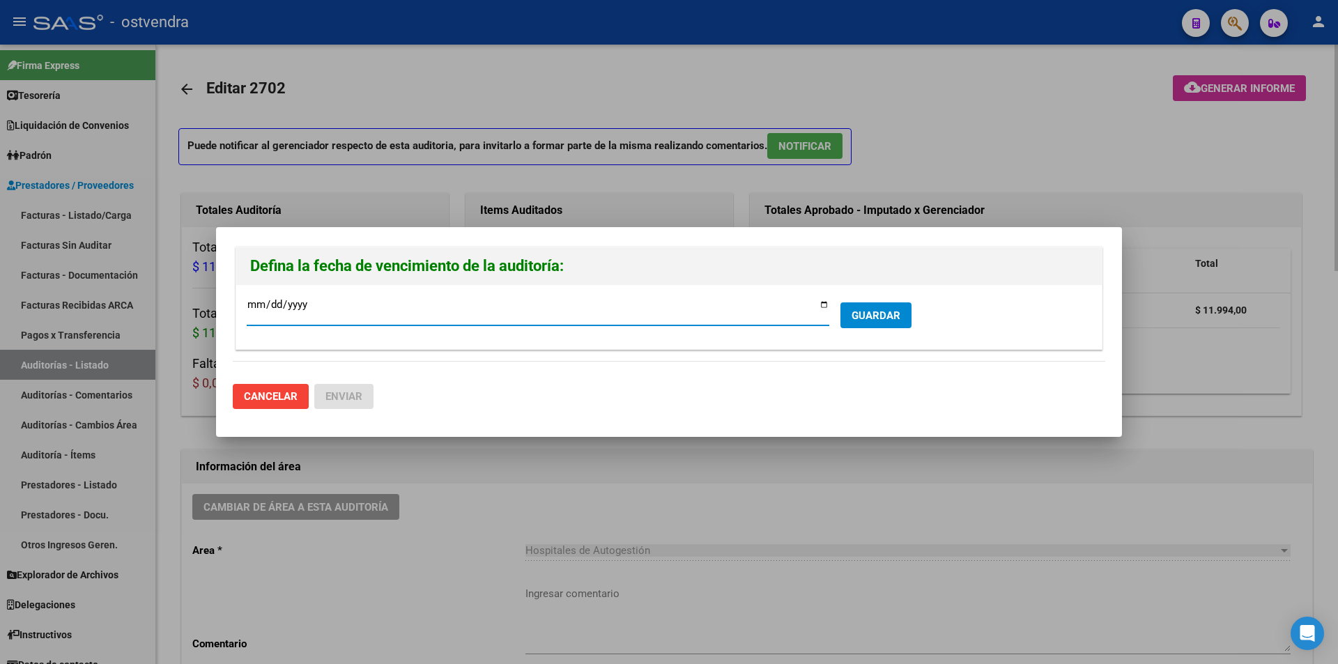
type input "[DATE]"
click at [902, 321] on button "GUARDAR" at bounding box center [876, 316] width 71 height 26
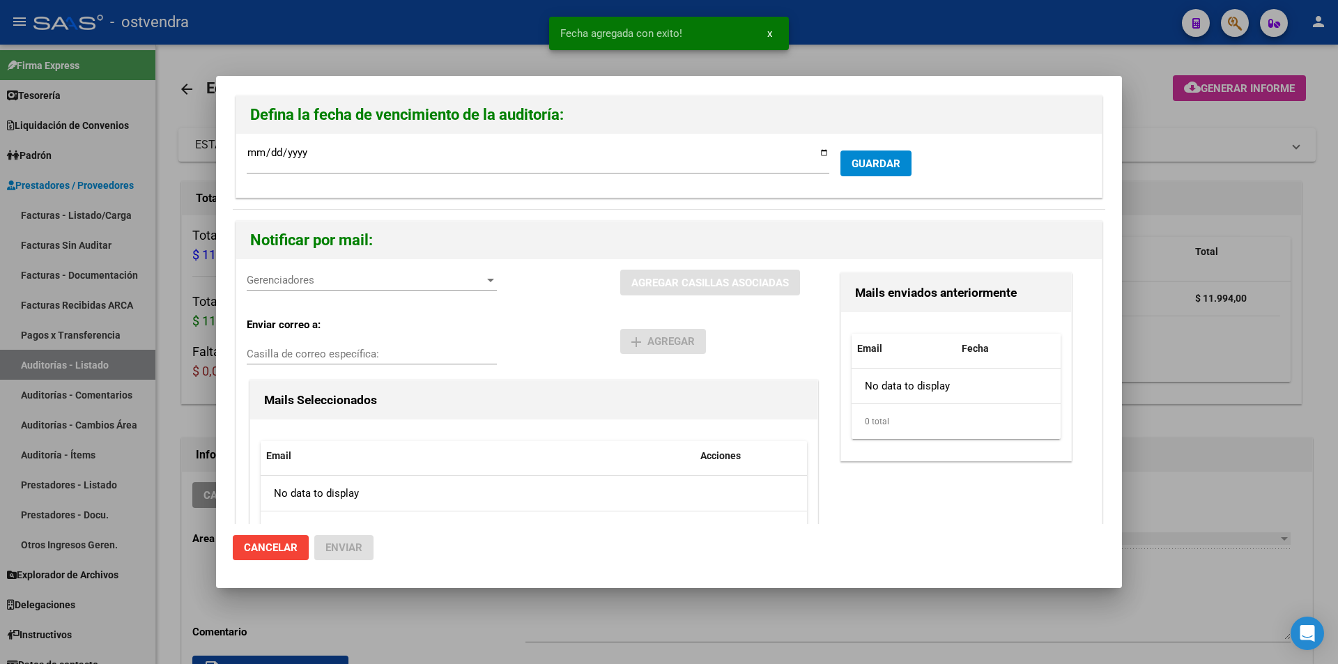
click at [322, 291] on div "Gerenciadores Gerenciadores" at bounding box center [372, 287] width 250 height 34
click at [324, 284] on span "Gerenciadores" at bounding box center [366, 280] width 238 height 13
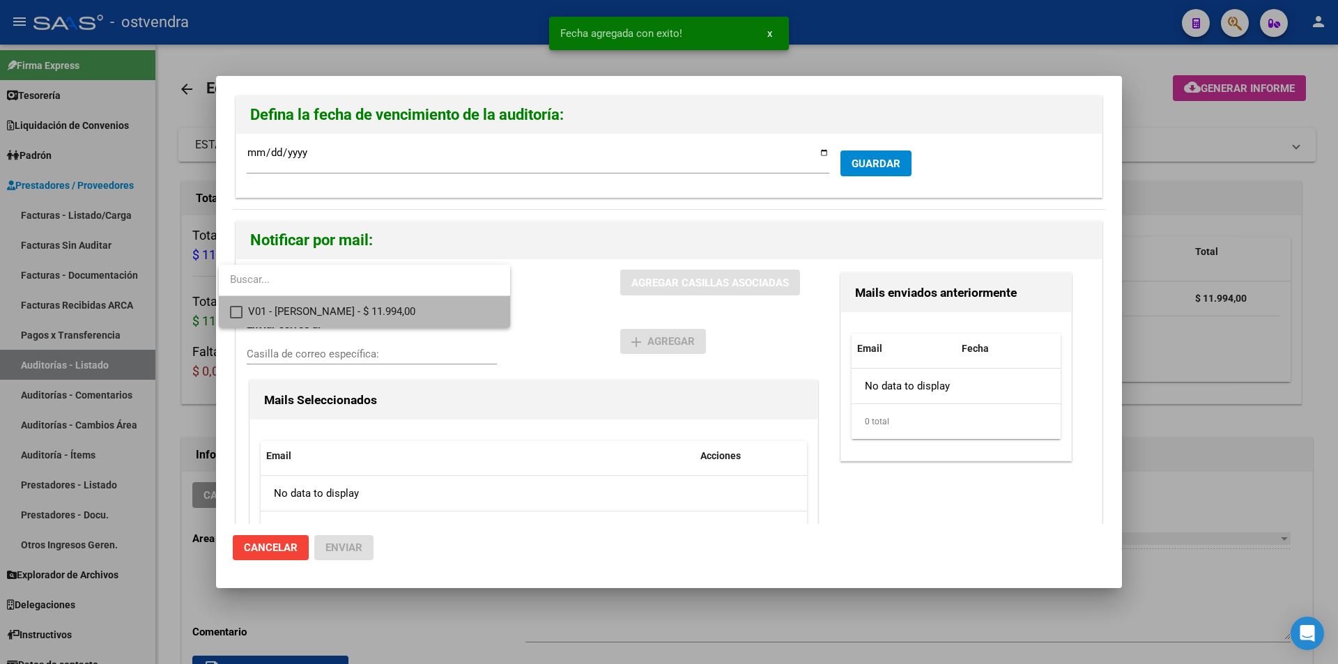
click at [329, 301] on span "V01 - [PERSON_NAME] - $ 11.994,00" at bounding box center [373, 311] width 251 height 31
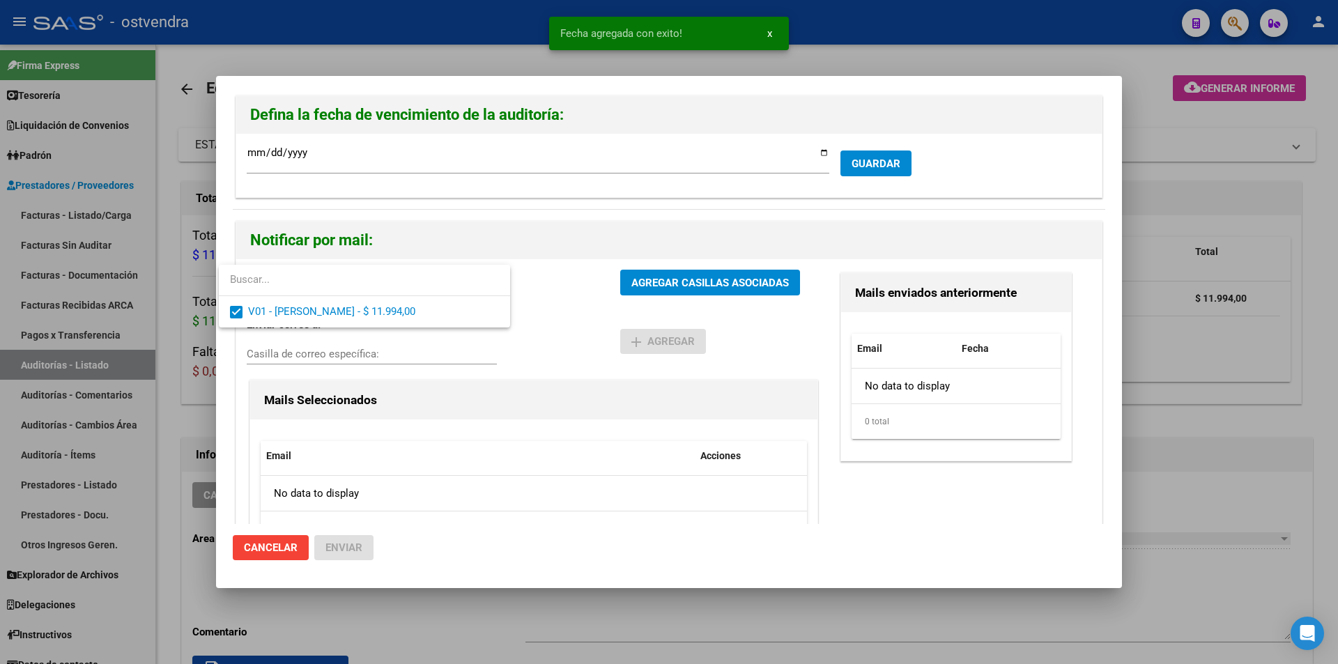
click at [618, 275] on div at bounding box center [669, 332] width 1338 height 664
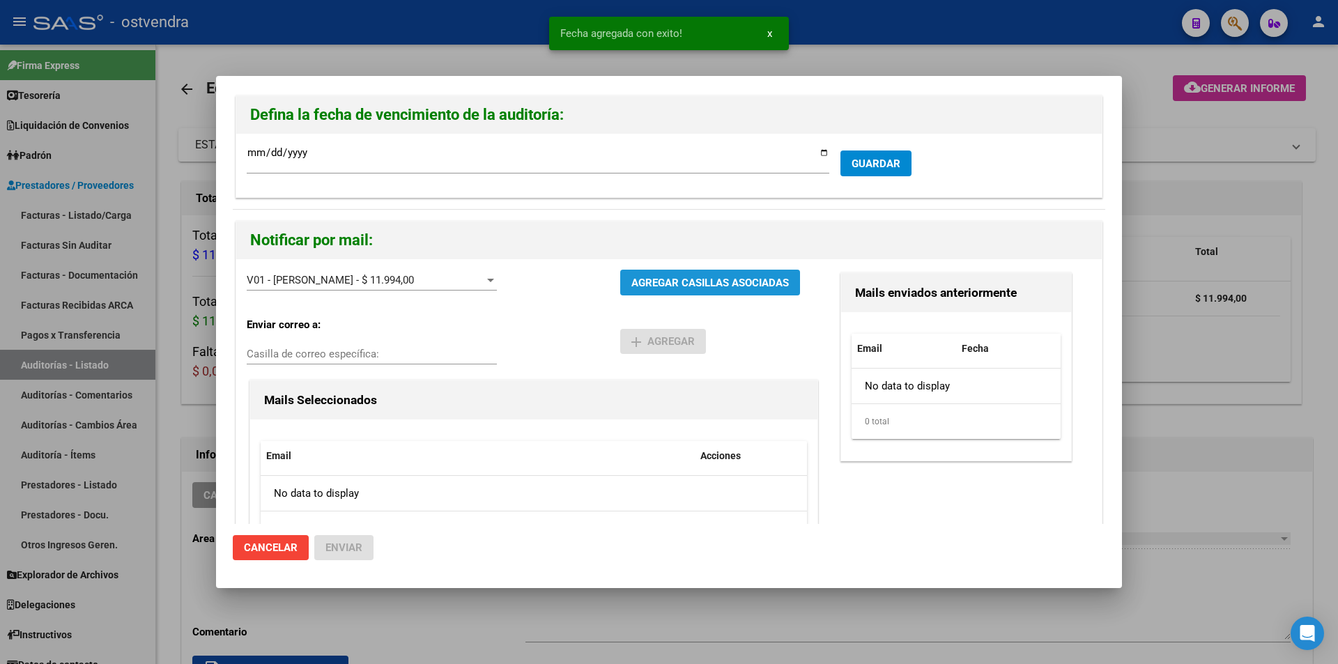
click at [620, 275] on button "AGREGAR CASILLAS ASOCIADAS" at bounding box center [710, 283] width 180 height 26
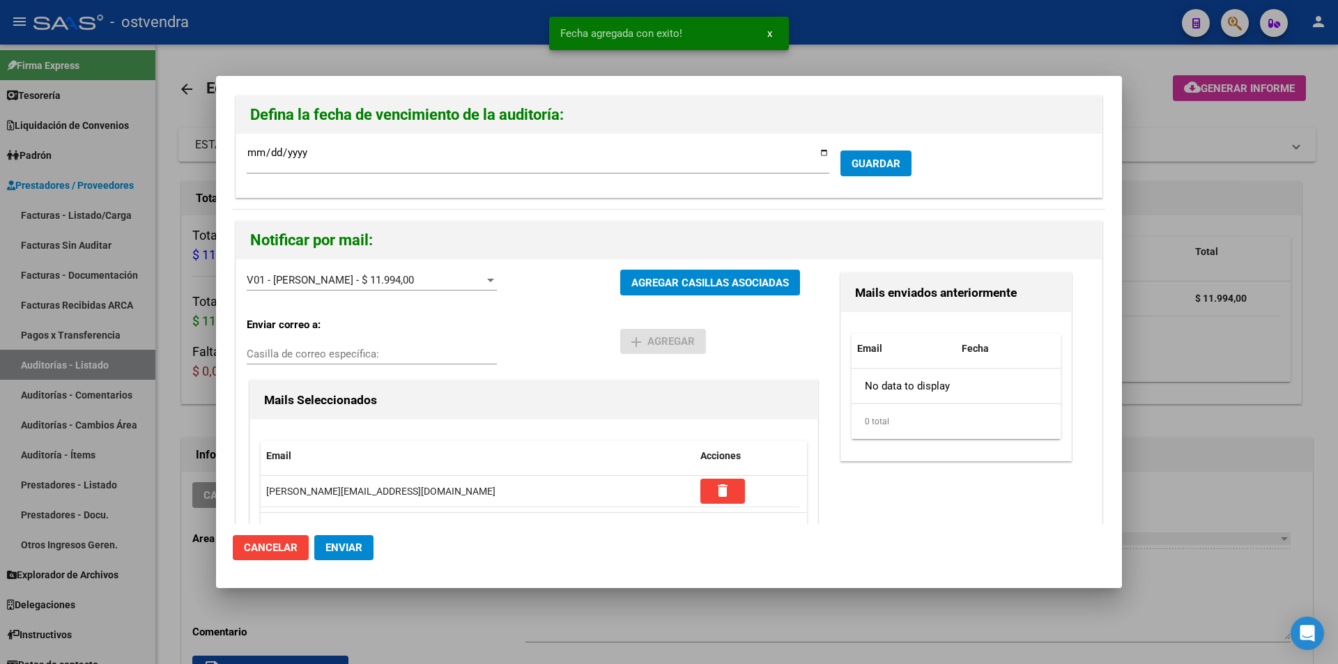
click at [365, 549] on button "Enviar" at bounding box center [343, 547] width 59 height 25
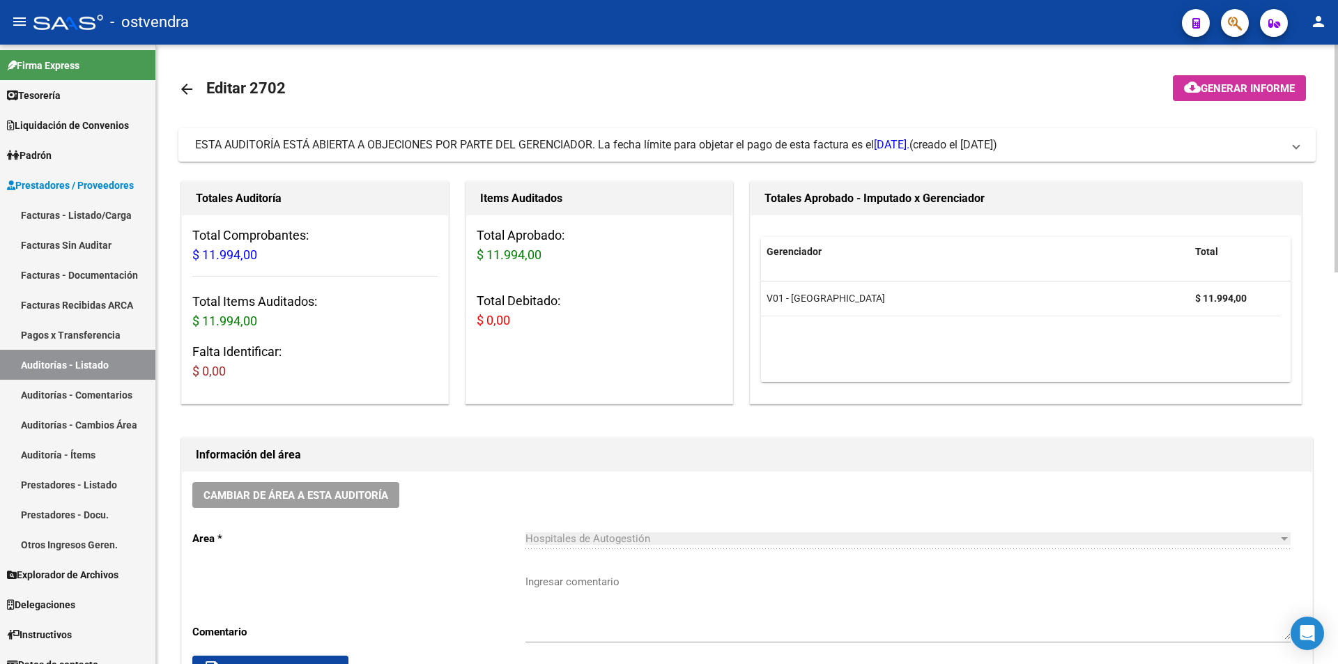
drag, startPoint x: 254, startPoint y: 354, endPoint x: 203, endPoint y: 310, distance: 67.2
click at [254, 354] on h3 "Falta Identificar: $ 0,00" at bounding box center [314, 361] width 245 height 39
click at [114, 213] on link "Facturas - Listado/Carga" at bounding box center [77, 215] width 155 height 30
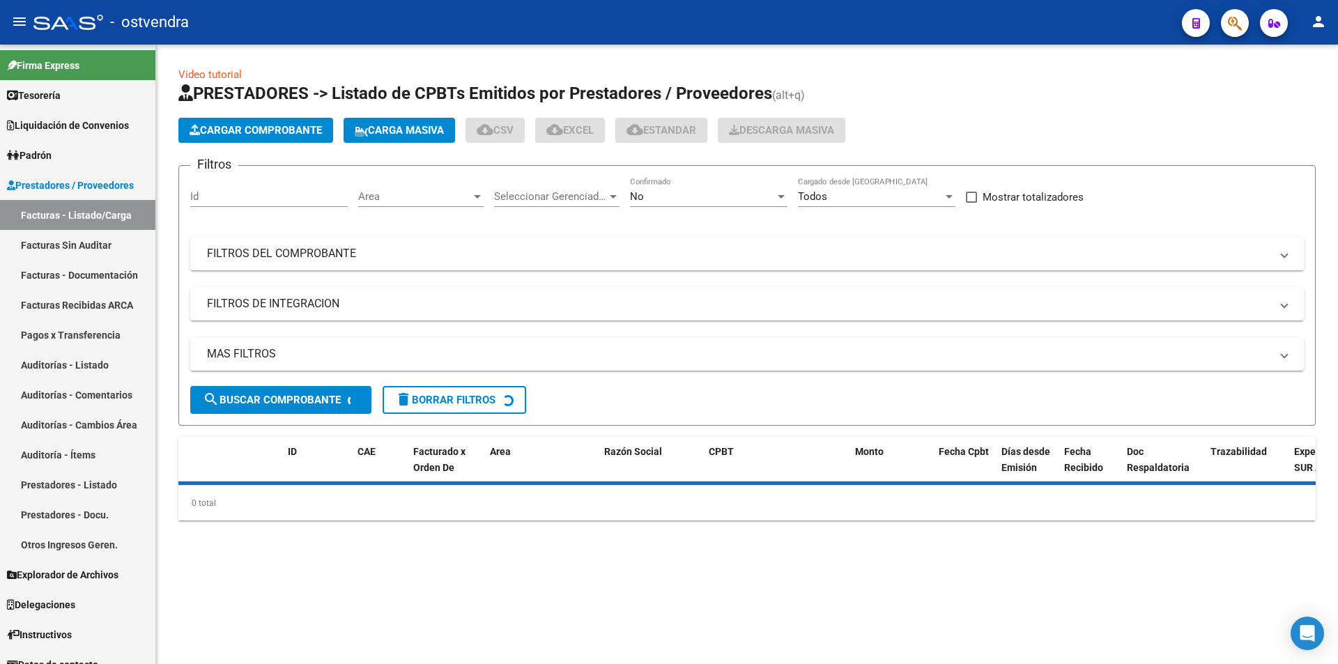
click at [286, 128] on span "Cargar Comprobante" at bounding box center [256, 130] width 132 height 13
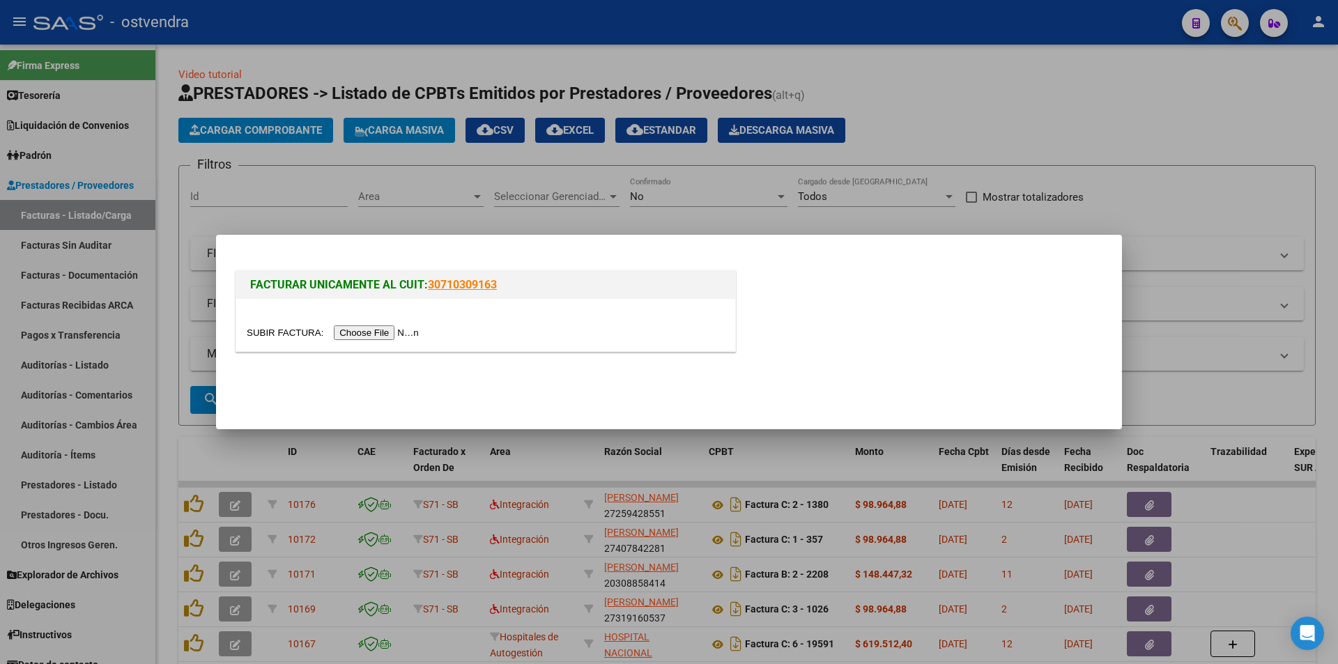
click at [380, 329] on input "file" at bounding box center [335, 333] width 176 height 15
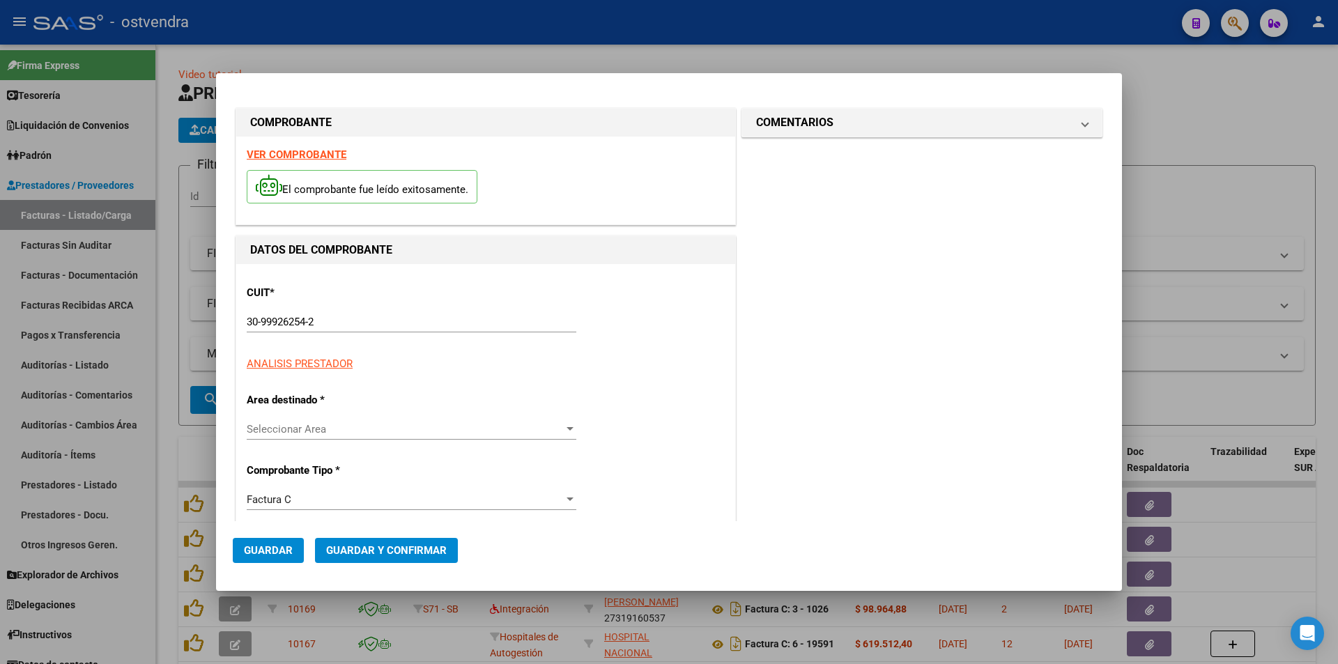
type input "106877"
type input "$ 1.520,00"
type input "[DATE]"
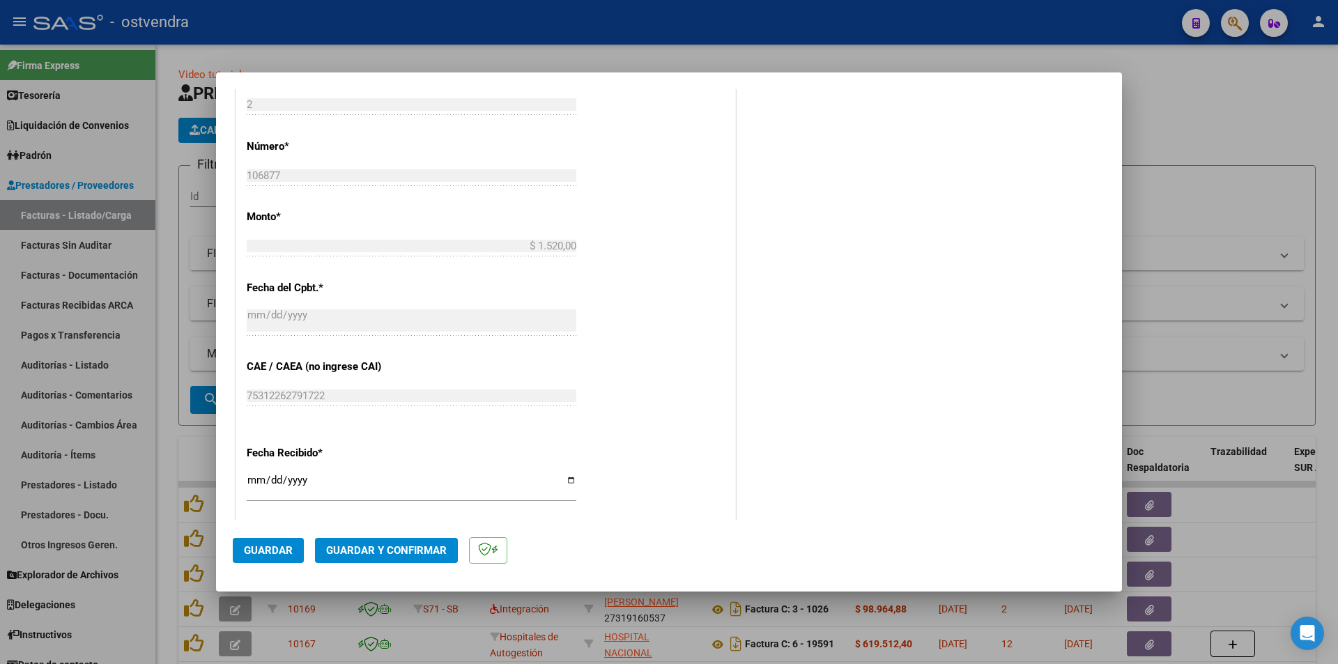
scroll to position [494, 0]
click at [401, 563] on button "Guardar y Confirmar" at bounding box center [386, 550] width 143 height 25
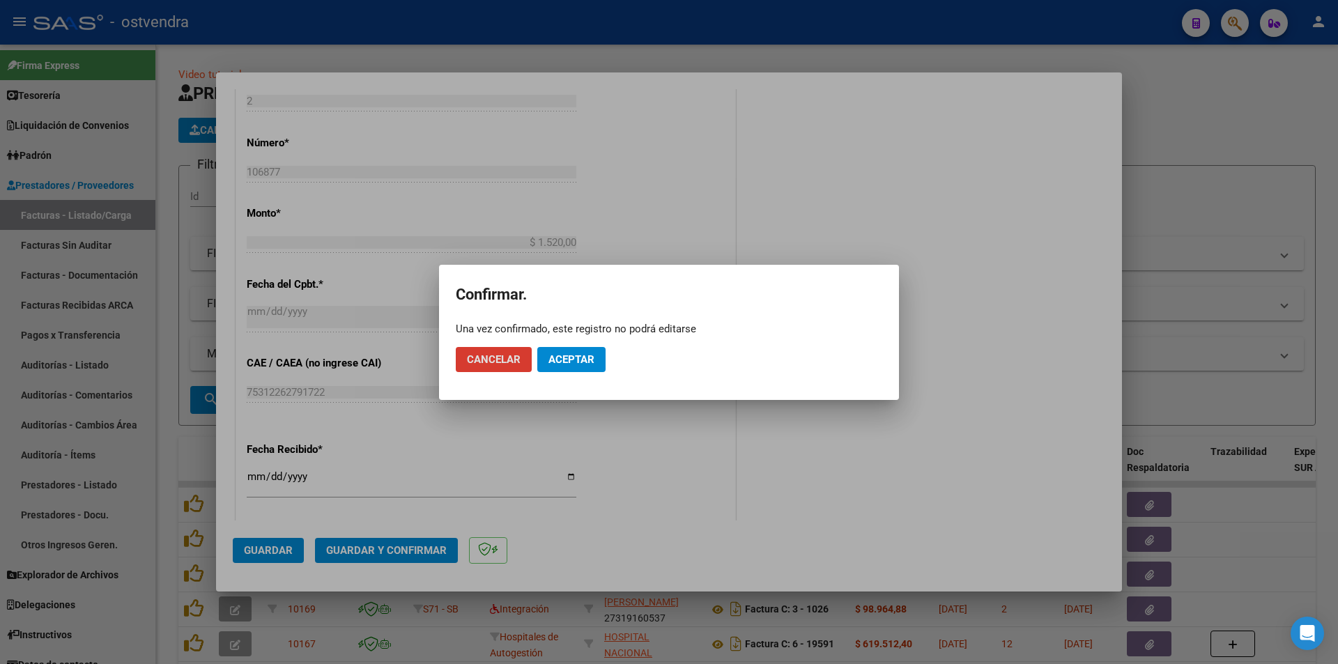
click at [576, 353] on span "Aceptar" at bounding box center [572, 359] width 46 height 13
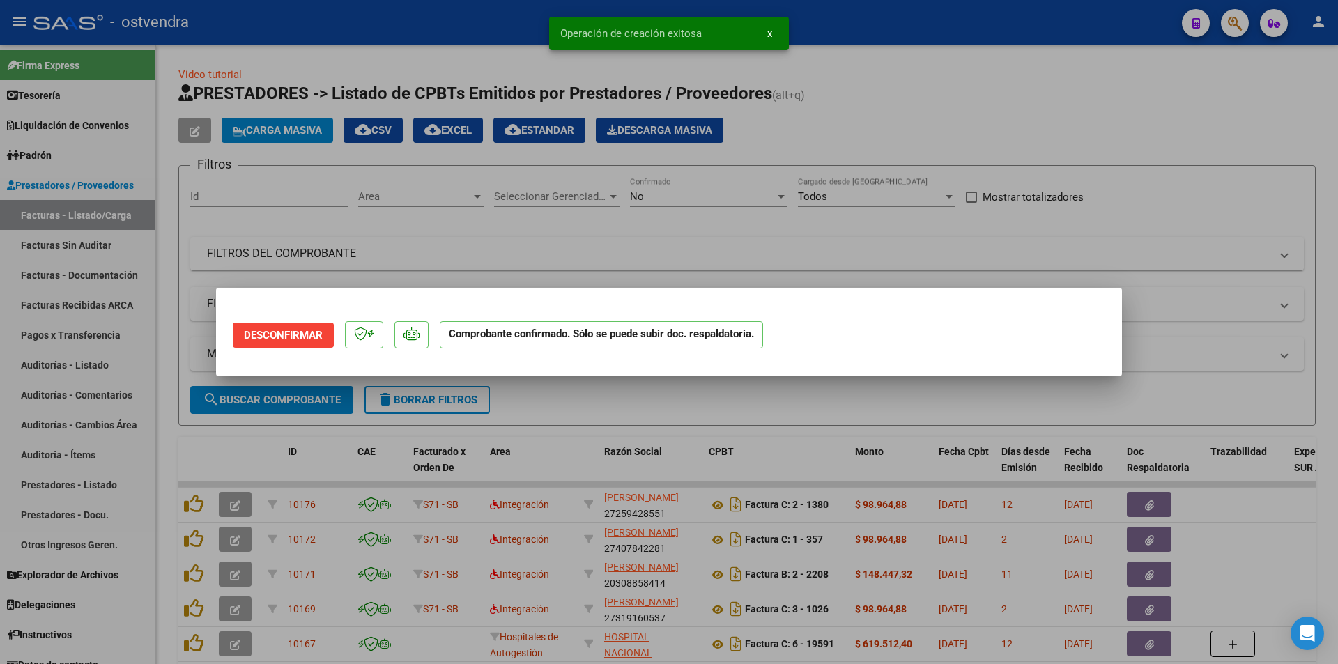
scroll to position [0, 0]
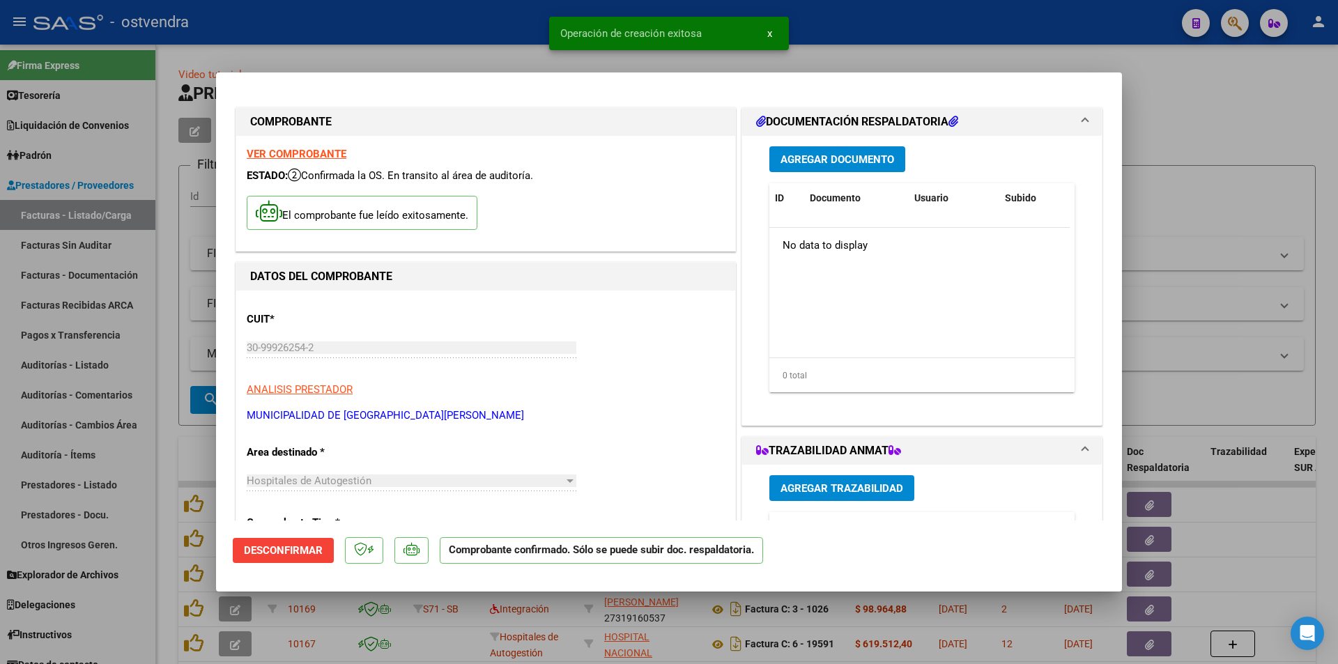
click at [104, 345] on div at bounding box center [669, 332] width 1338 height 664
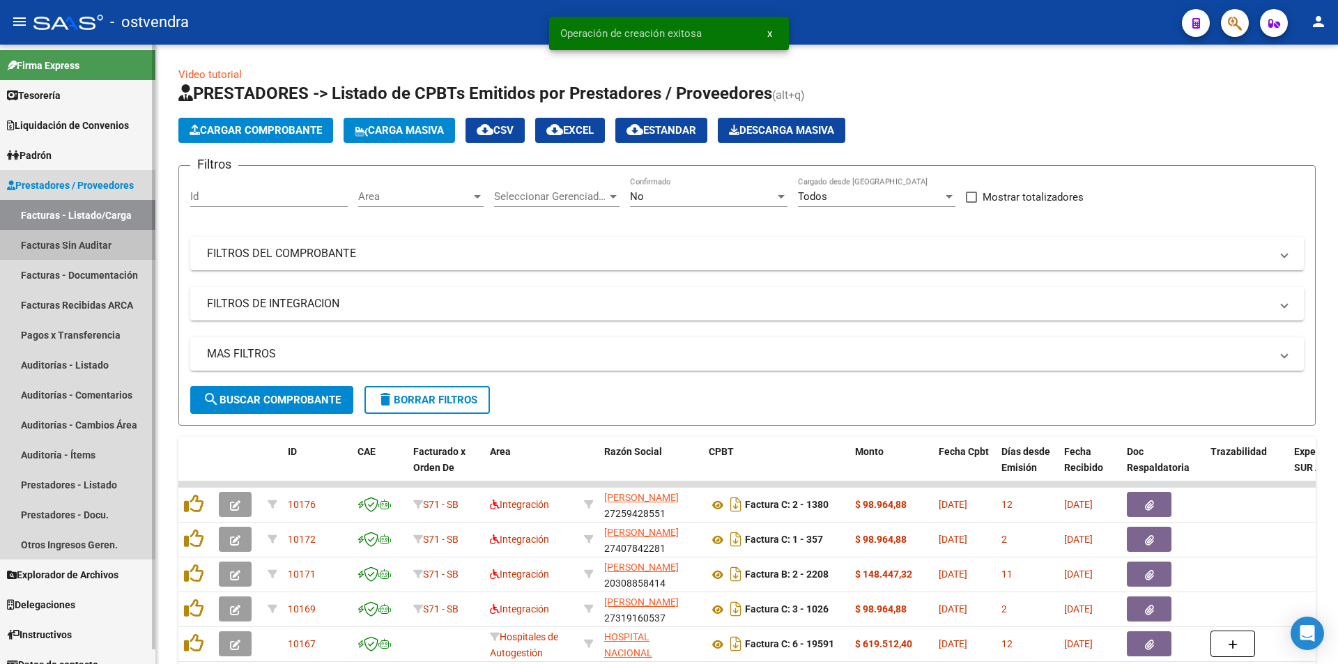
click at [112, 242] on link "Facturas Sin Auditar" at bounding box center [77, 245] width 155 height 30
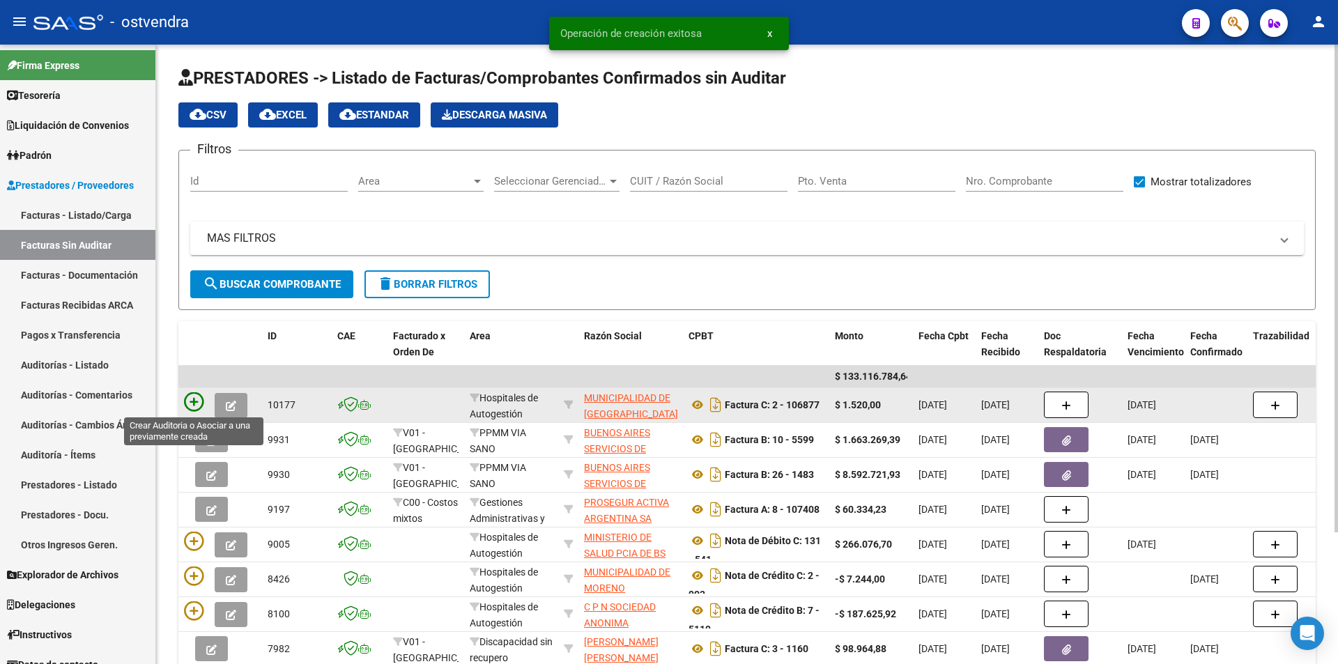
click at [194, 404] on icon at bounding box center [194, 402] width 20 height 20
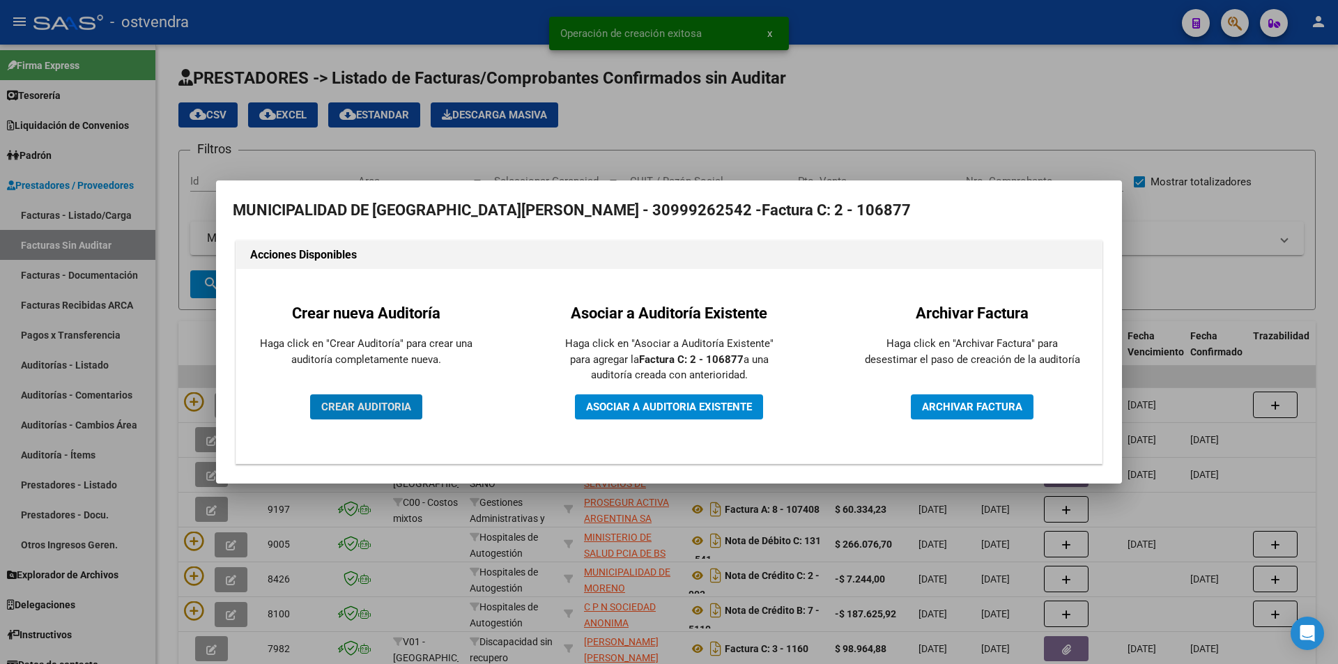
click at [350, 411] on span "CREAR AUDITORIA" at bounding box center [366, 407] width 90 height 13
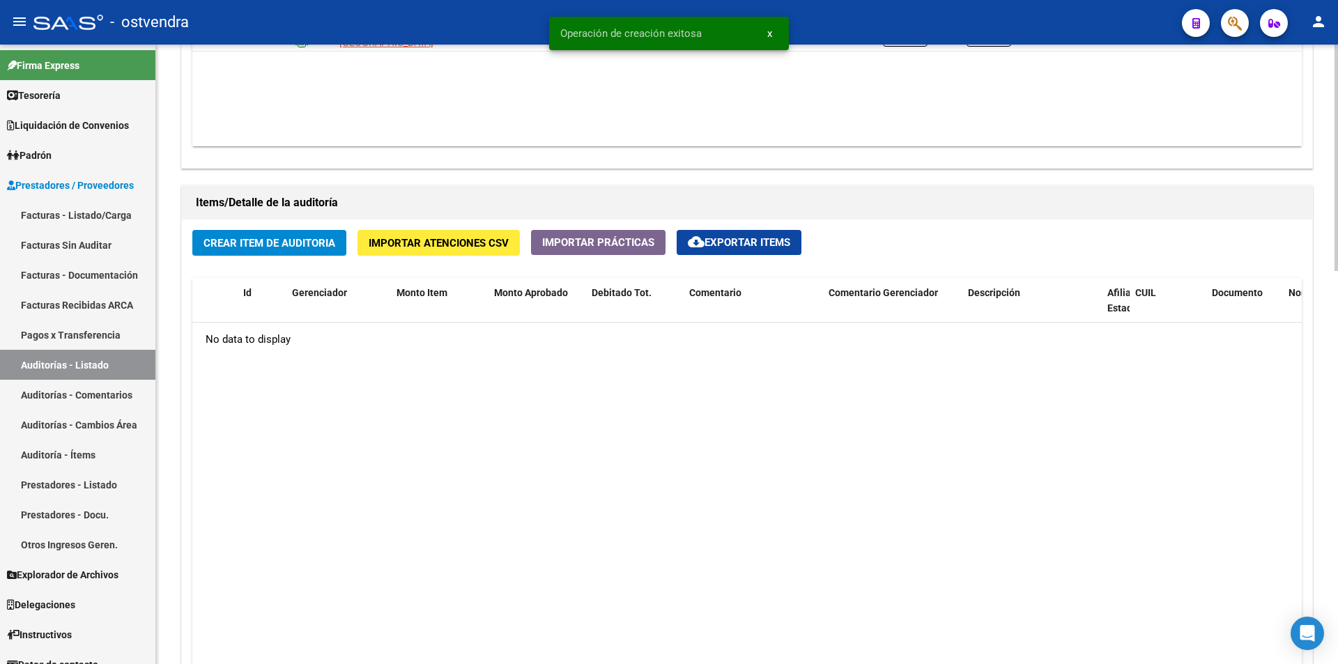
scroll to position [915, 0]
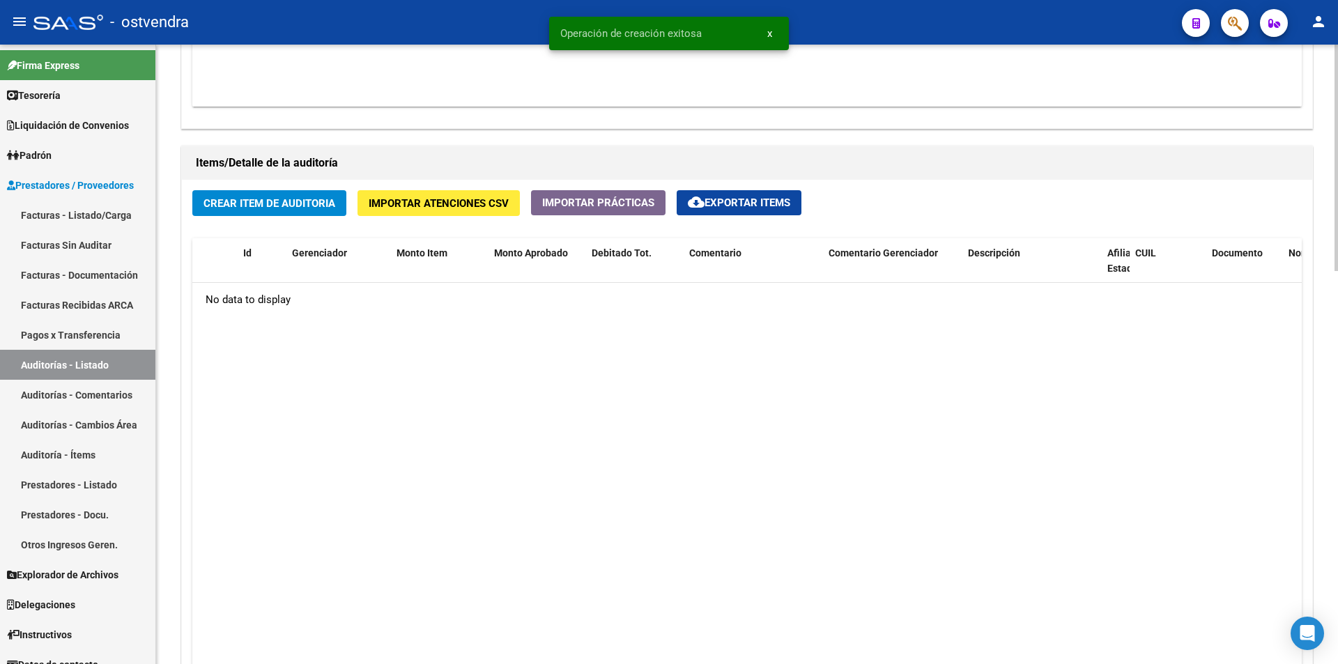
click at [304, 200] on span "Crear Item de Auditoria" at bounding box center [270, 203] width 132 height 13
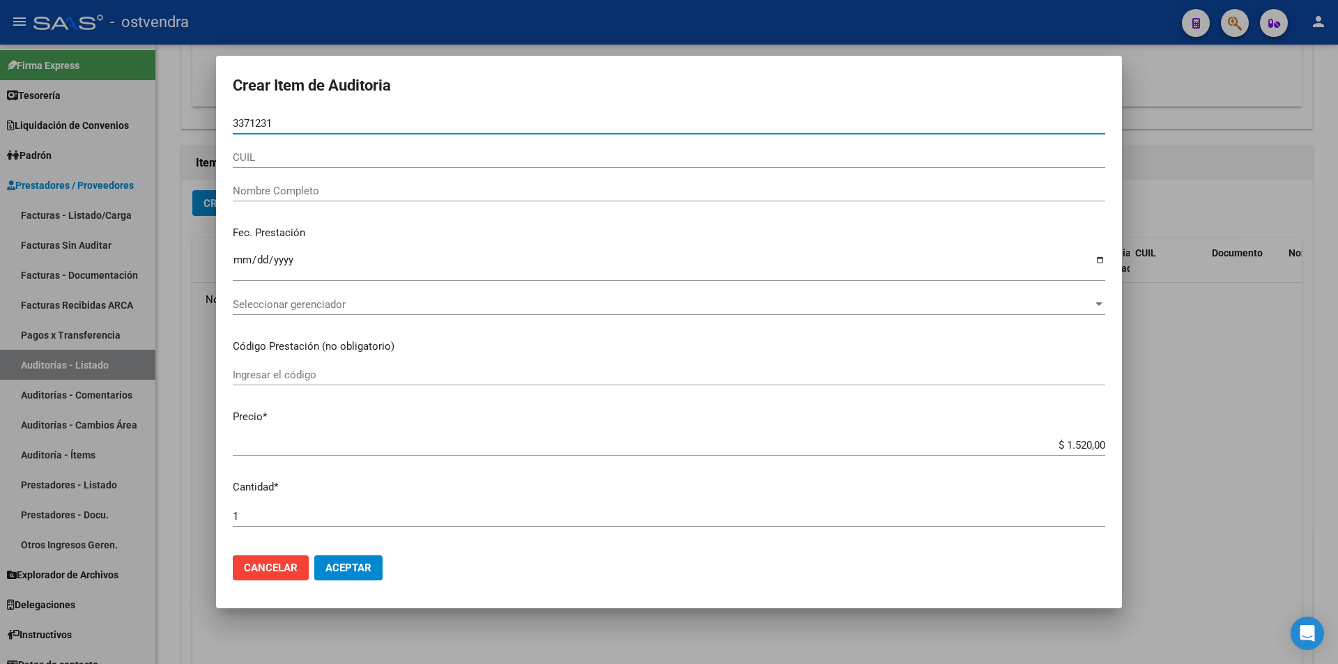
type input "33712311"
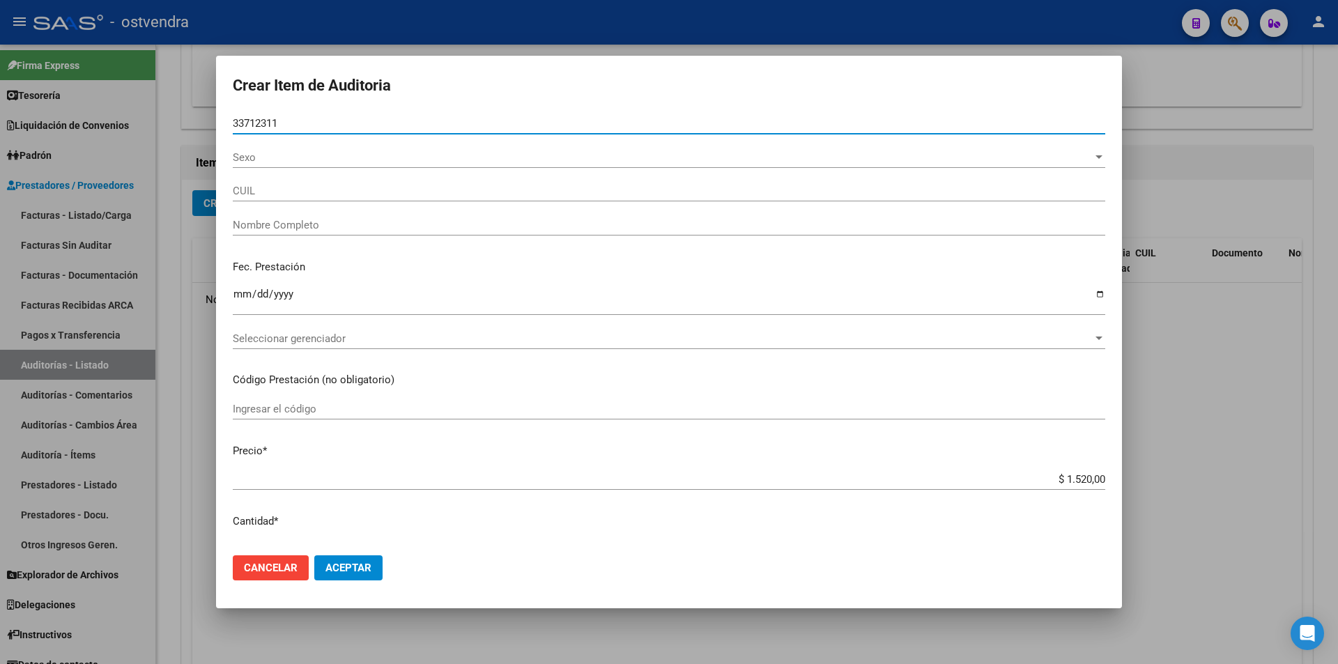
type input "20337123113"
type input "[PERSON_NAME]"
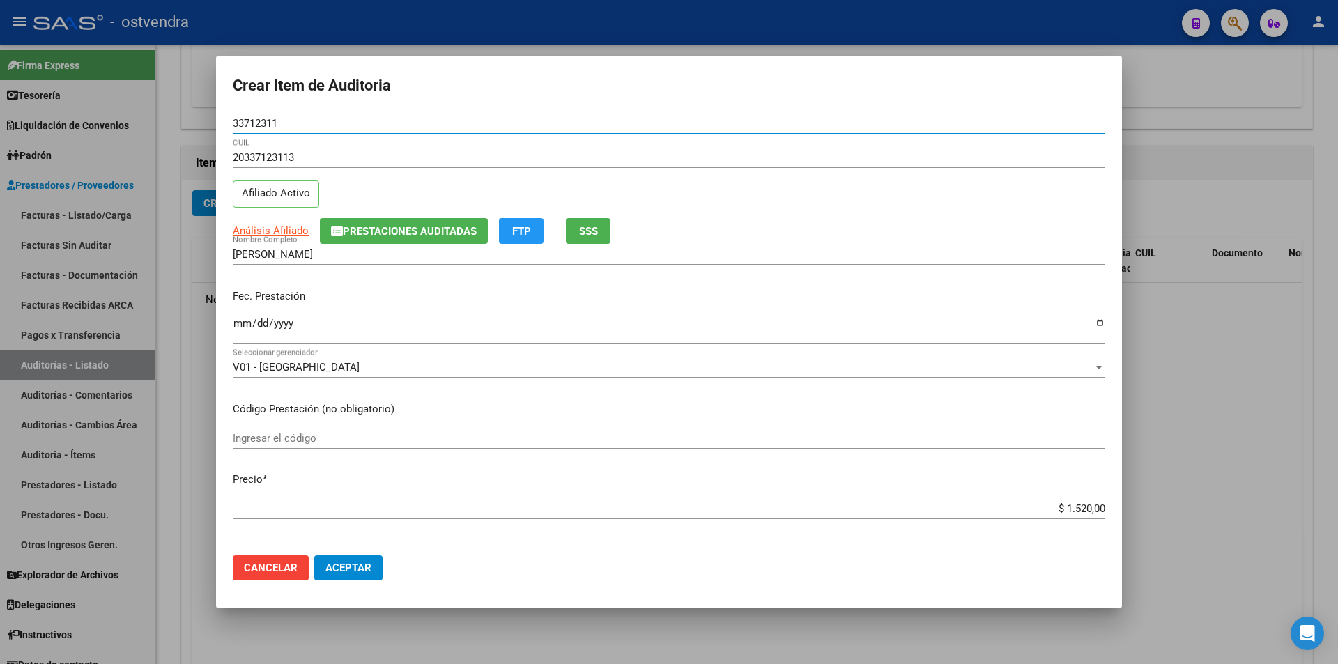
type input "33712311"
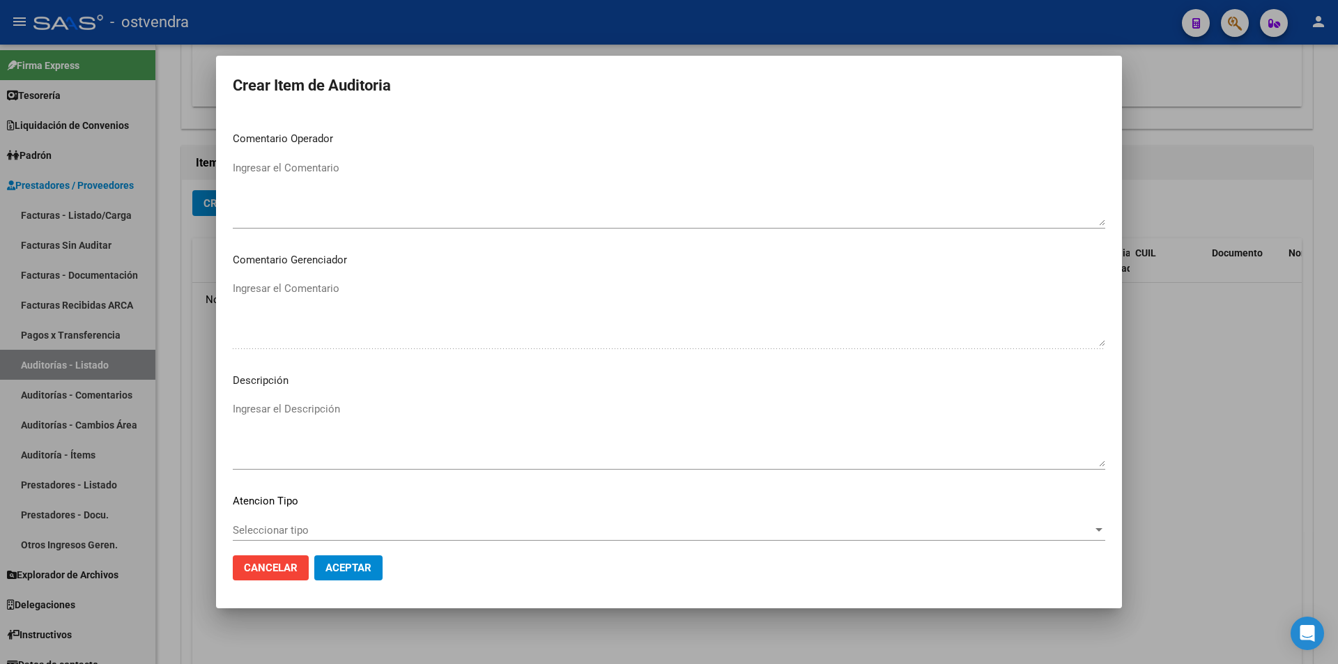
scroll to position [703, 0]
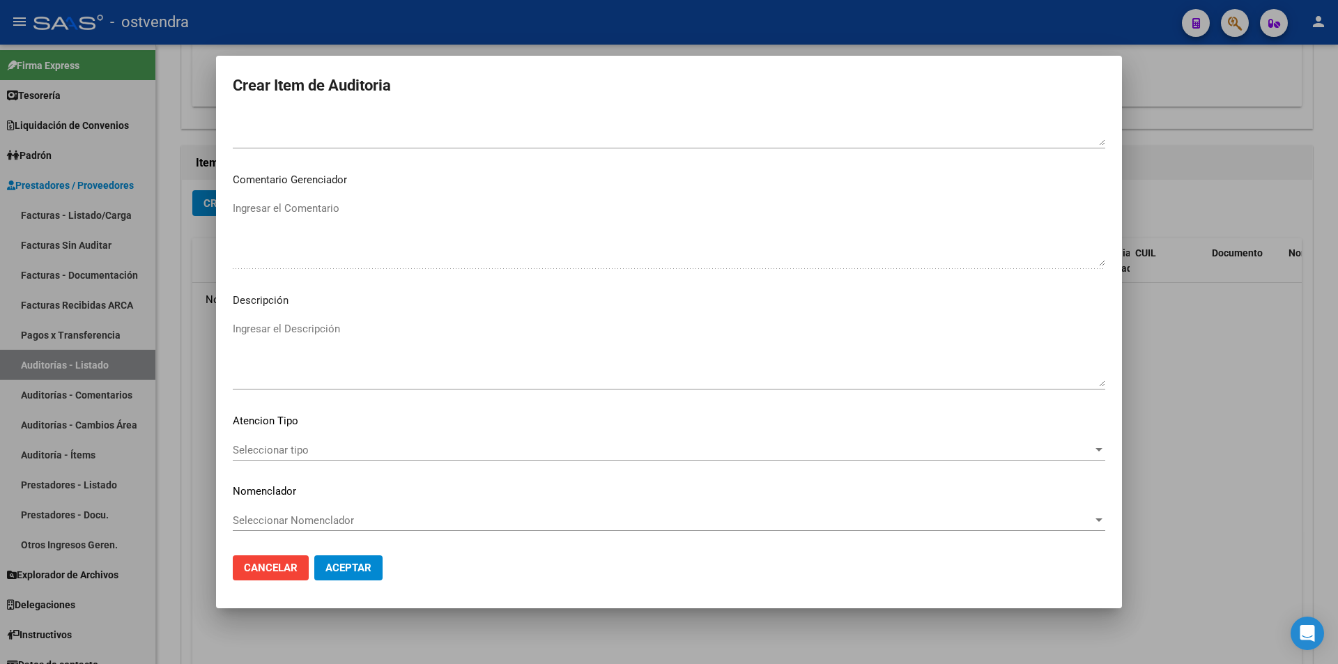
click at [533, 360] on textarea "Ingresar el Descripción" at bounding box center [669, 354] width 873 height 66
type textarea "consulta"
click at [332, 454] on span "Seleccionar tipo" at bounding box center [663, 450] width 860 height 13
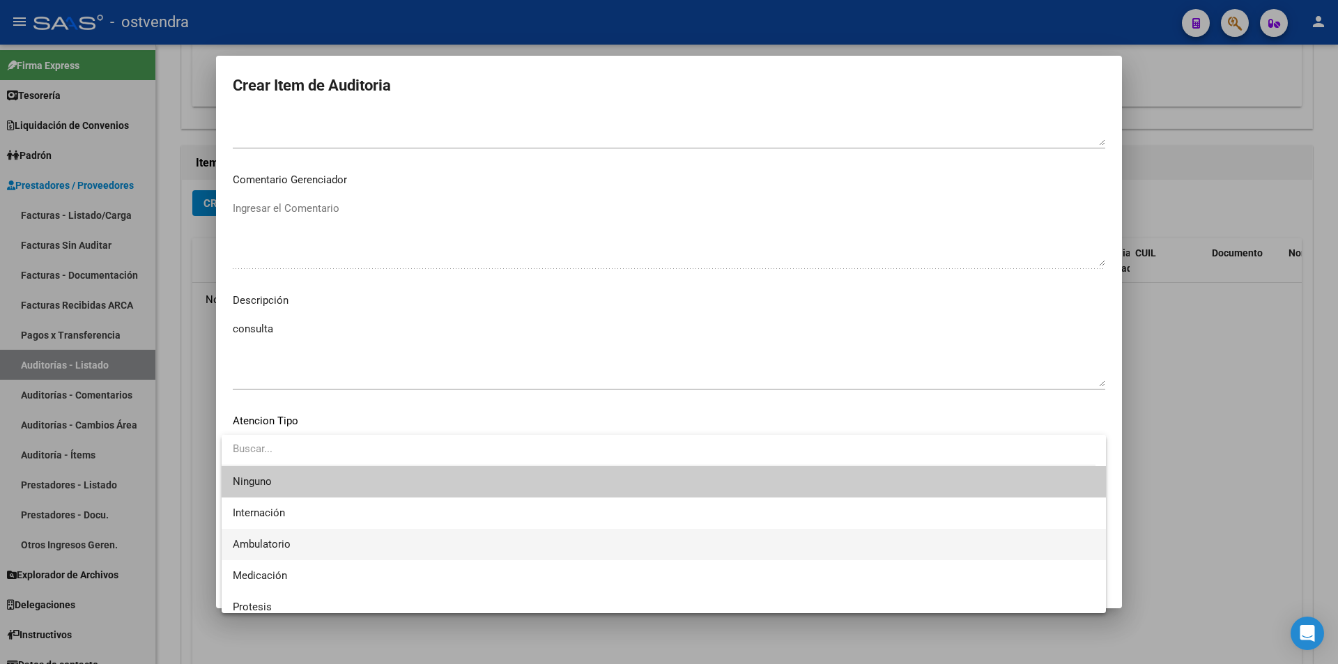
click at [333, 533] on span "Ambulatorio" at bounding box center [664, 544] width 862 height 31
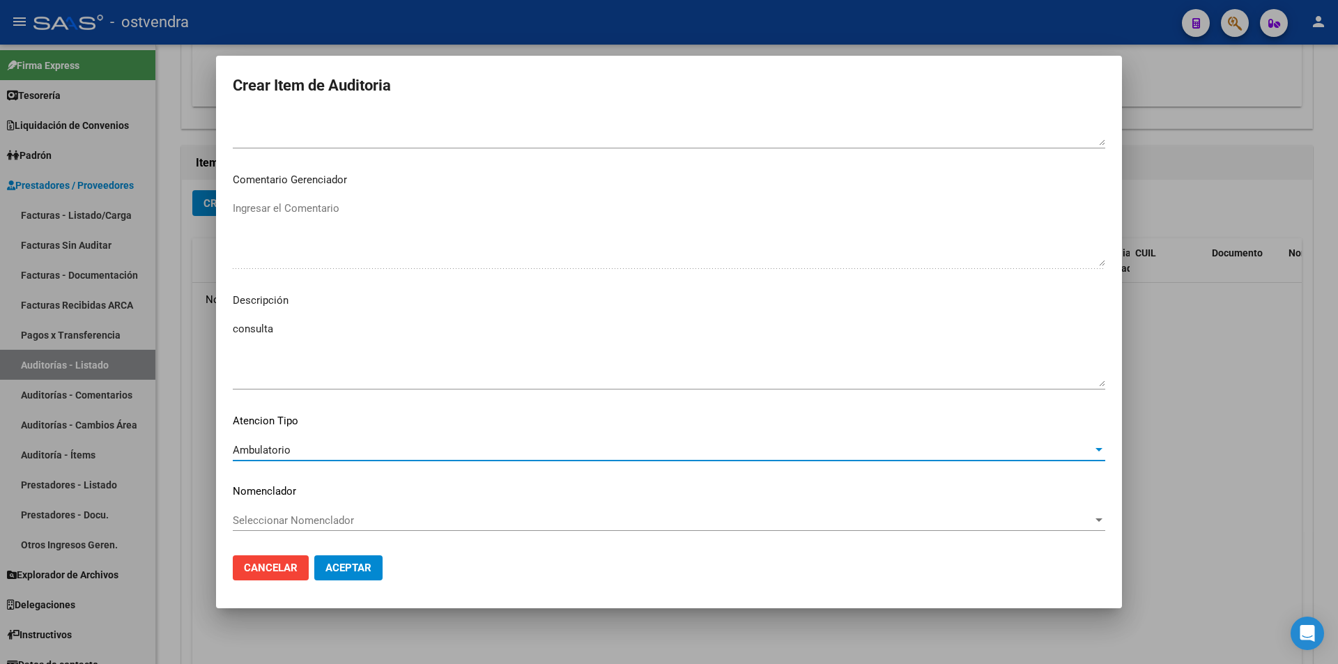
click at [354, 576] on button "Aceptar" at bounding box center [348, 568] width 68 height 25
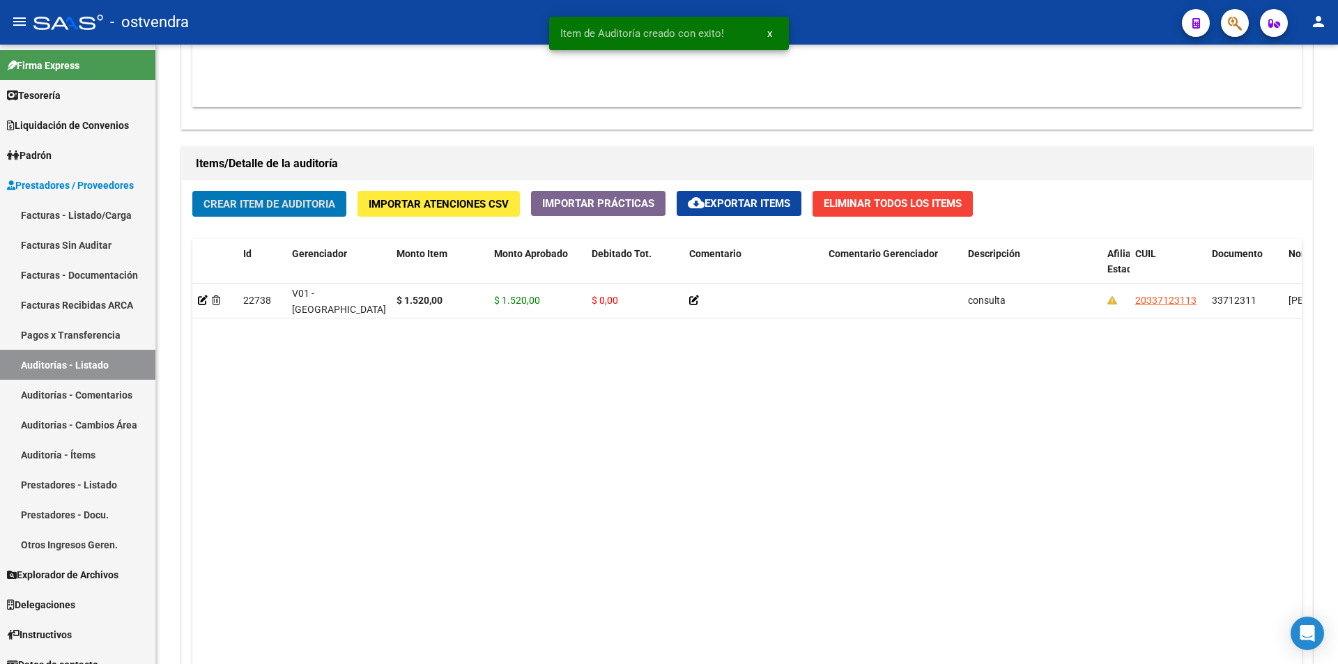
scroll to position [916, 0]
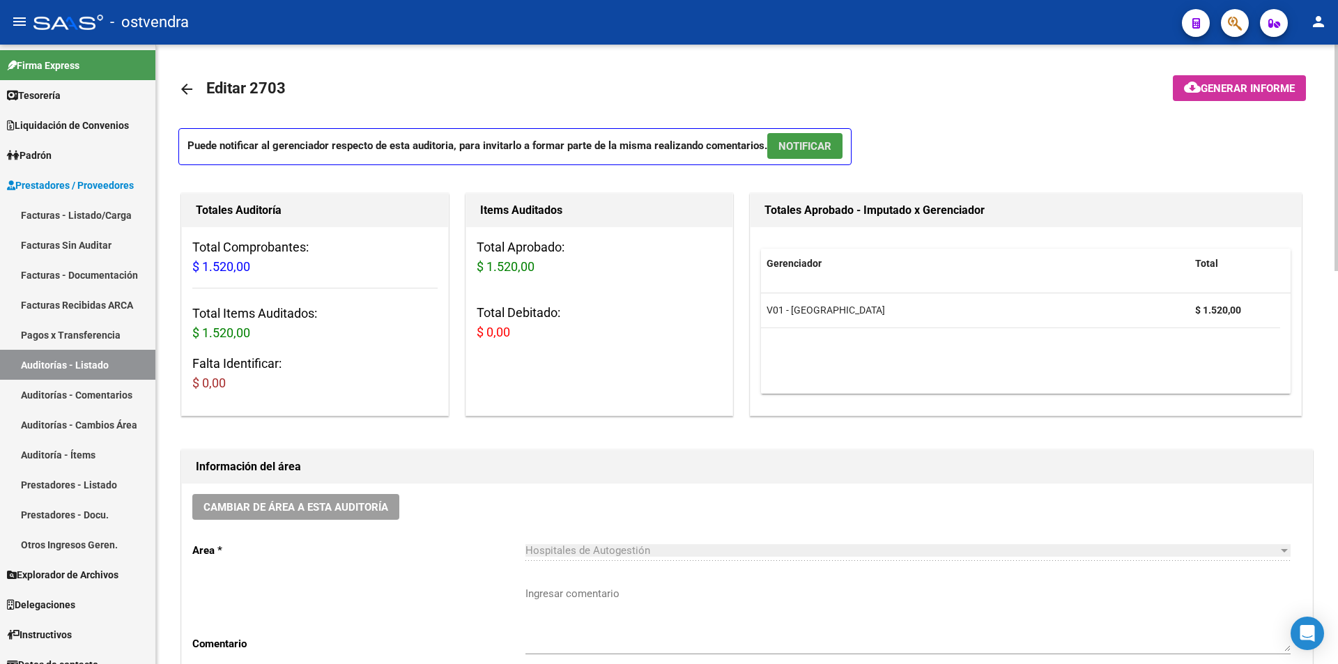
click at [804, 151] on span "NOTIFICAR" at bounding box center [805, 146] width 53 height 13
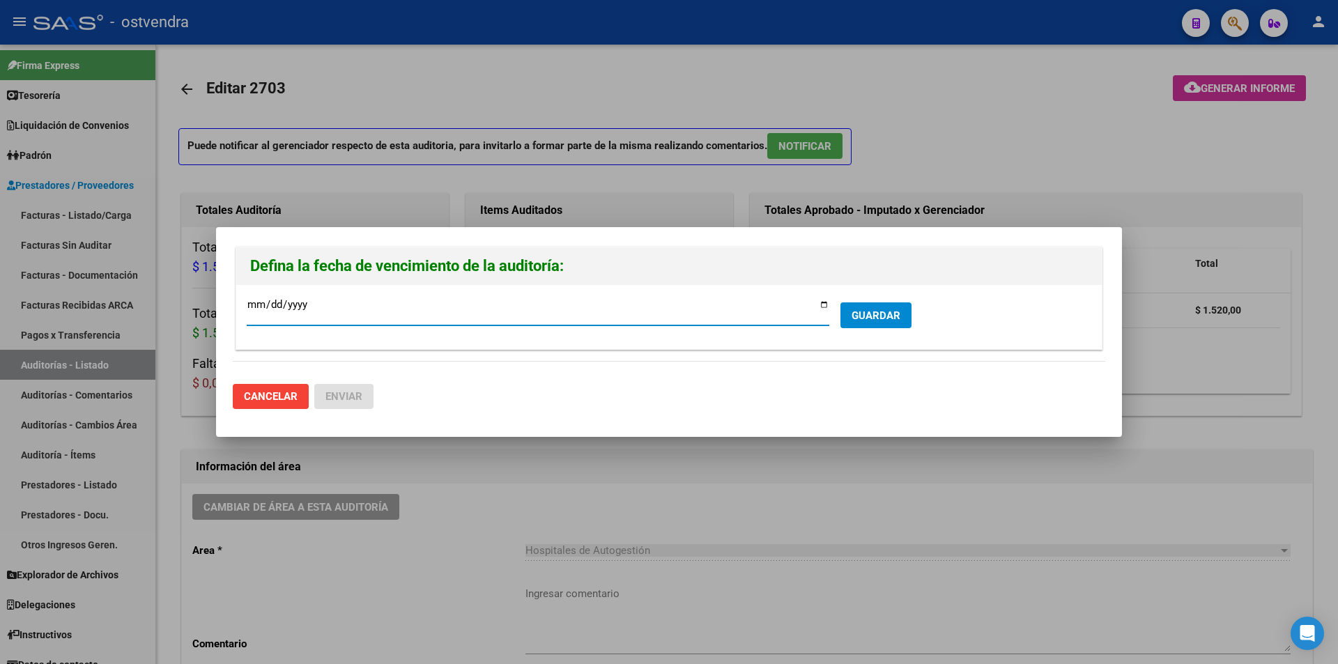
type input "[DATE]"
click at [876, 311] on span "GUARDAR" at bounding box center [876, 315] width 49 height 13
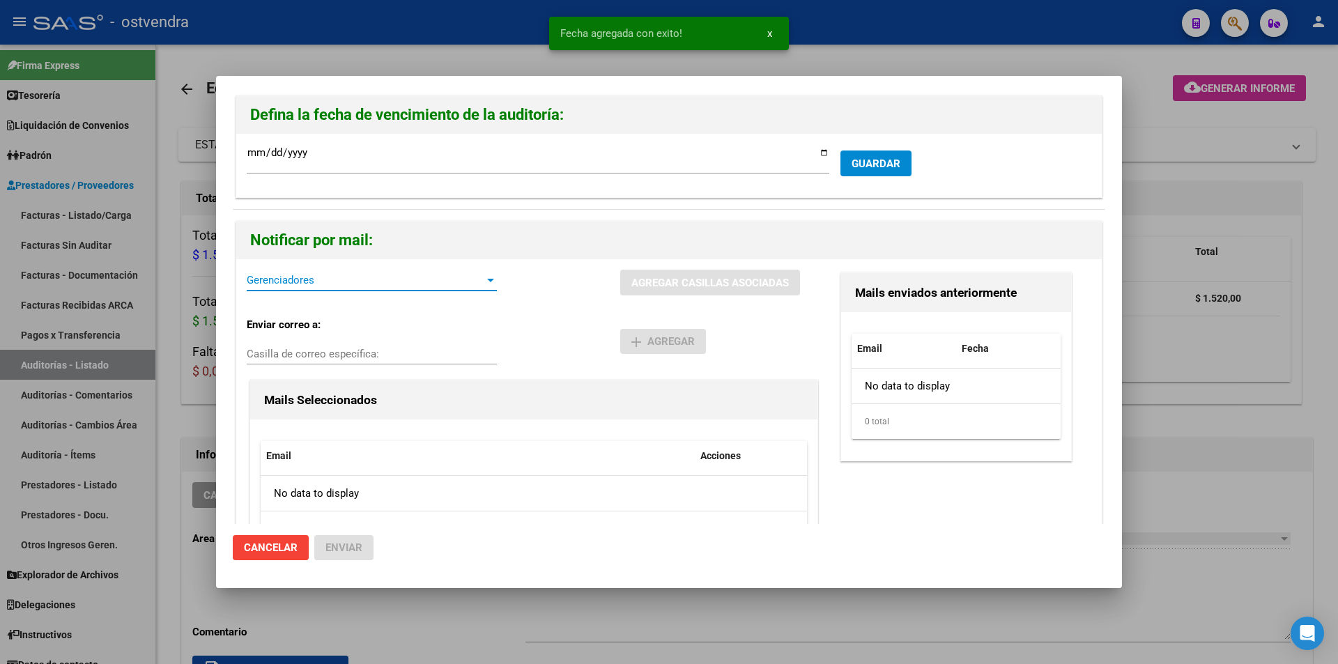
click at [353, 281] on span "Gerenciadores" at bounding box center [366, 280] width 238 height 13
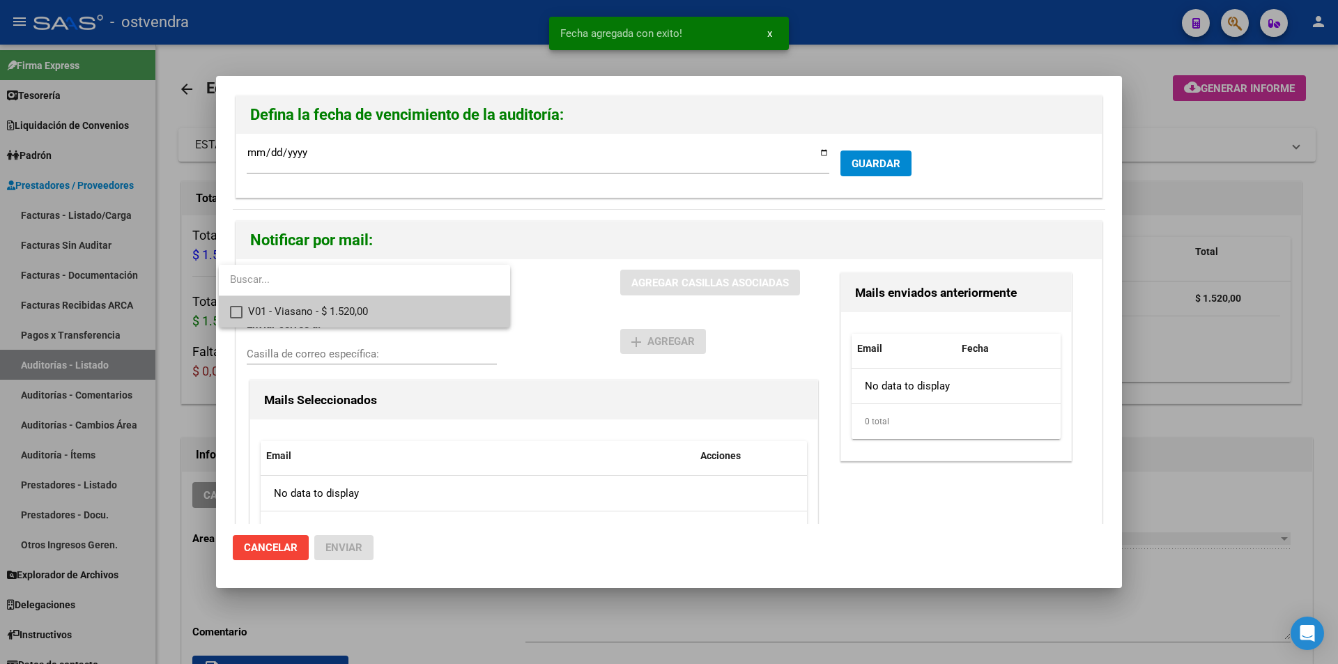
click at [353, 293] on input "dropdown search" at bounding box center [364, 279] width 291 height 31
click at [354, 296] on span "V01 - Viasano - $ 1.520,00" at bounding box center [373, 311] width 251 height 31
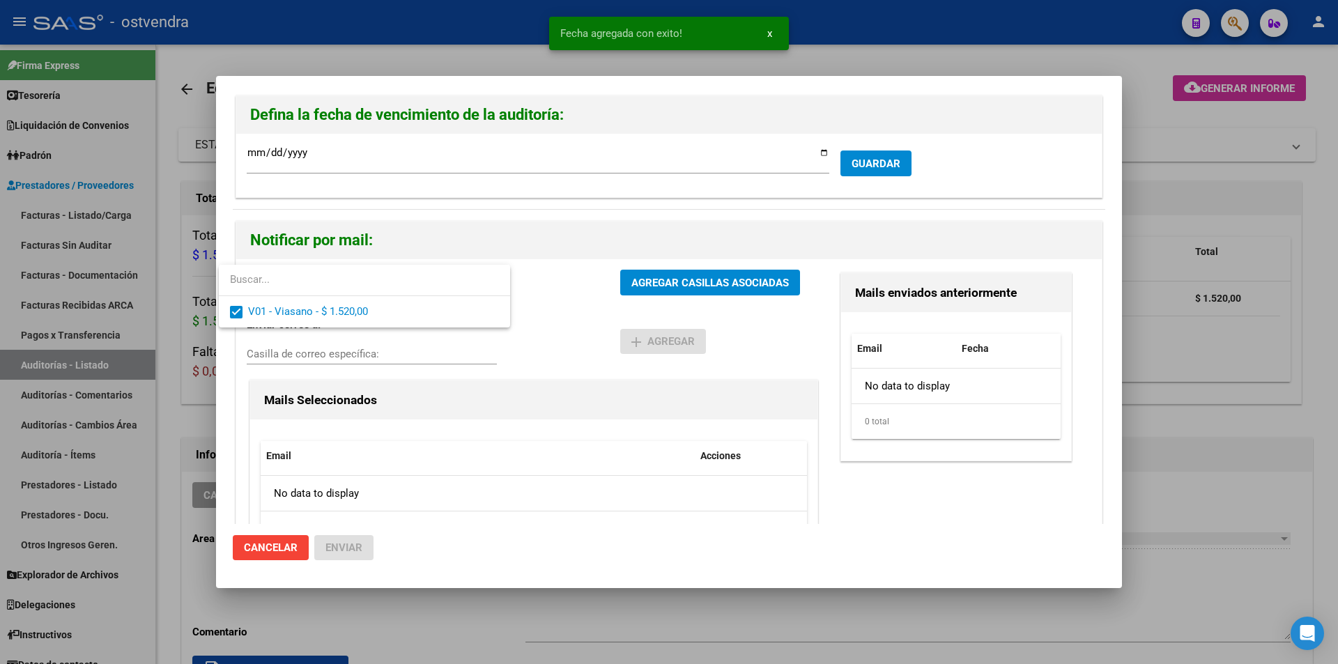
click at [626, 288] on div at bounding box center [669, 332] width 1338 height 664
click at [626, 286] on button "AGREGAR CASILLAS ASOCIADAS" at bounding box center [710, 283] width 180 height 26
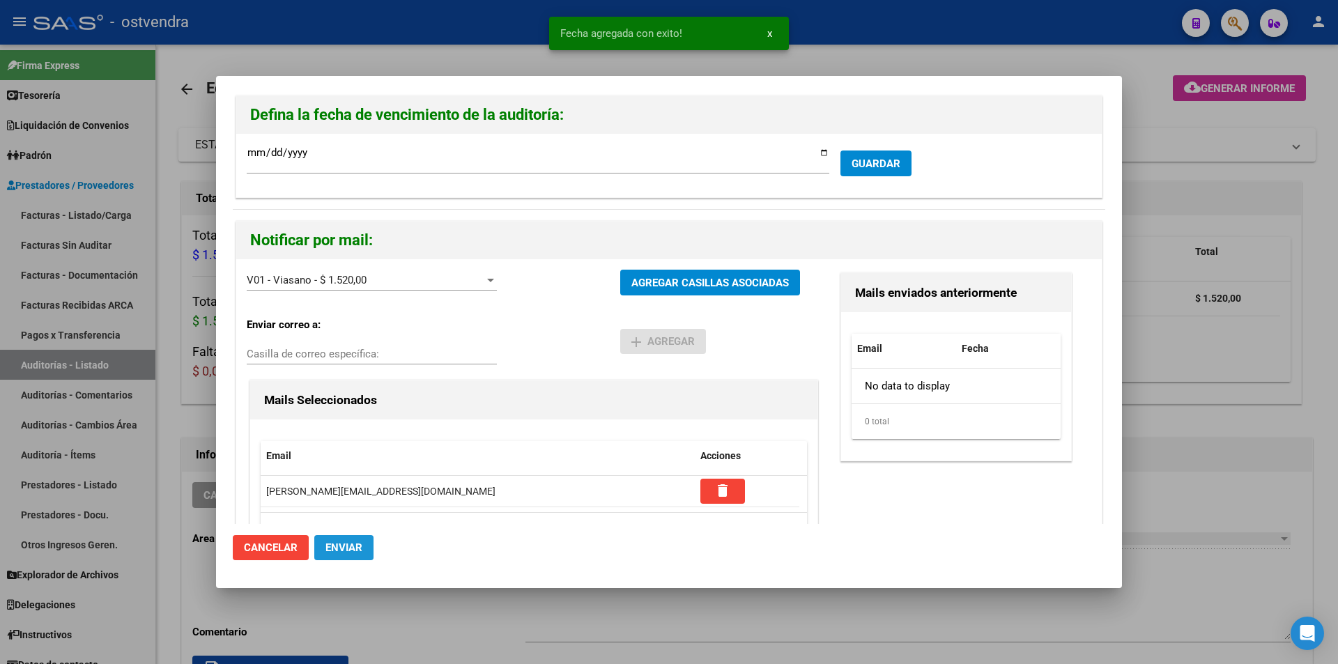
click at [364, 546] on button "Enviar" at bounding box center [343, 547] width 59 height 25
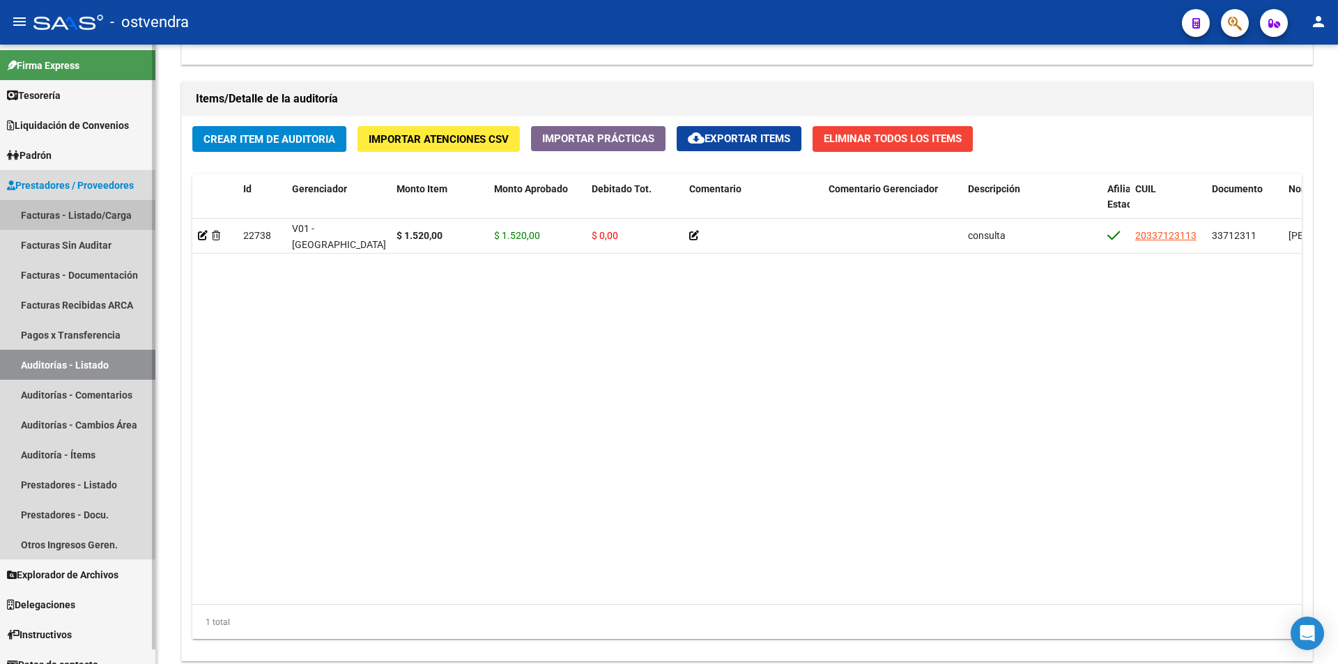
click at [106, 227] on link "Facturas - Listado/Carga" at bounding box center [77, 215] width 155 height 30
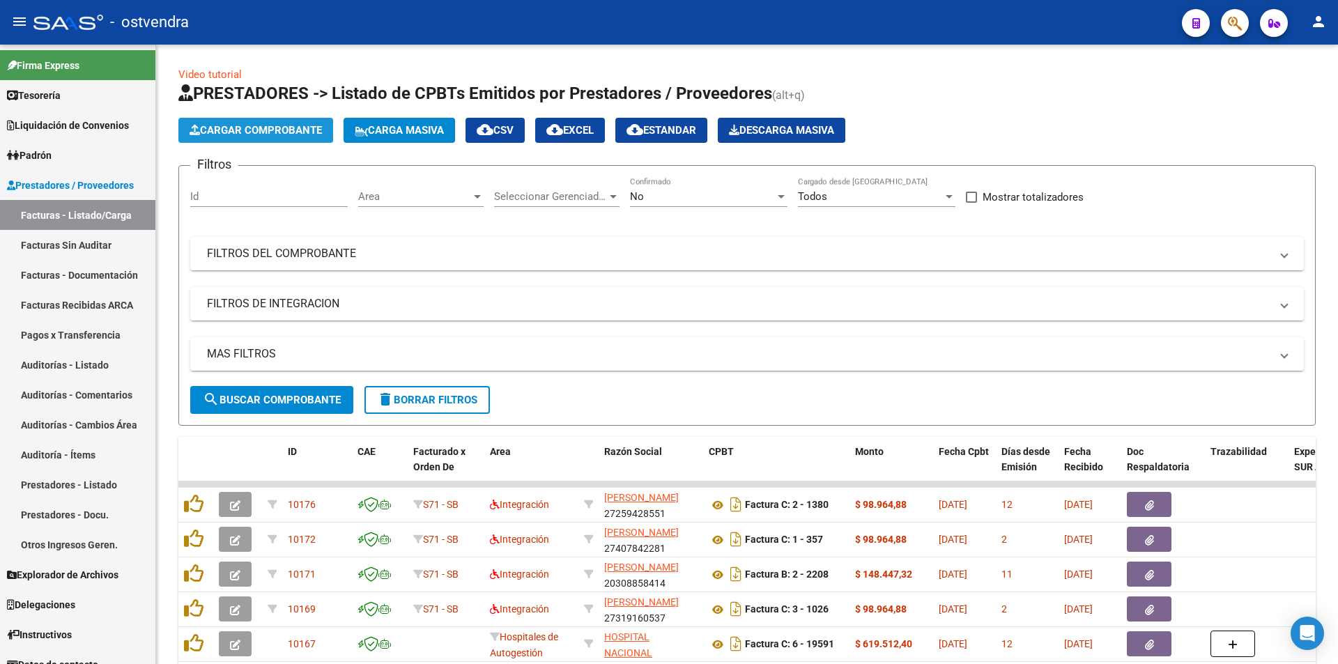
click at [298, 141] on button "Cargar Comprobante" at bounding box center [255, 130] width 155 height 25
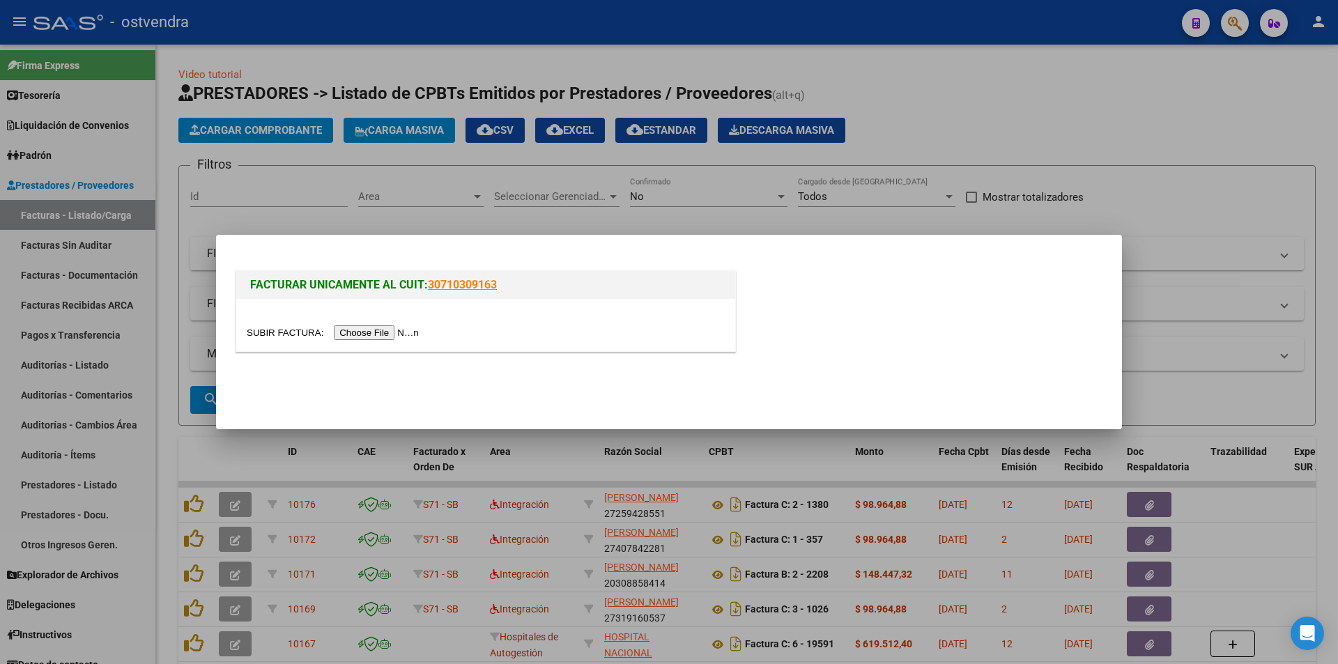
click at [365, 334] on input "file" at bounding box center [335, 333] width 176 height 15
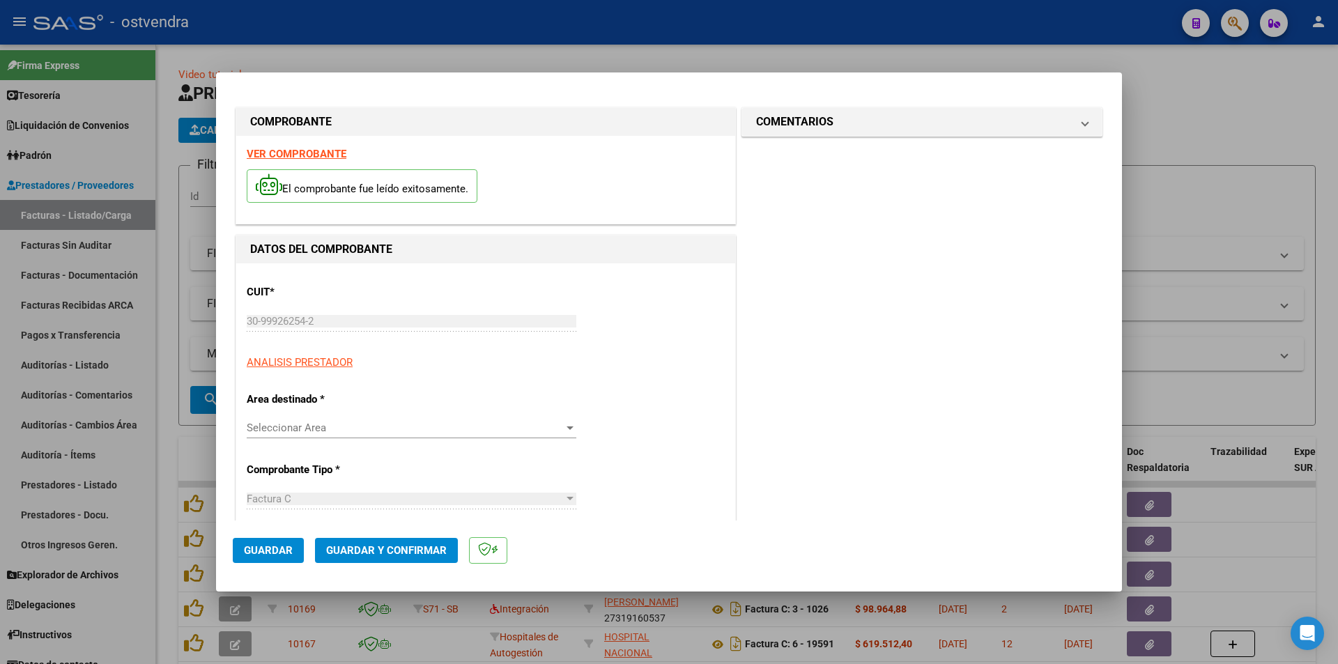
type input "106878"
type input "$ 15.992,00"
type input "[DATE]"
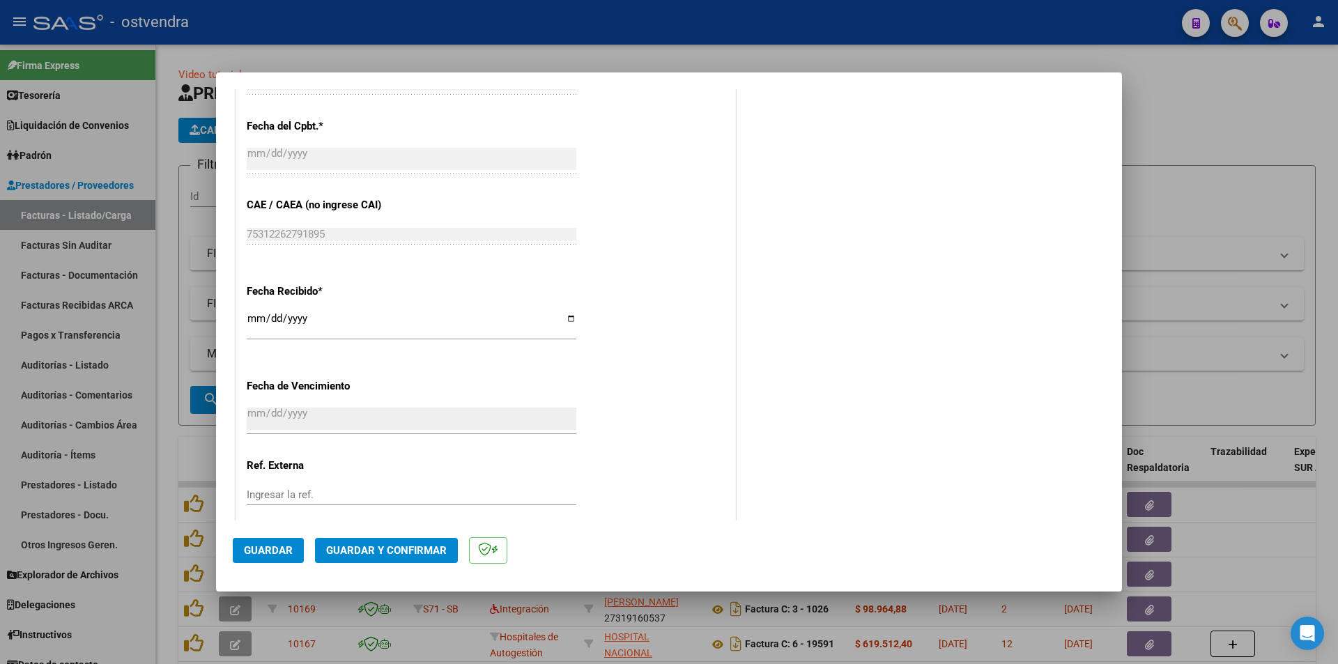
scroll to position [735, 0]
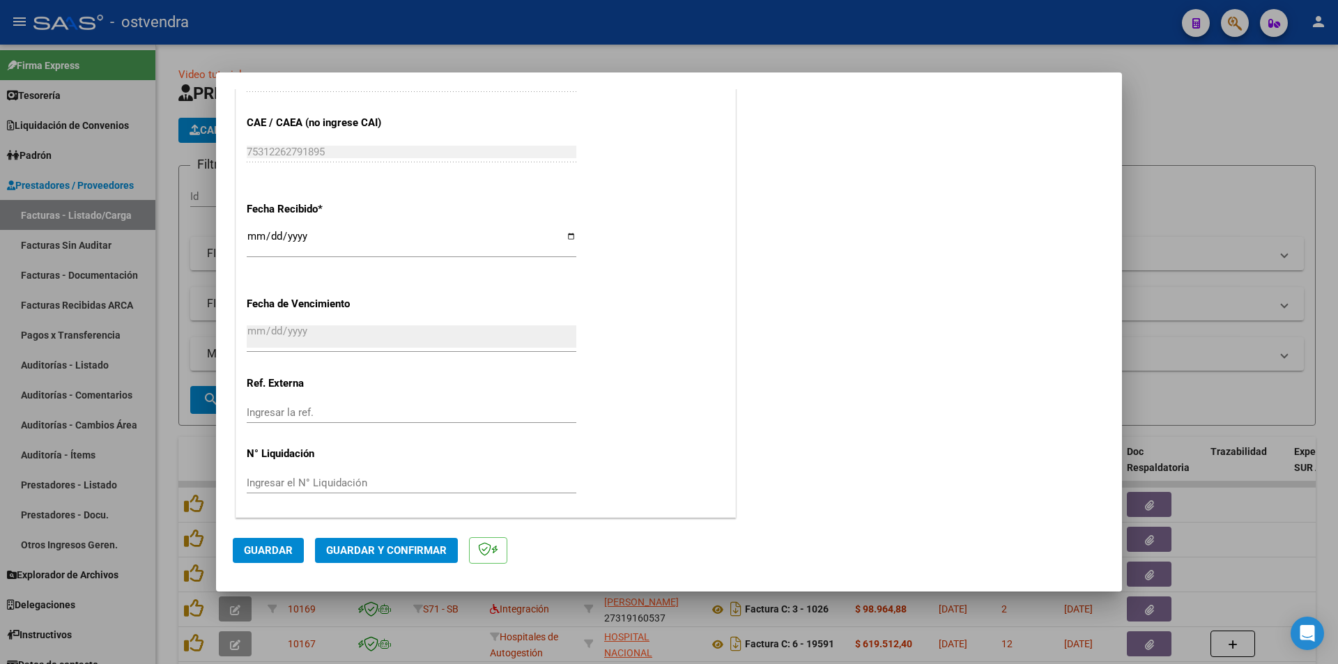
click at [425, 551] on span "Guardar y Confirmar" at bounding box center [386, 550] width 121 height 13
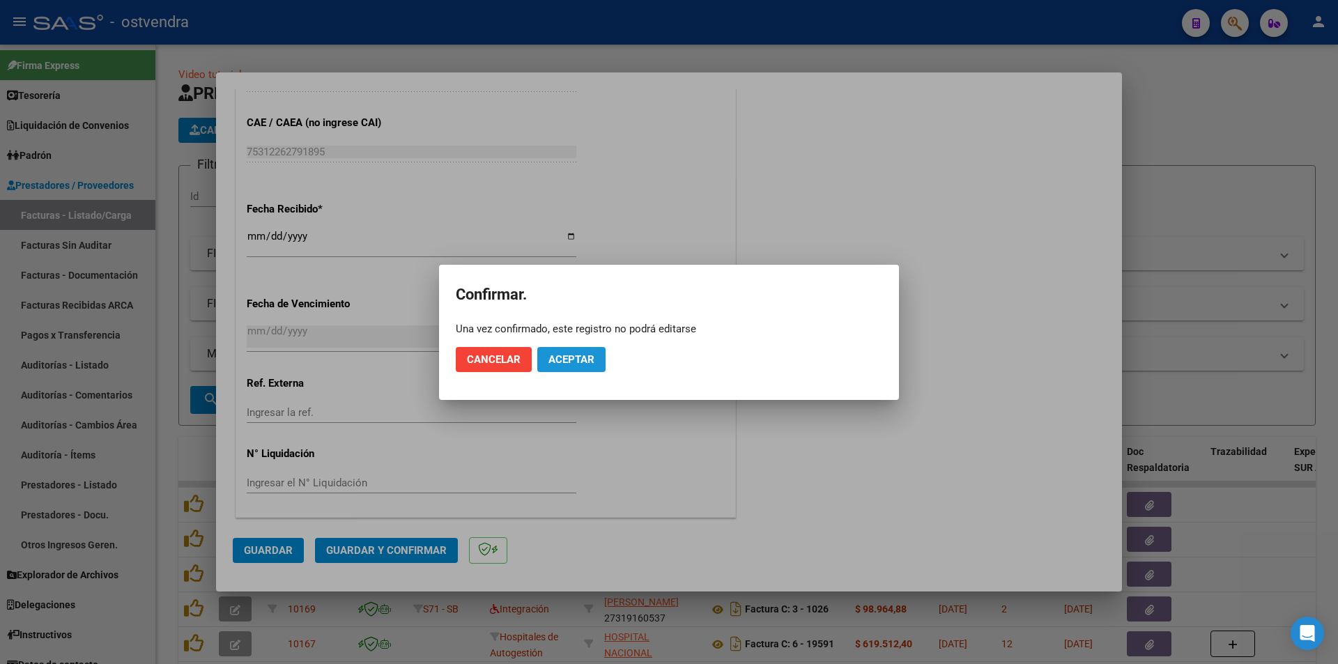
click at [595, 358] on button "Aceptar" at bounding box center [571, 359] width 68 height 25
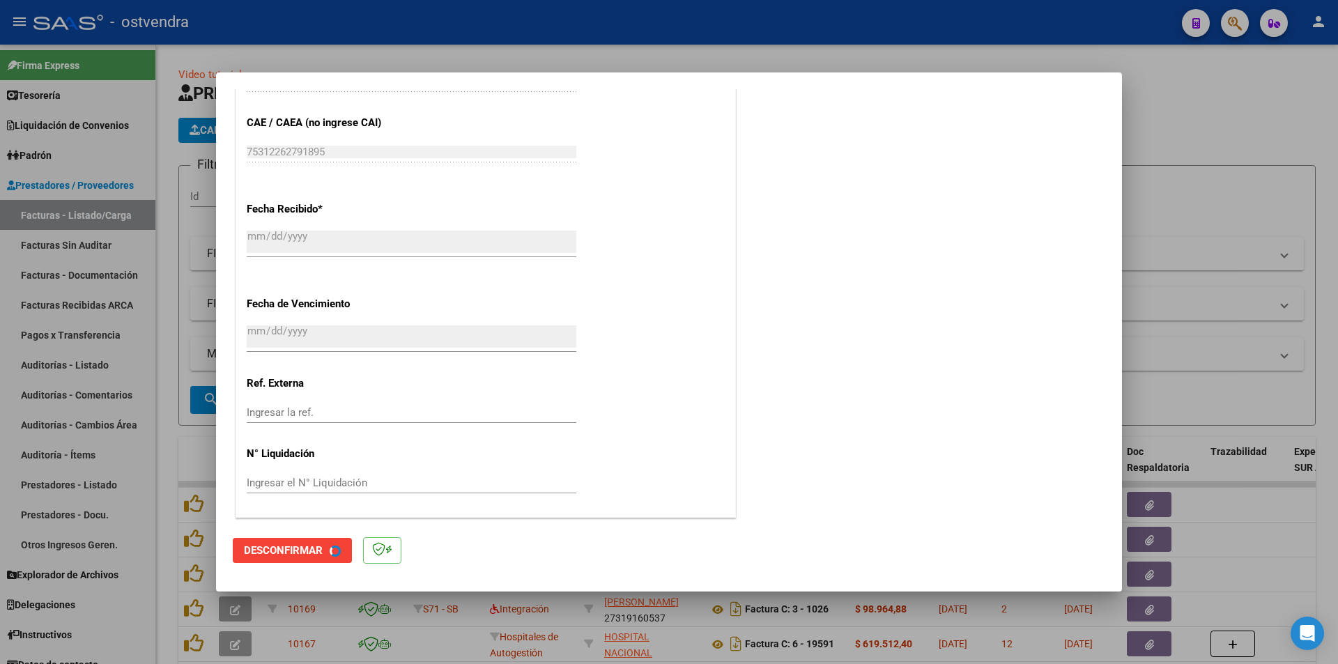
scroll to position [0, 0]
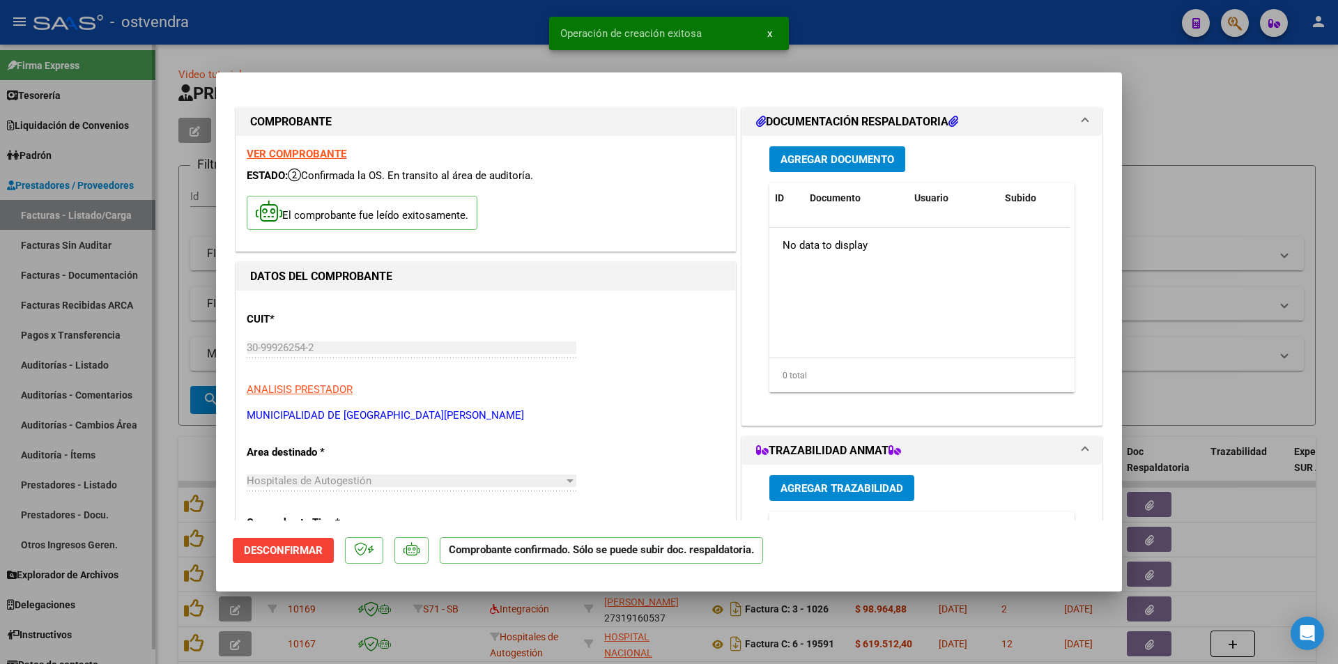
drag, startPoint x: 112, startPoint y: 358, endPoint x: 111, endPoint y: 312, distance: 46.0
click at [112, 358] on div at bounding box center [669, 332] width 1338 height 664
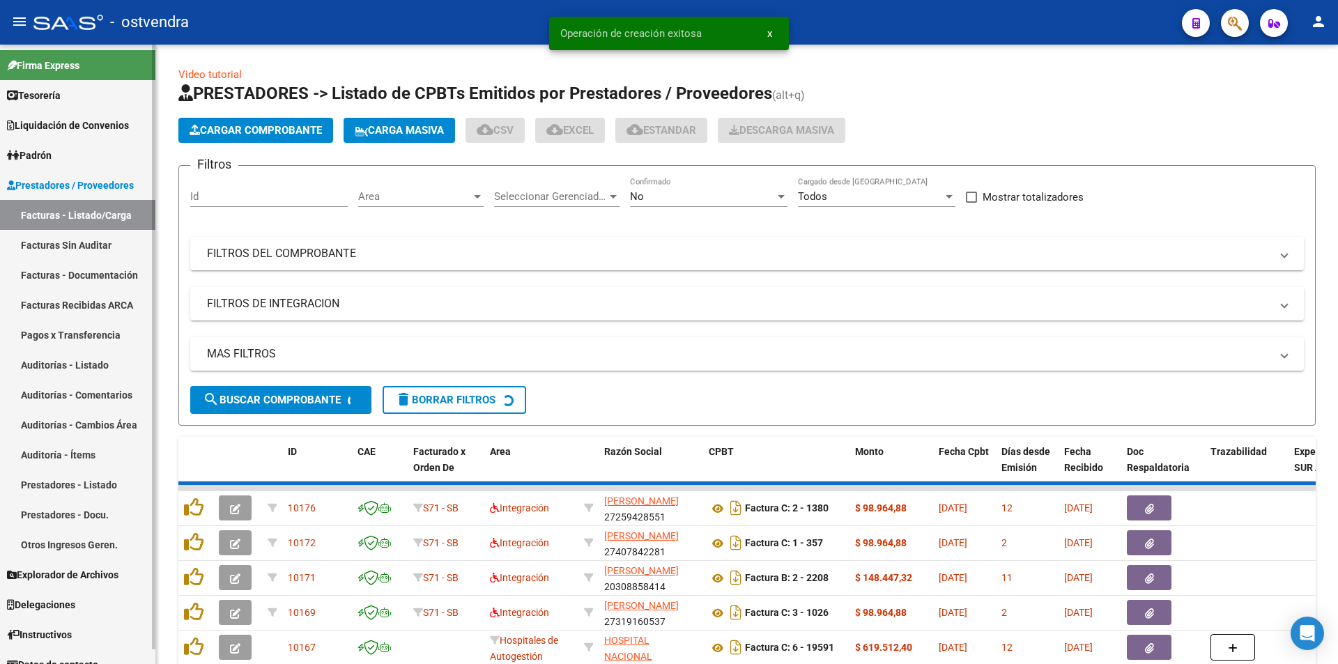
click at [112, 242] on link "Facturas Sin Auditar" at bounding box center [77, 245] width 155 height 30
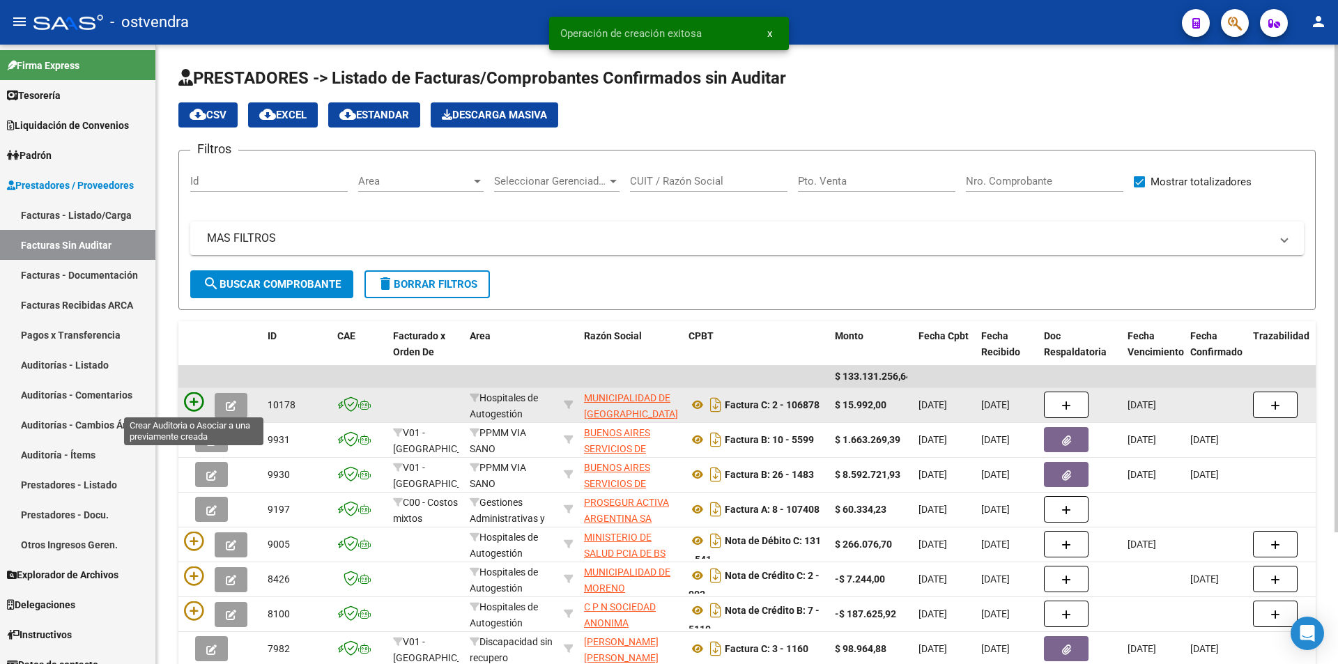
click at [195, 407] on icon at bounding box center [194, 402] width 20 height 20
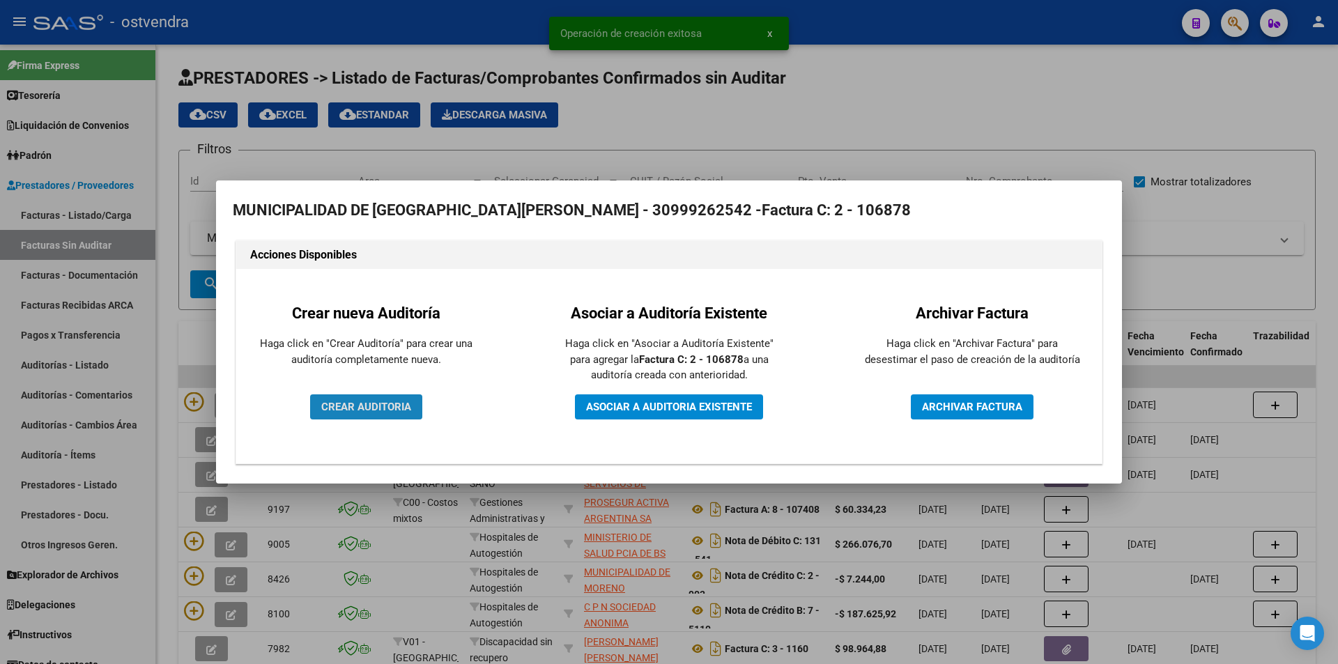
click at [329, 408] on span "CREAR AUDITORIA" at bounding box center [366, 407] width 90 height 13
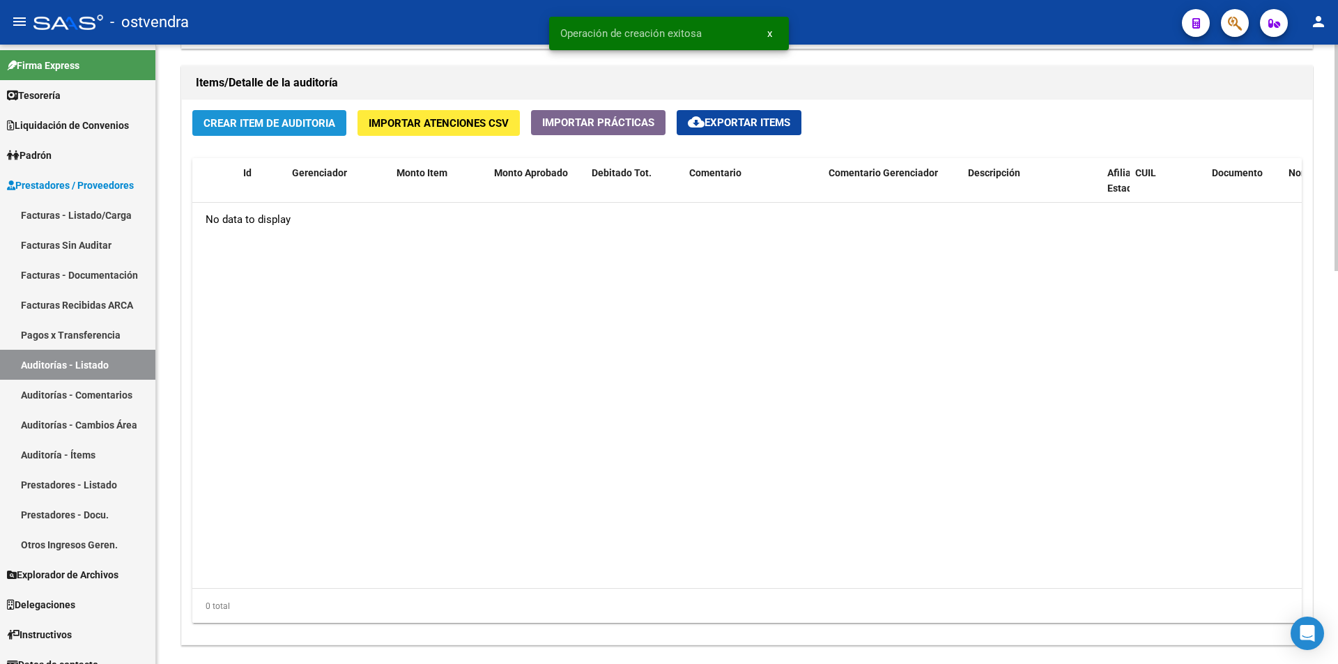
click at [282, 120] on span "Crear Item de Auditoria" at bounding box center [270, 123] width 132 height 13
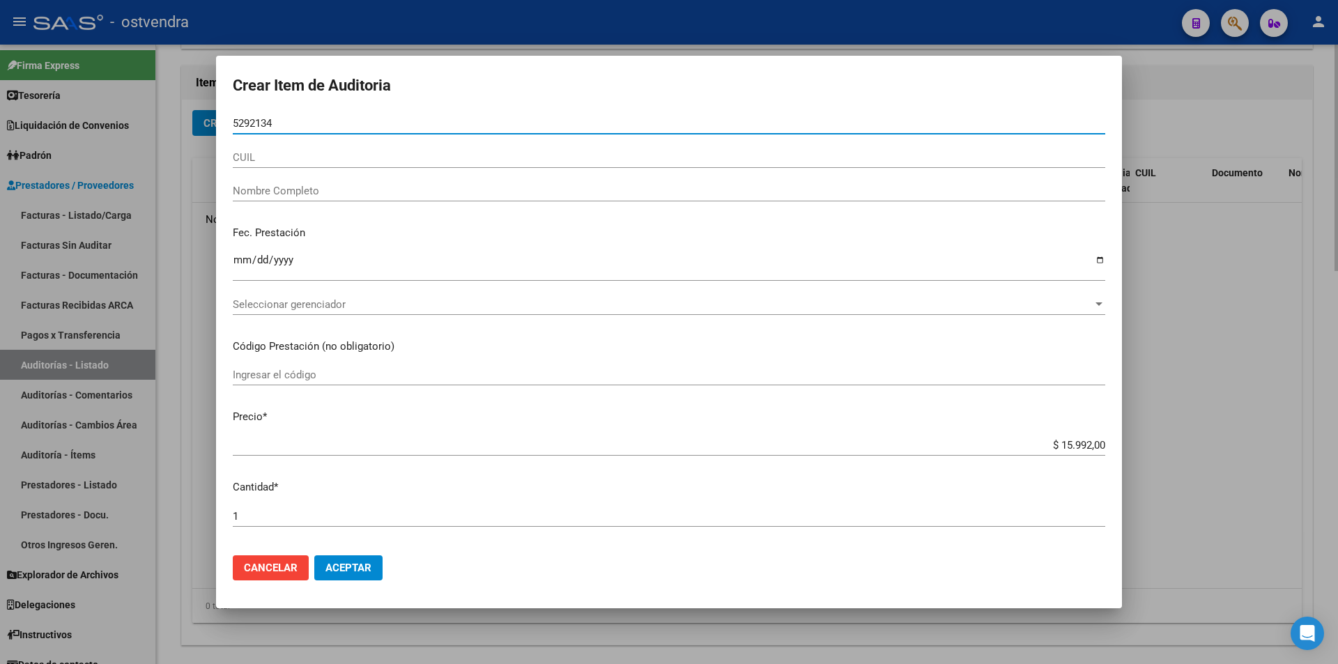
type input "52921341"
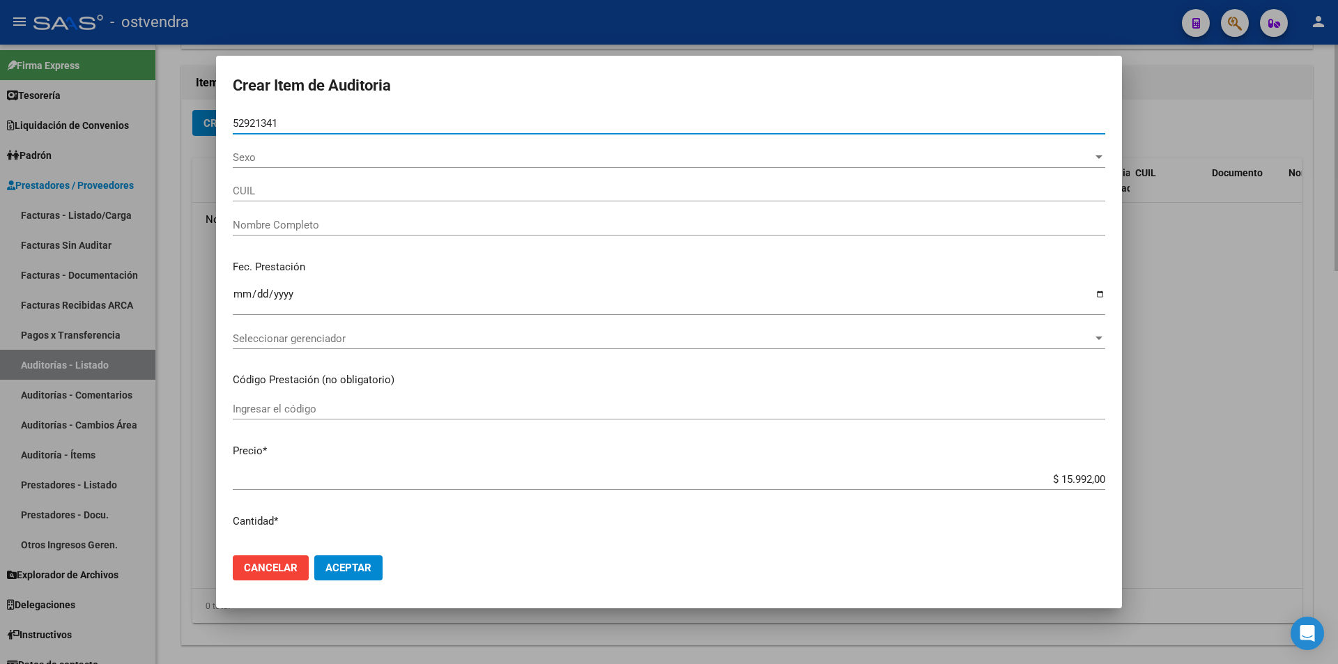
type input "27529213412"
type input "[PERSON_NAME]"
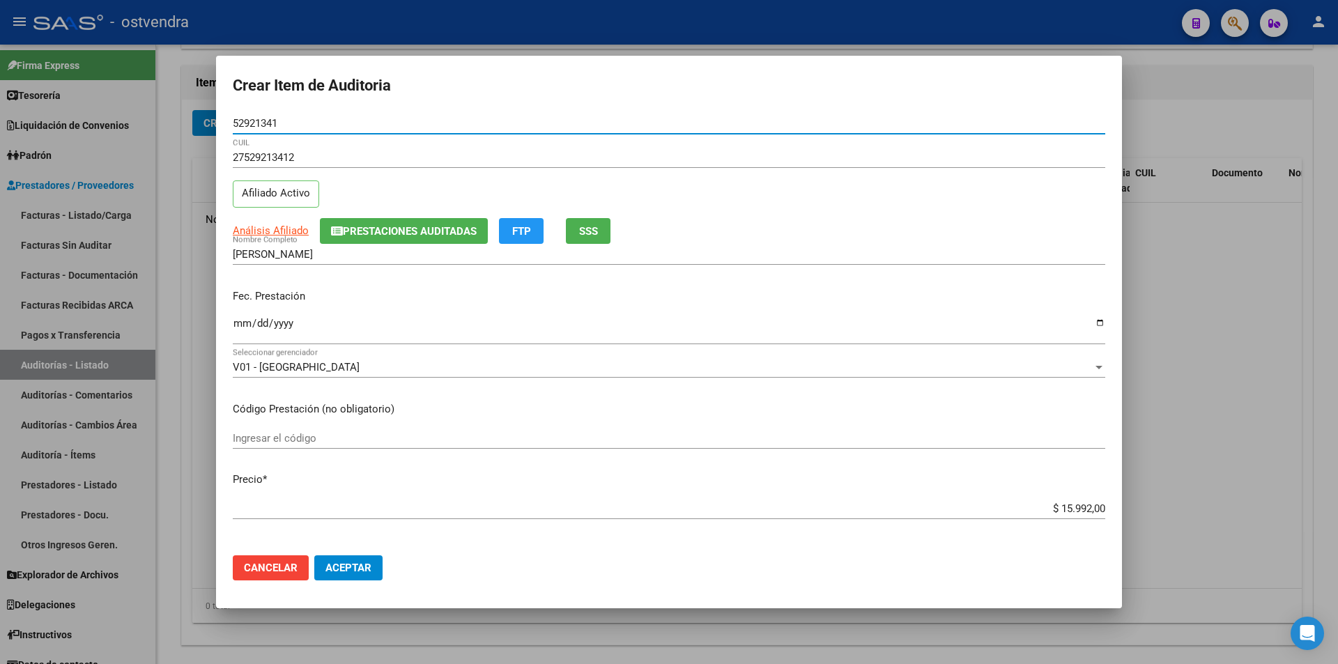
type input "52921341"
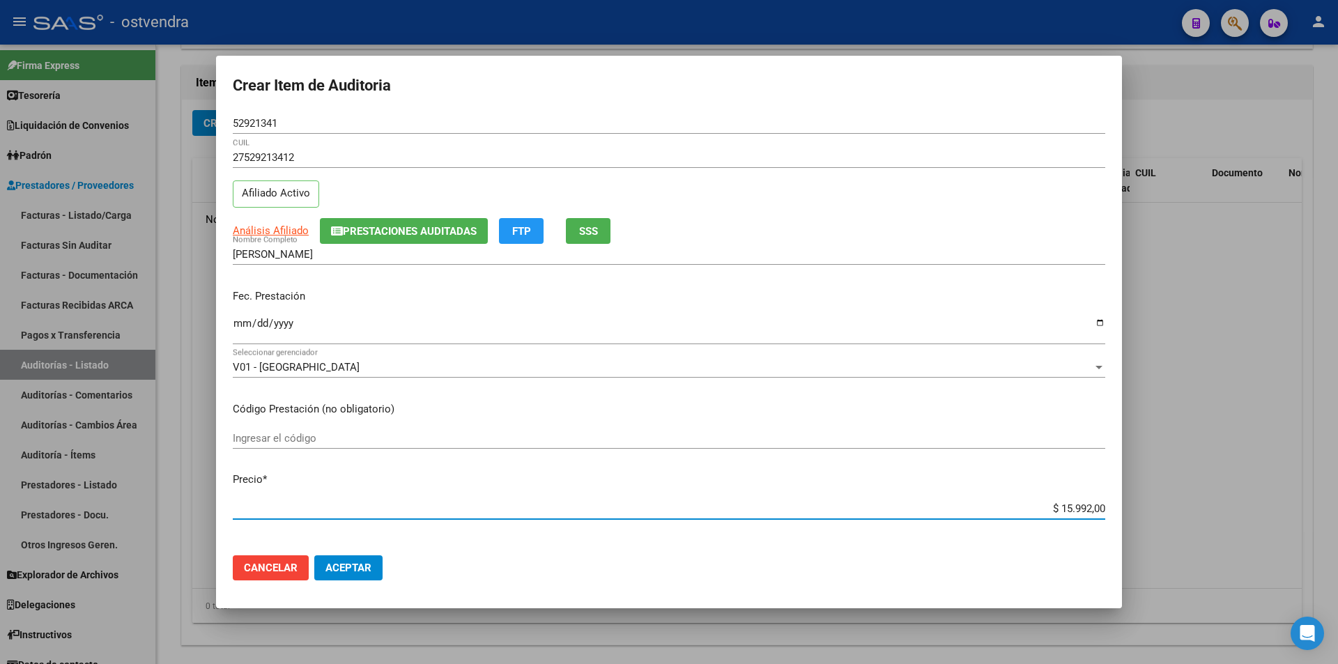
click at [1080, 510] on input "$ 15.992,00" at bounding box center [669, 509] width 873 height 13
type input "$ 1.599,00"
type input "$ 159,00"
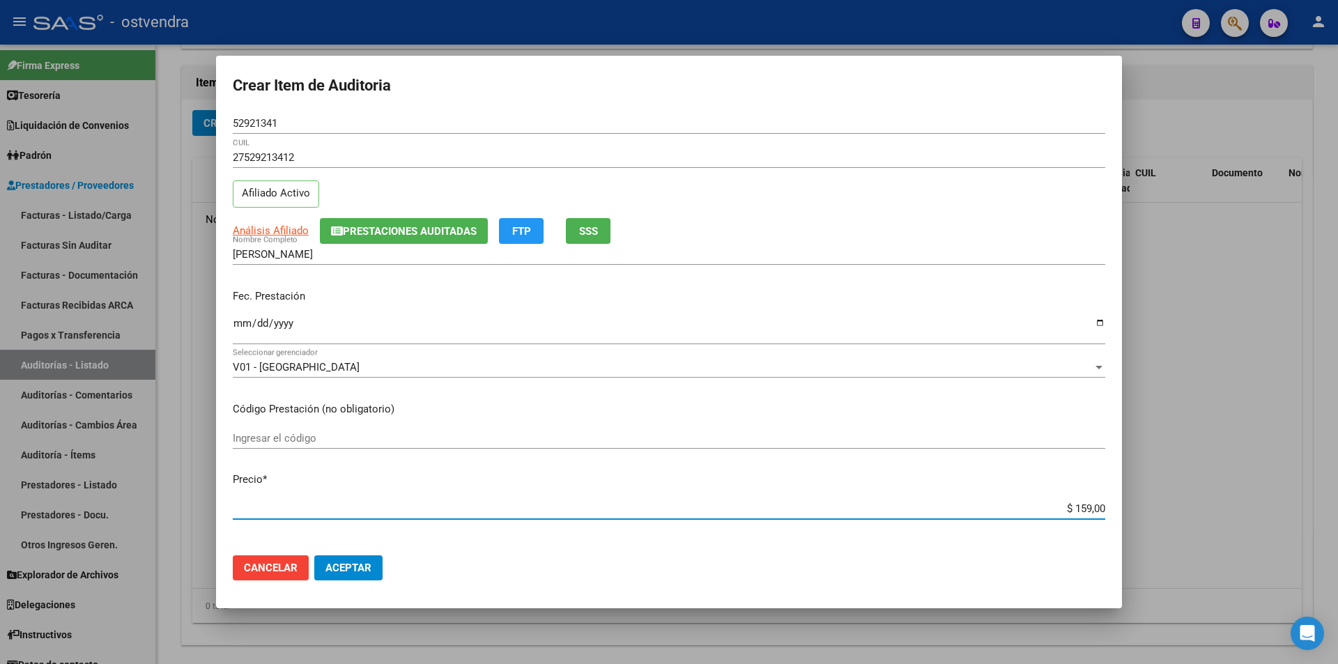
type input "$ 15,00"
type input "$ 1,00"
type input "$ 3,00"
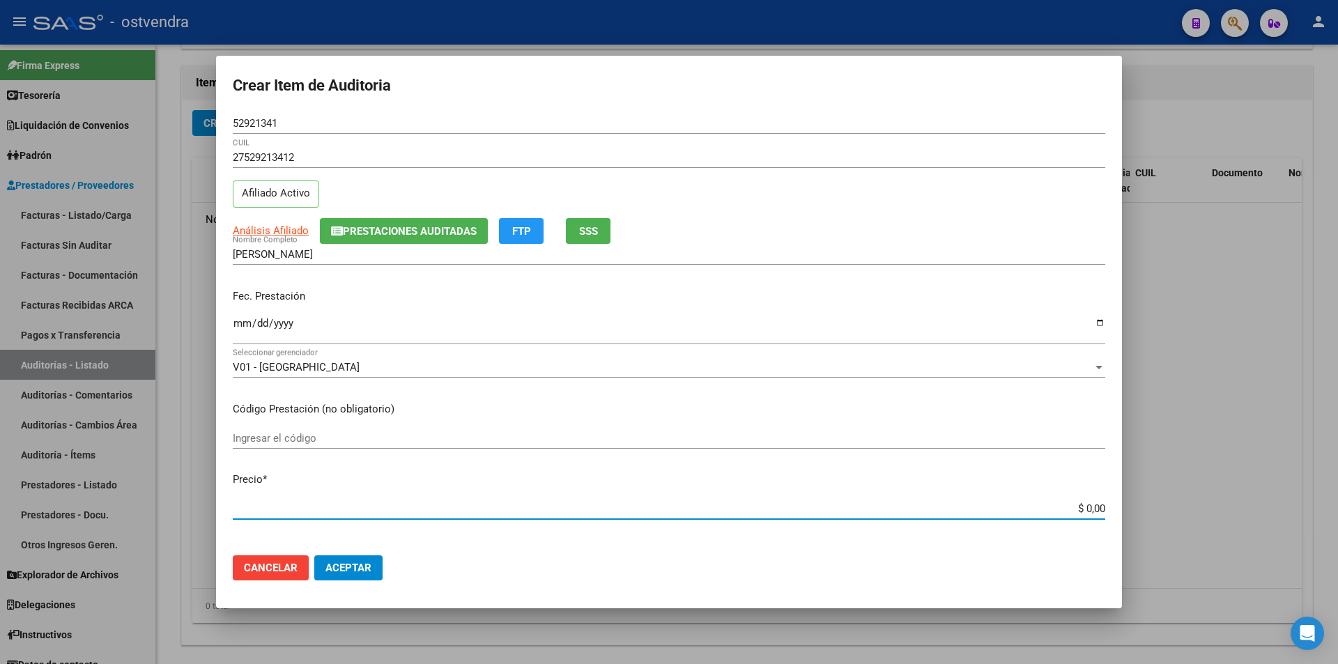
type input "$ 3,00"
type input "$ 39,00"
type input "$ 399,00"
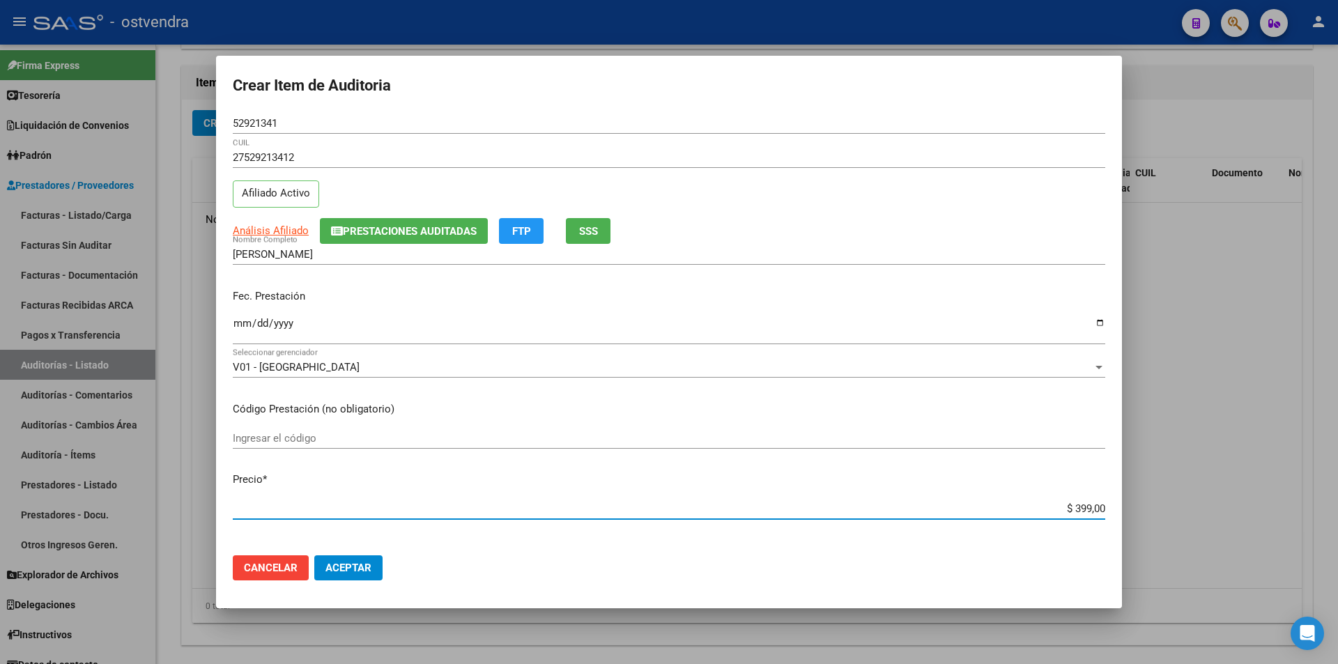
type input "$ 3.998,00"
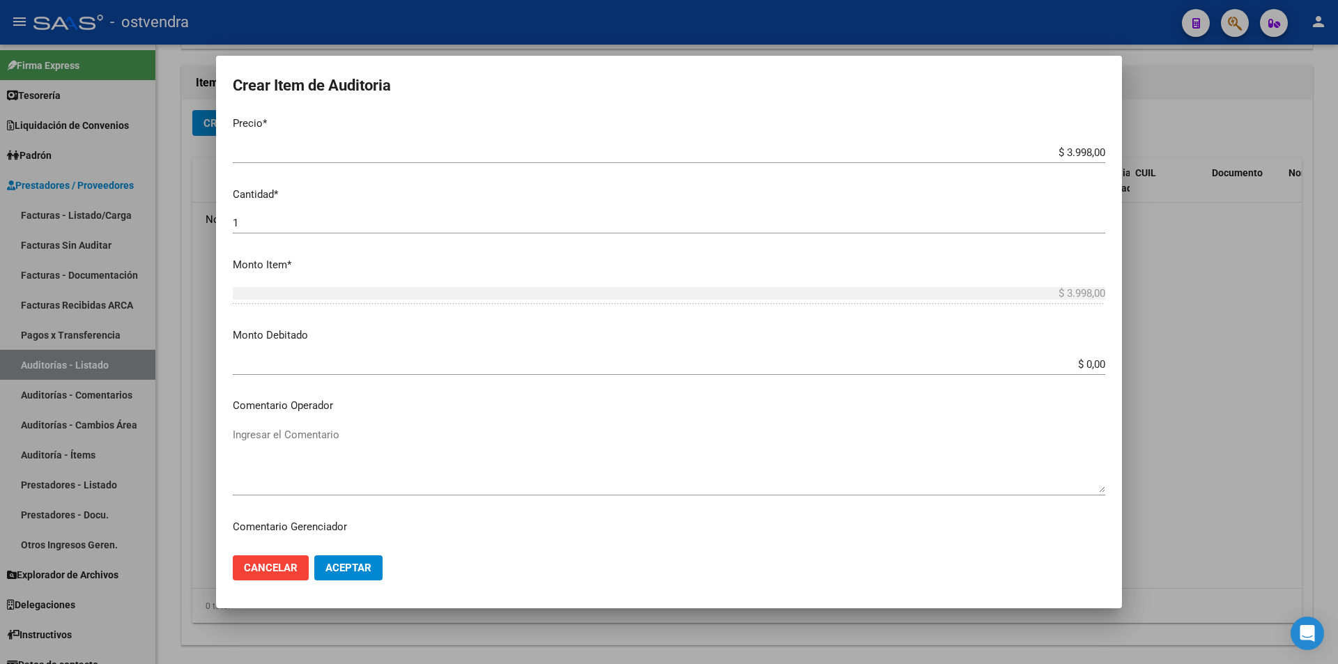
scroll to position [349, 0]
click at [436, 220] on div "1 Ingresar la cantidad" at bounding box center [669, 230] width 873 height 21
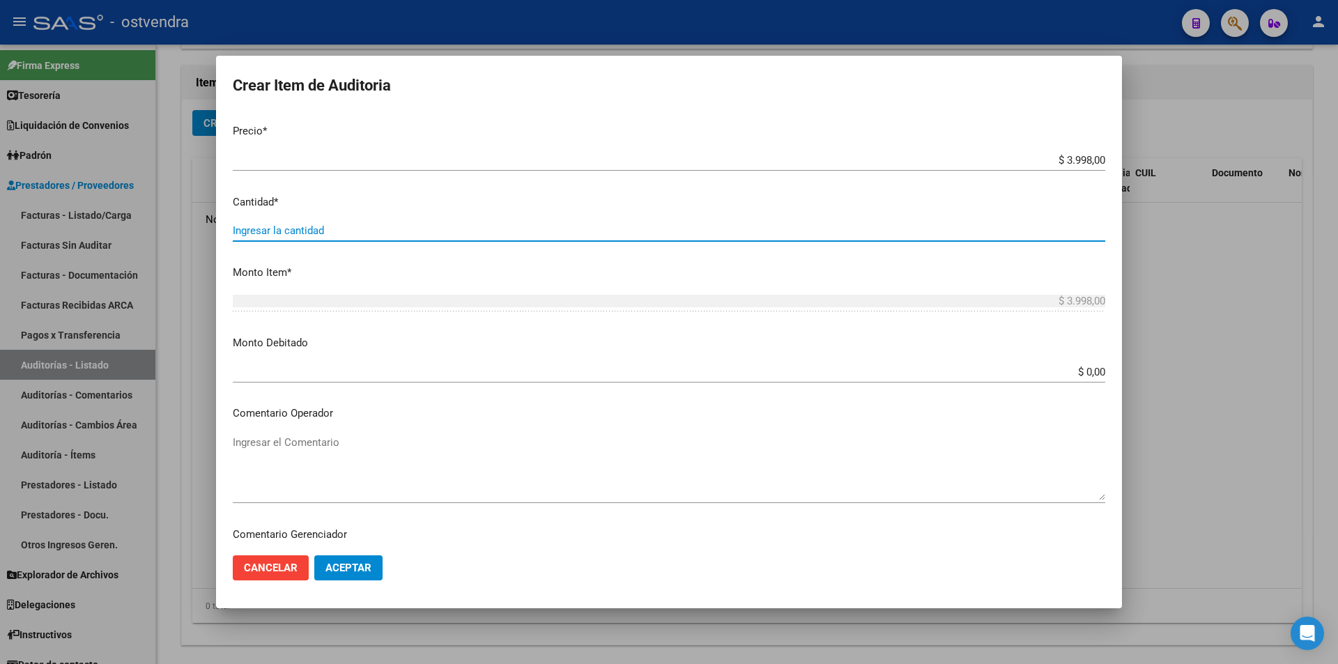
type input "2"
type input "$ 7.996,00"
type input "2"
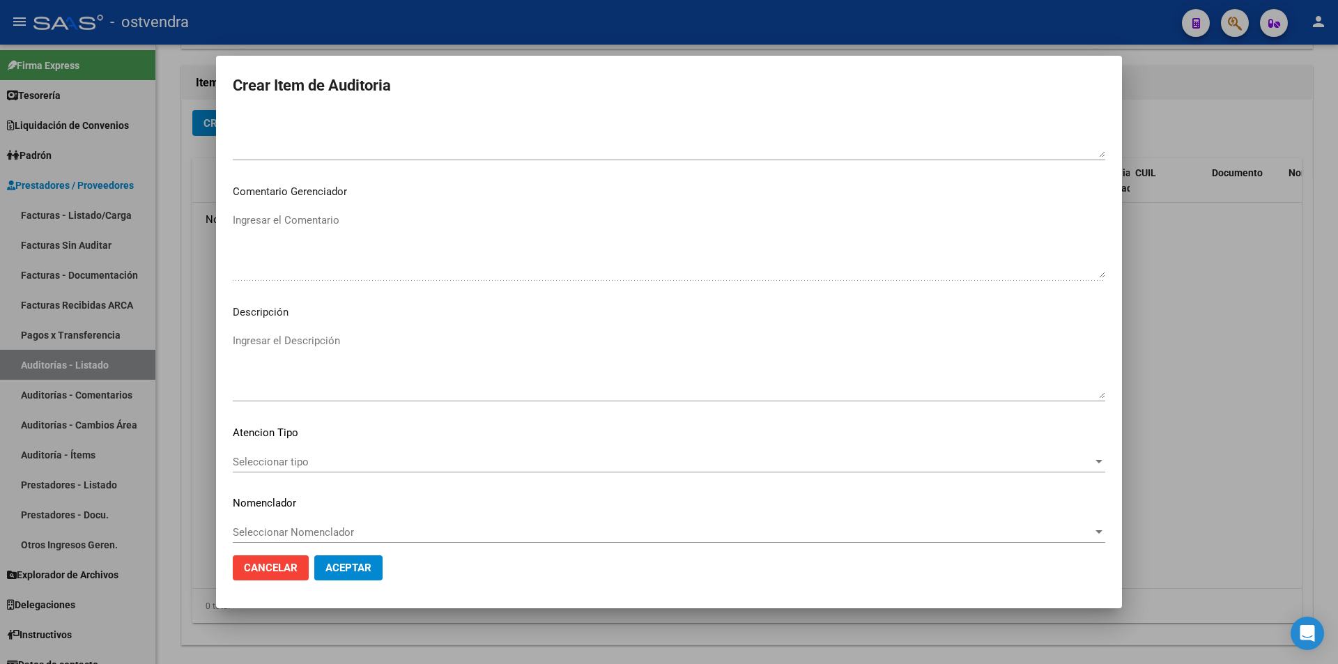
scroll to position [691, 0]
click at [347, 336] on textarea "Ingresar el Descripción" at bounding box center [669, 366] width 873 height 66
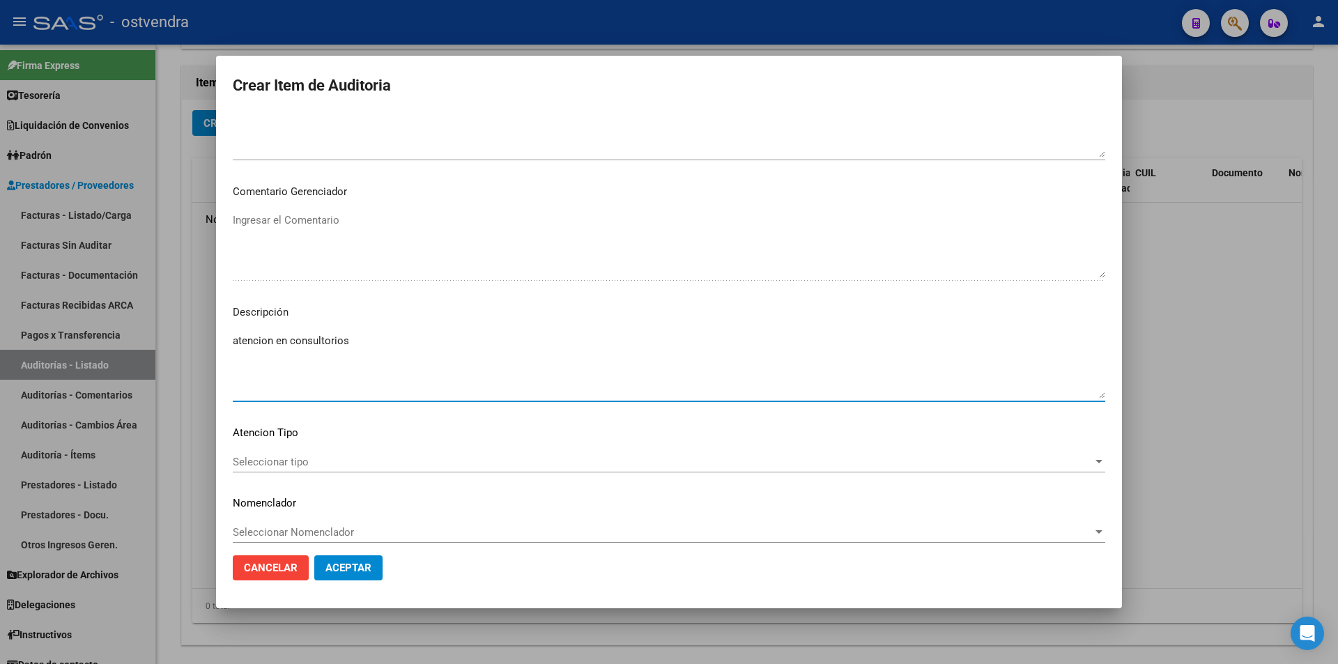
drag, startPoint x: 348, startPoint y: 335, endPoint x: 234, endPoint y: 346, distance: 114.2
click at [234, 346] on textarea "atencion en consultorios" at bounding box center [669, 366] width 873 height 66
type textarea "atencion en consultorios"
click at [323, 443] on mat-dialog-content "52921341 Nro Documento 27529213412 CUIL Afiliado Activo Análisis Afiliado Prest…" at bounding box center [669, 328] width 906 height 431
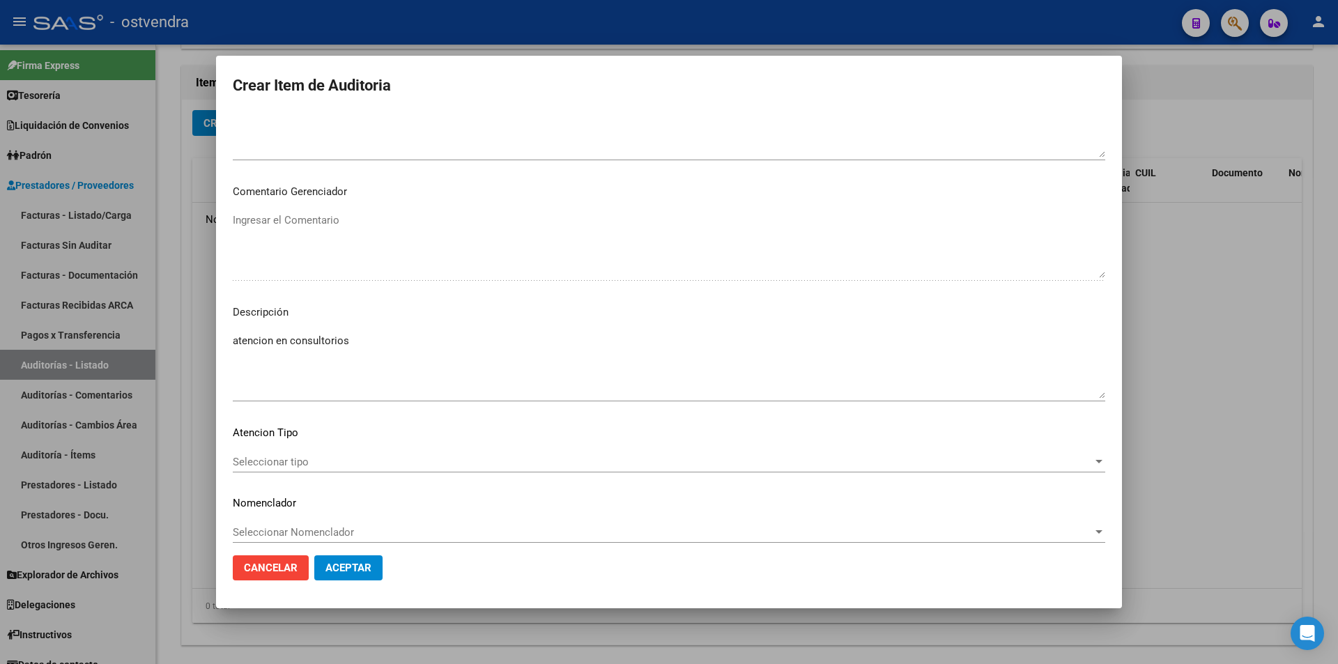
click at [323, 443] on mat-dialog-content "52921341 Nro Documento 27529213412 CUIL Afiliado Activo Análisis Afiliado Prest…" at bounding box center [669, 328] width 906 height 431
click at [321, 461] on span "Seleccionar tipo" at bounding box center [663, 462] width 860 height 13
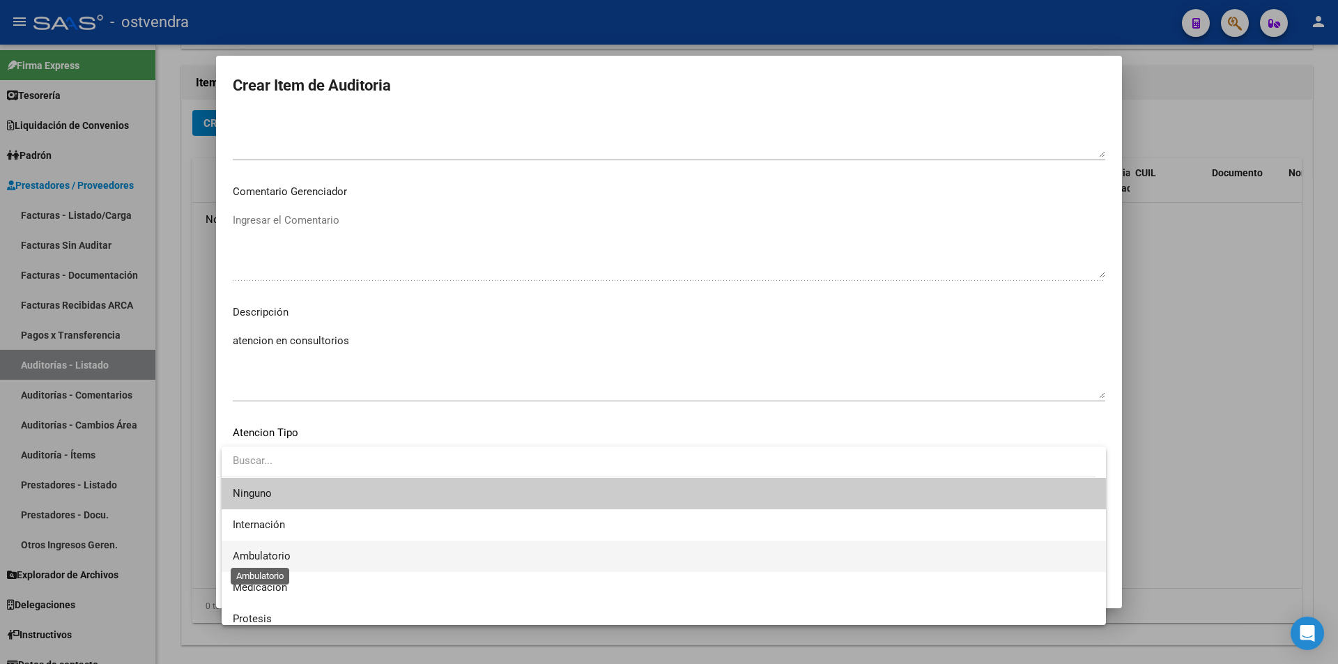
click at [283, 555] on span "Ambulatorio" at bounding box center [262, 556] width 58 height 13
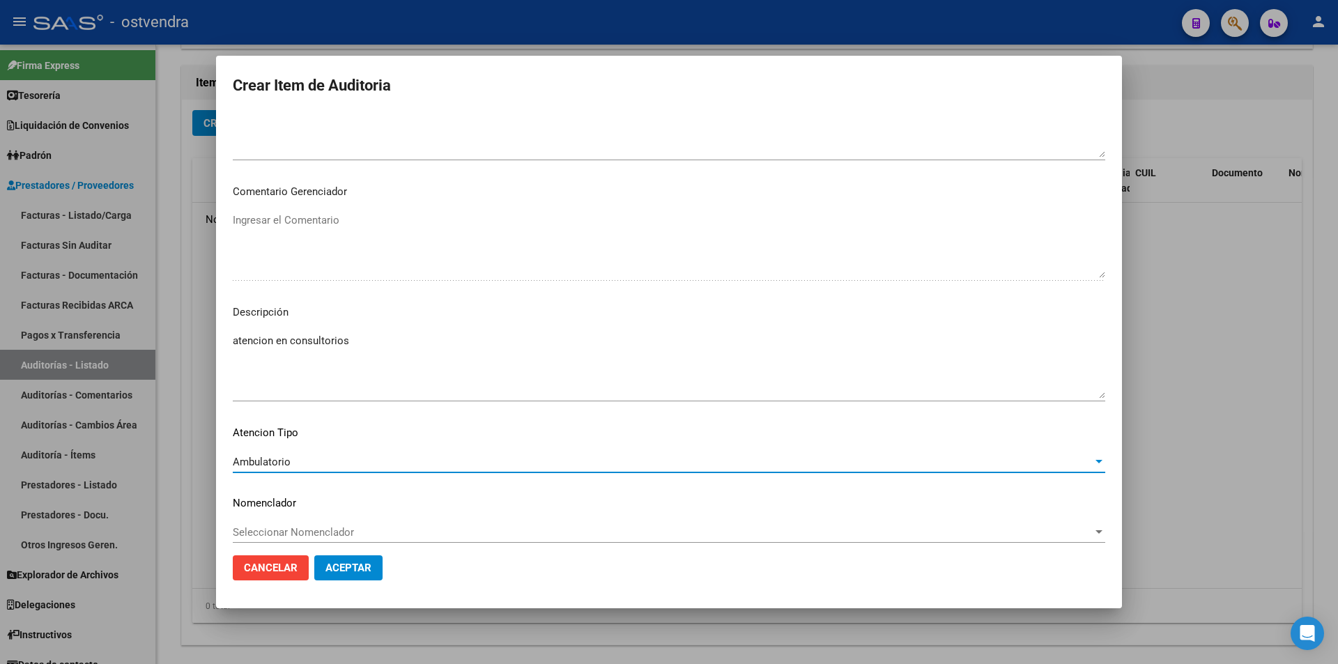
click at [335, 574] on span "Aceptar" at bounding box center [349, 568] width 46 height 13
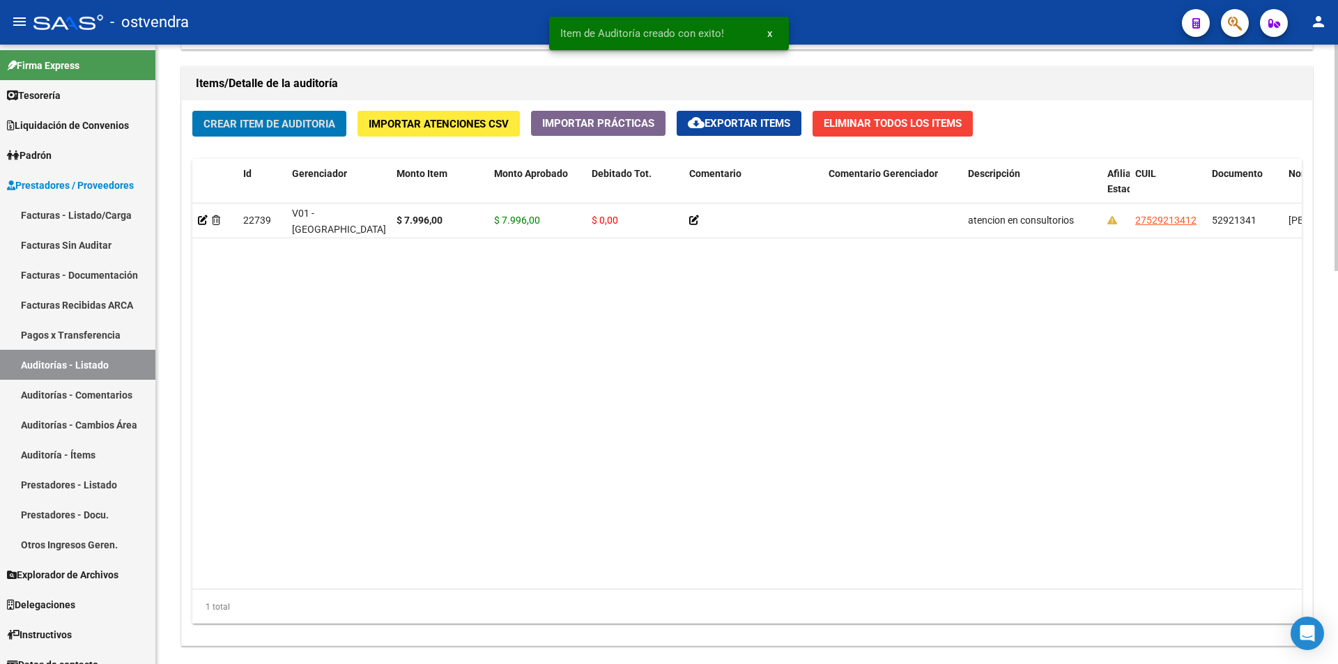
scroll to position [996, 0]
click at [286, 129] on span "Crear Item de Auditoria" at bounding box center [270, 123] width 132 height 13
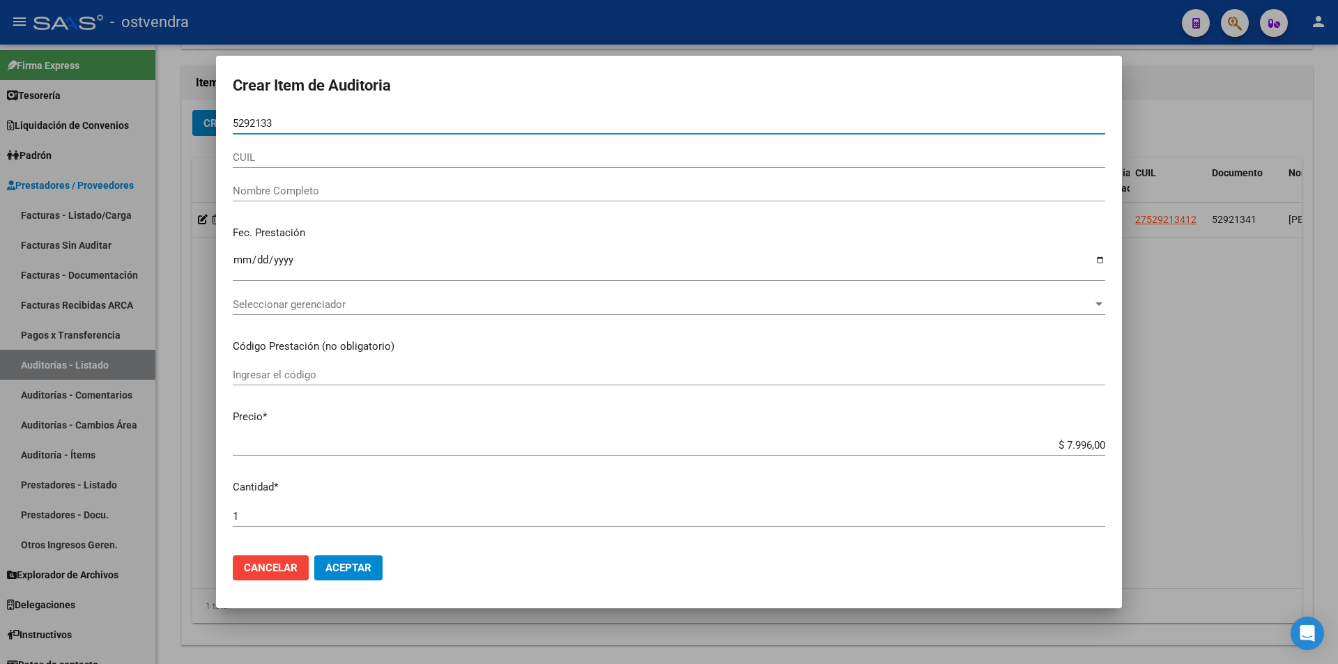
type input "52921339"
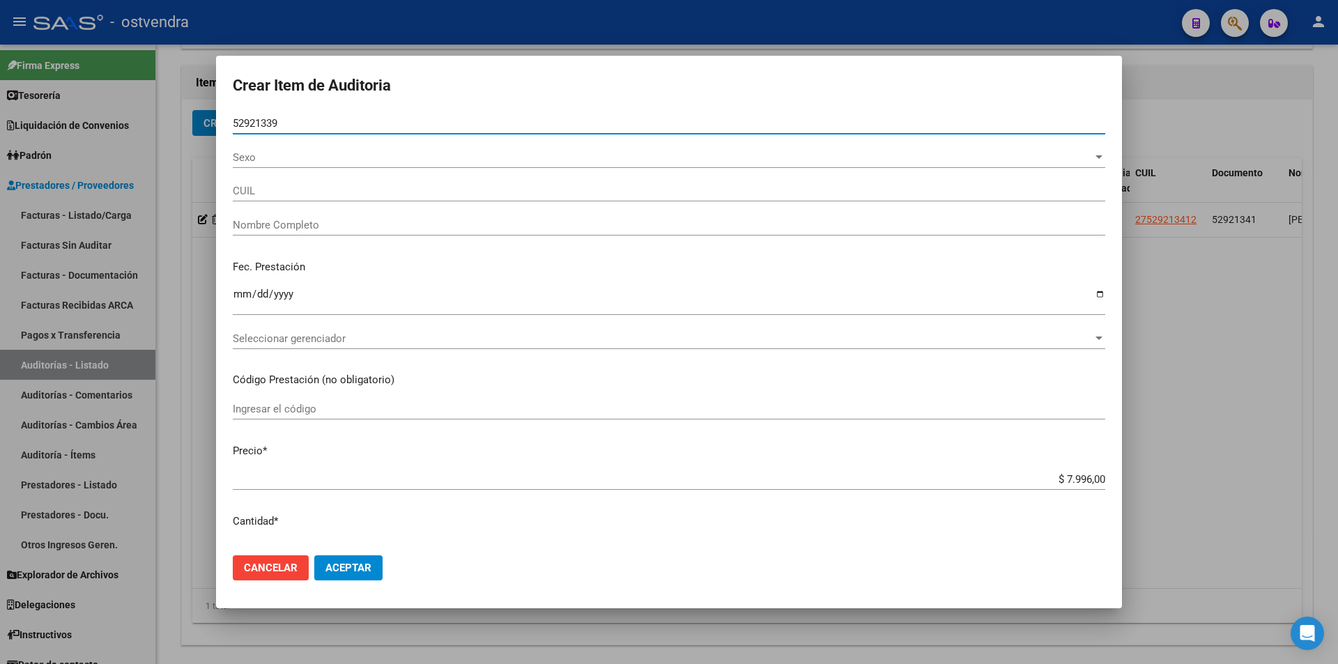
type input "27529213390"
type input "[PERSON_NAME]"
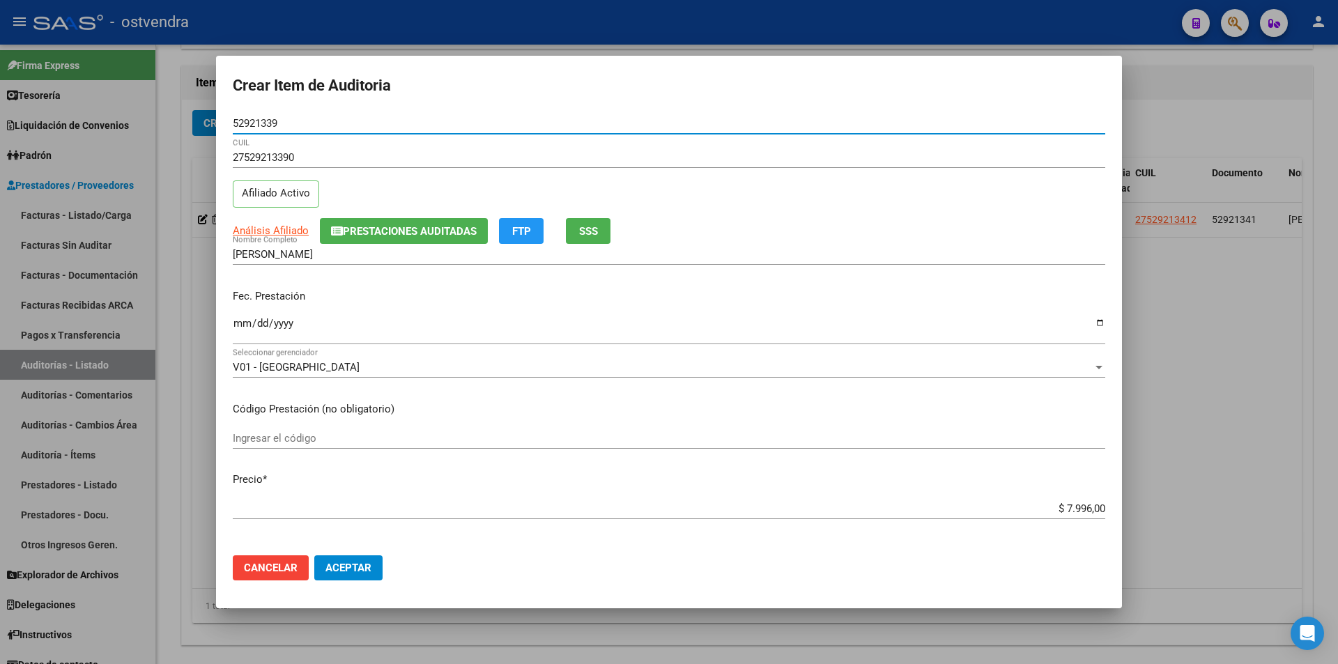
type input "52921339"
click at [1086, 505] on input "$ 7.996,00" at bounding box center [669, 509] width 873 height 13
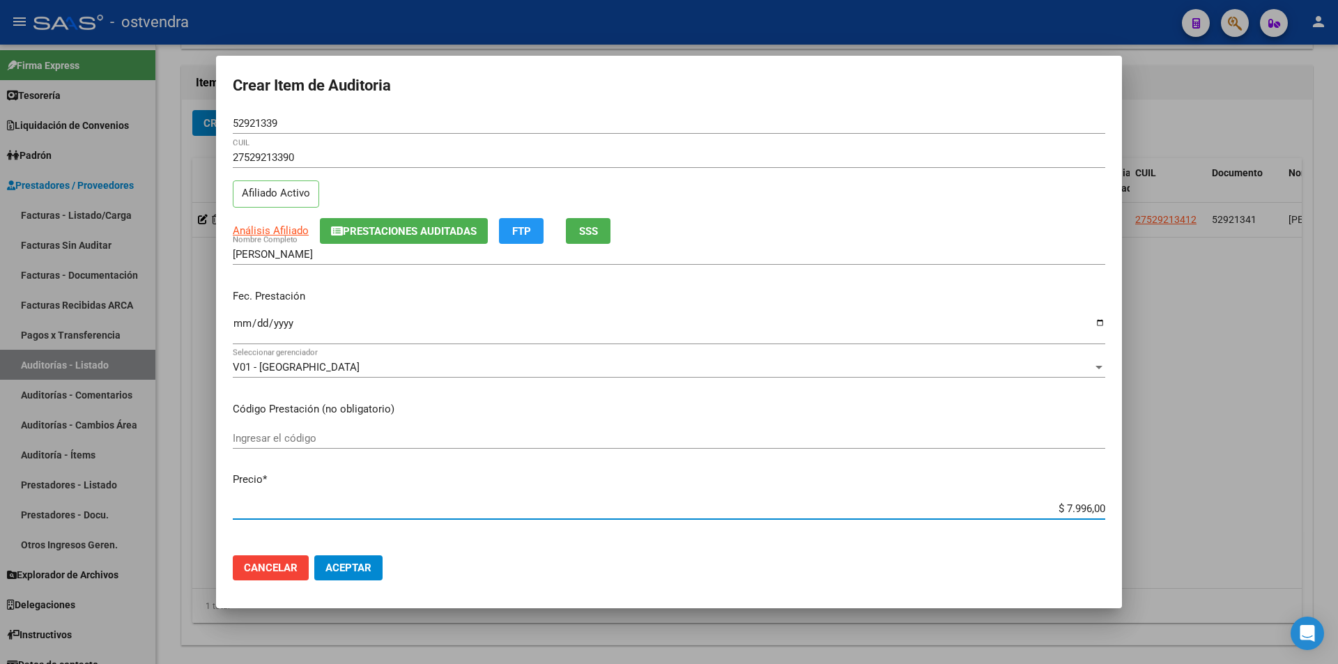
click at [1083, 505] on input "$ 7.996,00" at bounding box center [669, 509] width 873 height 13
click at [1082, 505] on input "$ 7.996,00" at bounding box center [669, 509] width 873 height 13
click at [1085, 507] on input "$ 7.996,00" at bounding box center [669, 509] width 873 height 13
click at [1081, 507] on input "$ 7.996,00" at bounding box center [669, 509] width 873 height 13
type input "$ 799,00"
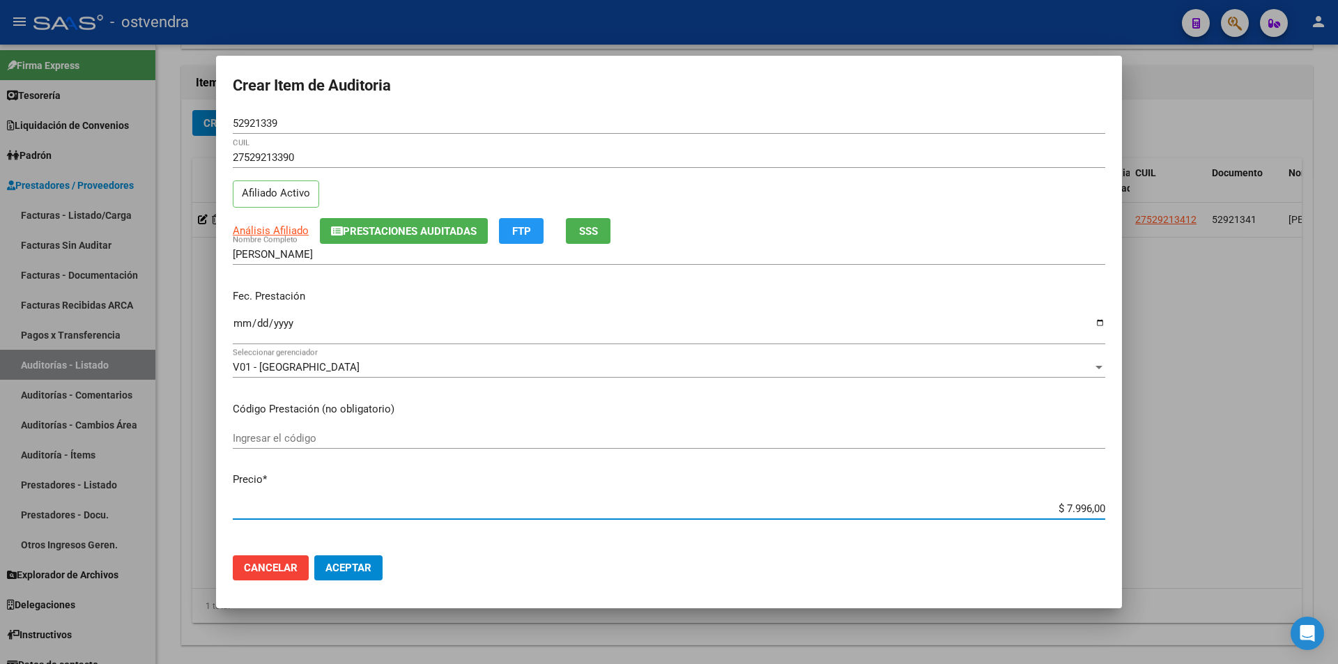
type input "$ 799,00"
type input "$ 79,00"
type input "$ 7,00"
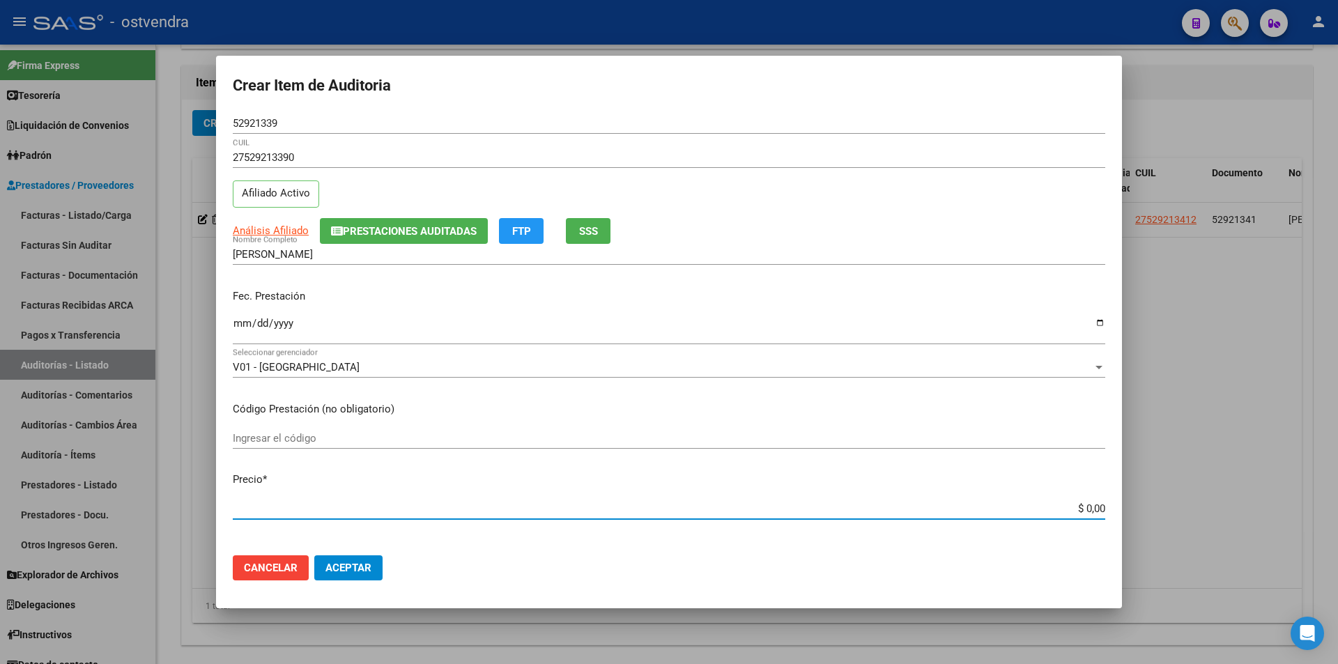
type input "$ 3,00"
type input "$ 39,00"
type input "$ 399,00"
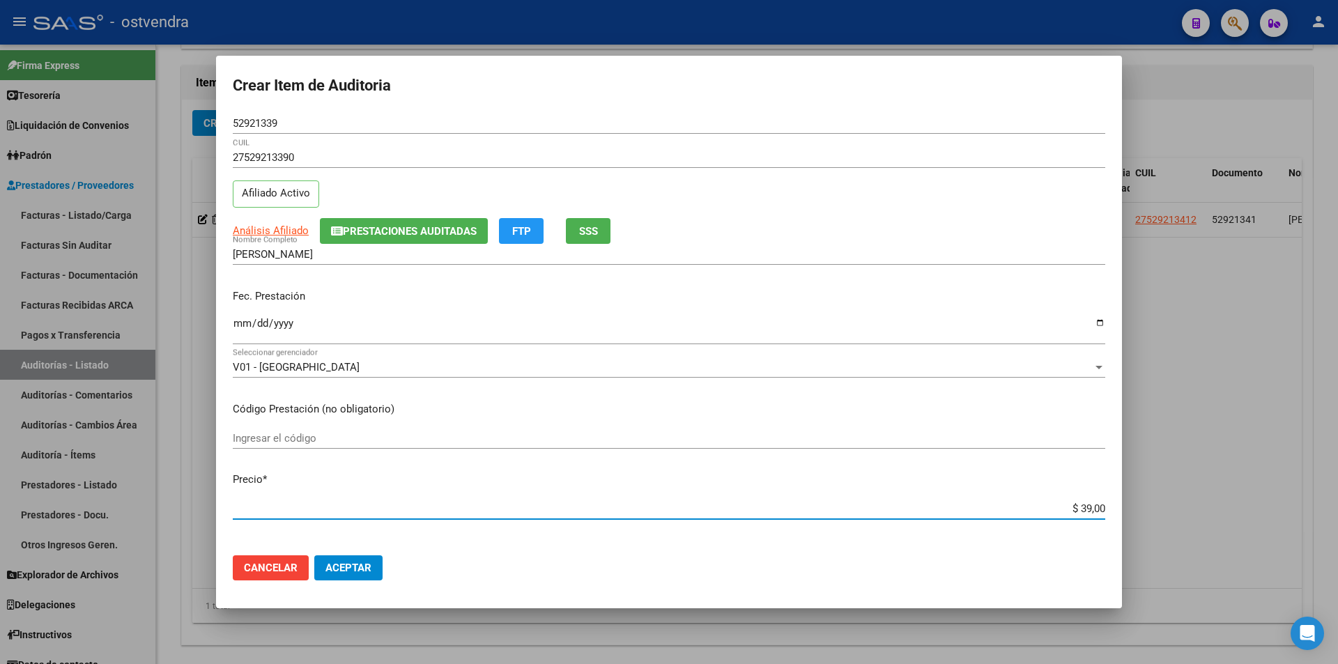
type input "$ 399,00"
type input "$ 3.998,00"
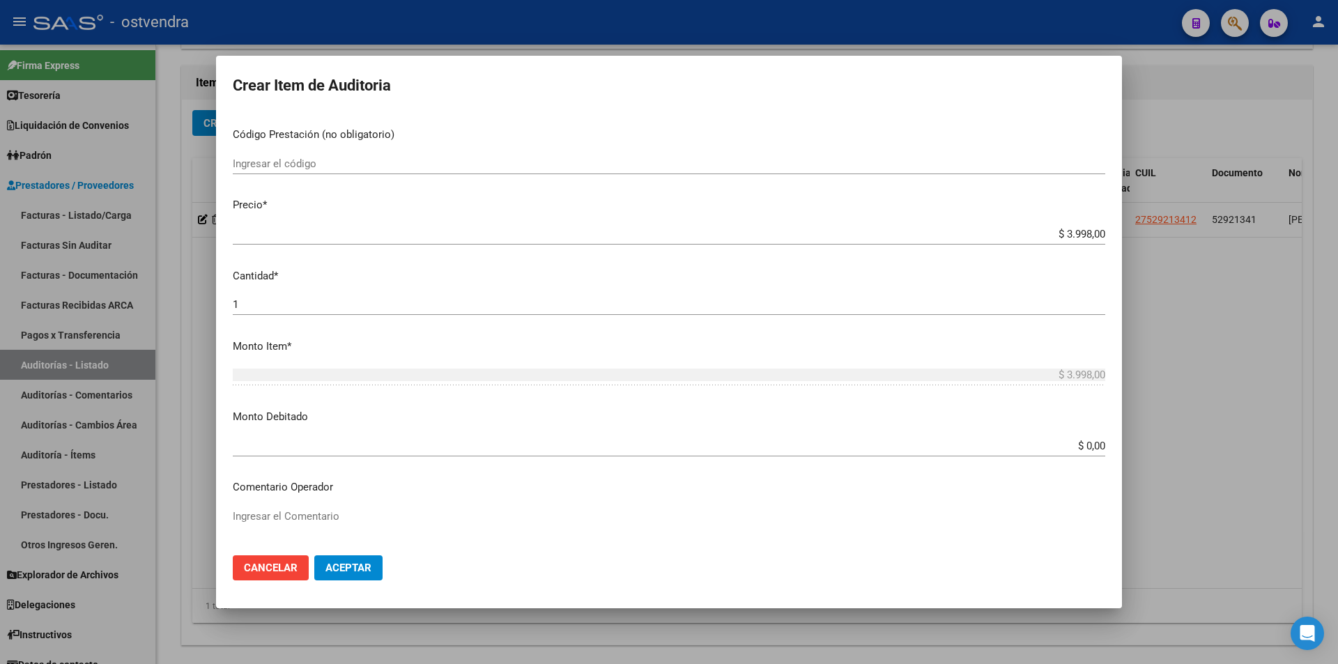
scroll to position [277, 0]
click at [262, 309] on div "1 Ingresar la cantidad" at bounding box center [669, 302] width 873 height 21
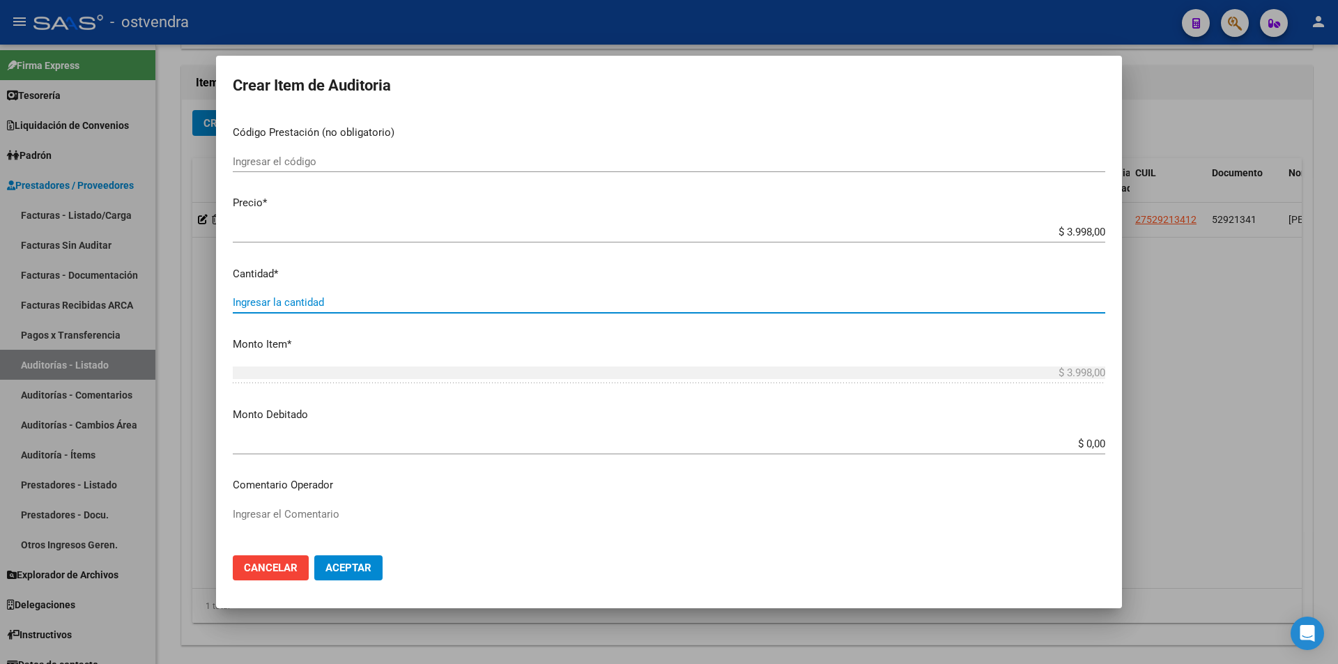
type input "2"
type input "$ 7.996,00"
type input "2"
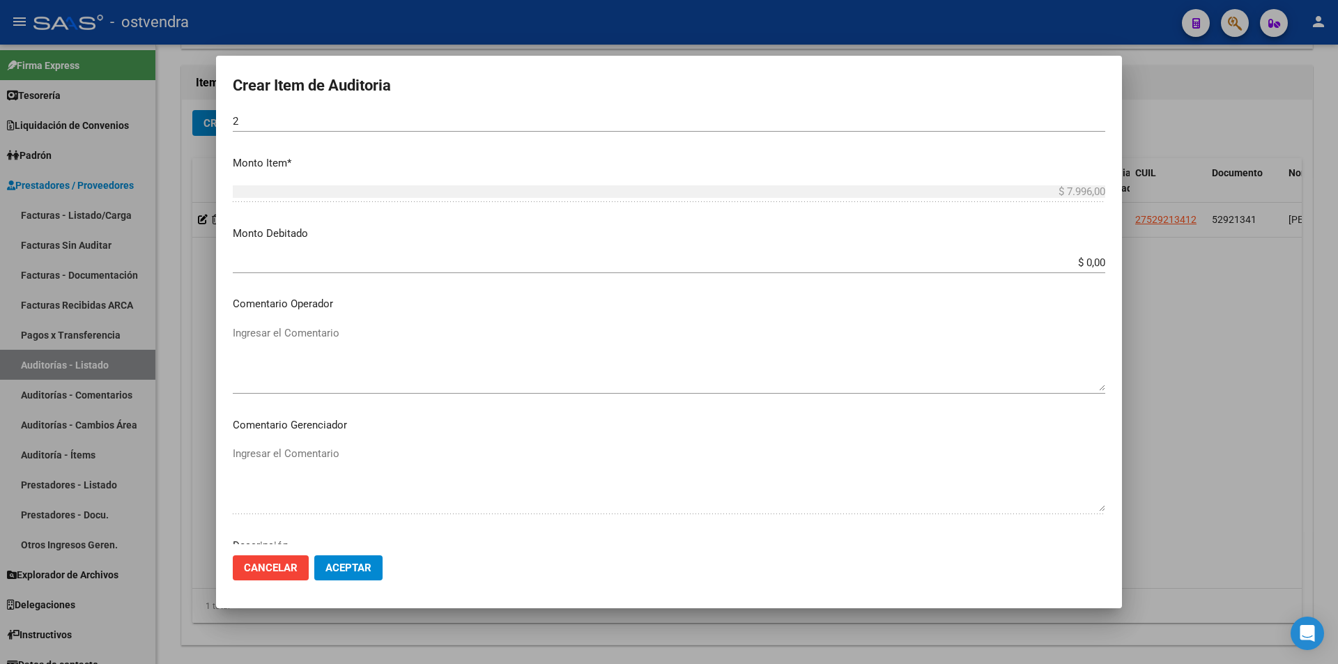
scroll to position [598, 0]
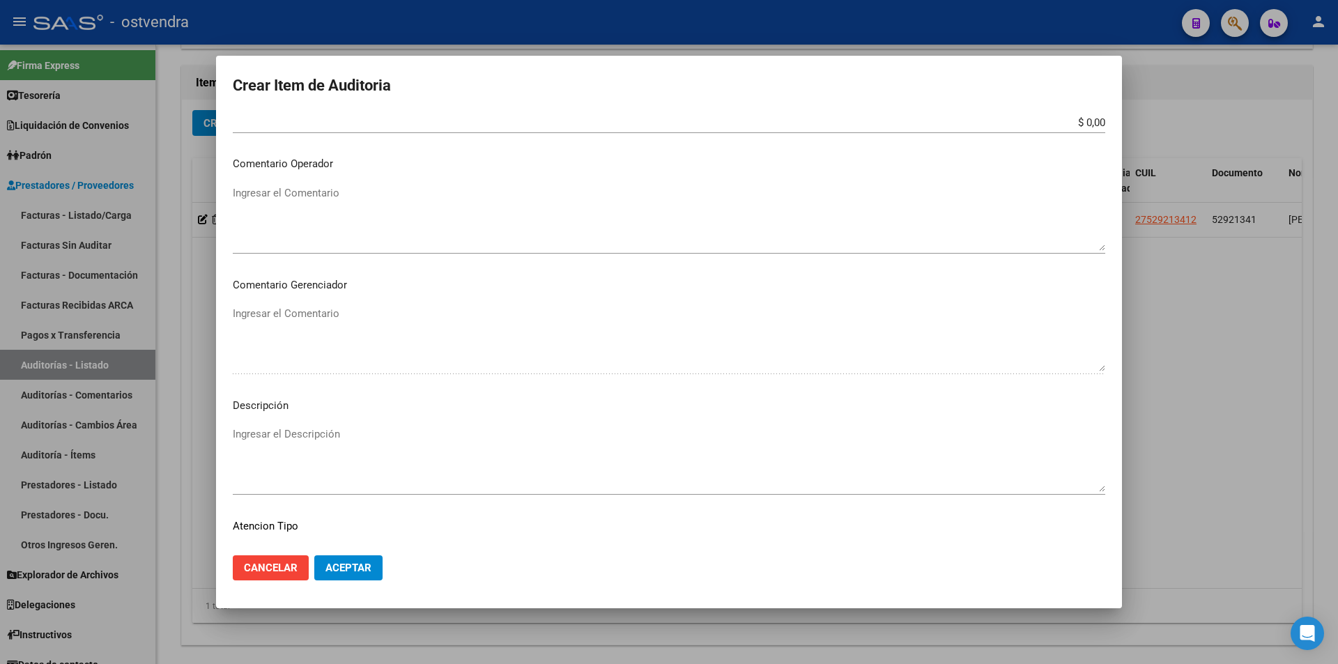
click at [330, 457] on textarea "Ingresar el Descripción" at bounding box center [669, 460] width 873 height 66
paste textarea "atencion en consultorios"
type textarea "atencion en consultorios"
click at [508, 526] on p "Atencion Tipo" at bounding box center [669, 527] width 873 height 16
click at [505, 529] on p "Atencion Tipo" at bounding box center [669, 527] width 873 height 16
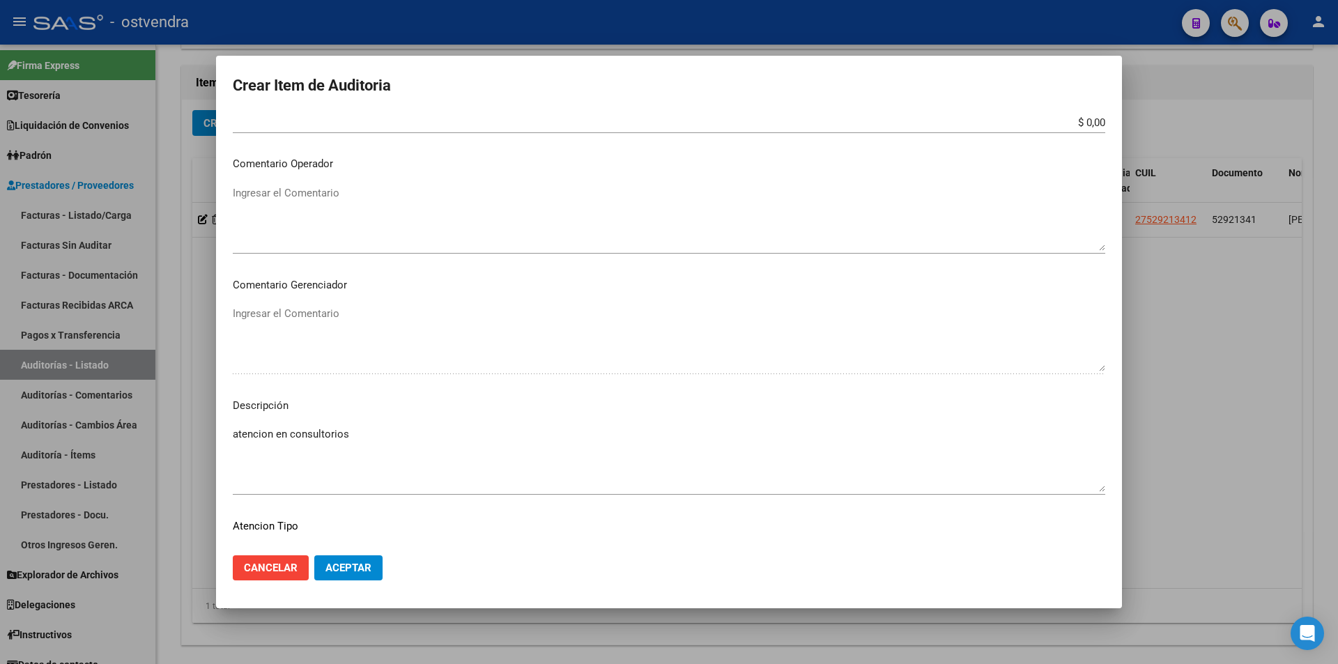
scroll to position [703, 0]
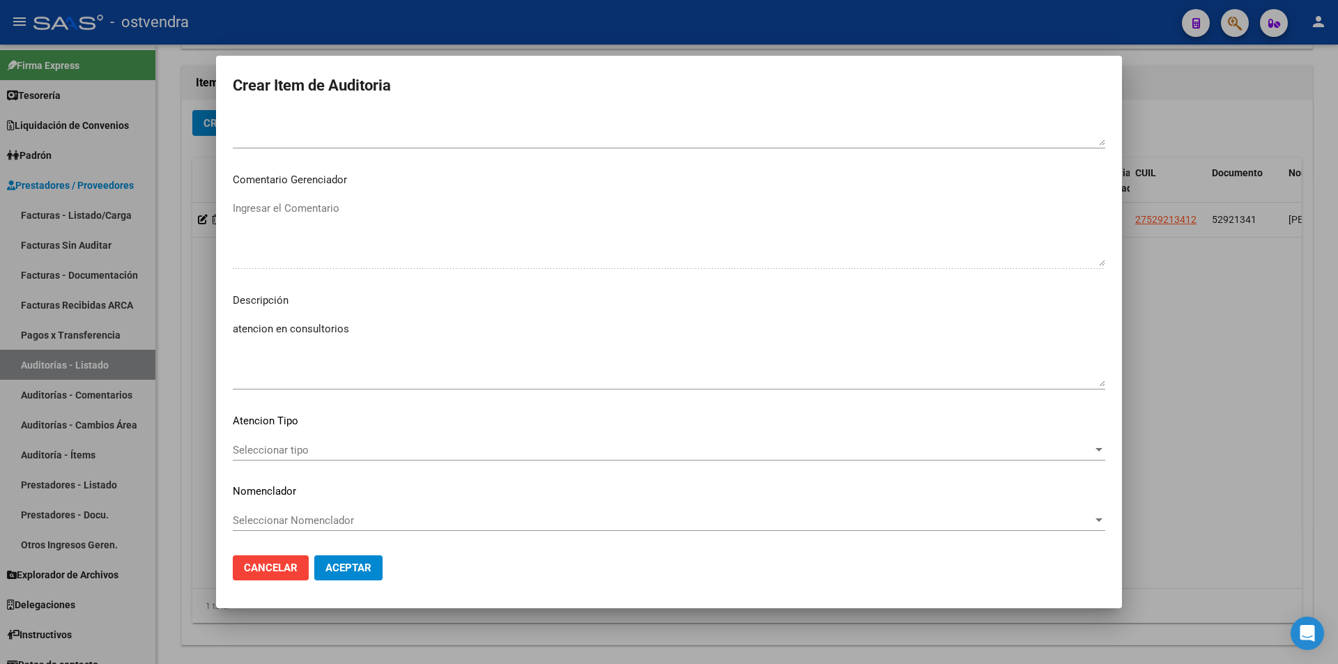
drag, startPoint x: 1052, startPoint y: 465, endPoint x: 905, endPoint y: 481, distance: 147.9
click at [1049, 467] on div "Seleccionar tipo Seleccionar tipo" at bounding box center [669, 457] width 873 height 34
click at [640, 453] on span "Seleccionar tipo" at bounding box center [663, 450] width 860 height 13
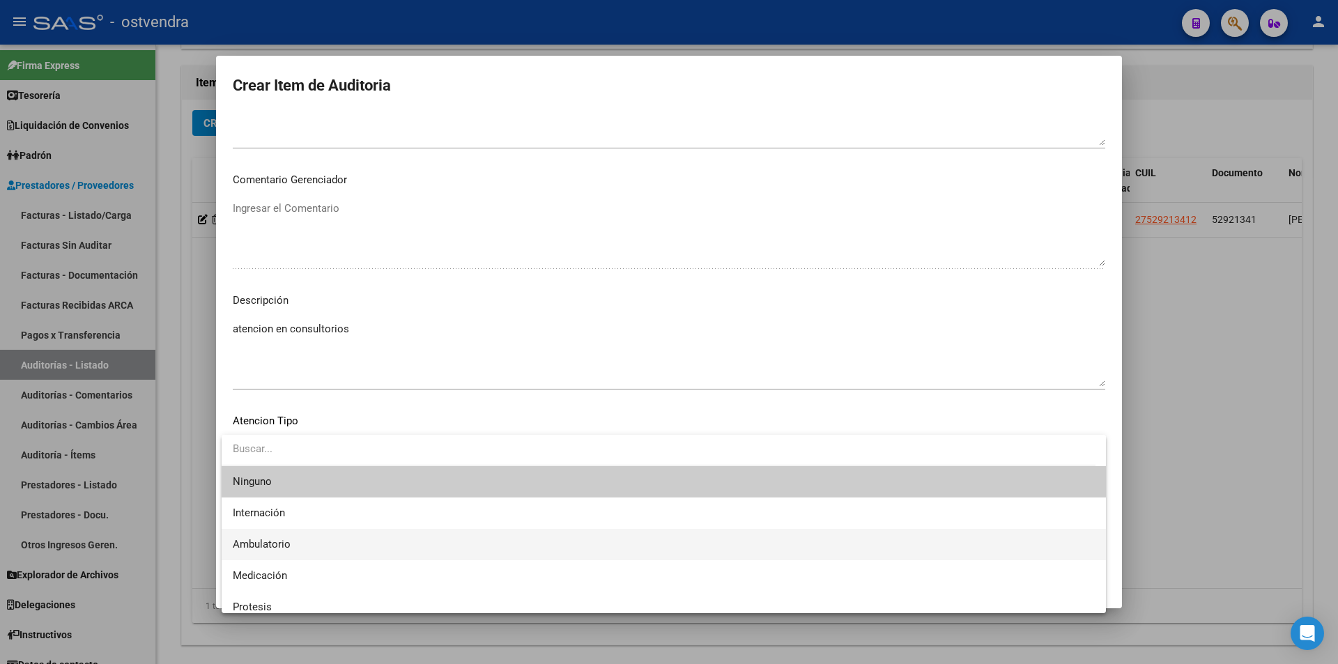
click at [480, 540] on span "Ambulatorio" at bounding box center [664, 544] width 862 height 31
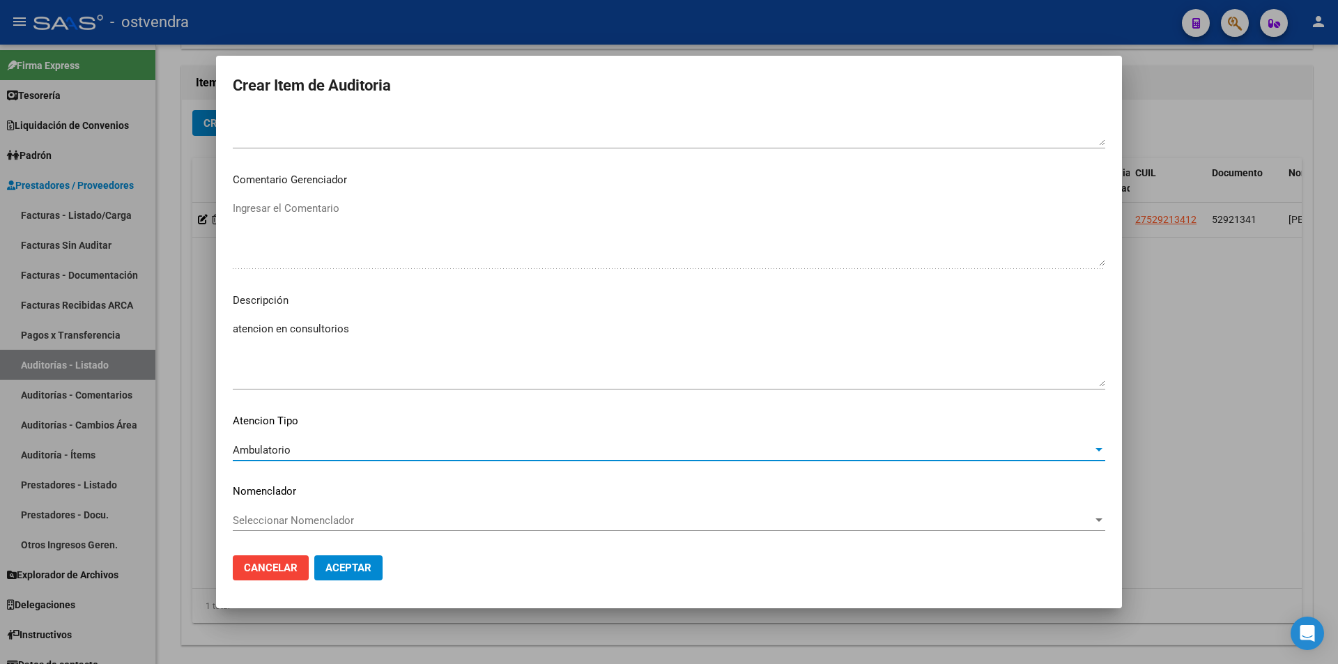
click at [367, 565] on span "Aceptar" at bounding box center [349, 568] width 46 height 13
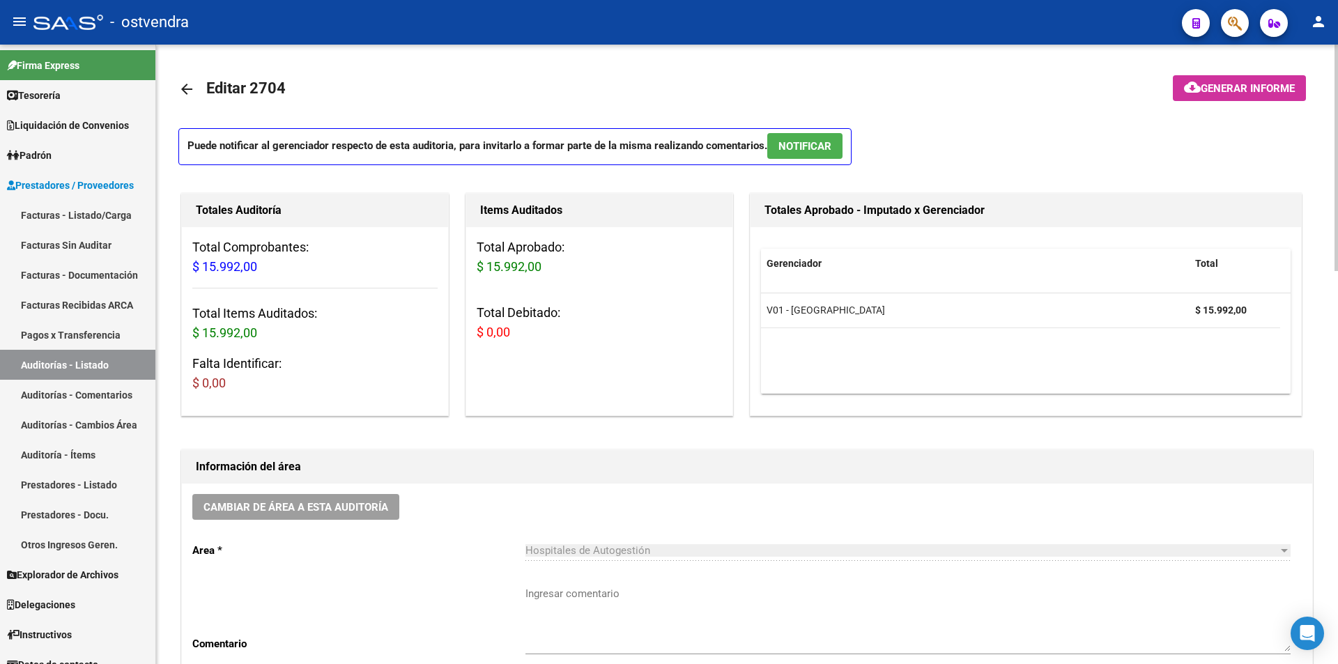
click at [823, 131] on p "Puede notificar al gerenciador respecto de esta auditoria, para invitarlo a for…" at bounding box center [514, 146] width 673 height 37
click at [823, 136] on button "NOTIFICAR" at bounding box center [804, 146] width 75 height 26
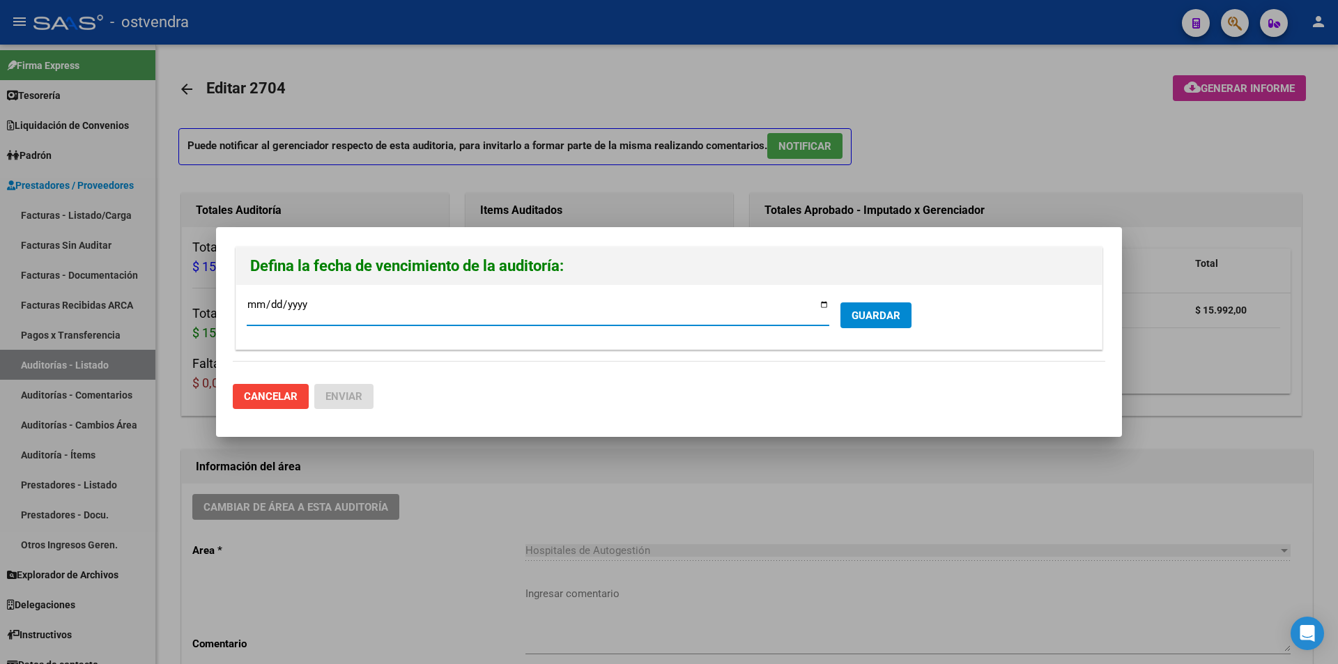
type input "[DATE]"
click at [897, 312] on span "GUARDAR" at bounding box center [876, 315] width 49 height 13
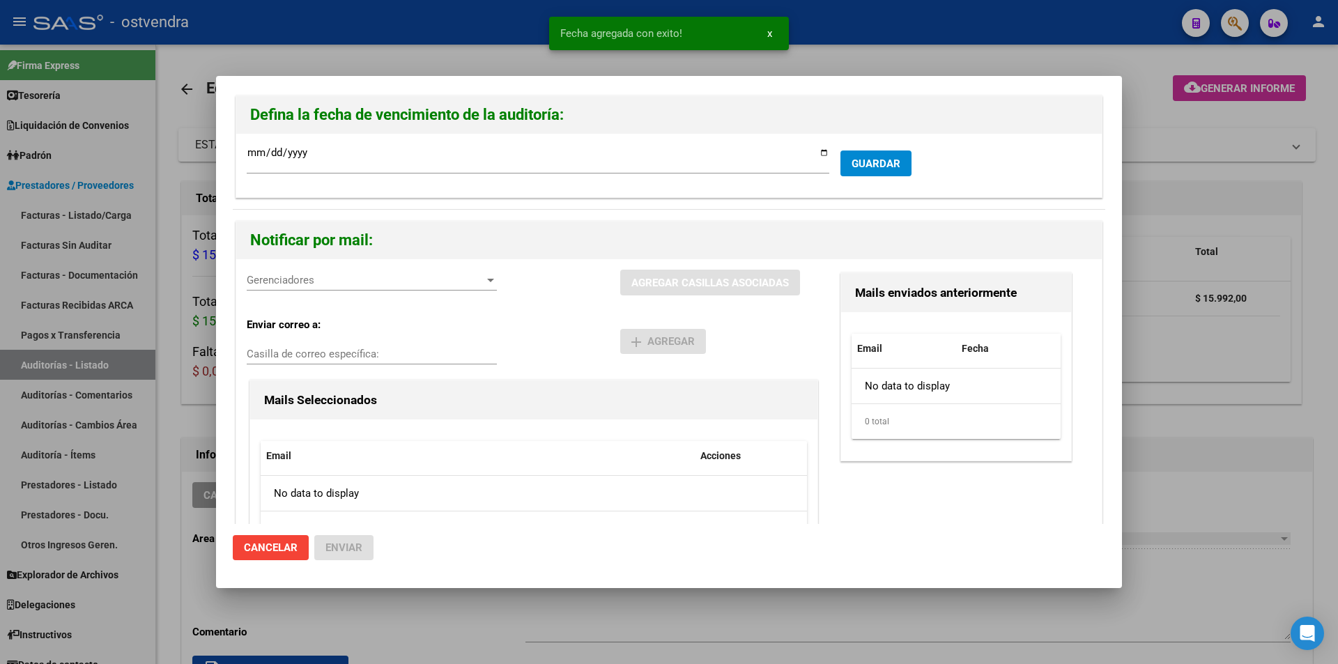
click at [297, 293] on div "Gerenciadores Gerenciadores" at bounding box center [372, 287] width 250 height 34
click at [298, 289] on div "Gerenciadores Gerenciadores" at bounding box center [372, 280] width 250 height 21
click at [300, 316] on span "V01 - [PERSON_NAME] - $ 15.992,00" at bounding box center [373, 311] width 251 height 31
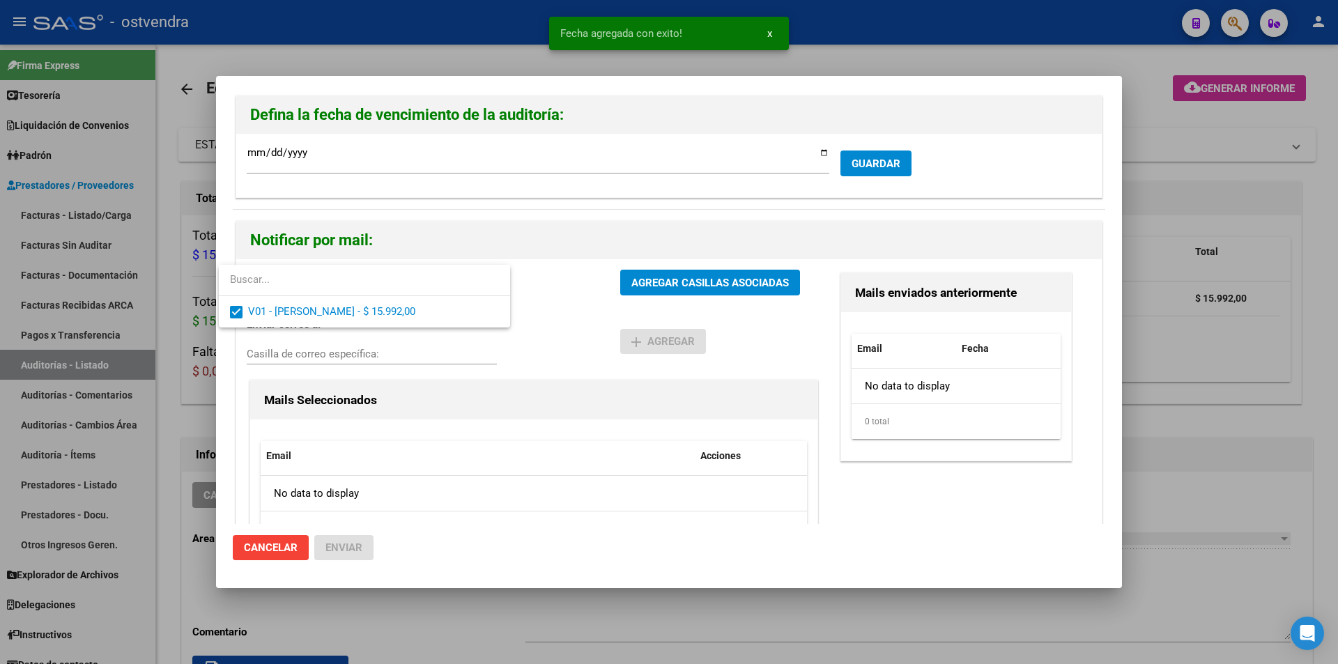
click at [758, 280] on div at bounding box center [669, 332] width 1338 height 664
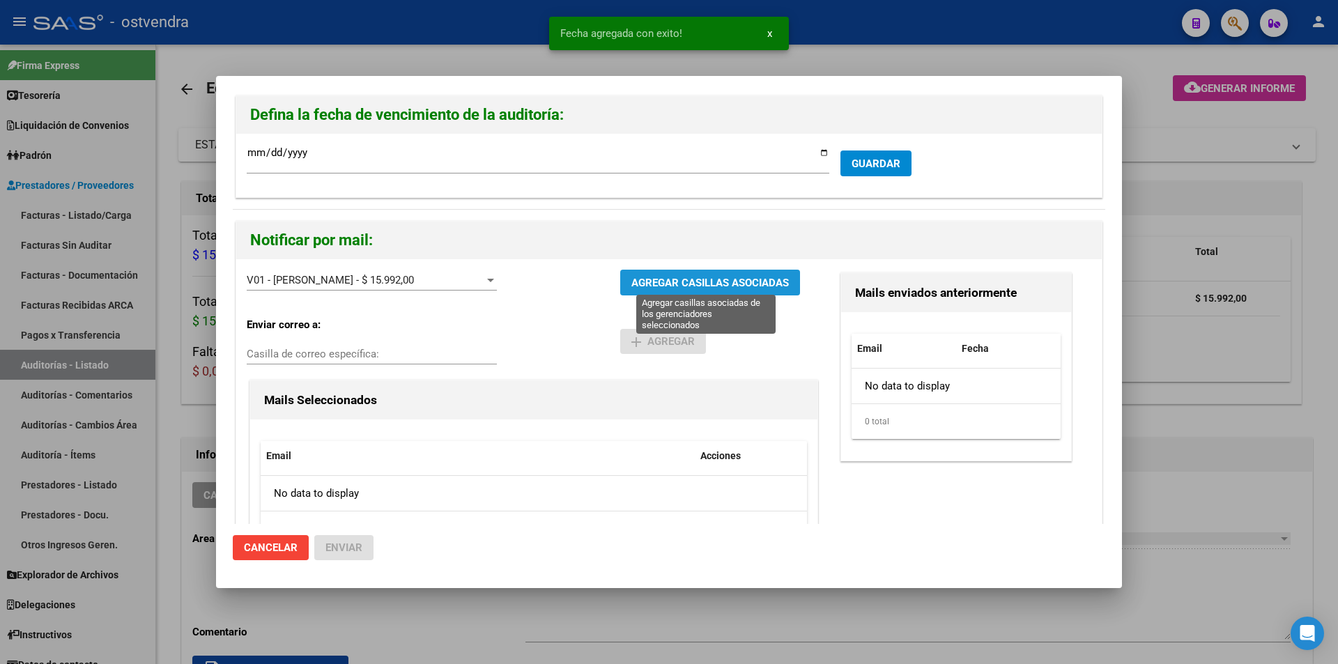
click at [758, 280] on span "AGREGAR CASILLAS ASOCIADAS" at bounding box center [711, 283] width 158 height 13
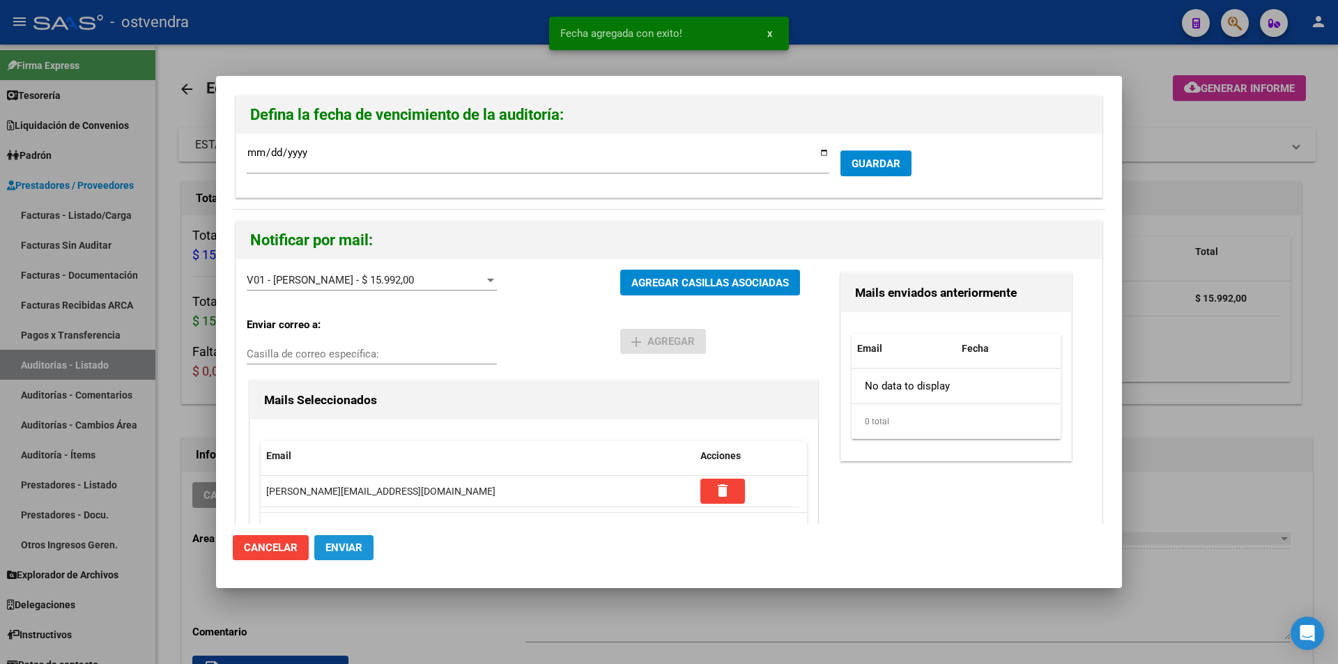
click at [331, 546] on span "Enviar" at bounding box center [344, 548] width 37 height 13
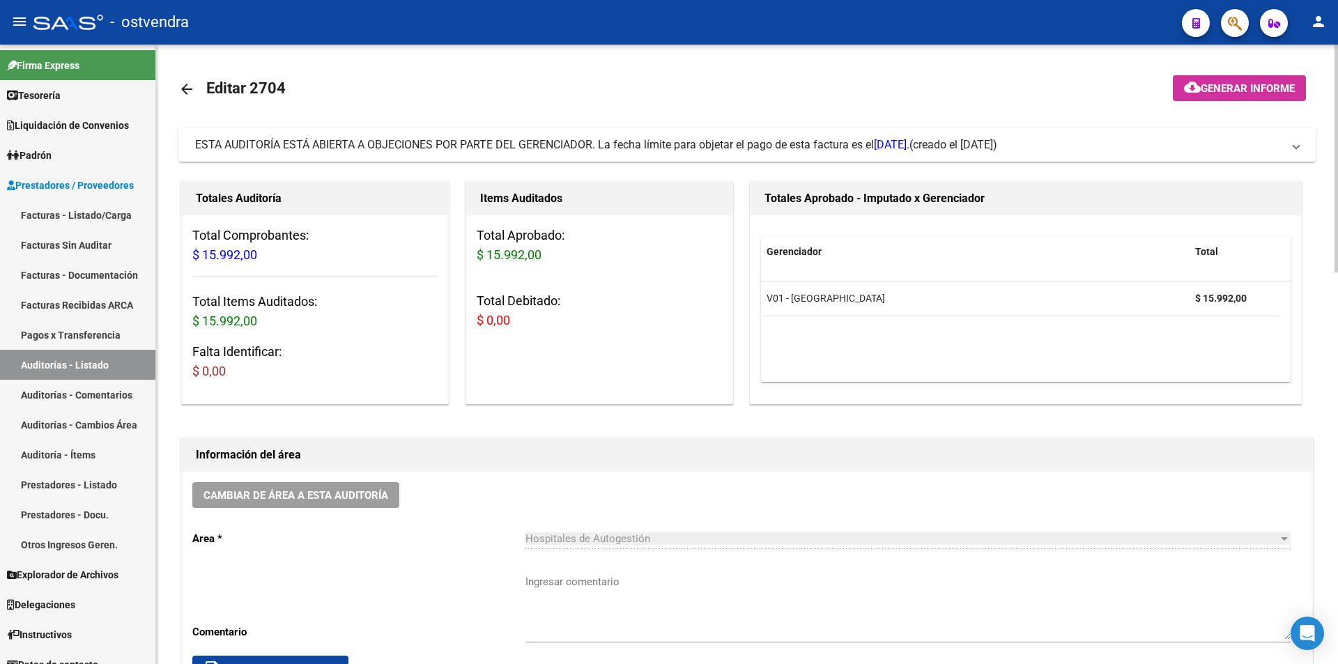
click at [155, 217] on div at bounding box center [153, 347] width 3 height 605
click at [139, 234] on link "Facturas Sin Auditar" at bounding box center [77, 245] width 155 height 30
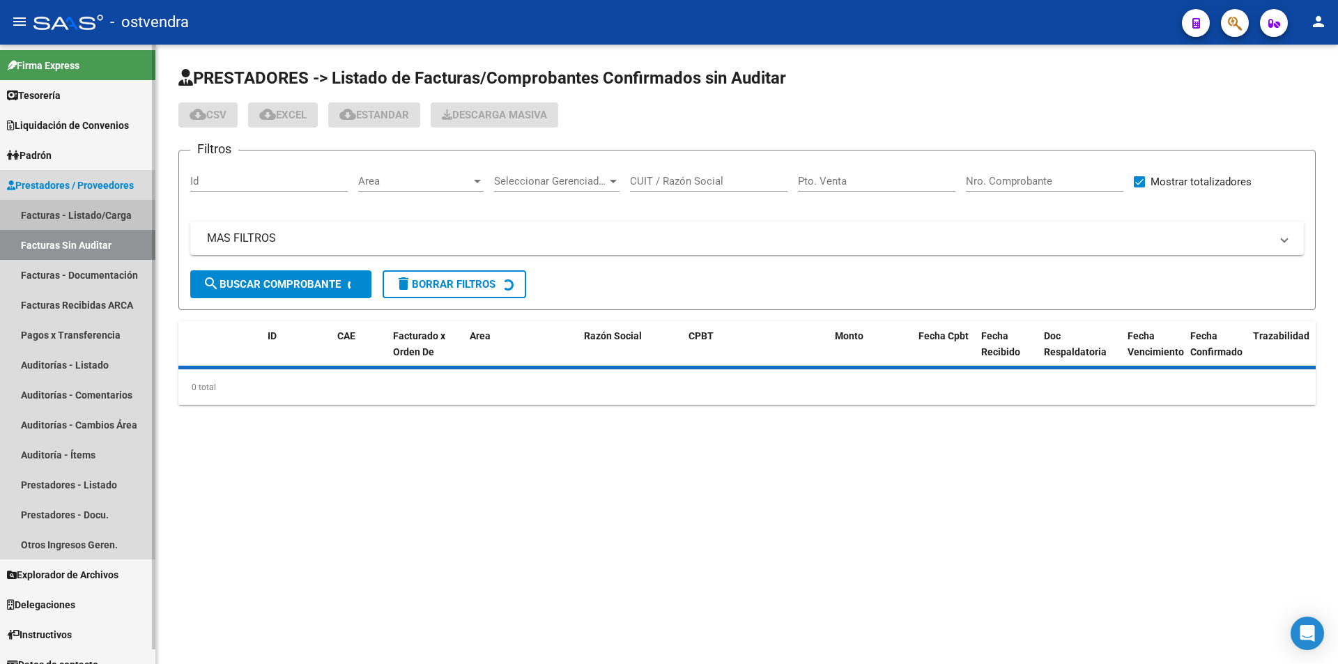
click at [139, 219] on link "Facturas - Listado/Carga" at bounding box center [77, 215] width 155 height 30
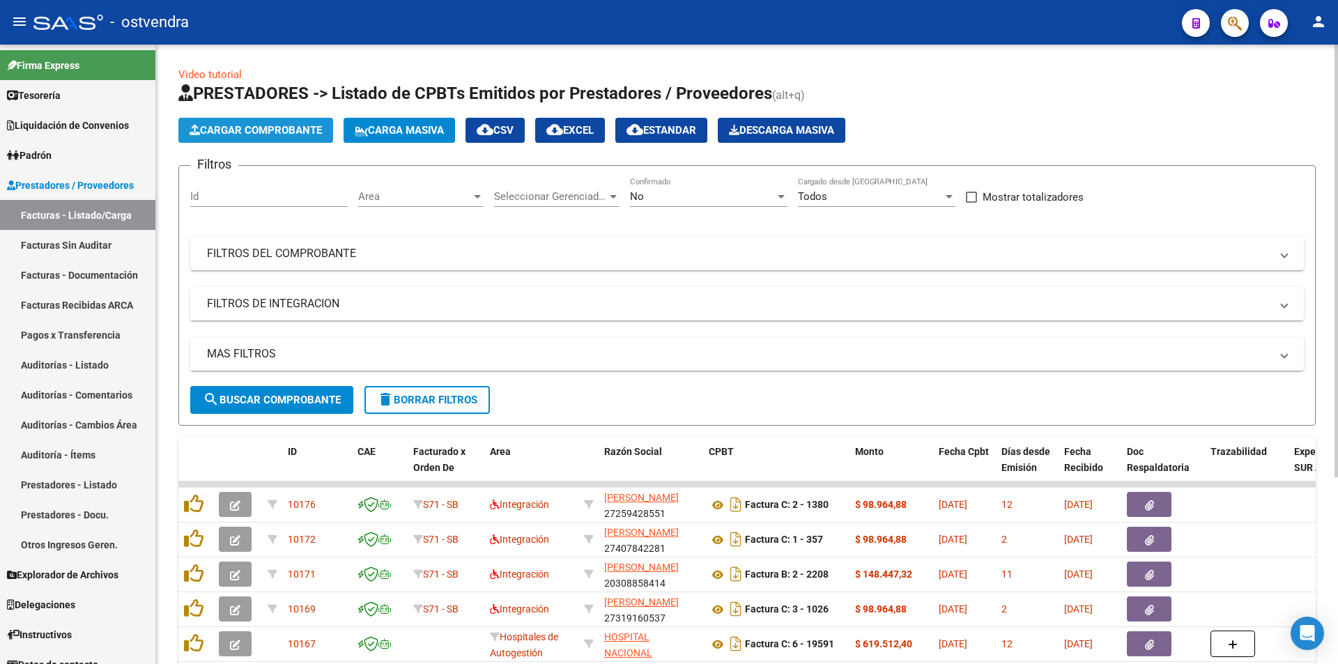
click at [280, 118] on button "Cargar Comprobante" at bounding box center [255, 130] width 155 height 25
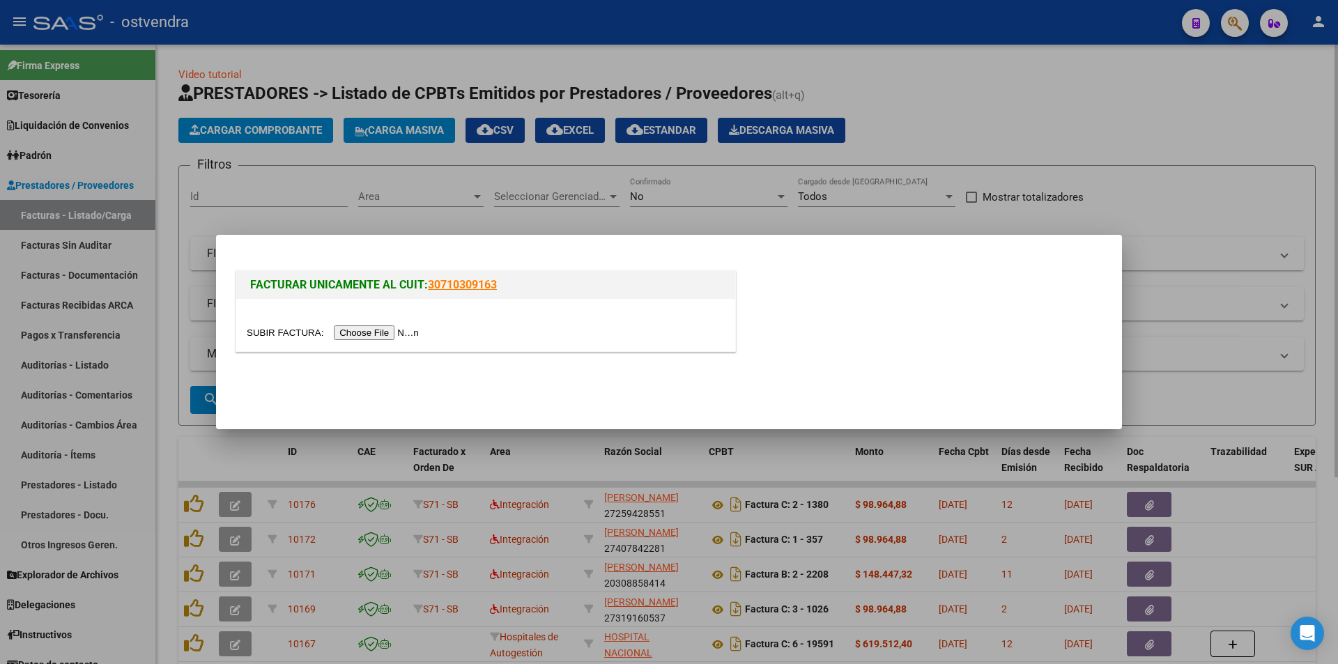
drag, startPoint x: 225, startPoint y: 188, endPoint x: 198, endPoint y: 187, distance: 27.2
click at [221, 190] on div at bounding box center [669, 332] width 1338 height 664
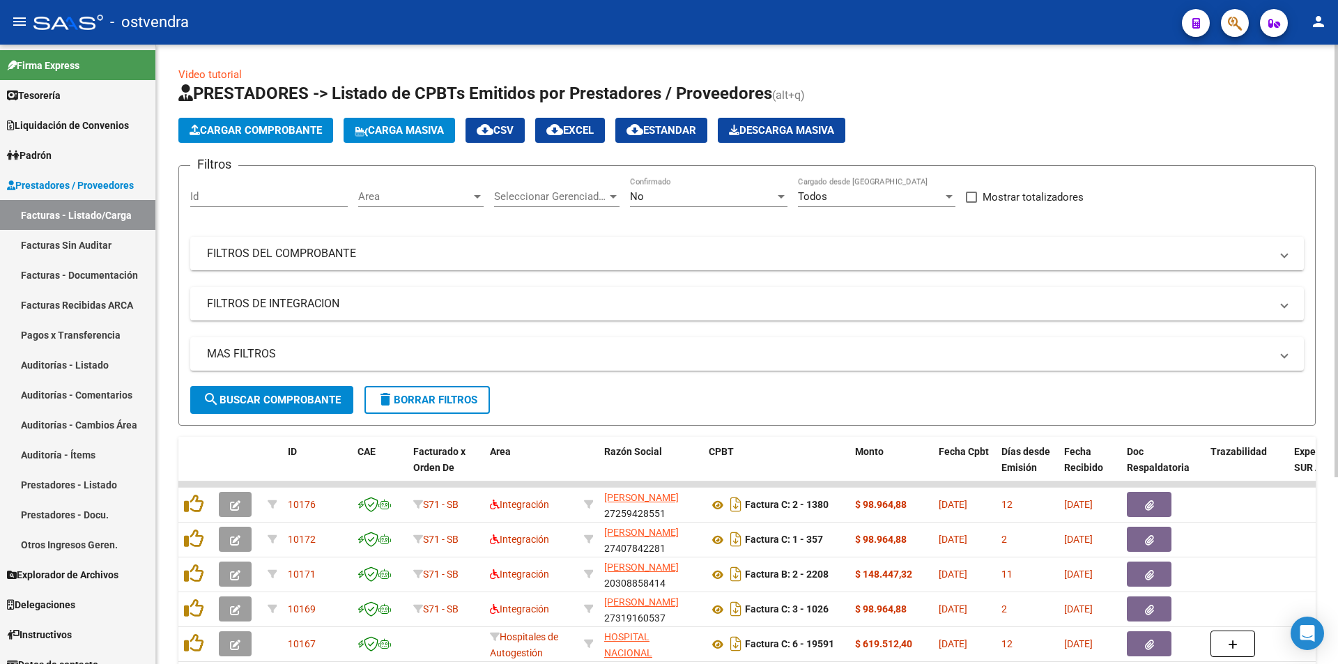
click at [206, 121] on button "Cargar Comprobante" at bounding box center [255, 130] width 155 height 25
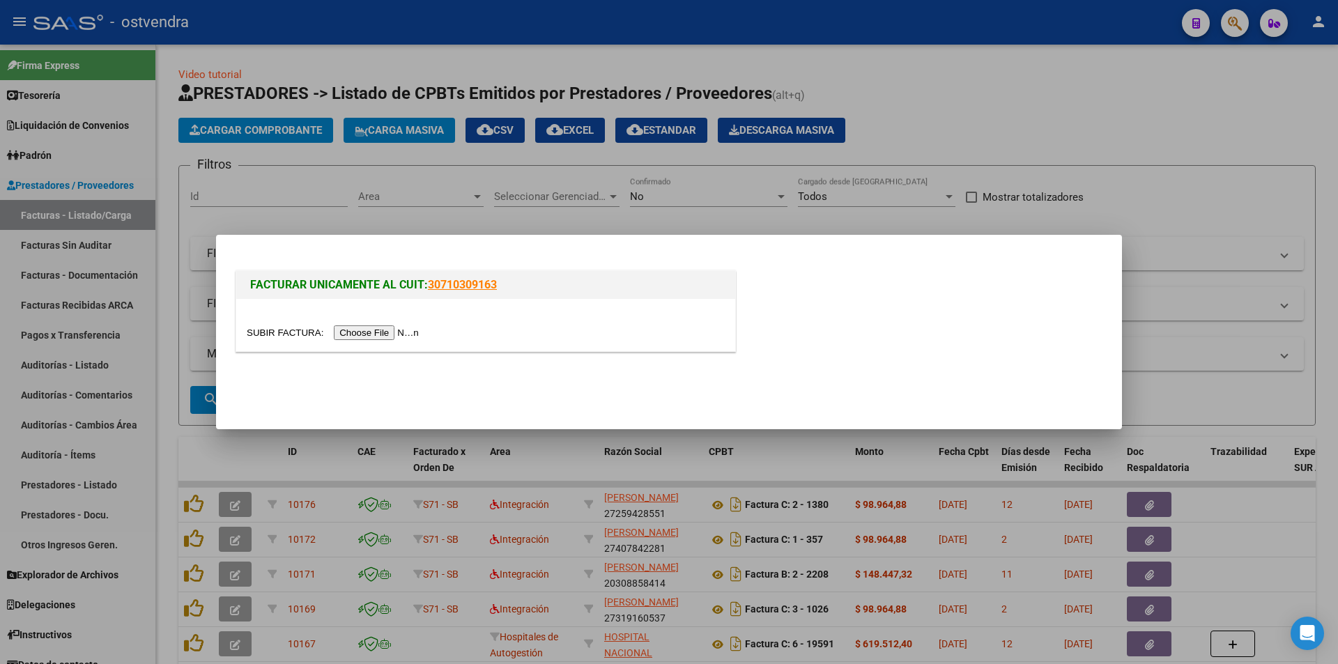
click at [400, 325] on div at bounding box center [486, 333] width 478 height 16
click at [400, 326] on input "file" at bounding box center [335, 333] width 176 height 15
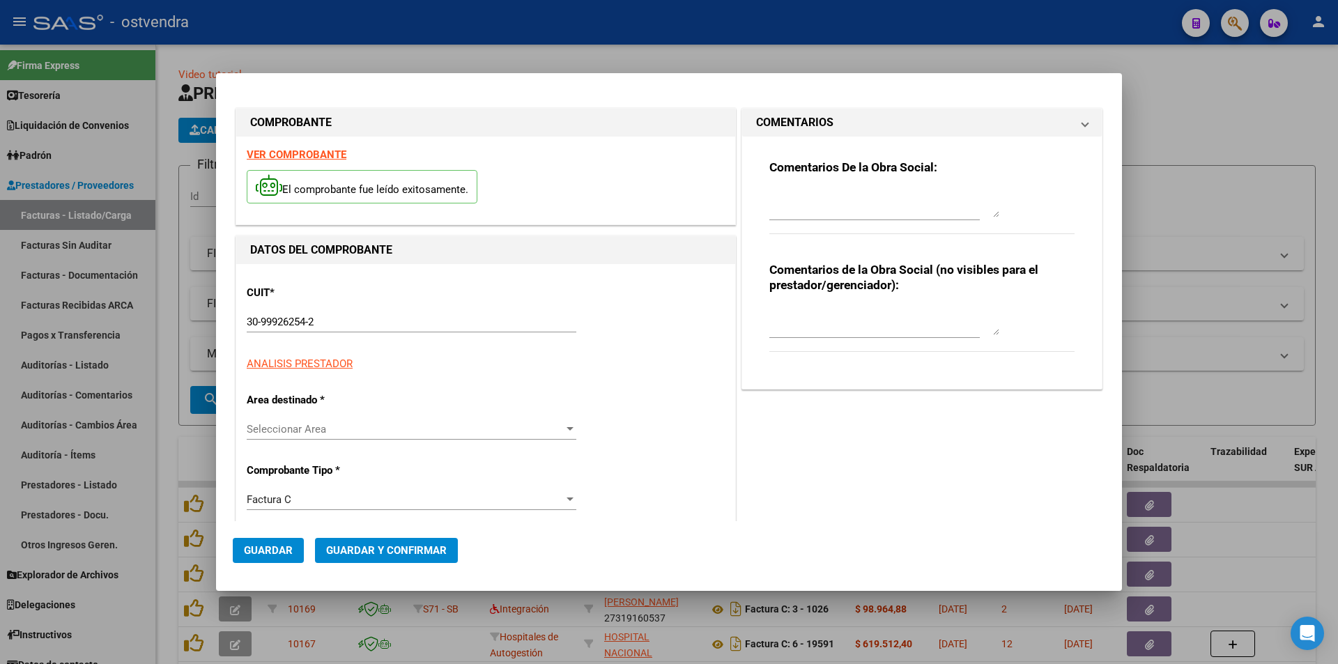
type input "106879"
type input "$ 81.516,00"
type input "[DATE]"
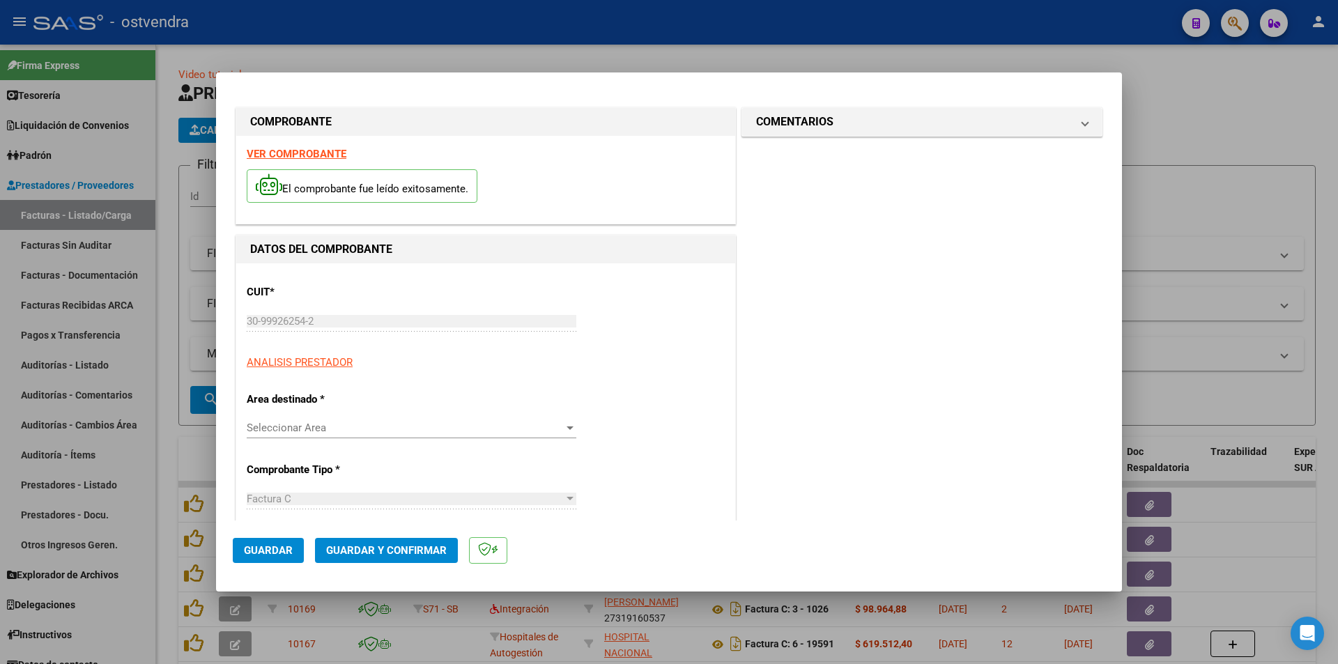
type input "[DATE]"
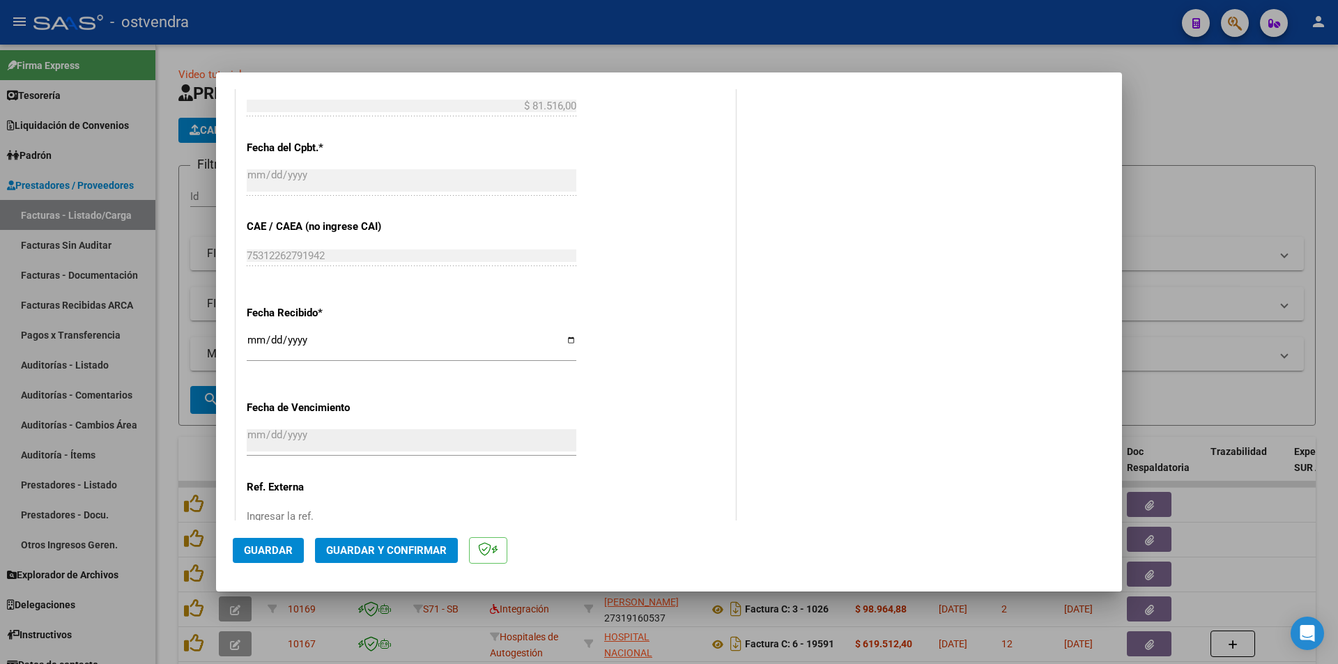
scroll to position [633, 0]
click at [363, 556] on span "Guardar y Confirmar" at bounding box center [386, 550] width 121 height 13
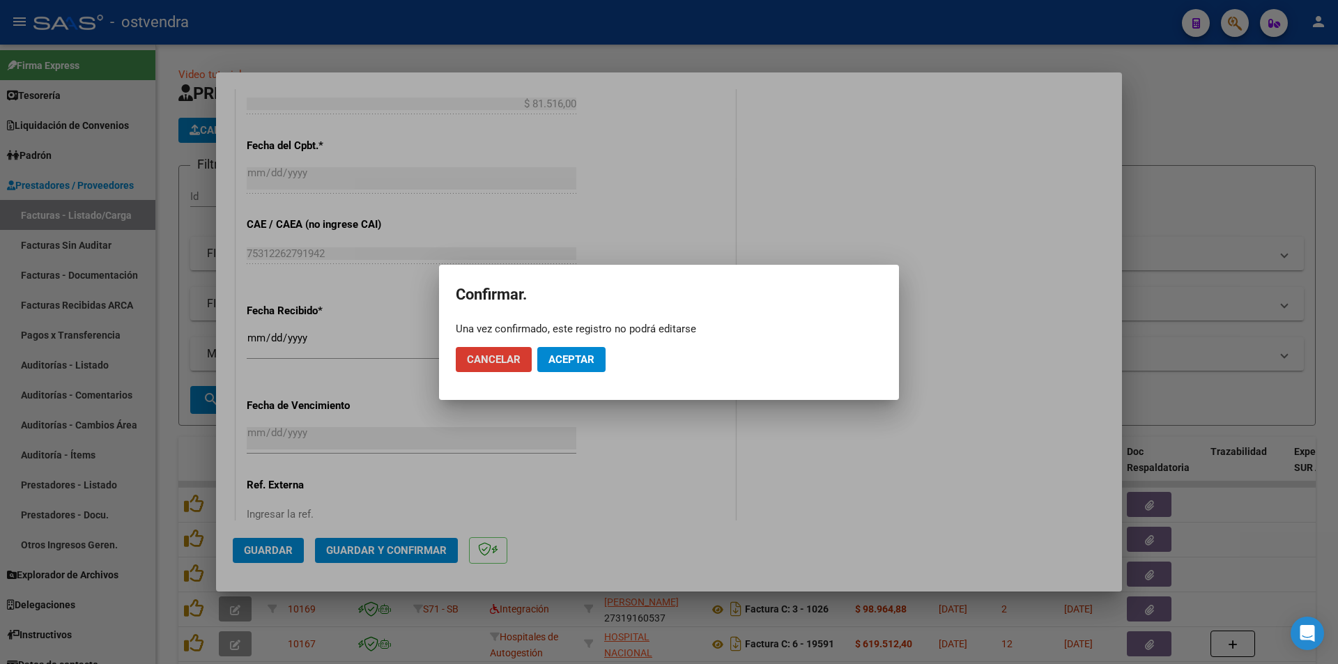
click at [558, 360] on span "Aceptar" at bounding box center [572, 359] width 46 height 13
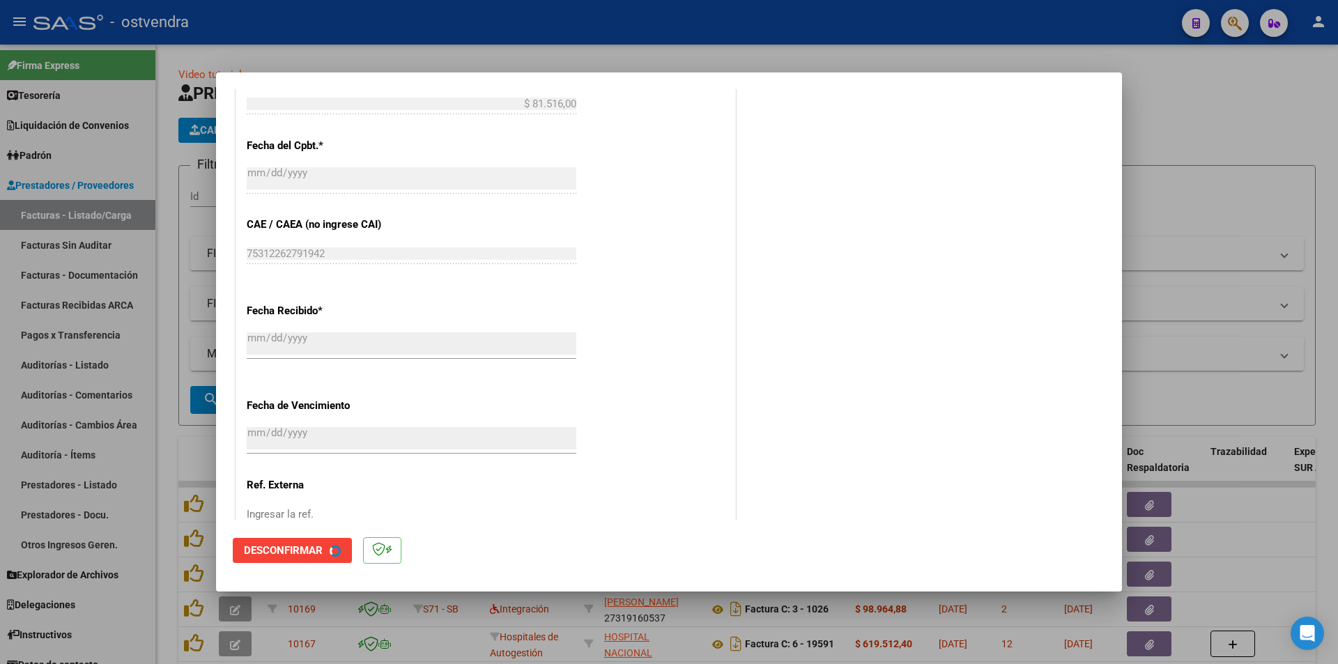
scroll to position [0, 0]
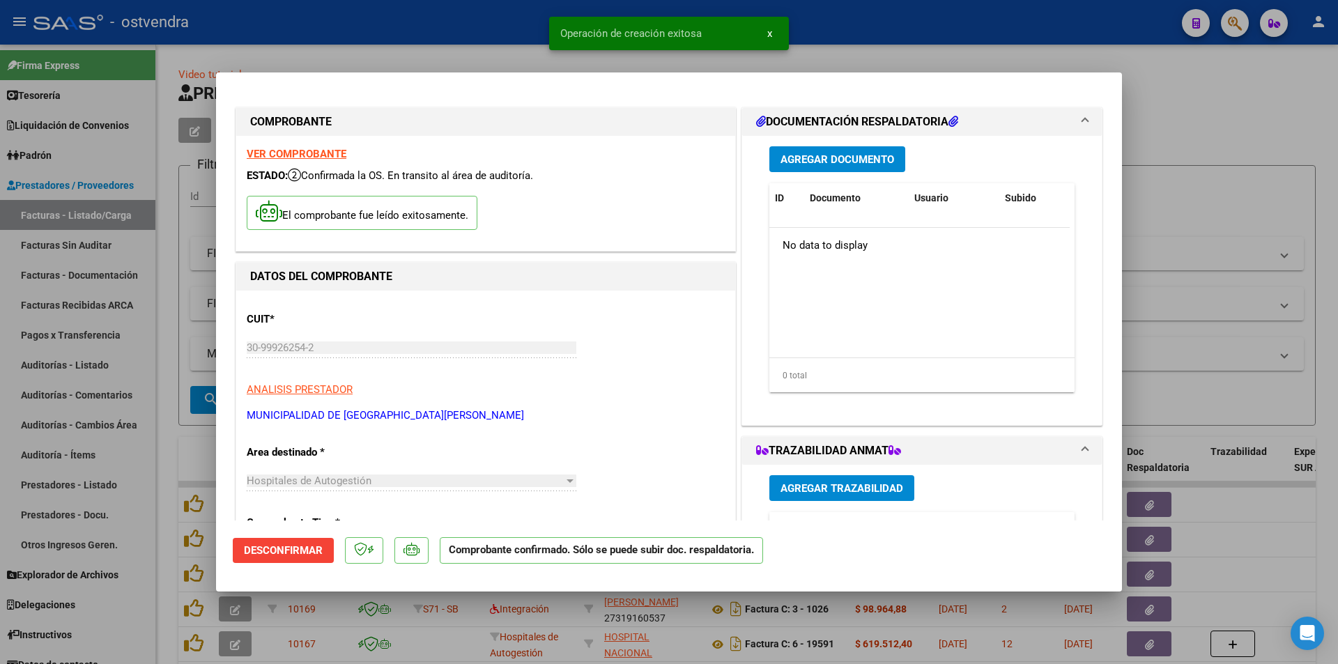
click at [11, 369] on div at bounding box center [669, 332] width 1338 height 664
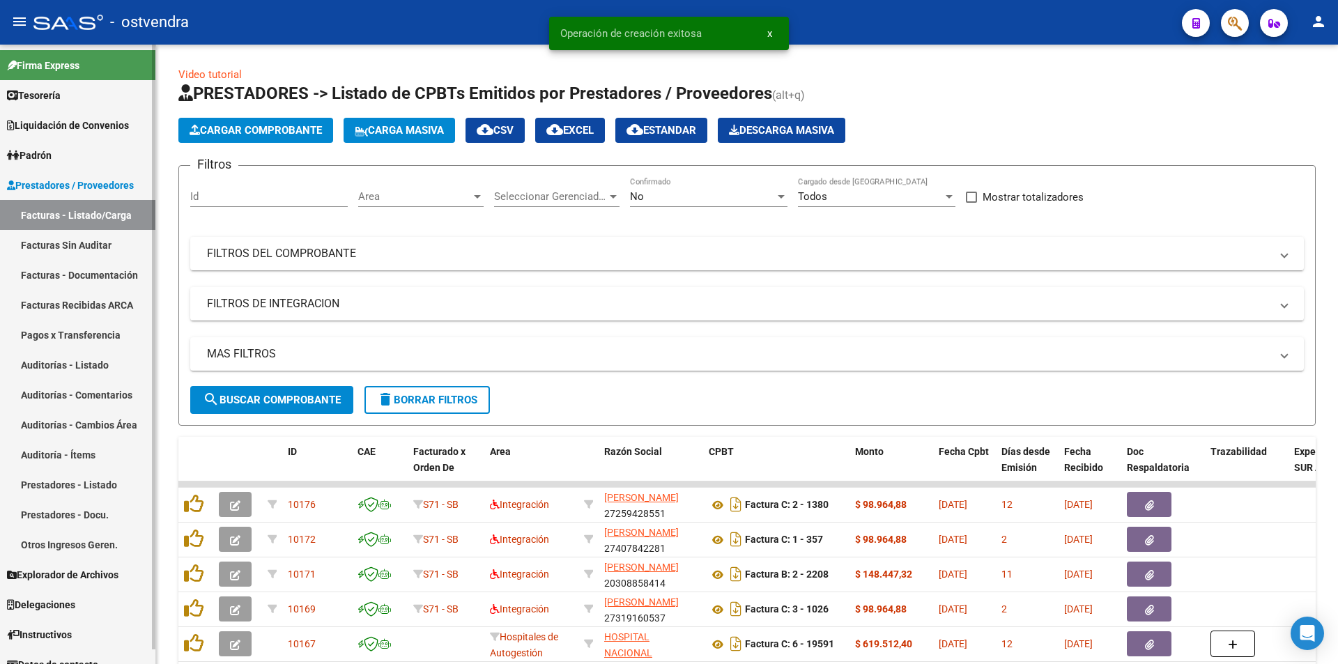
click at [69, 235] on link "Facturas Sin Auditar" at bounding box center [77, 245] width 155 height 30
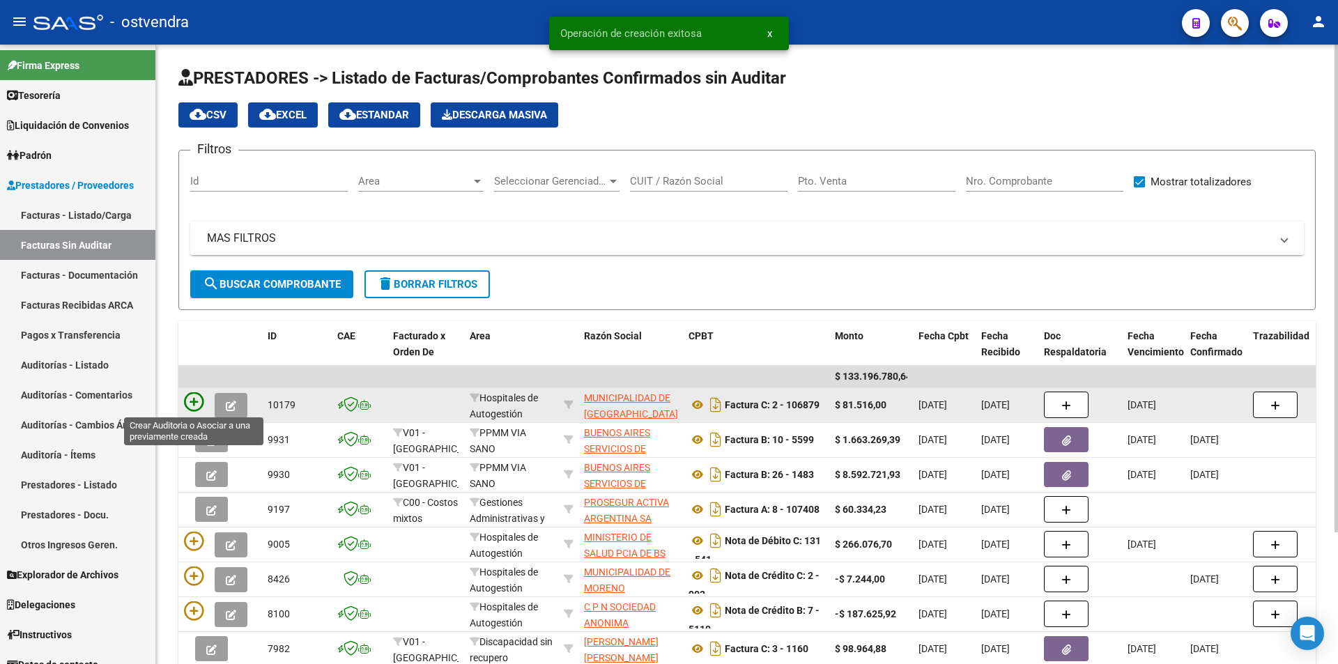
click at [199, 407] on icon at bounding box center [194, 402] width 20 height 20
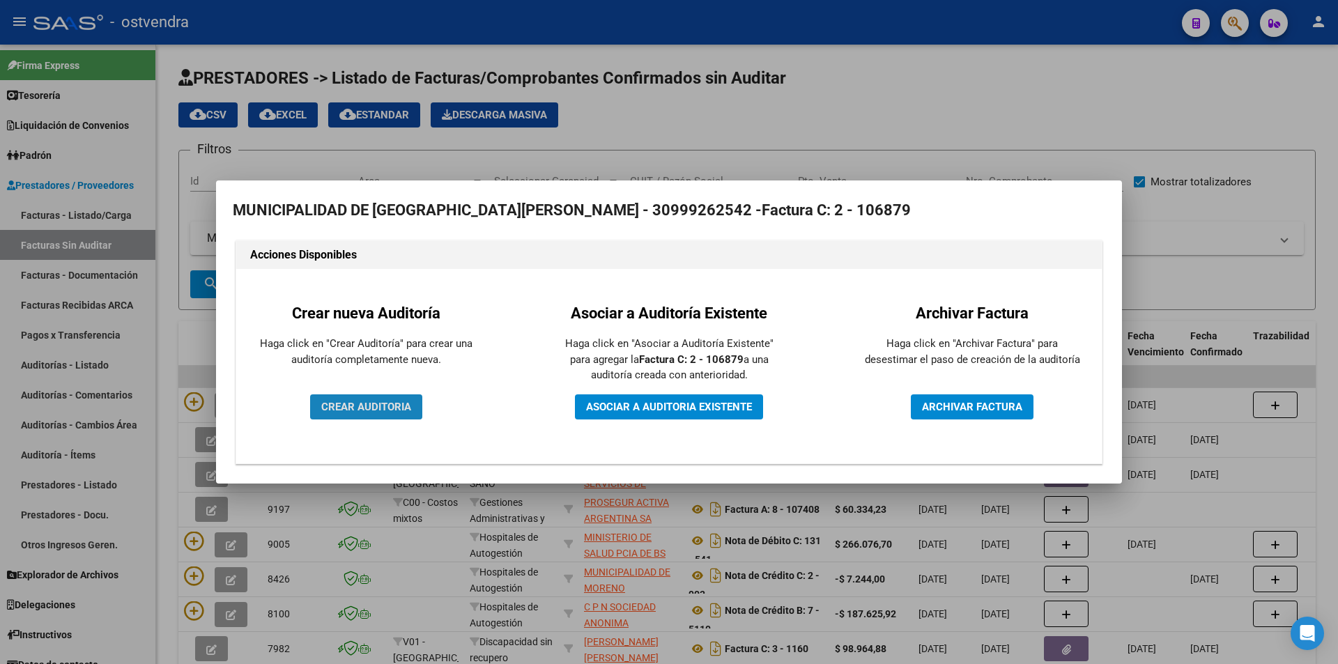
click at [388, 397] on button "CREAR AUDITORIA" at bounding box center [366, 407] width 112 height 25
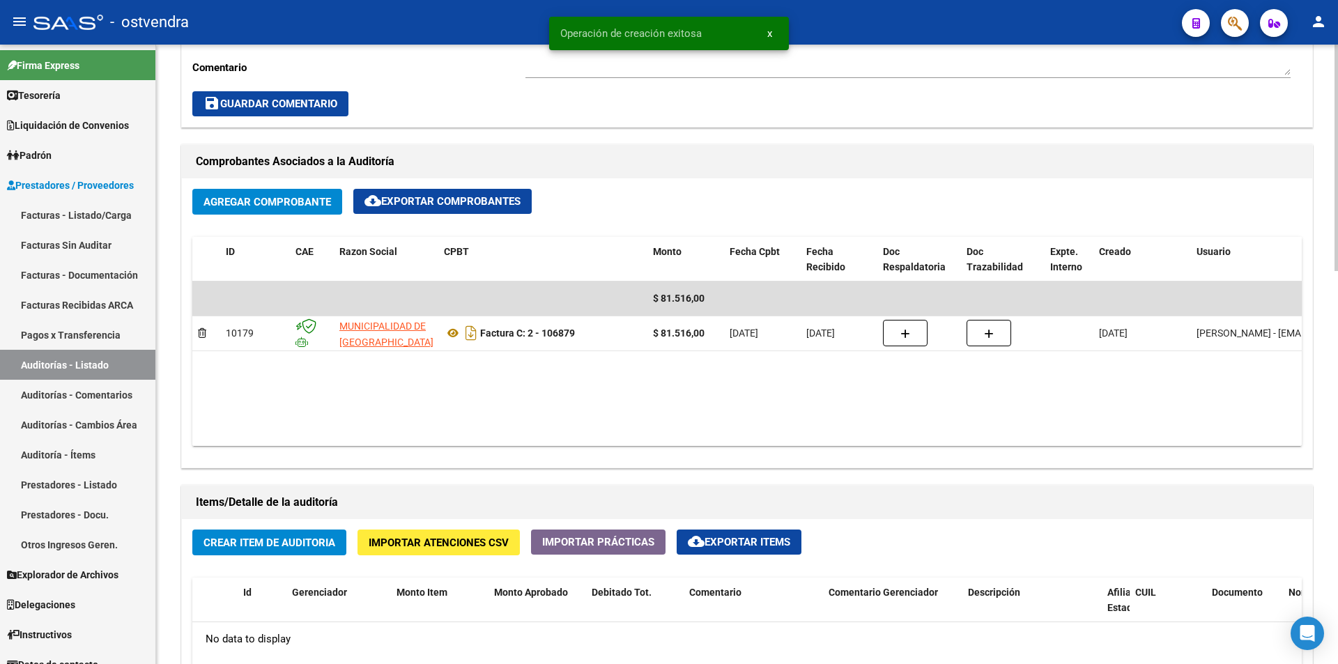
click at [1284, 440] on div "arrow_back Editar 2705 cloud_download Generar informe Puede notificar al gerenc…" at bounding box center [749, 316] width 1186 height 1695
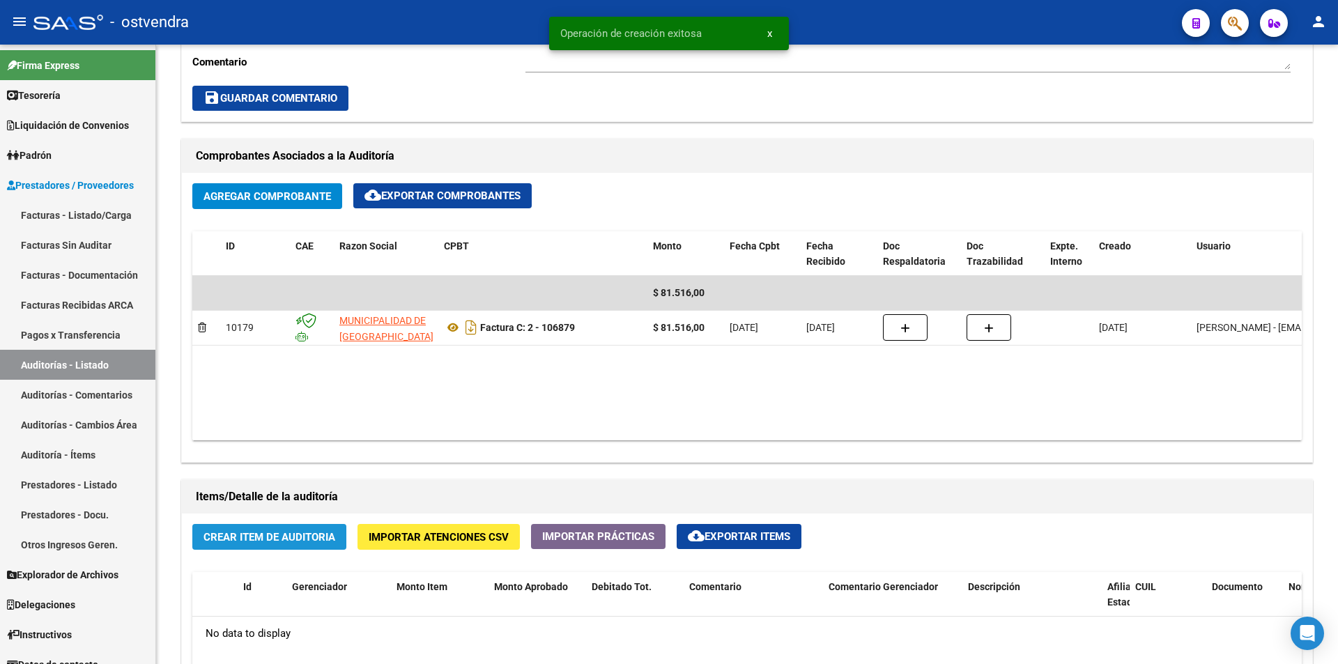
click at [322, 539] on span "Crear Item de Auditoria" at bounding box center [270, 537] width 132 height 13
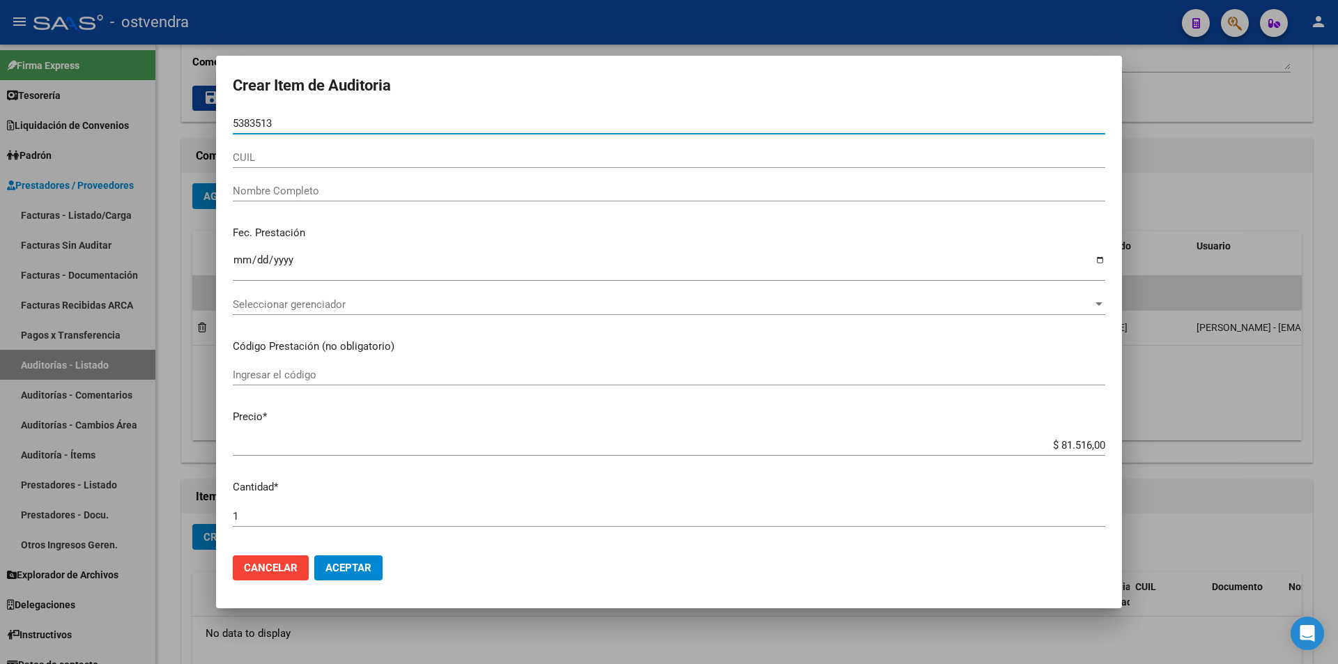
type input "53835135"
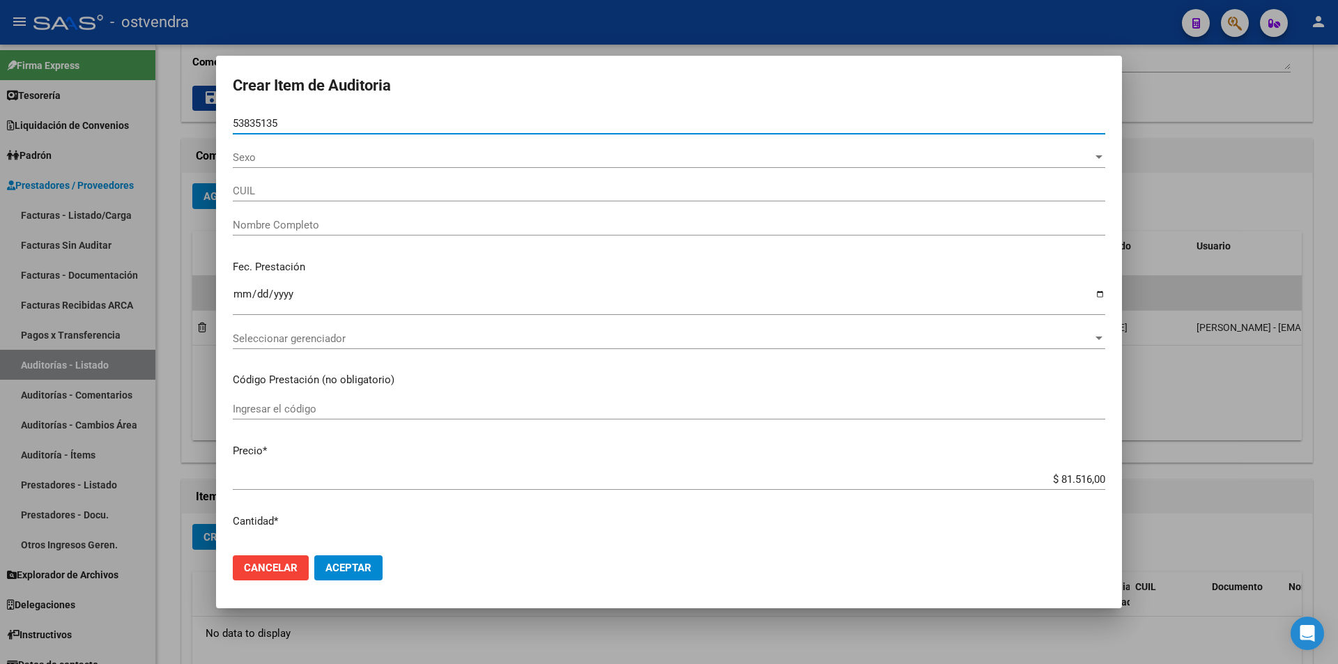
type input "20538351351"
type input "[PERSON_NAME]"
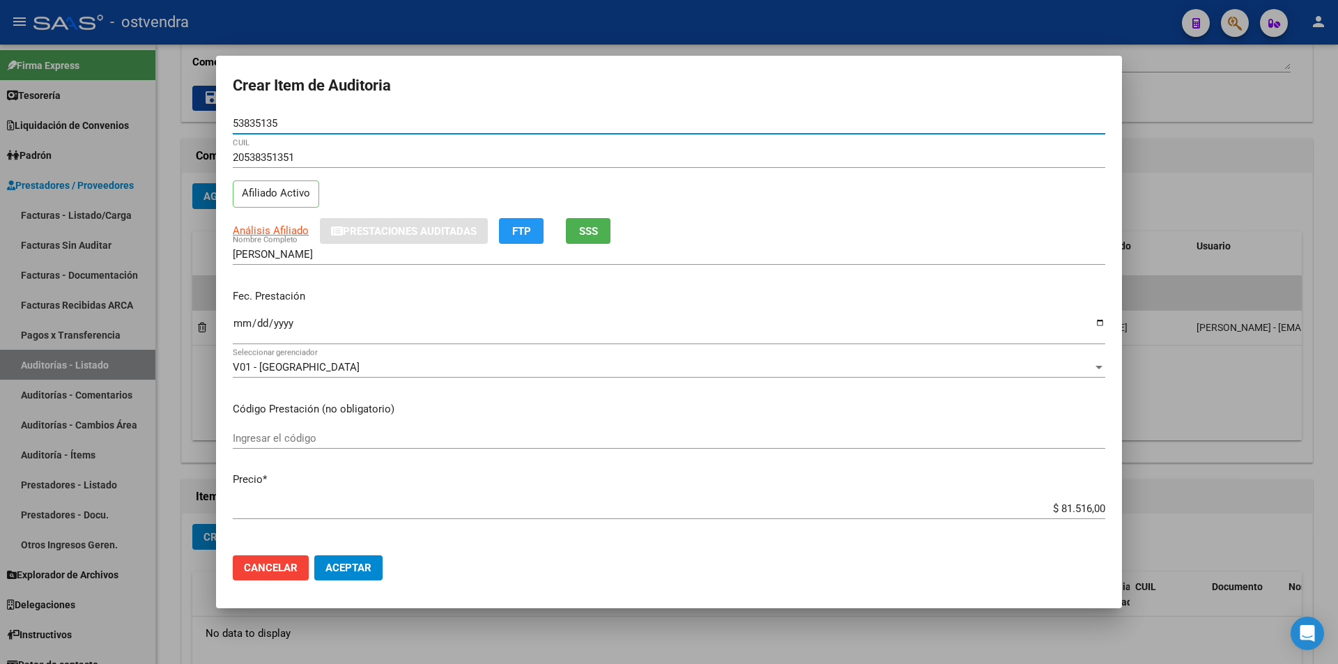
drag, startPoint x: 246, startPoint y: 134, endPoint x: 229, endPoint y: 135, distance: 16.8
click at [229, 135] on mat-dialog-content "53835135 Nro Documento 20538351351 CUIL Afiliado Activo Análisis Afiliado Prest…" at bounding box center [669, 328] width 906 height 431
click at [210, 129] on div "Crear Item de Auditoria Nro Documento 20538351351 CUIL Afiliado Activo Análisis…" at bounding box center [669, 332] width 1338 height 664
drag, startPoint x: 262, startPoint y: 125, endPoint x: 228, endPoint y: 124, distance: 34.2
click at [228, 124] on mat-dialog-content "53835135 Nro Documento 20538351351 CUIL Afiliado Activo Análisis Afiliado Prest…" at bounding box center [669, 328] width 906 height 431
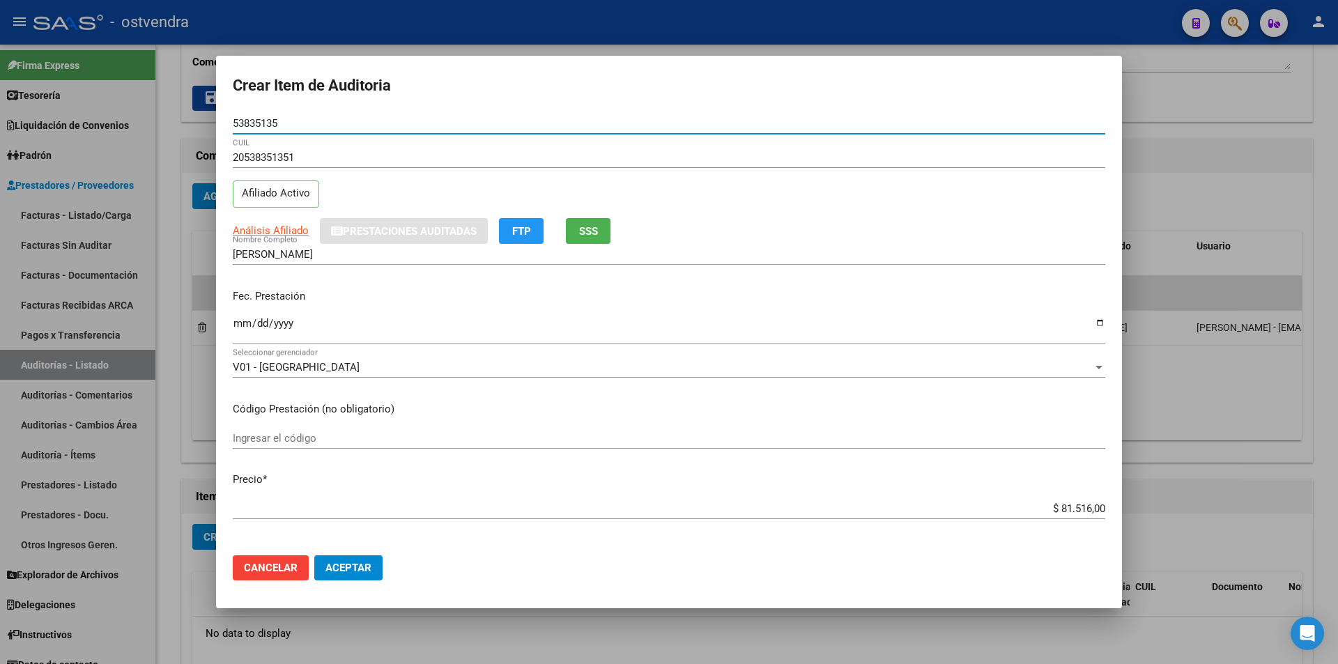
type input "53835135"
click at [741, 204] on div "20538351351 CUIL Afiliado Activo" at bounding box center [669, 182] width 873 height 71
click at [1080, 510] on input "$ 81.516,00" at bounding box center [669, 509] width 873 height 13
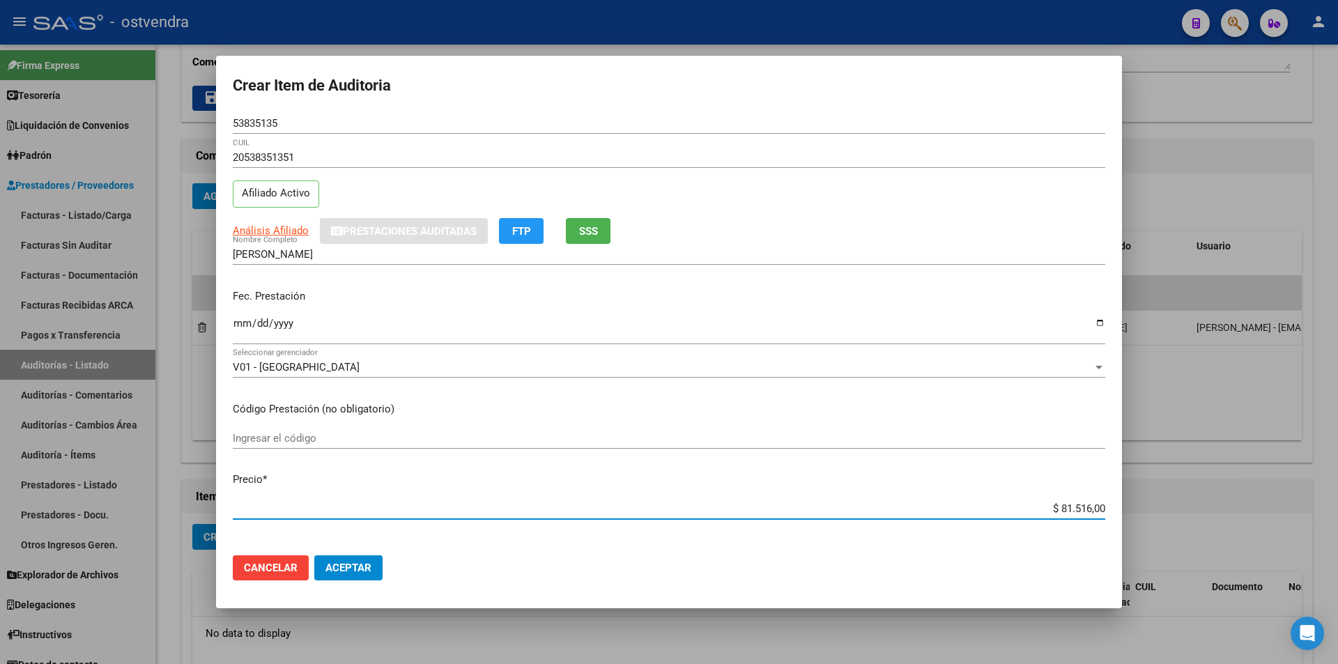
type input "$ 8.151,00"
type input "$ 815,00"
type input "$ 81,00"
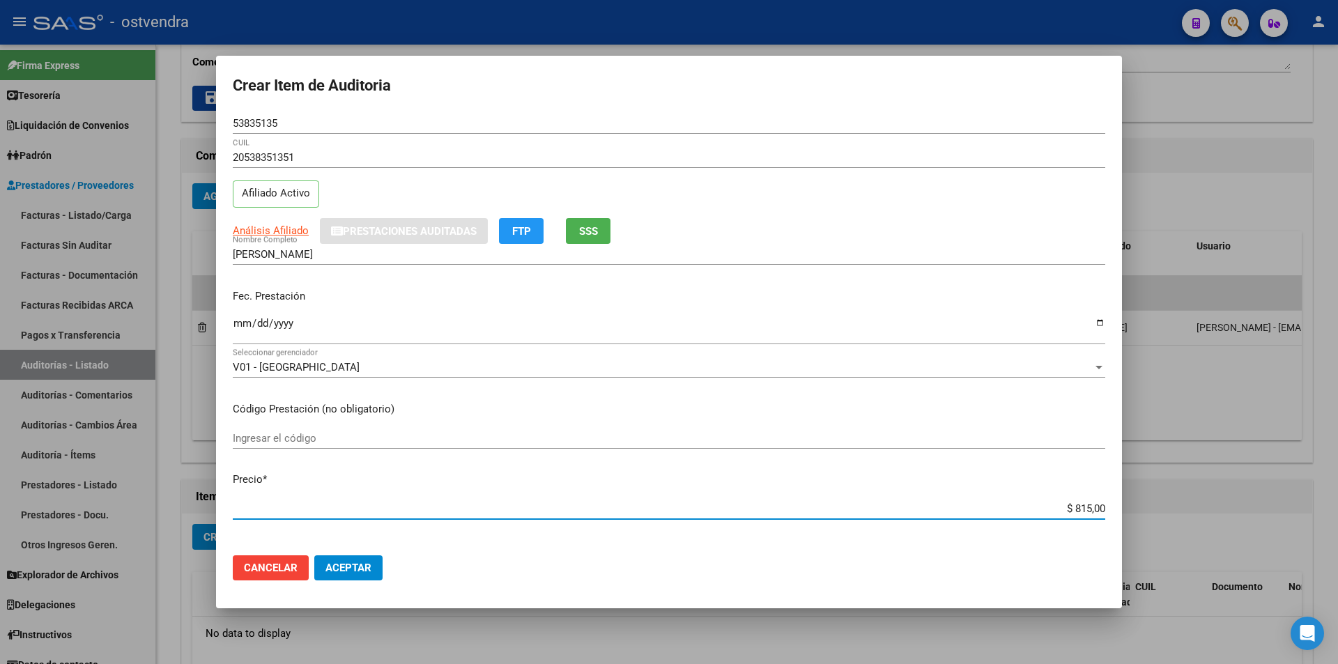
type input "$ 81,00"
type input "$ 8,00"
type input "$ 3,00"
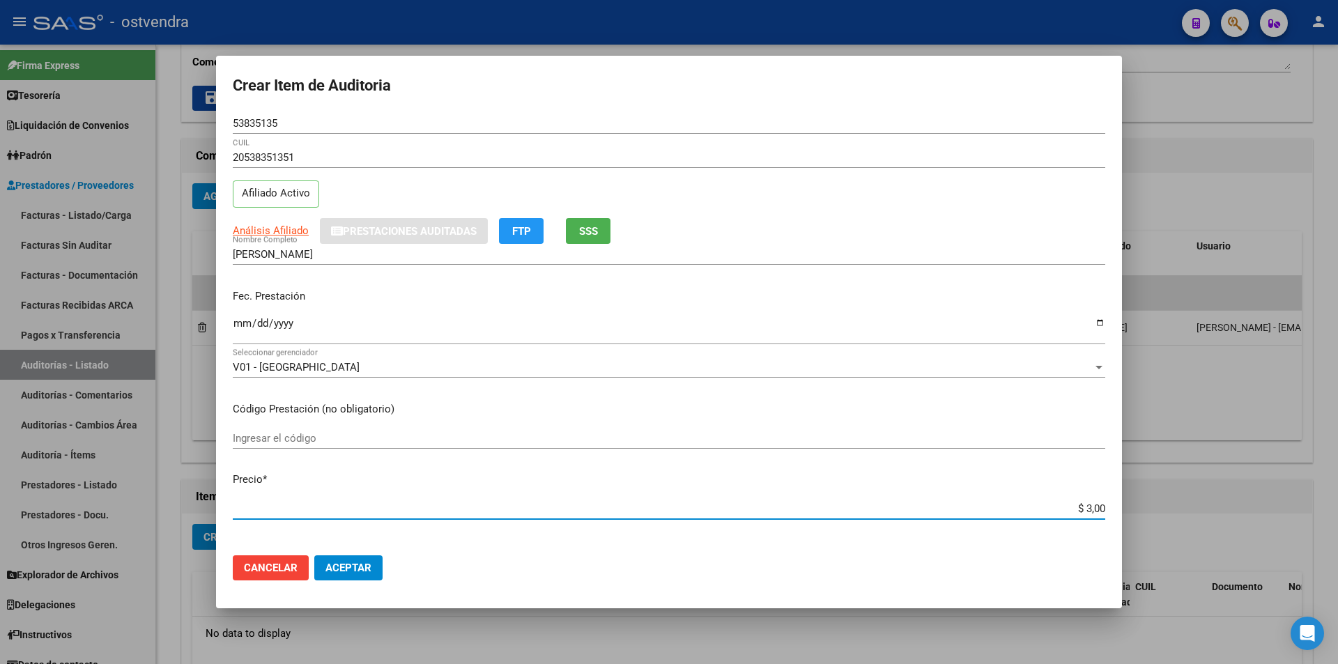
type input "$ 39,00"
type input "$ 399,00"
type input "$ 3.998,00"
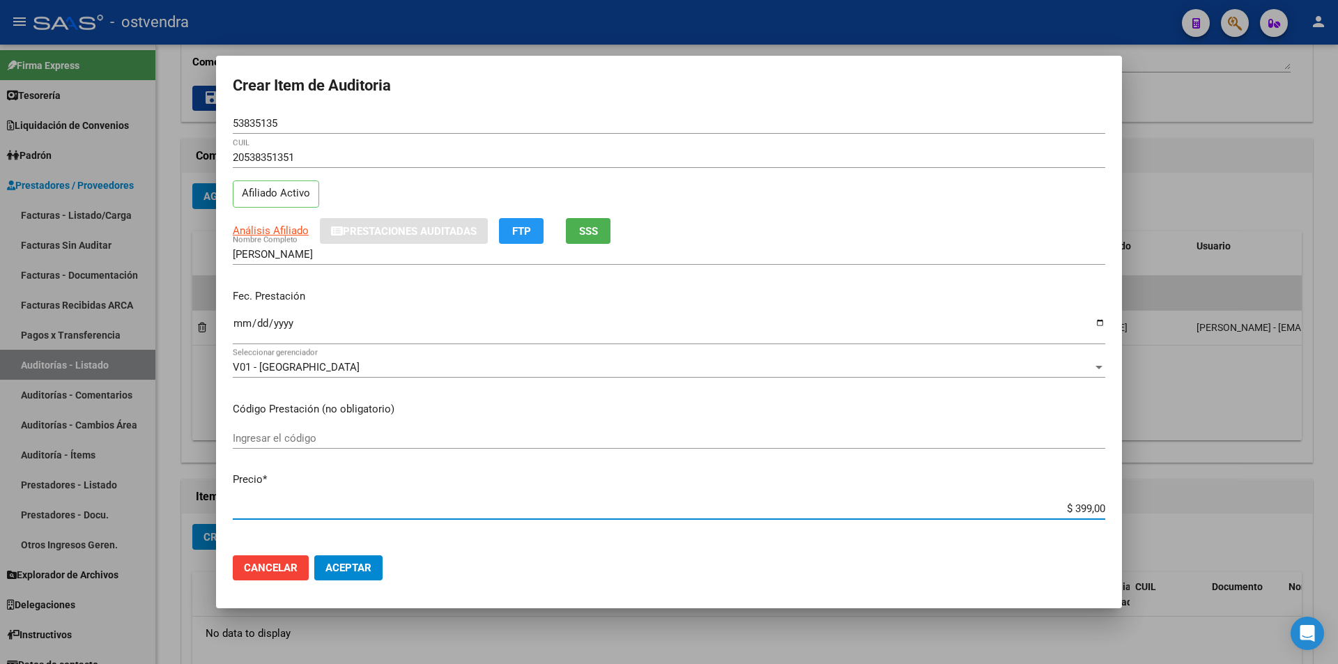
type input "$ 3.998,00"
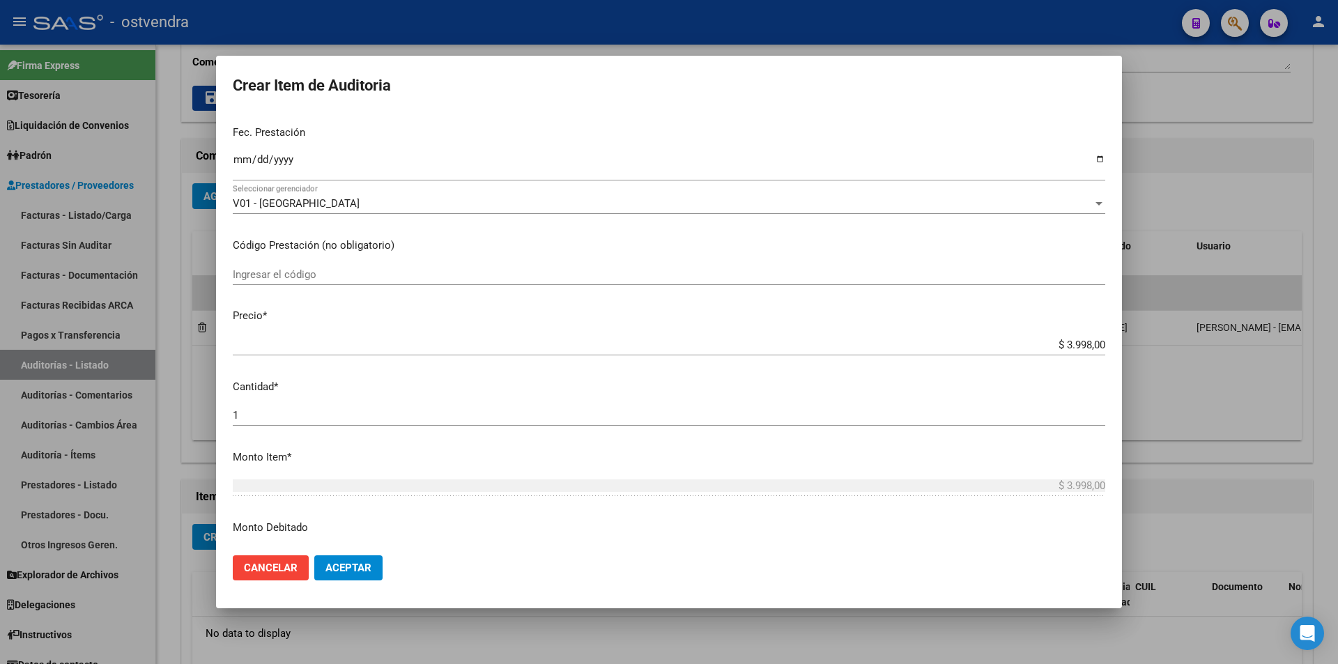
scroll to position [214, 0]
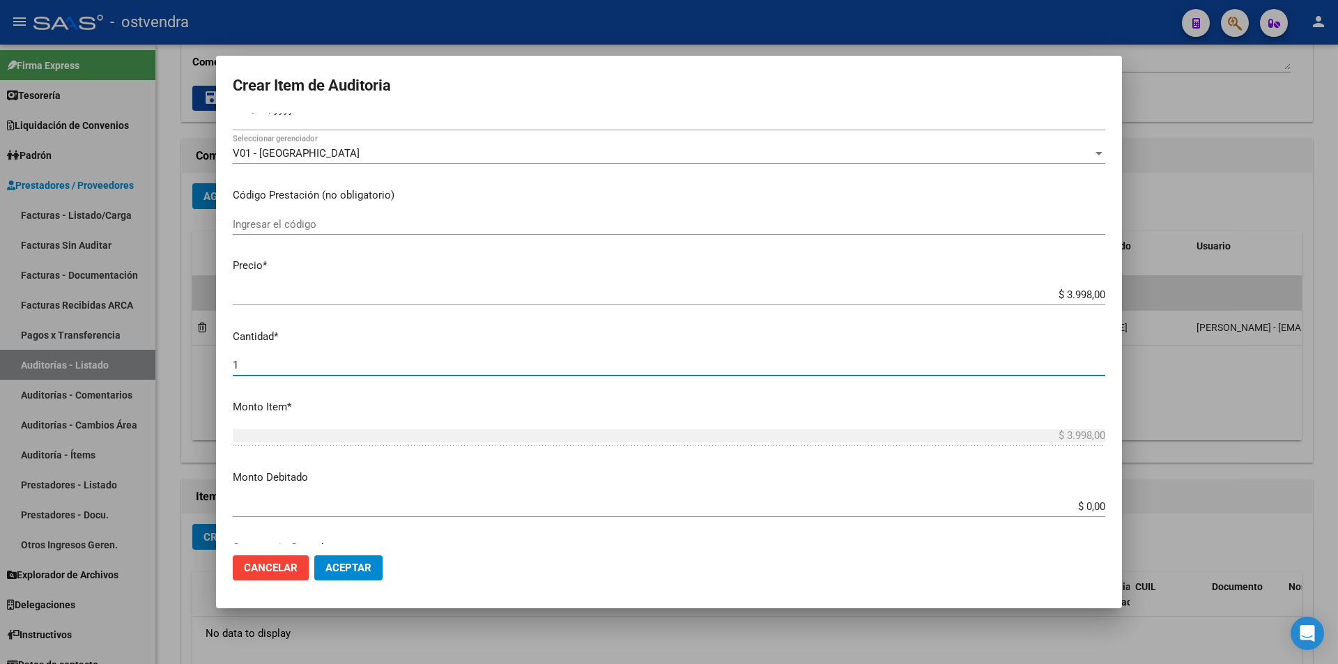
click at [423, 365] on input "1" at bounding box center [669, 365] width 873 height 13
type input "3"
type input "$ 11.994,00"
type input "2"
type input "$ 7.996,00"
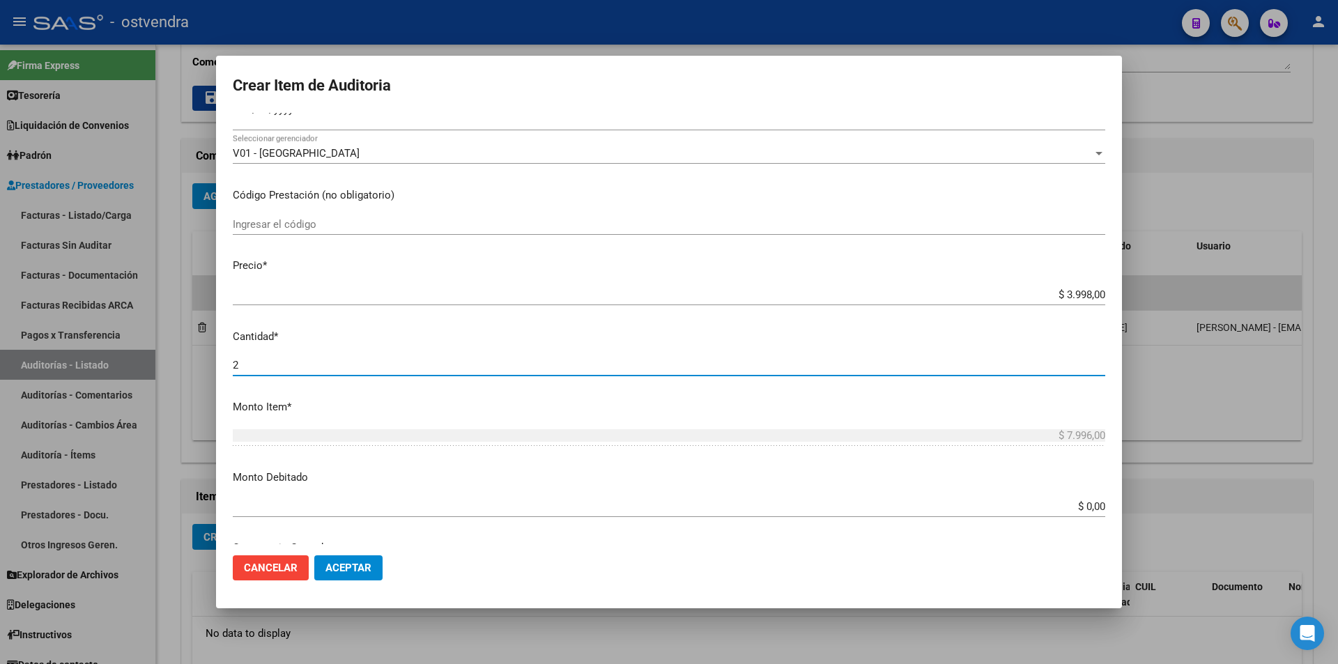
type input "2"
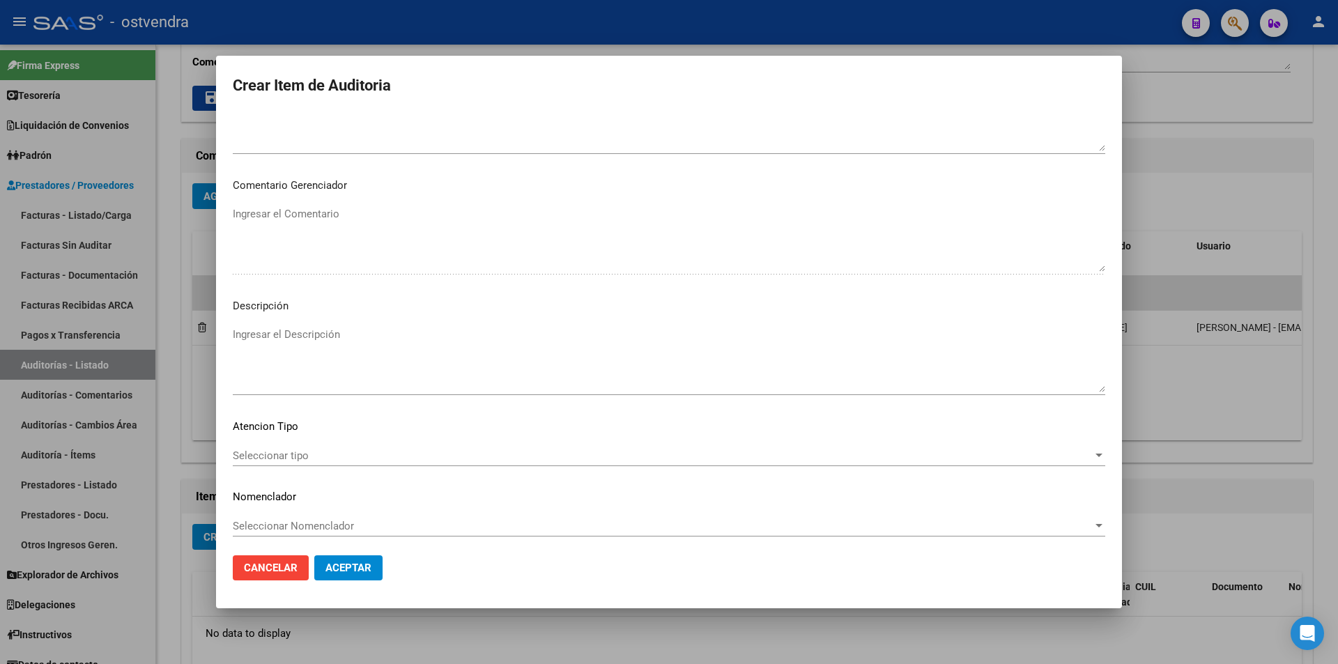
scroll to position [703, 0]
click at [579, 373] on textarea "Ingresar el Descripción" at bounding box center [669, 354] width 873 height 66
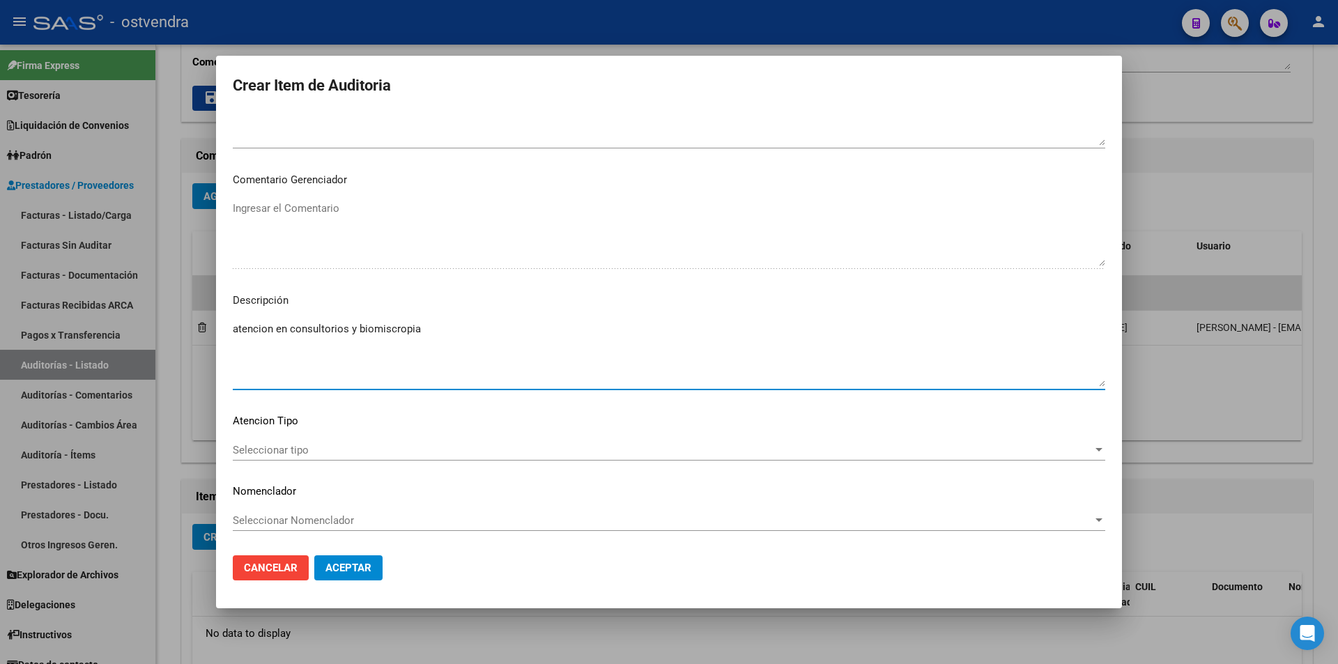
type textarea "atencion en consultorios y biomiscropia"
click at [425, 457] on div "Seleccionar tipo Seleccionar tipo" at bounding box center [669, 450] width 873 height 21
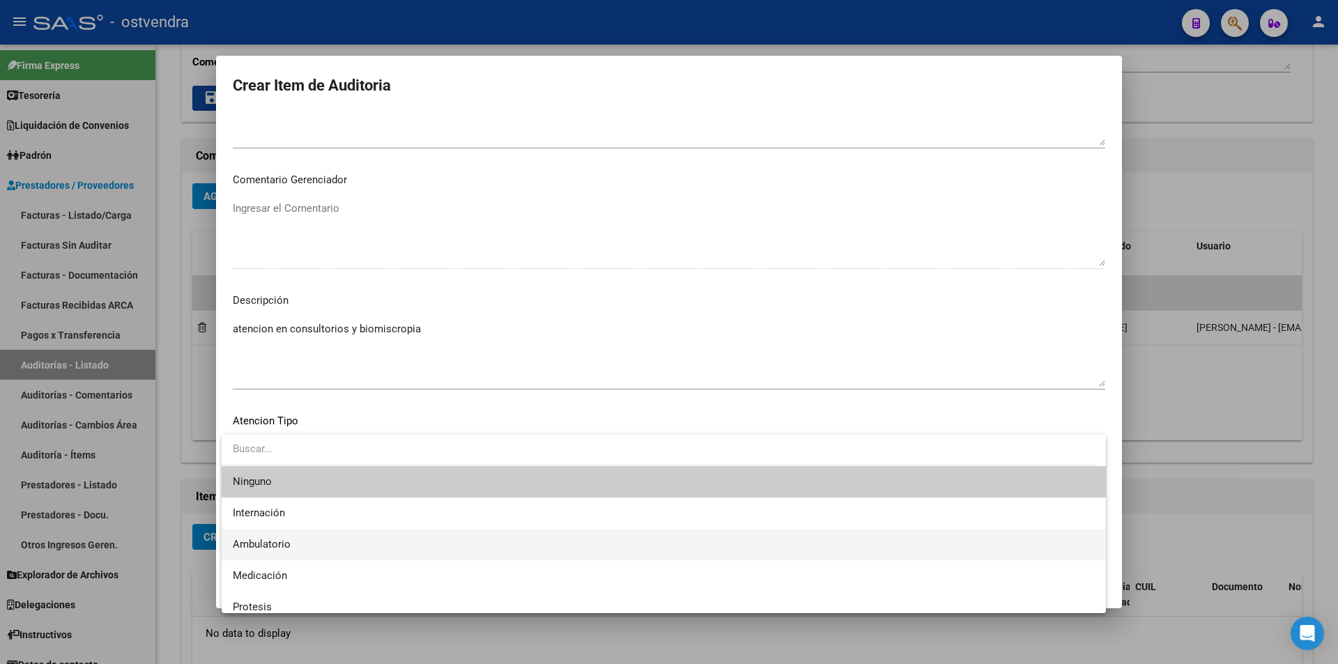
click at [367, 552] on span "Ambulatorio" at bounding box center [664, 544] width 862 height 31
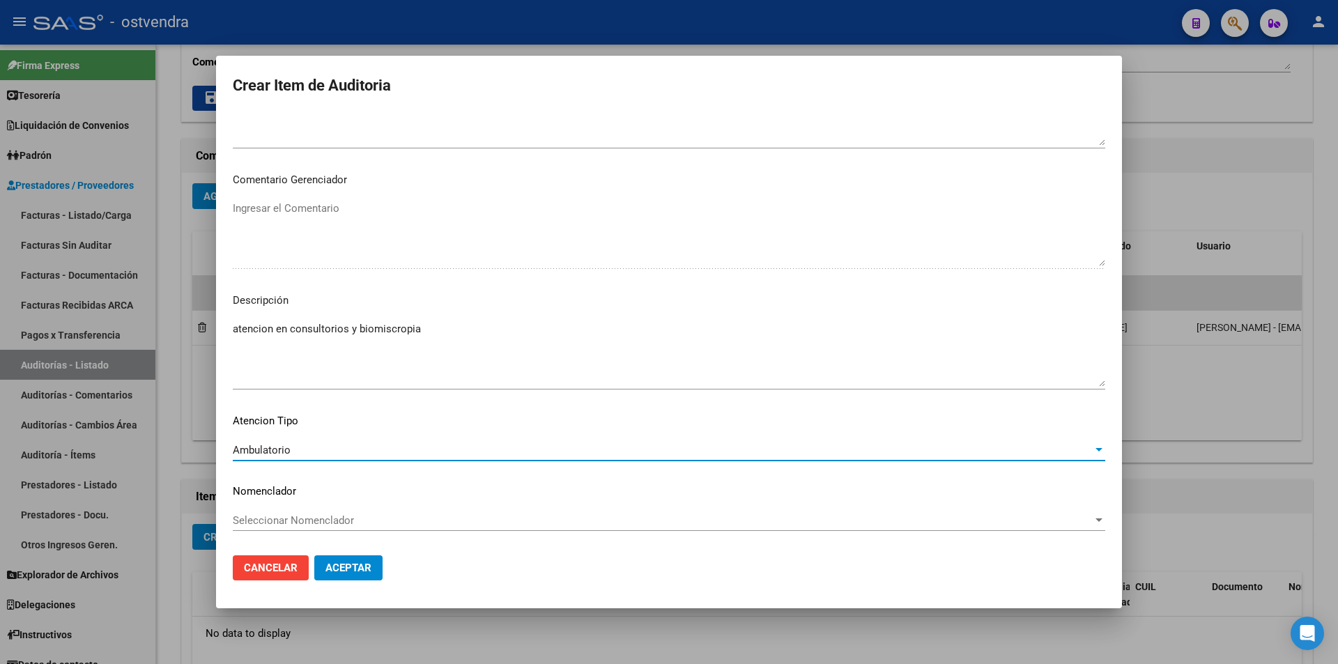
click at [344, 565] on span "Aceptar" at bounding box center [349, 568] width 46 height 13
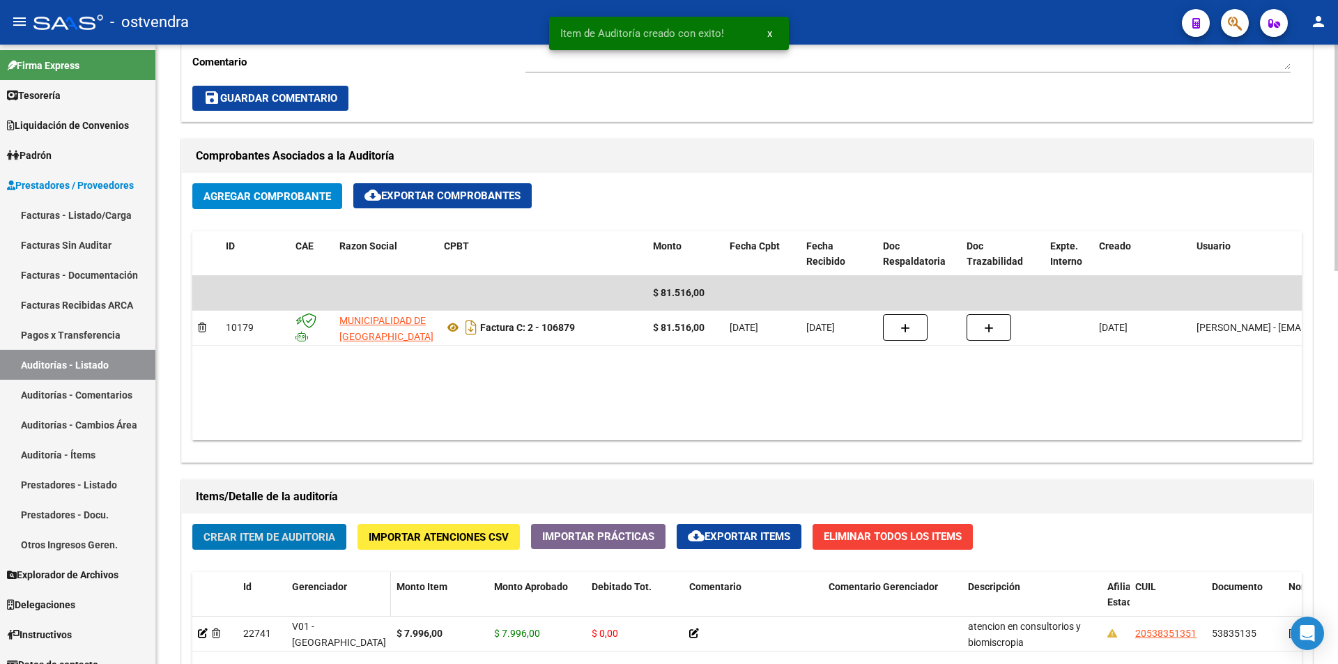
scroll to position [582, 0]
click at [325, 540] on span "Crear Item de Auditoria" at bounding box center [270, 537] width 132 height 13
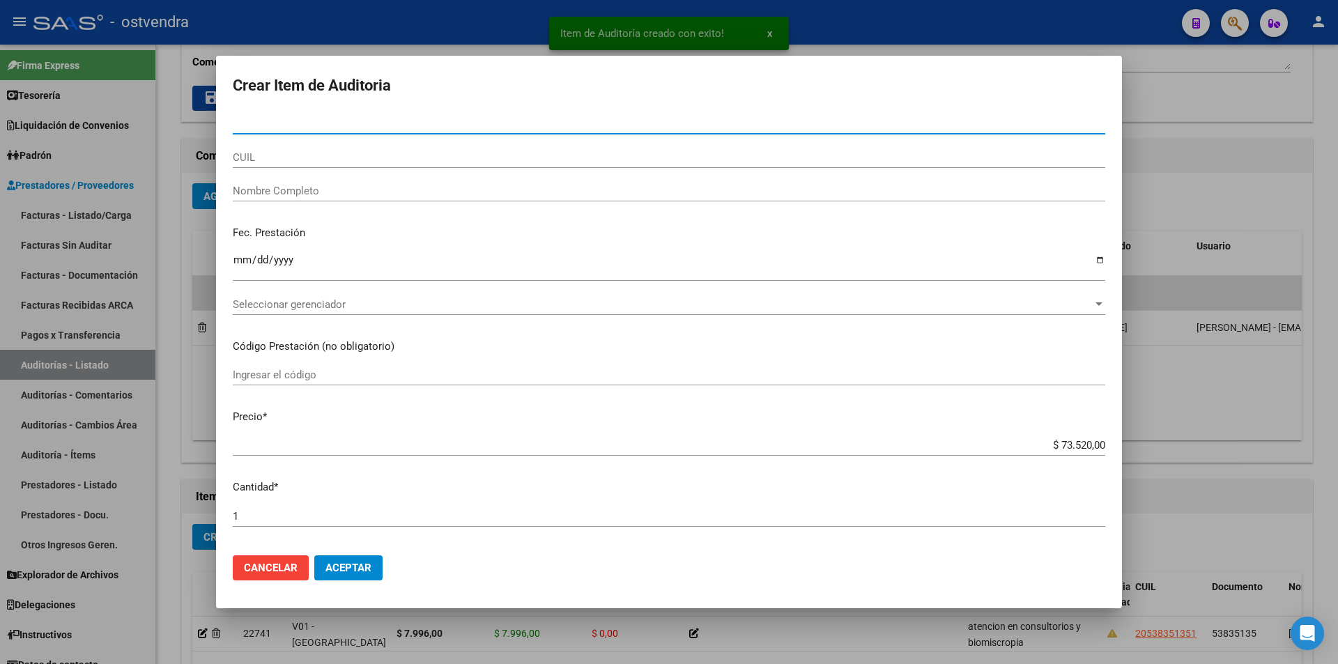
paste input "53835135"
type input "53835135"
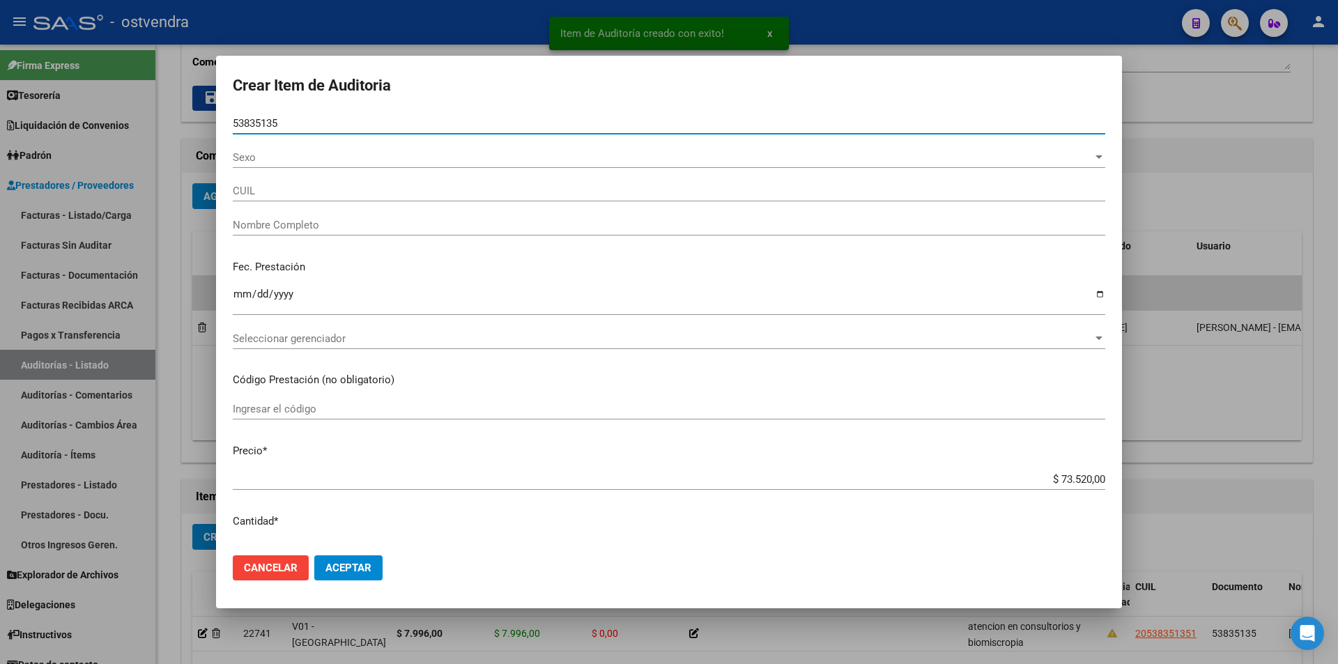
type input "20538351351"
type input "[PERSON_NAME]"
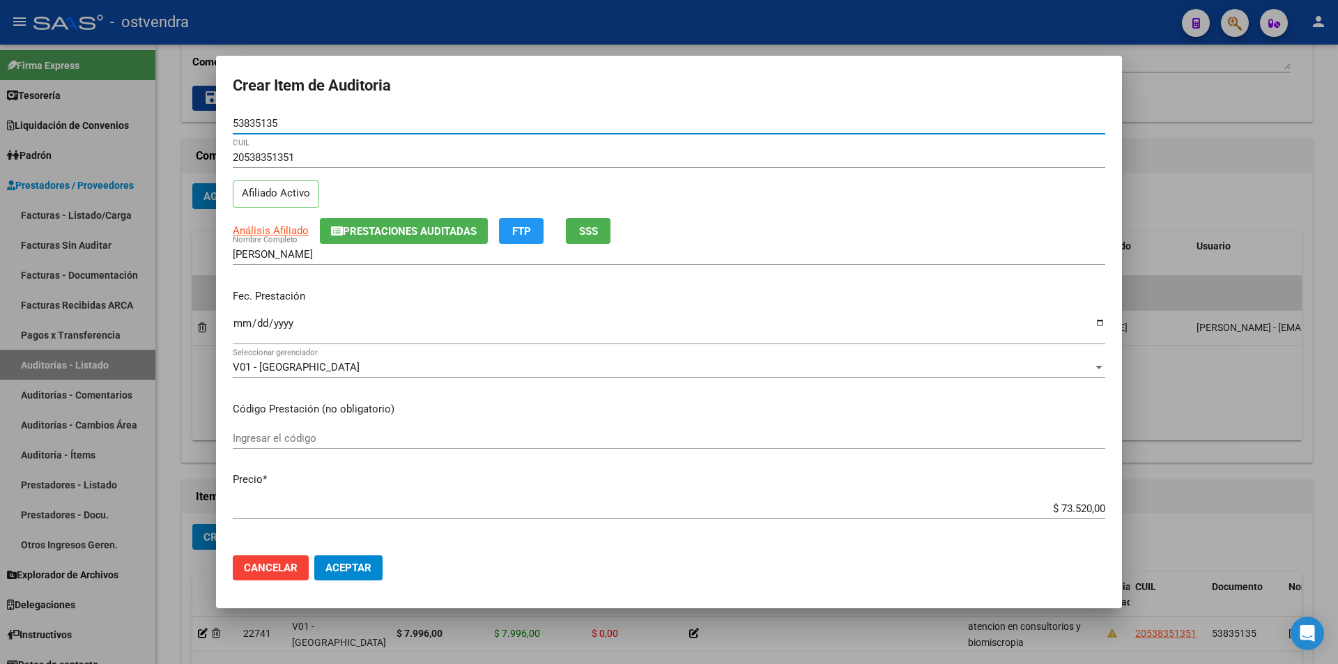
type input "53835135"
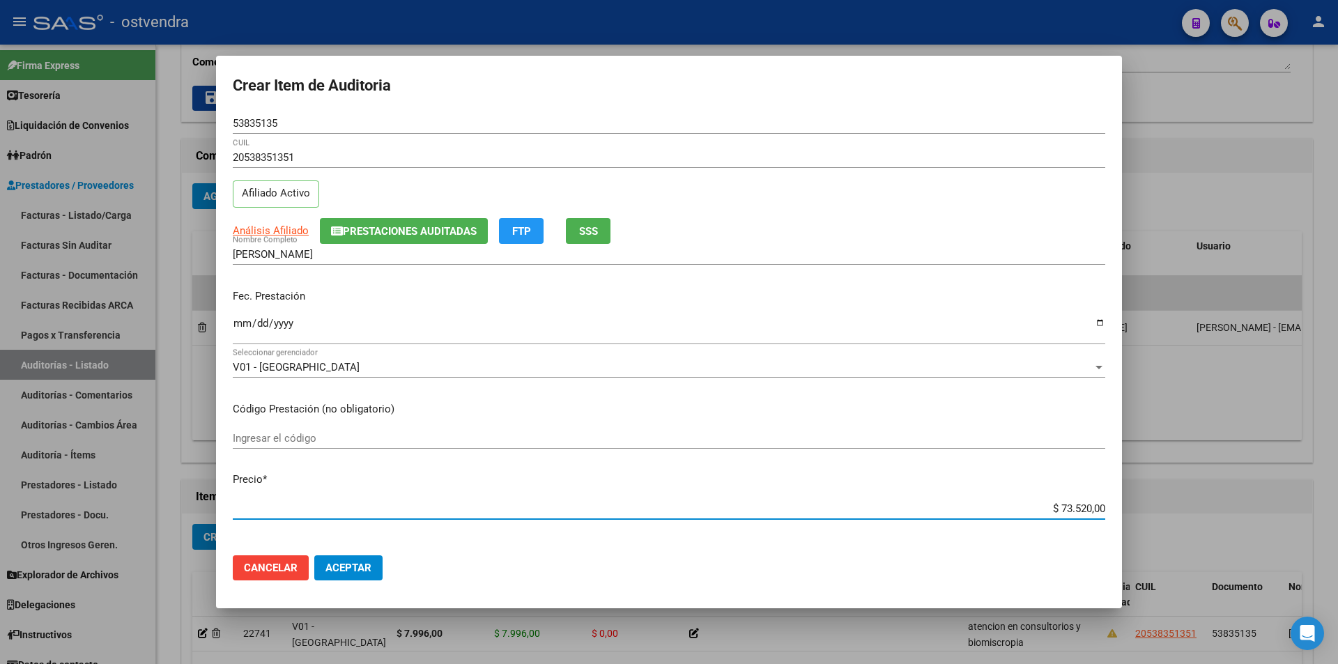
click at [1082, 508] on input "$ 73.520,00" at bounding box center [669, 509] width 873 height 13
type input "$ 7.352,00"
type input "$ 735,00"
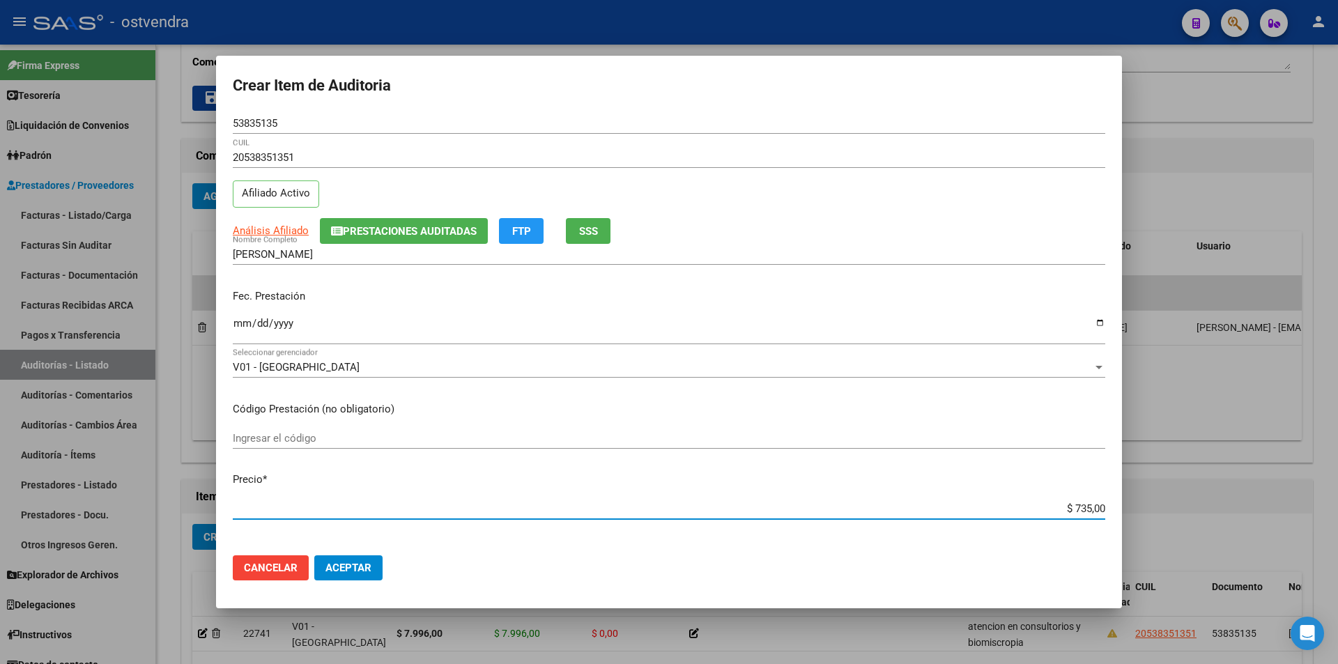
type input "$ 73,00"
type input "$ 7,00"
type input "$ 6,00"
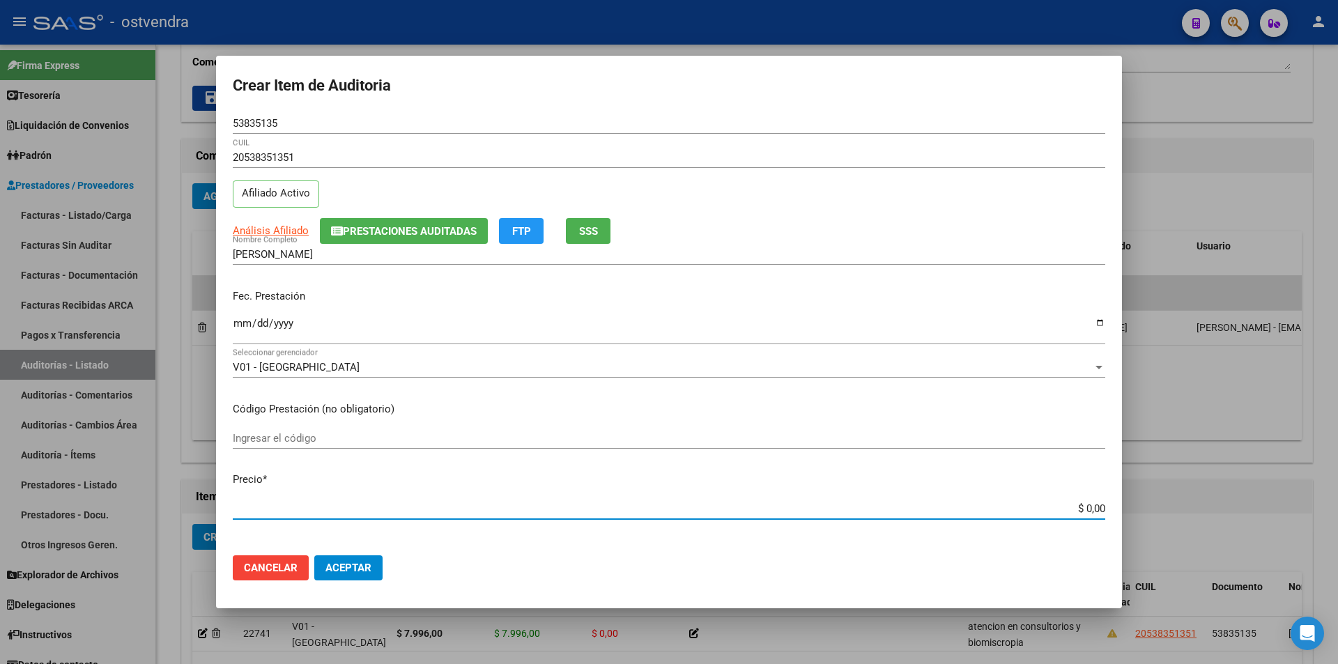
type input "$ 6,00"
type input "$ 67,00"
type input "$ 670,00"
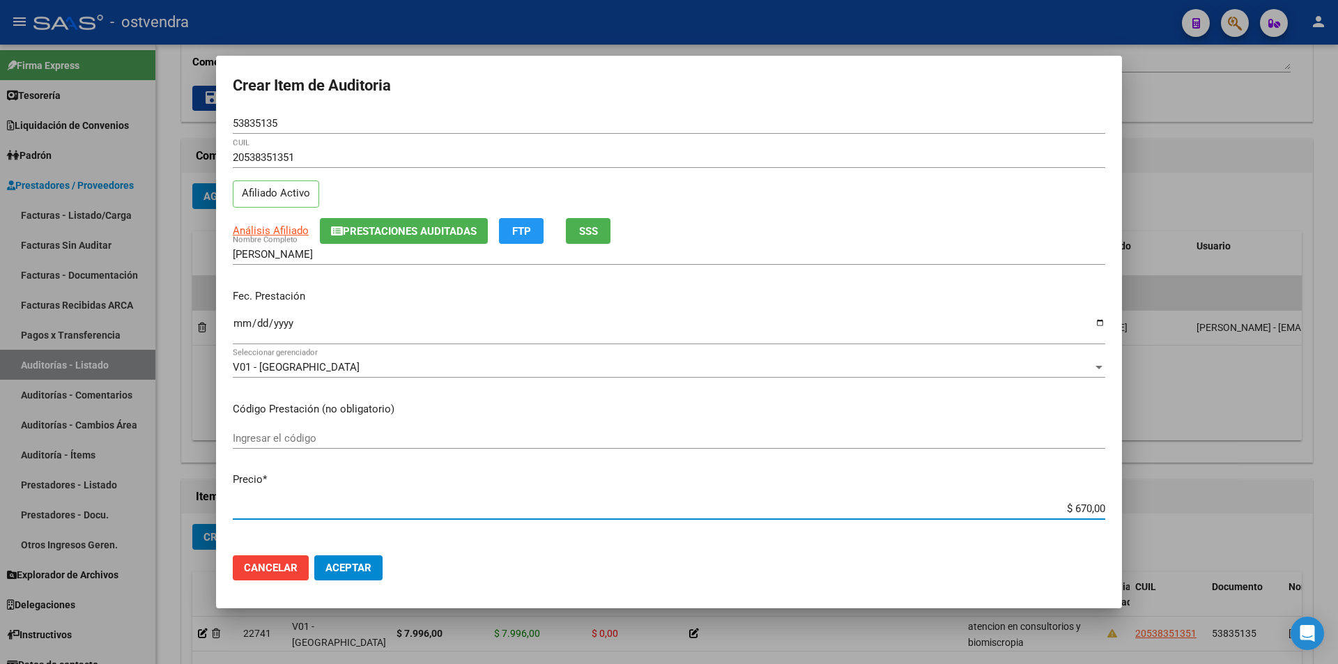
type input "$ 6.708,00"
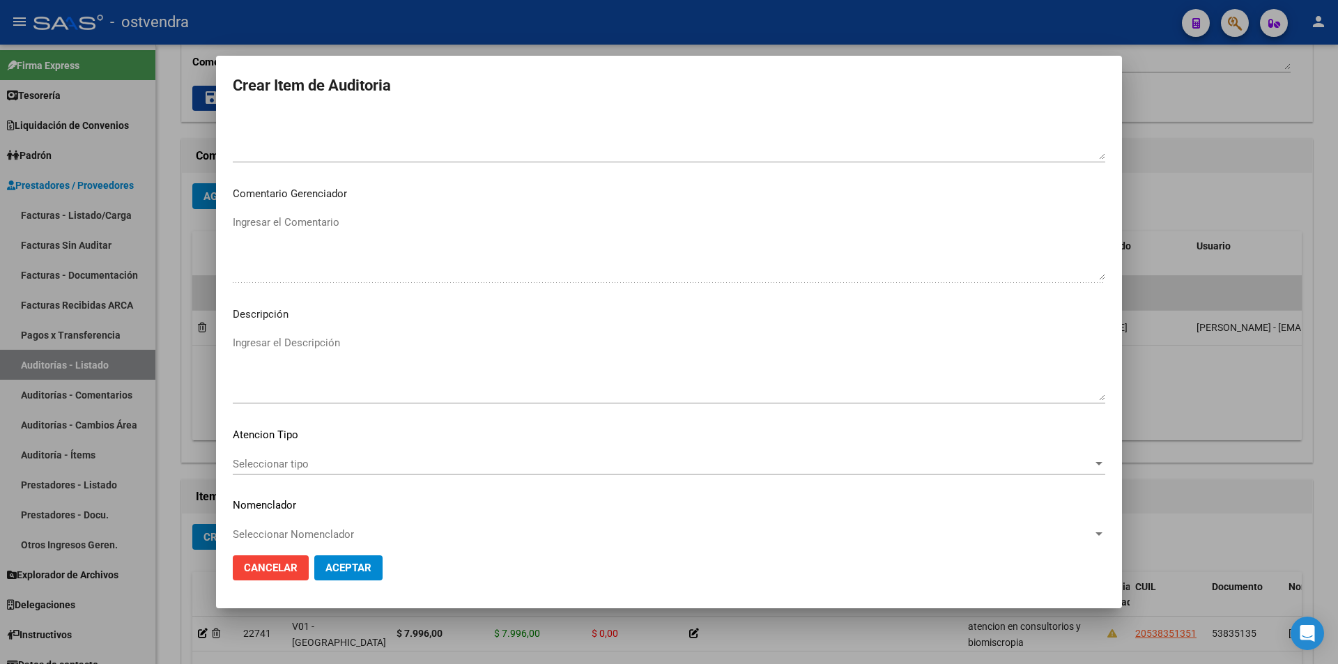
scroll to position [682, 0]
click at [794, 381] on textarea "Ingresar el Descripción" at bounding box center [669, 376] width 873 height 66
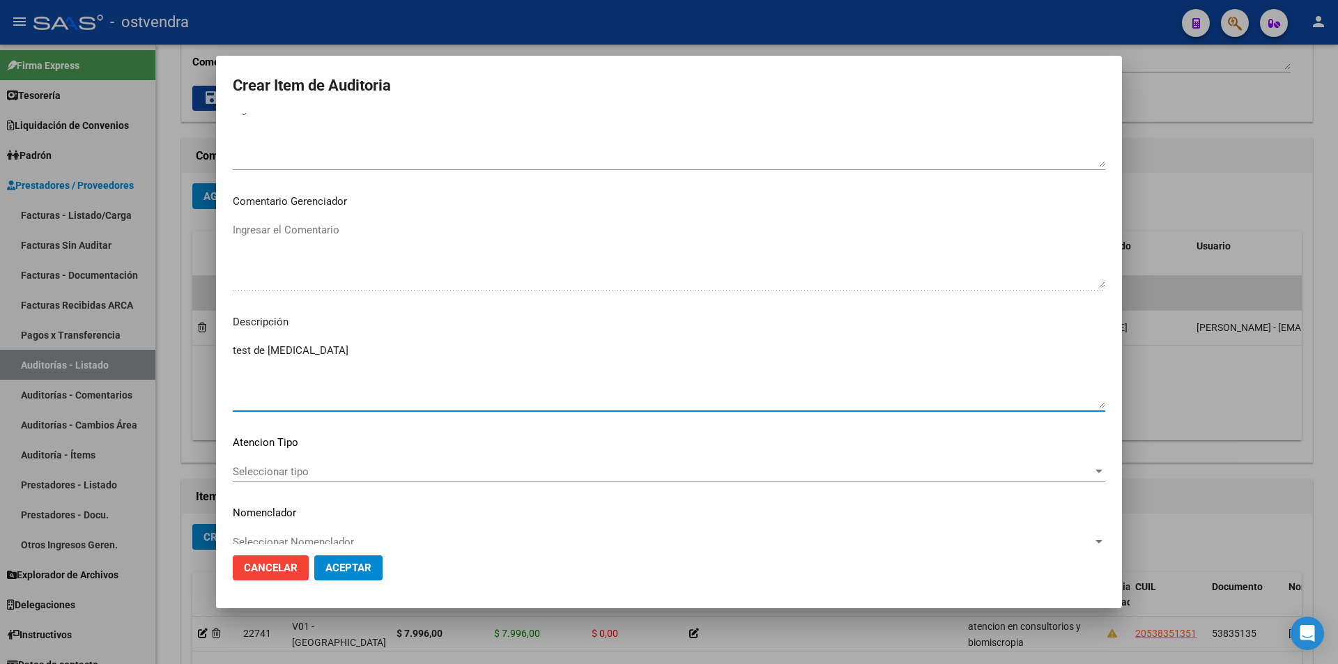
type textarea "test de [MEDICAL_DATA]"
click at [392, 480] on div "Seleccionar tipo Seleccionar tipo" at bounding box center [669, 471] width 873 height 21
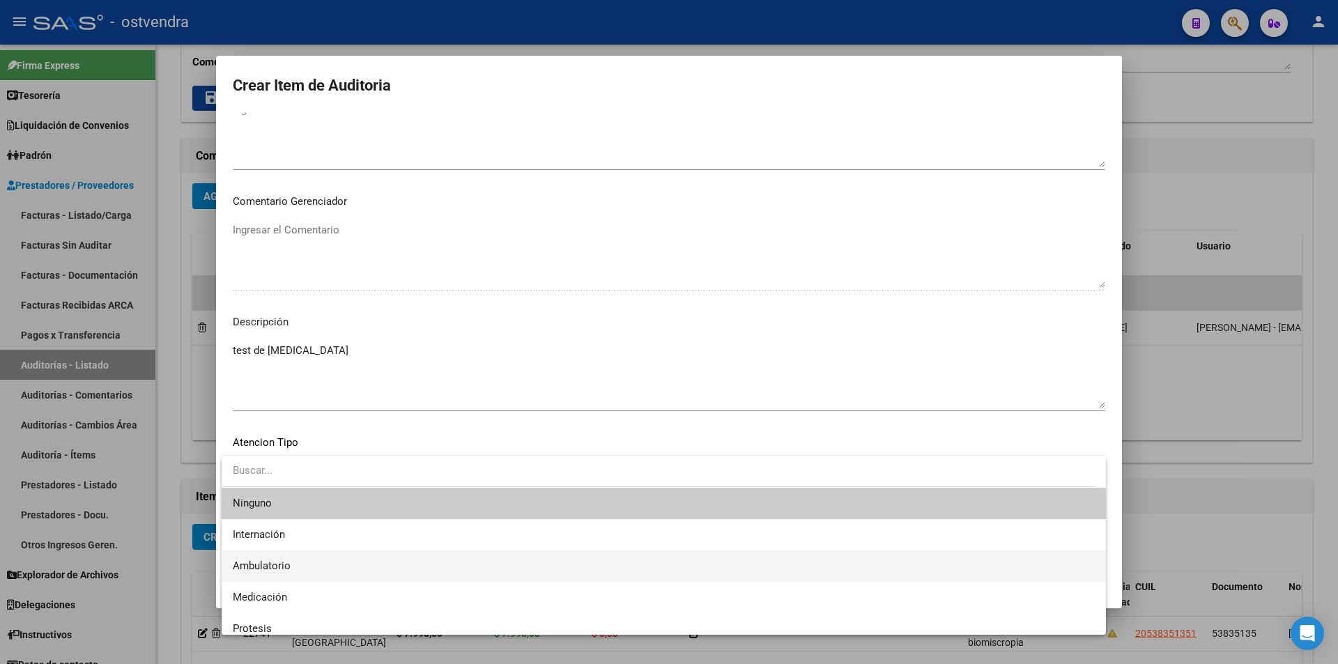
click at [381, 554] on span "Ambulatorio" at bounding box center [664, 566] width 862 height 31
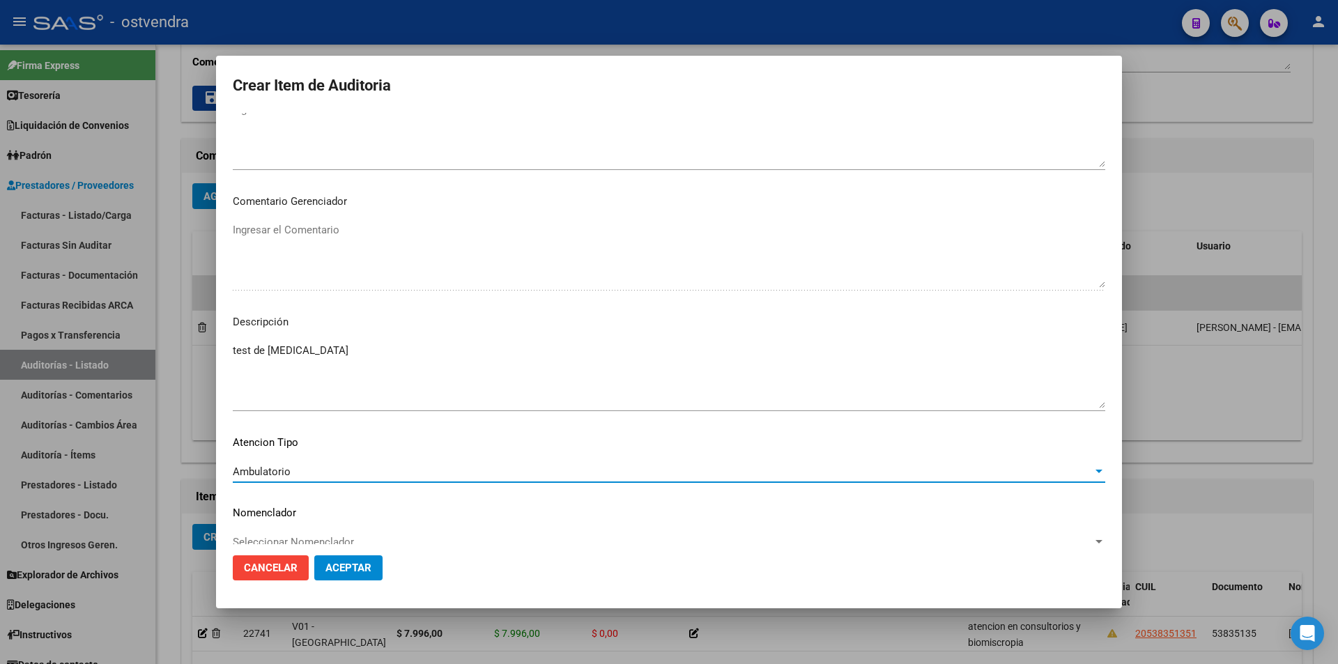
click at [362, 565] on span "Aceptar" at bounding box center [349, 568] width 46 height 13
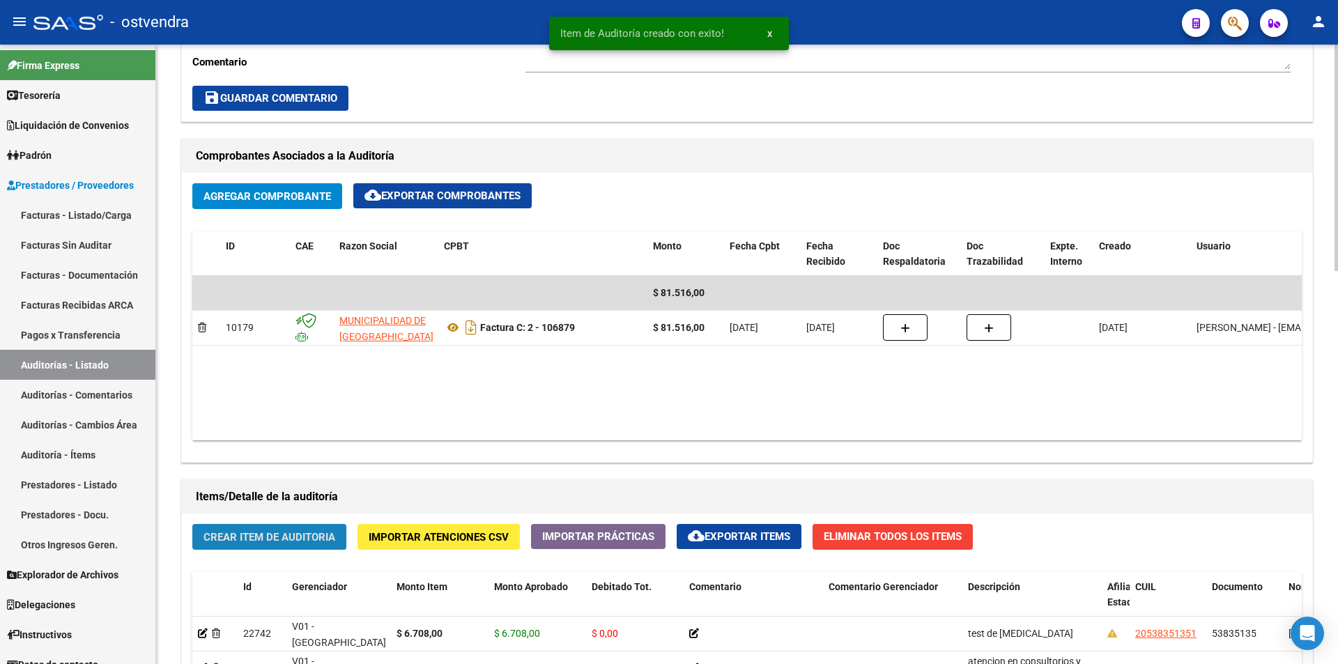
click at [301, 533] on span "Crear Item de Auditoria" at bounding box center [270, 537] width 132 height 13
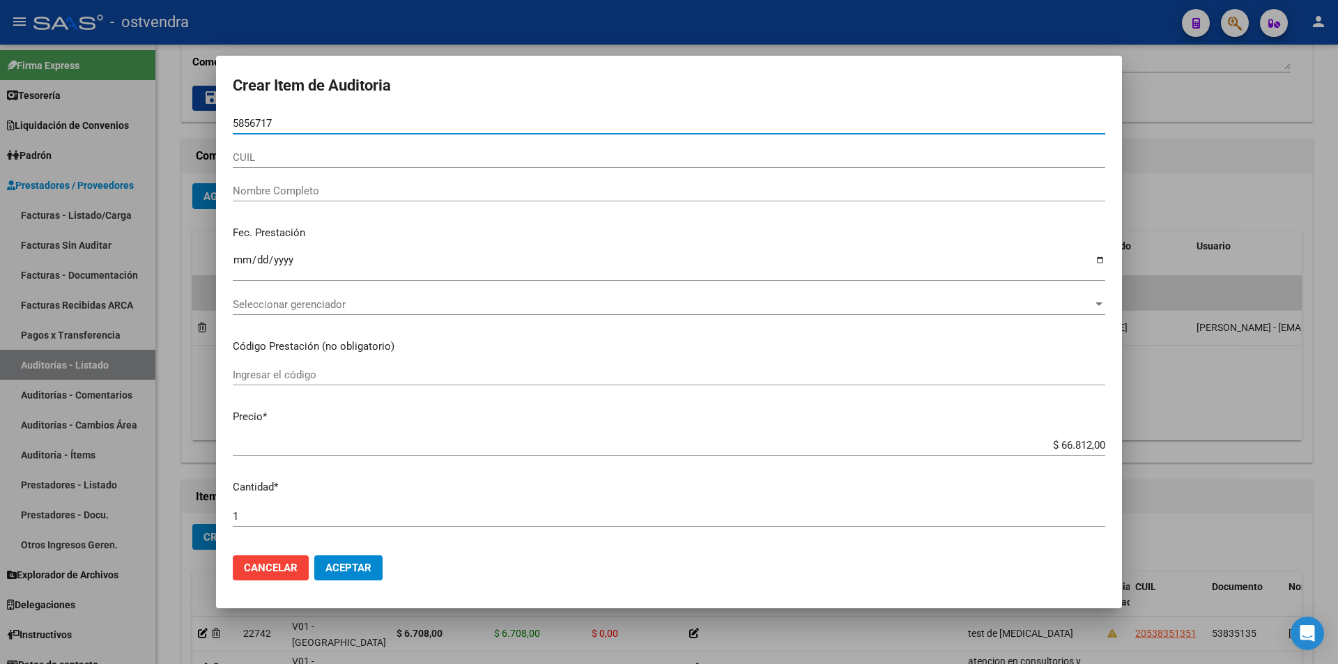
type input "58567179"
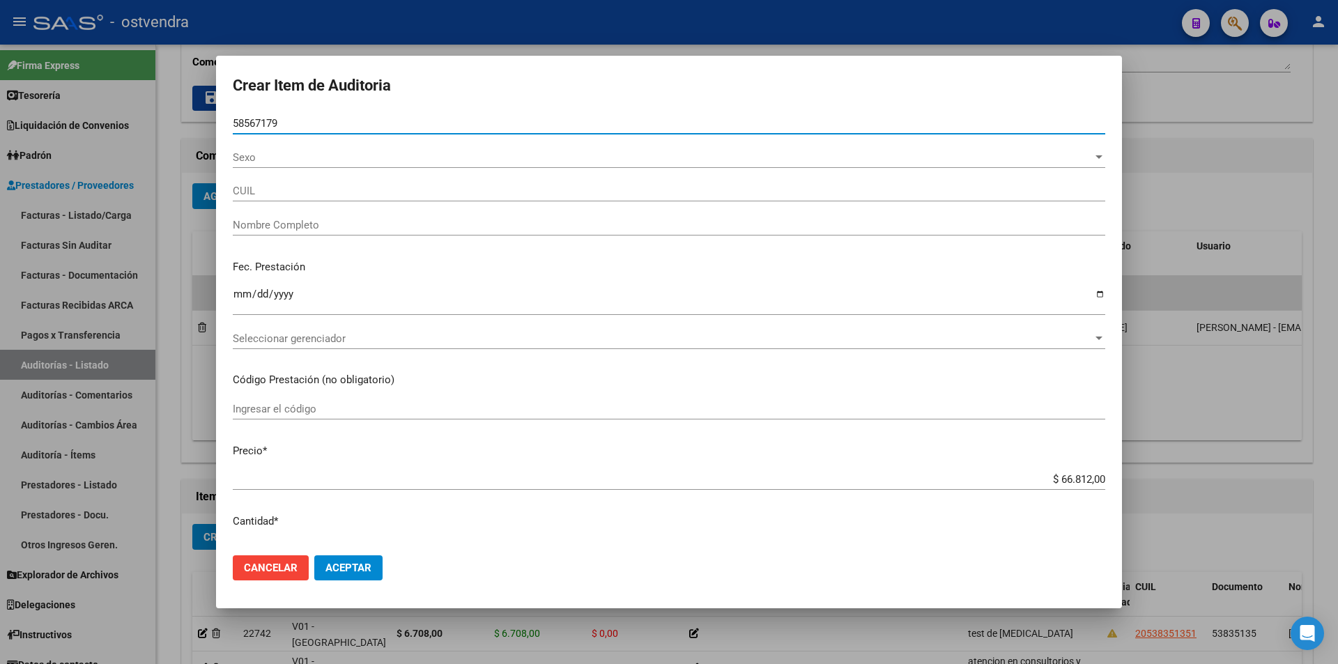
type input "20585671798"
type input "[PERSON_NAME]"
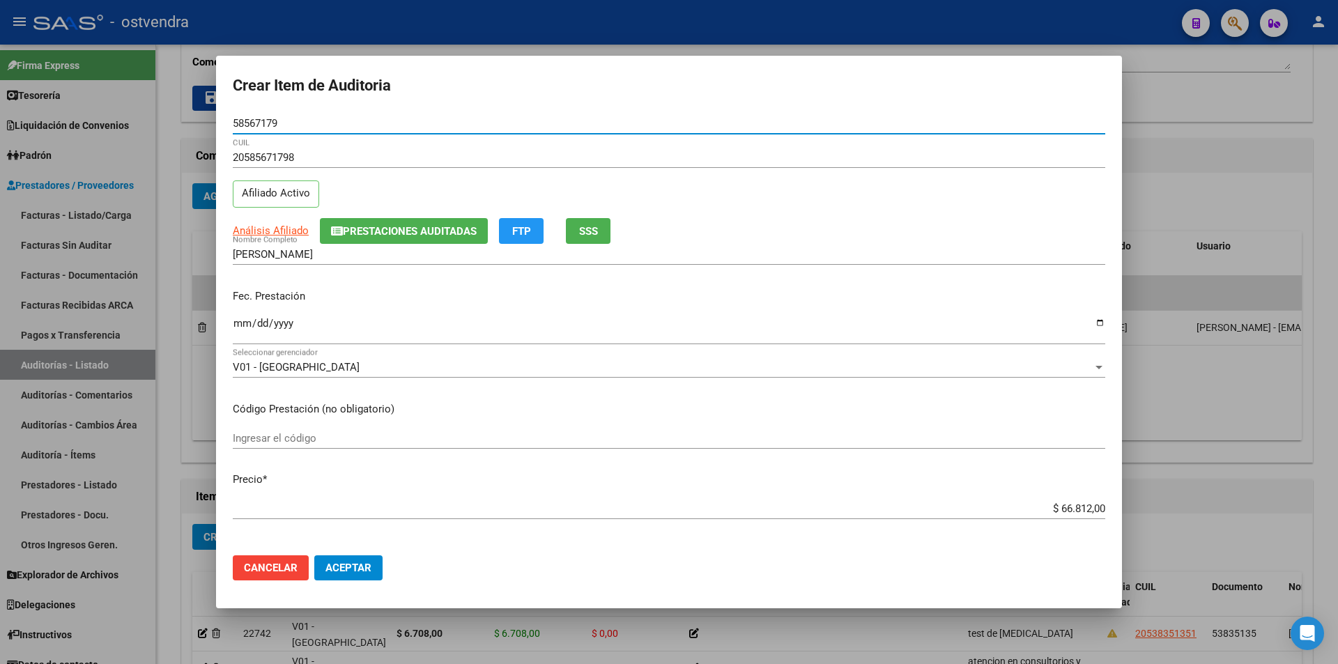
type input "58567179"
click at [1081, 508] on input "$ 66.812,00" at bounding box center [669, 509] width 873 height 13
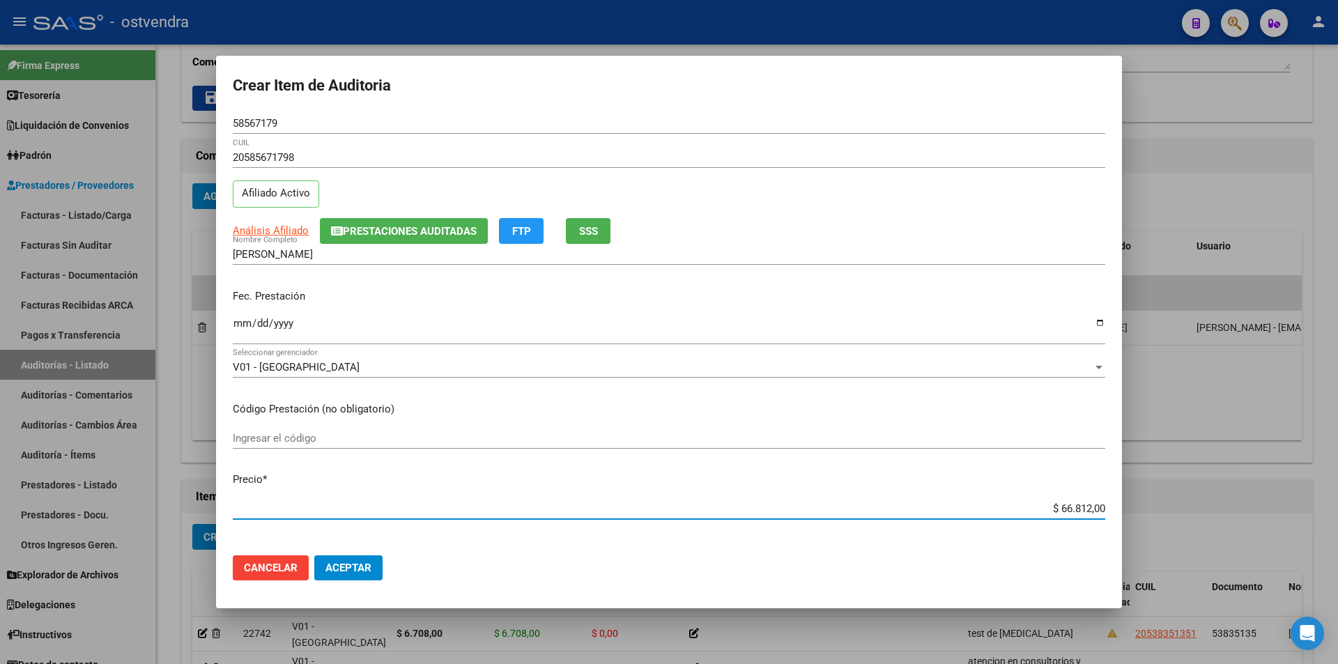
type input "$ 6.681,00"
type input "$ 668,00"
type input "$ 66,00"
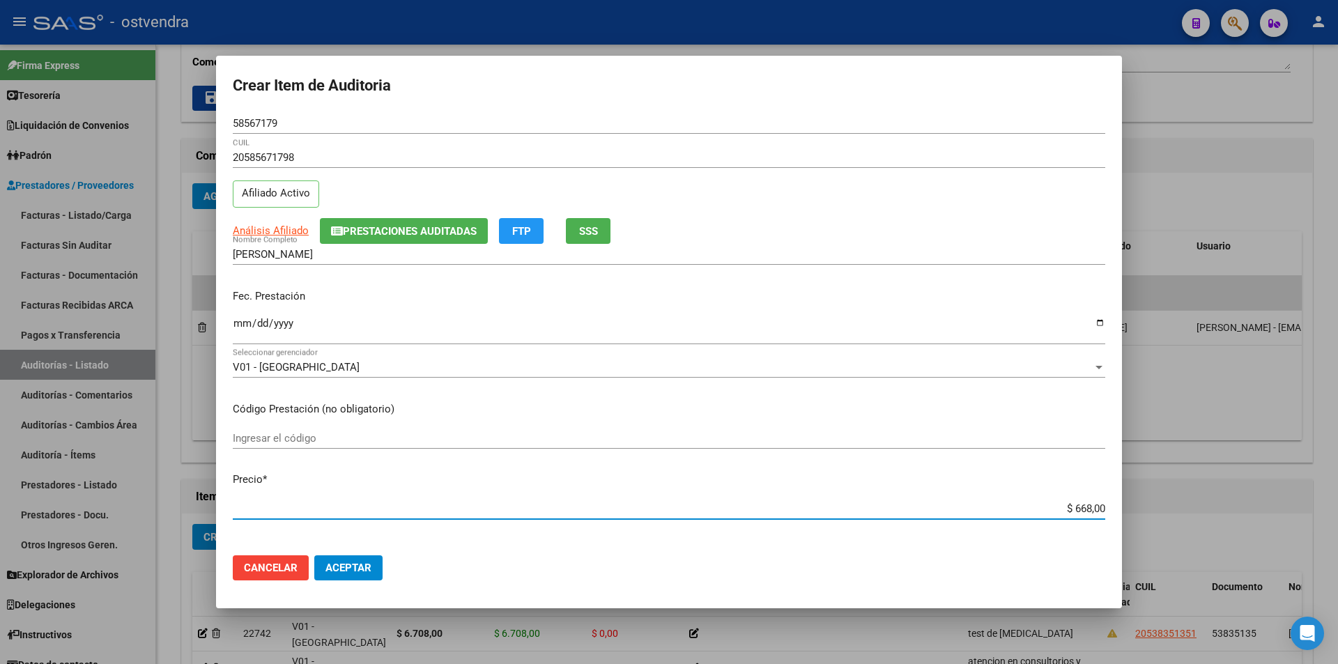
type input "$ 66,00"
type input "$ 6,00"
type input "$ 3,00"
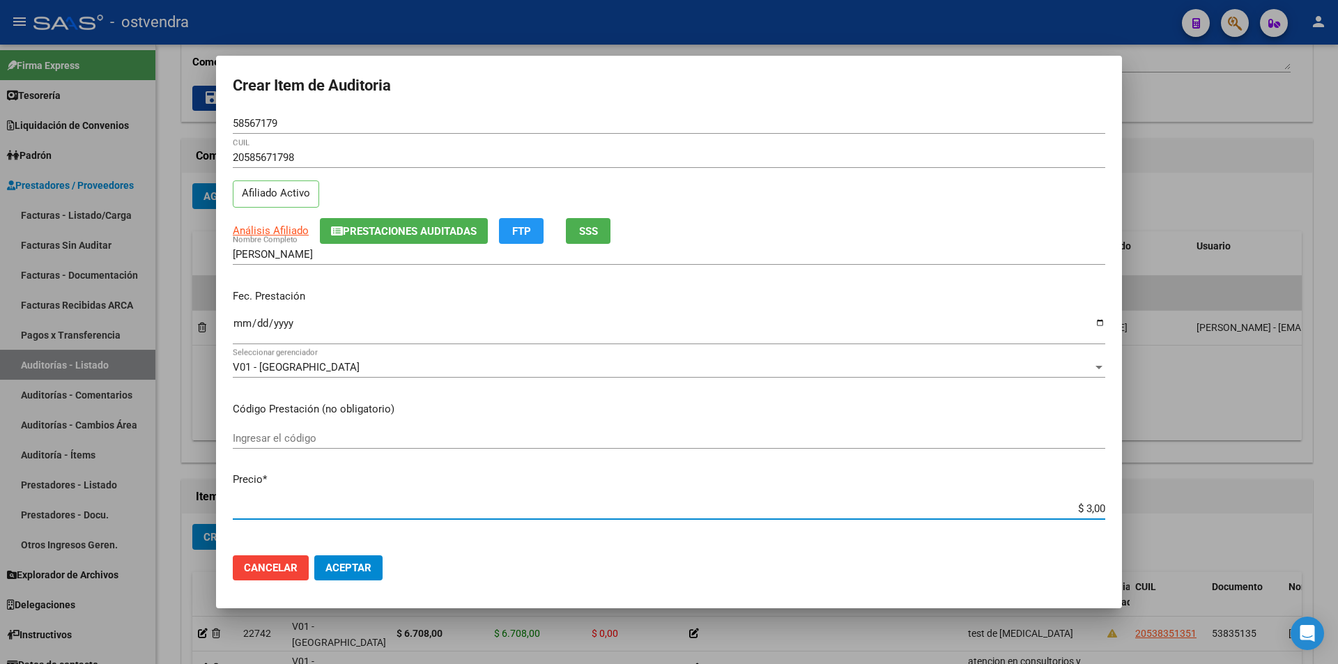
type input "$ 39,00"
type input "$ 399,00"
type input "$ 3.998,00"
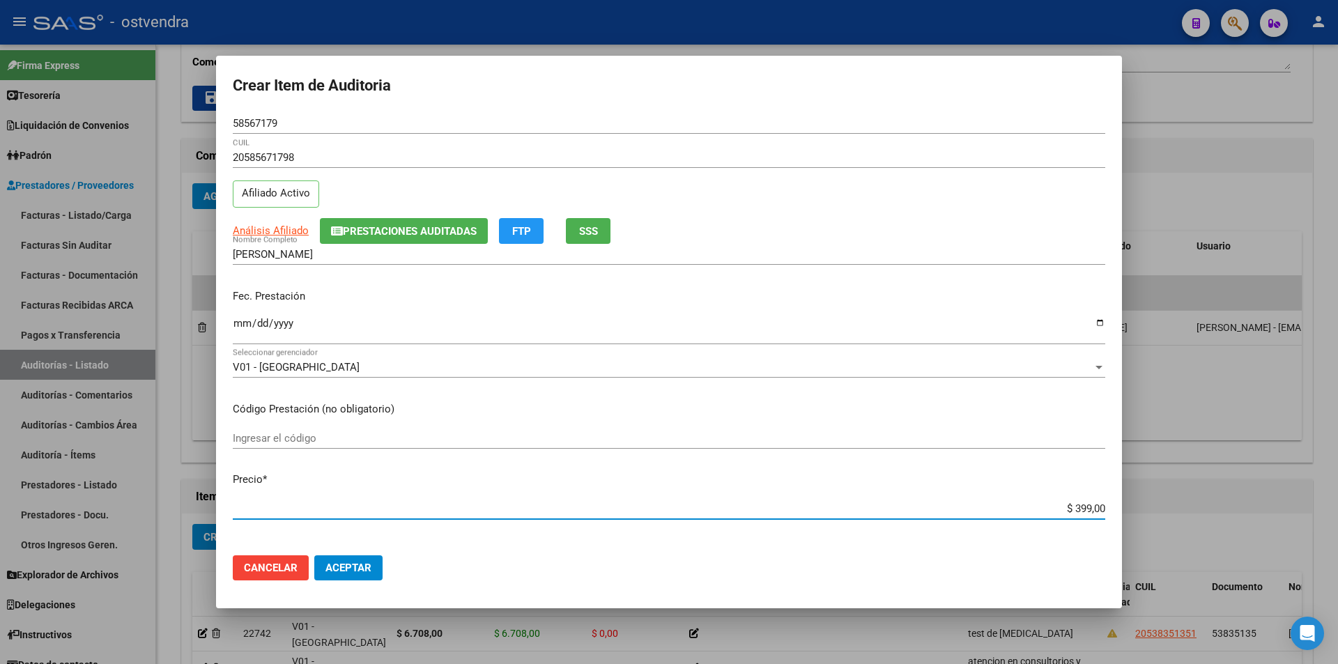
type input "$ 3.998,00"
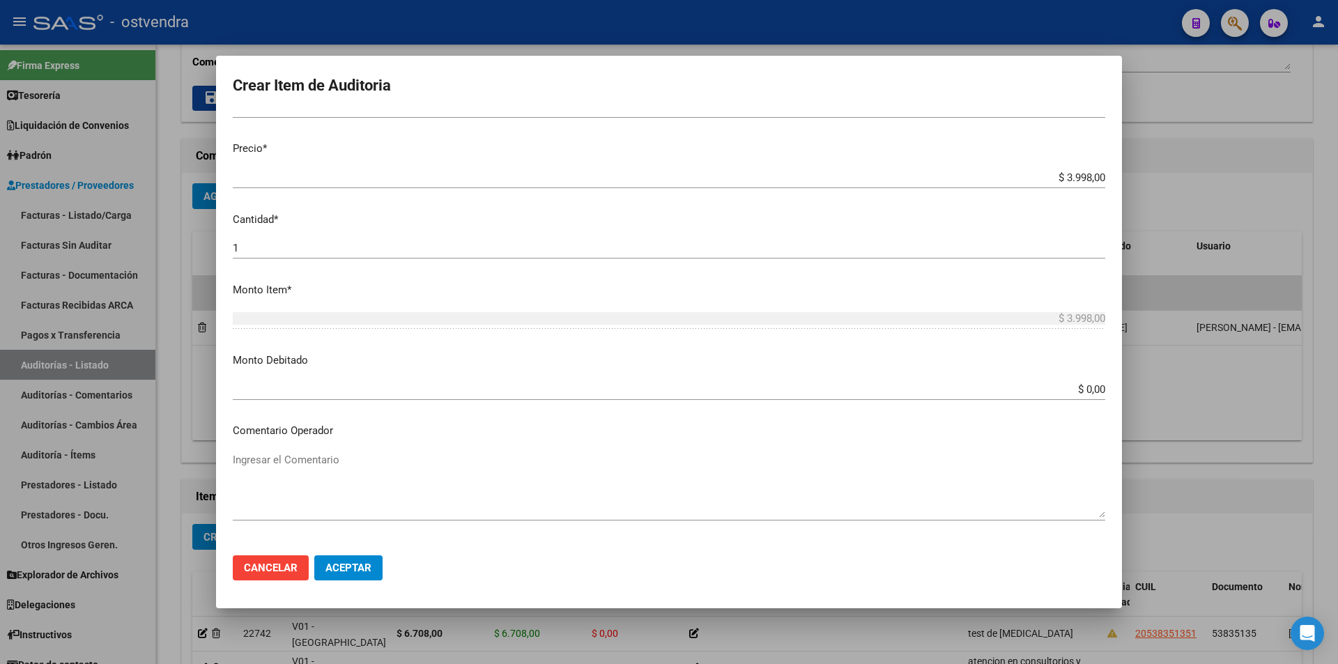
scroll to position [333, 0]
click at [512, 261] on div "1 Ingresar la cantidad" at bounding box center [669, 253] width 873 height 34
click at [508, 254] on div "1 Ingresar la cantidad" at bounding box center [669, 246] width 873 height 21
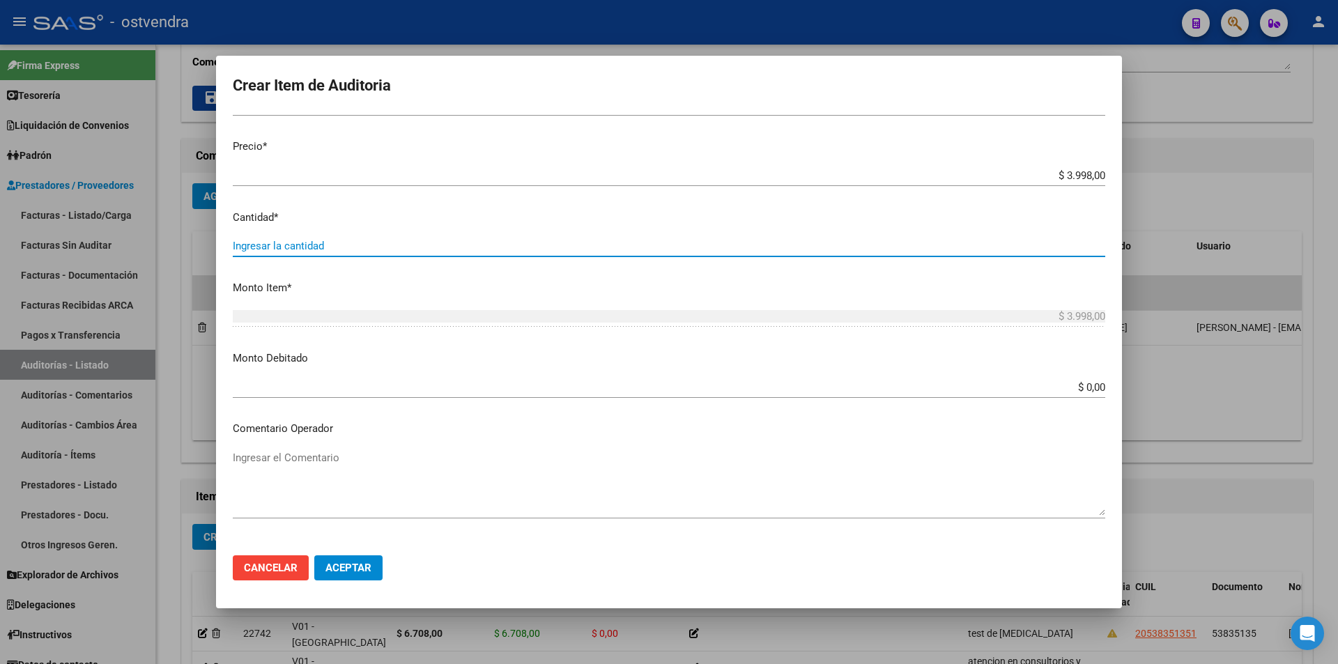
type input "2"
type input "$ 7.996,00"
type input "2"
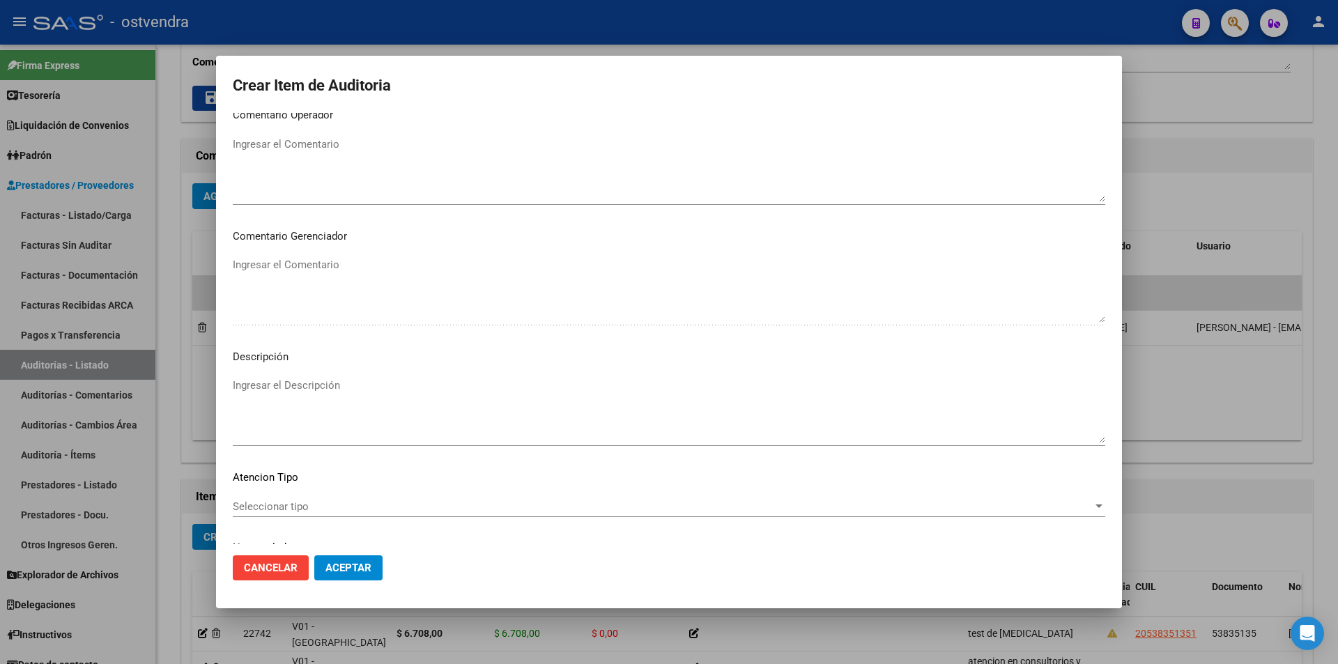
scroll to position [649, 0]
click at [489, 411] on textarea "Ingresar el Descripción" at bounding box center [669, 409] width 873 height 66
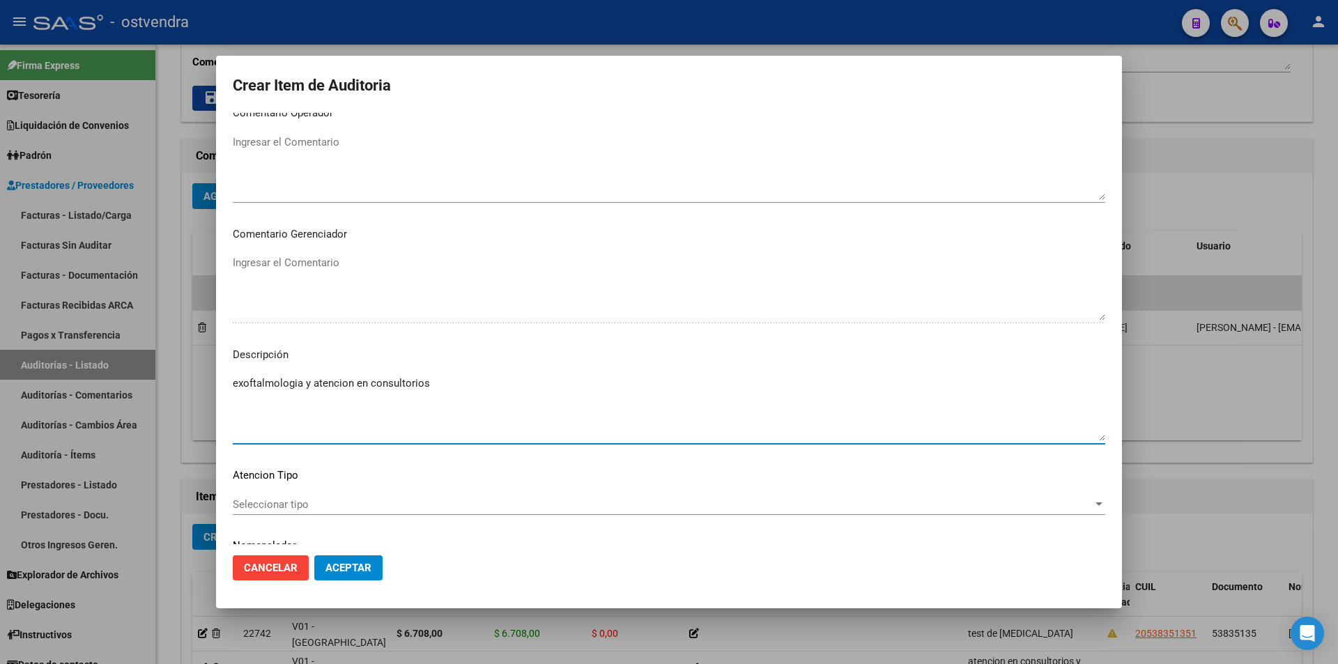
type textarea "exoftalmologia y atencion en consultorios"
click at [468, 492] on mat-dialog-content "58567179 Nro Documento 20585671798 CUIL Afiliado Activo Análisis Afiliado Prest…" at bounding box center [669, 328] width 906 height 431
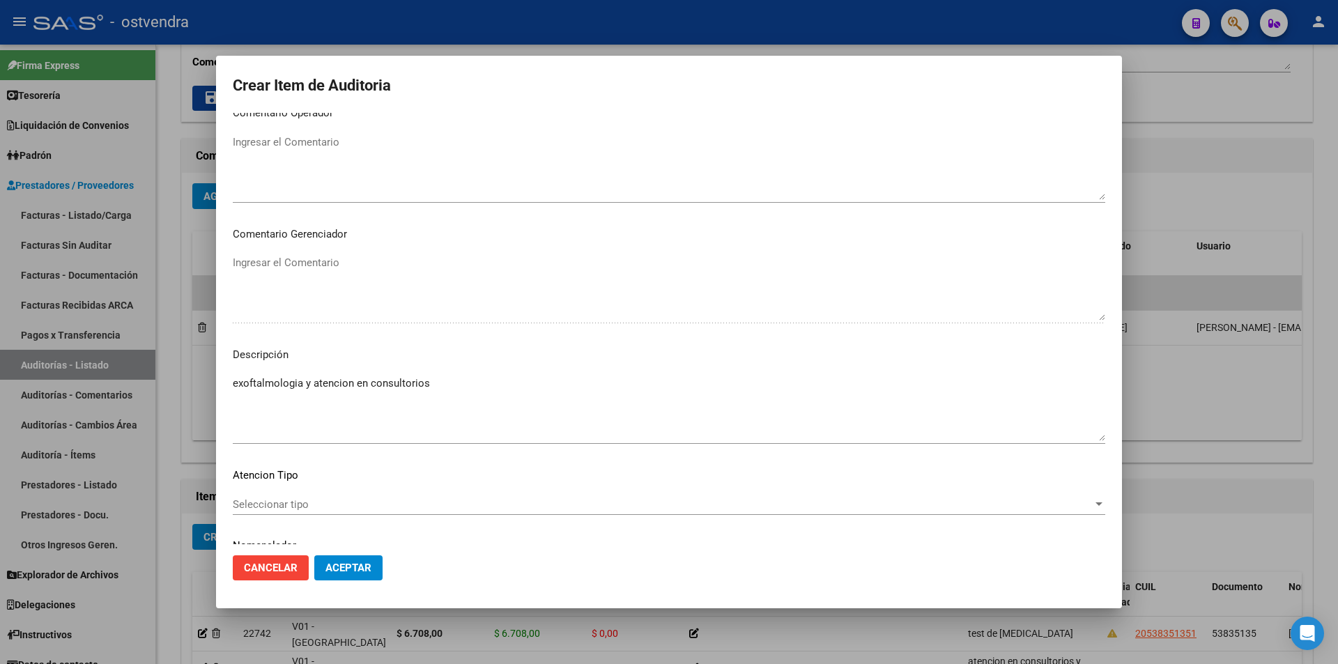
drag, startPoint x: 454, startPoint y: 489, endPoint x: 449, endPoint y: 498, distance: 10.9
click at [450, 497] on mat-dialog-content "58567179 Nro Documento 20585671798 CUIL Afiliado Activo Análisis Afiliado Prest…" at bounding box center [669, 328] width 906 height 431
click at [444, 503] on span "Seleccionar tipo" at bounding box center [663, 504] width 860 height 13
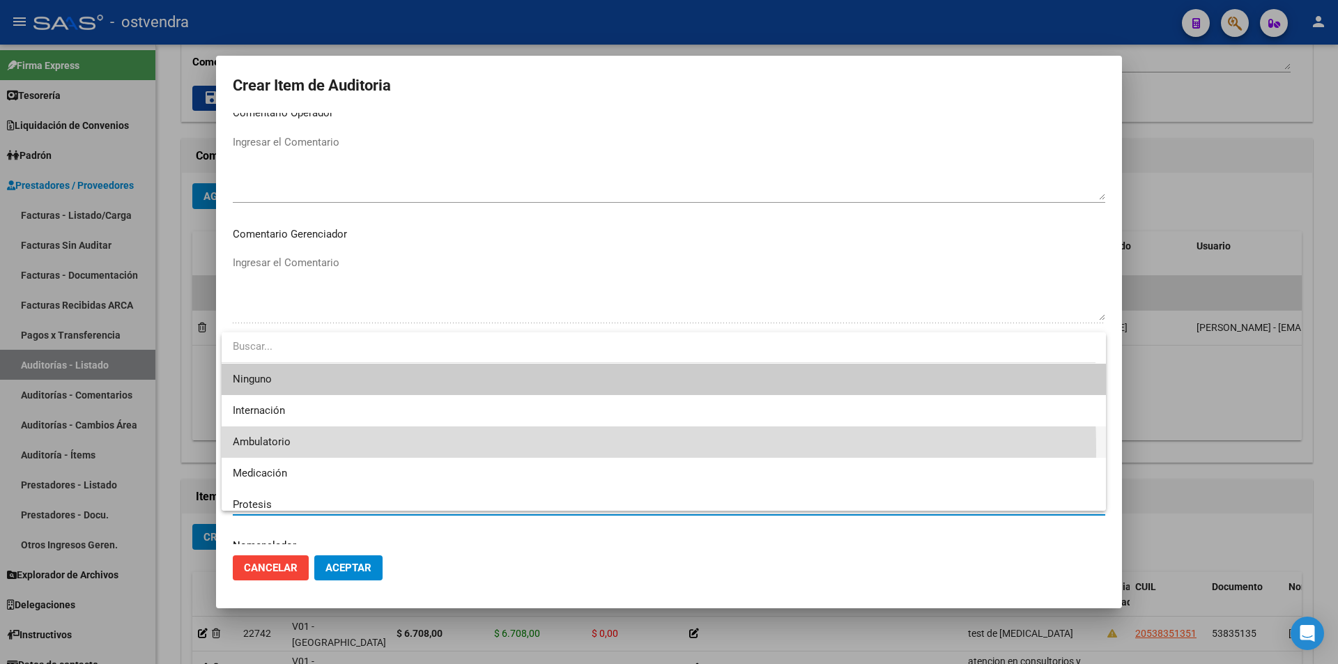
click at [341, 451] on span "Ambulatorio" at bounding box center [664, 442] width 862 height 31
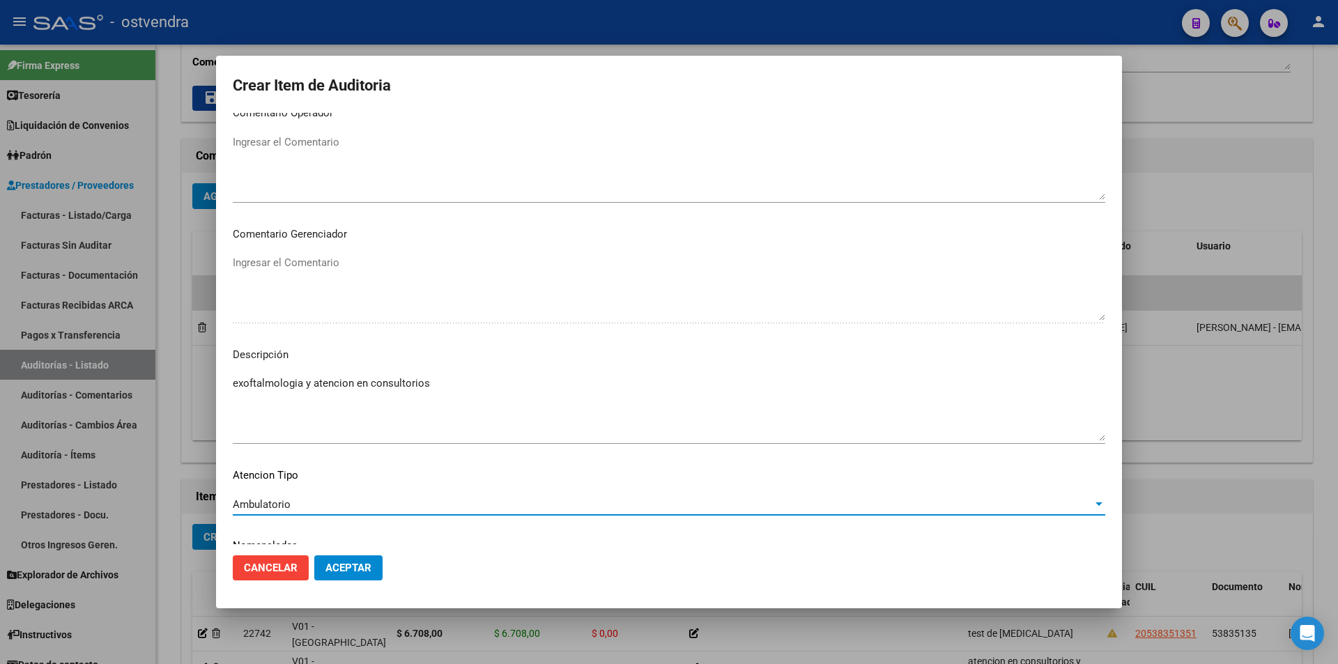
click at [365, 563] on button "Aceptar" at bounding box center [348, 568] width 68 height 25
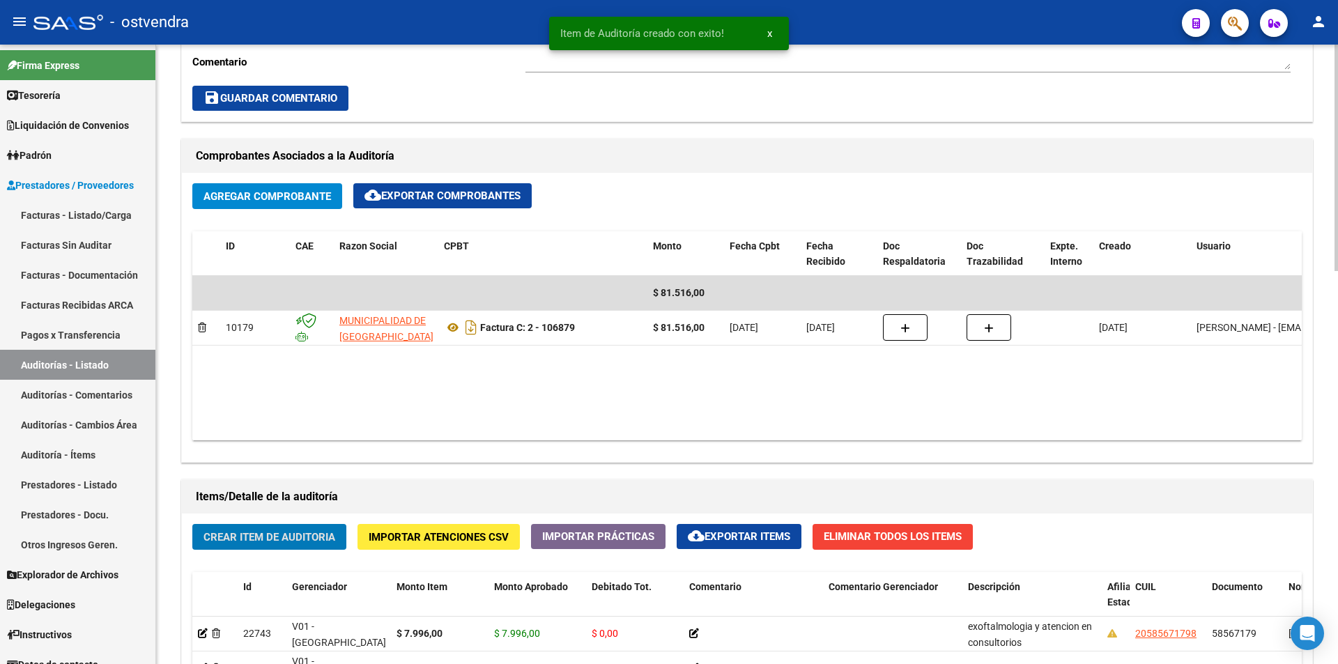
click at [270, 540] on span "Crear Item de Auditoria" at bounding box center [270, 537] width 132 height 13
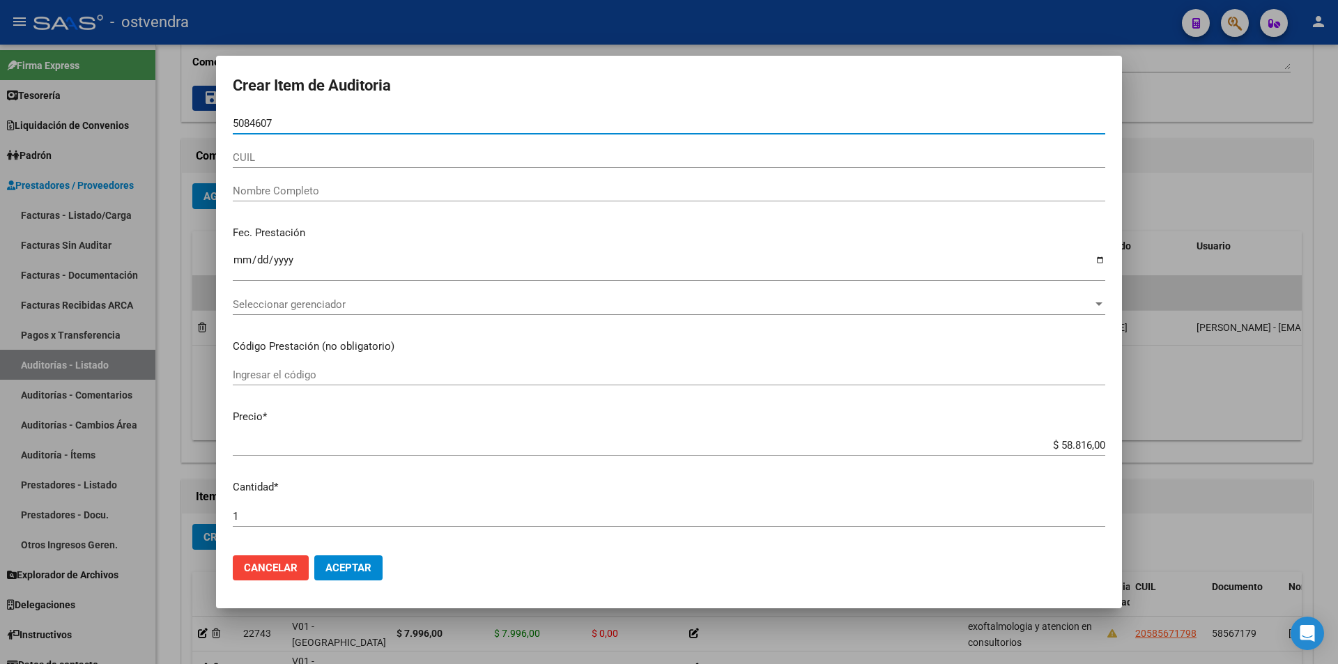
type input "50846075"
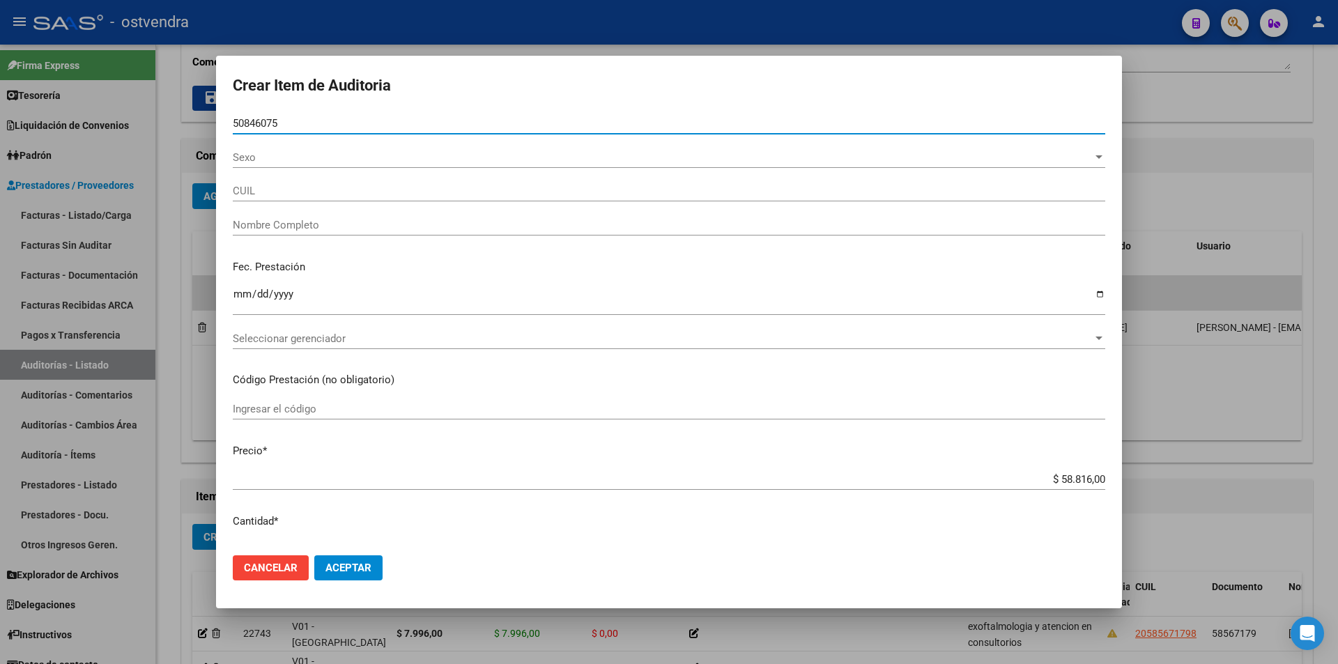
type input "23508460759"
type input "[PERSON_NAME]"
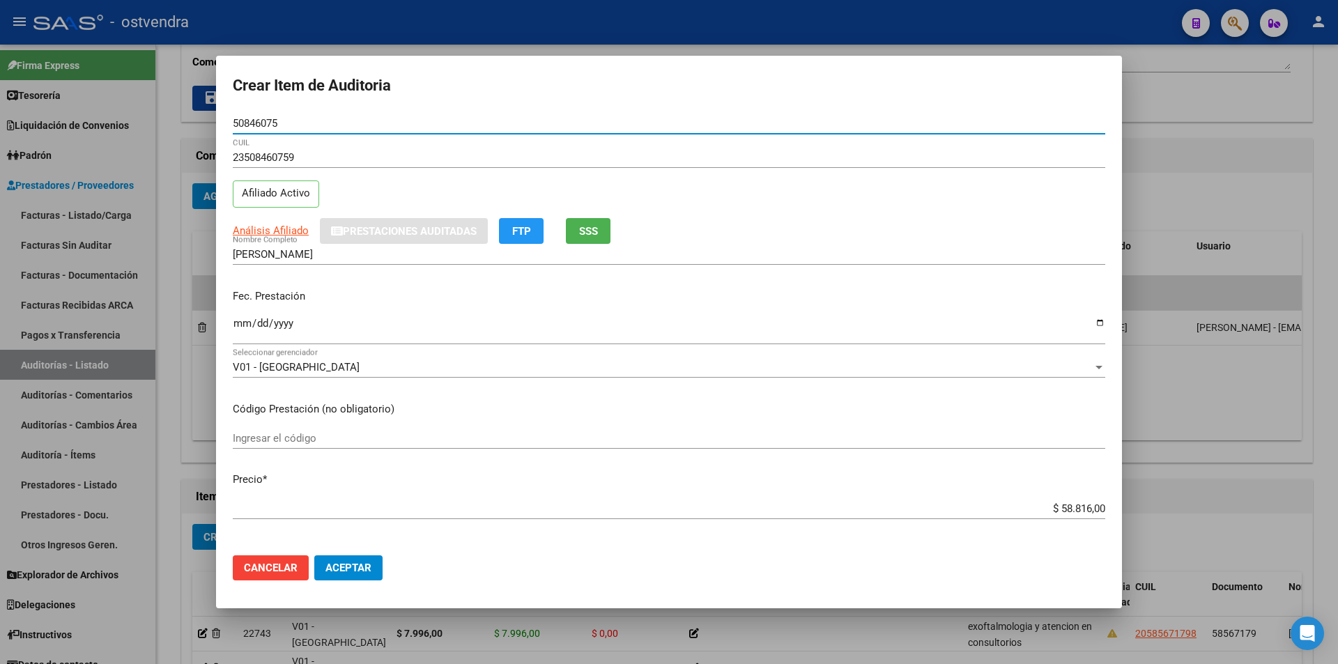
type input "50846075"
click at [1081, 512] on input "$ 58.816,00" at bounding box center [669, 509] width 873 height 13
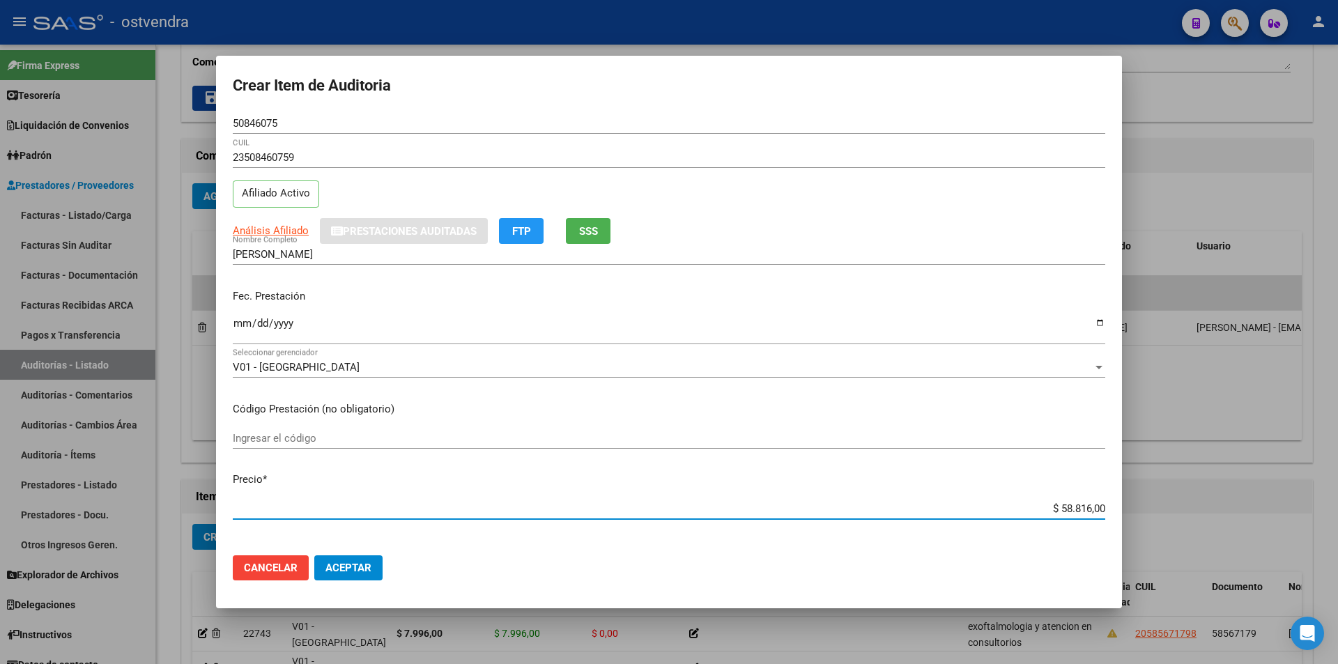
type input "$ 5.881,00"
type input "$ 588,00"
type input "$ 58,00"
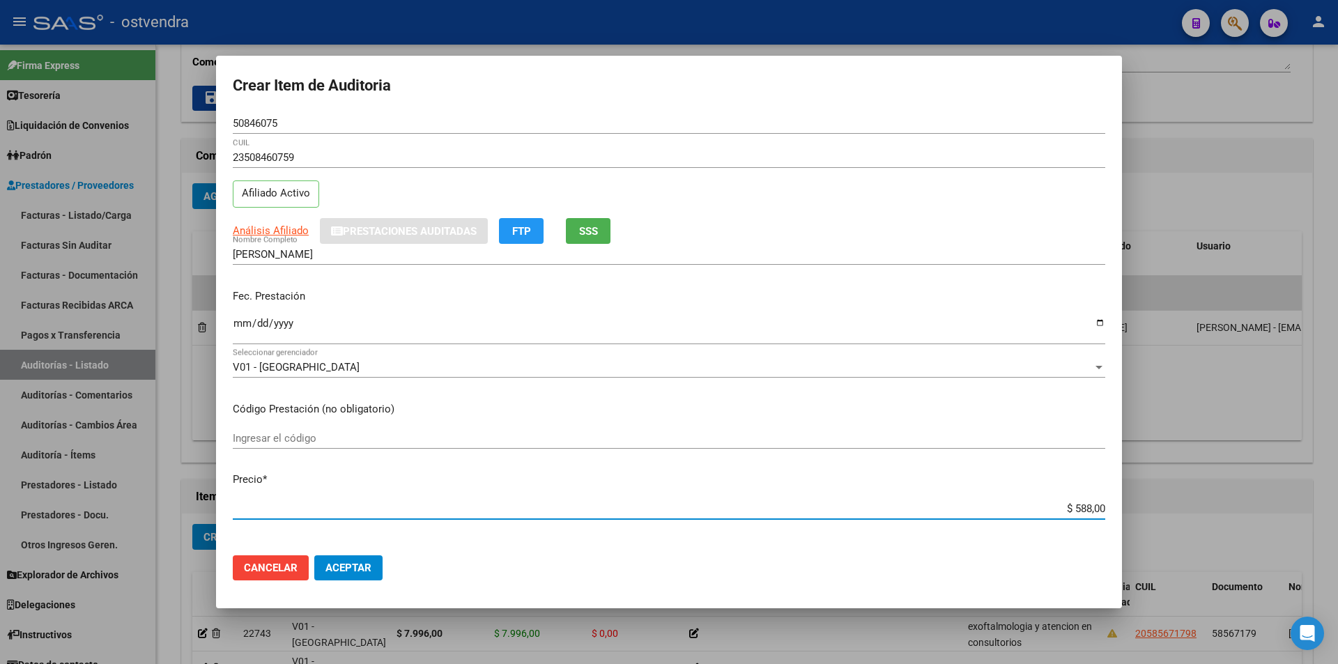
type input "$ 58,00"
type input "$ 5,00"
type input "$ 3,00"
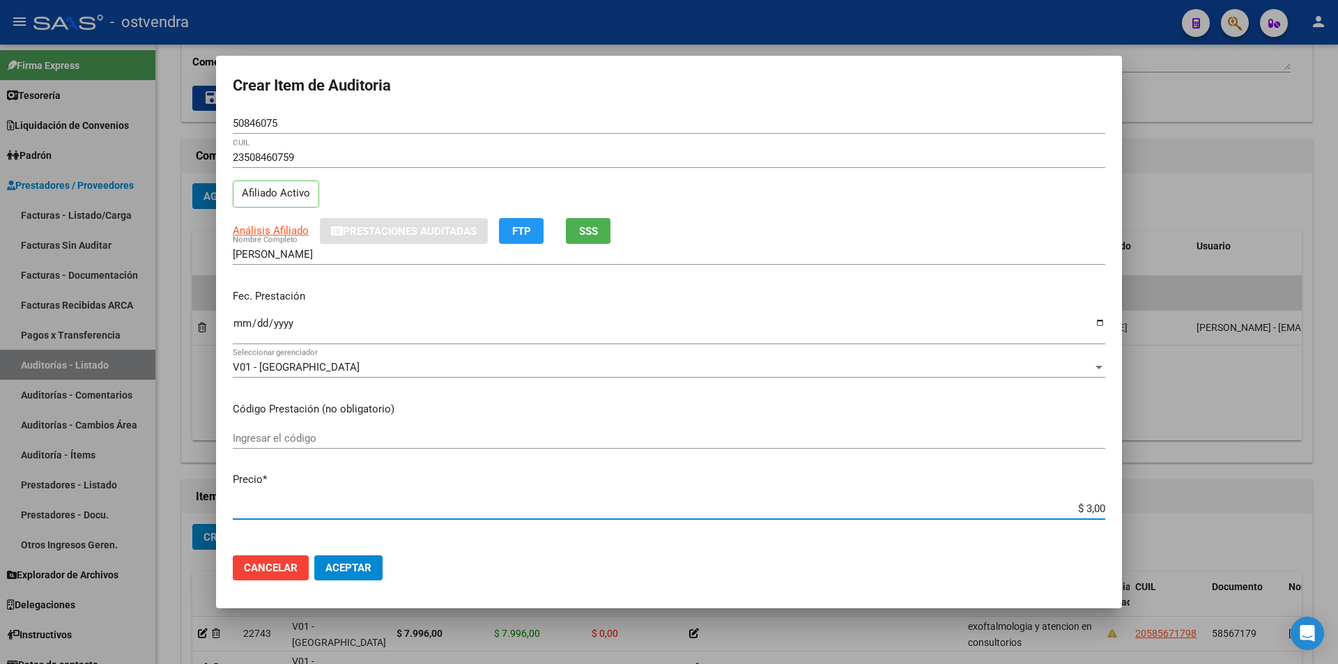
type input "$ 39,00"
type input "$ 399,00"
type input "$ 3.998,00"
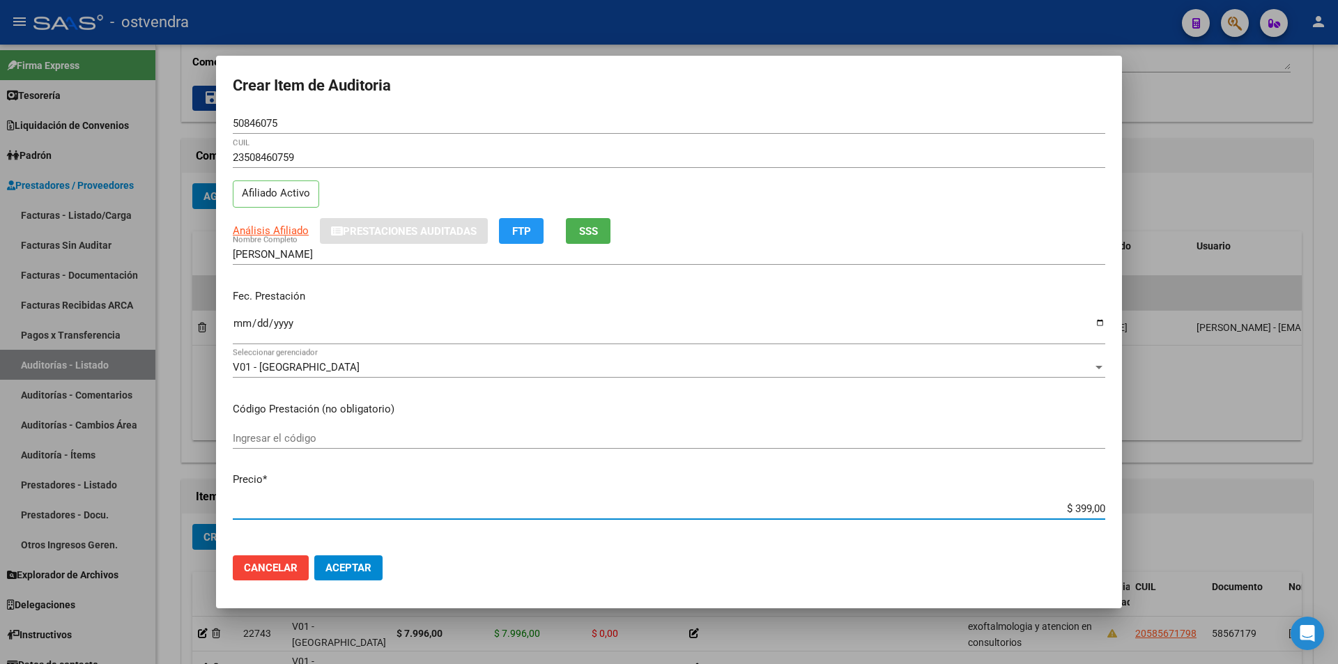
type input "$ 3.998,00"
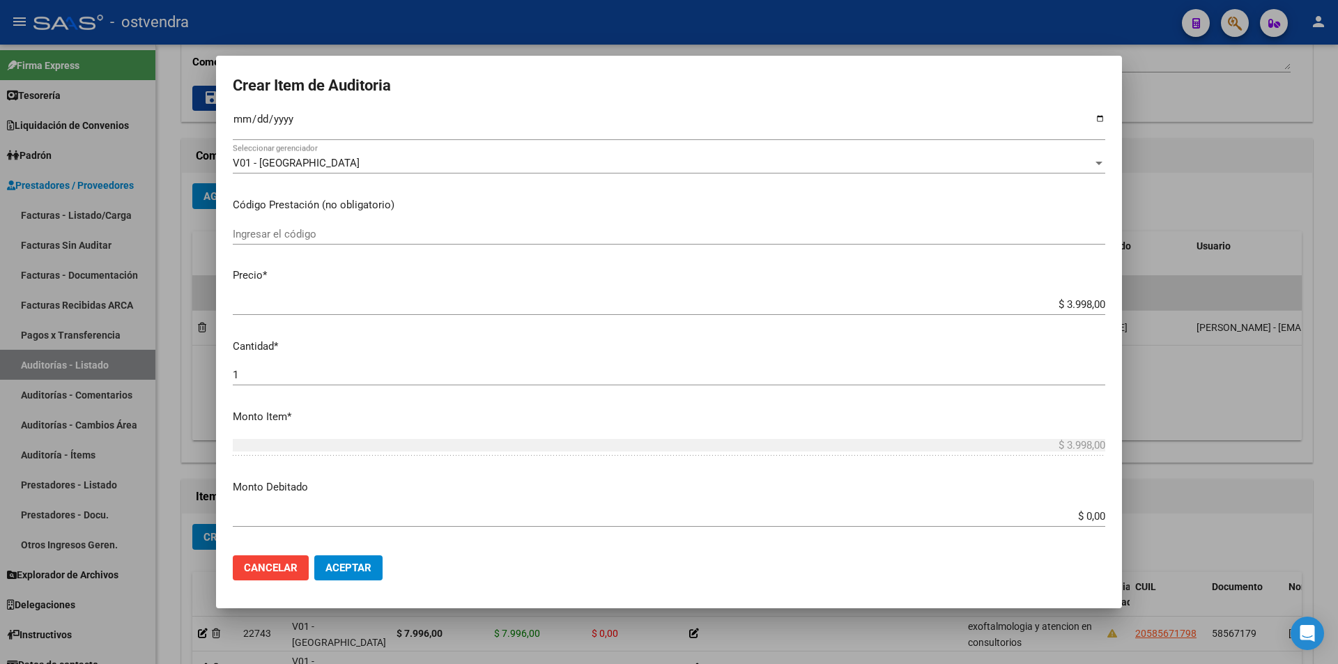
scroll to position [216, 0]
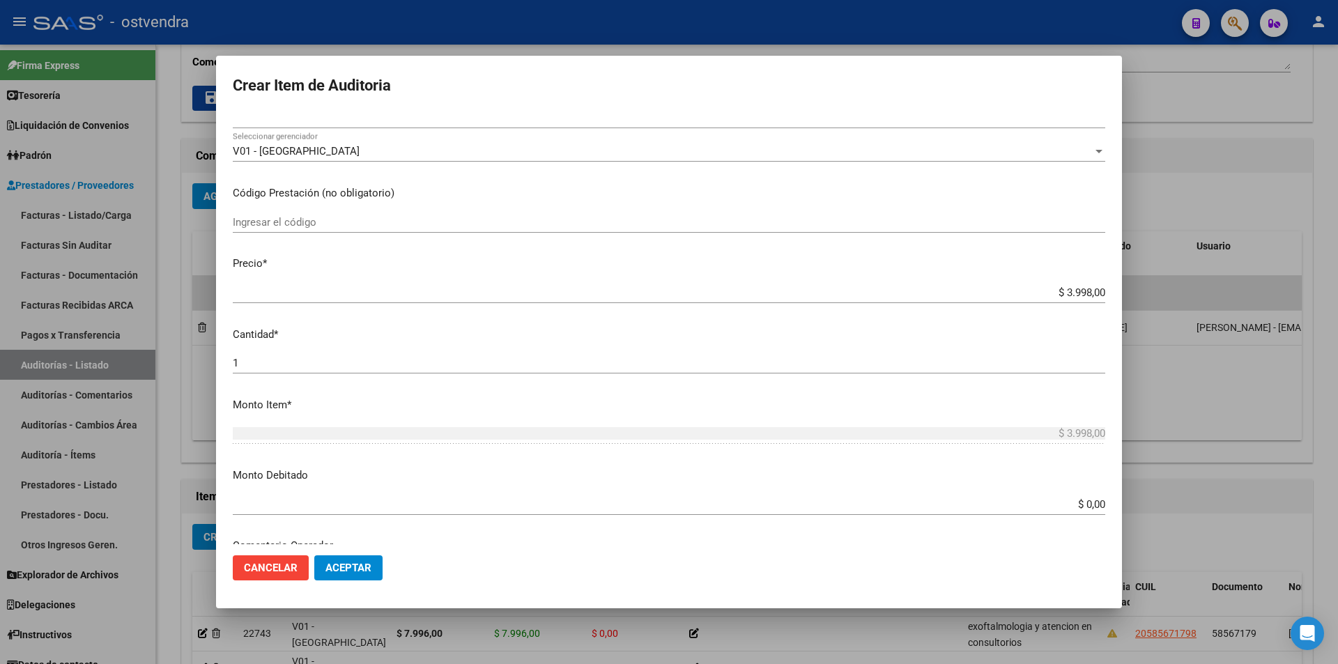
click at [405, 352] on mat-dialog-content "50846075 Nro Documento 23508460759 CUIL Afiliado Activo Análisis Afiliado Prest…" at bounding box center [669, 328] width 906 height 431
click at [388, 360] on input "1" at bounding box center [669, 363] width 873 height 13
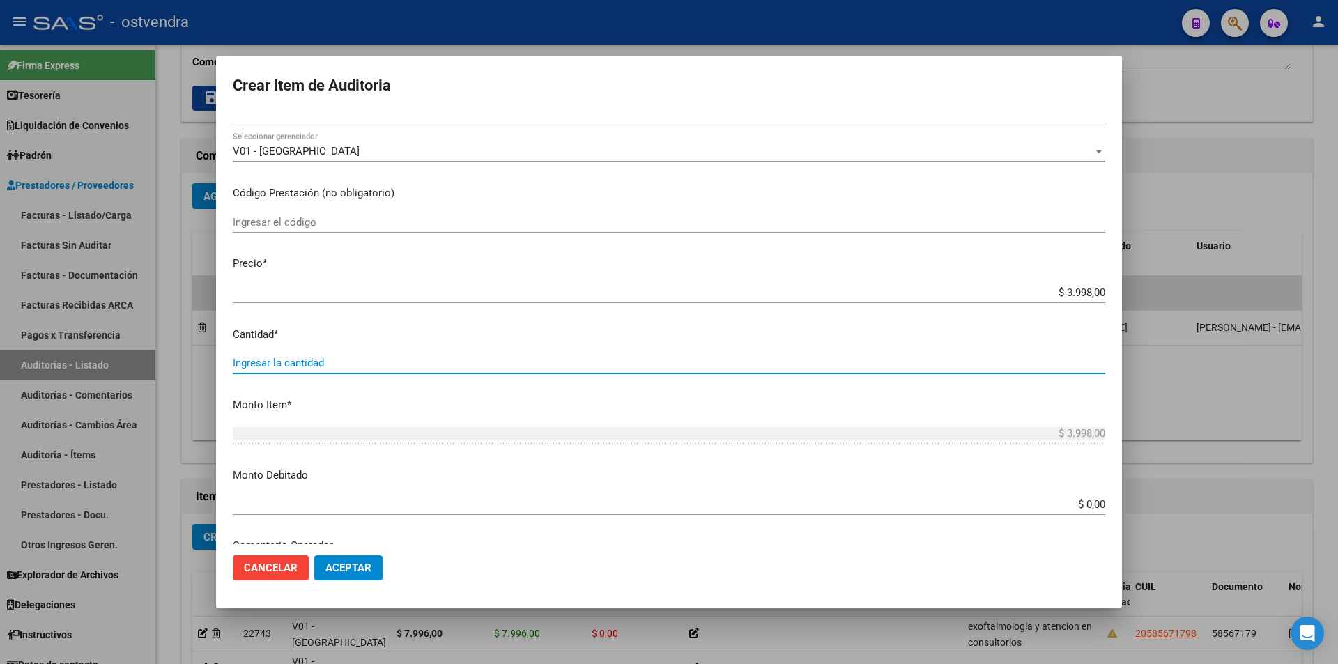
type input "2"
type input "$ 7.996,00"
type input "2"
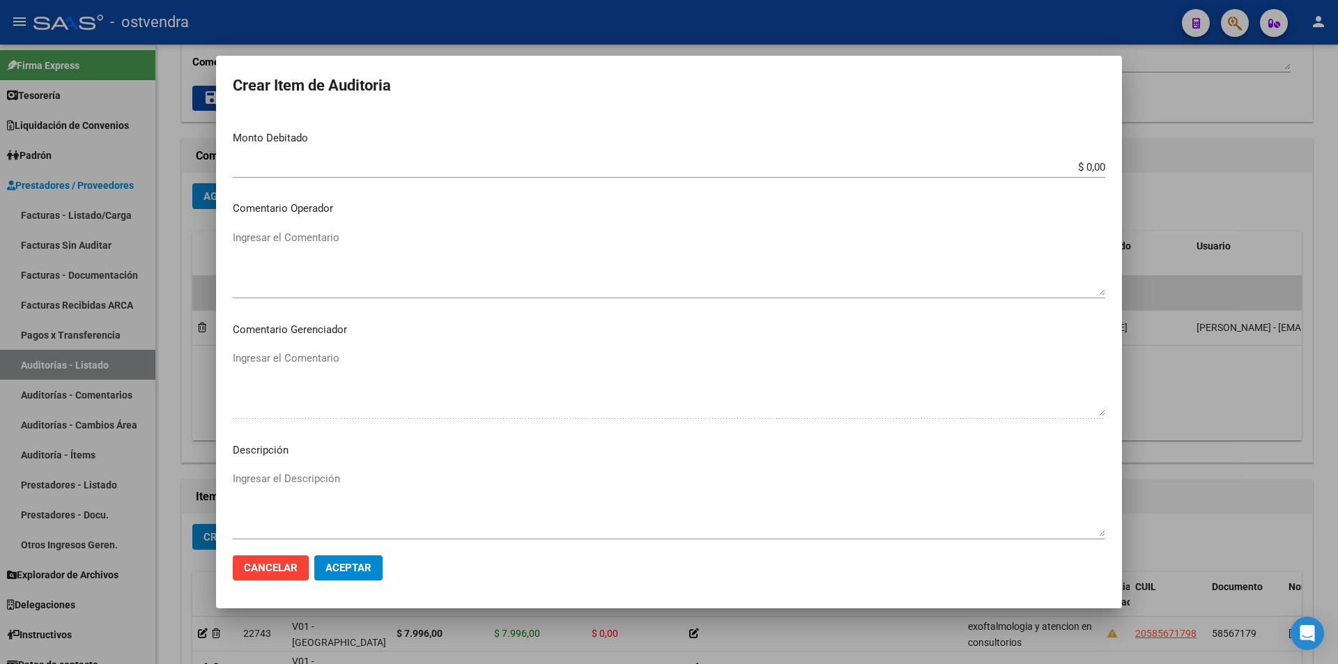
scroll to position [613, 0]
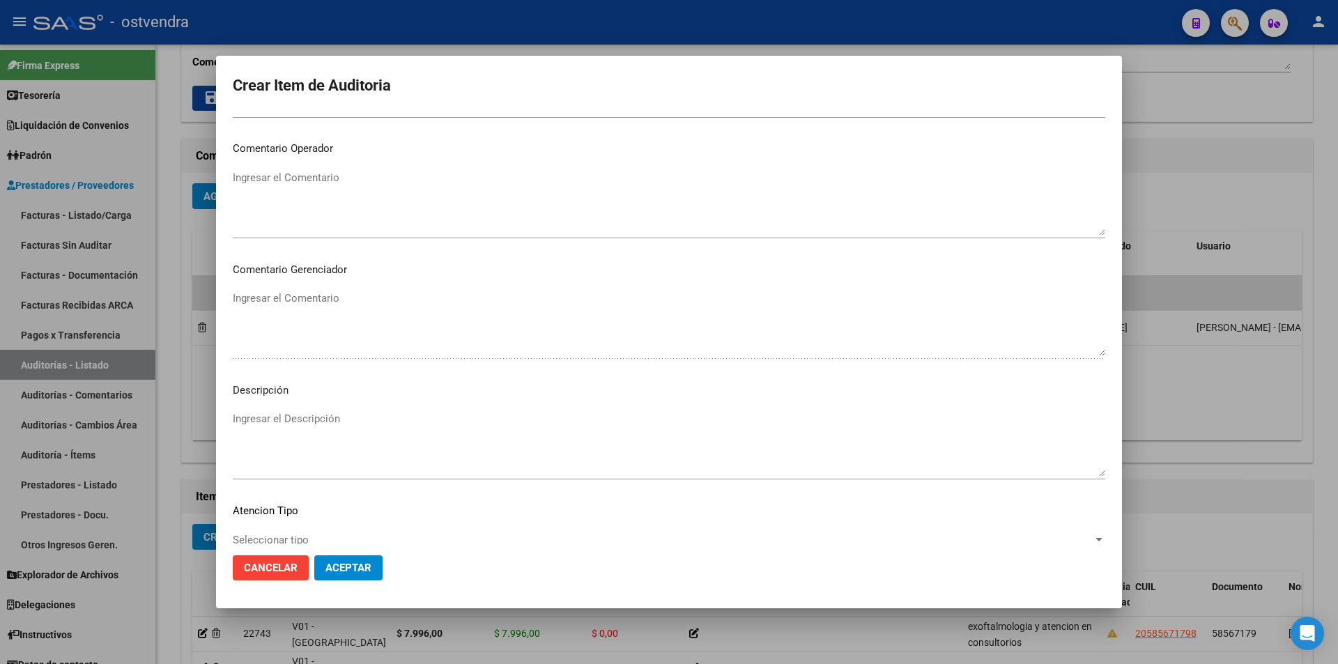
click at [489, 443] on textarea "Ingresar el Descripción" at bounding box center [669, 444] width 873 height 66
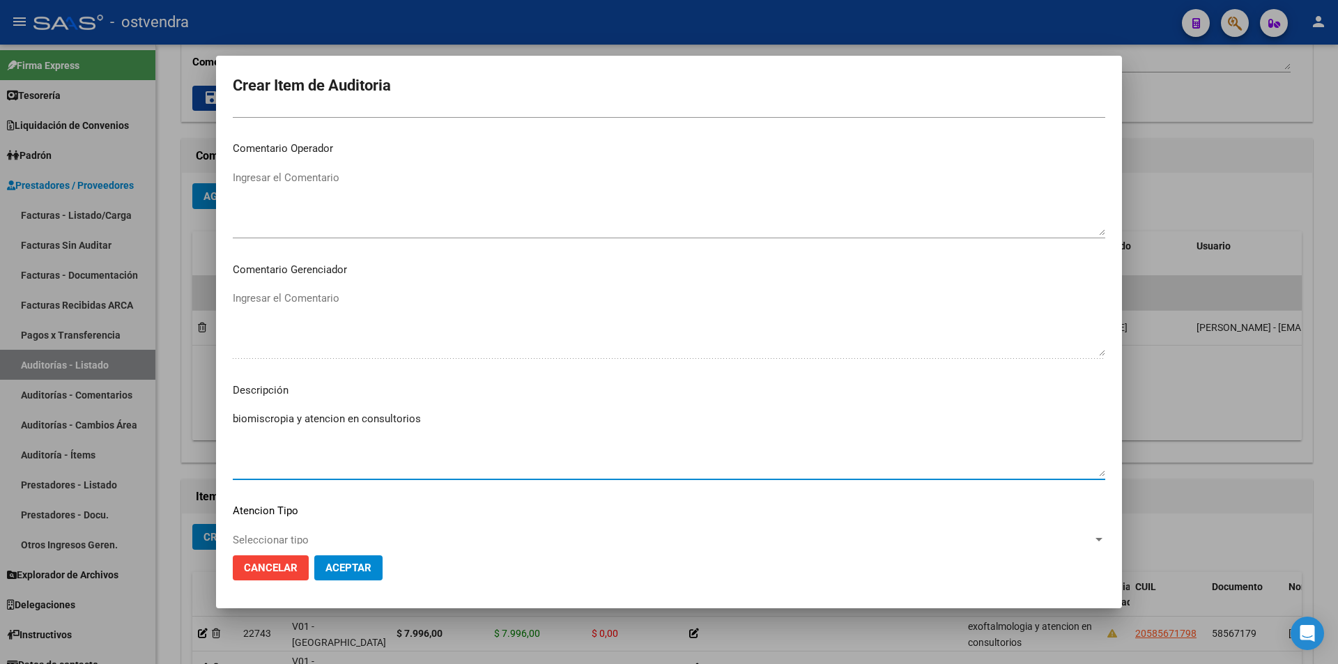
type textarea "biomiscropia y atencion en consultorios"
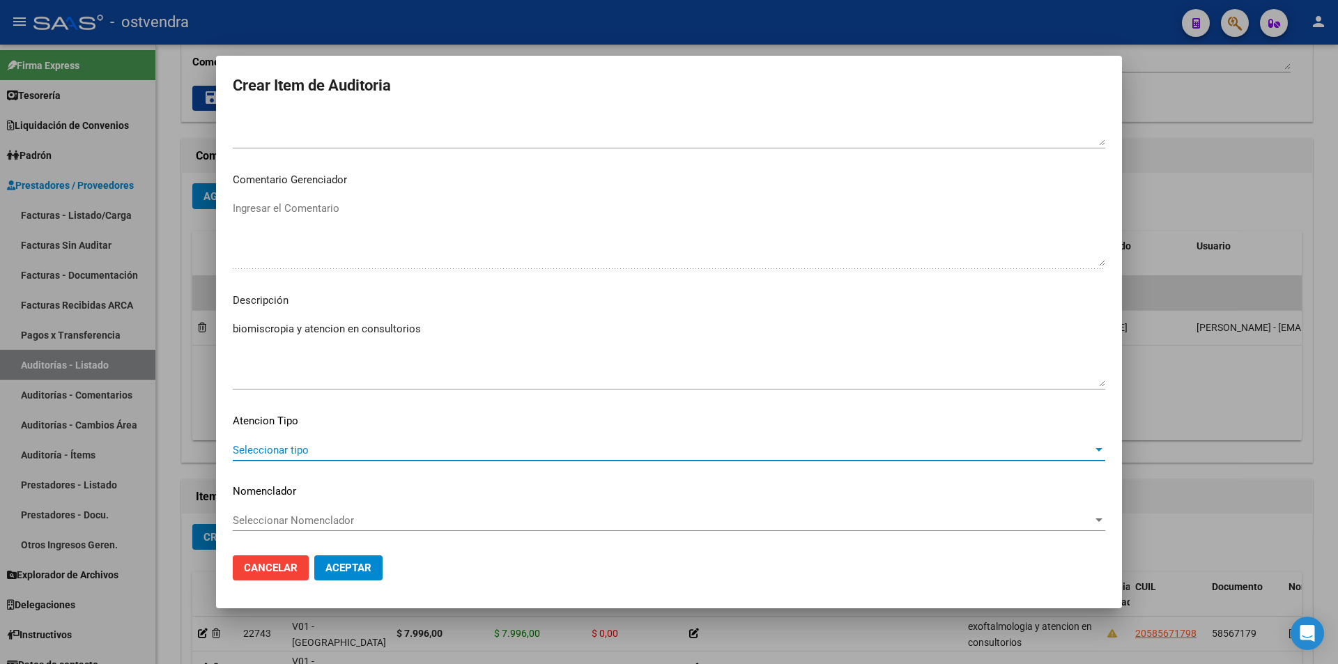
click at [914, 452] on span "Seleccionar tipo" at bounding box center [663, 450] width 860 height 13
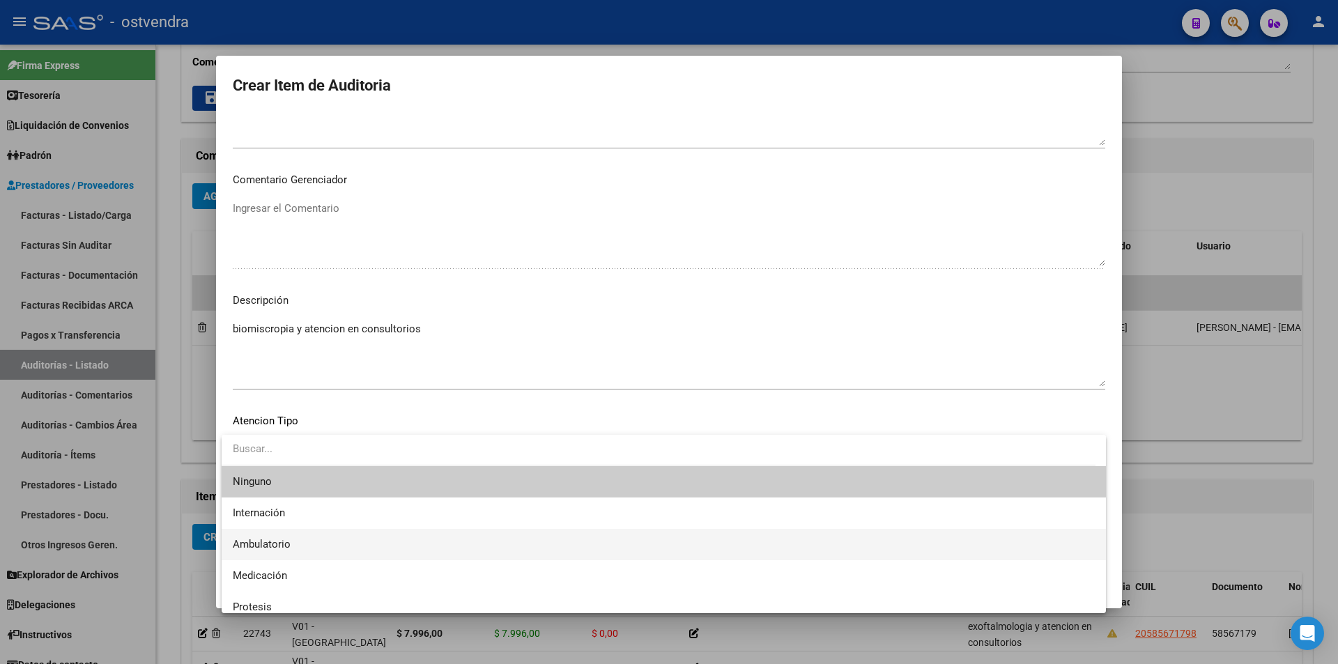
click at [583, 538] on span "Ambulatorio" at bounding box center [664, 544] width 862 height 31
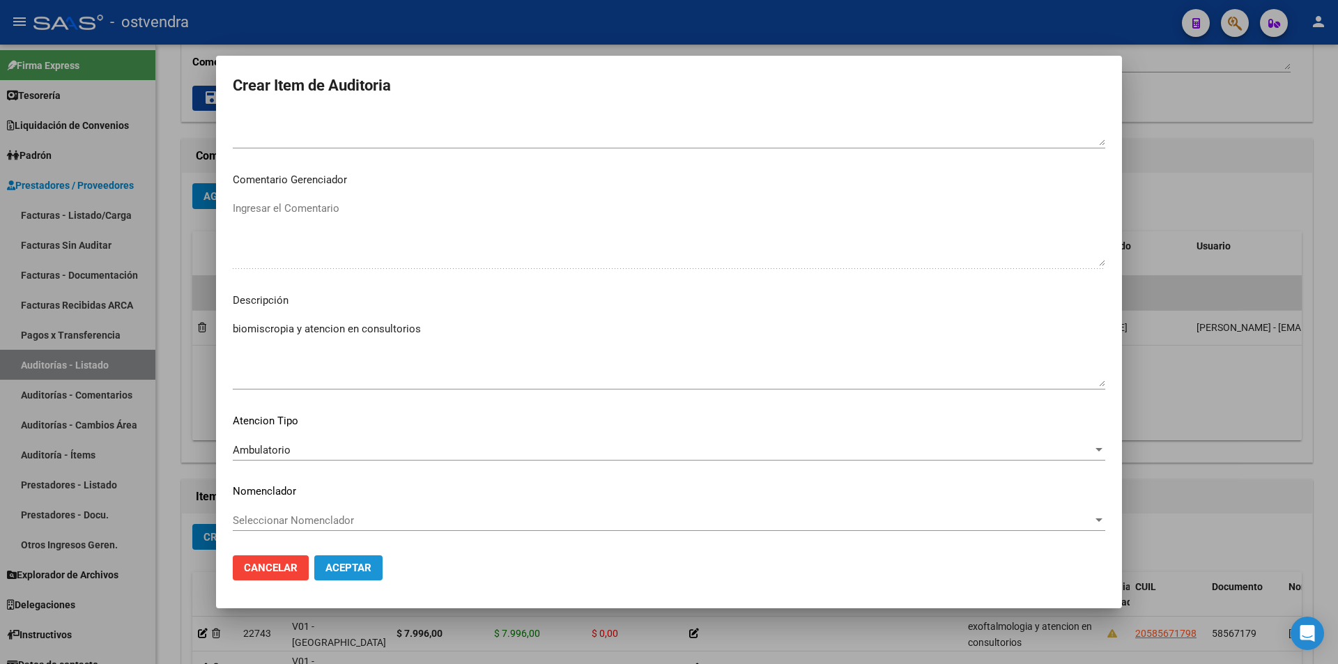
click at [348, 572] on span "Aceptar" at bounding box center [349, 568] width 46 height 13
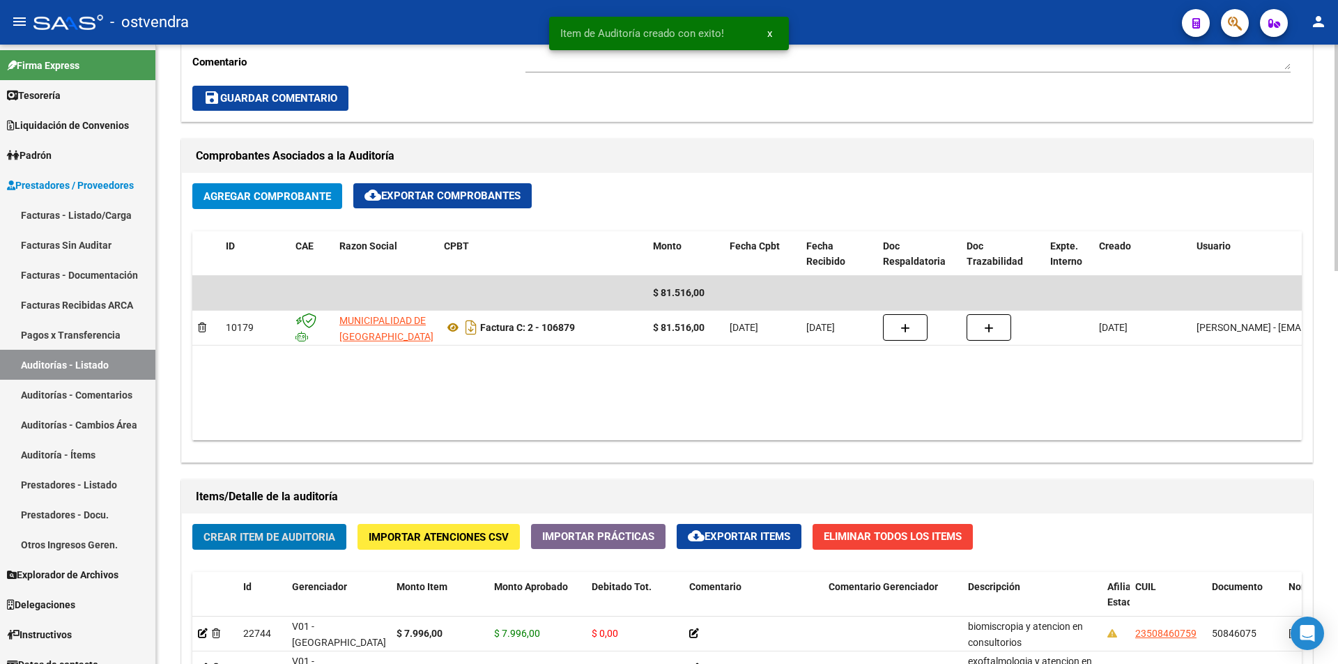
click at [239, 544] on button "Crear Item de Auditoria" at bounding box center [269, 537] width 154 height 26
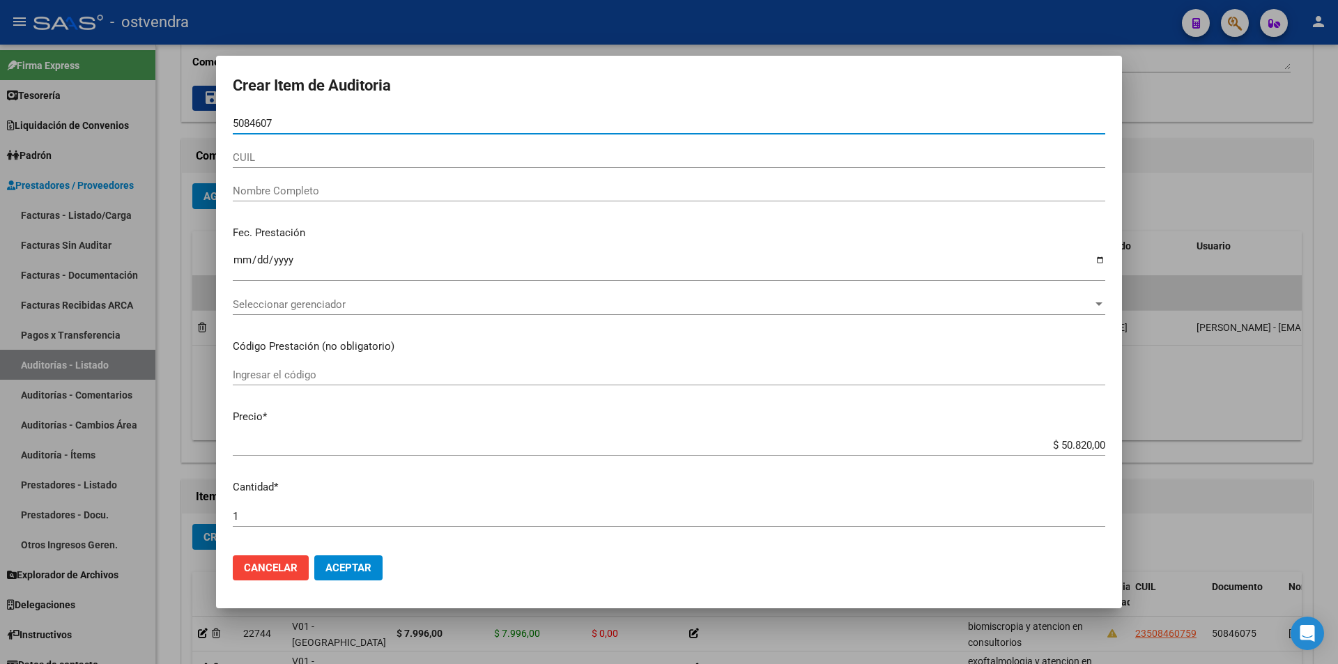
type input "50846075"
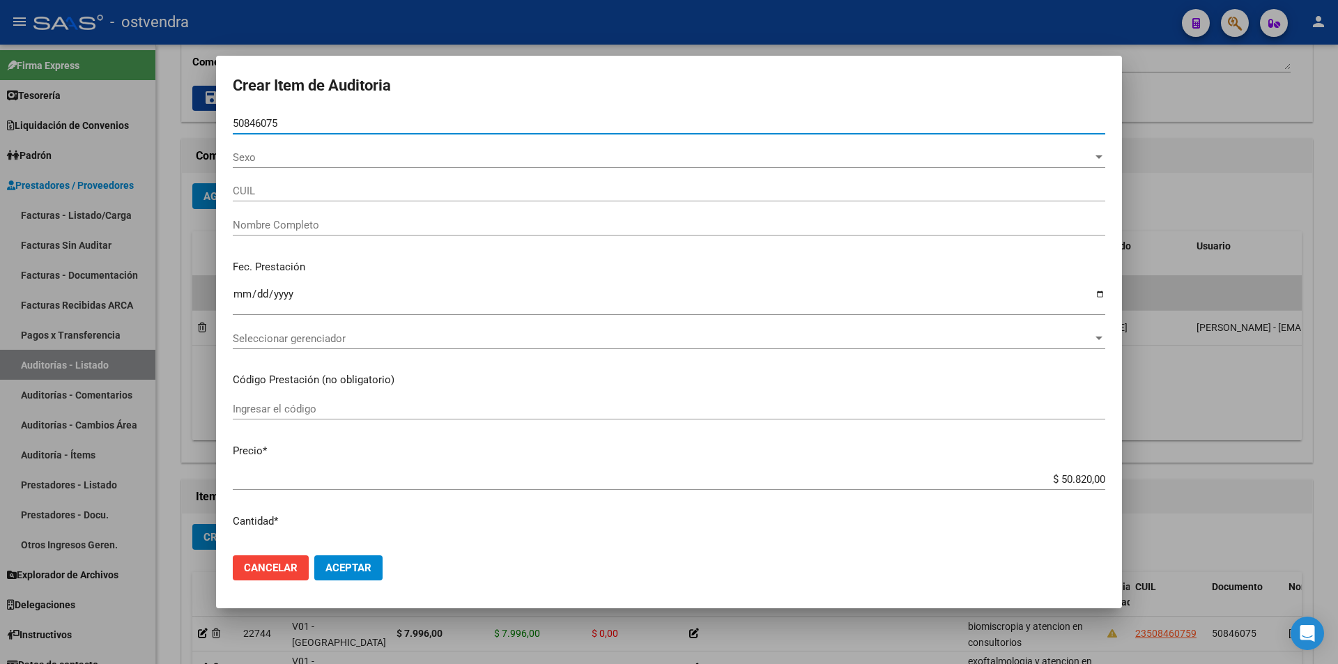
type input "23508460759"
type input "[PERSON_NAME]"
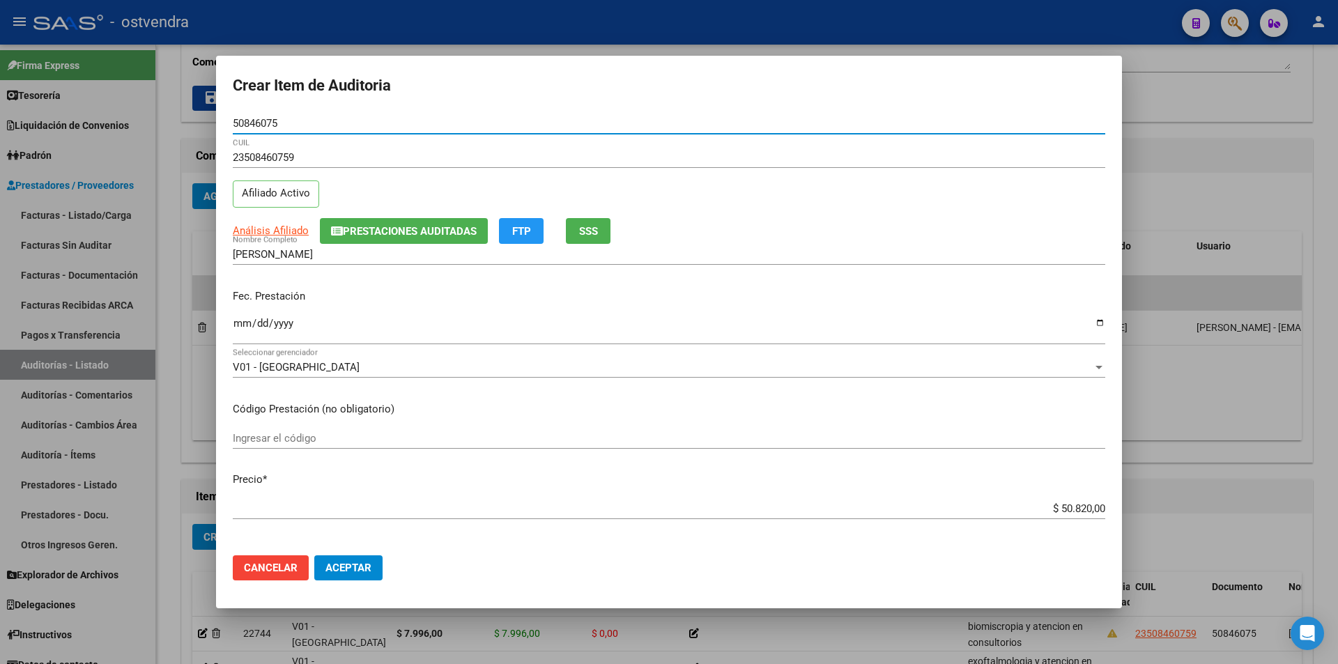
type input "50846075"
click at [1083, 503] on input "$ 50.820,00" at bounding box center [669, 509] width 873 height 13
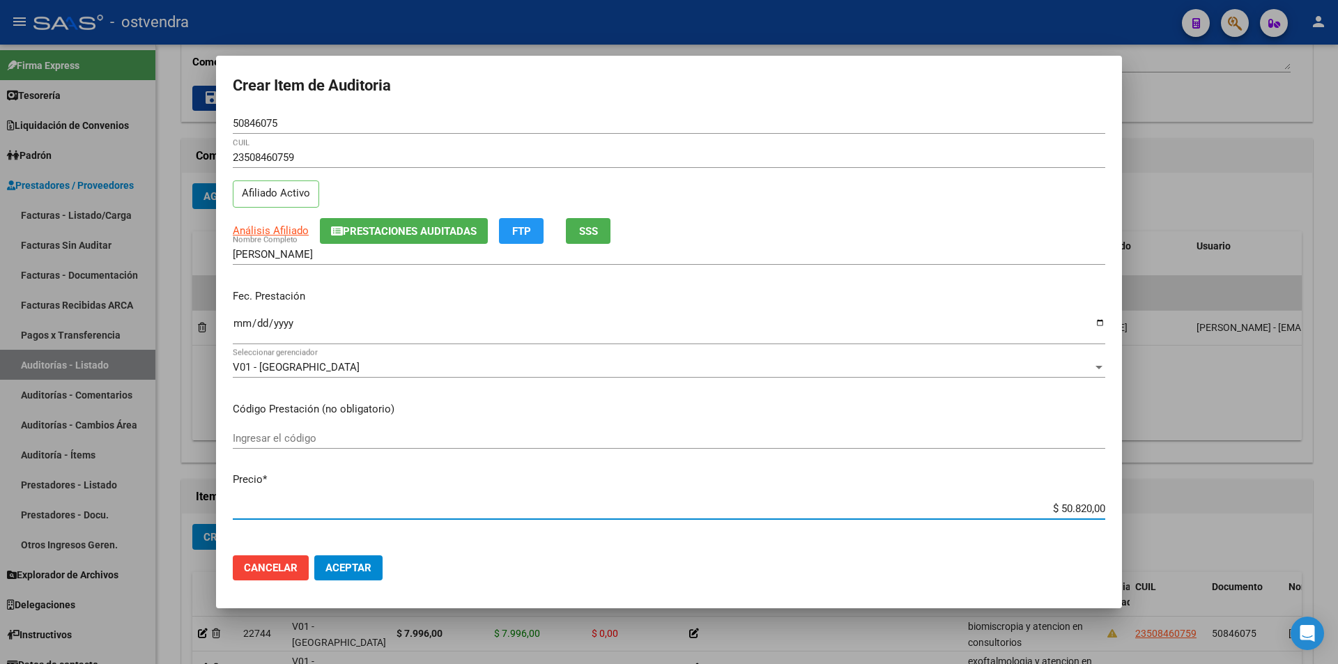
click at [1081, 504] on input "$ 50.820,00" at bounding box center [669, 509] width 873 height 13
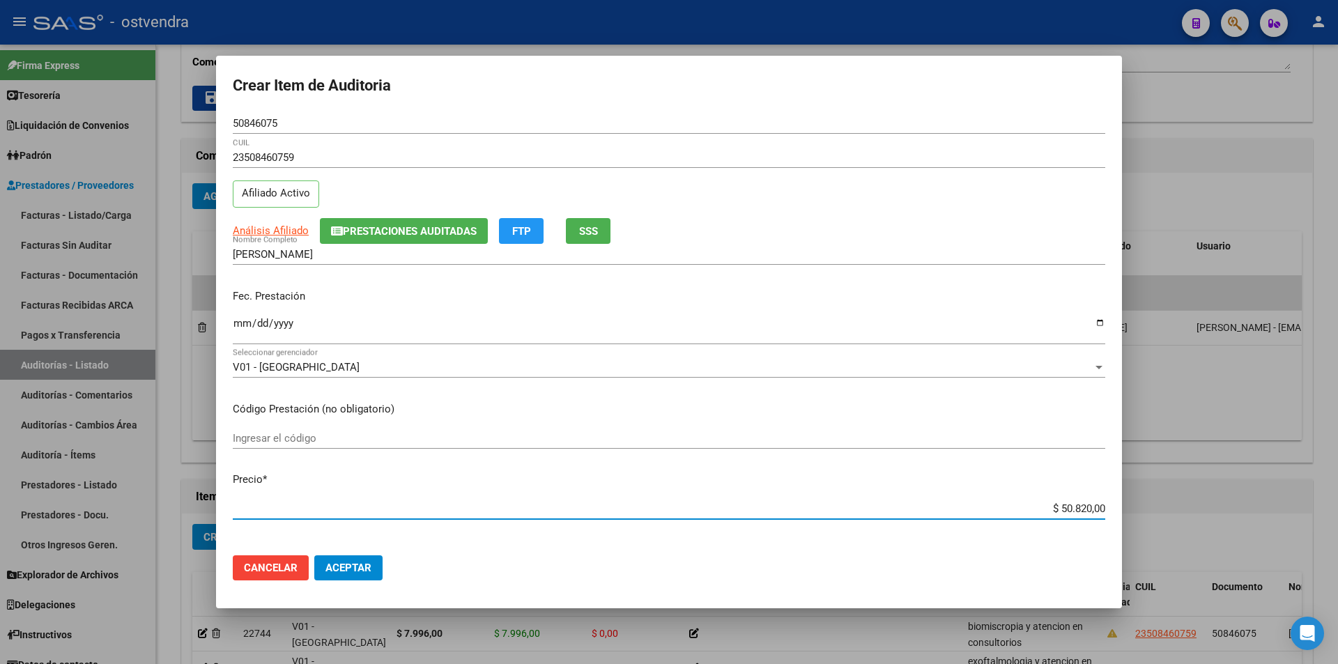
click at [1081, 507] on input "$ 50.820,00" at bounding box center [669, 509] width 873 height 13
click at [1083, 507] on input "$ 50.820,00" at bounding box center [669, 509] width 873 height 13
click at [1089, 507] on input "$ 50.820,00" at bounding box center [669, 509] width 873 height 13
click at [1041, 454] on div "Ingresar el código" at bounding box center [669, 445] width 873 height 34
click at [1080, 508] on input "$ 50.820,00" at bounding box center [669, 509] width 873 height 13
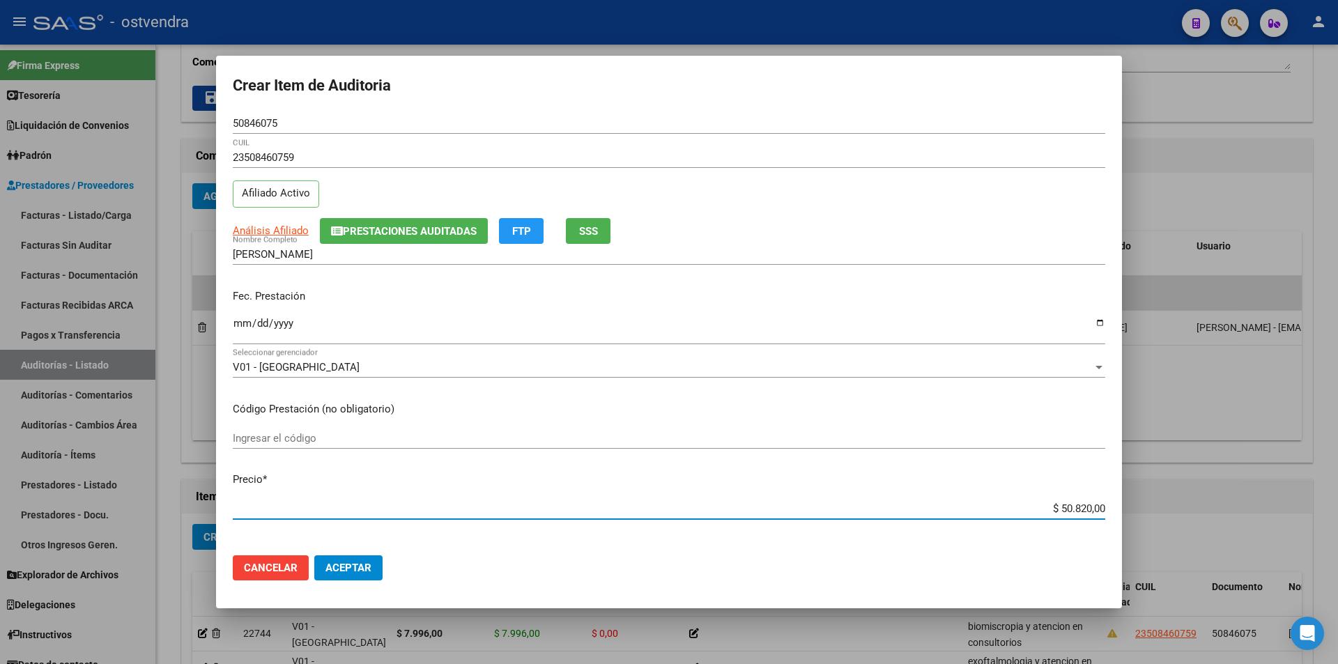
type input "$ 5.082,00"
type input "$ 508,00"
type input "$ 50,00"
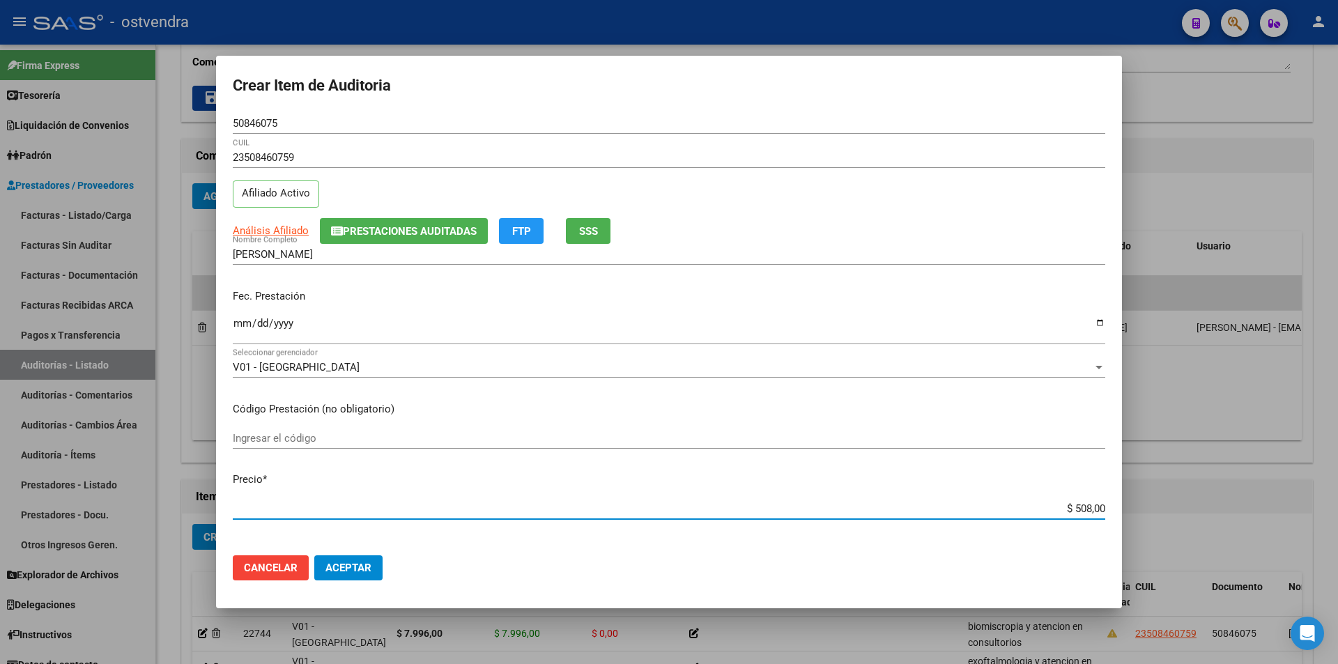
type input "$ 50,00"
type input "$ 5,00"
type input "$ 6,00"
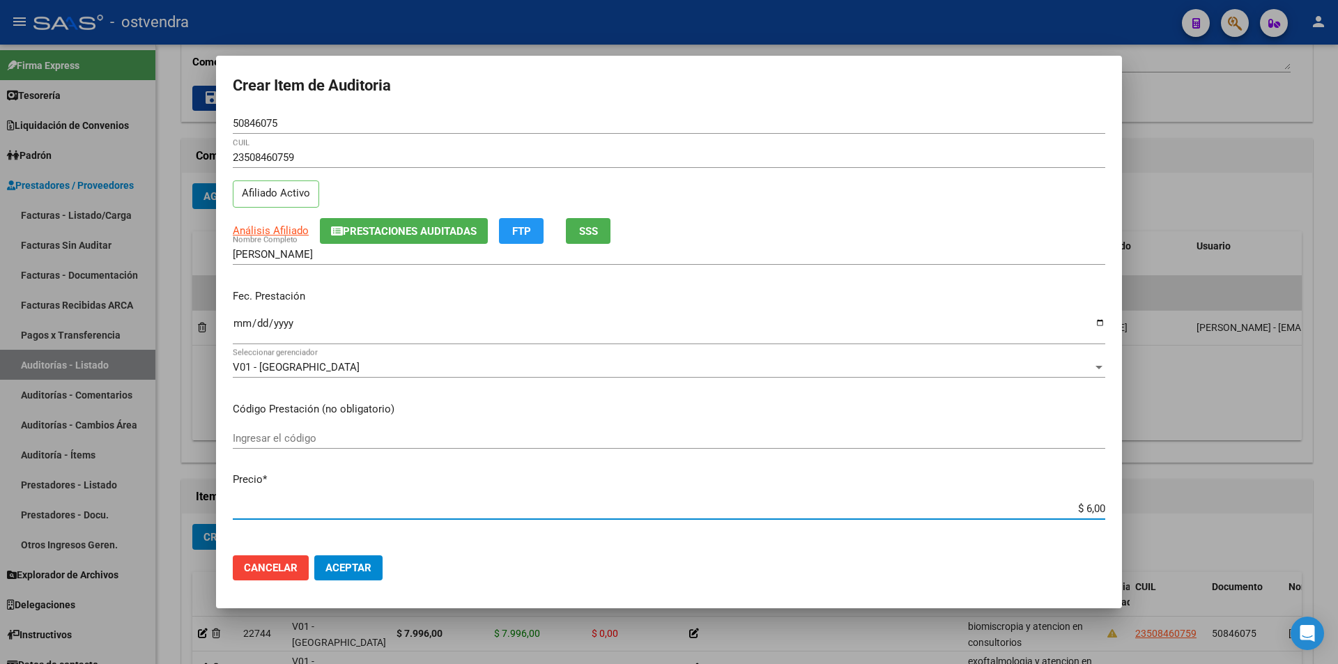
type input "$ 67,00"
type input "$ 670,00"
type input "$ 6.708,00"
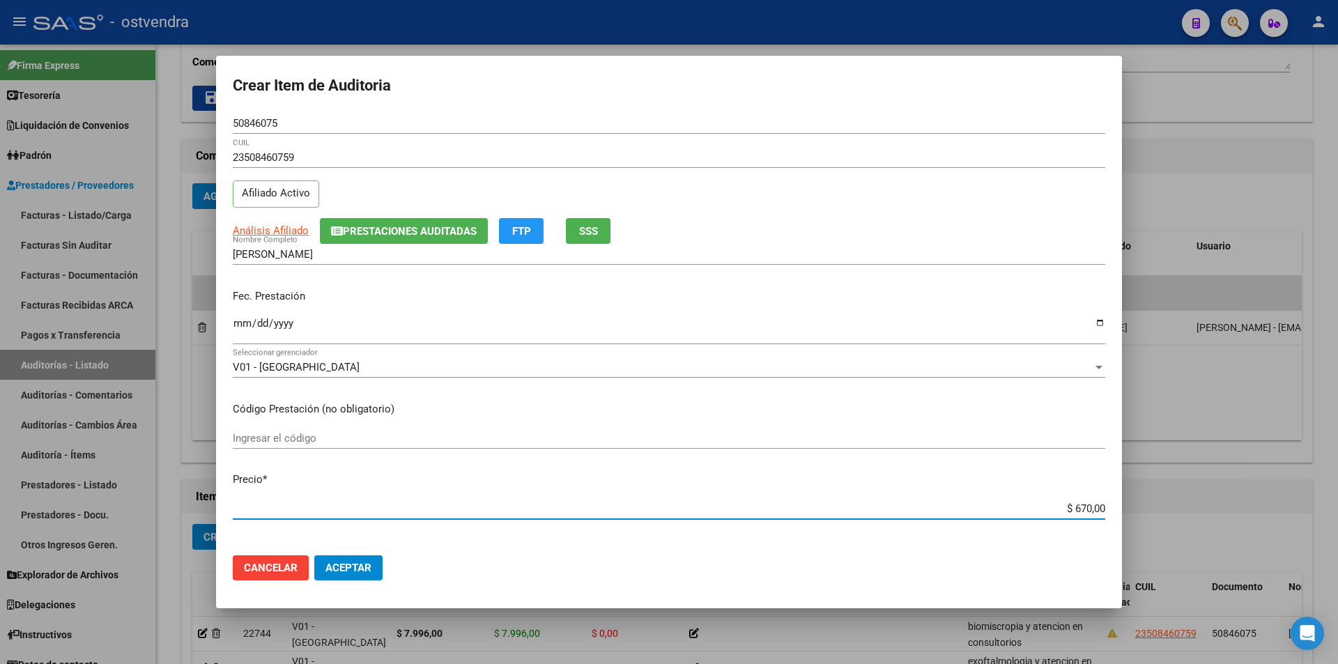
type input "$ 6.708,00"
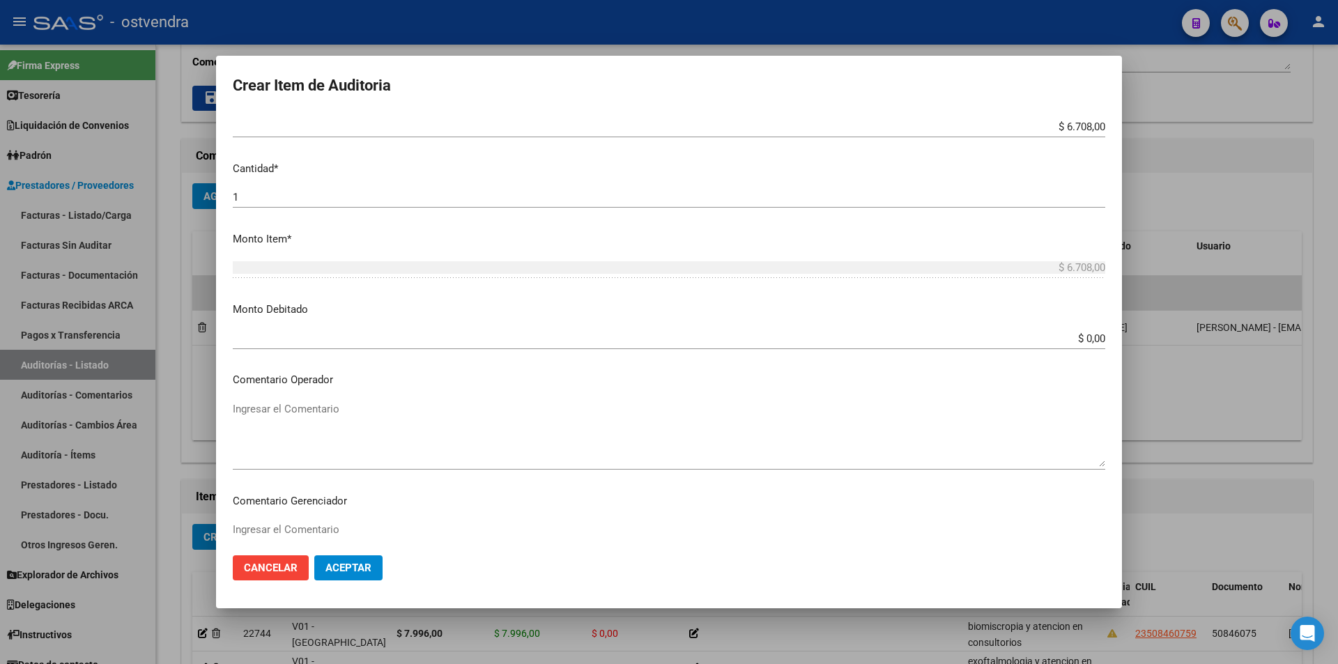
scroll to position [536, 0]
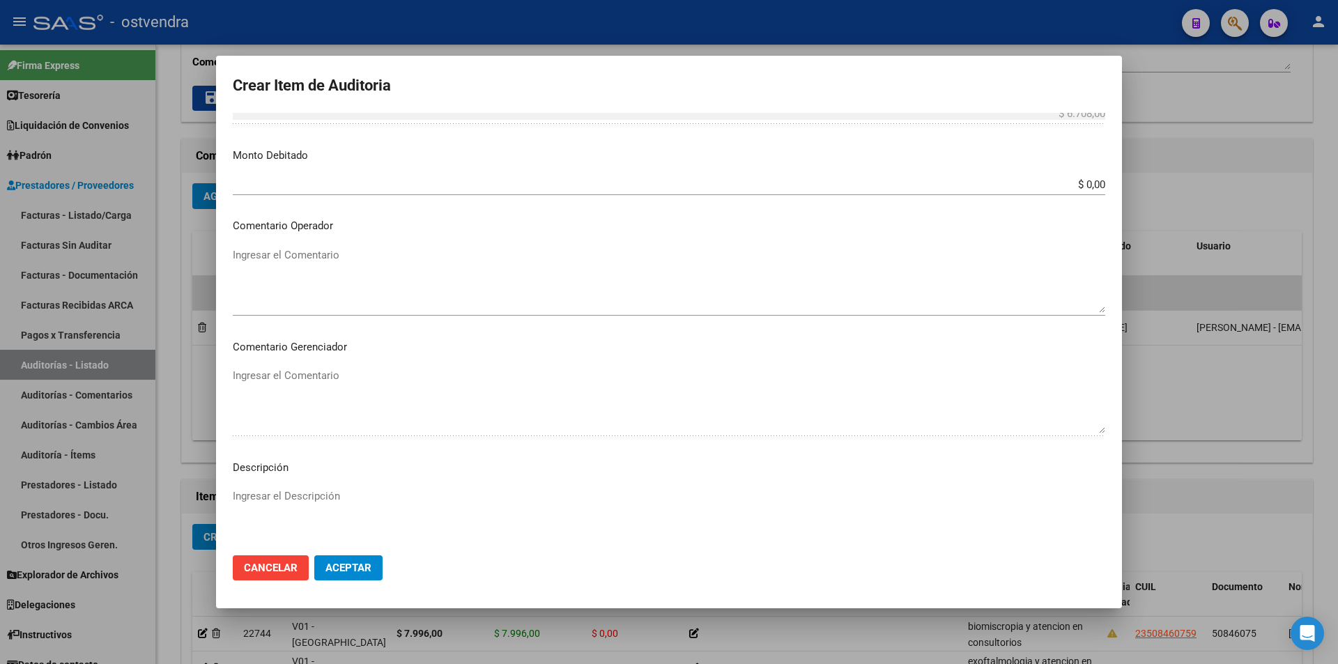
click at [441, 503] on textarea "Ingresar el Descripción" at bounding box center [669, 522] width 873 height 66
type textarea "test de [MEDICAL_DATA]"
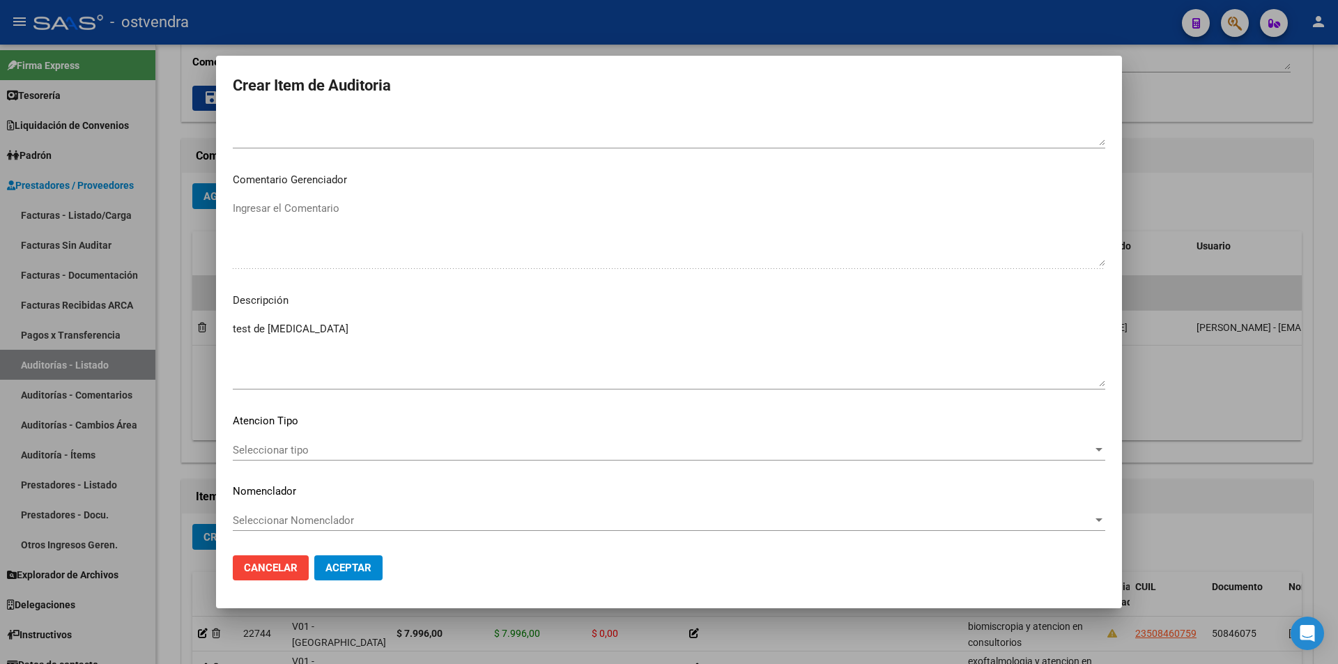
click at [508, 445] on span "Seleccionar tipo" at bounding box center [663, 450] width 860 height 13
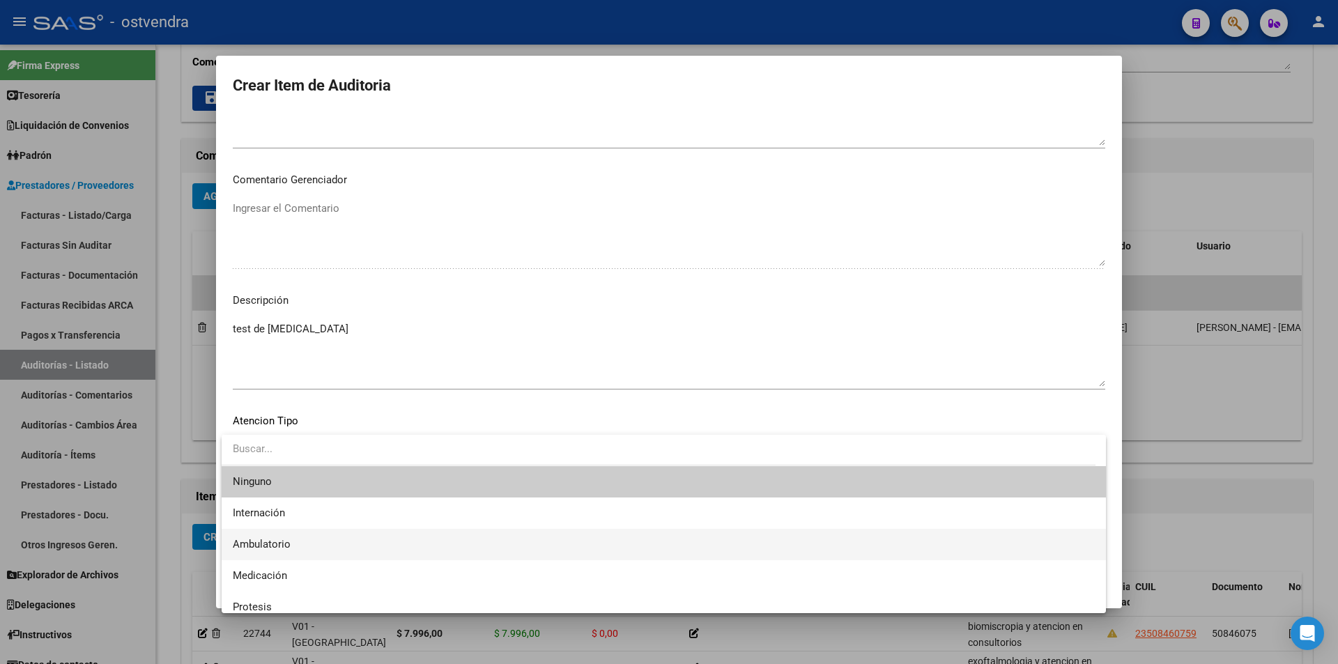
click at [374, 546] on span "Ambulatorio" at bounding box center [664, 544] width 862 height 31
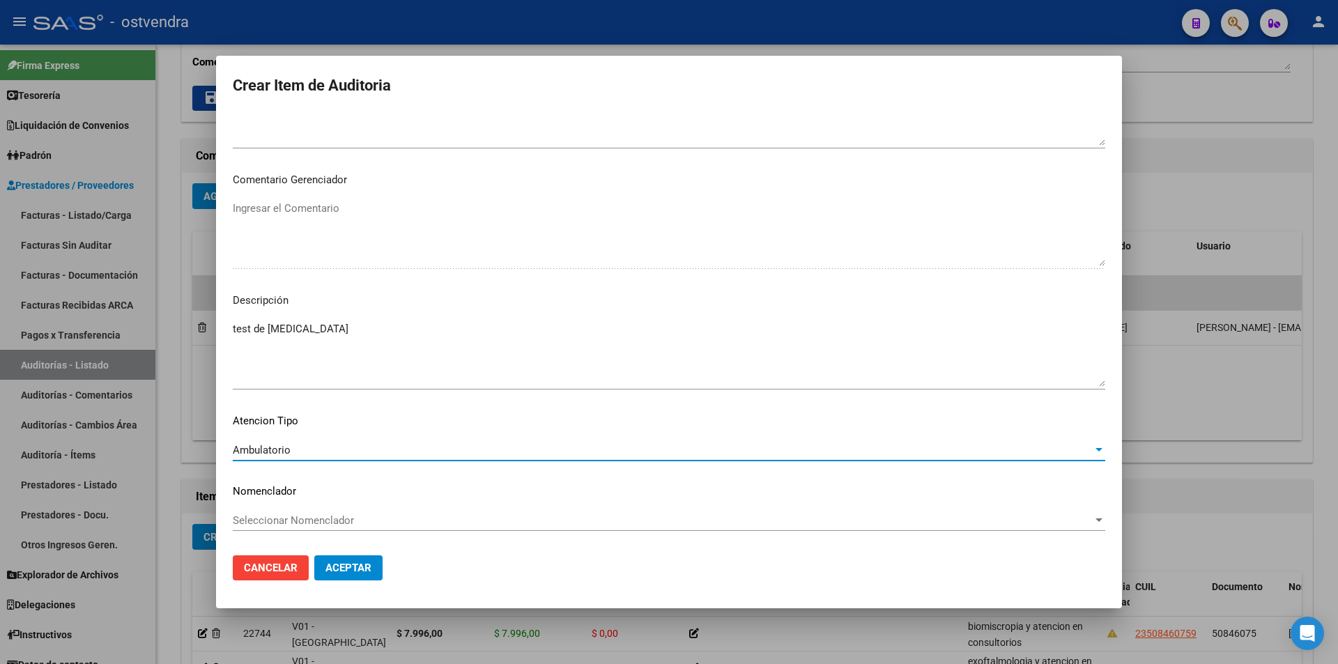
click at [350, 565] on span "Aceptar" at bounding box center [349, 568] width 46 height 13
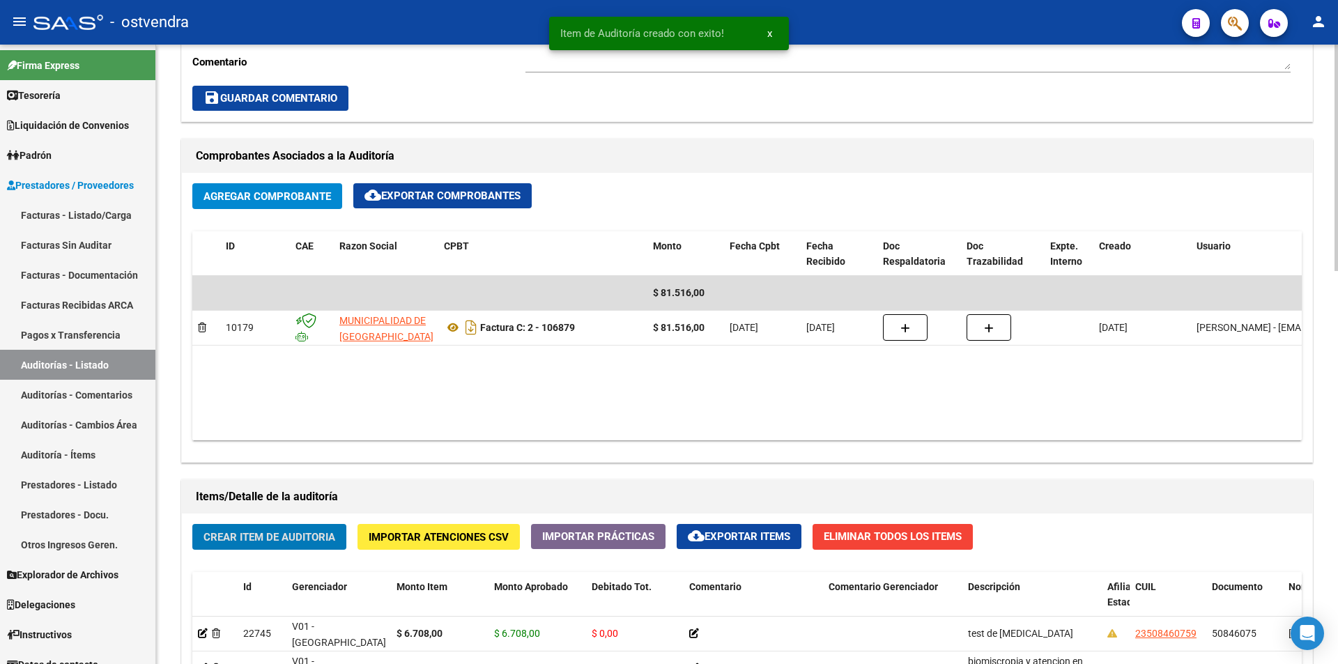
click at [314, 536] on span "Crear Item de Auditoria" at bounding box center [270, 537] width 132 height 13
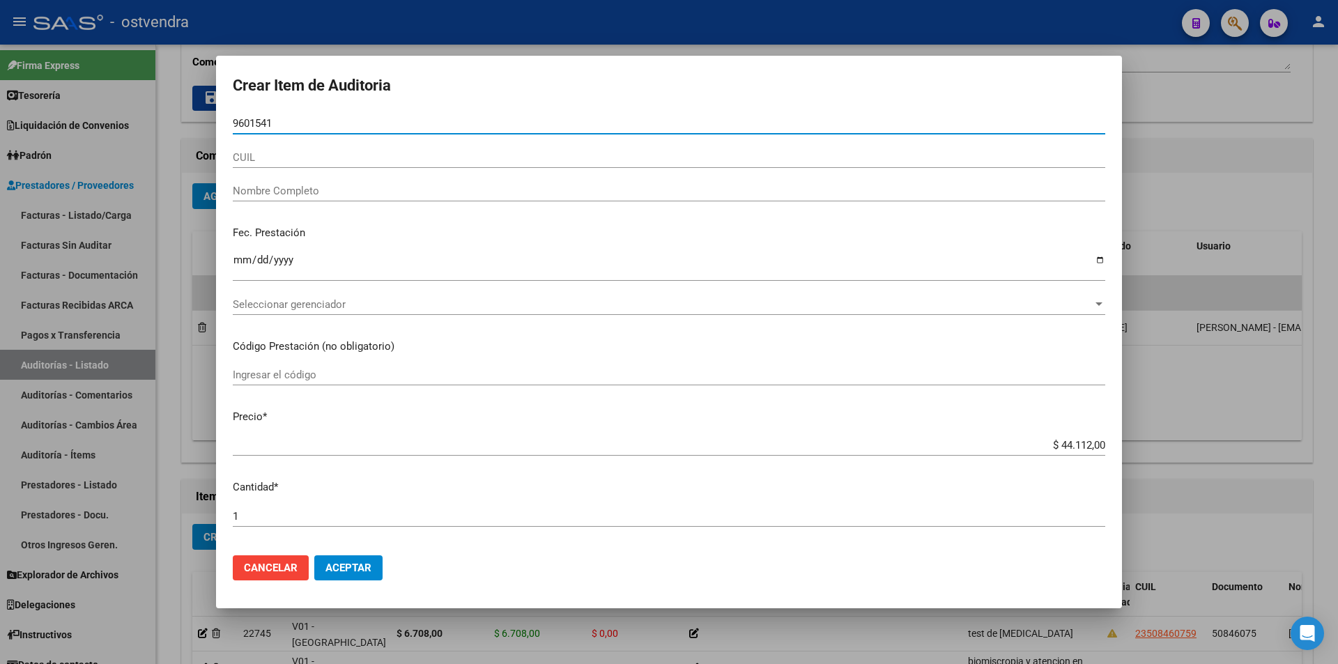
type input "96015414"
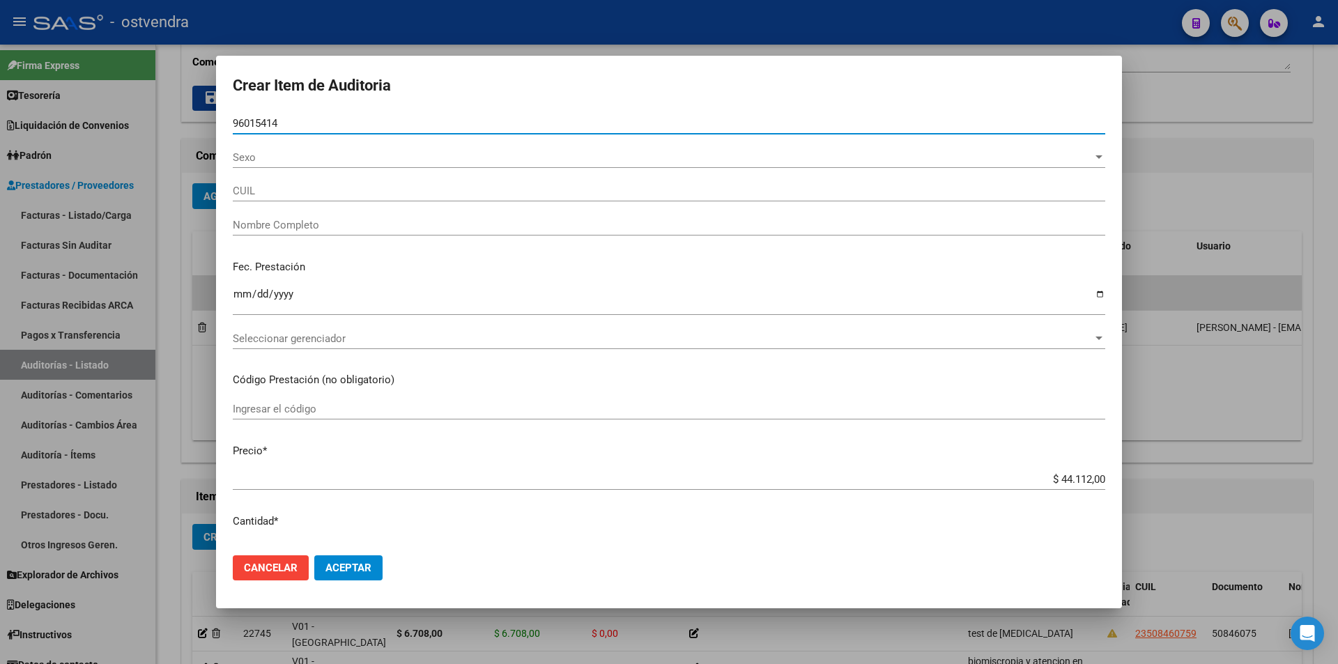
type input "20960154143"
type input "[PERSON_NAME]"
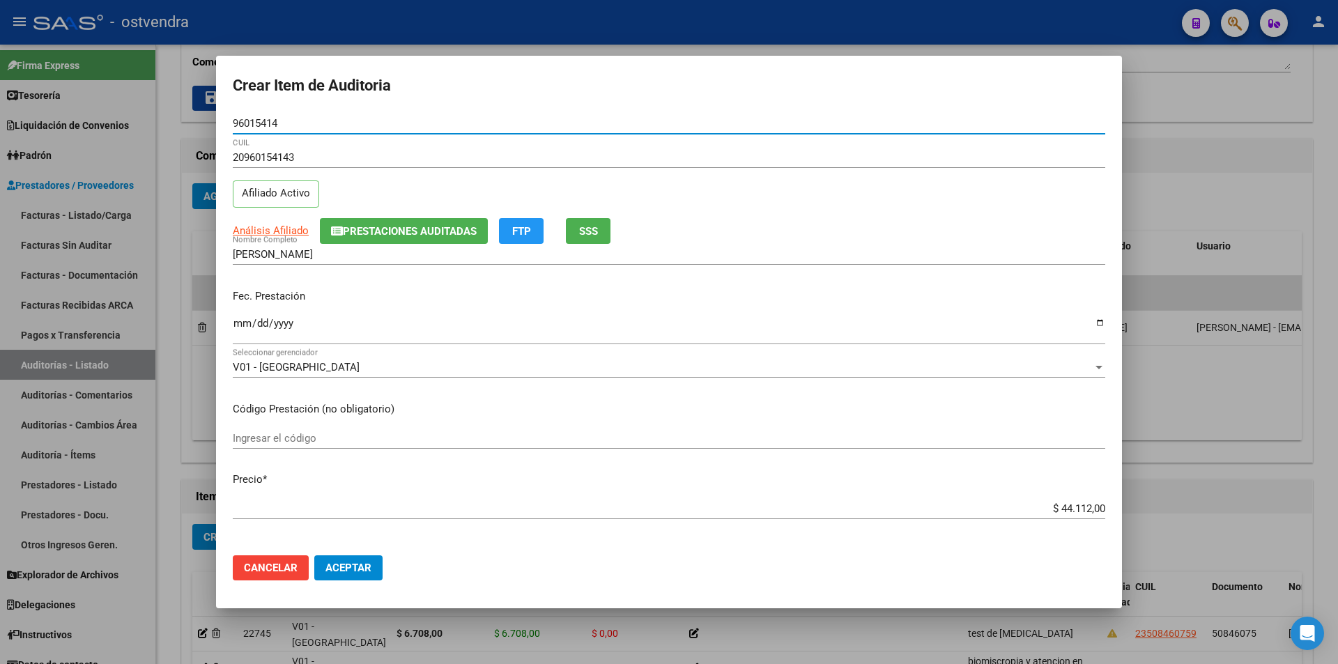
type input "96015414"
click at [1079, 511] on input "$ 44.112,00" at bounding box center [669, 509] width 873 height 13
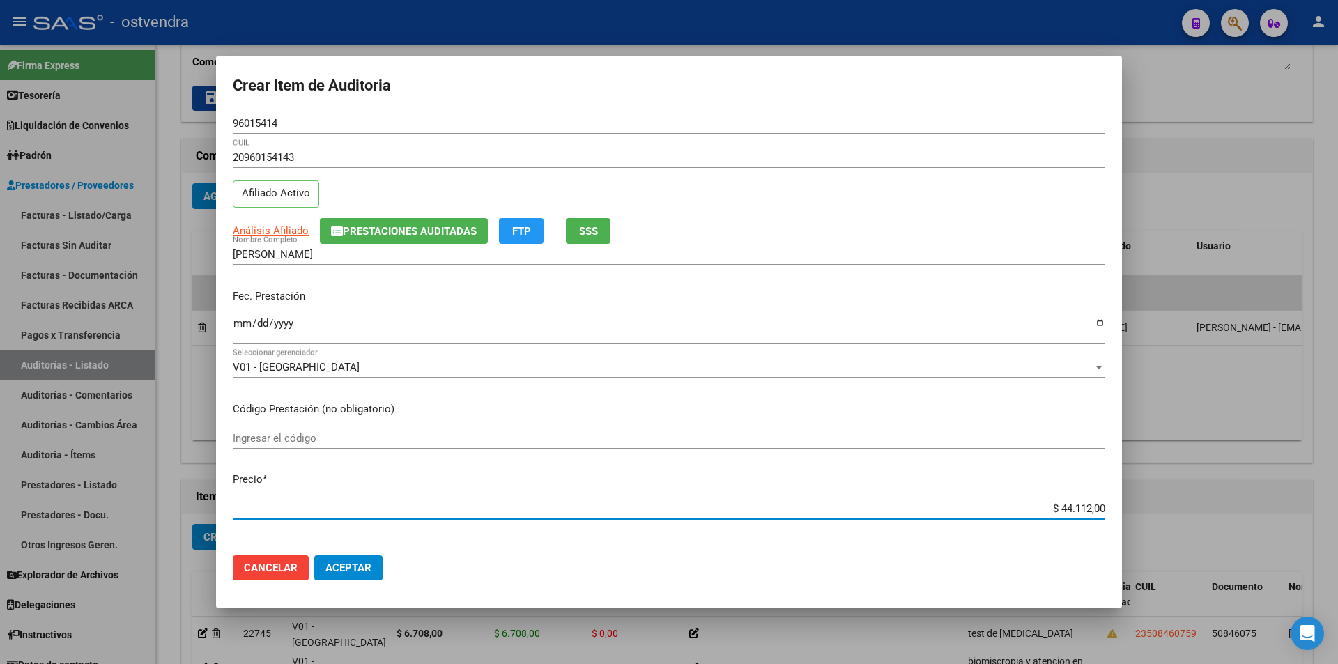
type input "$ 4.411,00"
type input "$ 441,00"
type input "$ 44,00"
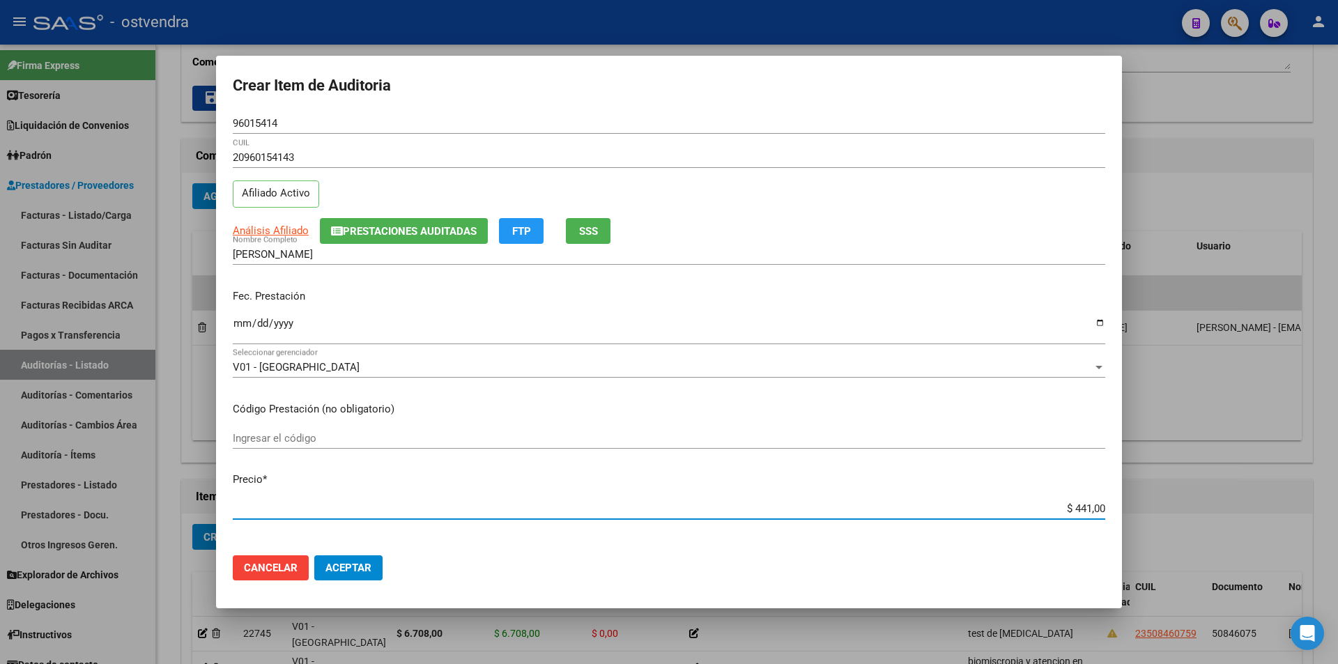
type input "$ 44,00"
type input "$ 4,00"
type input "$ 3,00"
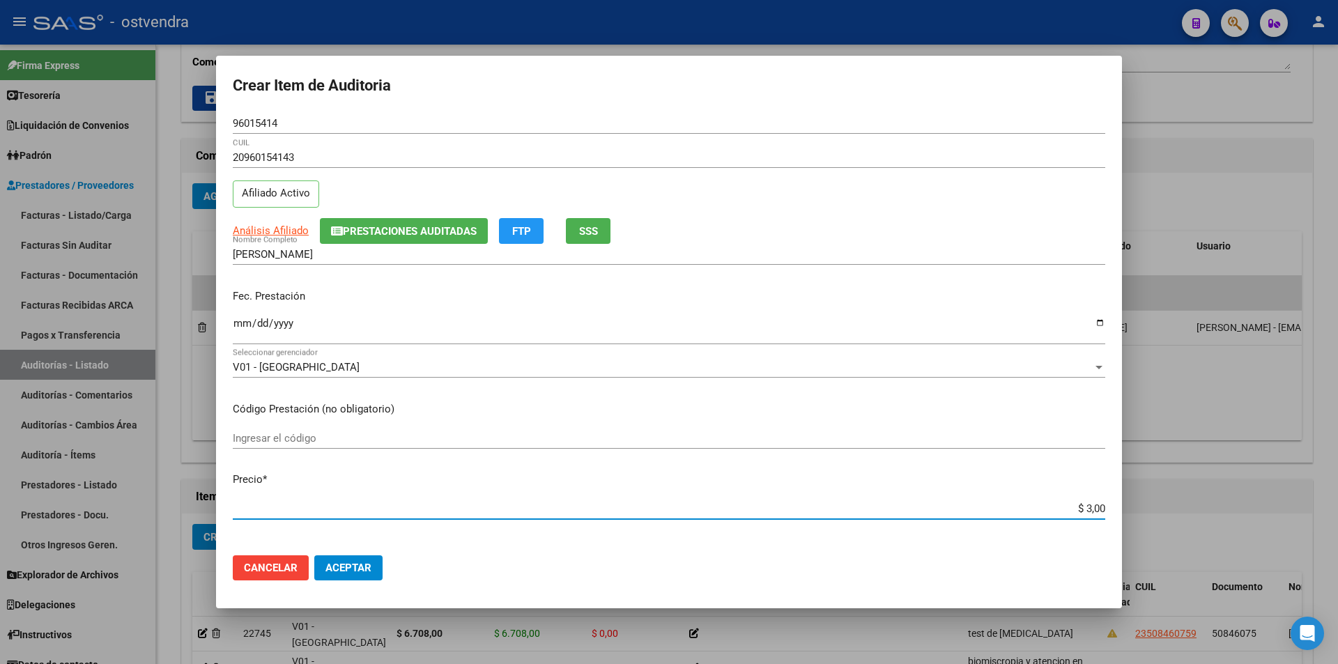
type input "$ 39,00"
type input "$ 399,00"
type input "$ 3.998,00"
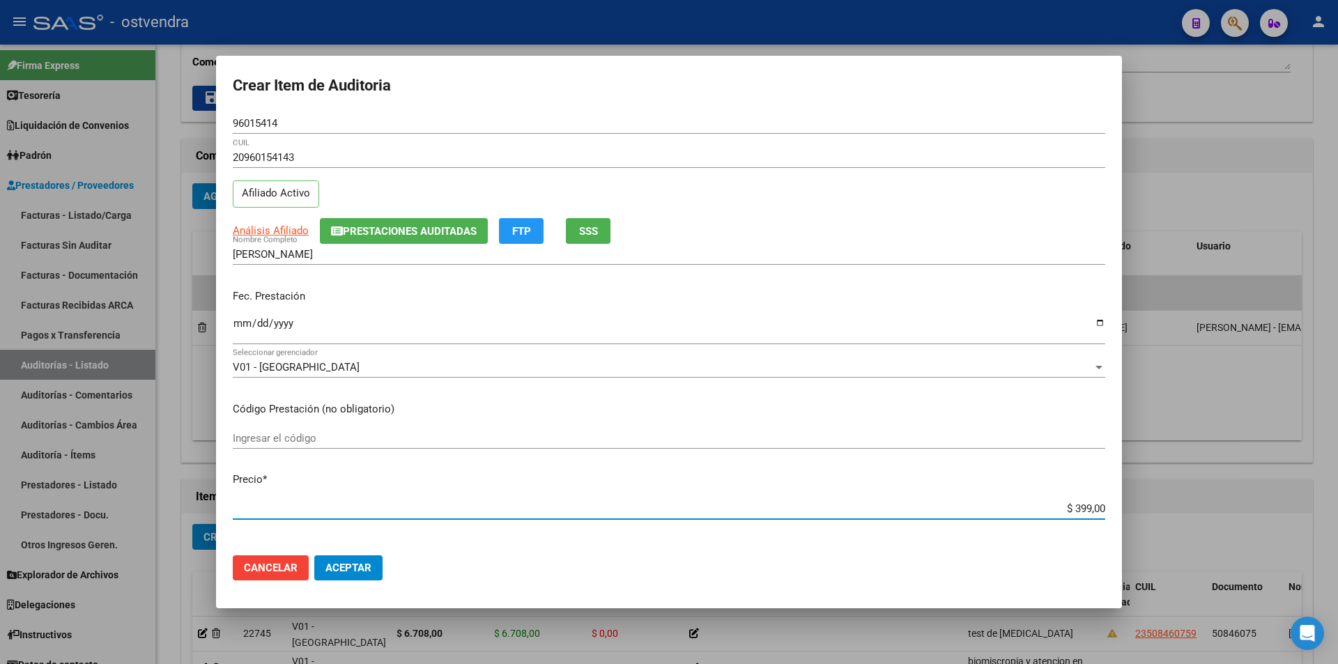
type input "$ 3.998,00"
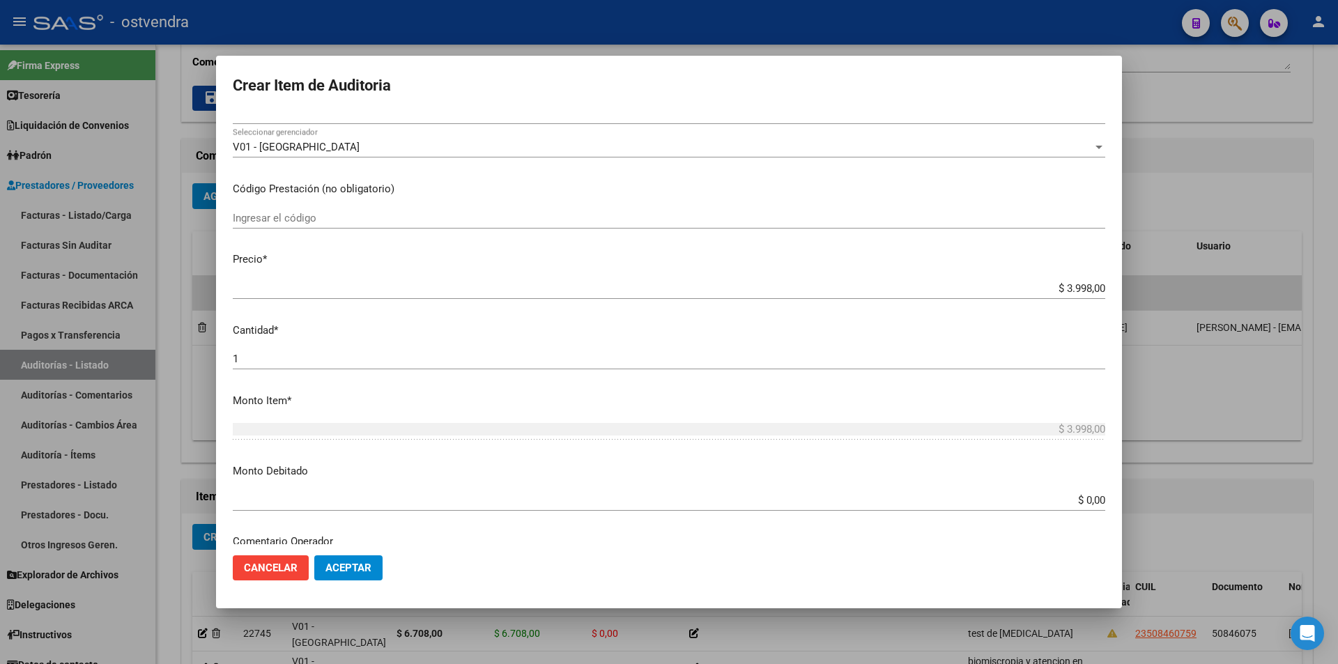
scroll to position [243, 0]
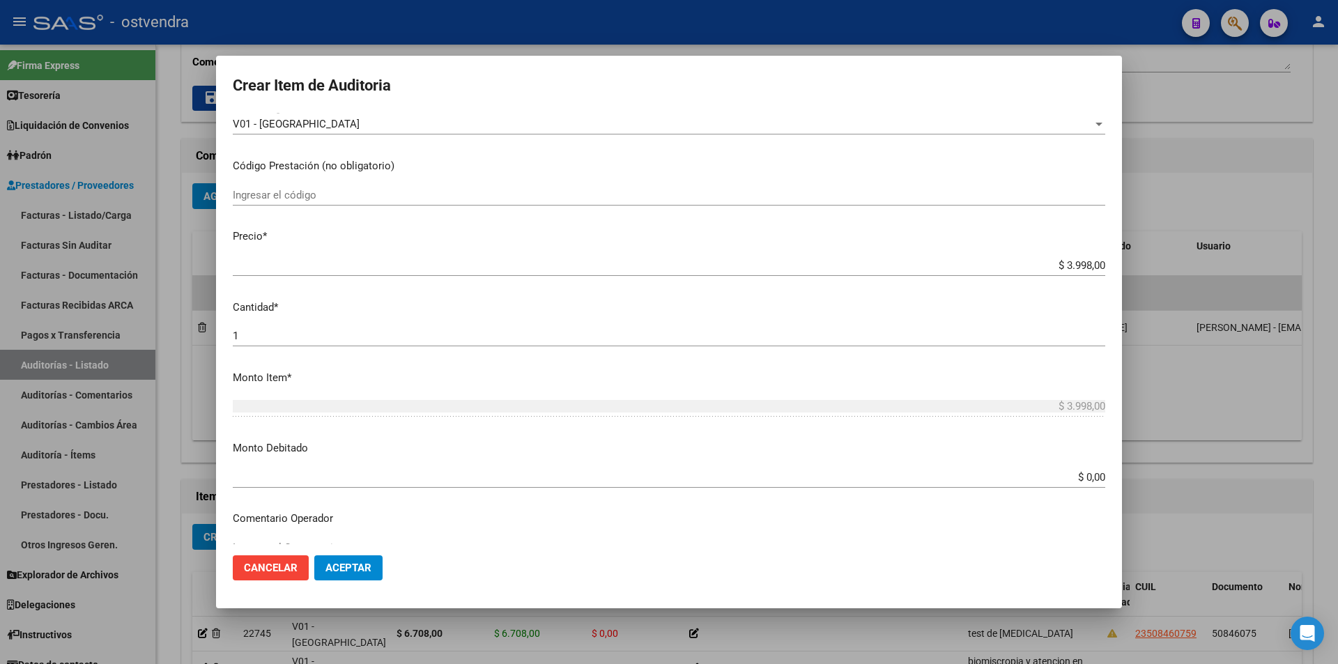
drag, startPoint x: 689, startPoint y: 314, endPoint x: 694, endPoint y: 323, distance: 9.7
click at [689, 315] on p "Cantidad *" at bounding box center [669, 308] width 873 height 16
click at [694, 323] on mat-dialog-content "96015414 Nro Documento 20960154143 CUIL Afiliado Activo Análisis Afiliado Prest…" at bounding box center [669, 328] width 906 height 431
click at [689, 332] on input "1" at bounding box center [669, 336] width 873 height 13
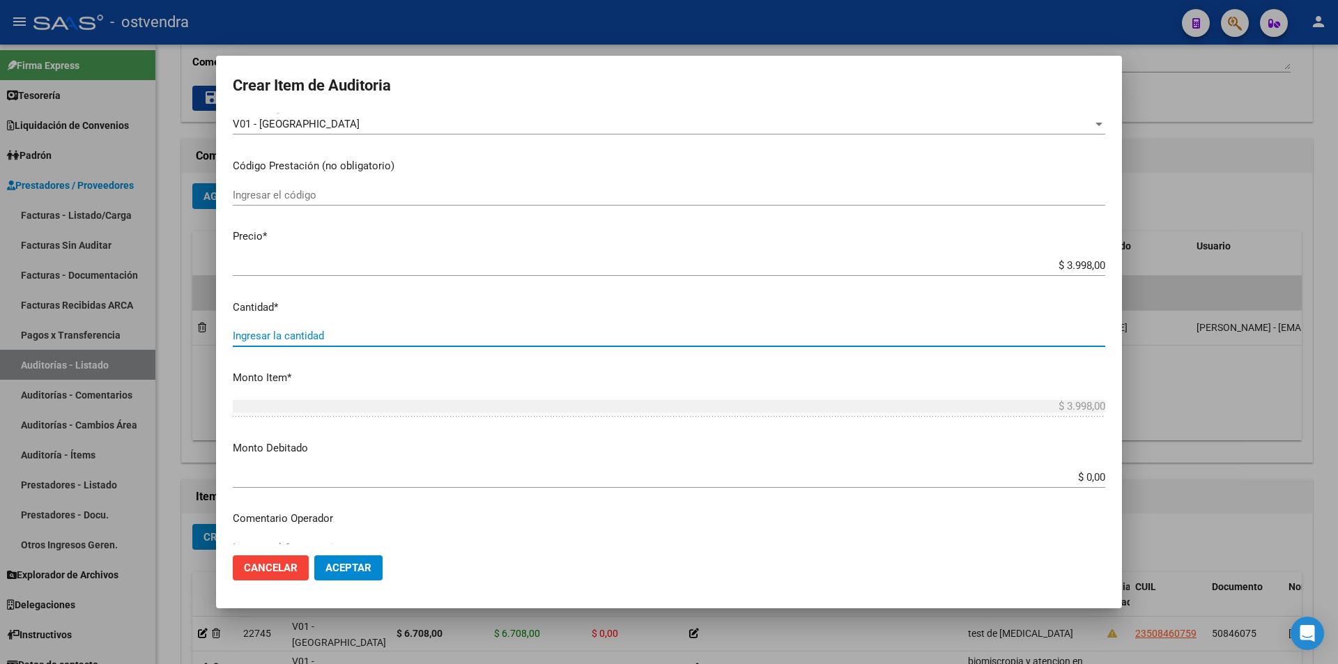
type input "3"
type input "$ 11.994,00"
type input "2"
type input "$ 7.996,00"
type input "2"
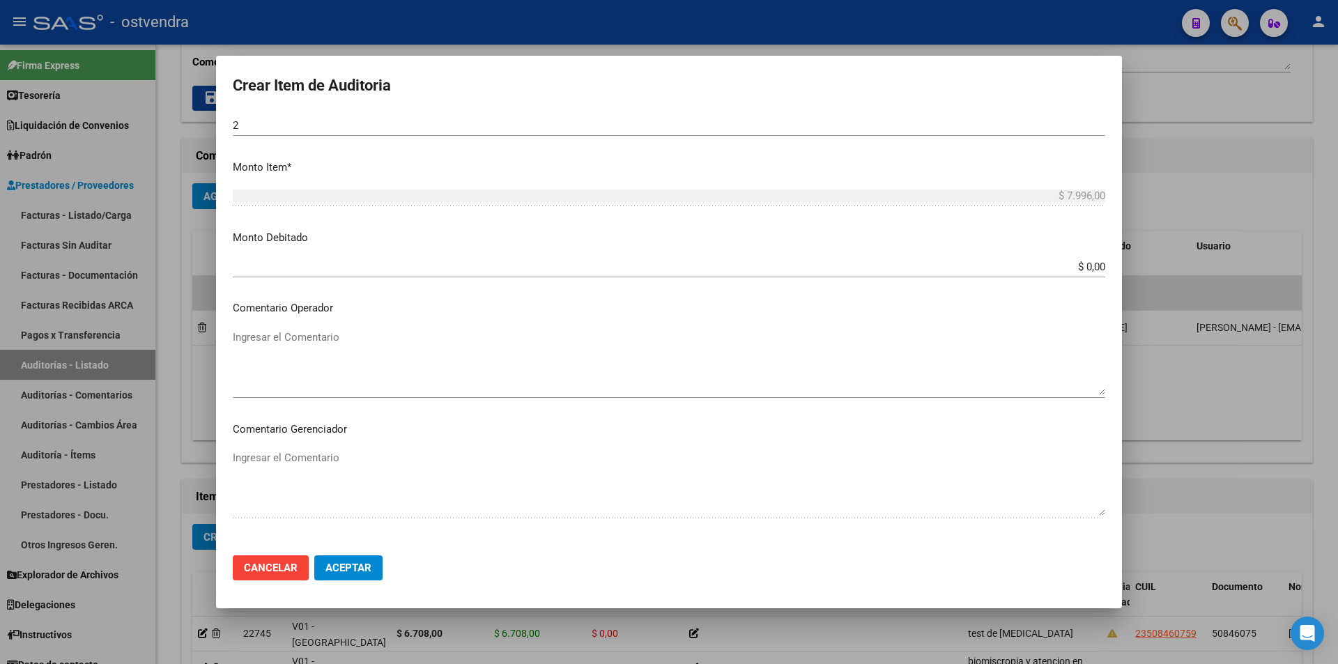
scroll to position [703, 0]
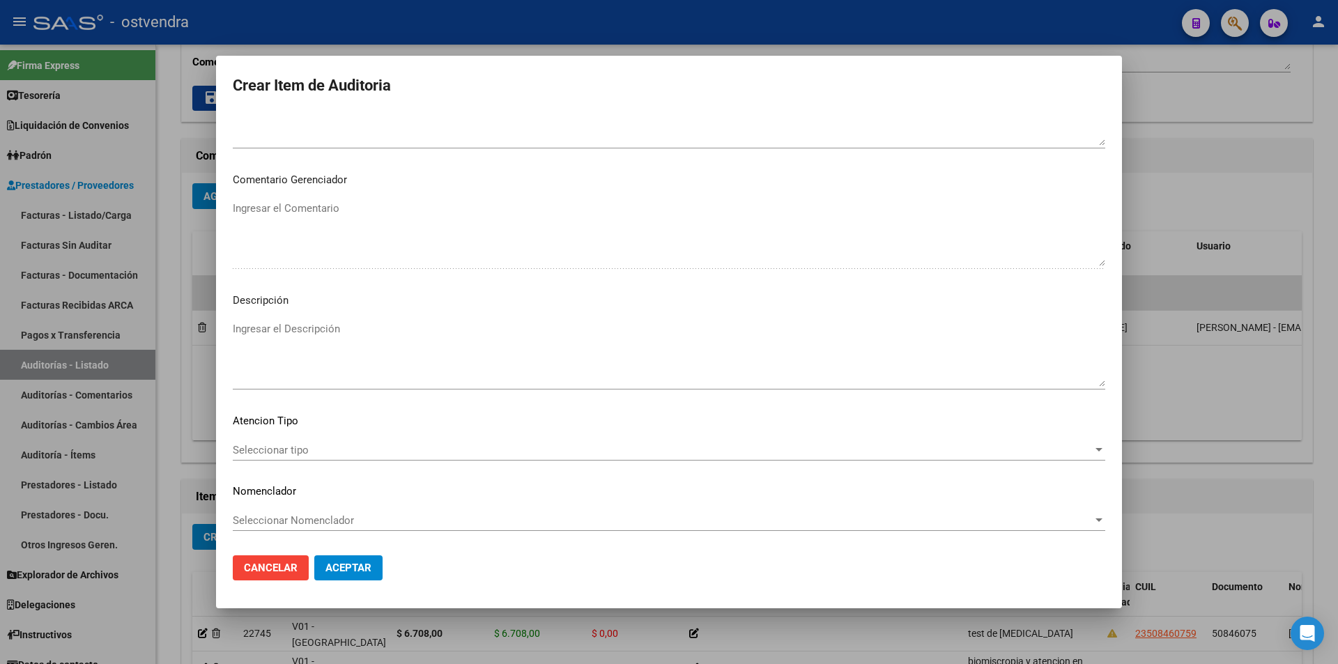
click at [528, 359] on textarea "Ingresar el Descripción" at bounding box center [669, 354] width 873 height 66
click at [417, 344] on textarea "Ingresar el Descripción" at bounding box center [669, 354] width 873 height 66
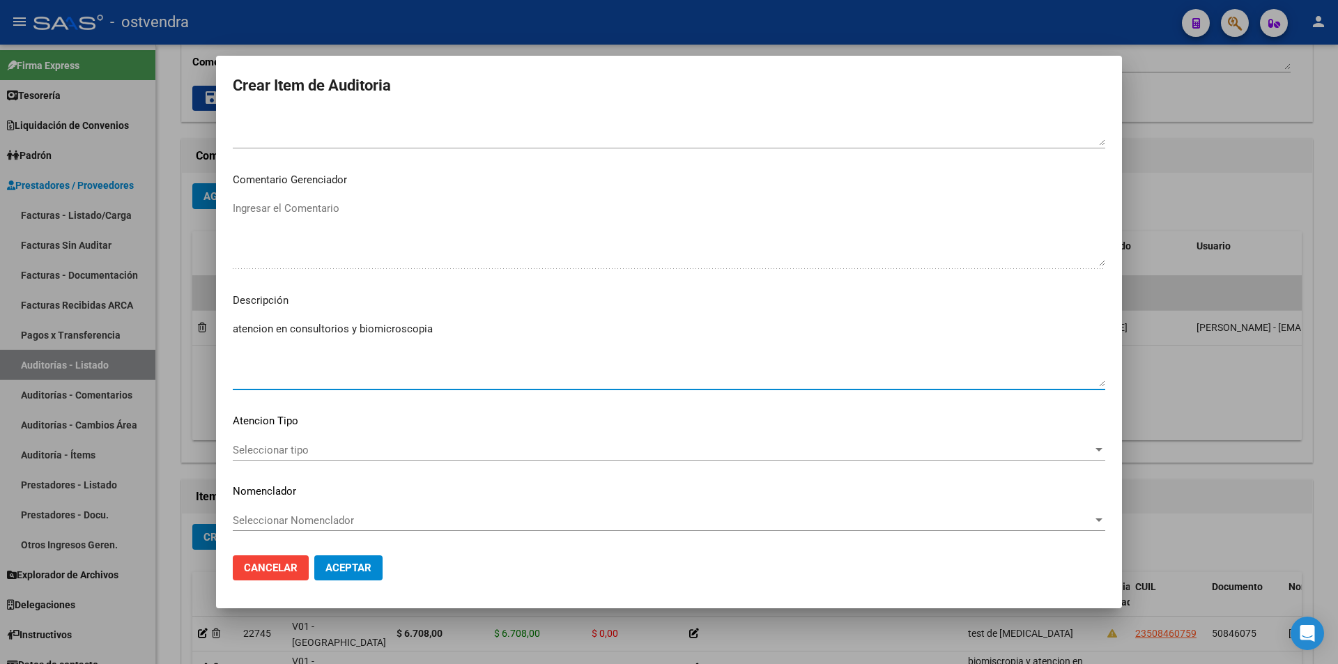
type textarea "atencion en consultorios y biomicroscopia"
drag, startPoint x: 382, startPoint y: 436, endPoint x: 378, endPoint y: 443, distance: 8.1
click at [378, 439] on mat-dialog-content "96015414 Nro Documento 20960154143 CUIL Afiliado Activo Análisis Afiliado Prest…" at bounding box center [669, 328] width 906 height 431
click at [377, 444] on span "Seleccionar tipo" at bounding box center [663, 450] width 860 height 13
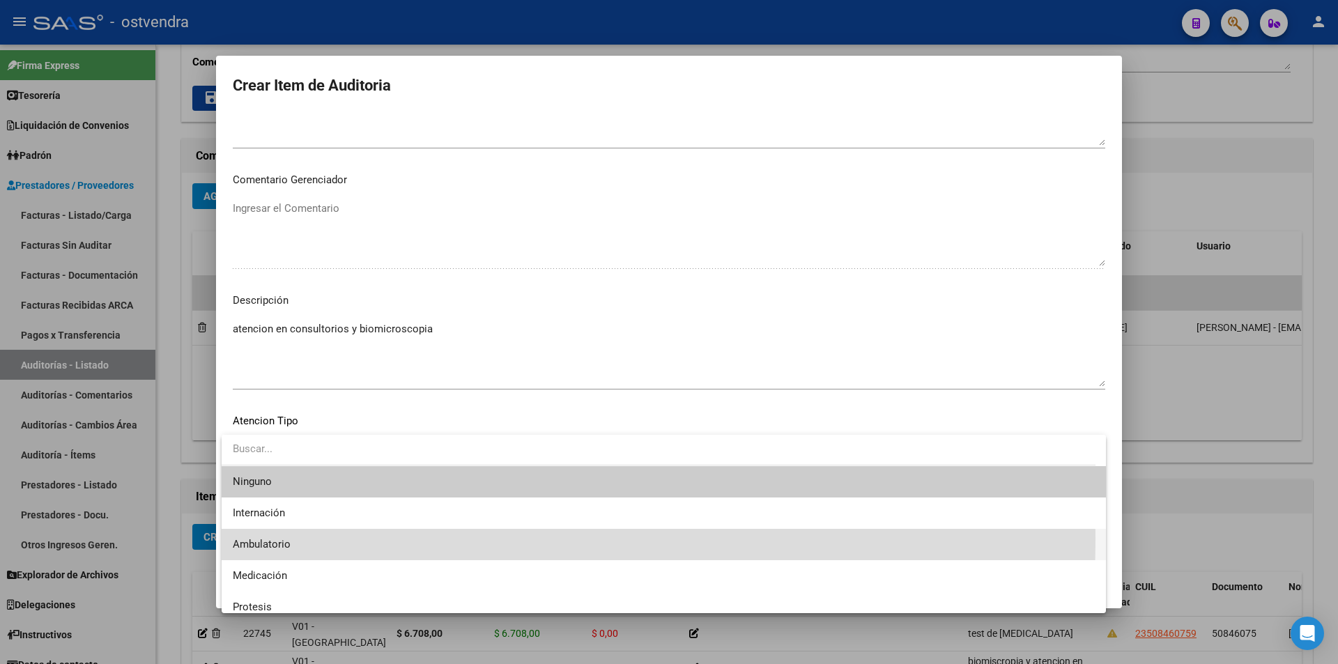
drag, startPoint x: 332, startPoint y: 539, endPoint x: 343, endPoint y: 570, distance: 33.3
click at [332, 539] on span "Ambulatorio" at bounding box center [664, 544] width 862 height 31
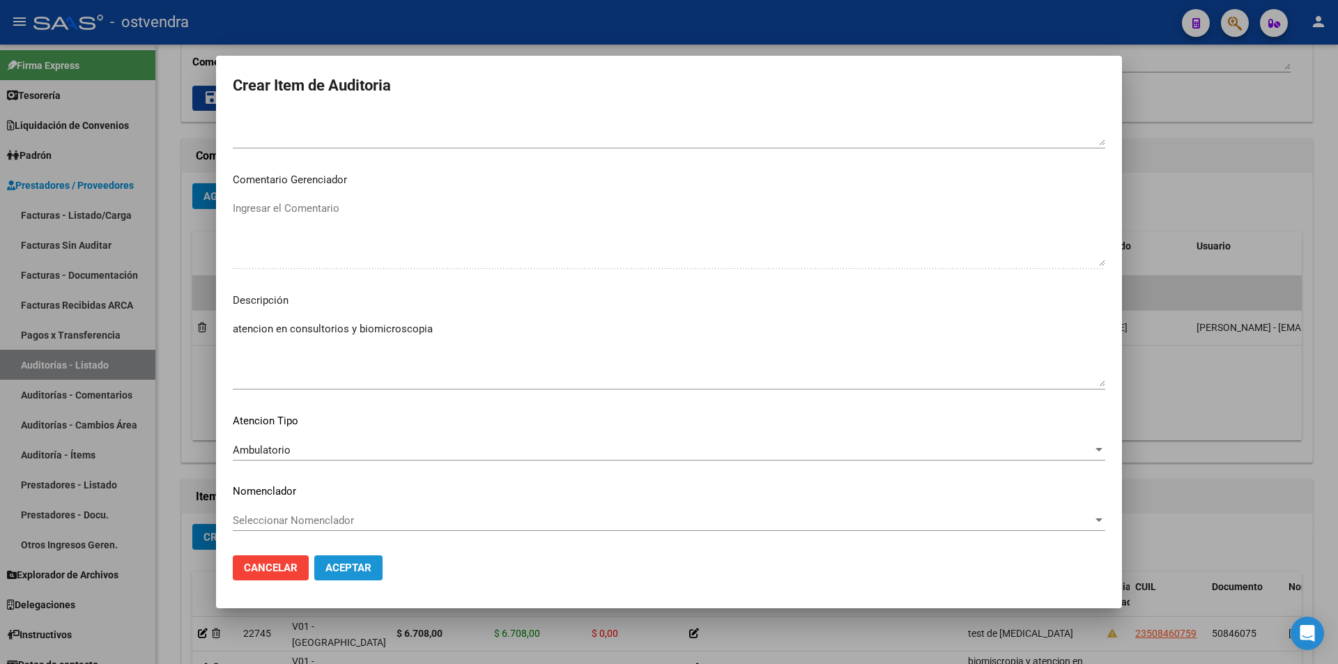
drag, startPoint x: 343, startPoint y: 571, endPoint x: 409, endPoint y: 530, distance: 78.0
click at [344, 571] on span "Aceptar" at bounding box center [349, 568] width 46 height 13
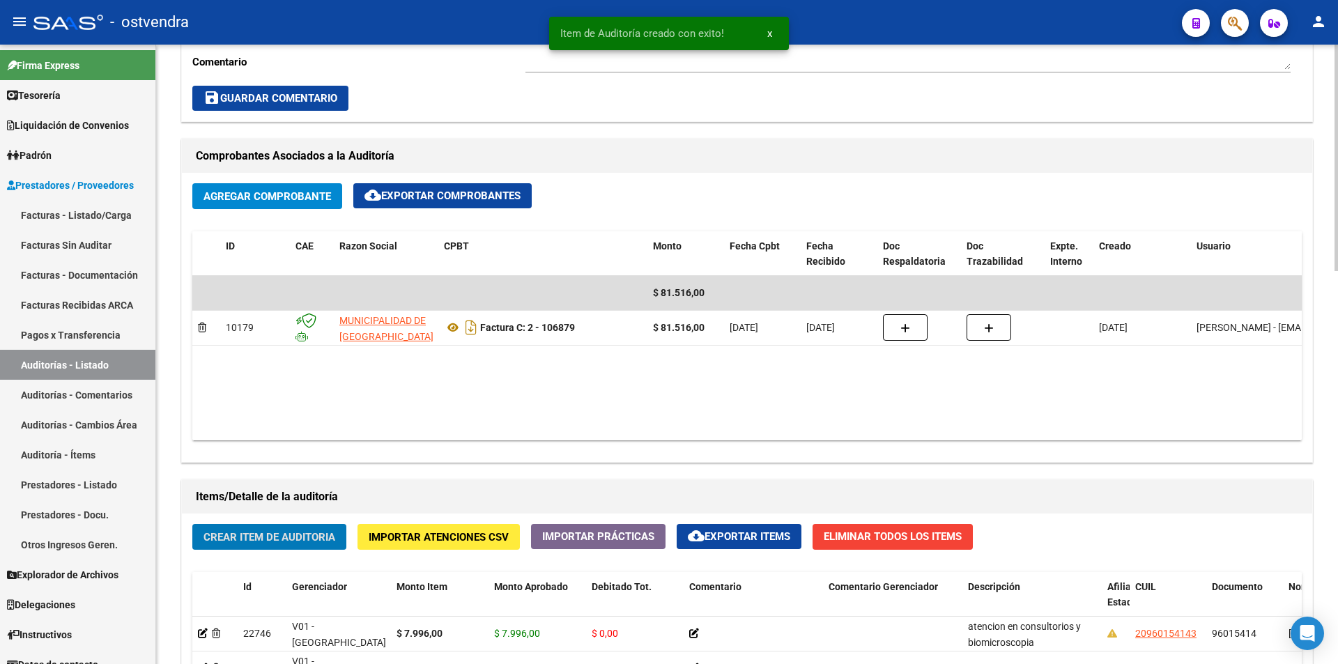
scroll to position [0, 0]
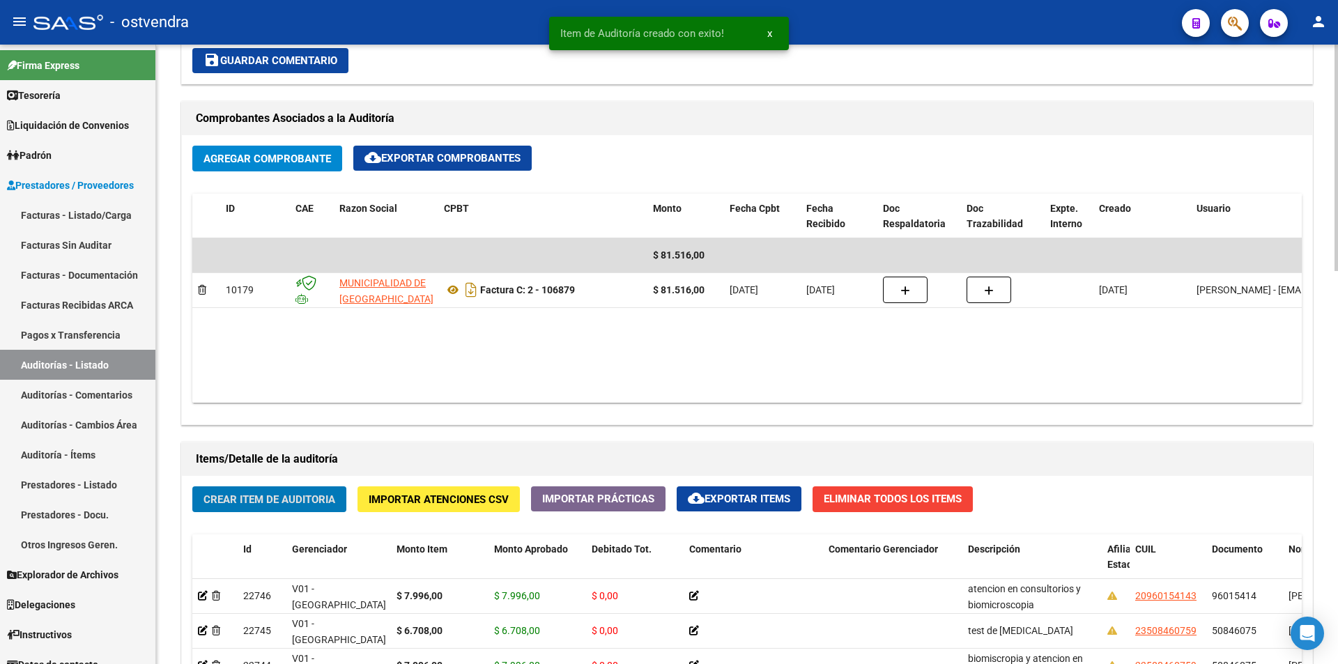
click at [1326, 435] on div "arrow_back Editar 2705 cloud_download Generar informe Puede notificar al gerenc…" at bounding box center [749, 273] width 1186 height 1696
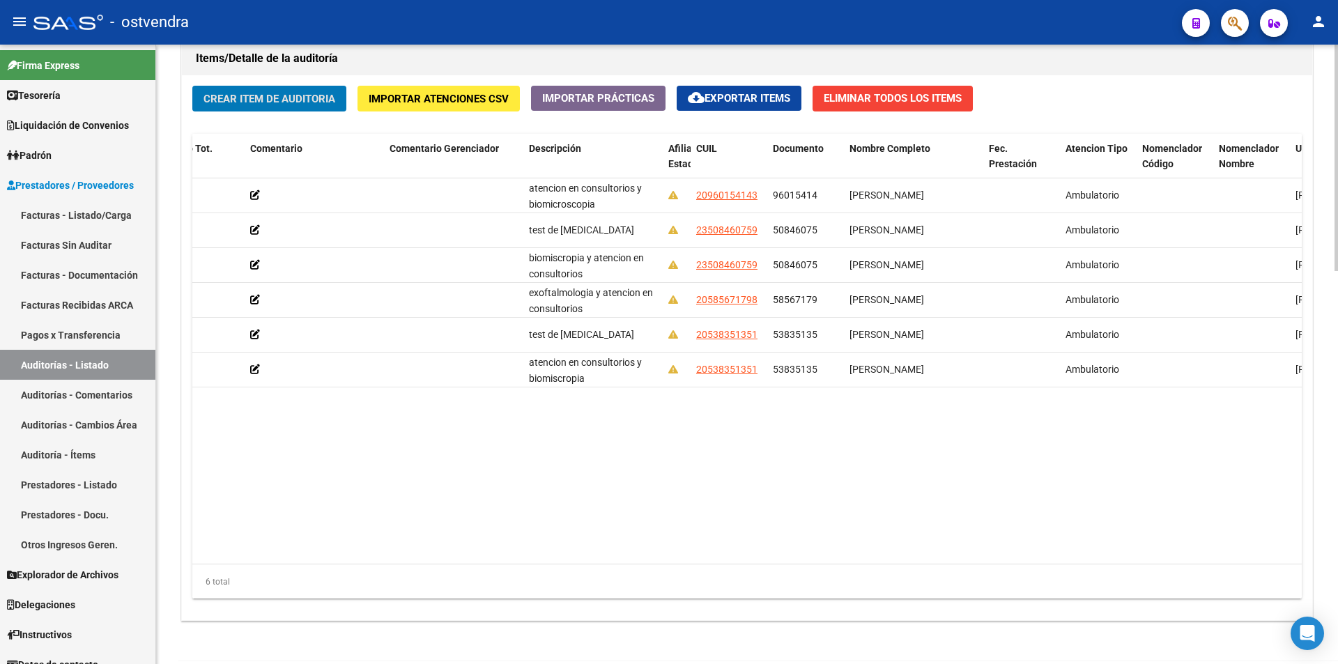
scroll to position [0, 440]
click at [286, 86] on button "Crear Item de Auditoria" at bounding box center [269, 99] width 154 height 26
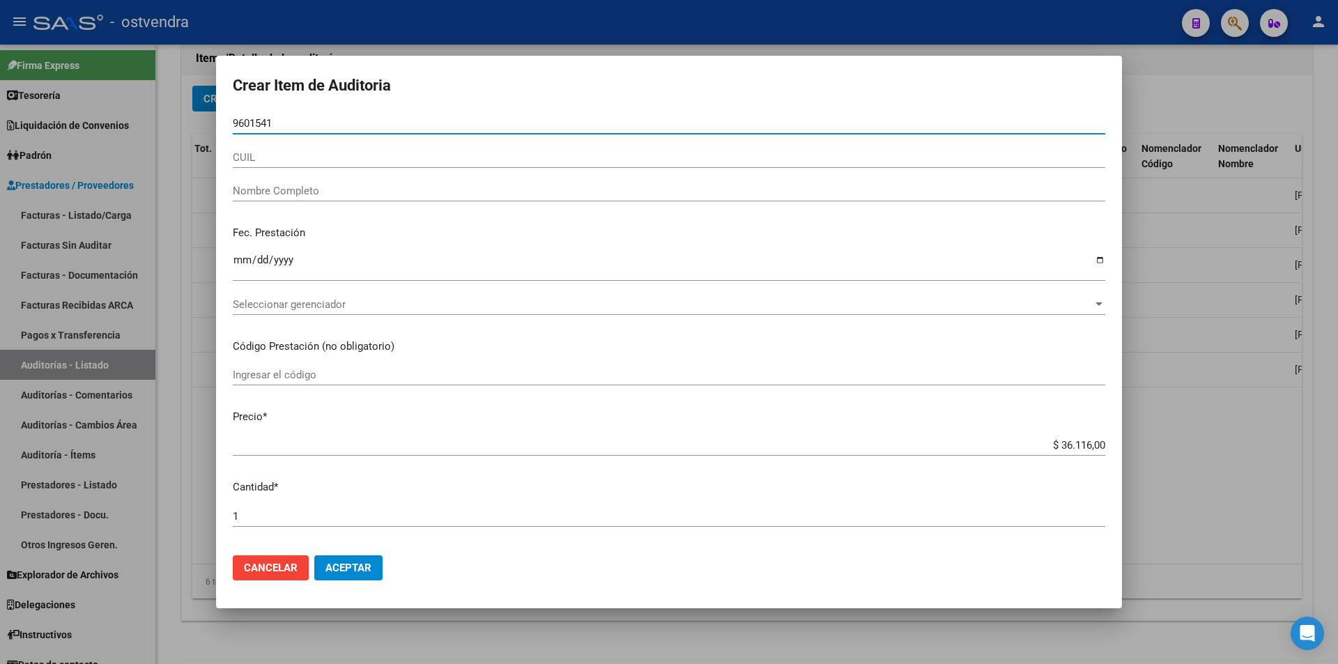
type input "96015414"
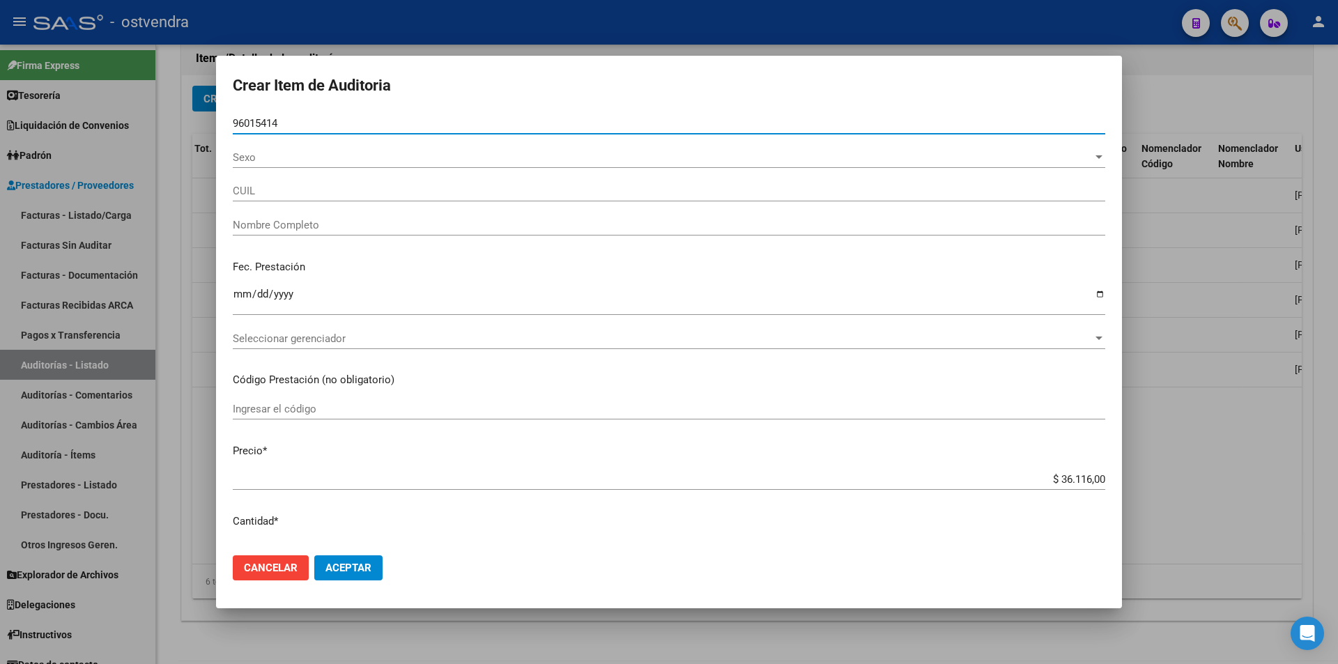
type input "20960154143"
type input "[PERSON_NAME]"
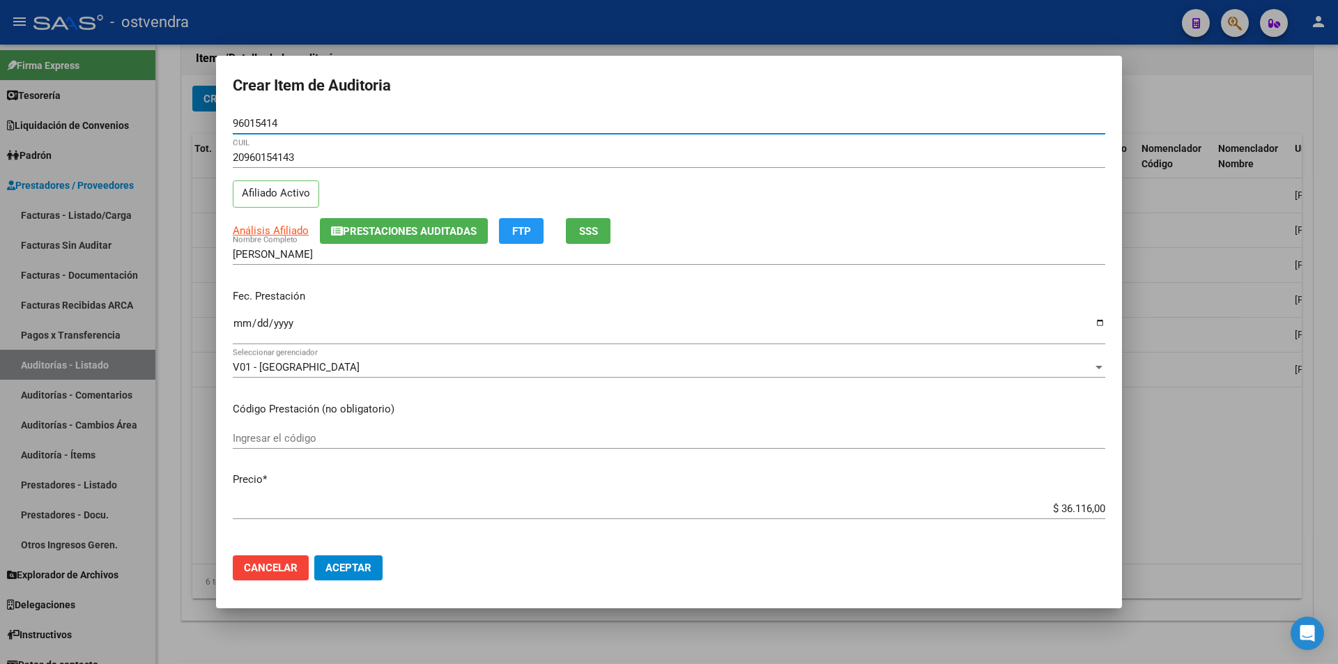
type input "96015414"
click at [1082, 510] on input "$ 36.116,00" at bounding box center [669, 509] width 873 height 13
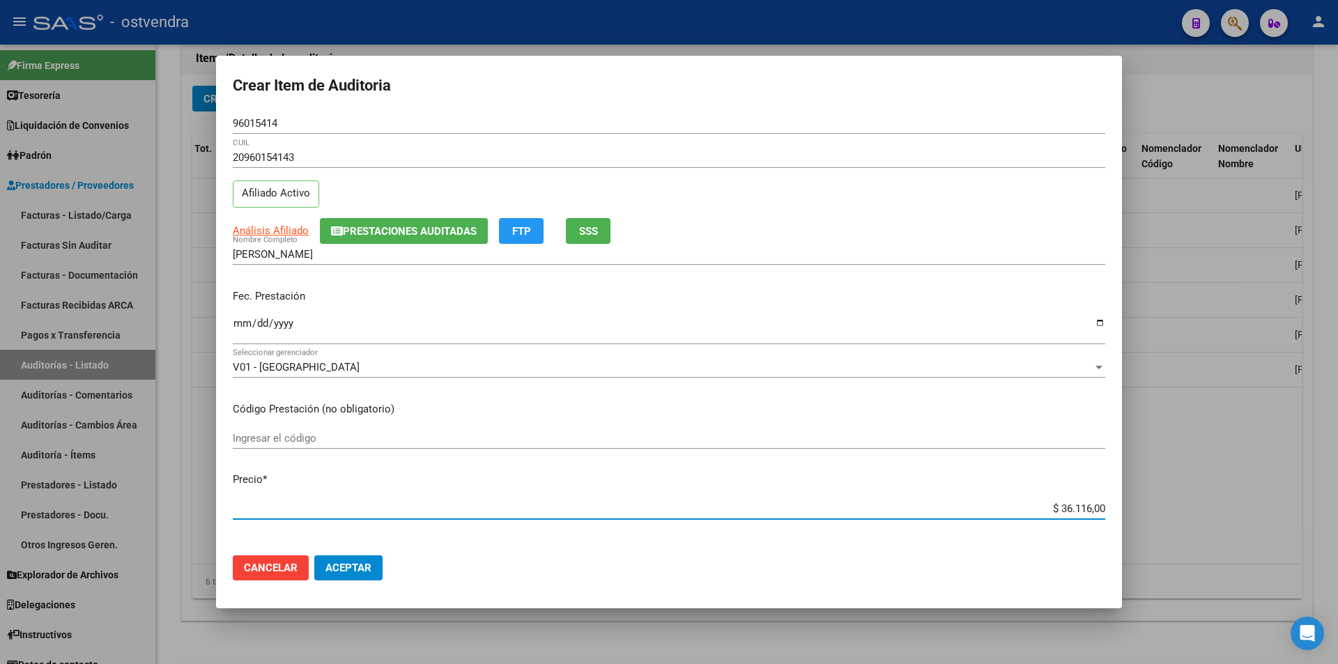
type input "$ 3.611,00"
type input "$ 361,00"
type input "$ 36,00"
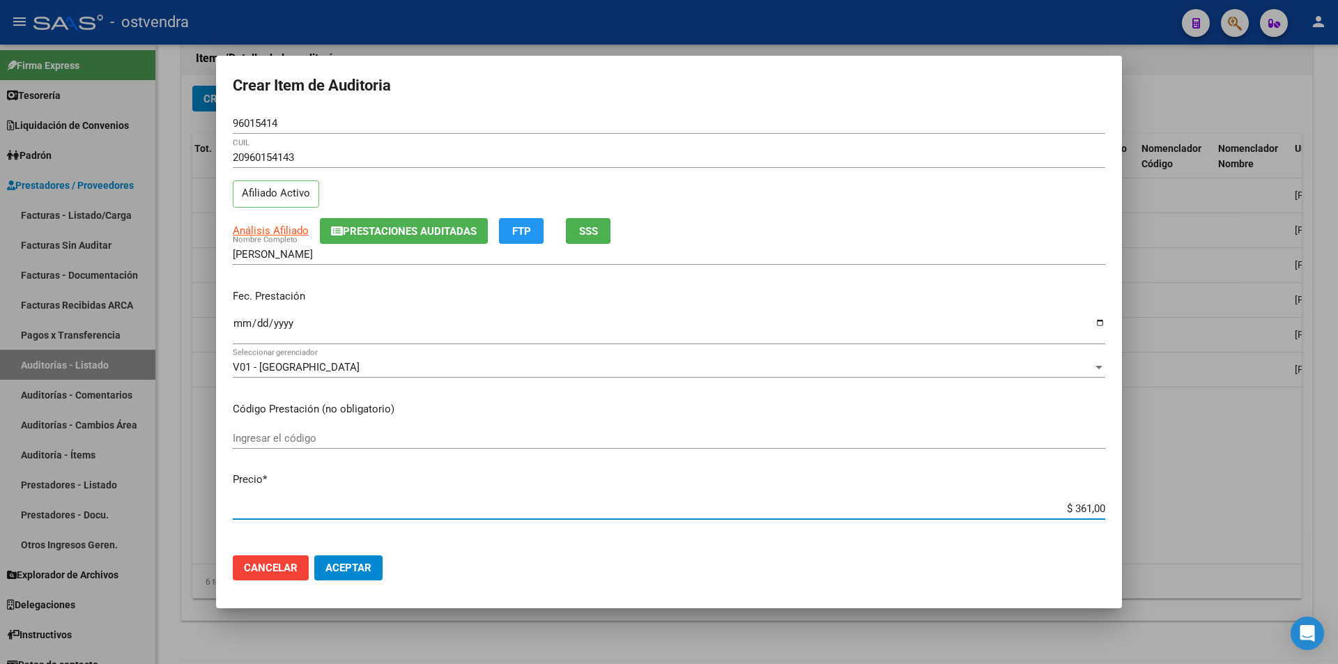
type input "$ 36,00"
type input "$ 3,00"
type input "$ 6,00"
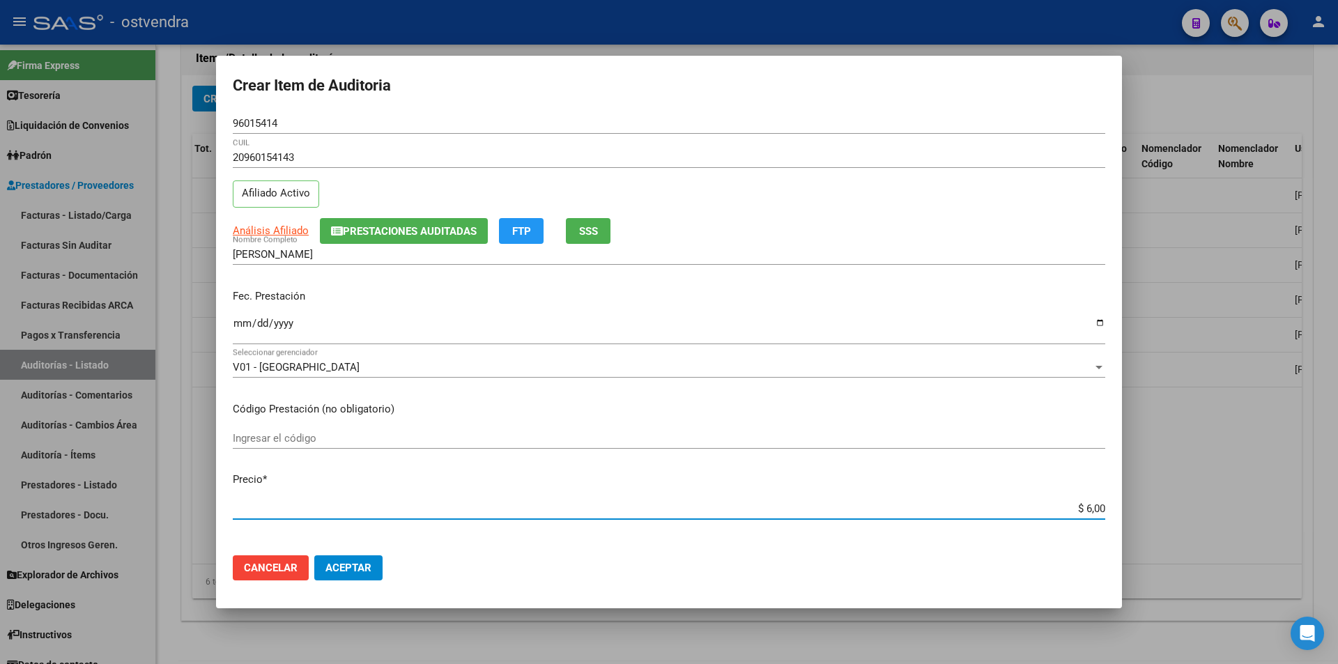
type input "$ 67,00"
type input "$ 670,00"
type input "$ 6.708,00"
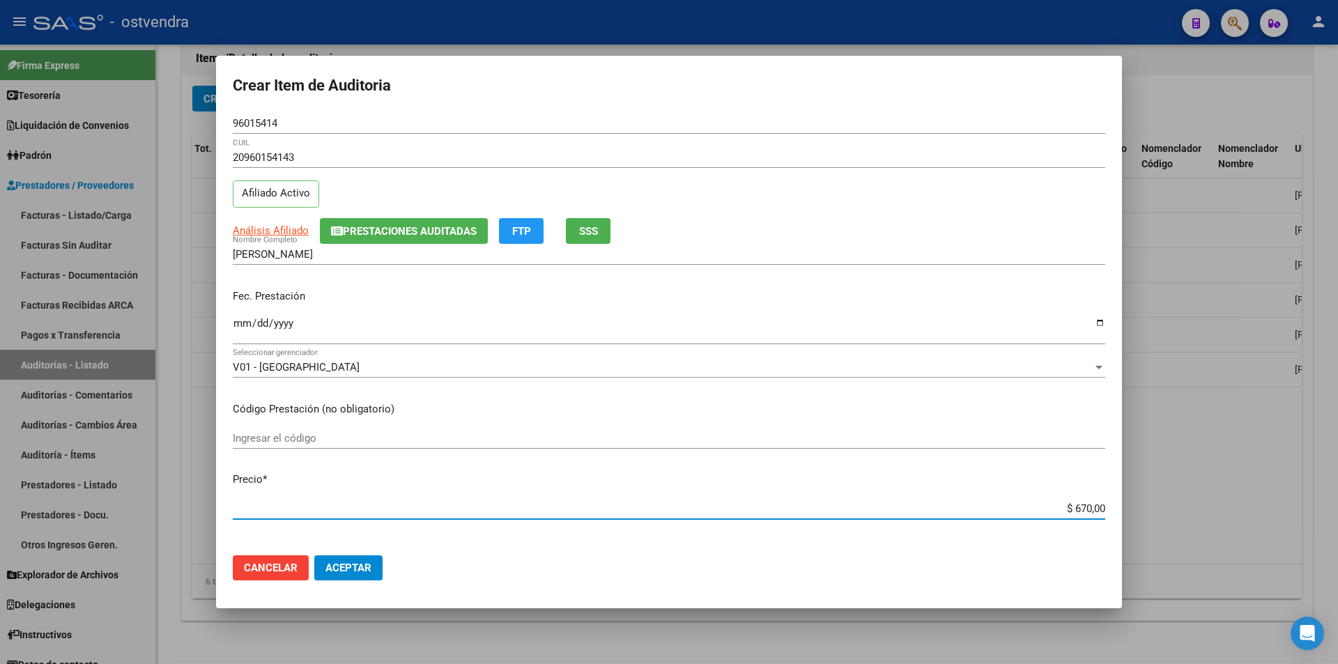
type input "$ 6.708,00"
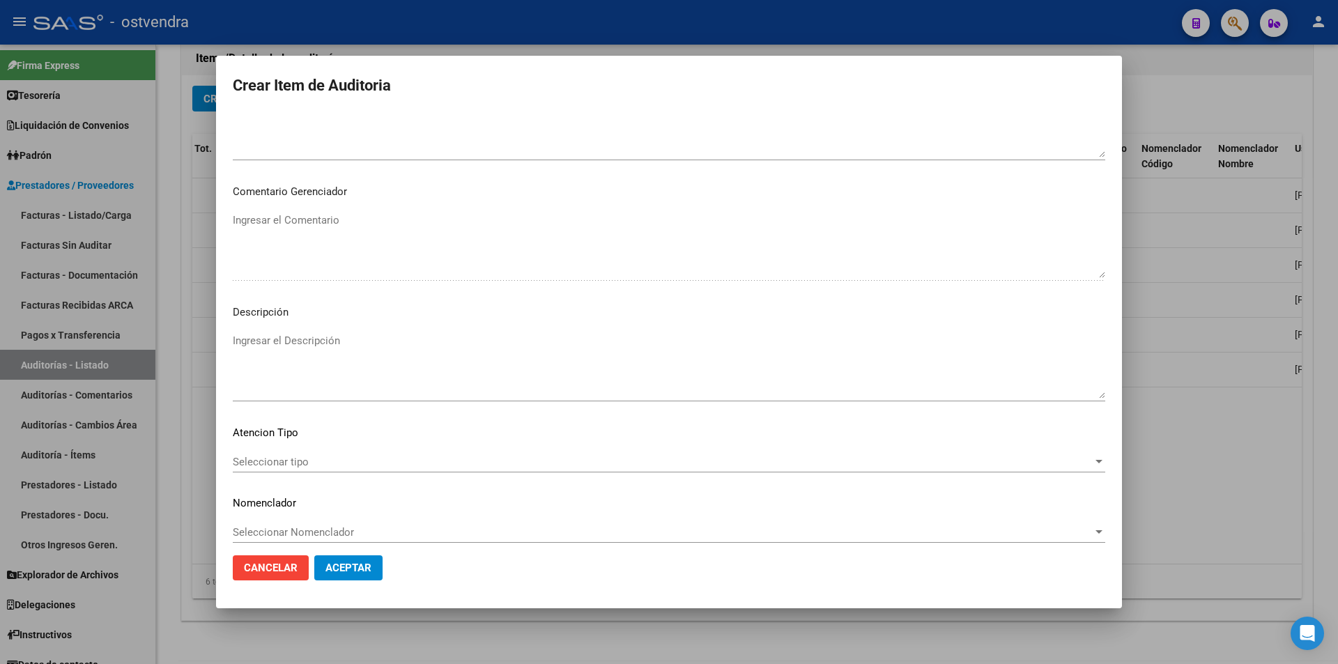
scroll to position [672, 0]
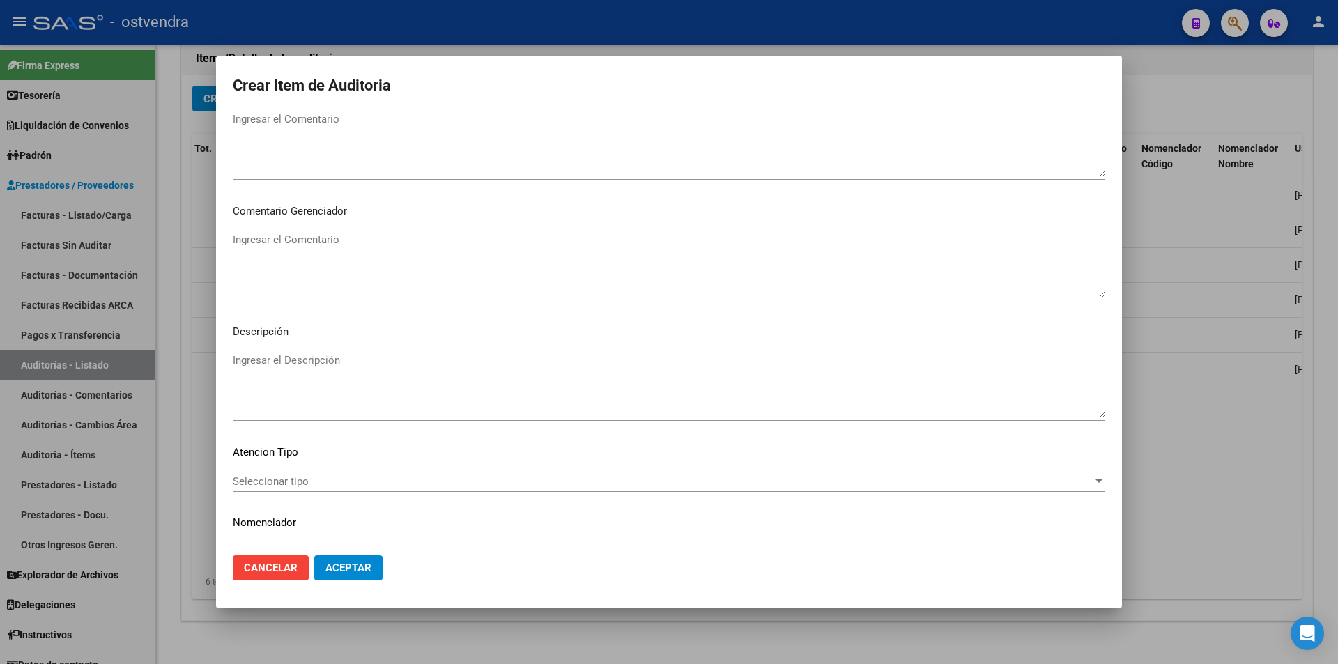
click at [539, 350] on div "Ingresar el Descripción" at bounding box center [669, 385] width 873 height 71
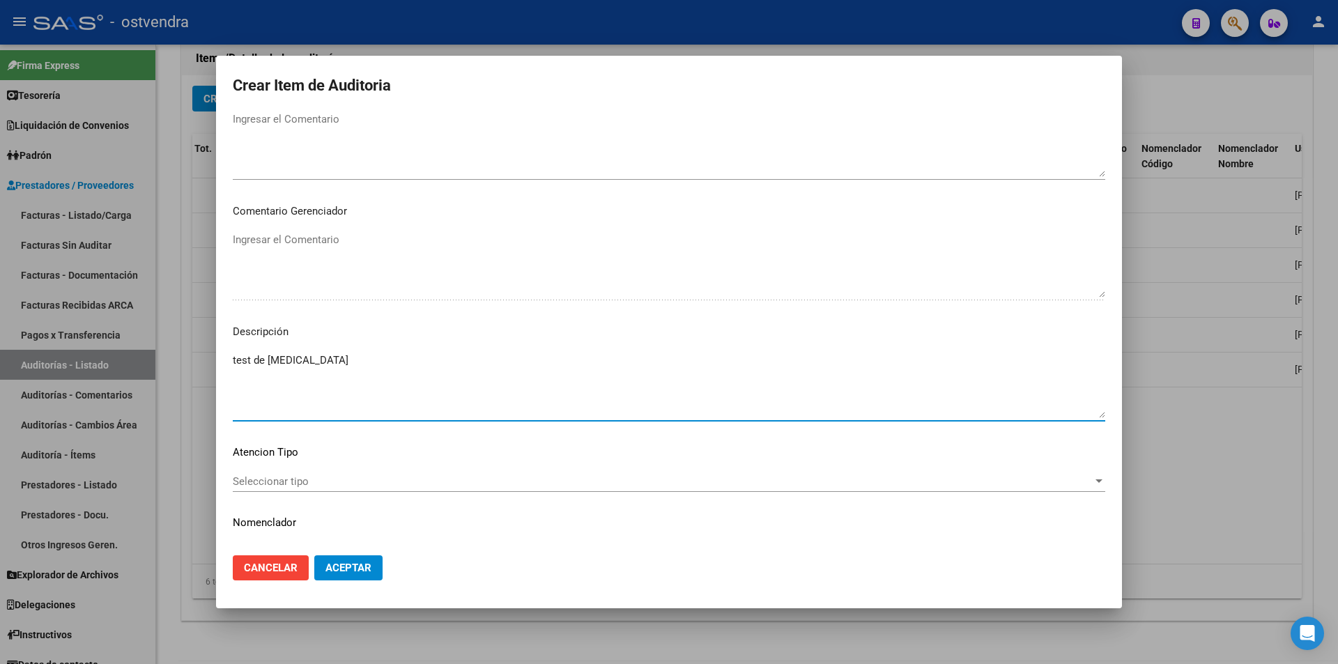
type textarea "test de [MEDICAL_DATA]"
click at [378, 471] on div "Seleccionar tipo Seleccionar tipo" at bounding box center [669, 481] width 873 height 21
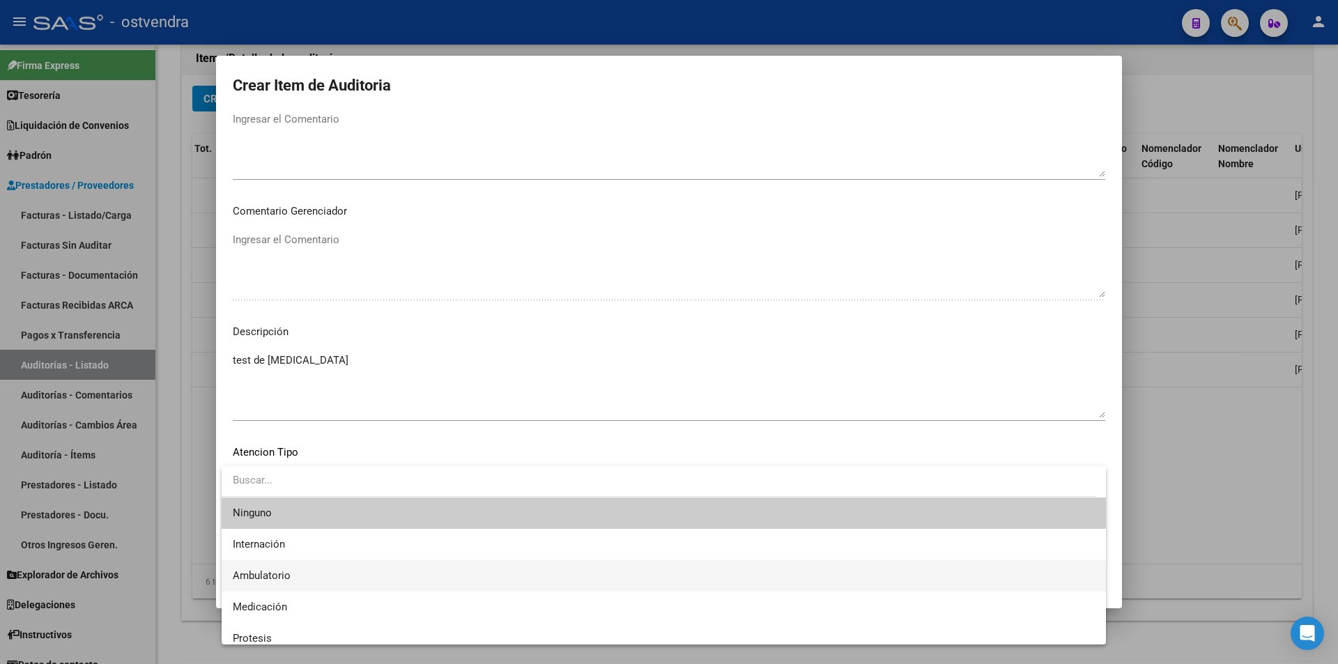
click at [335, 572] on span "Ambulatorio" at bounding box center [664, 575] width 862 height 31
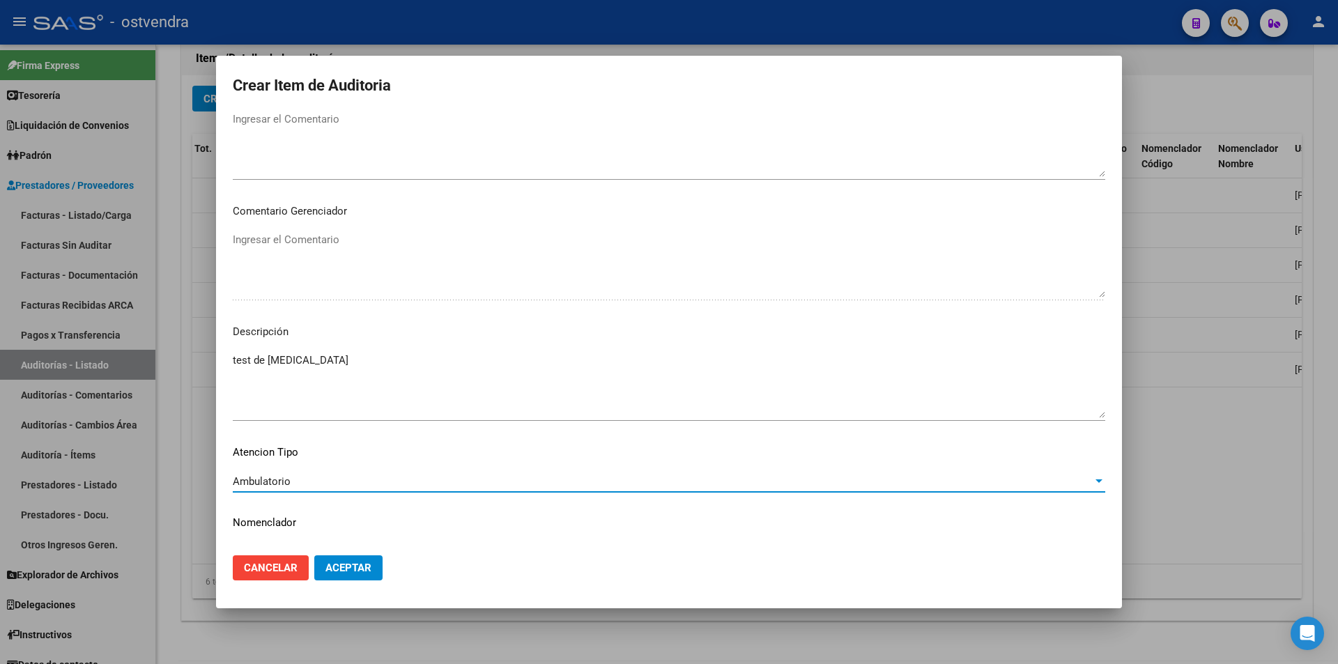
click at [337, 565] on span "Aceptar" at bounding box center [349, 568] width 46 height 13
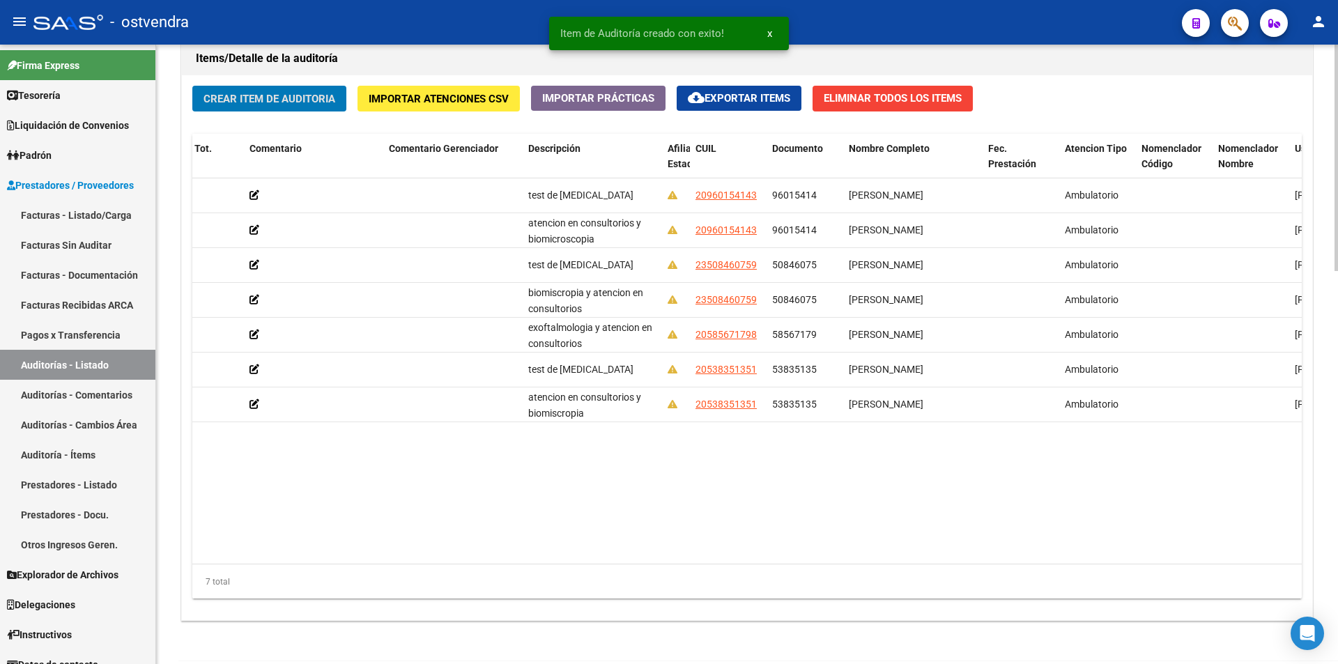
click at [255, 106] on button "Crear Item de Auditoria" at bounding box center [269, 99] width 154 height 26
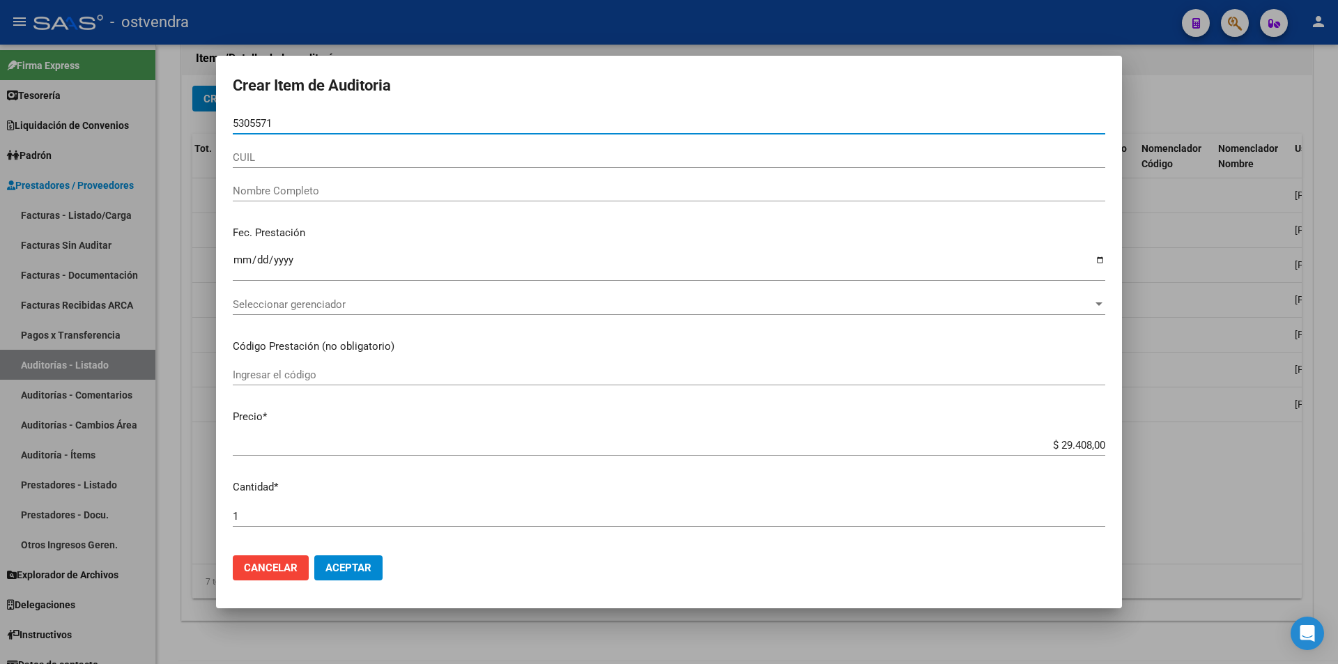
type input "53055717"
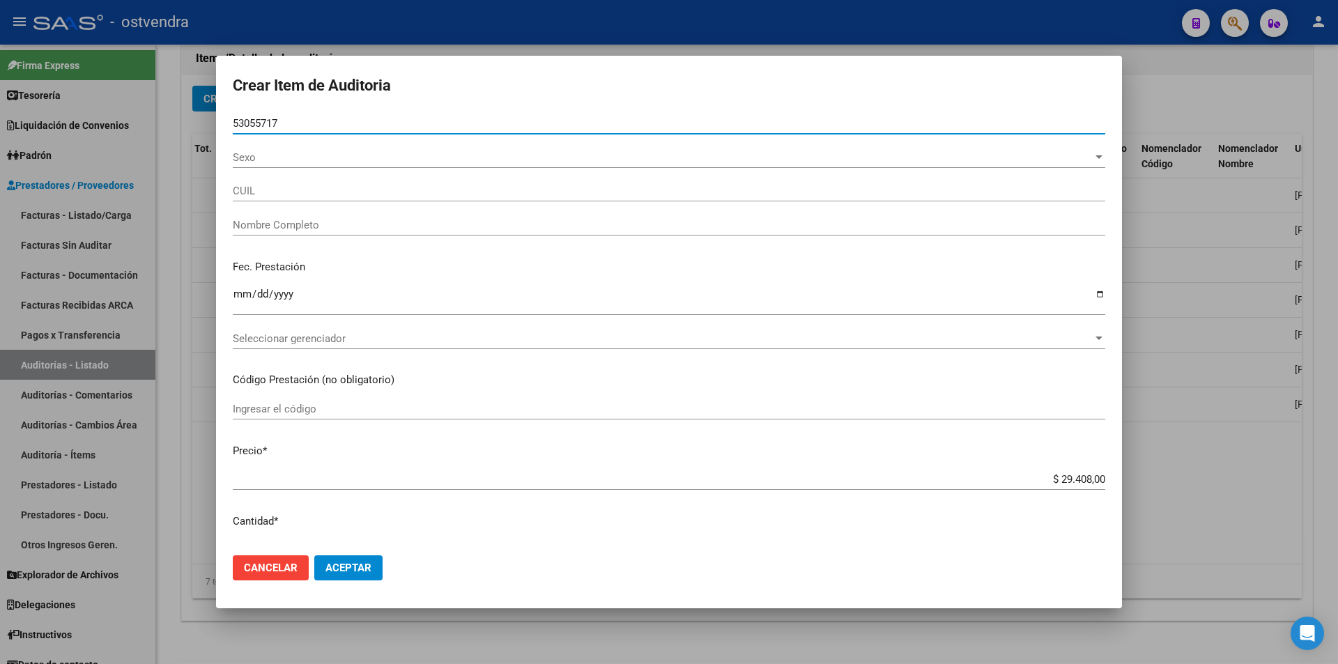
type input "20530557171"
type input "[PERSON_NAME]"
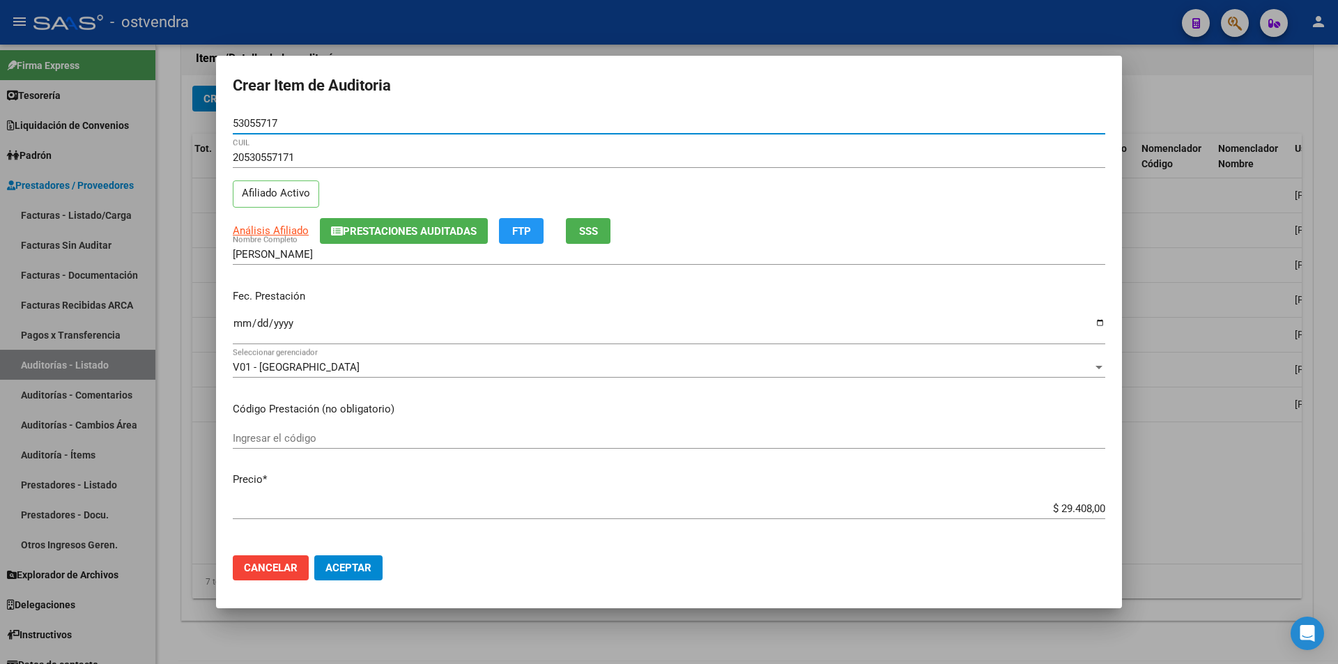
type input "53055717"
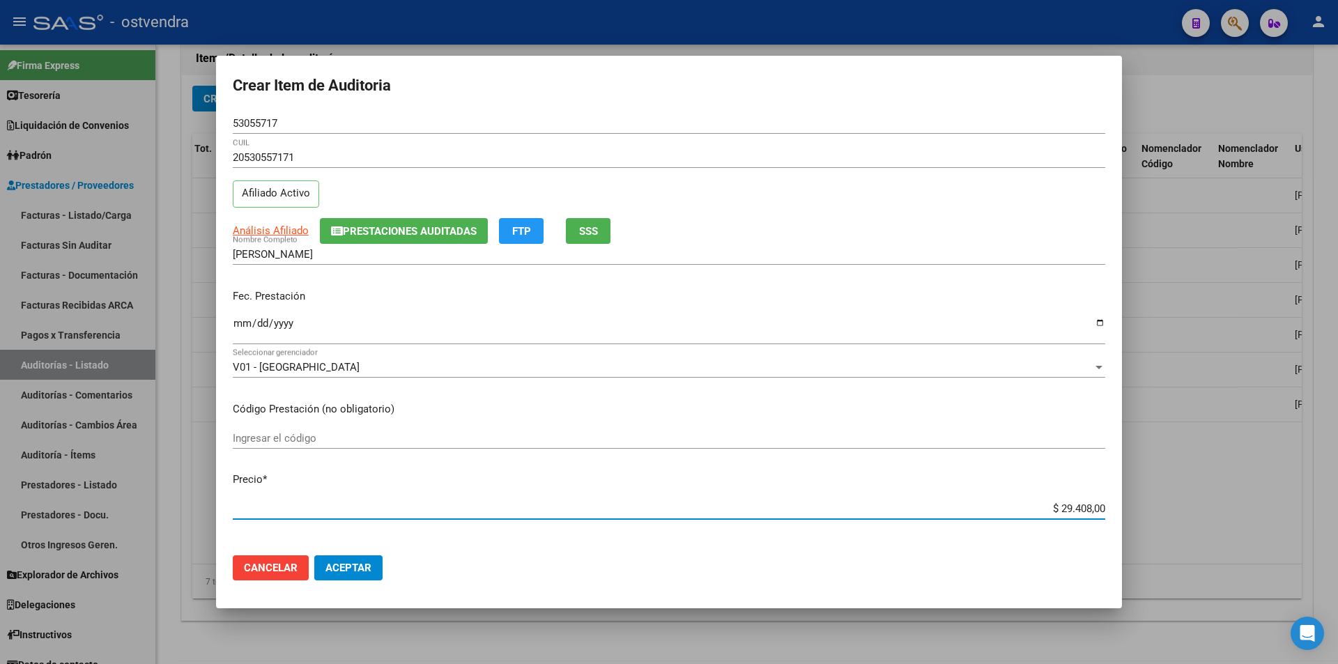
click at [1080, 506] on input "$ 29.408,00" at bounding box center [669, 509] width 873 height 13
type input "$ 2.940,00"
type input "$ 294,00"
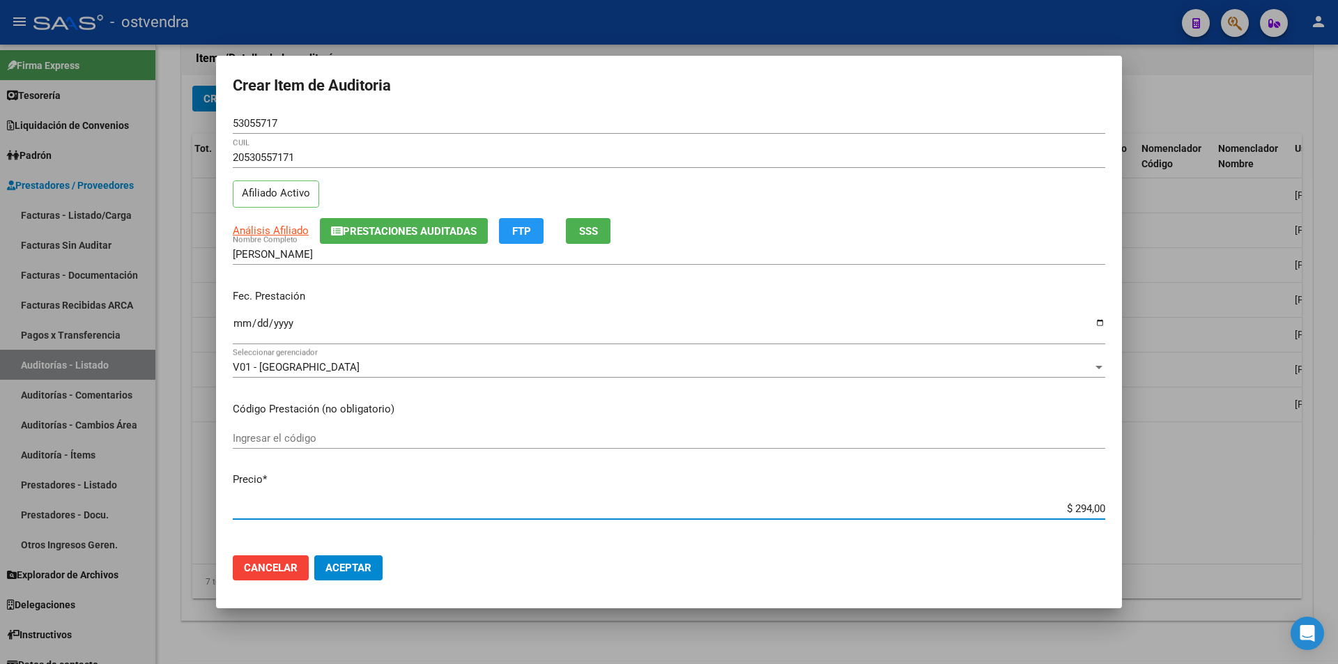
type input "$ 29,00"
type input "$ 2,00"
type input "$ 3,00"
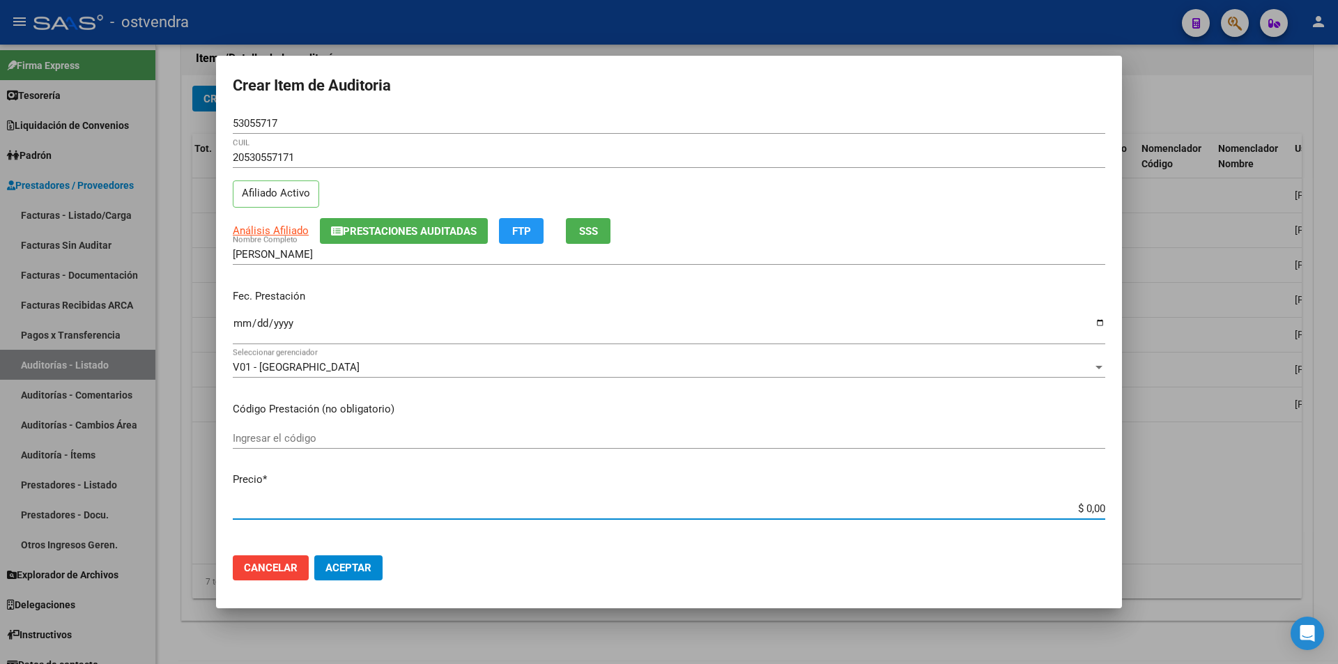
type input "$ 3,00"
type input "$ 39,00"
type input "$ 399,00"
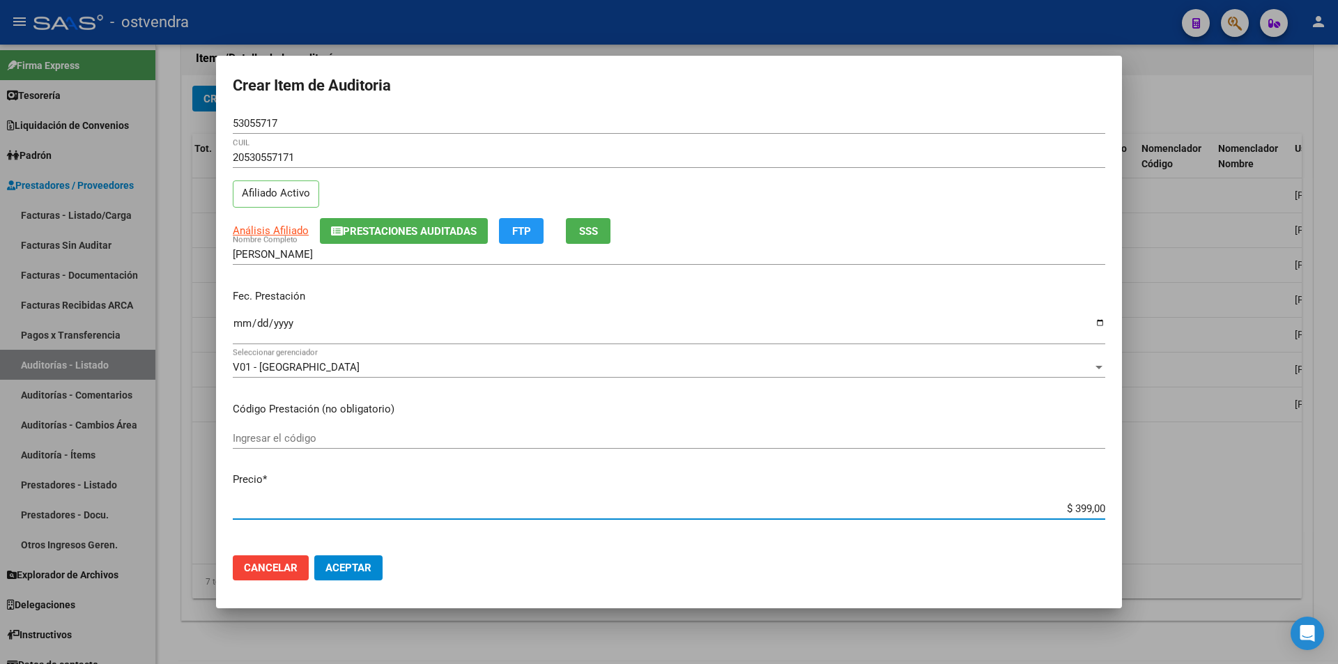
type input "$ 3.998,00"
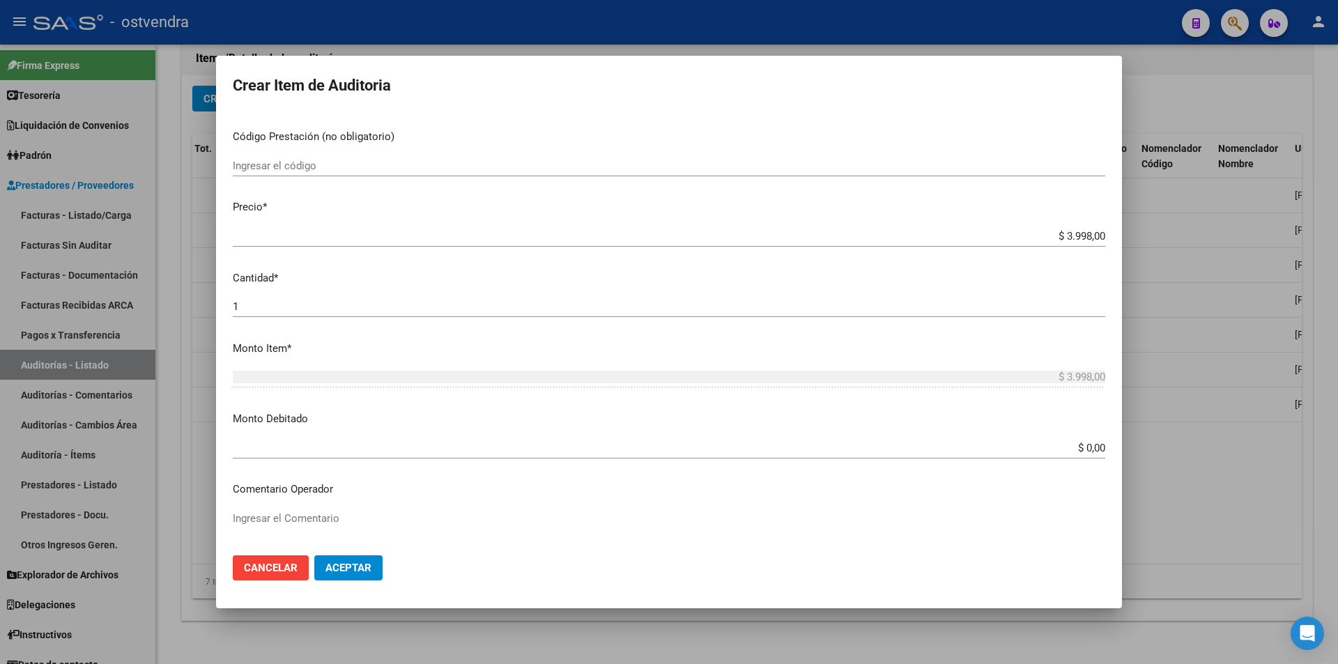
scroll to position [284, 0]
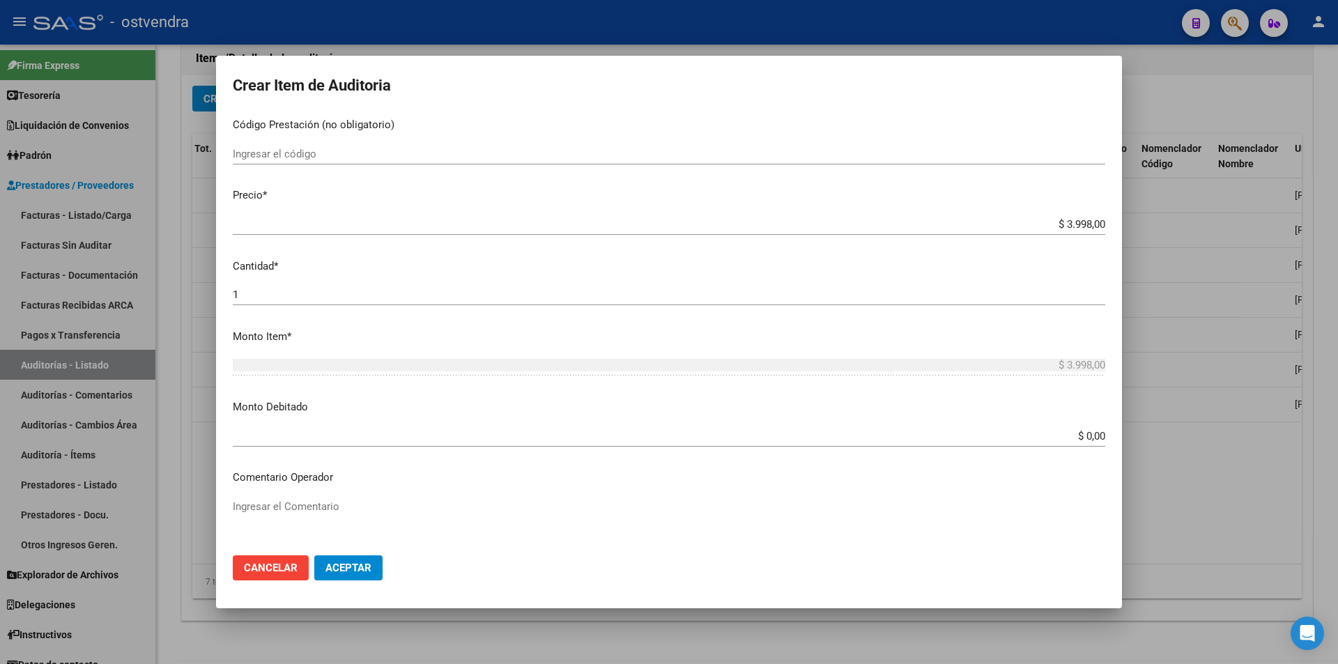
click at [466, 295] on input "1" at bounding box center [669, 295] width 873 height 13
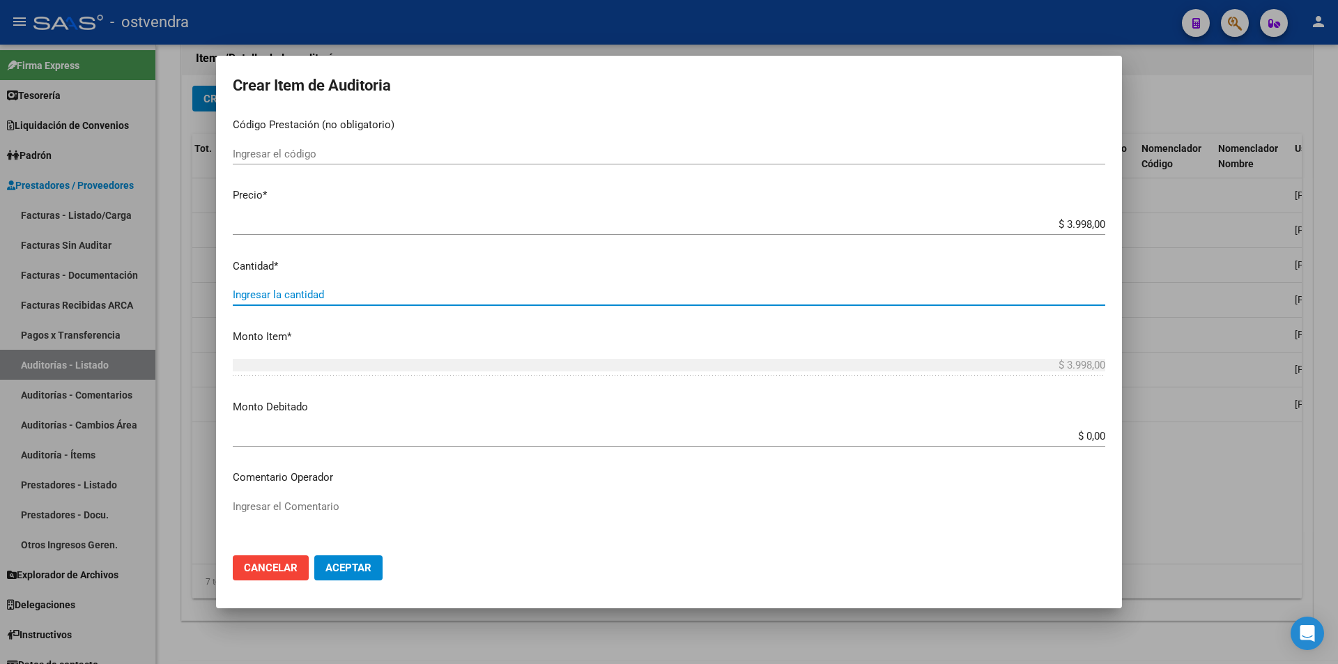
type input "2"
type input "$ 7.996,00"
type input "2"
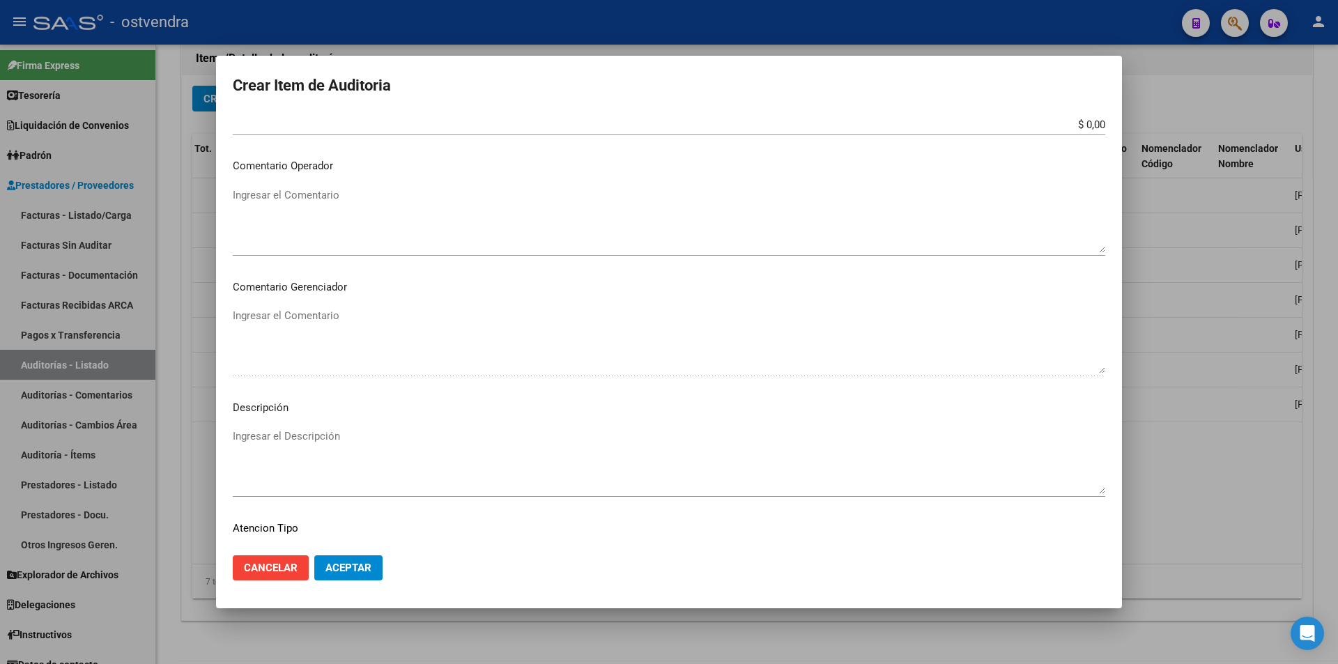
scroll to position [703, 0]
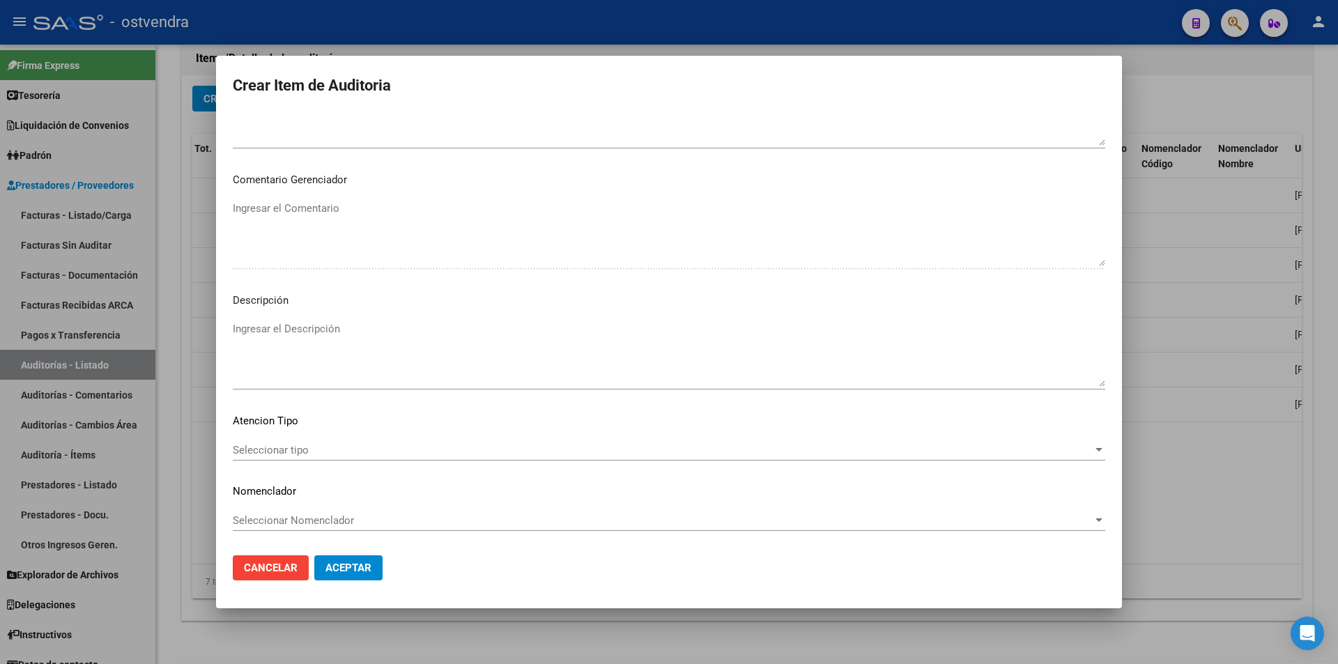
click at [723, 352] on textarea "Ingresar el Descripción" at bounding box center [669, 354] width 873 height 66
drag, startPoint x: 754, startPoint y: 395, endPoint x: 756, endPoint y: 388, distance: 7.8
click at [754, 393] on div "Ingresar el Descripción" at bounding box center [669, 361] width 873 height 84
click at [777, 353] on textarea "Ingresar el Descripción" at bounding box center [669, 354] width 873 height 66
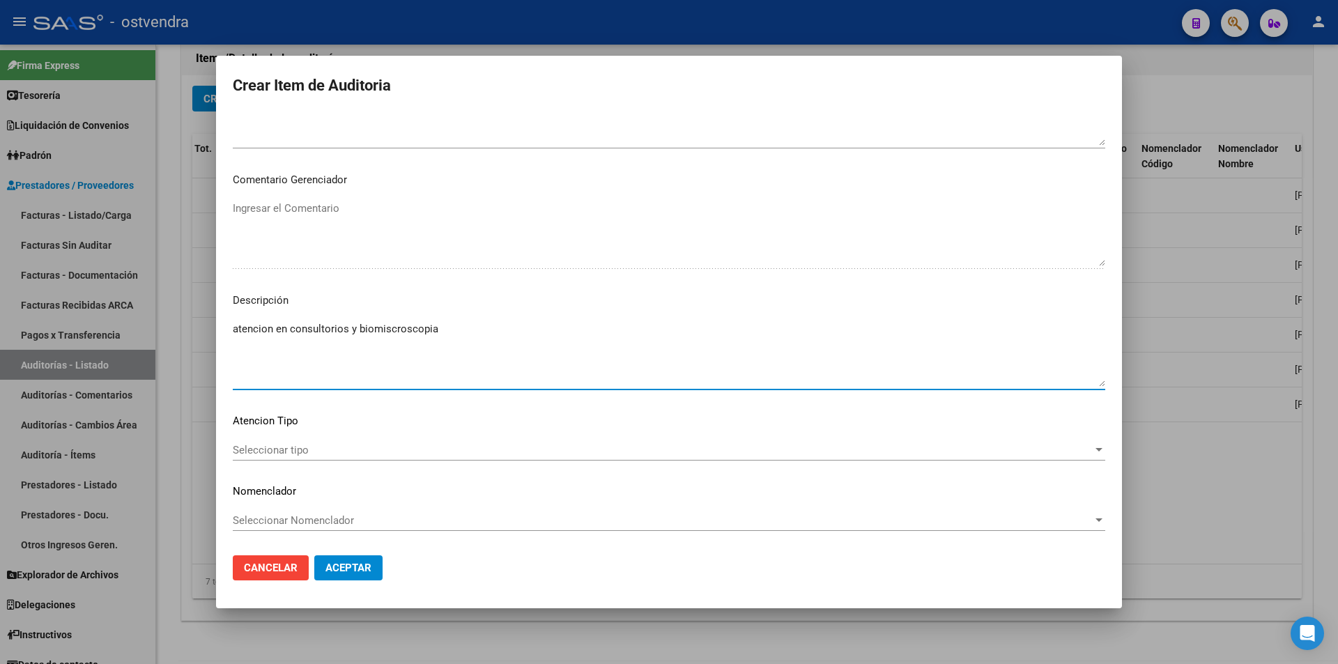
click at [388, 331] on textarea "atencion en consultorios y biomiscroscopia" at bounding box center [669, 354] width 873 height 66
type textarea "atencion en consultorios y biomicroscopia"
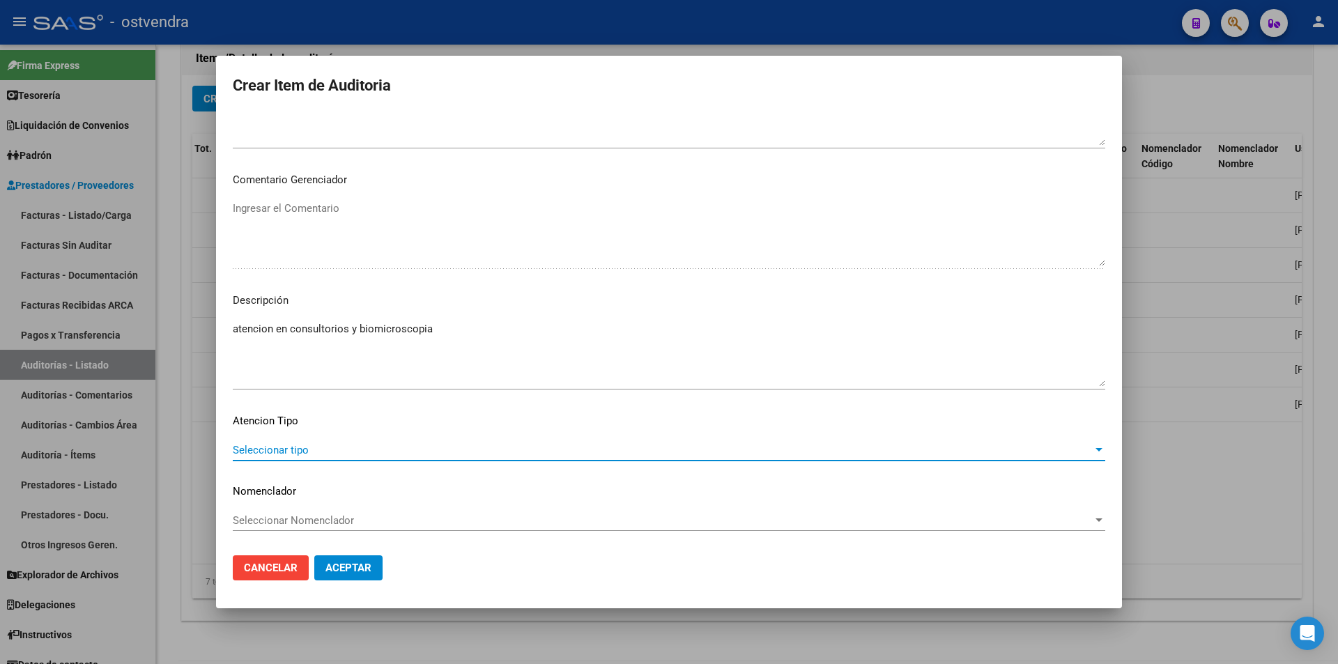
click at [360, 445] on span "Seleccionar tipo" at bounding box center [663, 450] width 860 height 13
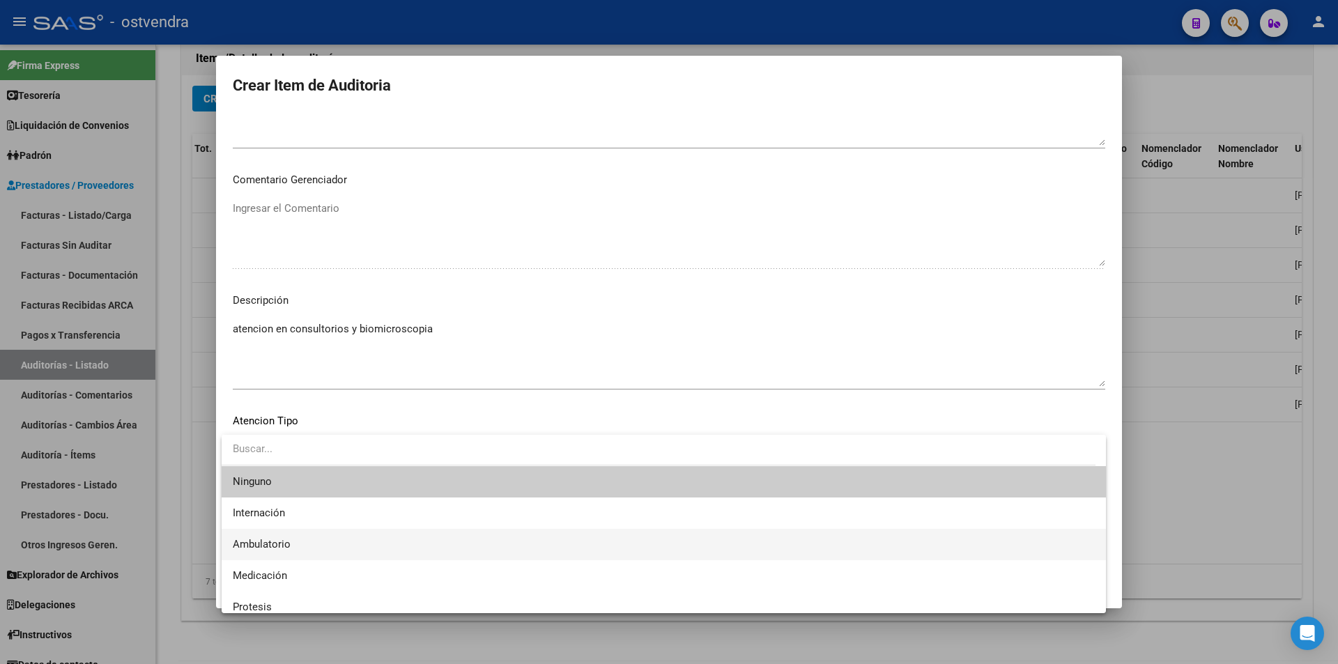
drag, startPoint x: 315, startPoint y: 553, endPoint x: 324, endPoint y: 549, distance: 10.3
click at [314, 551] on span "Ambulatorio" at bounding box center [664, 544] width 862 height 31
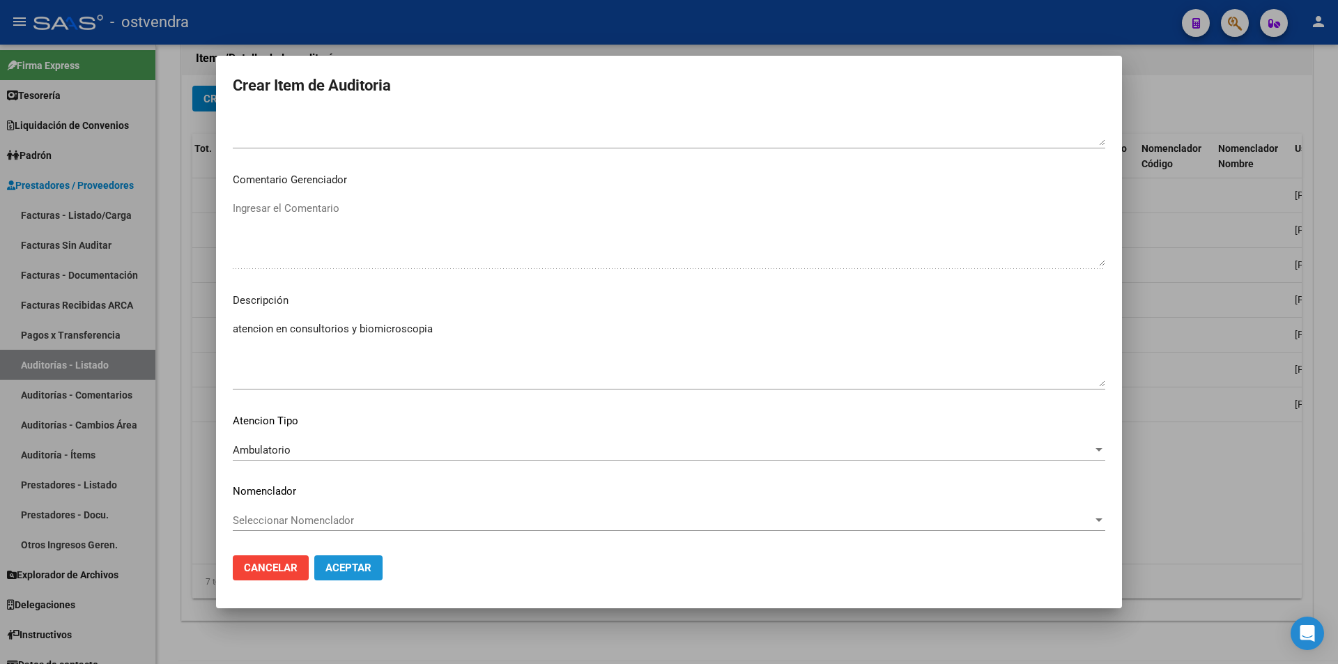
click at [332, 560] on button "Aceptar" at bounding box center [348, 568] width 68 height 25
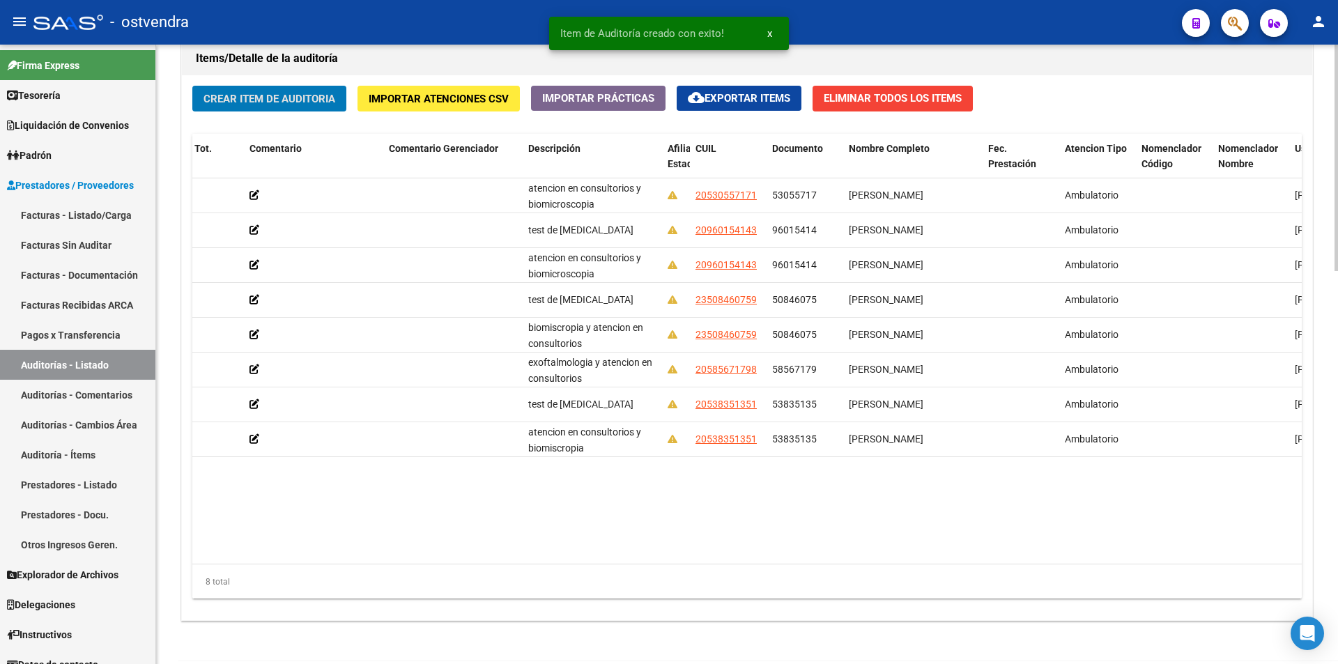
click at [314, 86] on button "Crear Item de Auditoria" at bounding box center [269, 99] width 154 height 26
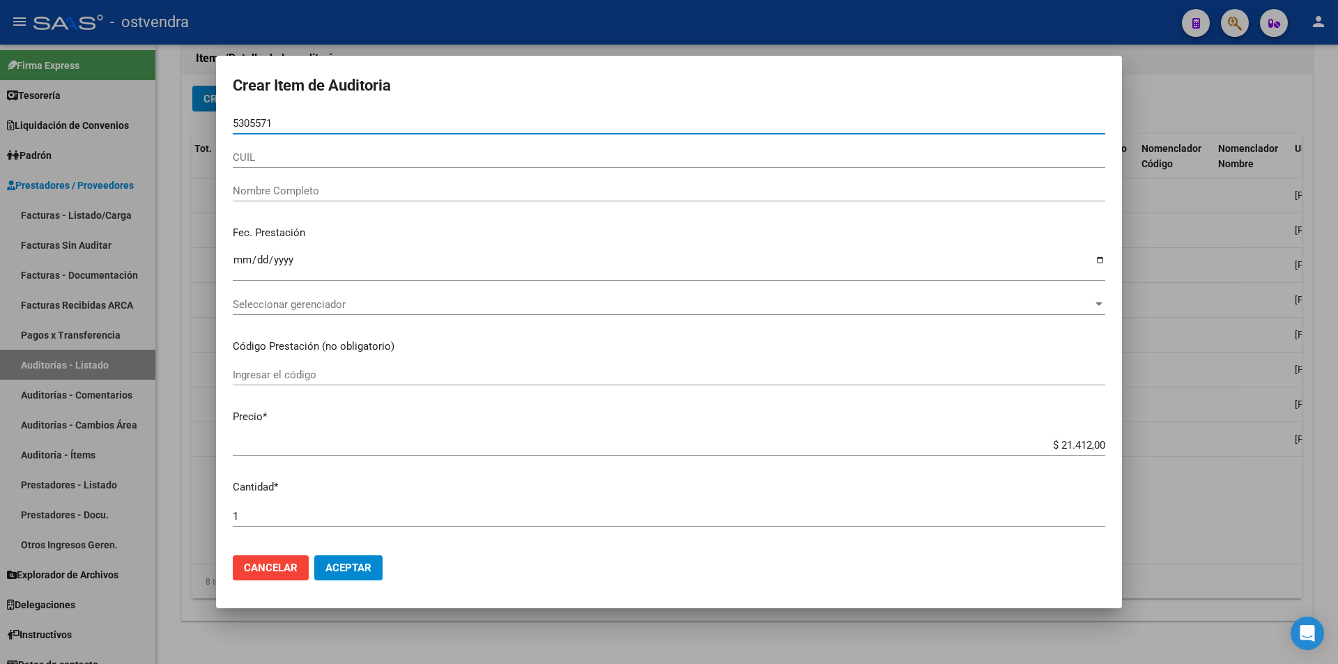
type input "53055717"
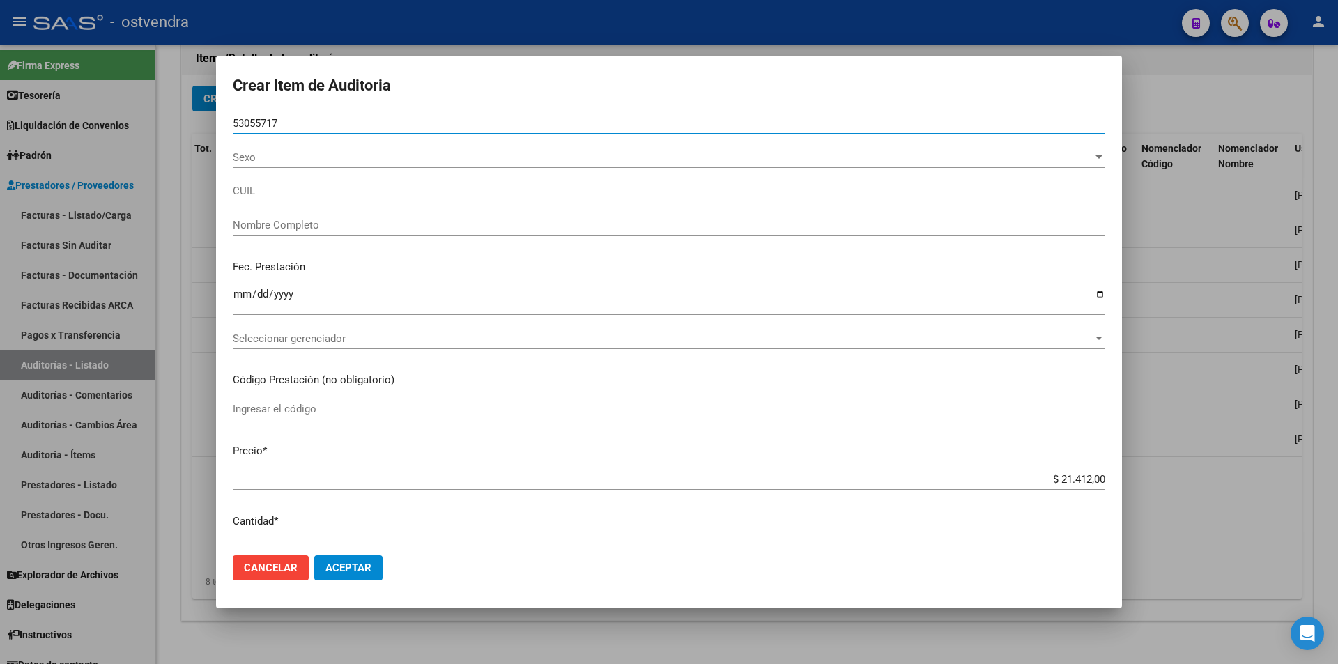
type input "20530557171"
type input "[PERSON_NAME]"
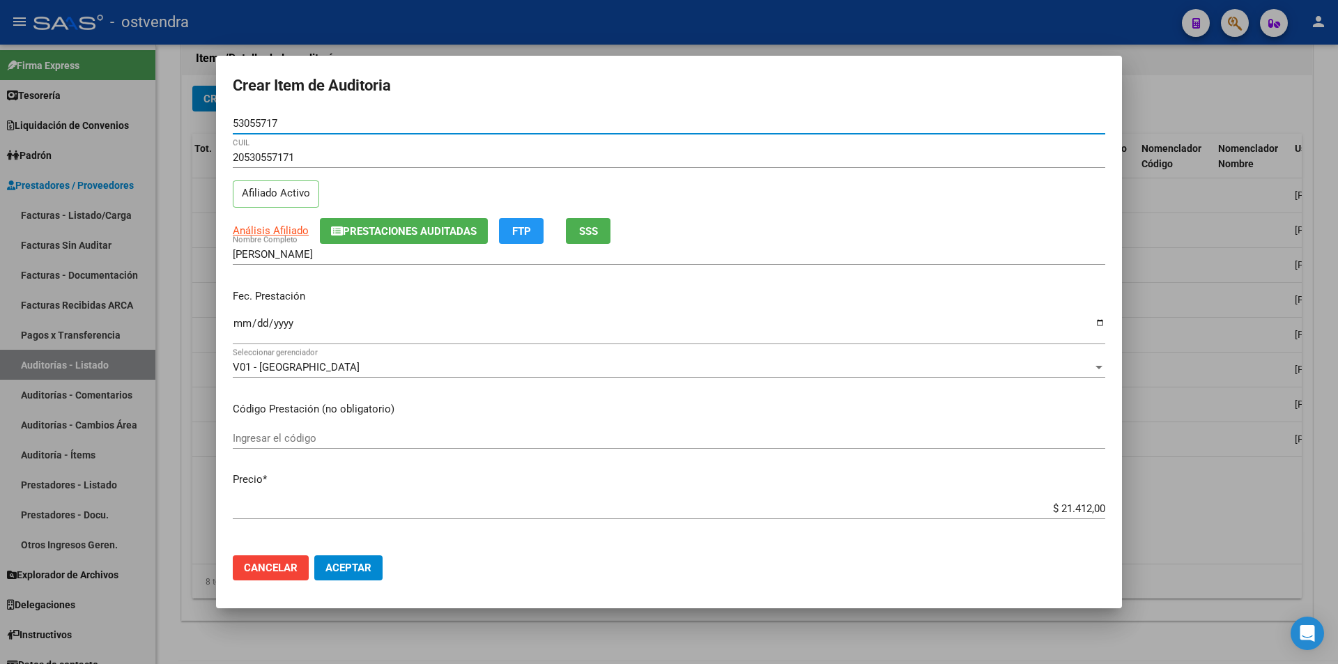
type input "53055717"
click at [1081, 510] on input "$ 21.412,00" at bounding box center [669, 509] width 873 height 13
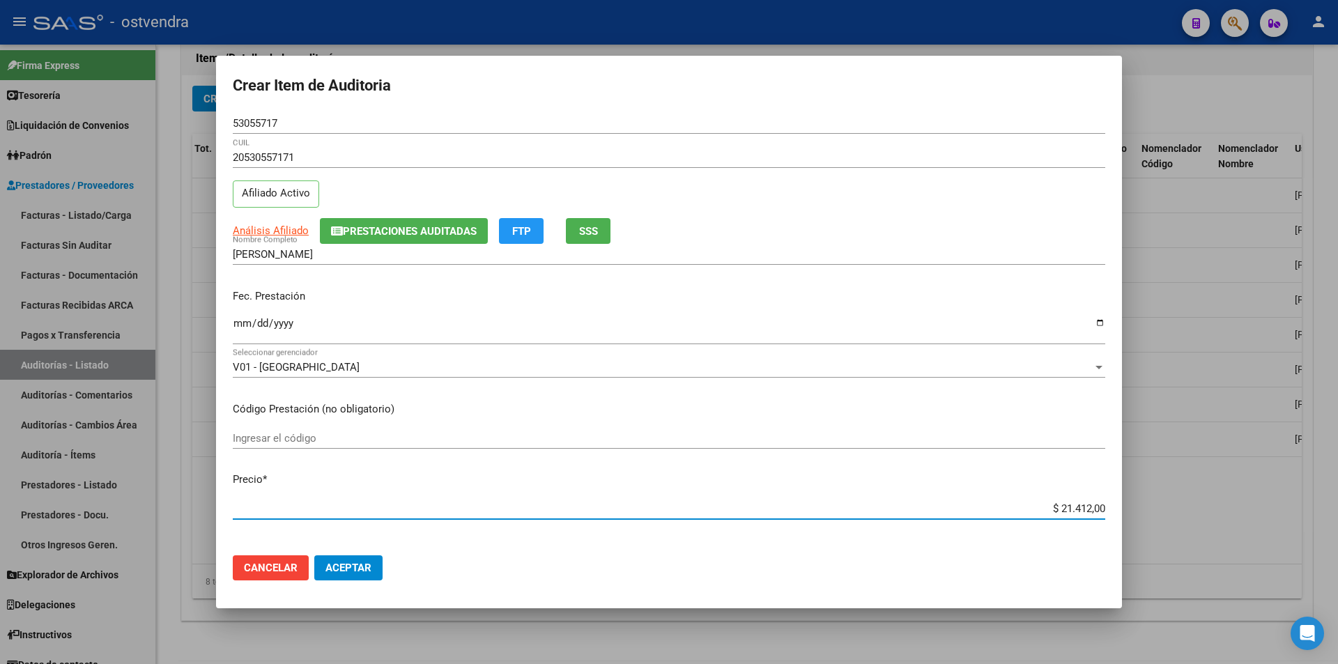
type input "$ 2.141,00"
type input "$ 214,00"
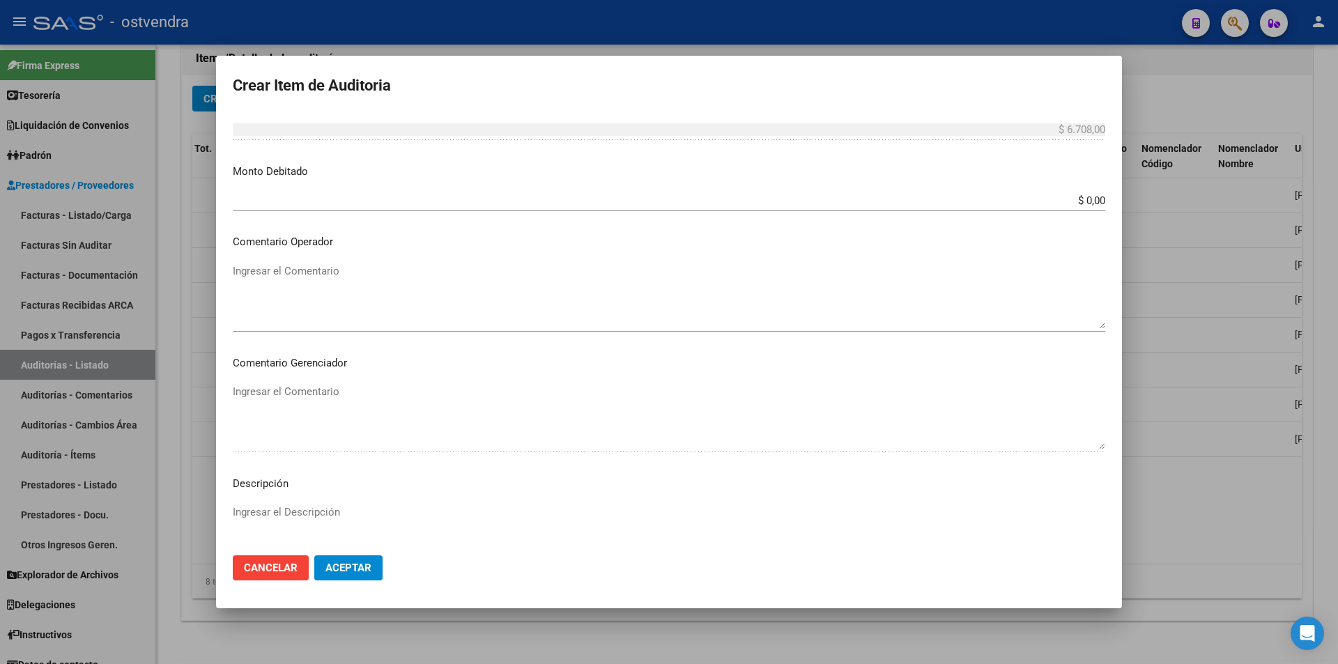
scroll to position [546, 0]
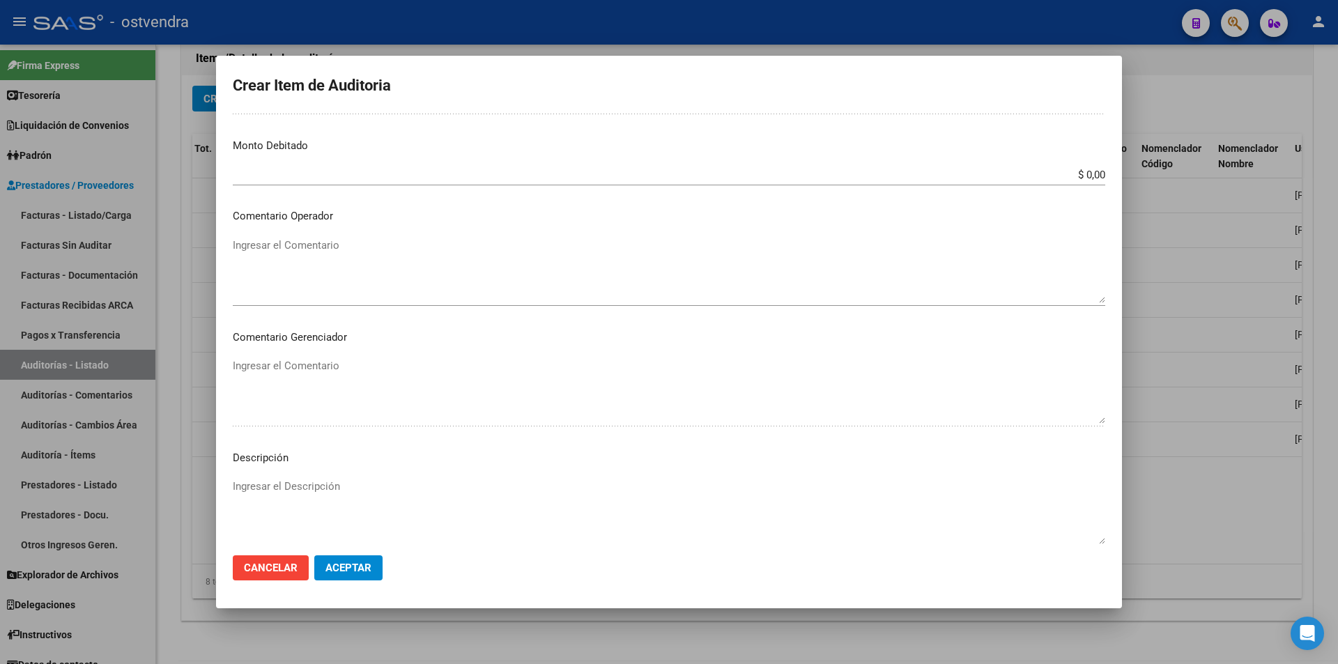
click at [698, 526] on textarea "Ingresar el Descripción" at bounding box center [669, 512] width 873 height 66
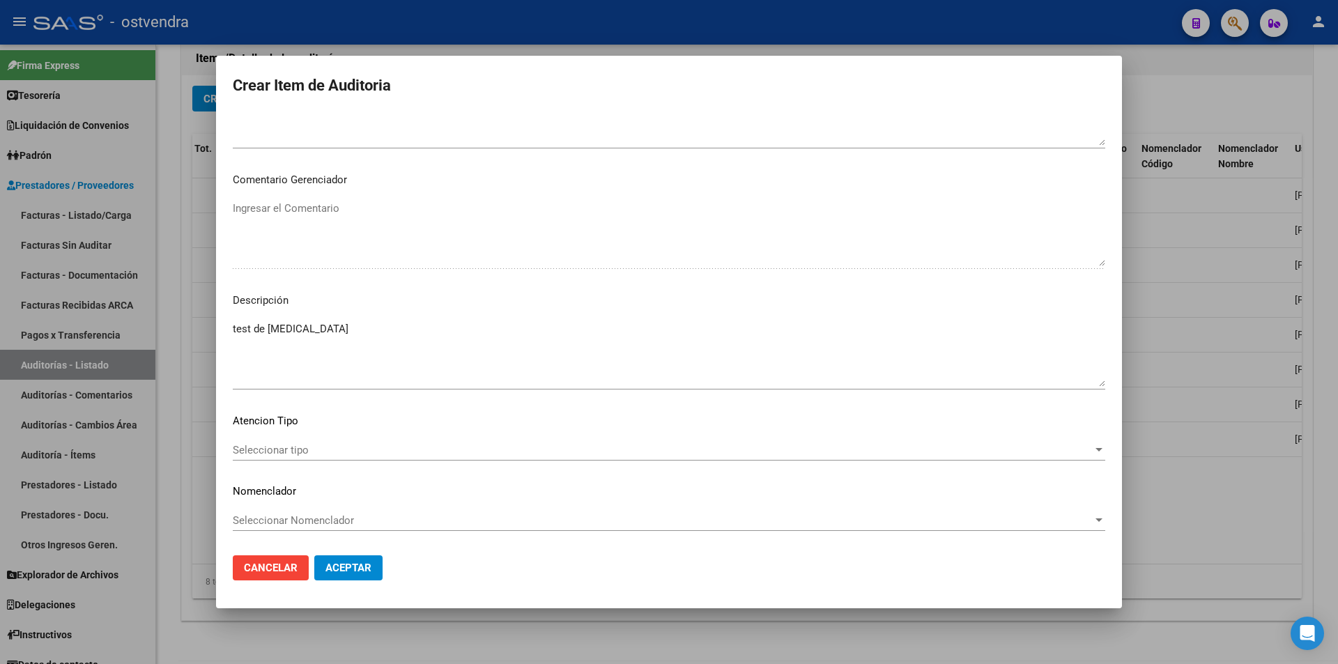
click at [599, 458] on div "Seleccionar tipo Seleccionar tipo" at bounding box center [669, 450] width 873 height 21
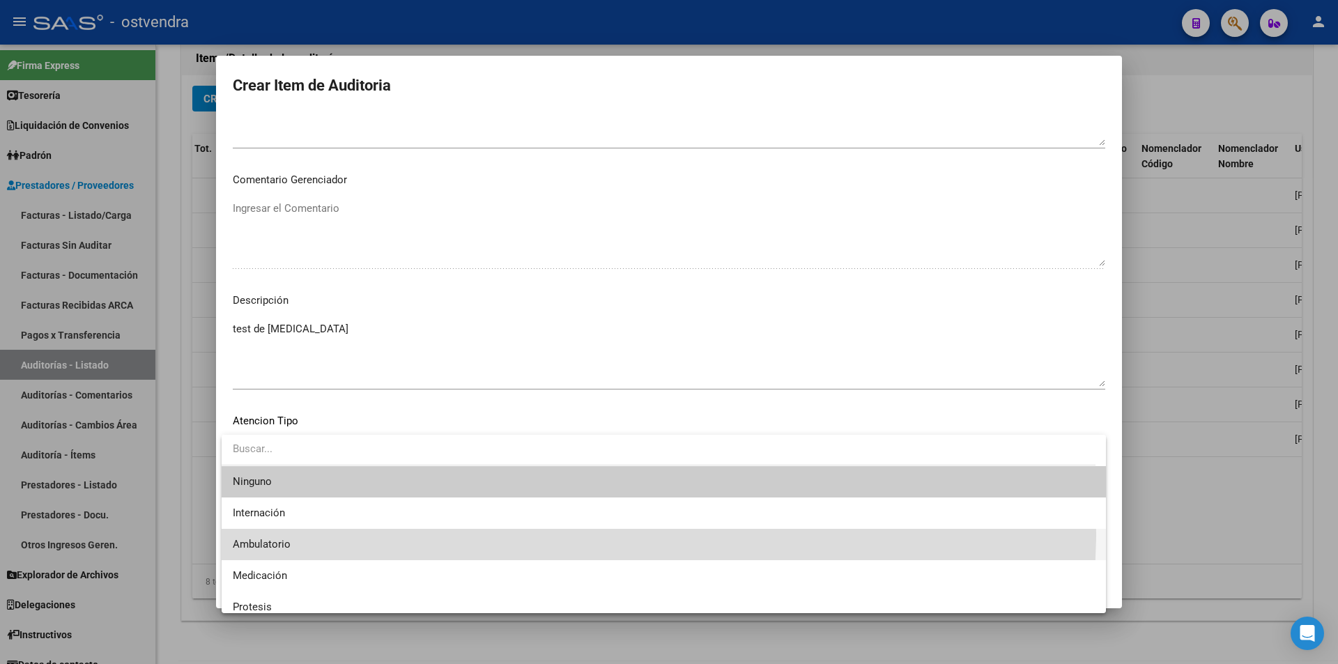
click at [573, 533] on span "Ambulatorio" at bounding box center [664, 544] width 862 height 31
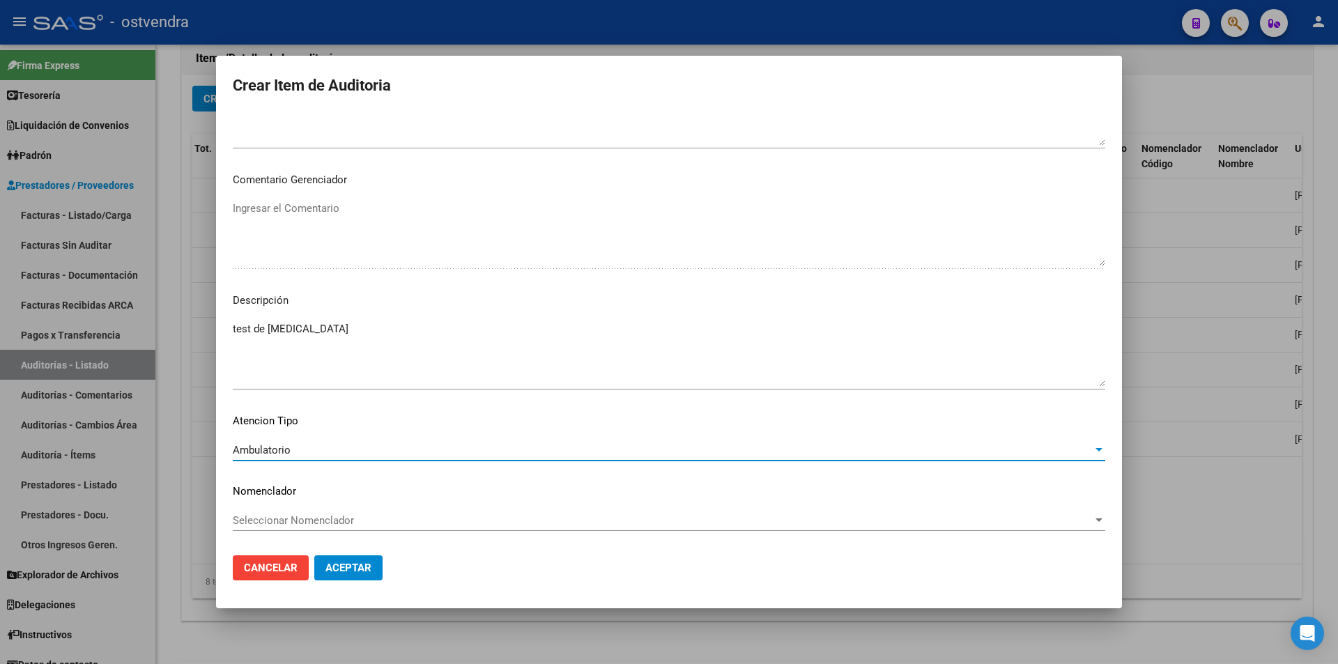
drag, startPoint x: 353, startPoint y: 553, endPoint x: 360, endPoint y: 558, distance: 8.4
click at [355, 555] on mat-dialog-actions "Cancelar Aceptar" at bounding box center [669, 567] width 873 height 47
click at [360, 558] on button "Aceptar" at bounding box center [348, 568] width 68 height 25
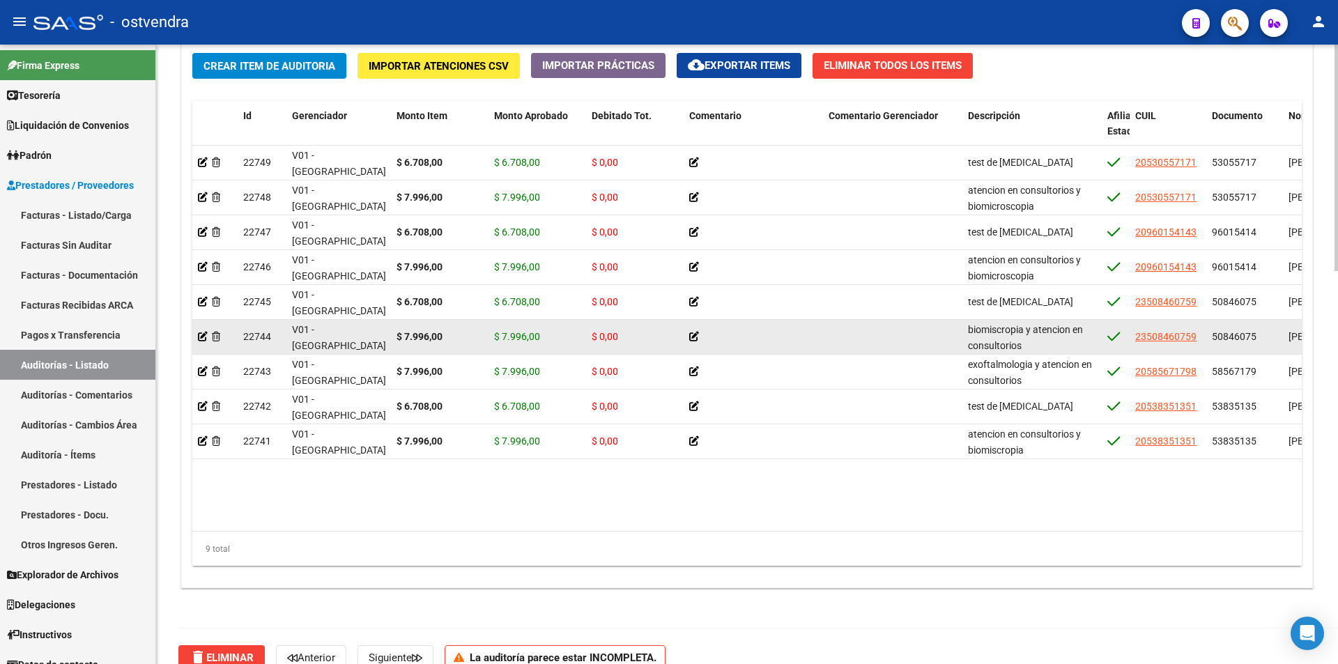
scroll to position [969, 0]
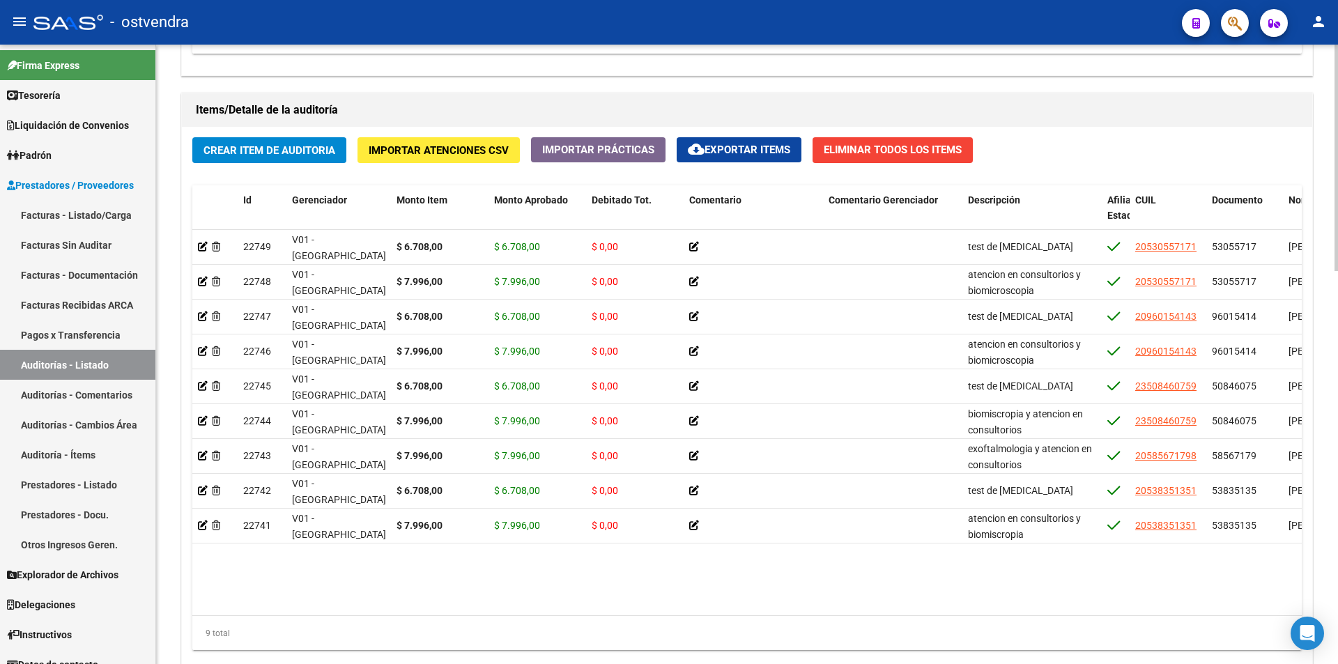
click at [302, 152] on span "Crear Item de Auditoria" at bounding box center [270, 150] width 132 height 13
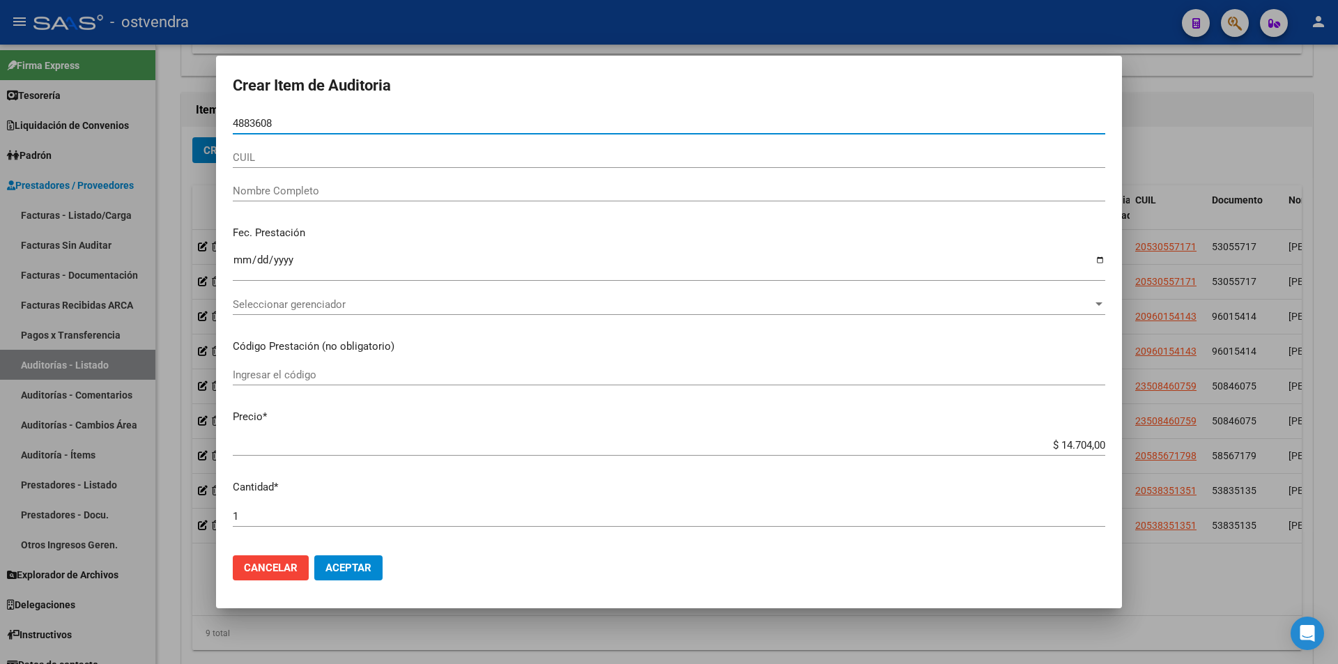
type input "48836084"
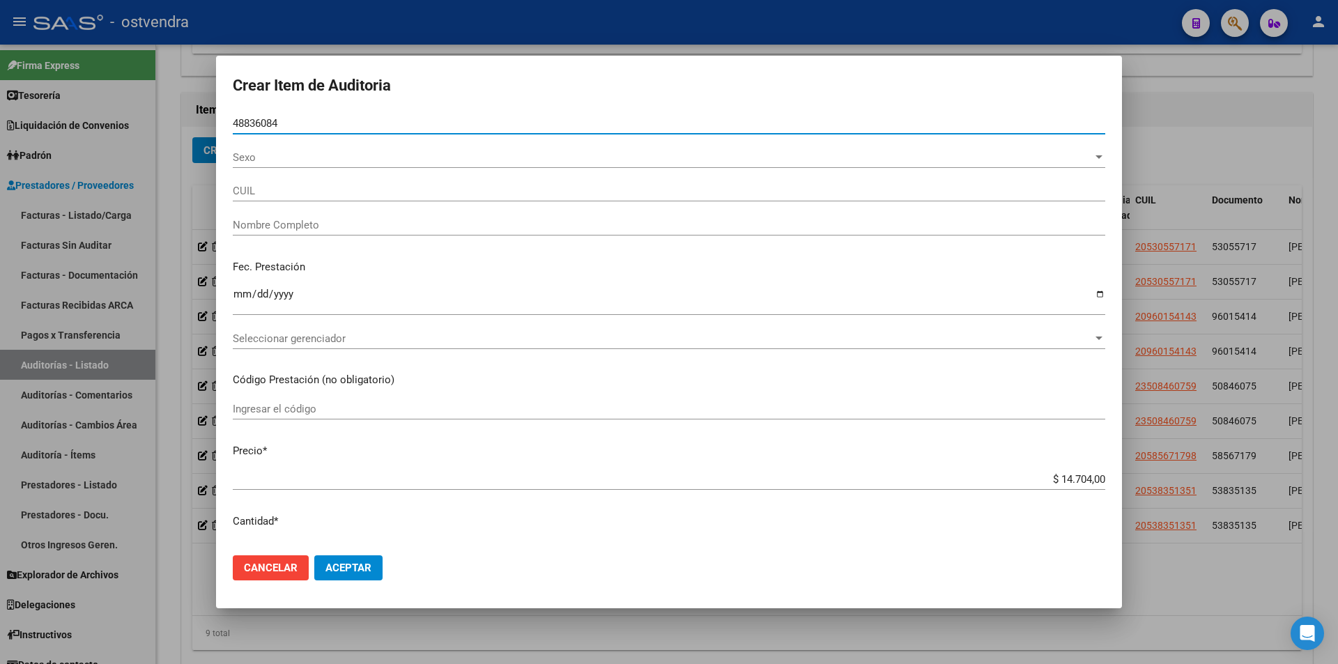
type input "27488360847"
type input "[PERSON_NAME]"
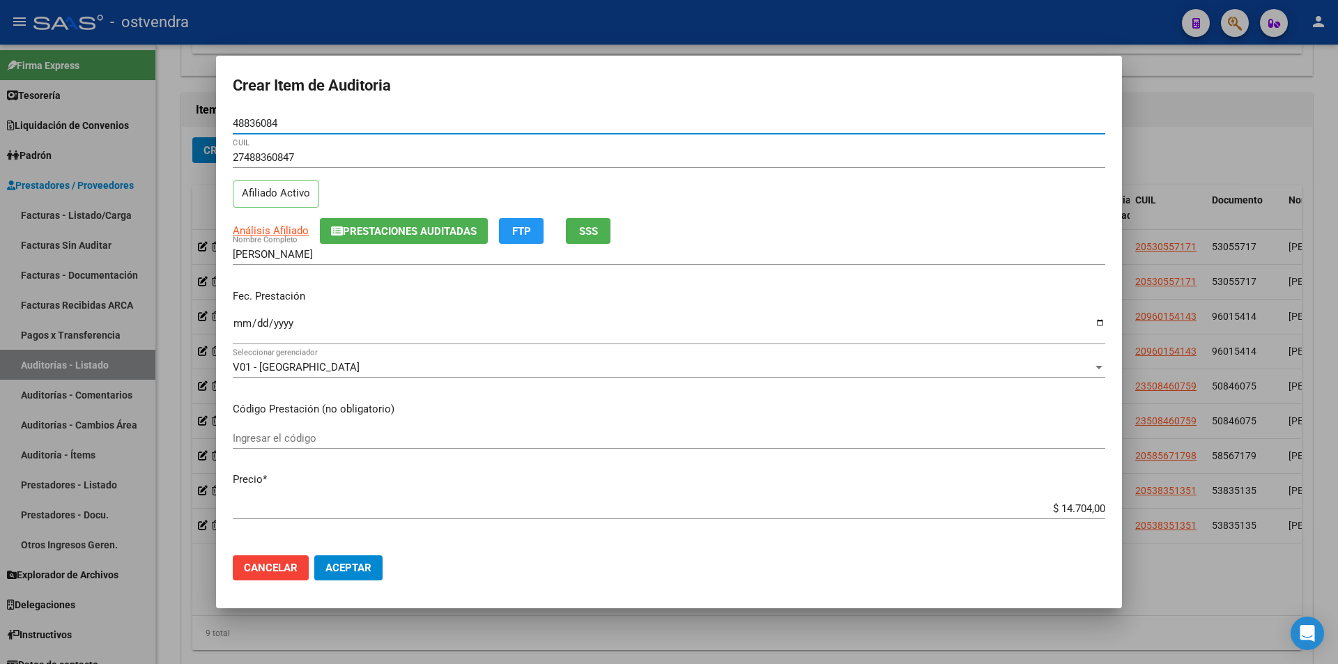
type input "48836084"
click at [1078, 509] on input "$ 14.704,00" at bounding box center [669, 509] width 873 height 13
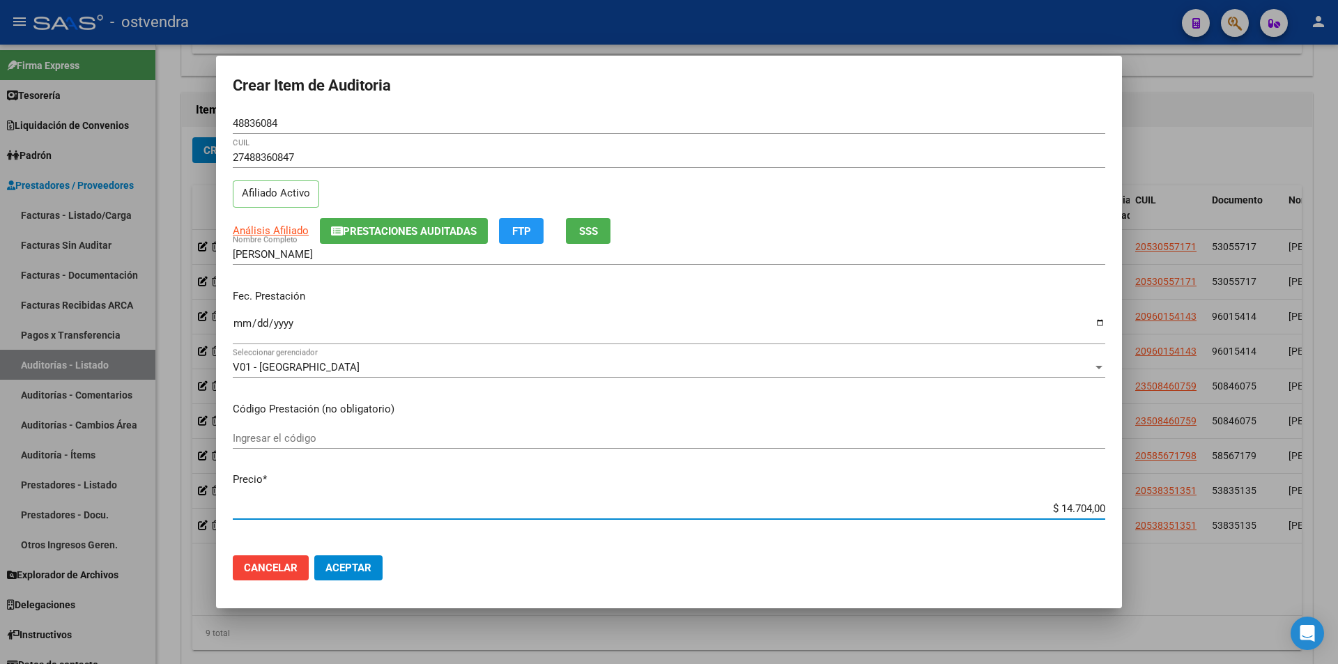
click at [1080, 508] on input "$ 14.704,00" at bounding box center [669, 509] width 873 height 13
click at [1077, 508] on input "$ 14.704,00" at bounding box center [669, 509] width 873 height 13
drag, startPoint x: 1076, startPoint y: 508, endPoint x: 1046, endPoint y: 496, distance: 31.9
click at [1074, 510] on input "$ 14.704,00" at bounding box center [669, 509] width 873 height 13
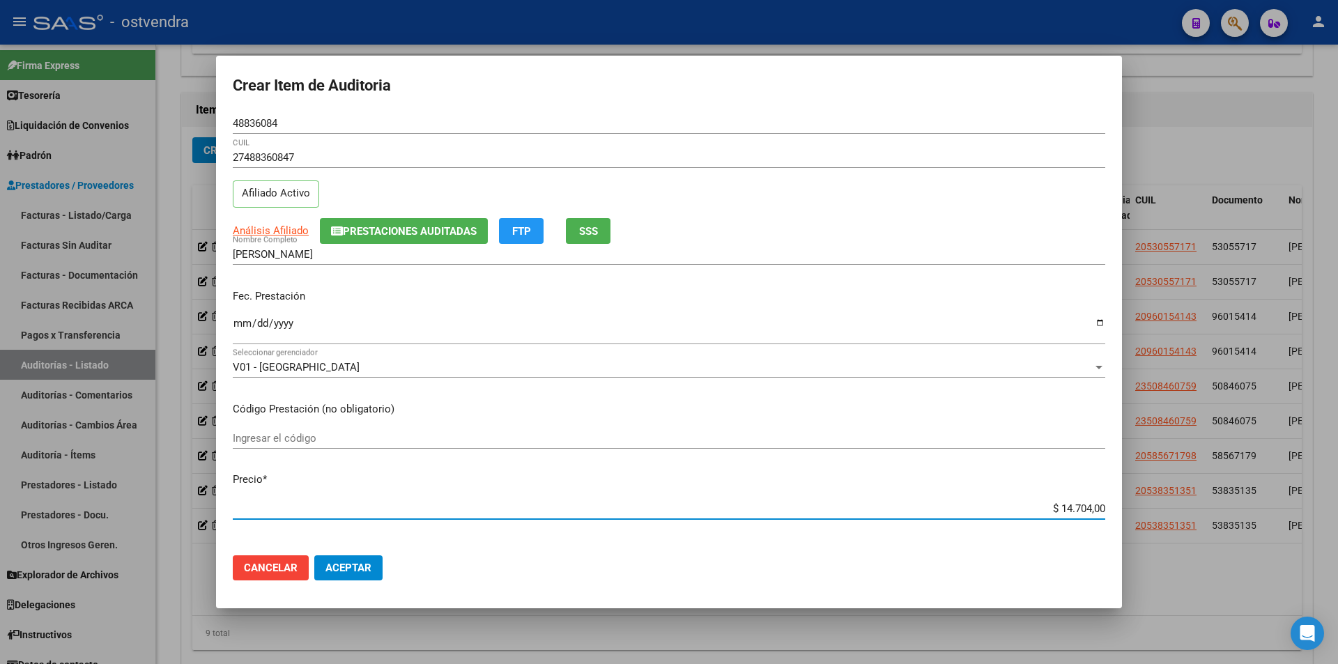
drag, startPoint x: 1046, startPoint y: 496, endPoint x: 1063, endPoint y: 500, distance: 17.4
click at [1048, 494] on mat-dialog-content "48836084 Nro Documento 27488360847 CUIL Afiliado Activo Análisis Afiliado Prest…" at bounding box center [669, 328] width 906 height 431
click at [1081, 505] on input "$ 14.704,00" at bounding box center [669, 509] width 873 height 13
type input "$ 1.470,00"
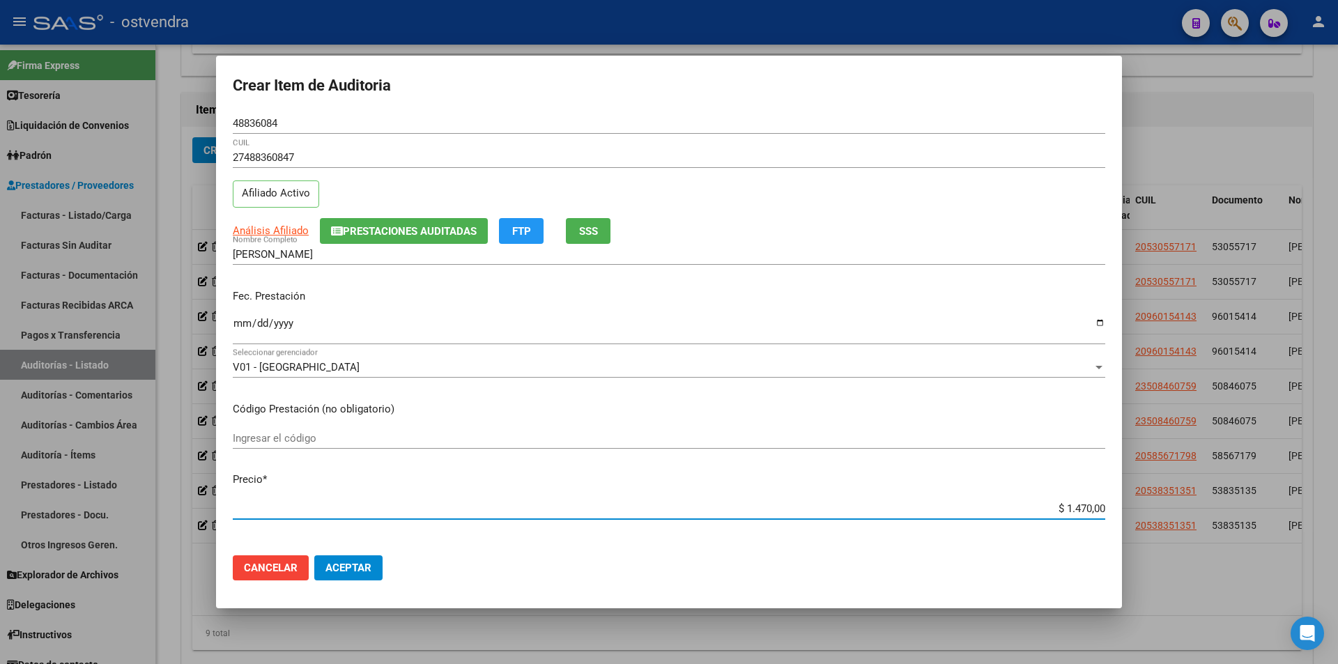
type input "$ 147,00"
type input "$ 14,00"
type input "$ 1,00"
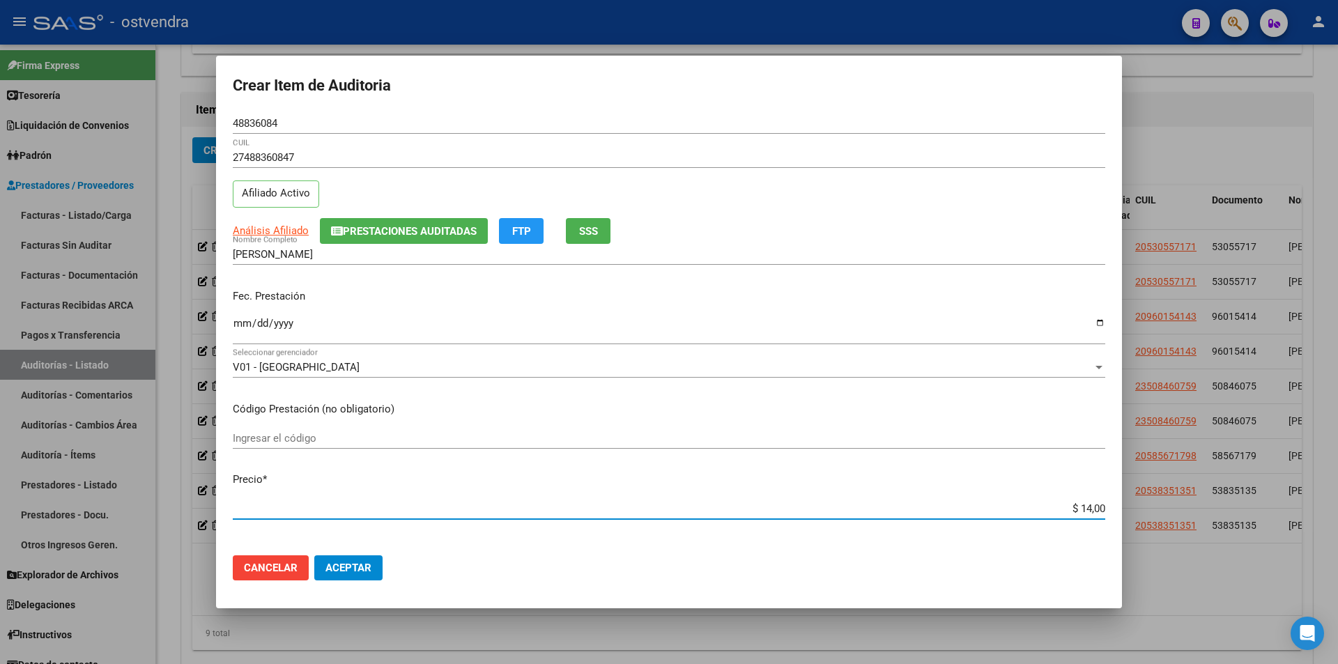
type input "$ 1,00"
type input "$ 3,00"
type input "$ 39,00"
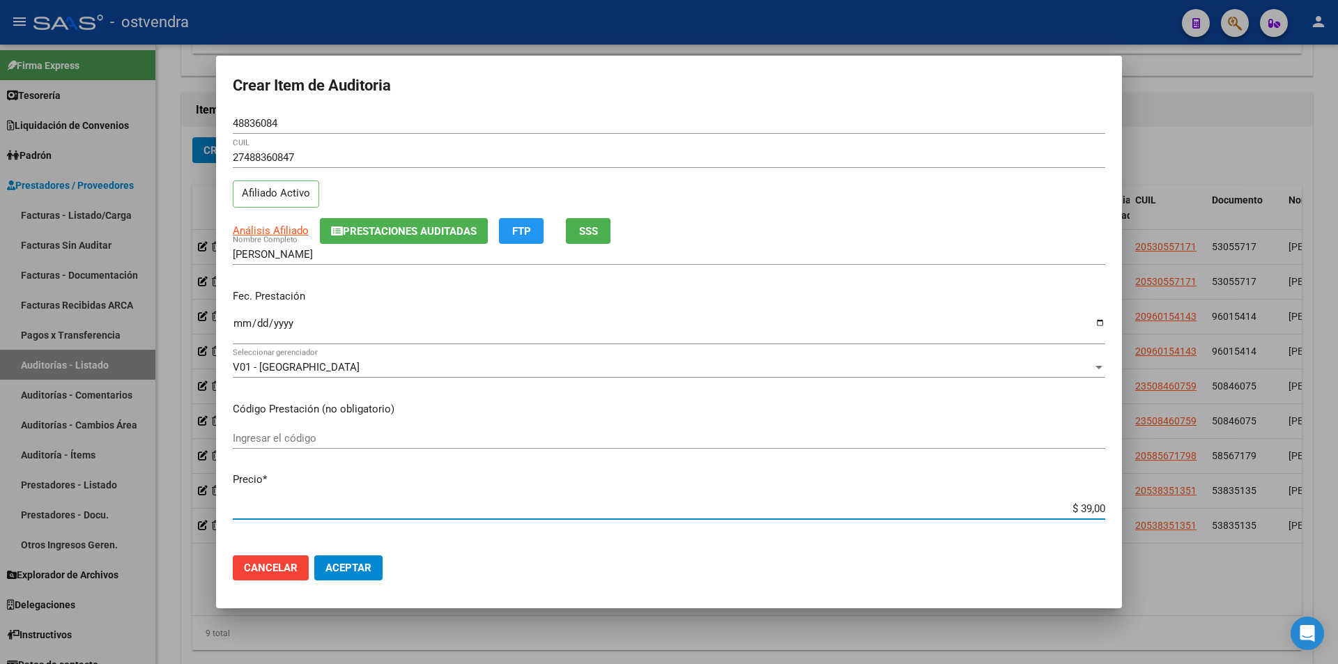
type input "$ 399,00"
type input "$ 3.998,00"
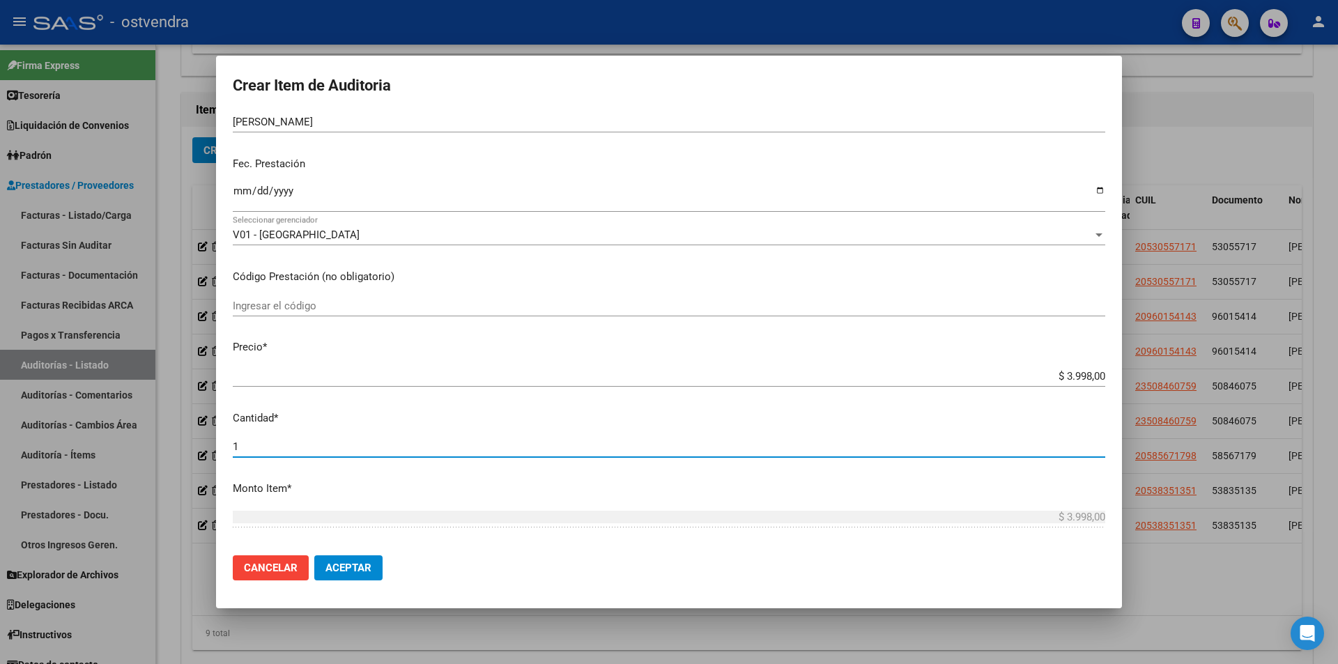
click at [328, 445] on input "1" at bounding box center [669, 447] width 873 height 13
type input "2"
type input "$ 7.996,00"
type input "2"
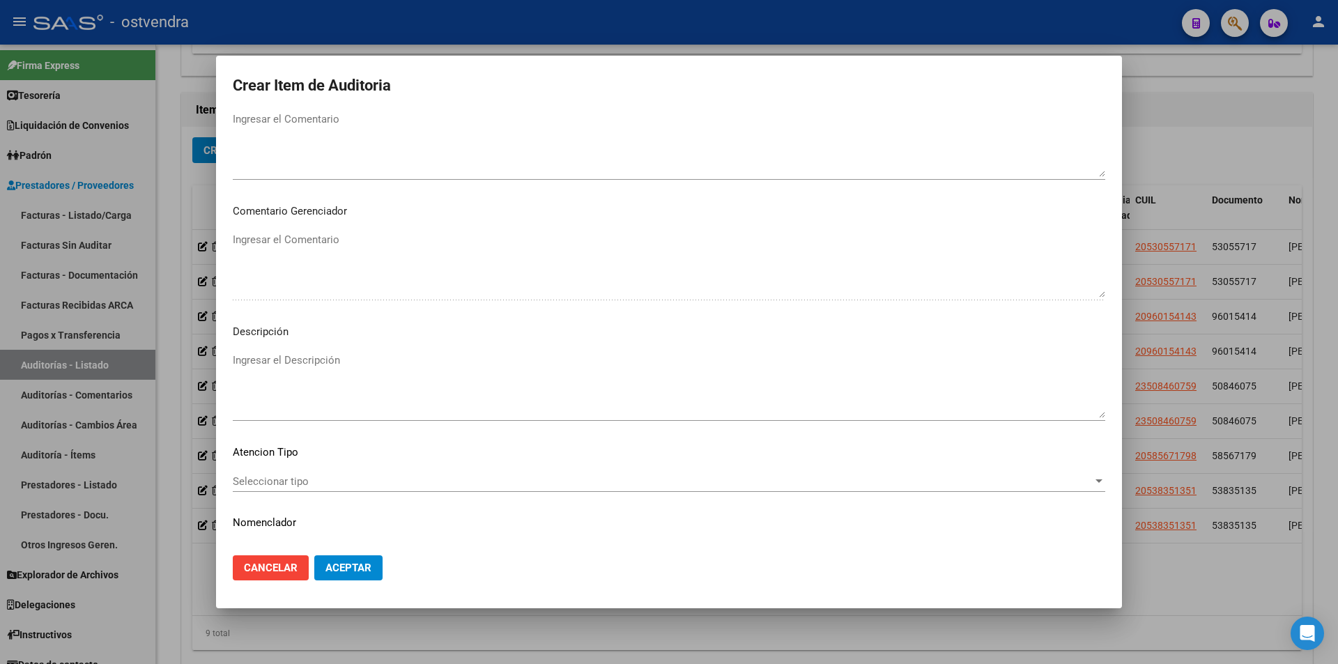
scroll to position [703, 0]
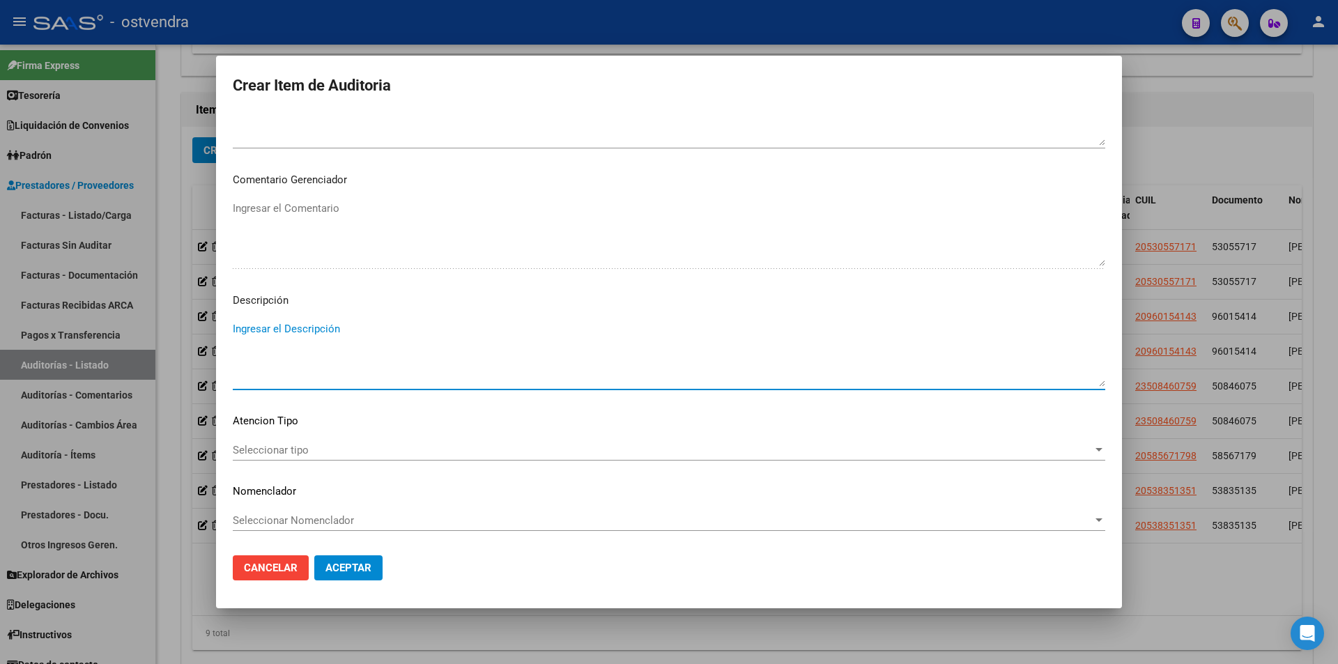
click at [365, 350] on textarea "Ingresar el Descripción" at bounding box center [669, 354] width 873 height 66
type textarea "atencion en consultorios y biomicroscopia"
click at [254, 450] on span "Seleccionar tipo" at bounding box center [663, 450] width 860 height 13
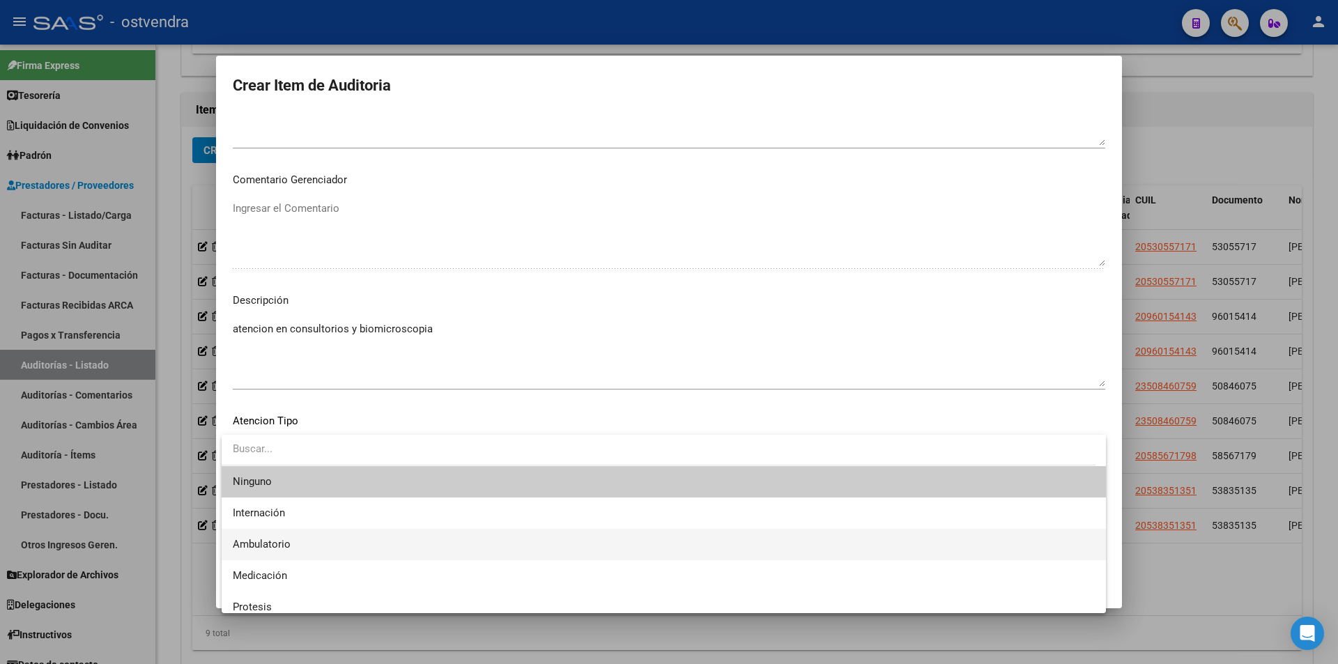
click at [312, 536] on span "Ambulatorio" at bounding box center [664, 544] width 862 height 31
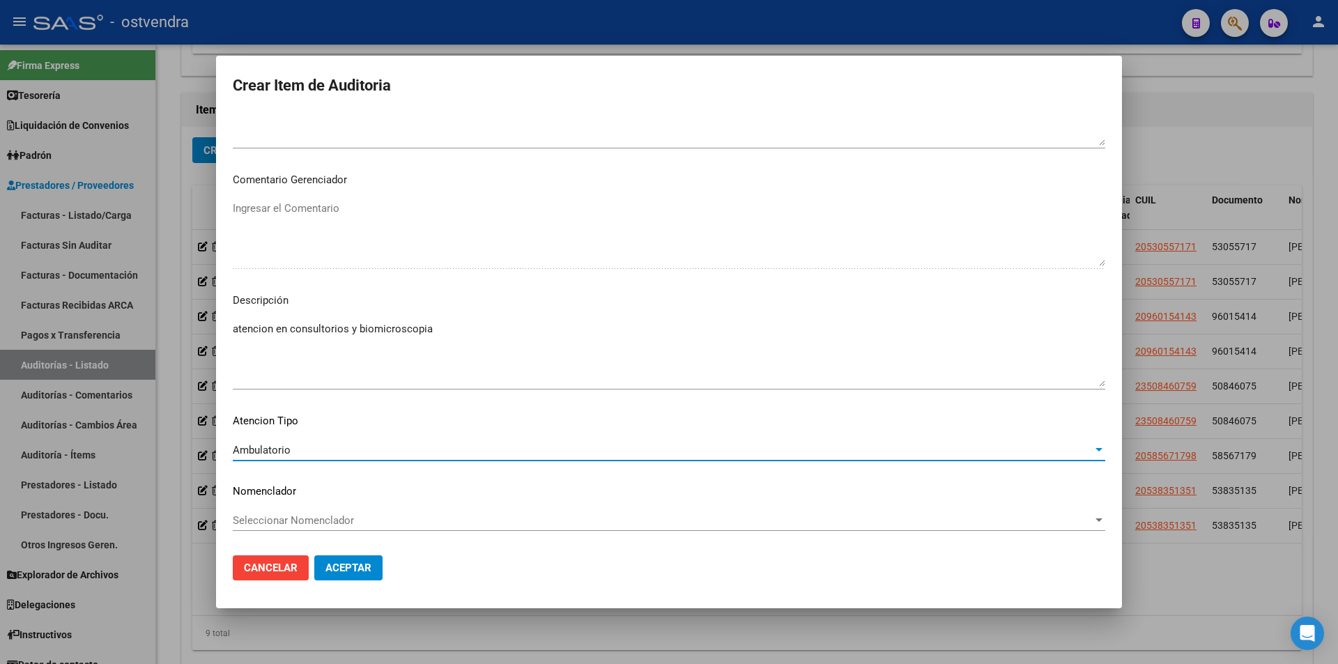
click at [323, 559] on button "Aceptar" at bounding box center [348, 568] width 68 height 25
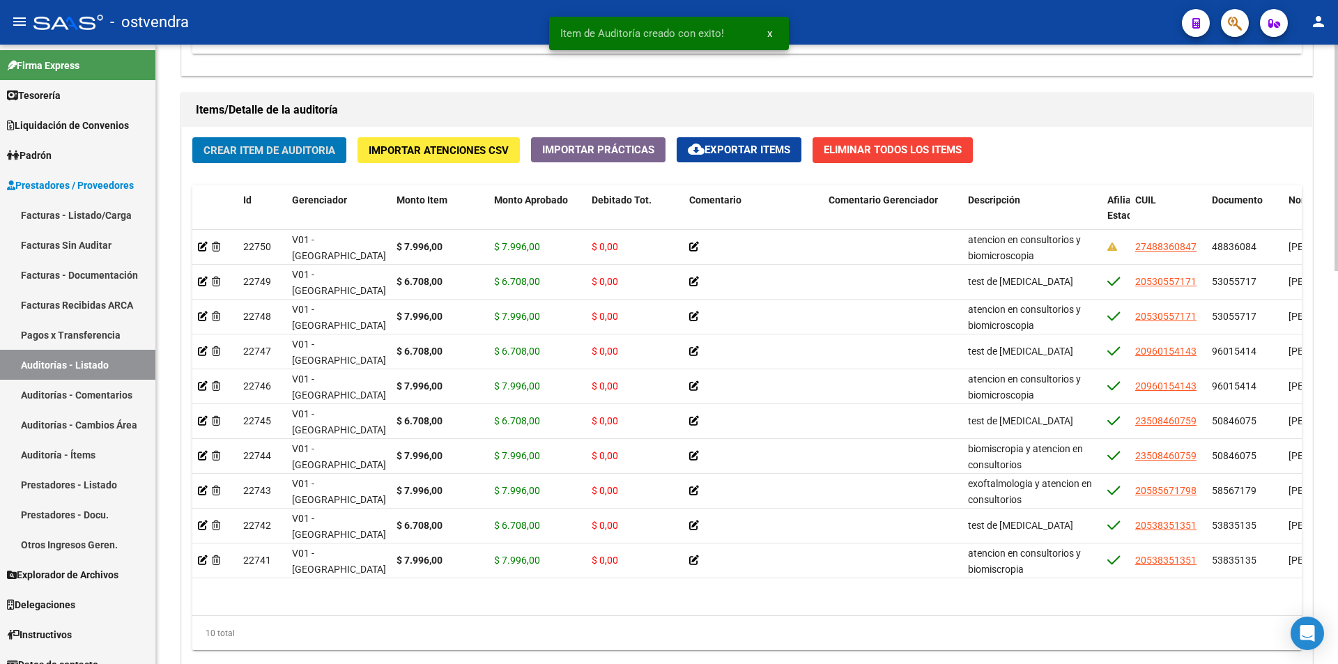
click at [250, 159] on button "Crear Item de Auditoria" at bounding box center [269, 150] width 154 height 26
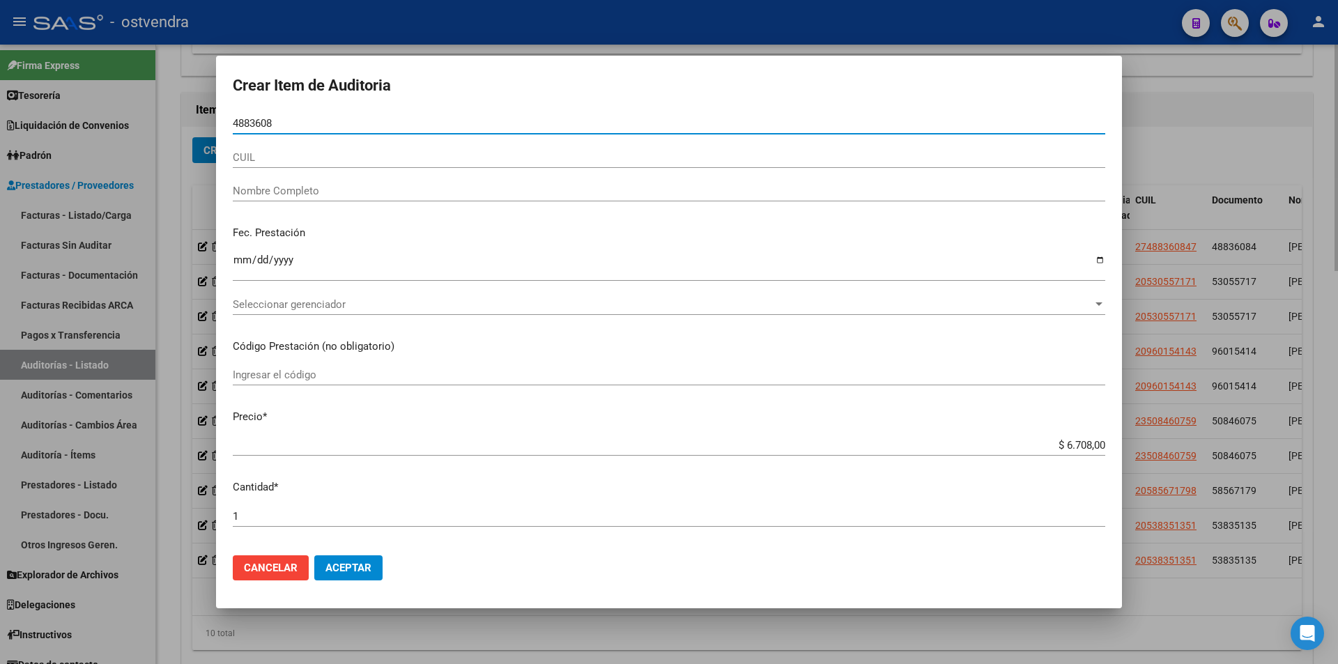
type input "48836084"
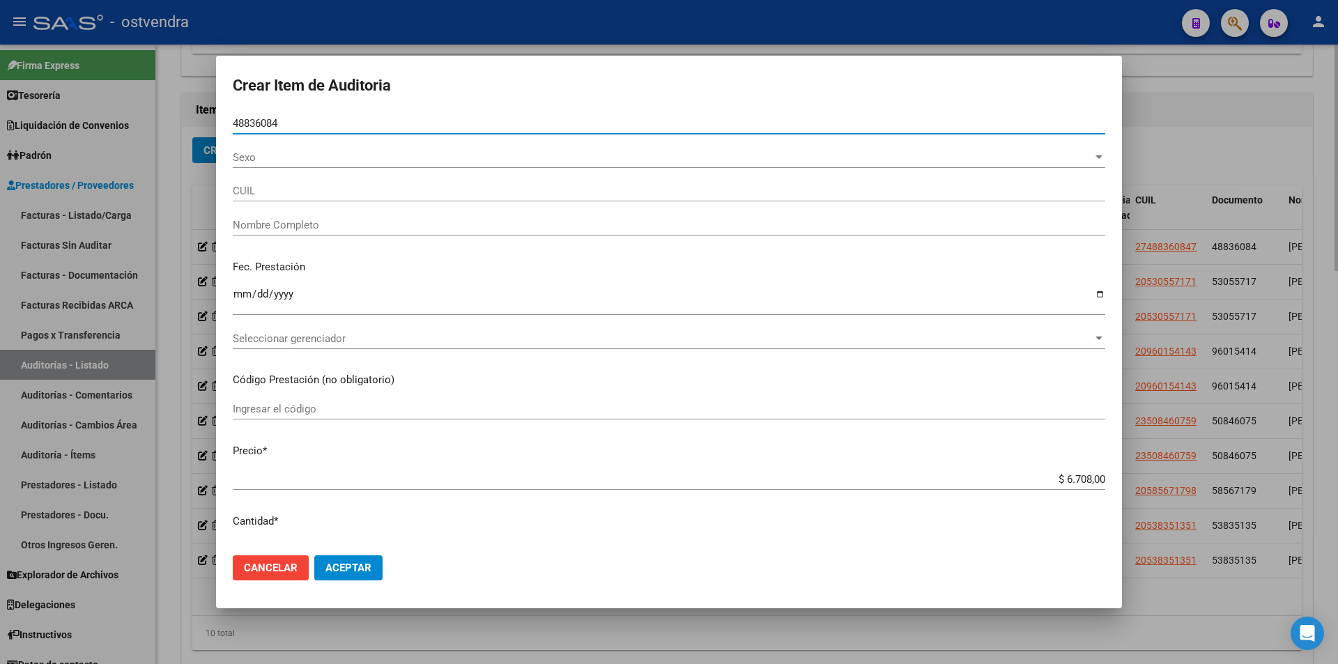
type input "27488360847"
type input "[PERSON_NAME]"
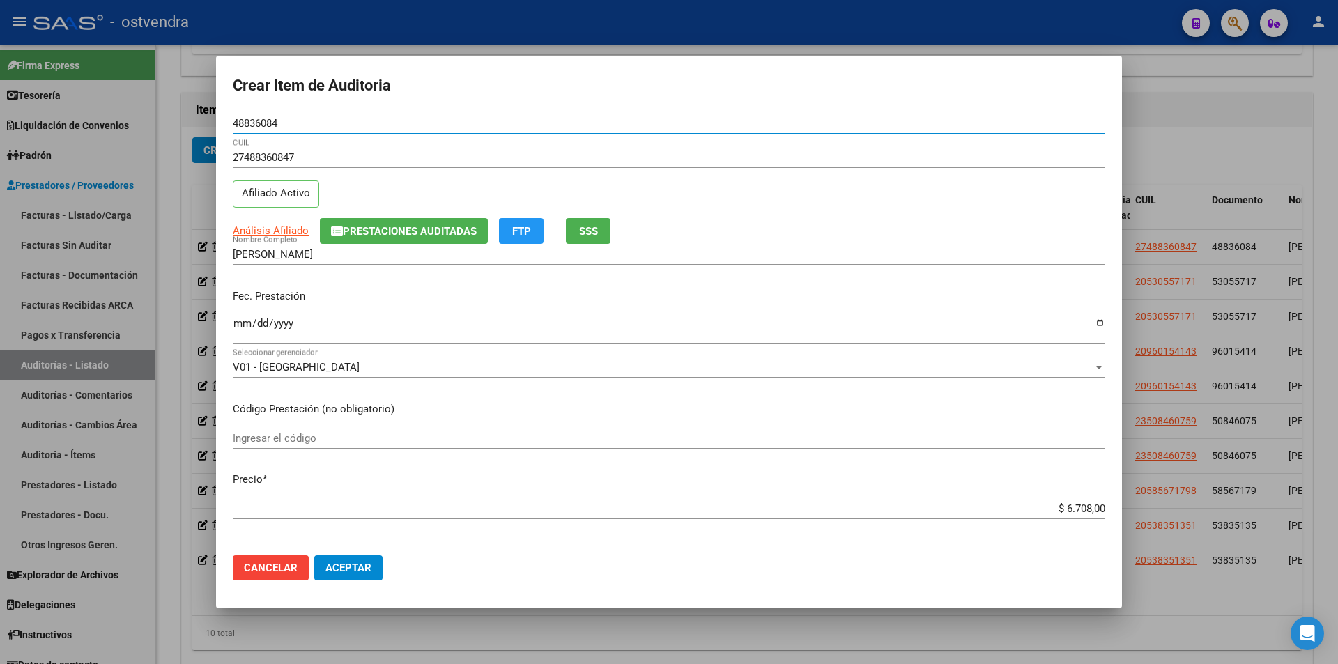
type input "48836084"
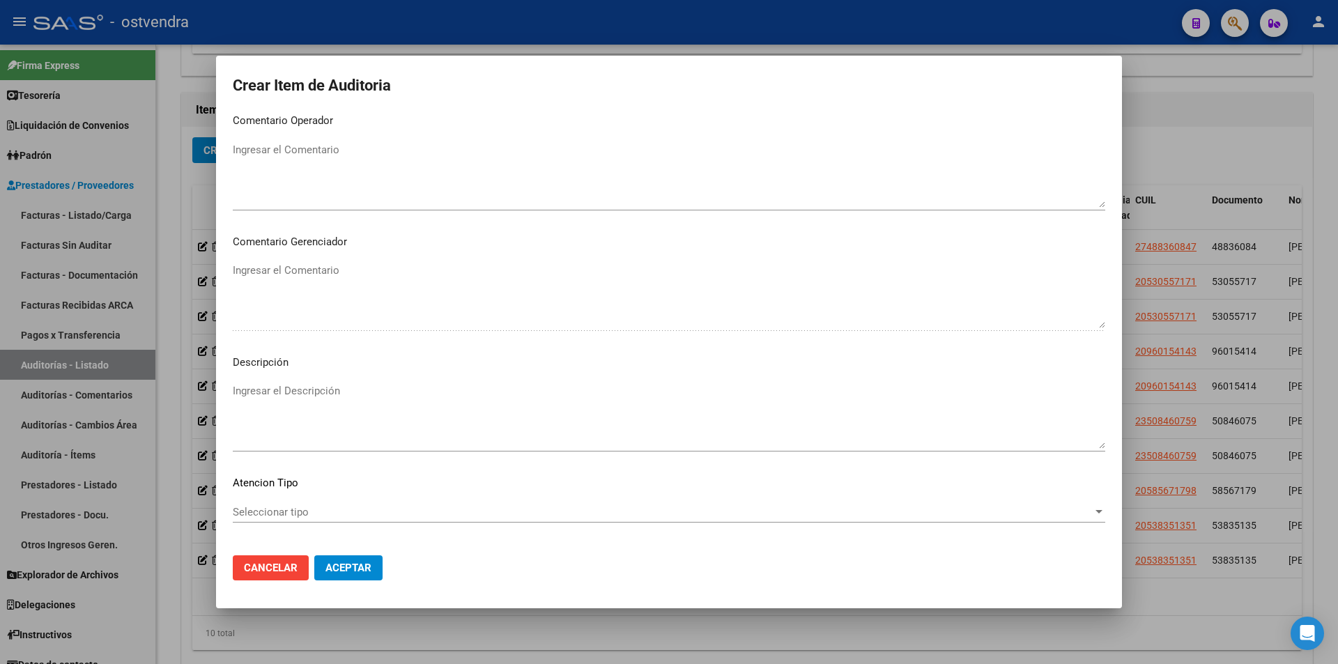
scroll to position [639, 0]
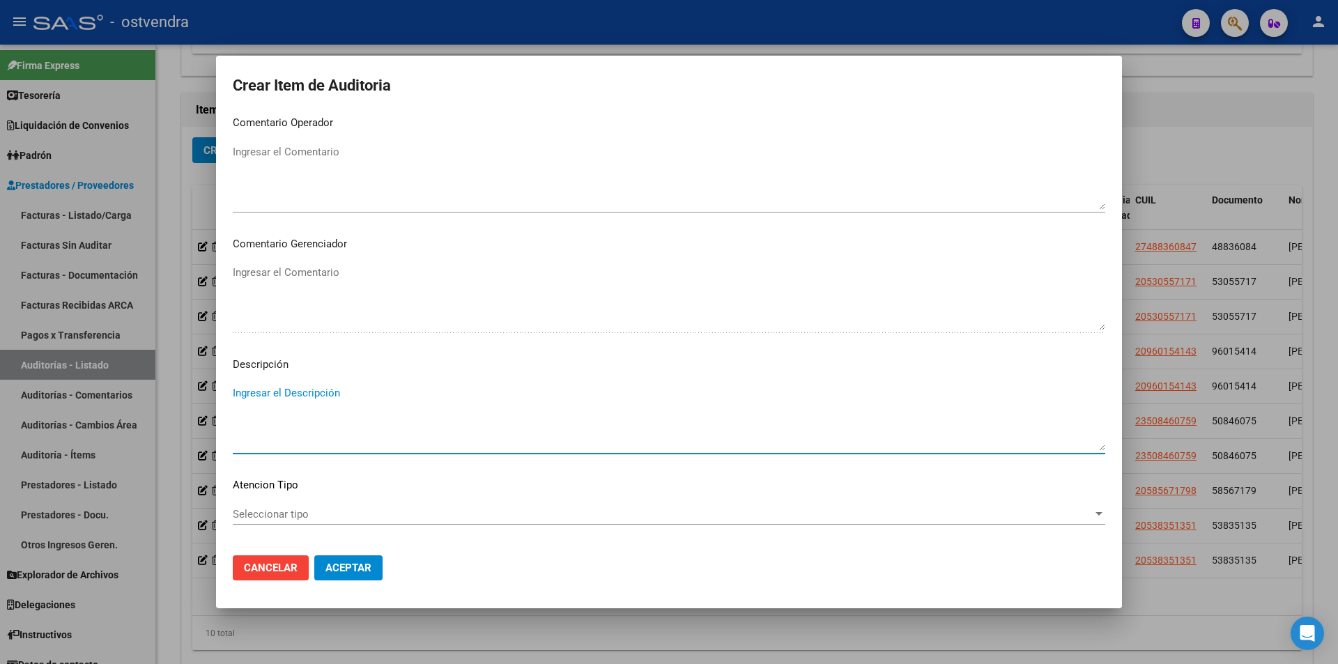
click at [472, 416] on textarea "Ingresar el Descripción" at bounding box center [669, 418] width 873 height 66
type textarea "test de [MEDICAL_DATA]"
click at [377, 522] on div "Seleccionar tipo Seleccionar tipo" at bounding box center [669, 514] width 873 height 21
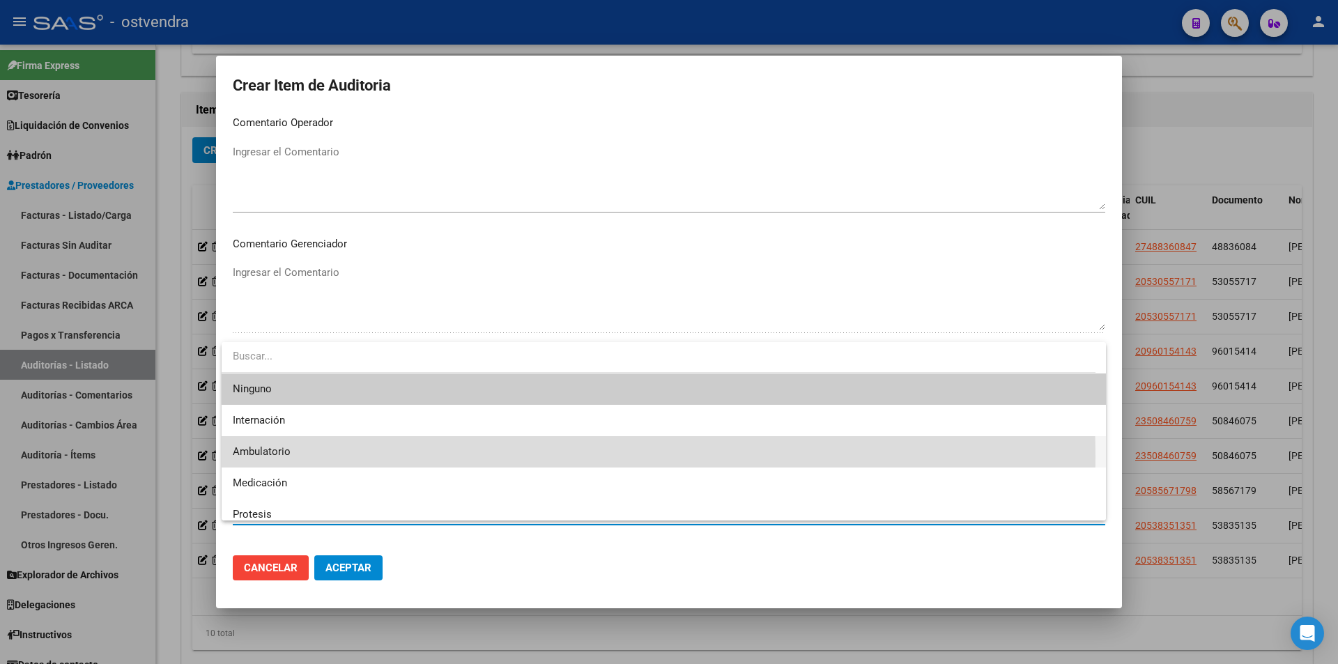
click at [349, 457] on span "Ambulatorio" at bounding box center [664, 451] width 862 height 31
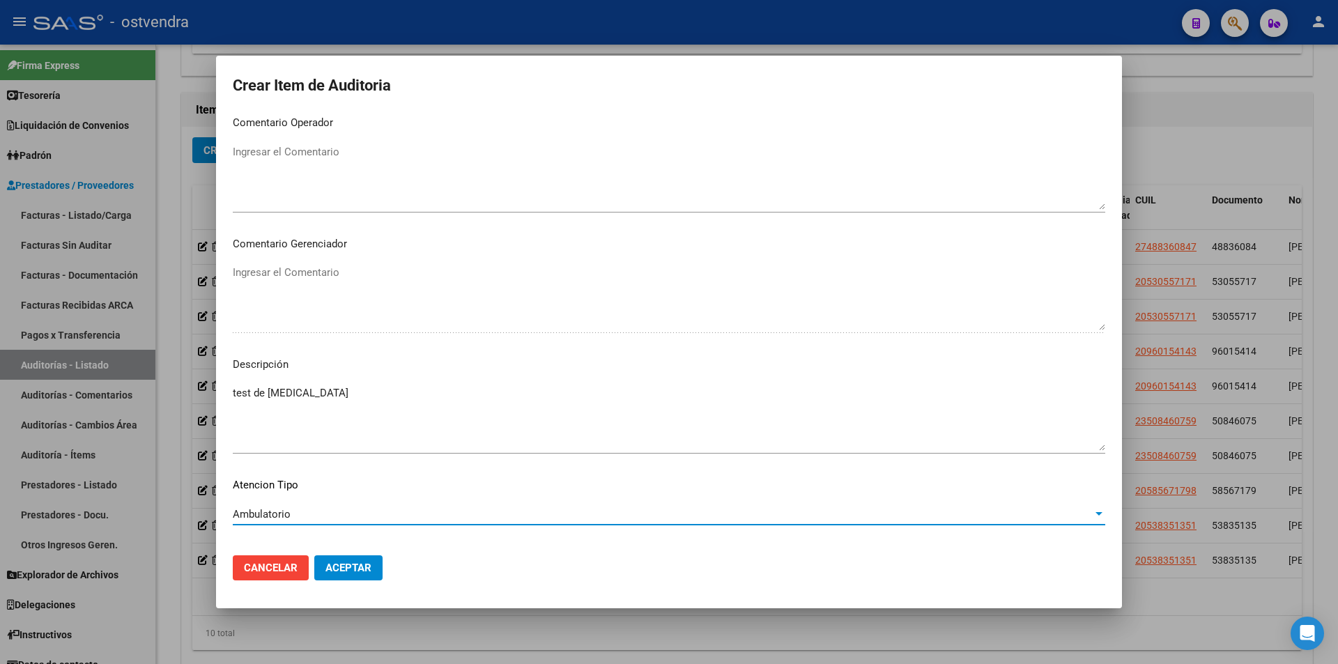
click at [356, 572] on span "Aceptar" at bounding box center [349, 568] width 46 height 13
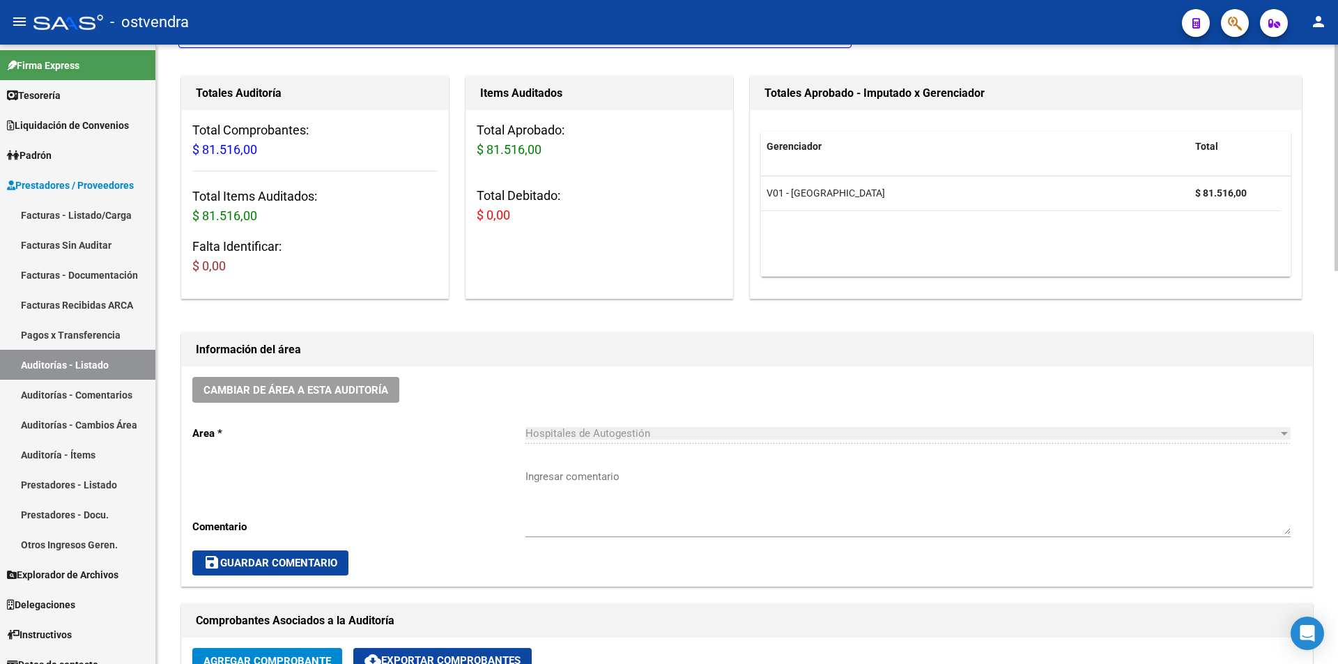
scroll to position [1, 0]
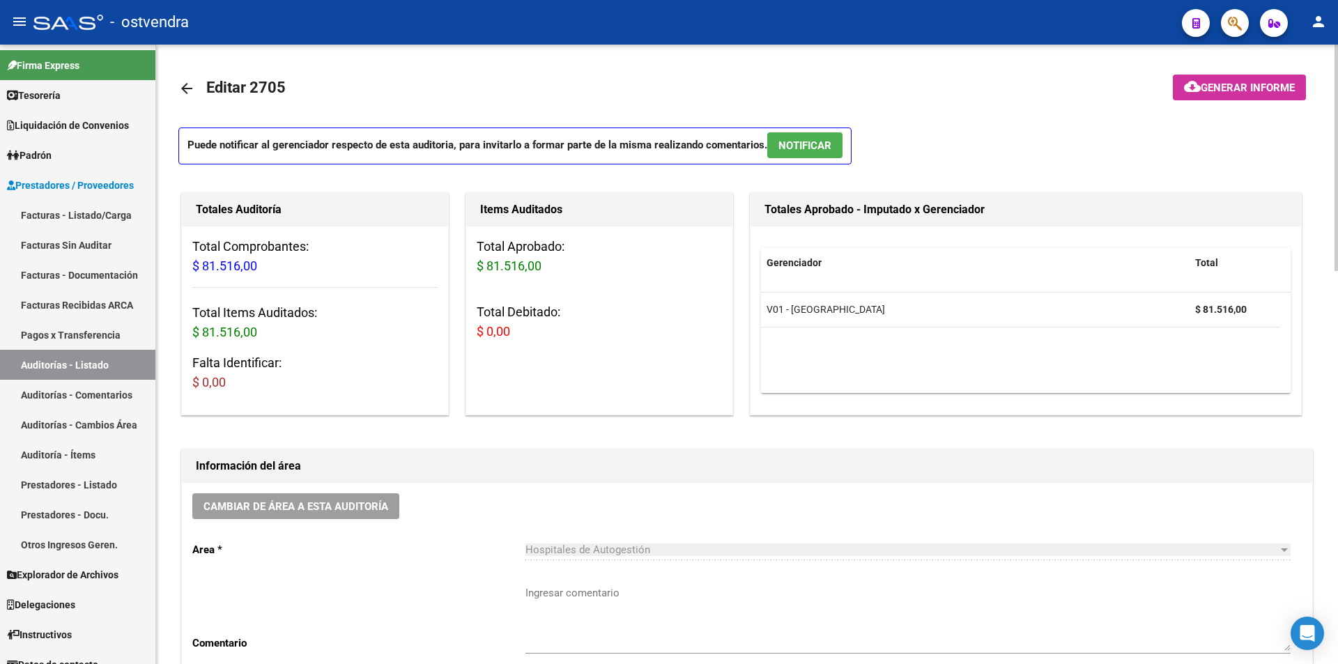
click at [834, 147] on button "NOTIFICAR" at bounding box center [804, 145] width 75 height 26
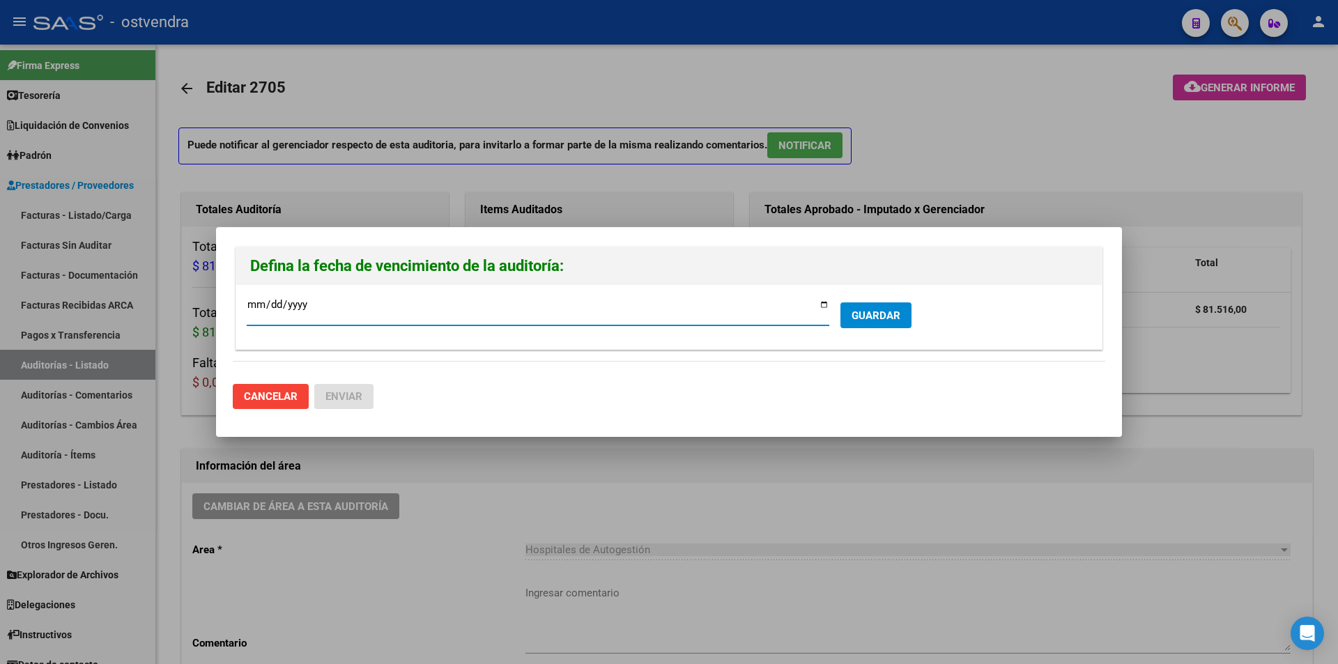
type input "[DATE]"
click at [847, 314] on button "GUARDAR" at bounding box center [876, 316] width 71 height 26
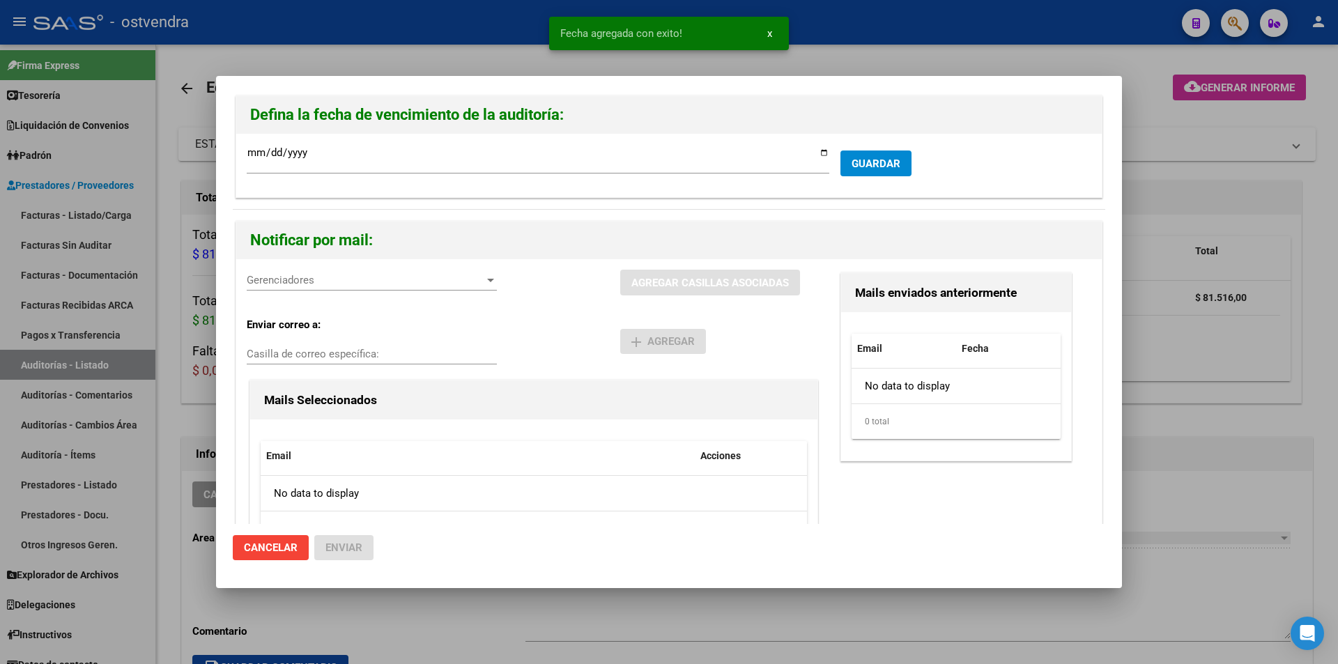
click at [346, 339] on div "Enviar correo a: Casilla de correo específica:" at bounding box center [434, 342] width 374 height 70
drag, startPoint x: 349, startPoint y: 303, endPoint x: 348, endPoint y: 281, distance: 22.3
click at [349, 302] on div "Gerenciadores Gerenciadores" at bounding box center [372, 287] width 250 height 34
click at [348, 281] on span "Gerenciadores" at bounding box center [366, 280] width 238 height 13
click at [355, 305] on span "V01 - [PERSON_NAME] - $ 81.516,00" at bounding box center [373, 311] width 251 height 31
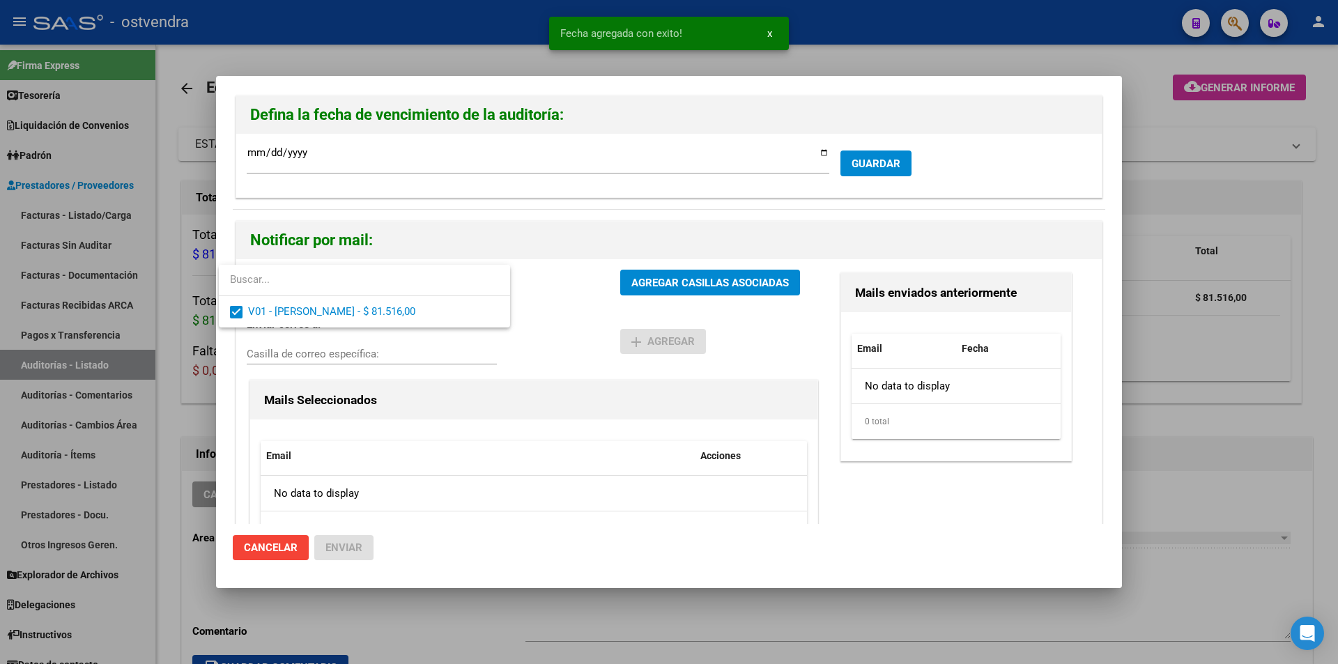
click at [648, 286] on div at bounding box center [669, 332] width 1338 height 664
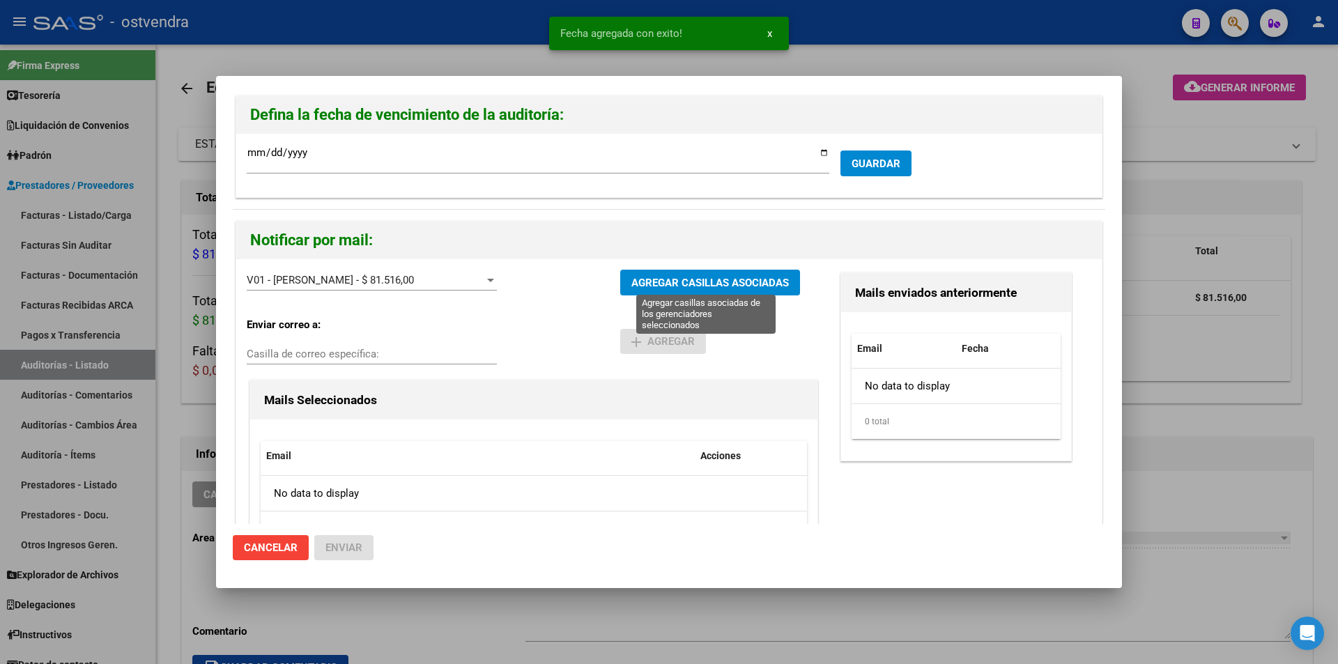
click at [648, 286] on span "AGREGAR CASILLAS ASOCIADAS" at bounding box center [711, 283] width 158 height 13
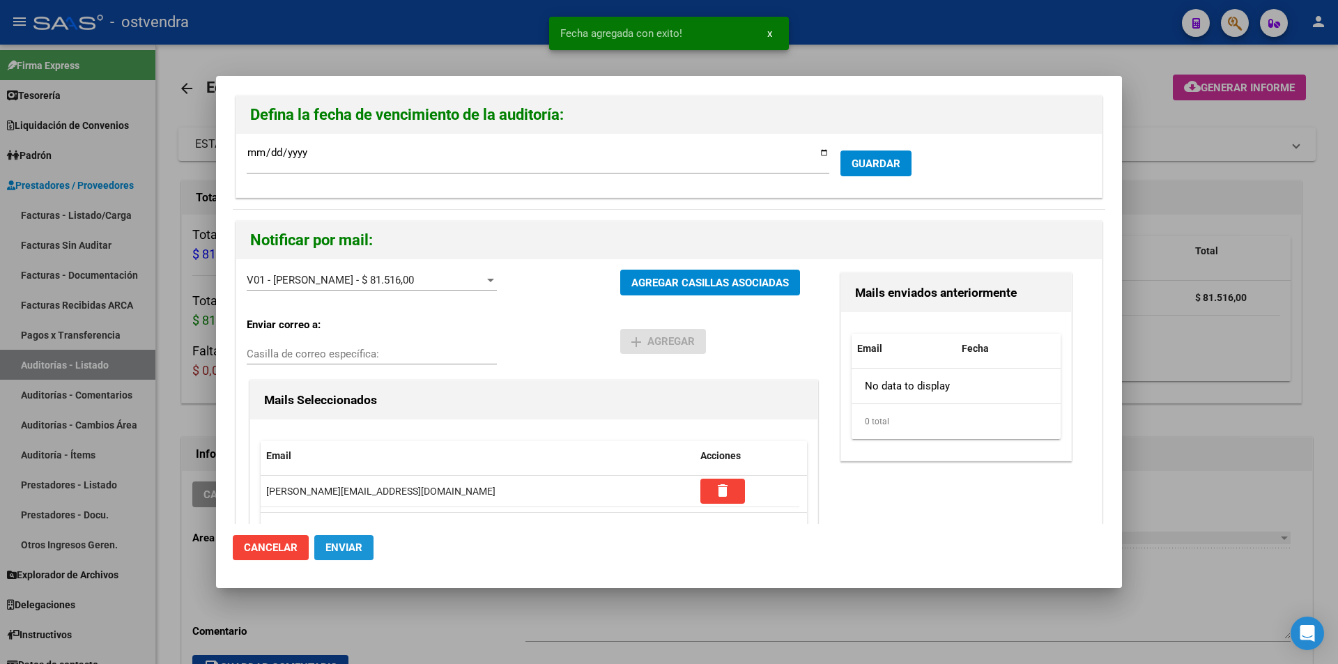
click at [358, 542] on span "Enviar" at bounding box center [344, 548] width 37 height 13
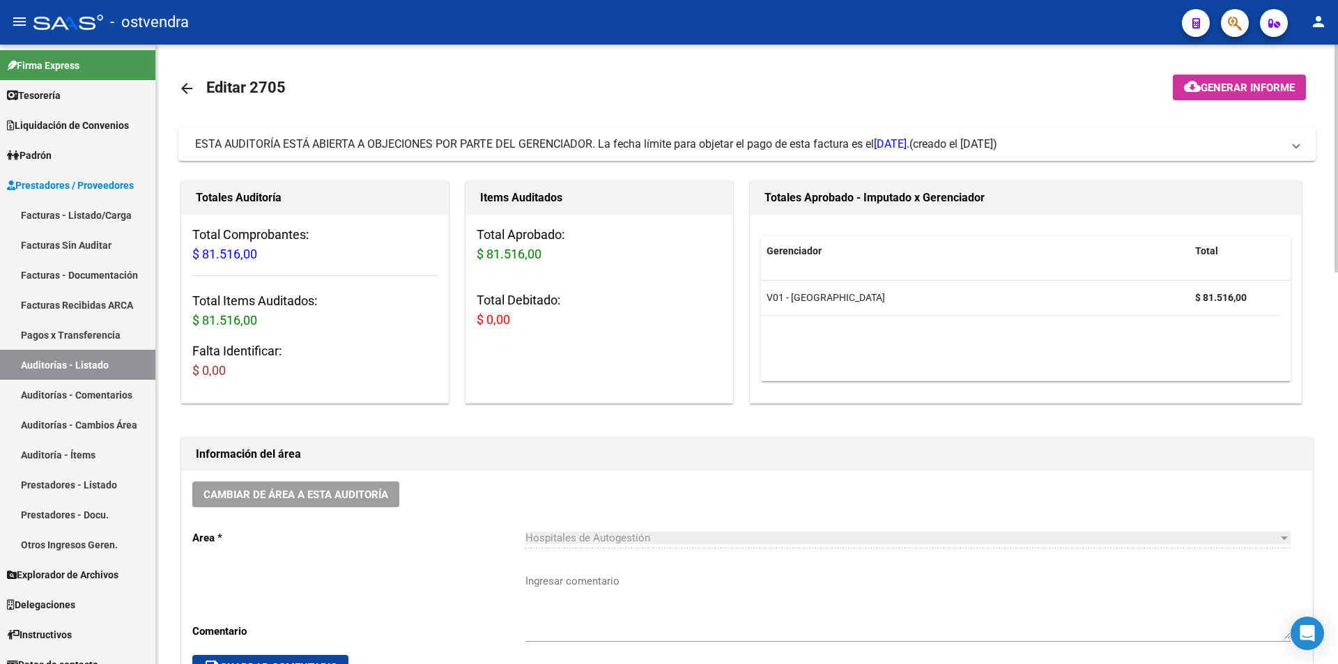
click at [1062, 455] on h1 "Información del área" at bounding box center [747, 454] width 1103 height 22
click at [74, 210] on link "Facturas - Listado/Carga" at bounding box center [77, 215] width 155 height 30
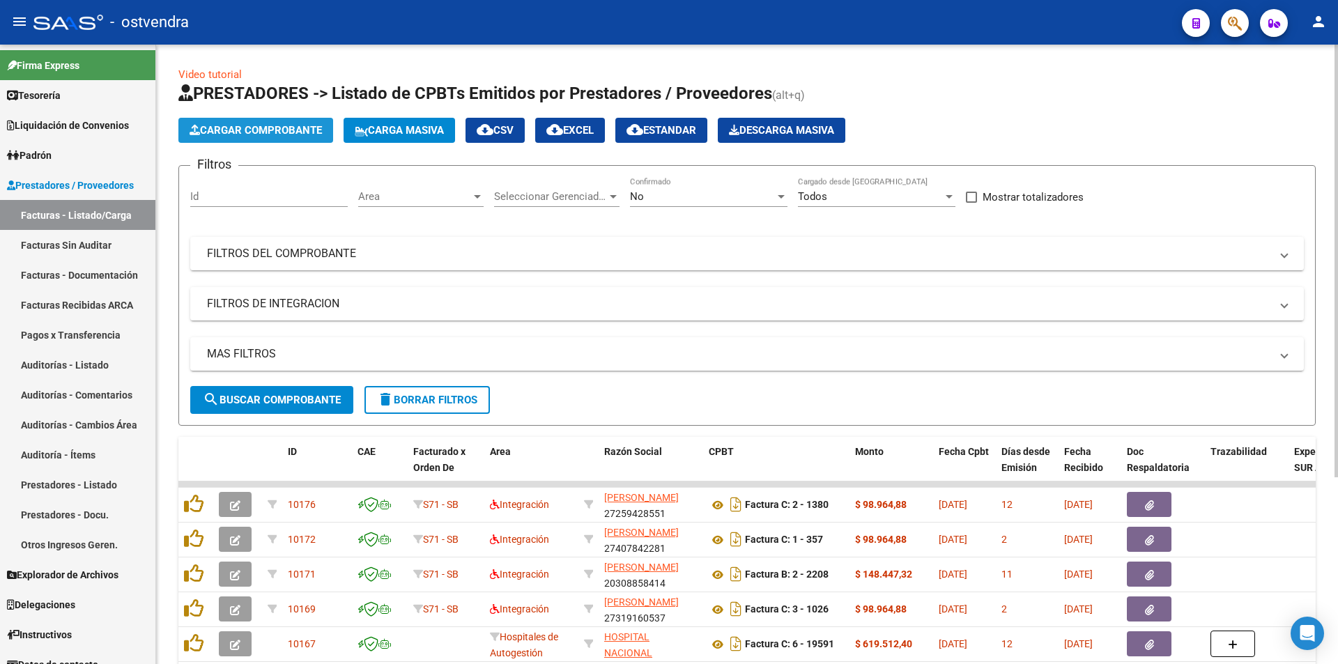
click at [238, 125] on span "Cargar Comprobante" at bounding box center [256, 130] width 132 height 13
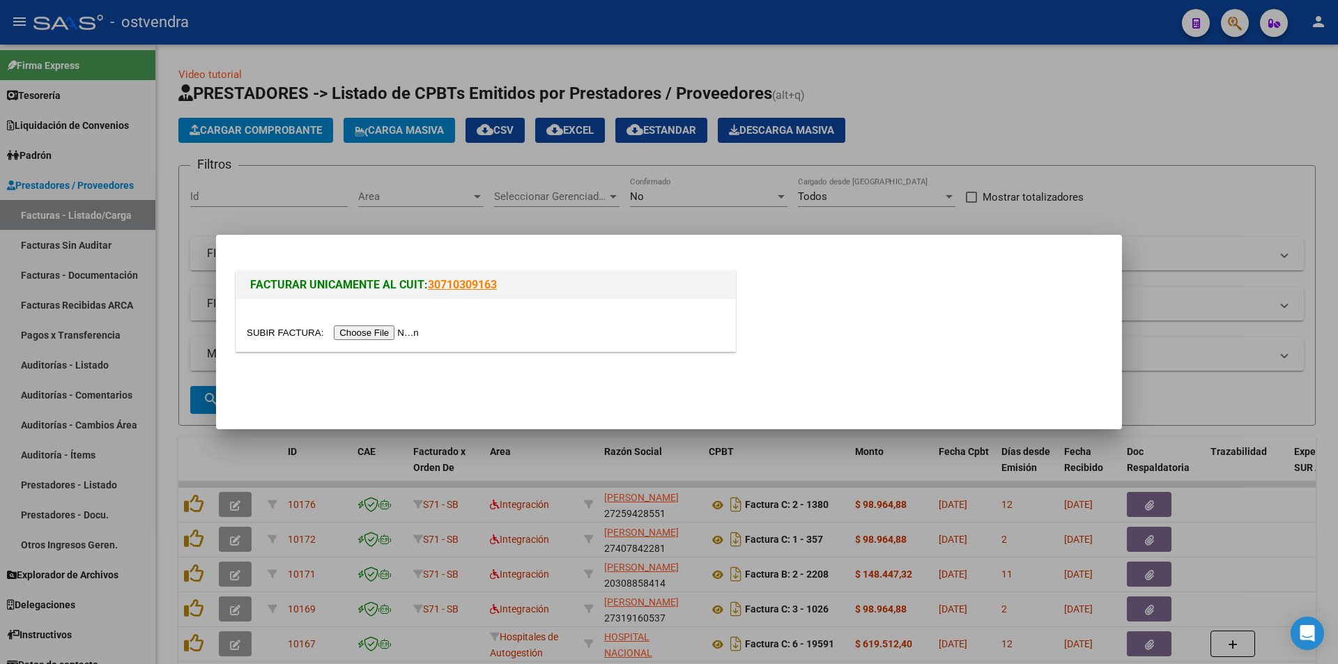
click at [378, 328] on input "file" at bounding box center [335, 333] width 176 height 15
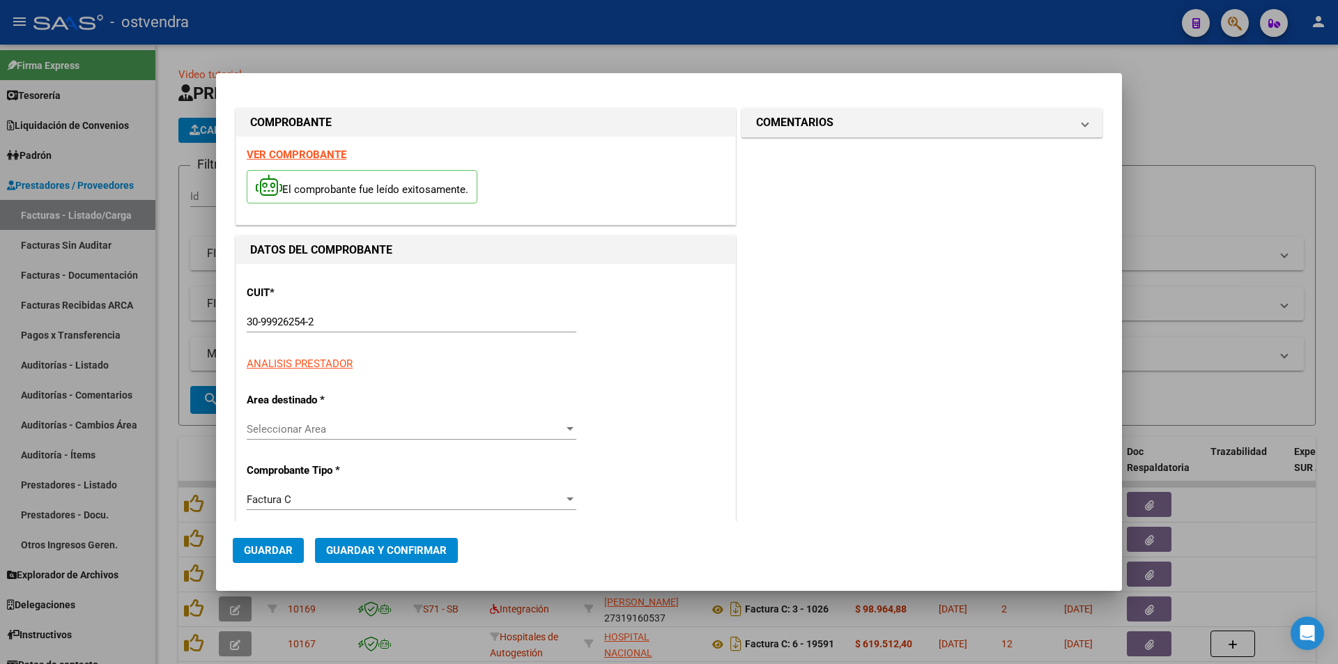
type input "106880"
type input "$ 10.640,00"
type input "[DATE]"
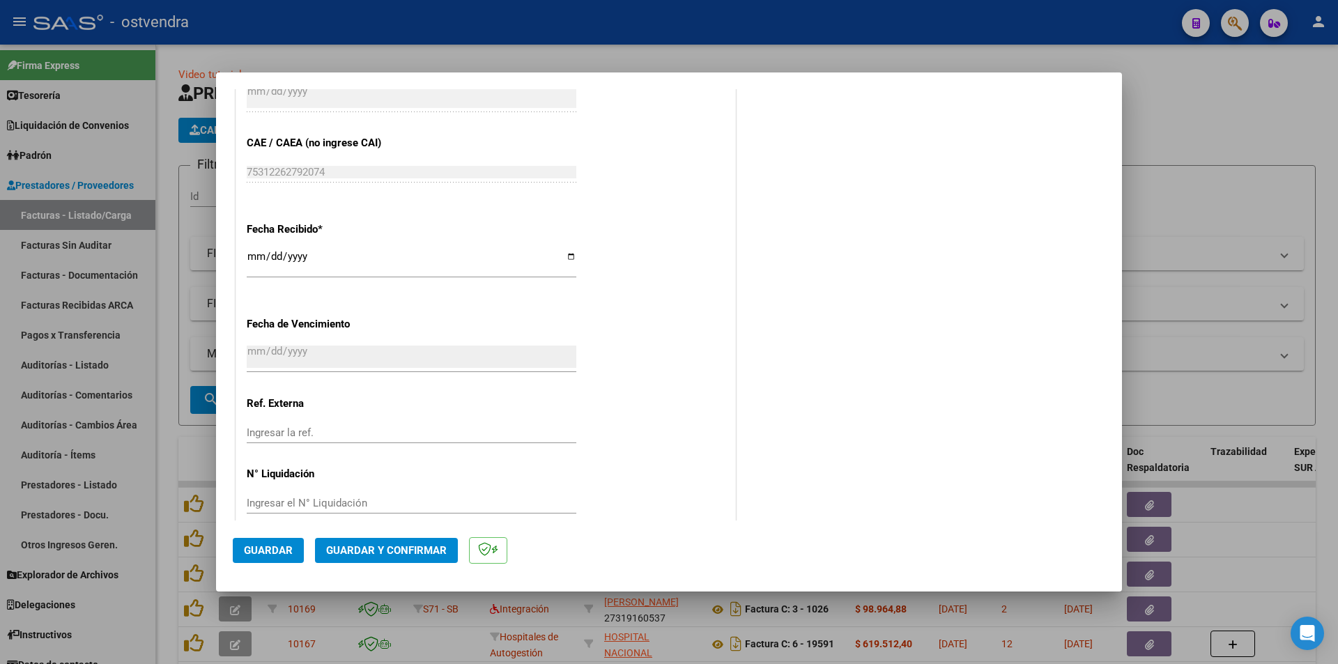
scroll to position [735, 0]
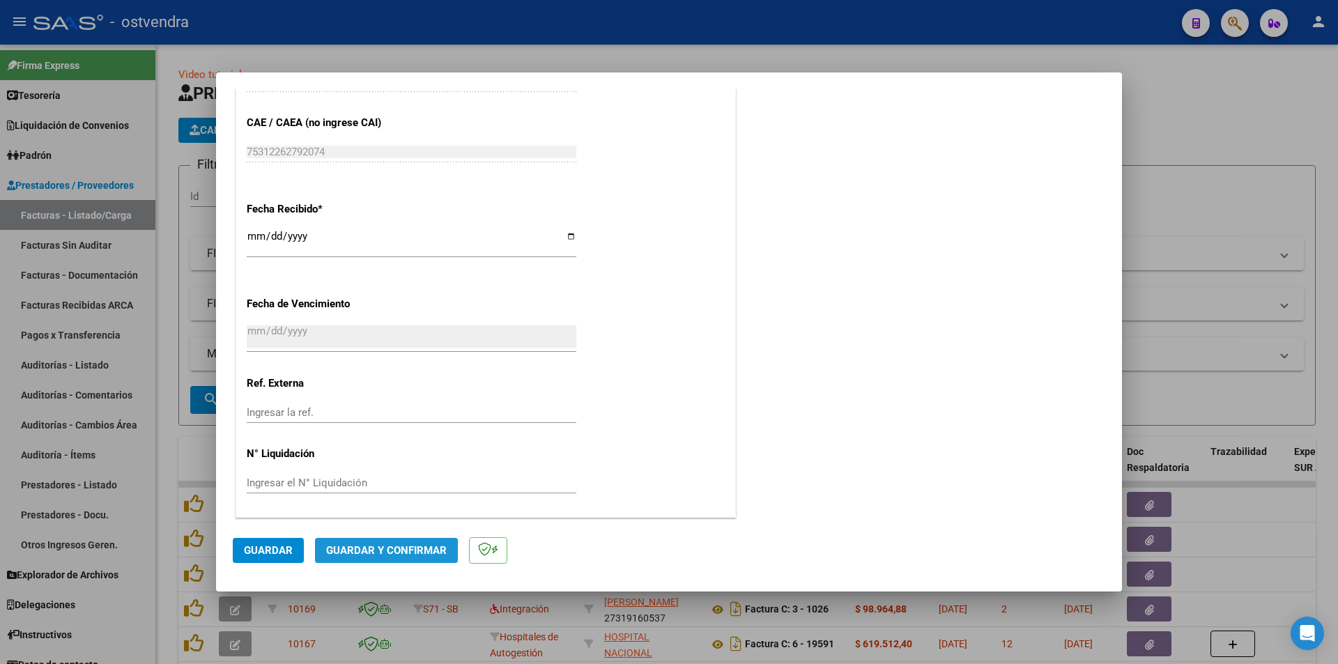
click at [424, 558] on button "Guardar y Confirmar" at bounding box center [386, 550] width 143 height 25
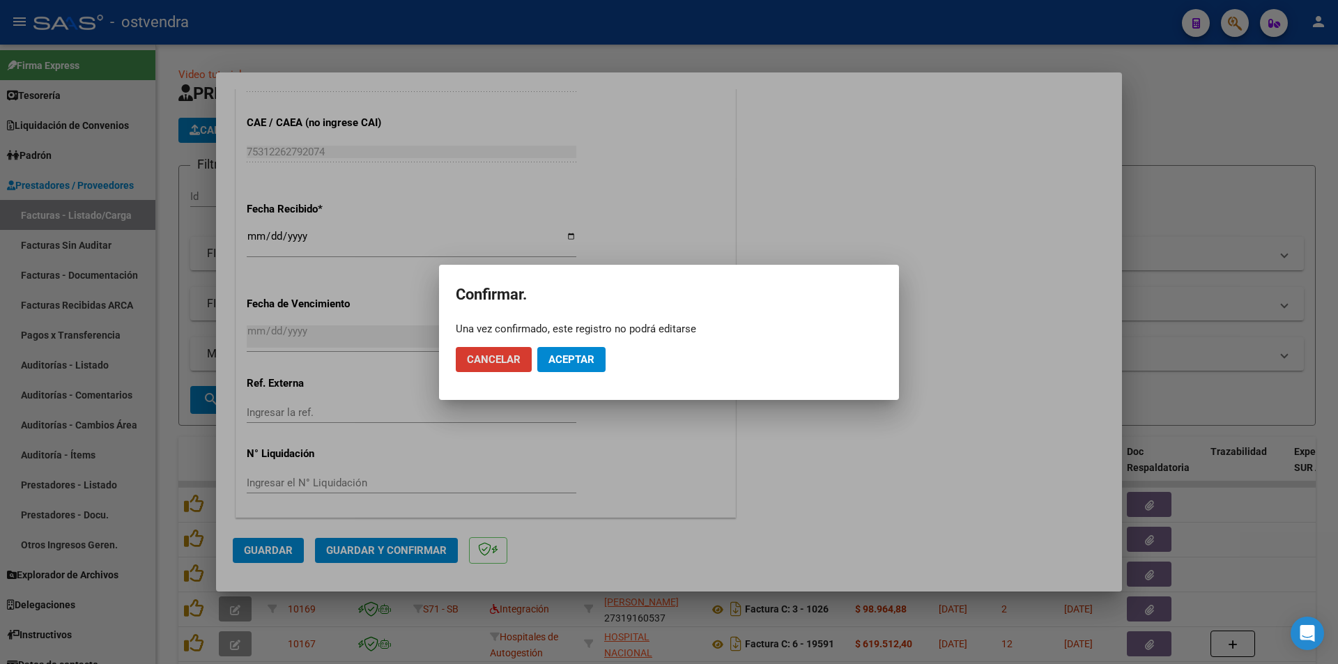
click at [560, 355] on span "Aceptar" at bounding box center [572, 359] width 46 height 13
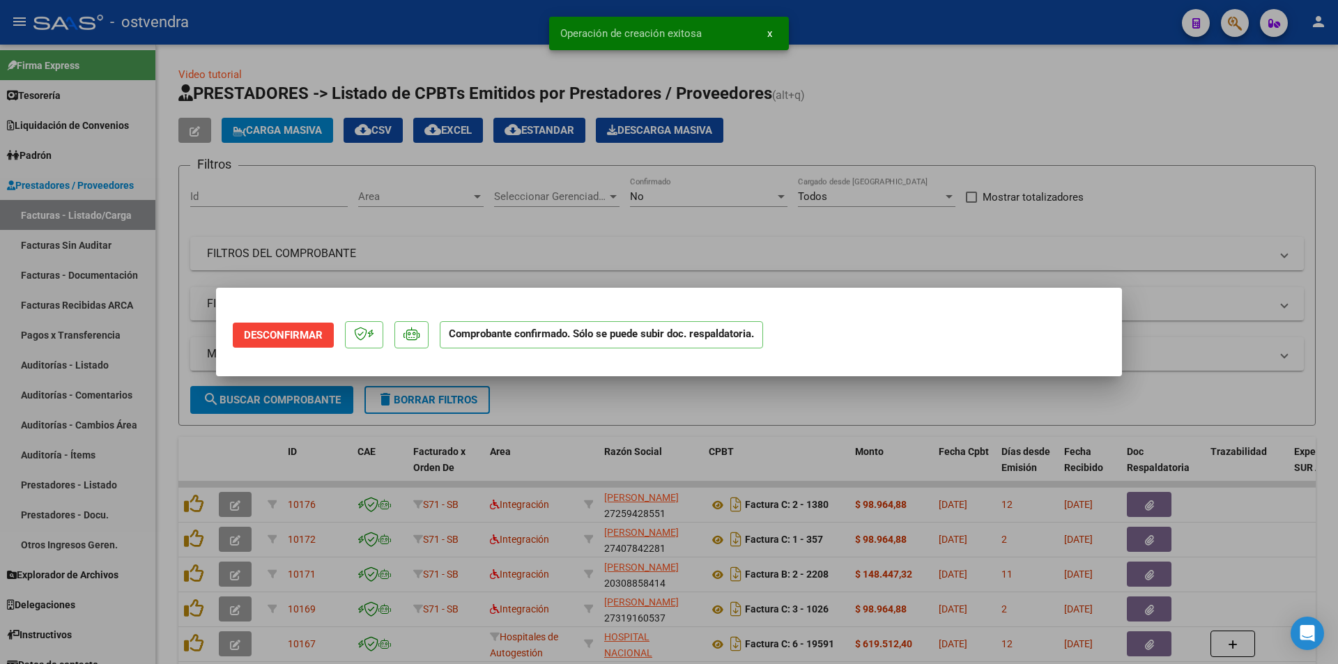
scroll to position [0, 0]
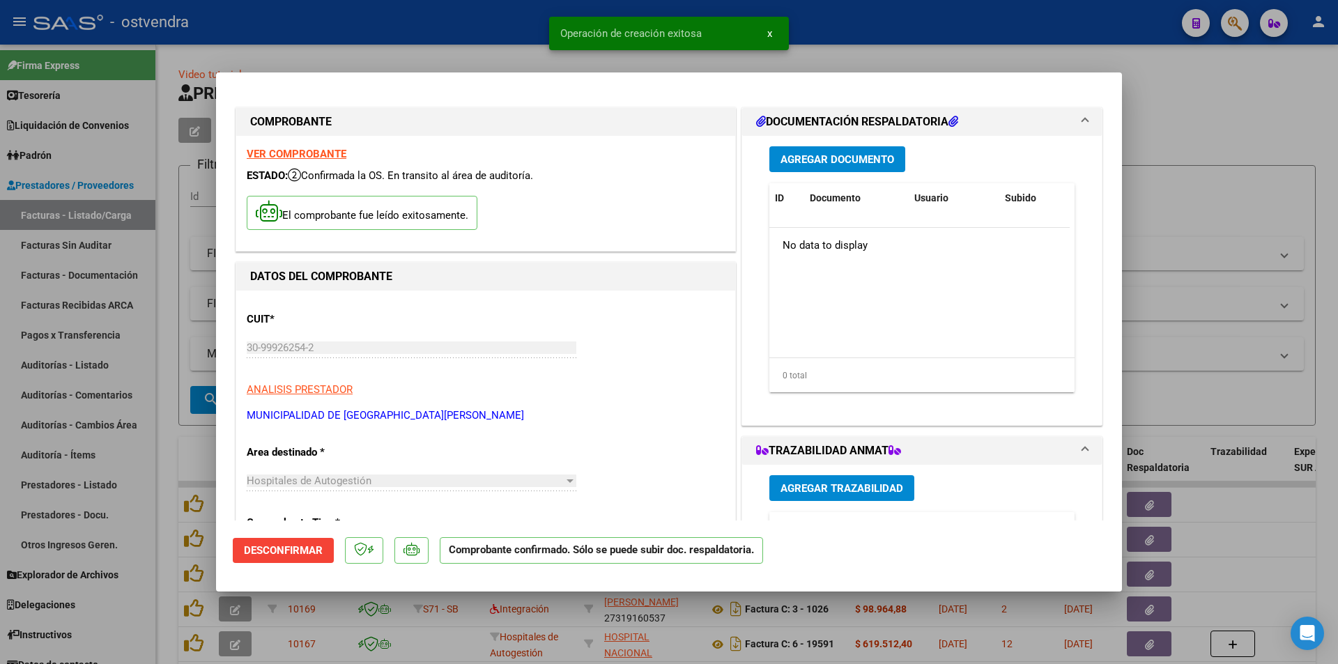
click at [91, 290] on div at bounding box center [669, 332] width 1338 height 664
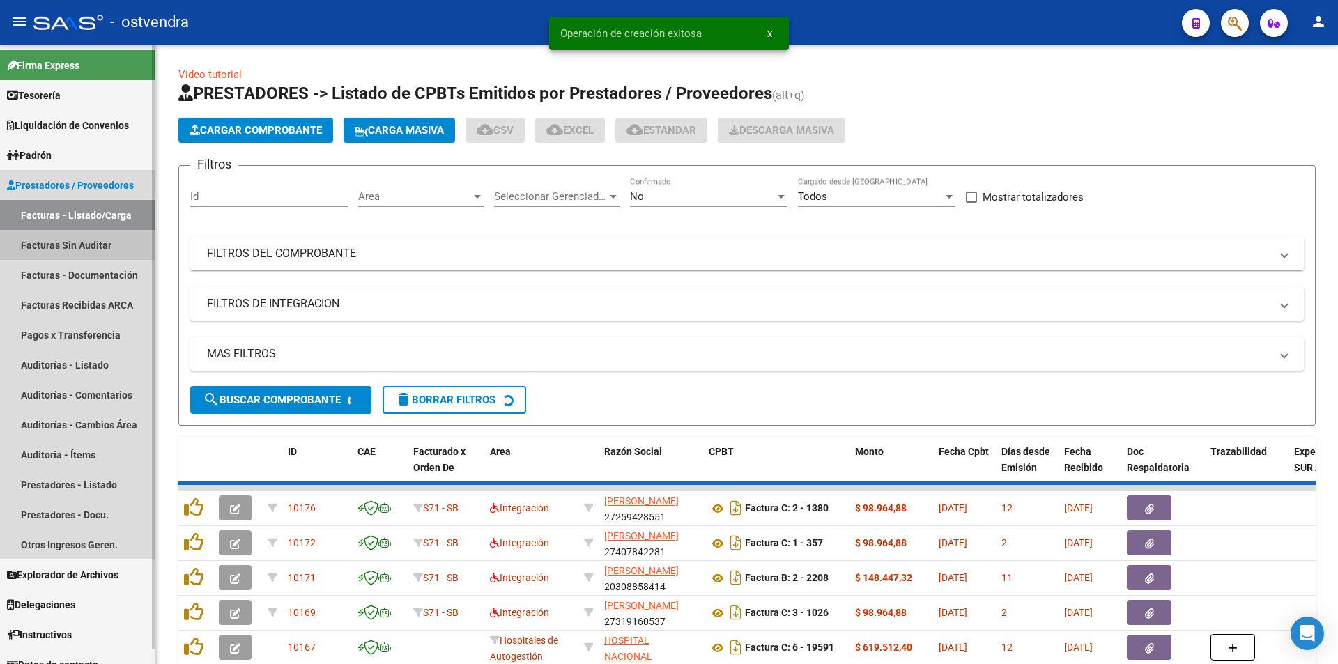
click at [88, 238] on link "Facturas Sin Auditar" at bounding box center [77, 245] width 155 height 30
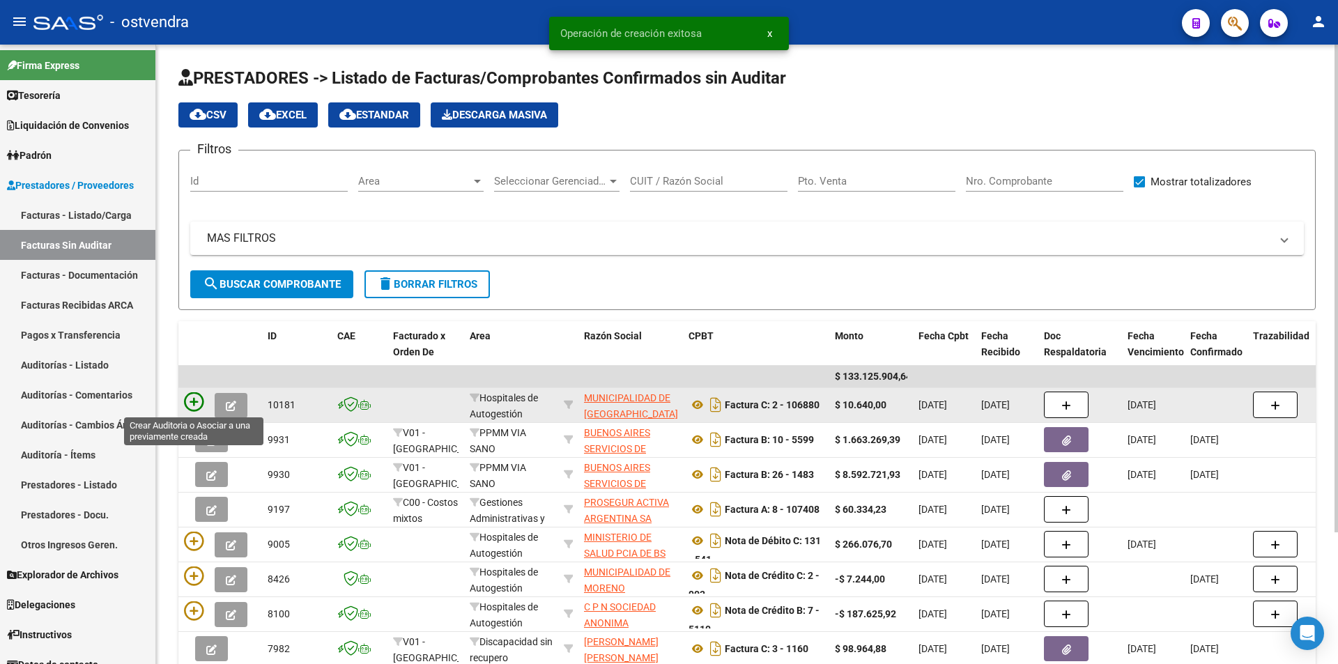
click at [192, 402] on icon at bounding box center [194, 402] width 20 height 20
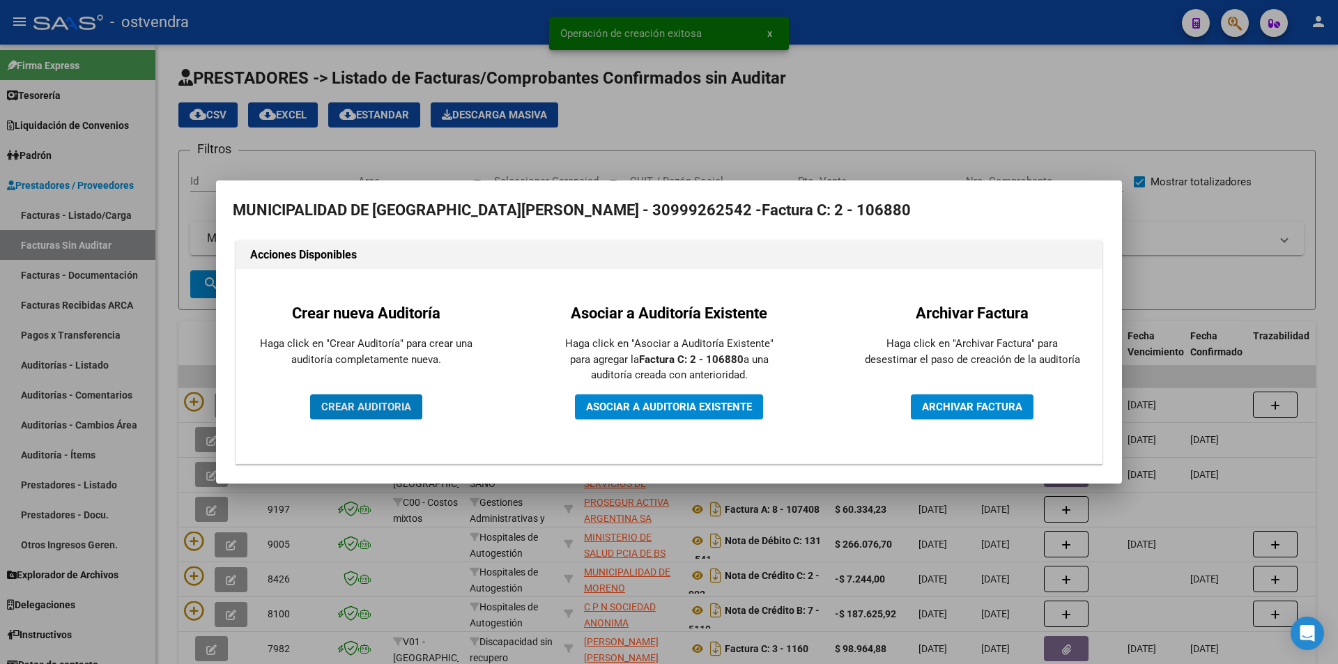
click at [404, 406] on span "CREAR AUDITORIA" at bounding box center [366, 407] width 90 height 13
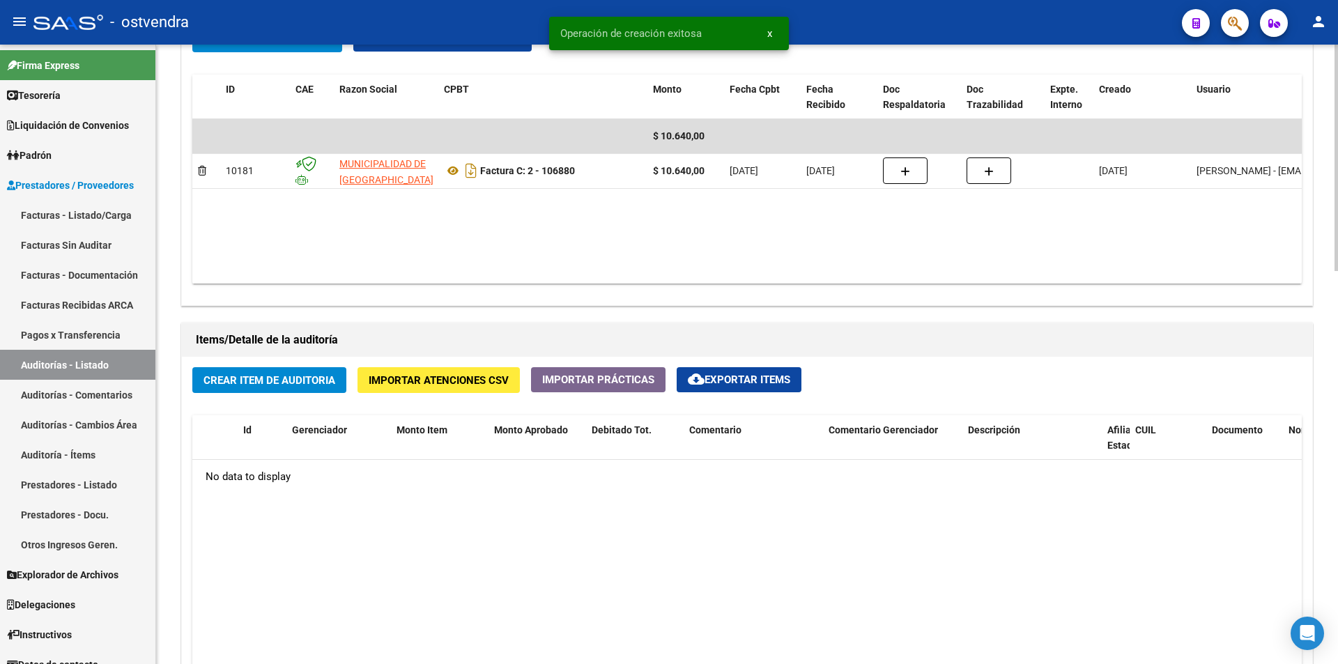
scroll to position [746, 0]
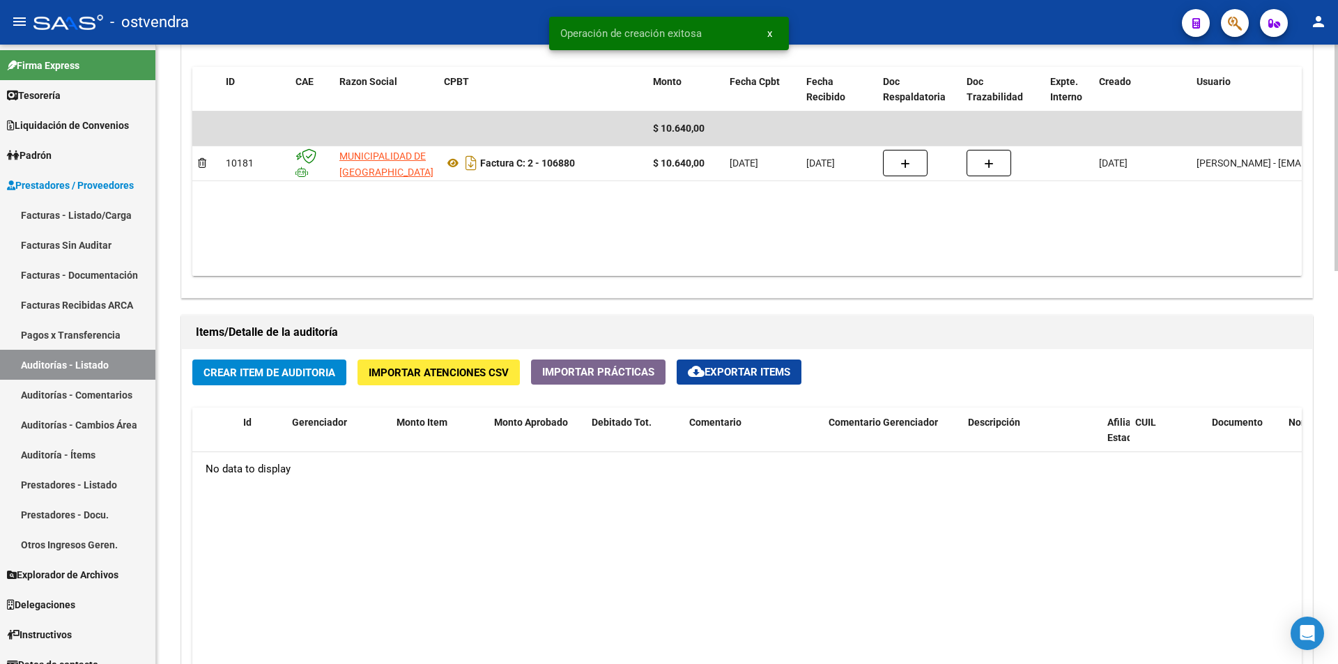
click at [1328, 459] on div "arrow_back Editar 2707 cloud_download Generar informe Puede notificar al gerenc…" at bounding box center [749, 146] width 1186 height 1695
click at [328, 362] on button "Crear Item de Auditoria" at bounding box center [269, 373] width 154 height 26
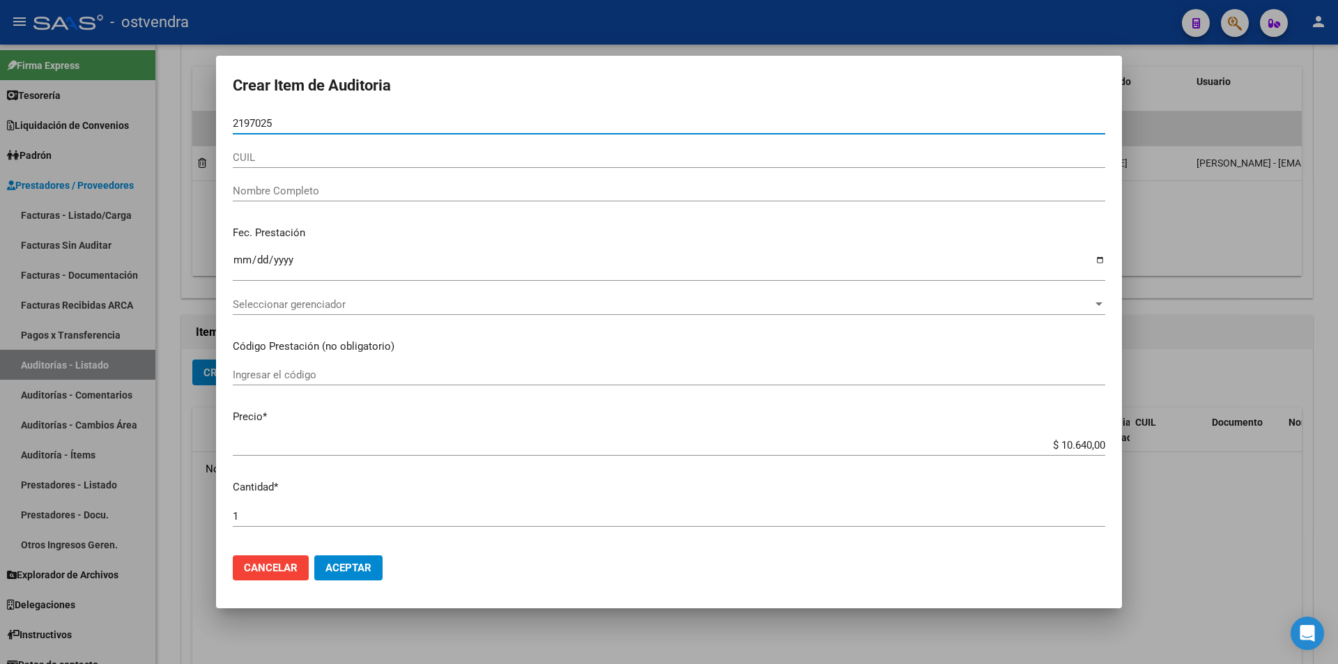
type input "21970252"
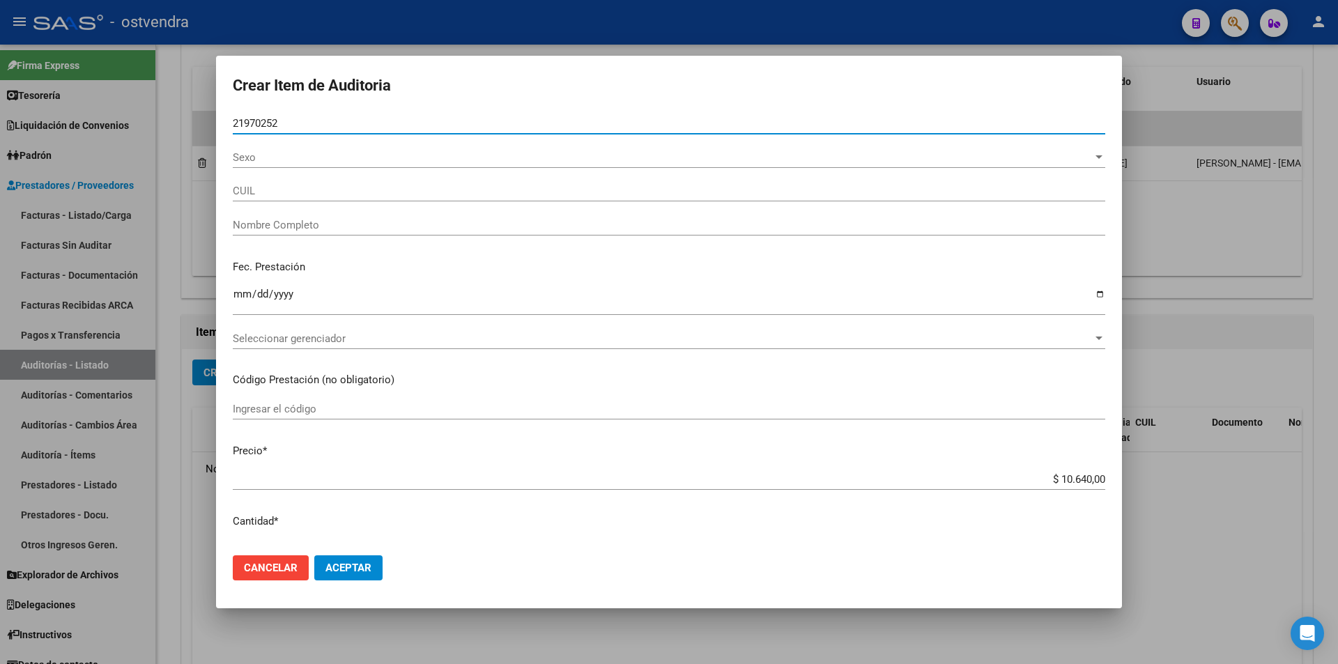
type input "27219702529"
type input "DA [PERSON_NAME]"
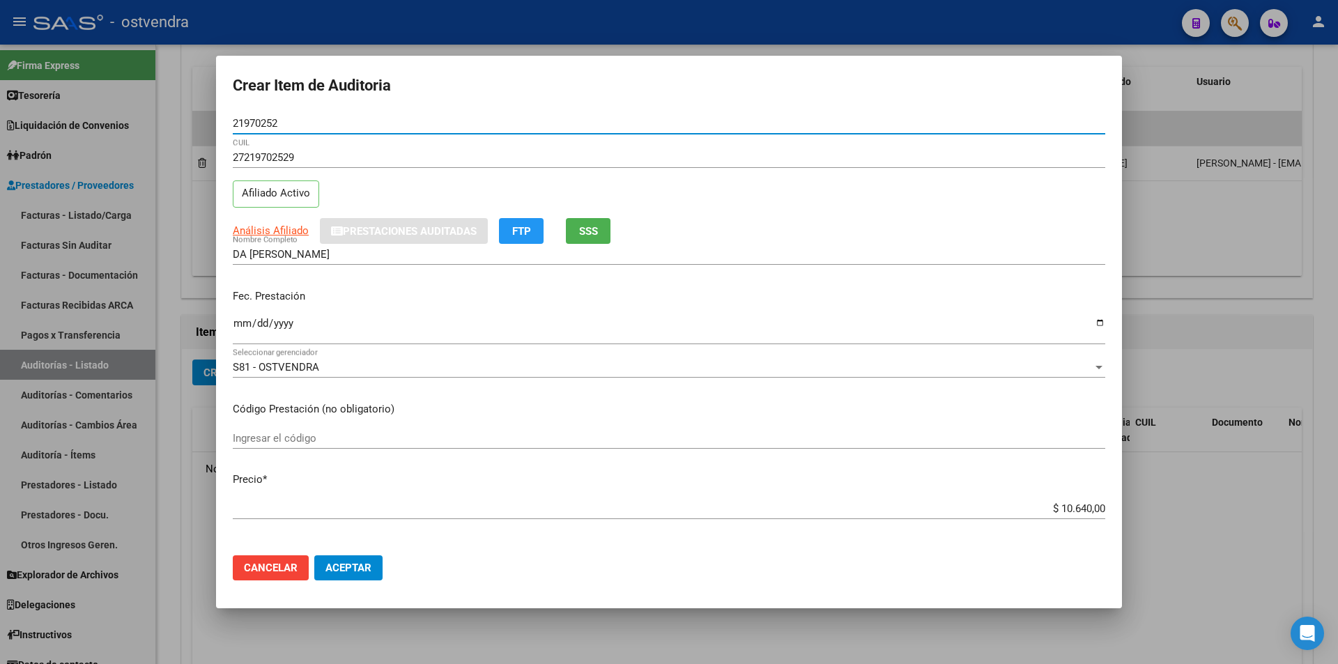
type input "21970252"
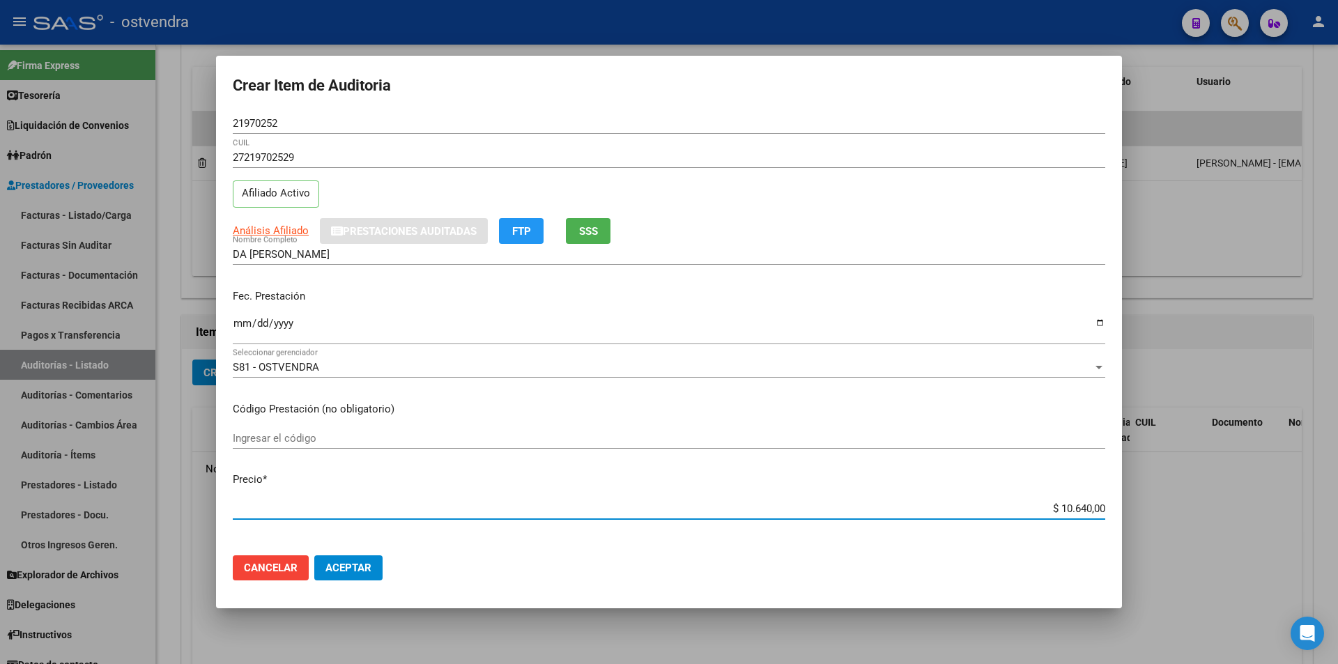
click at [1080, 510] on input "$ 10.640,00" at bounding box center [669, 509] width 873 height 13
type input "$ 1.064,00"
type input "$ 106,00"
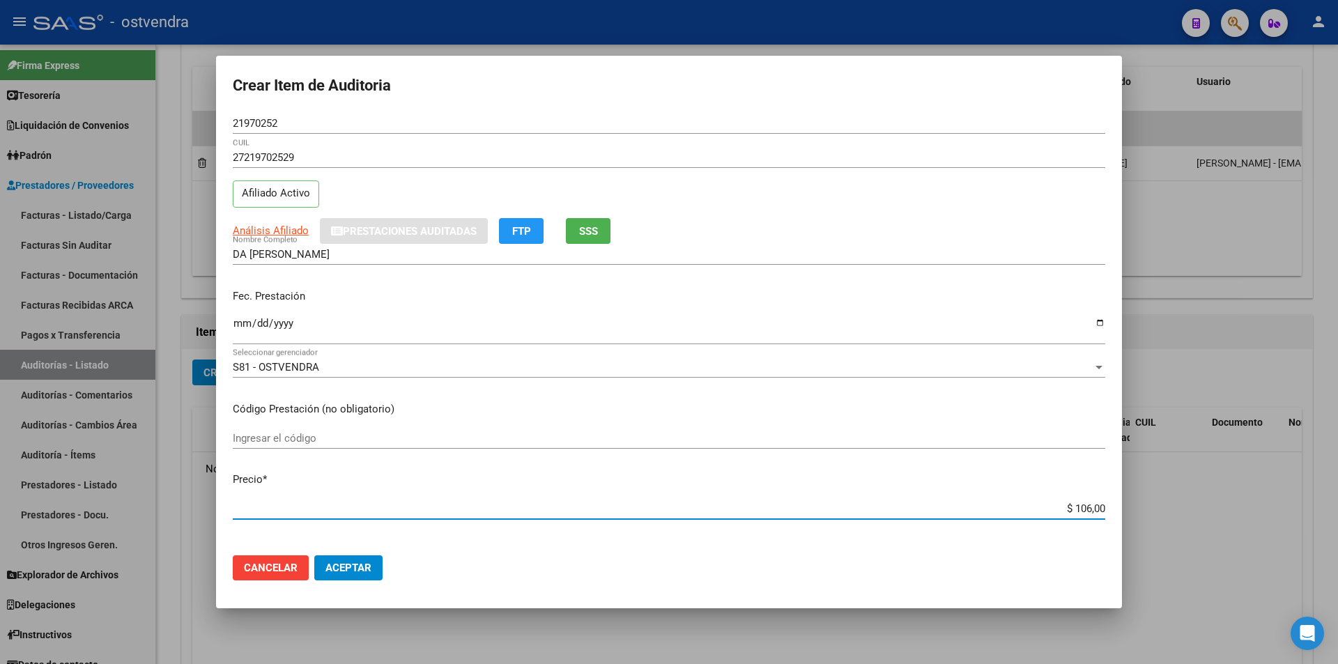
type input "$ 10,00"
type input "$ 1,00"
type input "$ 15,00"
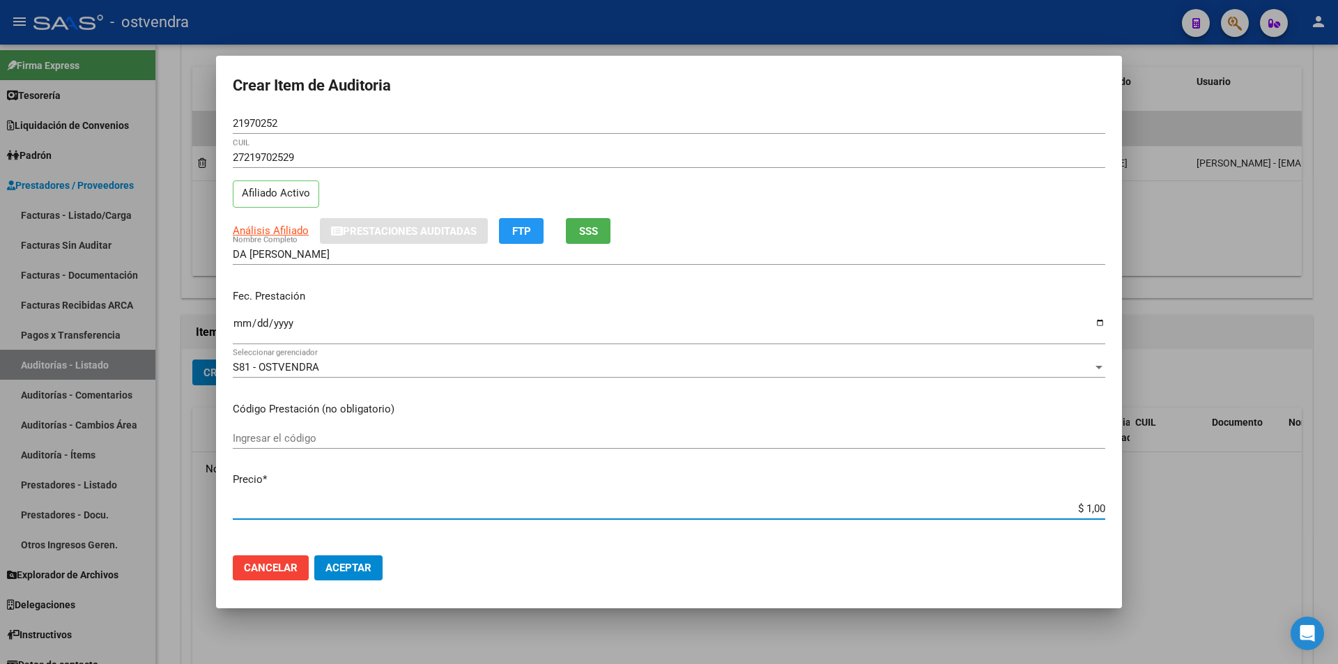
type input "$ 15,00"
type input "$ 152,00"
type input "$ 1.520,00"
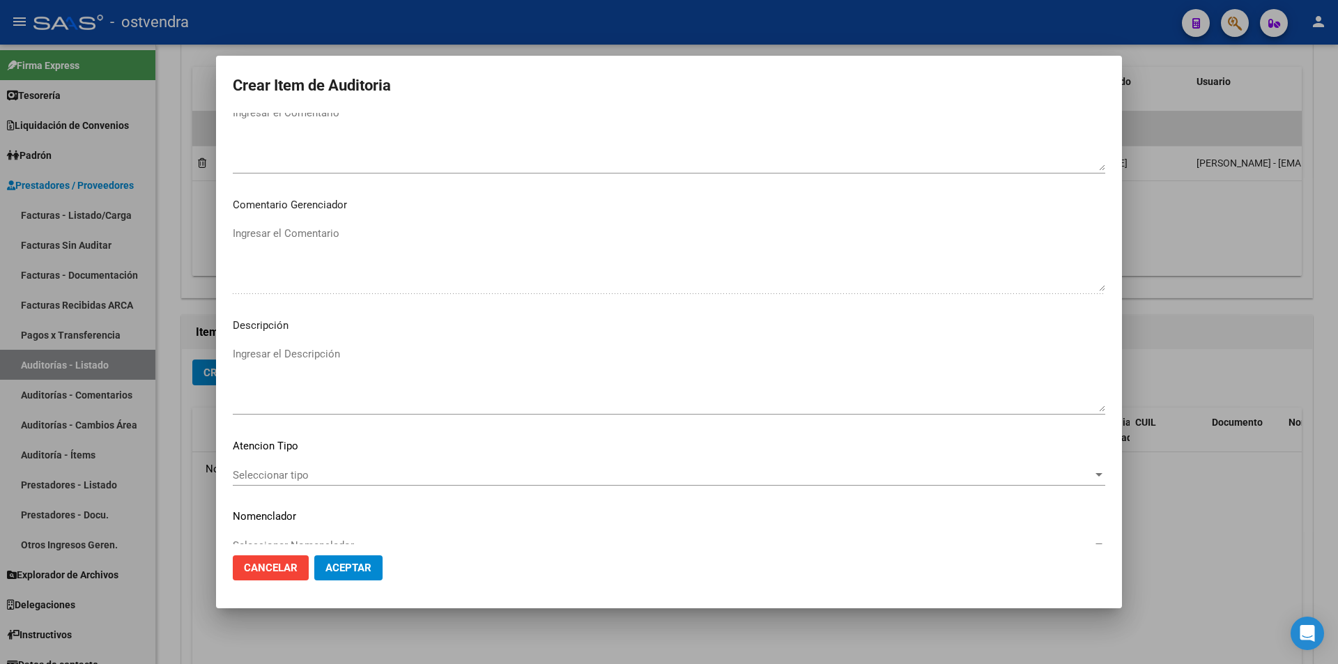
scroll to position [703, 0]
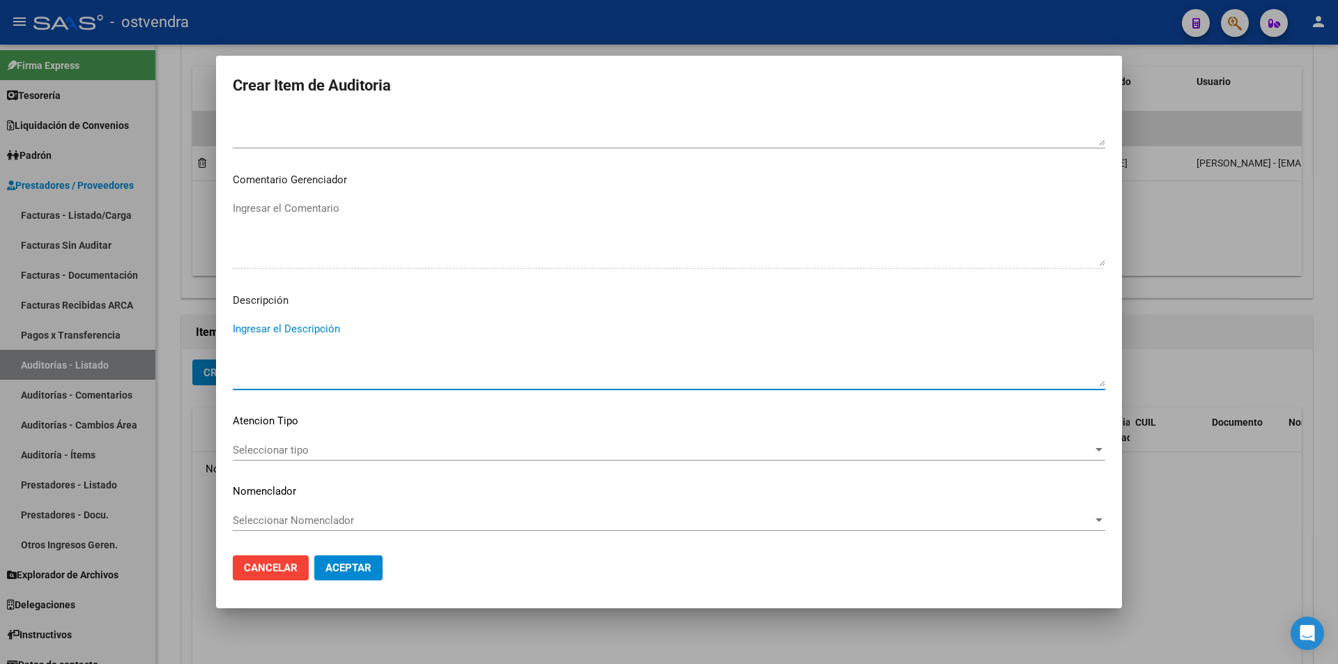
click at [475, 346] on textarea "Ingresar el Descripción" at bounding box center [669, 354] width 873 height 66
type textarea "consulta"
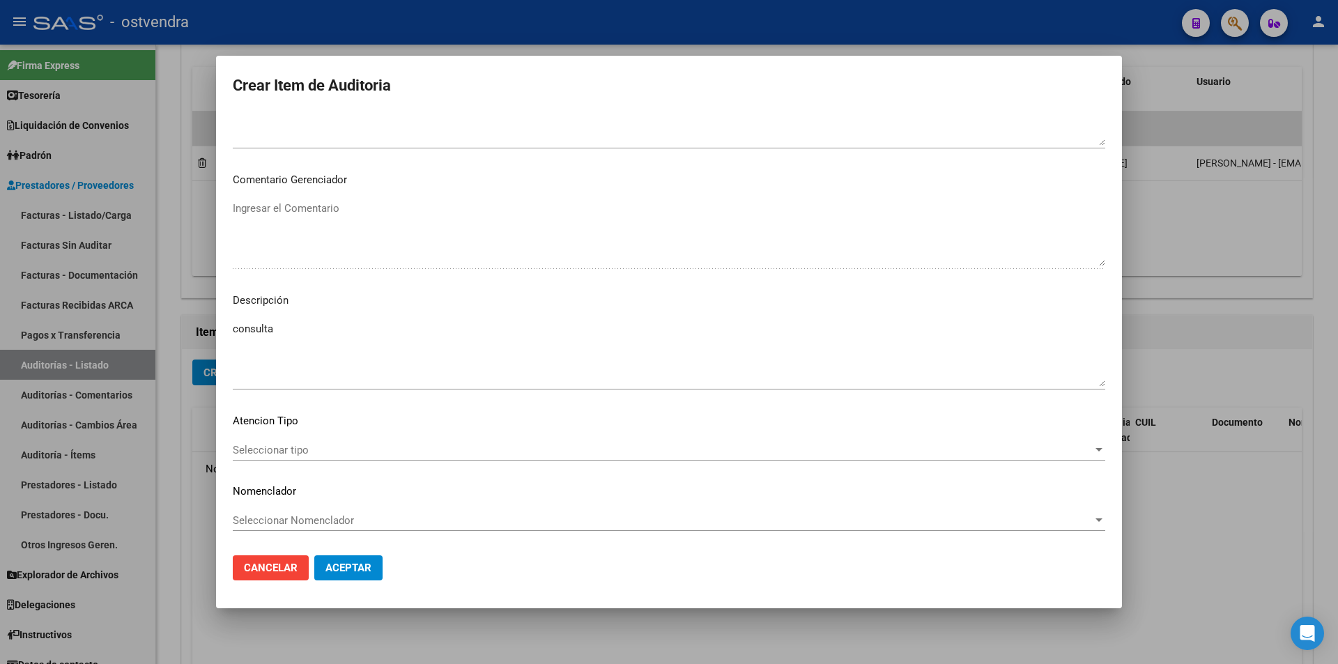
click at [288, 462] on div "Seleccionar tipo Seleccionar tipo" at bounding box center [669, 457] width 873 height 34
click at [287, 454] on span "Seleccionar tipo" at bounding box center [663, 450] width 860 height 13
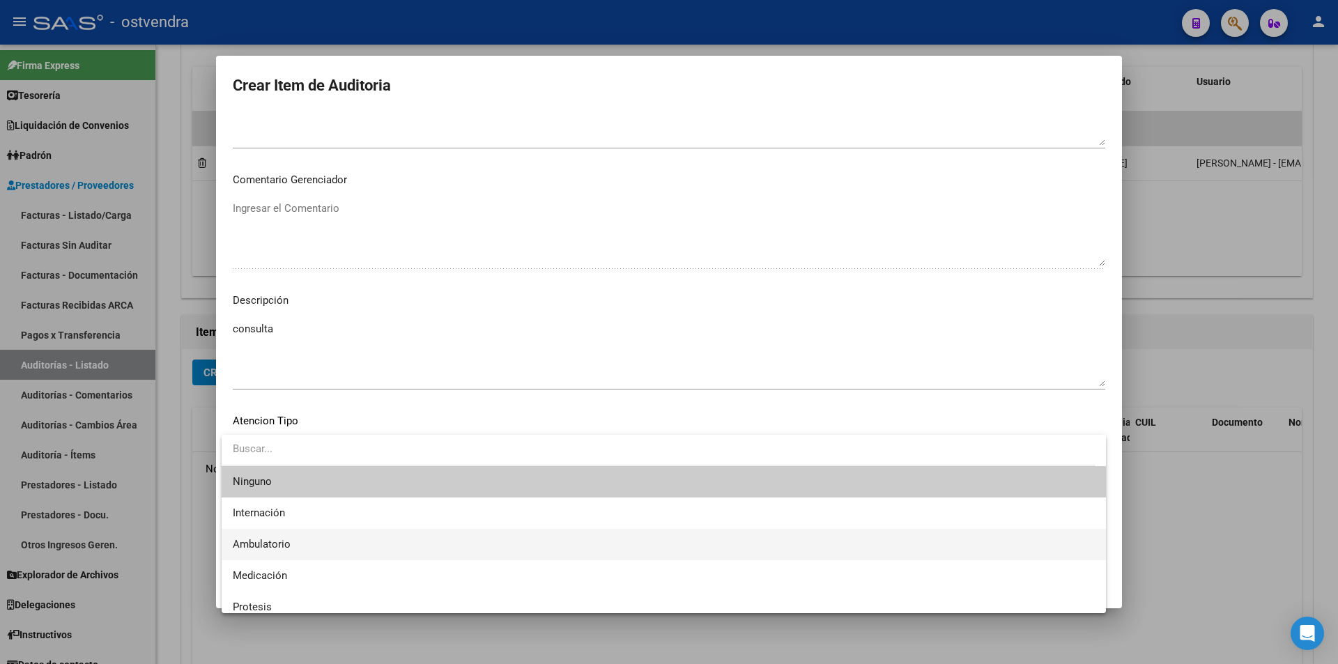
click at [293, 529] on span "Ambulatorio" at bounding box center [664, 544] width 862 height 31
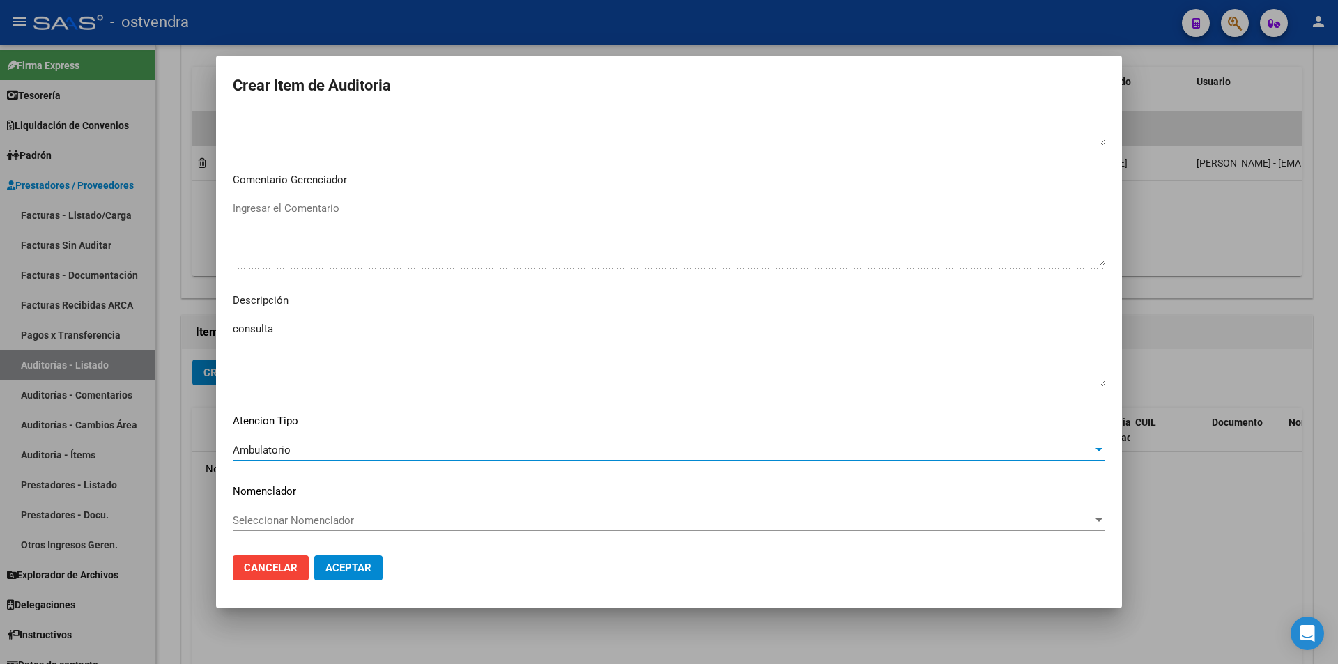
click at [317, 565] on button "Aceptar" at bounding box center [348, 568] width 68 height 25
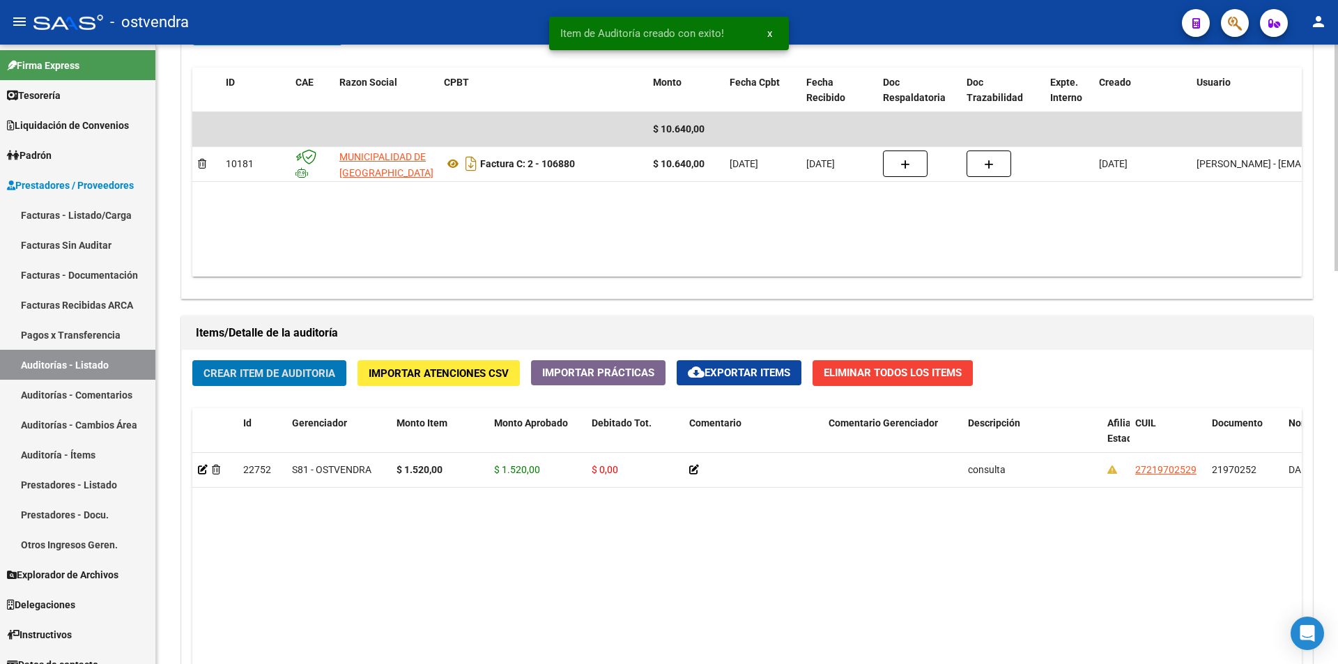
scroll to position [747, 0]
click at [293, 376] on span "Crear Item de Auditoria" at bounding box center [270, 373] width 132 height 13
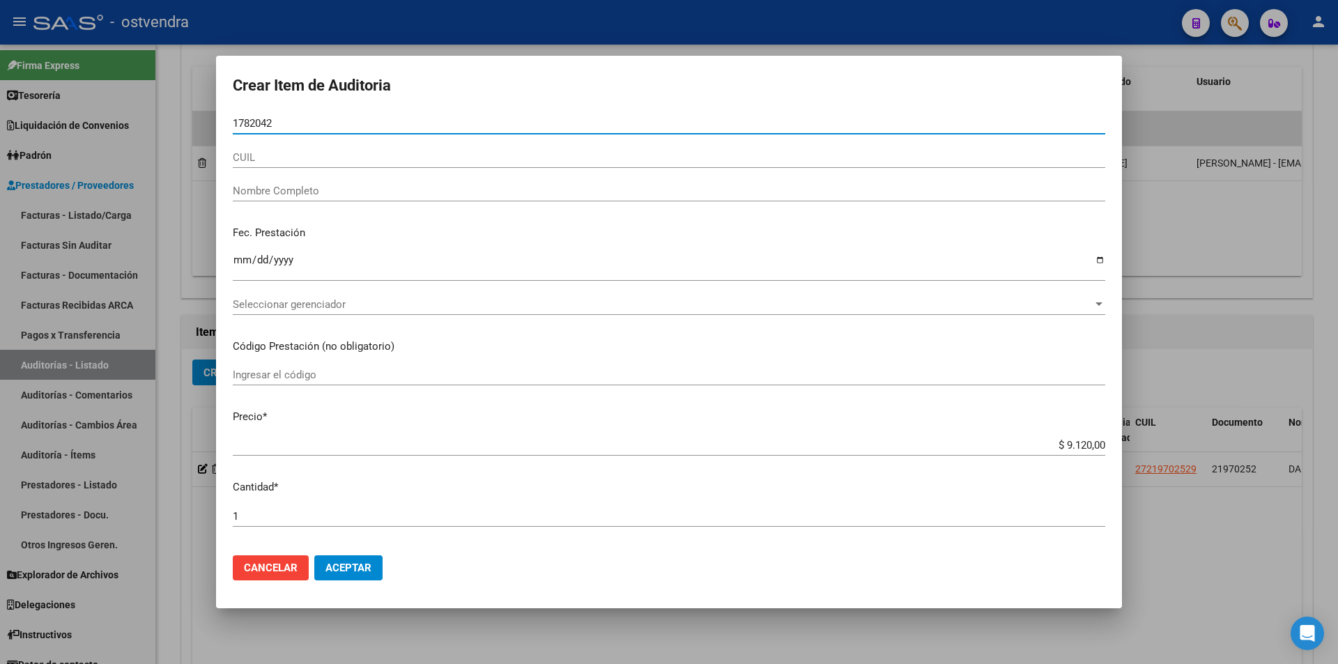
type input "17820427"
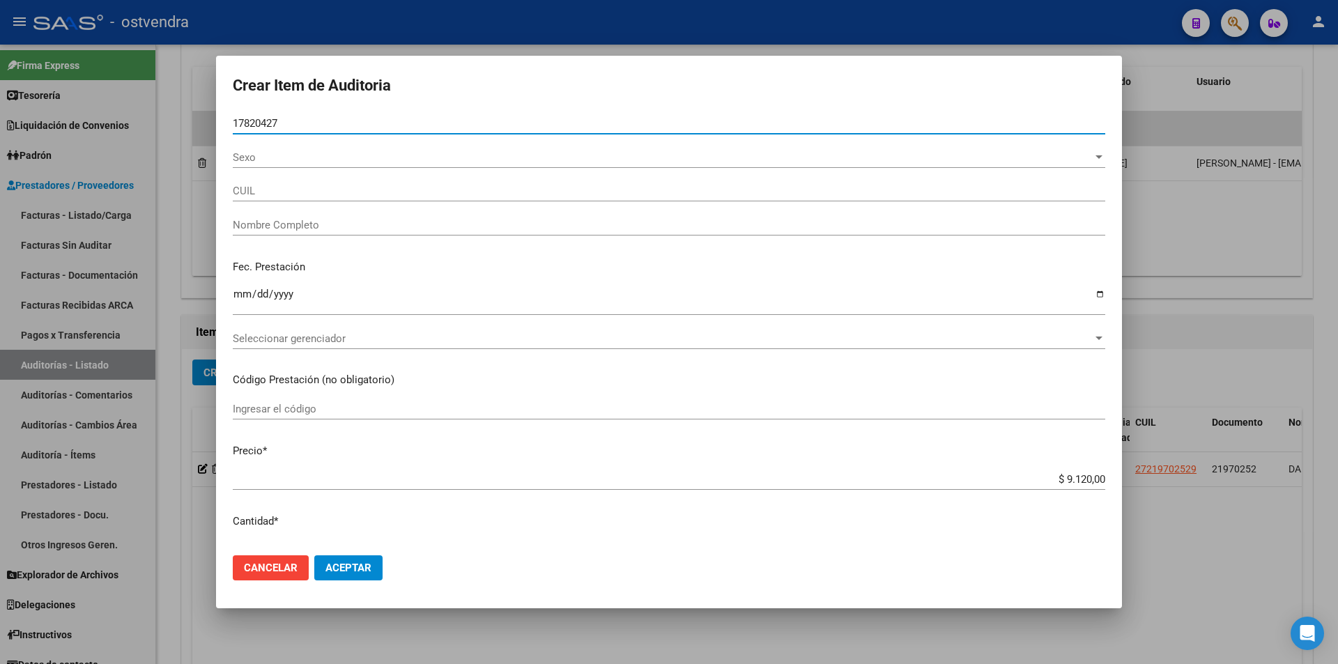
type input "20178204271"
type input "[PERSON_NAME]"
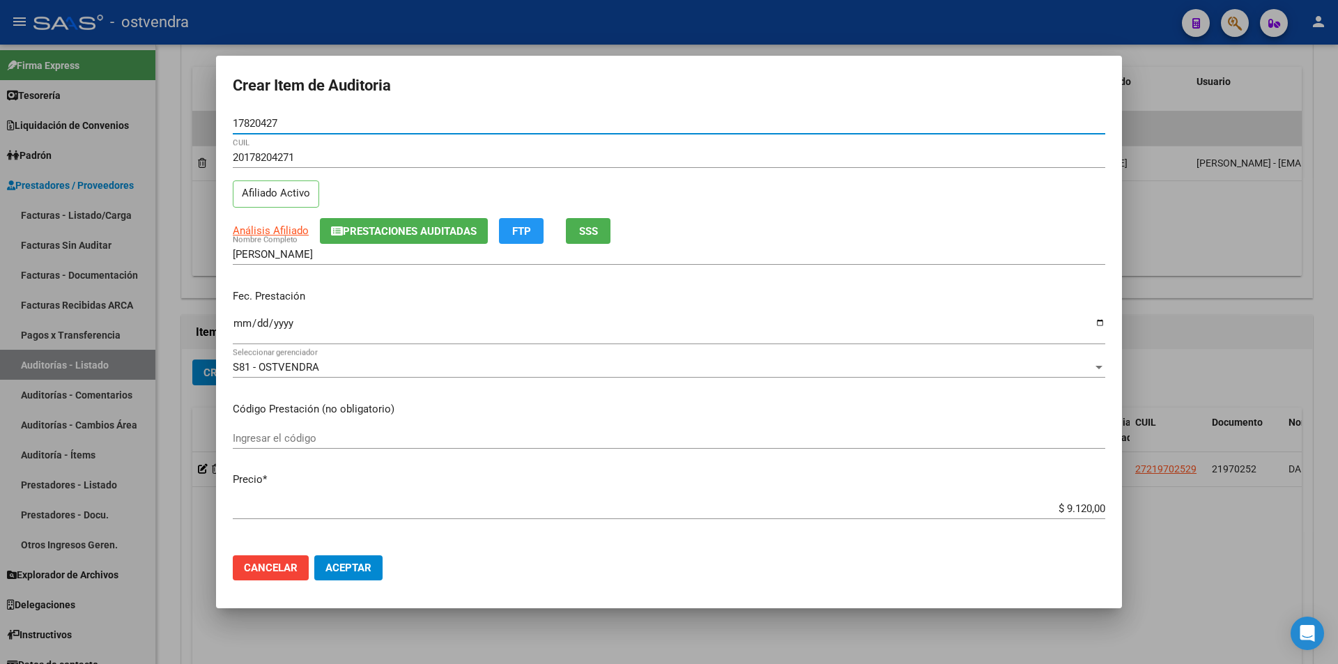
type input "17820427"
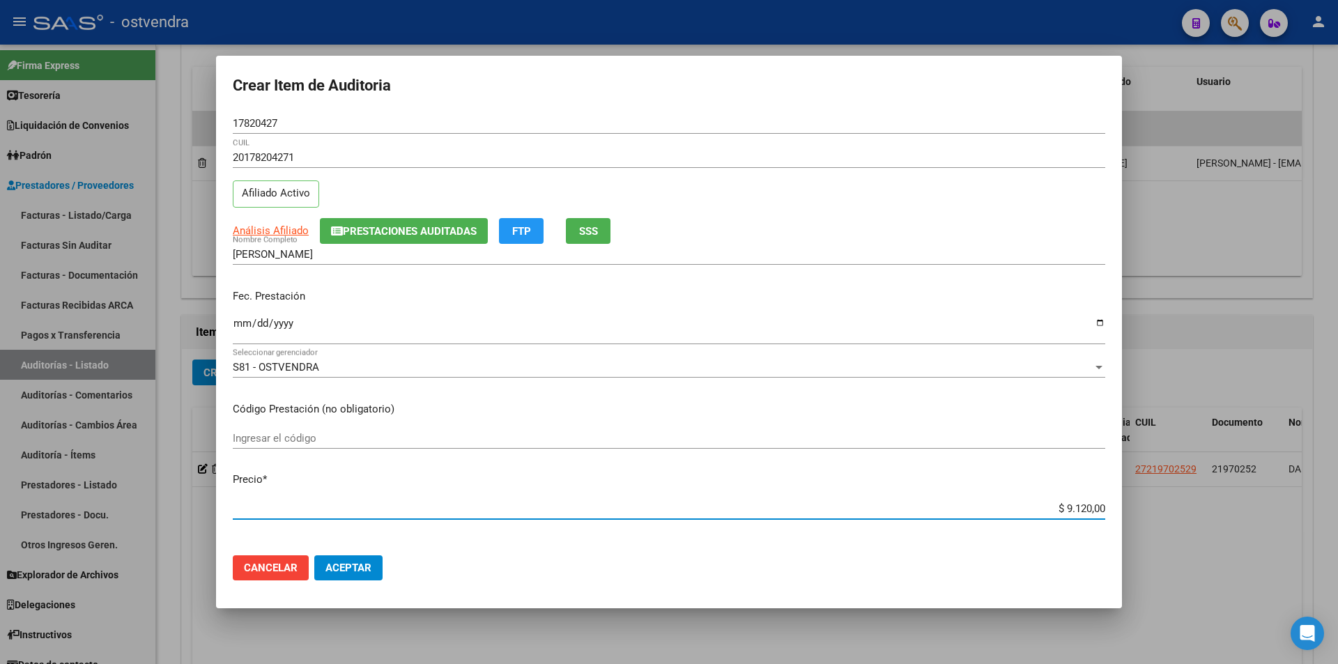
click at [1080, 506] on input "$ 9.120,00" at bounding box center [669, 509] width 873 height 13
type input "$ 912,00"
type input "$ 91,00"
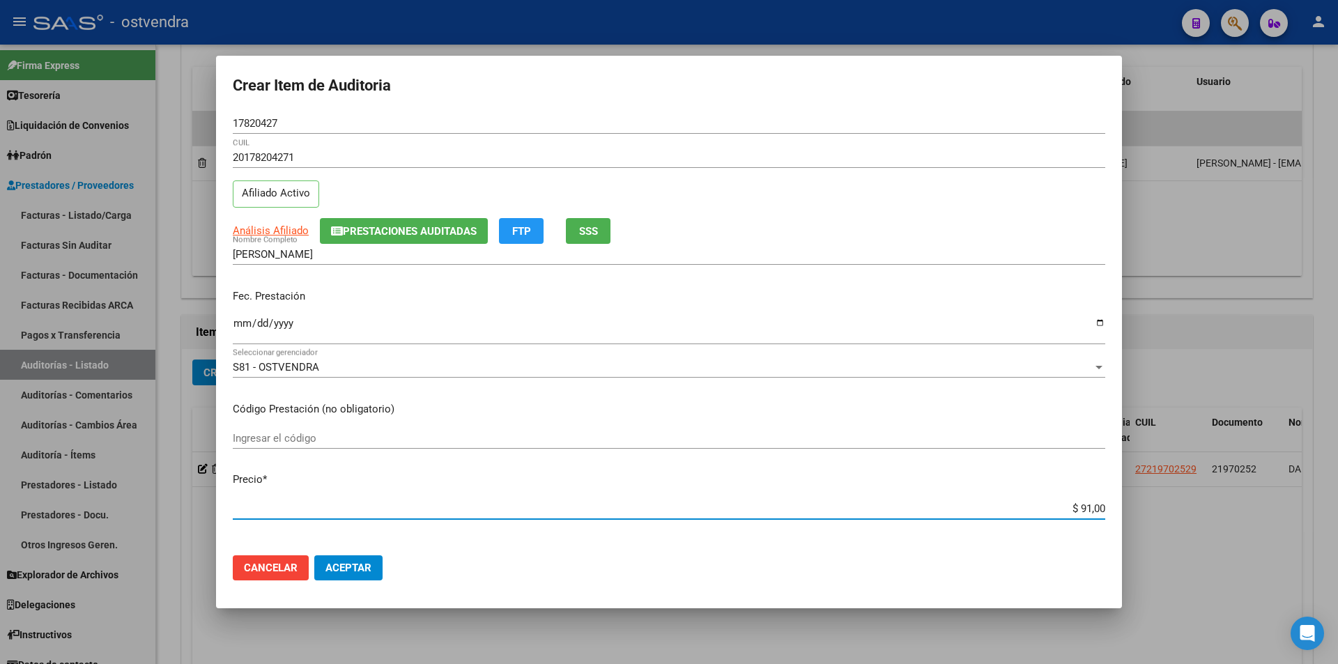
type input "$ 9,00"
type input "$ 1,00"
type input "$ 15,00"
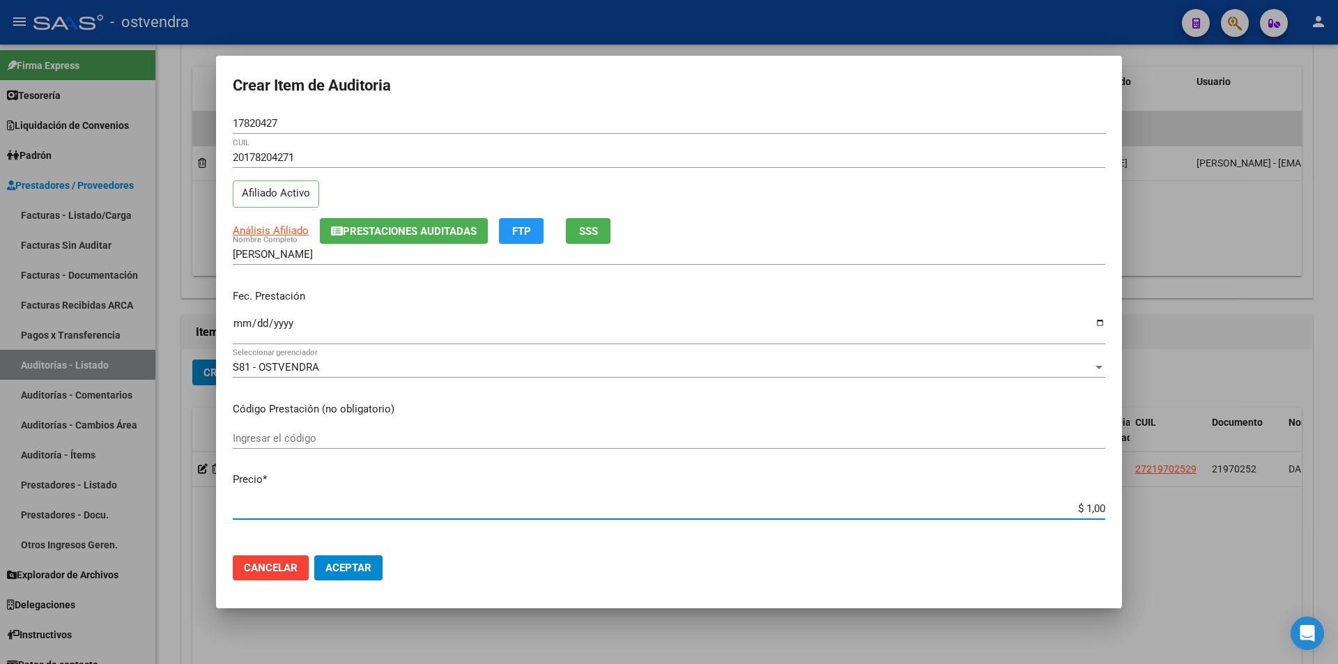
type input "$ 15,00"
type input "$ 152,00"
type input "$ 1.520,00"
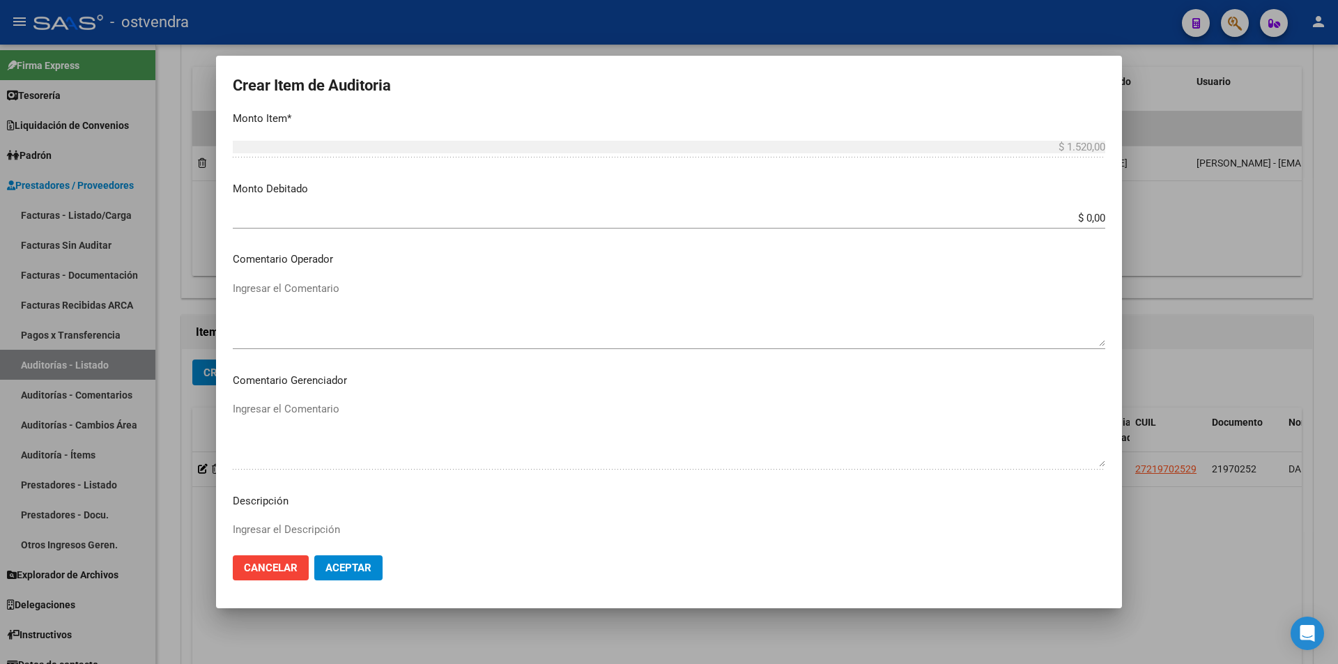
scroll to position [703, 0]
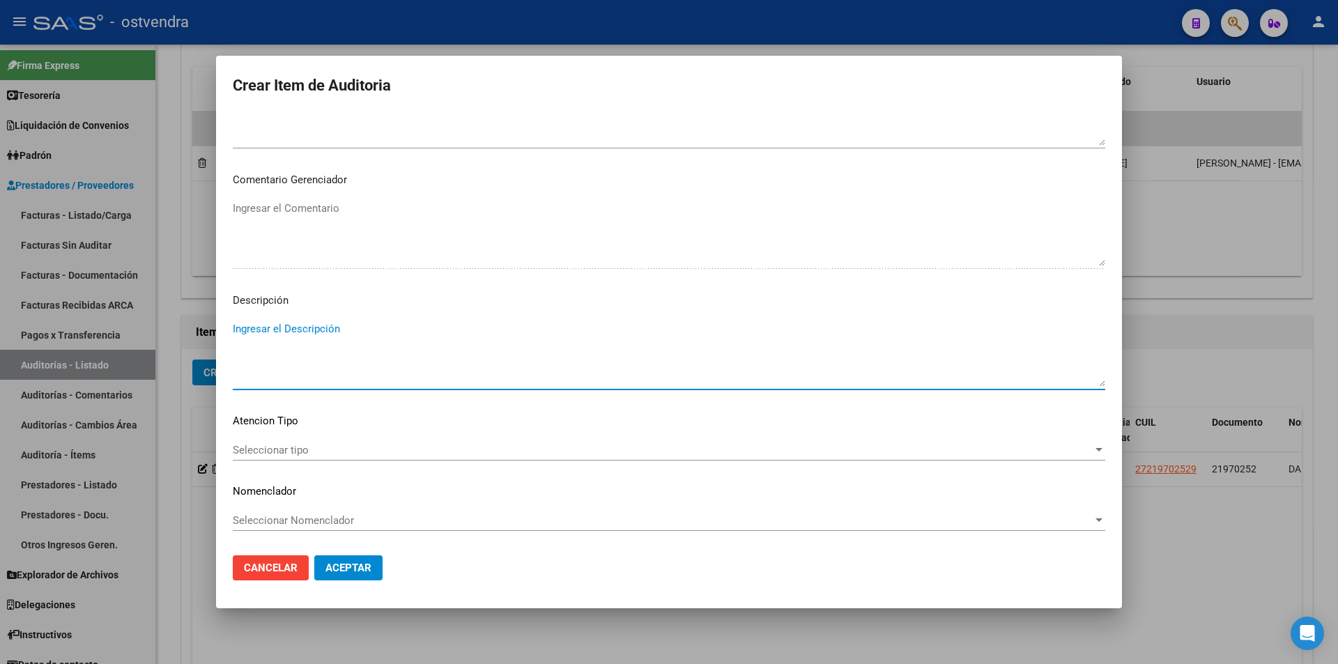
click at [493, 335] on textarea "Ingresar el Descripción" at bounding box center [669, 354] width 873 height 66
type textarea "consulta"
click at [480, 463] on div "Seleccionar tipo Seleccionar tipo" at bounding box center [669, 457] width 873 height 34
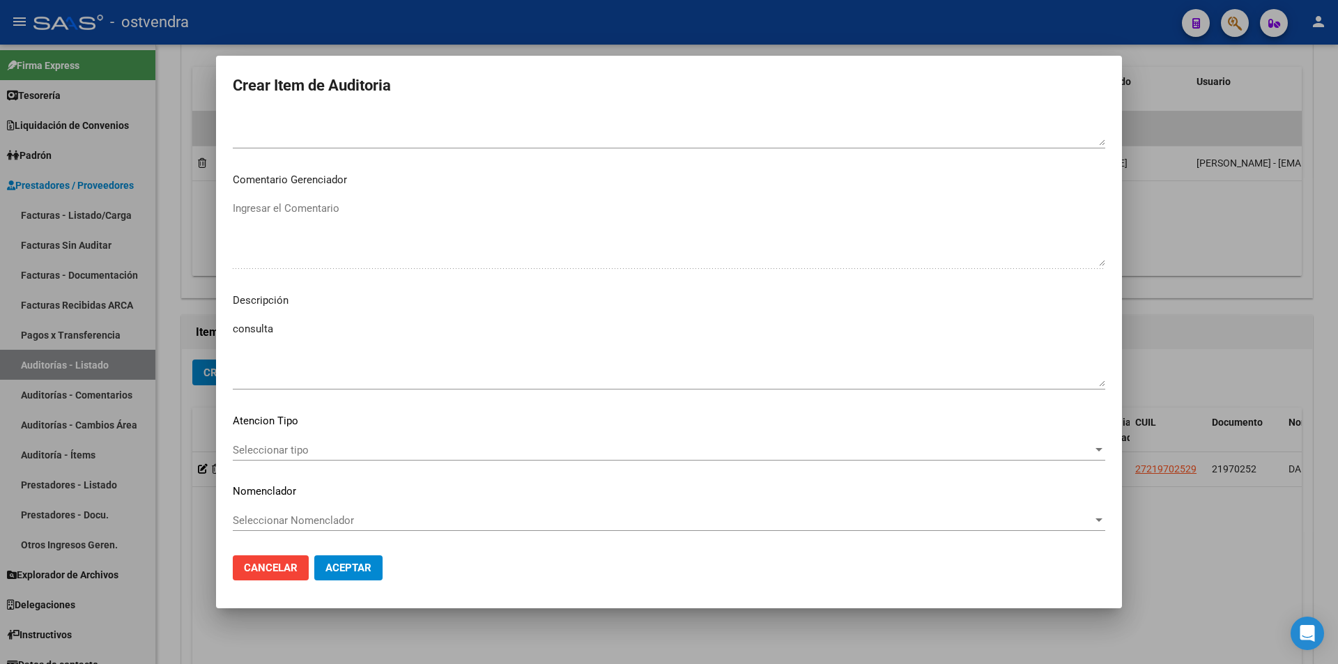
click at [475, 453] on span "Seleccionar tipo" at bounding box center [663, 450] width 860 height 13
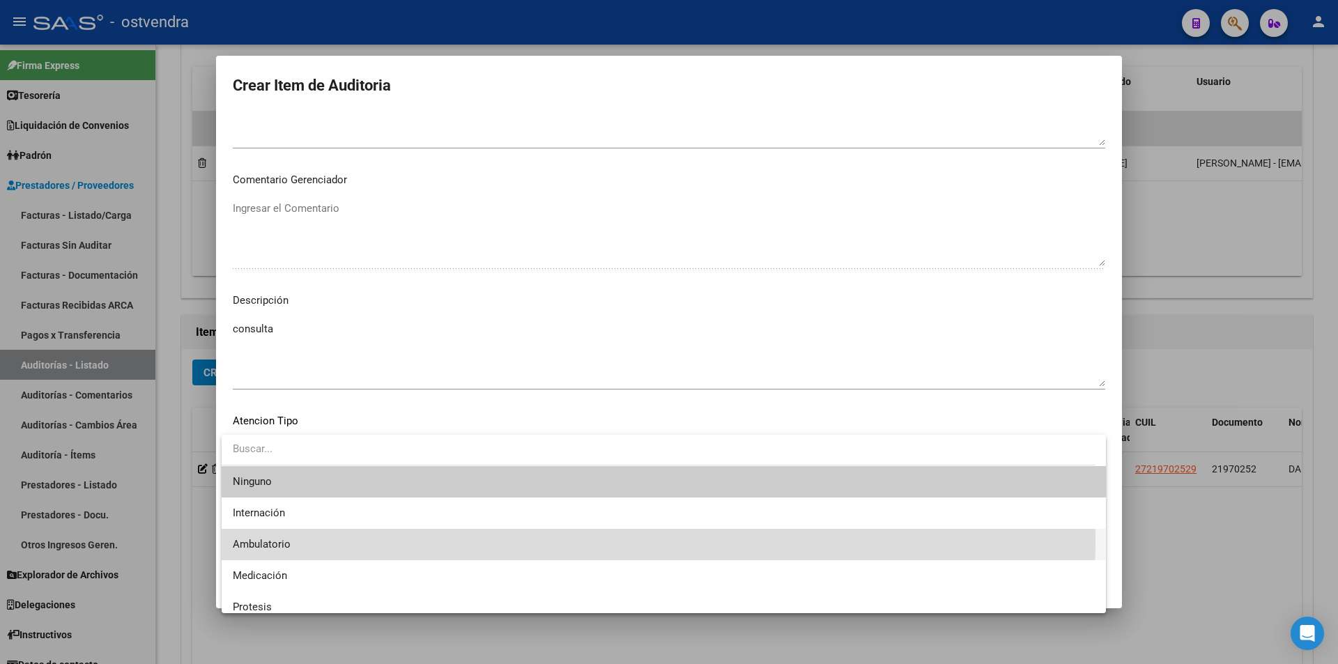
click at [409, 540] on span "Ambulatorio" at bounding box center [664, 544] width 862 height 31
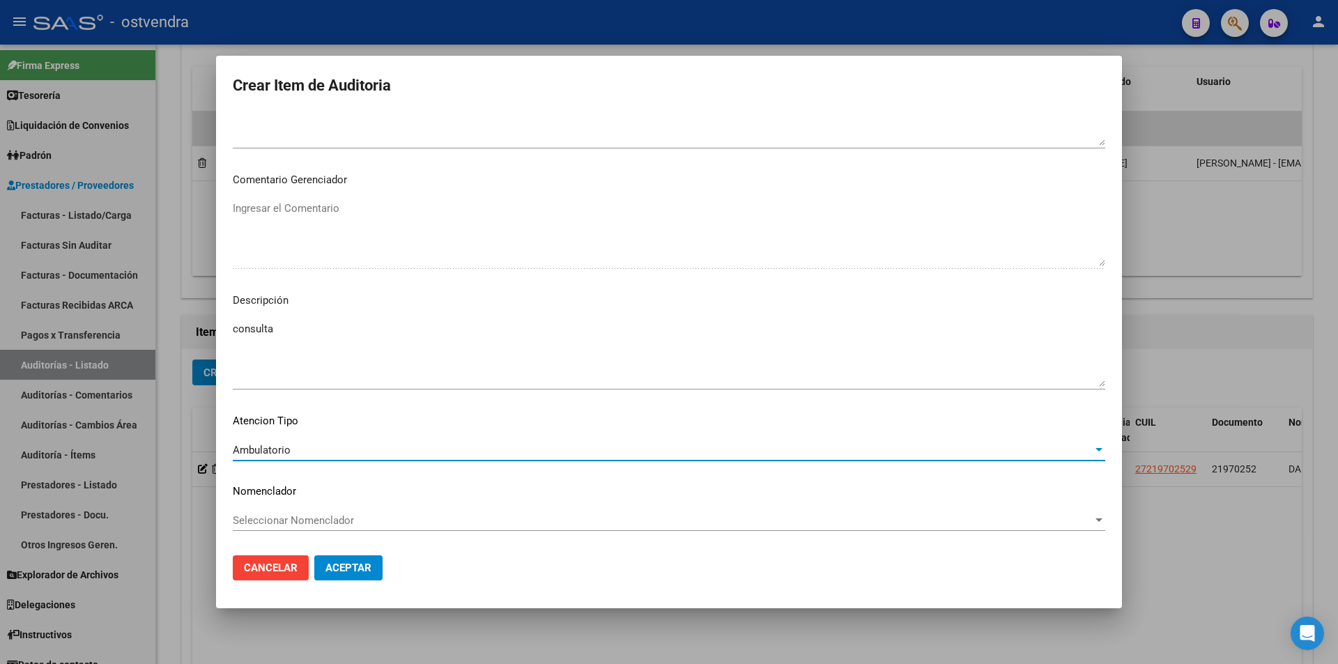
click at [374, 556] on button "Aceptar" at bounding box center [348, 568] width 68 height 25
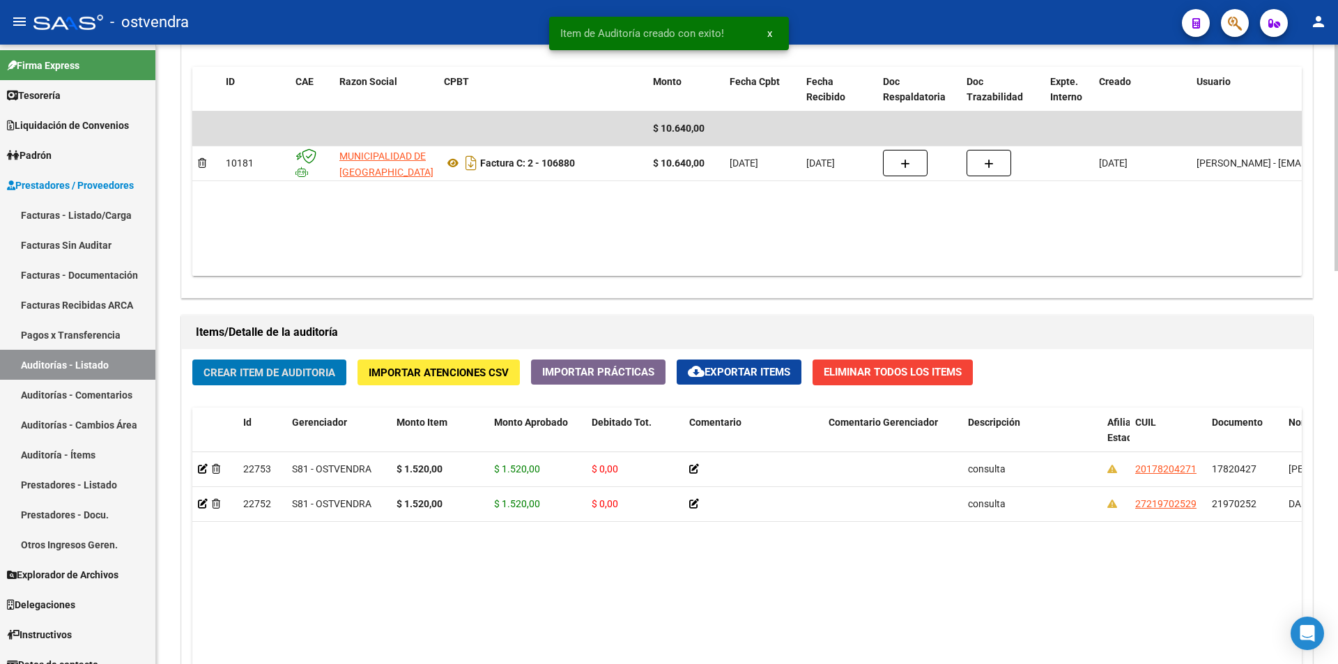
click at [282, 377] on span "Crear Item de Auditoria" at bounding box center [270, 373] width 132 height 13
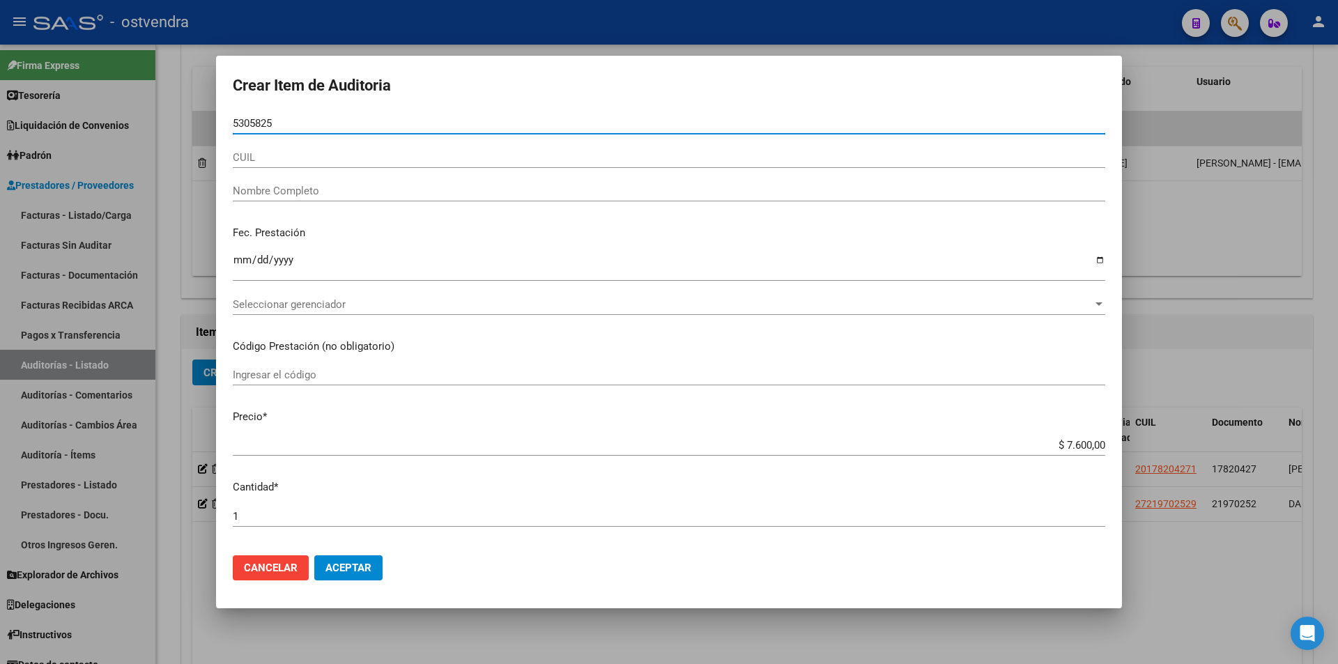
type input "53058258"
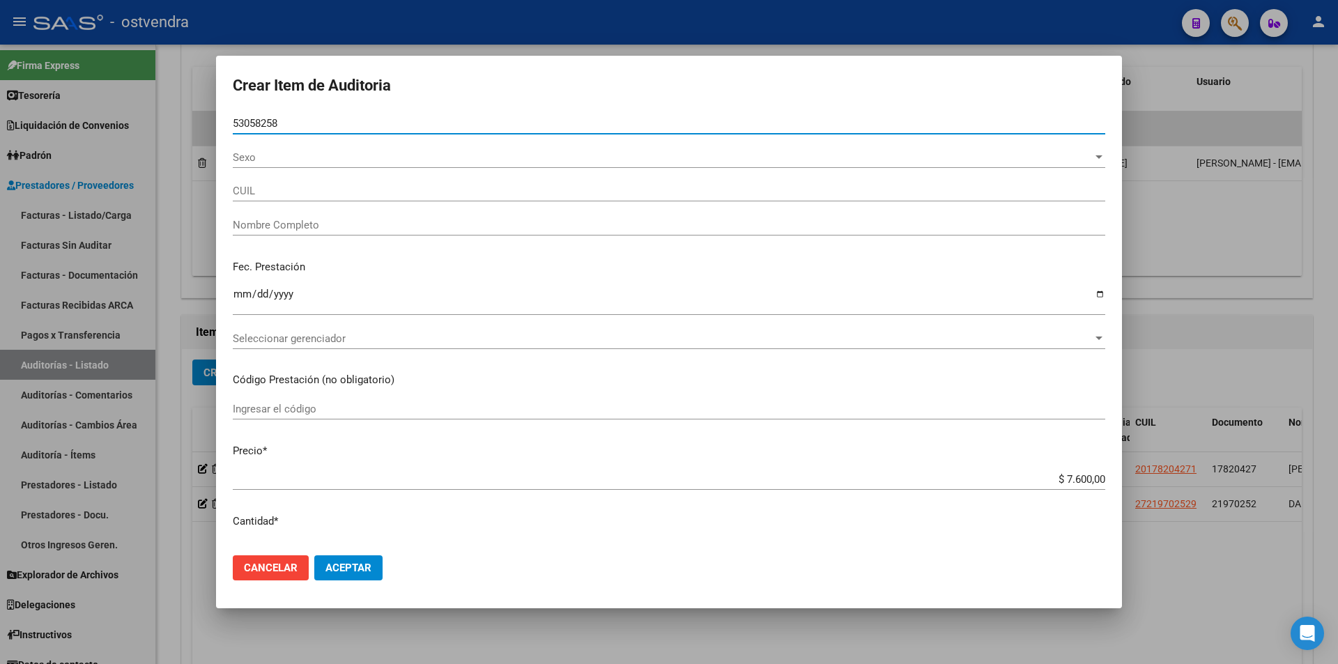
type input "27530582588"
type input "MELO PONCE ISABELLA GEMA"
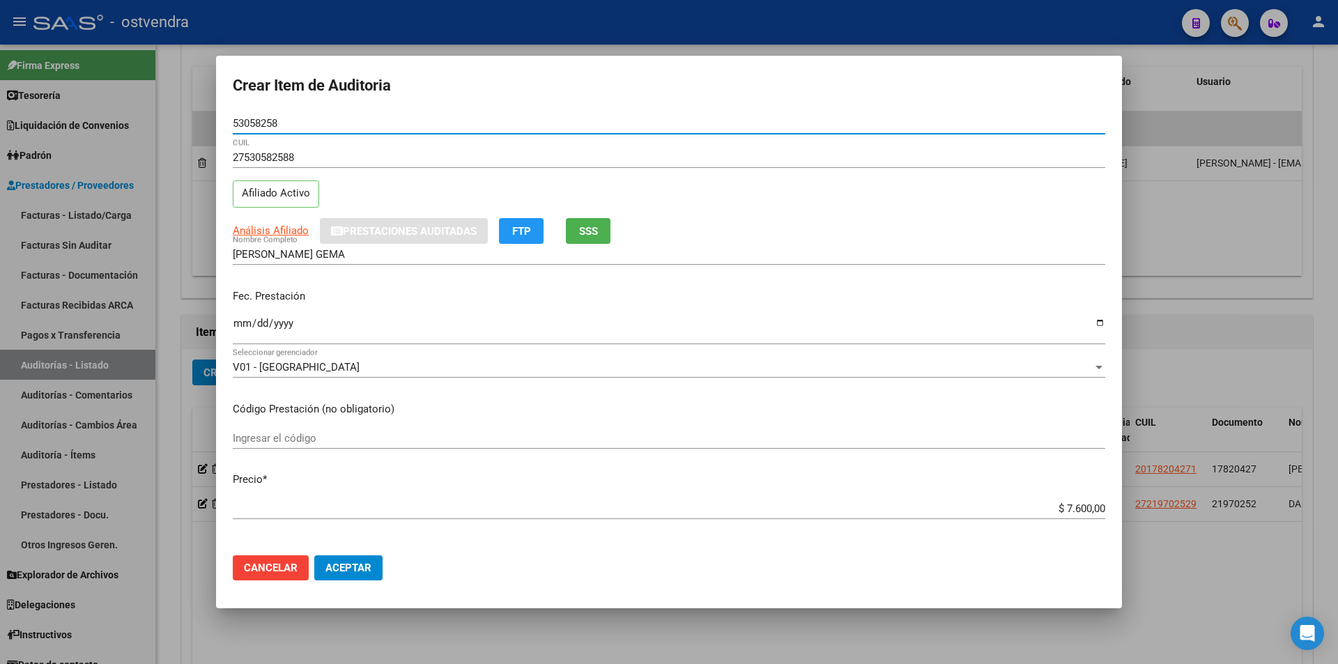
type input "53058258"
click at [1081, 508] on input "$ 7.600,00" at bounding box center [669, 509] width 873 height 13
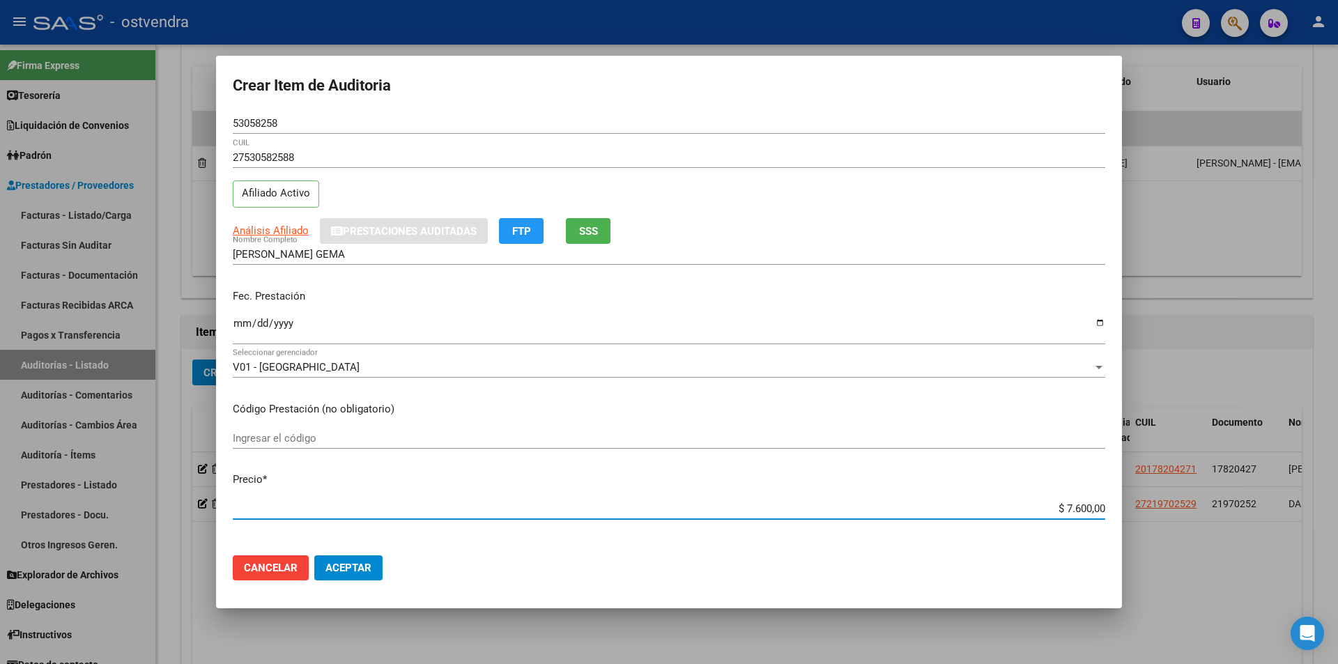
type input "$ 760,00"
type input "$ 76,00"
type input "$ 7,00"
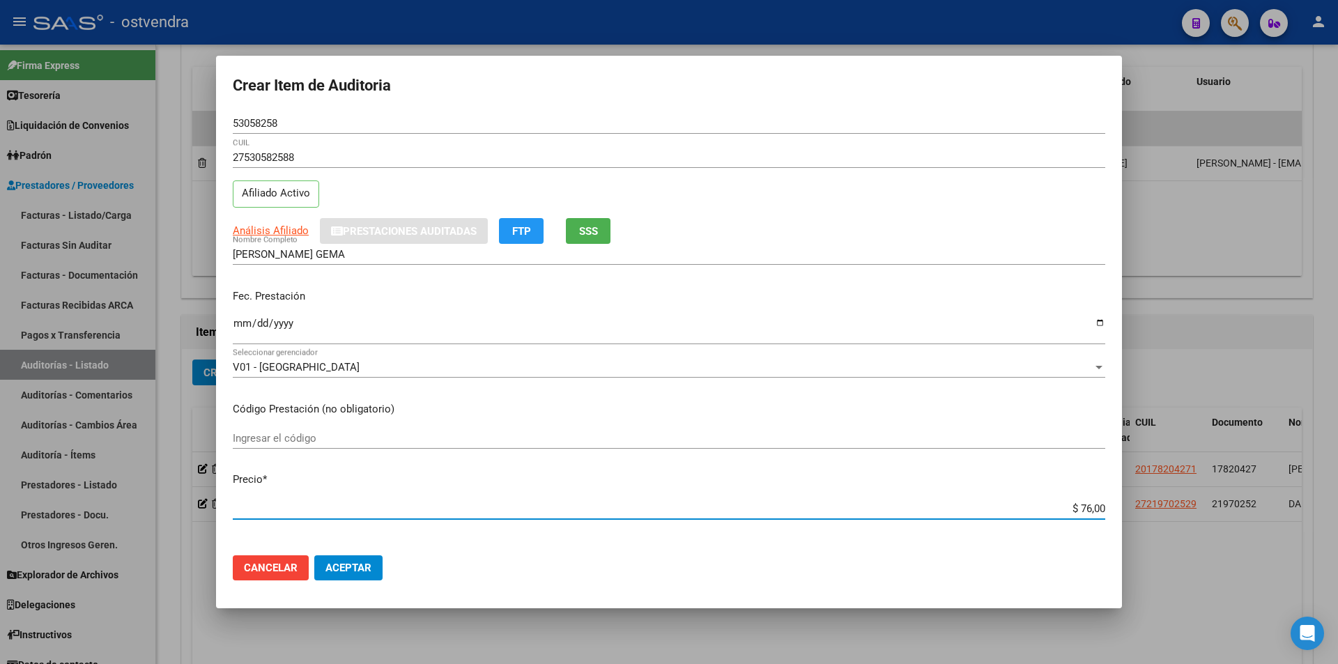
type input "$ 7,00"
type input "$ 1,00"
type input "$ 12,00"
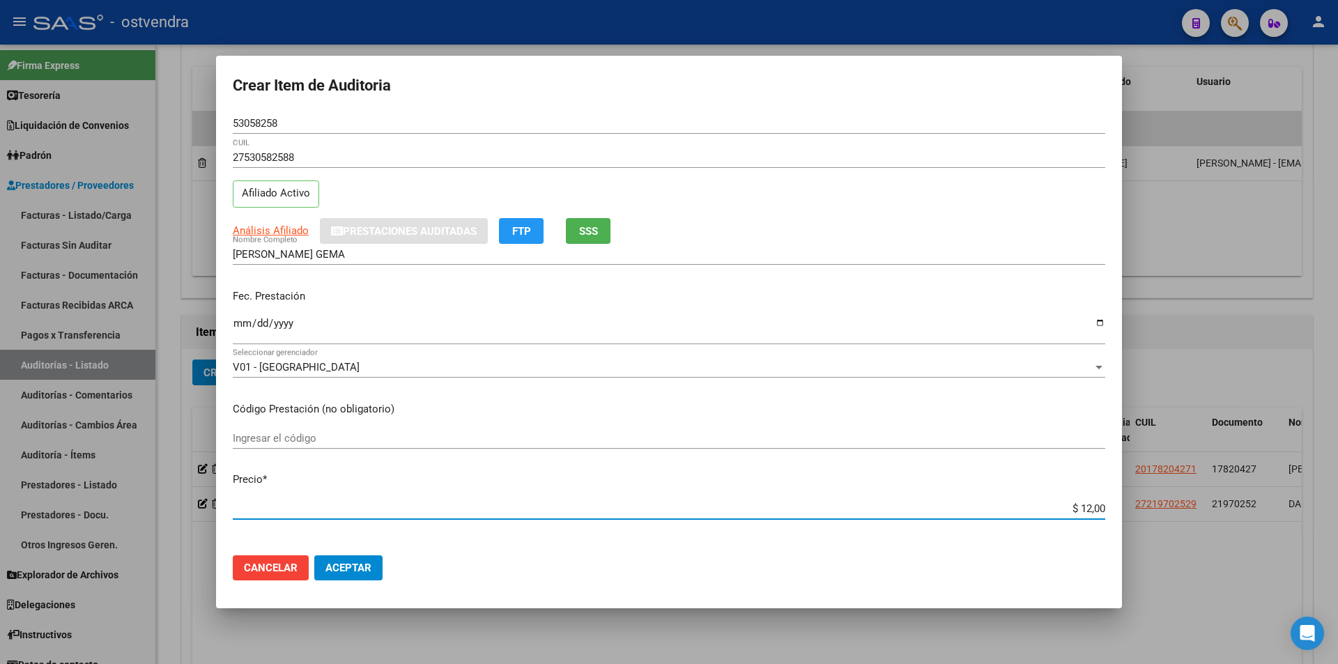
type input "$ 1,00"
type input "$ 15,00"
type input "$ 152,00"
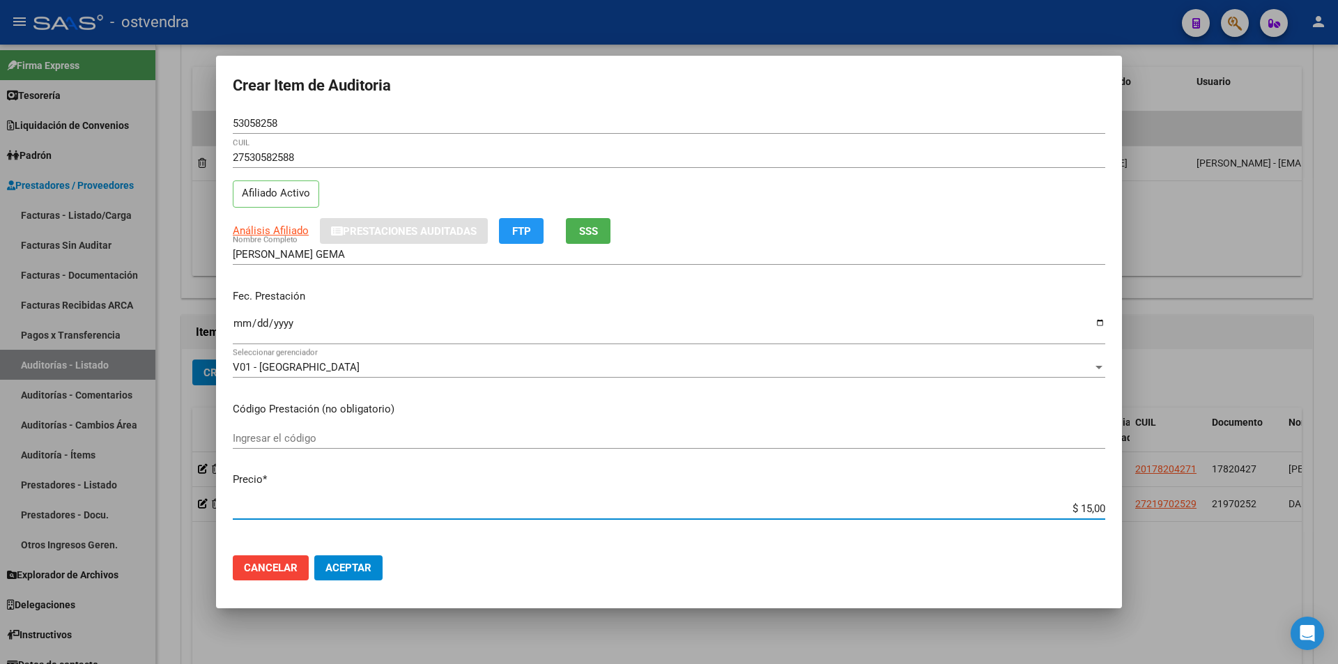
type input "$ 152,00"
type input "$ 1.520,00"
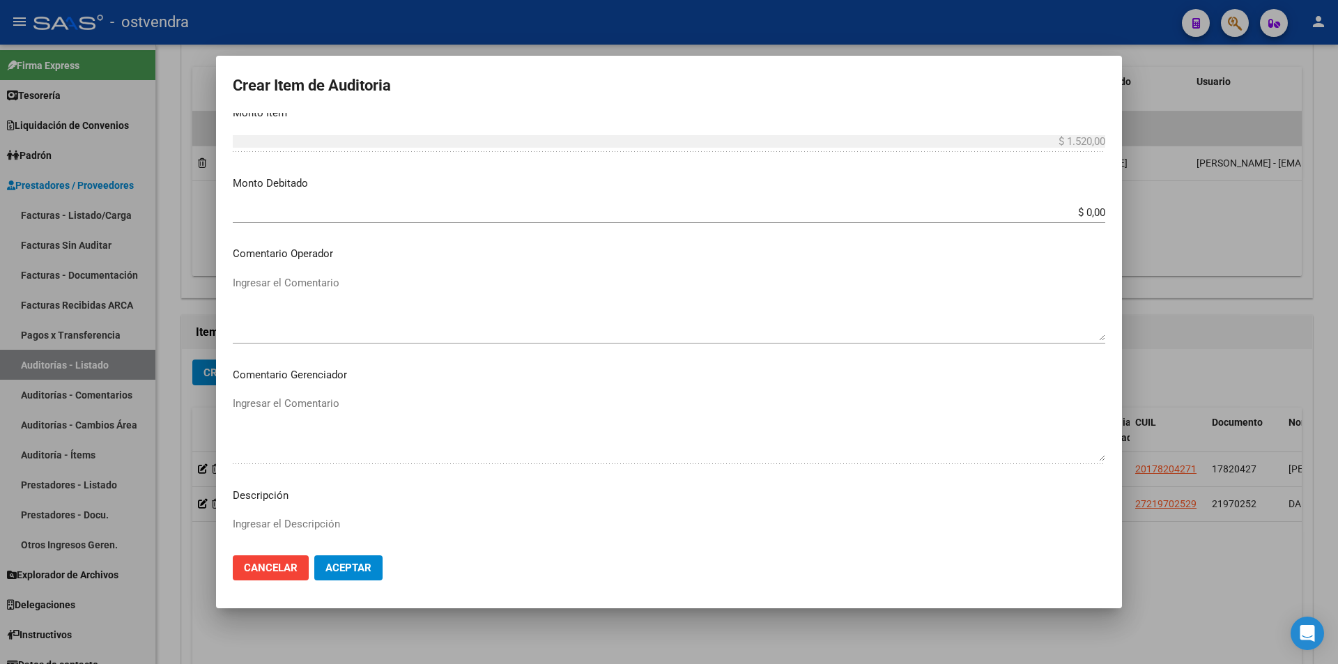
scroll to position [514, 0]
click at [454, 513] on textarea "Ingresar el Descripción" at bounding box center [669, 543] width 873 height 66
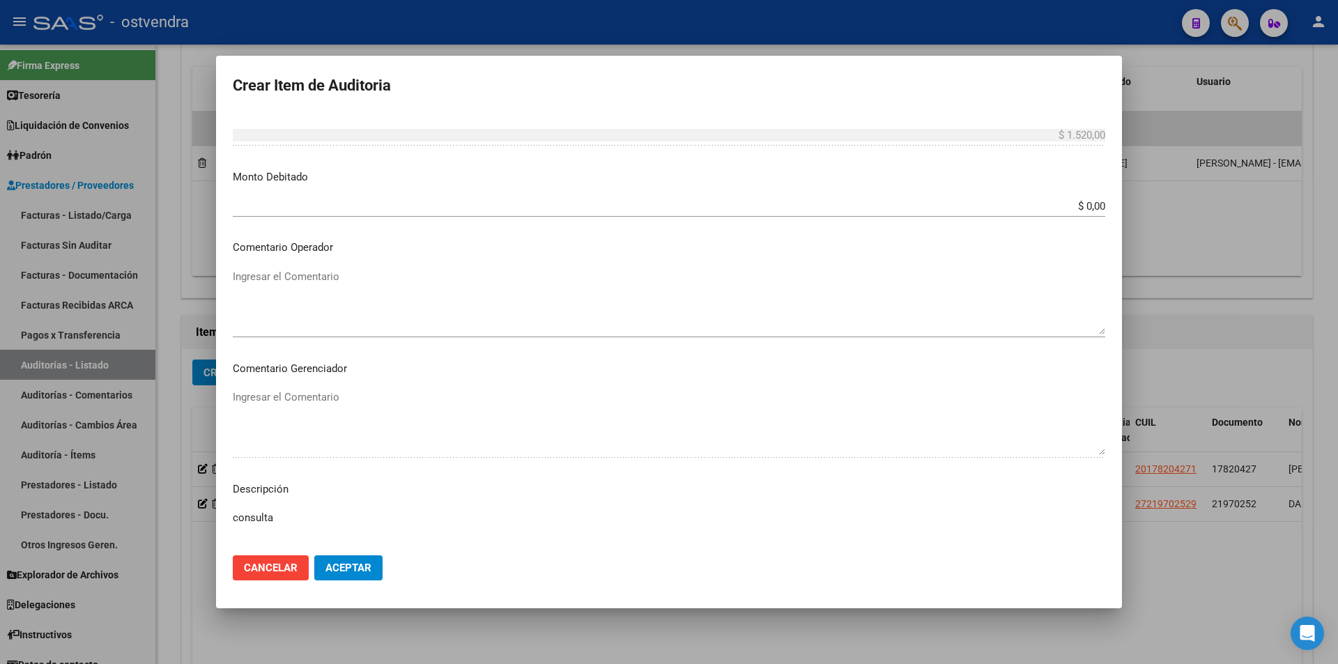
type textarea "consulta"
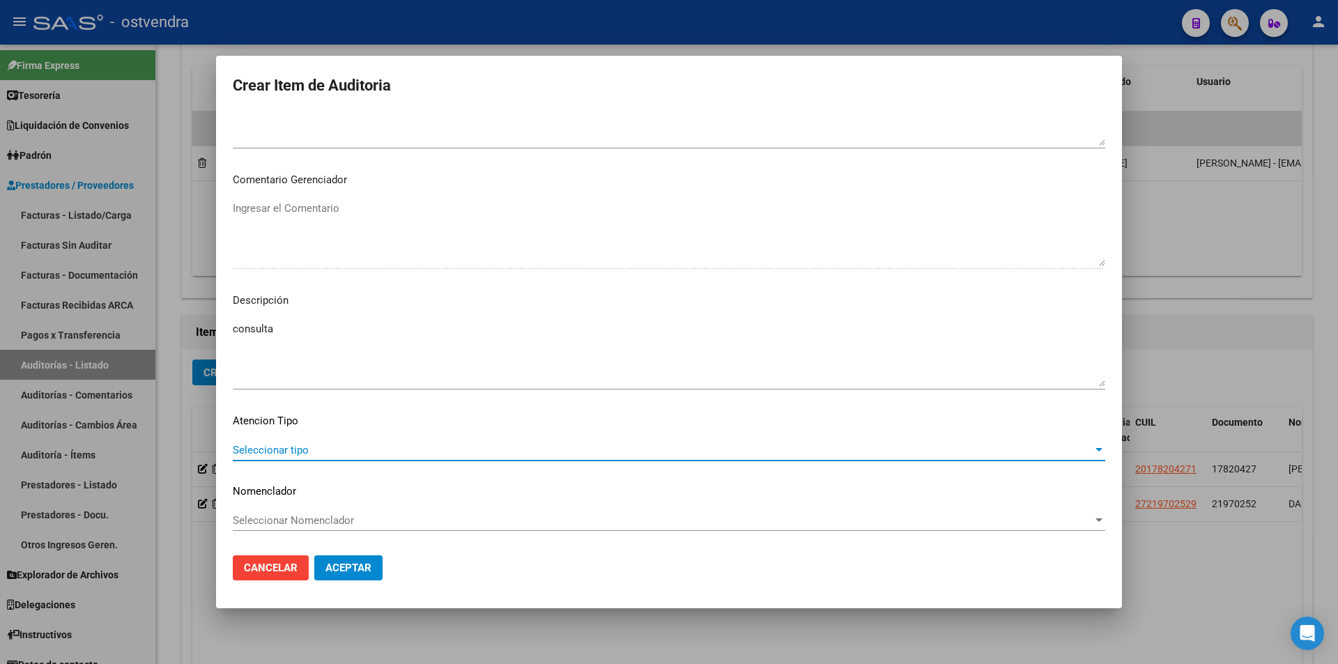
click at [443, 450] on span "Seleccionar tipo" at bounding box center [663, 450] width 860 height 13
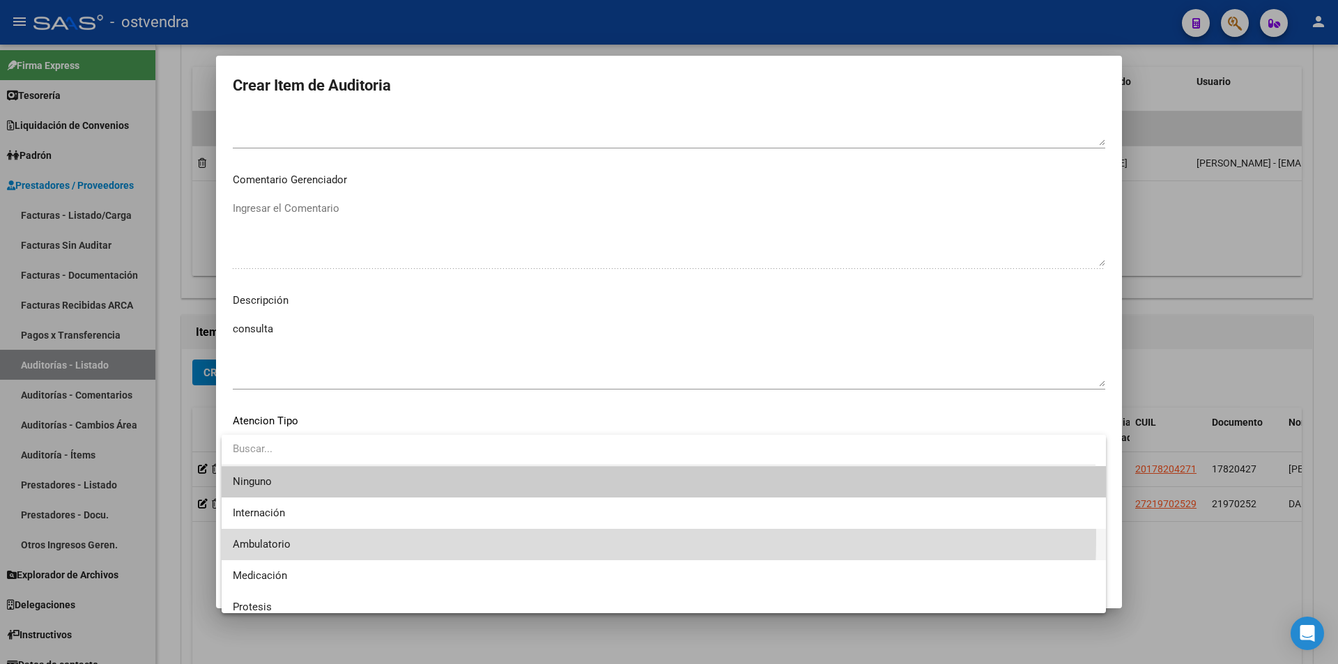
click at [378, 536] on span "Ambulatorio" at bounding box center [664, 544] width 862 height 31
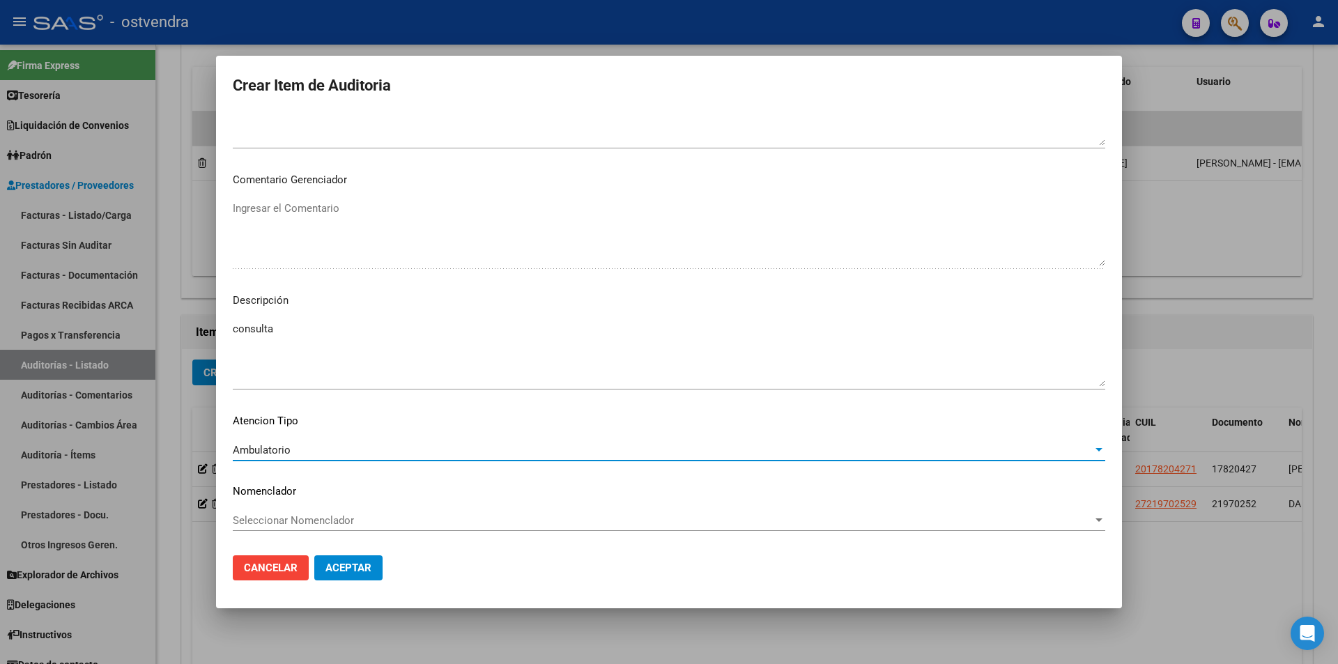
click at [358, 566] on span "Aceptar" at bounding box center [349, 568] width 46 height 13
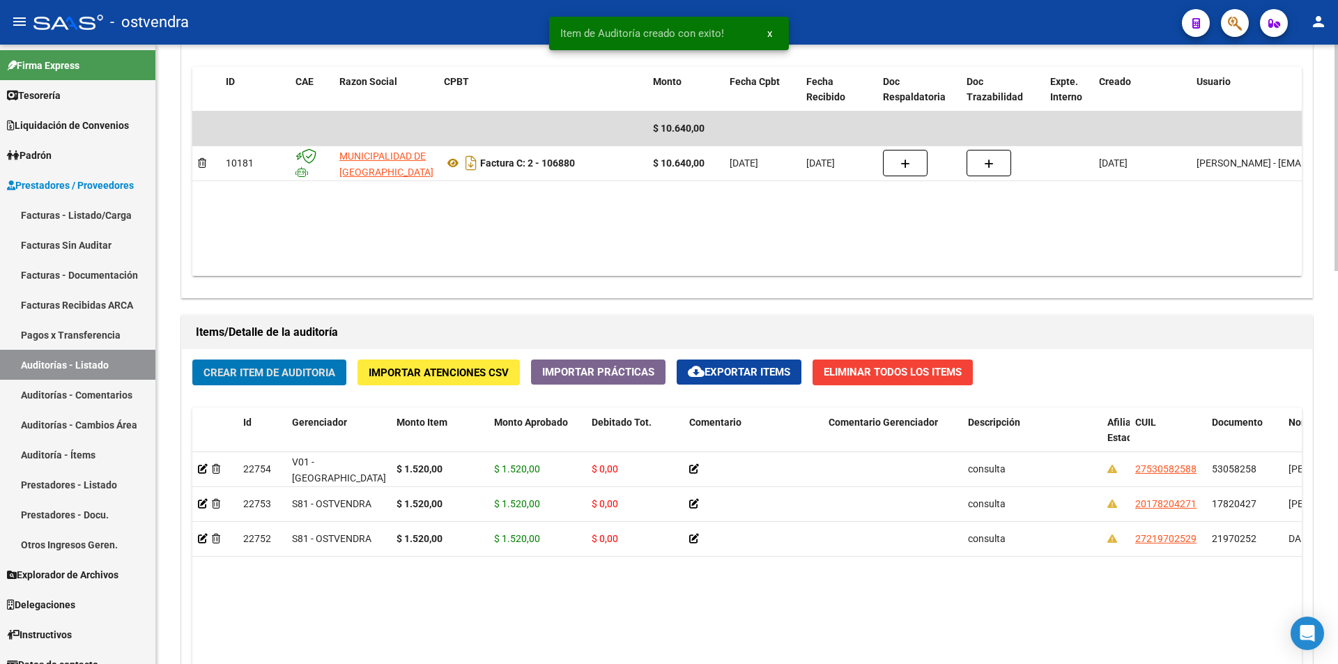
click at [299, 383] on button "Crear Item de Auditoria" at bounding box center [269, 373] width 154 height 26
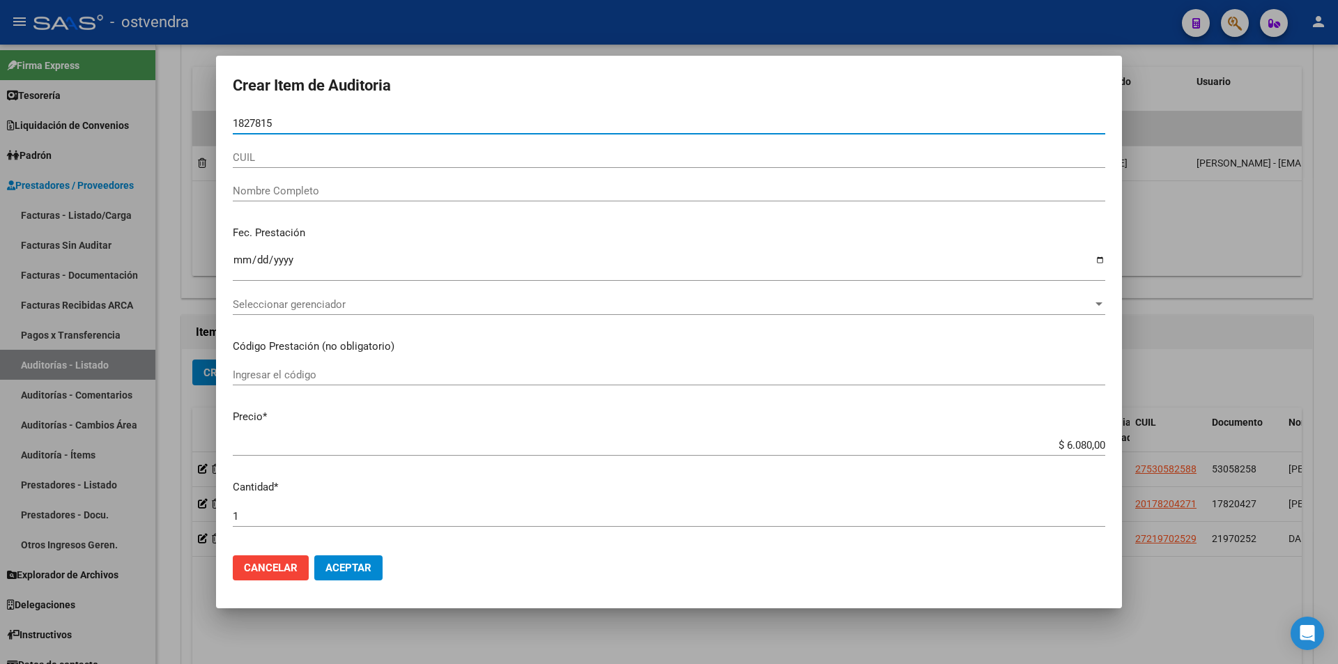
type input "18278156"
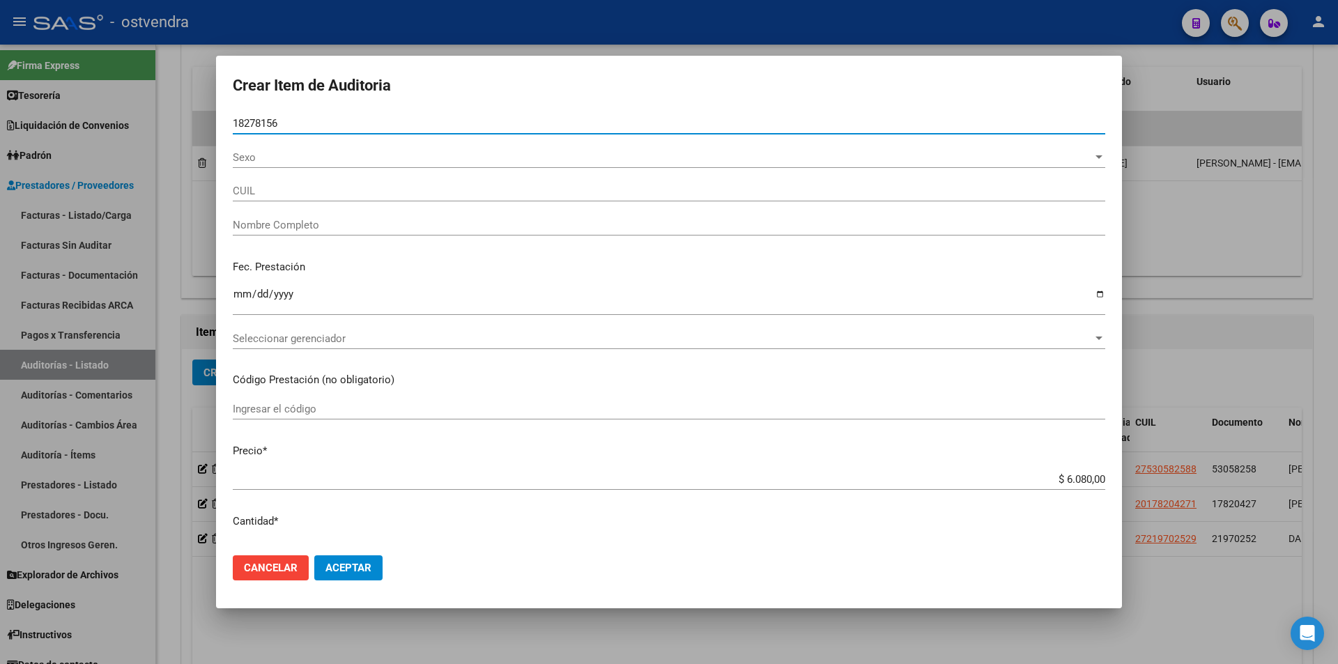
type input "27182781563"
type input "MAIDANA CRISTINA ISABEL"
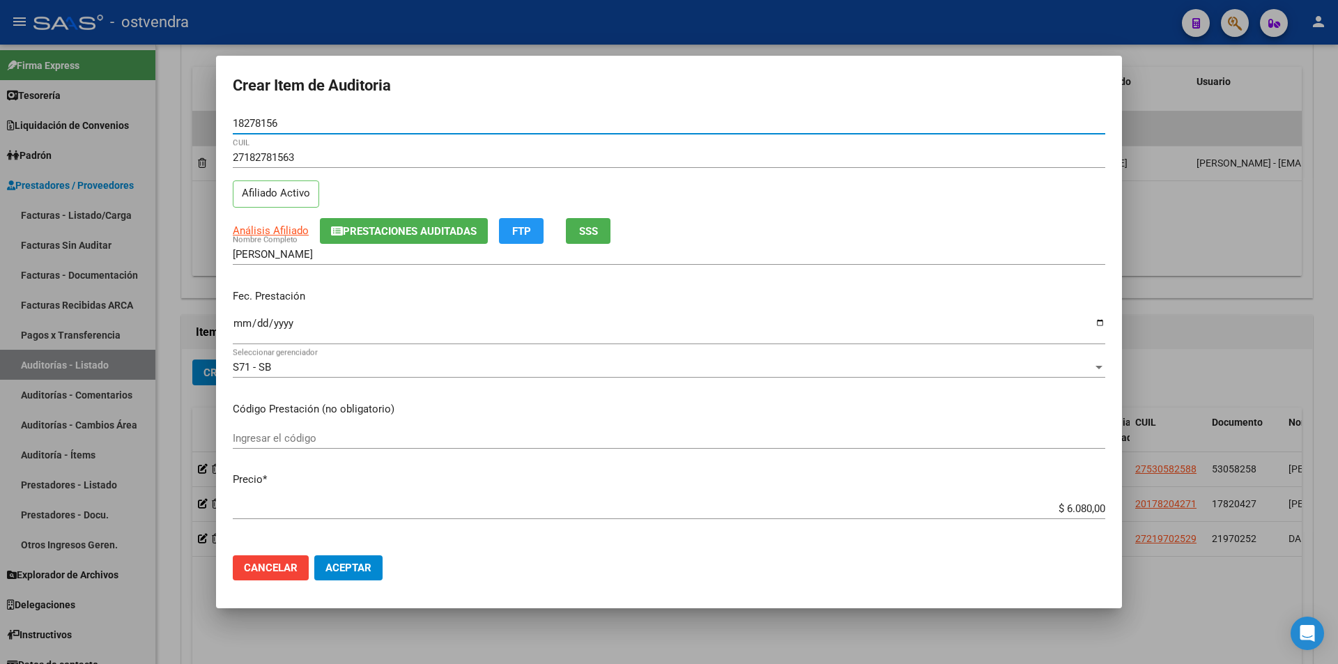
type input "18278156"
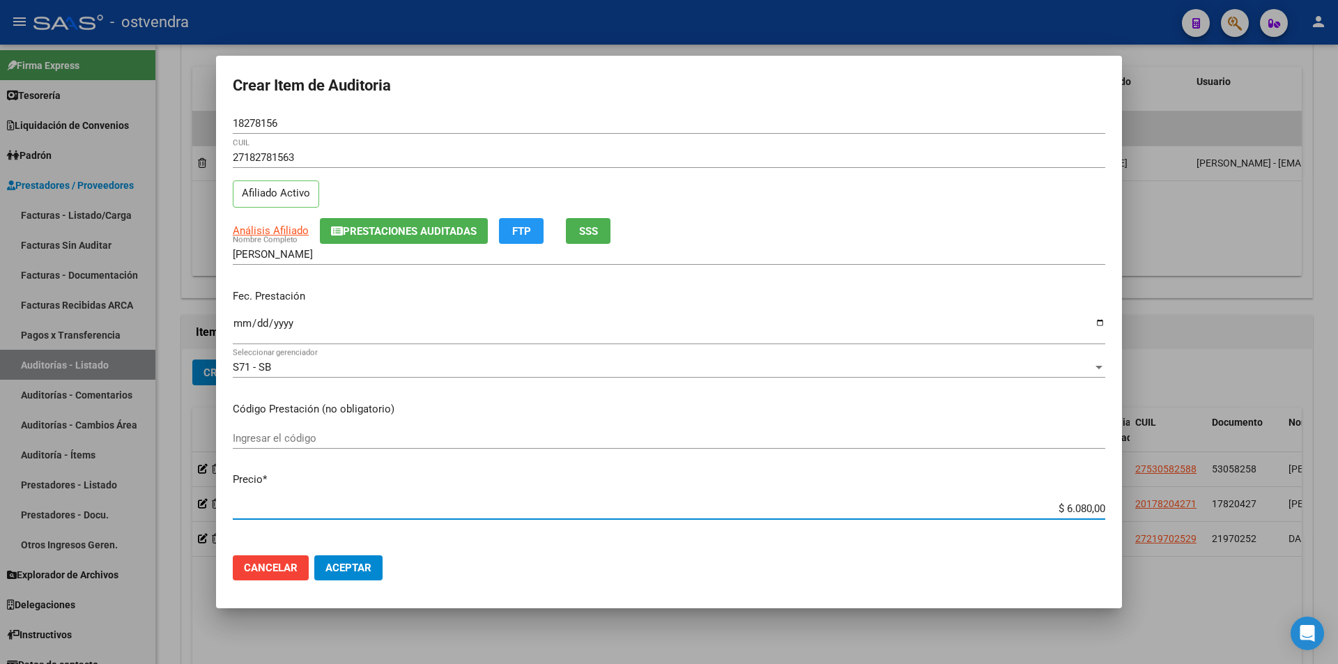
click at [1080, 509] on input "$ 6.080,00" at bounding box center [669, 509] width 873 height 13
type input "$ 608,00"
type input "$ 60,00"
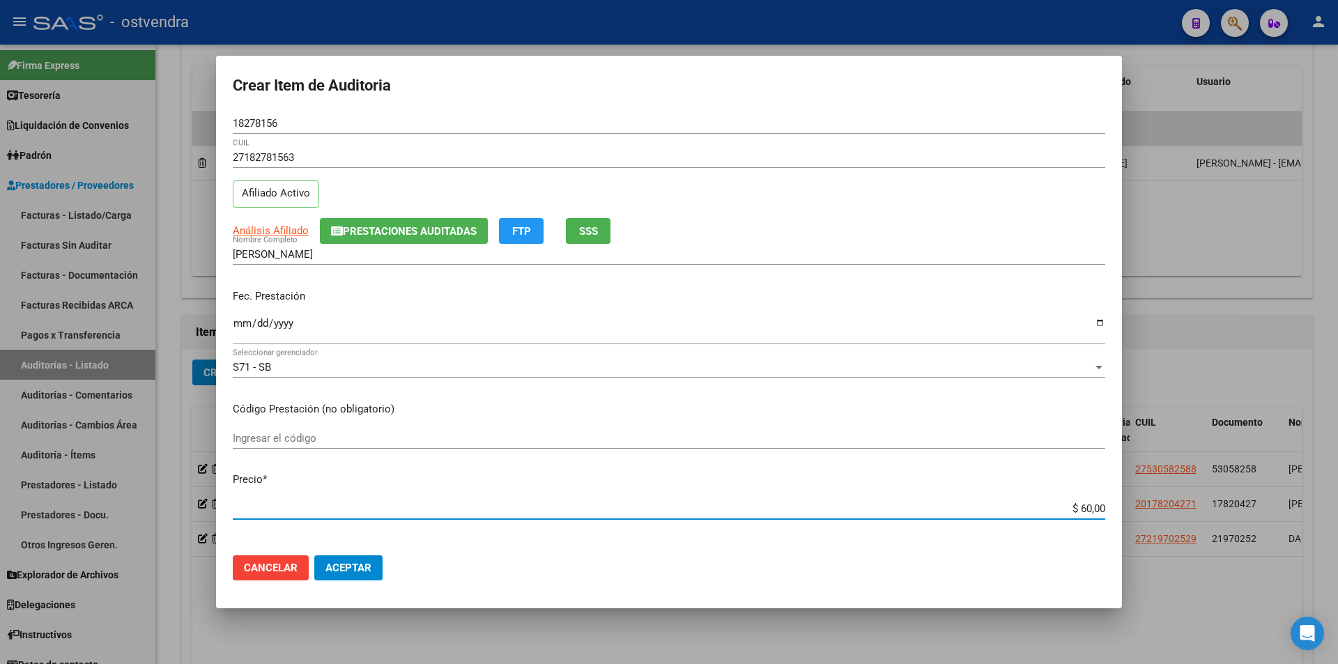
type input "$ 6,00"
type input "$ 1,00"
type input "$ 15,00"
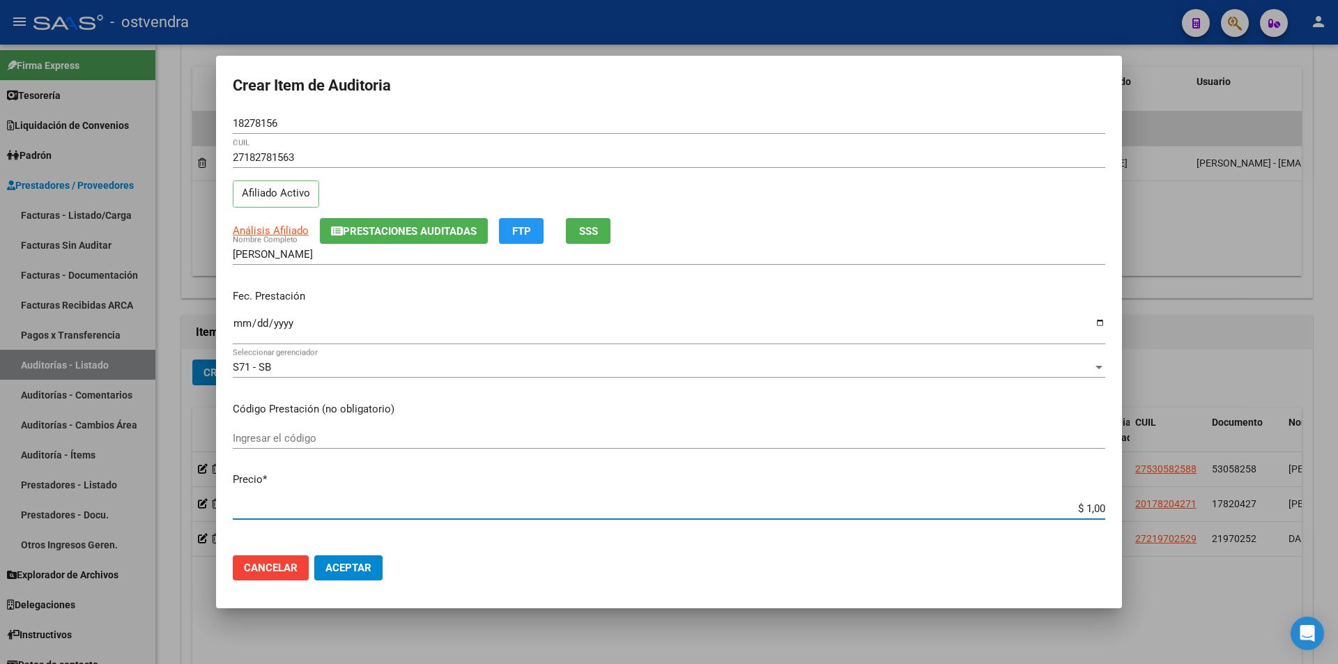
type input "$ 15,00"
type input "$ 152,00"
type input "$ 1.520,00"
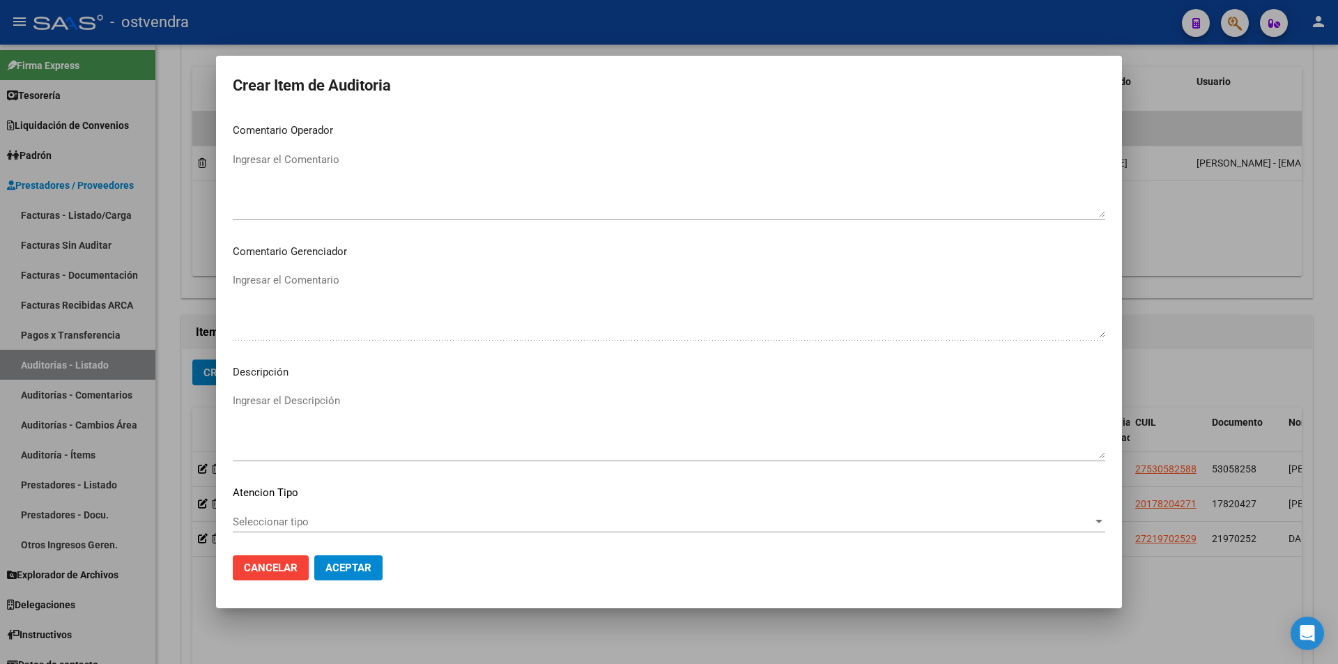
scroll to position [678, 0]
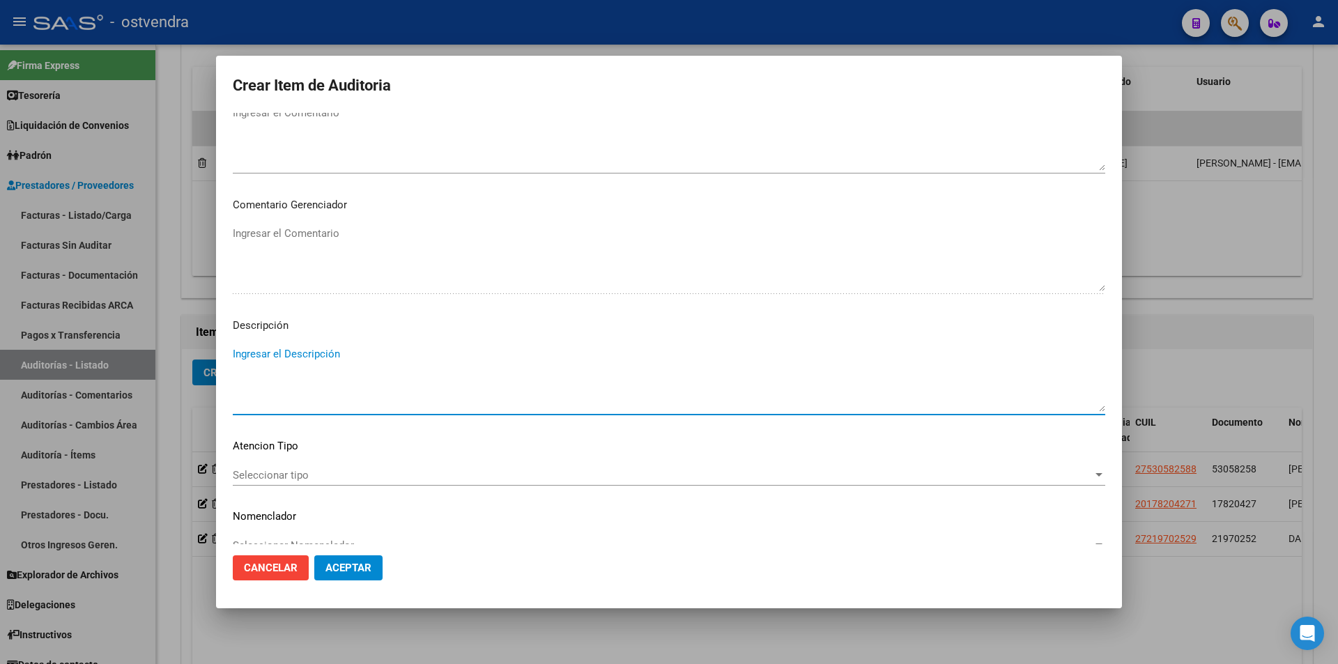
drag, startPoint x: 449, startPoint y: 349, endPoint x: 440, endPoint y: 349, distance: 9.1
click at [448, 349] on textarea "Ingresar el Descripción" at bounding box center [669, 379] width 873 height 66
type textarea "consulta"
click at [442, 465] on div "Seleccionar tipo Seleccionar tipo" at bounding box center [669, 475] width 873 height 21
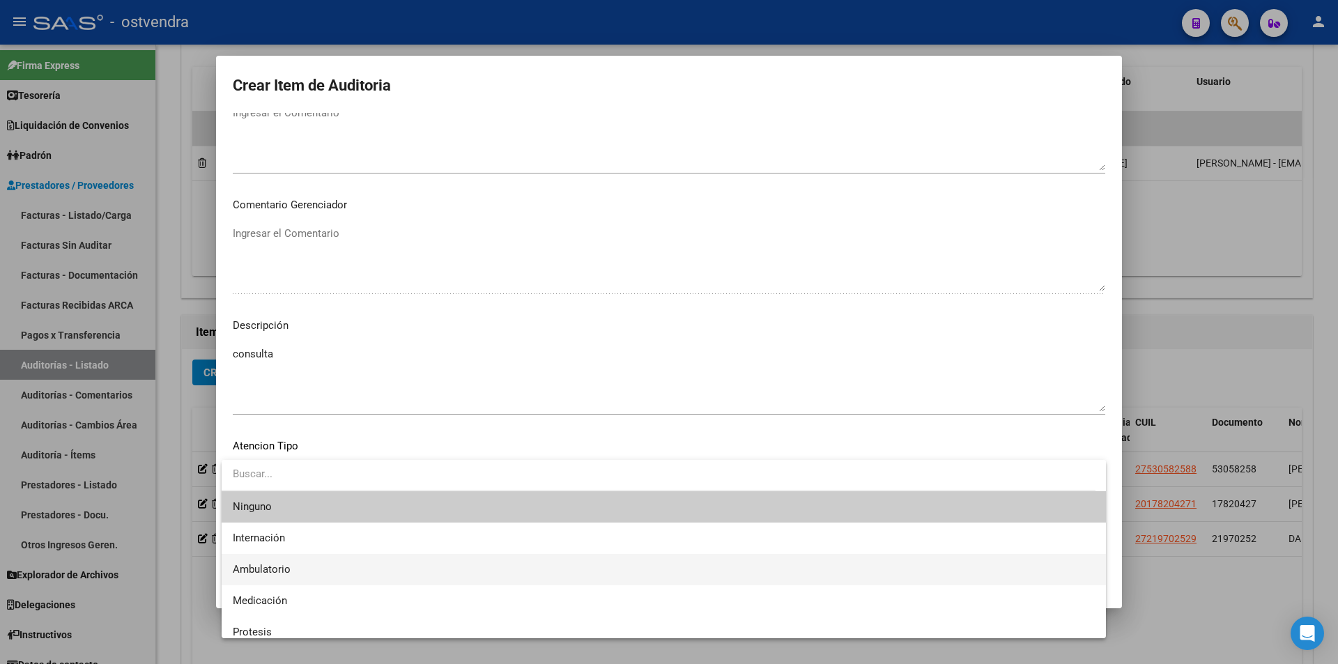
click at [347, 557] on span "Ambulatorio" at bounding box center [664, 569] width 862 height 31
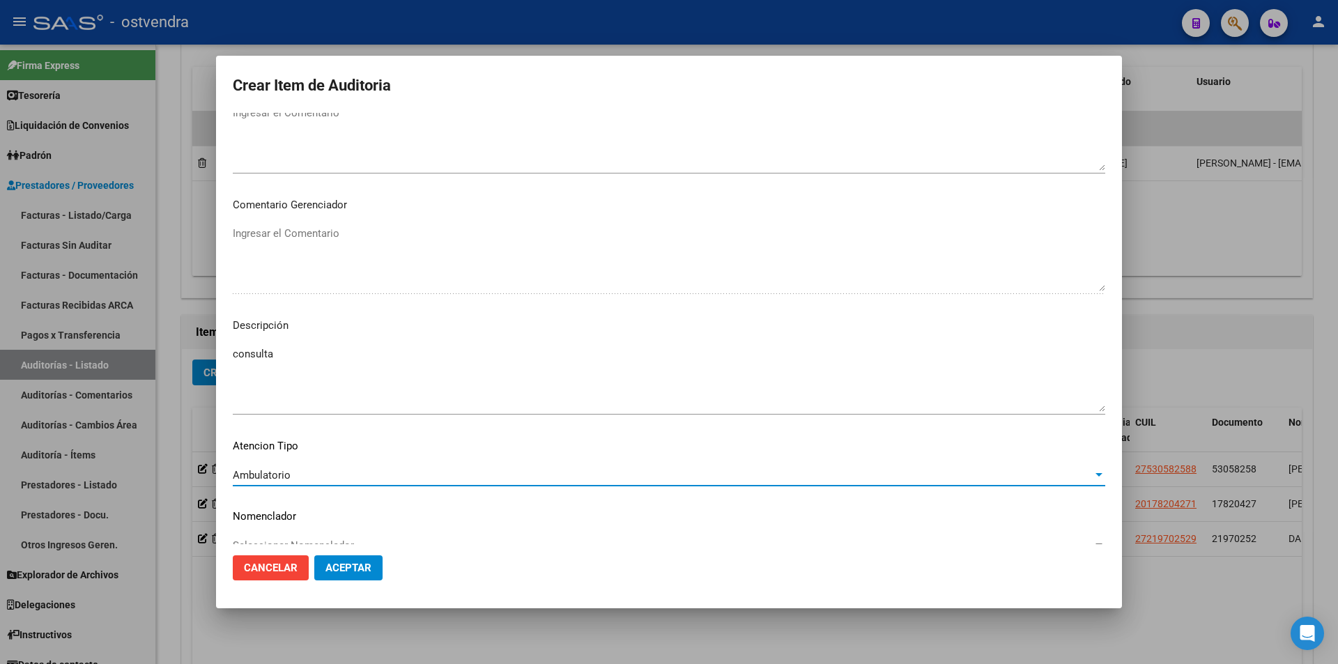
click at [339, 572] on span "Aceptar" at bounding box center [349, 568] width 46 height 13
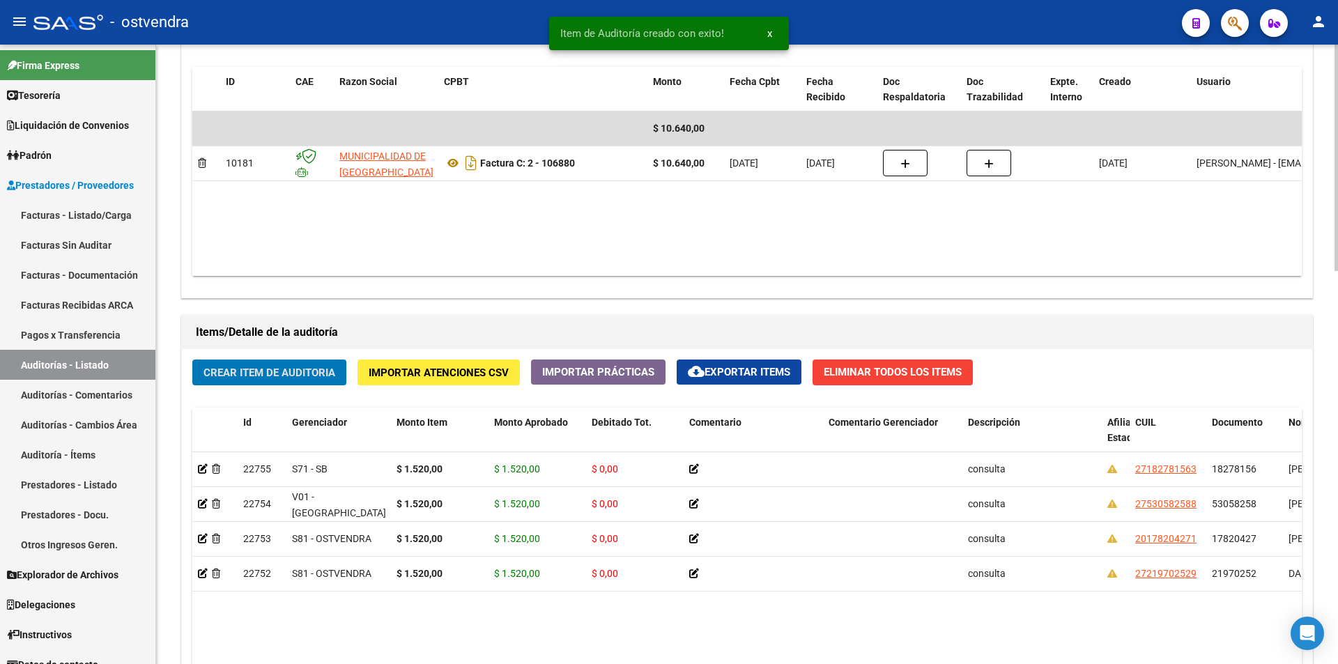
click at [287, 376] on span "Crear Item de Auditoria" at bounding box center [270, 373] width 132 height 13
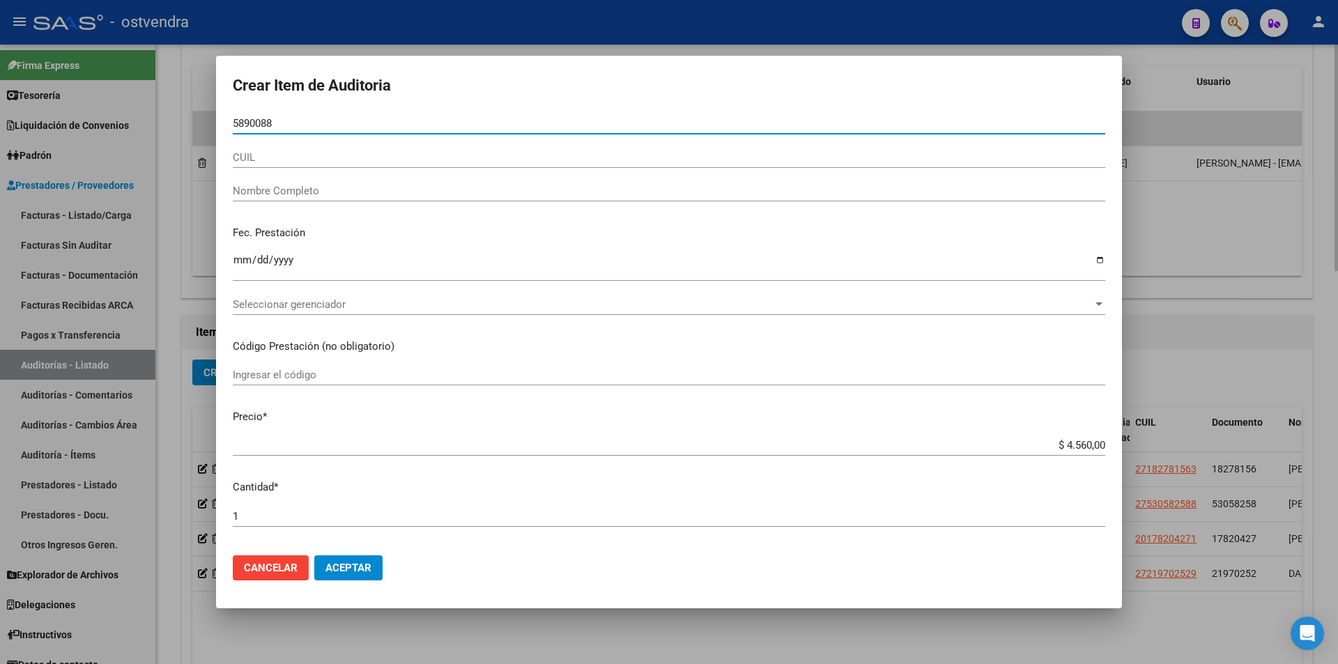
type input "58900883"
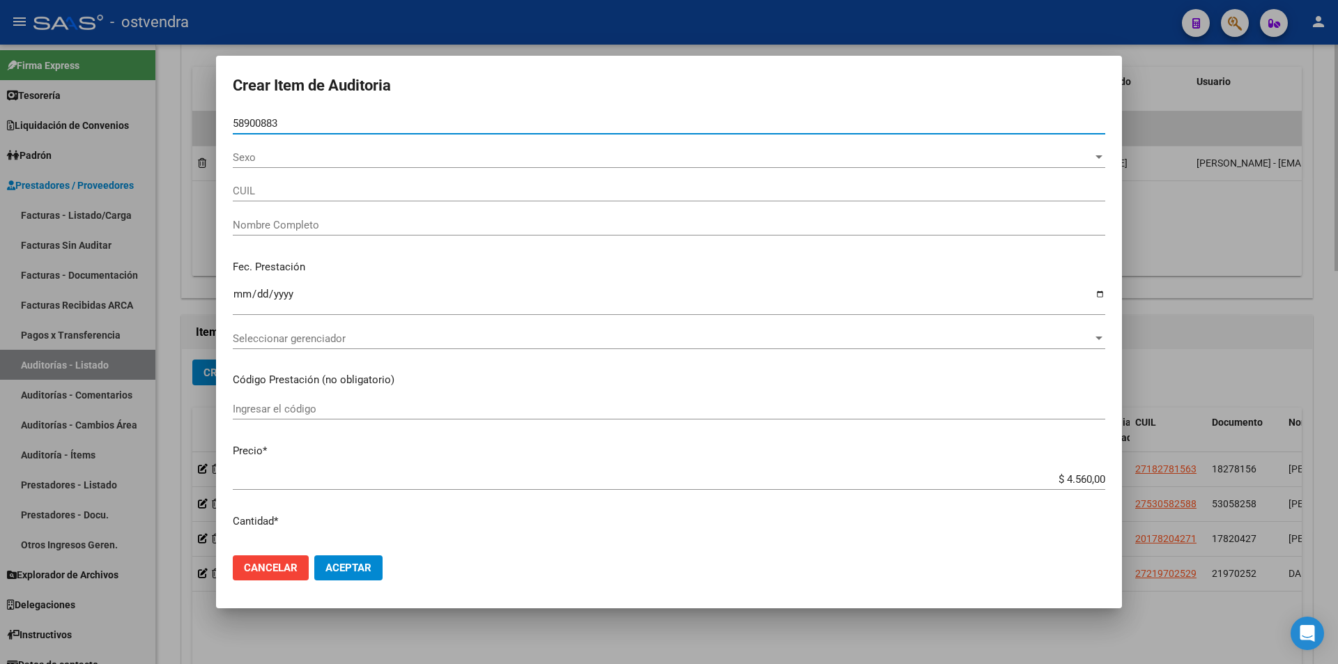
type input "27589008834"
type input "GUERRA SOPHIE VALENTINA"
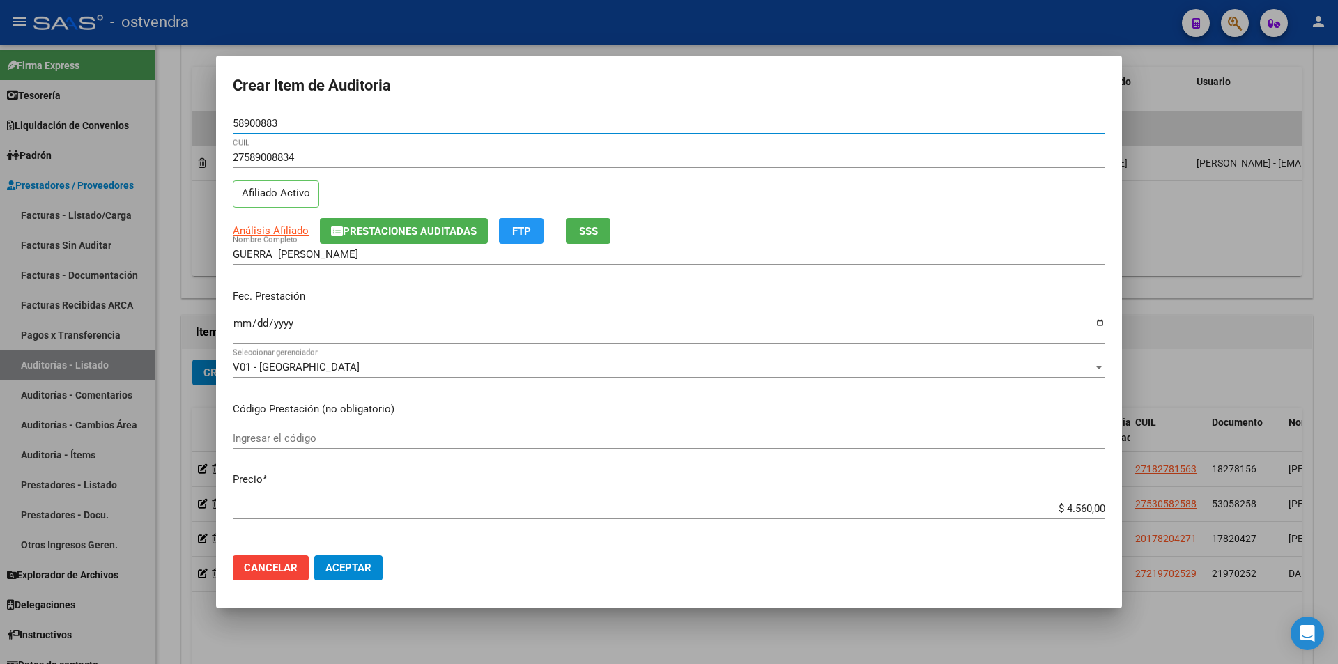
type input "58900883"
click at [1080, 510] on input "$ 4.560,00" at bounding box center [669, 509] width 873 height 13
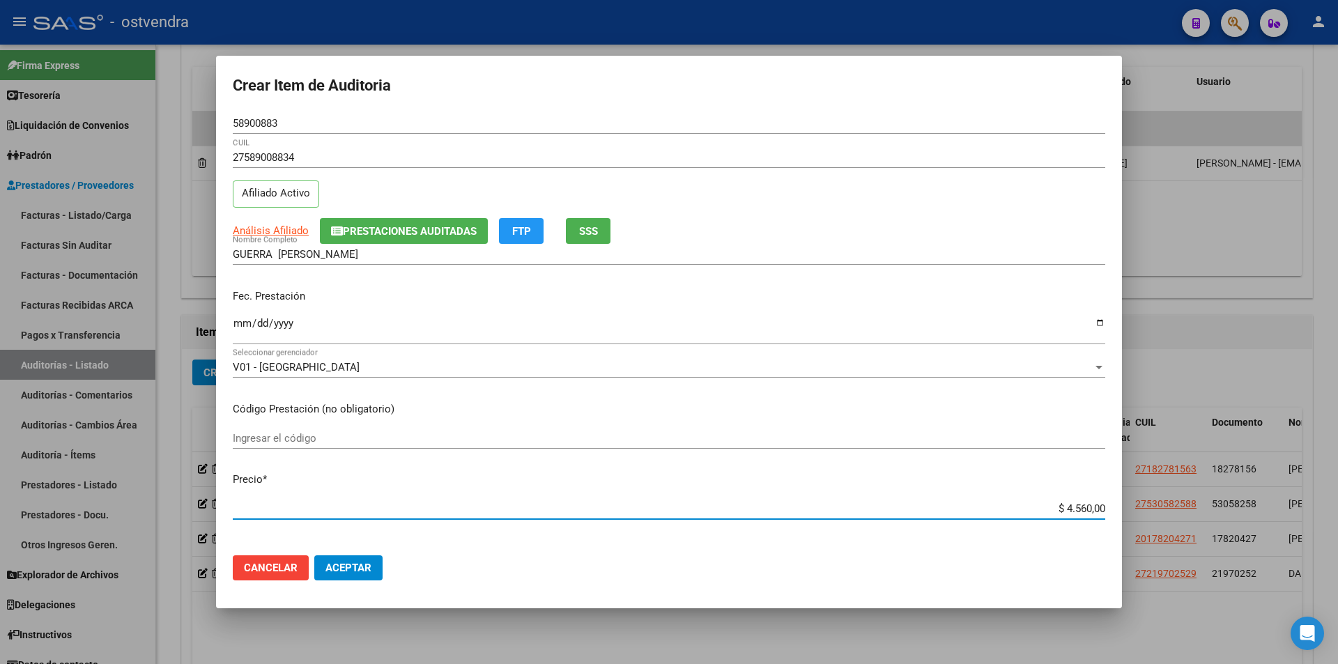
type input "$ 456,00"
type input "$ 45,00"
type input "$ 4,00"
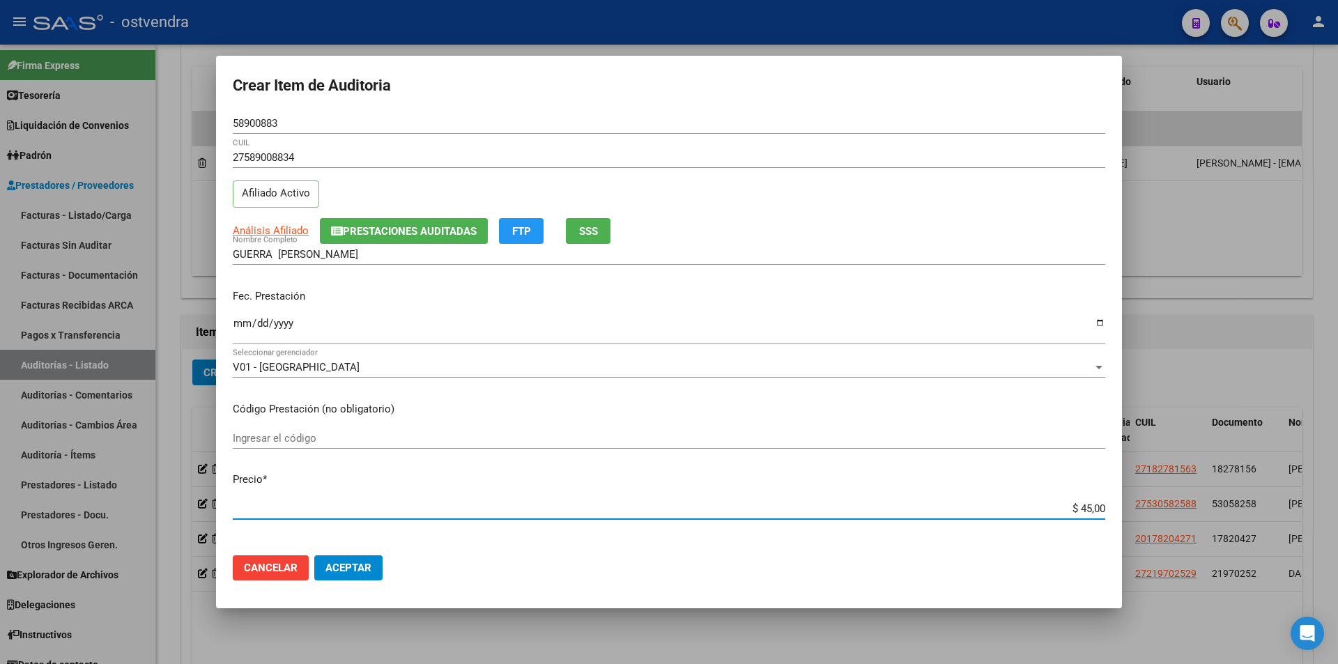
type input "$ 4,00"
type input "$ 1,00"
type input "$ 15,00"
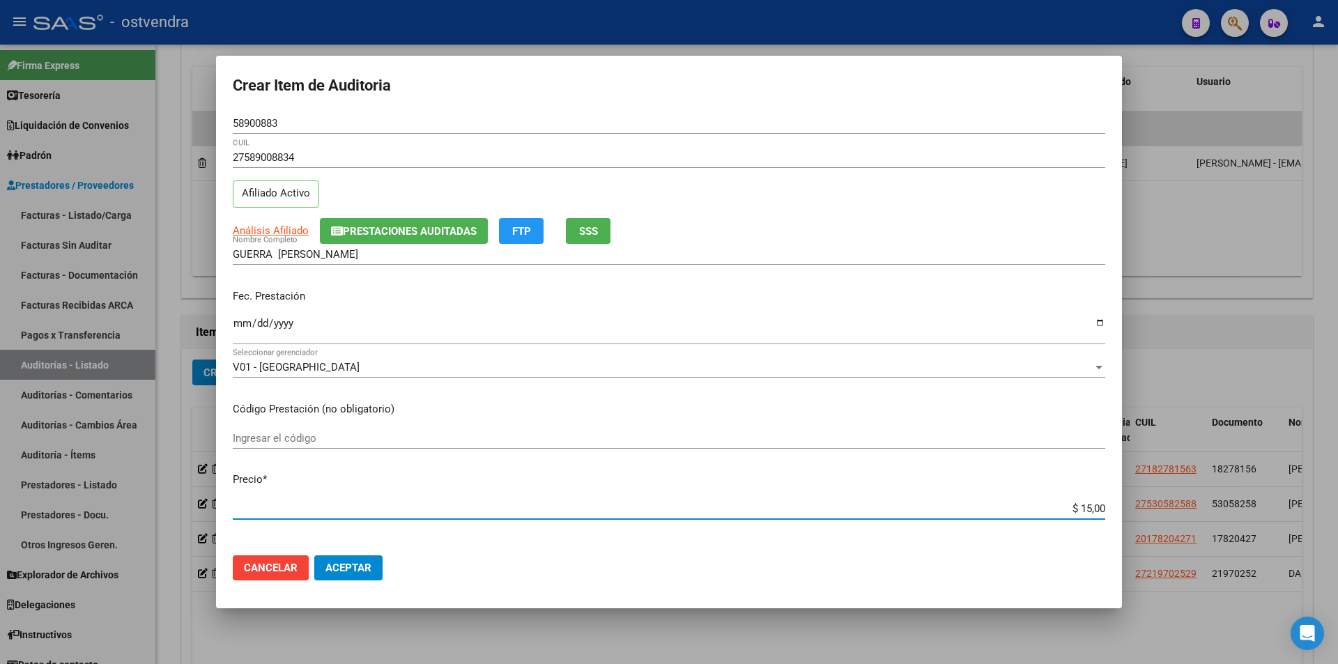
type input "$ 152,00"
type input "$ 1.520,00"
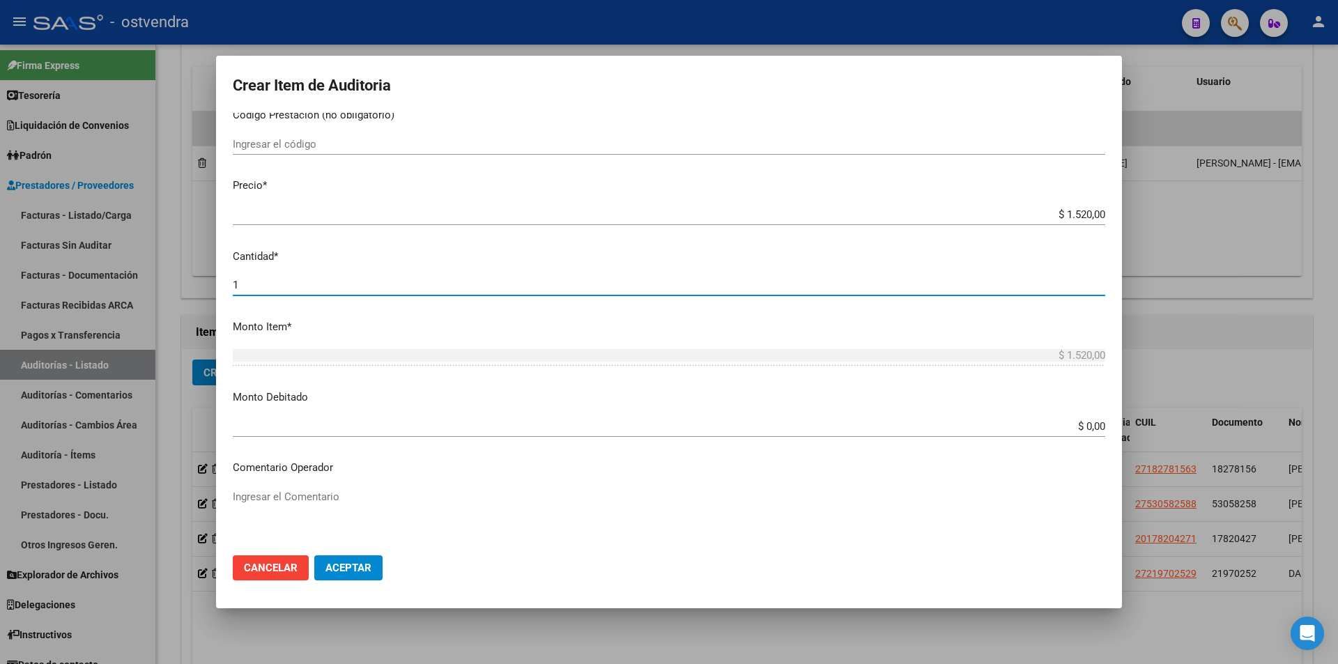
click at [284, 283] on input "1" at bounding box center [669, 285] width 873 height 13
type input "2"
type input "$ 3.040,00"
type input "2"
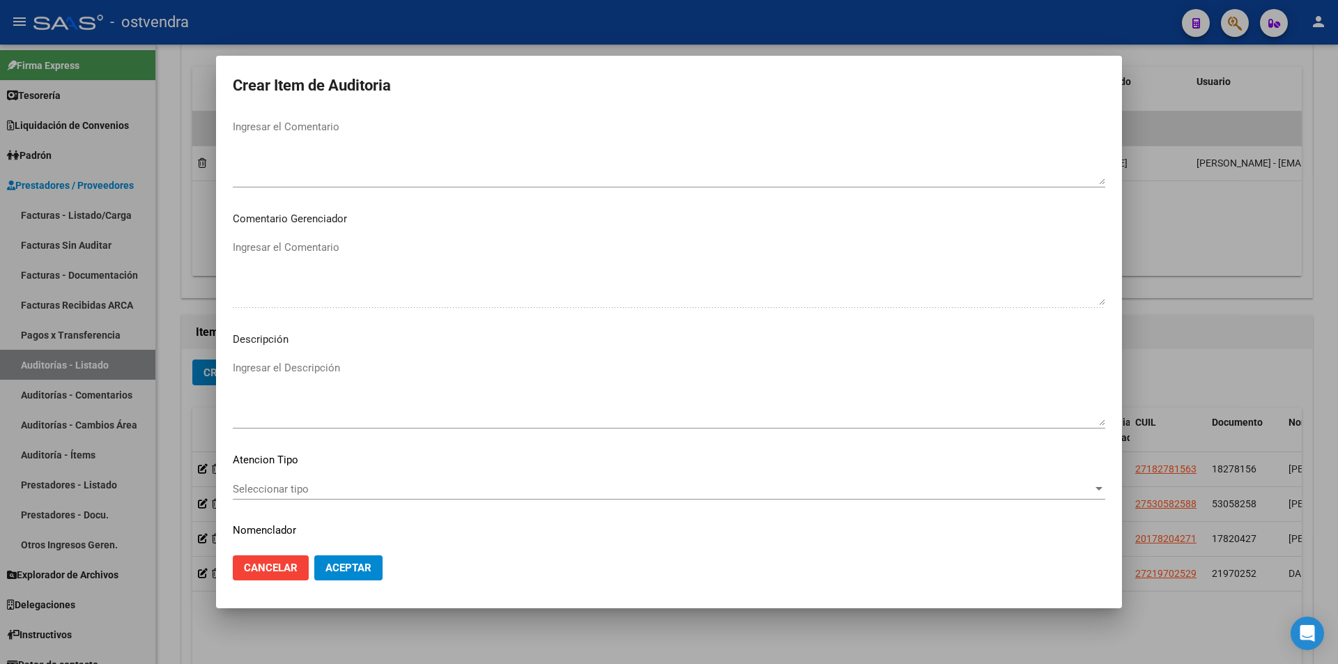
scroll to position [668, 0]
click at [401, 385] on textarea "Ingresar el Descripción" at bounding box center [669, 389] width 873 height 66
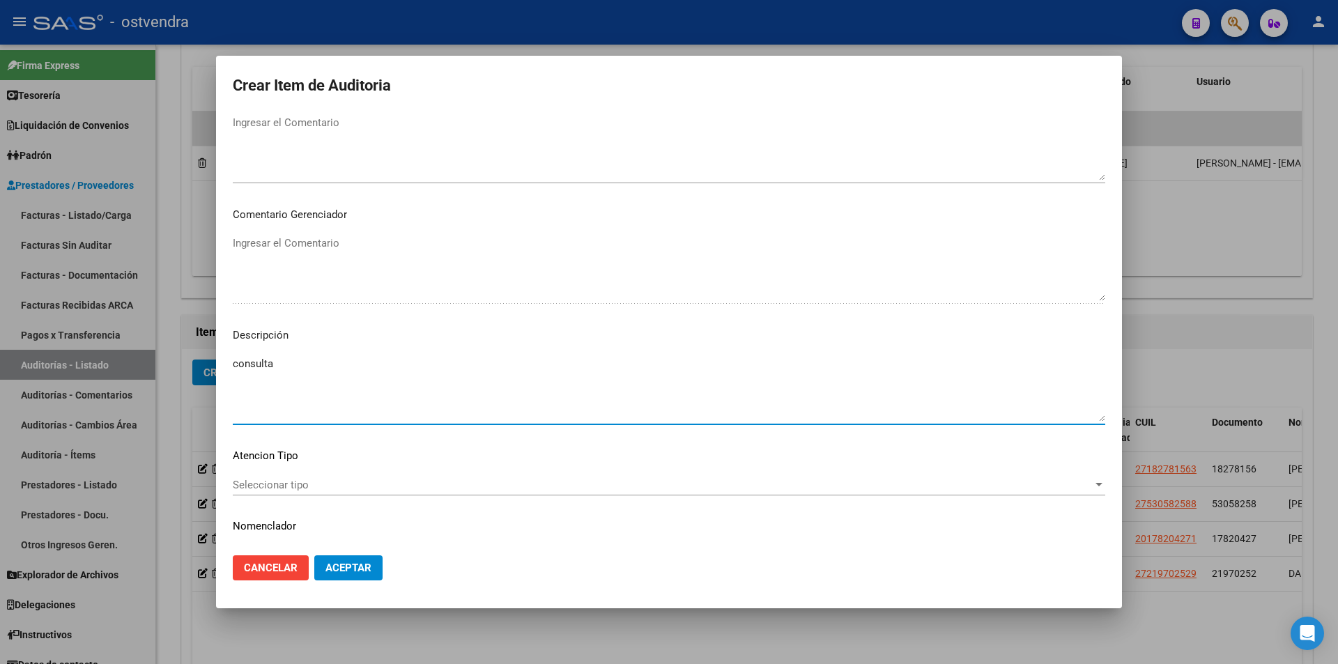
type textarea "consulta"
click at [340, 482] on span "Seleccionar tipo" at bounding box center [663, 485] width 860 height 13
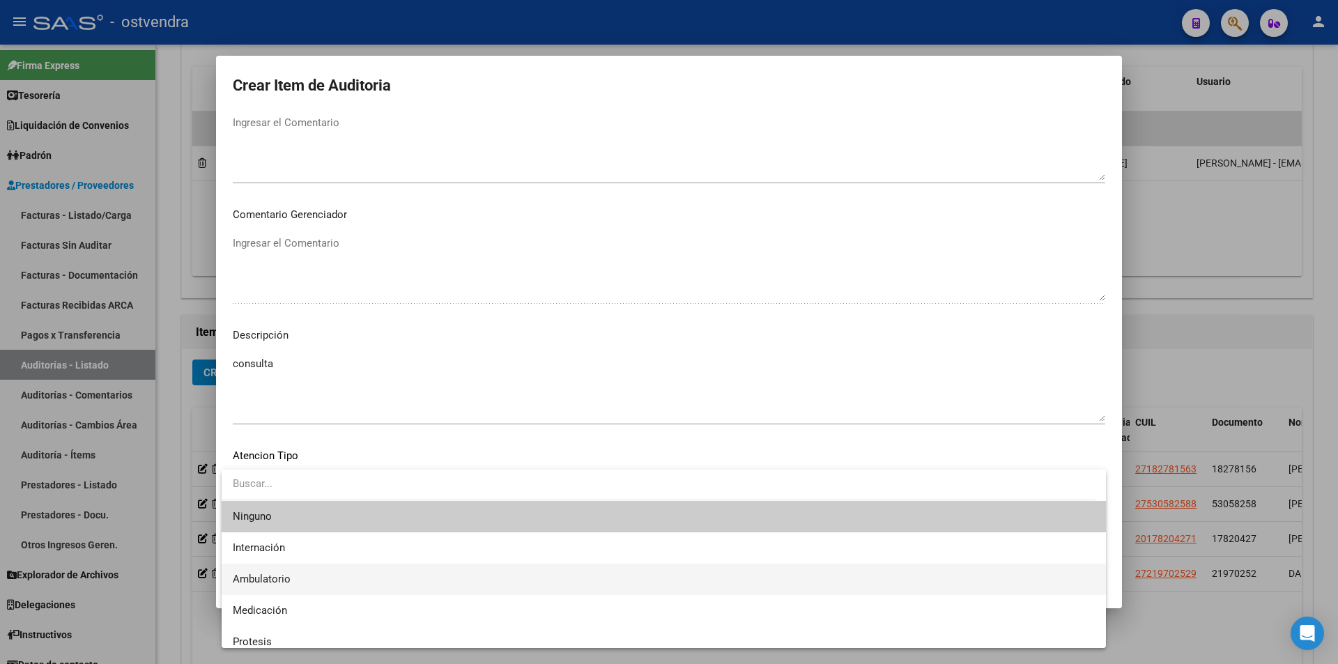
click at [314, 581] on span "Ambulatorio" at bounding box center [664, 579] width 862 height 31
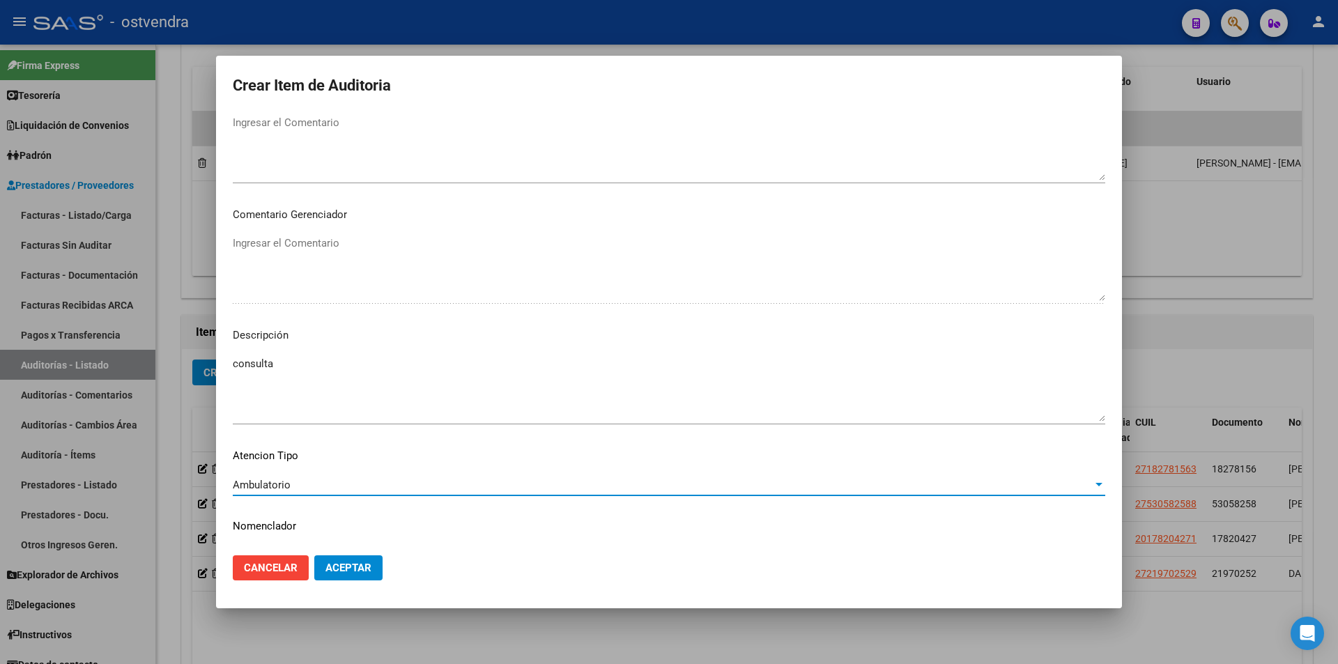
click at [336, 572] on span "Aceptar" at bounding box center [349, 568] width 46 height 13
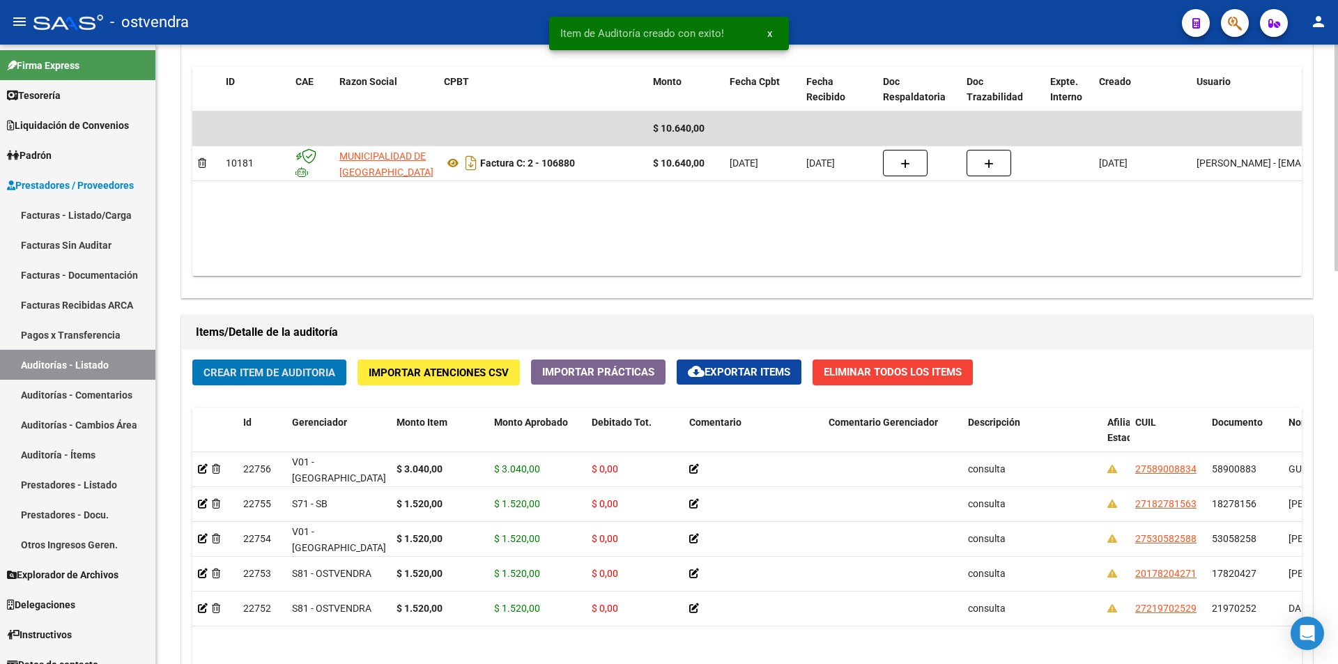
click at [280, 369] on span "Crear Item de Auditoria" at bounding box center [270, 373] width 132 height 13
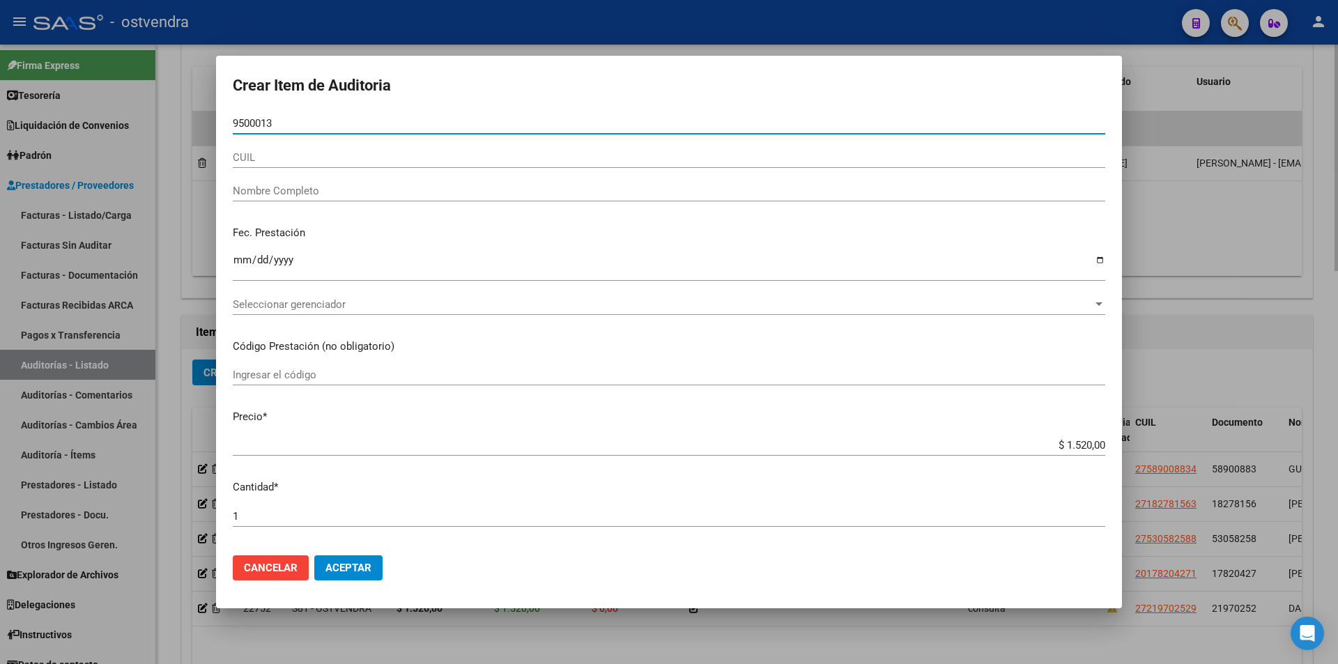
type input "95000131"
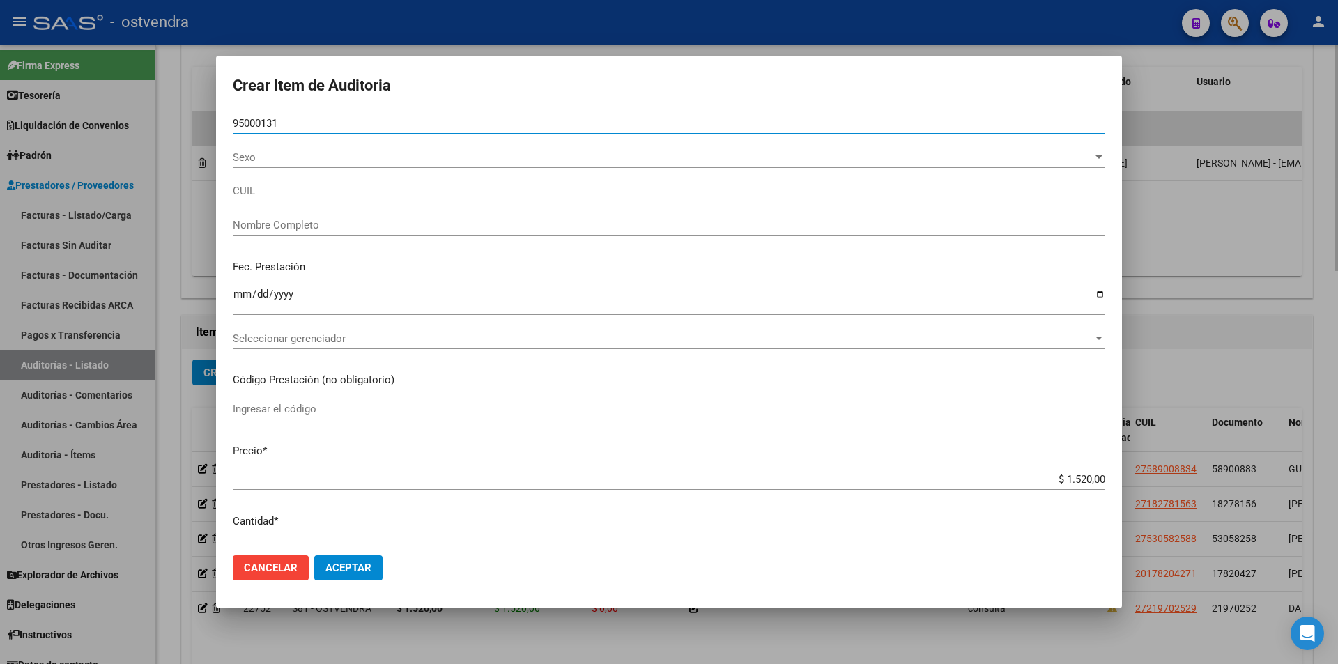
type input "20950001314"
type input "LEON MONTIEL ADRI?N PASCUAL"
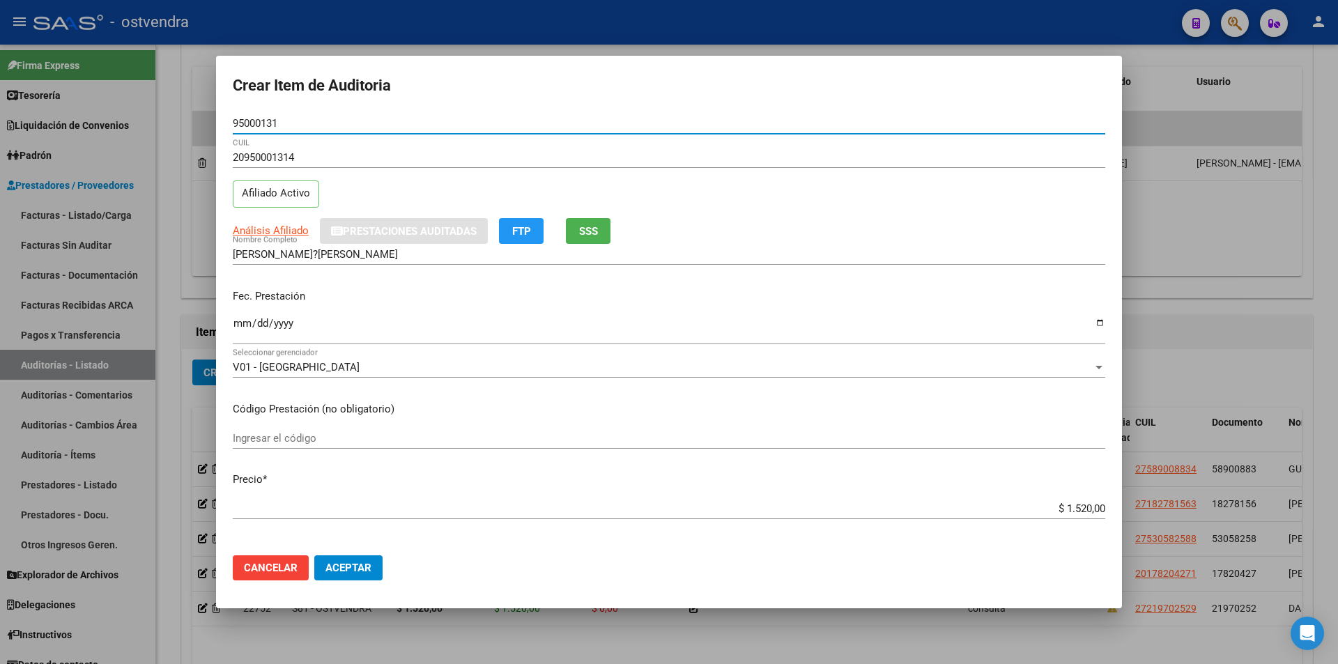
type input "95000131"
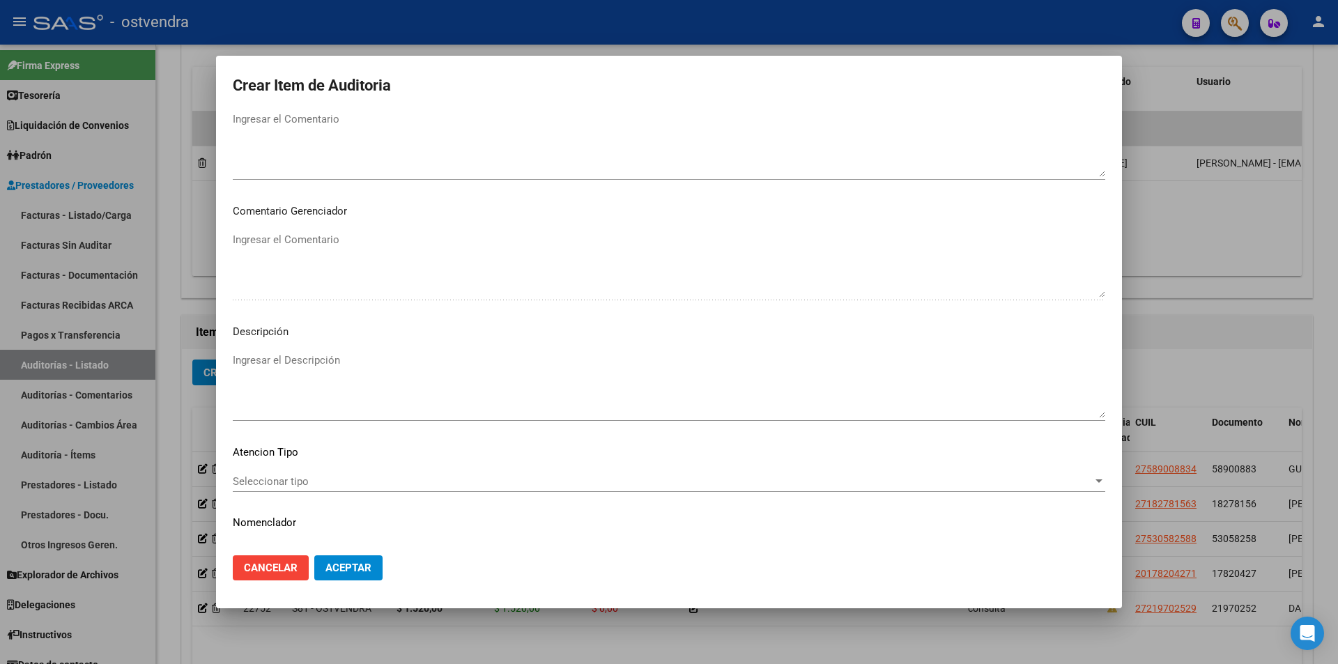
scroll to position [680, 0]
click at [587, 375] on textarea "Ingresar el Descripción" at bounding box center [669, 378] width 873 height 66
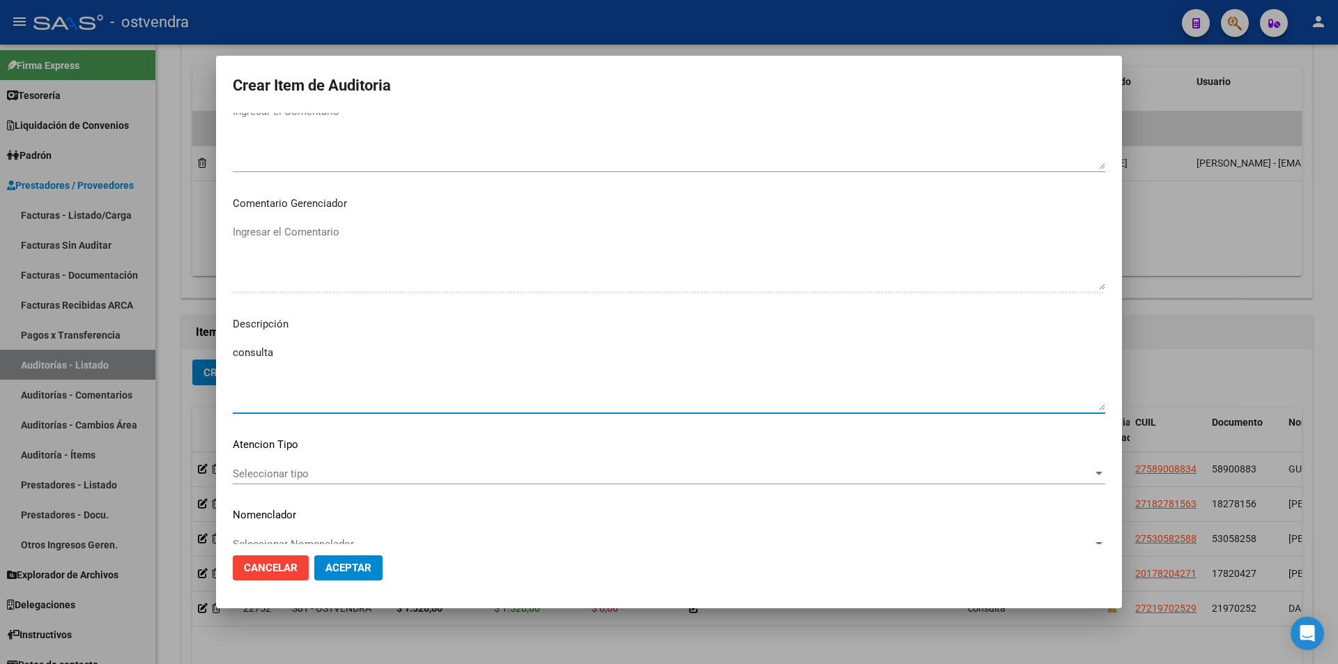
type textarea "consulta"
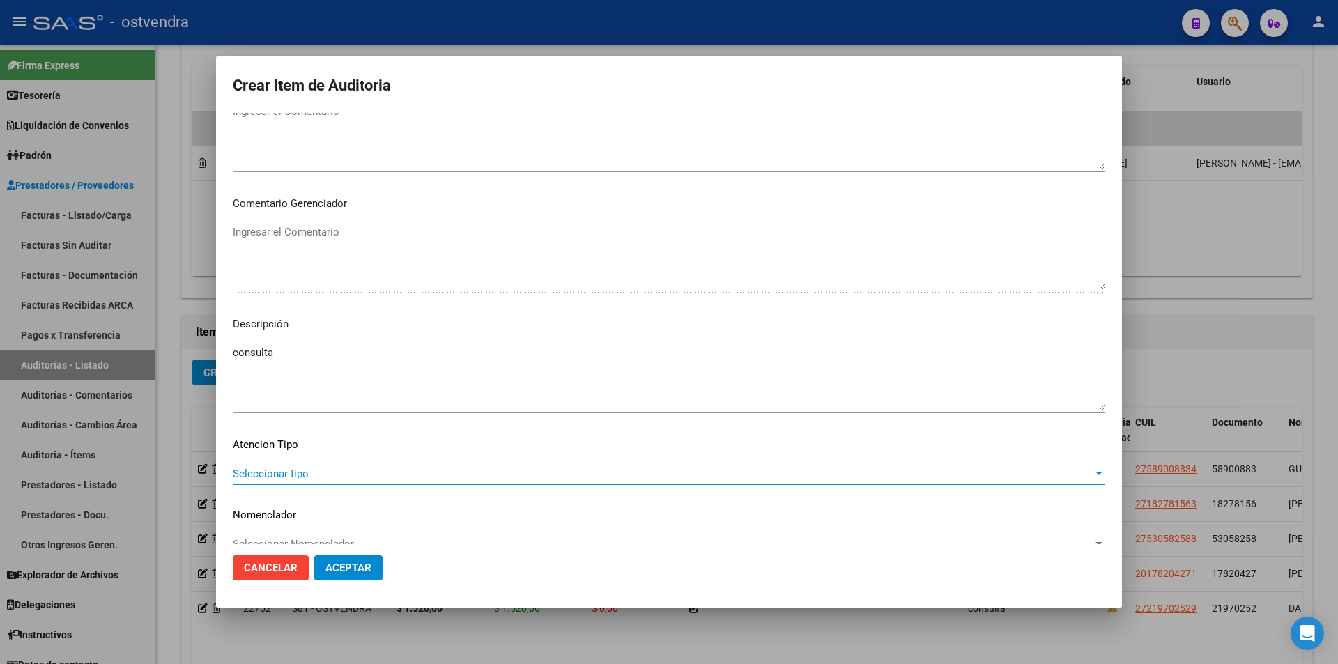
click at [388, 469] on span "Seleccionar tipo" at bounding box center [663, 474] width 860 height 13
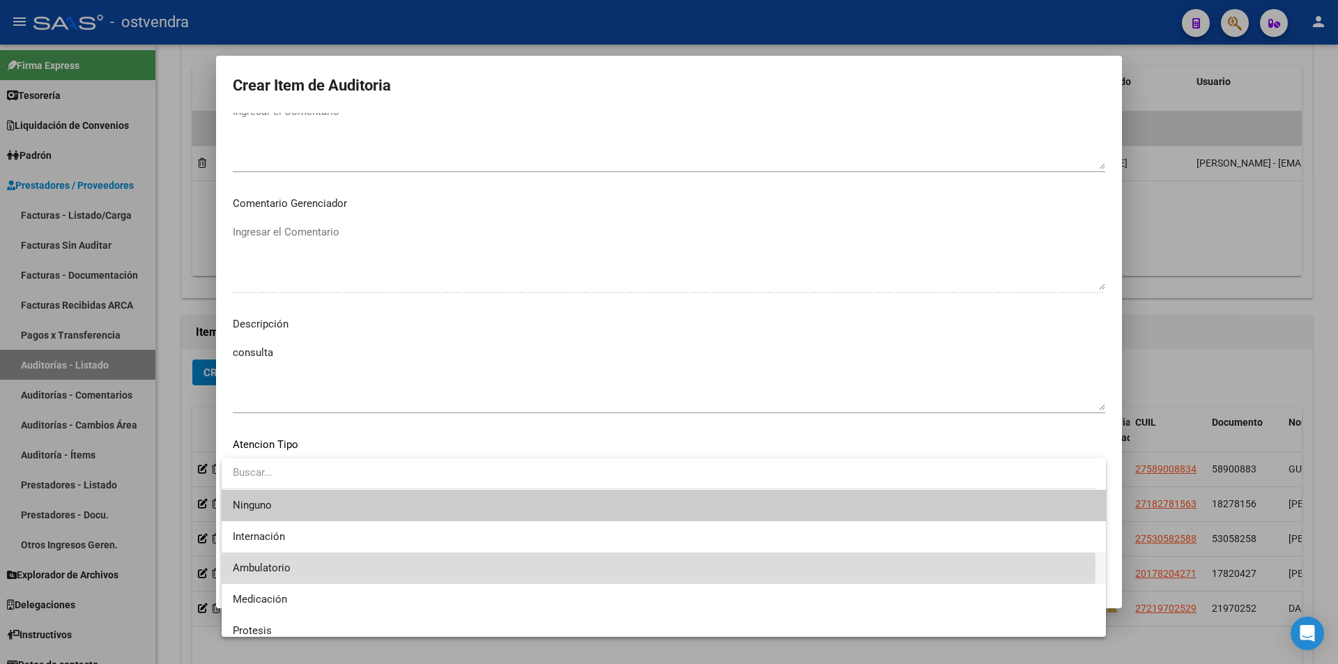
click at [332, 565] on span "Ambulatorio" at bounding box center [664, 568] width 862 height 31
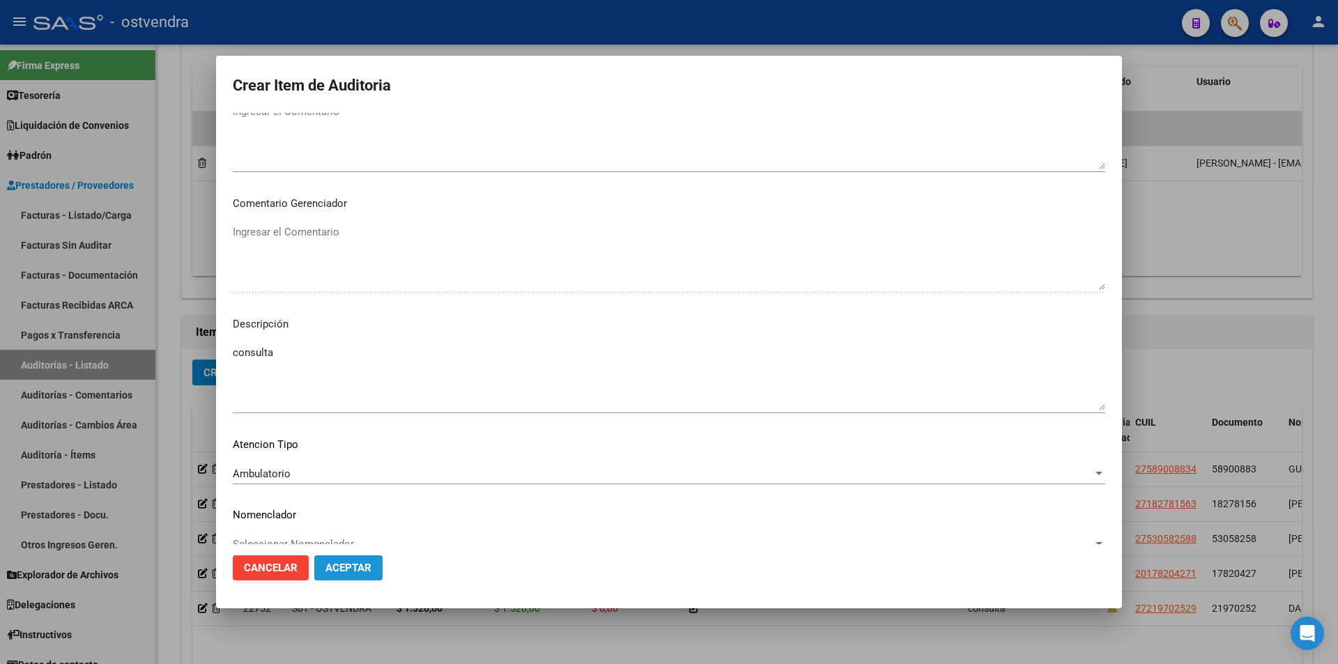
click at [361, 574] on span "Aceptar" at bounding box center [349, 568] width 46 height 13
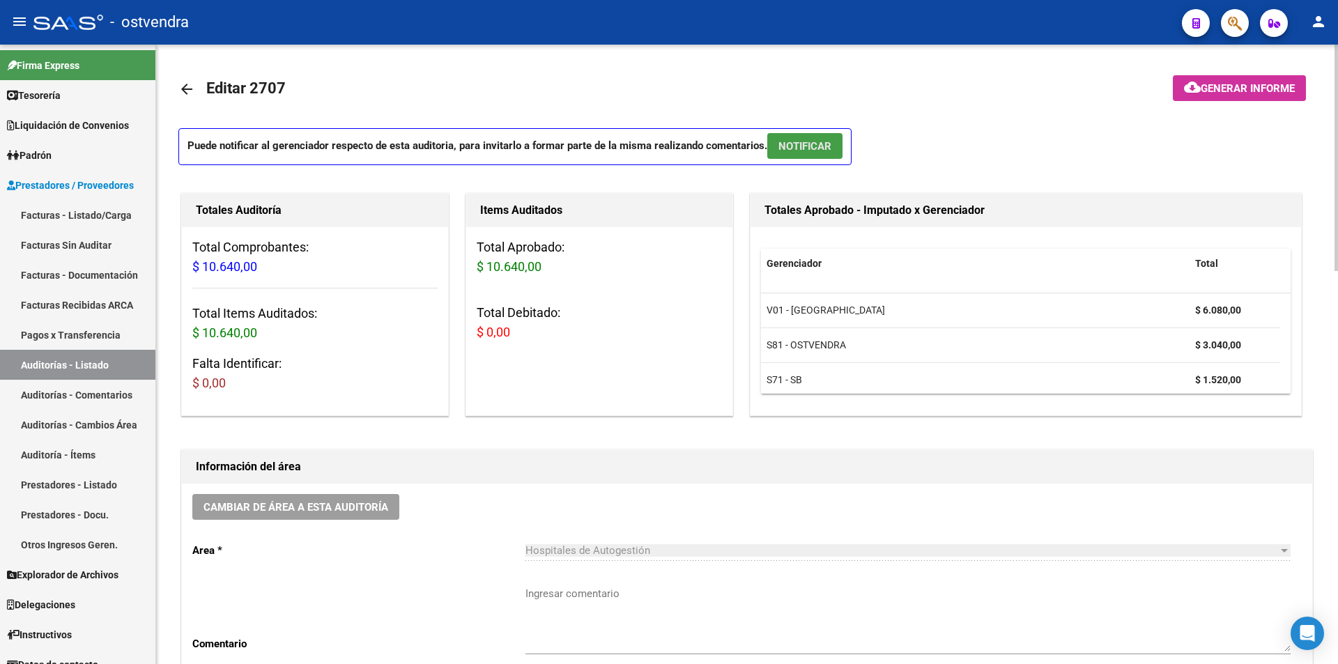
click at [829, 147] on span "NOTIFICAR" at bounding box center [805, 146] width 53 height 13
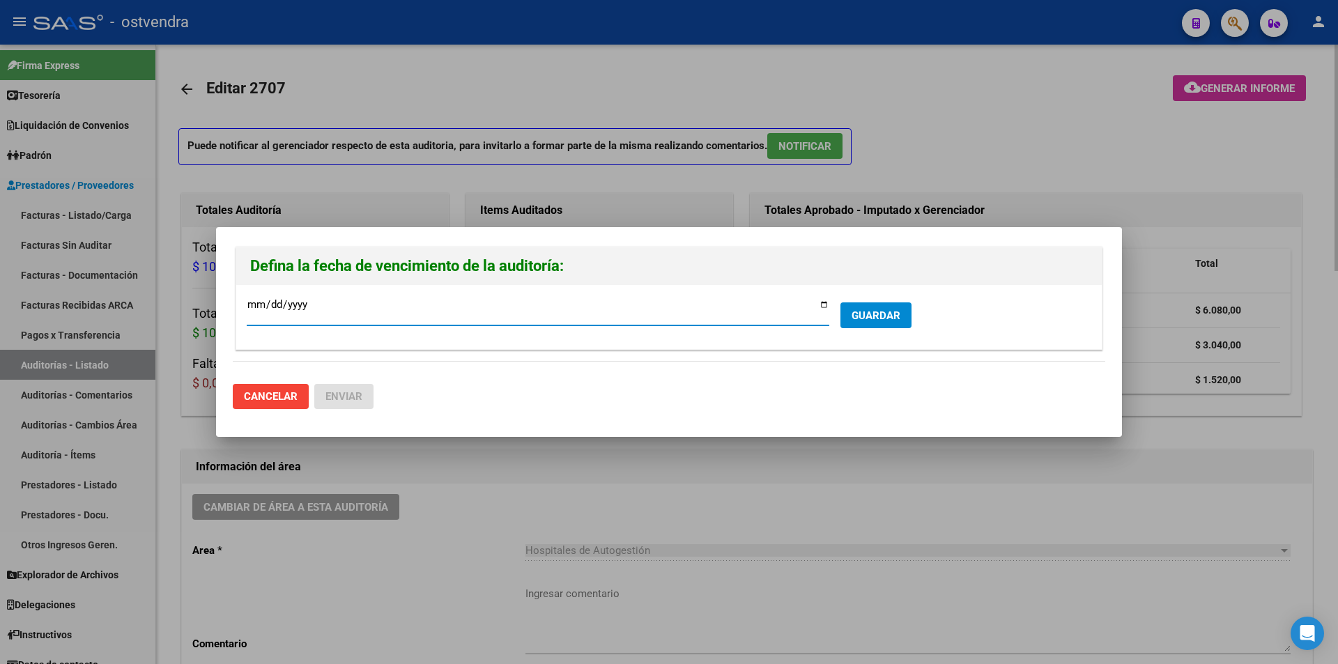
type input "[DATE]"
click at [880, 304] on button "GUARDAR" at bounding box center [876, 316] width 71 height 26
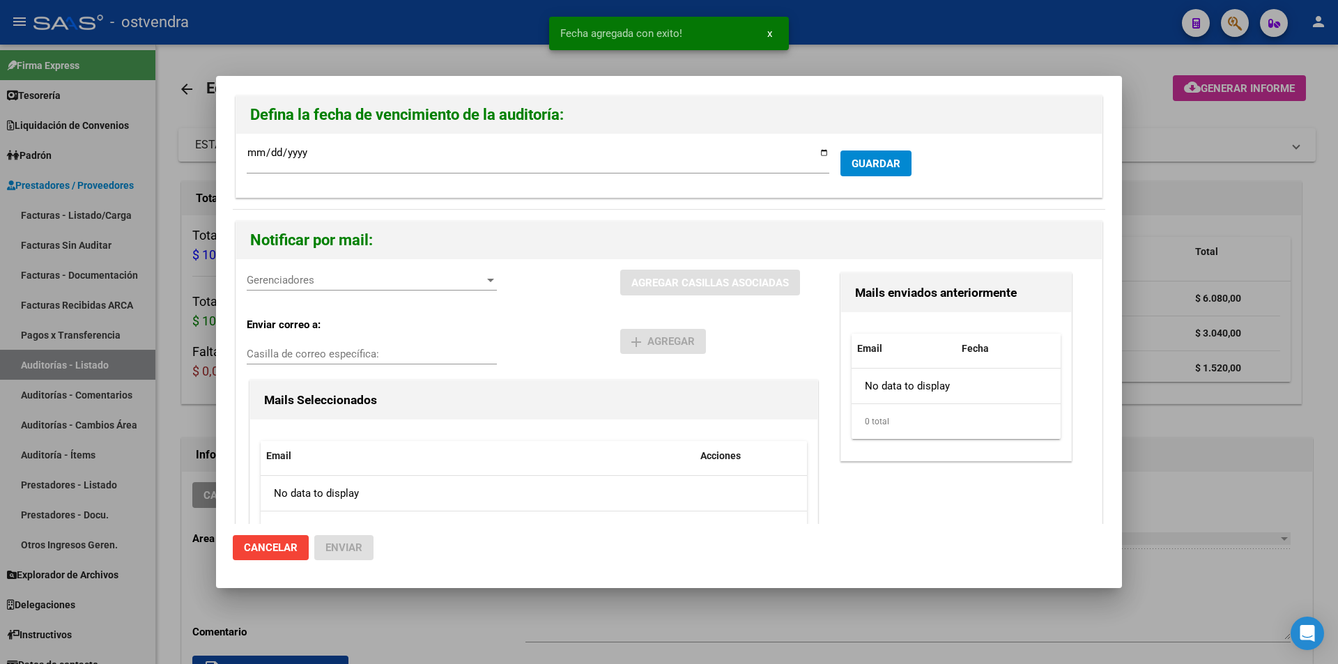
click at [370, 289] on div "Gerenciadores Gerenciadores" at bounding box center [372, 280] width 250 height 21
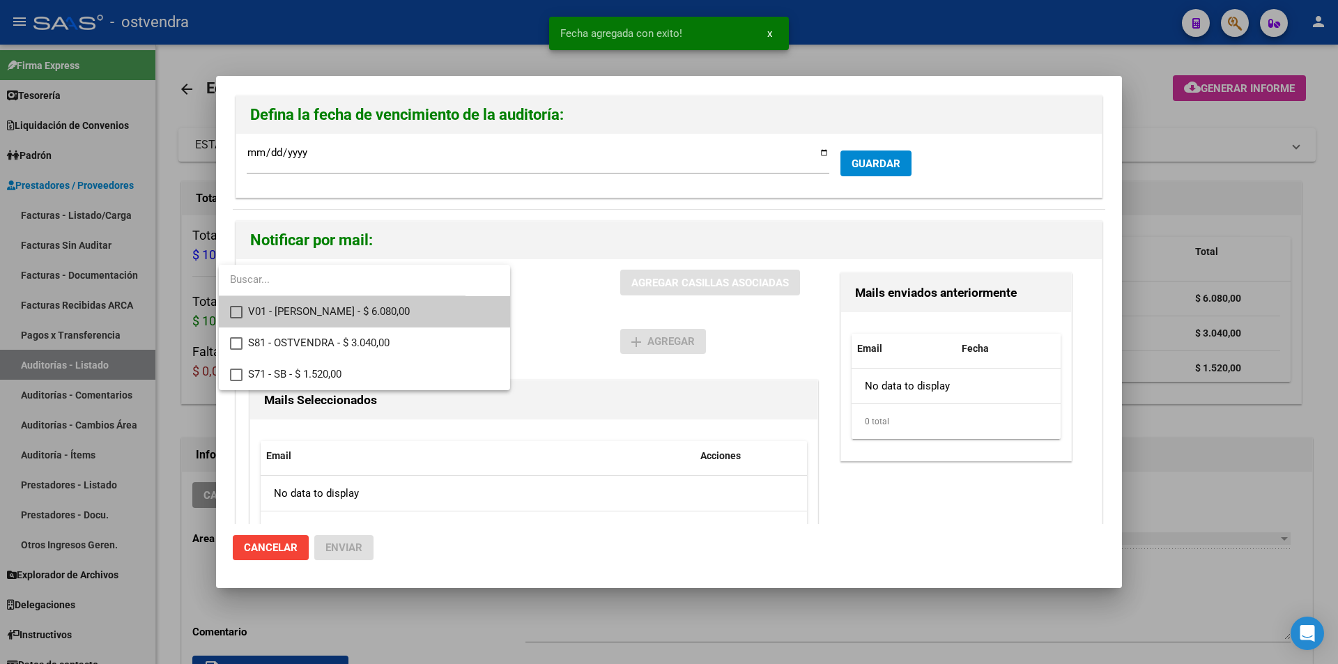
click at [374, 314] on span "V01 - [PERSON_NAME] - $ 6.080,00" at bounding box center [373, 311] width 251 height 31
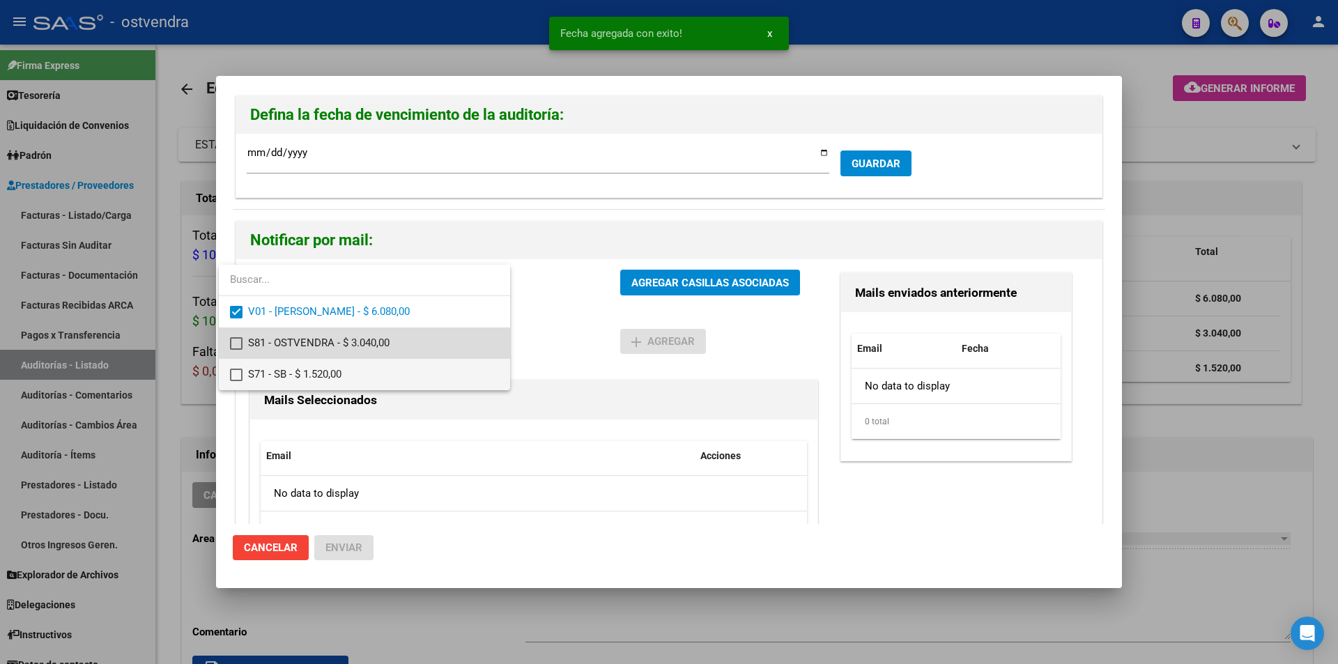
drag, startPoint x: 376, startPoint y: 337, endPoint x: 369, endPoint y: 360, distance: 24.7
click at [376, 339] on span "S81 - OSTVENDRA - $ 3.040,00" at bounding box center [373, 343] width 251 height 31
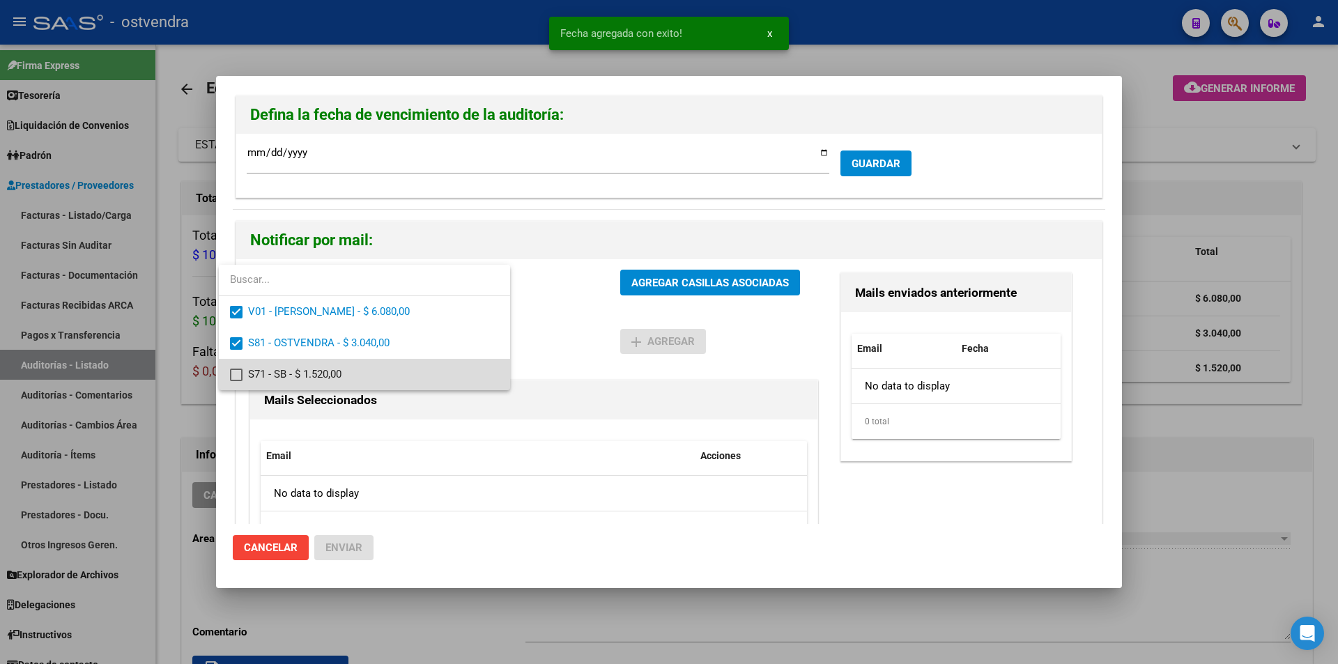
click at [369, 360] on span "S71 - SB - $ 1.520,00" at bounding box center [373, 374] width 251 height 31
click at [663, 270] on div at bounding box center [669, 332] width 1338 height 664
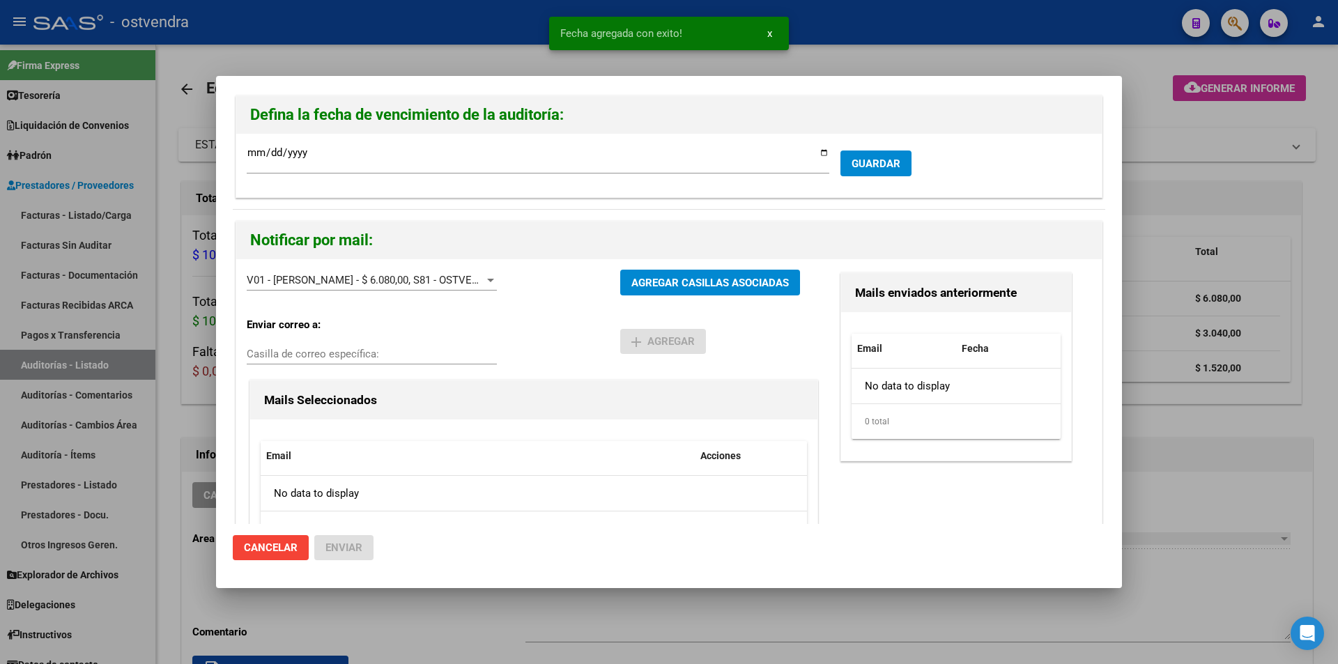
click at [663, 270] on button "AGREGAR CASILLAS ASOCIADAS" at bounding box center [710, 283] width 180 height 26
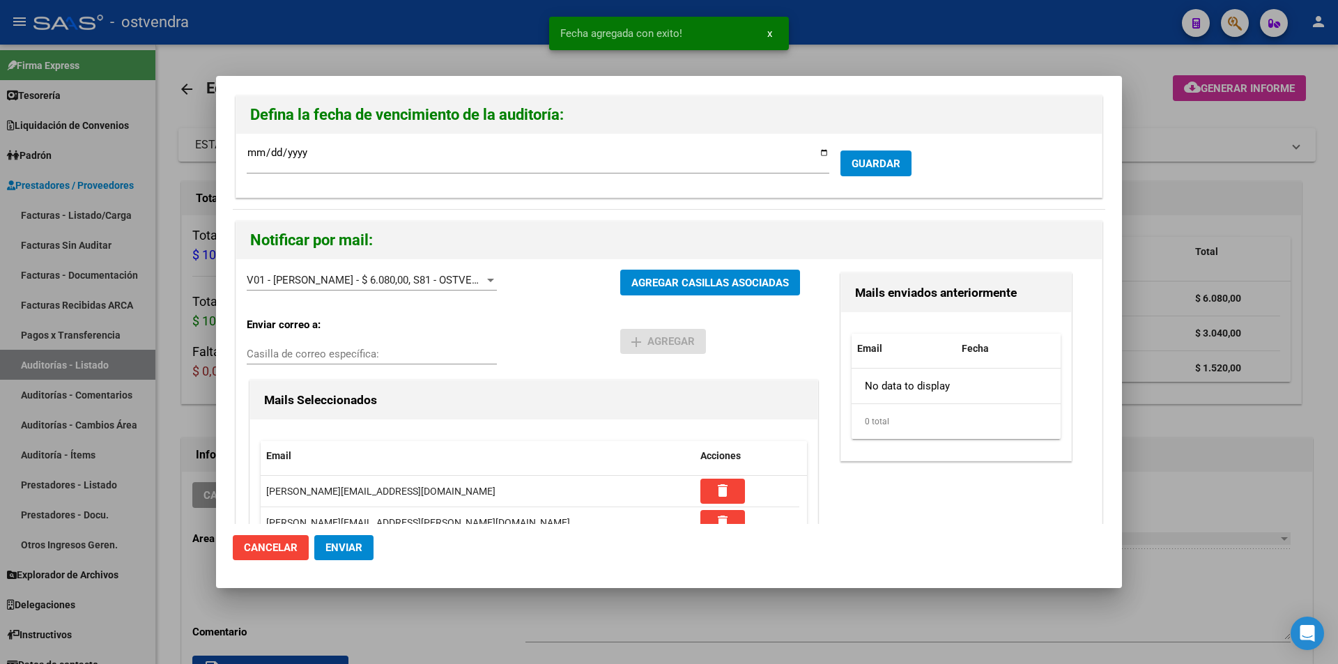
click at [368, 547] on button "Enviar" at bounding box center [343, 547] width 59 height 25
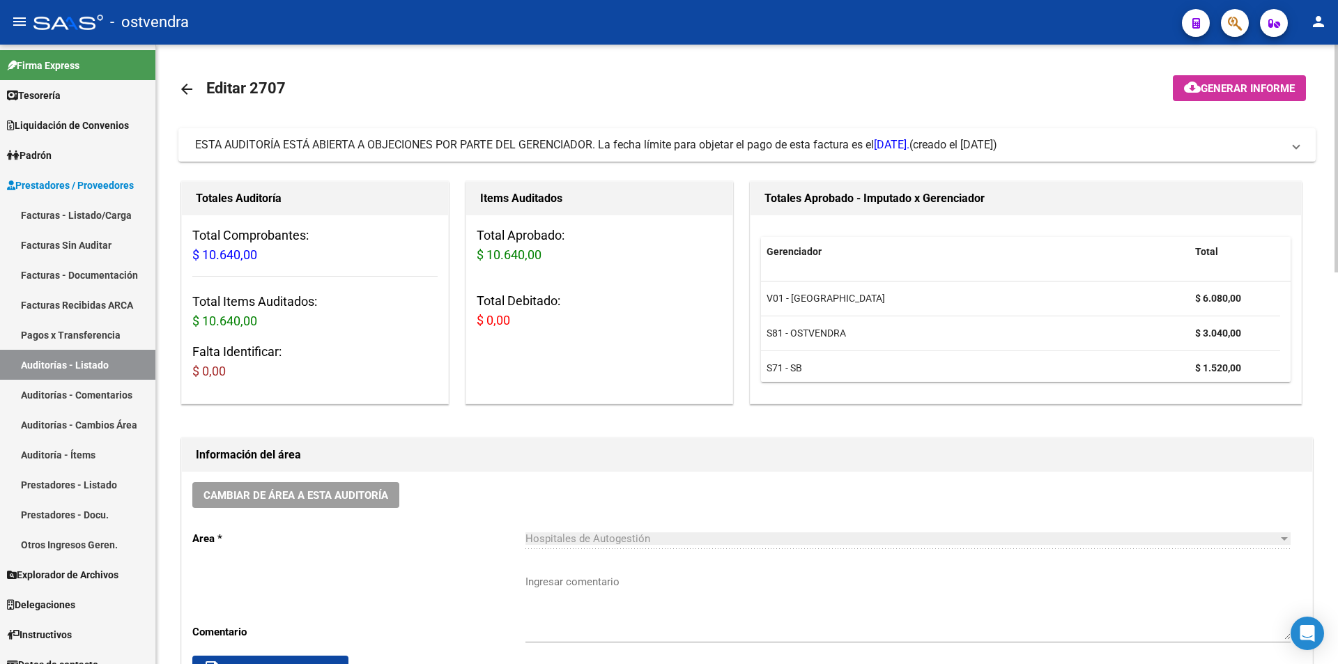
click at [275, 365] on h3 "Falta Identificar: $ 0,00" at bounding box center [314, 361] width 245 height 39
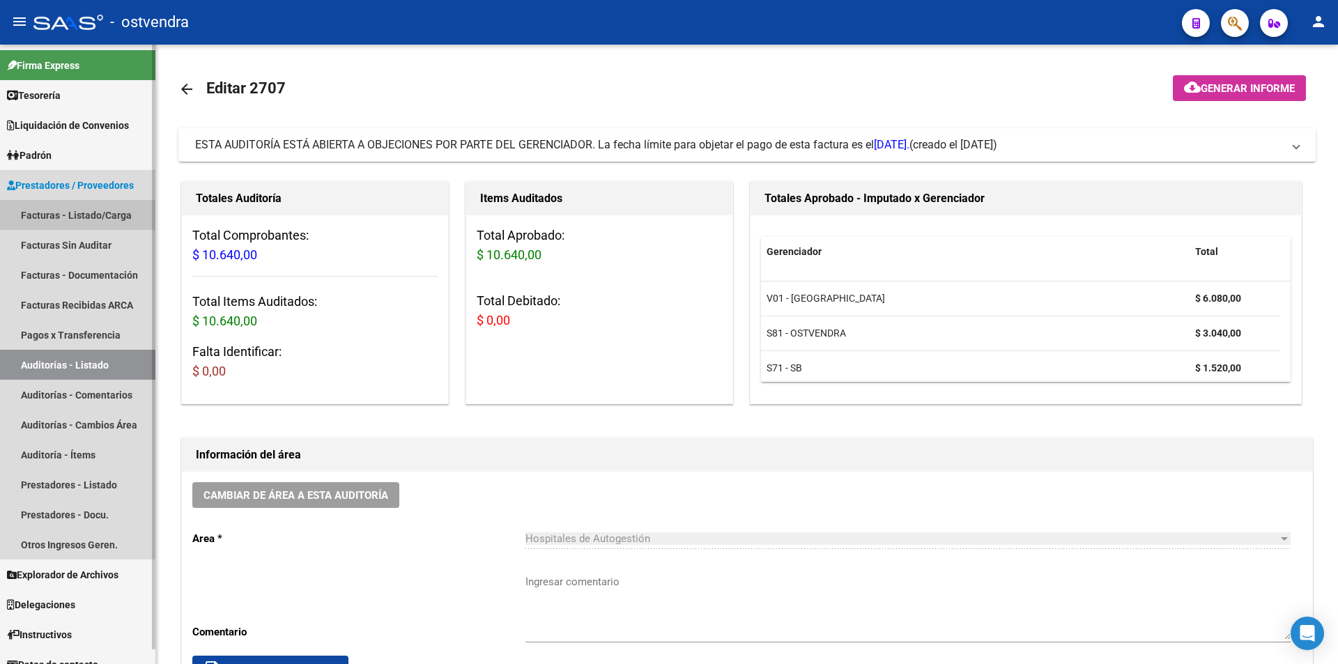
click at [45, 214] on link "Facturas - Listado/Carga" at bounding box center [77, 215] width 155 height 30
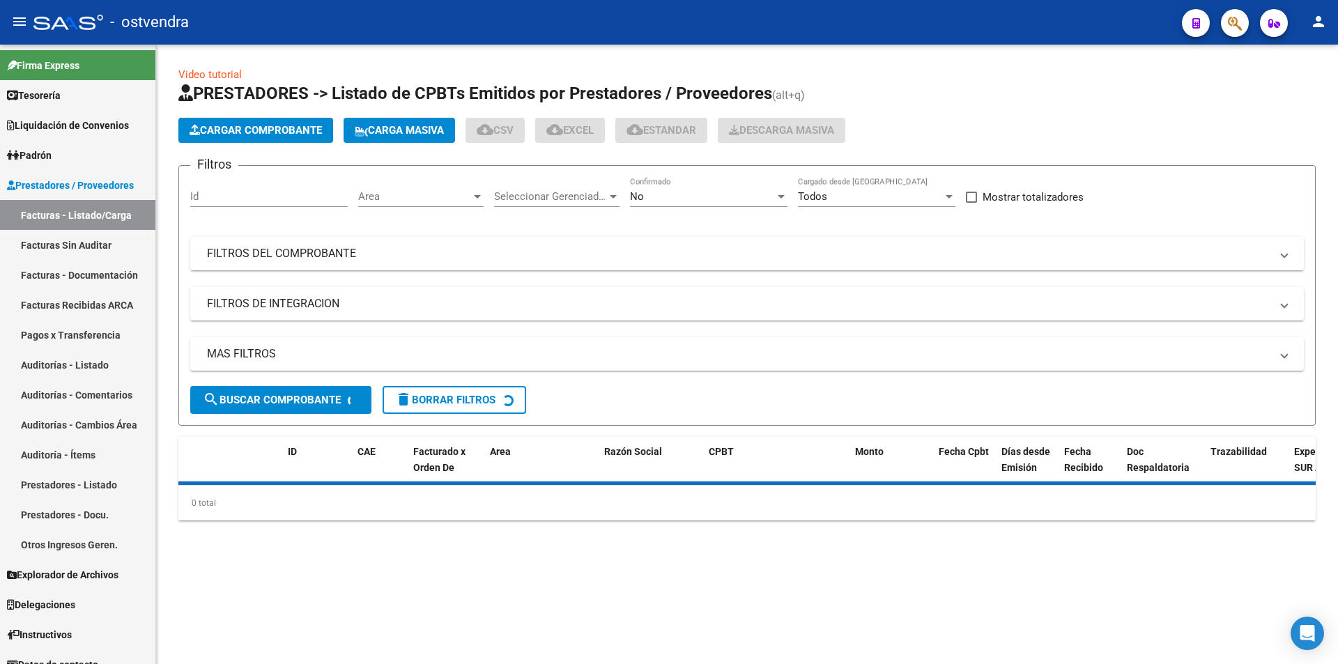
click at [260, 139] on button "Cargar Comprobante" at bounding box center [255, 130] width 155 height 25
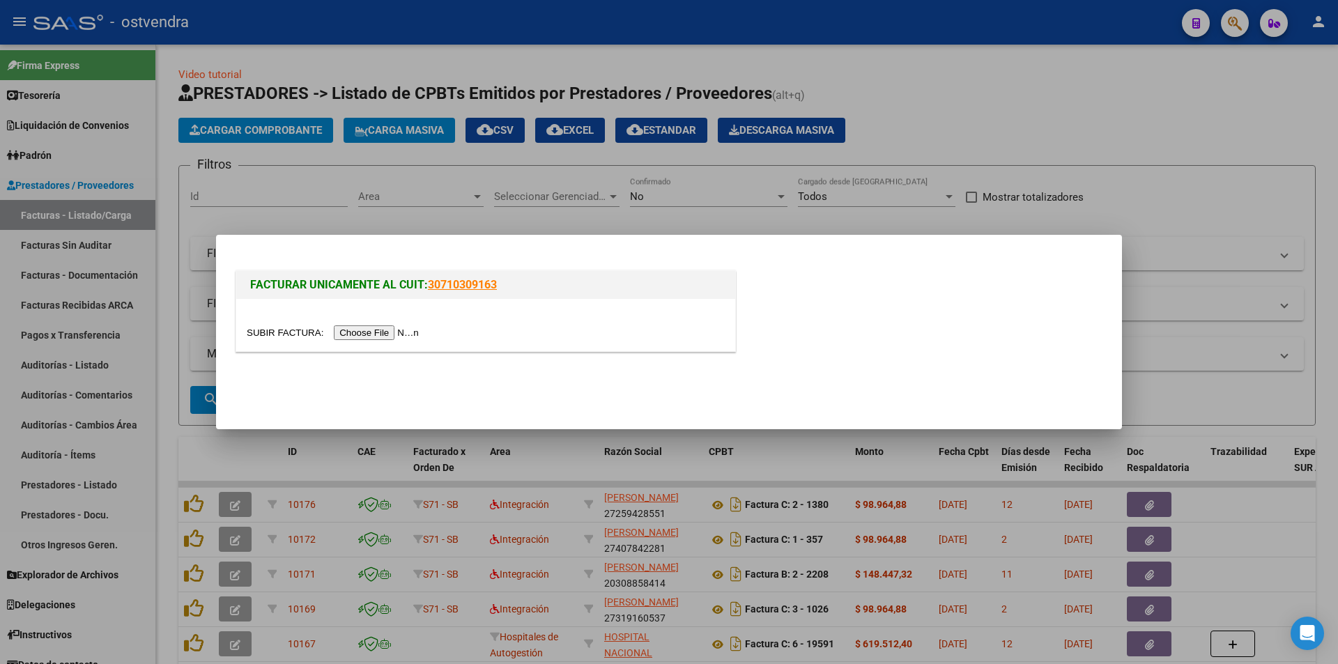
click at [411, 337] on input "file" at bounding box center [335, 333] width 176 height 15
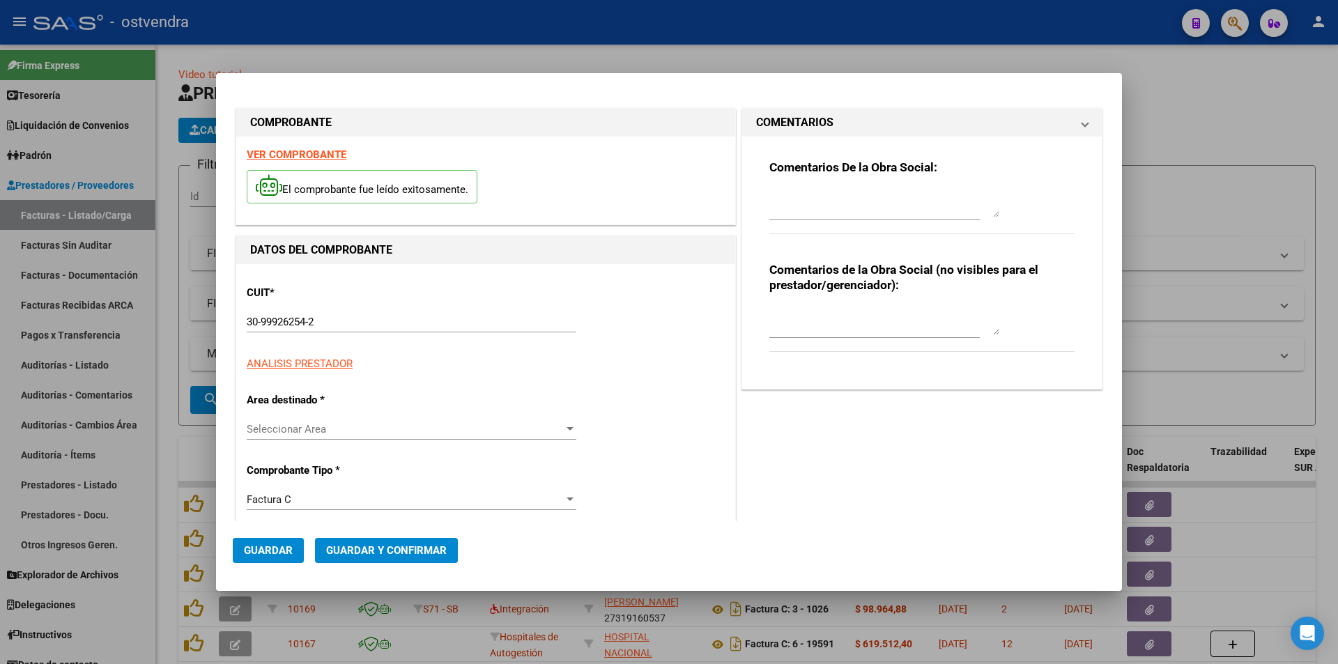
type input "106881"
type input "$ 12.988,00"
type input "[DATE]"
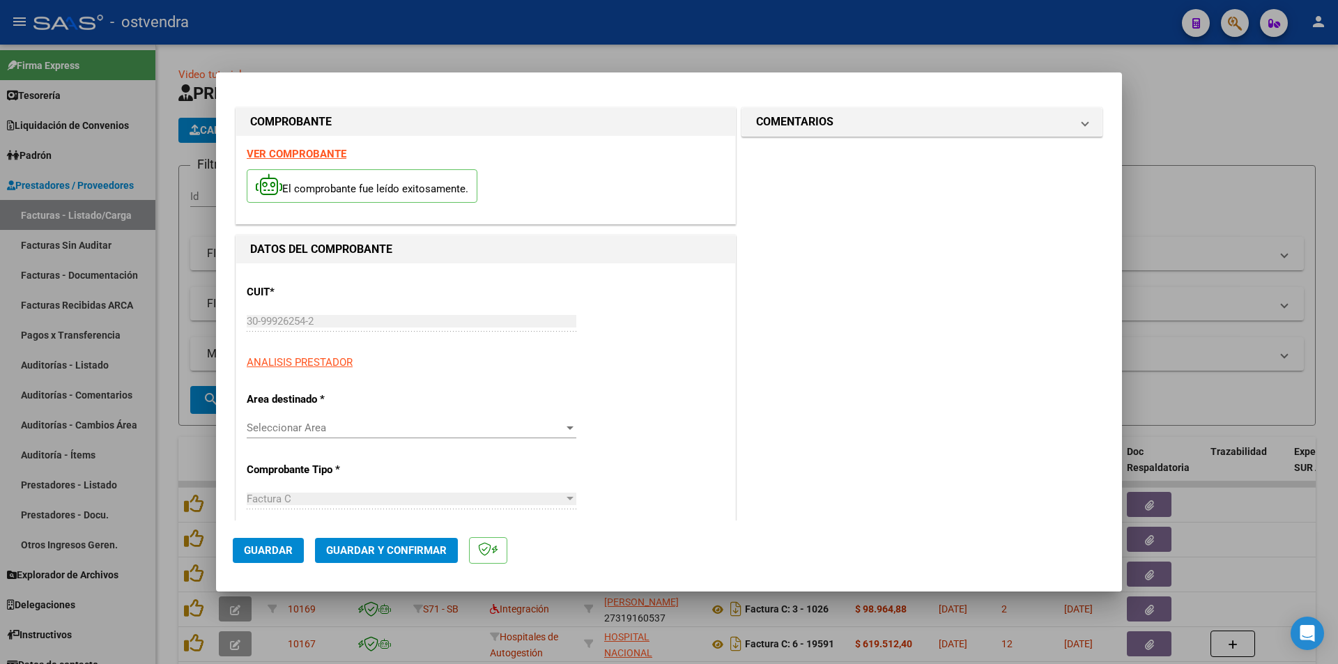
type input "[DATE]"
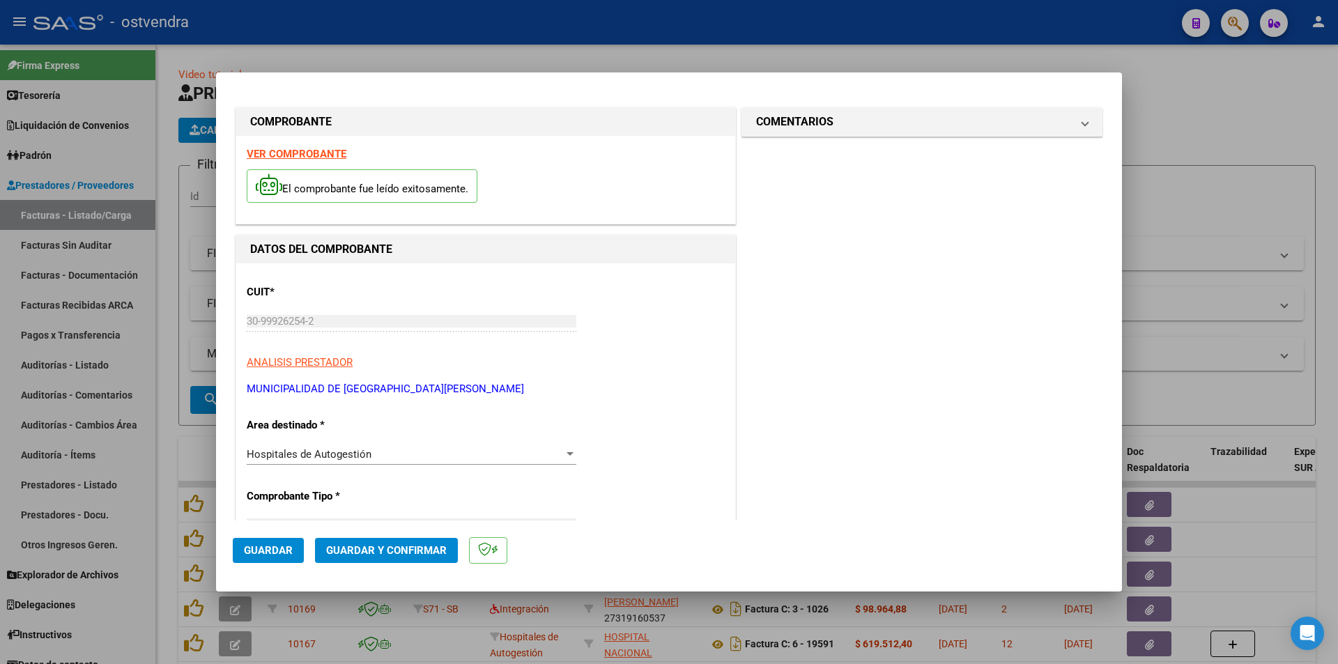
click at [360, 542] on button "Guardar y Confirmar" at bounding box center [386, 550] width 143 height 25
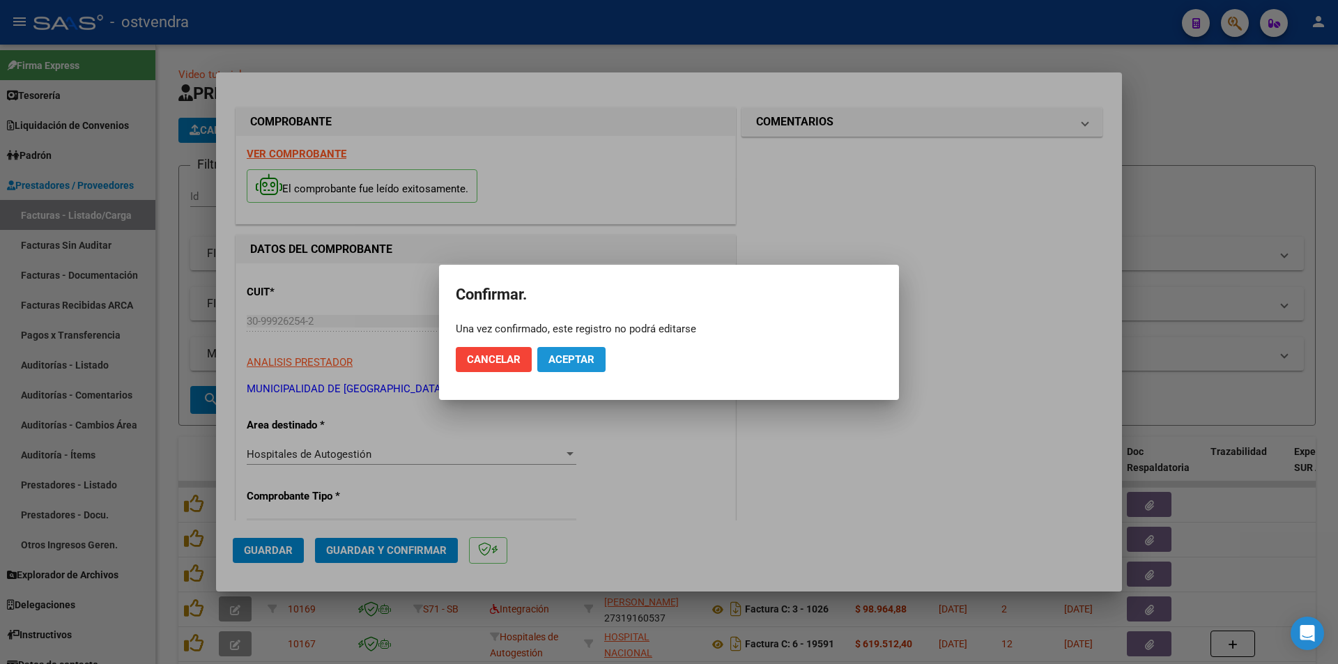
click at [591, 360] on span "Aceptar" at bounding box center [572, 359] width 46 height 13
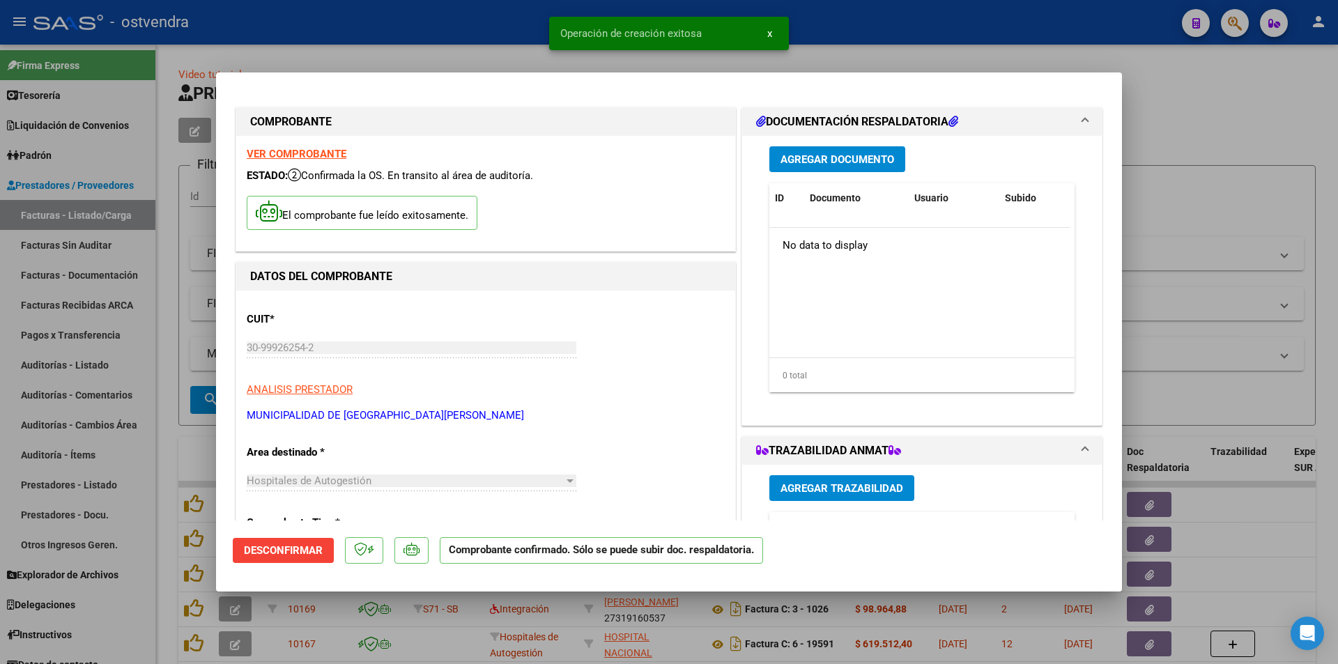
click at [158, 318] on div at bounding box center [669, 332] width 1338 height 664
type input "$ 0,00"
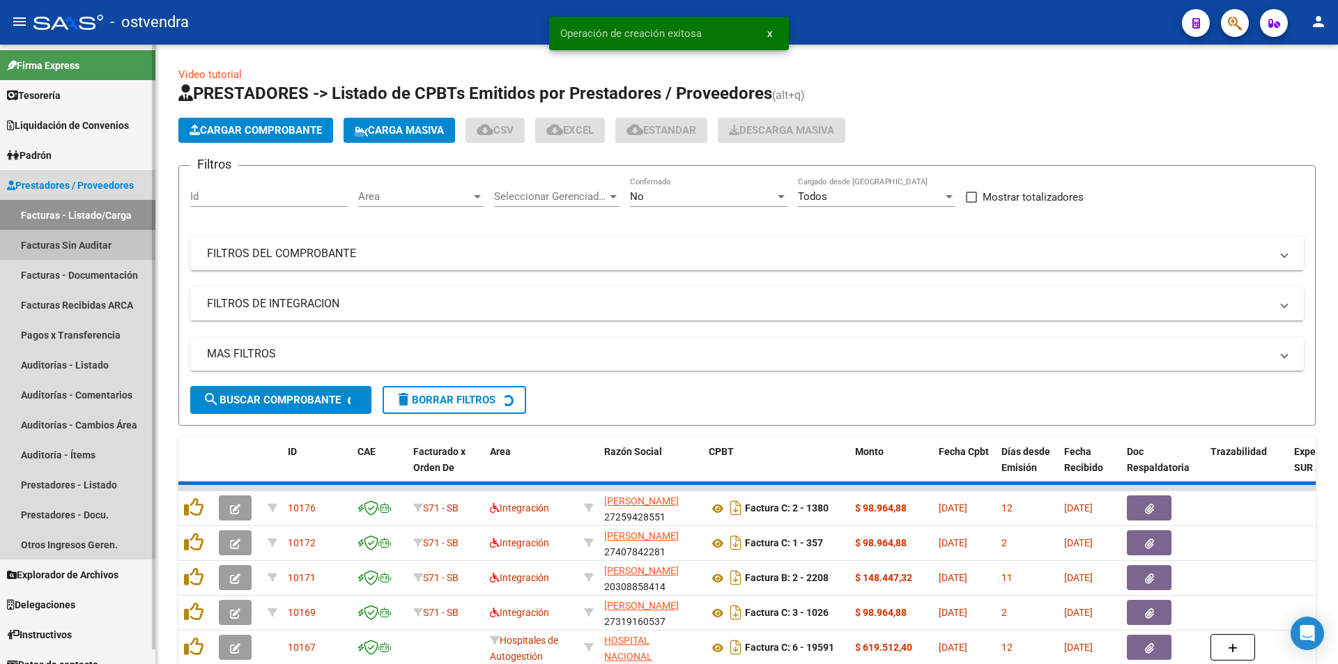
click at [91, 231] on link "Facturas Sin Auditar" at bounding box center [77, 245] width 155 height 30
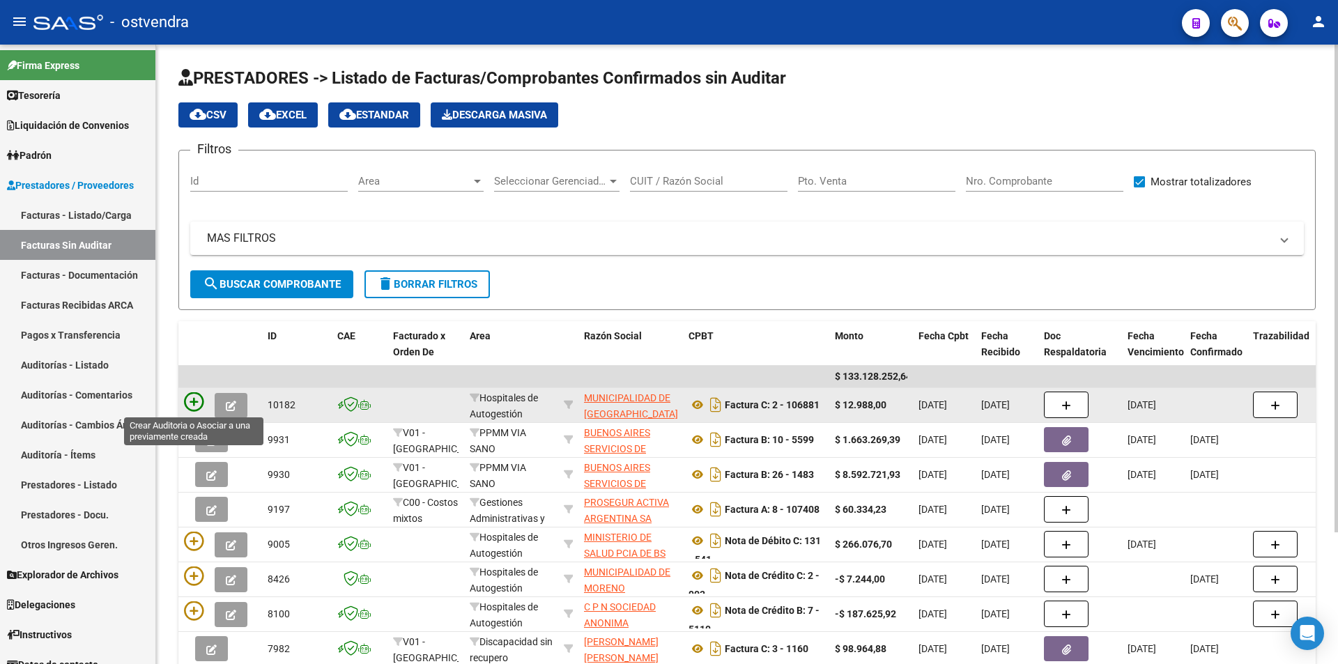
click at [189, 399] on icon at bounding box center [194, 402] width 20 height 20
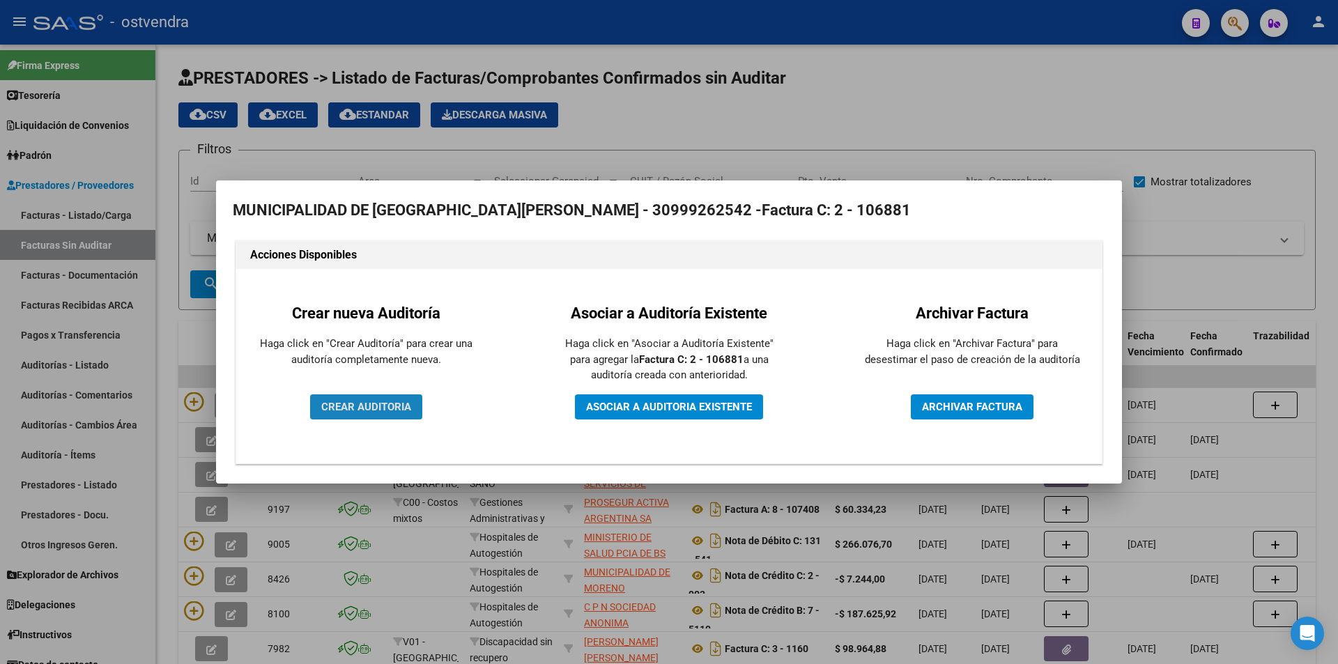
click at [415, 404] on button "CREAR AUDITORIA" at bounding box center [366, 407] width 112 height 25
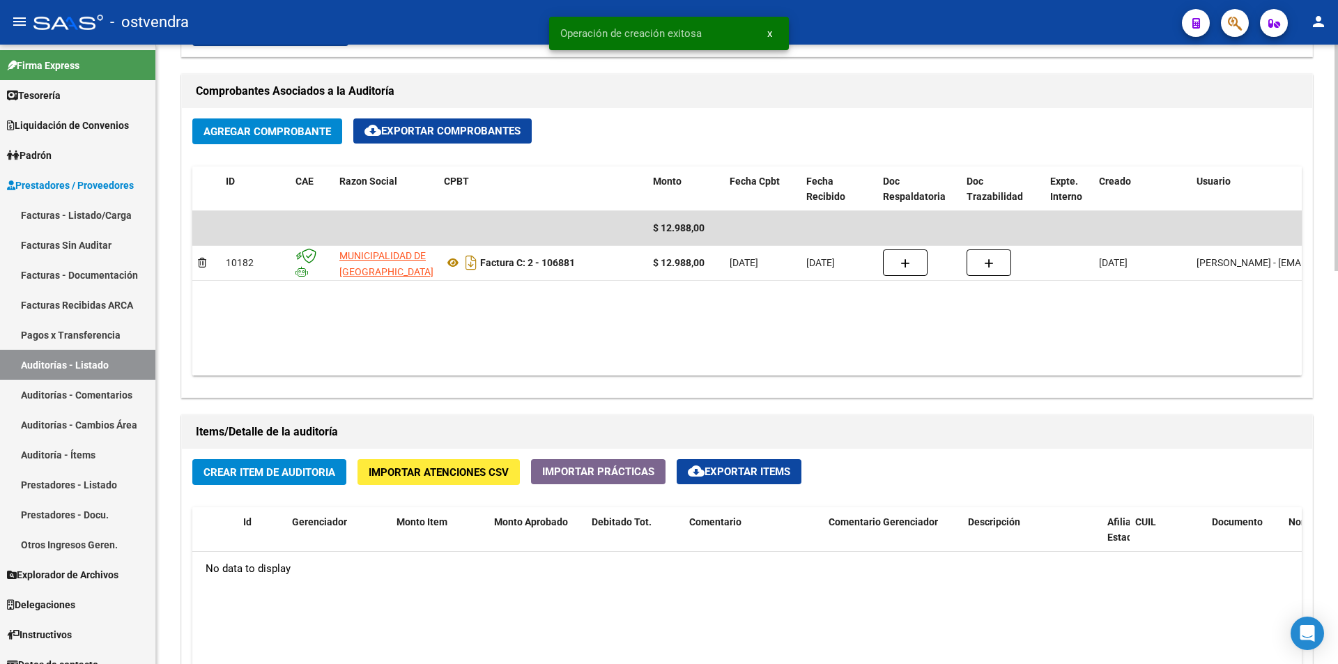
click at [1319, 376] on div "arrow_back Editar 2708 cloud_download Generar informe Puede notificar al gerenc…" at bounding box center [749, 245] width 1186 height 1695
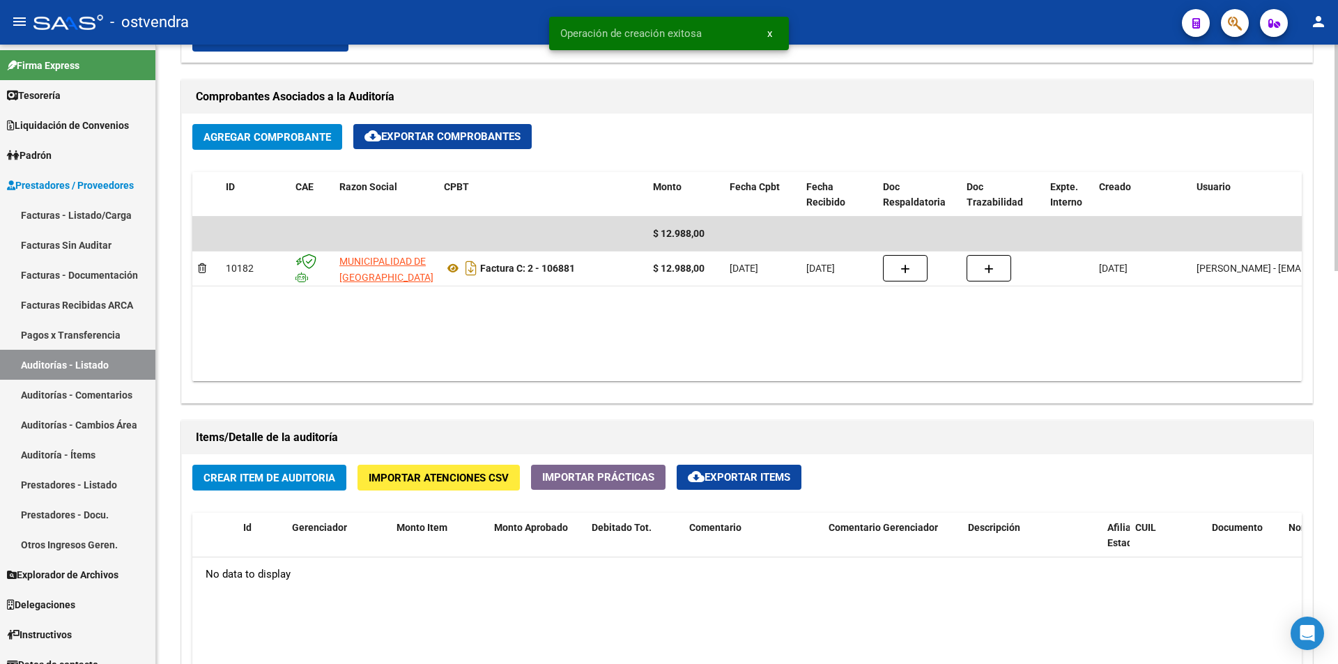
click at [290, 487] on button "Crear Item de Auditoria" at bounding box center [269, 478] width 154 height 26
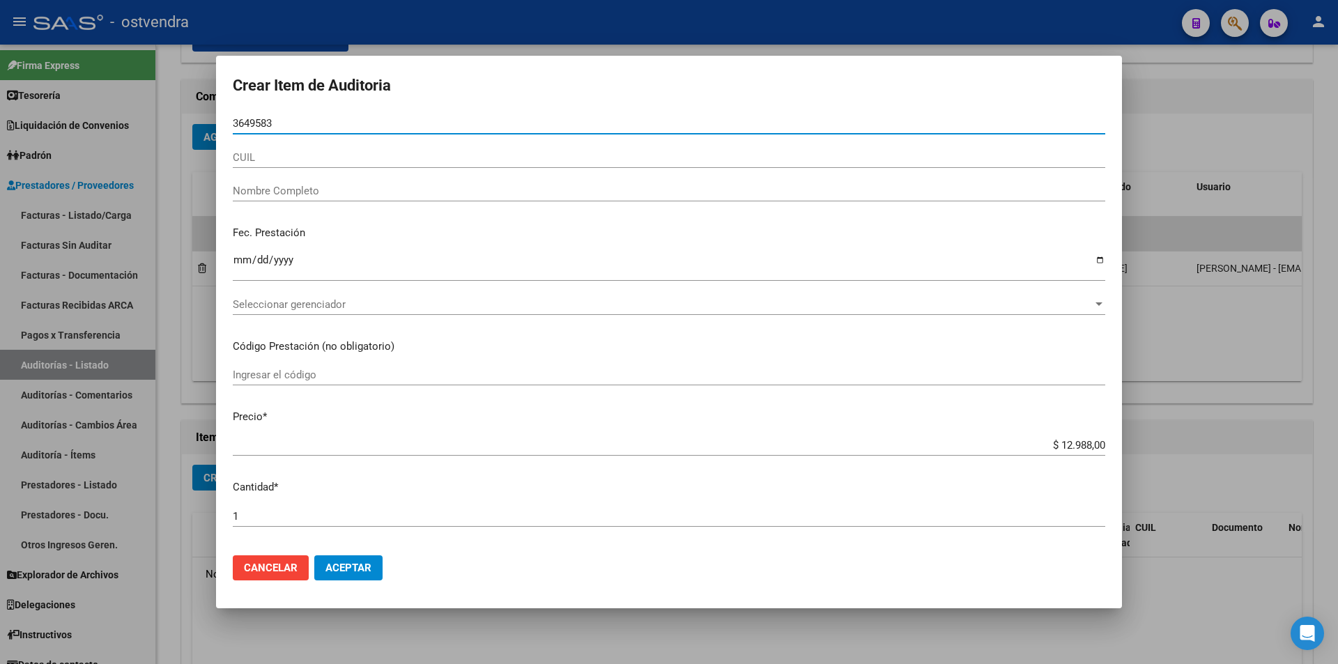
type input "36495838"
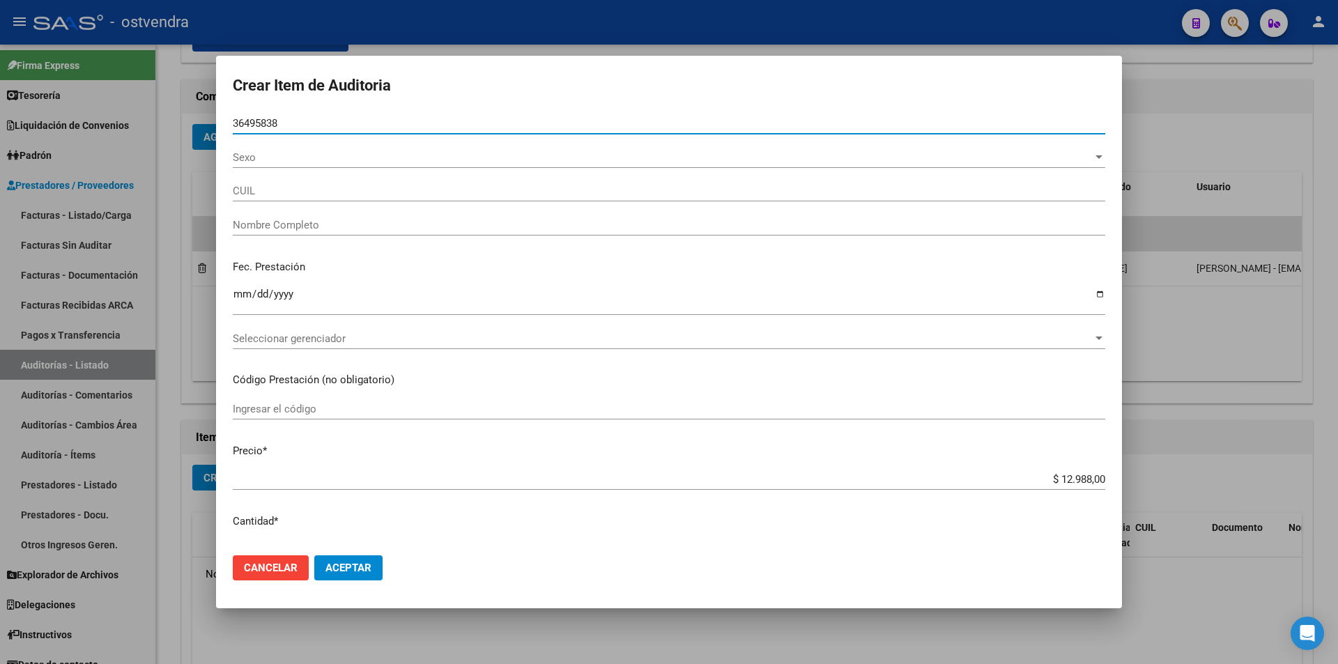
type input "20364958383"
type input "[PERSON_NAME] [PERSON_NAME]"
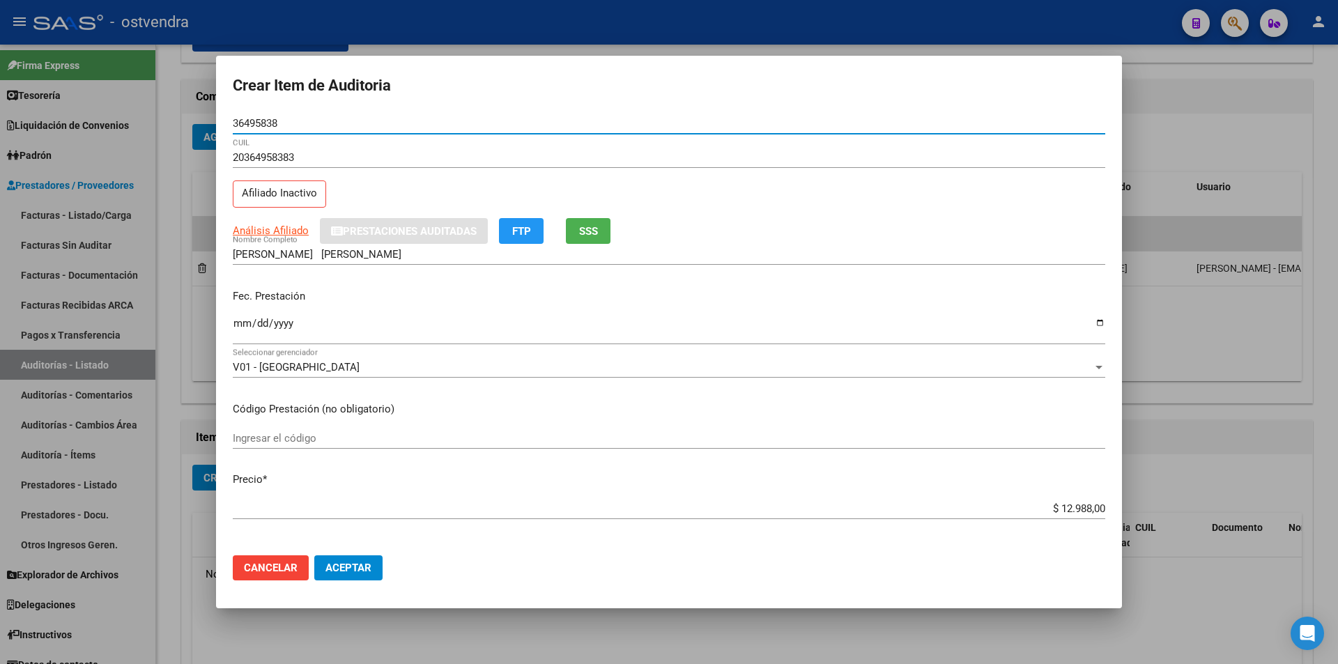
type input "36495838"
click at [240, 321] on input "Ingresar la fecha" at bounding box center [669, 329] width 873 height 22
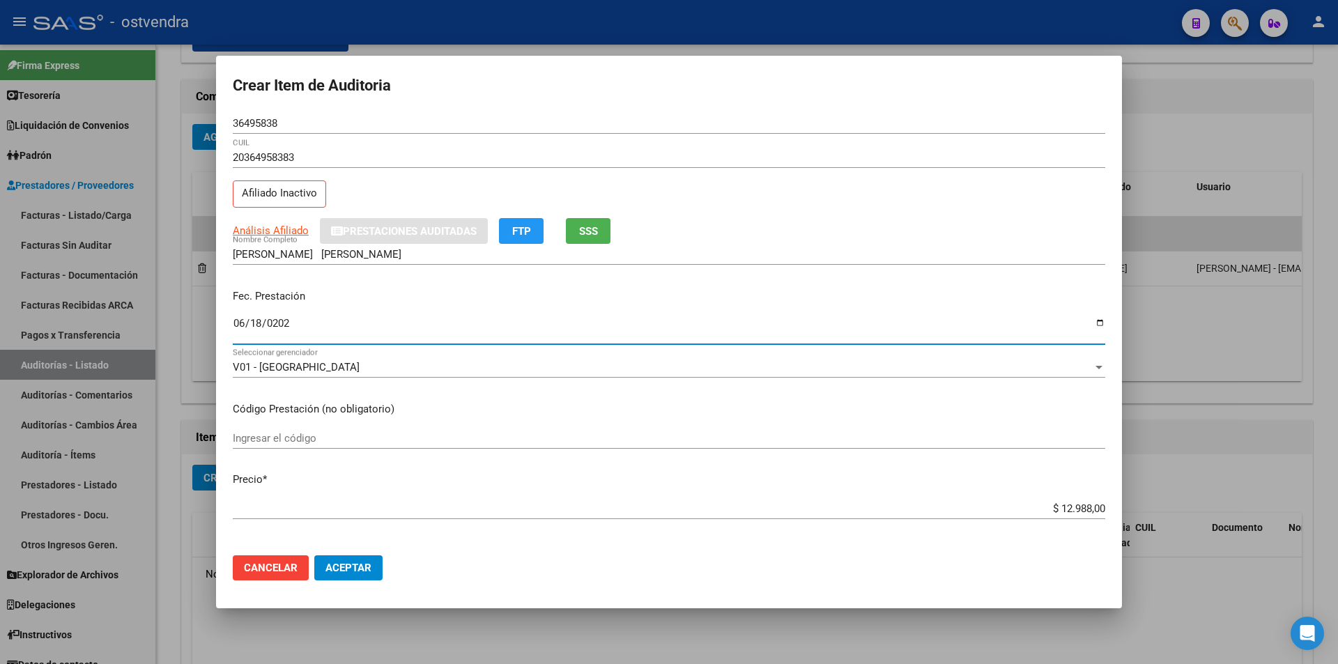
type input "[DATE]"
click at [680, 287] on div "Fec. Prestación 2025-06-18 Ingresar la fecha" at bounding box center [669, 317] width 873 height 79
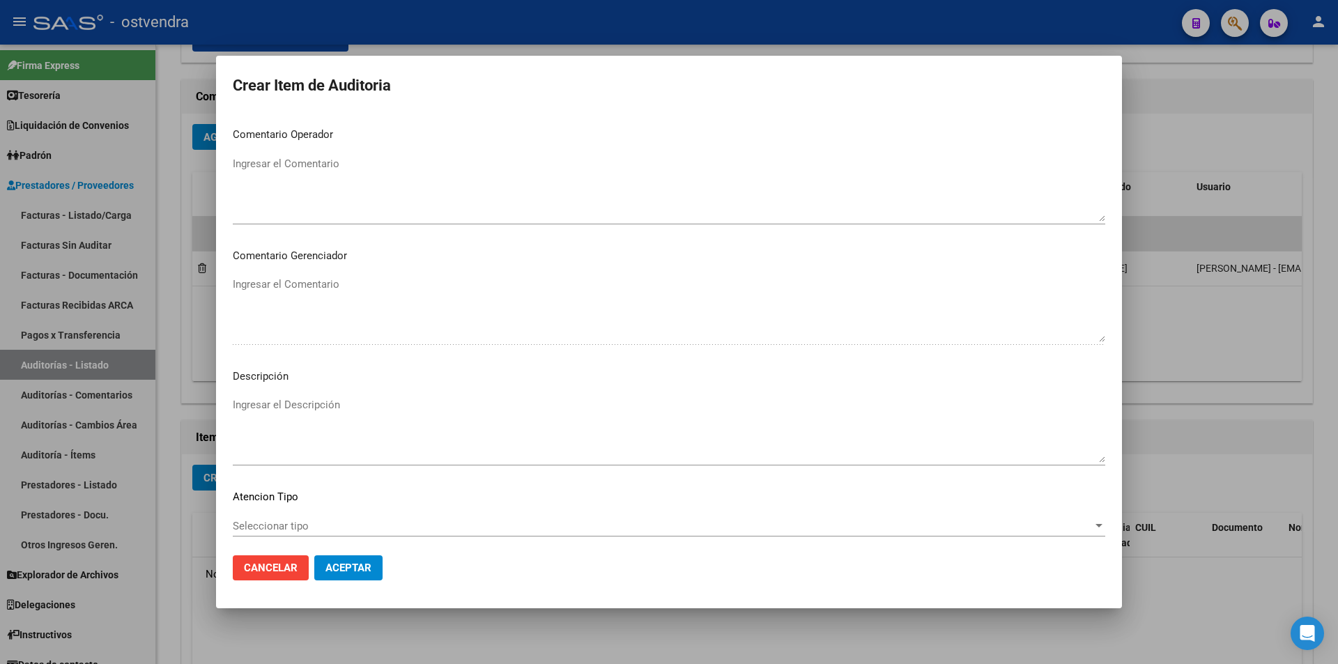
scroll to position [633, 0]
click at [592, 410] on textarea "Ingresar el Descripción" at bounding box center [669, 425] width 873 height 66
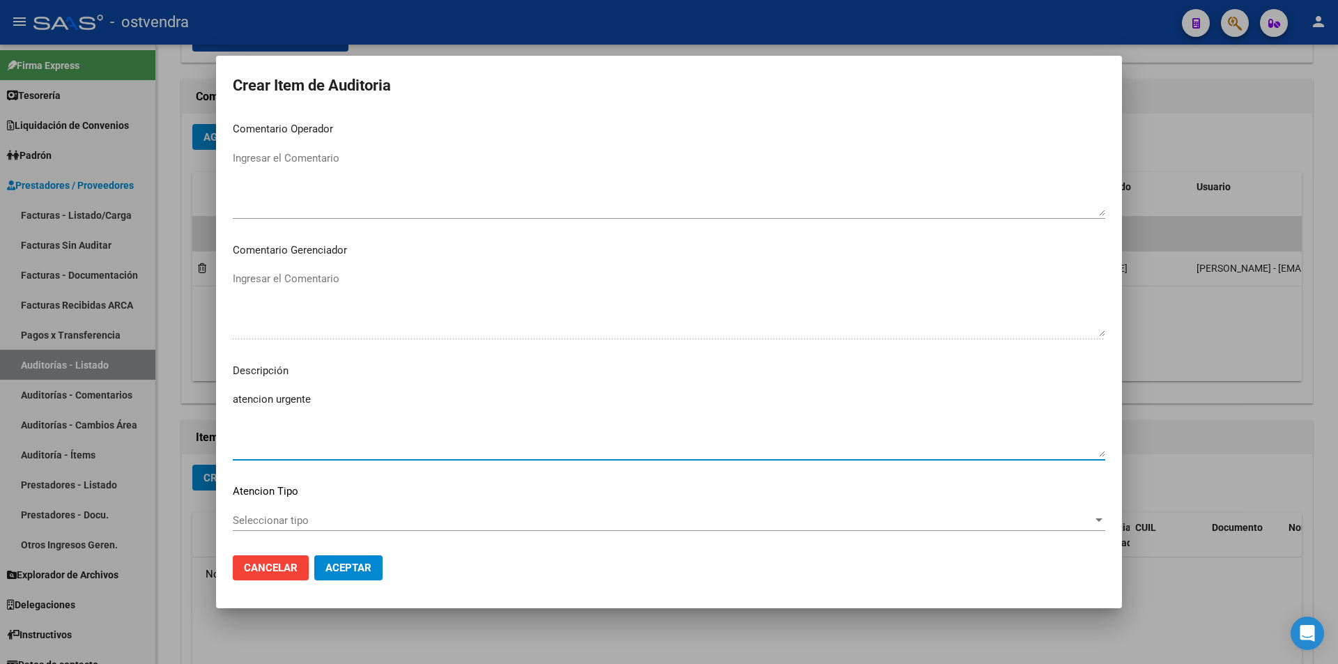
type textarea "atencion urgente"
click at [452, 529] on div "Seleccionar tipo Seleccionar tipo" at bounding box center [669, 520] width 873 height 21
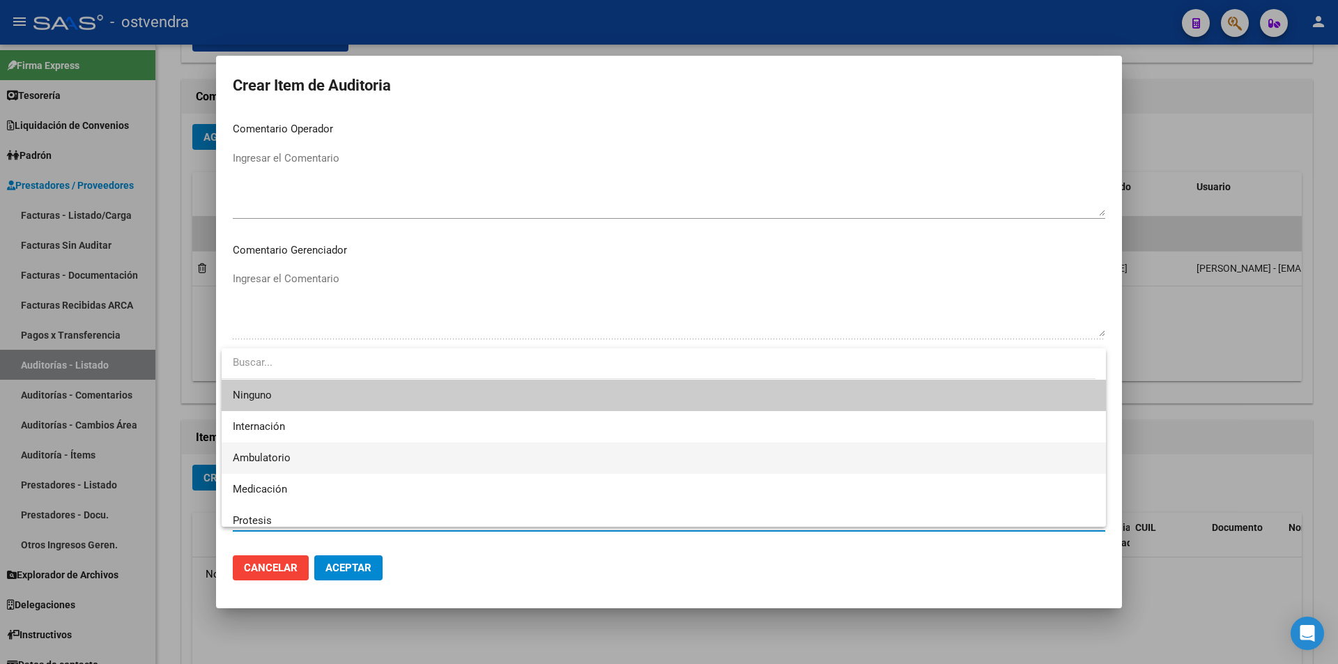
click at [393, 453] on span "Ambulatorio" at bounding box center [664, 458] width 862 height 31
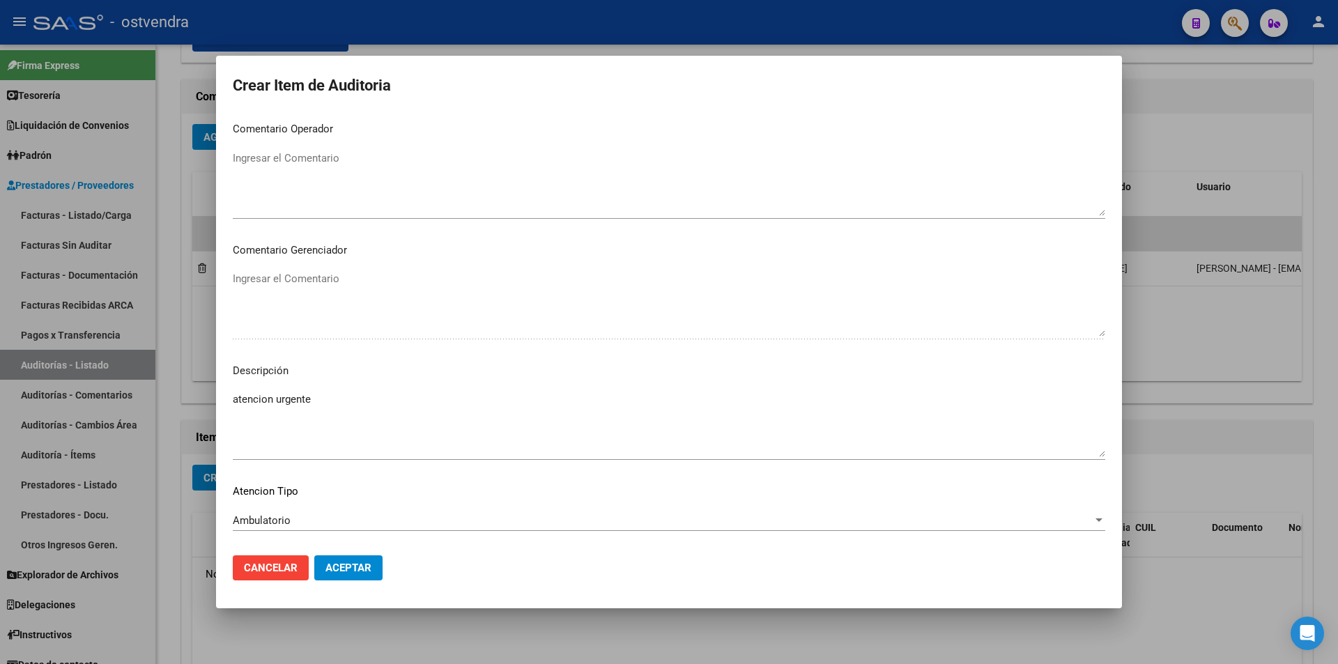
drag, startPoint x: 376, startPoint y: 553, endPoint x: 375, endPoint y: 560, distance: 7.7
click at [376, 556] on mat-dialog-actions "Cancelar Aceptar" at bounding box center [669, 567] width 873 height 47
click at [375, 560] on button "Aceptar" at bounding box center [348, 568] width 68 height 25
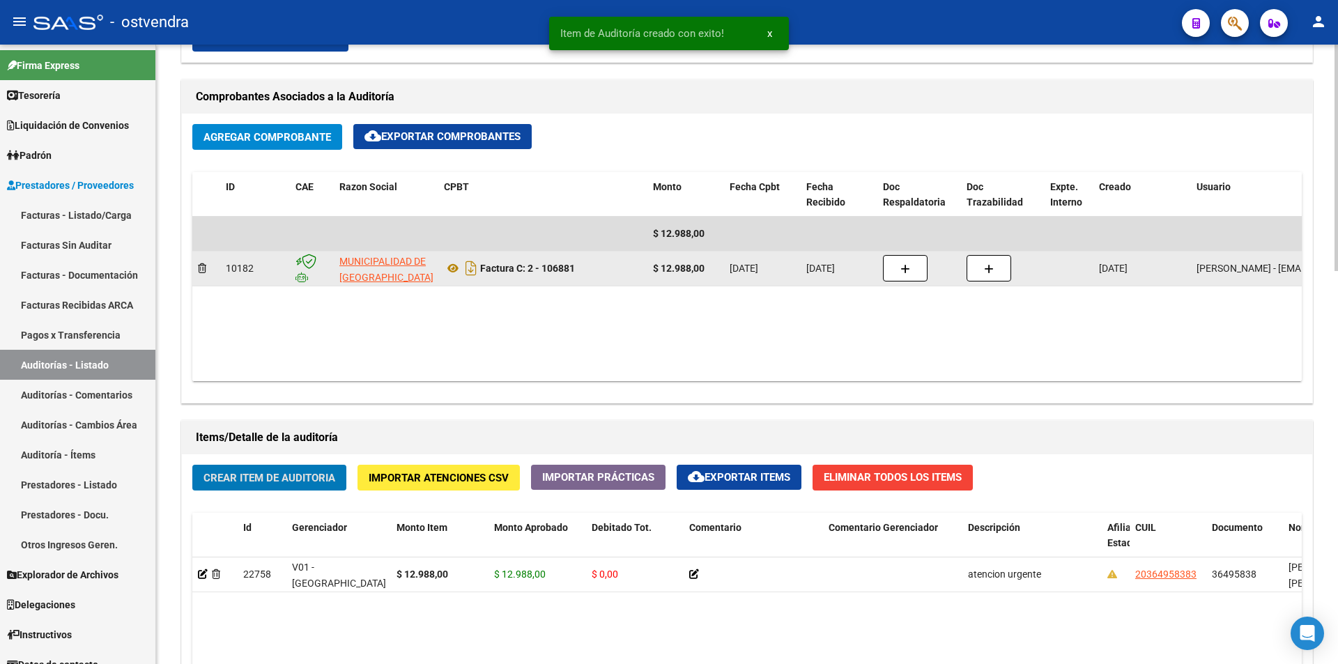
scroll to position [641, 0]
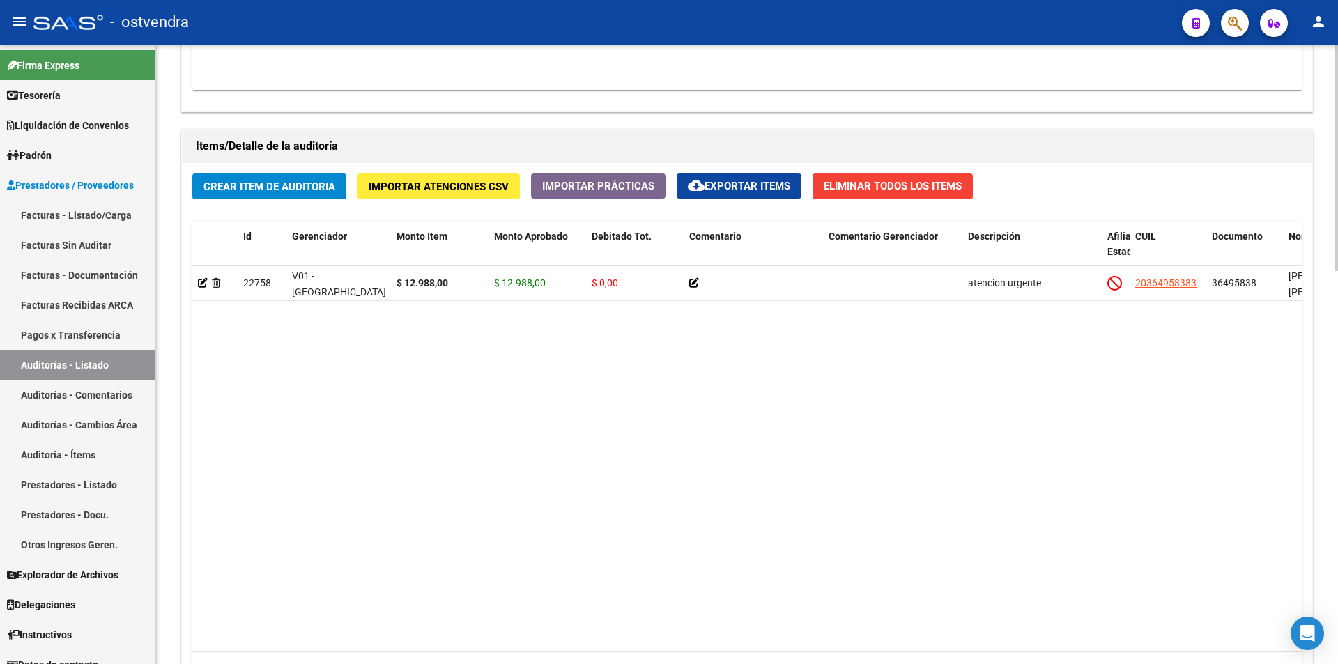
scroll to position [984, 0]
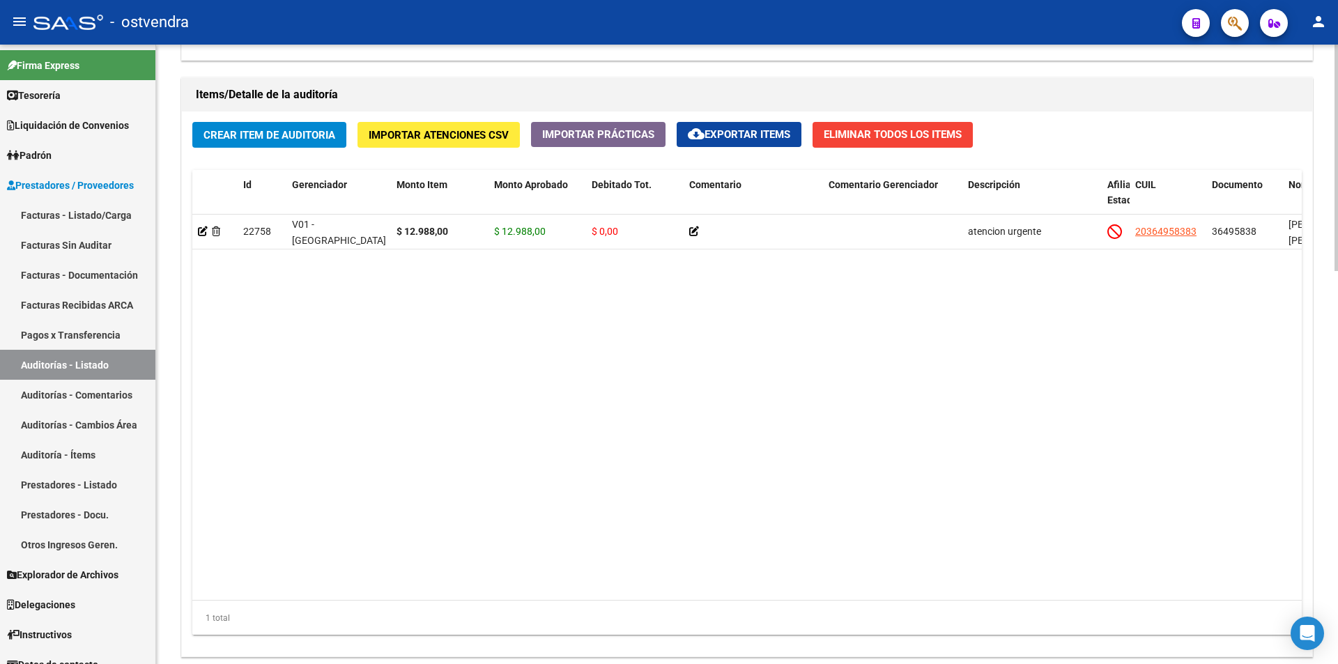
click at [1338, 512] on div at bounding box center [1336, 517] width 3 height 227
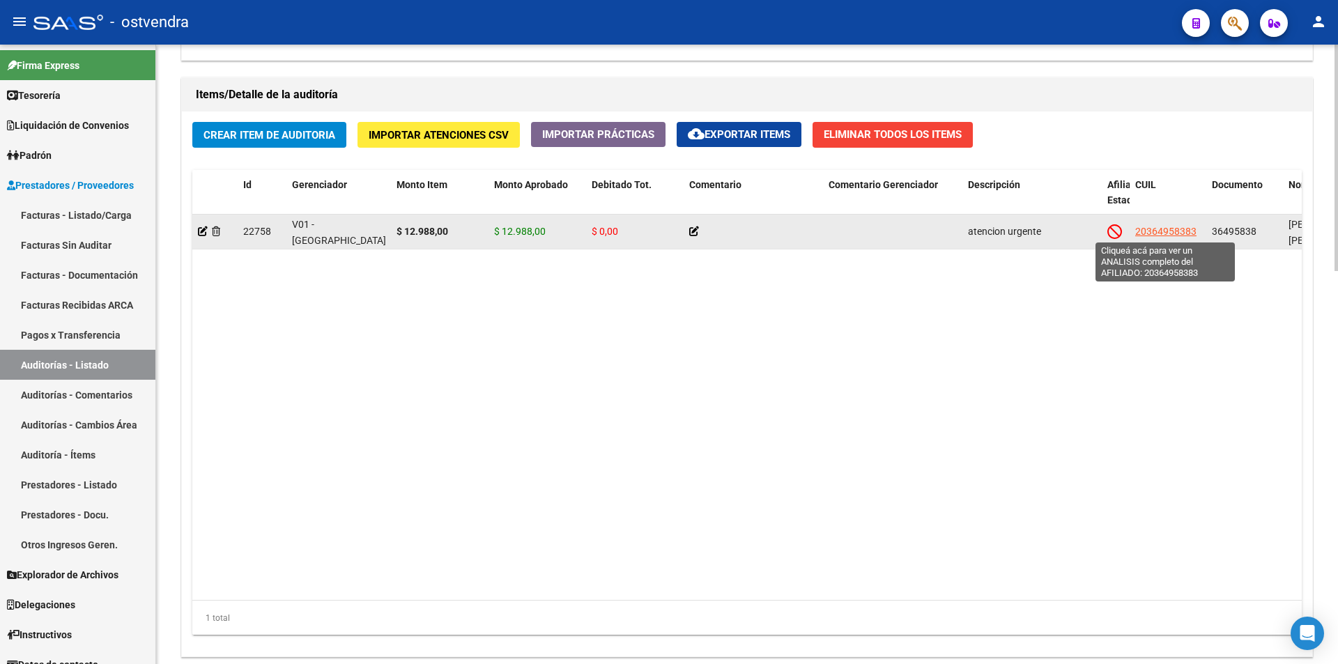
click at [1168, 227] on span "20364958383" at bounding box center [1165, 231] width 61 height 11
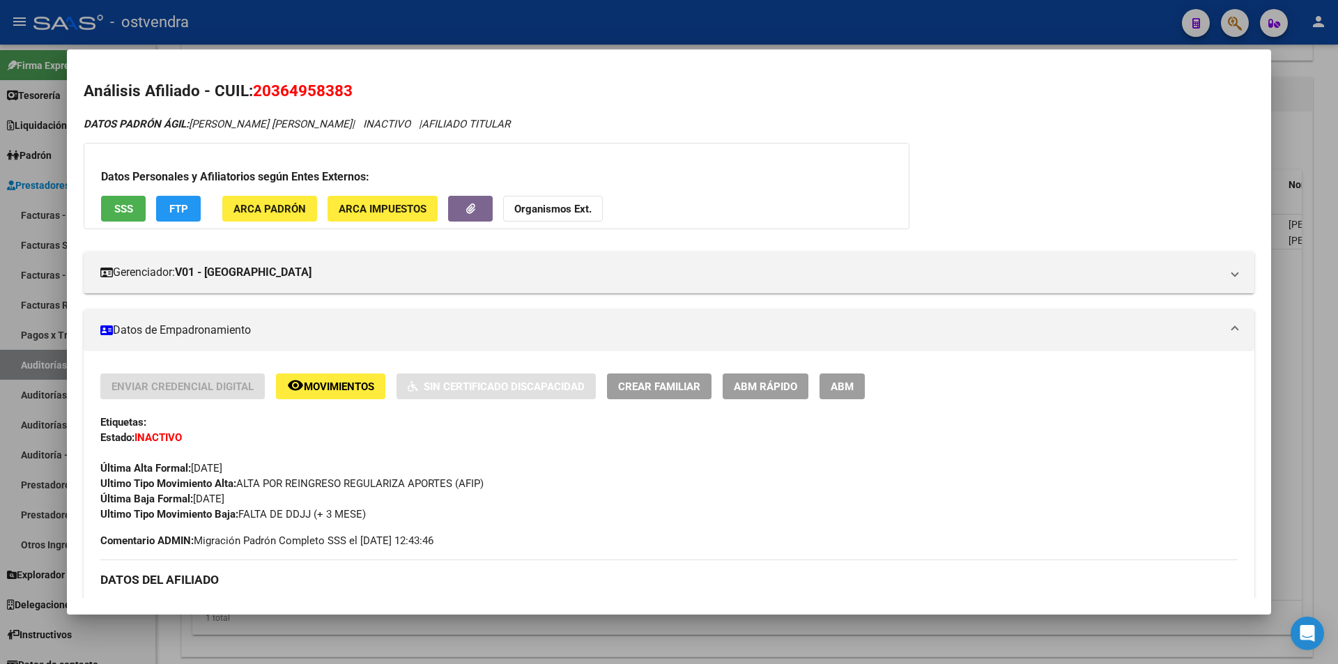
click at [1337, 266] on div at bounding box center [669, 332] width 1338 height 664
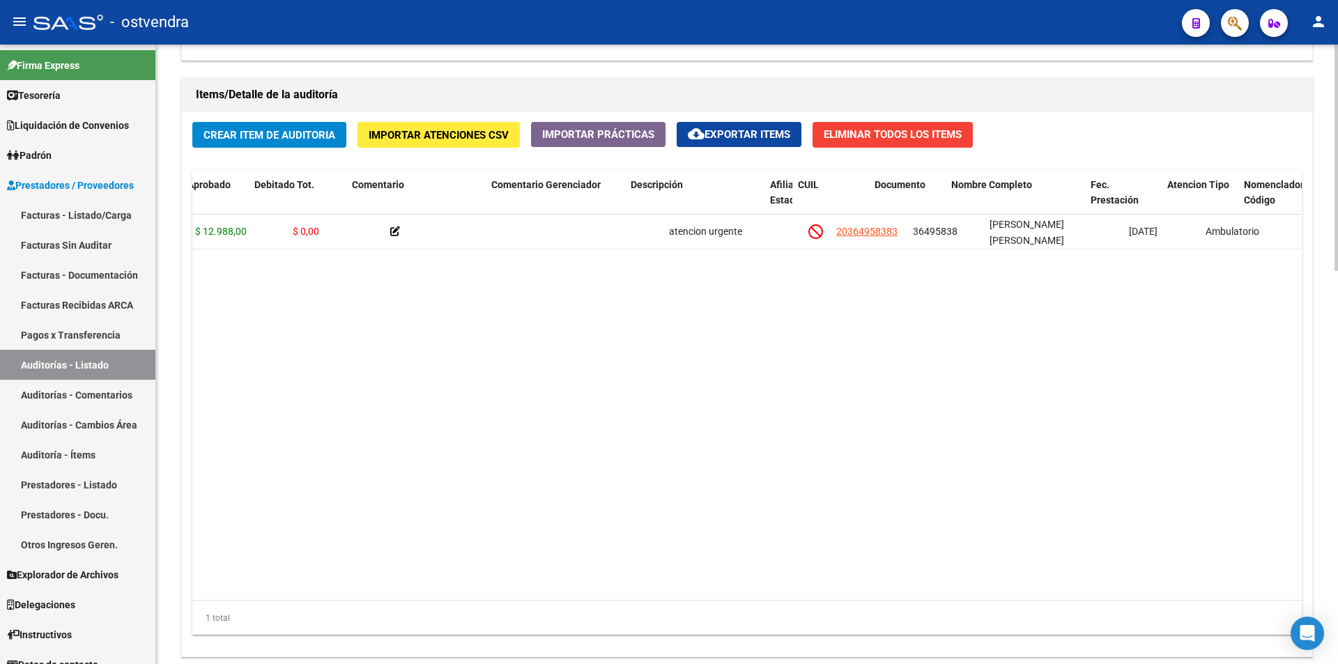
scroll to position [0, 340]
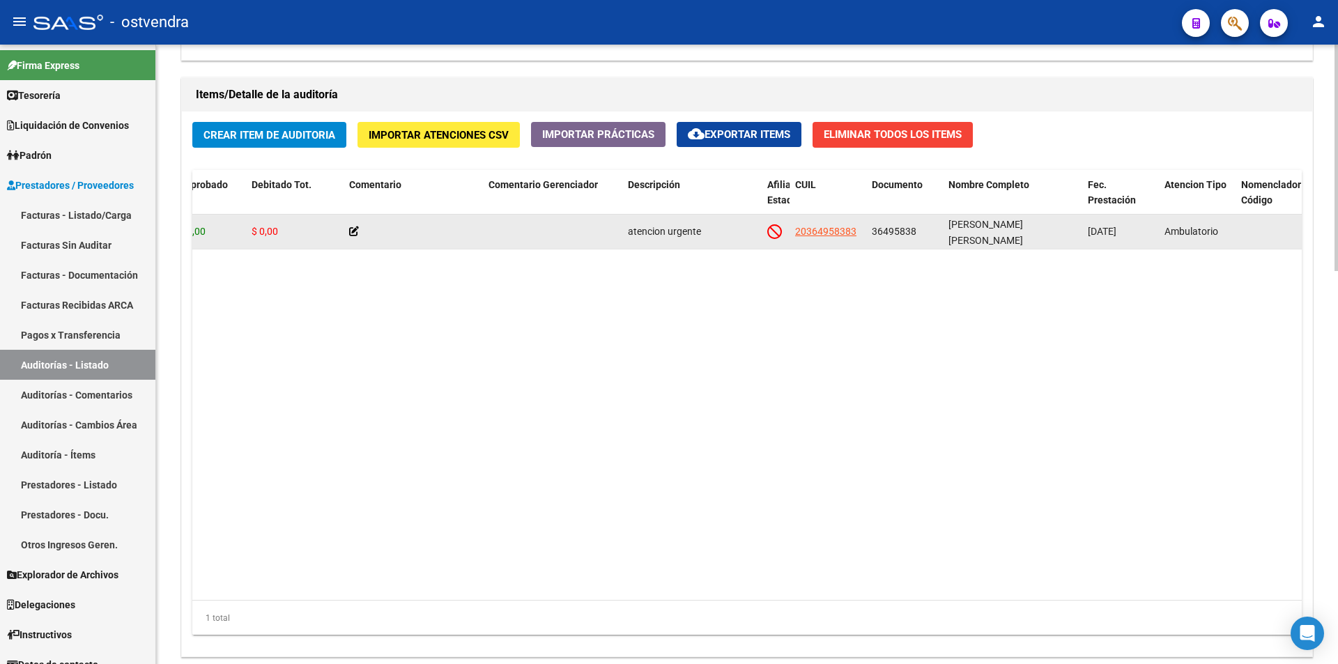
click at [825, 222] on datatable-body-cell "20364958383" at bounding box center [828, 232] width 77 height 34
click at [829, 228] on span "20364958383" at bounding box center [825, 231] width 61 height 11
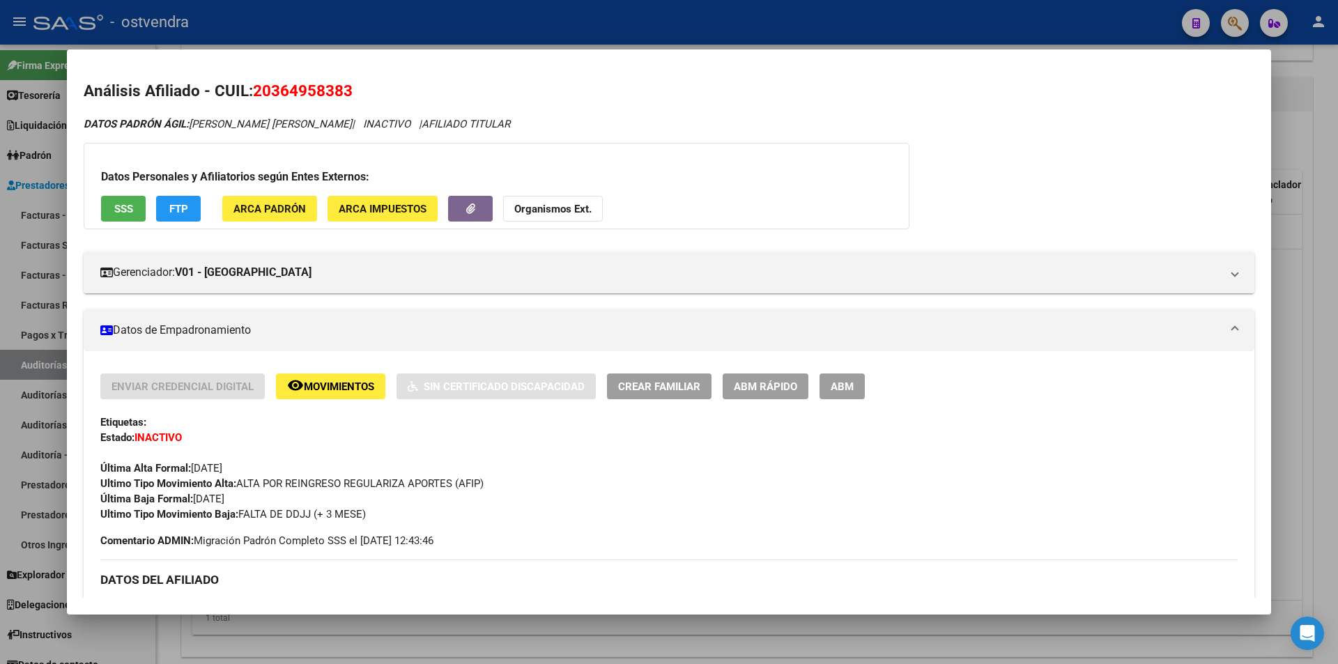
click at [125, 216] on button "SSS" at bounding box center [123, 209] width 45 height 26
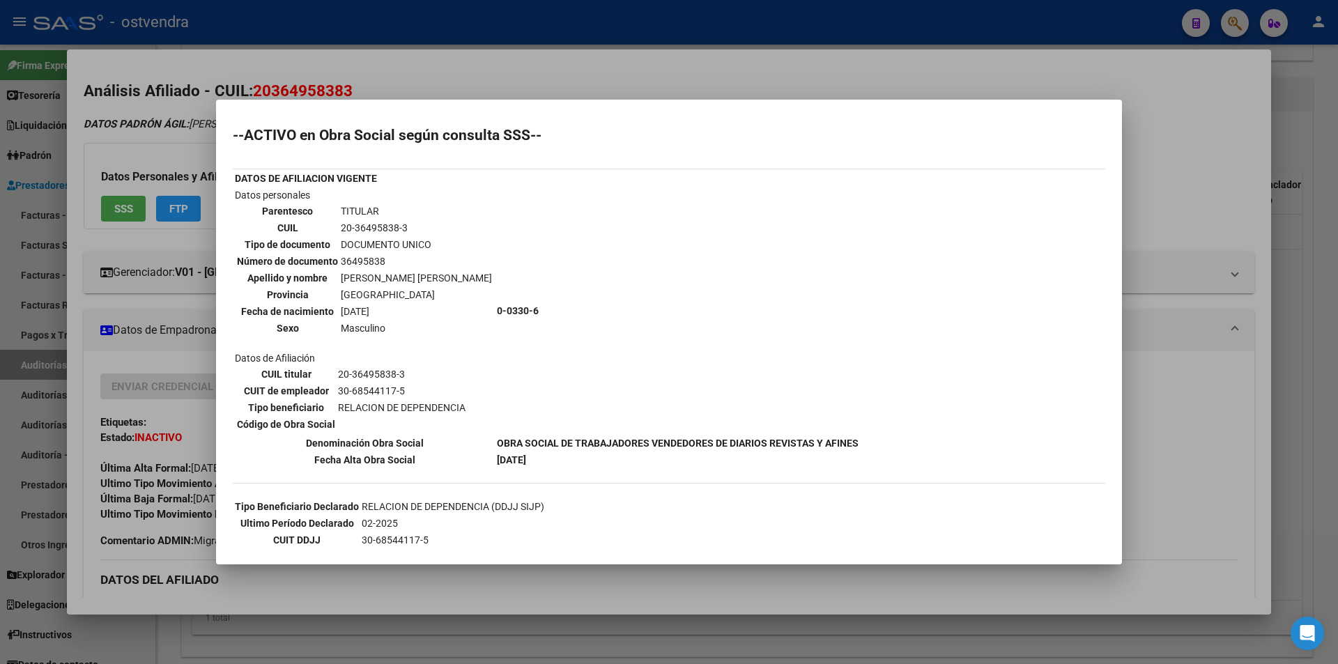
click at [1148, 177] on div at bounding box center [669, 332] width 1338 height 664
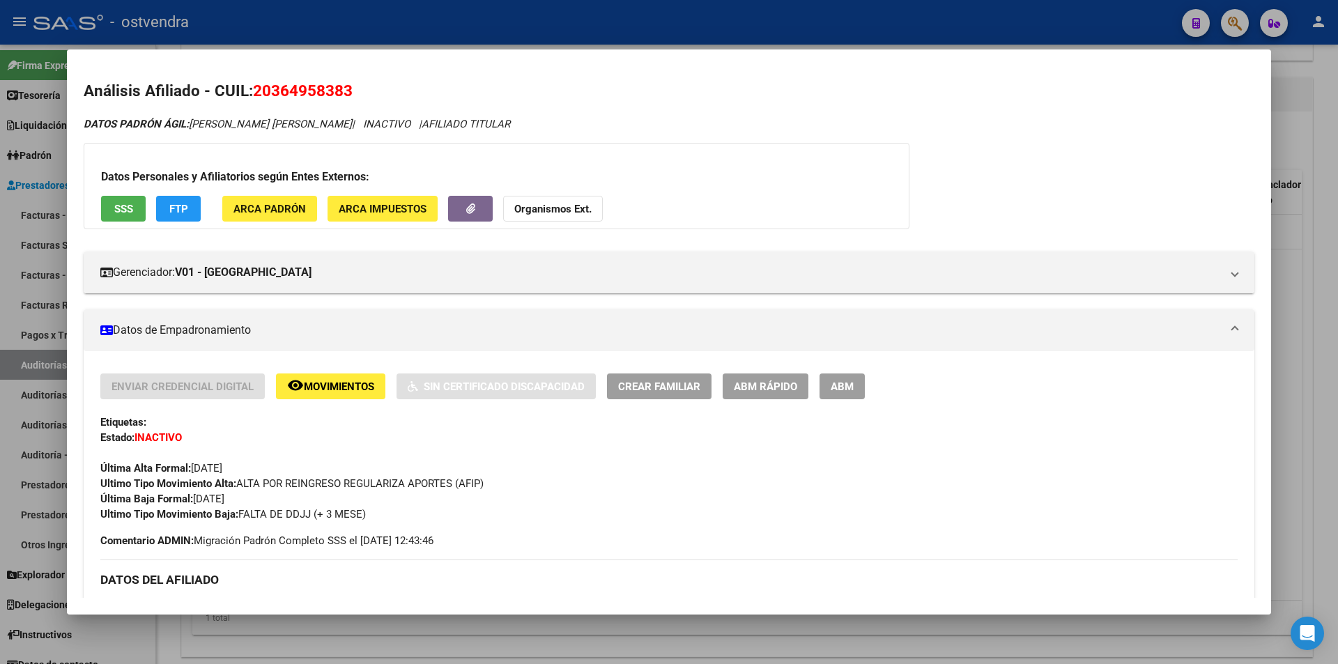
click at [1287, 164] on div at bounding box center [669, 332] width 1338 height 664
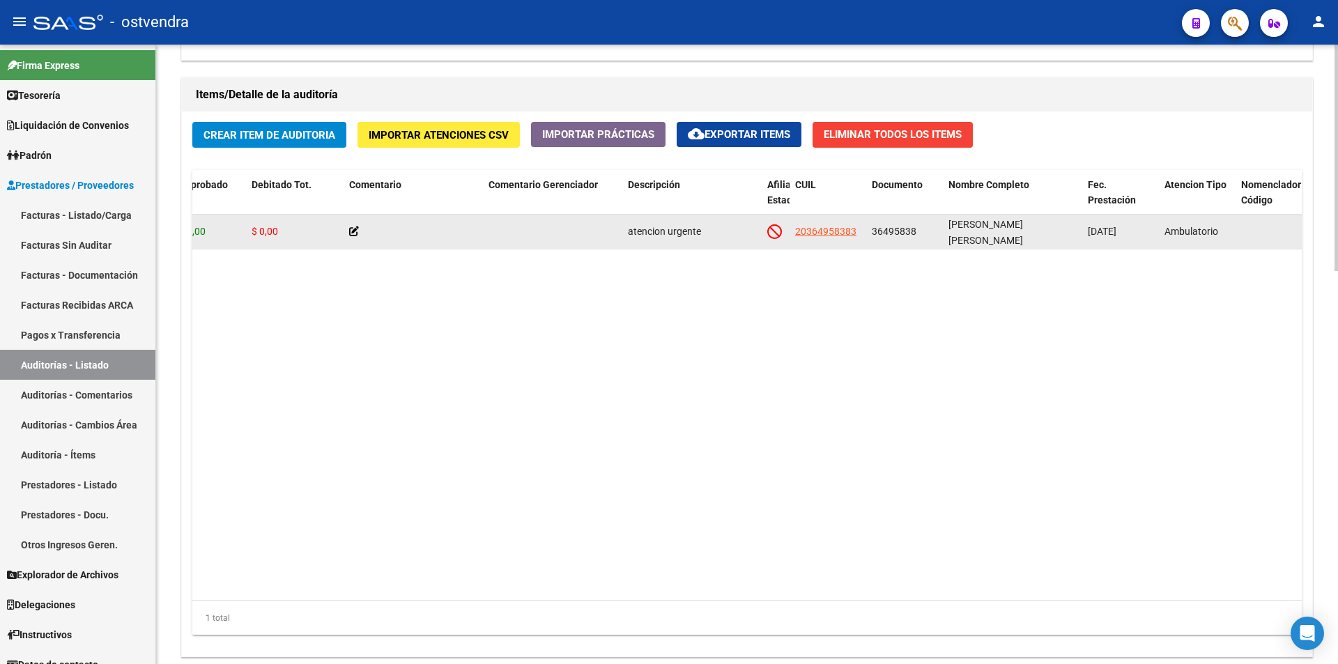
click at [236, 238] on div "$ 12.988,00" at bounding box center [197, 232] width 86 height 16
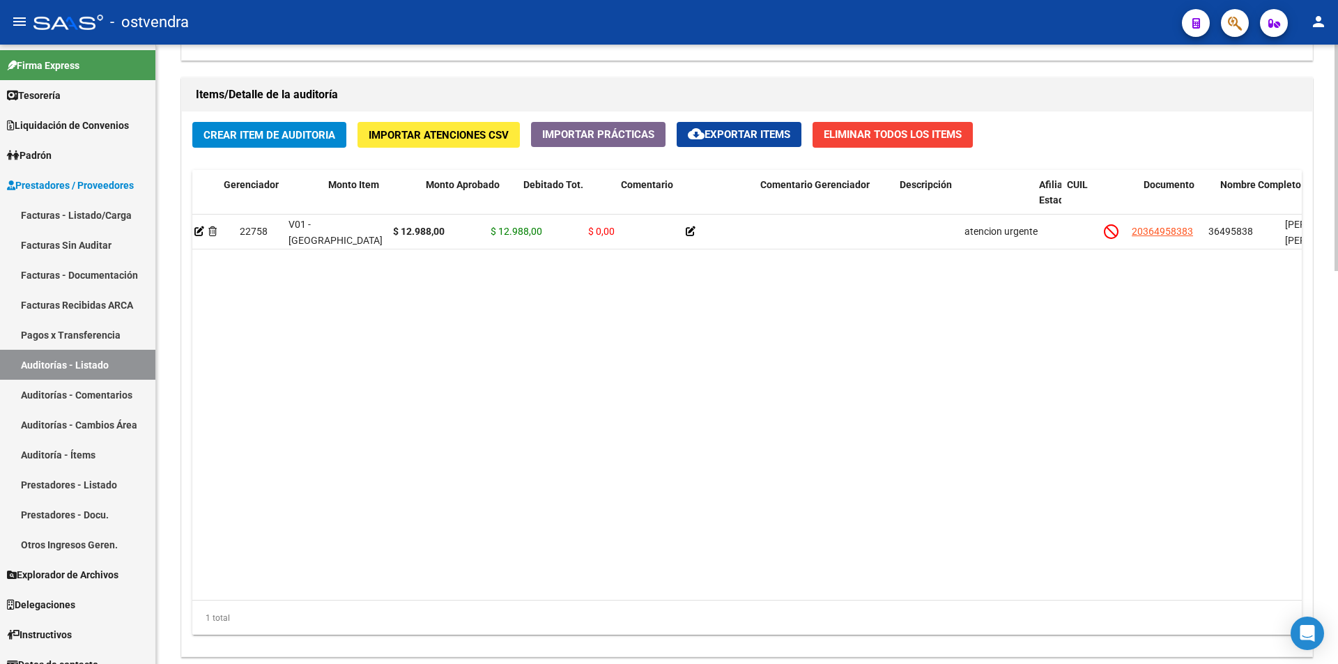
scroll to position [0, 0]
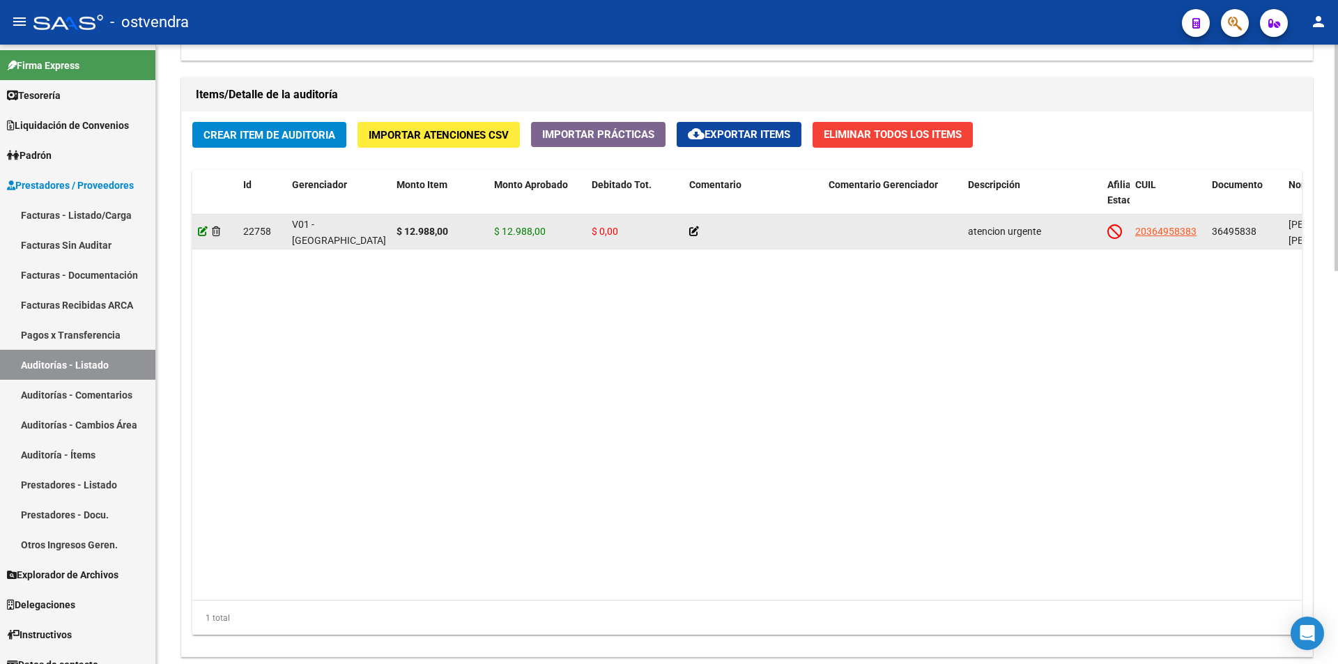
click at [207, 234] on icon at bounding box center [203, 232] width 10 height 10
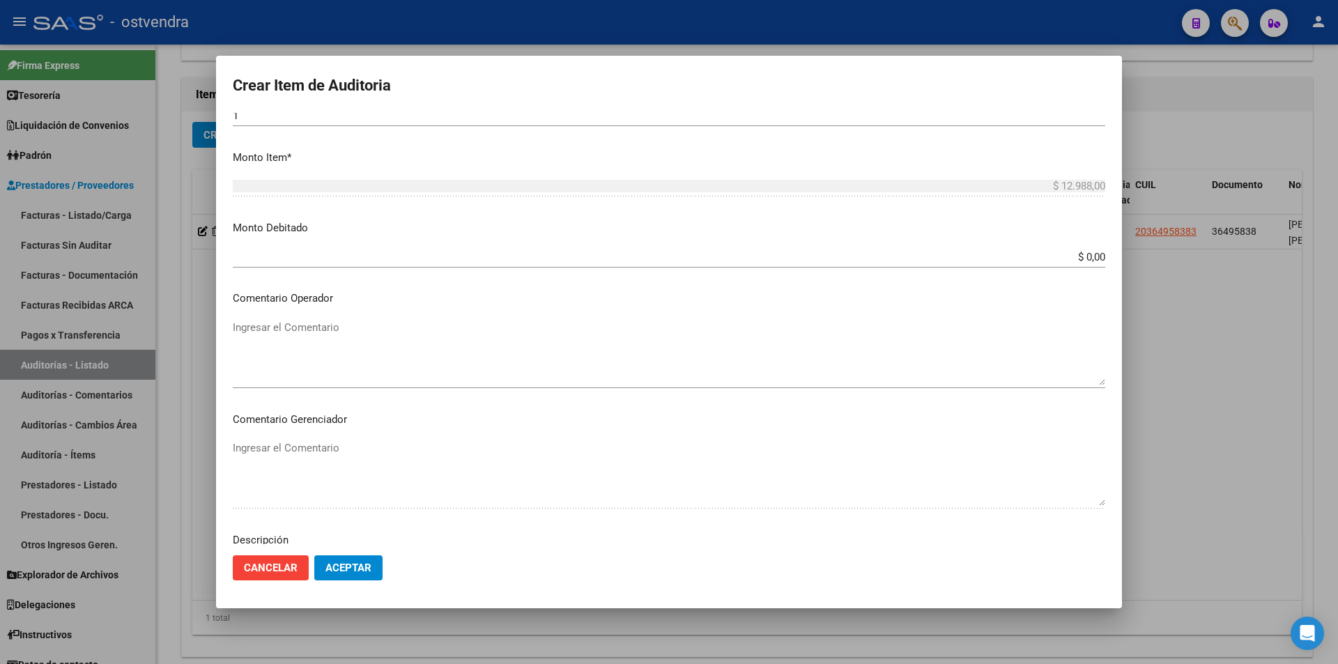
scroll to position [430, 0]
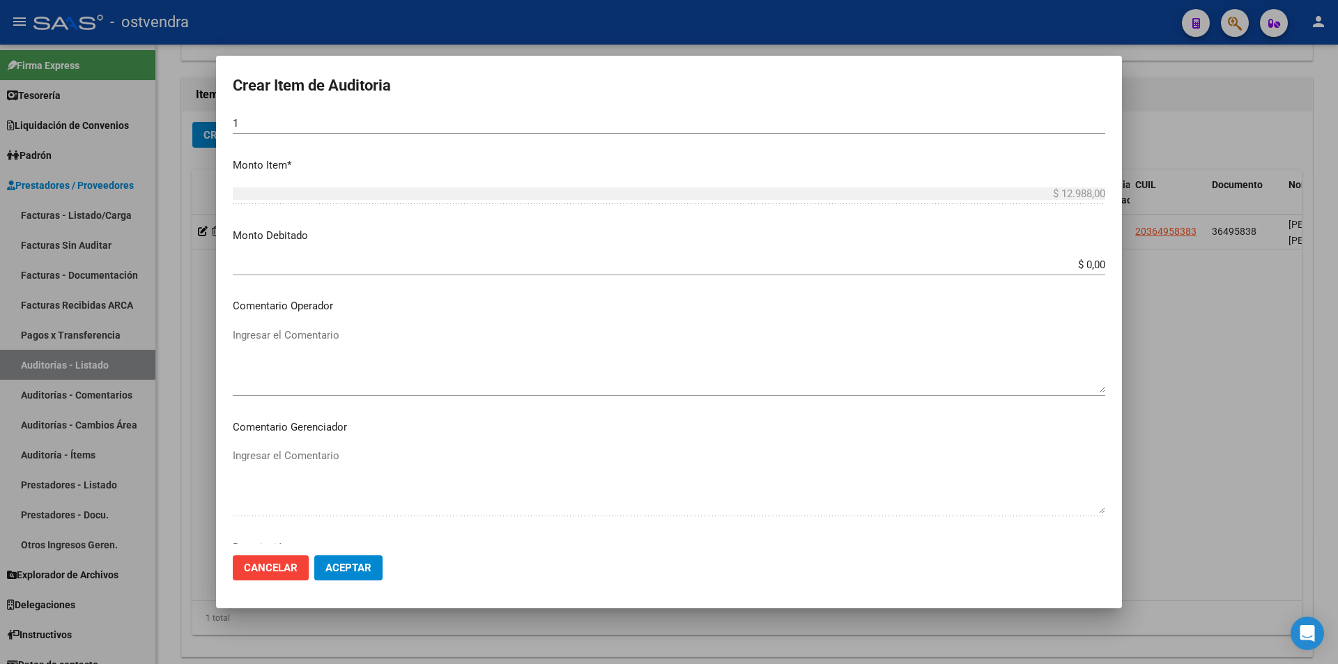
click at [1089, 264] on input "$ 0,00" at bounding box center [669, 265] width 873 height 13
click at [1094, 266] on input "$ 0,00" at bounding box center [669, 265] width 873 height 13
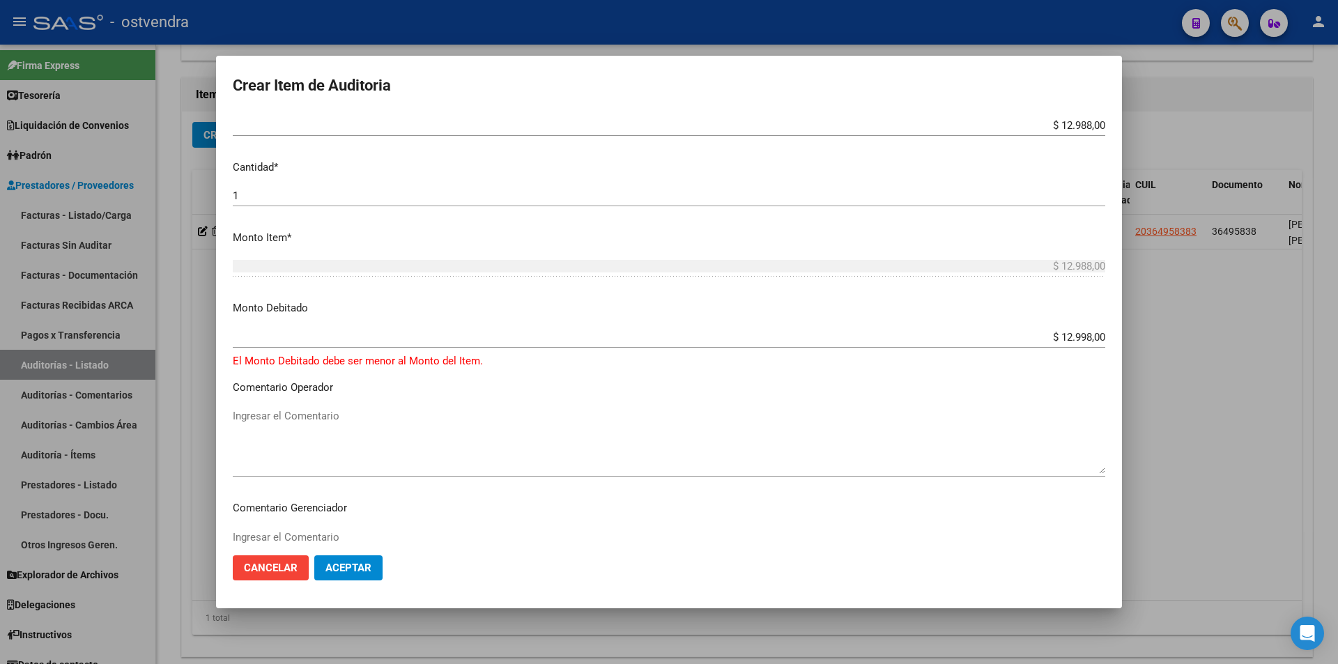
scroll to position [267, 0]
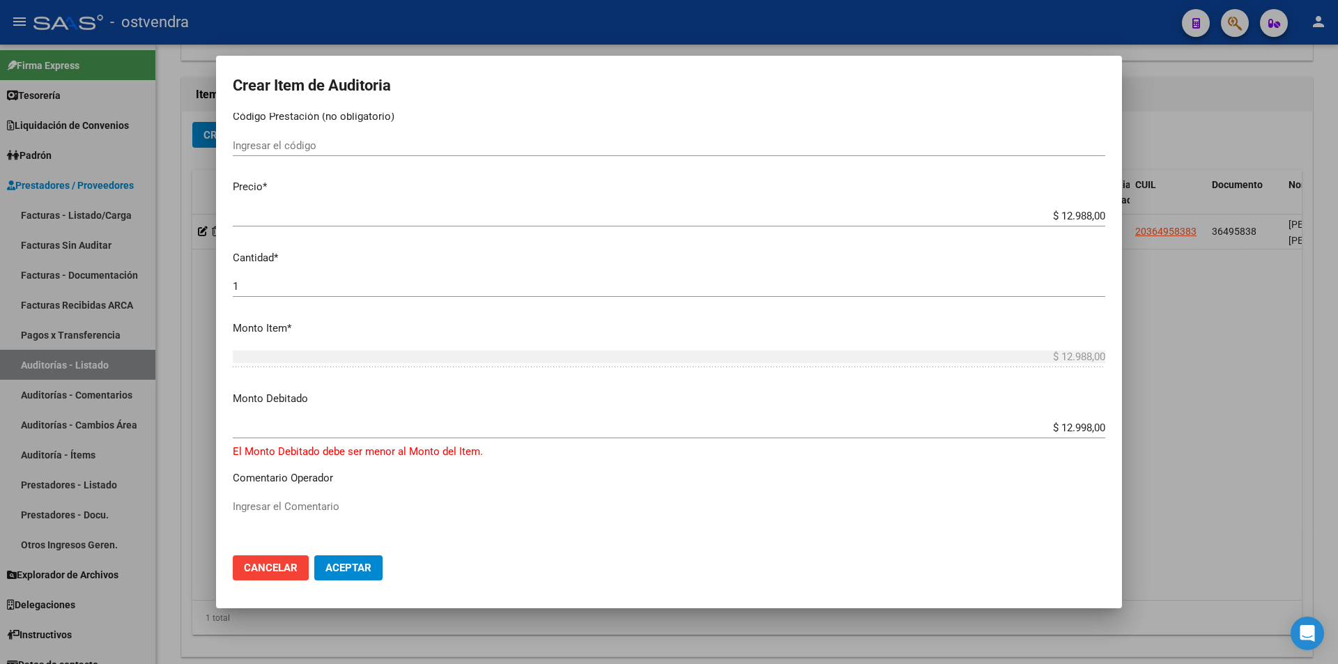
click at [776, 450] on div "$ 12.998,00 Ingresar el monto" at bounding box center [669, 435] width 873 height 34
click at [1075, 429] on input "$ 12.998,00" at bounding box center [669, 428] width 873 height 13
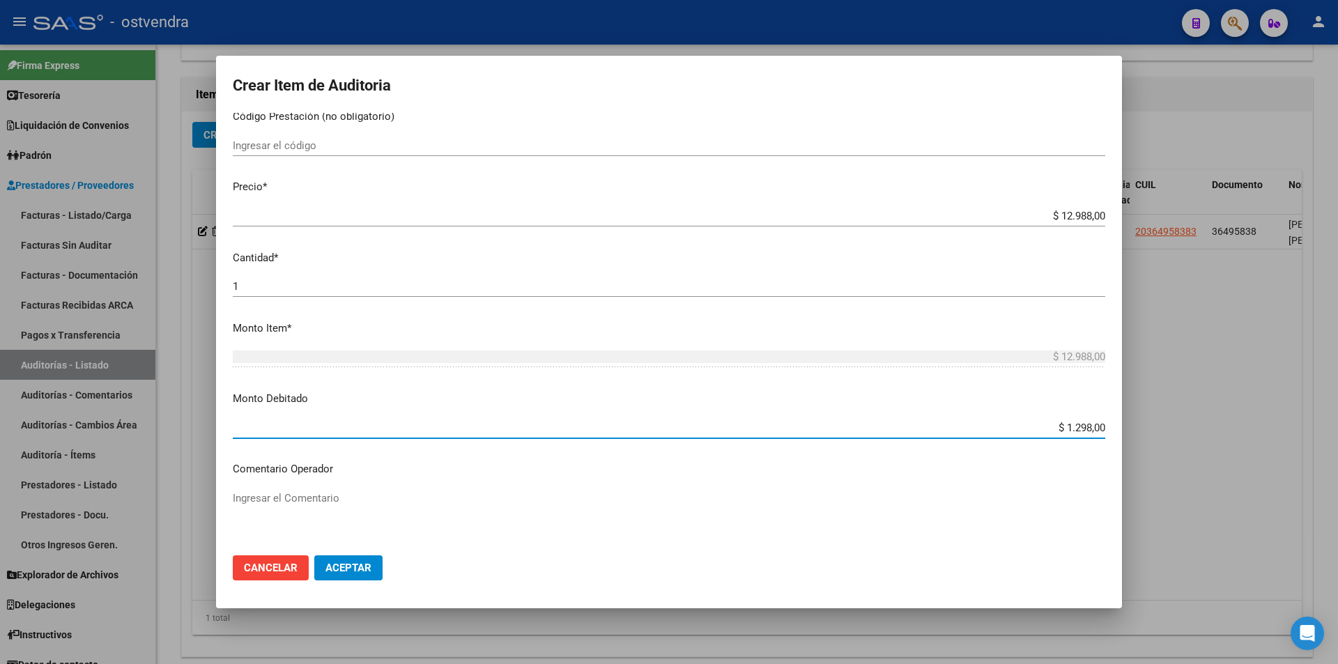
type input "$ 12.988,00"
click at [370, 567] on span "Aceptar" at bounding box center [349, 568] width 46 height 13
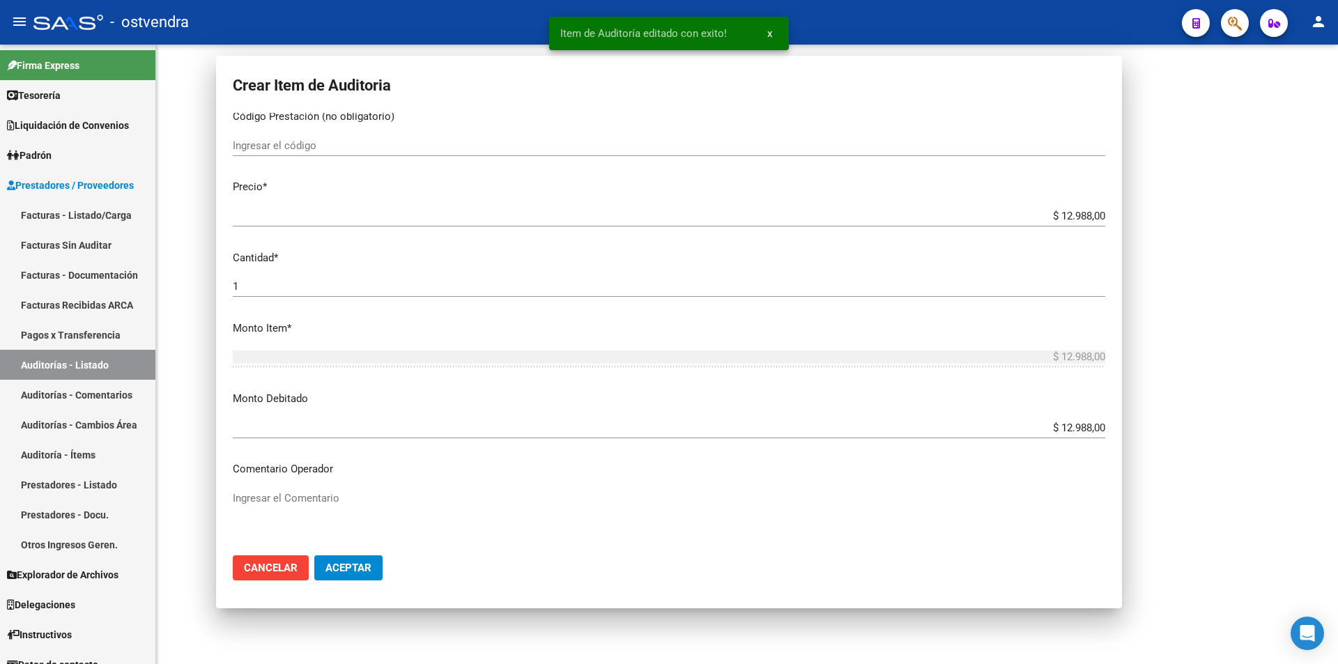
scroll to position [0, 0]
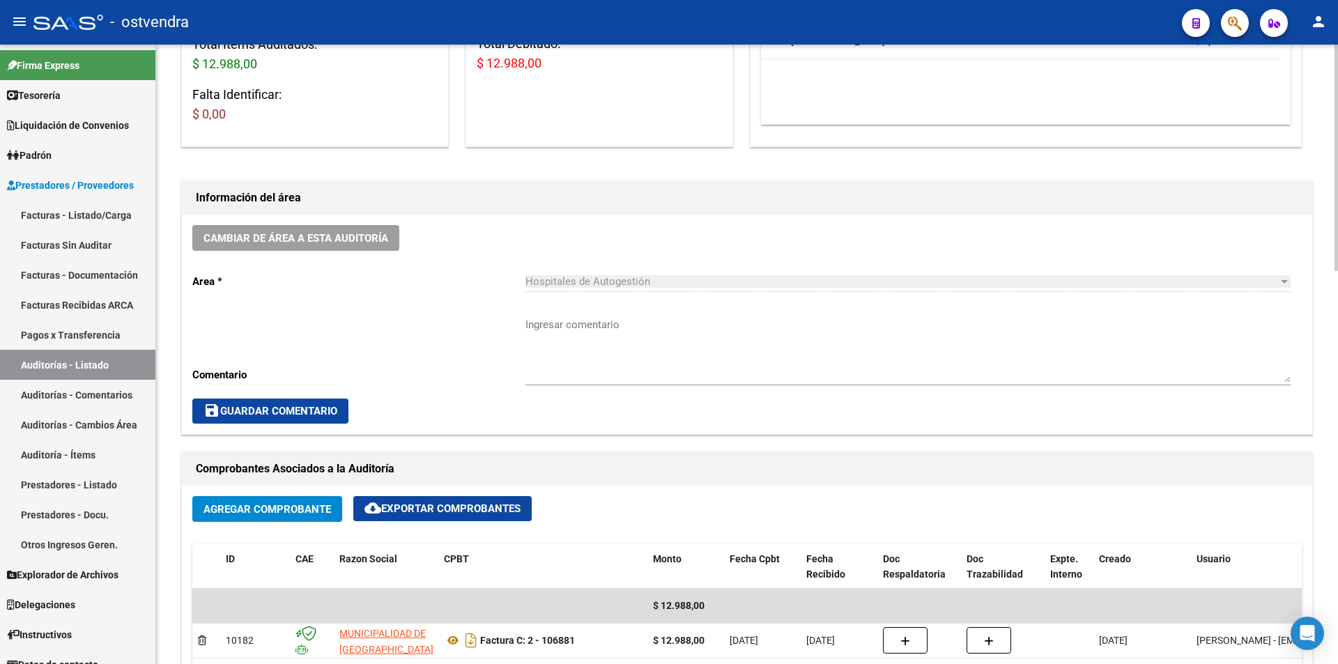
click at [1338, 351] on div at bounding box center [1336, 355] width 3 height 620
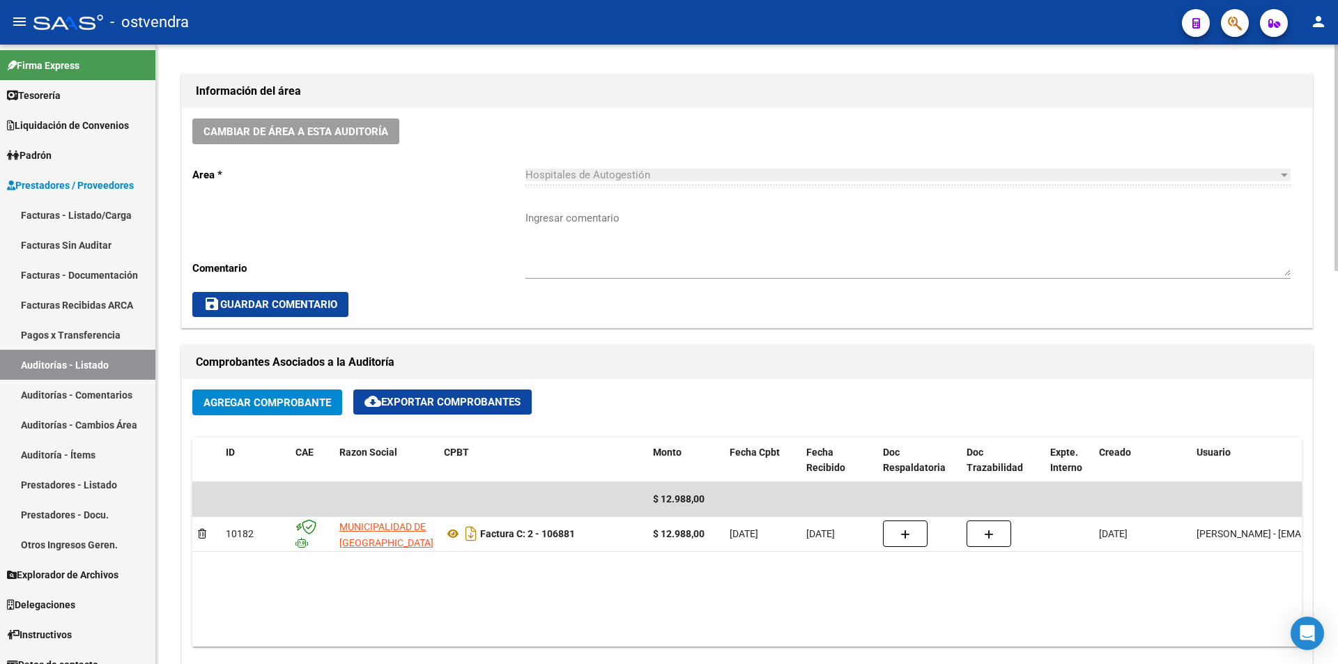
click at [1336, 404] on div at bounding box center [1336, 295] width 3 height 227
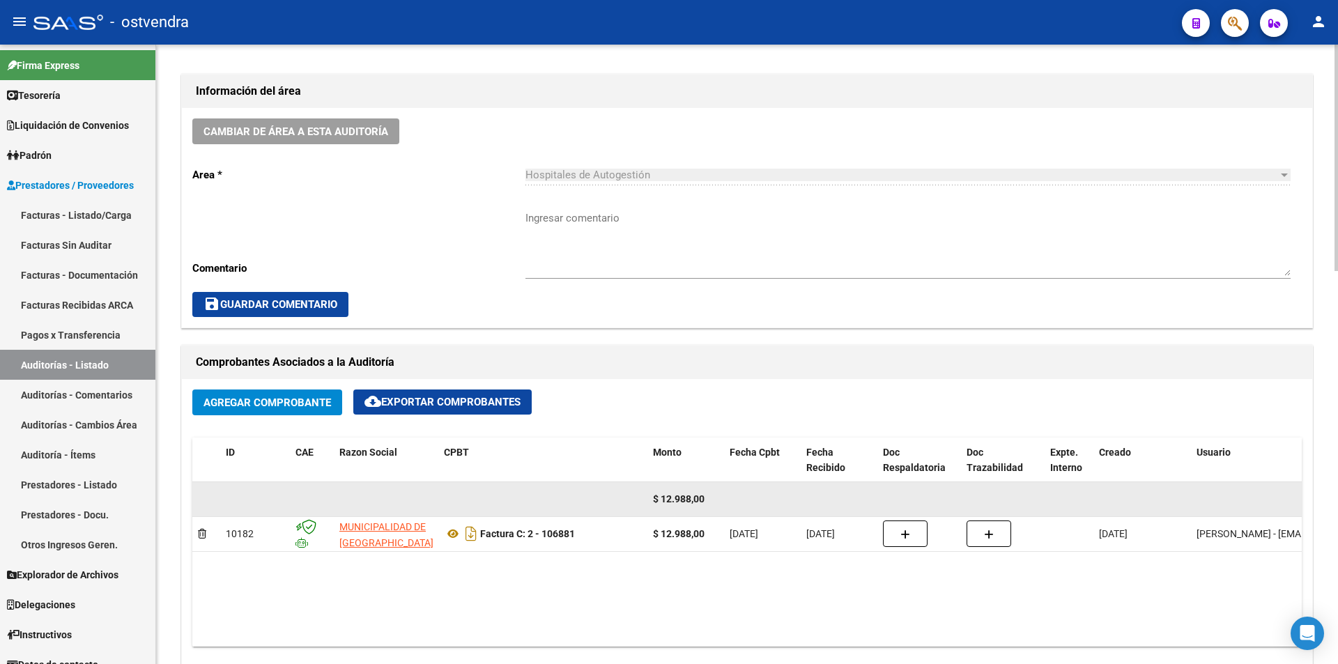
scroll to position [380, 0]
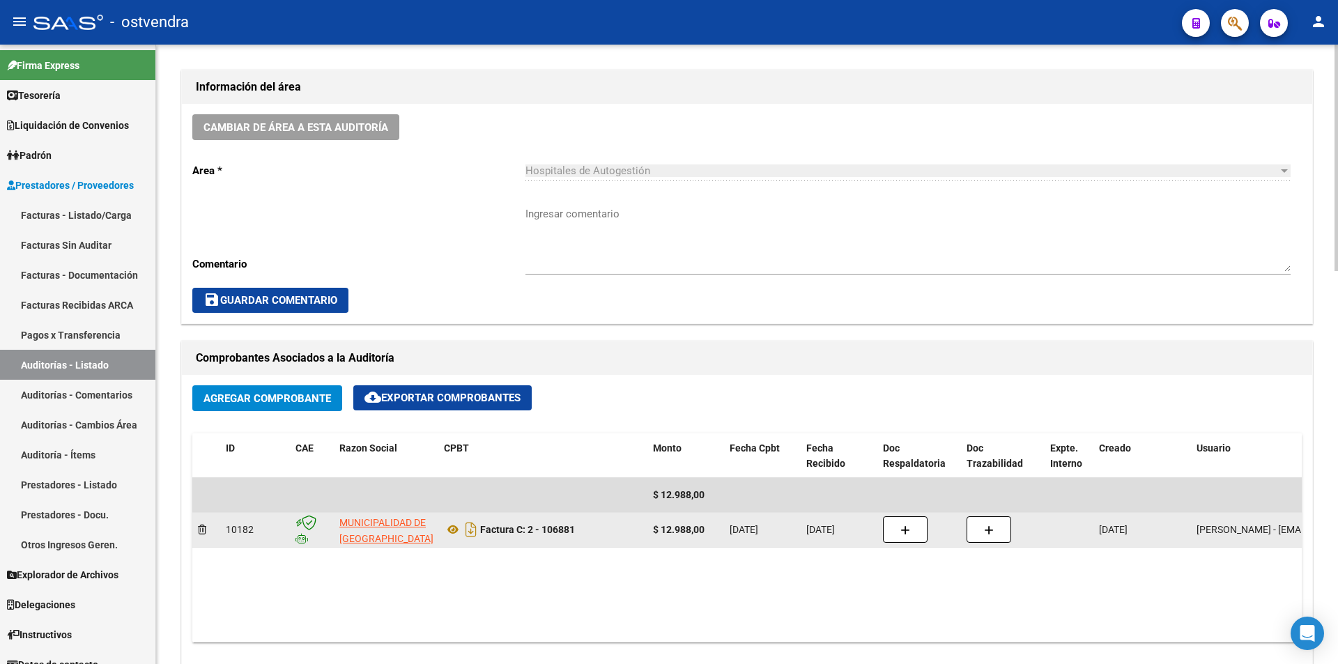
drag, startPoint x: 484, startPoint y: 528, endPoint x: 575, endPoint y: 540, distance: 92.1
click at [575, 540] on div "Factura C: 2 - 106881" at bounding box center [543, 530] width 198 height 22
copy strong "Factura C: 2 - 106881"
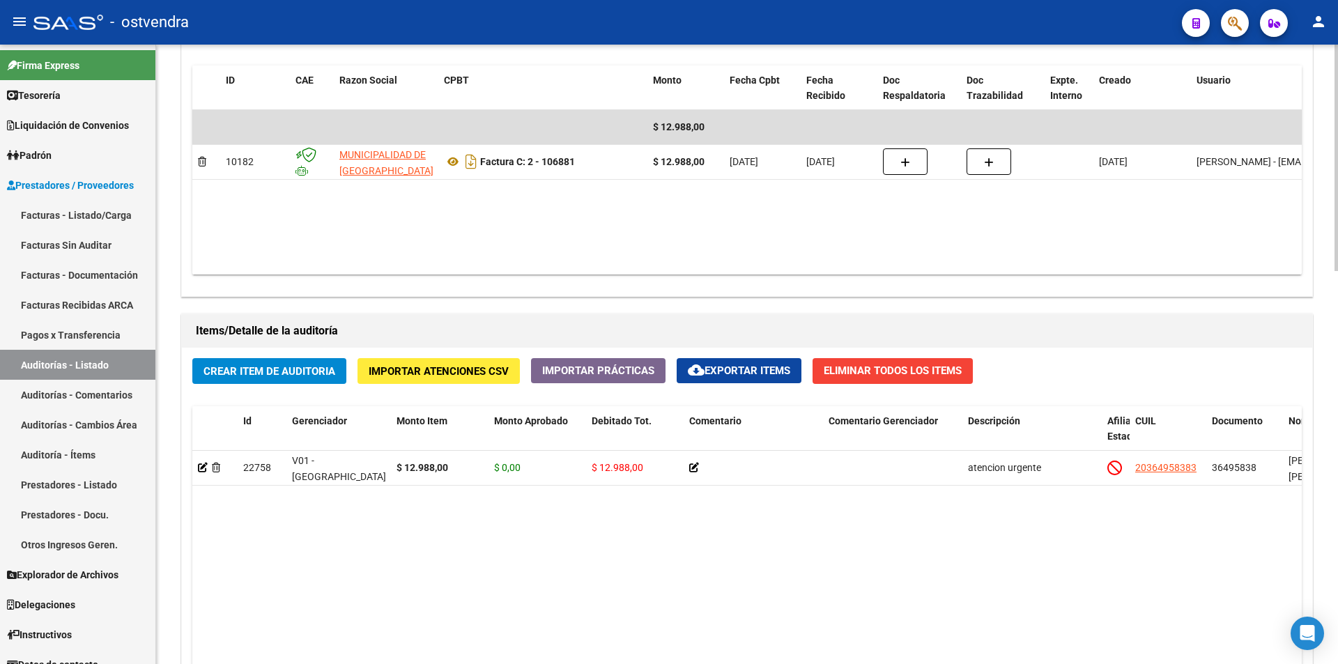
scroll to position [786, 0]
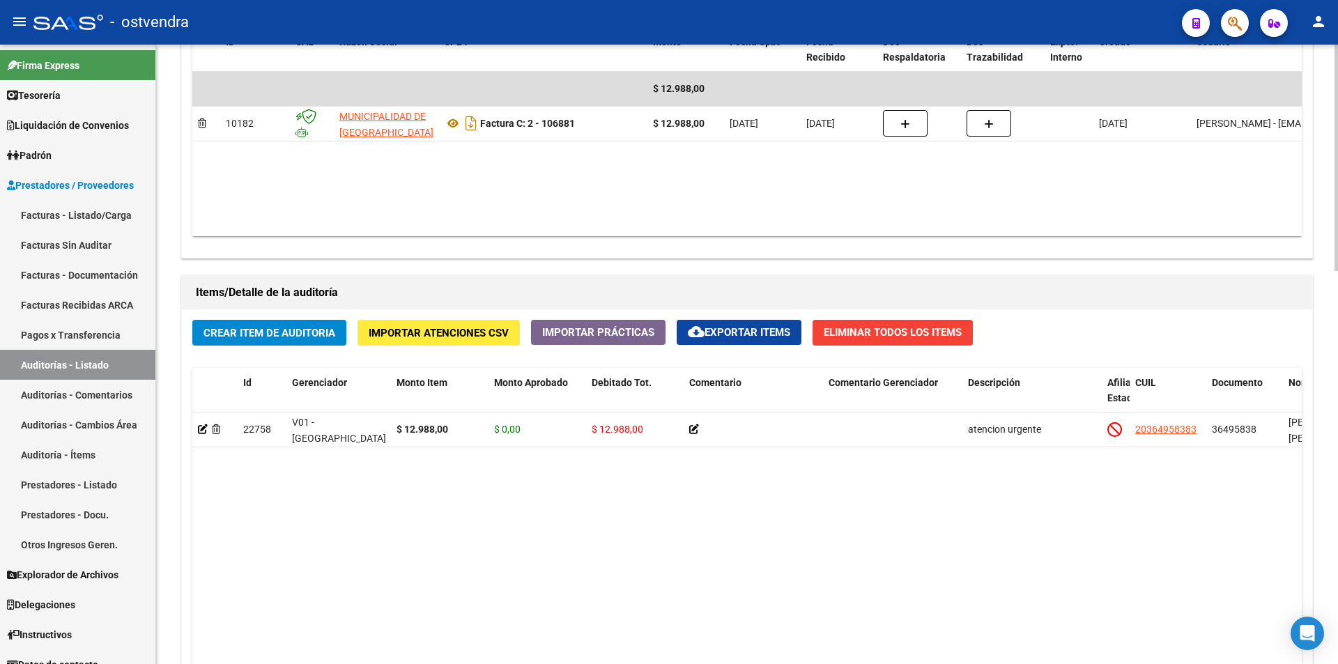
click at [1334, 522] on div "arrow_back Editar 2708 cloud_download Generar informe Puede notificar al gerenc…" at bounding box center [749, 106] width 1186 height 1696
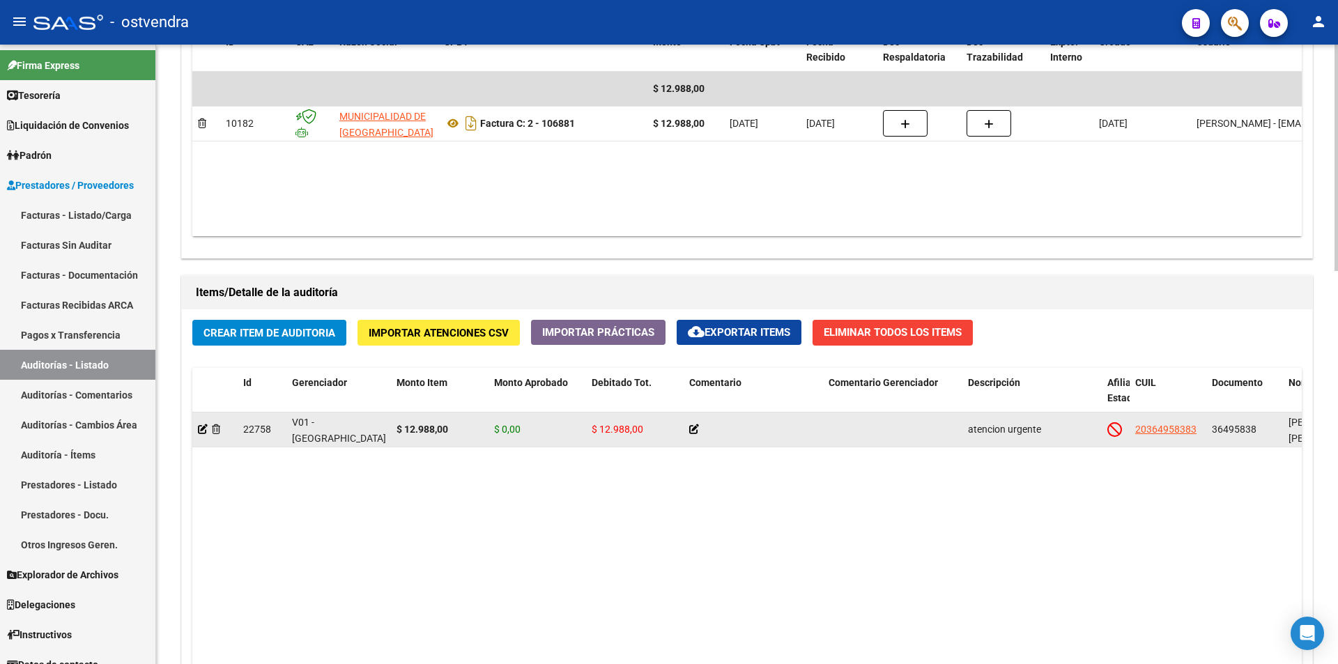
drag, startPoint x: 1213, startPoint y: 424, endPoint x: 1256, endPoint y: 430, distance: 43.6
click at [1256, 430] on div "36495838" at bounding box center [1245, 430] width 66 height 16
copy span "36495838"
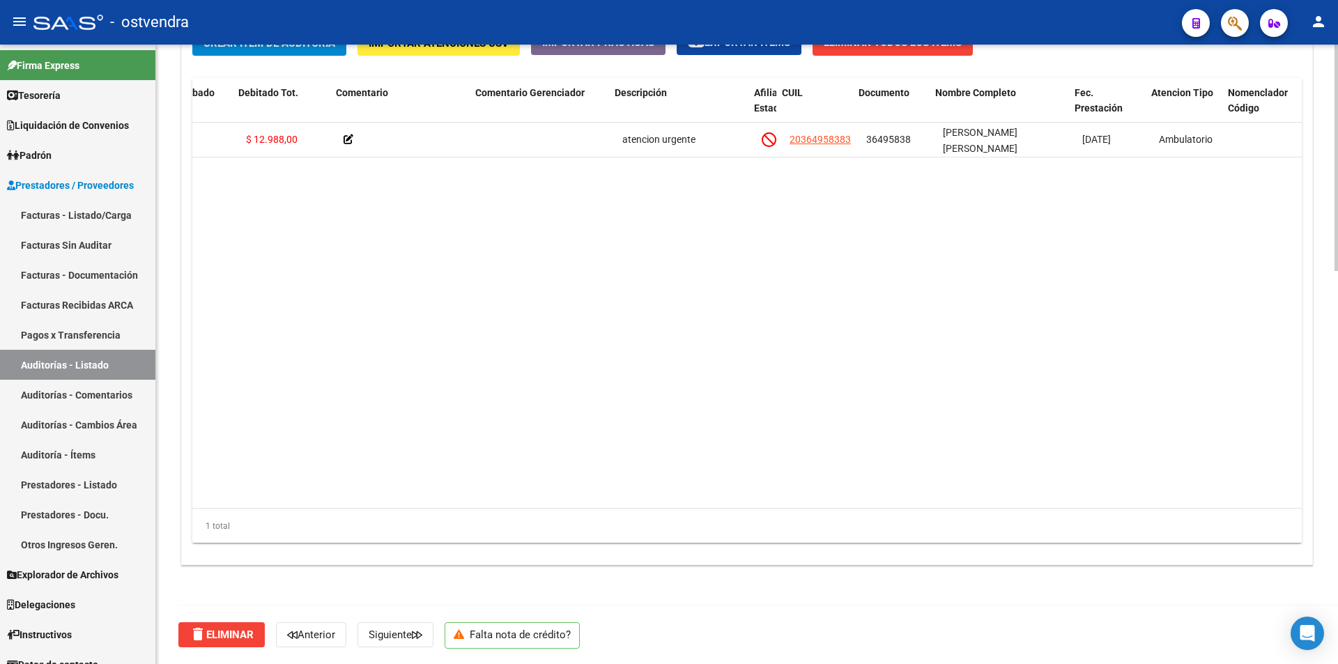
scroll to position [0, 353]
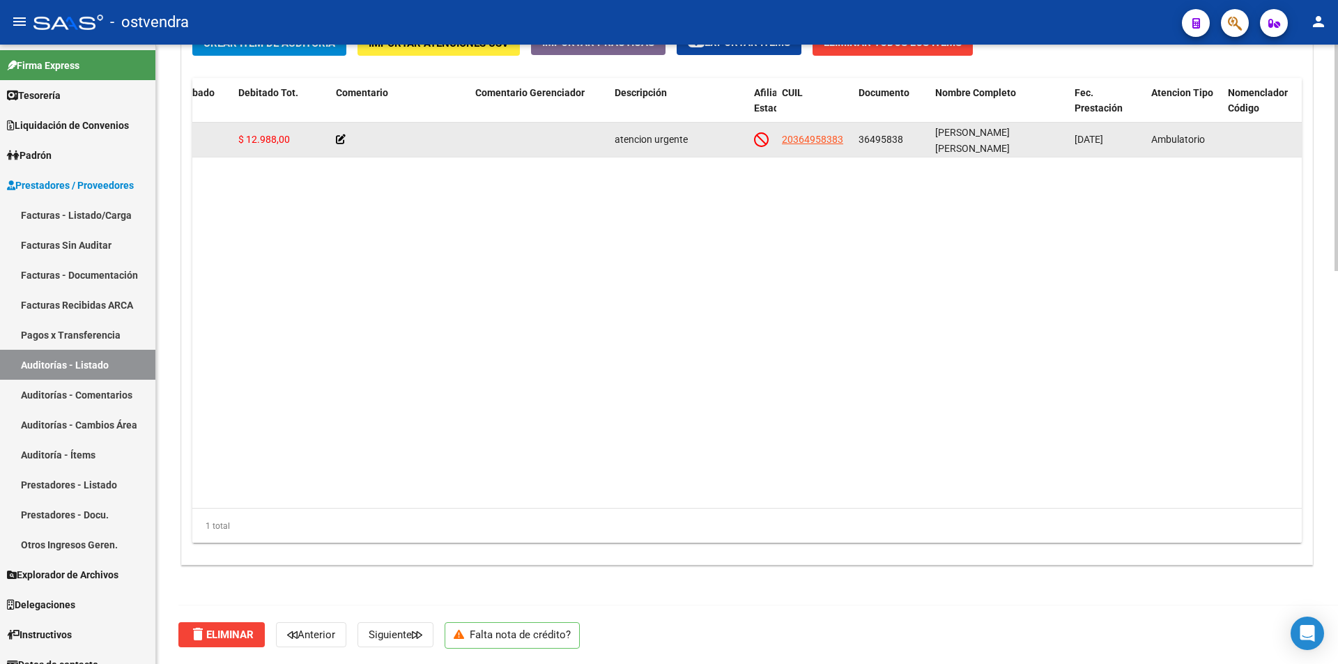
drag, startPoint x: 935, startPoint y: 138, endPoint x: 1057, endPoint y: 144, distance: 122.1
click at [1057, 144] on datatable-body-cell "[PERSON_NAME] [PERSON_NAME]" at bounding box center [999, 140] width 139 height 34
copy span "[PERSON_NAME] [PERSON_NAME]"
drag, startPoint x: 236, startPoint y: 139, endPoint x: 289, endPoint y: 141, distance: 53.7
click at [289, 141] on datatable-body-cell "$ 12.988,00" at bounding box center [282, 140] width 98 height 34
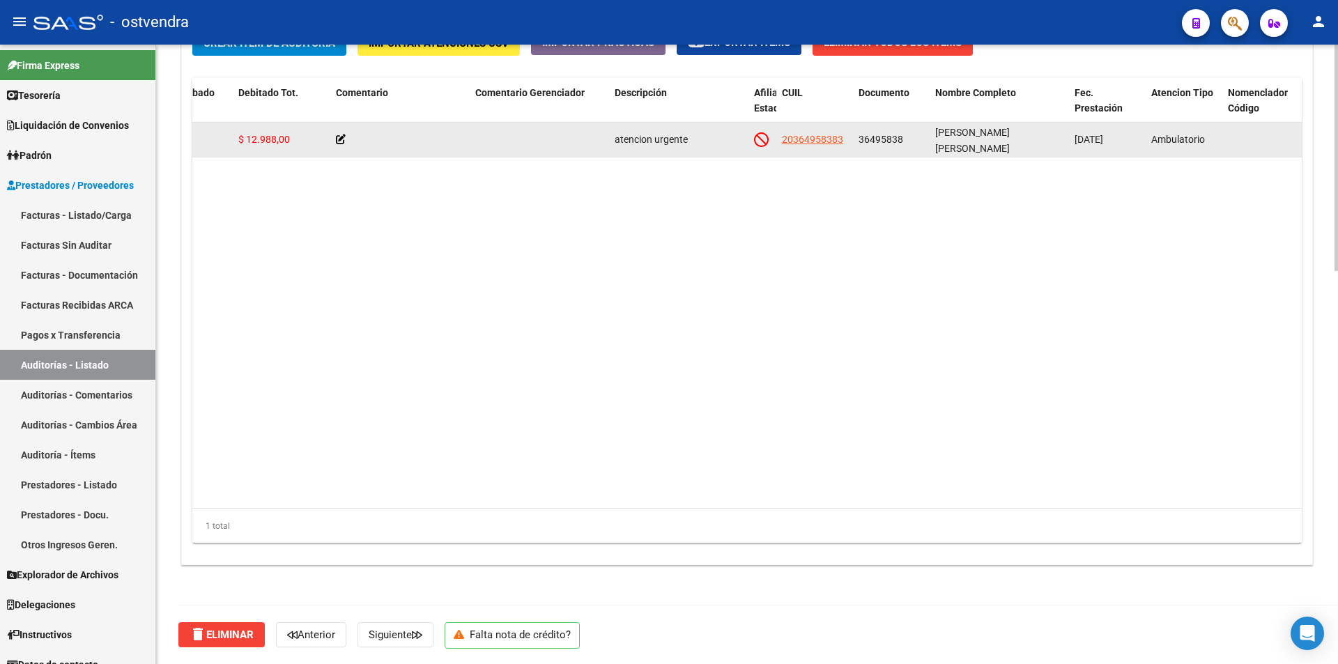
copy span "$ 12.988,00"
